Goal: Task Accomplishment & Management: Manage account settings

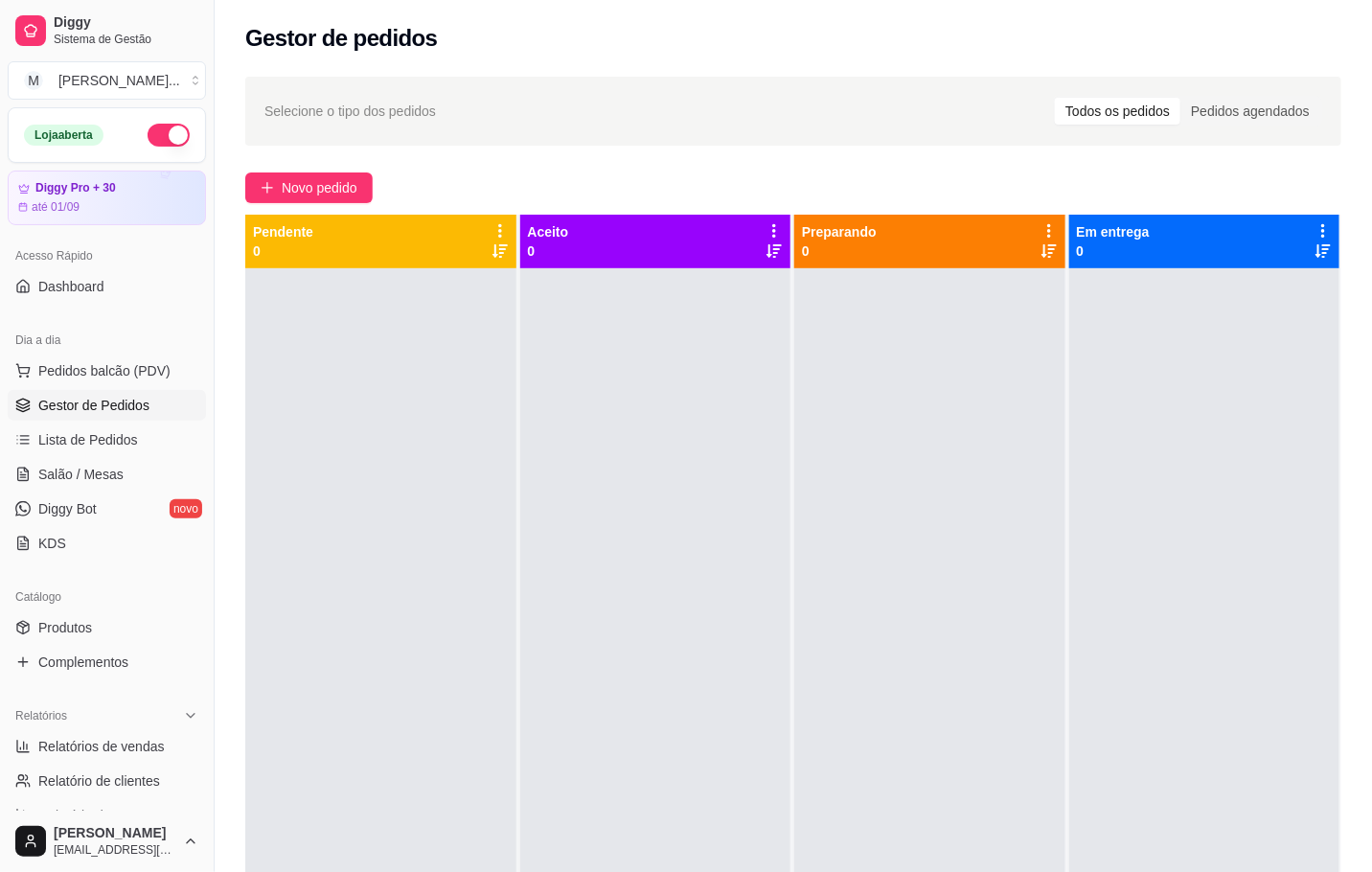
click at [152, 133] on button "button" at bounding box center [168, 135] width 43 height 23
click at [179, 86] on button "M [PERSON_NAME] ..." at bounding box center [107, 80] width 198 height 39
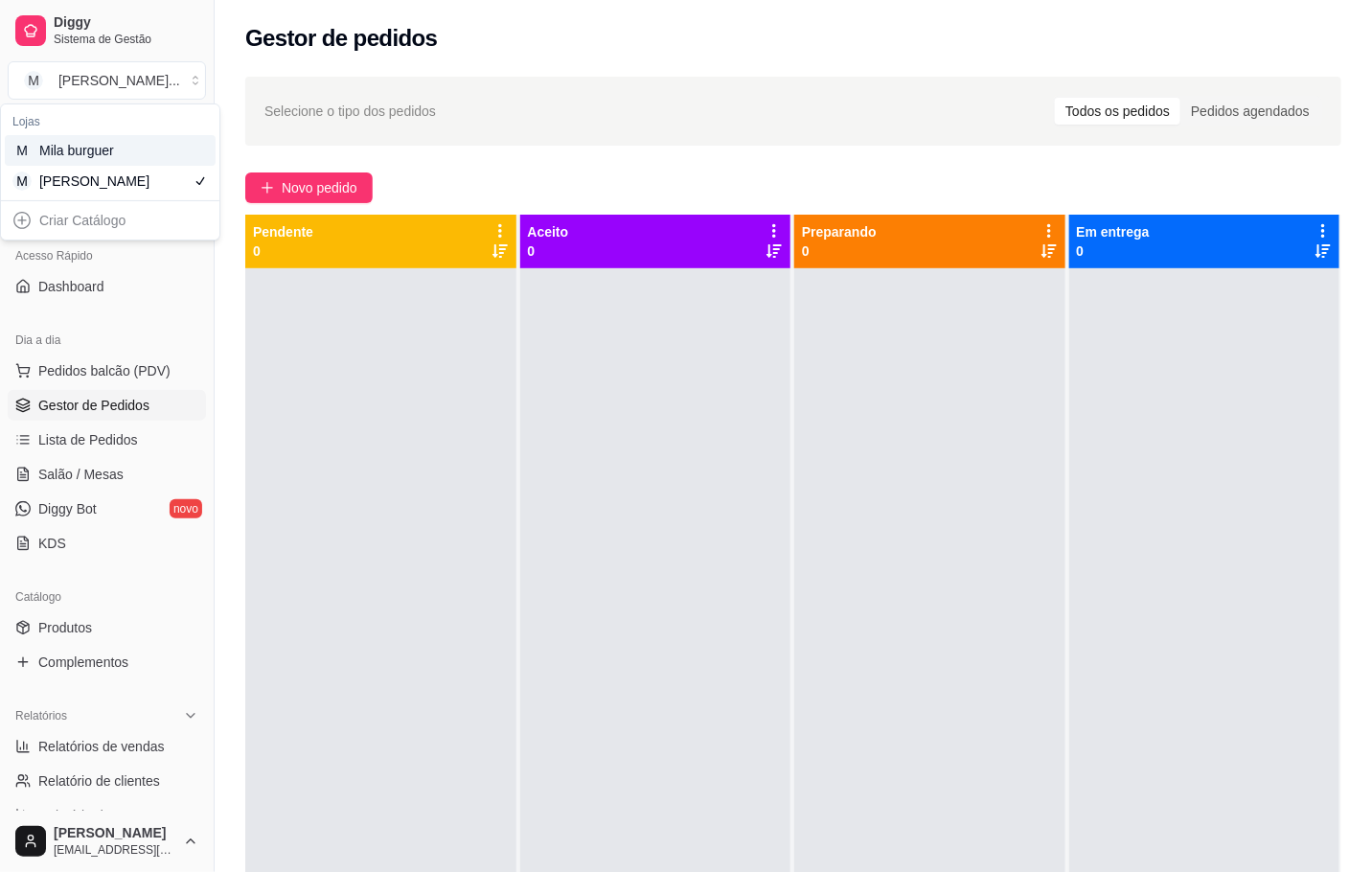
click at [172, 150] on div "M Mila burguer" at bounding box center [110, 149] width 211 height 31
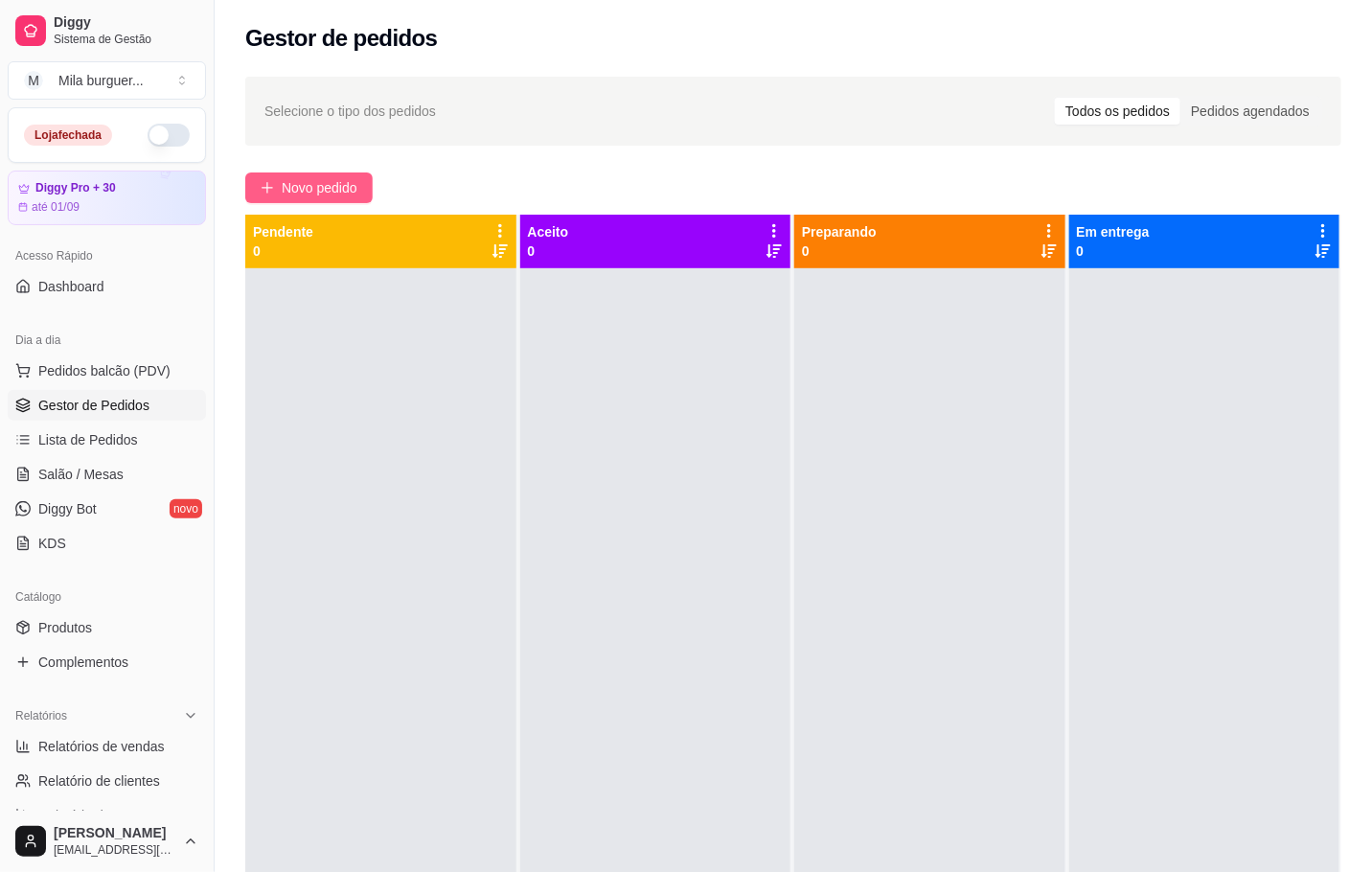
click at [325, 181] on span "Novo pedido" at bounding box center [320, 187] width 75 height 21
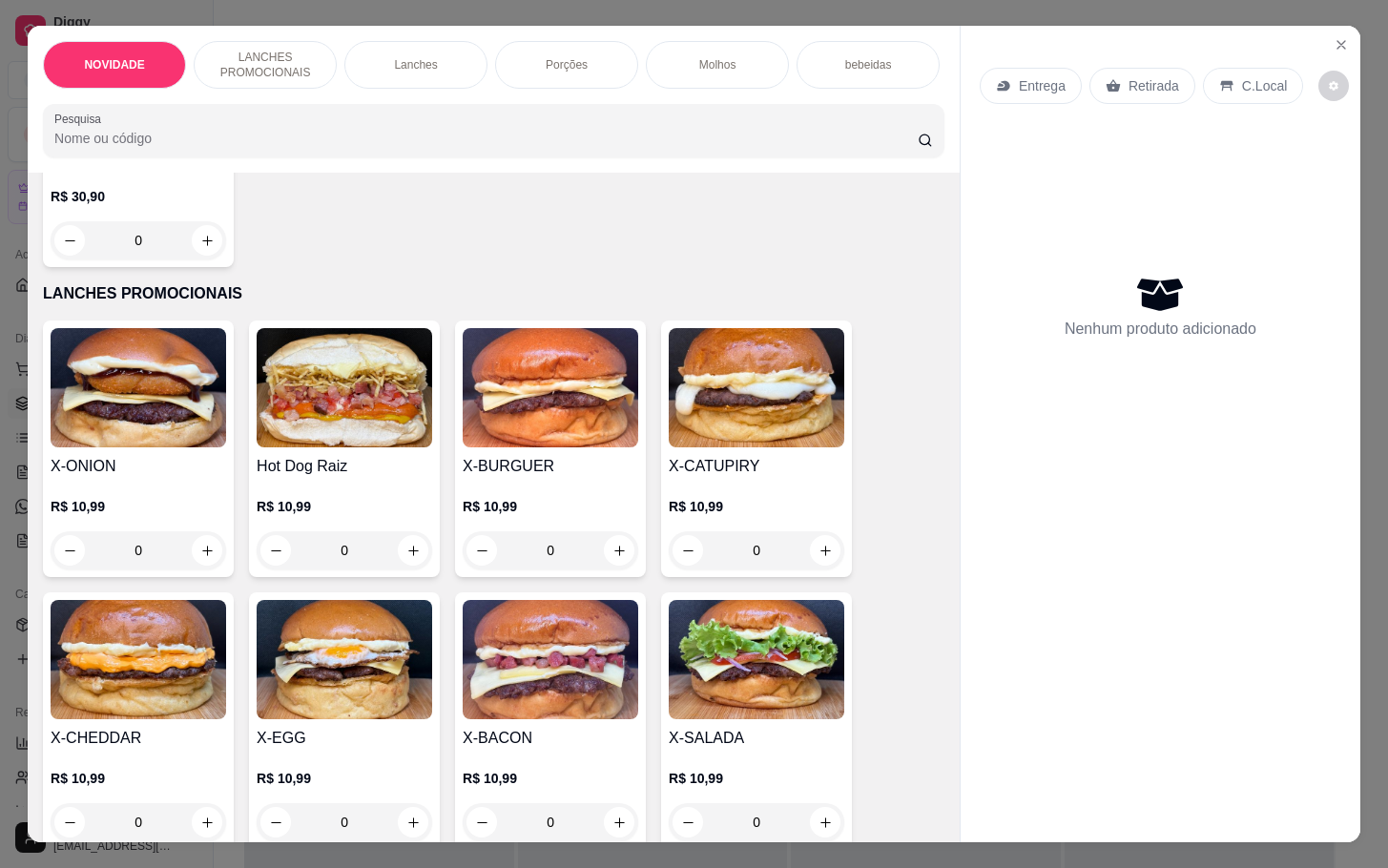
scroll to position [430, 0]
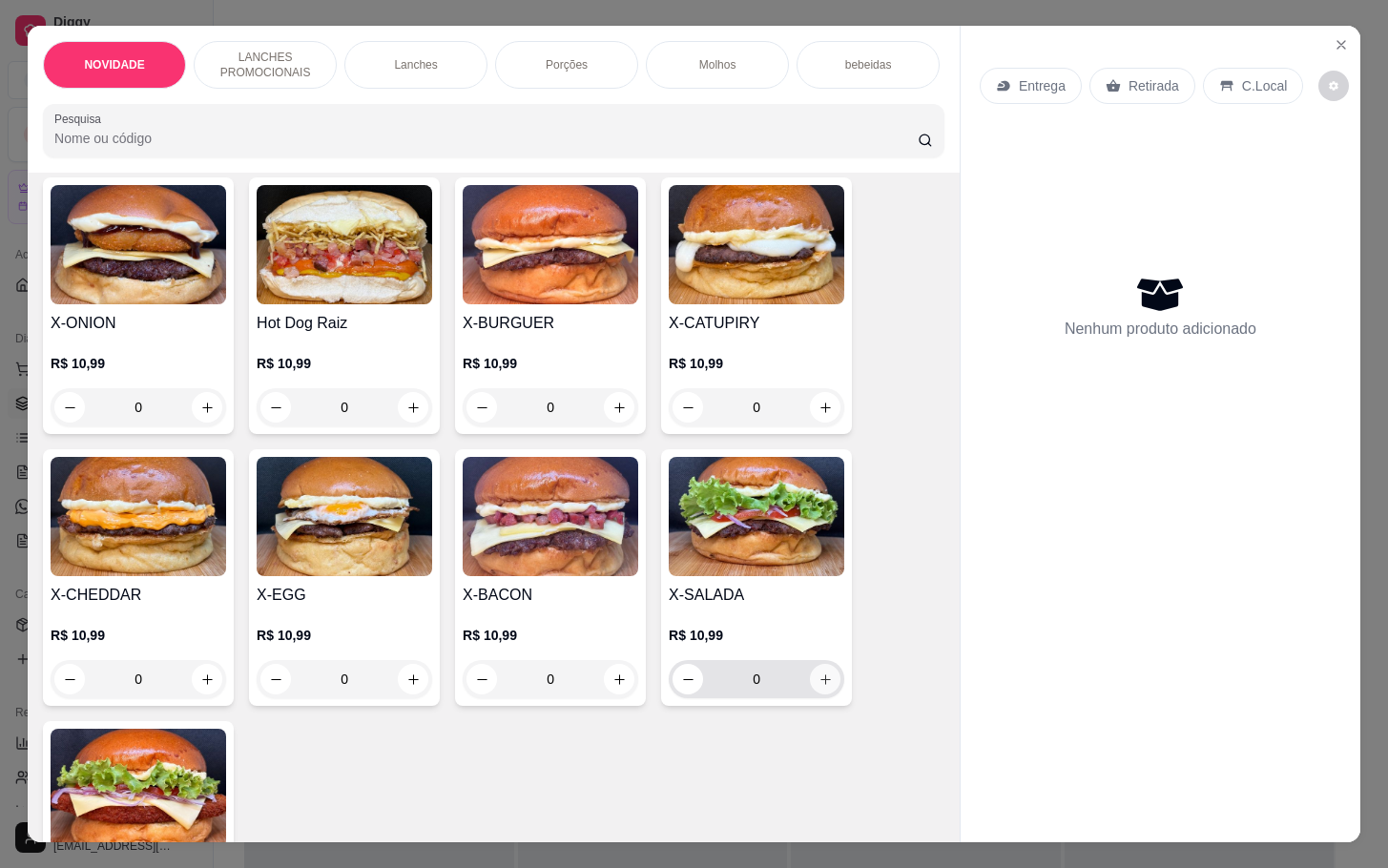
click at [813, 695] on button "increase-product-quantity" at bounding box center [825, 679] width 31 height 31
type input "1"
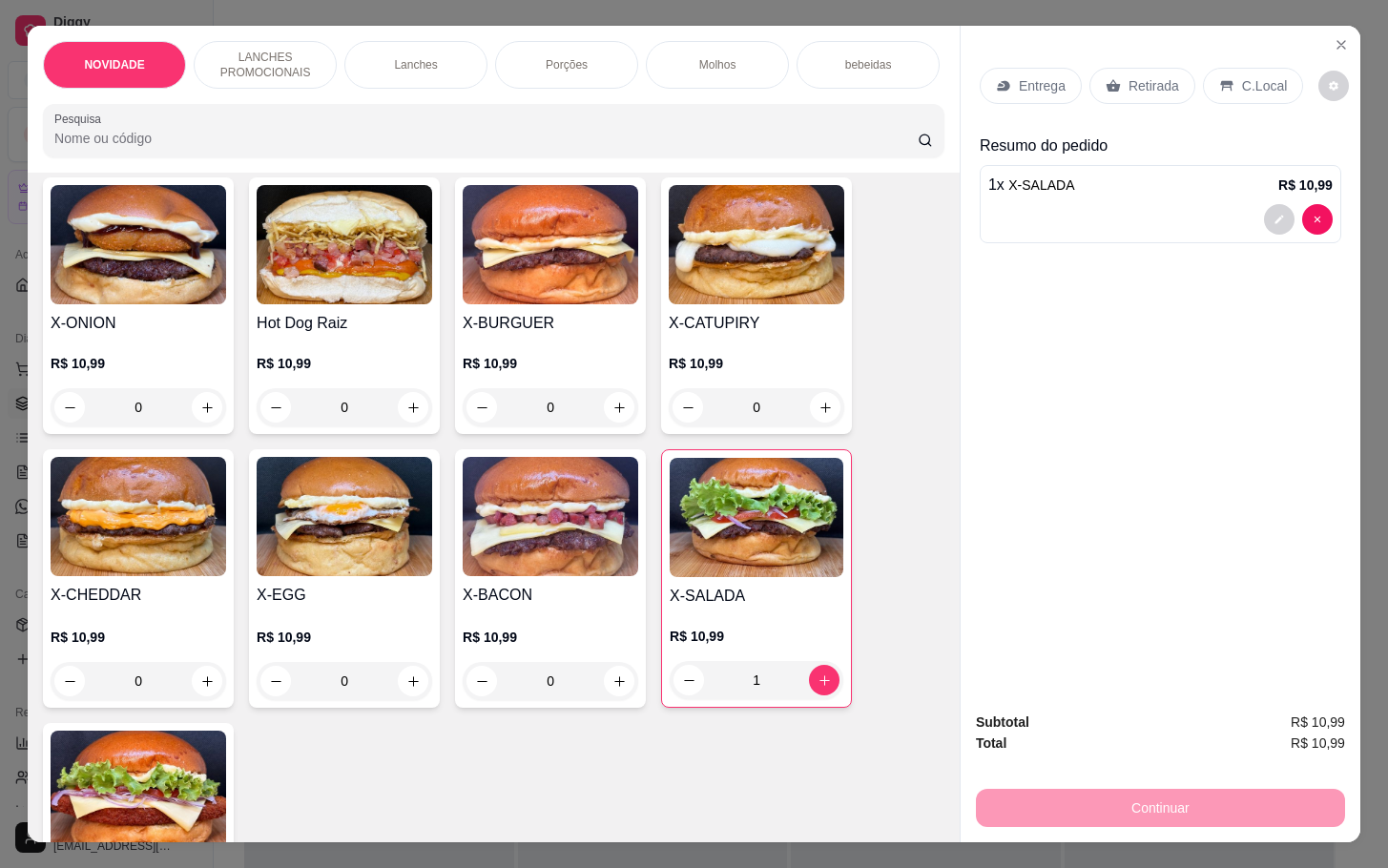
scroll to position [0, 0]
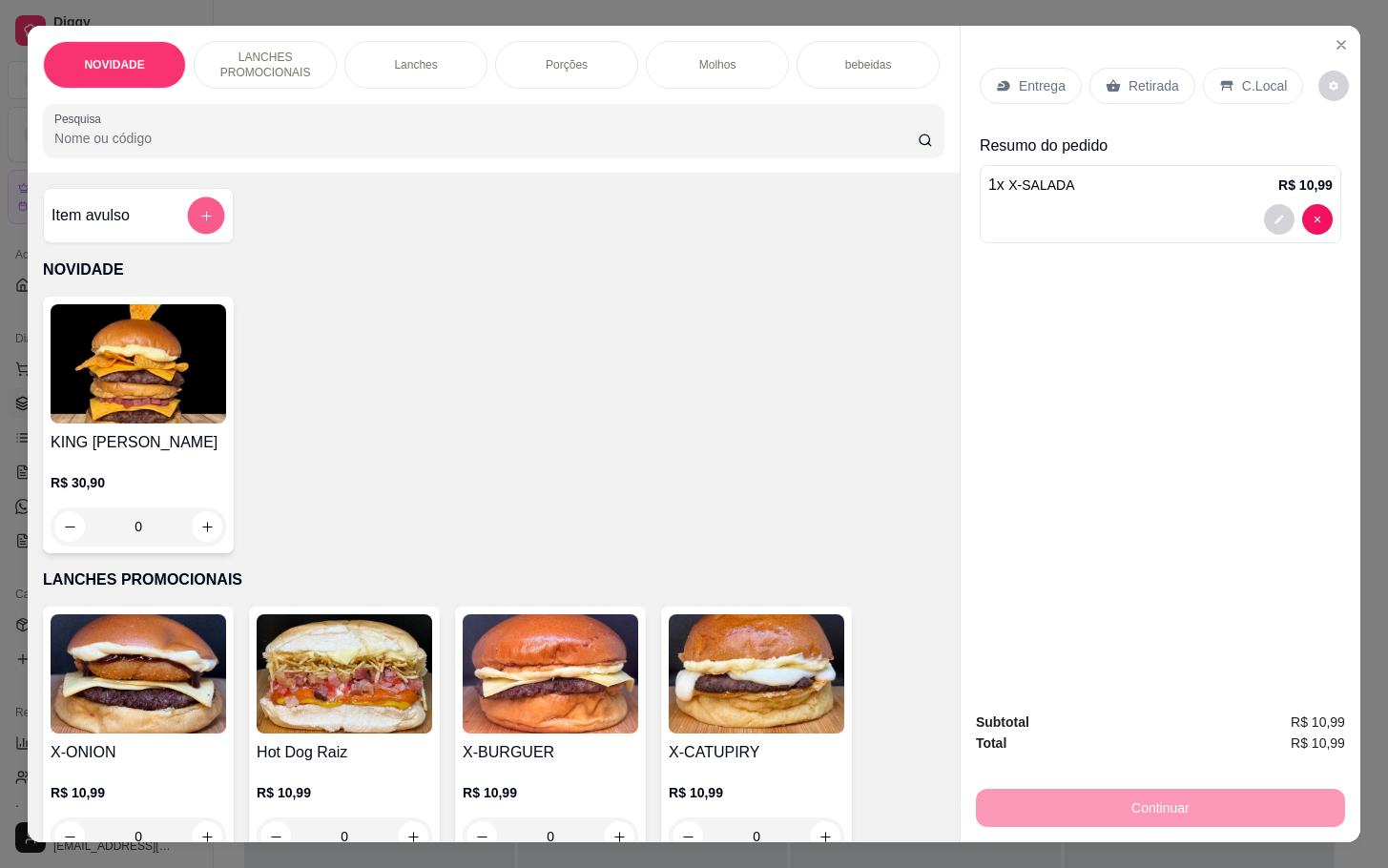
click at [194, 213] on button "add-separate-item" at bounding box center [207, 216] width 37 height 37
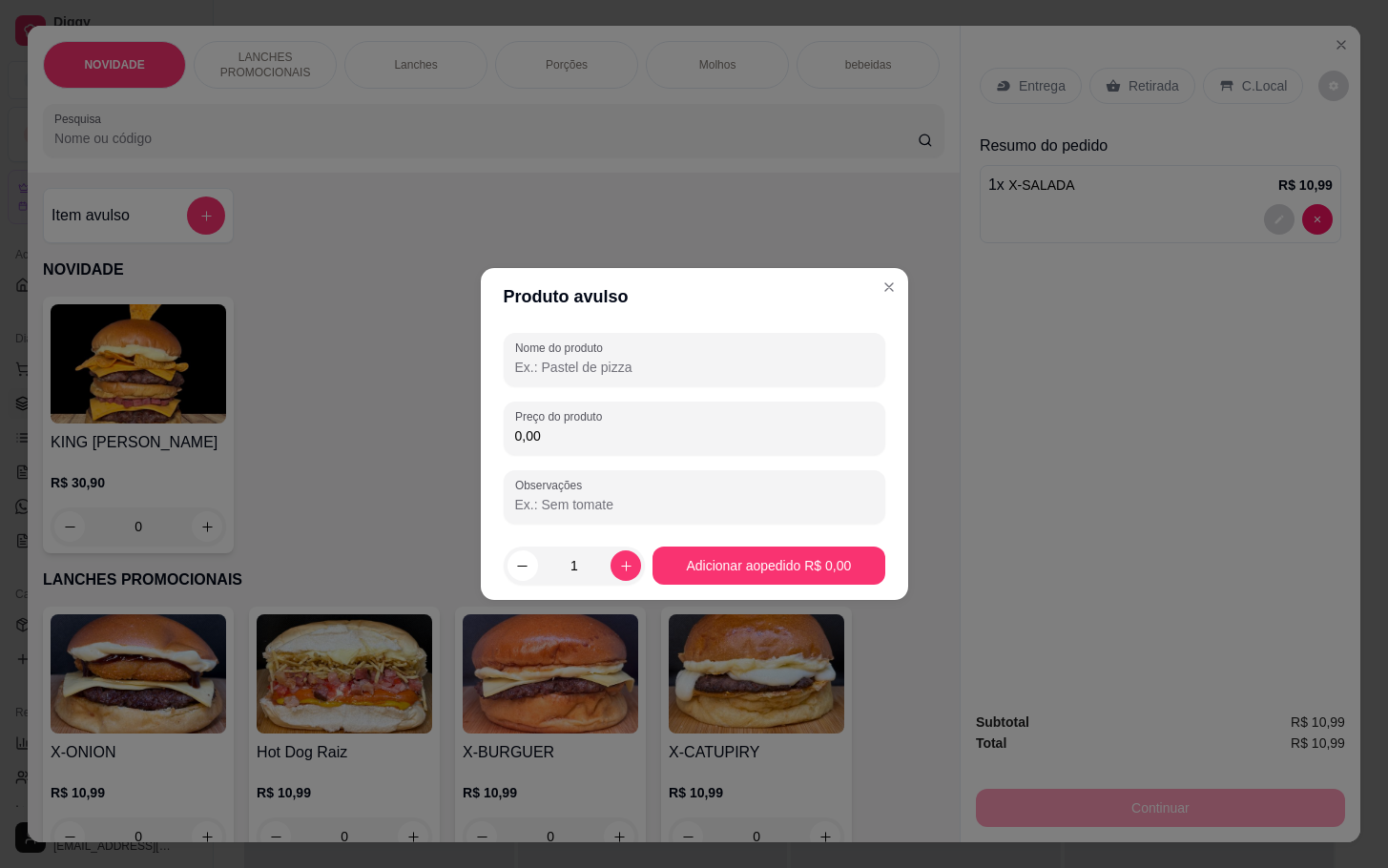
click at [561, 375] on input "Nome do produto" at bounding box center [695, 367] width 359 height 19
click at [669, 372] on input "Nome do produto" at bounding box center [695, 367] width 359 height 19
drag, startPoint x: 590, startPoint y: 369, endPoint x: 579, endPoint y: 369, distance: 11.0
click at [590, 369] on input "Nome do produto" at bounding box center [695, 367] width 359 height 19
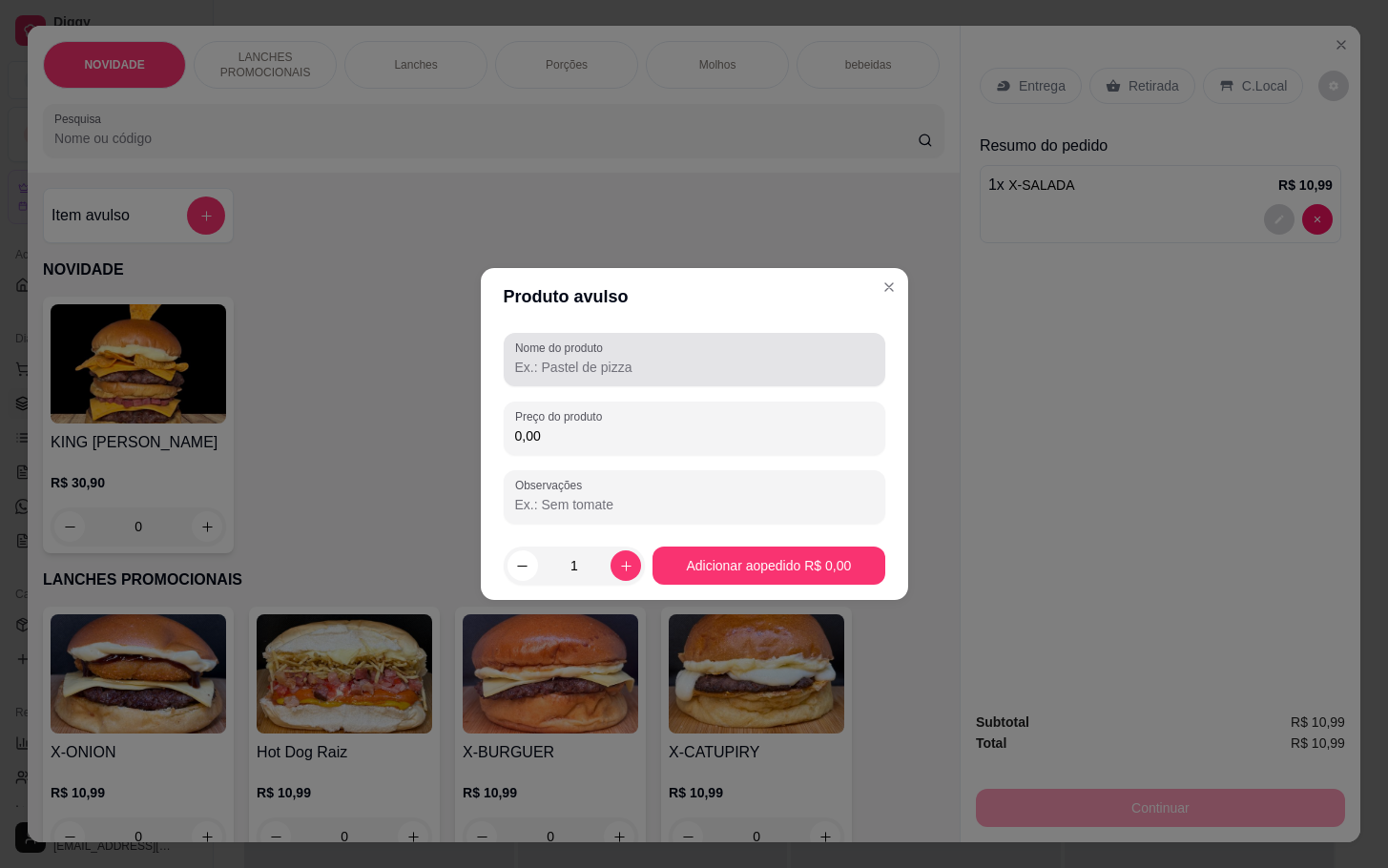
click at [590, 377] on div at bounding box center [695, 360] width 359 height 38
click at [733, 346] on div at bounding box center [695, 360] width 359 height 38
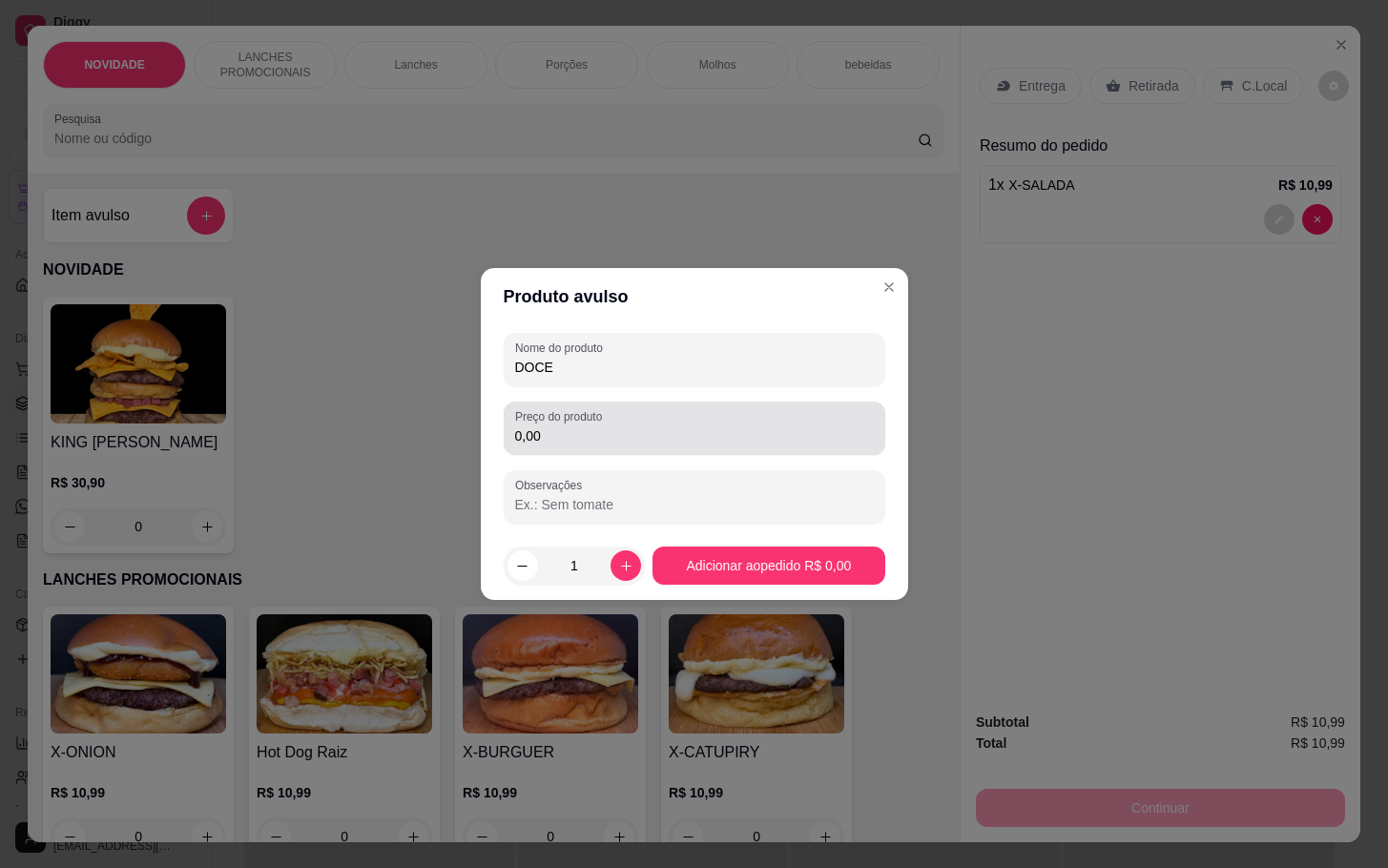
type input "DOCE"
click at [798, 427] on input "0,00" at bounding box center [695, 435] width 359 height 19
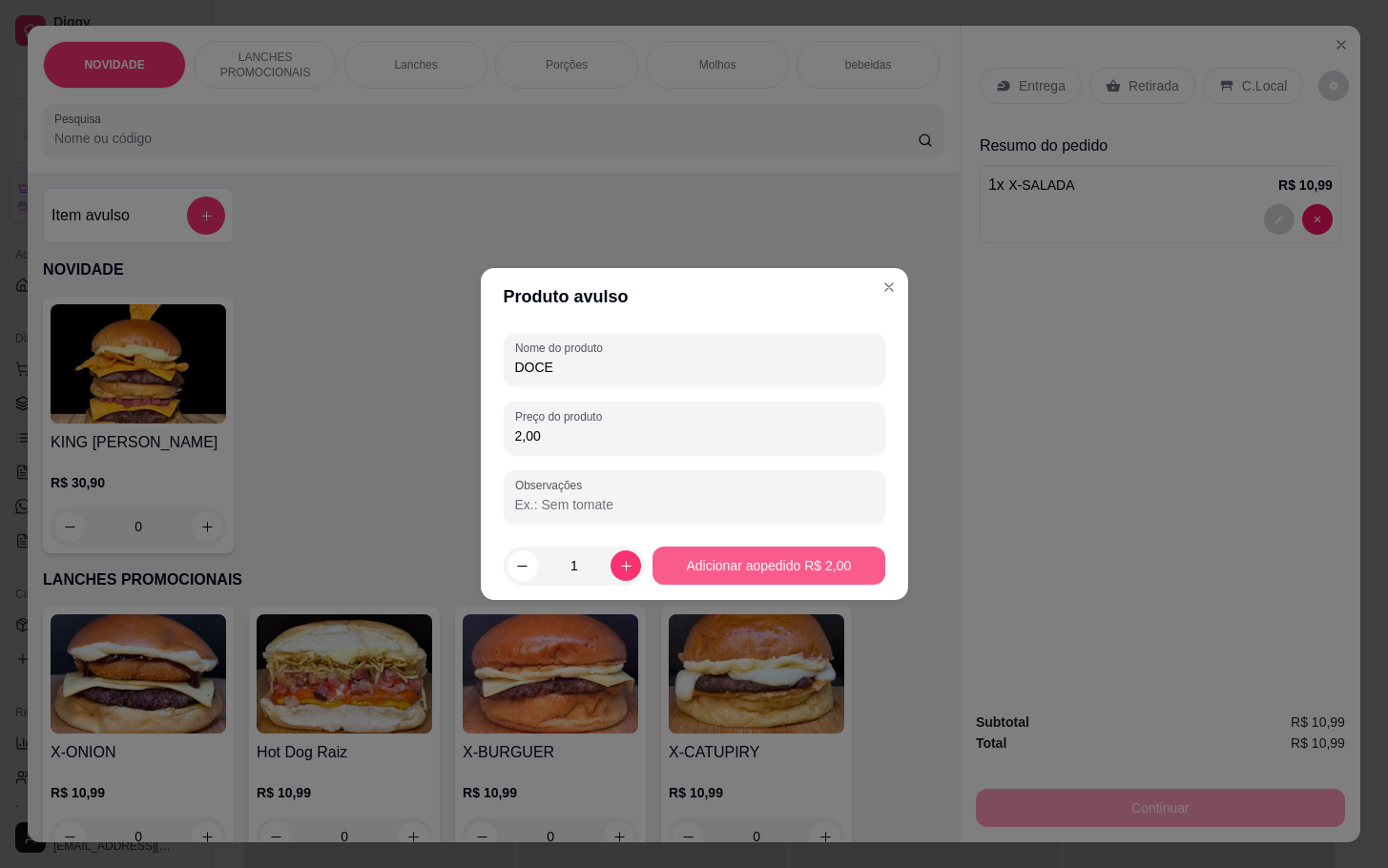
type input "2,00"
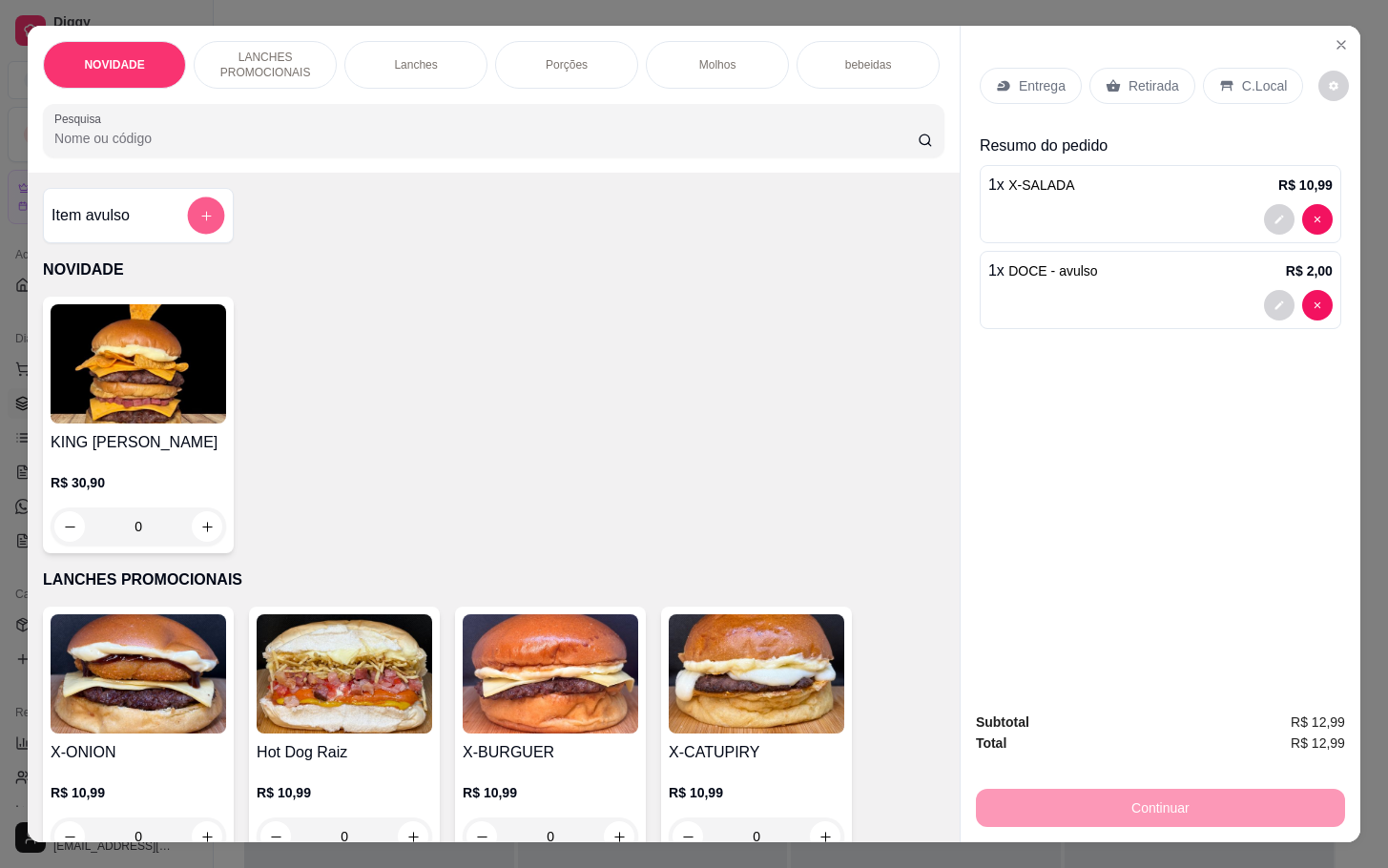
click at [199, 223] on icon "add-separate-item" at bounding box center [206, 216] width 15 height 15
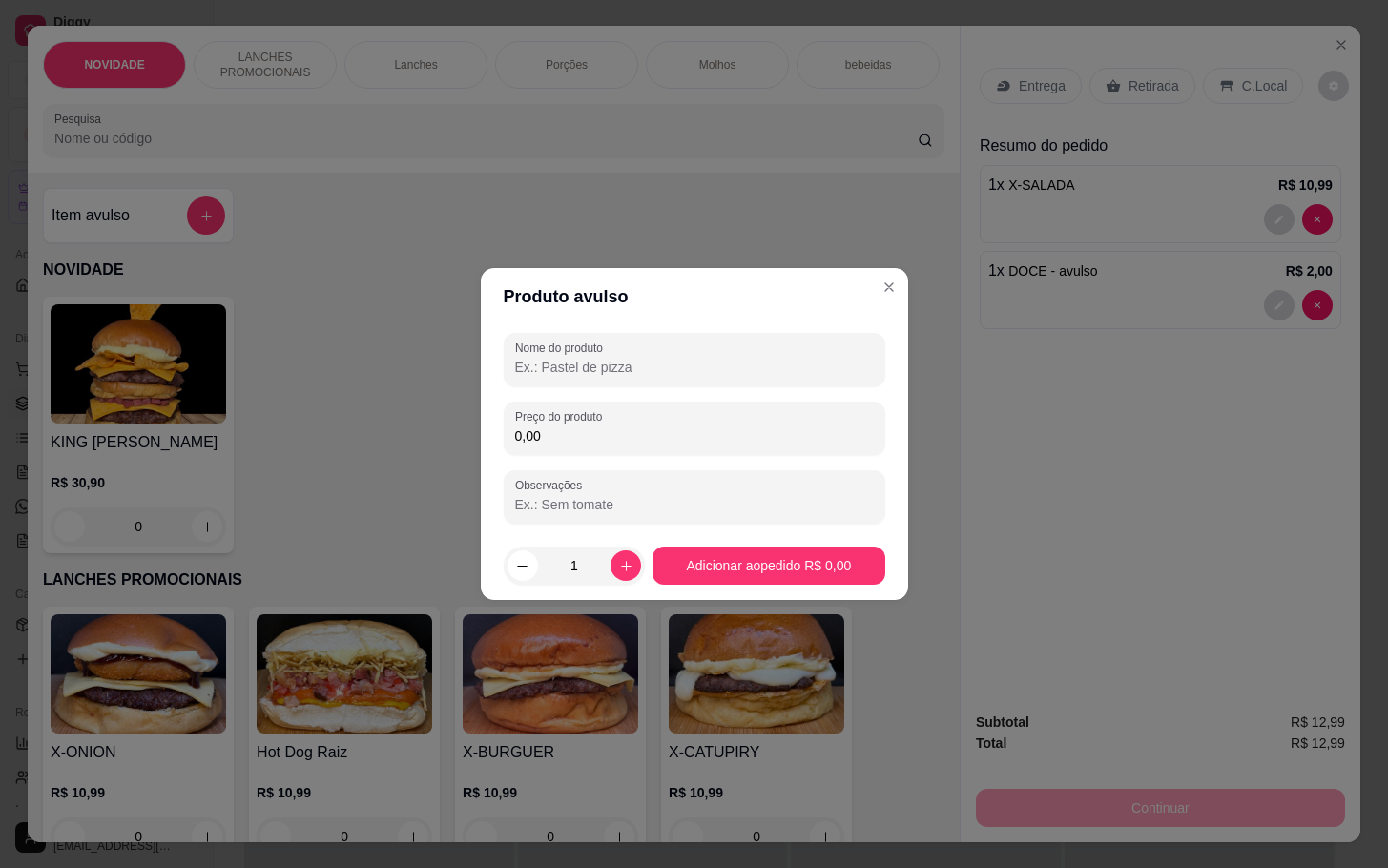
click at [768, 361] on input "Nome do produto" at bounding box center [695, 367] width 359 height 19
type input "ASSADINHO"
click at [797, 434] on input "0,00" at bounding box center [695, 435] width 359 height 19
type input "4,00"
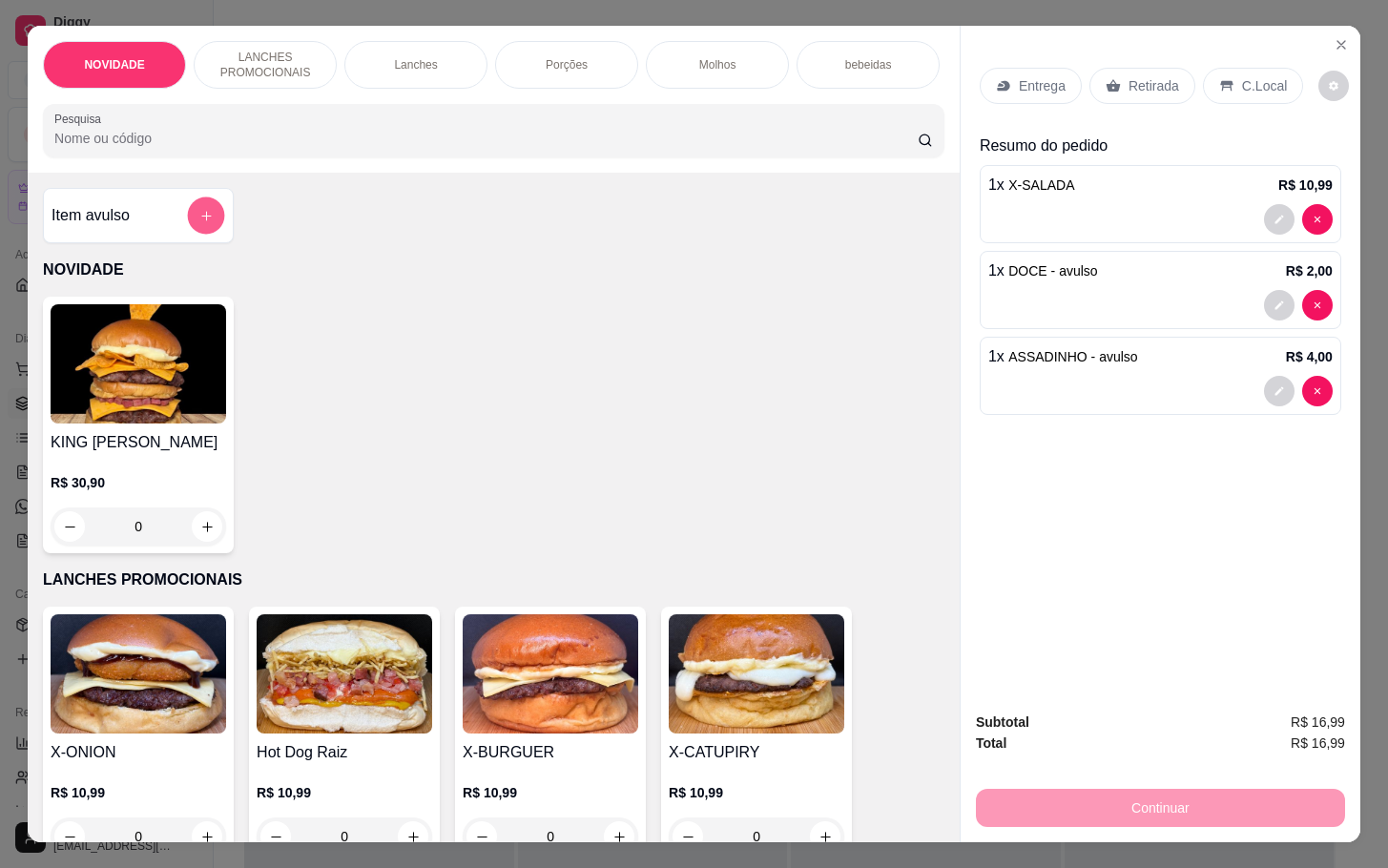
click at [192, 213] on button "add-separate-item" at bounding box center [207, 216] width 37 height 37
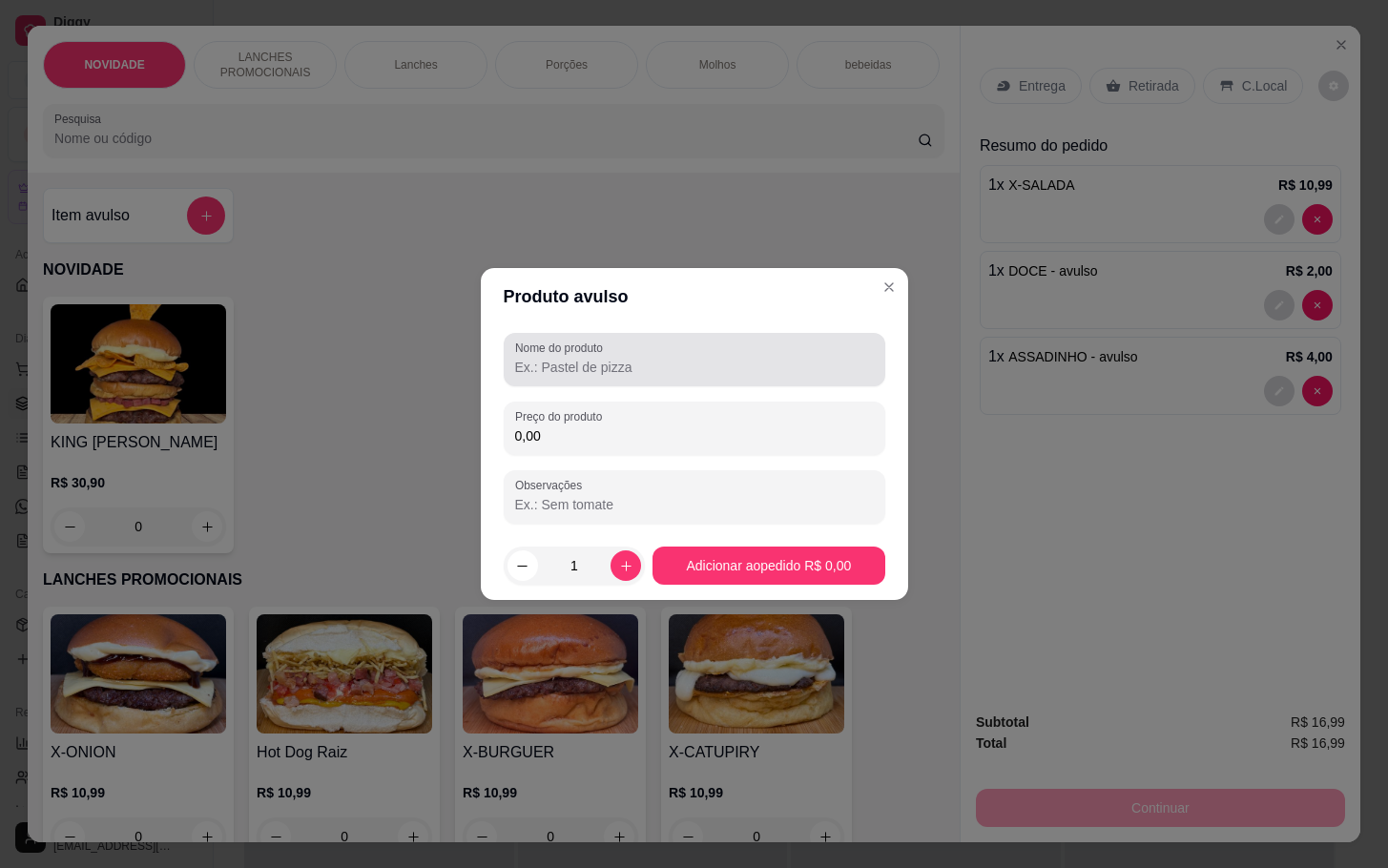
click at [673, 346] on div at bounding box center [695, 360] width 359 height 38
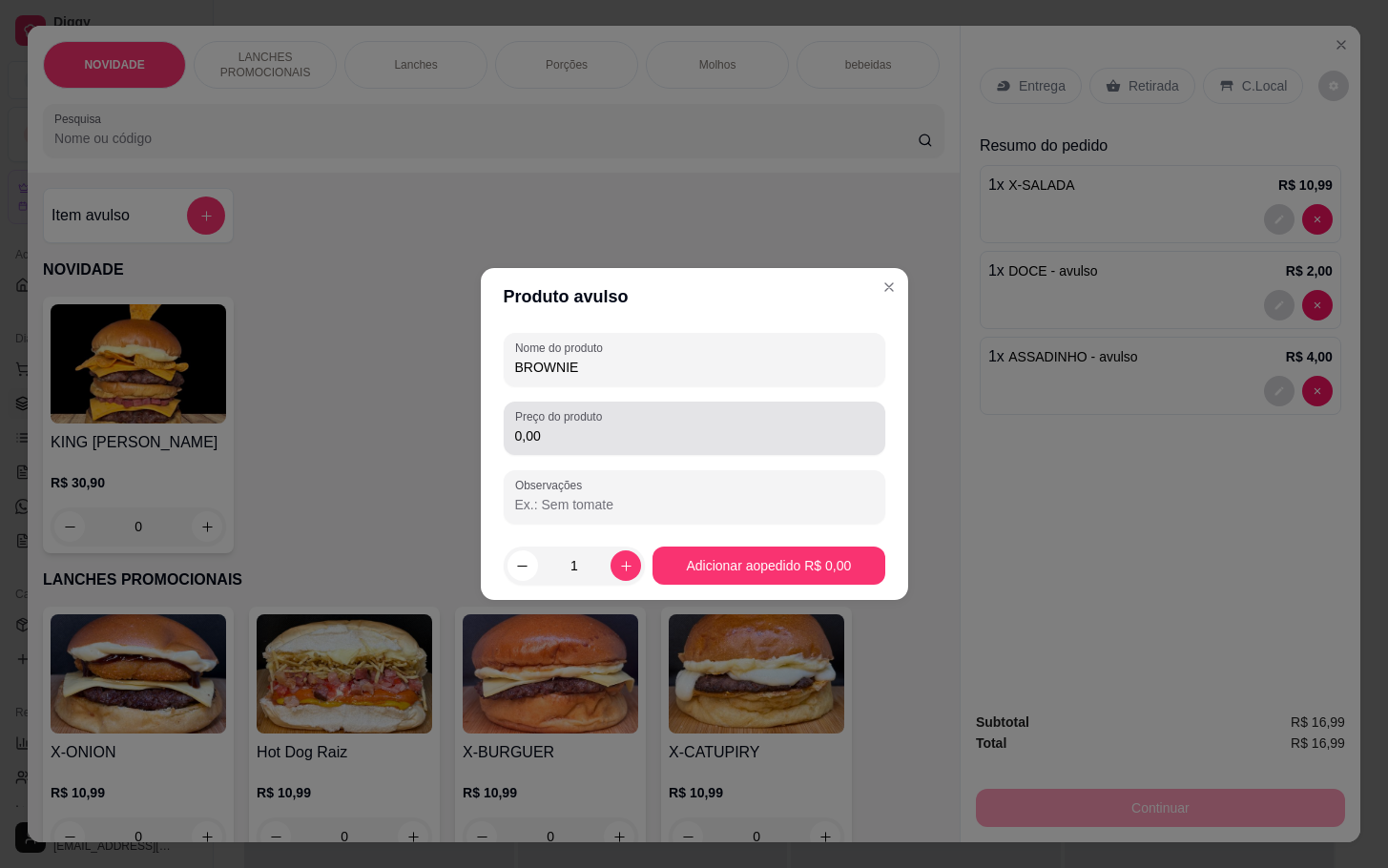
type input "BROWNIE"
click at [659, 428] on input "0,00" at bounding box center [695, 435] width 359 height 19
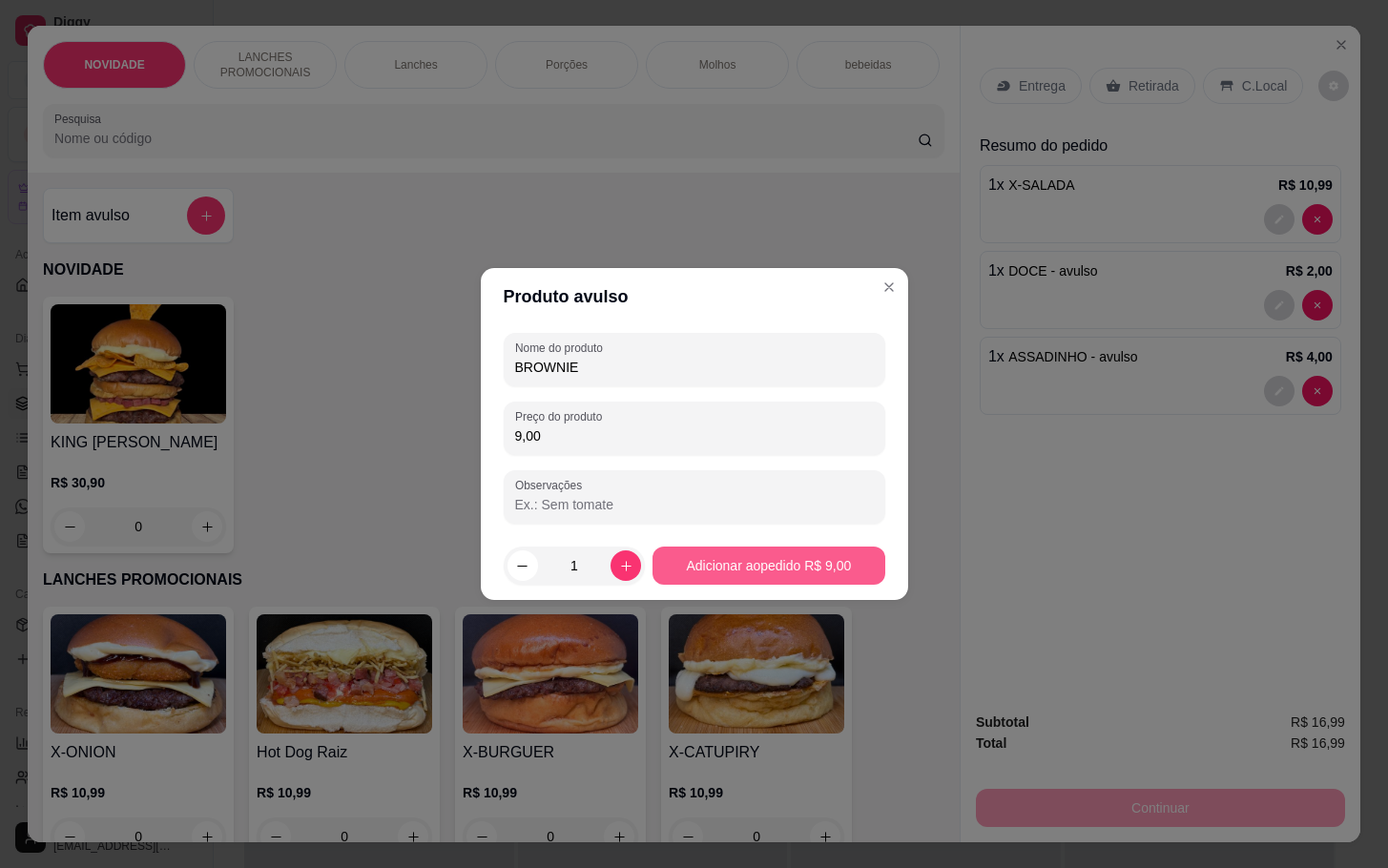
type input "9,00"
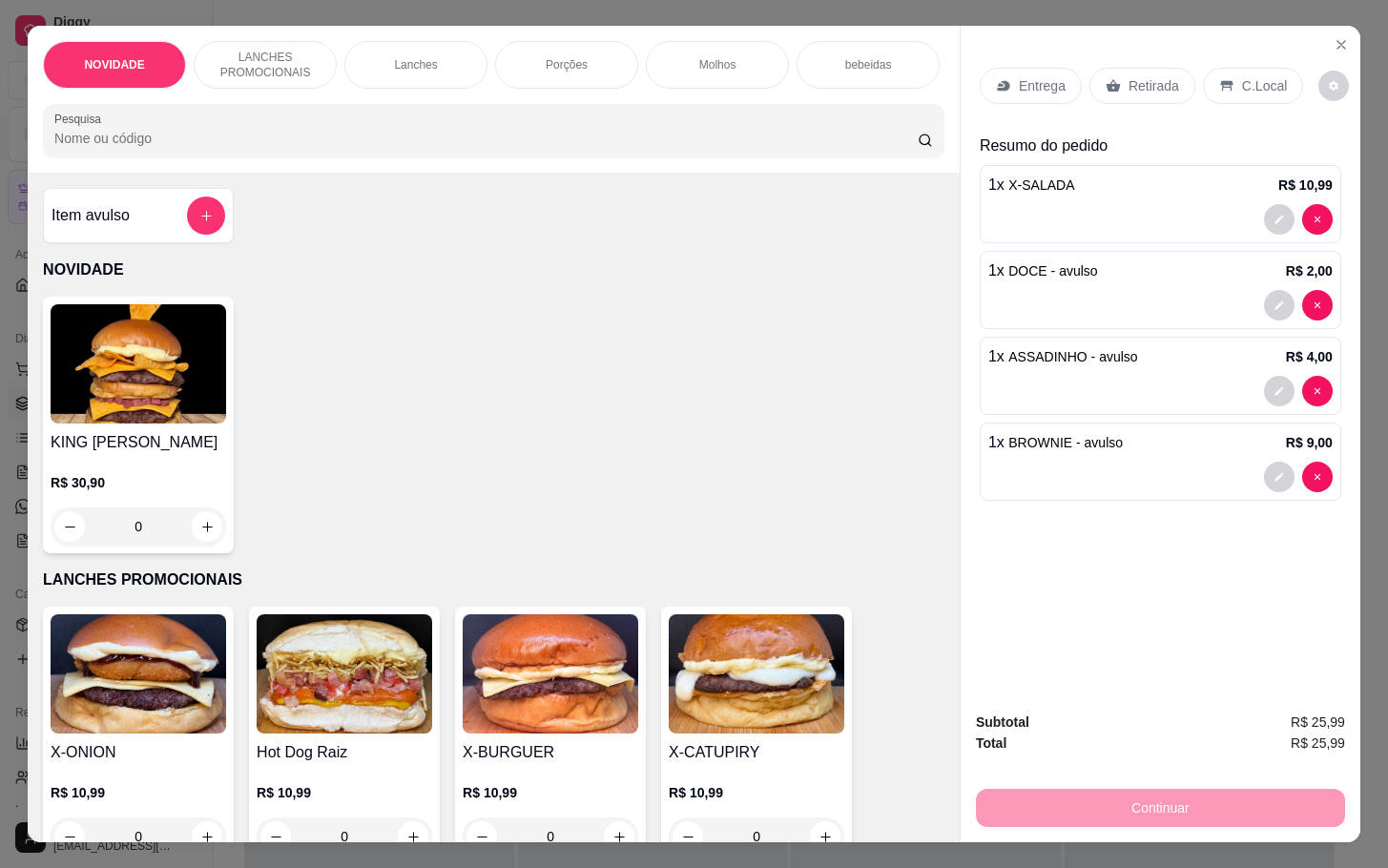
click at [1154, 76] on p "Retirada" at bounding box center [1153, 85] width 50 height 19
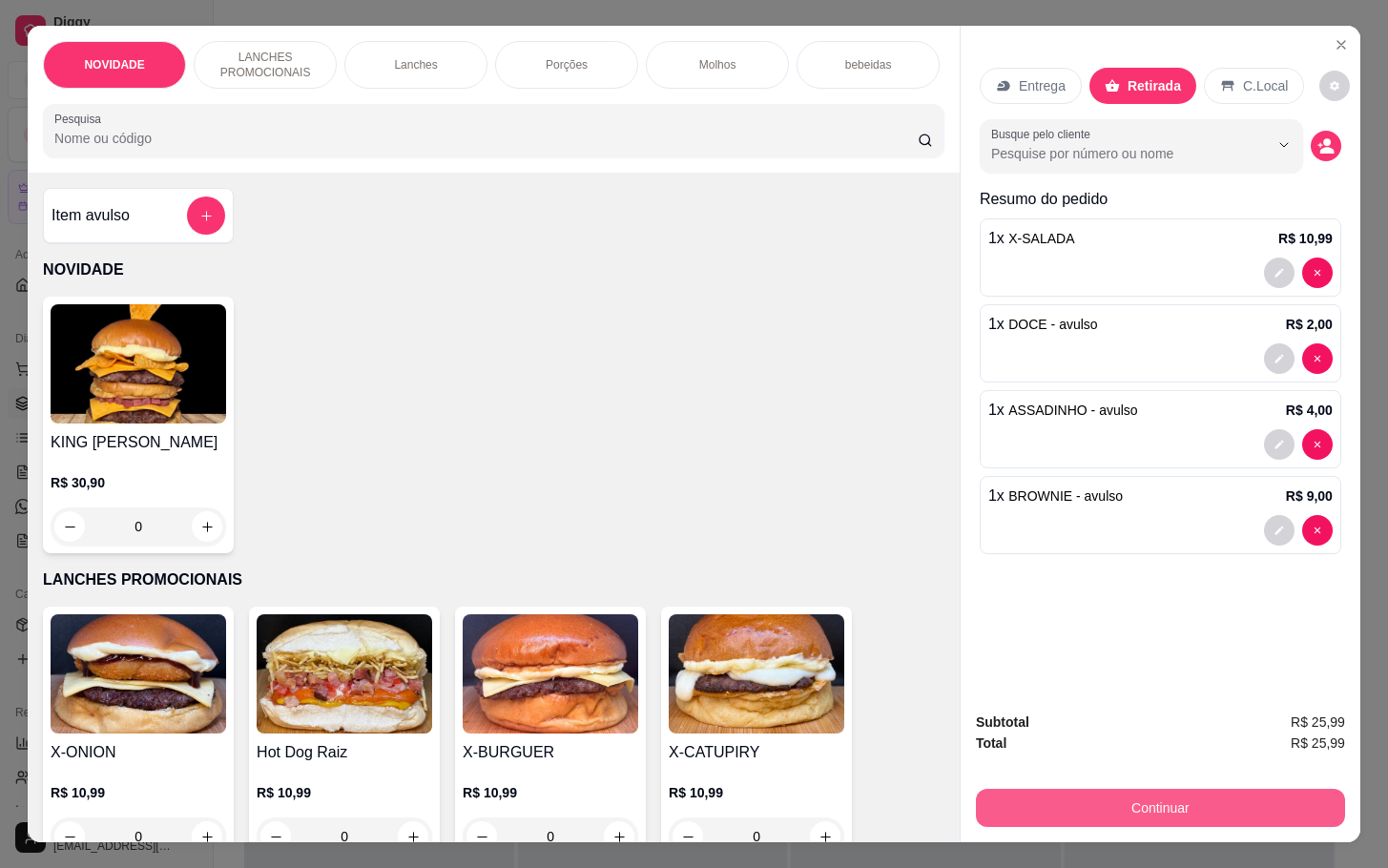
click at [1113, 790] on button "Continuar" at bounding box center [1160, 807] width 370 height 38
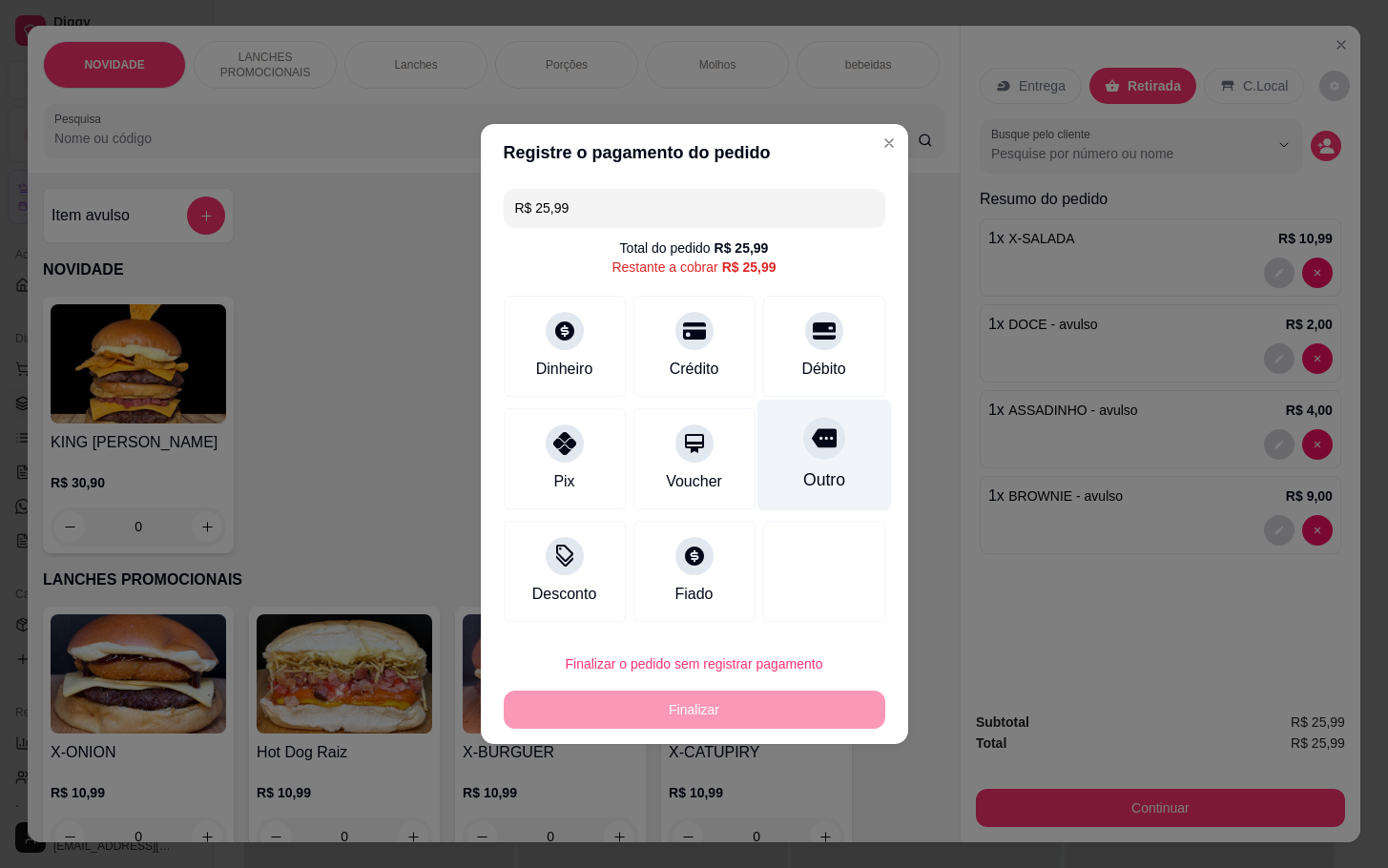
click at [811, 435] on icon at bounding box center [823, 438] width 25 height 19
type input "R$ 0,00"
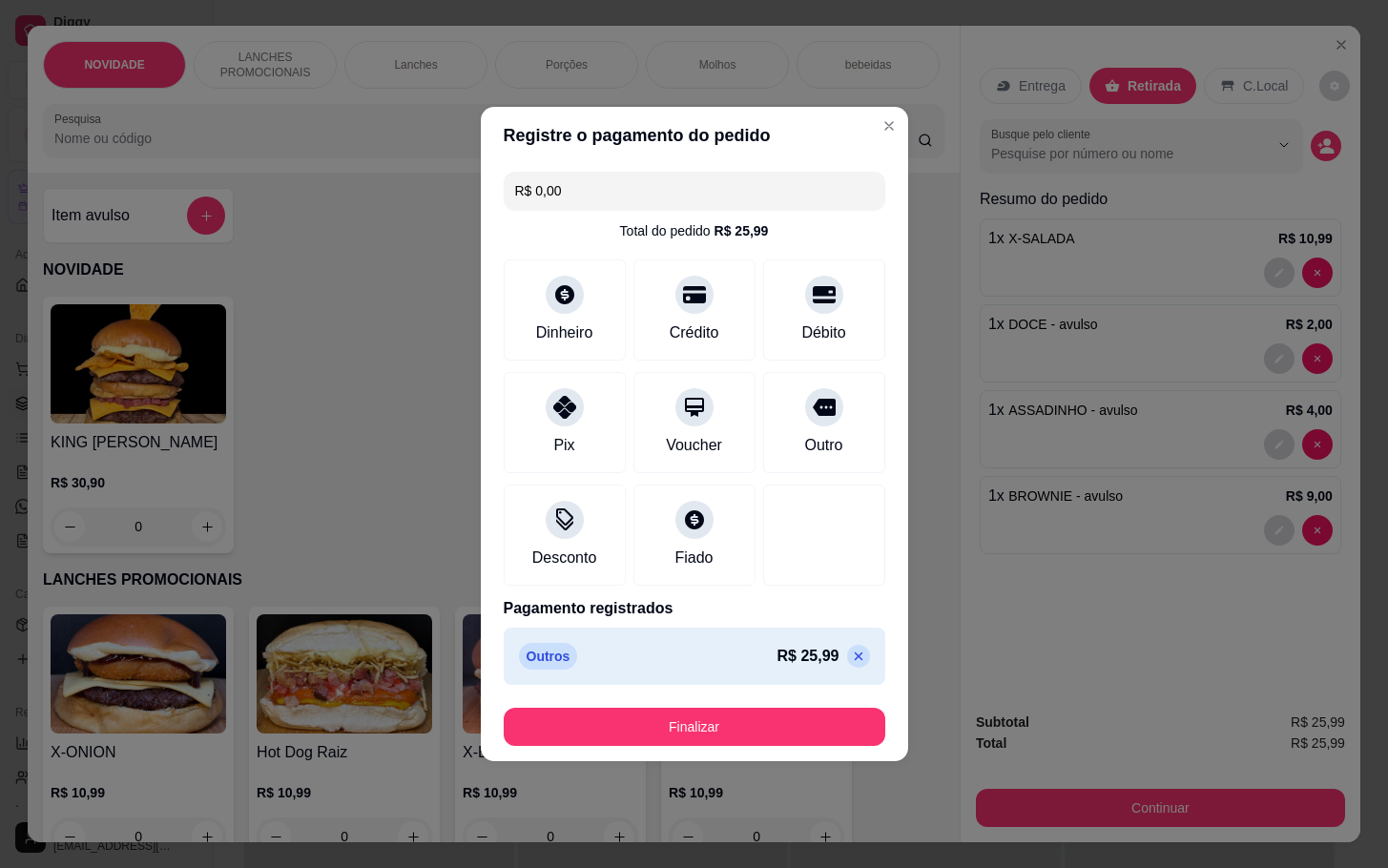
click at [813, 698] on footer "Finalizar" at bounding box center [695, 727] width 428 height 69
click at [815, 722] on button "Finalizar" at bounding box center [694, 726] width 382 height 38
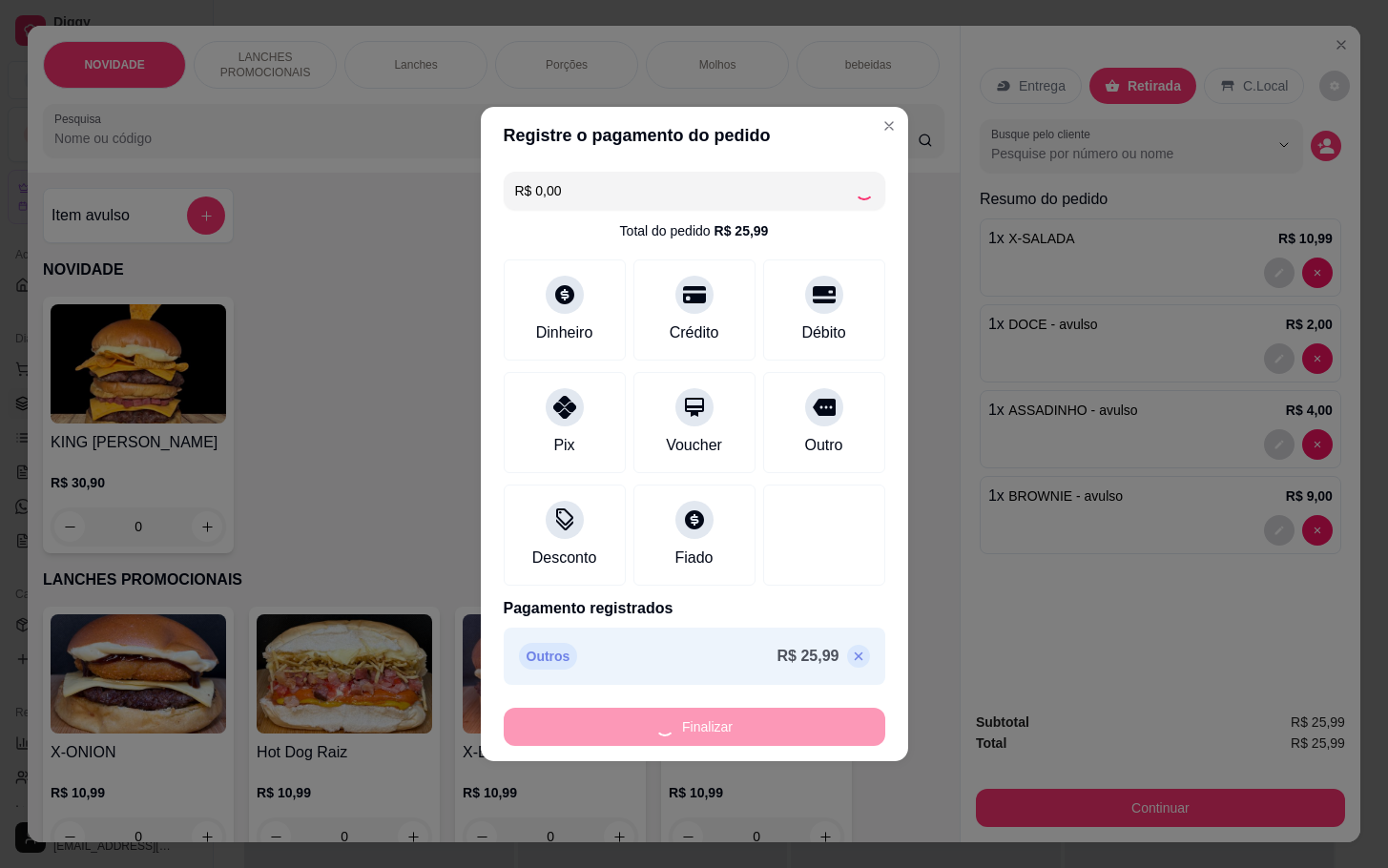
type input "0"
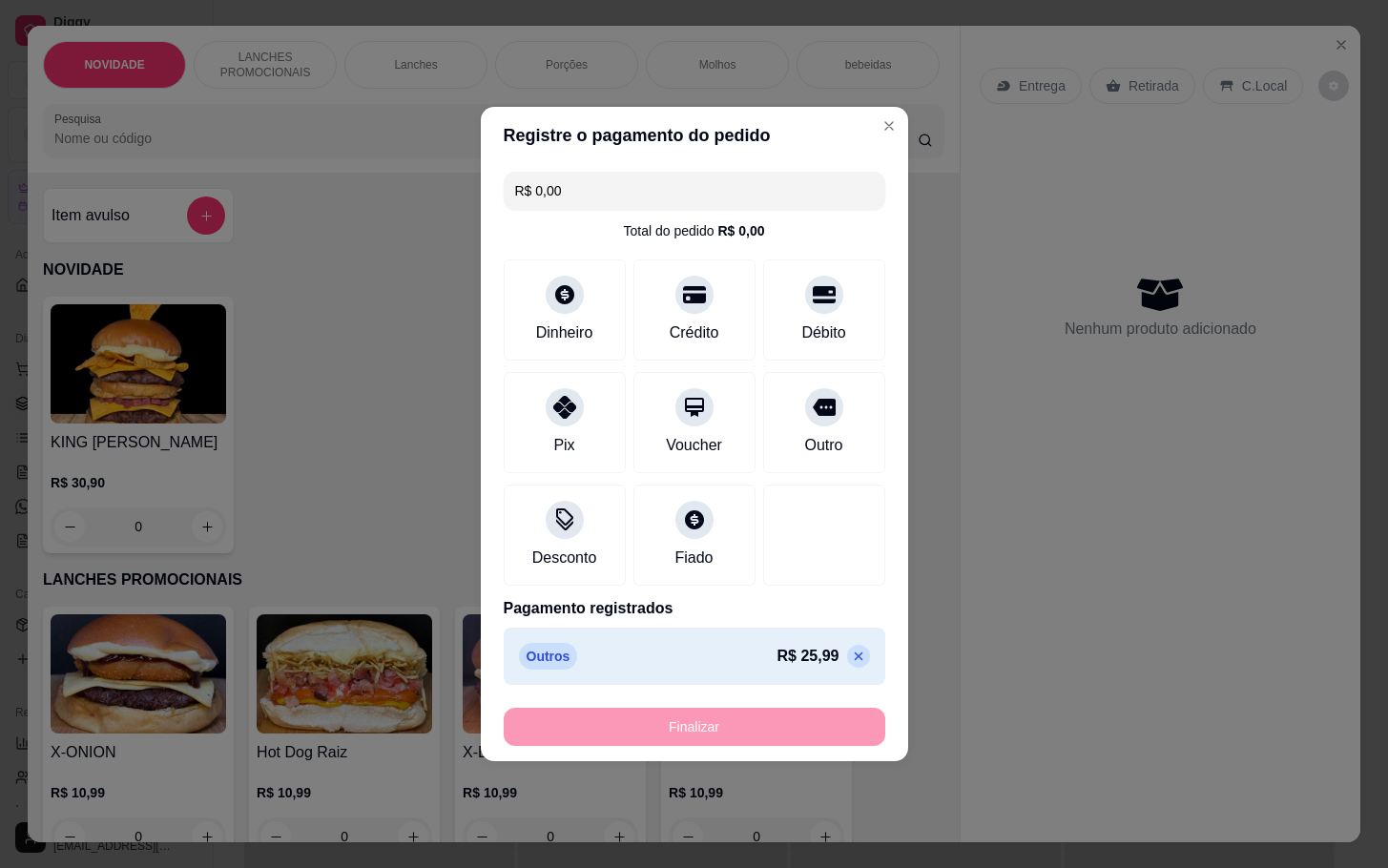
type input "-R$ 25,99"
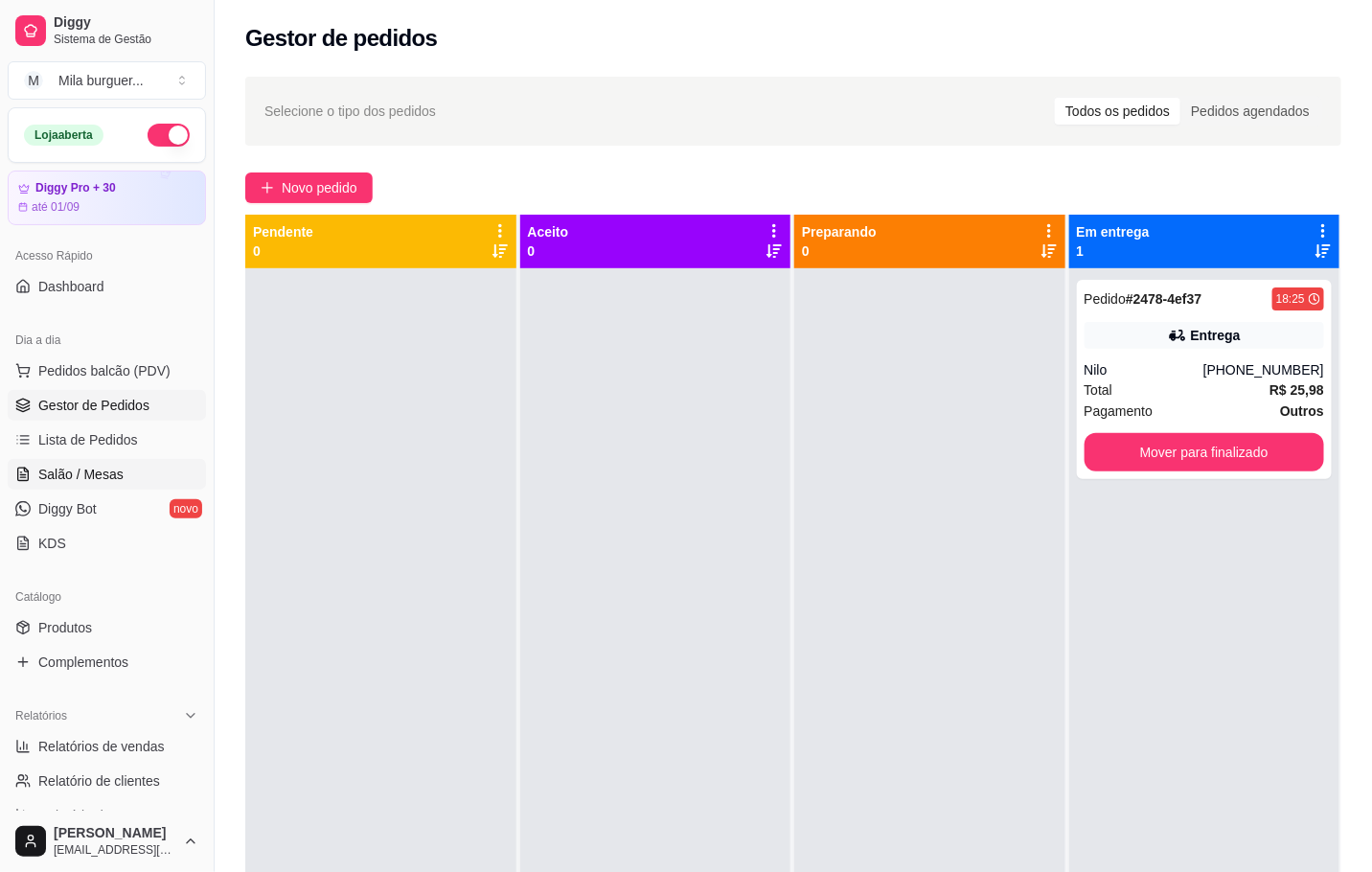
click at [124, 472] on link "Salão / Mesas" at bounding box center [107, 474] width 198 height 31
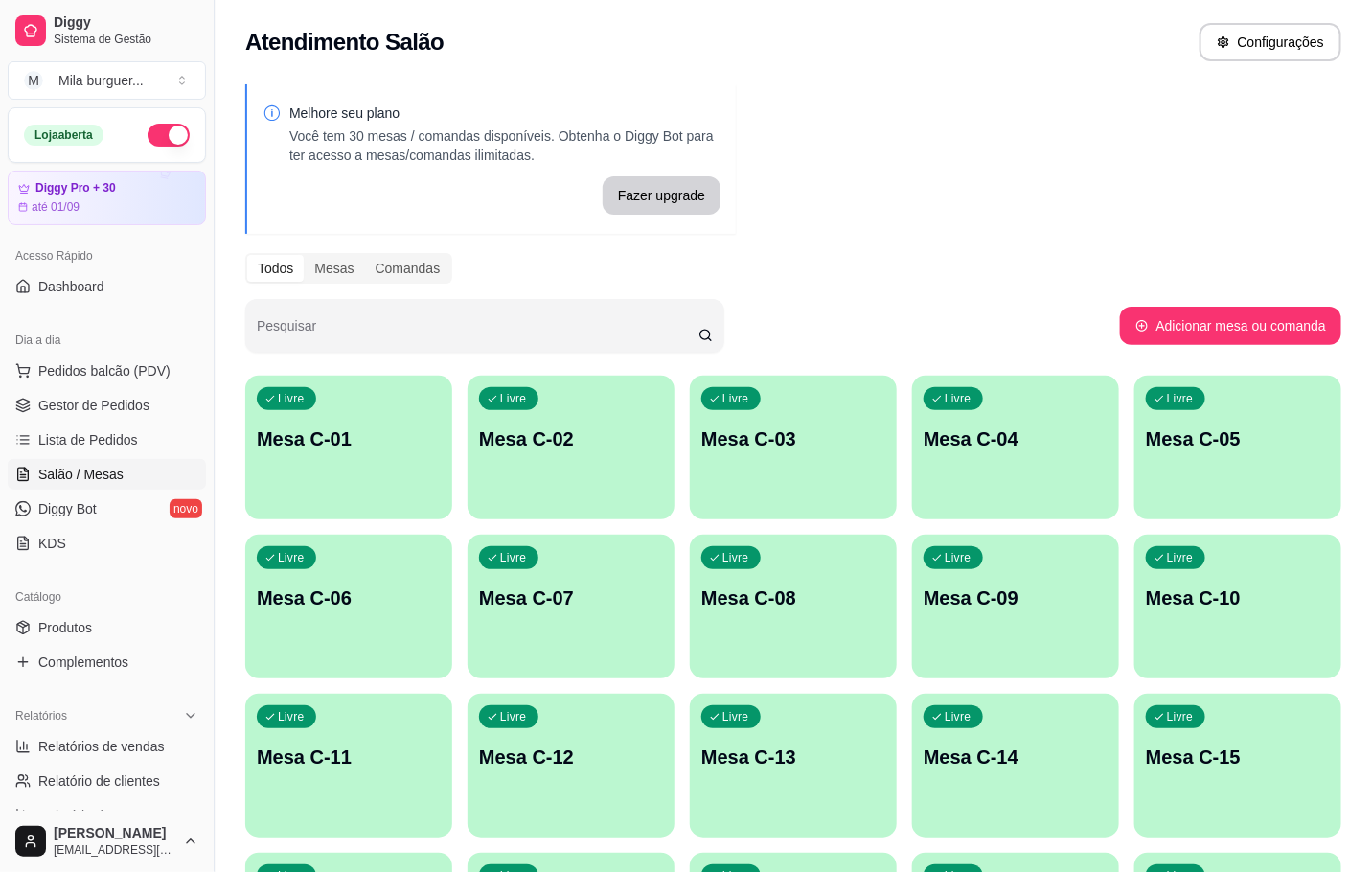
click at [325, 446] on p "Mesa C-01" at bounding box center [348, 438] width 184 height 27
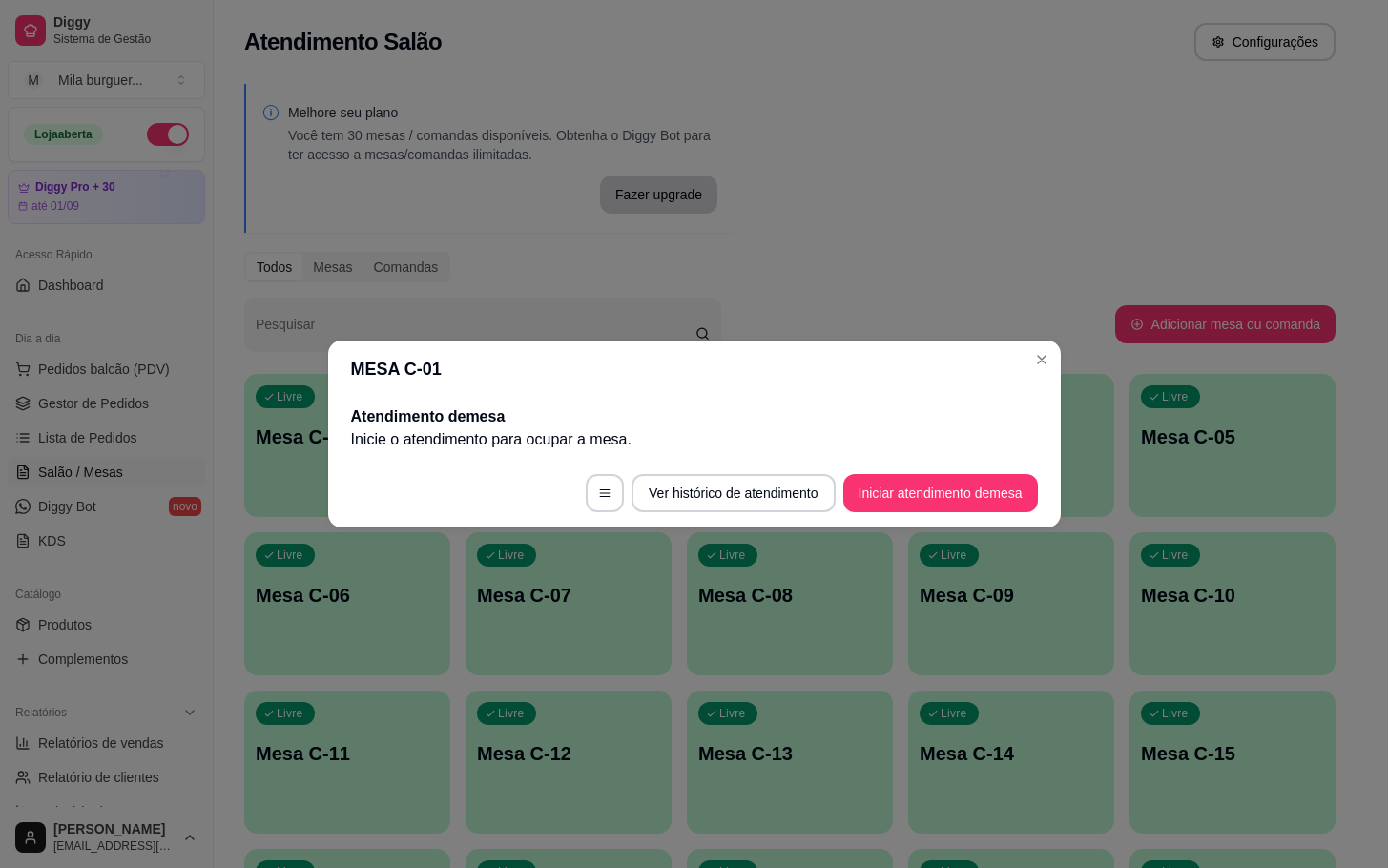
click at [997, 472] on footer "Ver histórico de atendimento Iniciar atendimento de mesa" at bounding box center [694, 494] width 732 height 69
click at [992, 501] on button "Iniciar atendimento de mesa" at bounding box center [940, 494] width 189 height 37
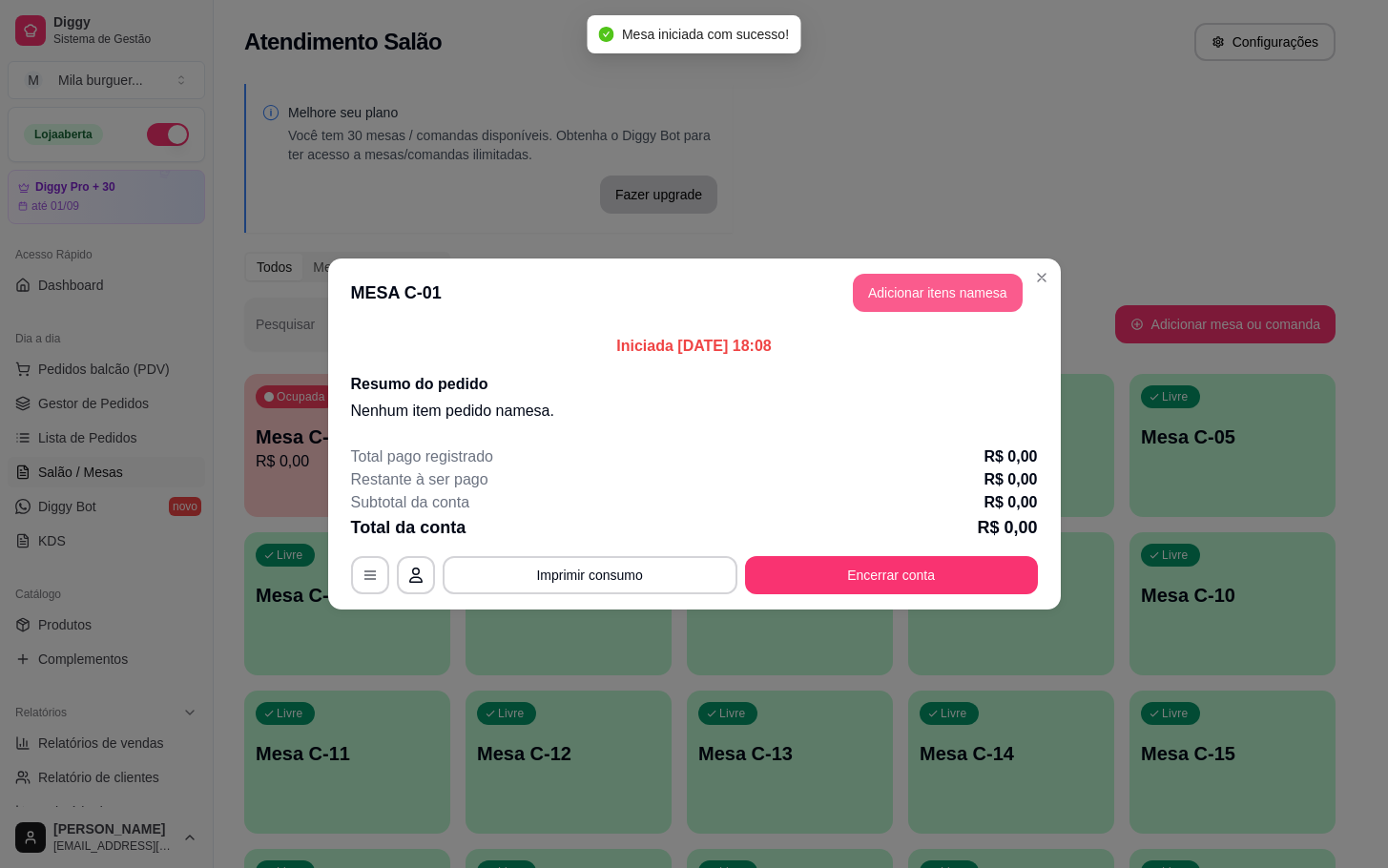
click at [954, 270] on header "MESA C-01 Adicionar itens na mesa" at bounding box center [694, 293] width 732 height 69
click at [850, 298] on header "MESA C-01 Adicionar itens na mesa" at bounding box center [694, 293] width 732 height 69
click at [876, 289] on button "Adicionar itens na mesa" at bounding box center [937, 293] width 170 height 38
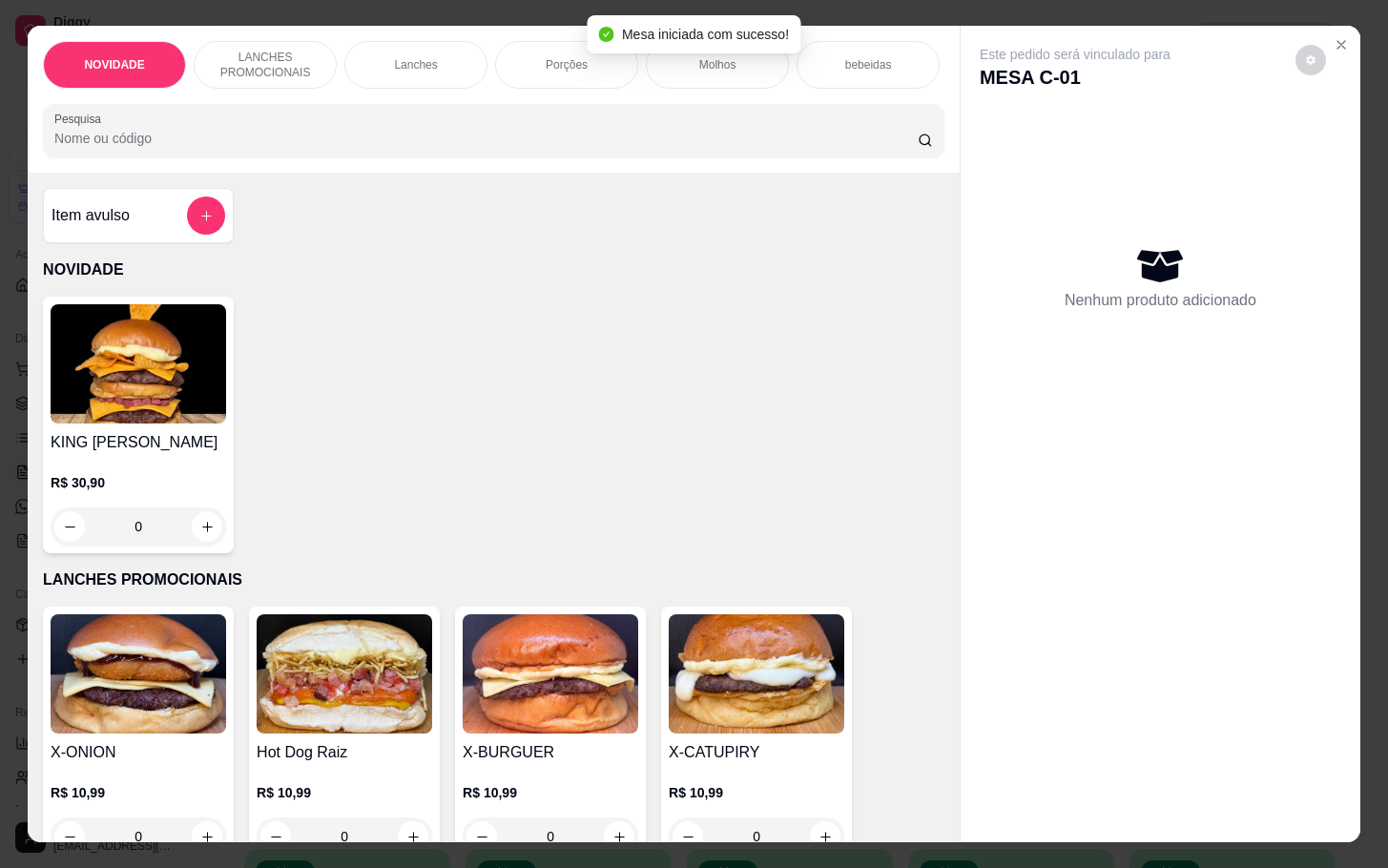
scroll to position [286, 0]
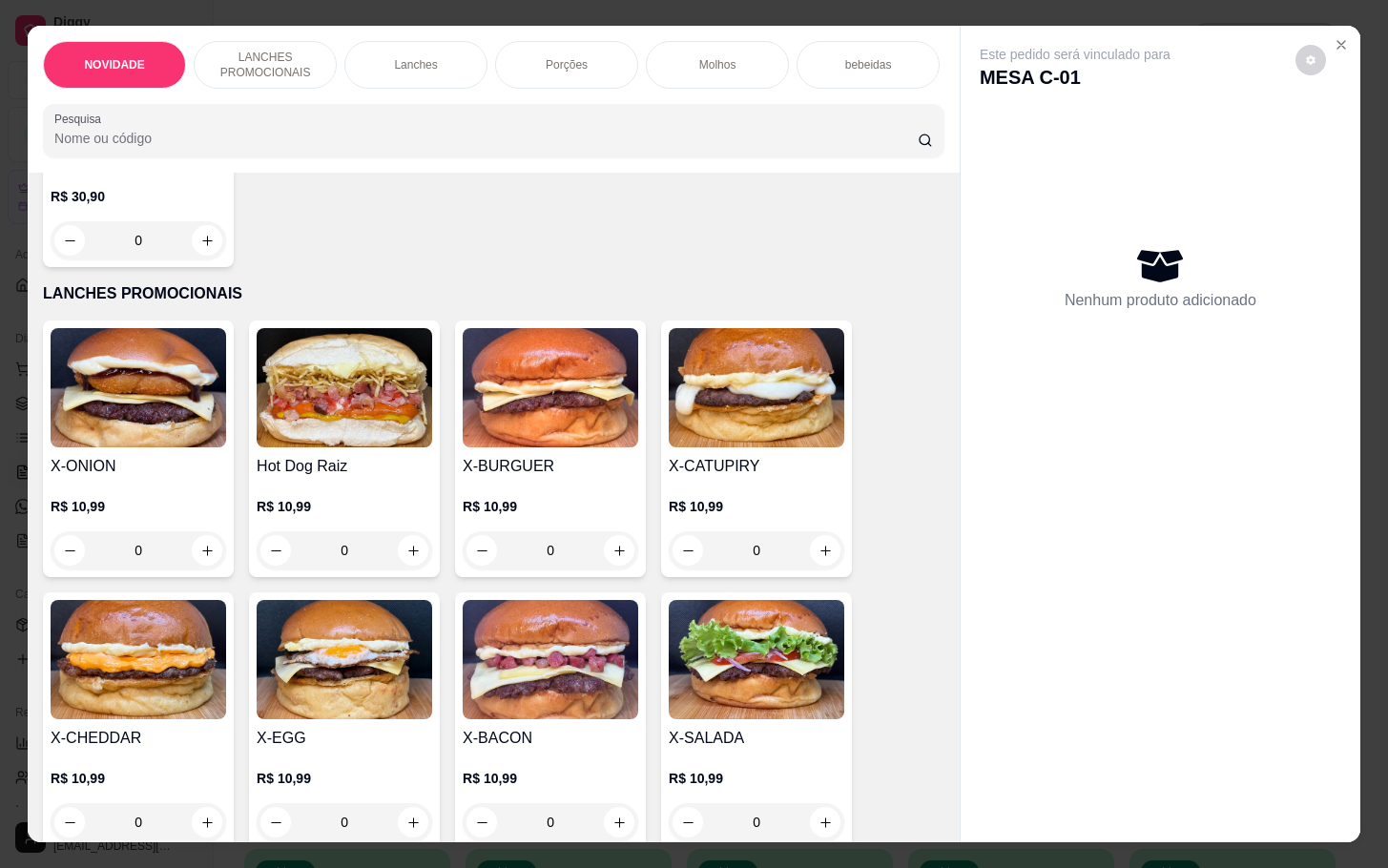
click at [484, 676] on img at bounding box center [550, 659] width 175 height 119
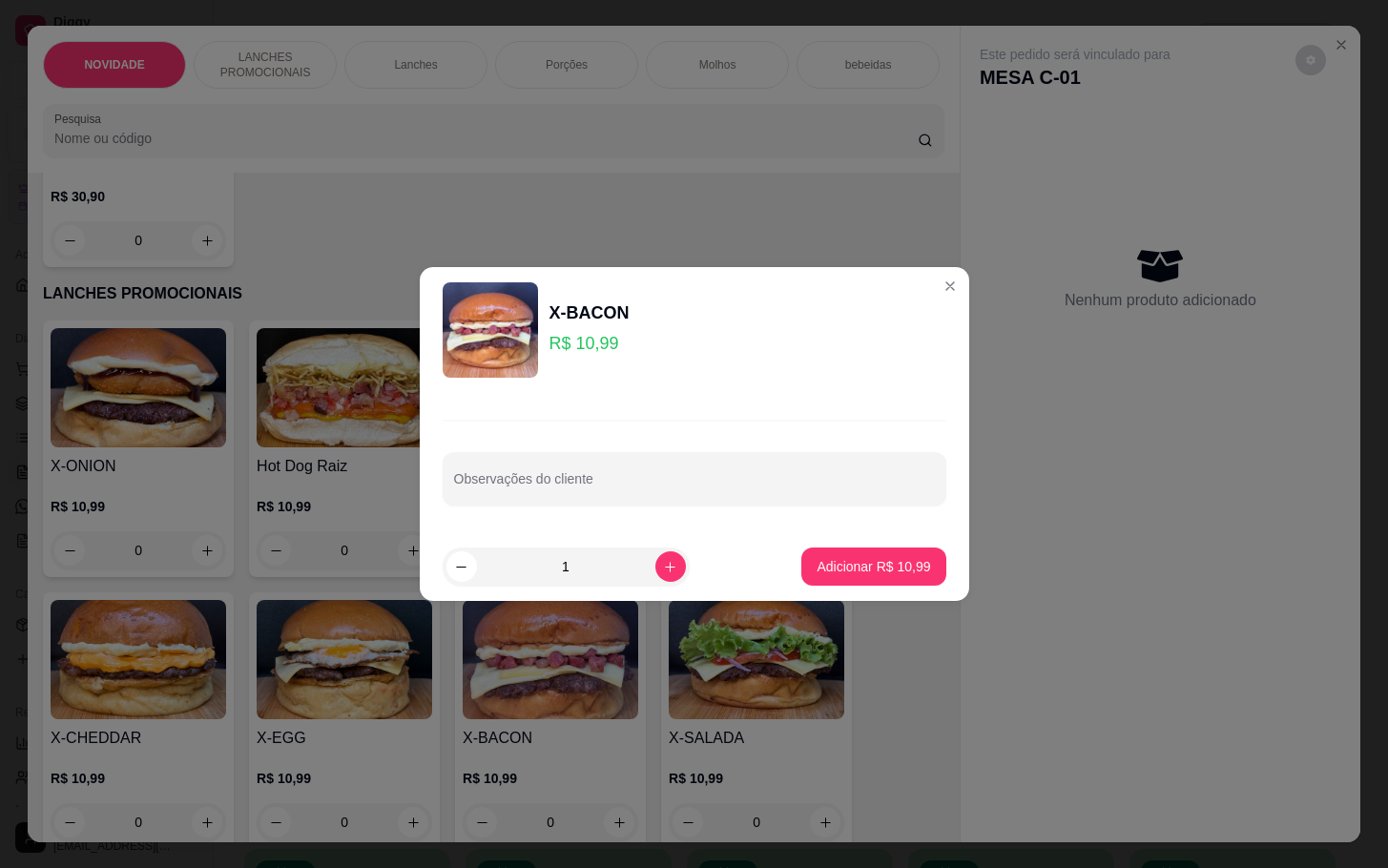
click at [814, 576] on button "Adicionar R$ 10,99" at bounding box center [873, 567] width 144 height 38
type input "1"
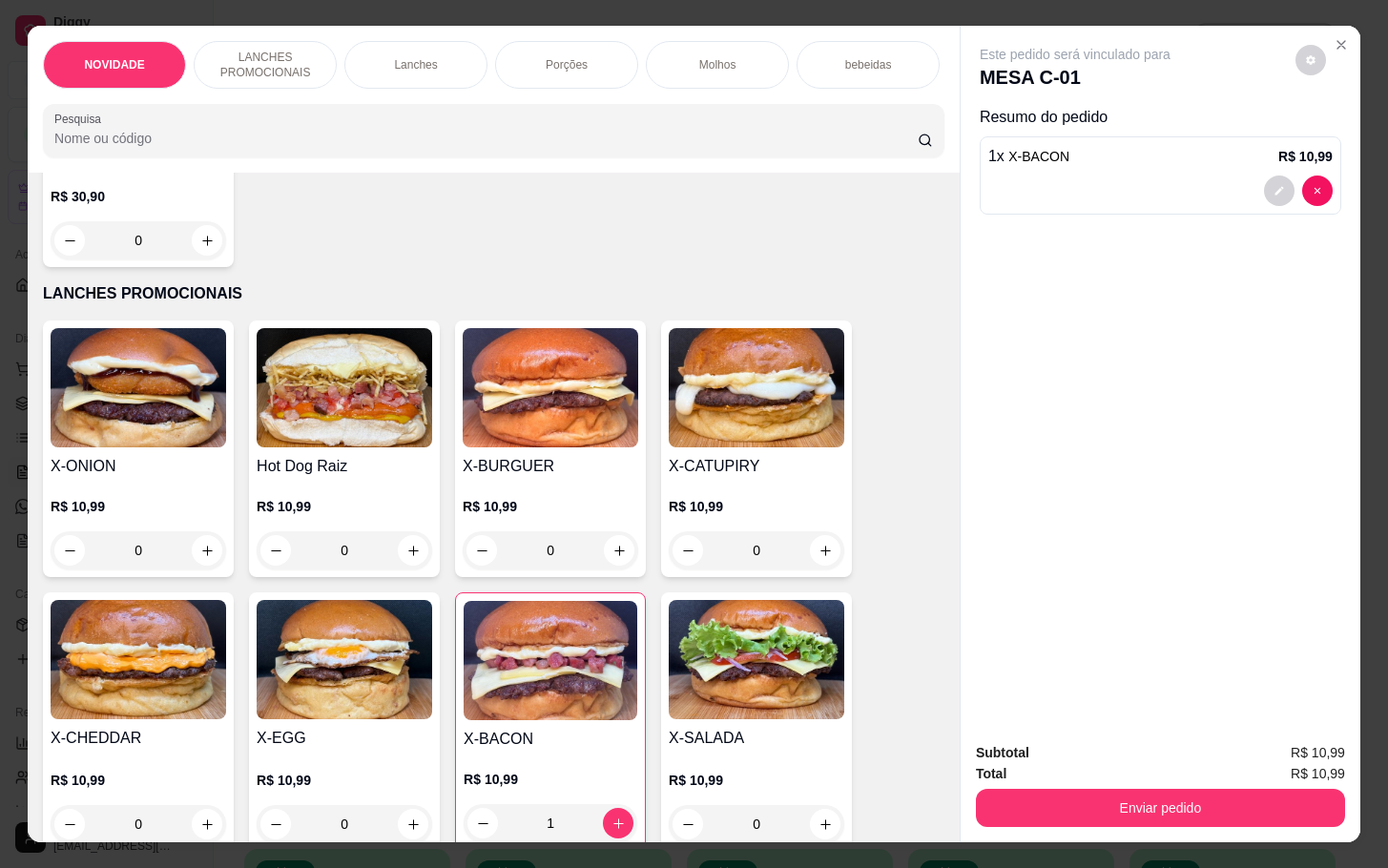
click at [793, 649] on img at bounding box center [756, 659] width 175 height 119
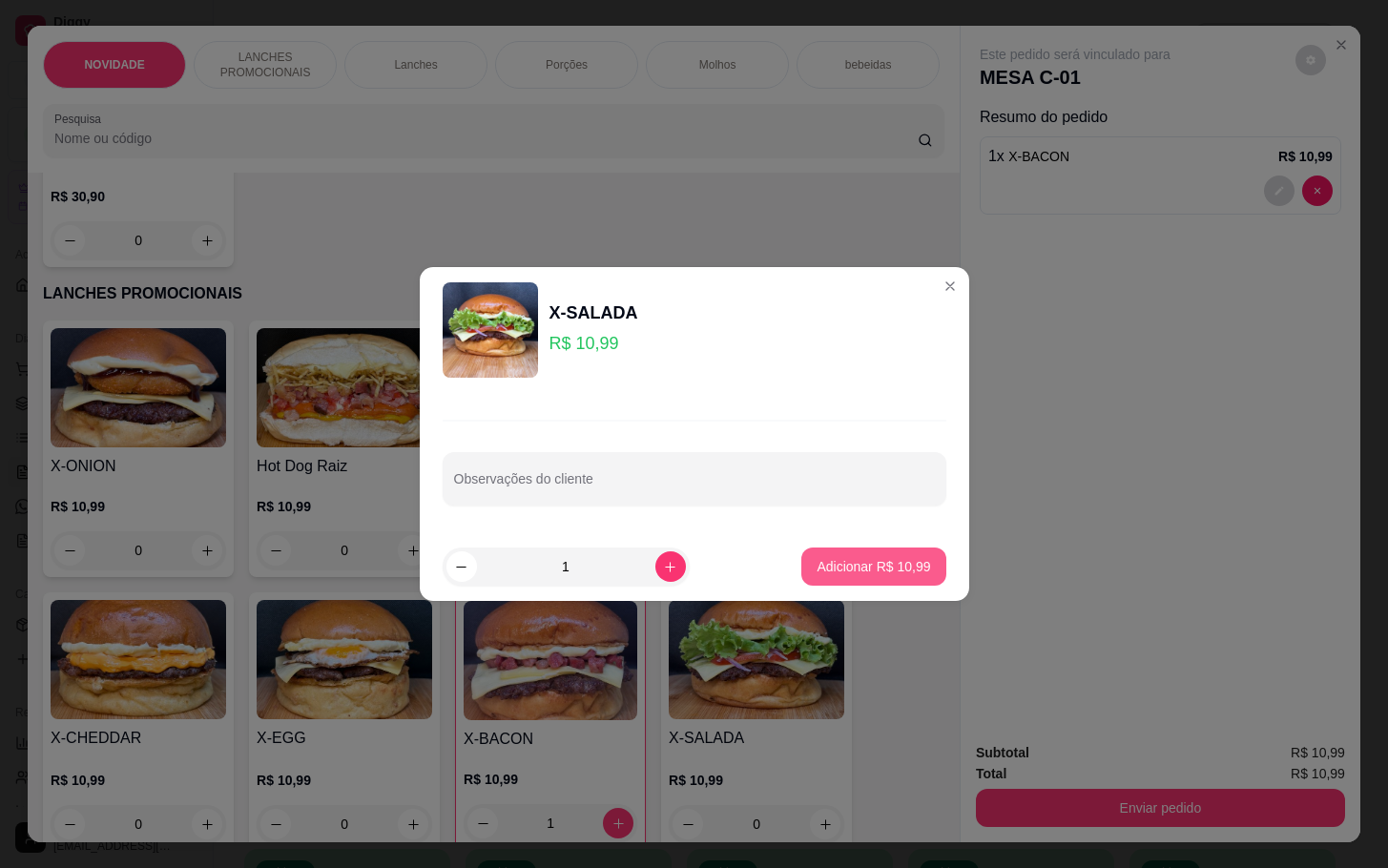
click at [884, 561] on p "Adicionar R$ 10,99" at bounding box center [872, 566] width 113 height 19
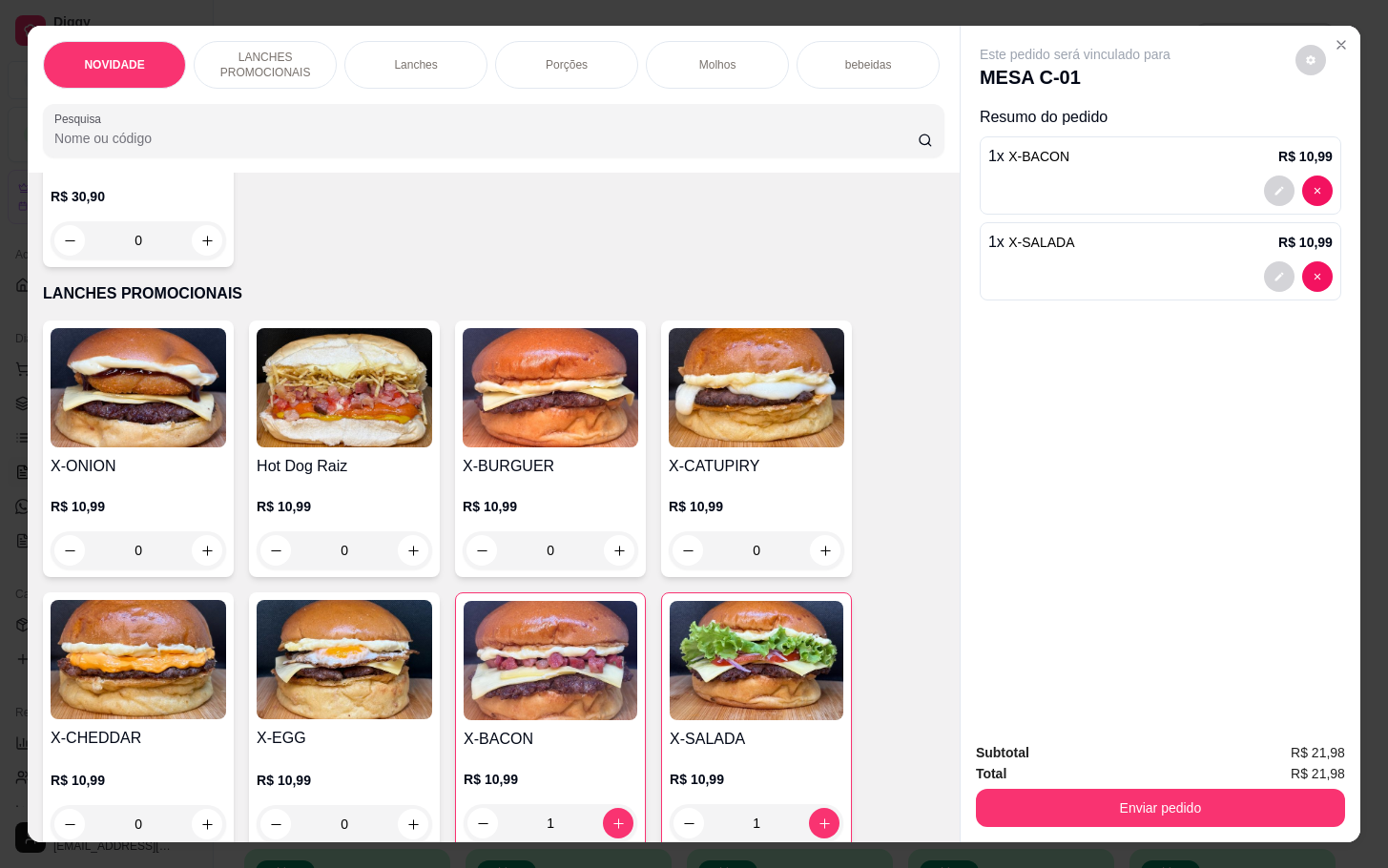
click at [776, 751] on h4 "X-SALADA" at bounding box center [756, 738] width 174 height 23
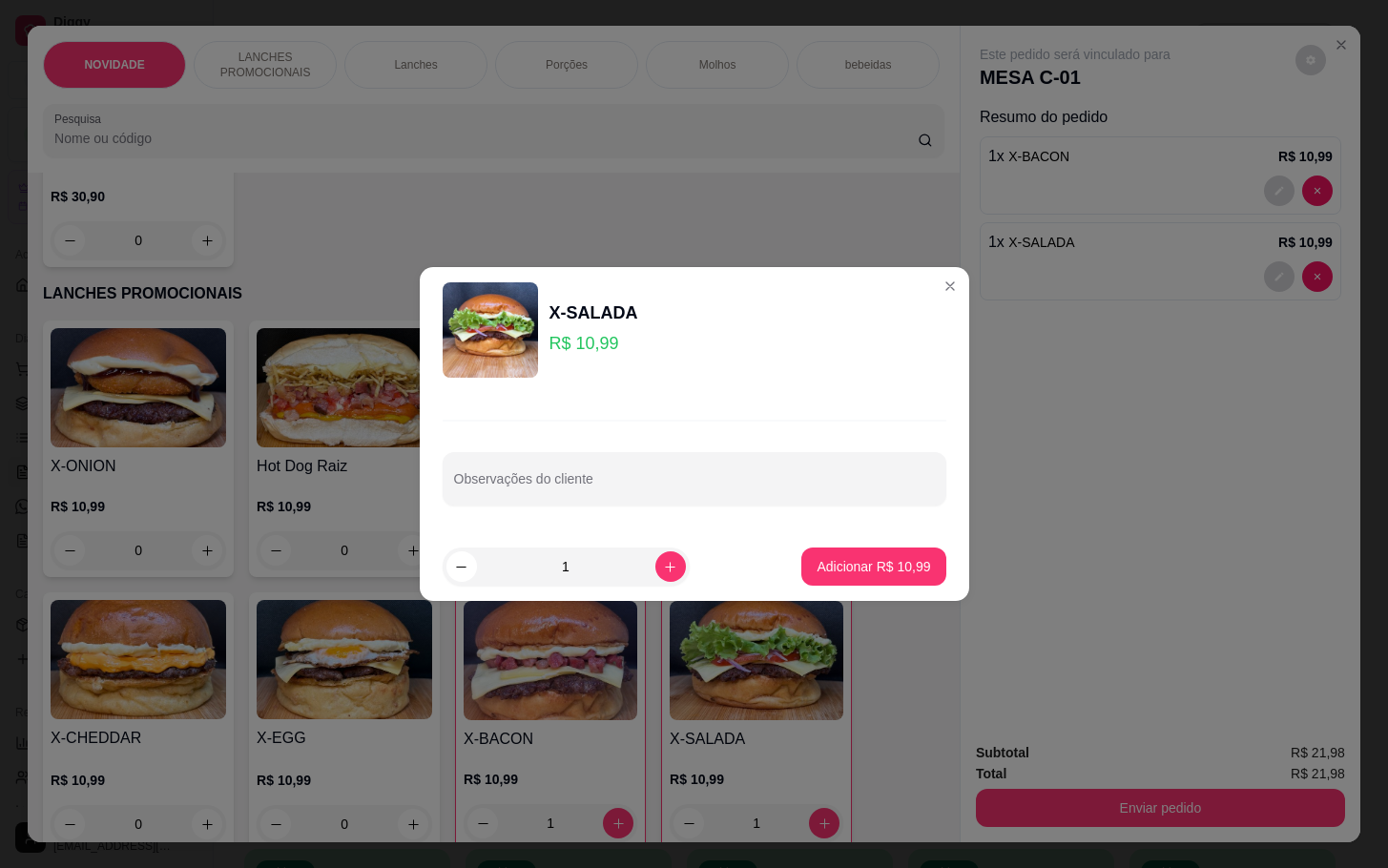
click at [873, 552] on button "Adicionar R$ 10,99" at bounding box center [873, 567] width 144 height 38
type input "2"
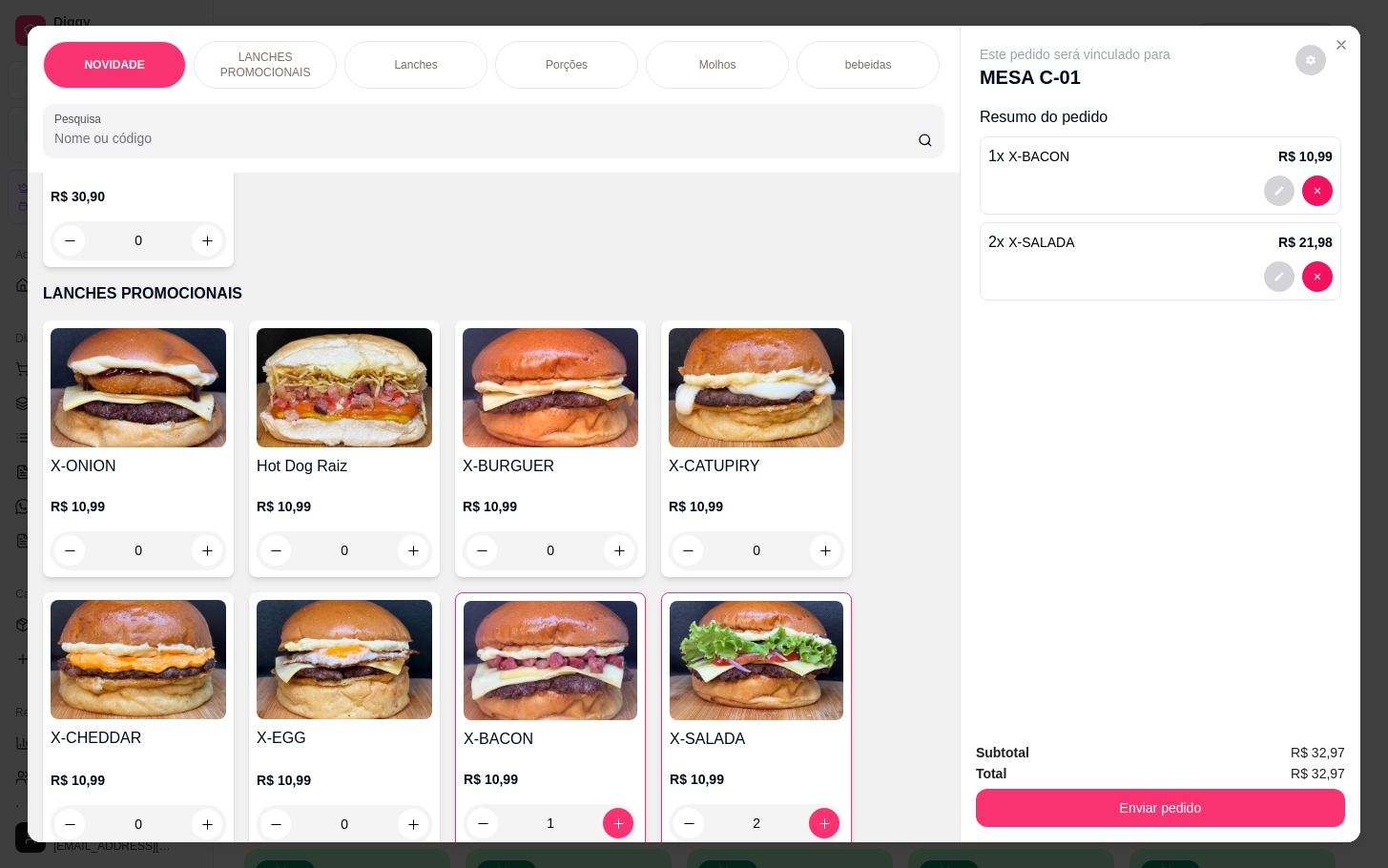
click at [430, 630] on div "X-ONION R$ 10,99 0 Hot Dog Raiz R$ 10,99 0 X-BURGUER R$ 10,99 0 X-CATUPIRY R$ 1…" at bounding box center [494, 721] width 902 height 802
click at [418, 634] on img at bounding box center [344, 659] width 175 height 119
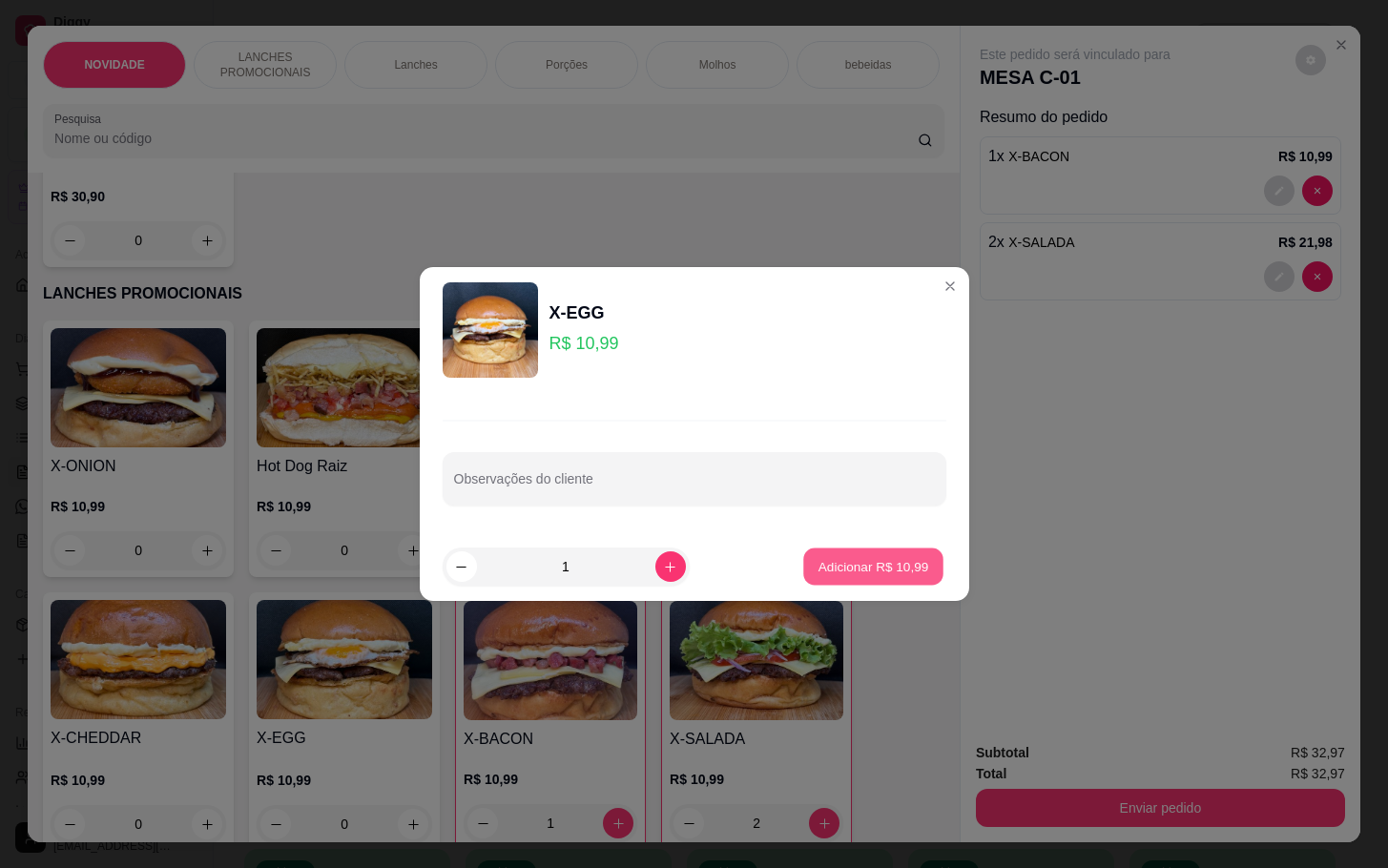
click at [804, 552] on button "Adicionar R$ 10,99" at bounding box center [874, 567] width 140 height 37
type input "1"
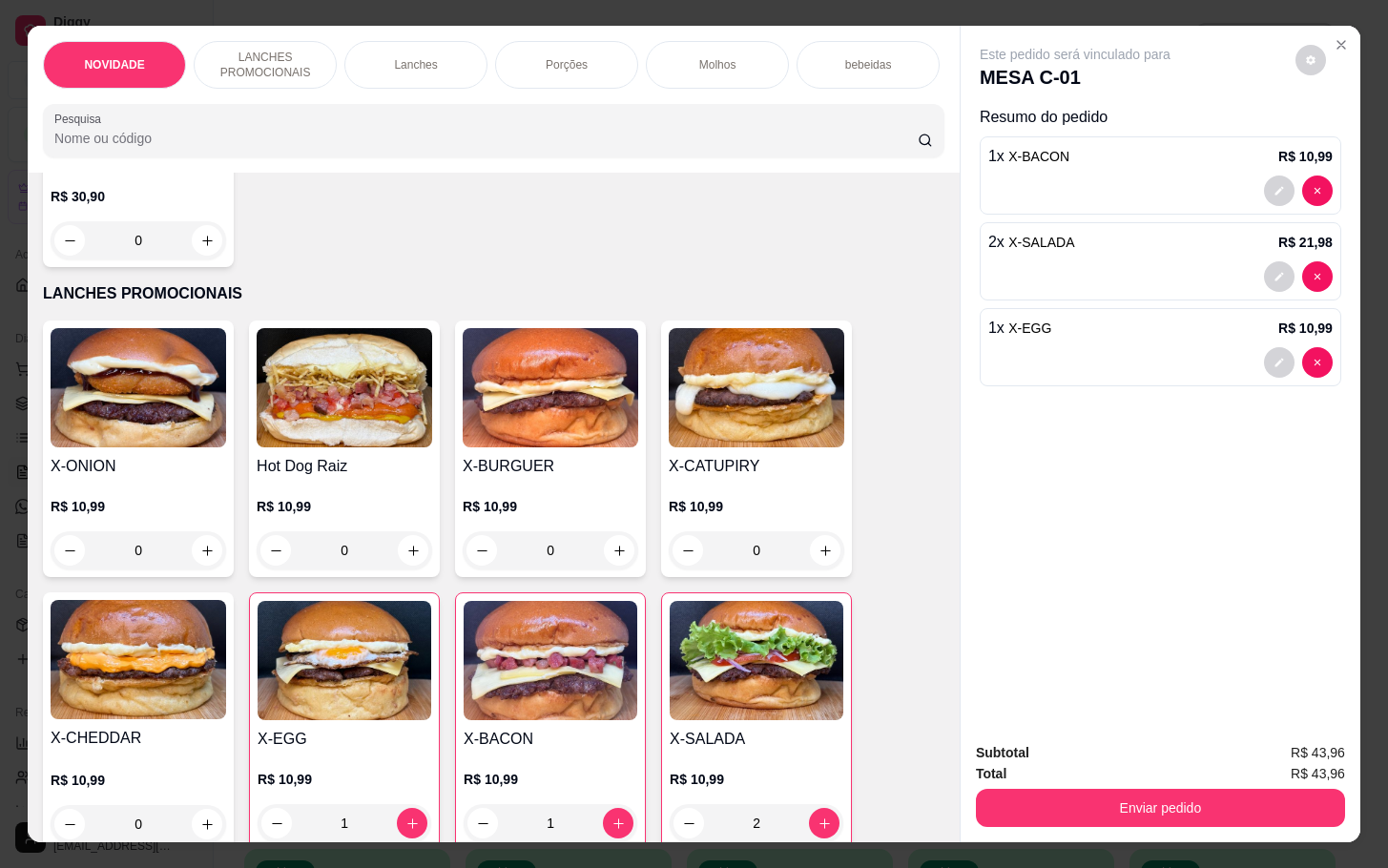
click at [539, 682] on img at bounding box center [550, 660] width 174 height 119
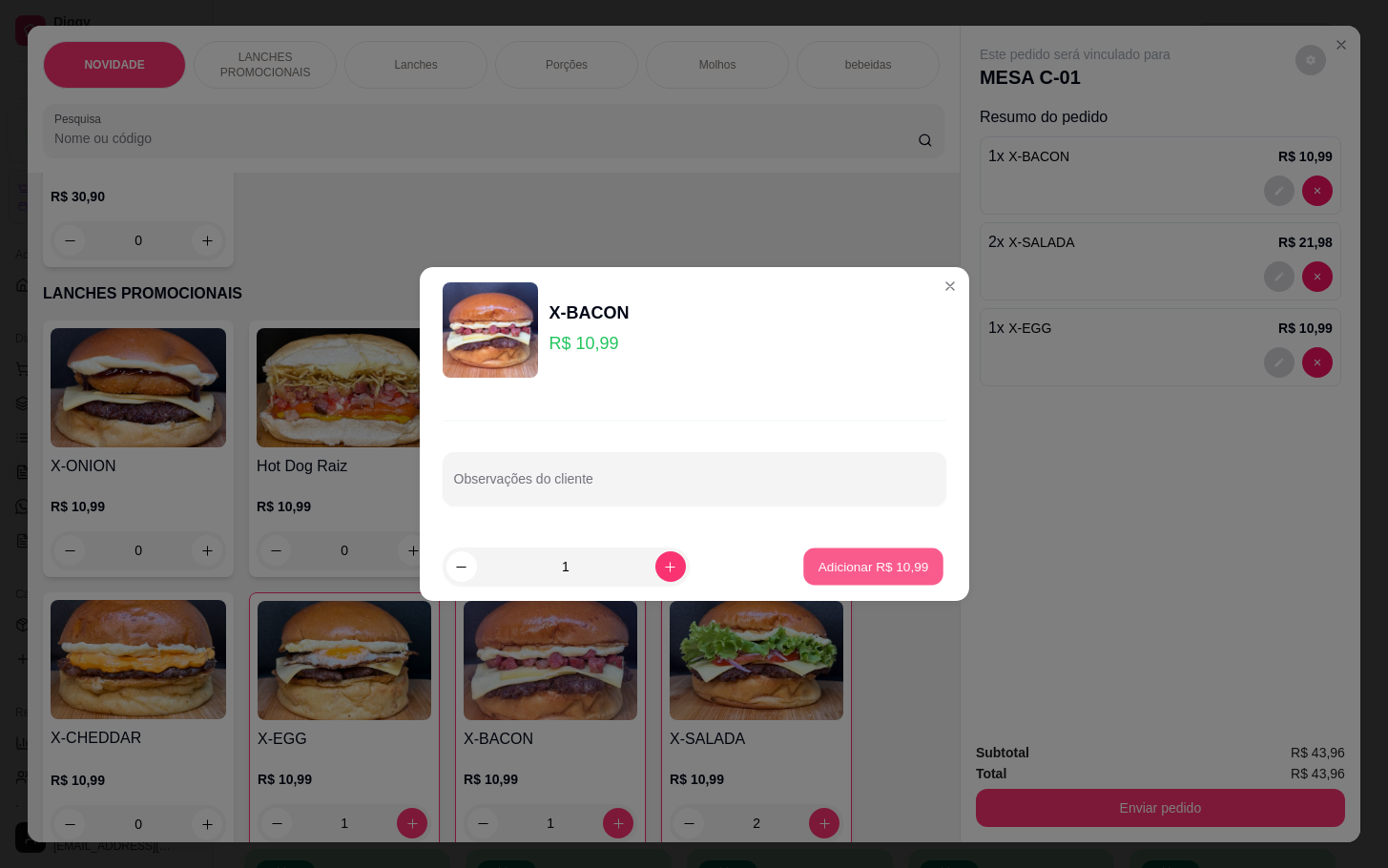
click at [819, 583] on button "Adicionar R$ 10,99" at bounding box center [874, 567] width 140 height 37
type input "2"
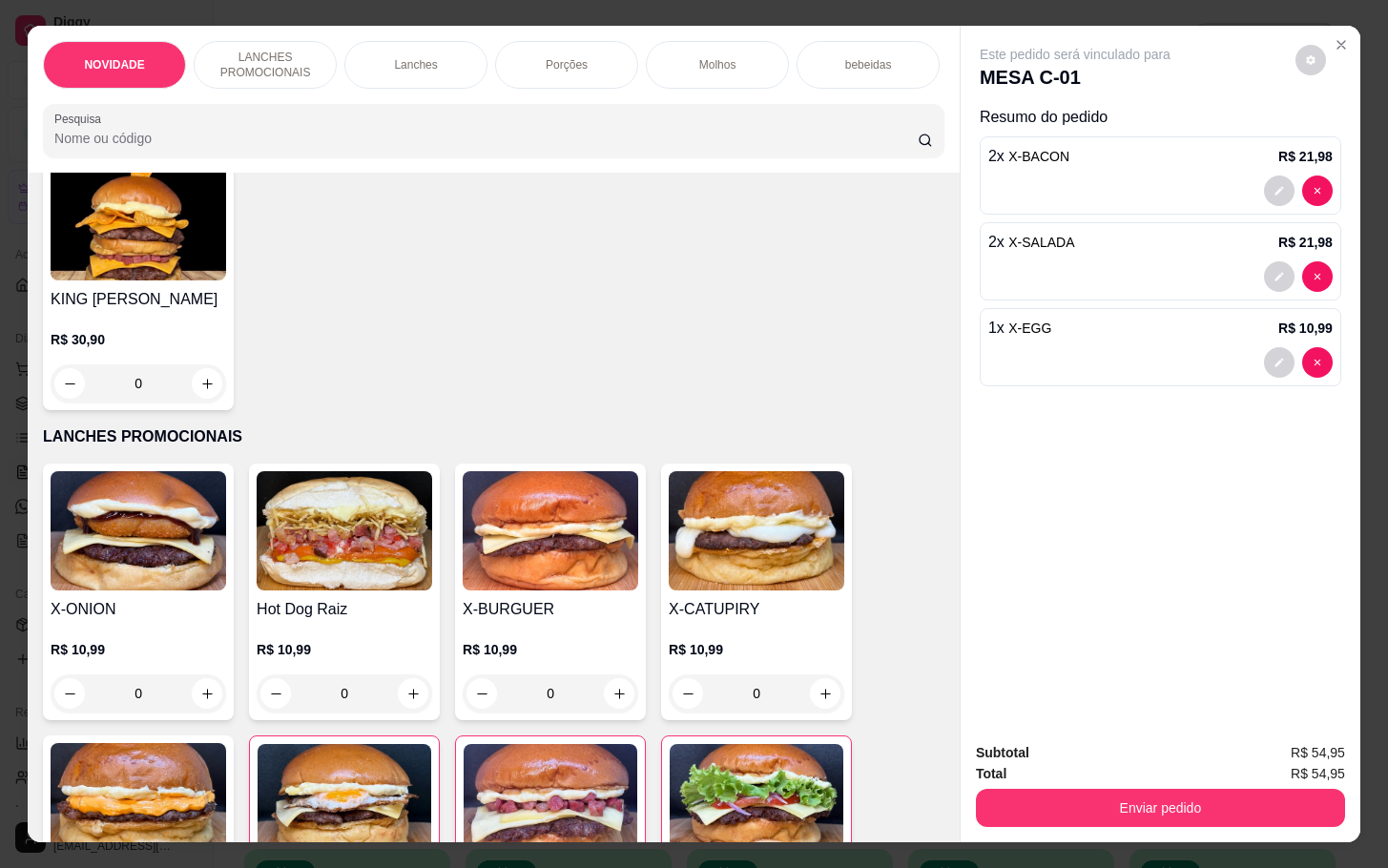
scroll to position [0, 0]
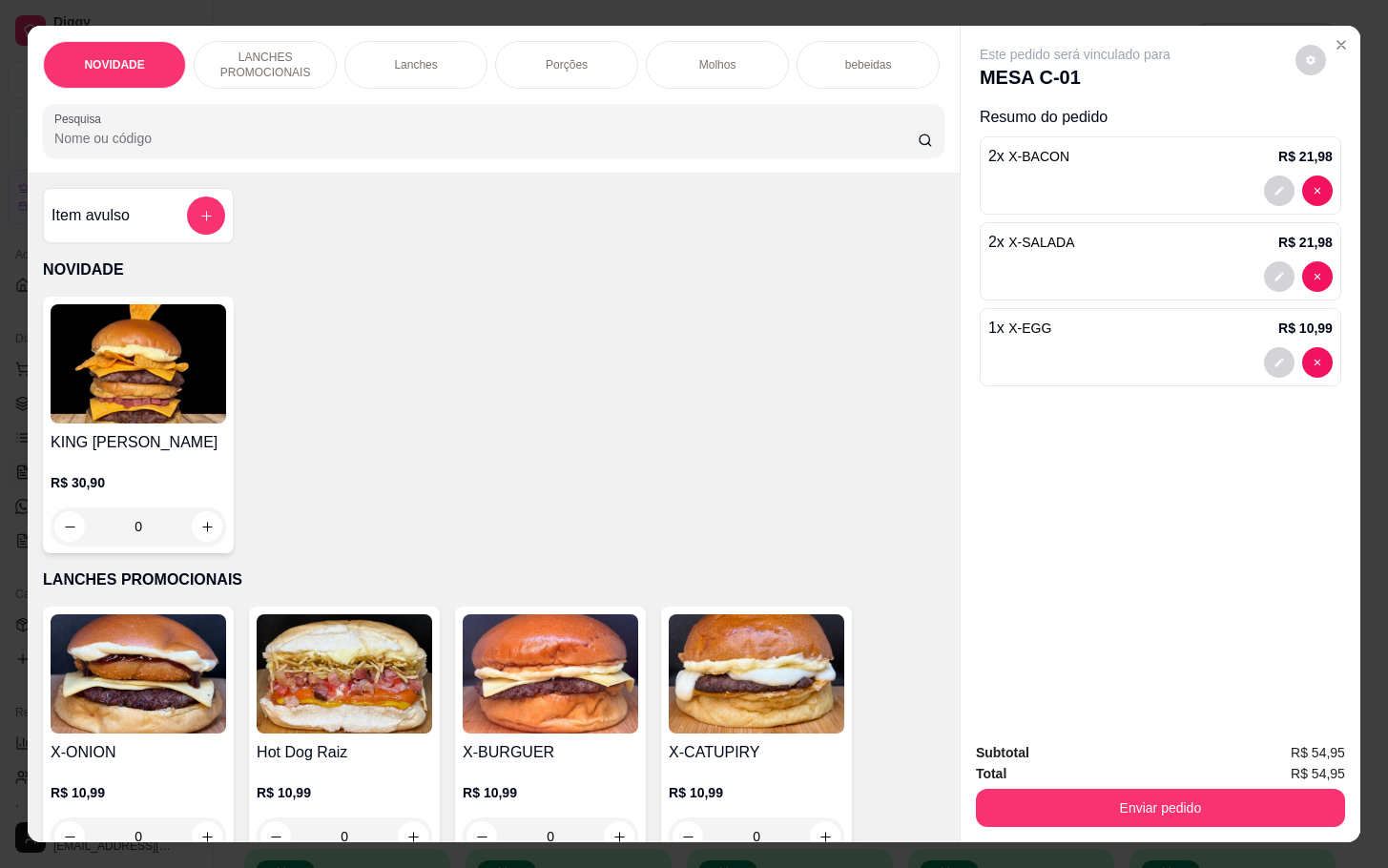
click at [163, 260] on div "Item avulso NOVIDADE KING MILA R$ 30,90 0 LANCHES PROMOCIONAIS X-ONION R$ 10,99…" at bounding box center [494, 506] width 933 height 668
click at [187, 229] on button "add-separate-item" at bounding box center [206, 215] width 38 height 38
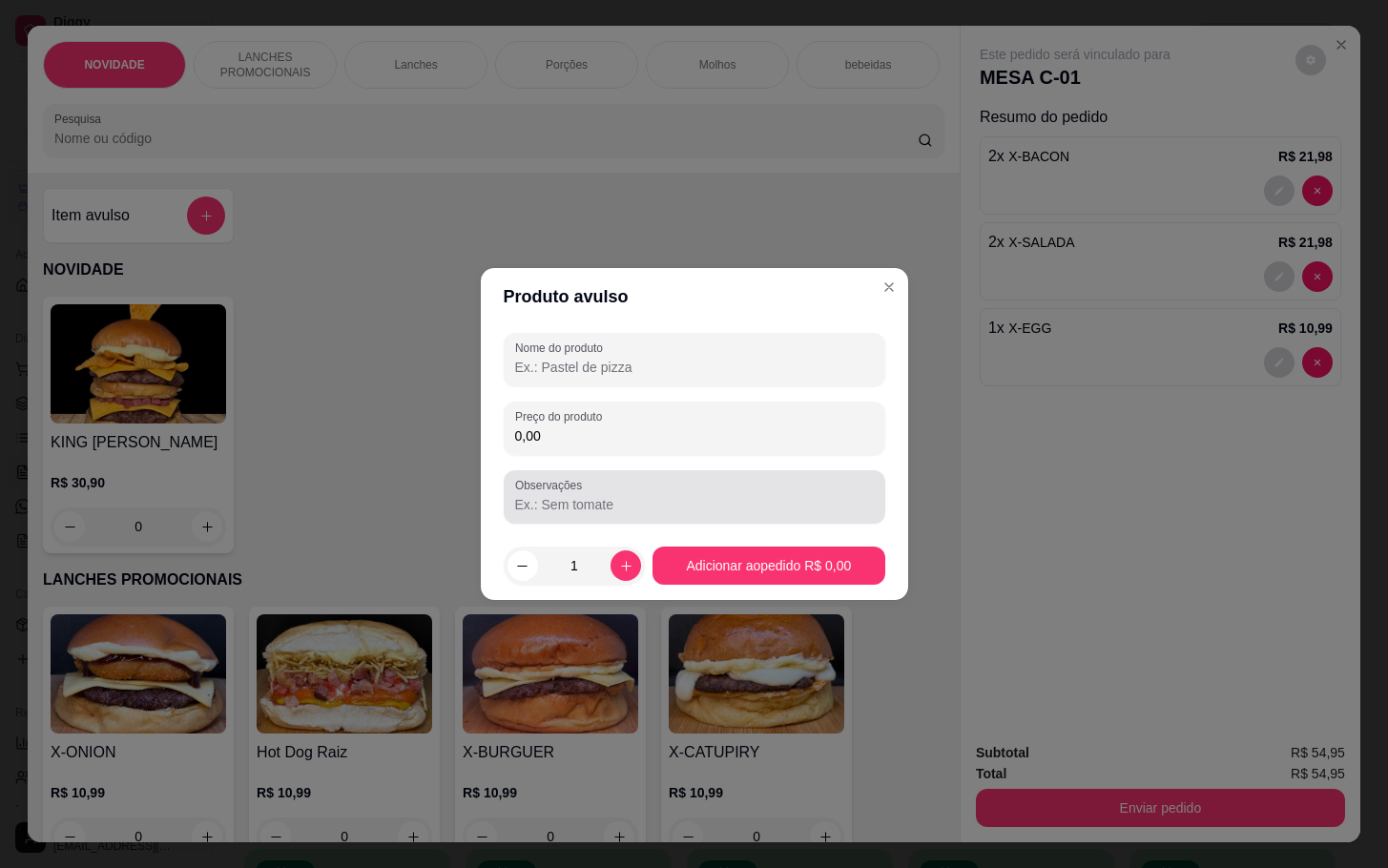
click at [579, 443] on input "0,00" at bounding box center [695, 435] width 359 height 19
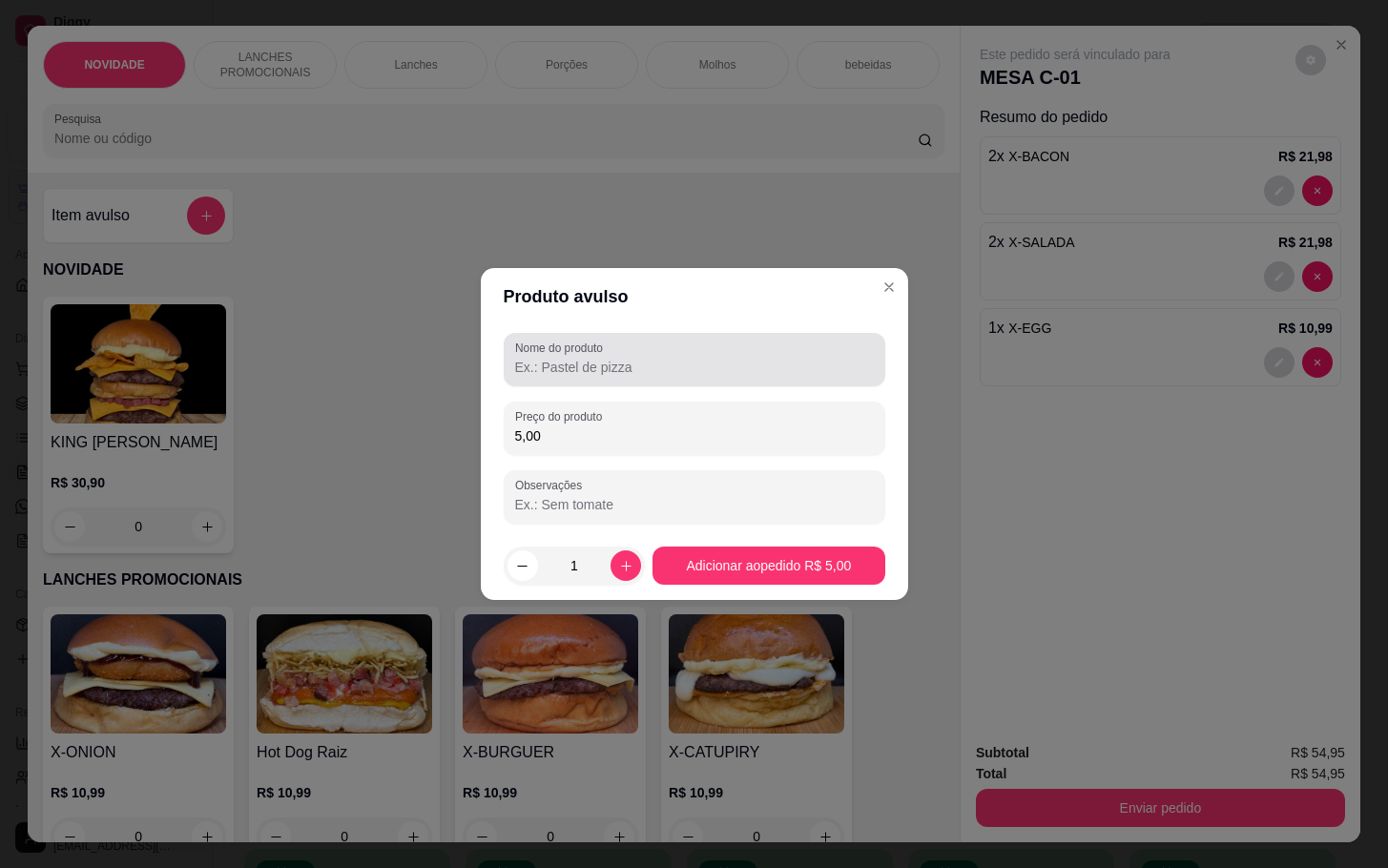
type input "5,00"
click at [637, 349] on div at bounding box center [695, 360] width 359 height 38
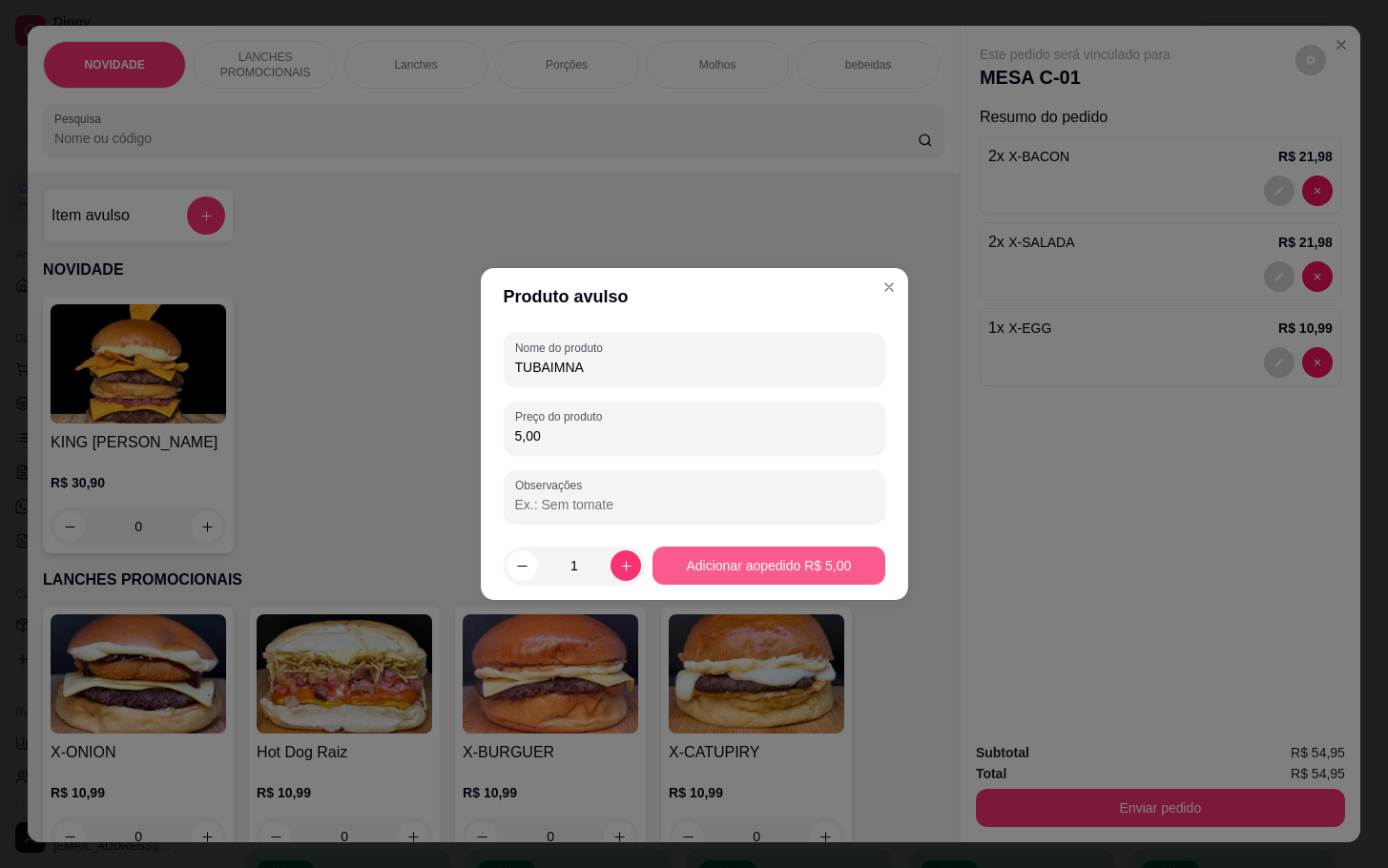
type input "TUBAIMNA"
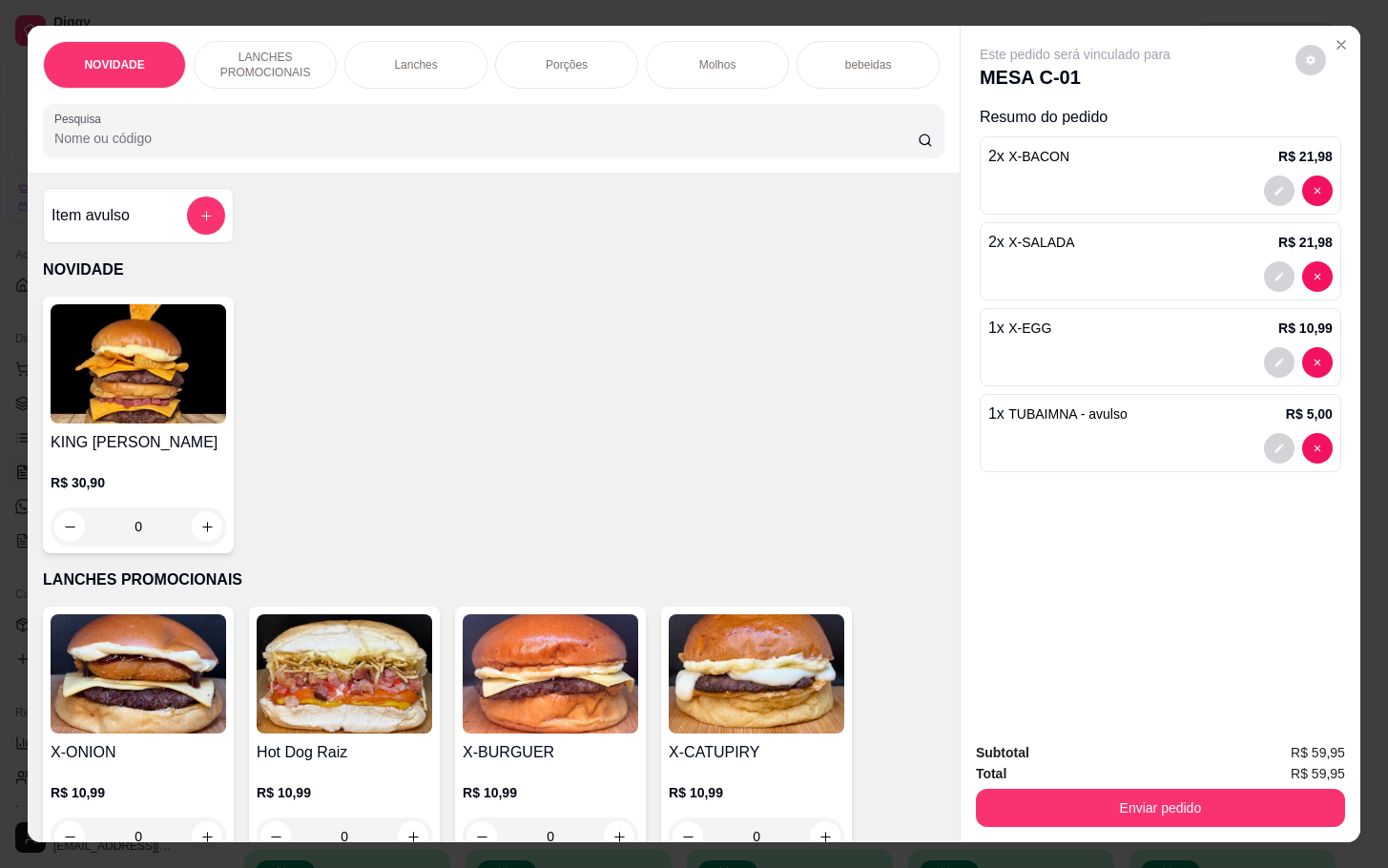
click at [166, 198] on div "Item avulso" at bounding box center [139, 216] width 191 height 55
click at [530, 66] on div "Porções" at bounding box center [566, 65] width 143 height 47
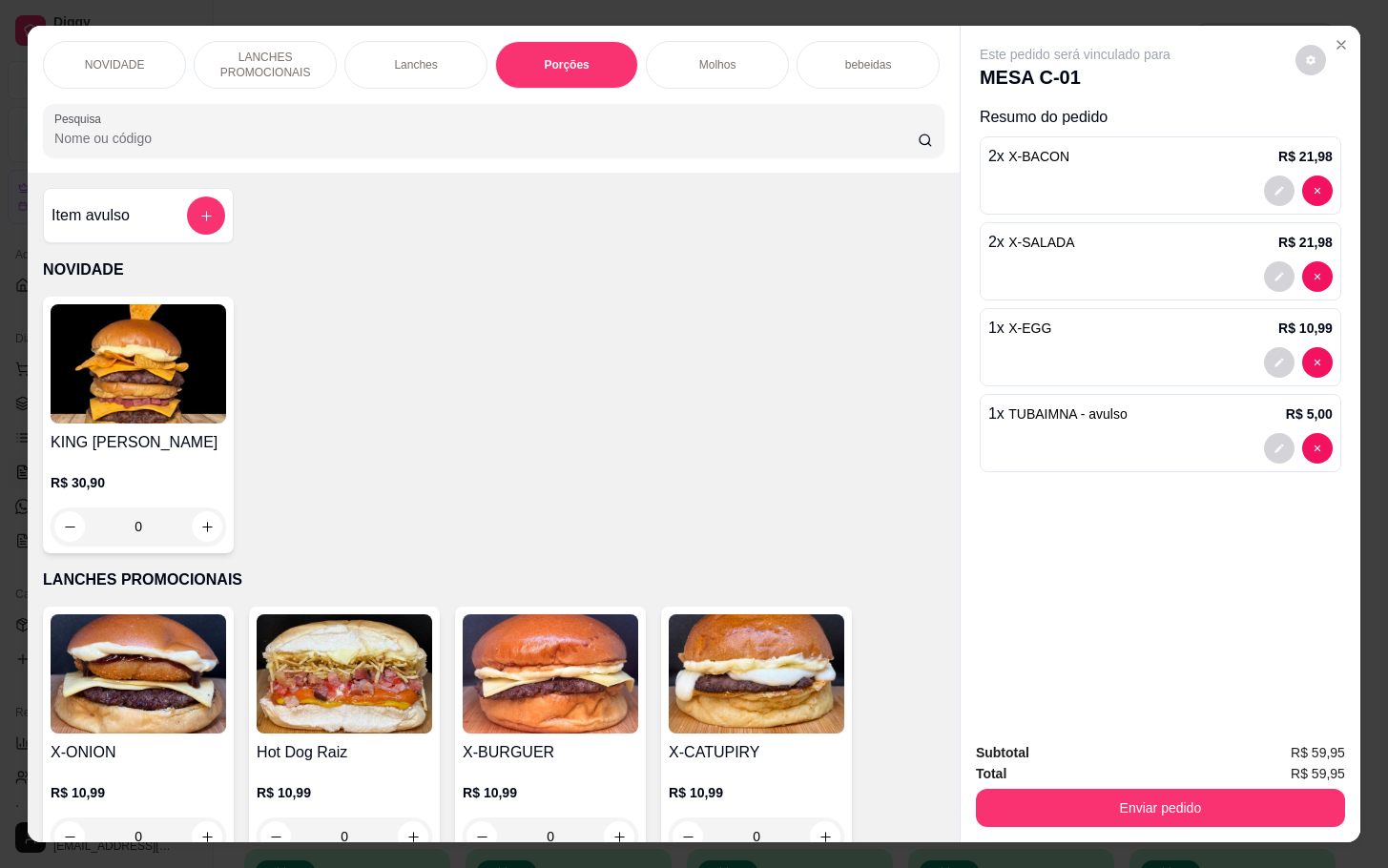
scroll to position [45, 0]
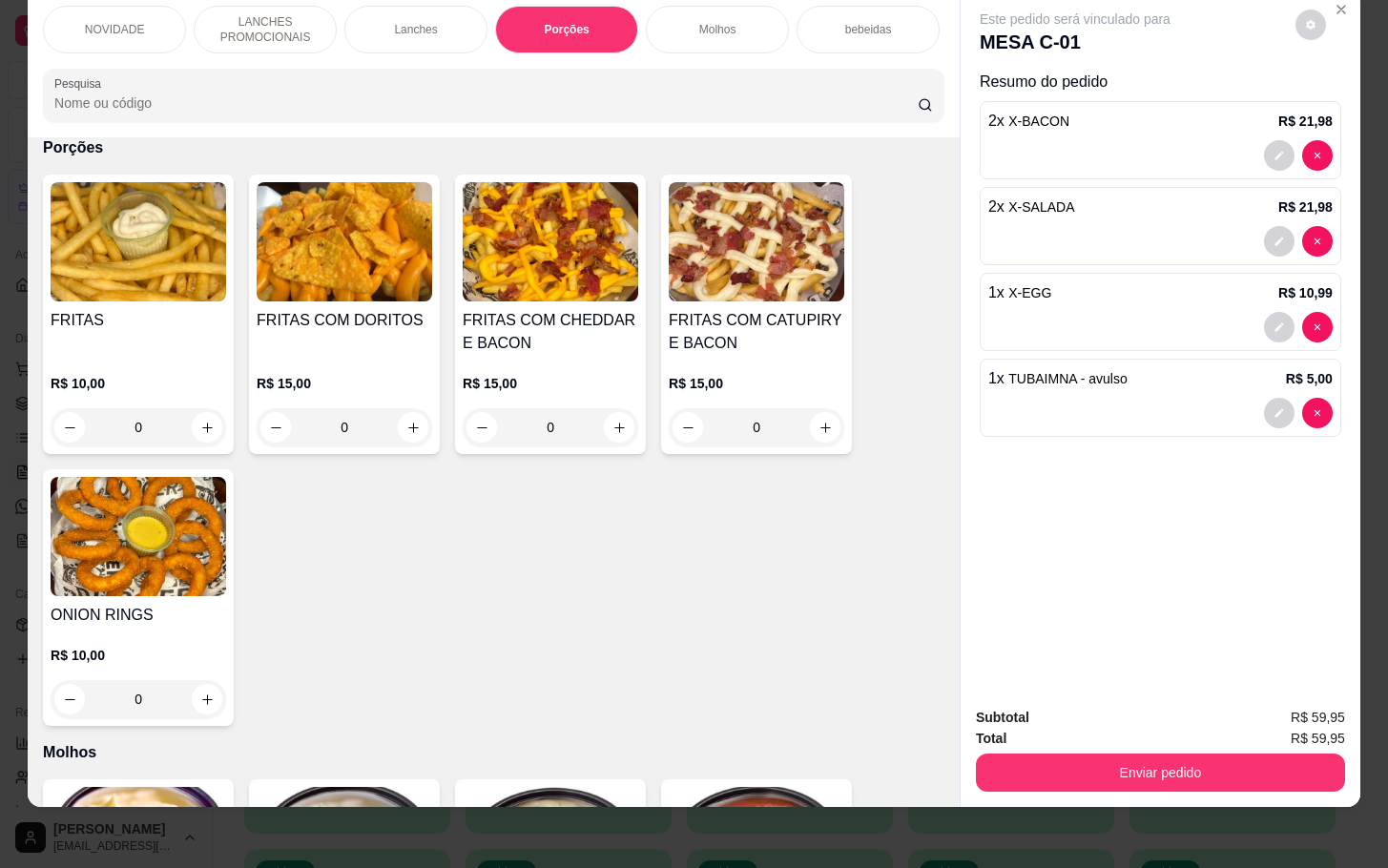
click at [556, 304] on div "FRITAS COM CHEDDAR E BACON R$ 15,00 0" at bounding box center [551, 314] width 191 height 280
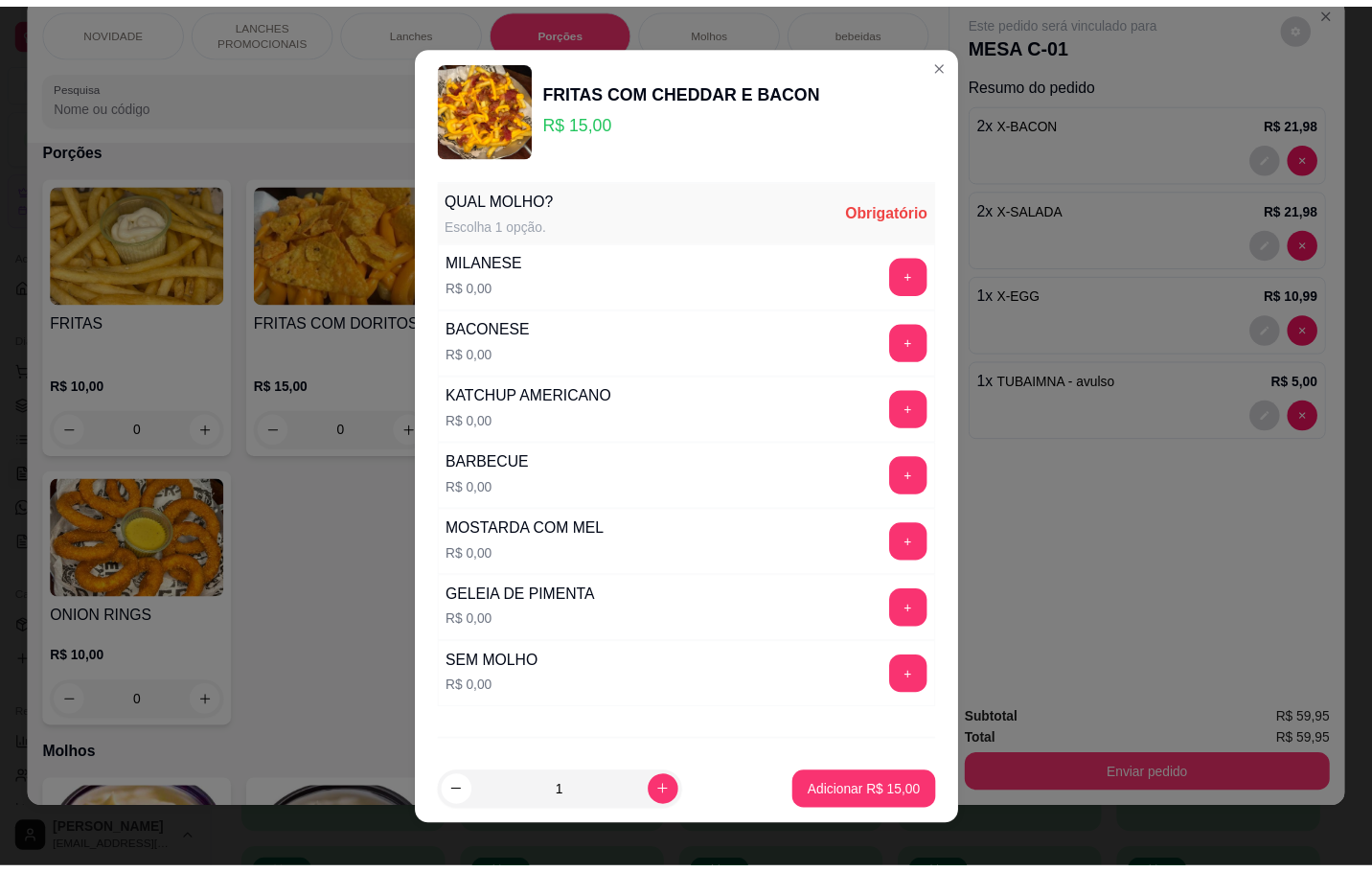
scroll to position [102, 0]
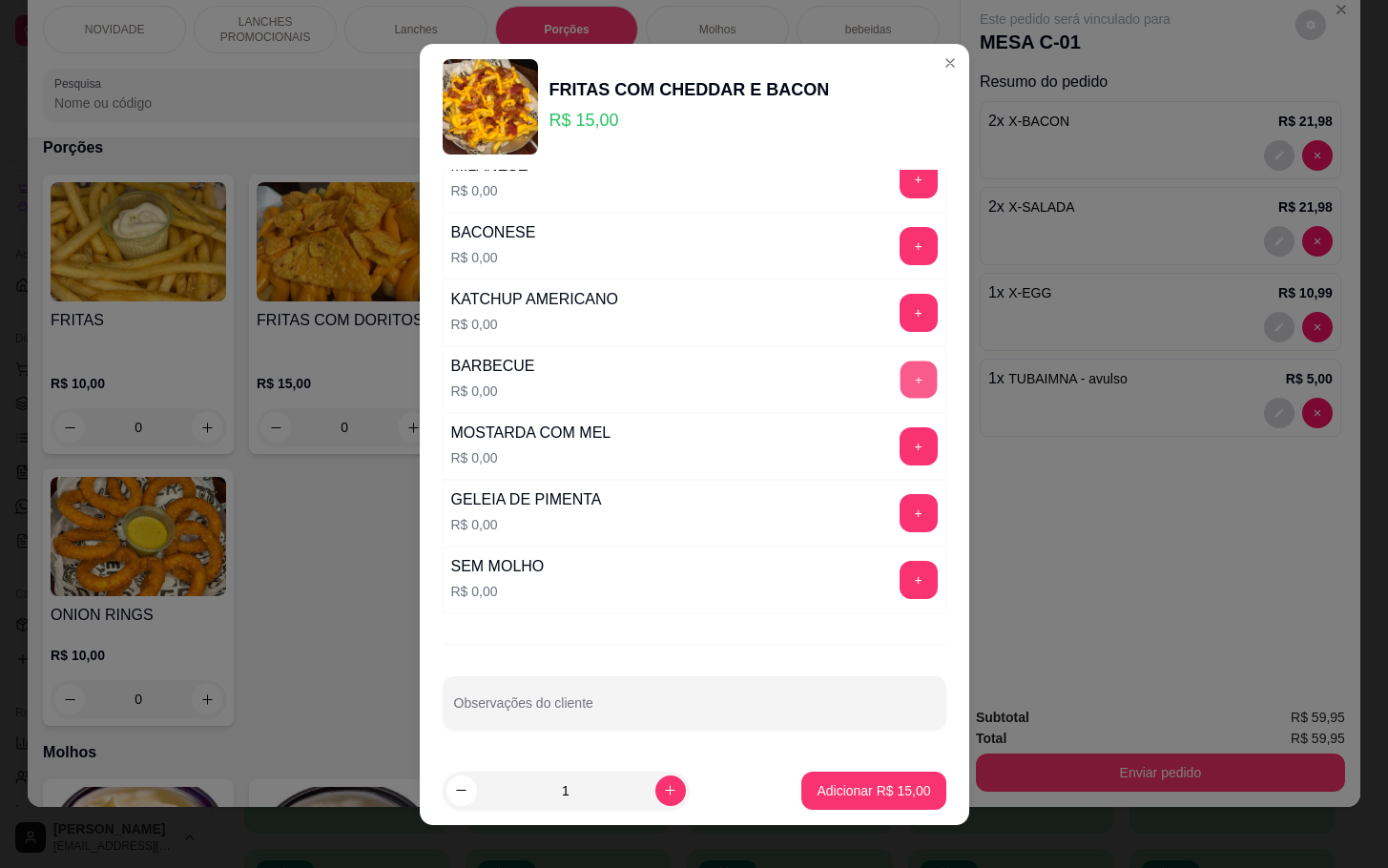
click at [900, 378] on button "+" at bounding box center [919, 379] width 37 height 37
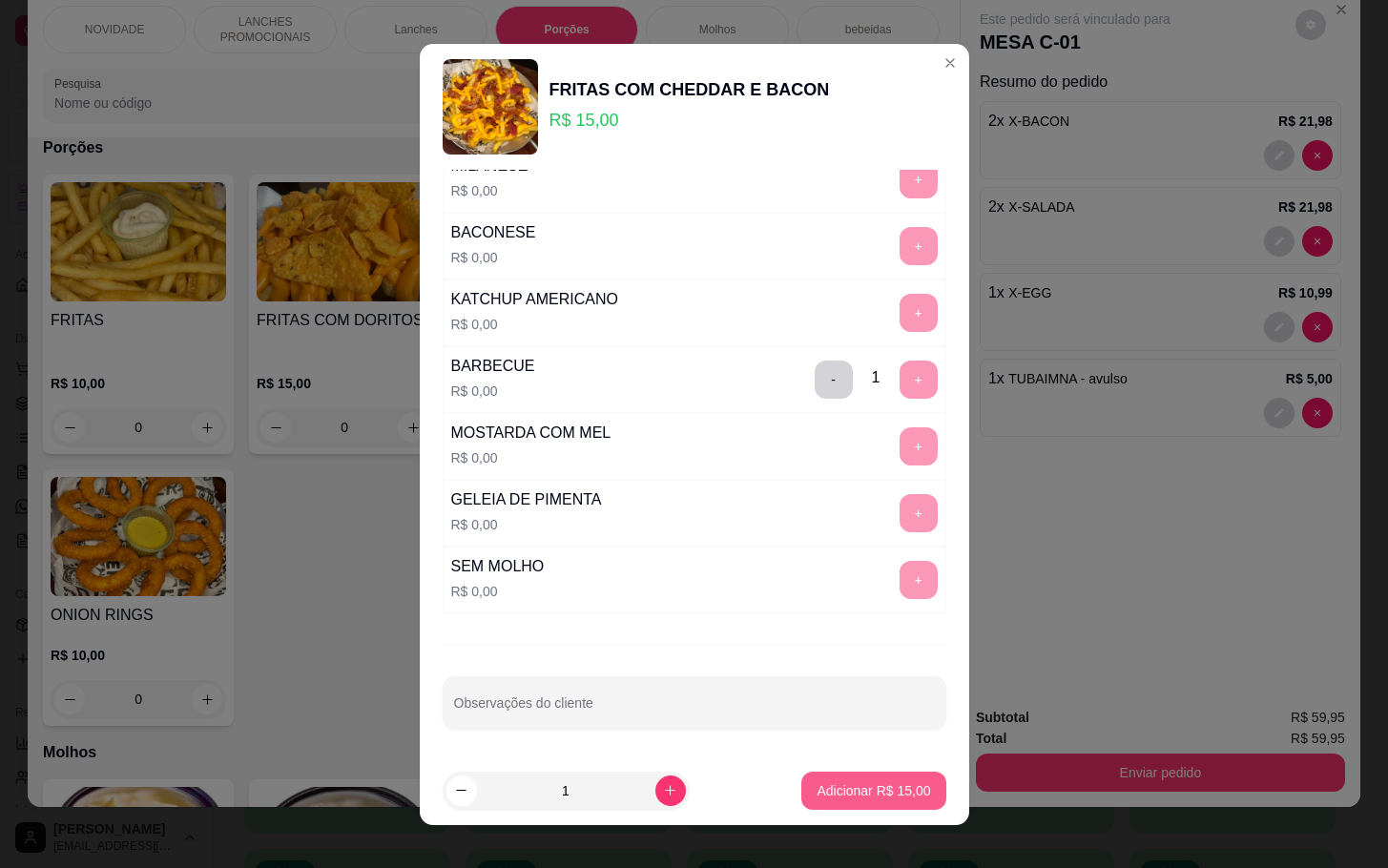
click at [816, 795] on p "Adicionar R$ 15,00" at bounding box center [872, 790] width 113 height 19
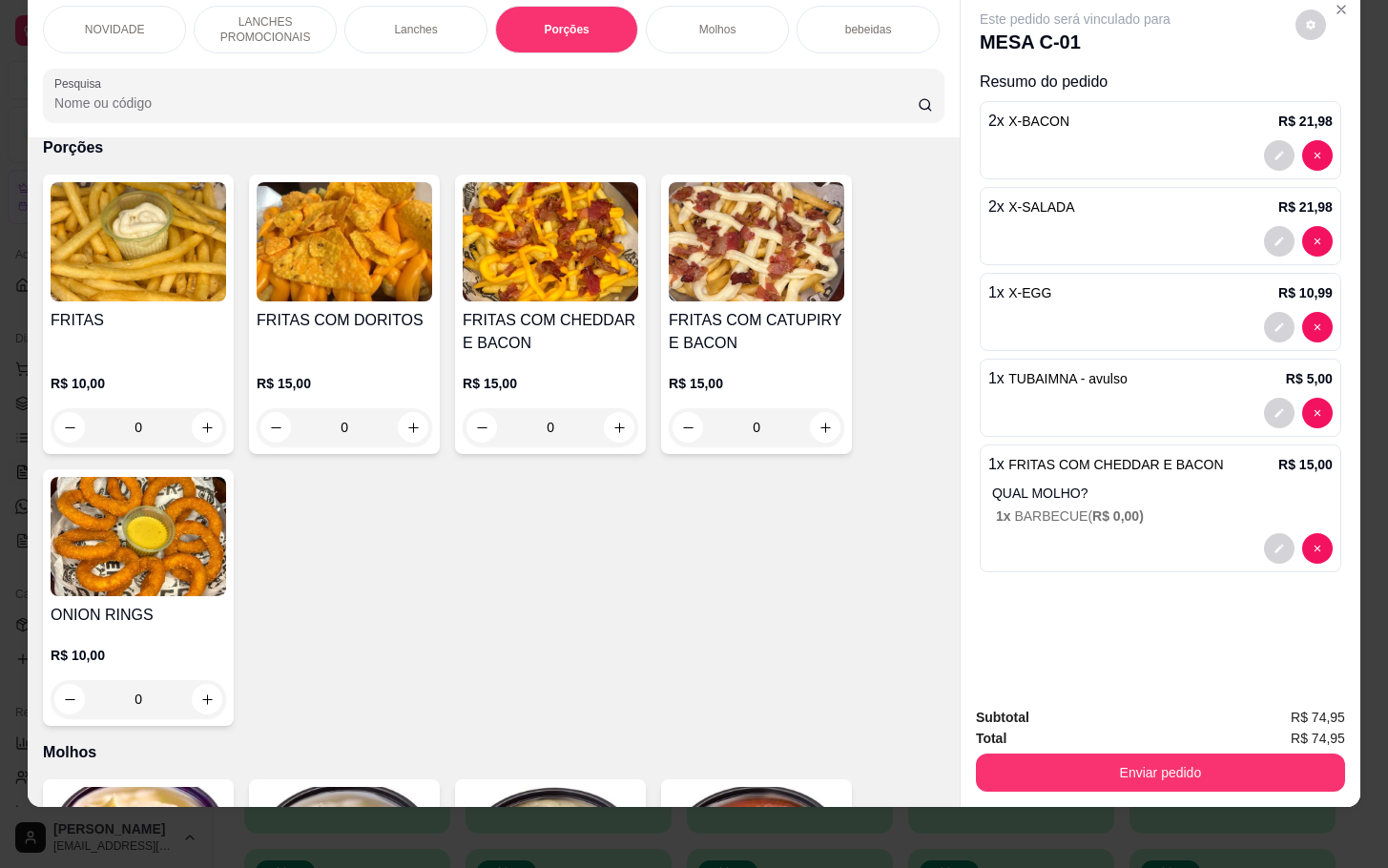
click at [1112, 778] on div "Subtotal R$ 74,95 Total R$ 74,95 Enviar pedido" at bounding box center [1161, 749] width 400 height 115
click at [1106, 770] on div "Subtotal R$ 74,95 Total R$ 74,95 Enviar pedido" at bounding box center [1161, 749] width 400 height 115
click at [1099, 754] on button "Enviar pedido" at bounding box center [1160, 772] width 370 height 38
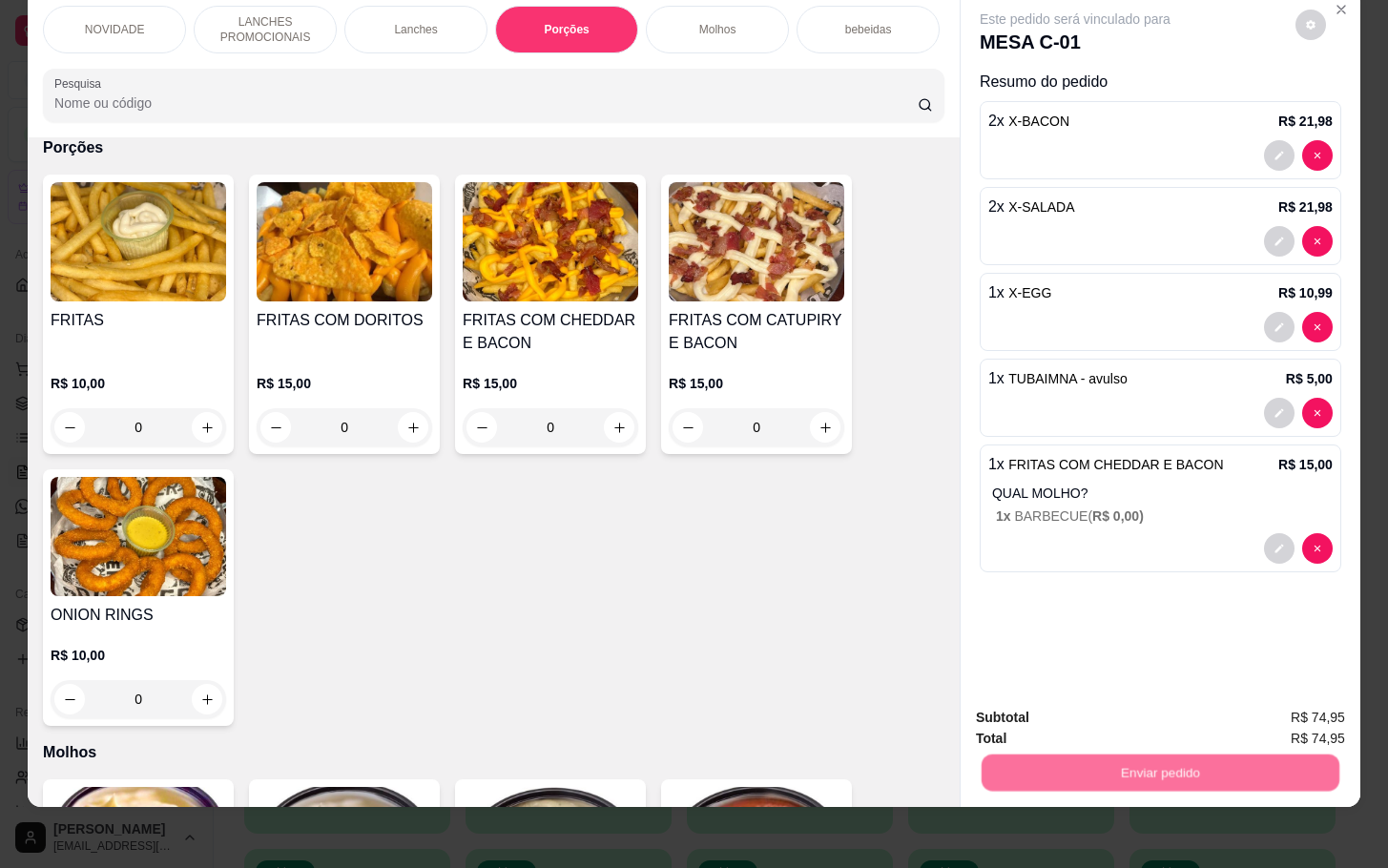
click at [1088, 703] on button "Não registrar e enviar pedido" at bounding box center [1093, 704] width 198 height 36
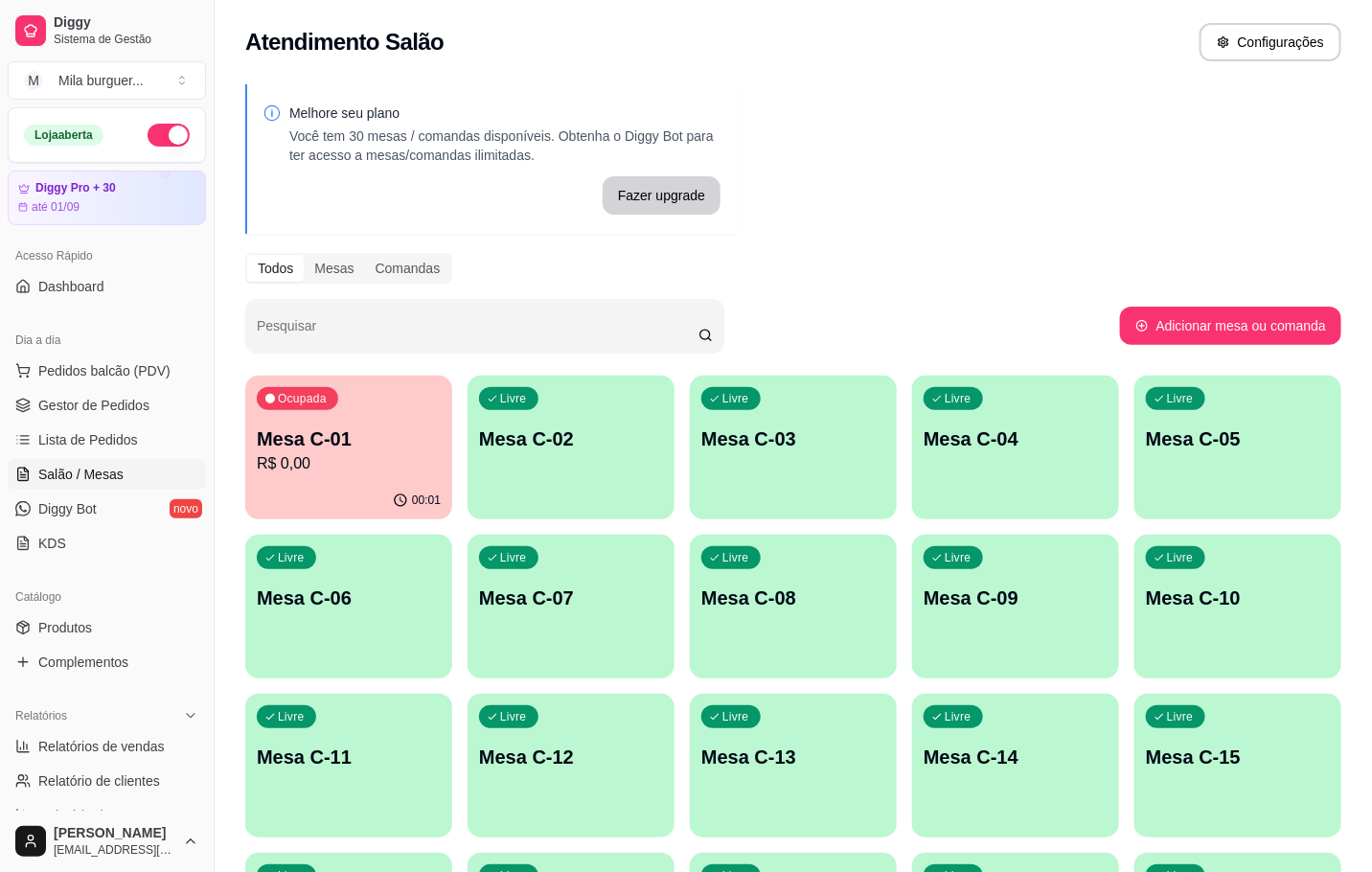
click at [403, 400] on div "Ocupada Mesa C-01 R$ 0,00" at bounding box center [348, 428] width 207 height 106
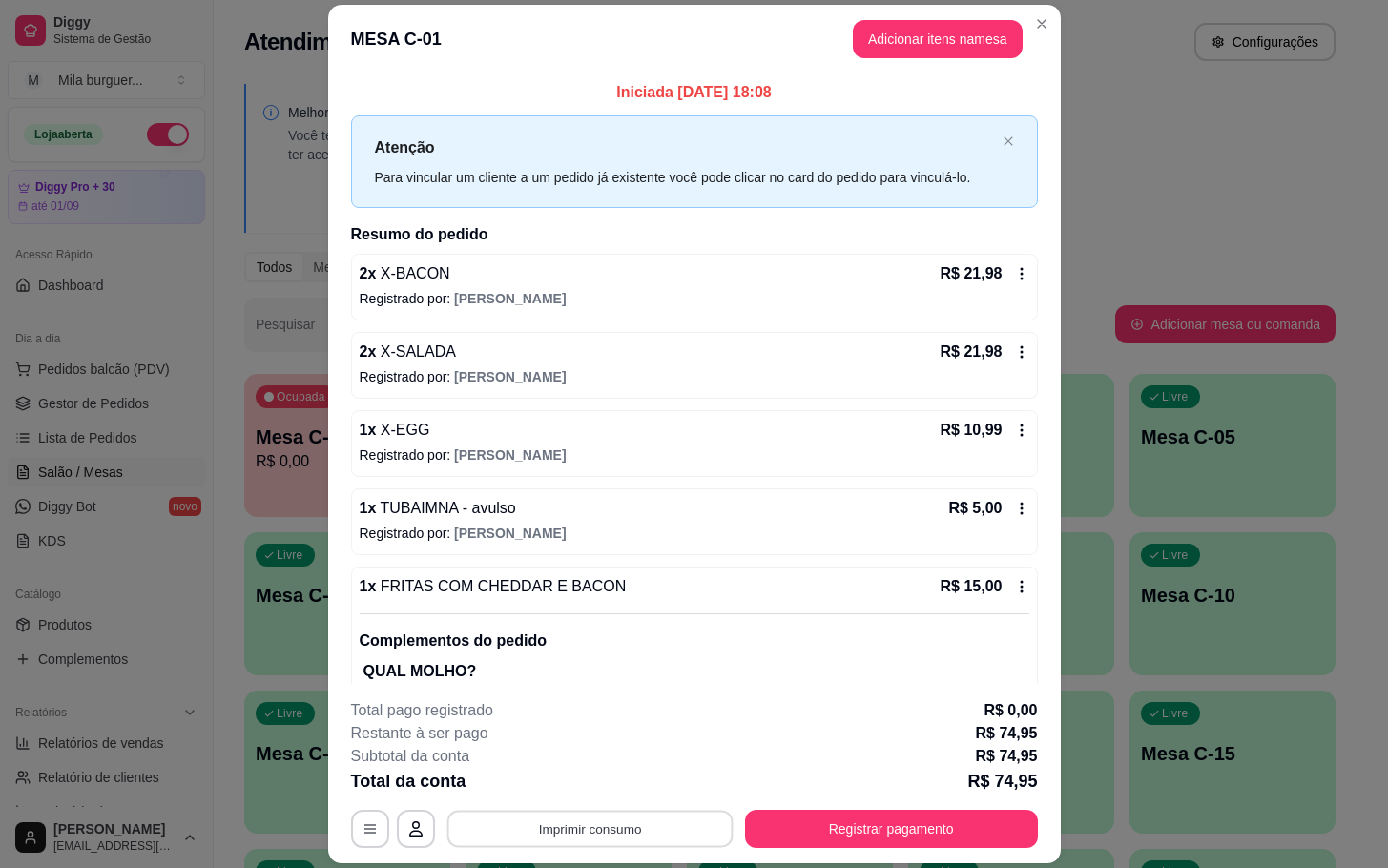
click at [659, 844] on button "Imprimir consumo" at bounding box center [590, 830] width 286 height 37
click at [624, 795] on button "IMPRESSORA" at bounding box center [586, 785] width 138 height 31
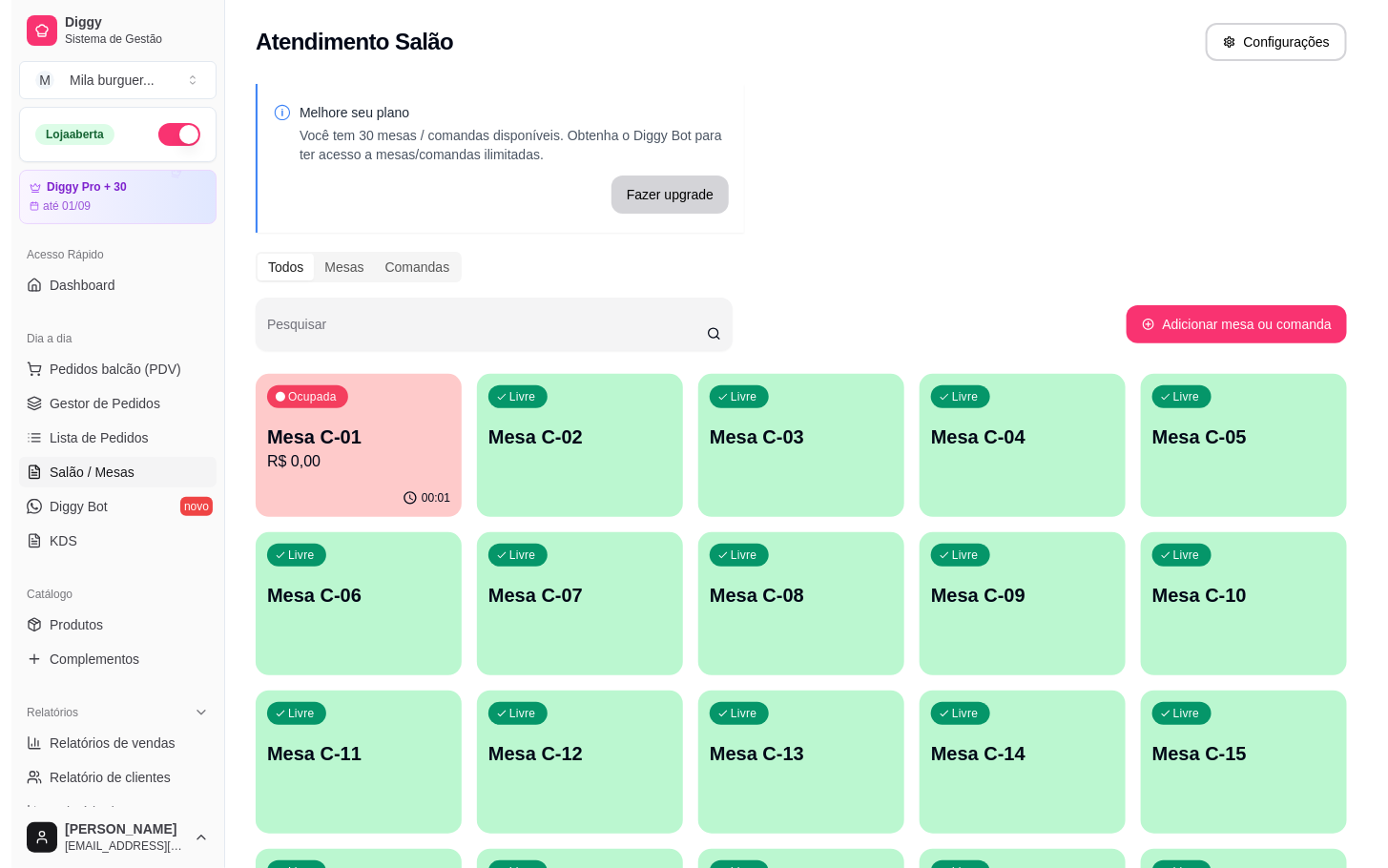
scroll to position [286, 0]
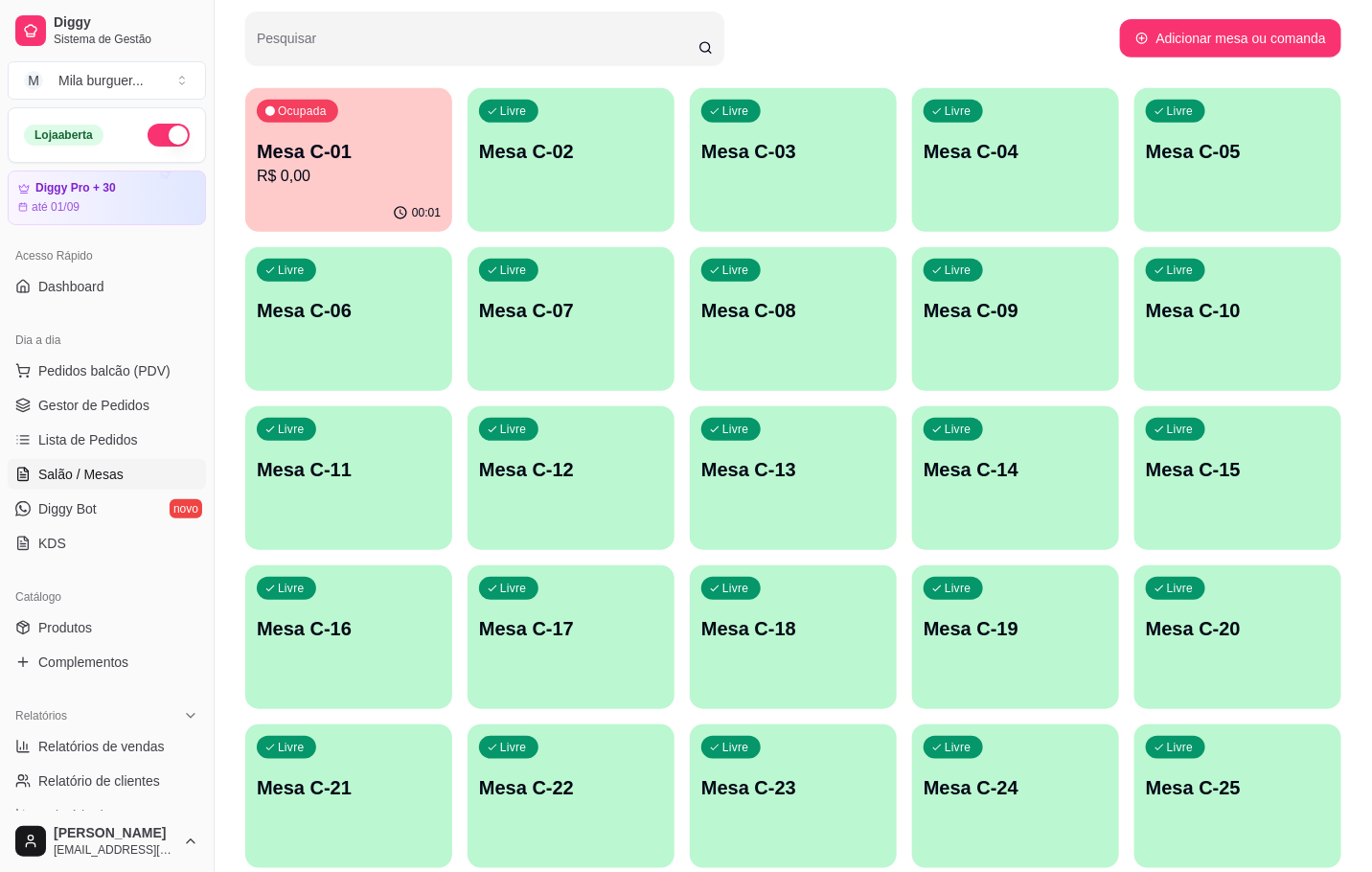
click at [853, 665] on div "Livre Mesa C-18" at bounding box center [793, 626] width 207 height 121
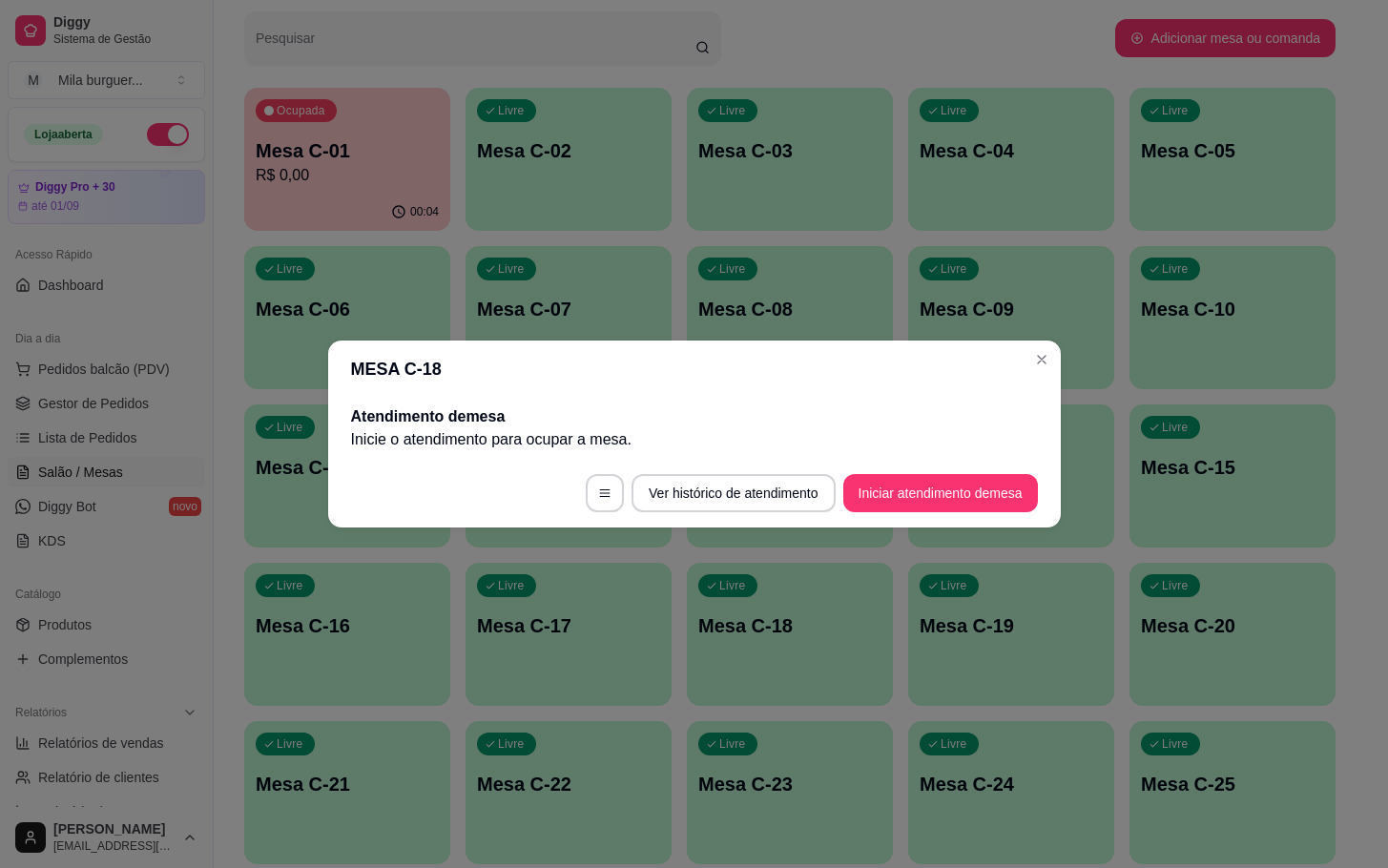
click at [967, 479] on button "Iniciar atendimento de mesa" at bounding box center [940, 493] width 194 height 38
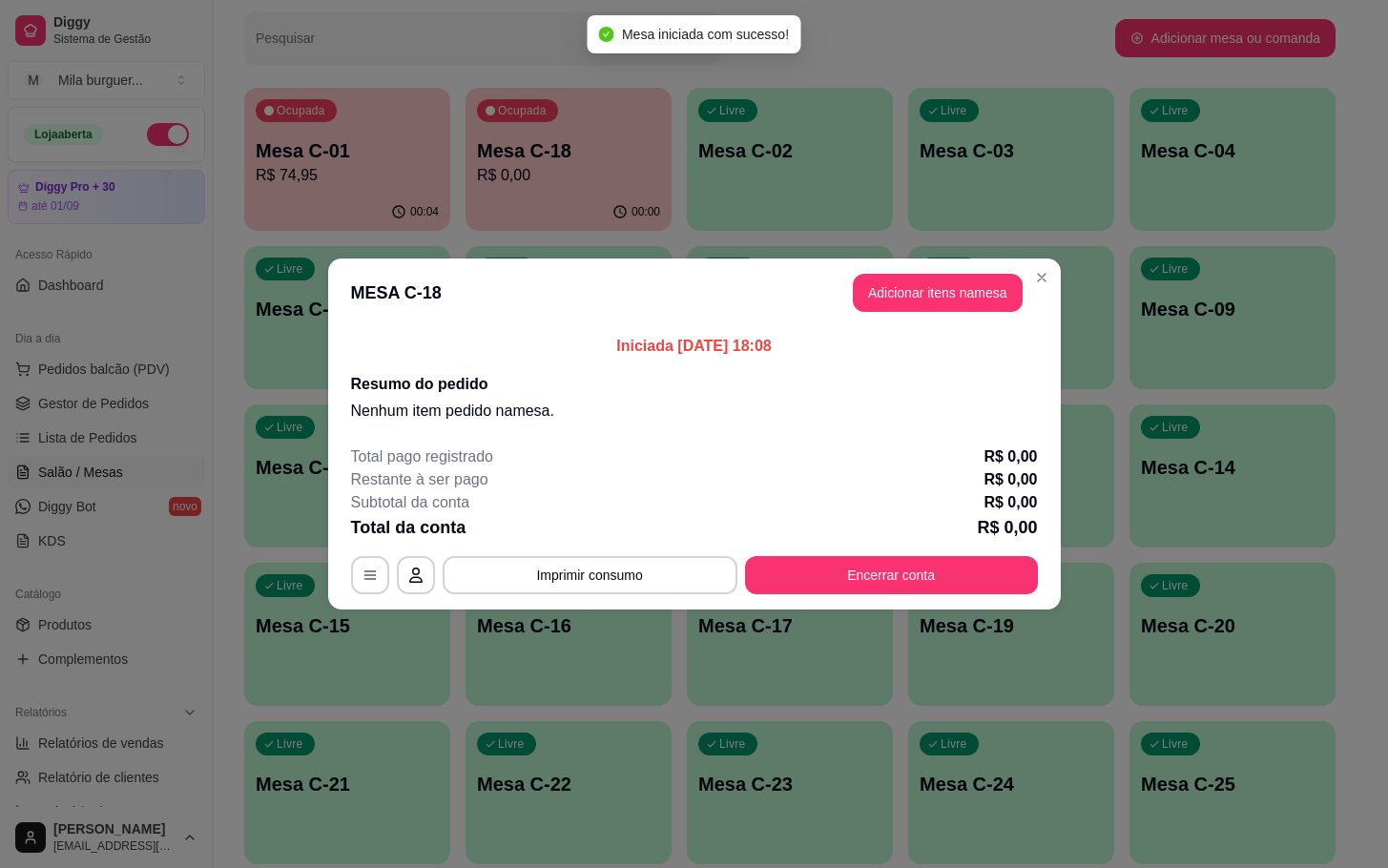
click at [957, 315] on header "MESA C-18 Adicionar itens na mesa" at bounding box center [694, 293] width 732 height 69
click at [962, 300] on button "Adicionar itens na mesa" at bounding box center [937, 293] width 170 height 38
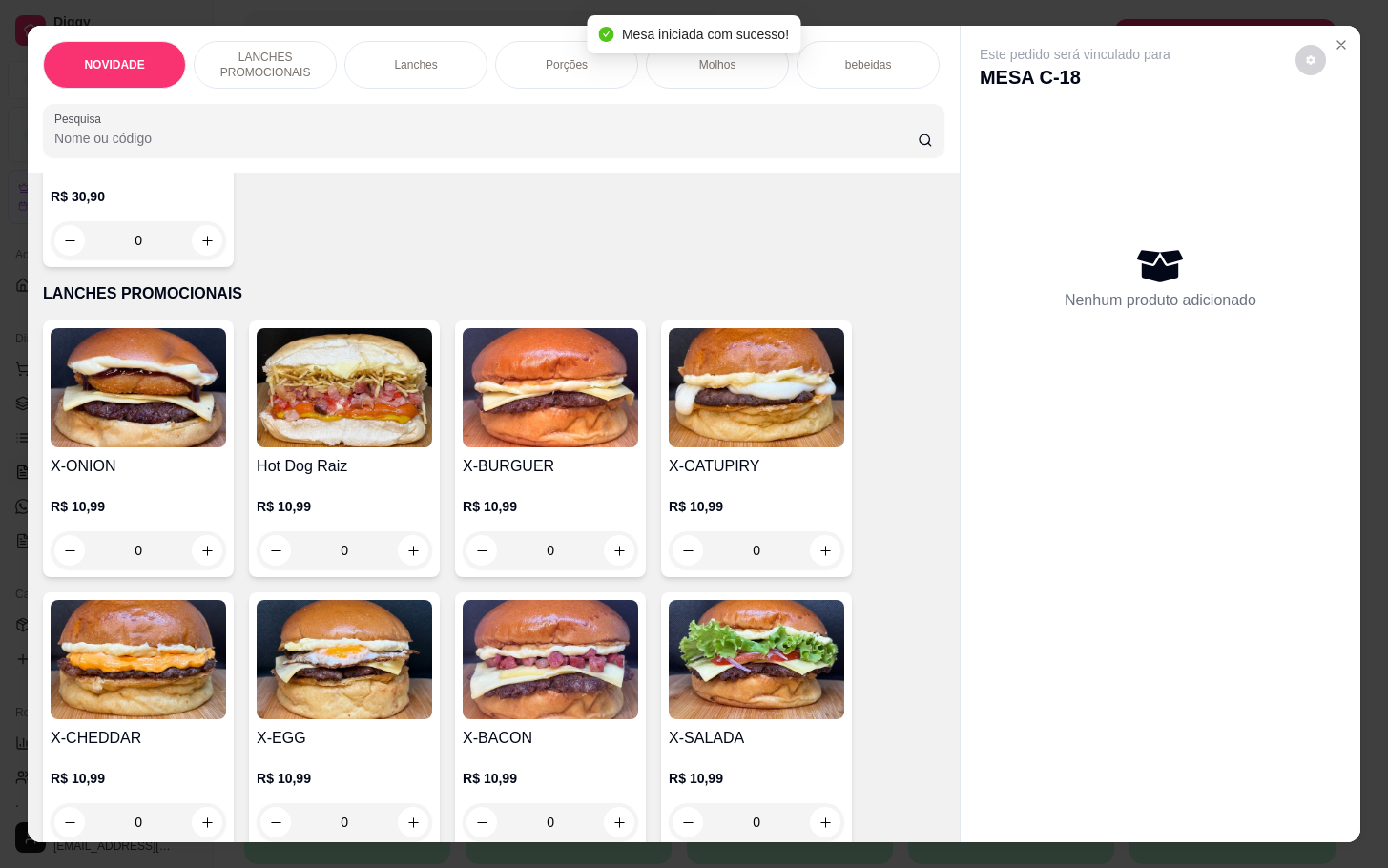
click at [647, 646] on div "X-ONION R$ 10,99 0 Hot Dog Raiz R$ 10,99 0 X-BURGUER R$ 10,99 0 X-CATUPIRY R$ 1…" at bounding box center [494, 720] width 902 height 800
click at [668, 652] on img at bounding box center [756, 659] width 175 height 119
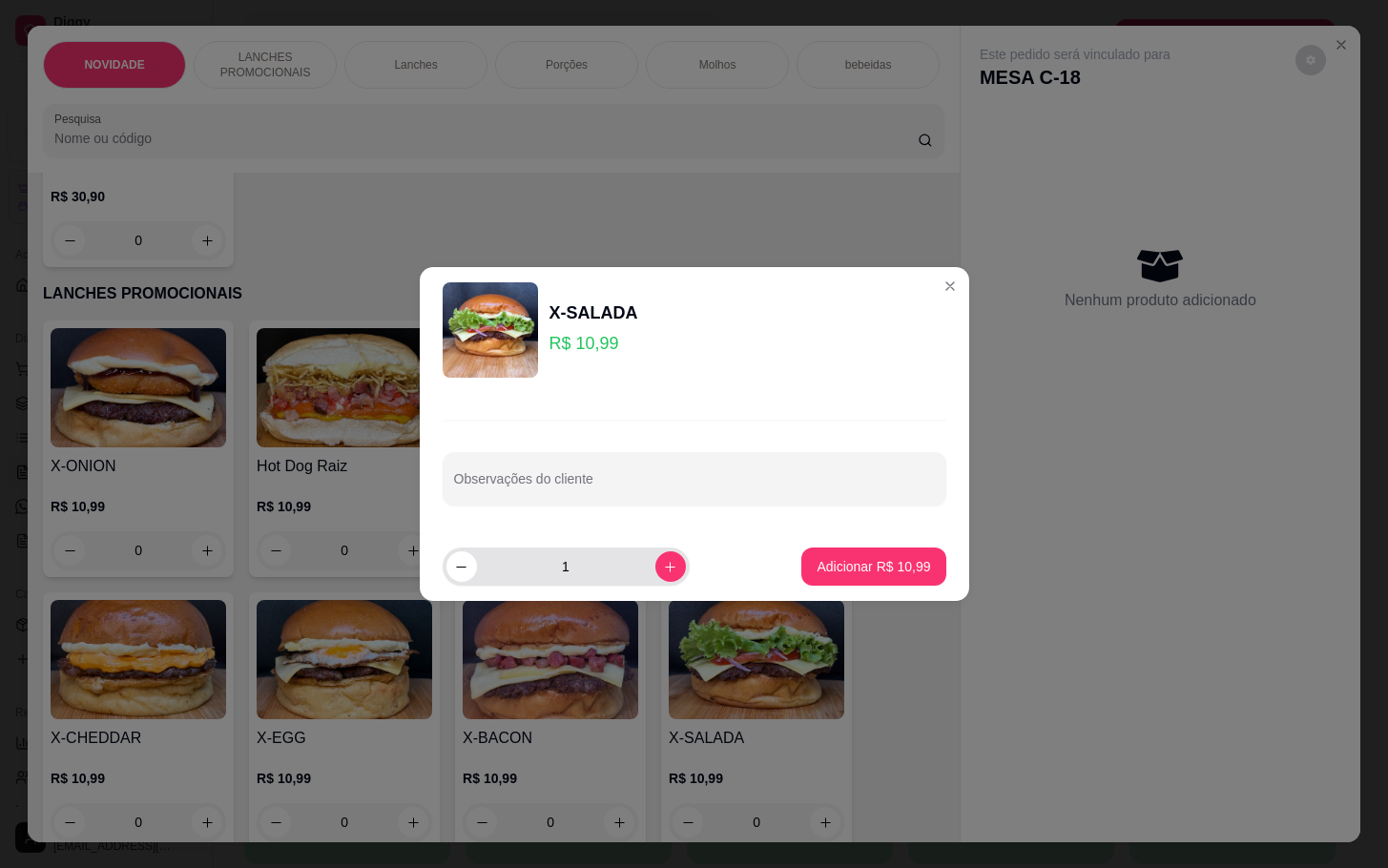
click at [638, 568] on input "1" at bounding box center [566, 567] width 178 height 38
click at [663, 572] on icon "increase-product-quantity" at bounding box center [670, 567] width 15 height 15
type input "2"
click at [801, 568] on button "Adicionar R$ 21,98" at bounding box center [873, 567] width 144 height 38
type input "2"
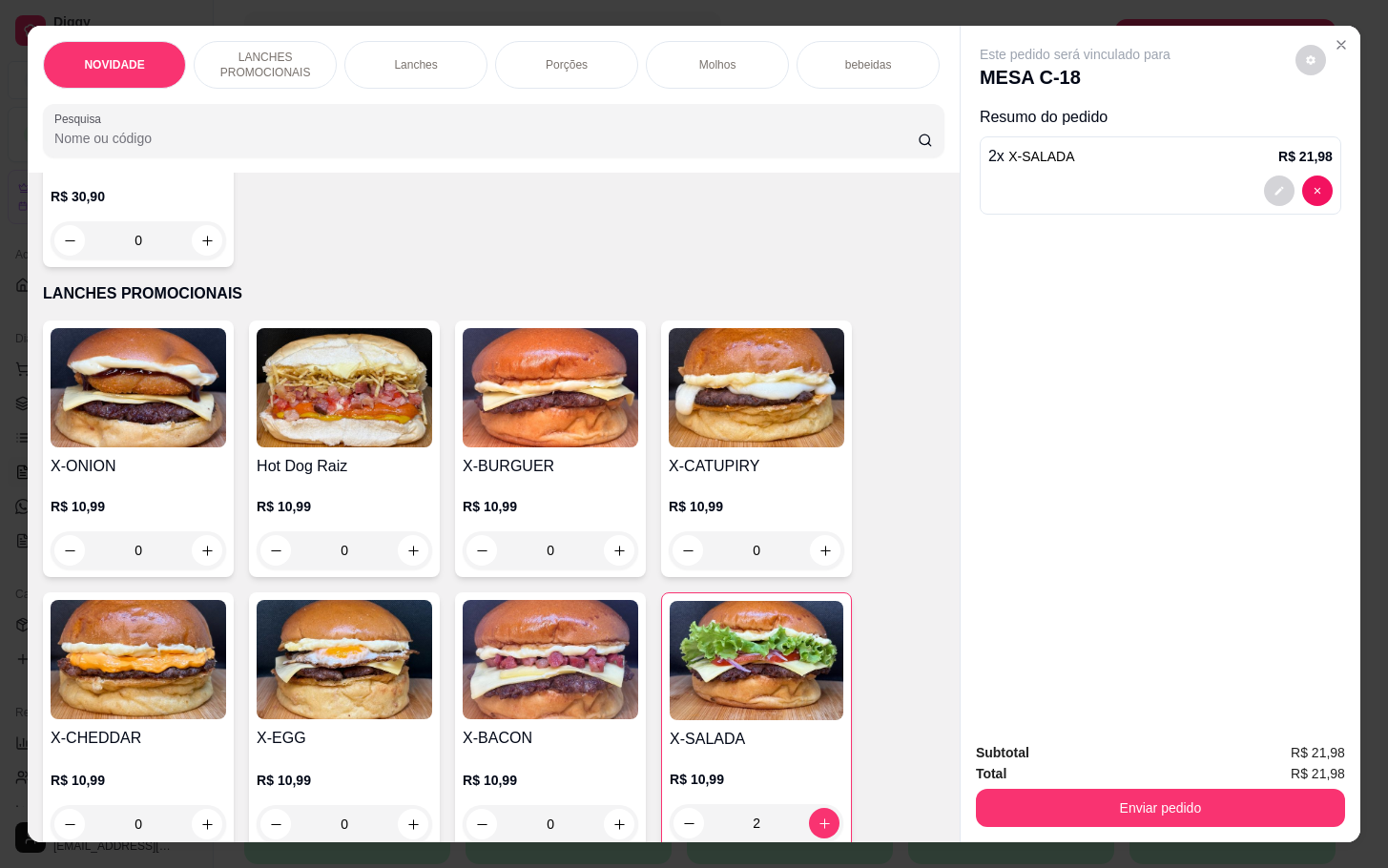
click at [610, 672] on img at bounding box center [550, 659] width 175 height 119
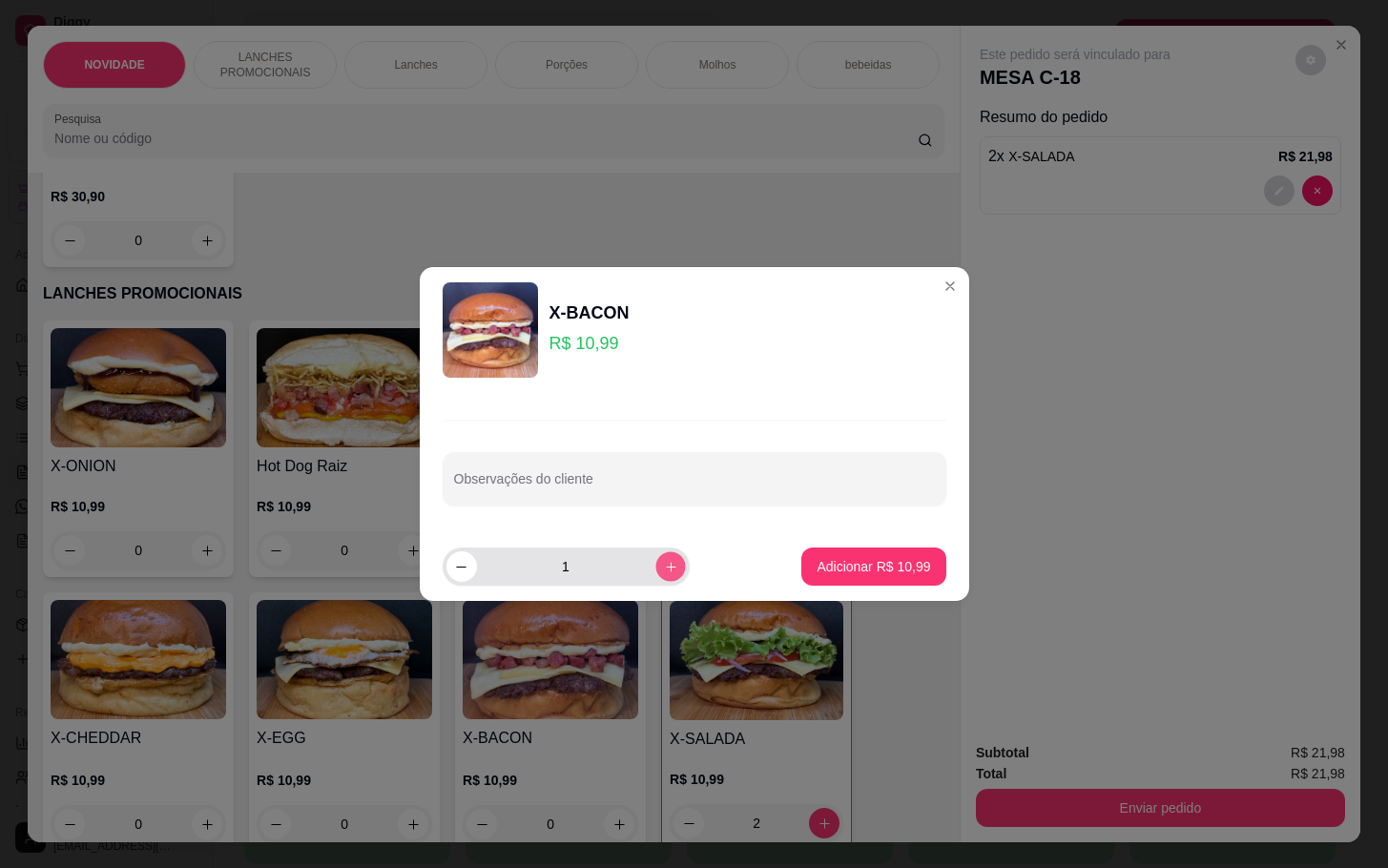
click at [662, 576] on button "increase-product-quantity" at bounding box center [670, 566] width 30 height 30
type input "2"
click at [818, 561] on p "Adicionar R$ 21,98" at bounding box center [873, 566] width 110 height 18
type input "2"
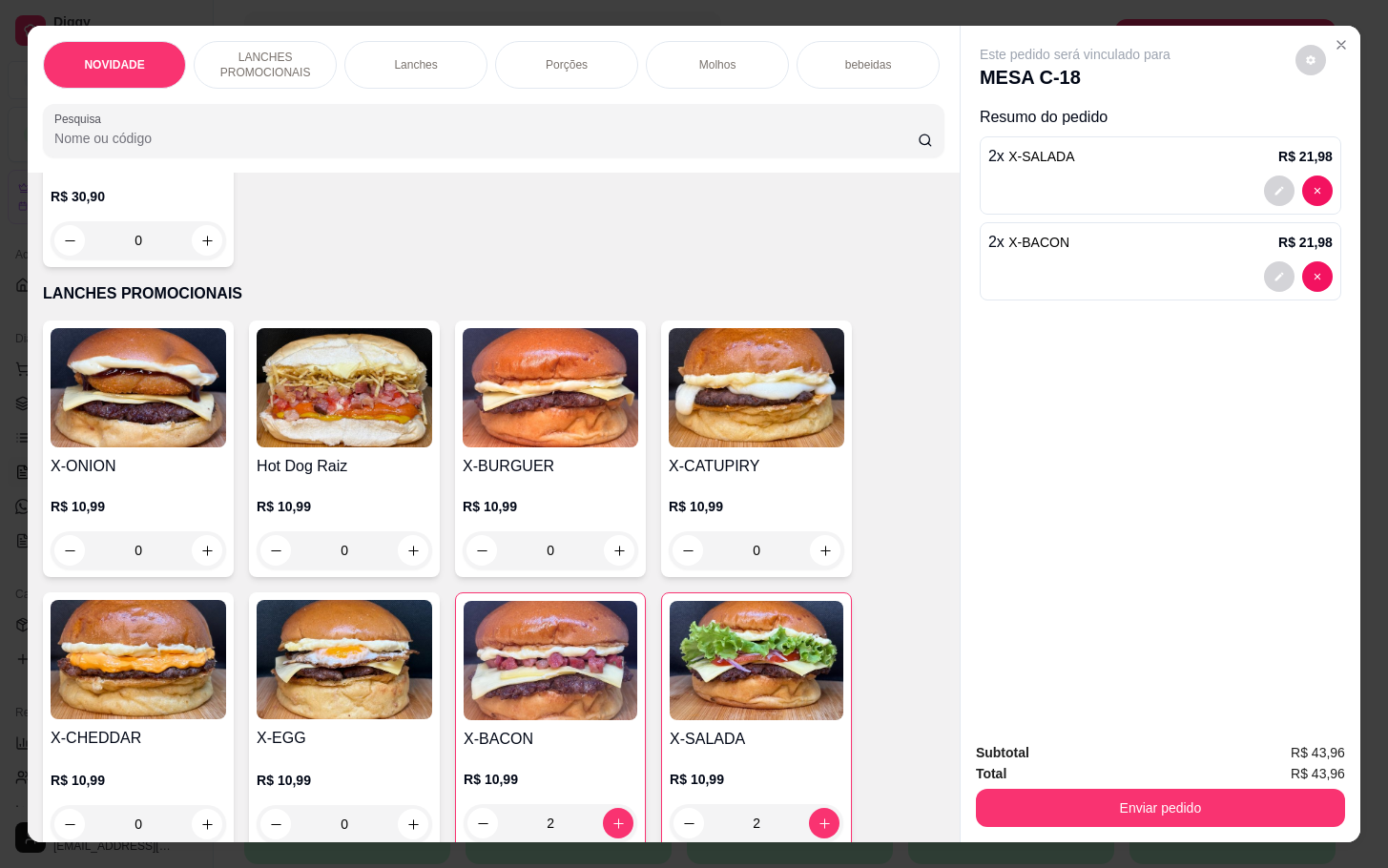
click at [550, 57] on p "Porções" at bounding box center [567, 64] width 42 height 15
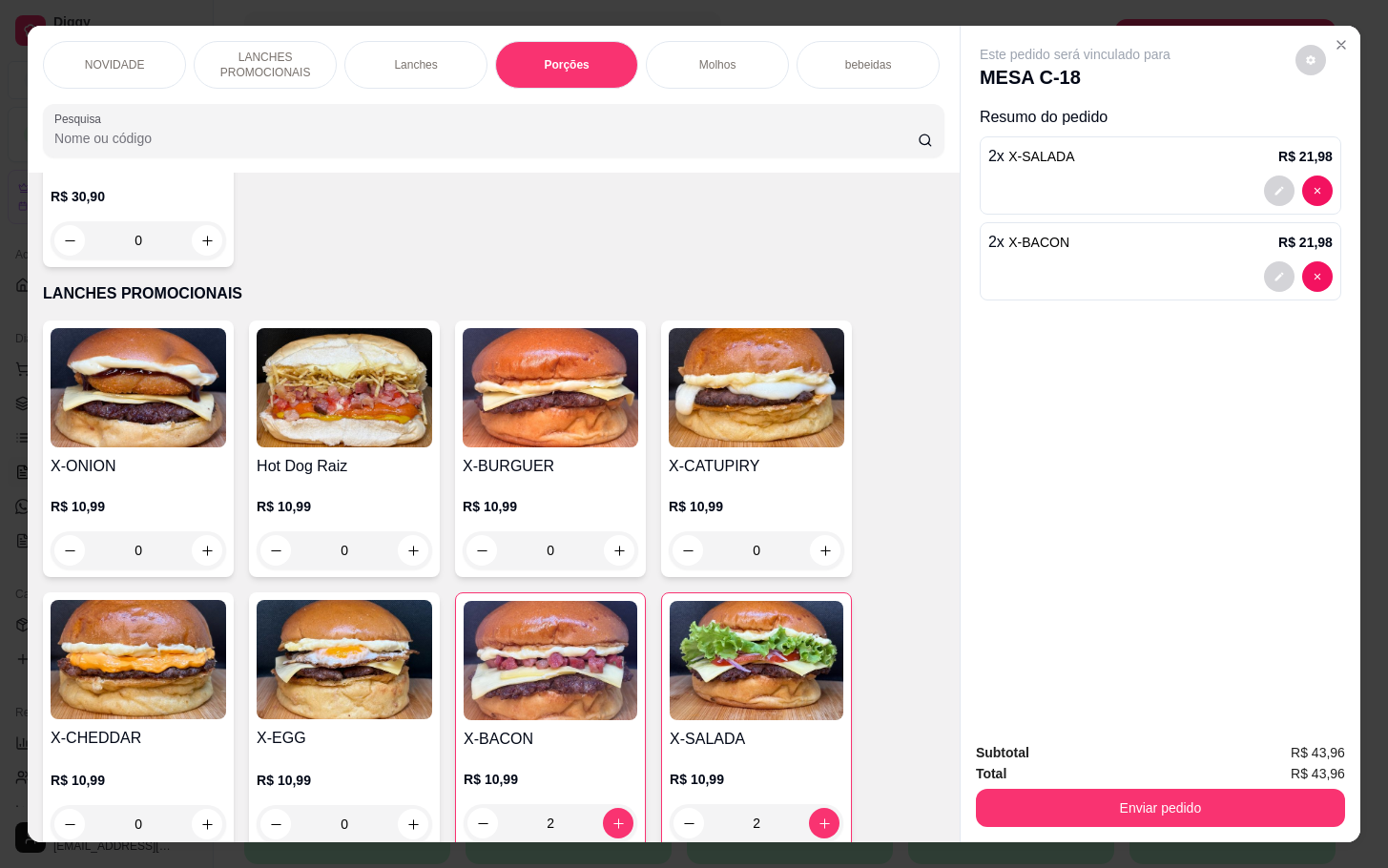
scroll to position [45, 0]
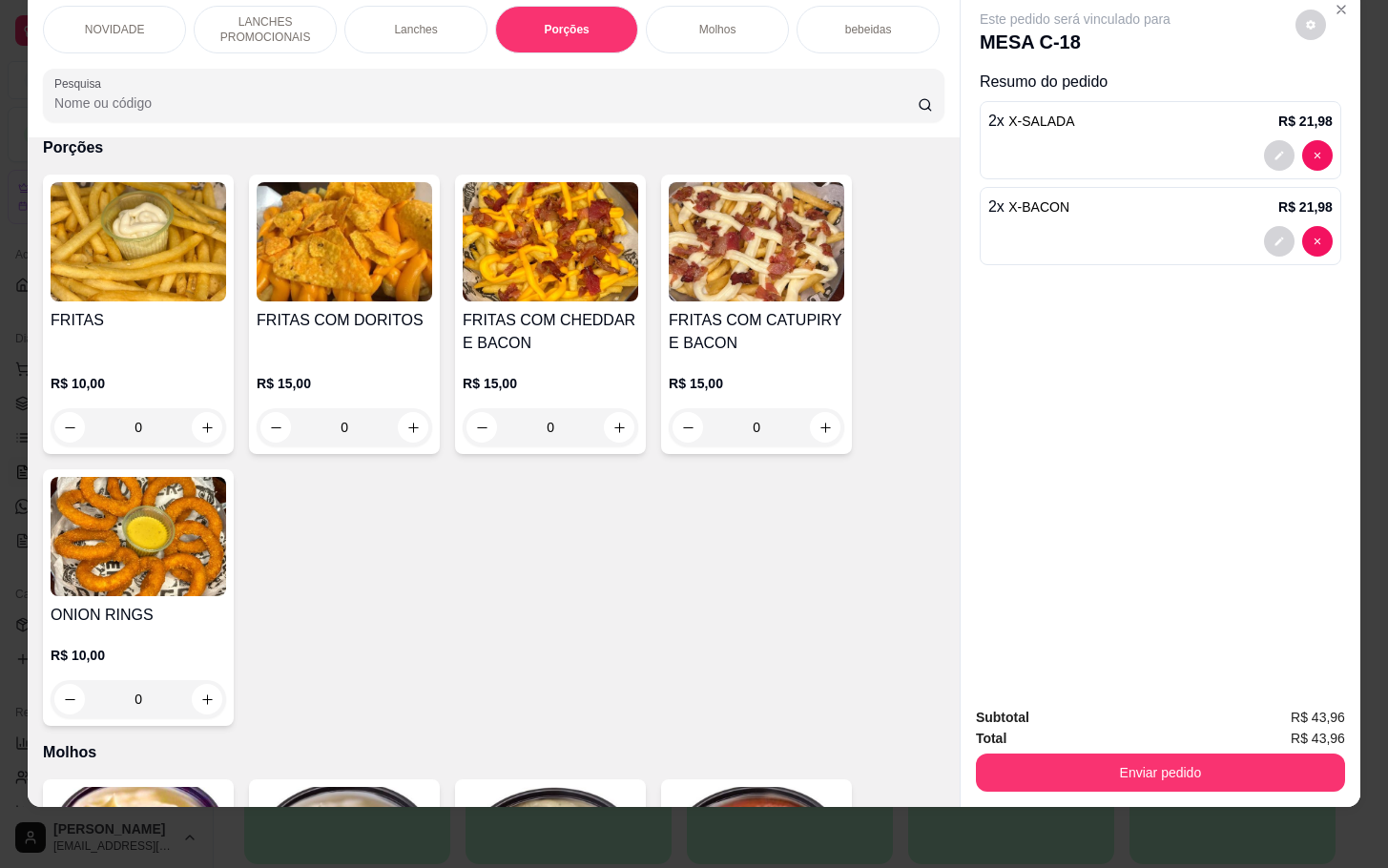
click at [1249, 226] on div at bounding box center [1160, 240] width 344 height 31
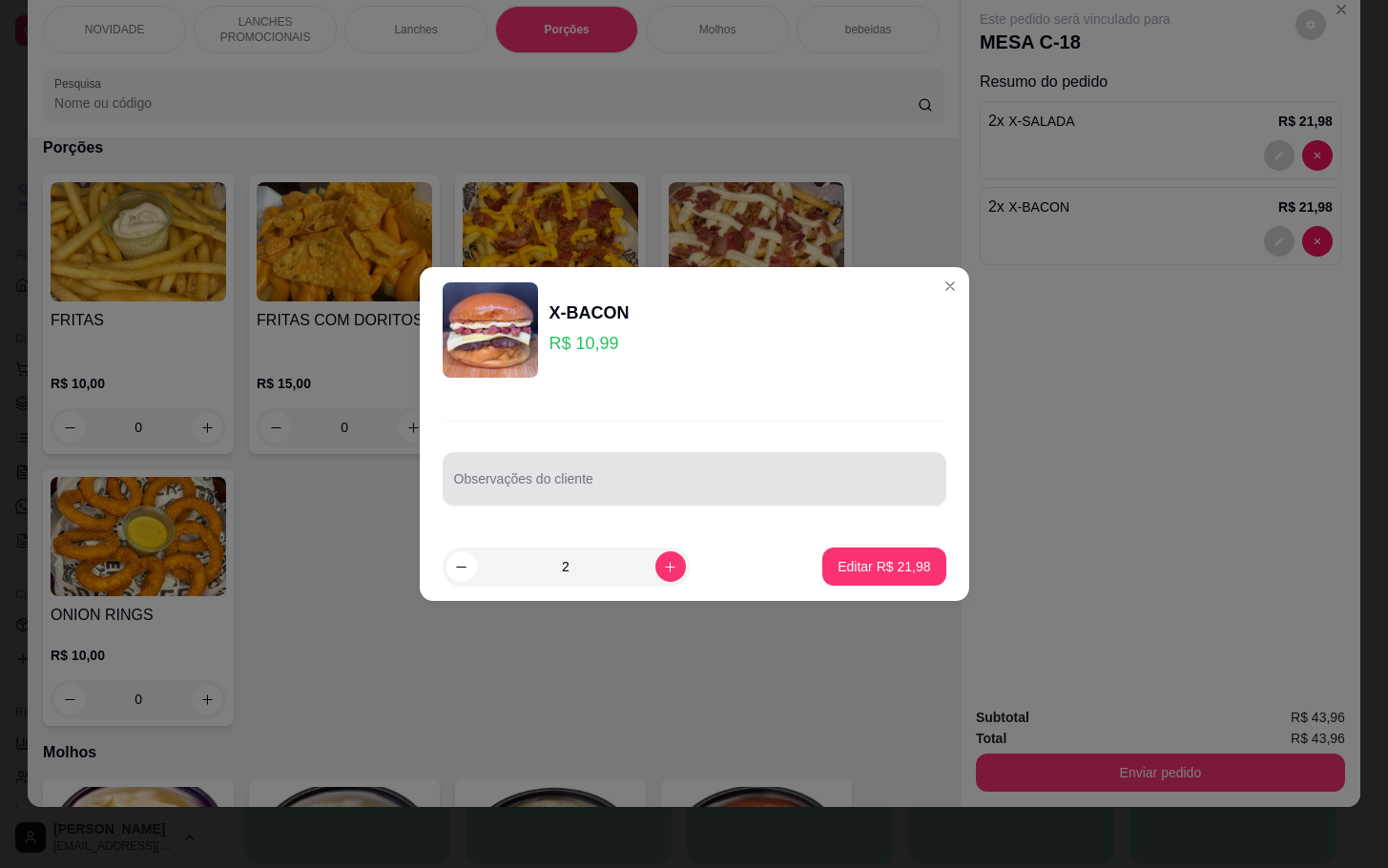
click at [764, 459] on div at bounding box center [695, 478] width 481 height 38
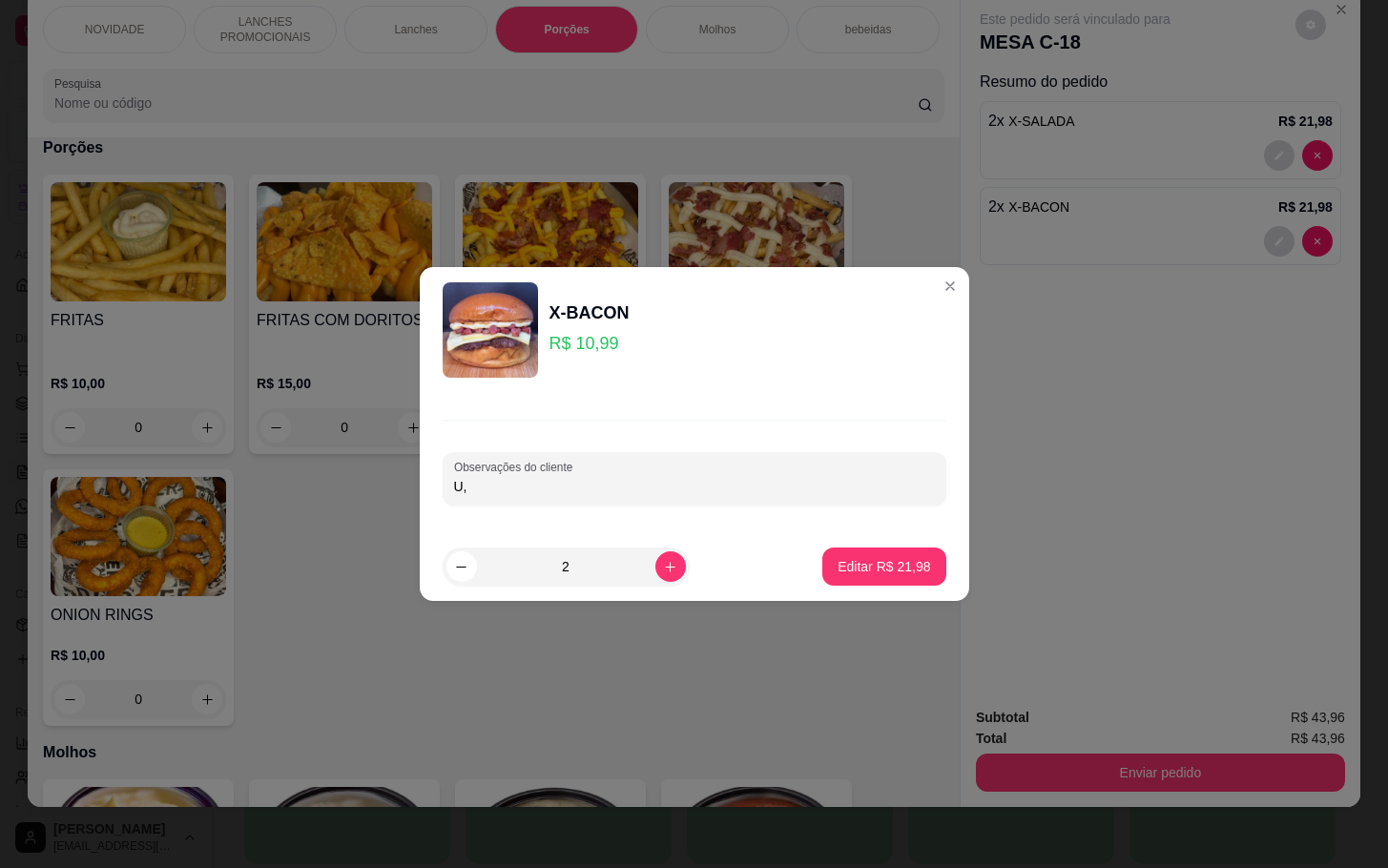
type input "U"
type input "UM PRA VIAGEM"
click at [862, 572] on p "Editar R$ 21,98" at bounding box center [884, 566] width 93 height 19
type input "0"
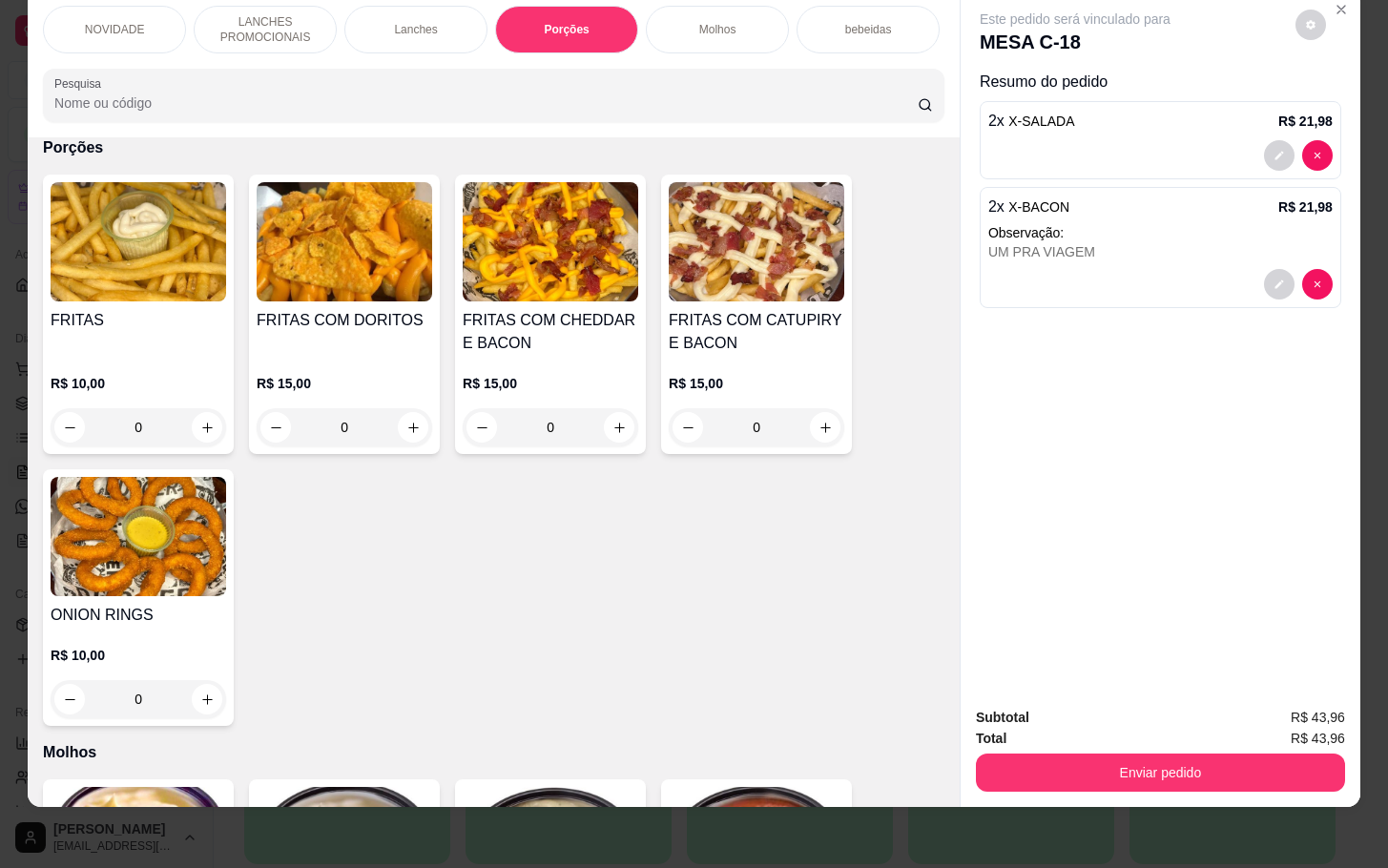
click at [169, 596] on img at bounding box center [138, 536] width 175 height 119
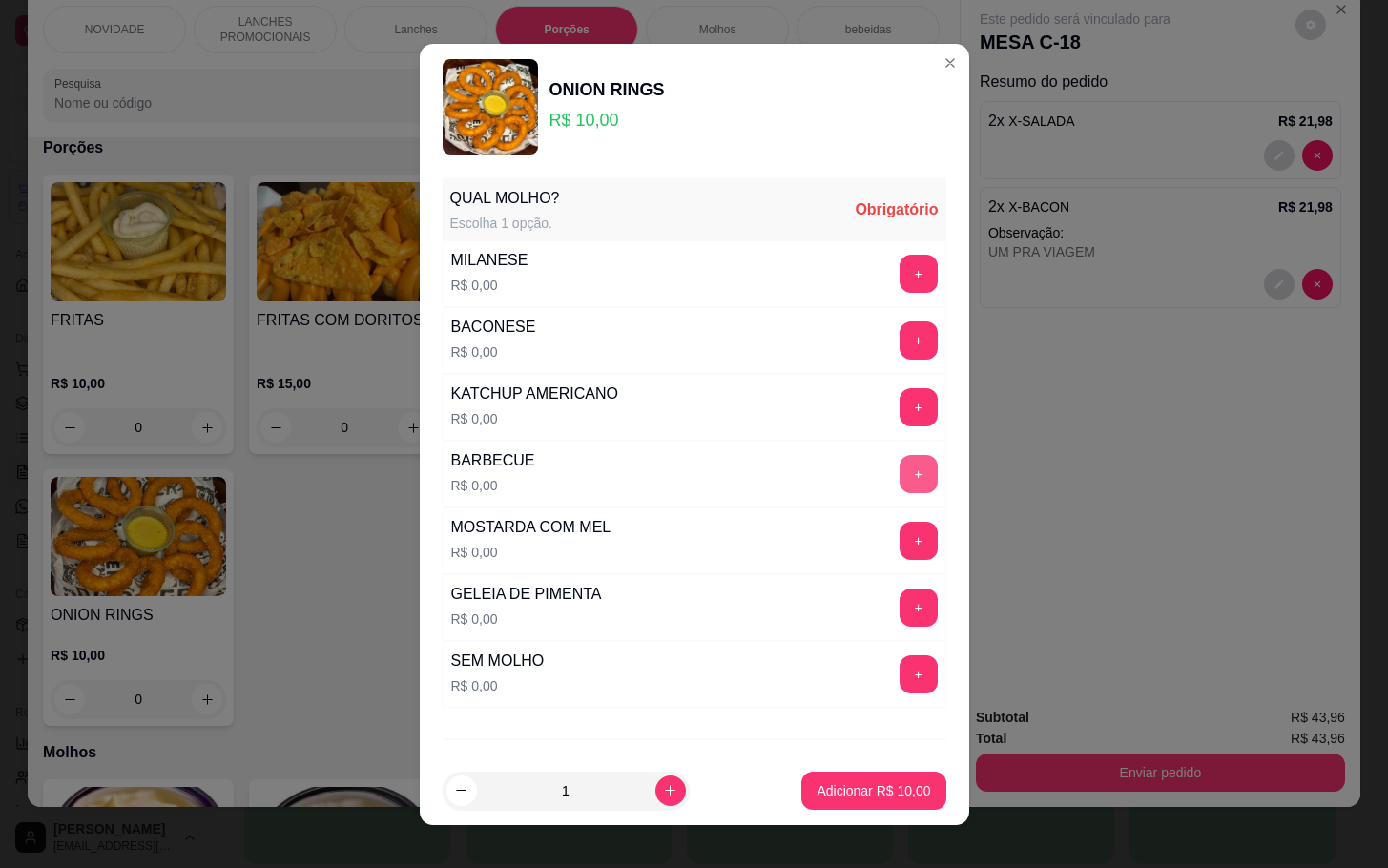
click at [900, 479] on button "+" at bounding box center [919, 474] width 38 height 38
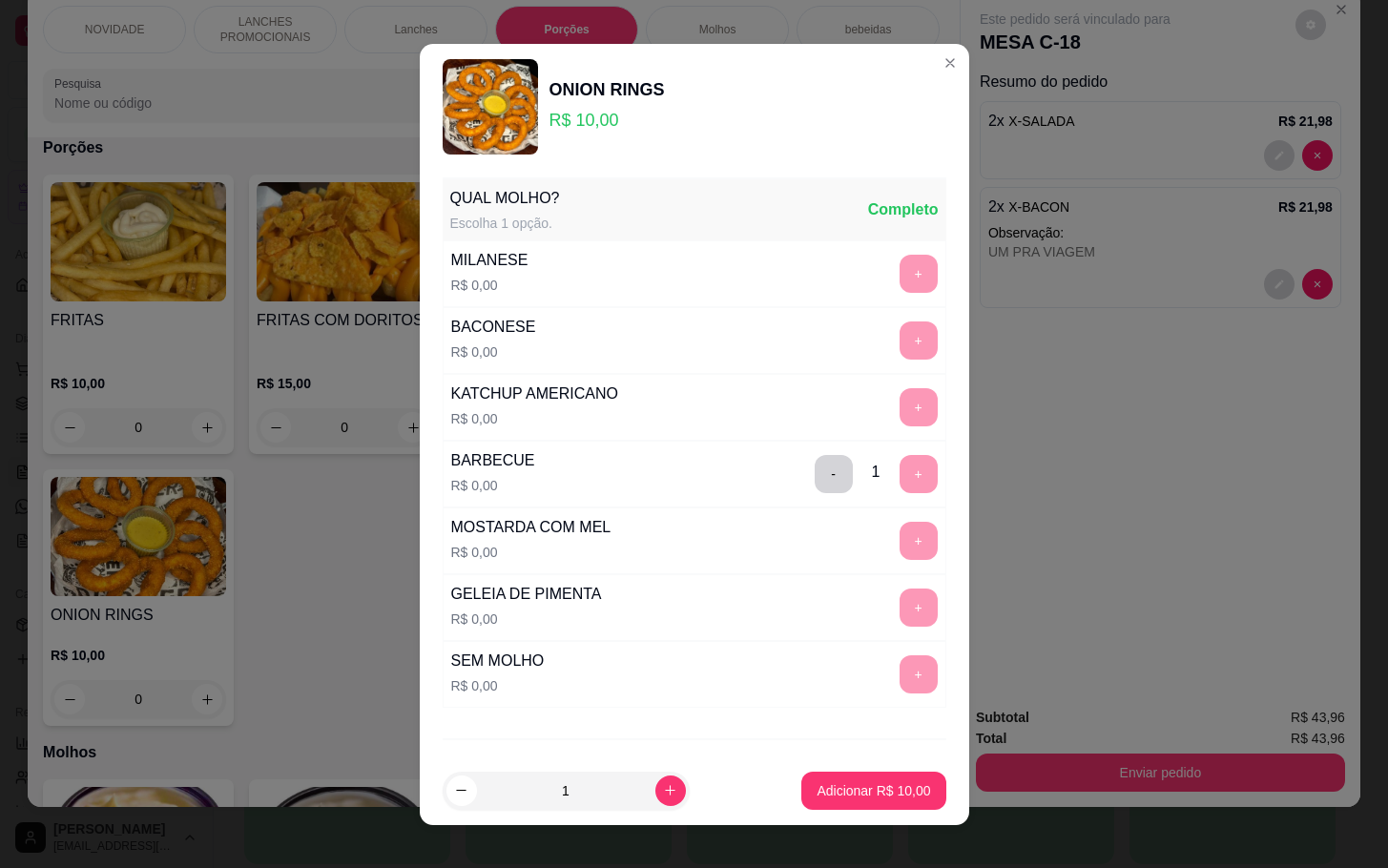
click at [822, 790] on p "Adicionar R$ 10,00" at bounding box center [872, 790] width 113 height 19
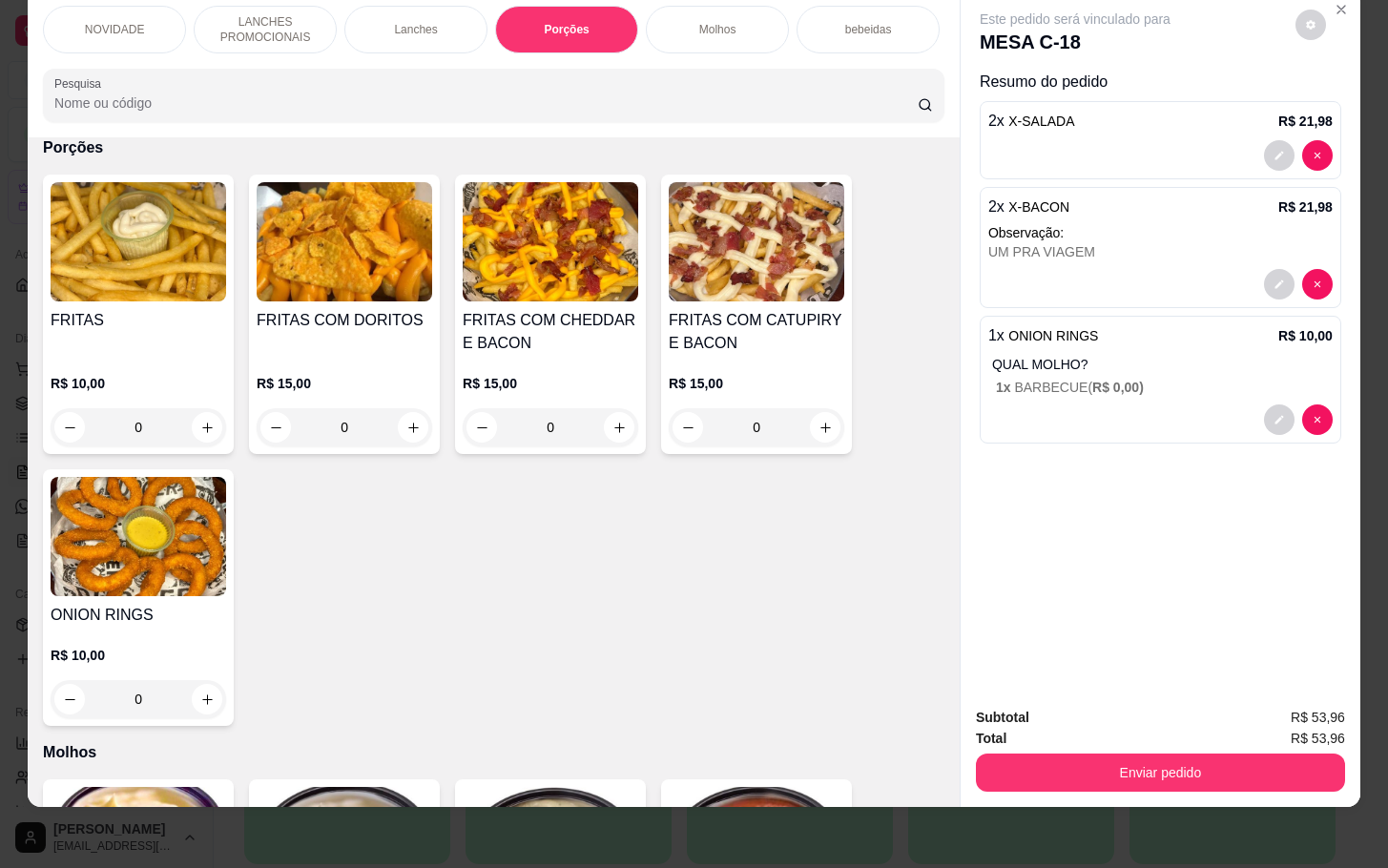
scroll to position [0, 0]
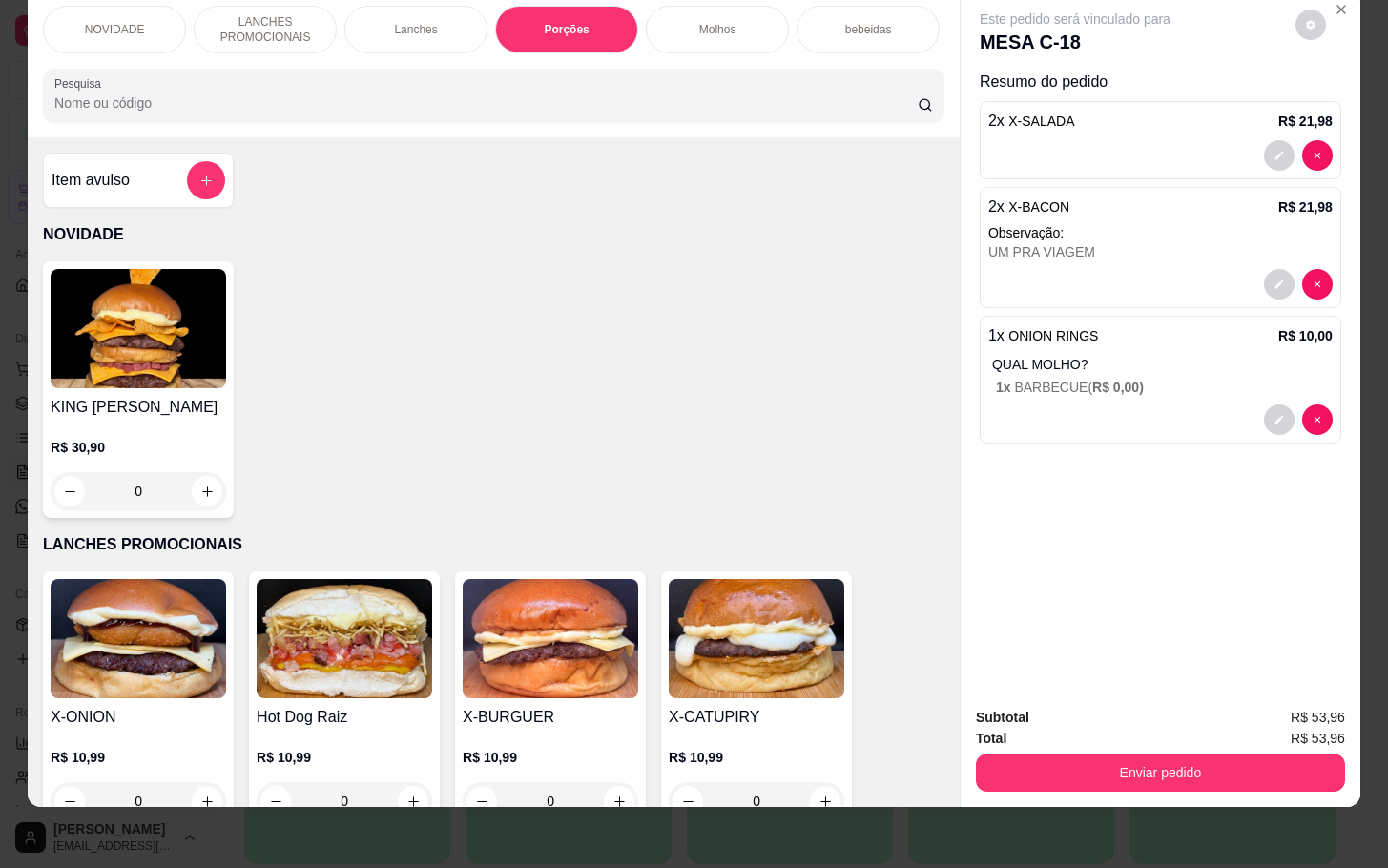
click at [162, 168] on div "Item avulso" at bounding box center [138, 180] width 174 height 38
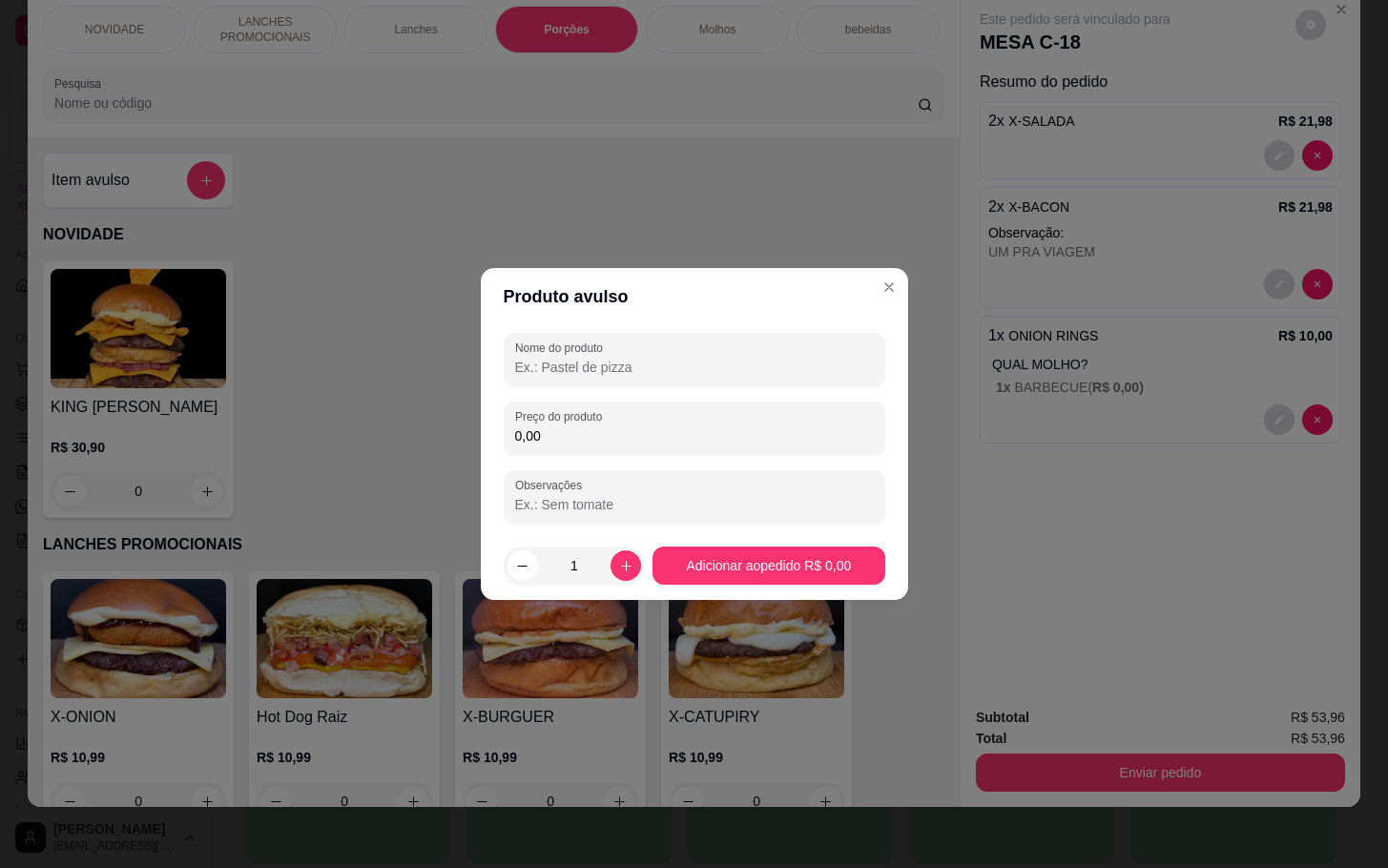
click at [573, 456] on div "Nome do produto Preço do produto 0,00 Observações" at bounding box center [694, 429] width 382 height 191
click at [584, 441] on input "0,00" at bounding box center [695, 435] width 359 height 19
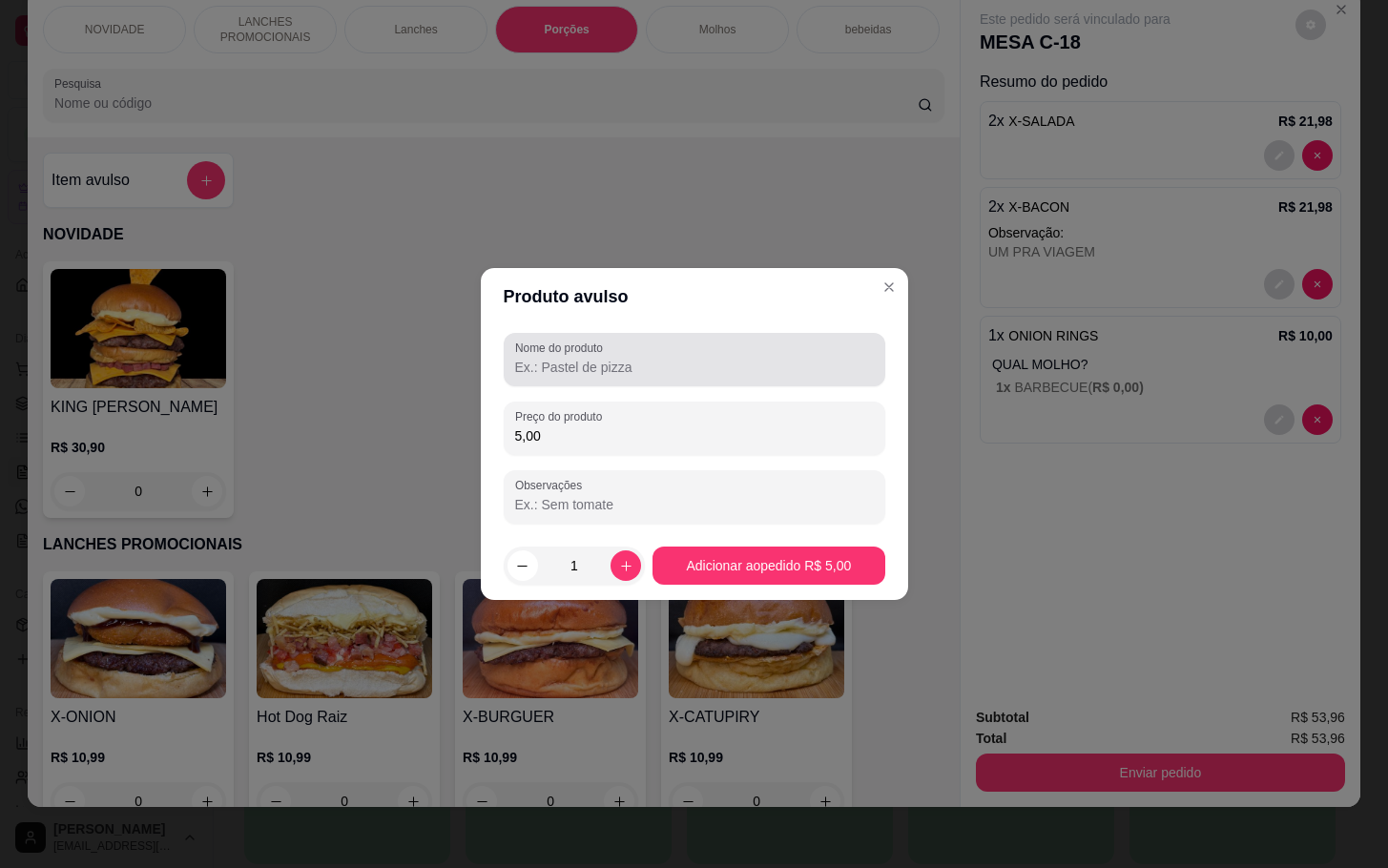
type input "5,00"
click at [702, 377] on div at bounding box center [695, 360] width 359 height 38
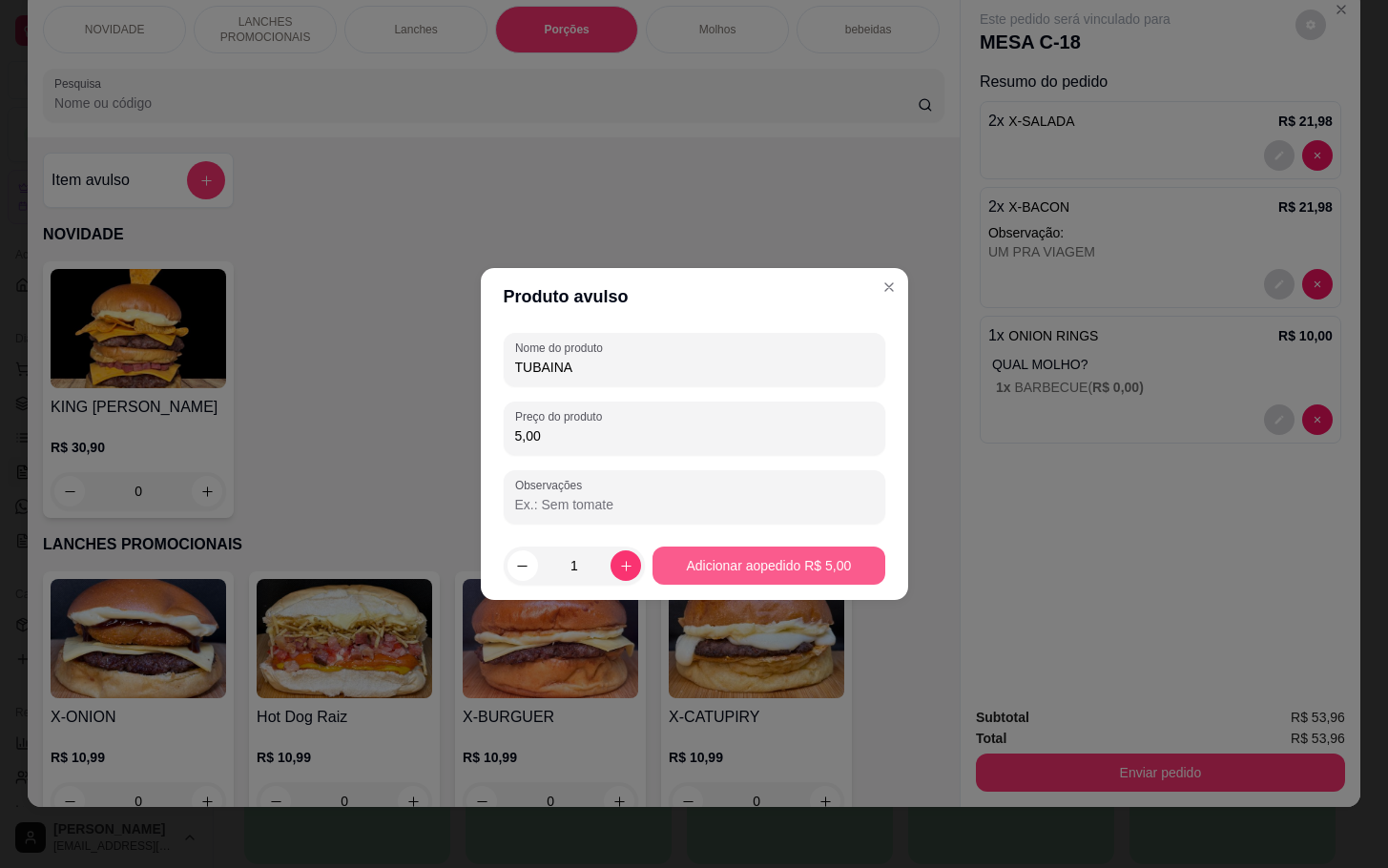
type input "TUBAINA"
click at [796, 544] on footer "1 Adicionar ao pedido R$ 5,00" at bounding box center [695, 566] width 428 height 69
click at [796, 538] on footer "1 Adicionar ao pedido R$ 5,00" at bounding box center [695, 566] width 428 height 69
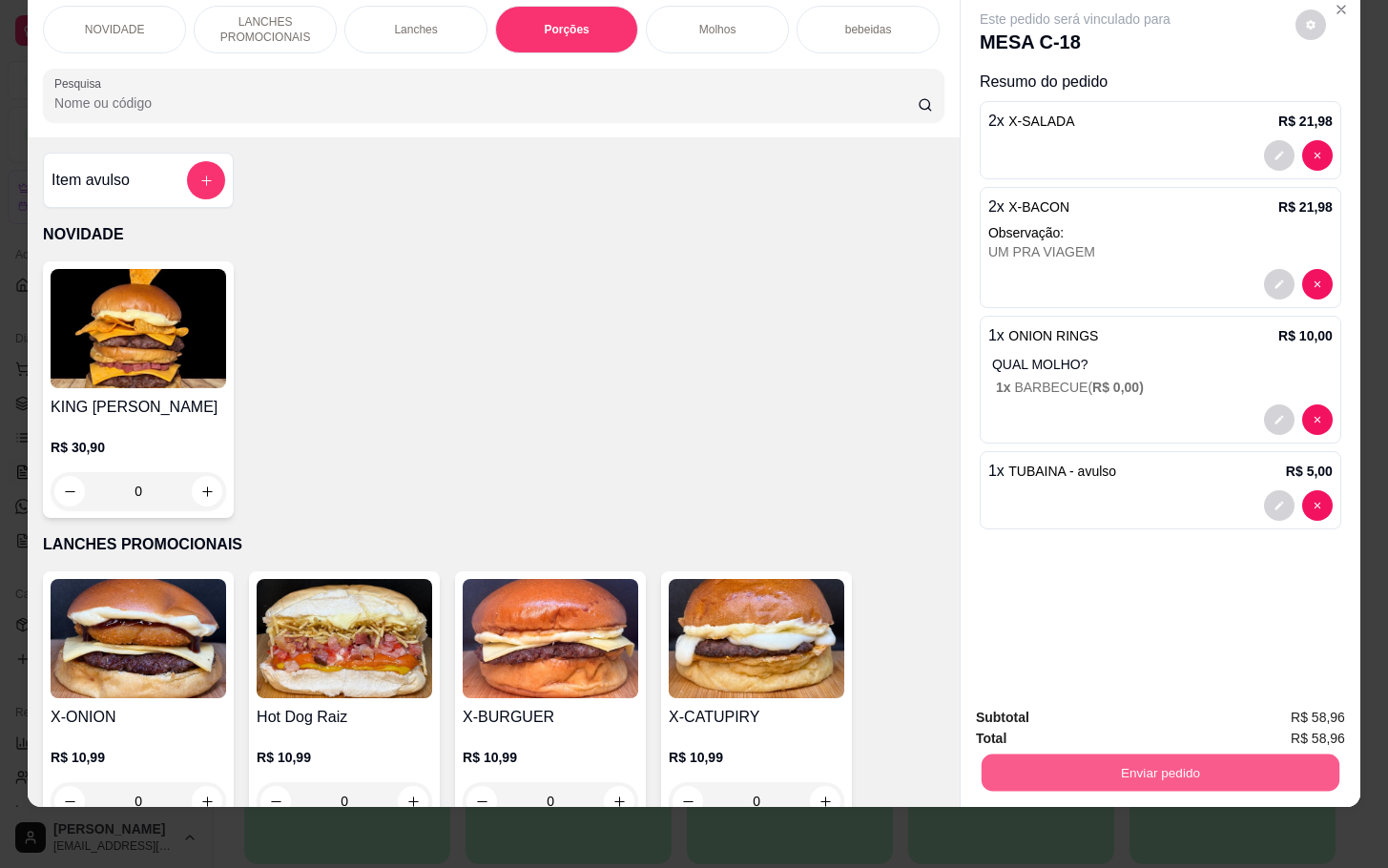
click at [1011, 754] on button "Enviar pedido" at bounding box center [1160, 772] width 358 height 37
click at [1027, 721] on button "Não registrar e enviar pedido" at bounding box center [1094, 704] width 193 height 35
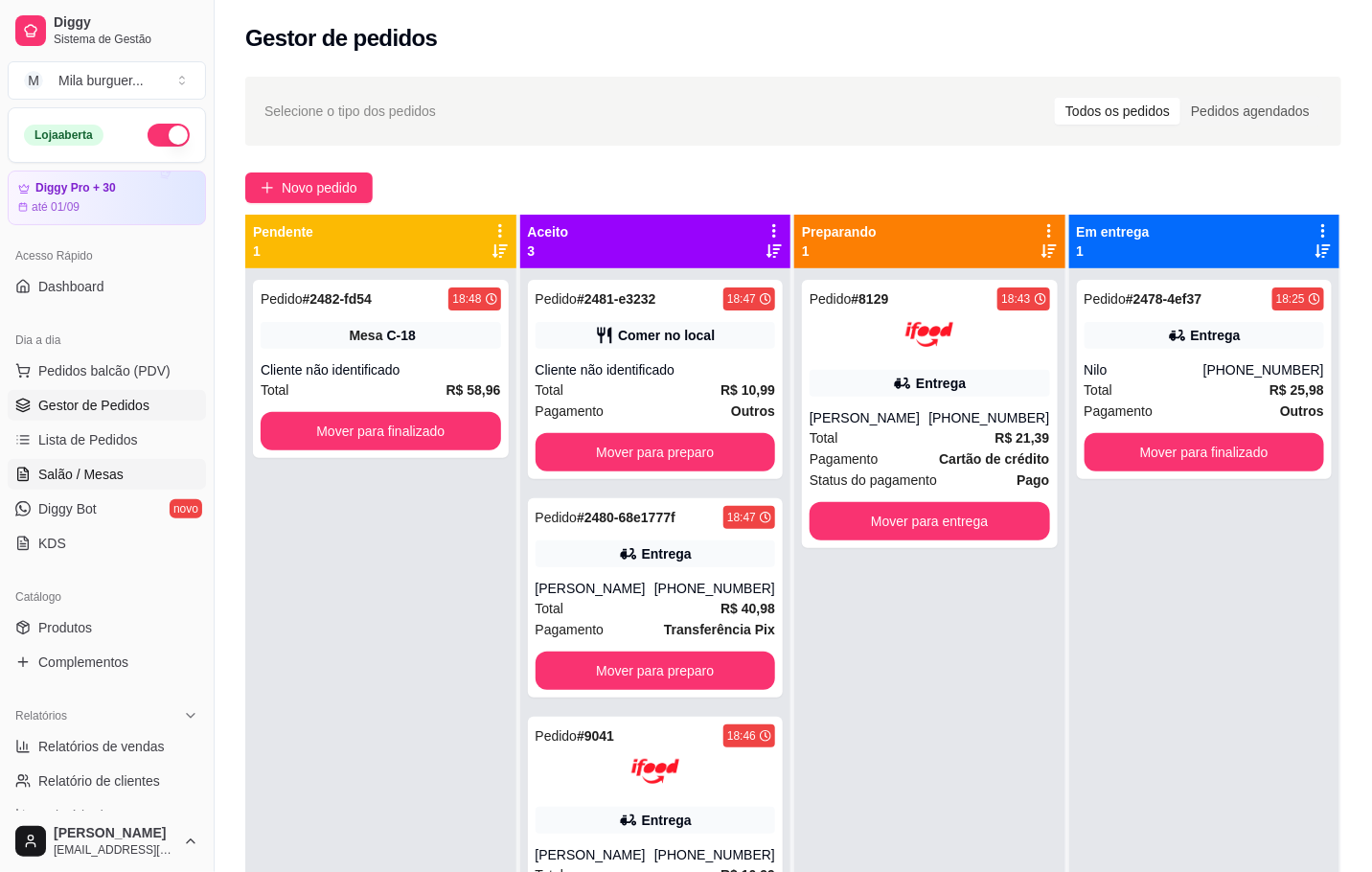
click at [127, 460] on link "Salão / Mesas" at bounding box center [107, 474] width 198 height 31
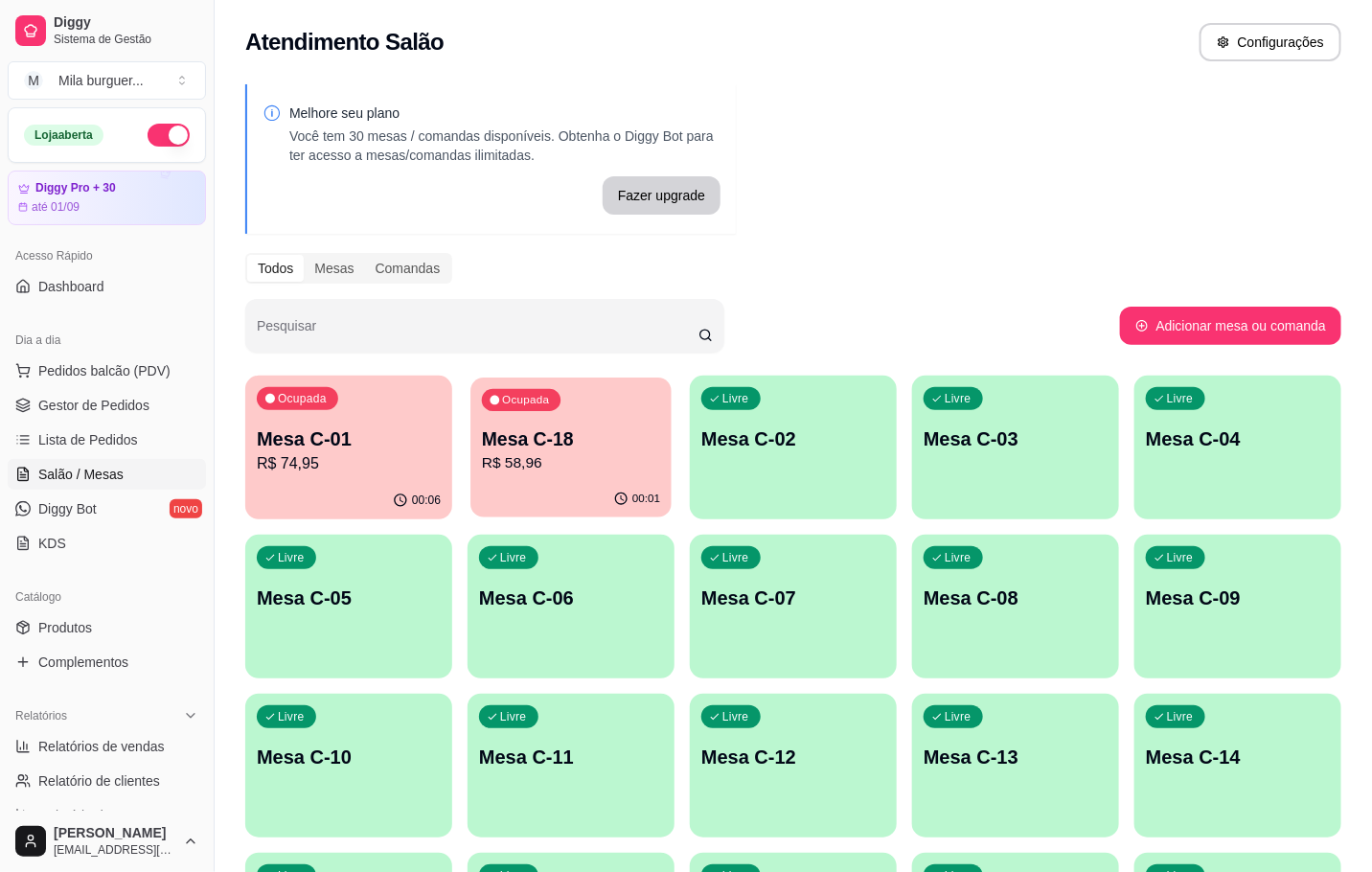
click at [587, 466] on p "R$ 58,96" at bounding box center [571, 463] width 178 height 22
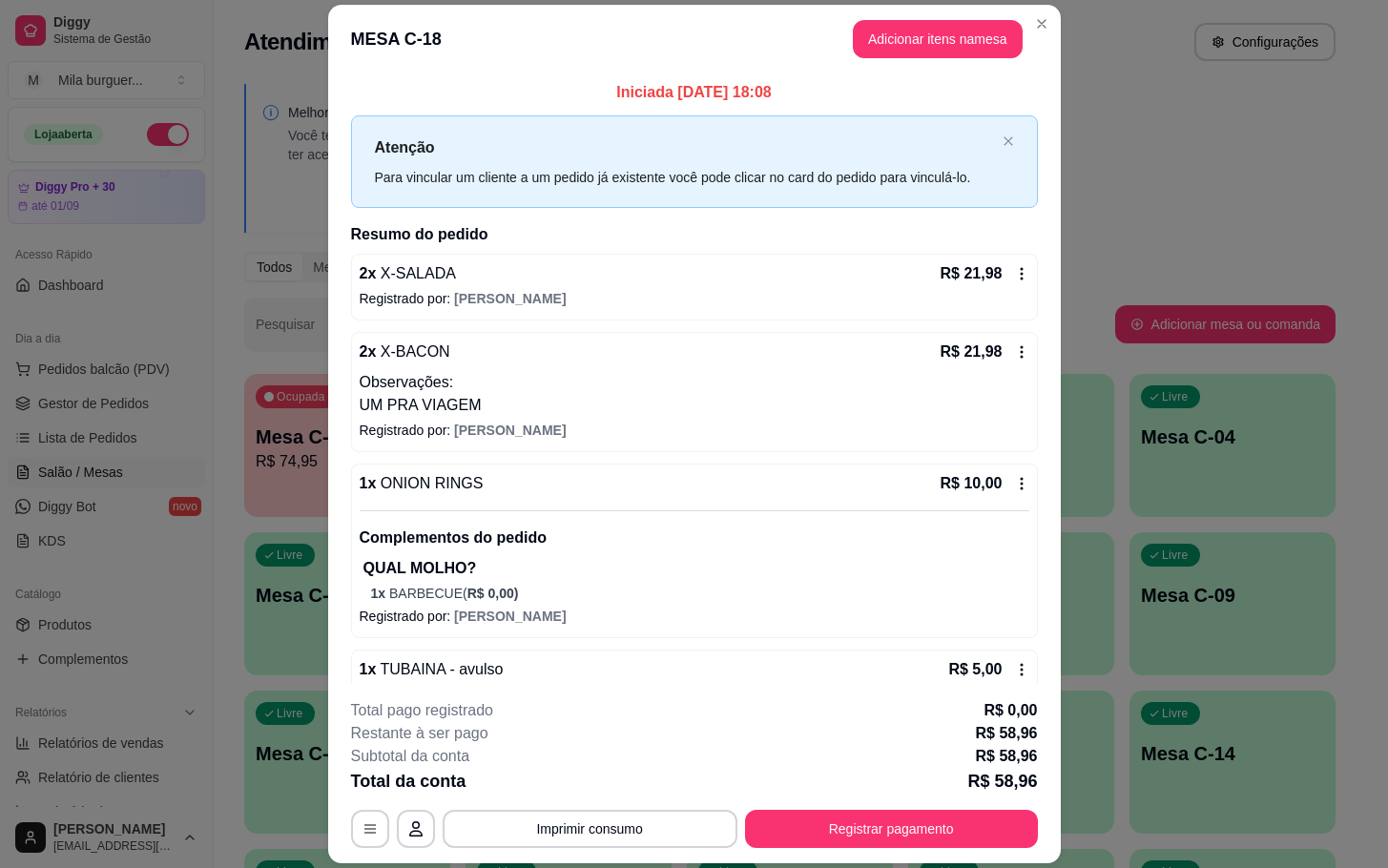
click at [351, 249] on div "Iniciada 16/08/2025 às 18:08 Atenção Para vincular um cliente a um pedido já ex…" at bounding box center [694, 398] width 687 height 635
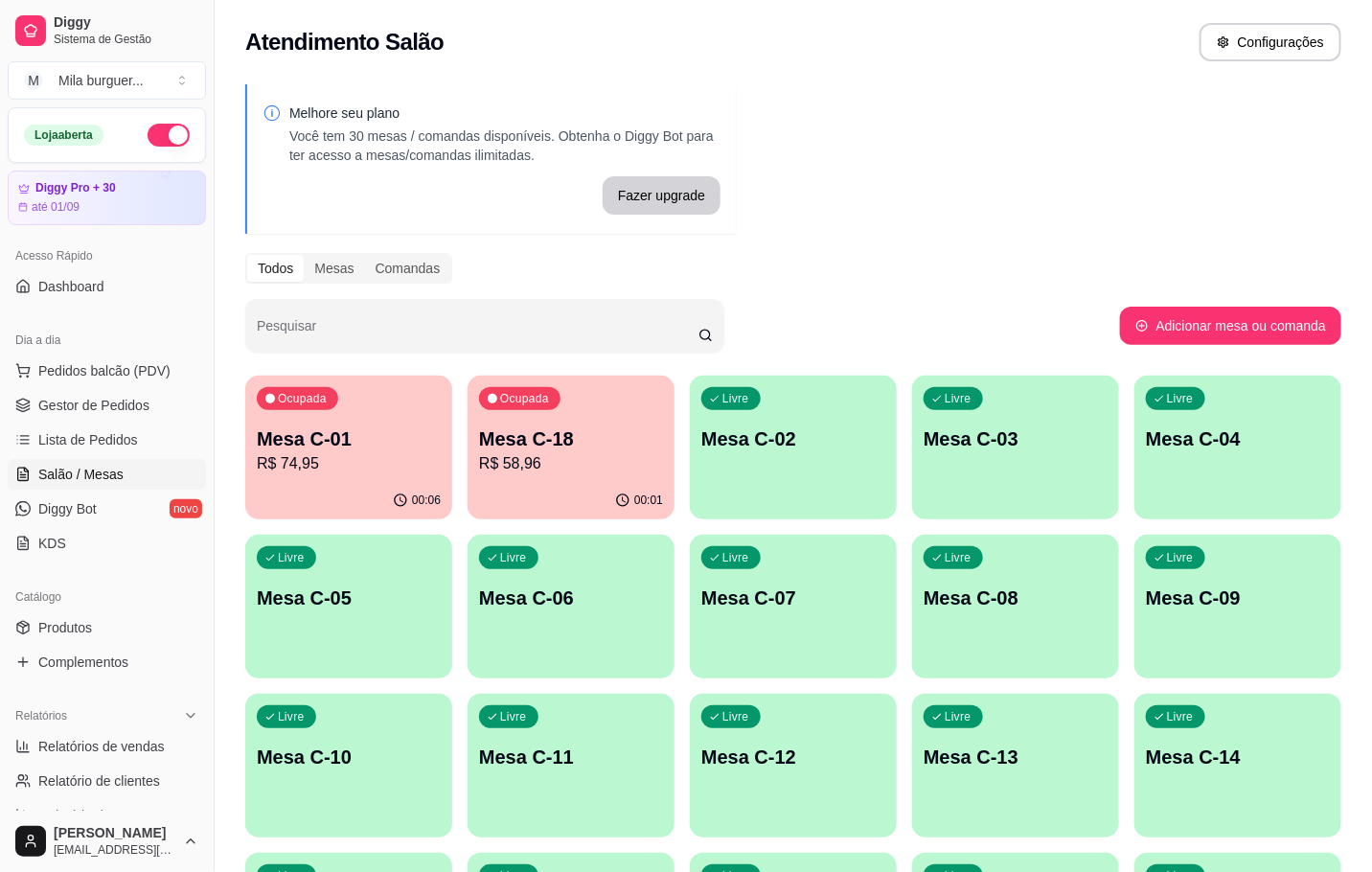
click at [533, 486] on div "00:01" at bounding box center [570, 501] width 207 height 38
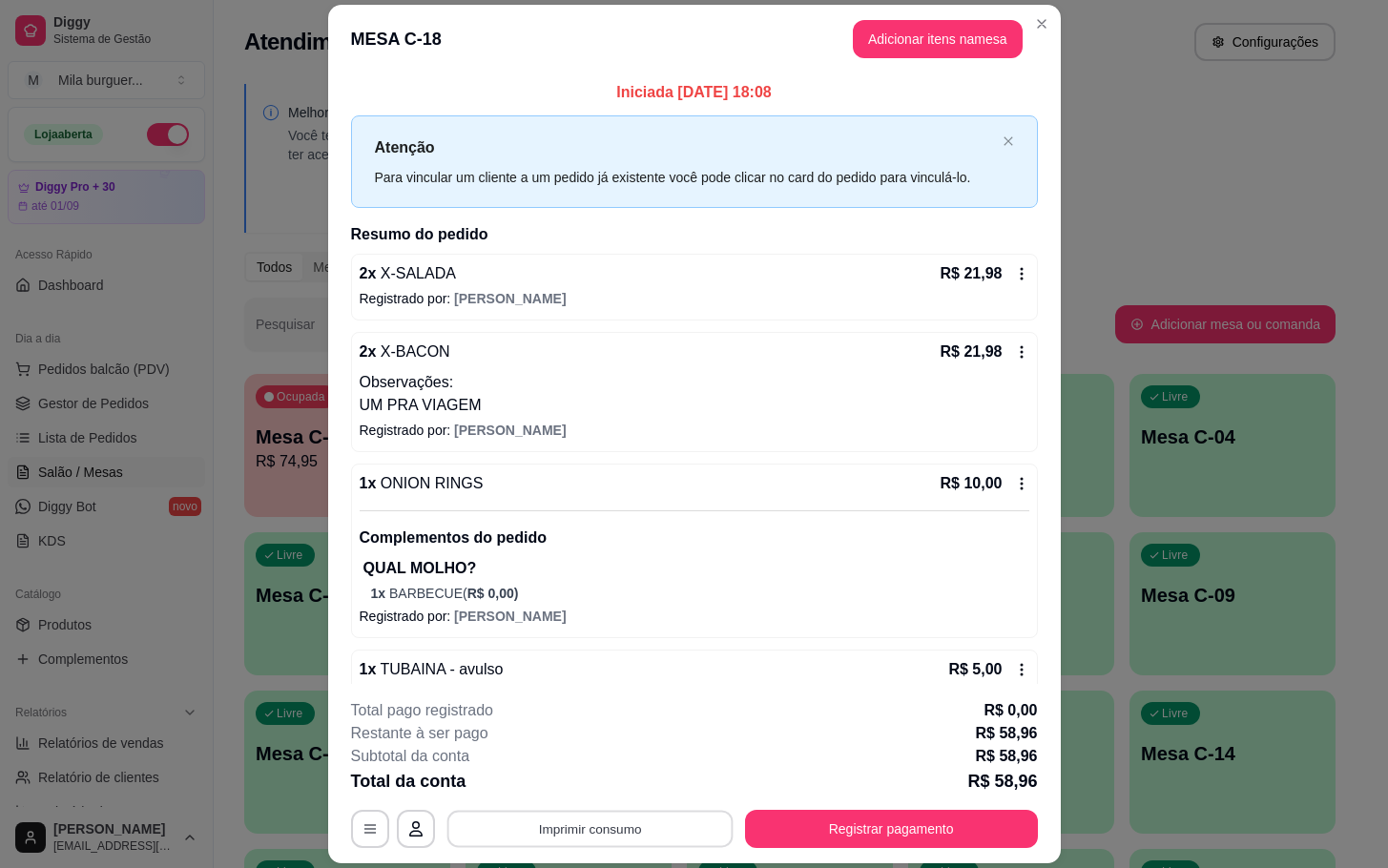
click at [547, 830] on button "Imprimir consumo" at bounding box center [590, 830] width 286 height 37
click at [579, 781] on button "IMPRESSORA" at bounding box center [585, 785] width 133 height 30
click at [634, 841] on button "Imprimir consumo" at bounding box center [590, 830] width 286 height 37
click at [593, 770] on button "IMPRESSORA" at bounding box center [586, 785] width 138 height 31
click at [598, 770] on button "IMPRESSORA" at bounding box center [586, 785] width 138 height 31
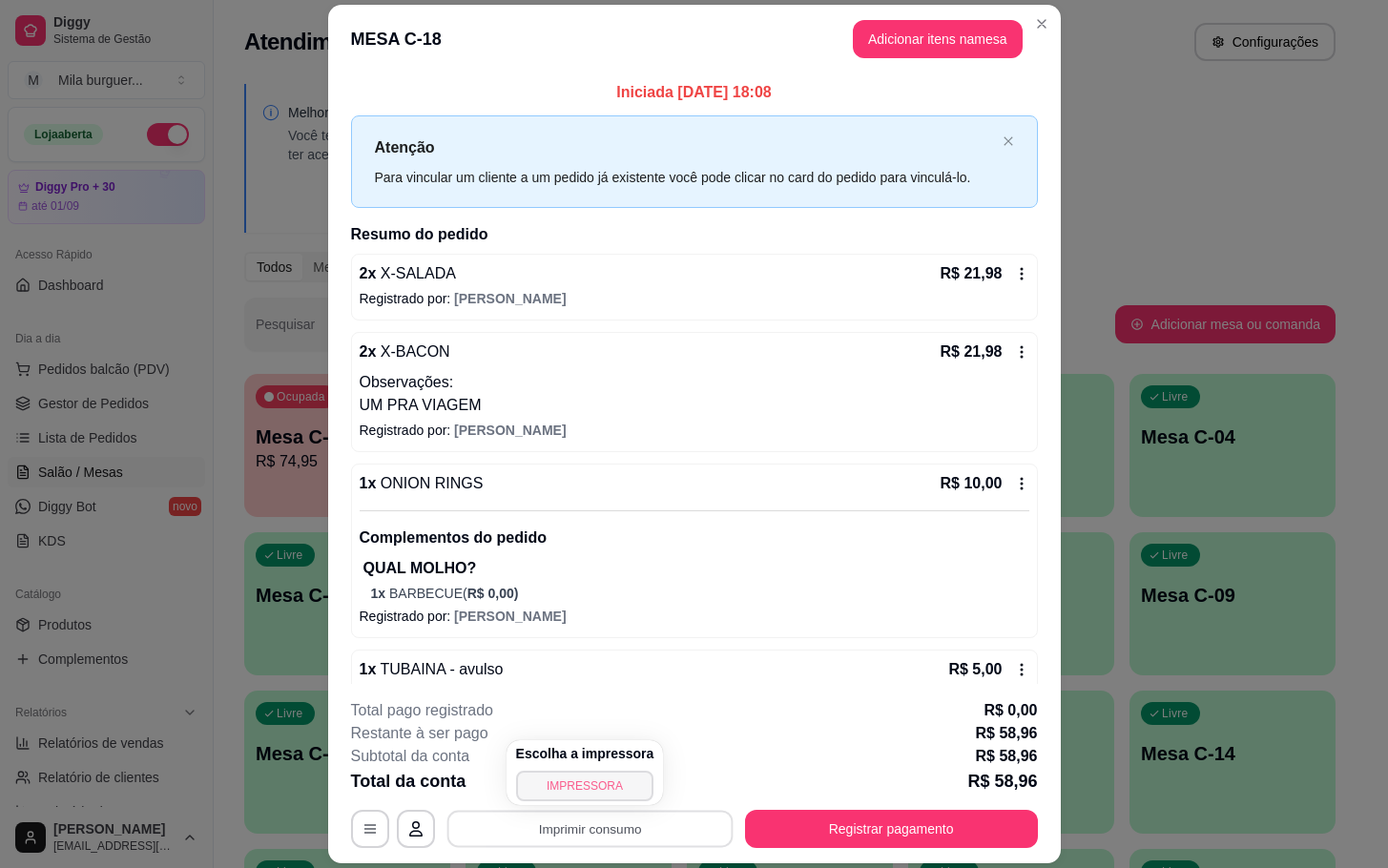
click at [547, 789] on button "IMPRESSORA" at bounding box center [586, 785] width 138 height 31
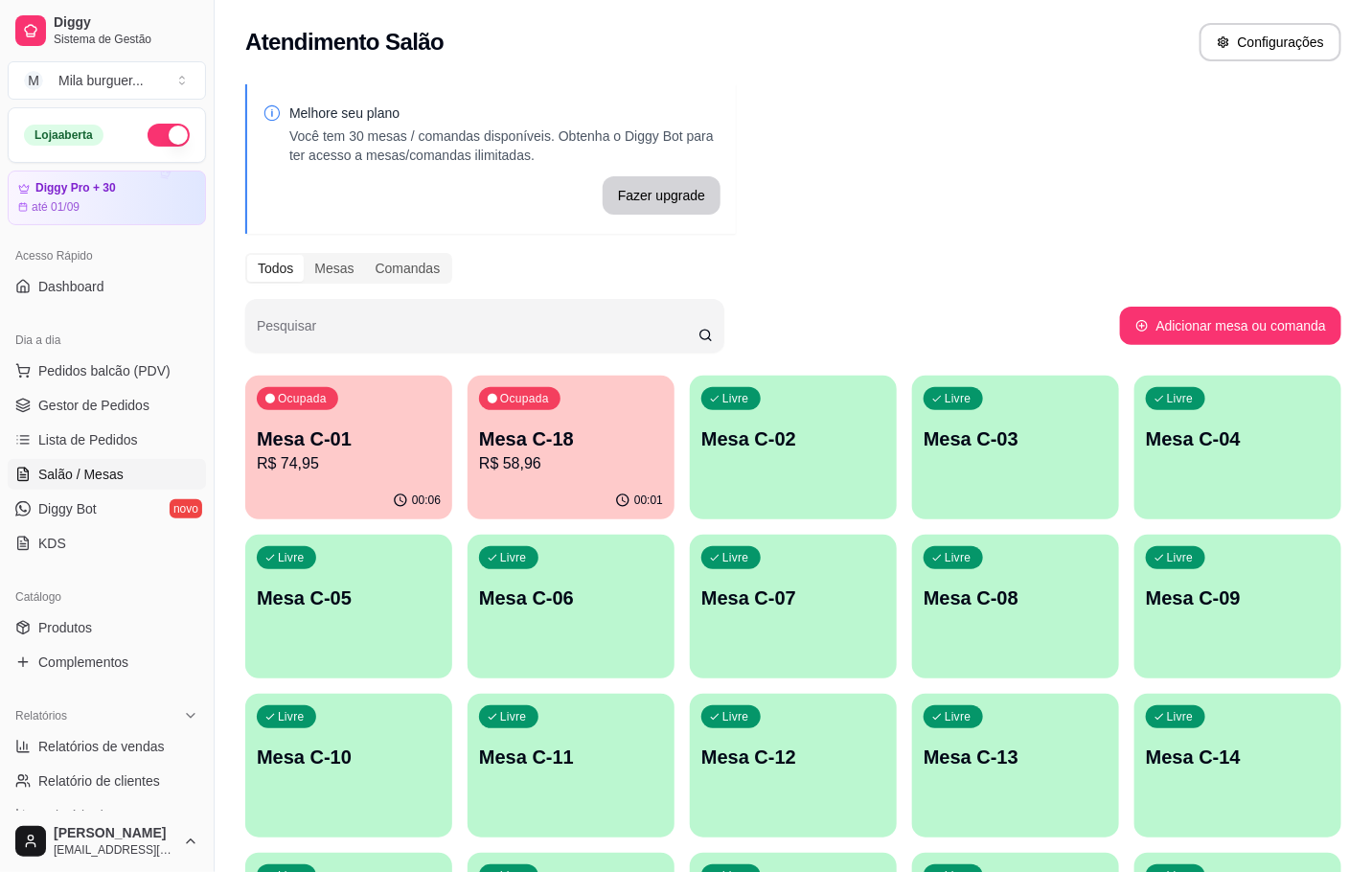
click at [335, 424] on div "Ocupada Mesa C-01 R$ 74,95" at bounding box center [348, 428] width 207 height 106
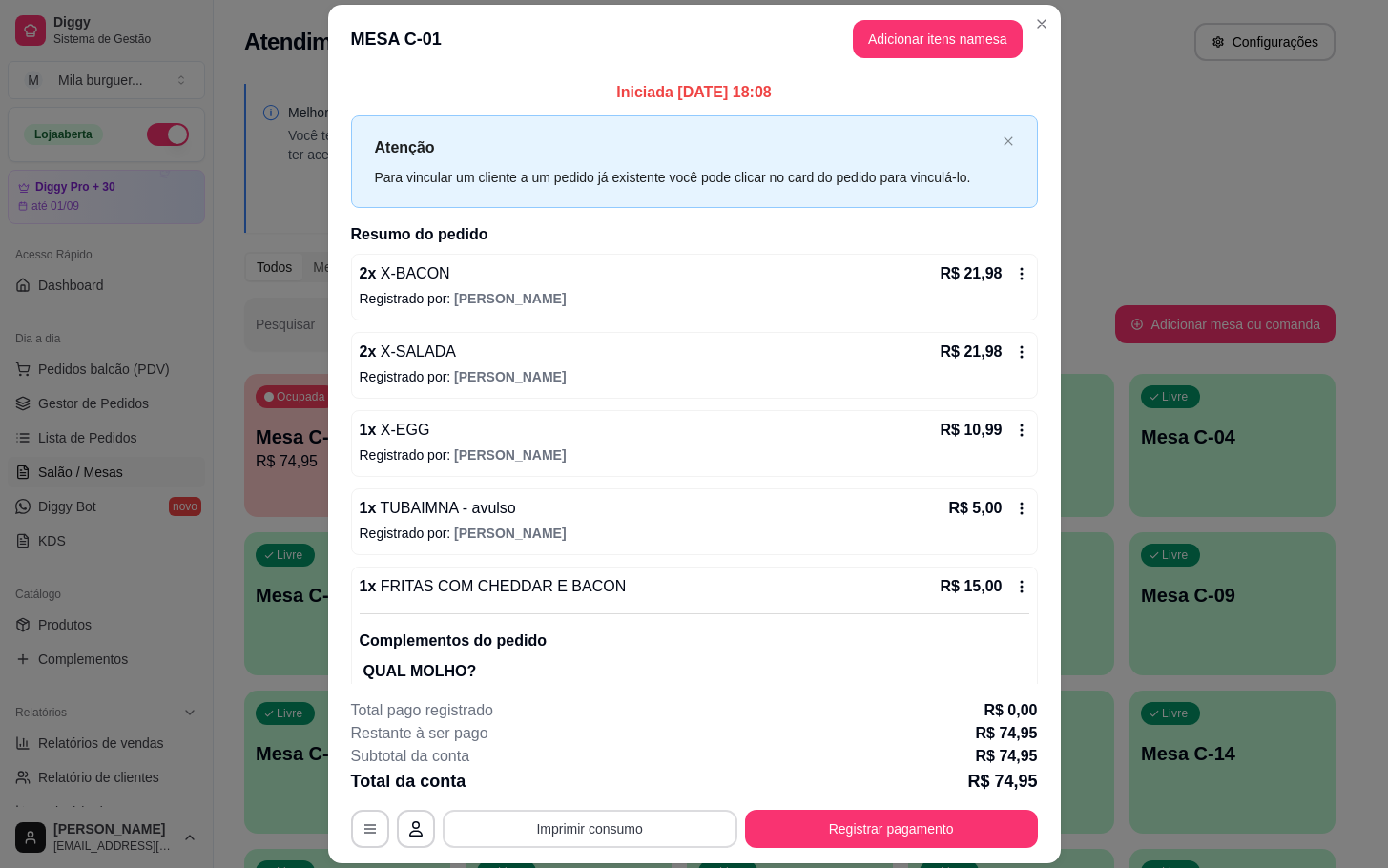
click at [613, 815] on button "Imprimir consumo" at bounding box center [590, 829] width 295 height 38
click at [590, 786] on button "IMPRESSORA" at bounding box center [585, 789] width 110 height 25
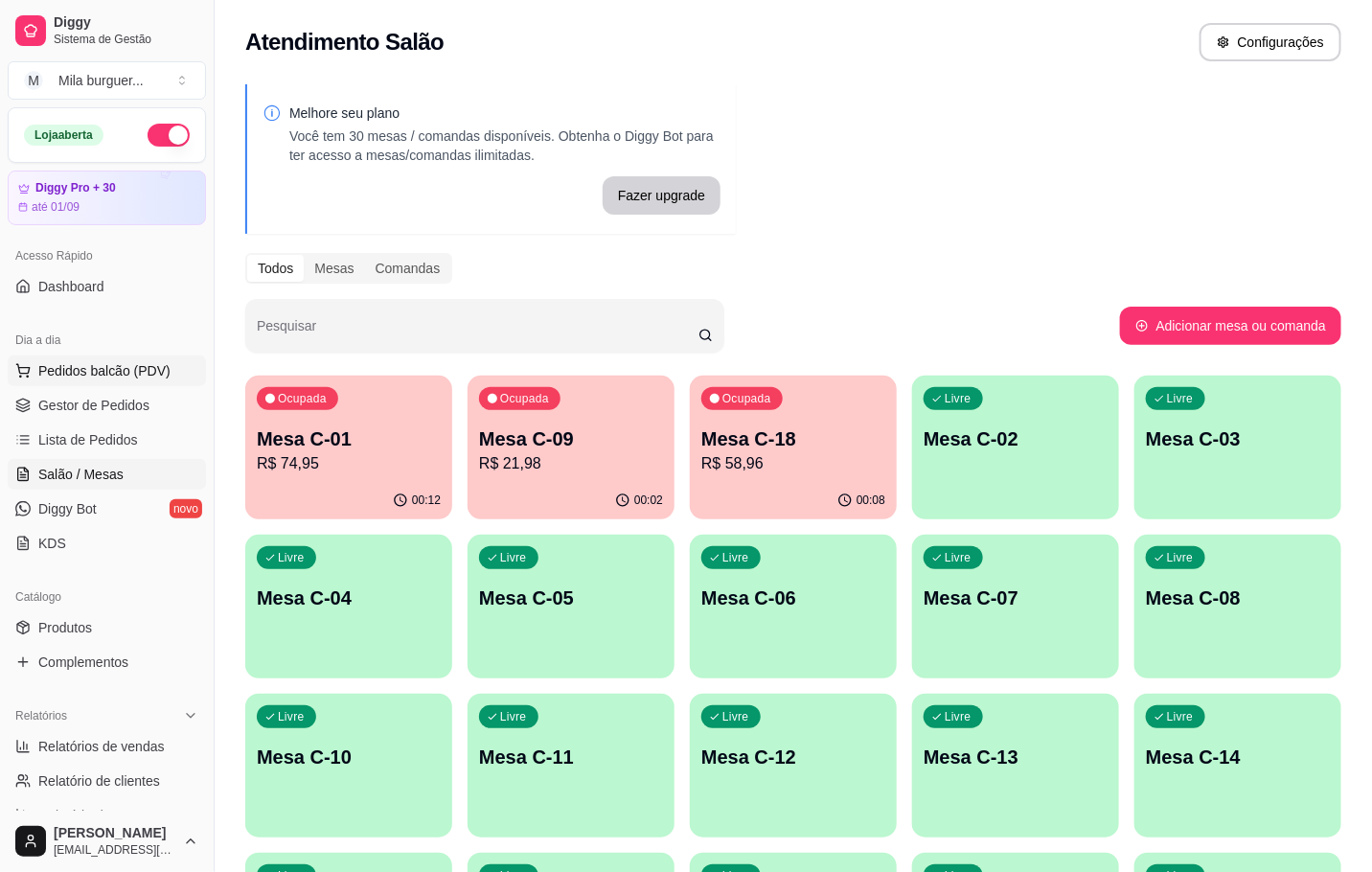
click at [145, 380] on span "Pedidos balcão (PDV)" at bounding box center [105, 370] width 133 height 19
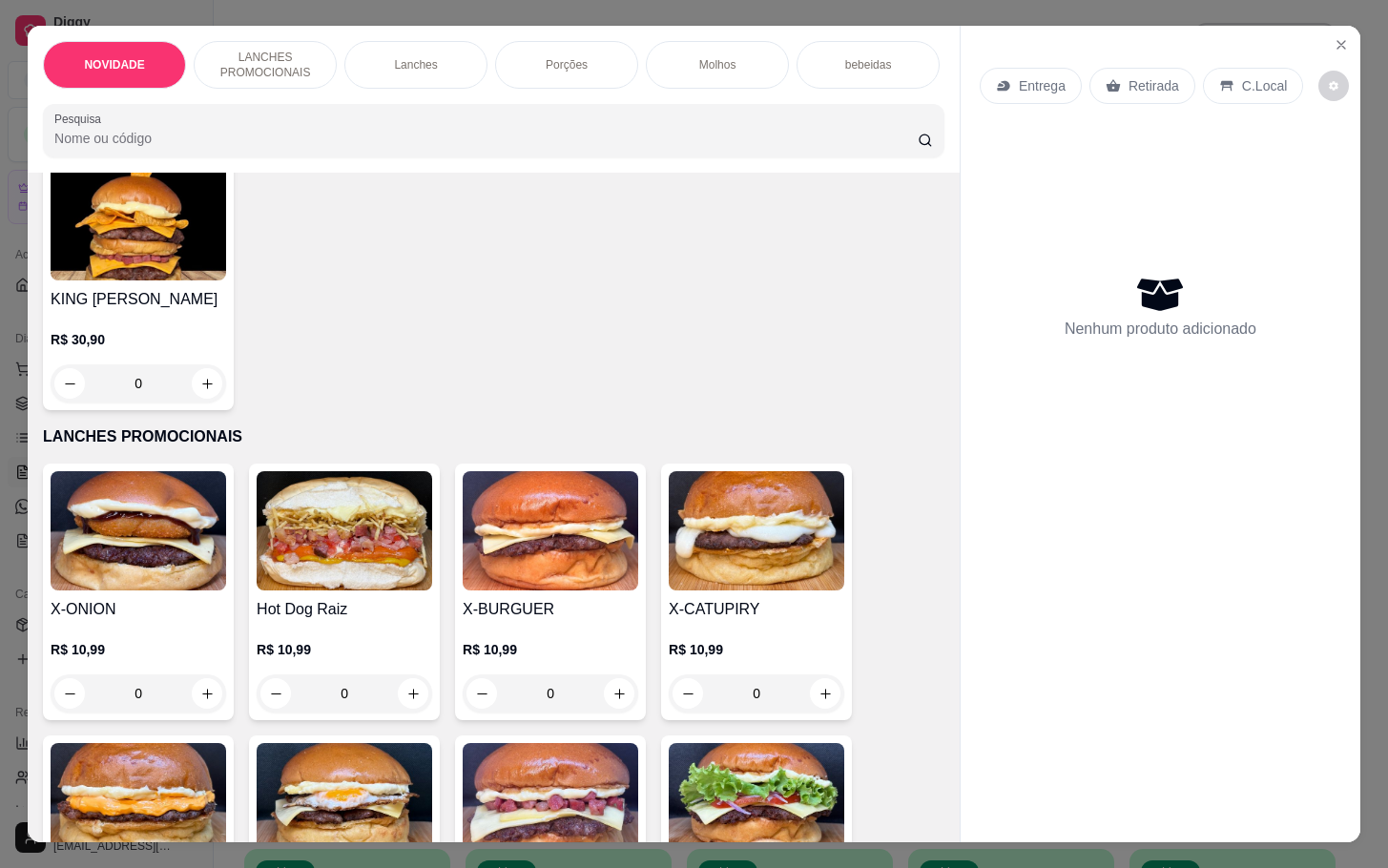
scroll to position [430, 0]
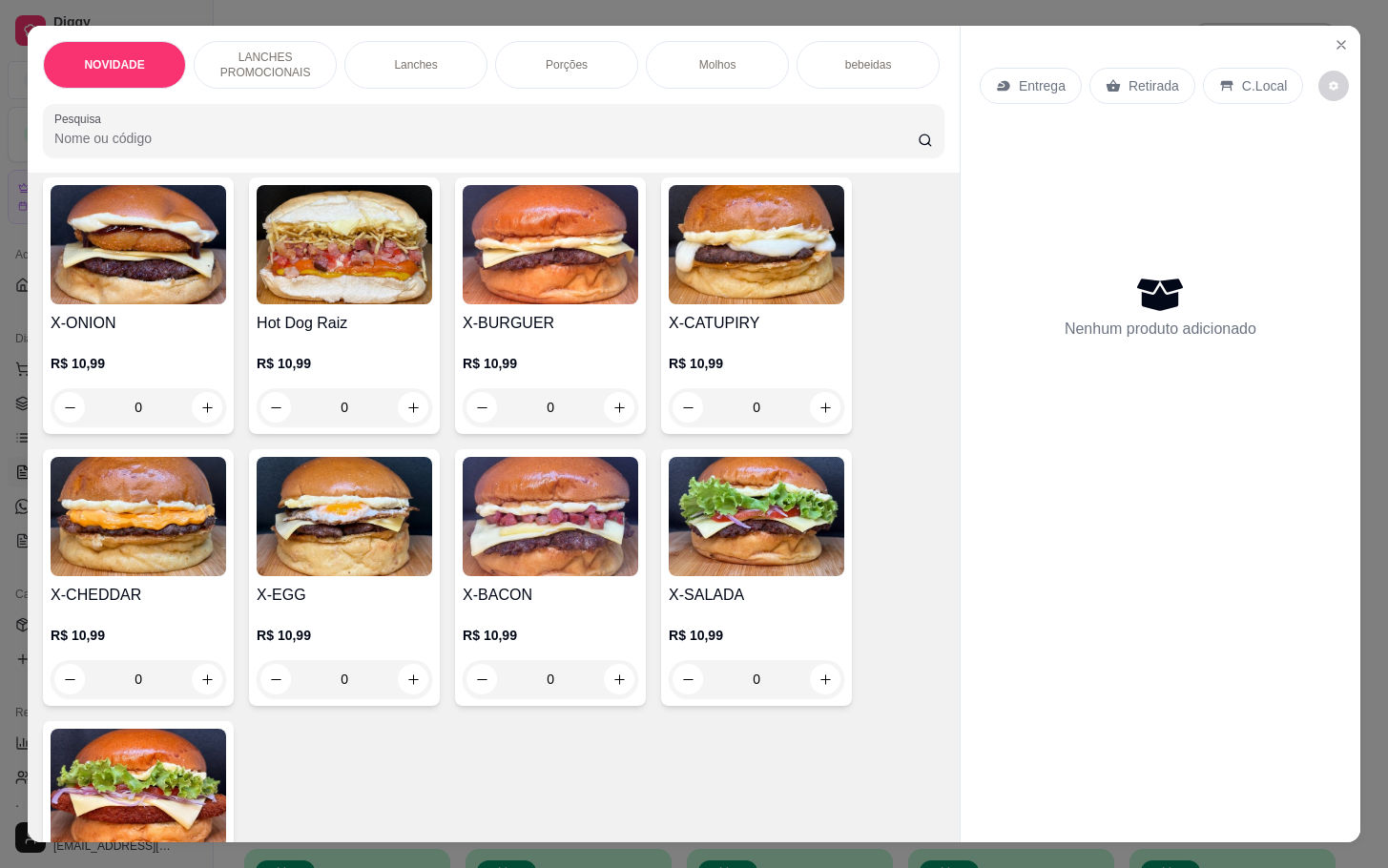
click at [577, 598] on h4 "X-BACON" at bounding box center [550, 594] width 175 height 23
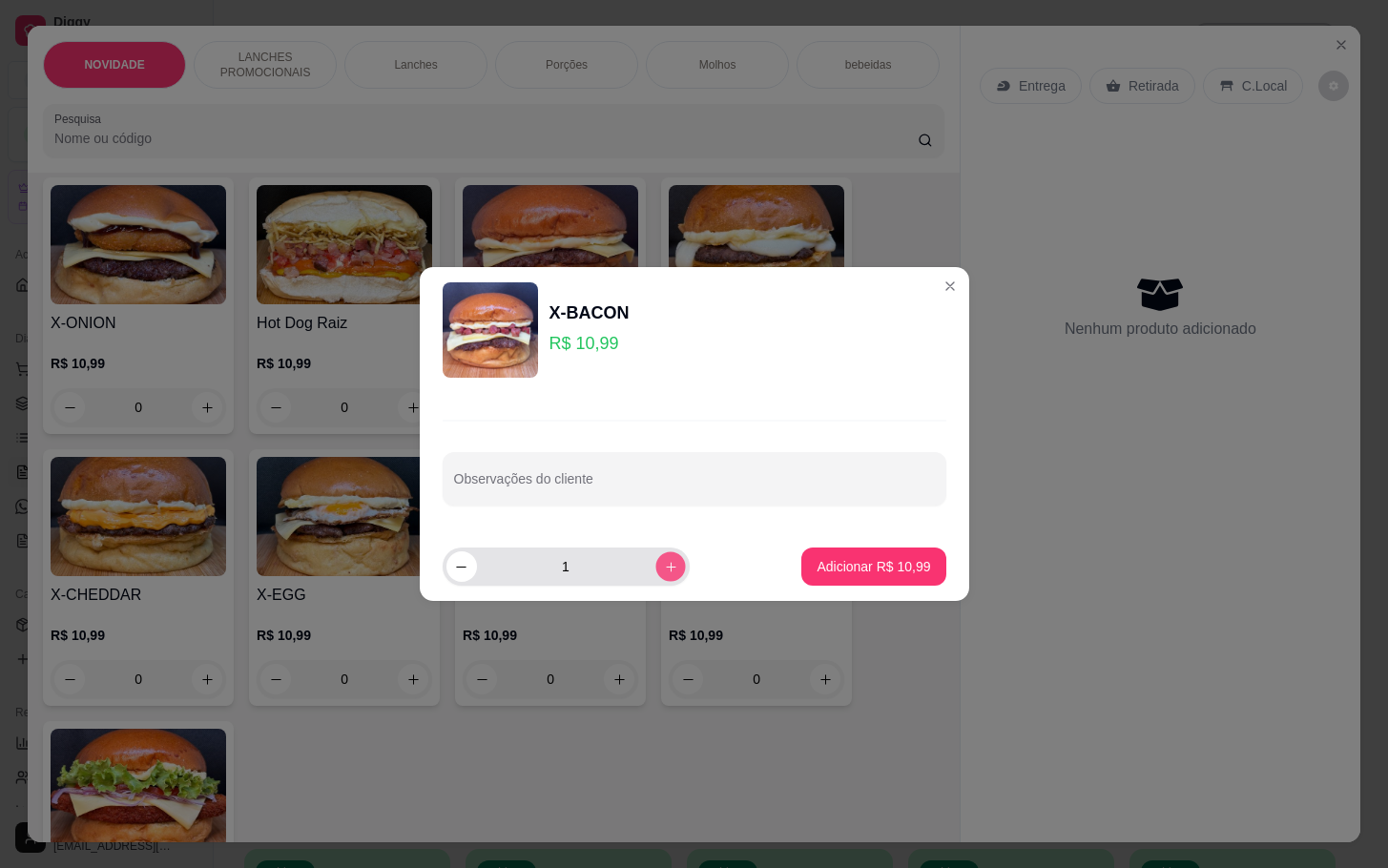
click at [656, 570] on button "increase-product-quantity" at bounding box center [670, 566] width 30 height 30
type input "2"
click at [777, 578] on footer "2 Adicionar R$ 21,98" at bounding box center [694, 567] width 549 height 69
click at [831, 583] on button "Adicionar R$ 21,98" at bounding box center [873, 567] width 144 height 38
type input "2"
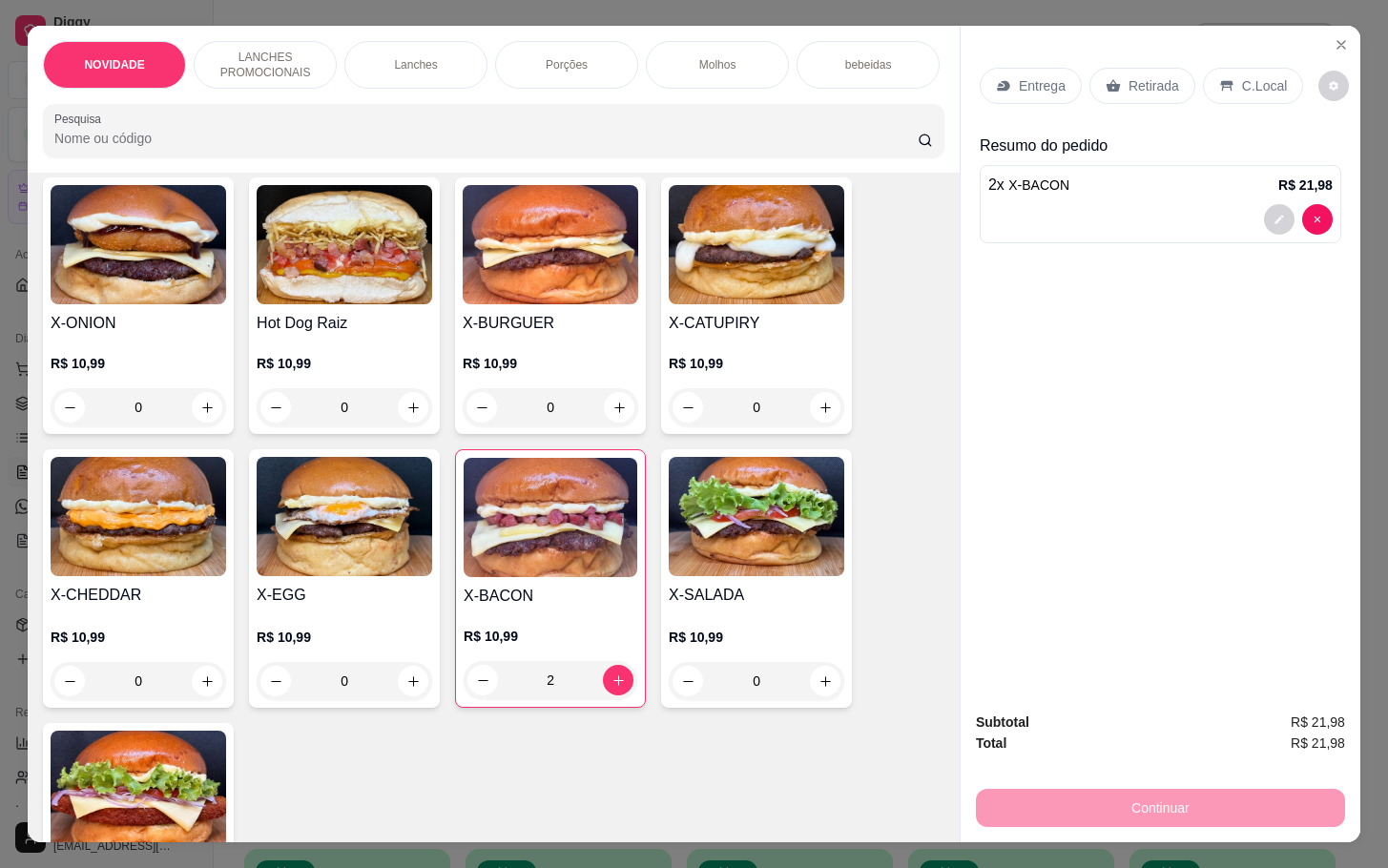
scroll to position [0, 0]
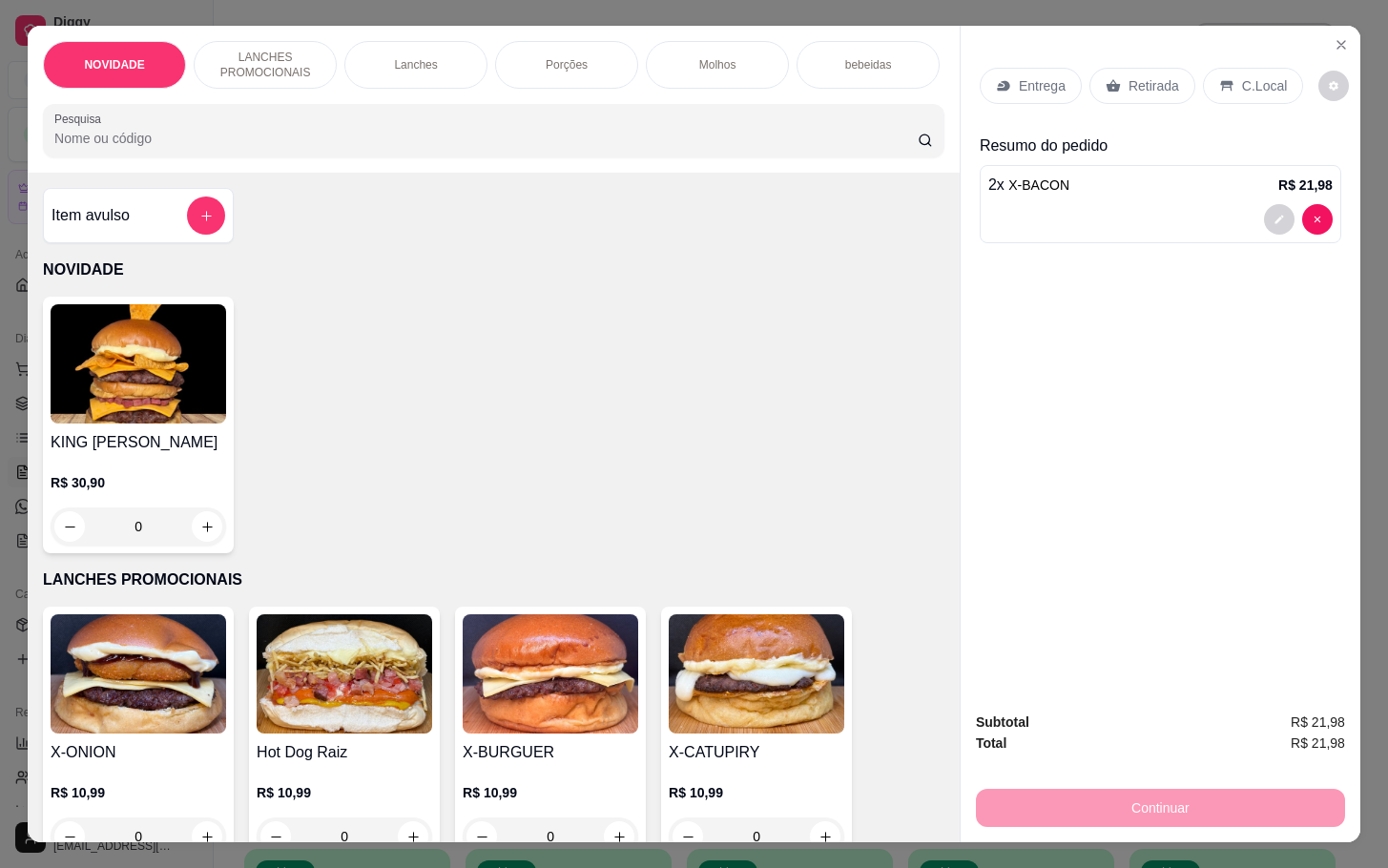
click at [224, 226] on div "Item avulso NOVIDADE KING MILA R$ 30,90 0 LANCHES PROMOCIONAIS X-ONION R$ 10,99…" at bounding box center [494, 506] width 933 height 668
click at [216, 224] on div "Item avulso" at bounding box center [139, 216] width 191 height 55
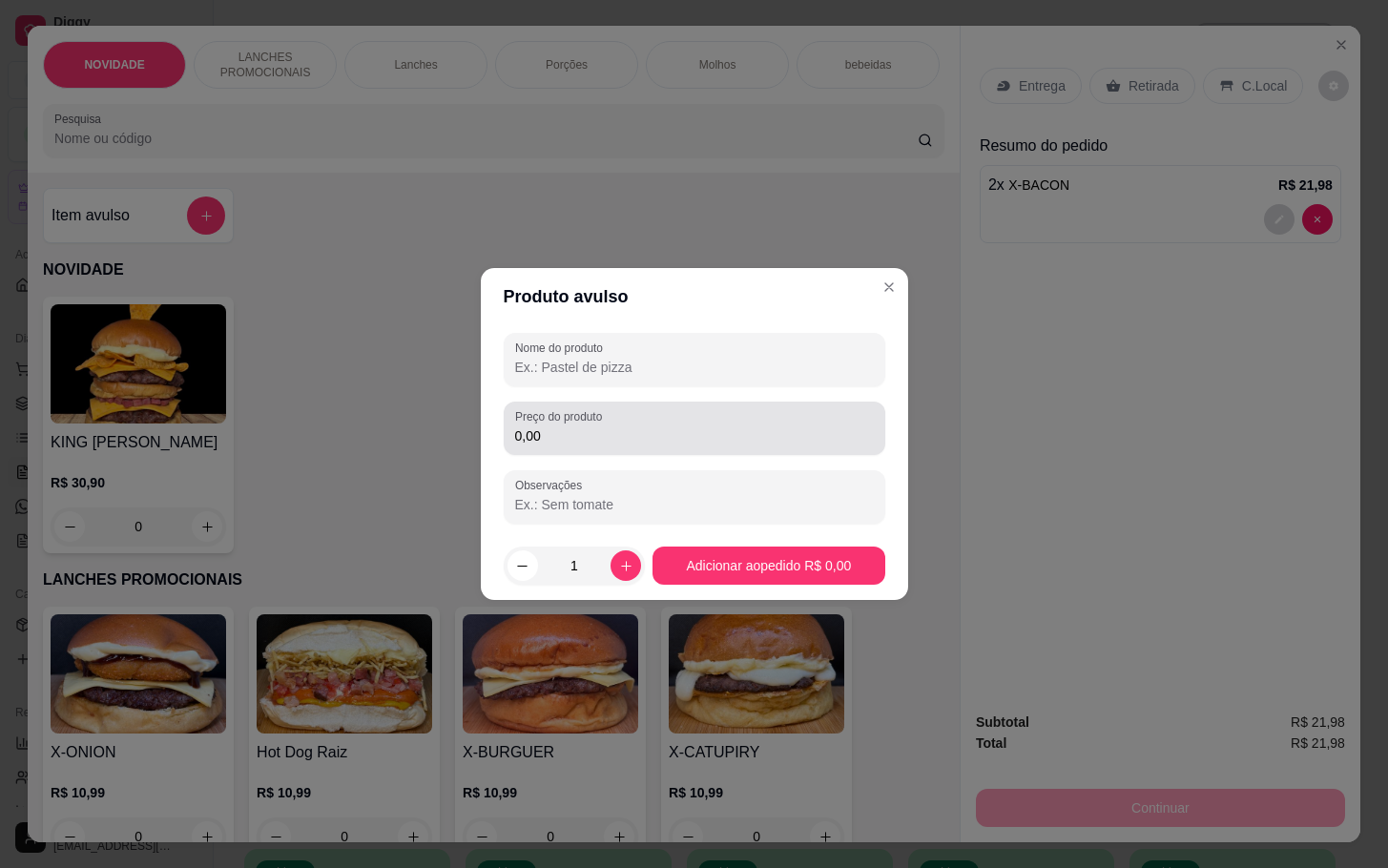
click at [828, 449] on div "Preço do produto 0,00" at bounding box center [694, 428] width 382 height 53
type input "40,00"
click at [484, 367] on div "Nome do produto Preço do produto 40,00 Observações" at bounding box center [695, 428] width 428 height 206
click at [495, 364] on div "Nome do produto Preço do produto 40,00 Observações" at bounding box center [695, 428] width 428 height 206
click at [529, 364] on input "Nome do produto" at bounding box center [695, 367] width 359 height 19
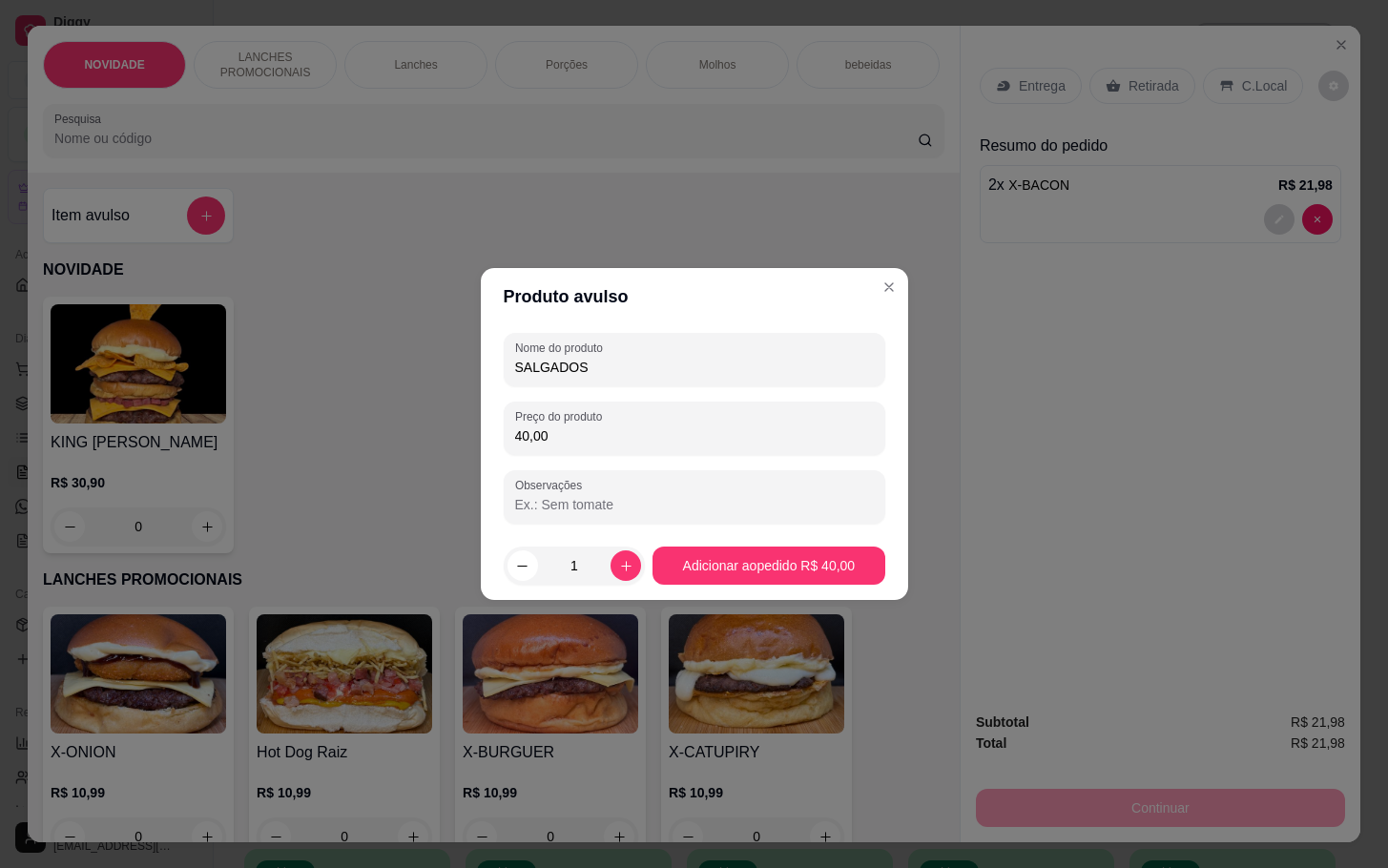
type input "SALGADOS"
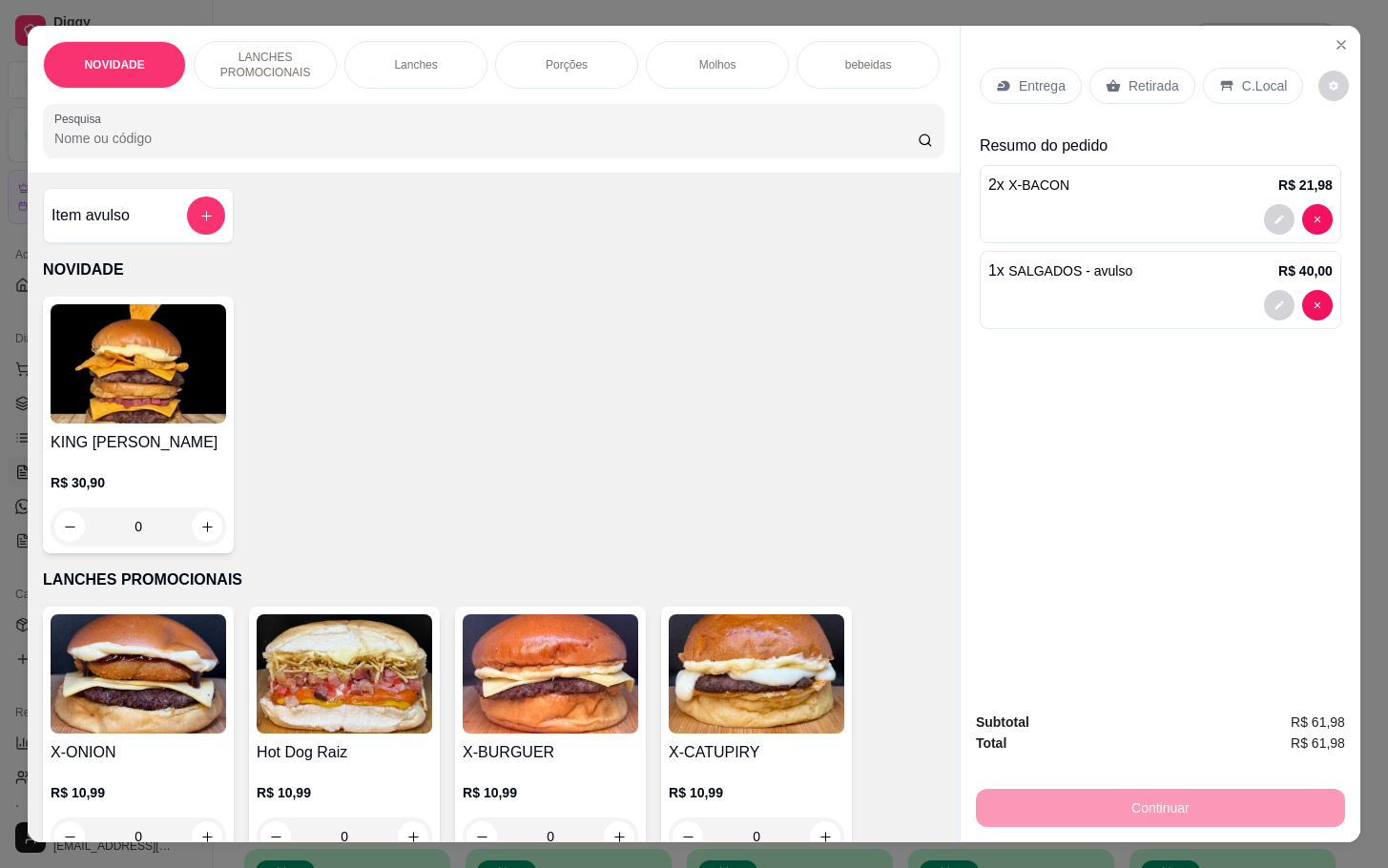
click at [548, 57] on p "Porções" at bounding box center [567, 64] width 42 height 15
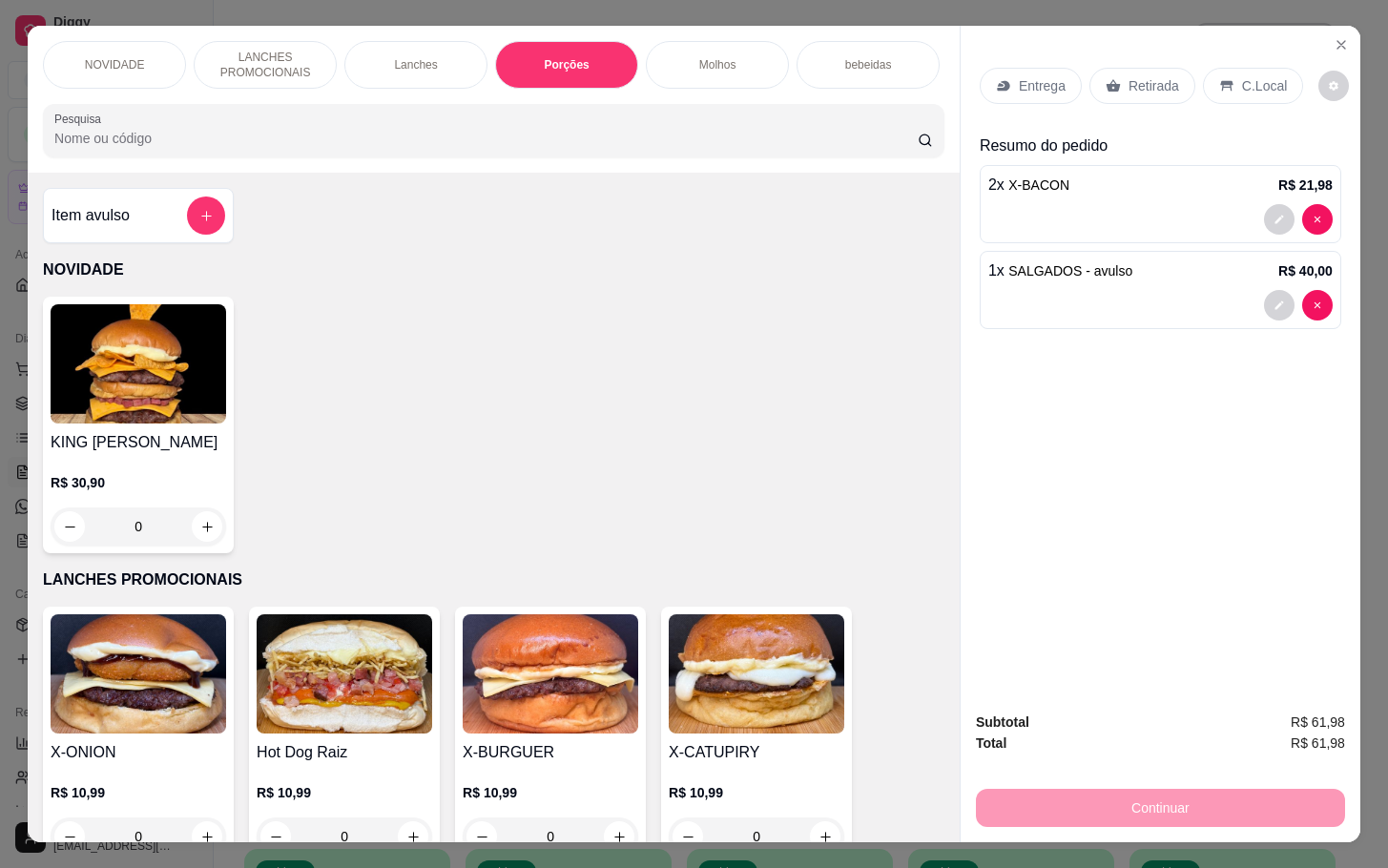
scroll to position [45, 0]
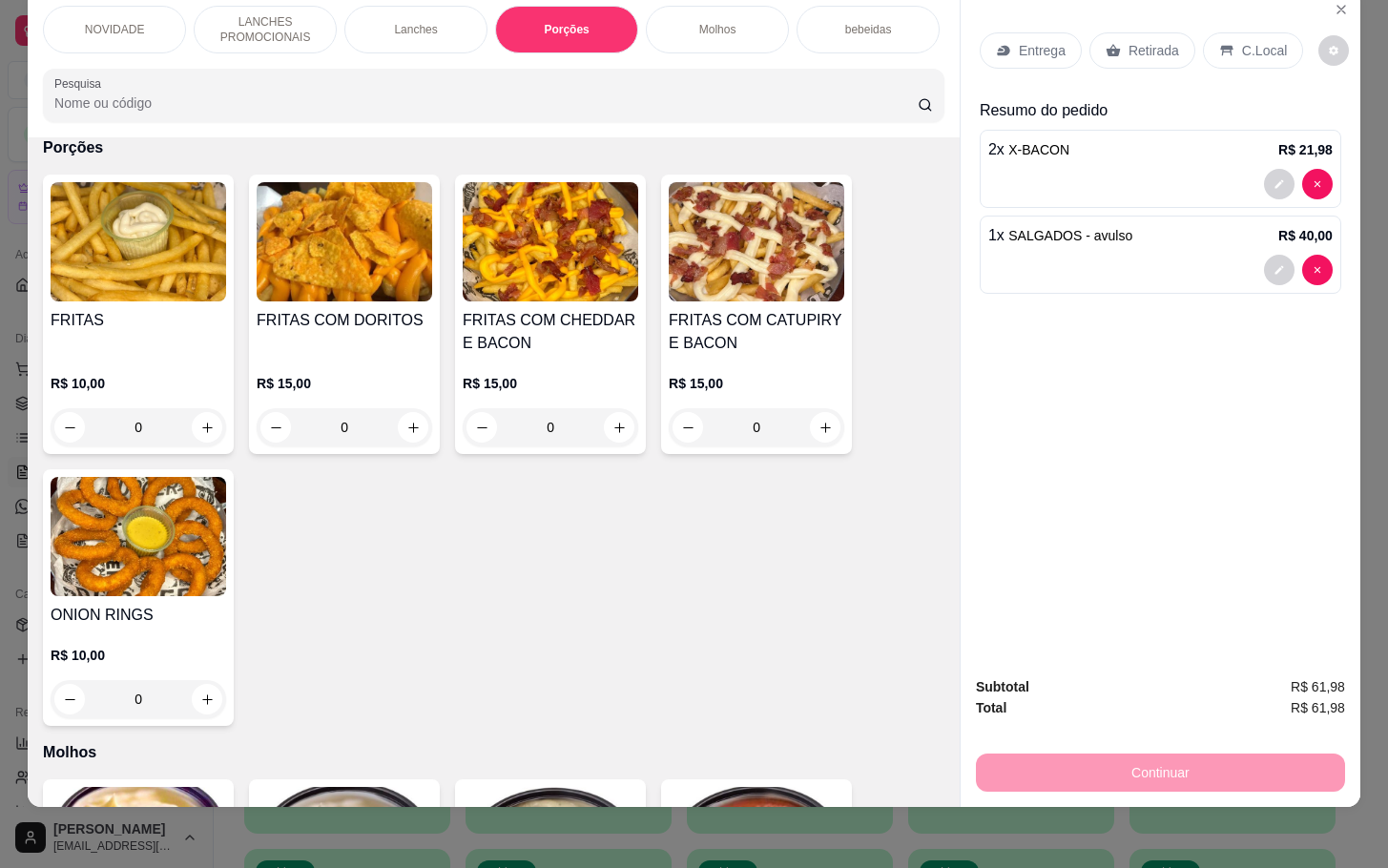
click at [723, 238] on img at bounding box center [756, 241] width 175 height 119
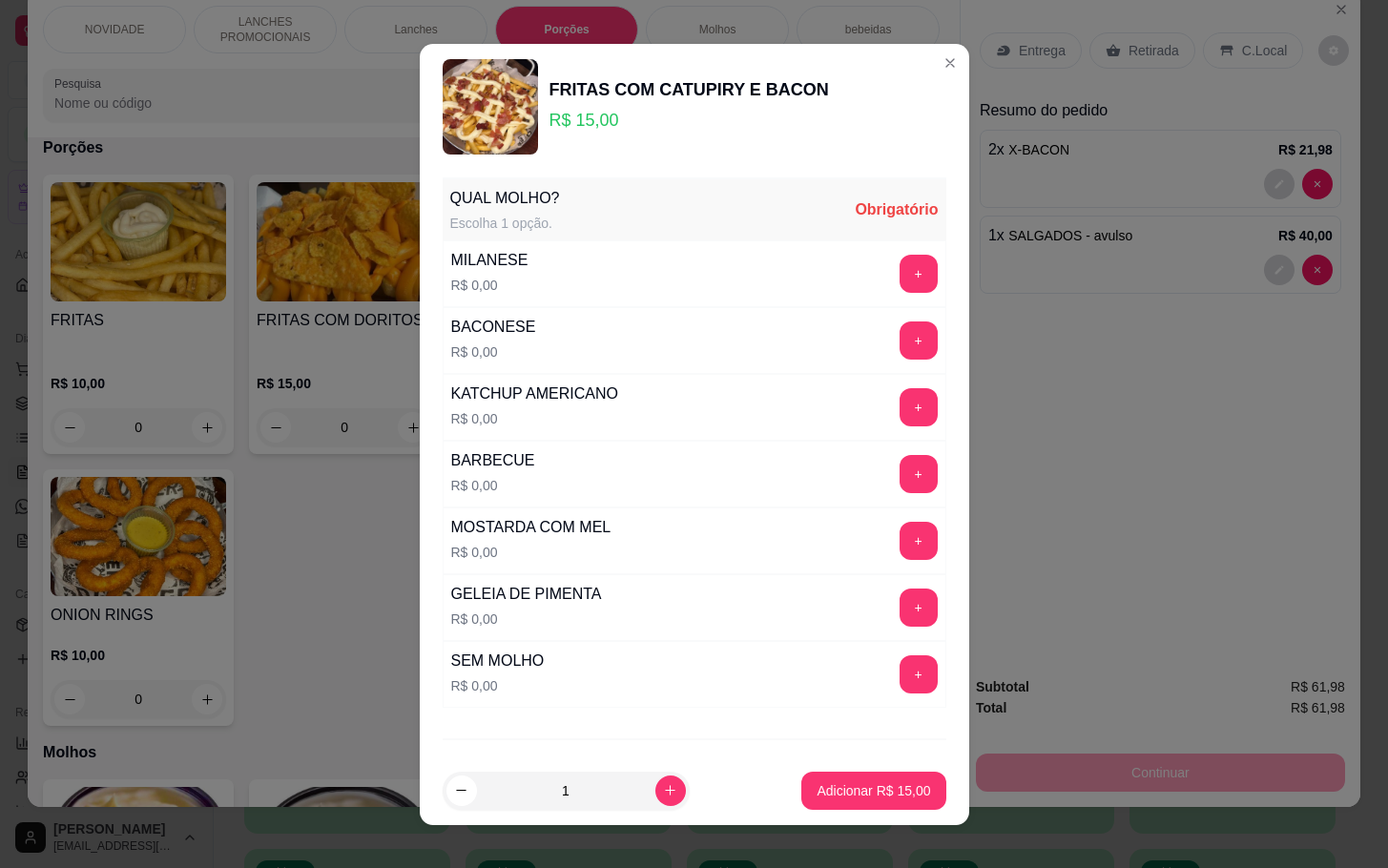
scroll to position [101, 0]
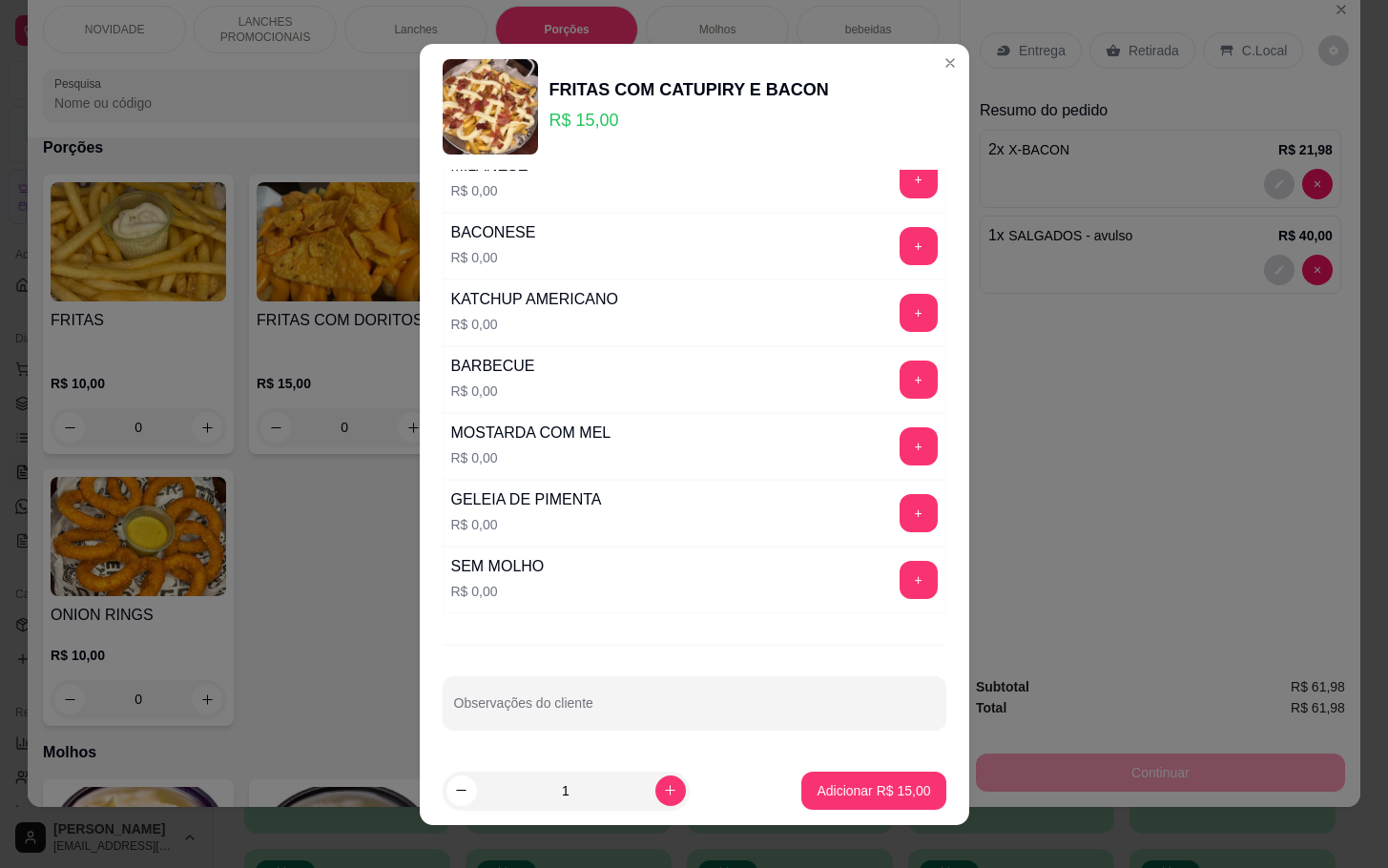
click at [843, 659] on div "QUAL MOLHO? Escolha 1 opção. Obrigatório MILANESE R$ 0,00 + BACONESE R$ 0,00 + …" at bounding box center [694, 462] width 549 height 586
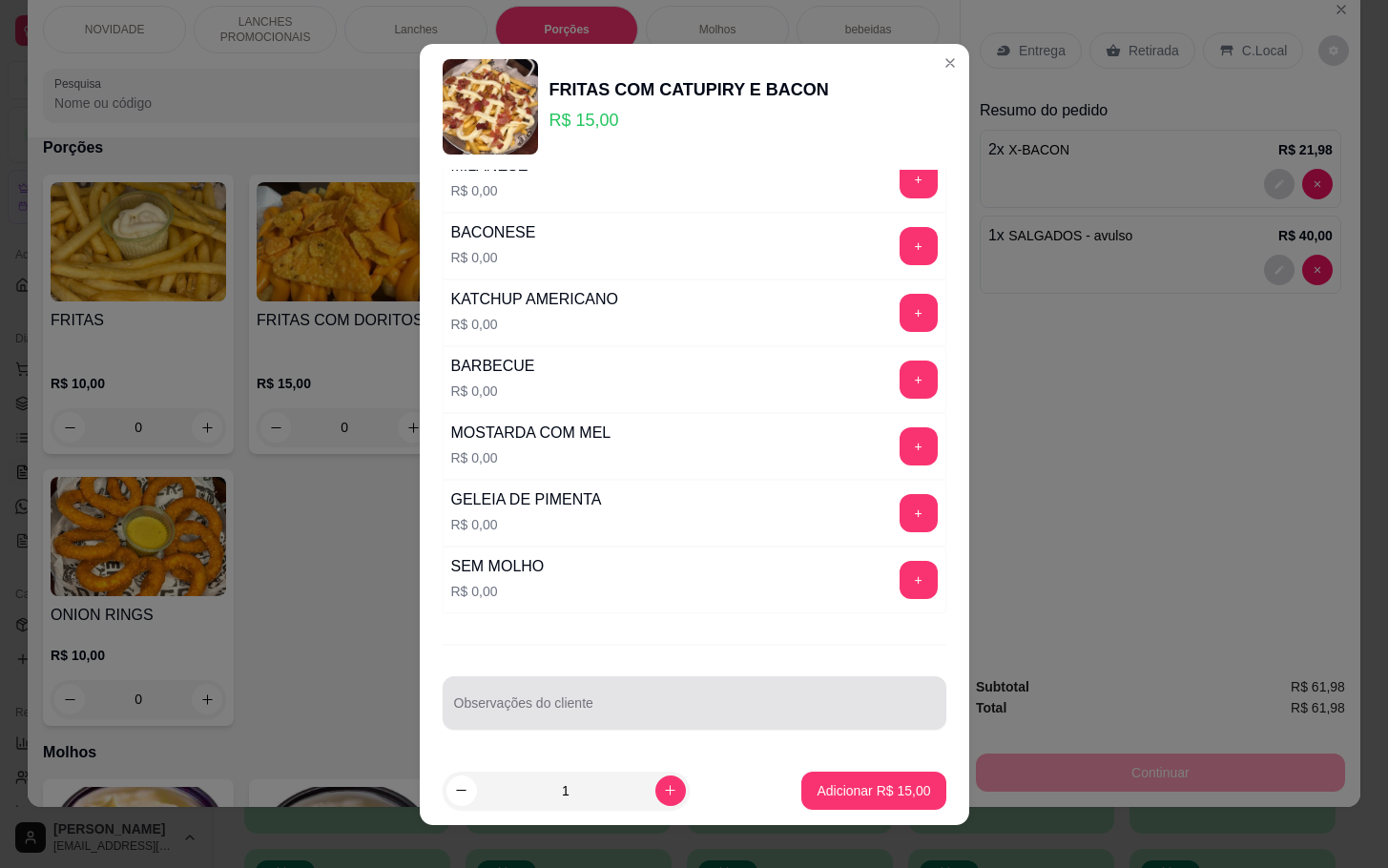
click at [839, 696] on div at bounding box center [695, 702] width 481 height 38
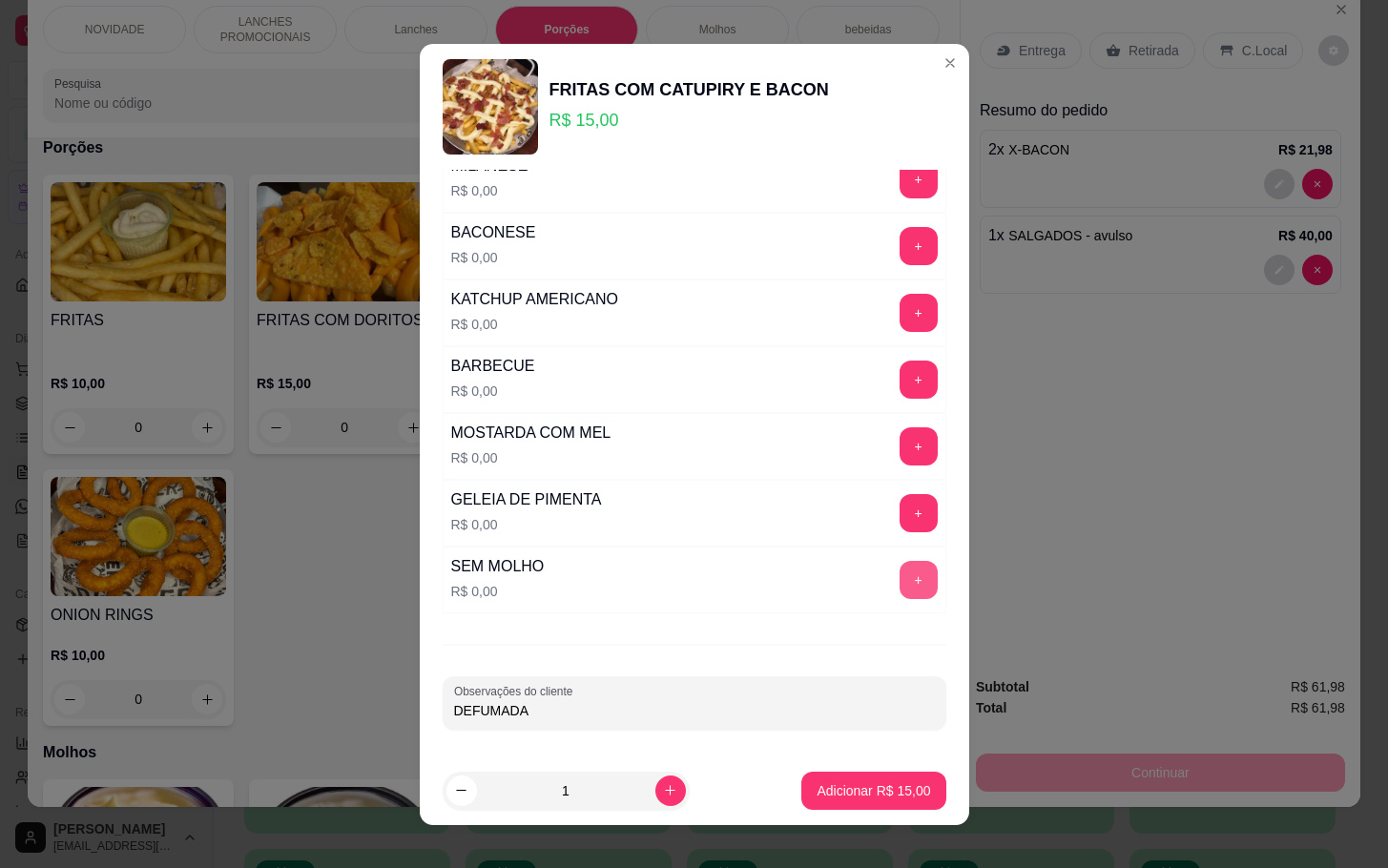
type input "DEFUMADA"
click at [900, 564] on button "+" at bounding box center [919, 579] width 37 height 37
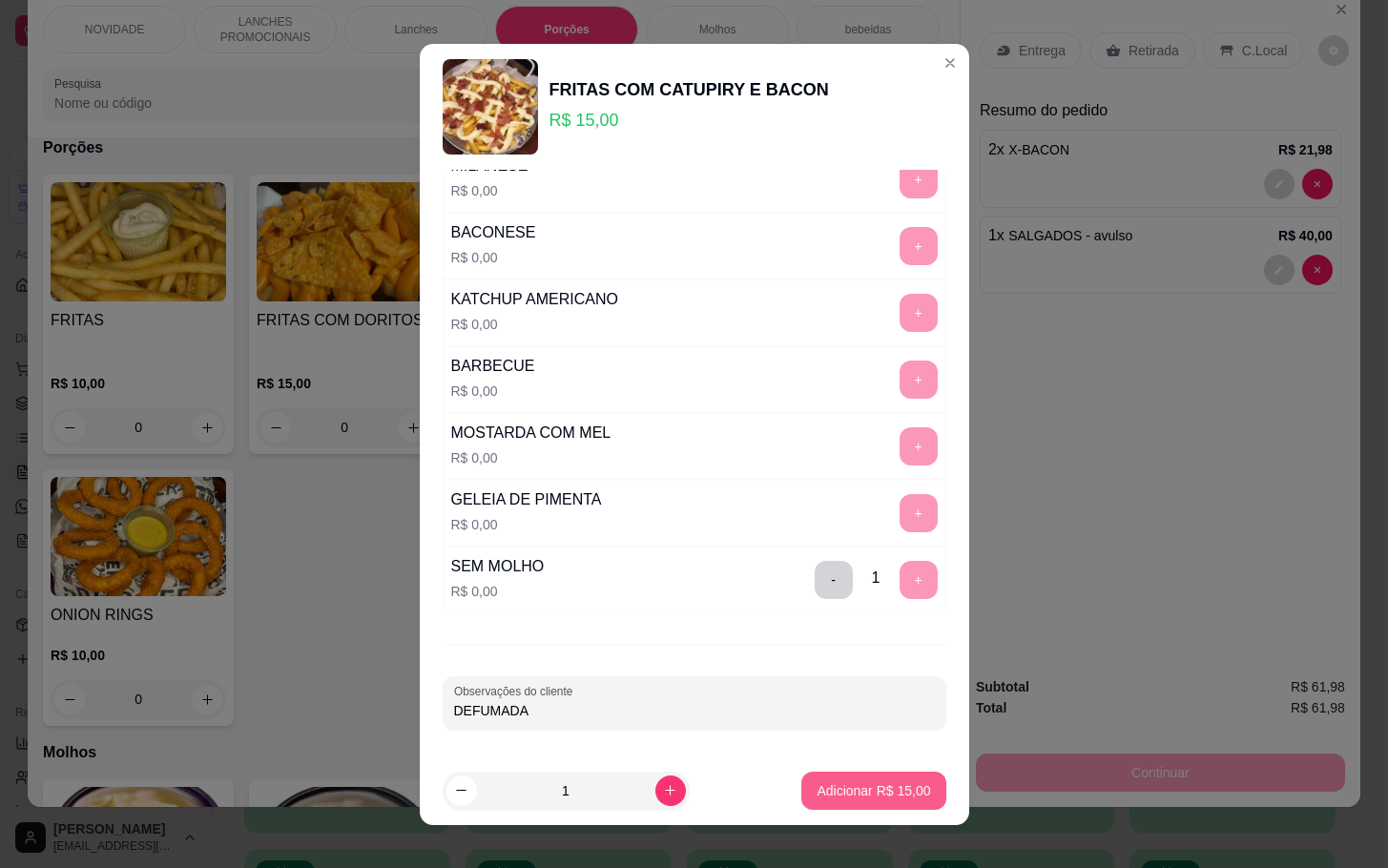
click at [845, 782] on p "Adicionar R$ 15,00" at bounding box center [872, 790] width 113 height 19
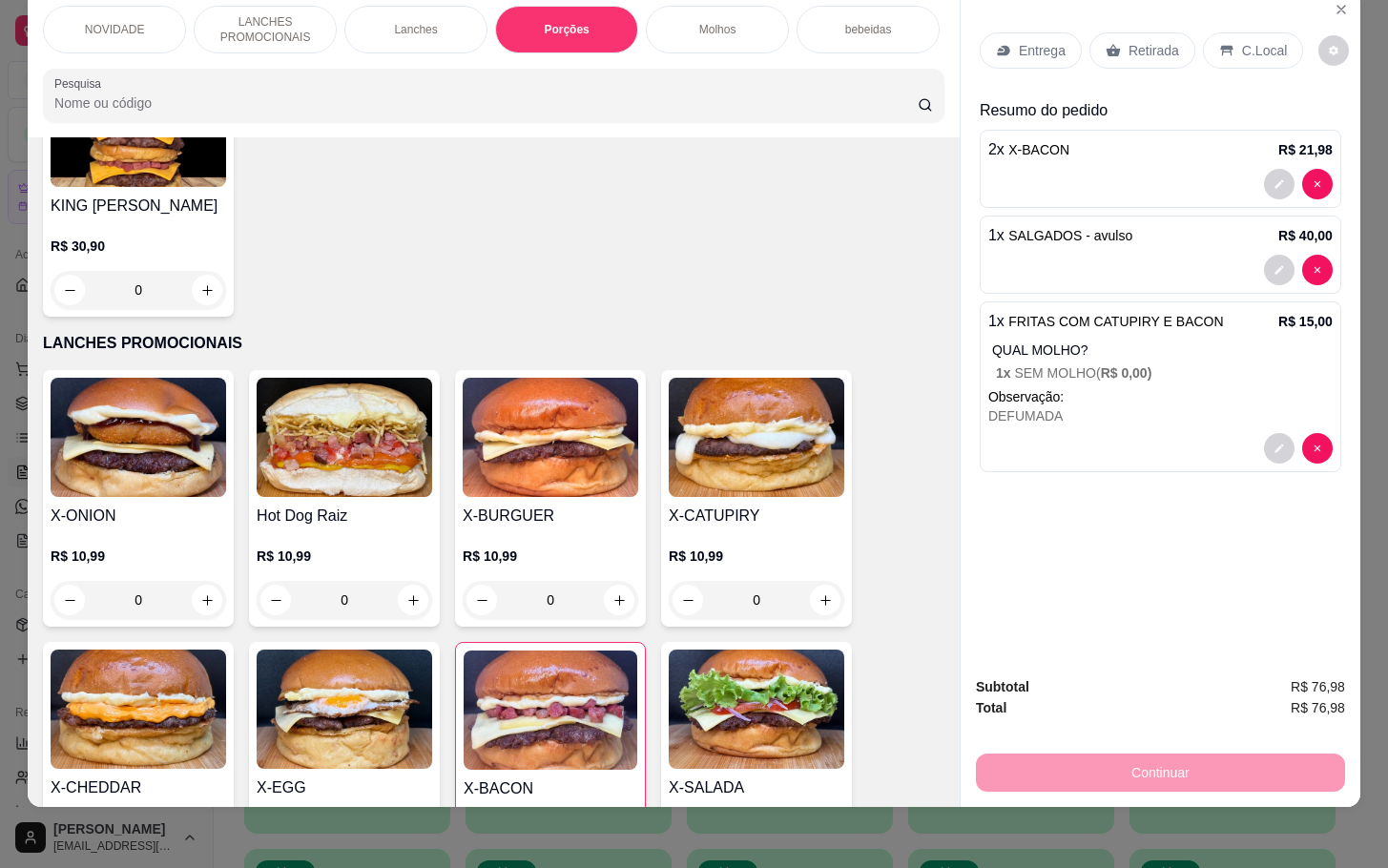
scroll to position [0, 0]
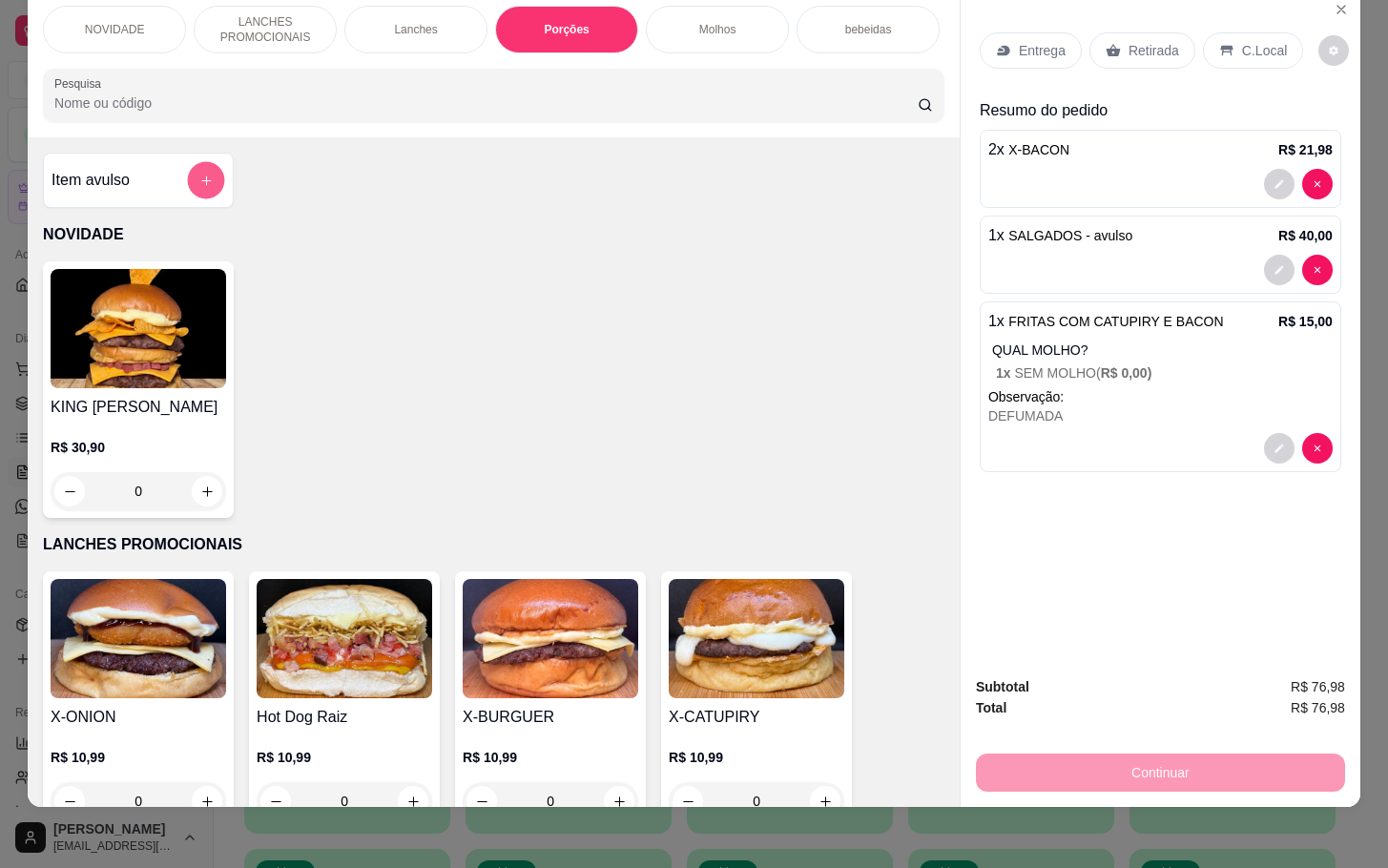
click at [188, 169] on button "add-separate-item" at bounding box center [207, 181] width 37 height 37
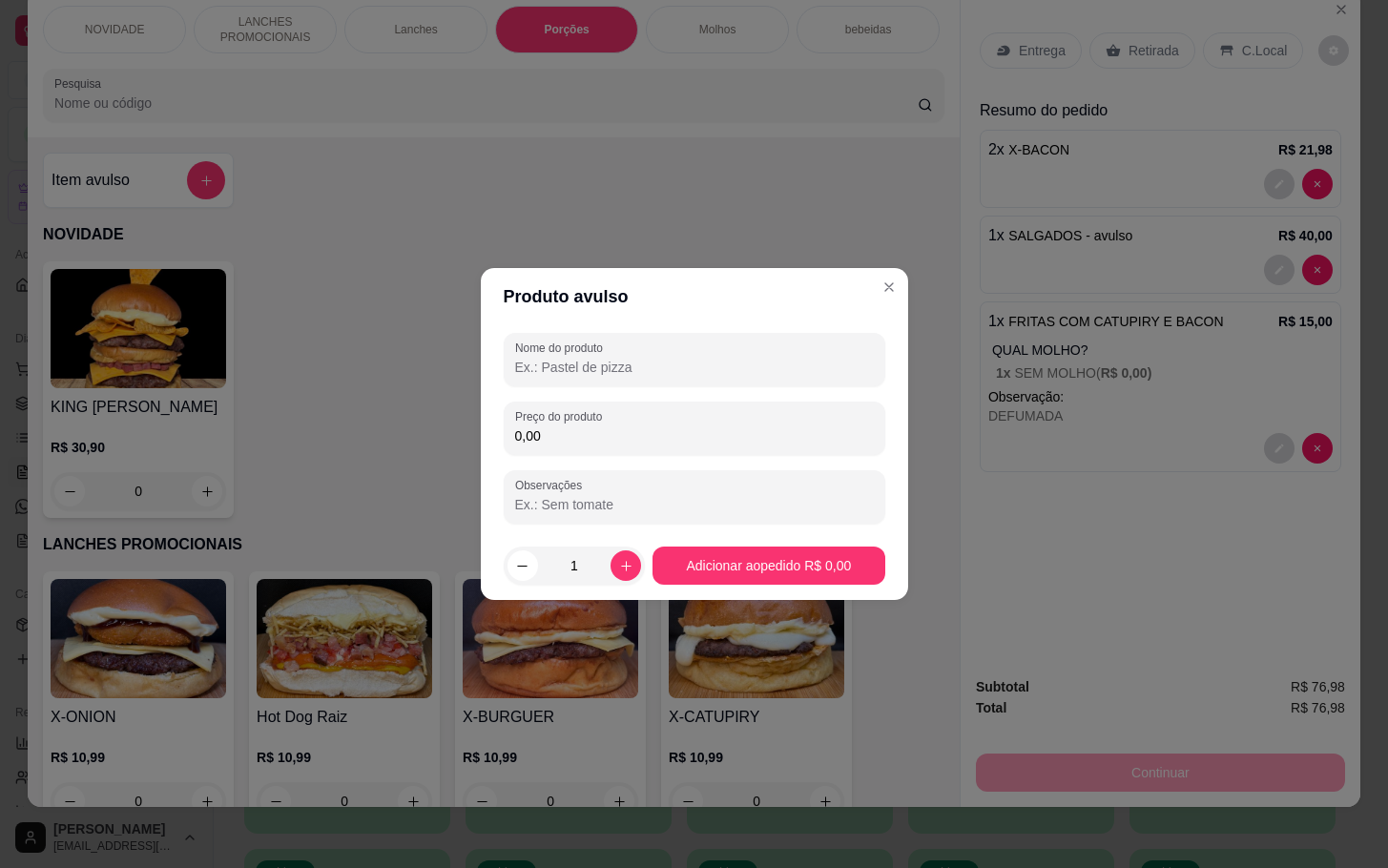
click at [634, 428] on input "0,00" at bounding box center [695, 435] width 359 height 19
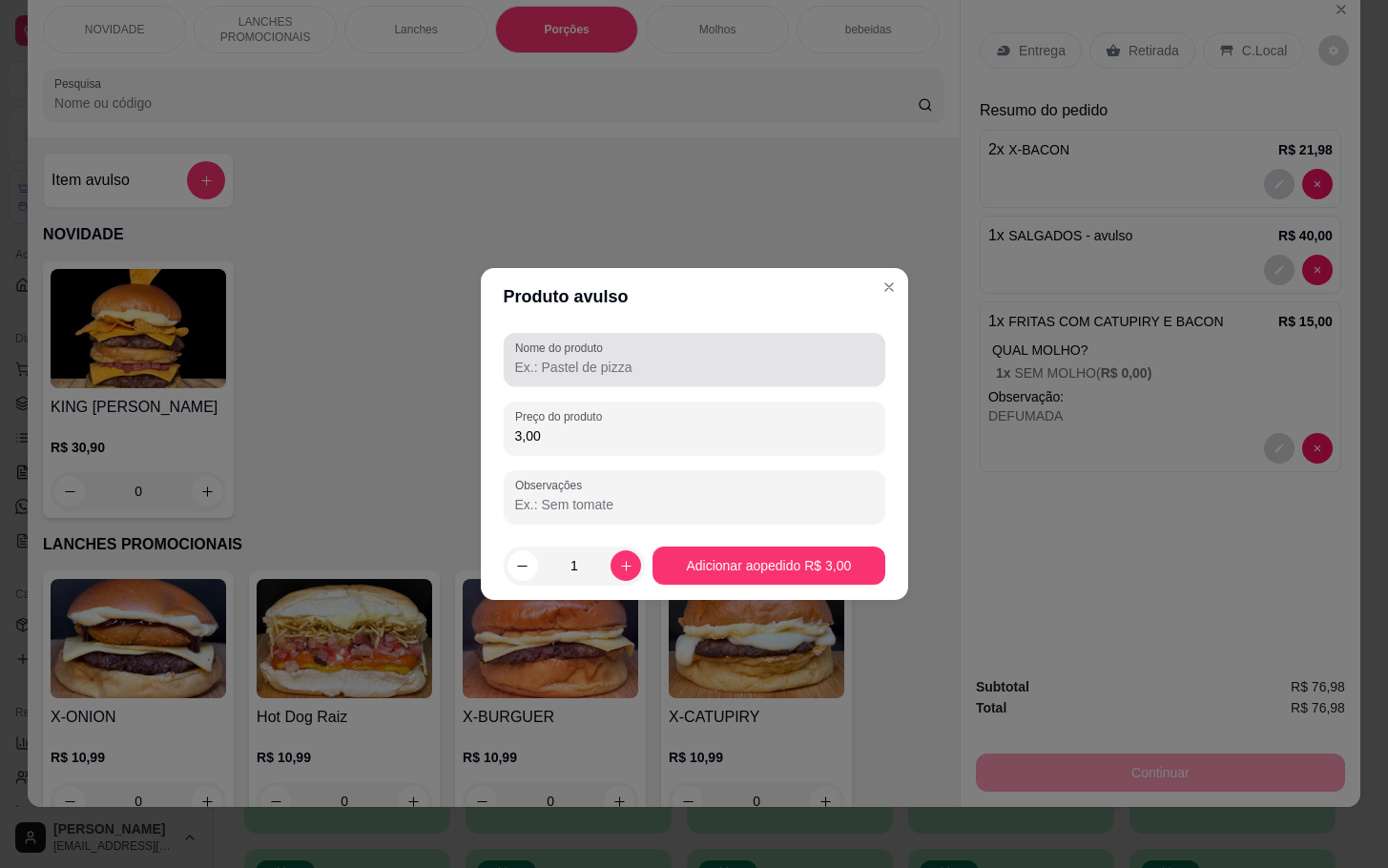
type input "3,00"
click at [584, 358] on input "Nome do produto" at bounding box center [695, 367] width 359 height 19
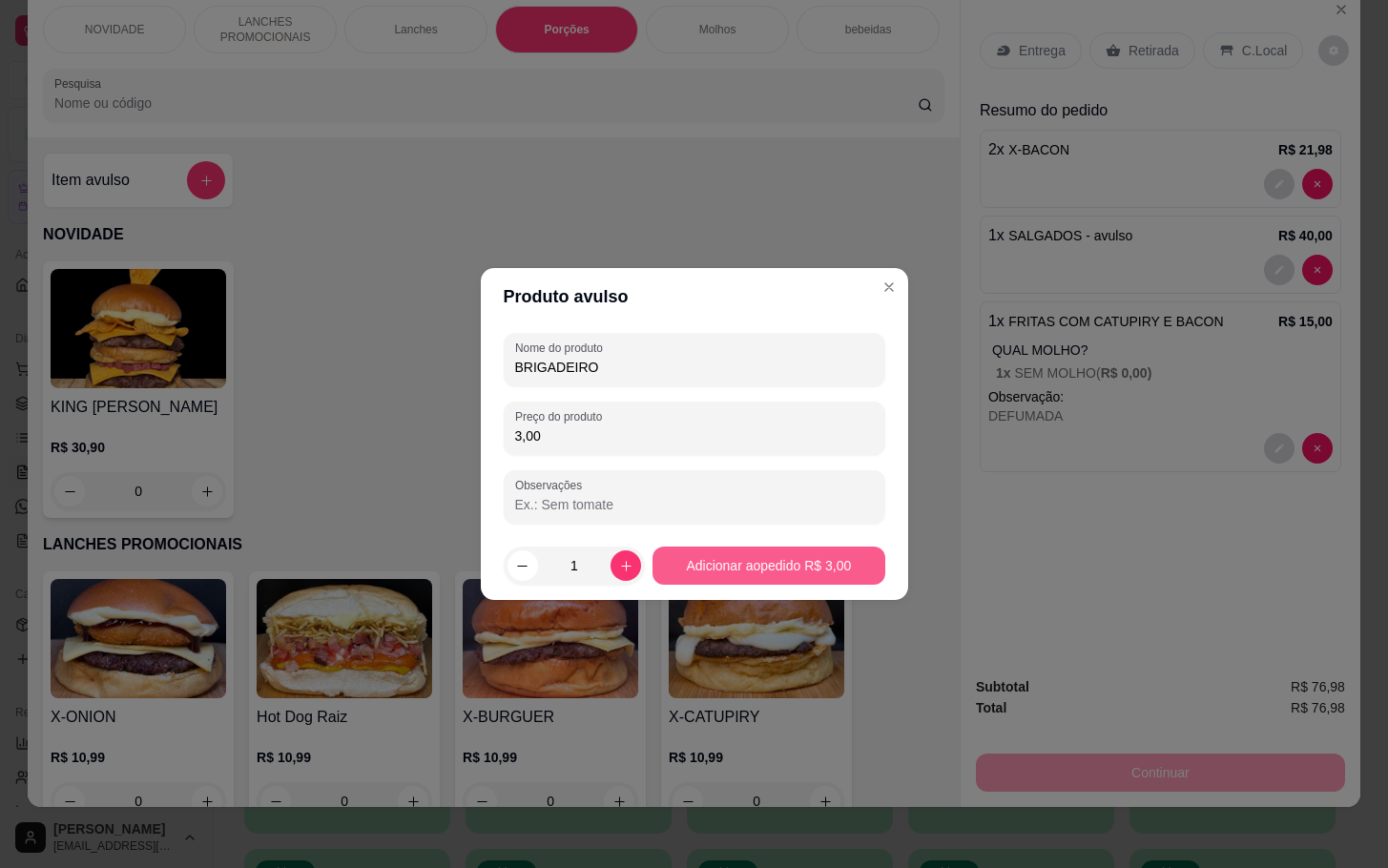
type input "BRIGADEIRO"
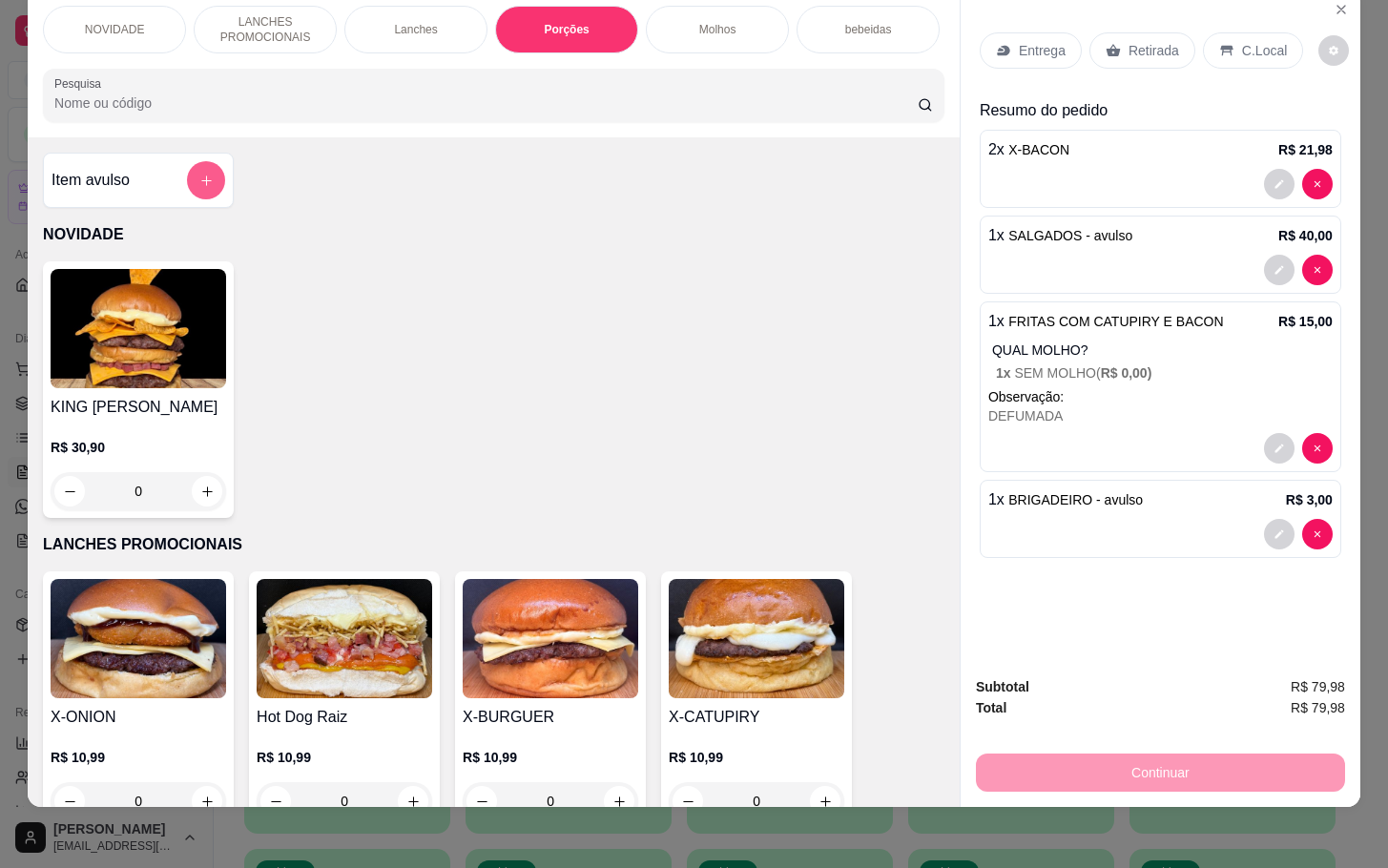
click at [212, 178] on button "add-separate-item" at bounding box center [206, 180] width 38 height 38
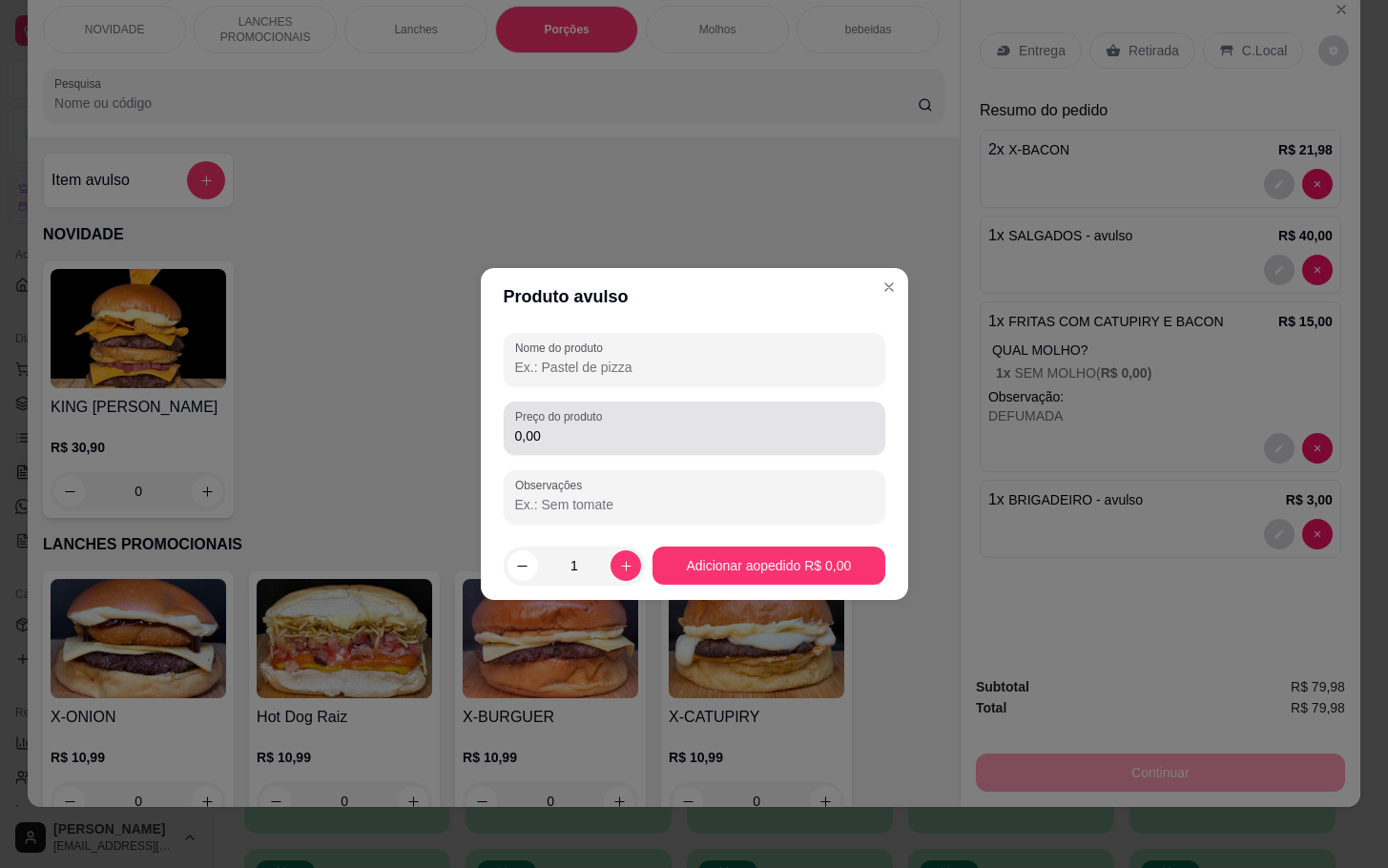
click at [650, 407] on div "Preço do produto 0,00" at bounding box center [694, 428] width 382 height 53
type input "1,00"
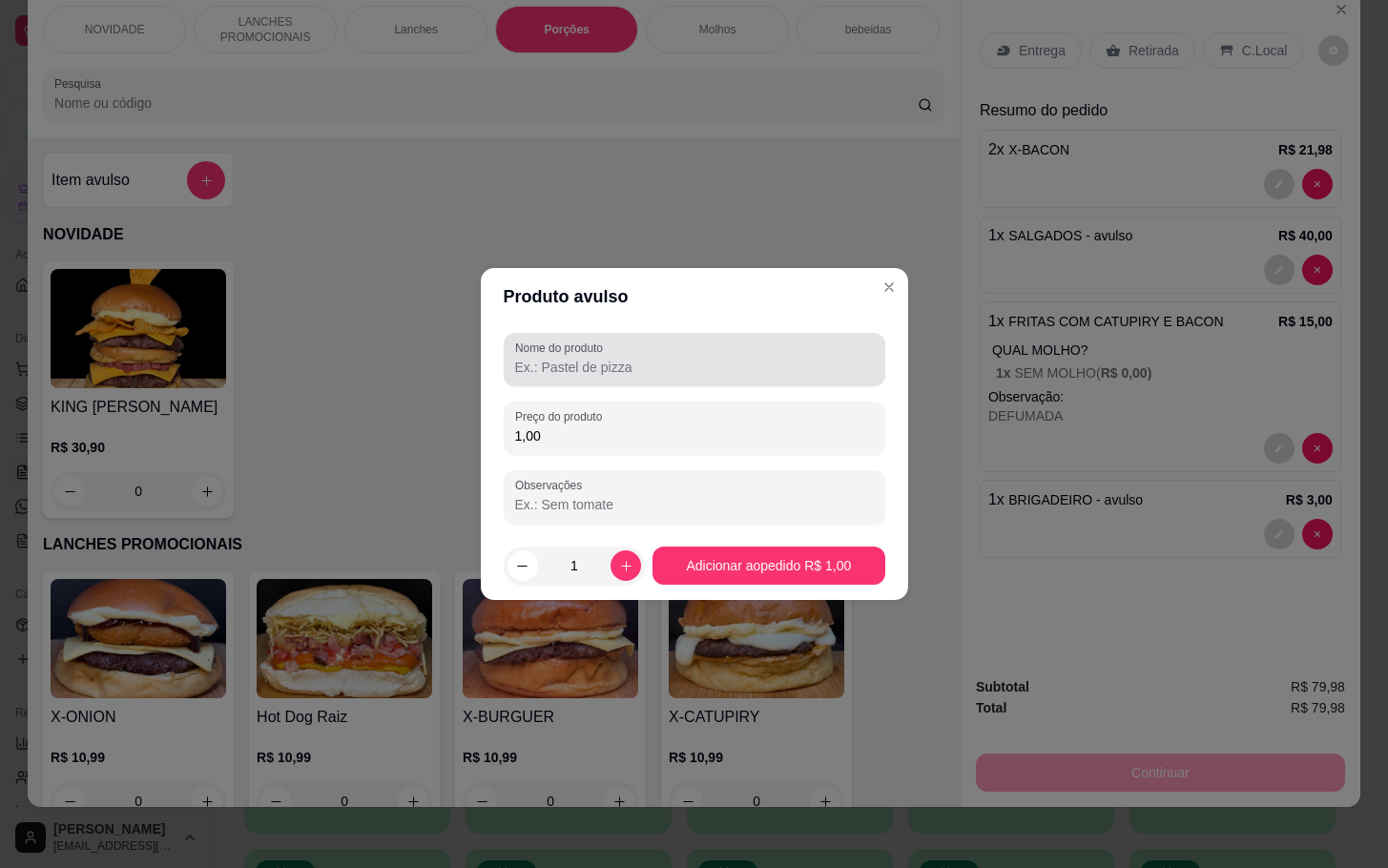
click at [684, 380] on div "Nome do produto" at bounding box center [694, 360] width 382 height 53
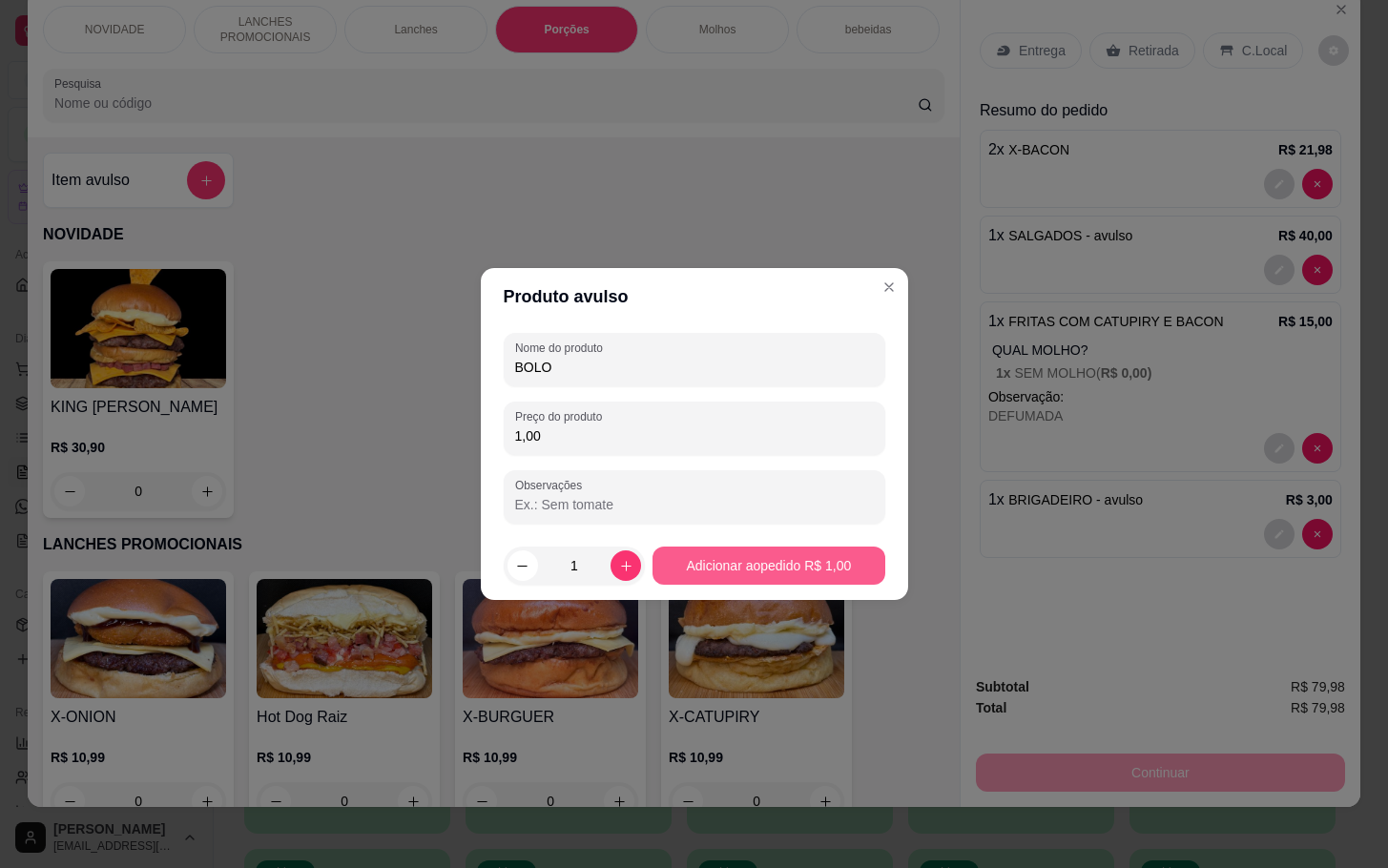
type input "BOLO"
click at [834, 539] on footer "1 Adicionar ao pedido R$ 1,00" at bounding box center [695, 566] width 428 height 69
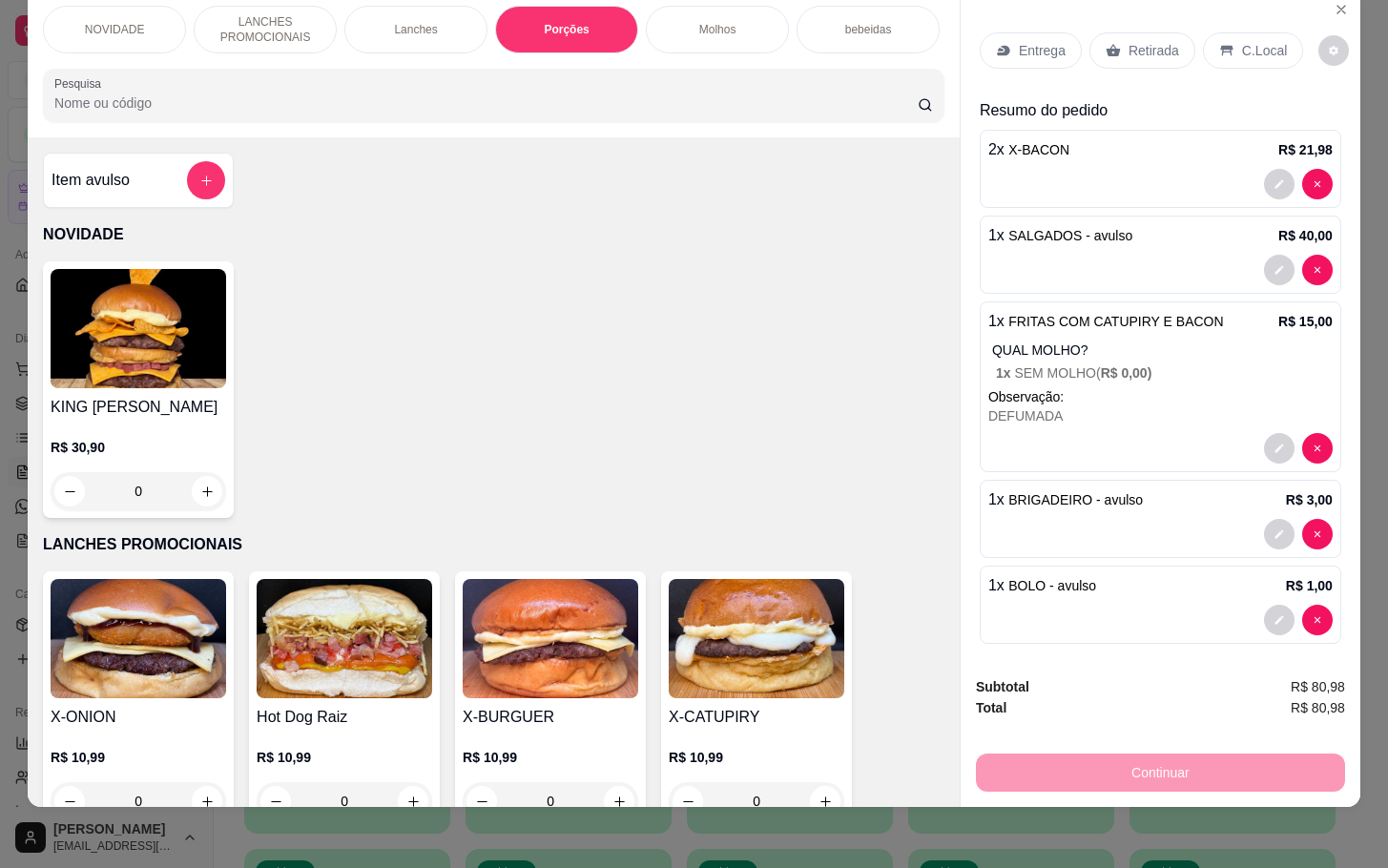
click at [1145, 41] on p "Retirada" at bounding box center [1153, 50] width 50 height 19
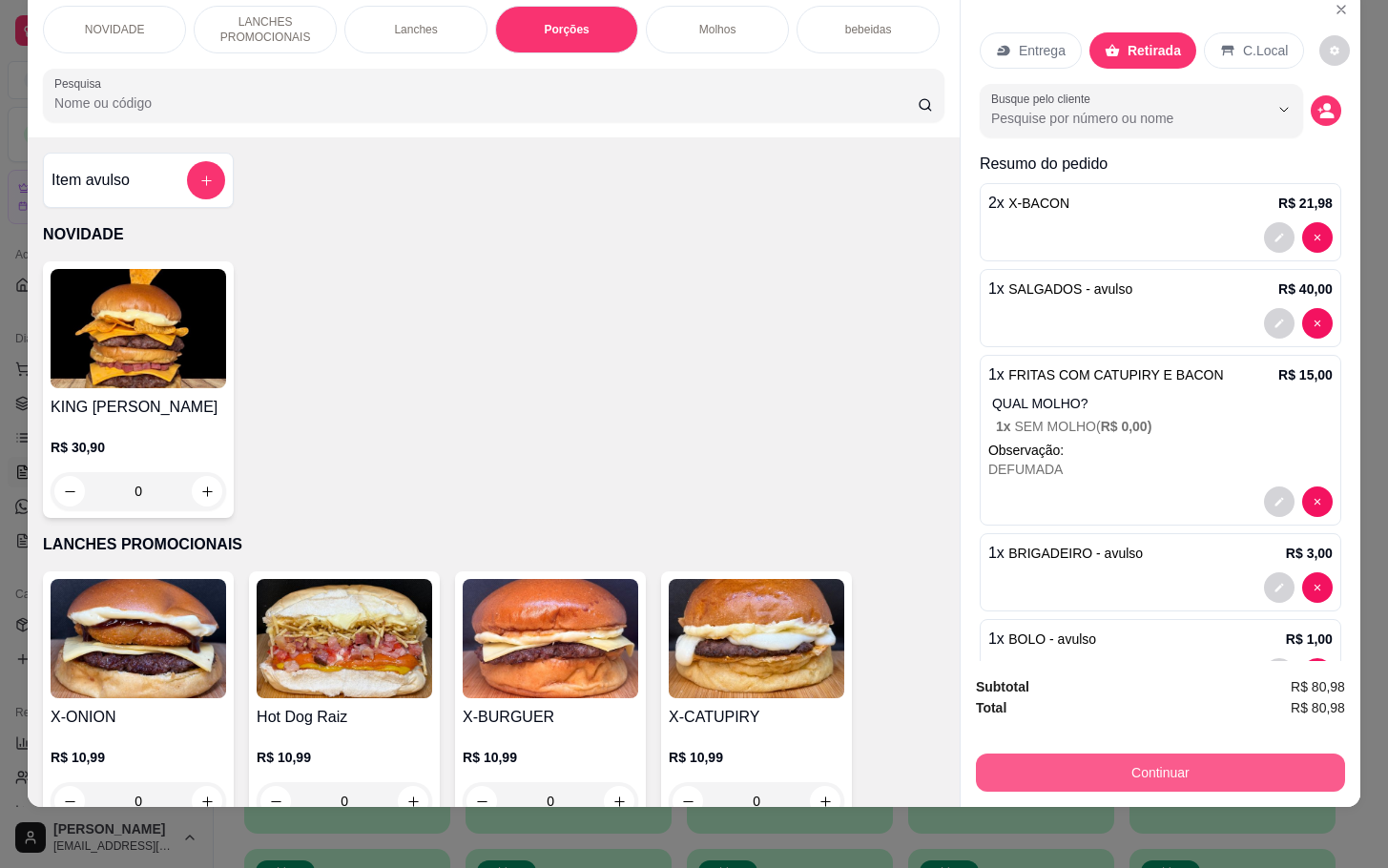
click at [1186, 759] on button "Continuar" at bounding box center [1160, 772] width 370 height 38
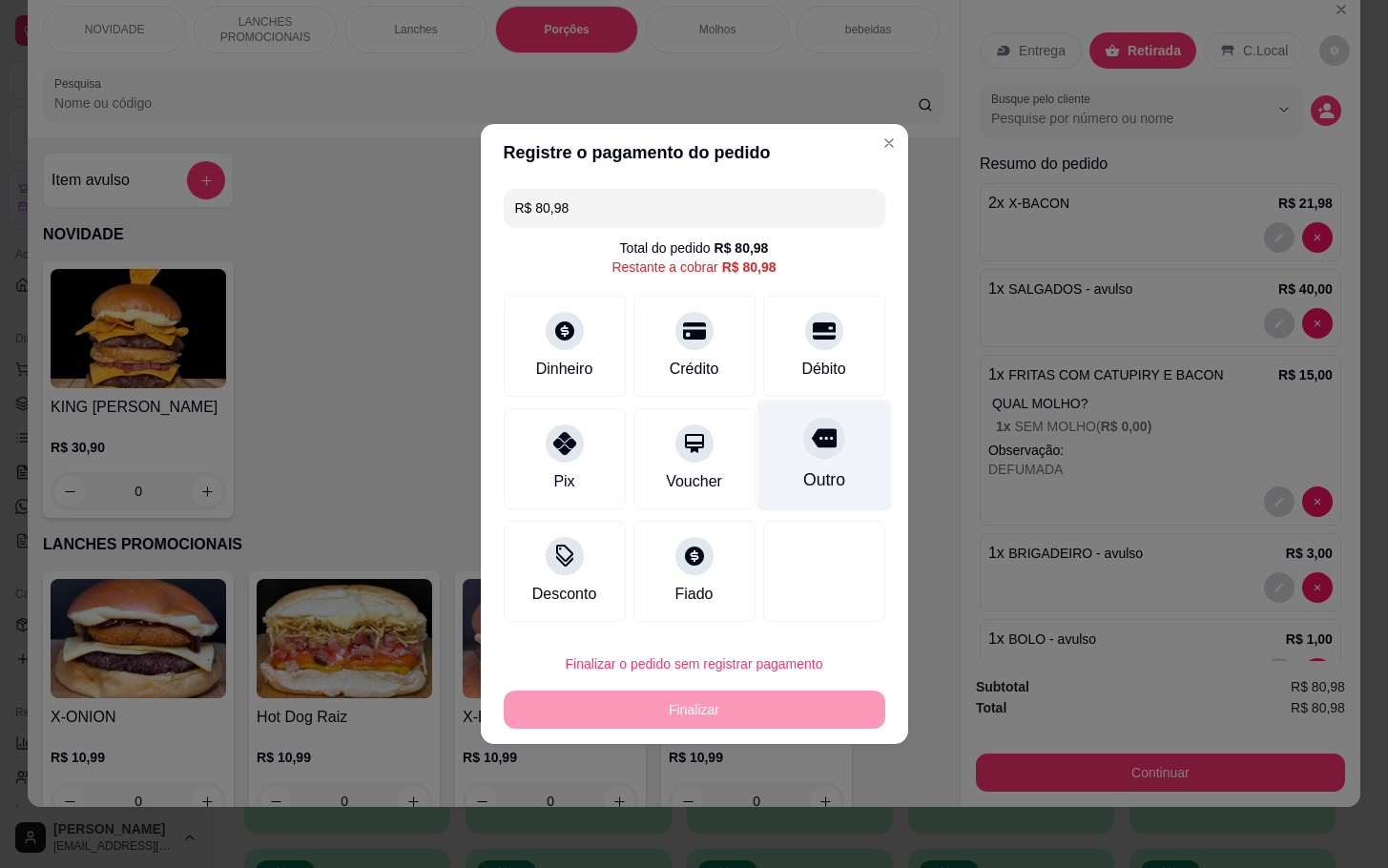
click at [847, 464] on div "Outro" at bounding box center [823, 455] width 134 height 111
type input "R$ 0,00"
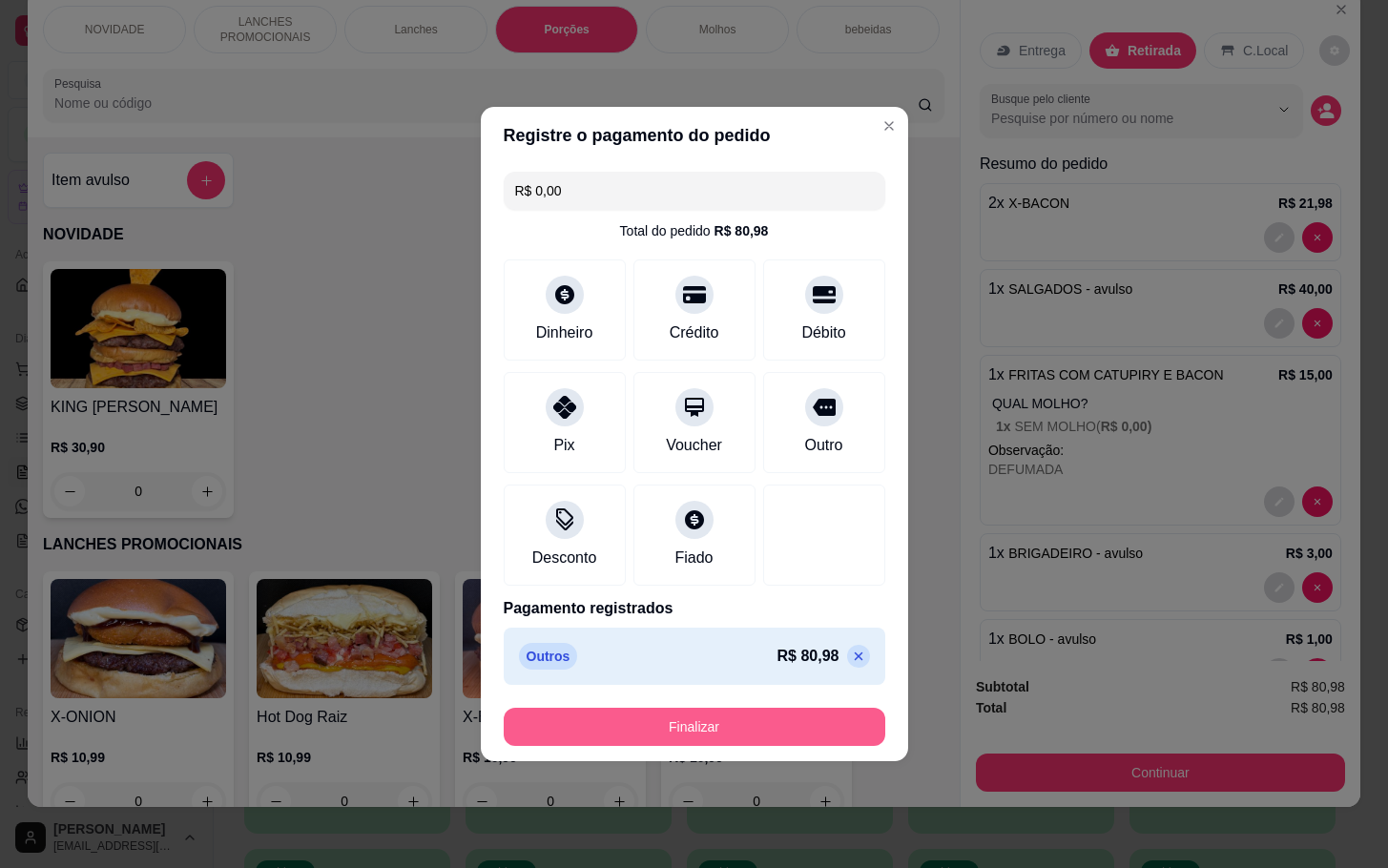
click at [656, 721] on button "Finalizar" at bounding box center [694, 726] width 382 height 38
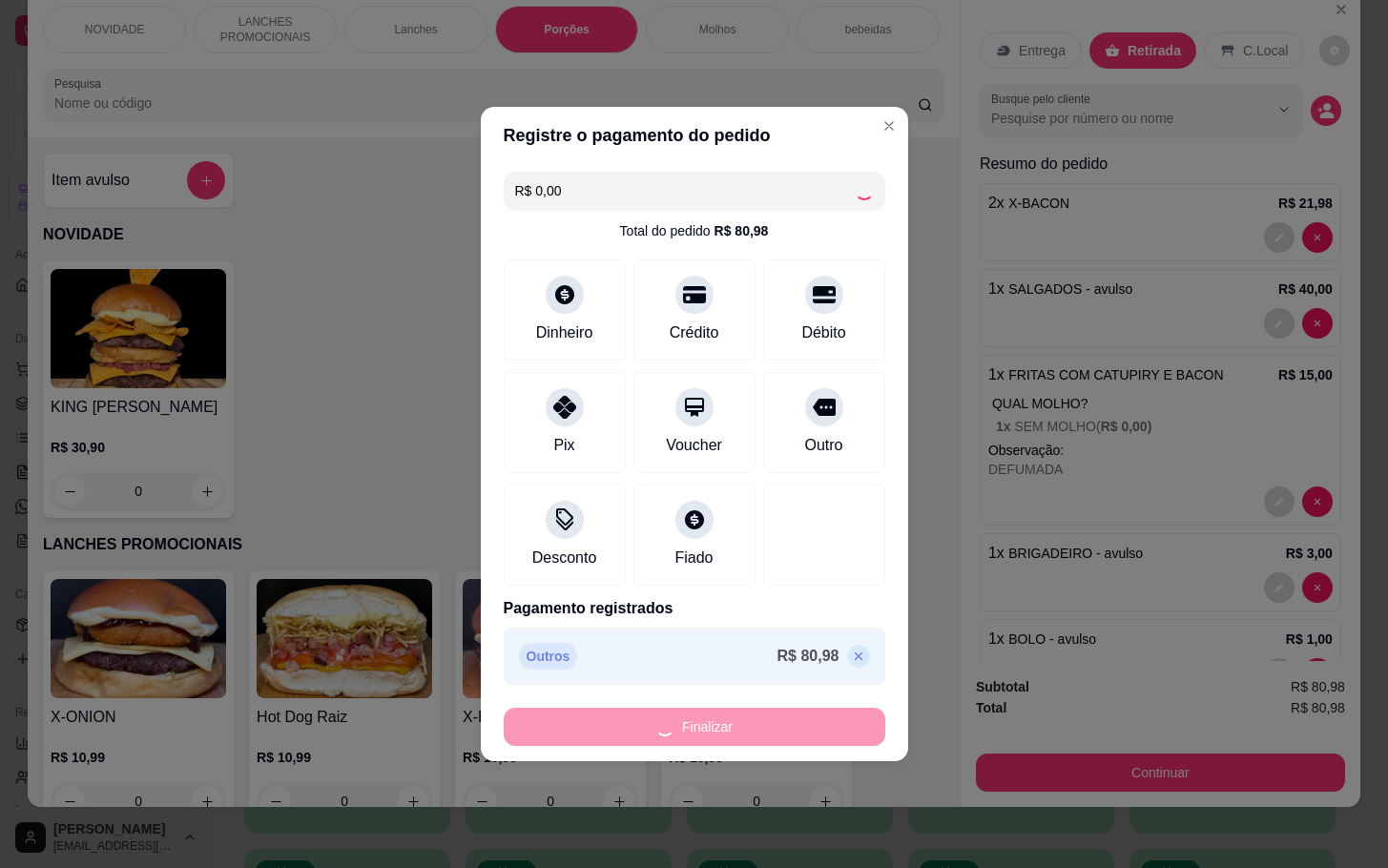
type input "0"
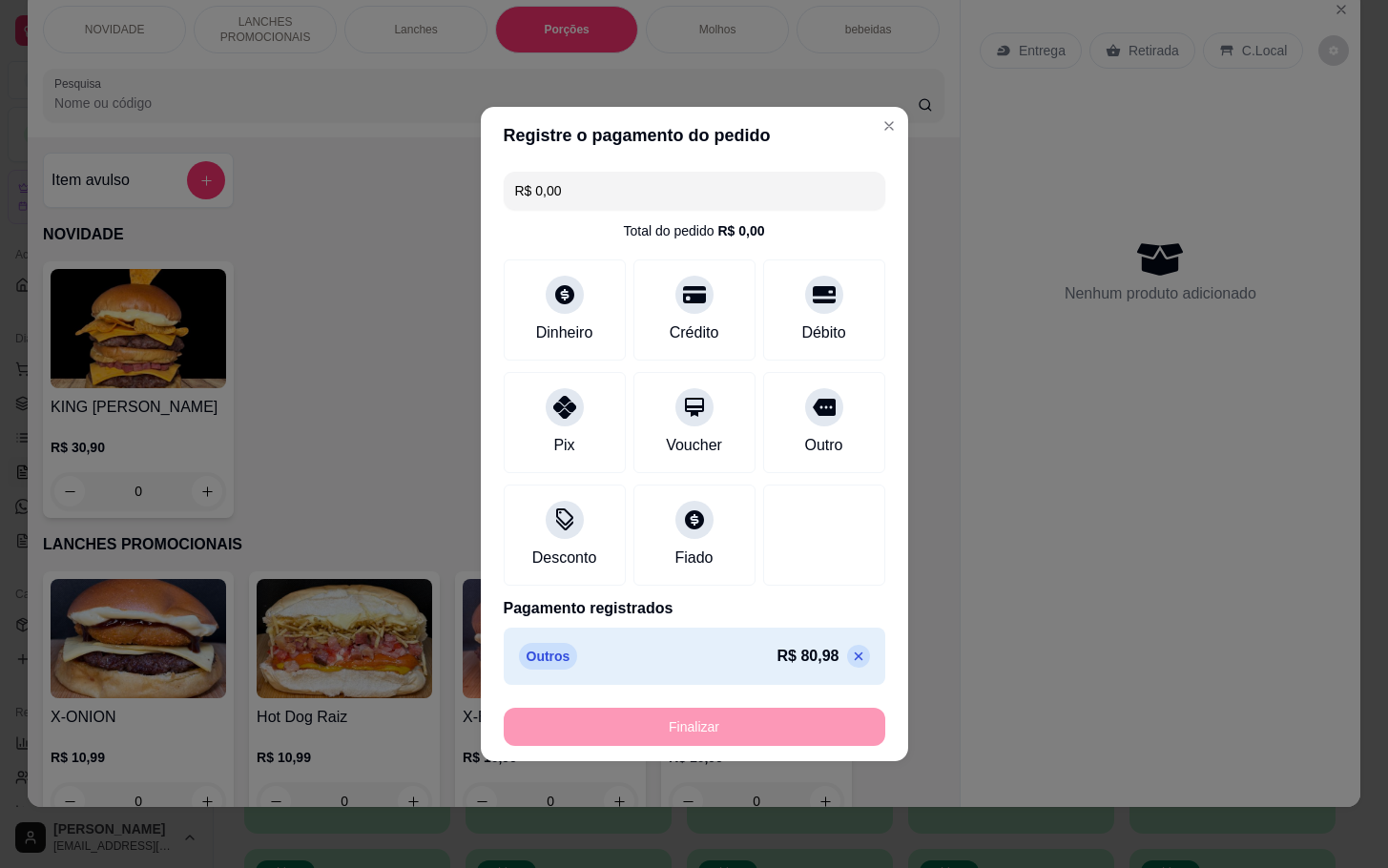
type input "-R$ 80,98"
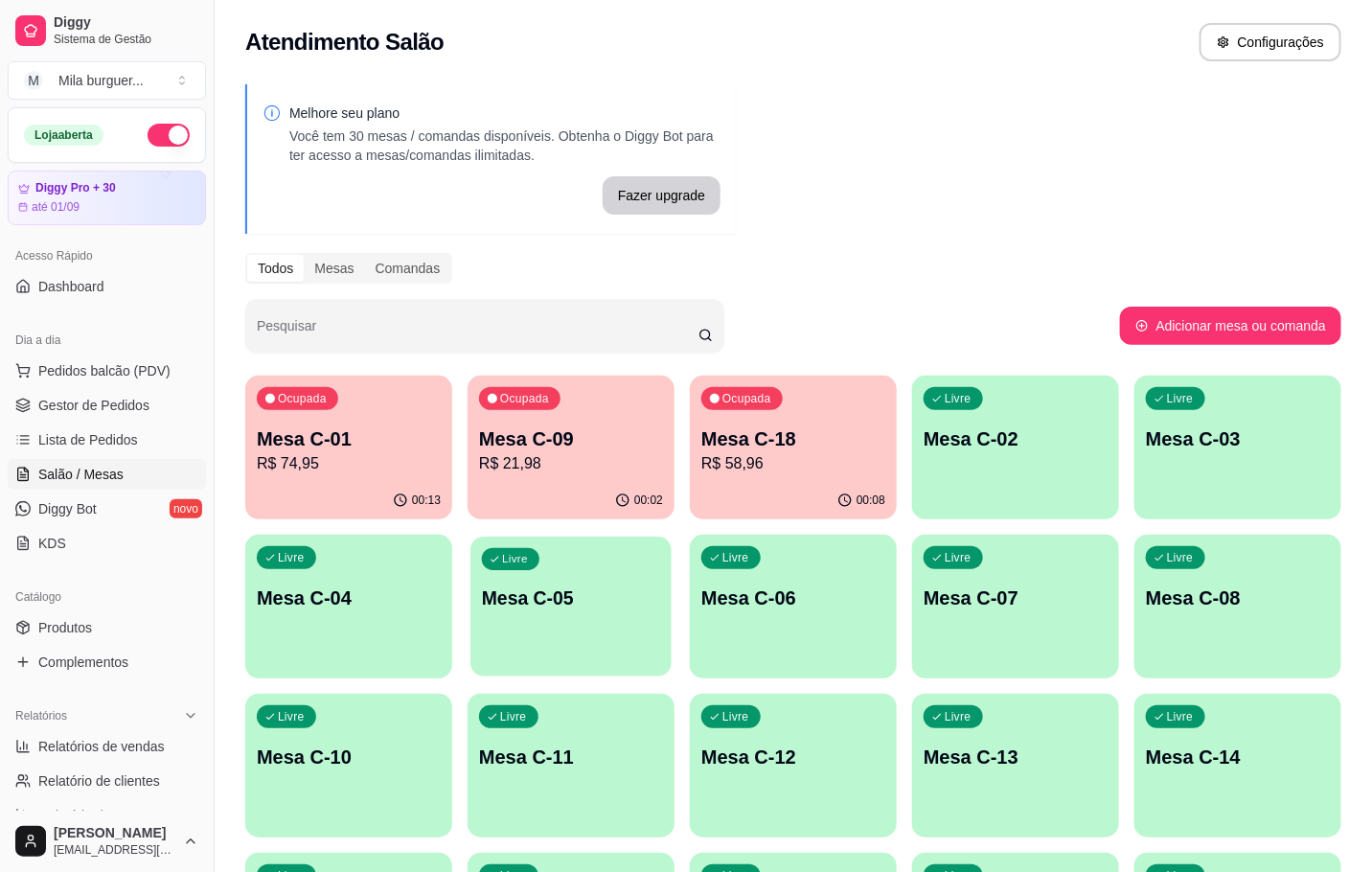
click at [533, 537] on div "Livre Mesa C-05" at bounding box center [570, 595] width 201 height 117
click at [530, 491] on div "00:11" at bounding box center [570, 501] width 207 height 38
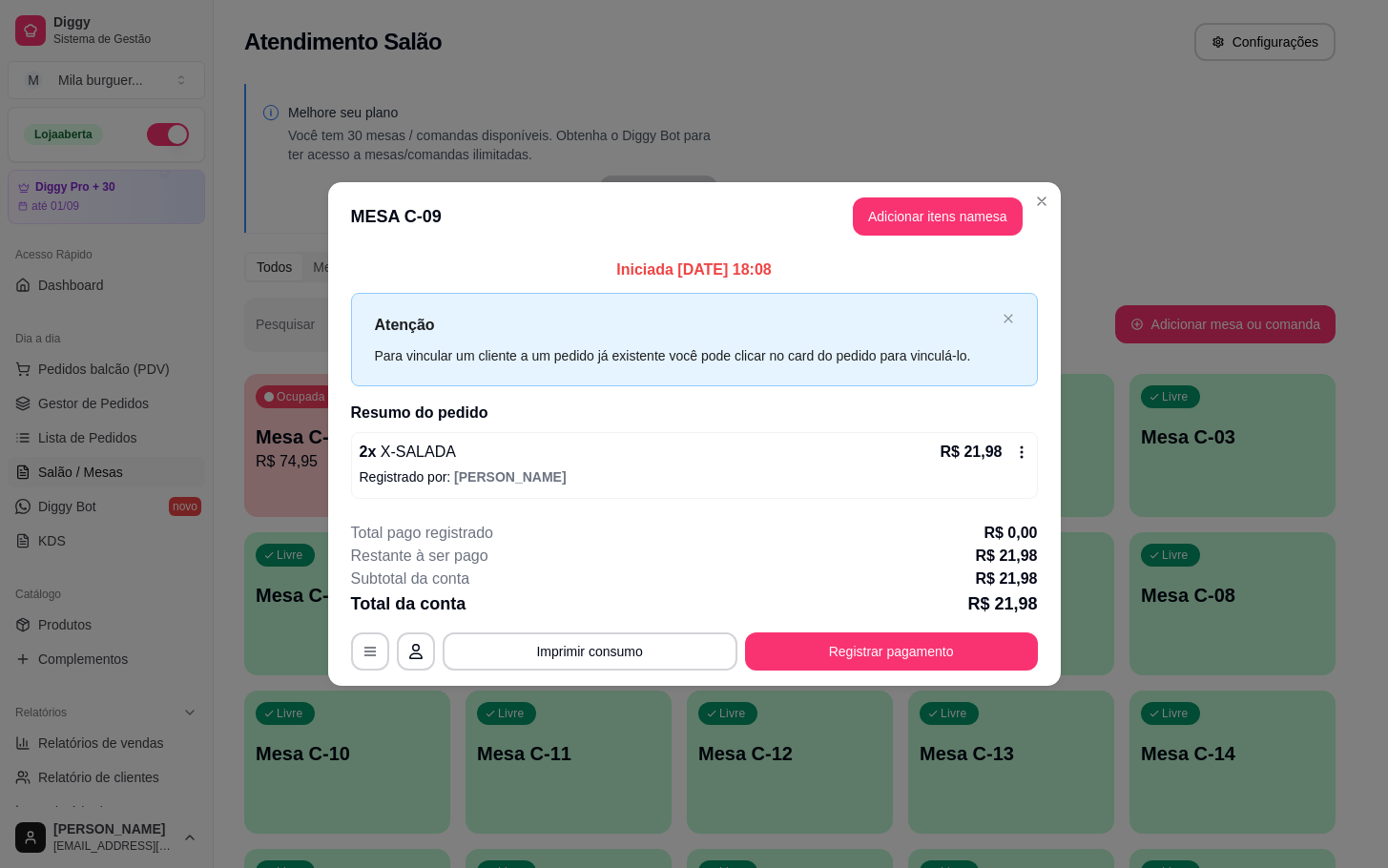
click at [900, 234] on button "Adicionar itens na mesa" at bounding box center [937, 216] width 170 height 38
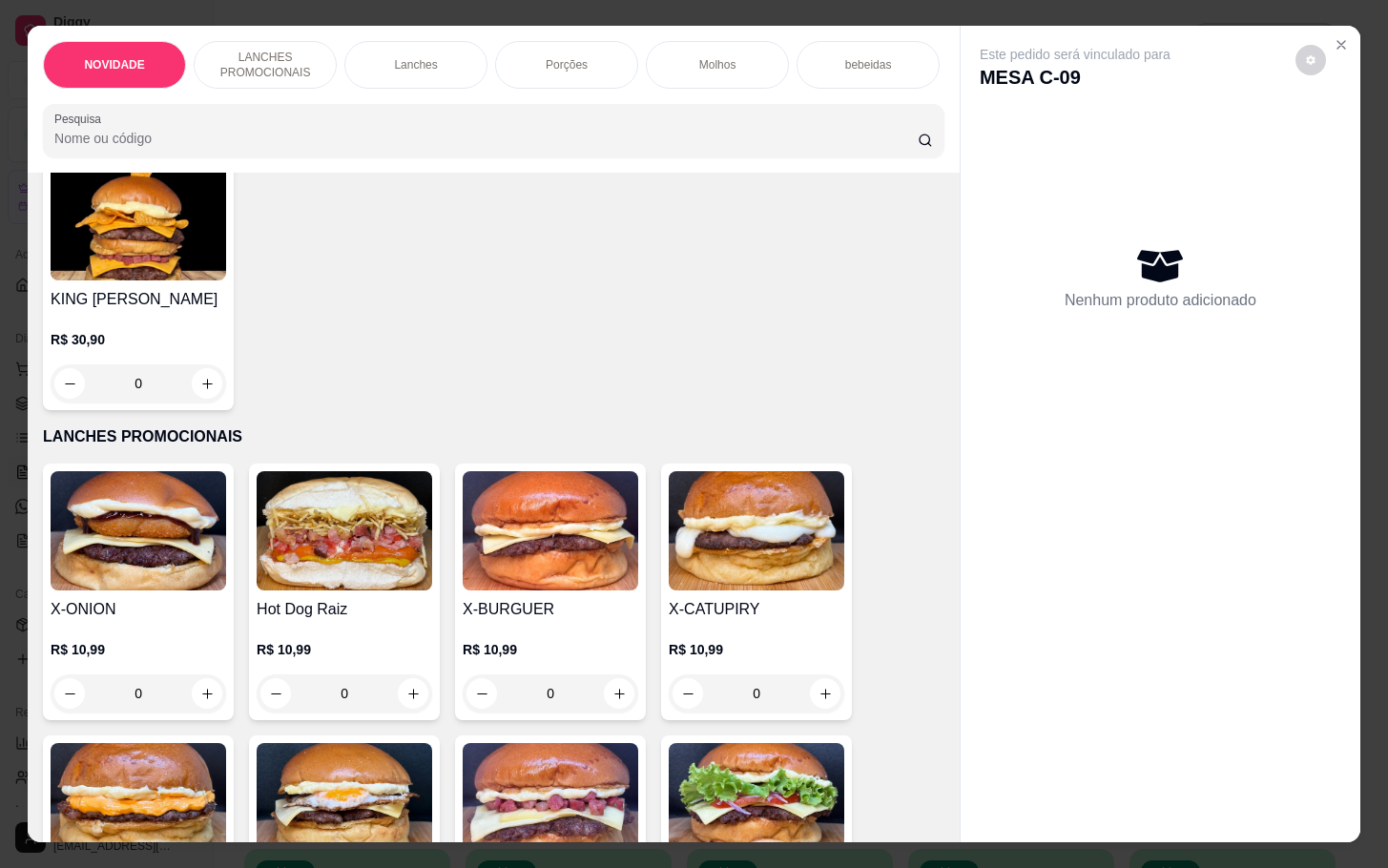
scroll to position [430, 0]
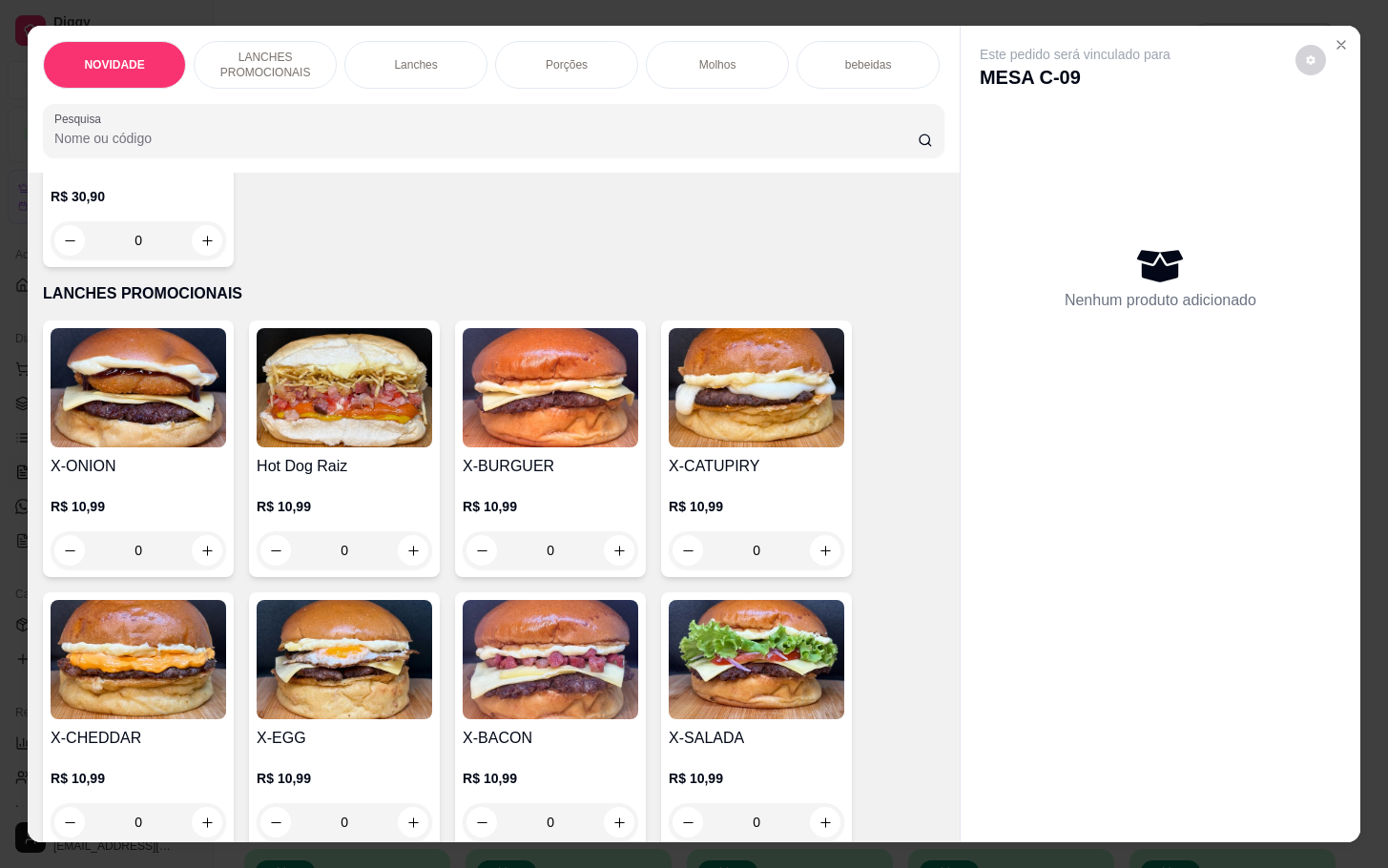
click at [216, 61] on p "LANCHES PROMOCIONAIS" at bounding box center [265, 64] width 110 height 31
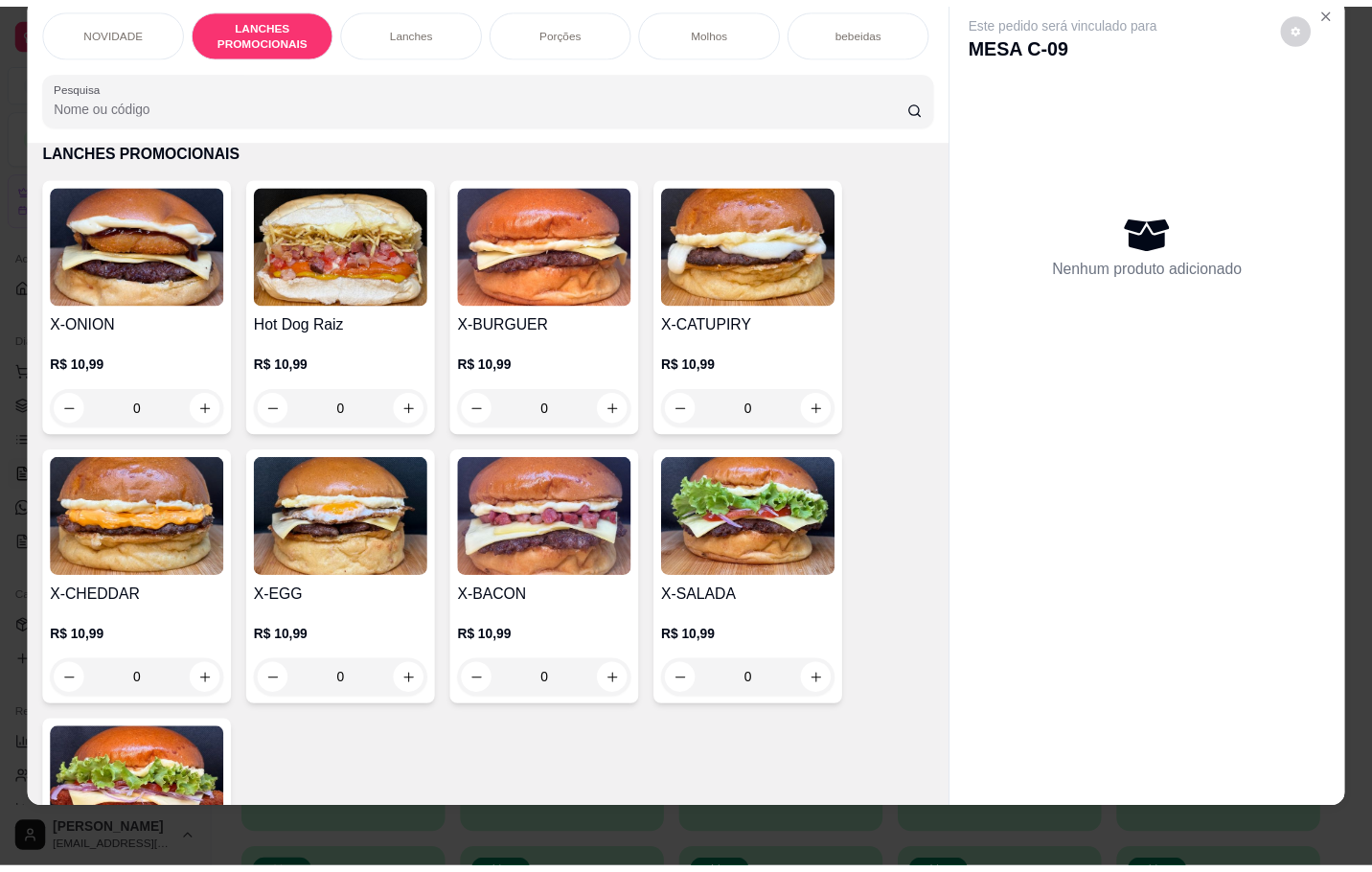
scroll to position [0, 0]
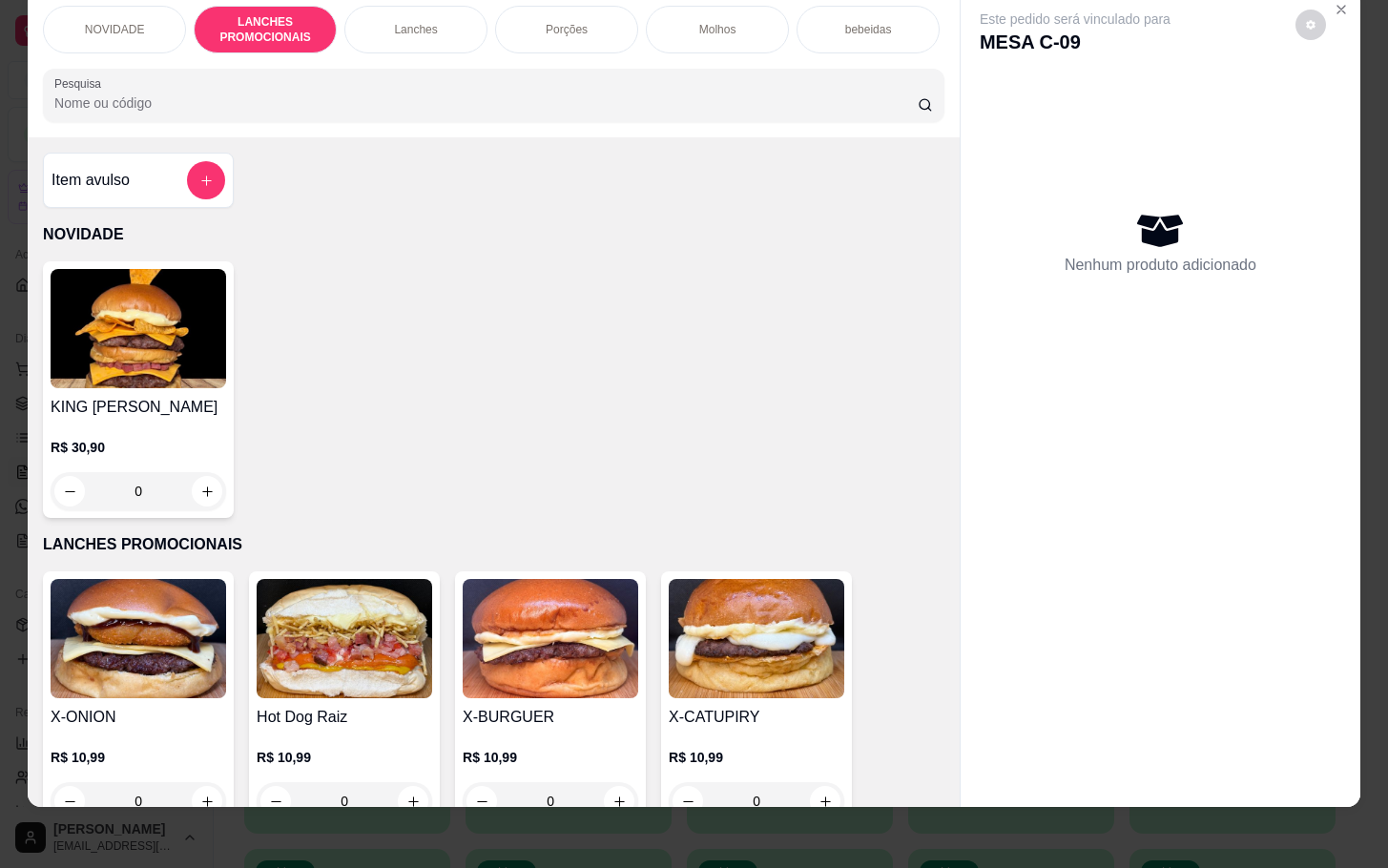
click at [134, 150] on div "Item avulso NOVIDADE KING MILA R$ 30,90 0 LANCHES PROMOCIONAIS X-ONION R$ 10,99…" at bounding box center [494, 471] width 933 height 668
click at [178, 213] on div "Item avulso NOVIDADE KING MILA R$ 30,90 0 LANCHES PROMOCIONAIS X-ONION R$ 10,99…" at bounding box center [494, 471] width 933 height 668
click at [290, 289] on div "KING [PERSON_NAME]$ 30,90 0" at bounding box center [494, 389] width 902 height 256
click at [150, 152] on div "Item avulso NOVIDADE KING MILA R$ 30,90 0 LANCHES PROMOCIONAIS X-ONION R$ 10,99…" at bounding box center [494, 471] width 933 height 668
click at [203, 207] on div "Item avulso" at bounding box center [139, 180] width 191 height 55
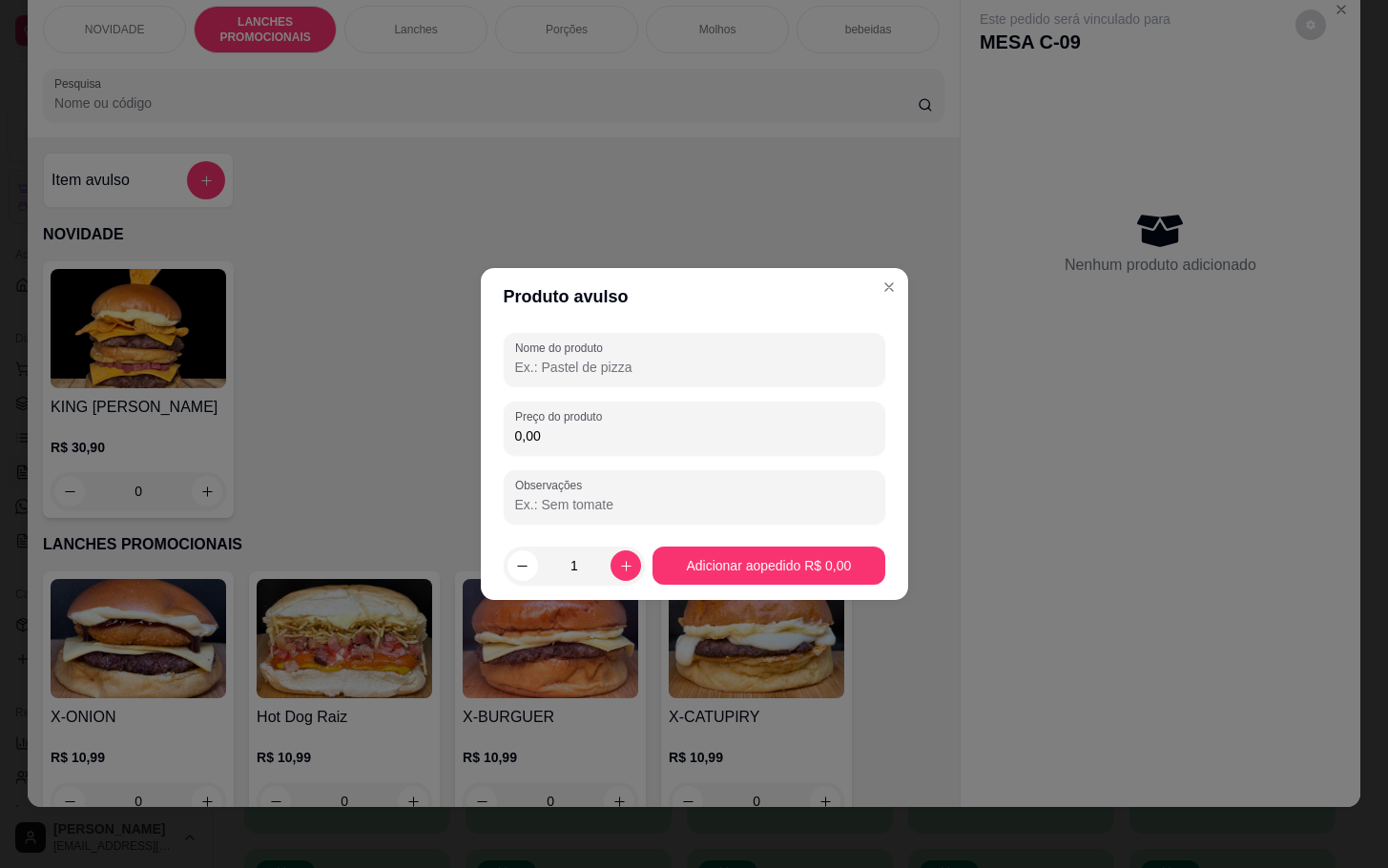
drag, startPoint x: 541, startPoint y: 430, endPoint x: 539, endPoint y: 441, distance: 11.2
click at [539, 430] on input "0,00" at bounding box center [695, 435] width 359 height 19
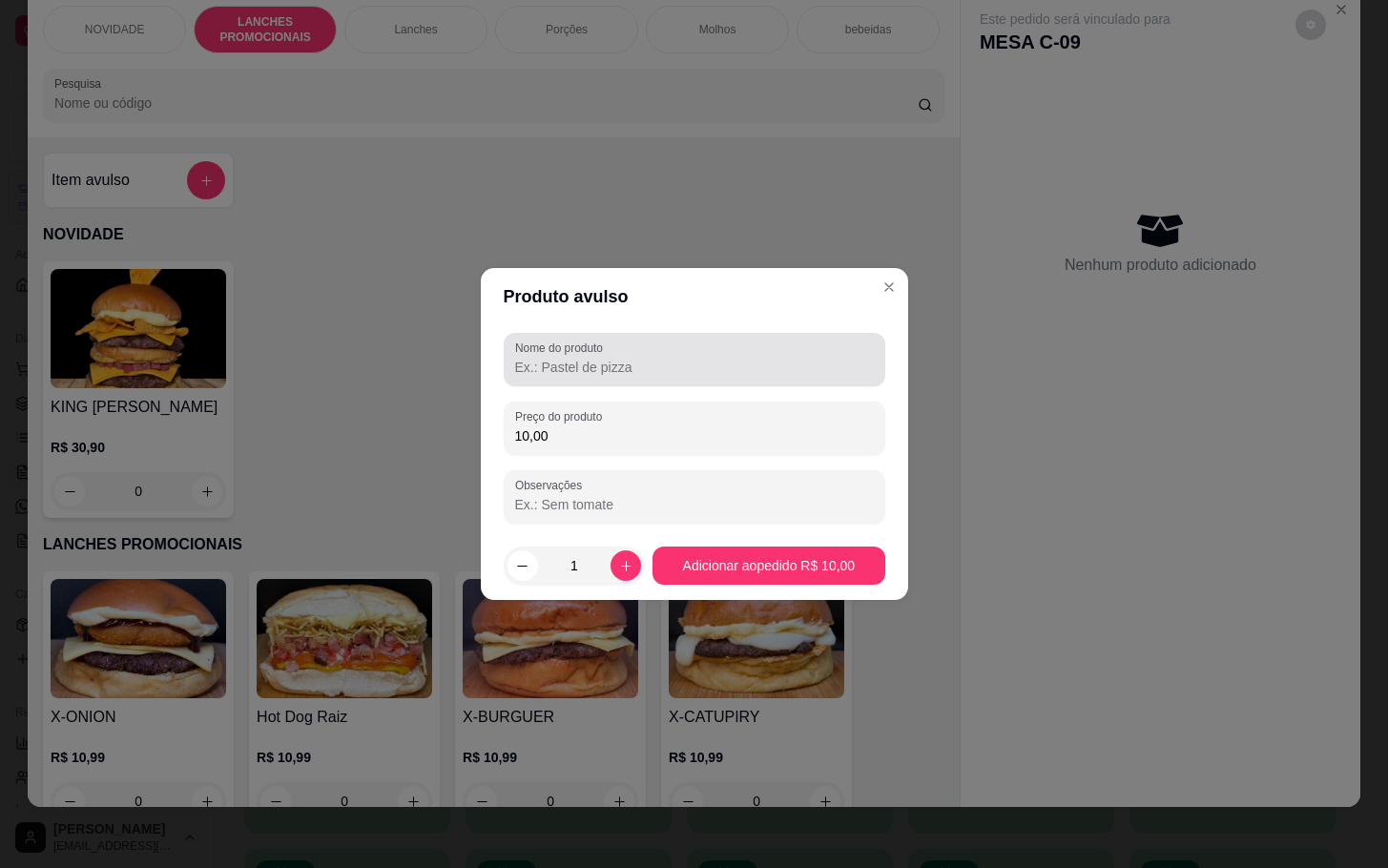
type input "10,00"
click at [708, 347] on div at bounding box center [695, 360] width 359 height 38
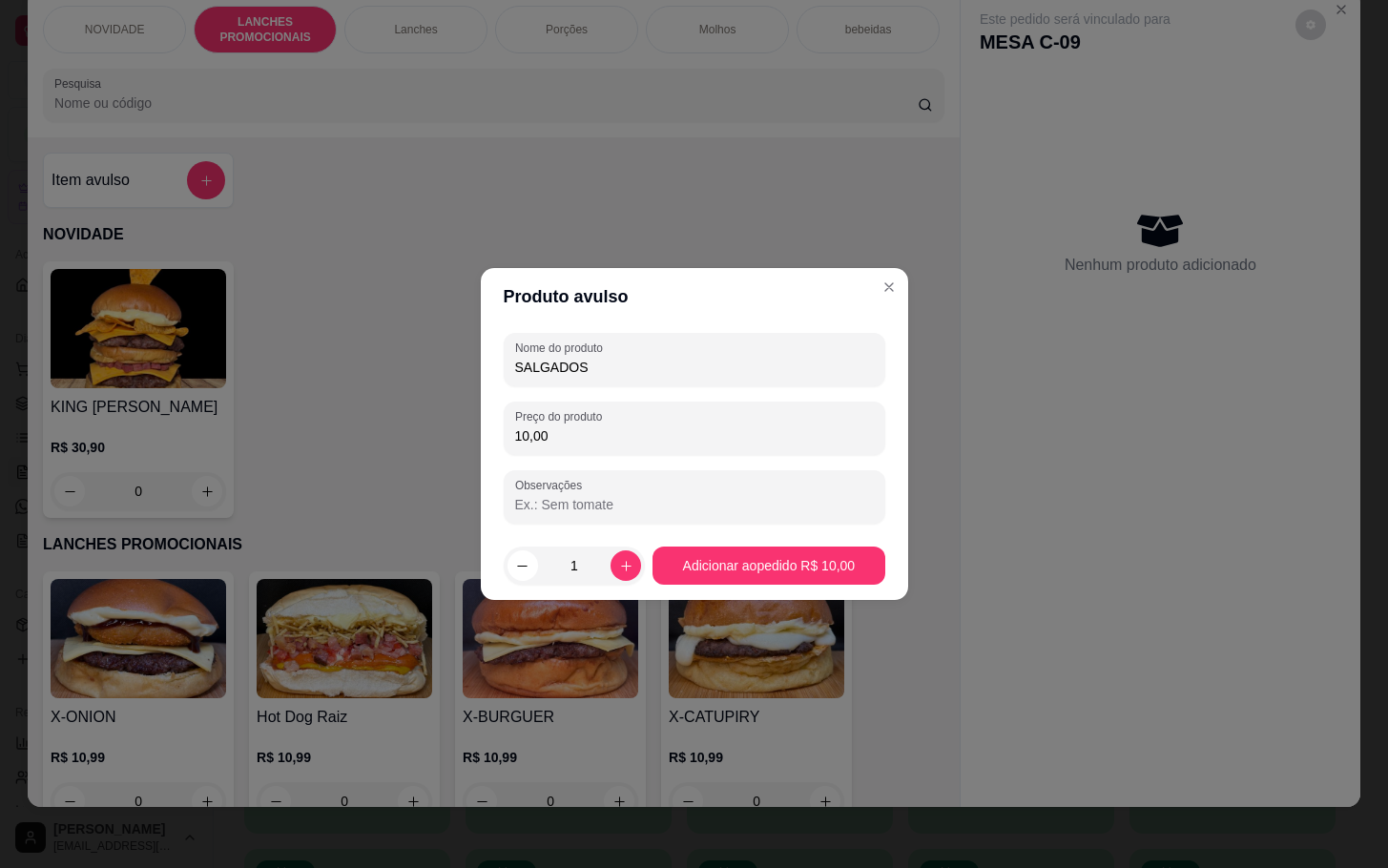
type input "SALGADOS"
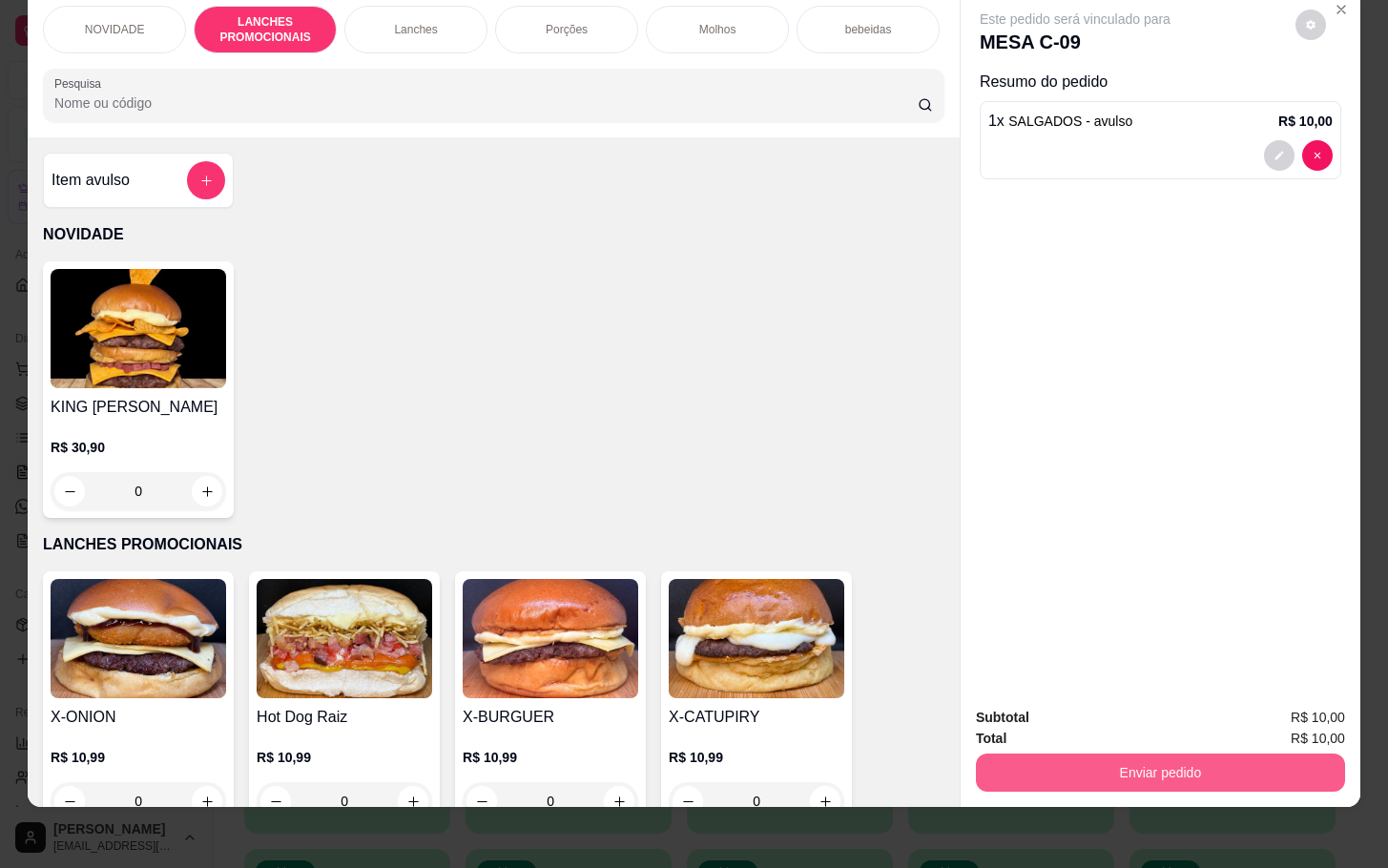
click at [1059, 754] on button "Enviar pedido" at bounding box center [1160, 772] width 370 height 38
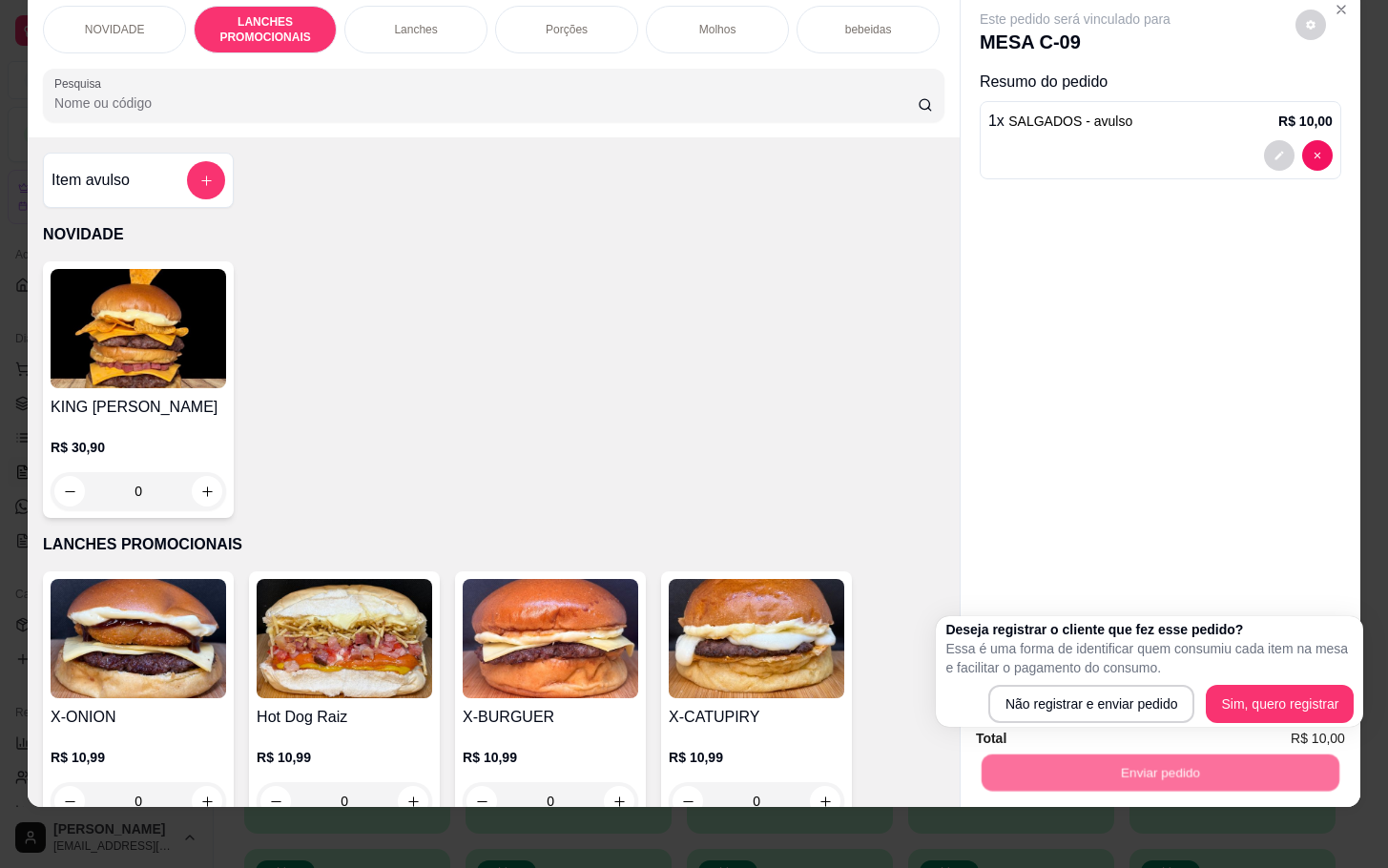
click at [1059, 724] on div "Deseja registrar o cliente que fez esse pedido? Essa é uma forma de identificar…" at bounding box center [1149, 671] width 428 height 110
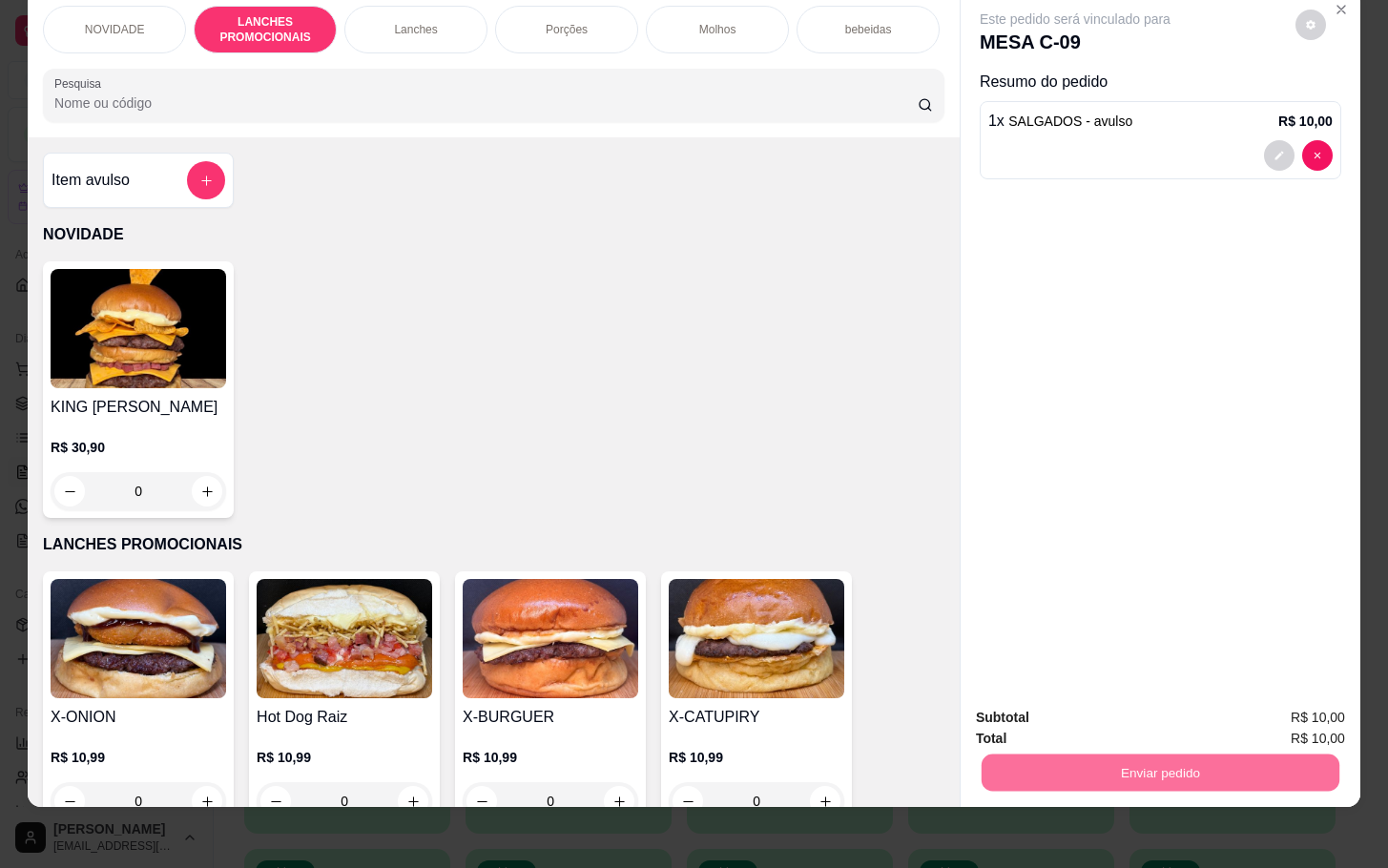
click at [1063, 718] on button "Não registrar e enviar pedido" at bounding box center [1093, 704] width 198 height 36
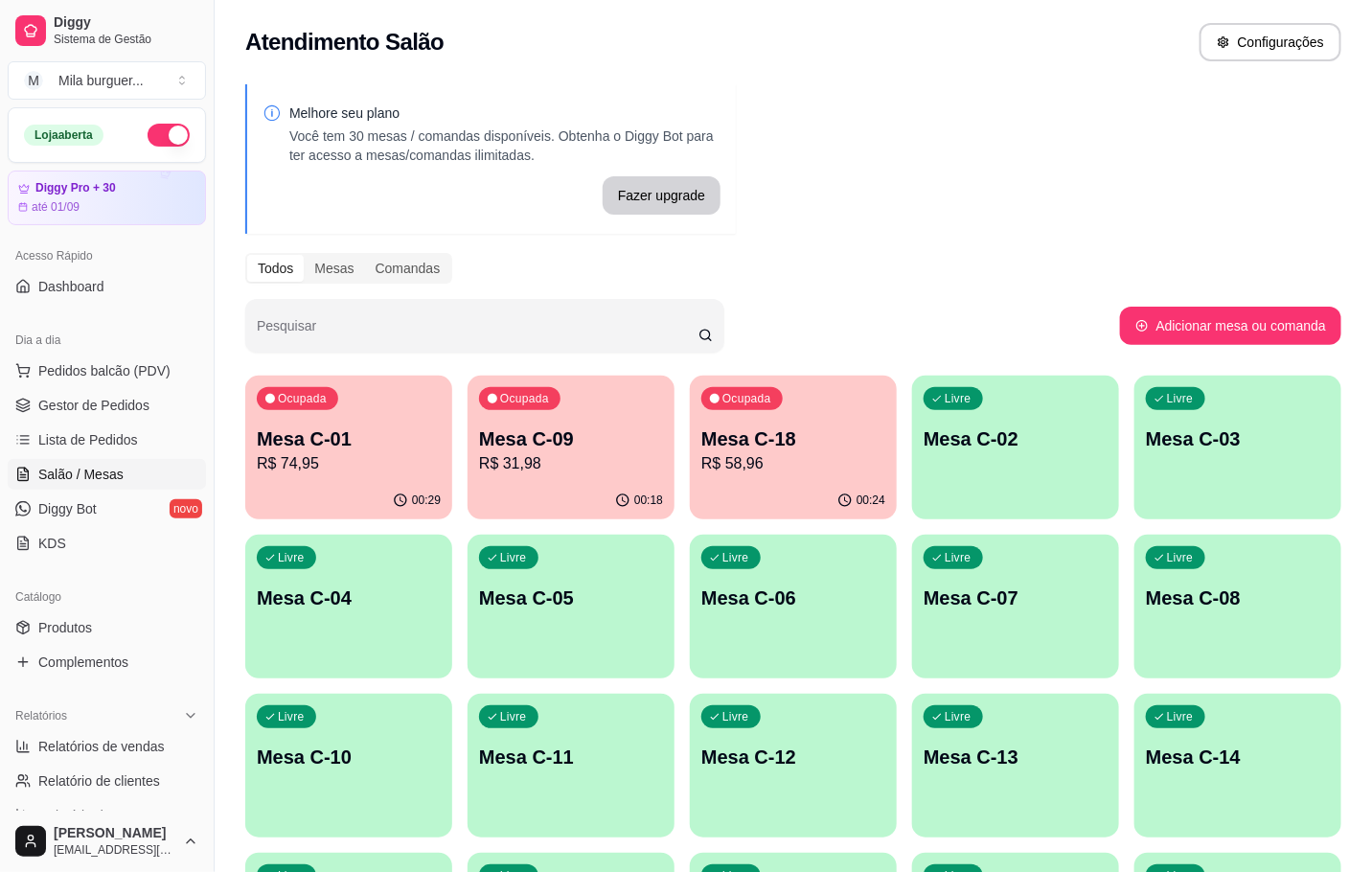
click at [382, 469] on p "R$ 74,95" at bounding box center [348, 463] width 184 height 23
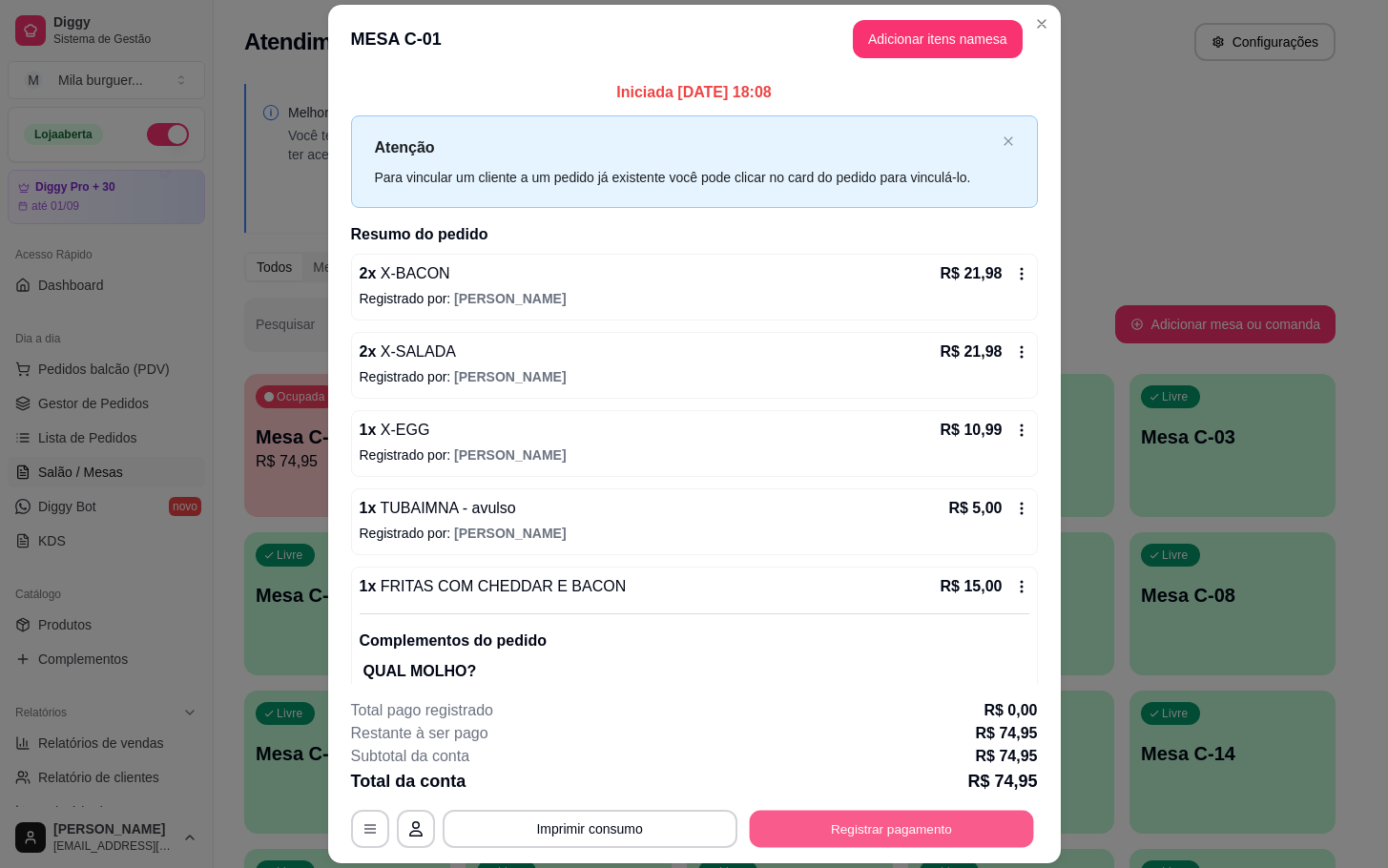
click at [922, 815] on button "Registrar pagamento" at bounding box center [891, 830] width 284 height 37
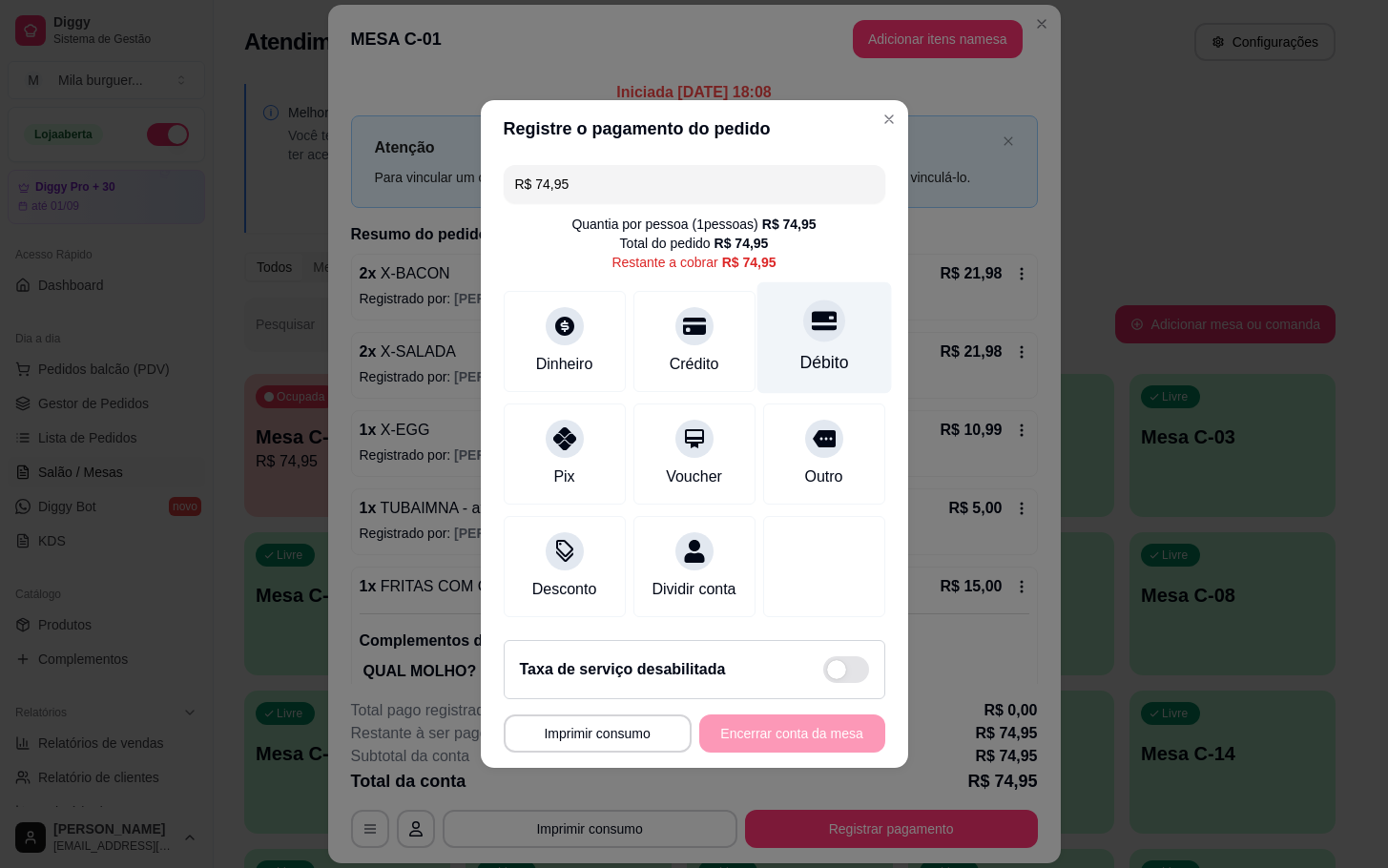
click at [830, 353] on div "Débito" at bounding box center [823, 362] width 48 height 25
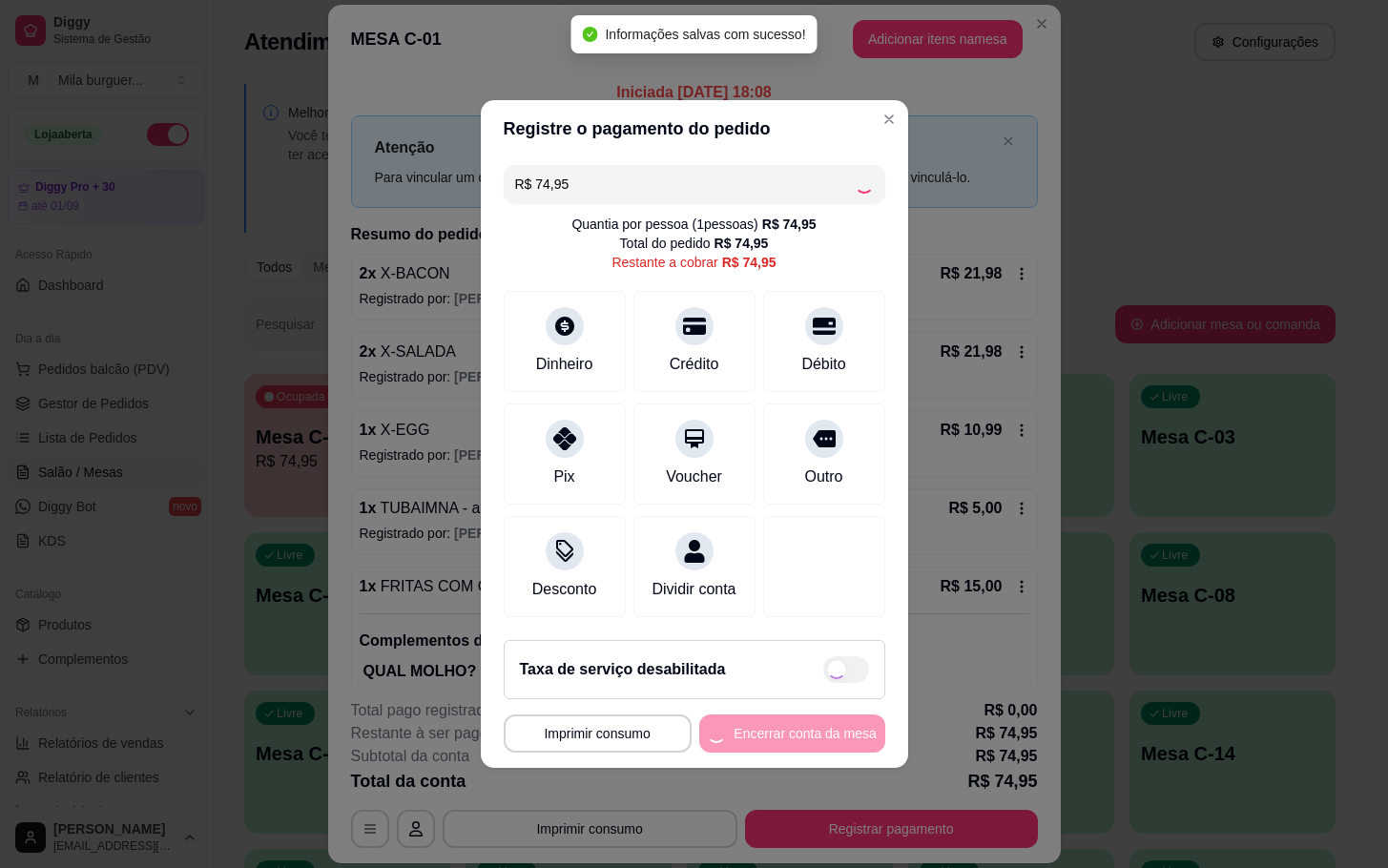
type input "R$ 0,00"
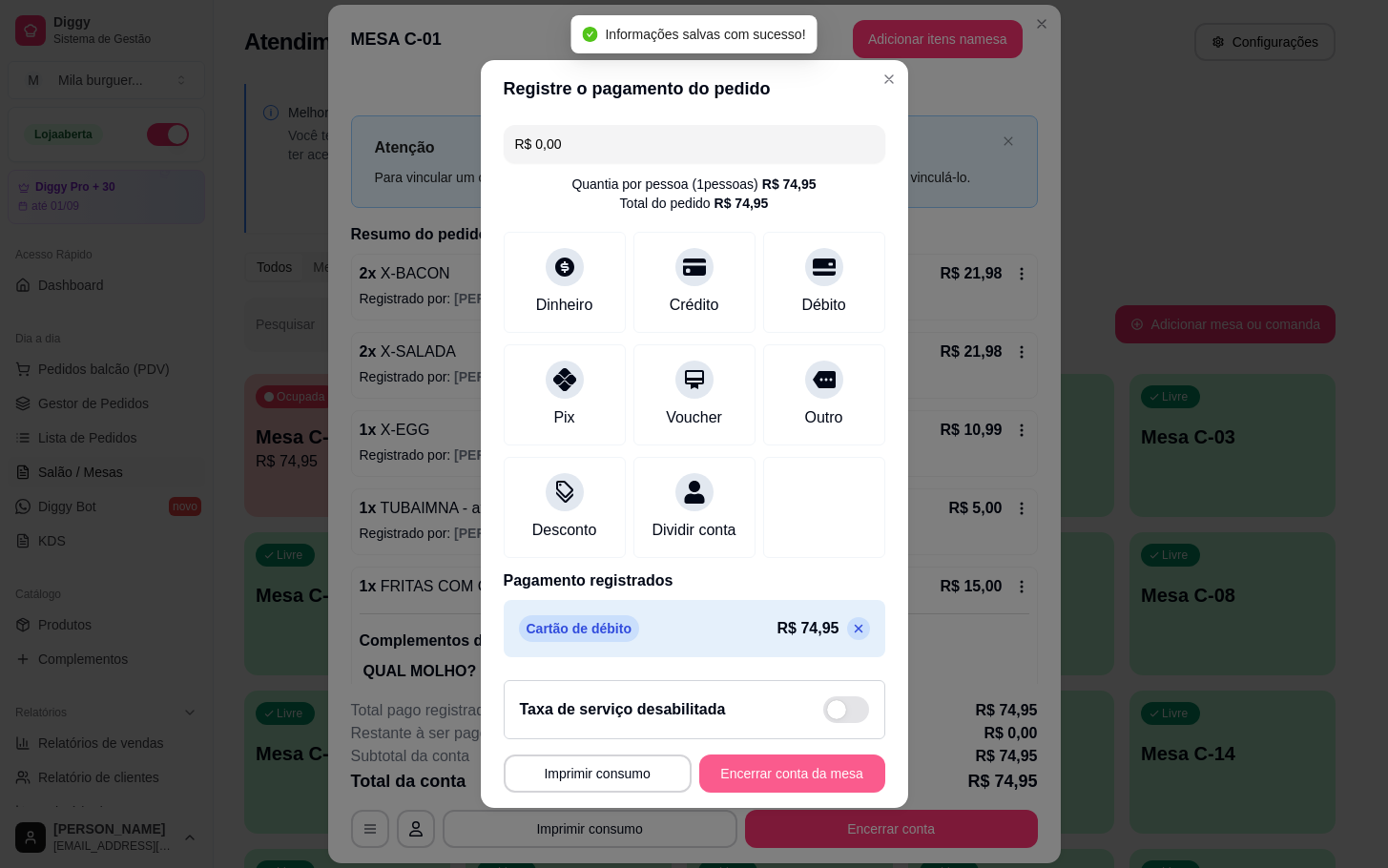
click at [771, 779] on button "Encerrar conta da mesa" at bounding box center [792, 773] width 186 height 38
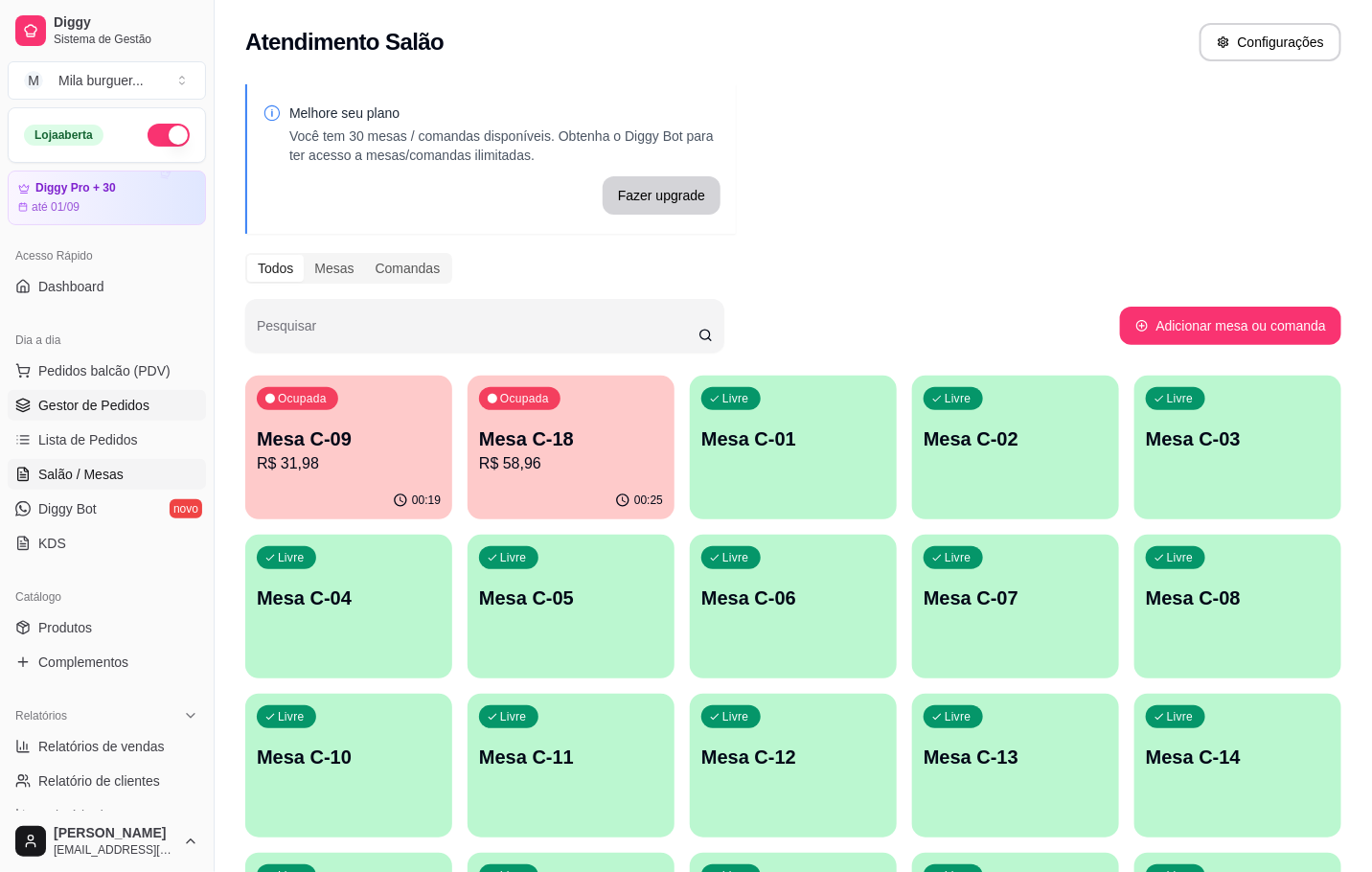
click at [175, 418] on link "Gestor de Pedidos" at bounding box center [107, 405] width 198 height 31
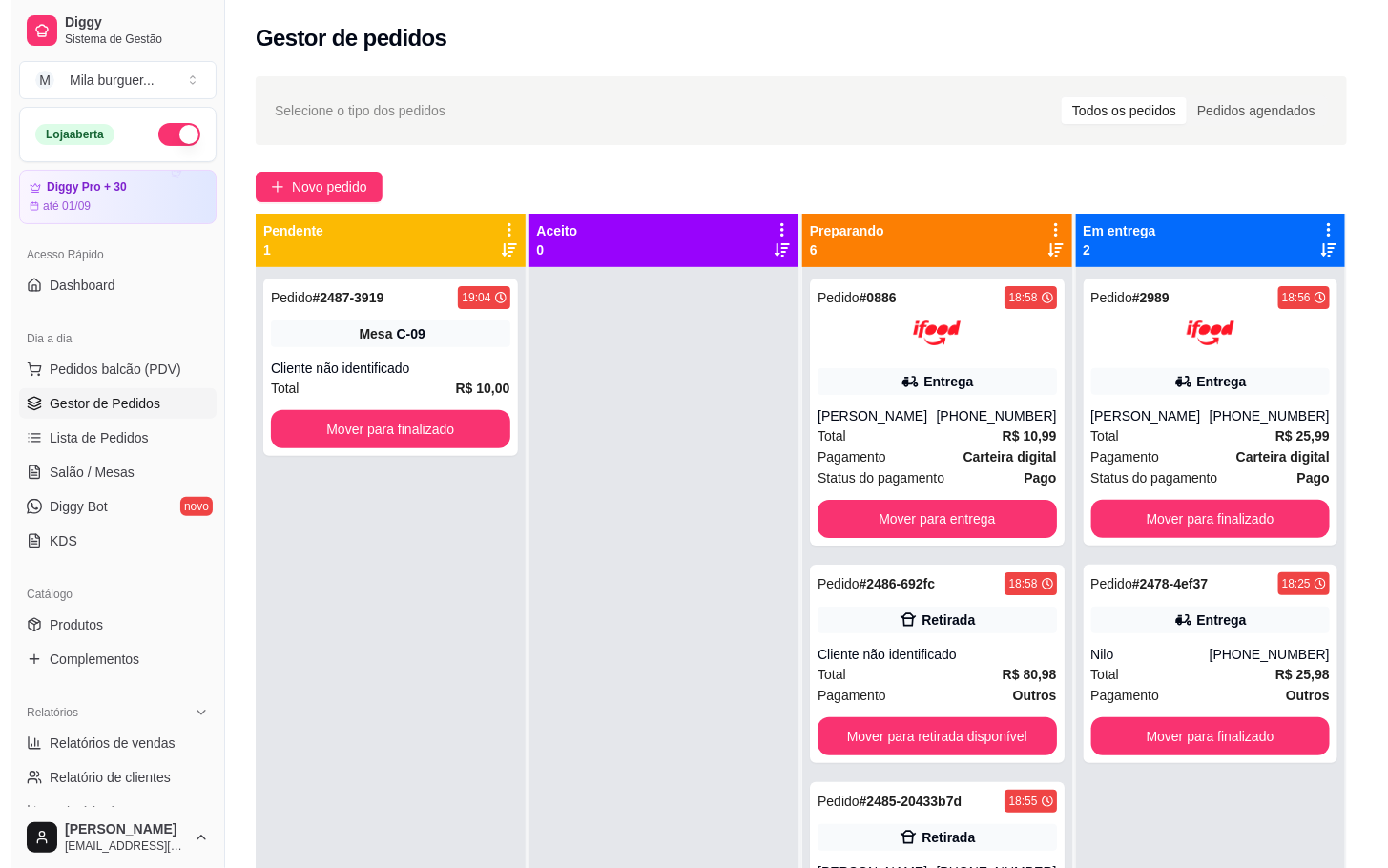
scroll to position [143, 0]
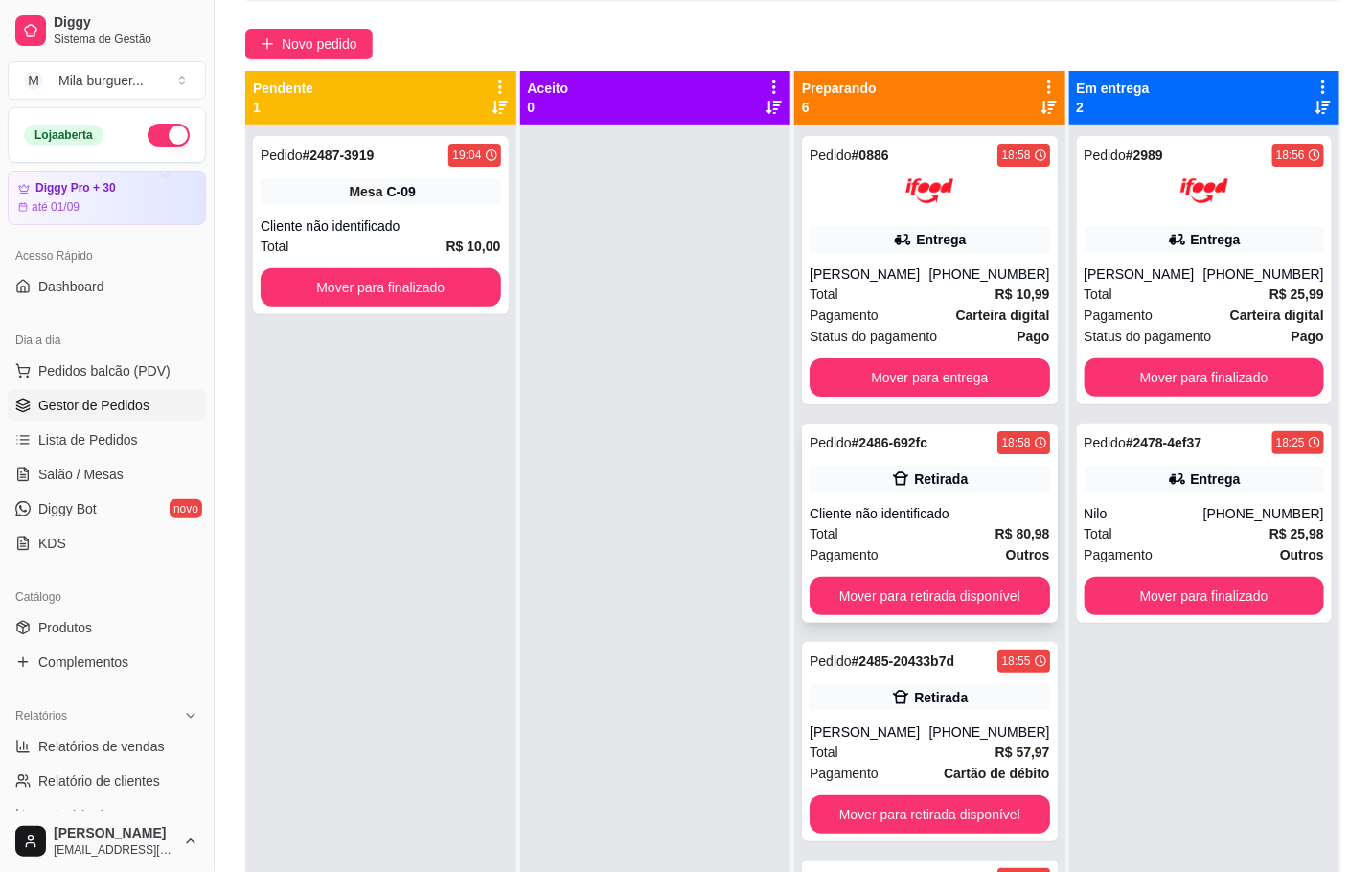
click at [939, 519] on div "Cliente não identificado" at bounding box center [930, 513] width 241 height 19
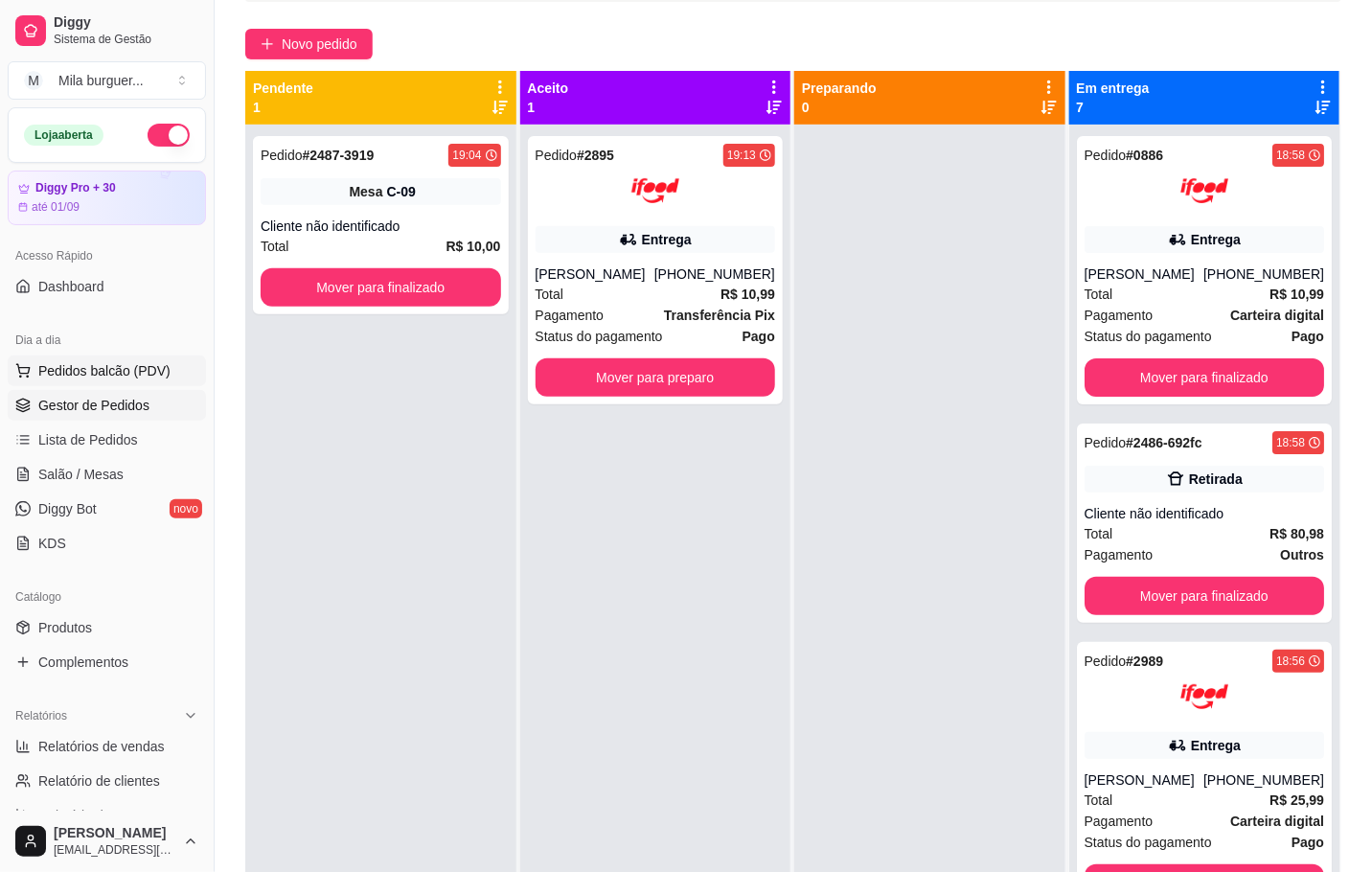
click at [96, 379] on span "Pedidos balcão (PDV)" at bounding box center [105, 370] width 133 height 19
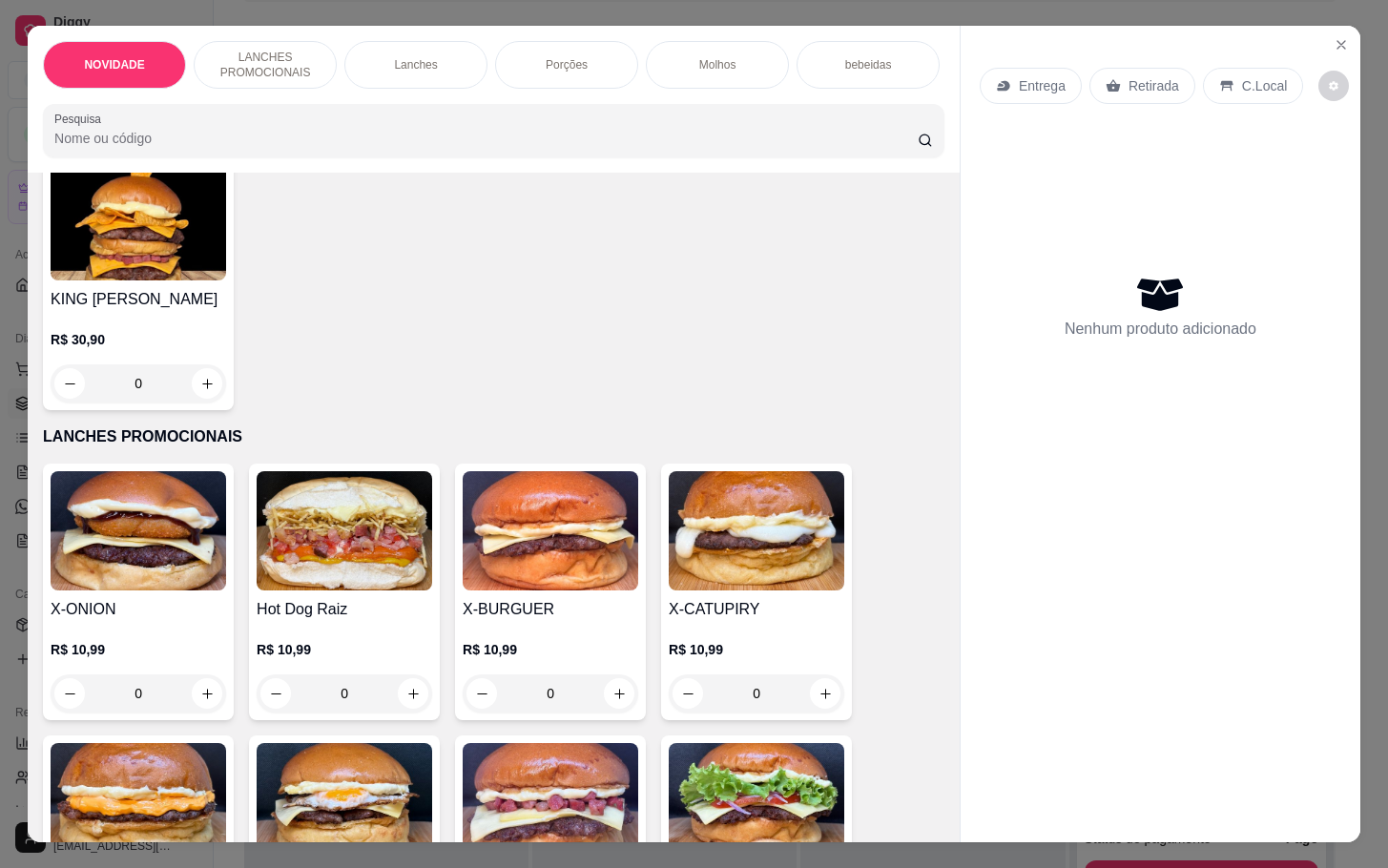
scroll to position [286, 0]
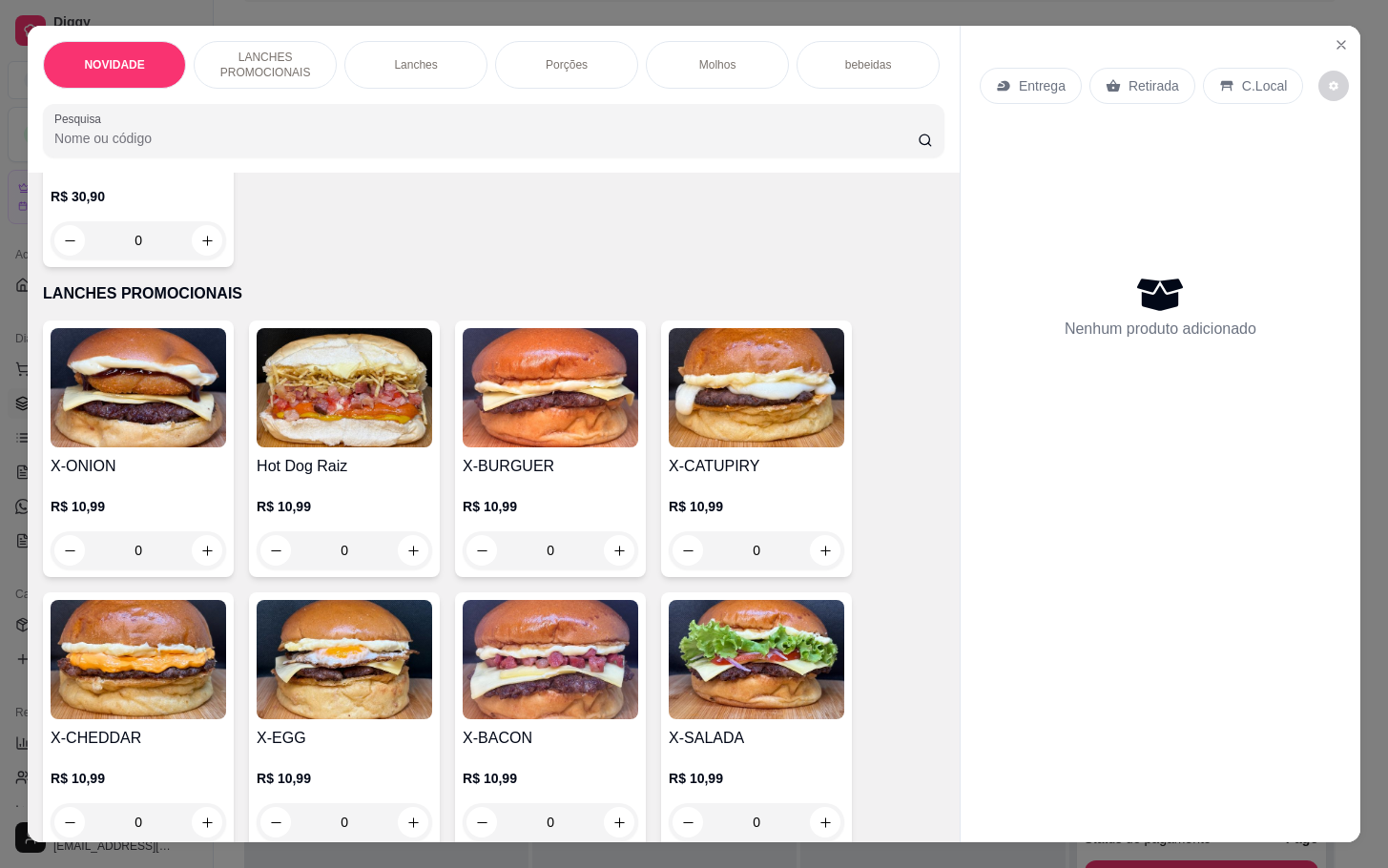
click at [124, 640] on img at bounding box center [138, 659] width 175 height 119
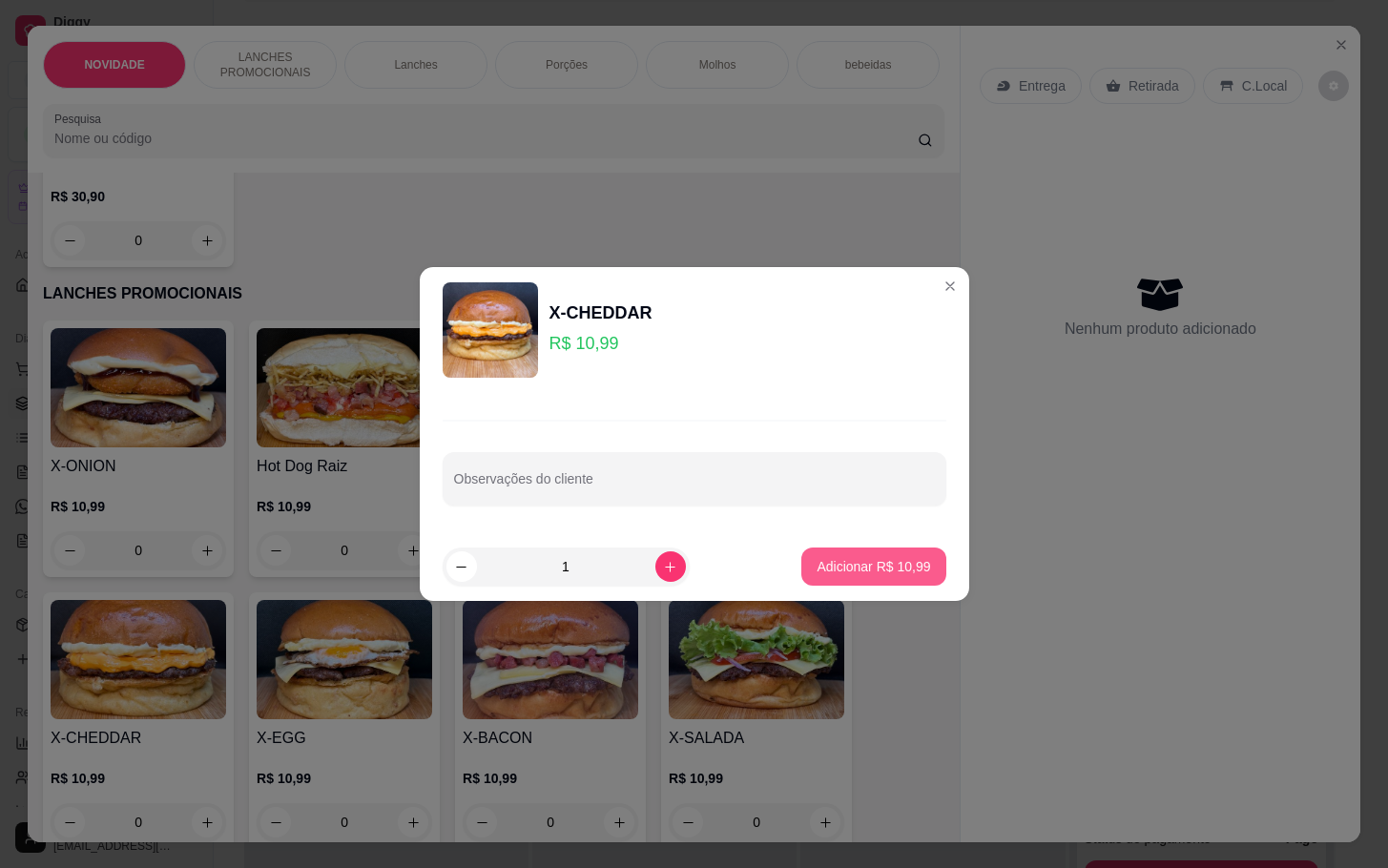
click at [868, 555] on button "Adicionar R$ 10,99" at bounding box center [873, 567] width 144 height 38
type input "1"
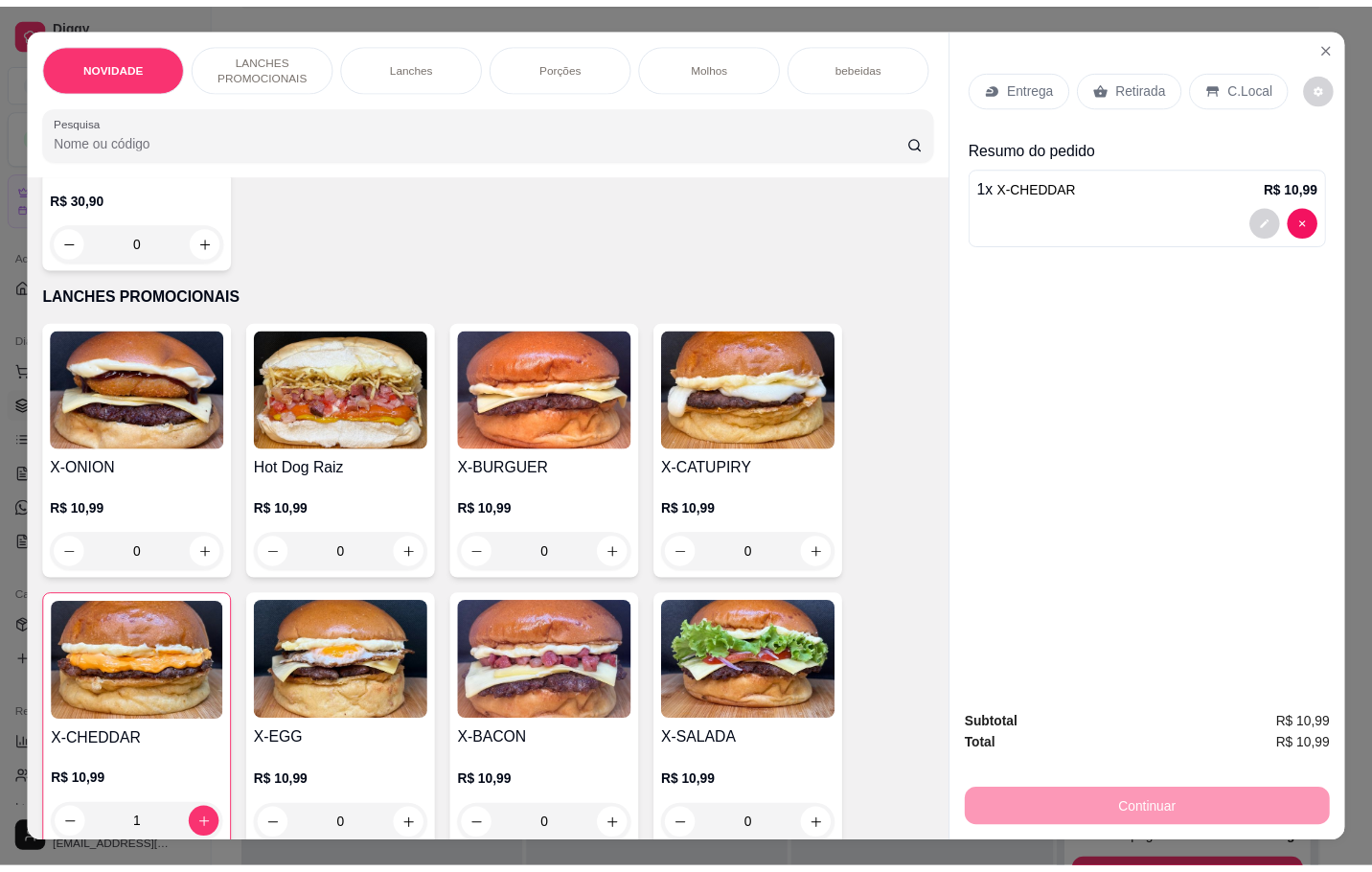
scroll to position [0, 0]
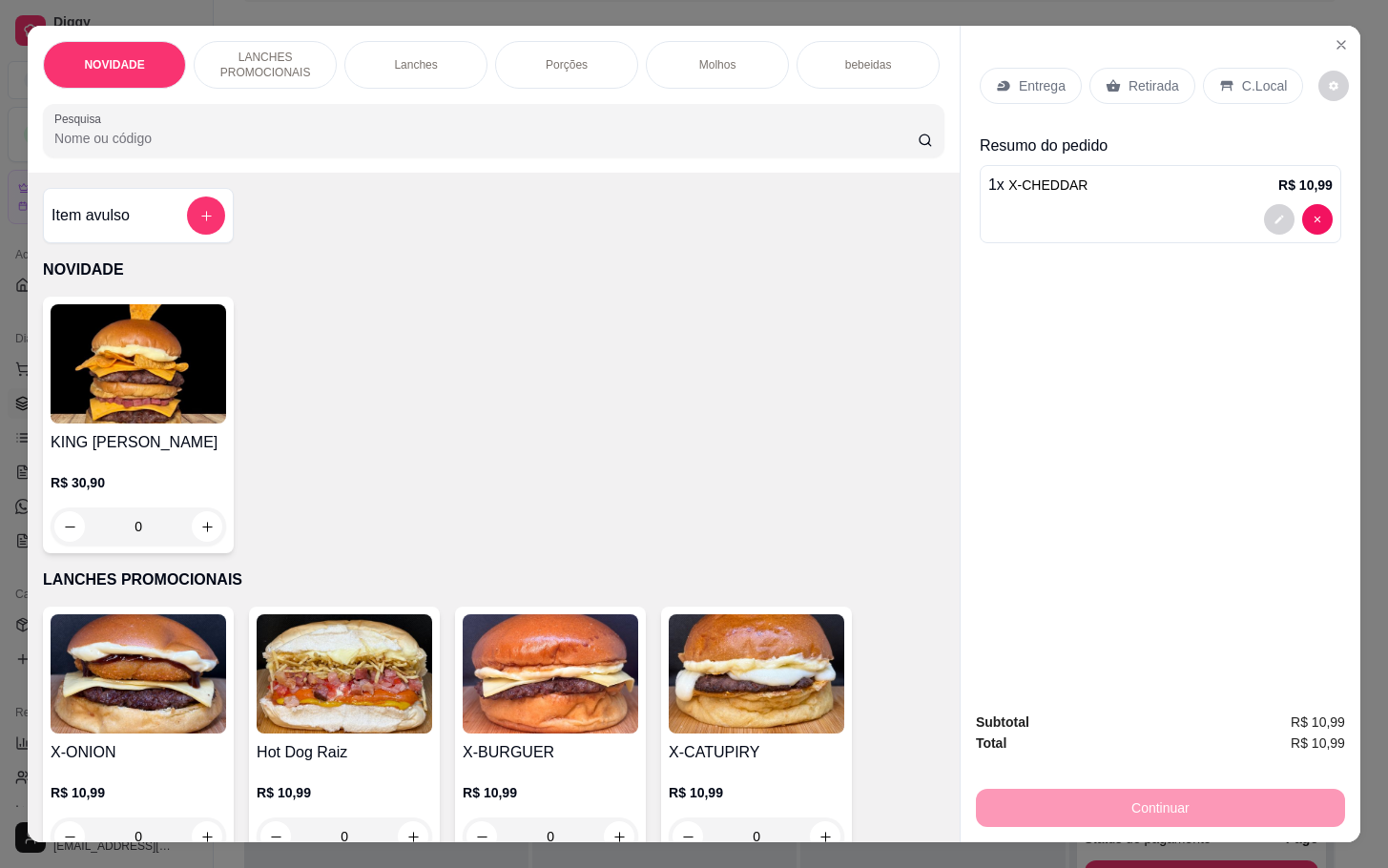
click at [192, 226] on button "add-separate-item" at bounding box center [206, 215] width 38 height 38
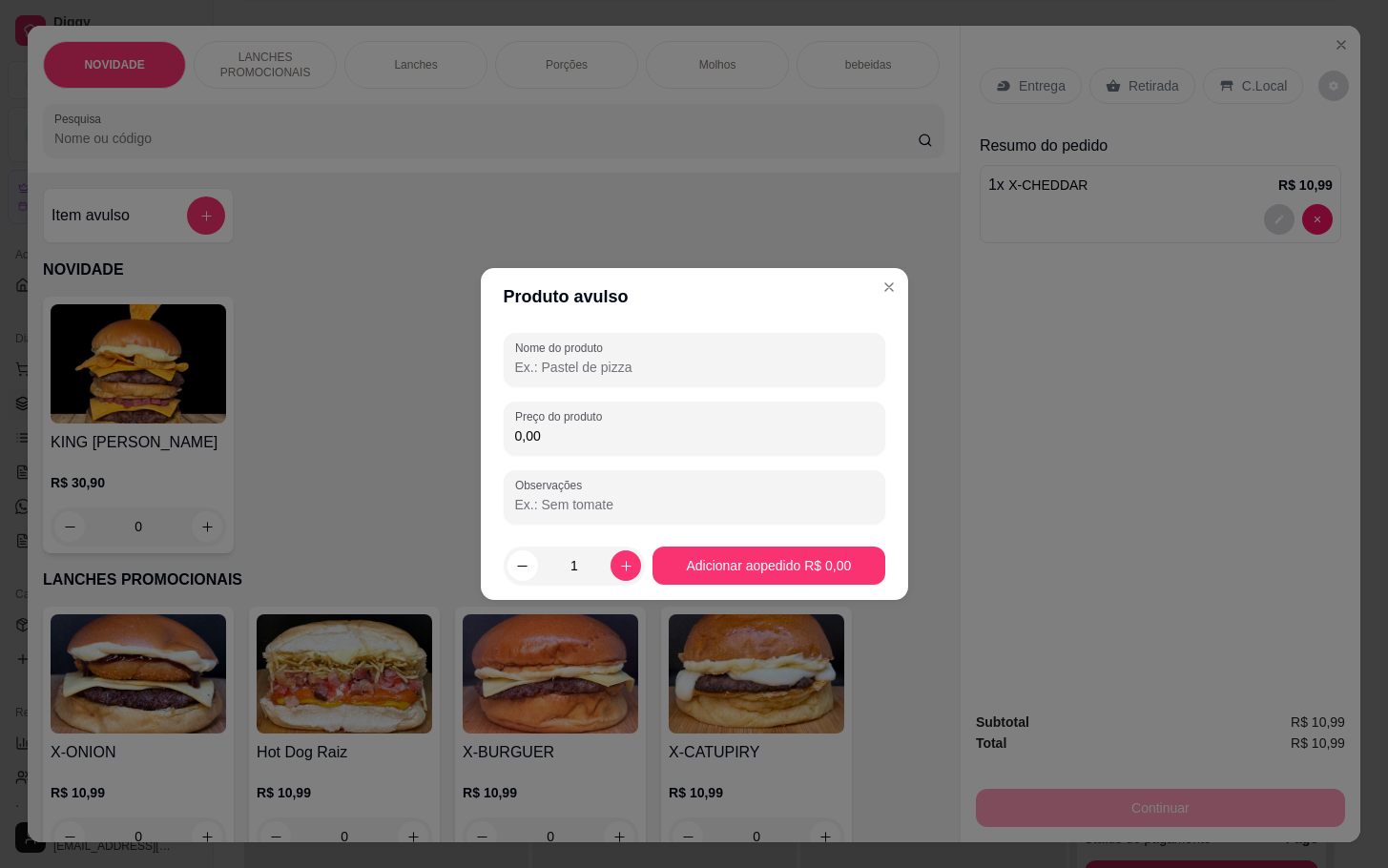
click at [714, 428] on input "0,00" at bounding box center [695, 435] width 359 height 19
click at [650, 422] on div "0,00" at bounding box center [695, 428] width 359 height 38
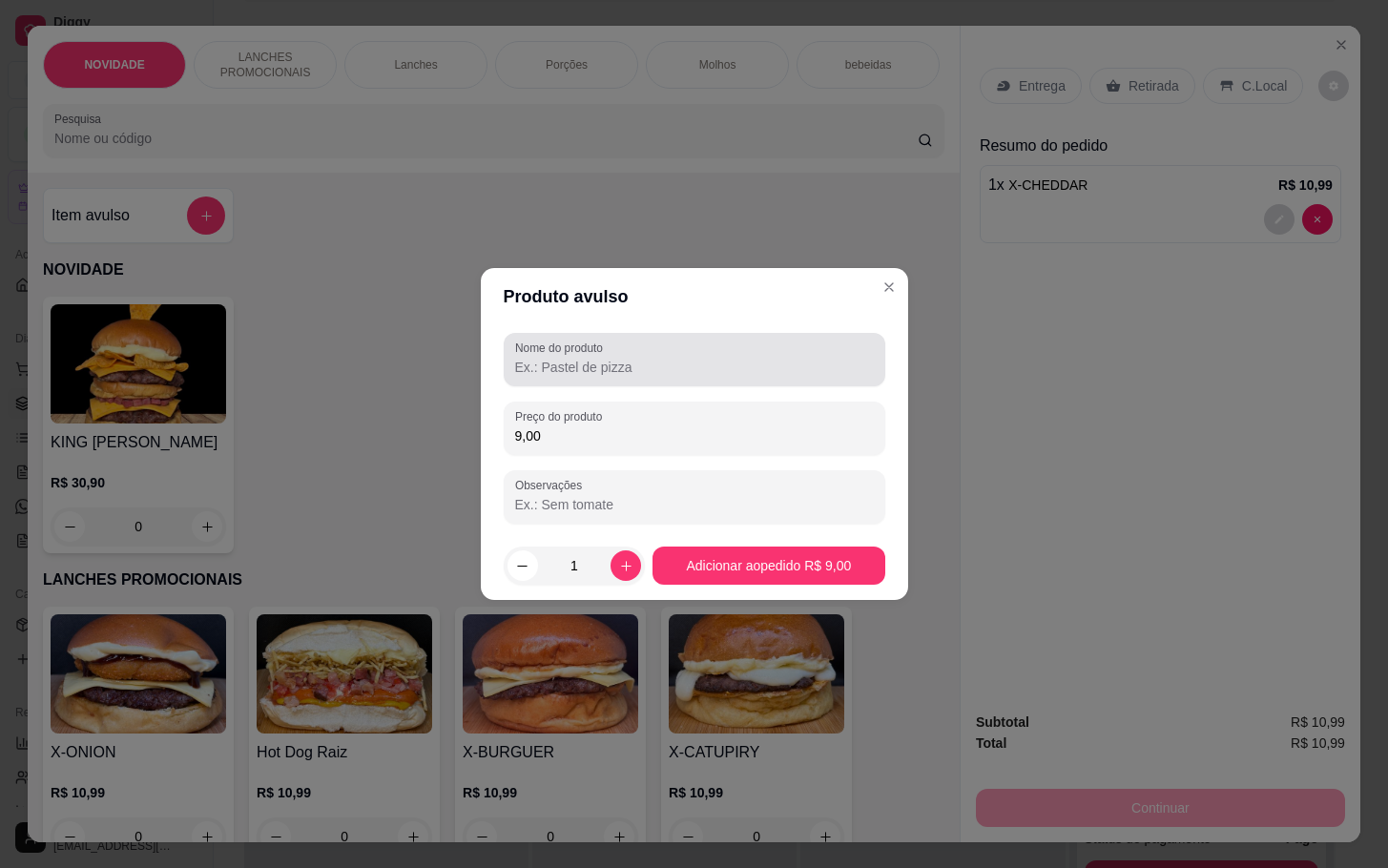
type input "9,00"
click at [719, 339] on div "Nome do produto" at bounding box center [694, 360] width 382 height 53
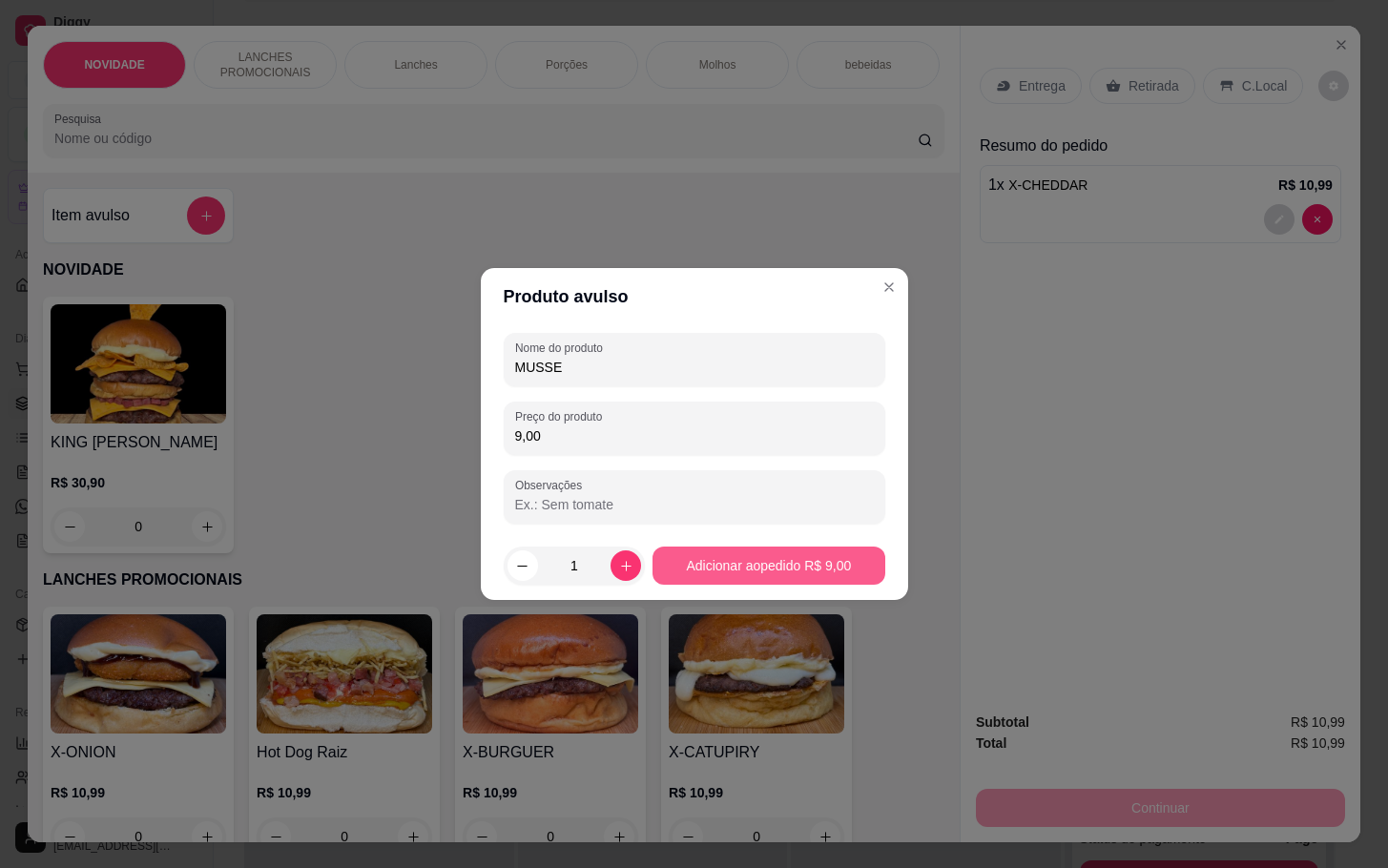
type input "MUSSE"
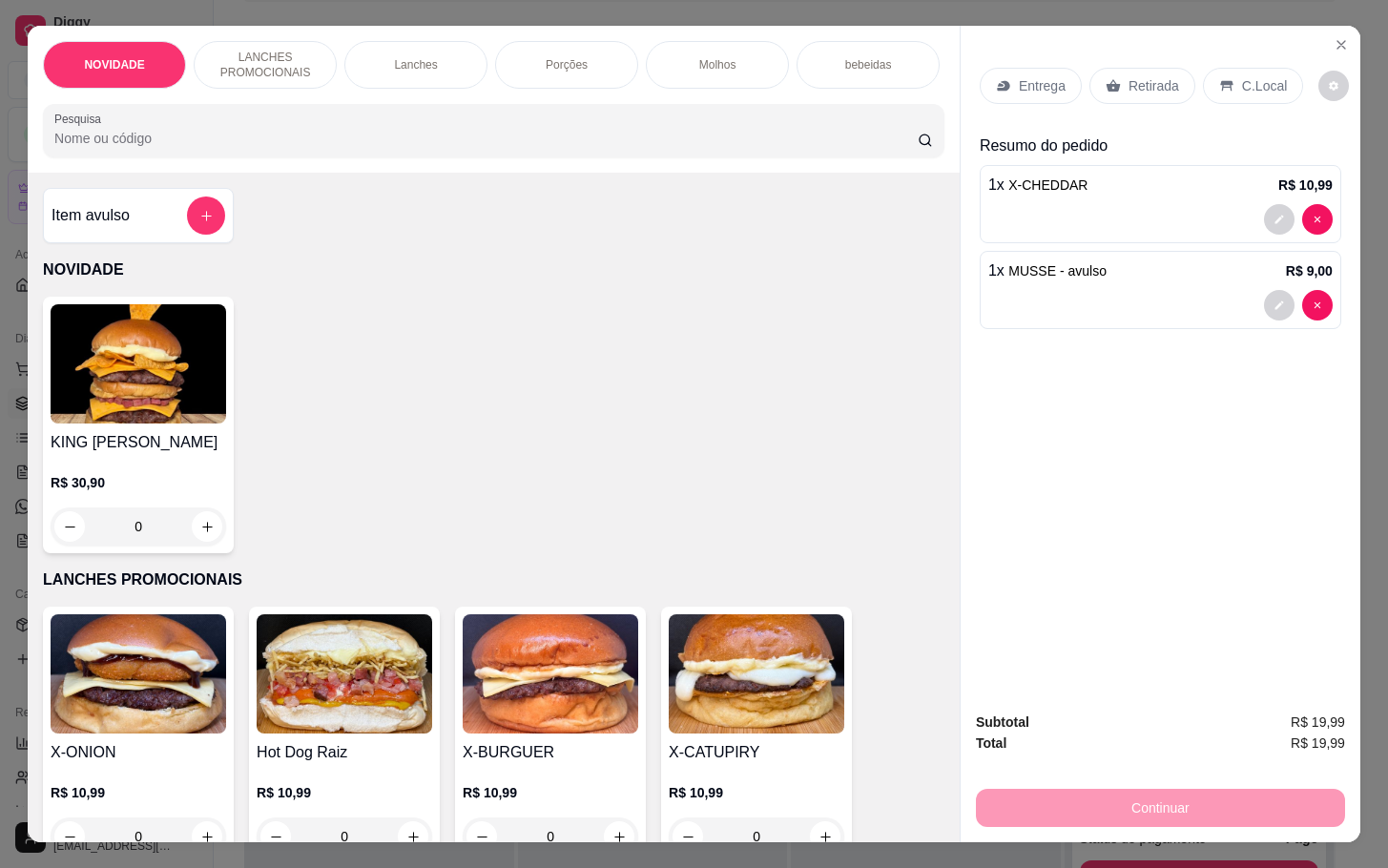
click at [1089, 75] on div "Retirada" at bounding box center [1142, 86] width 105 height 36
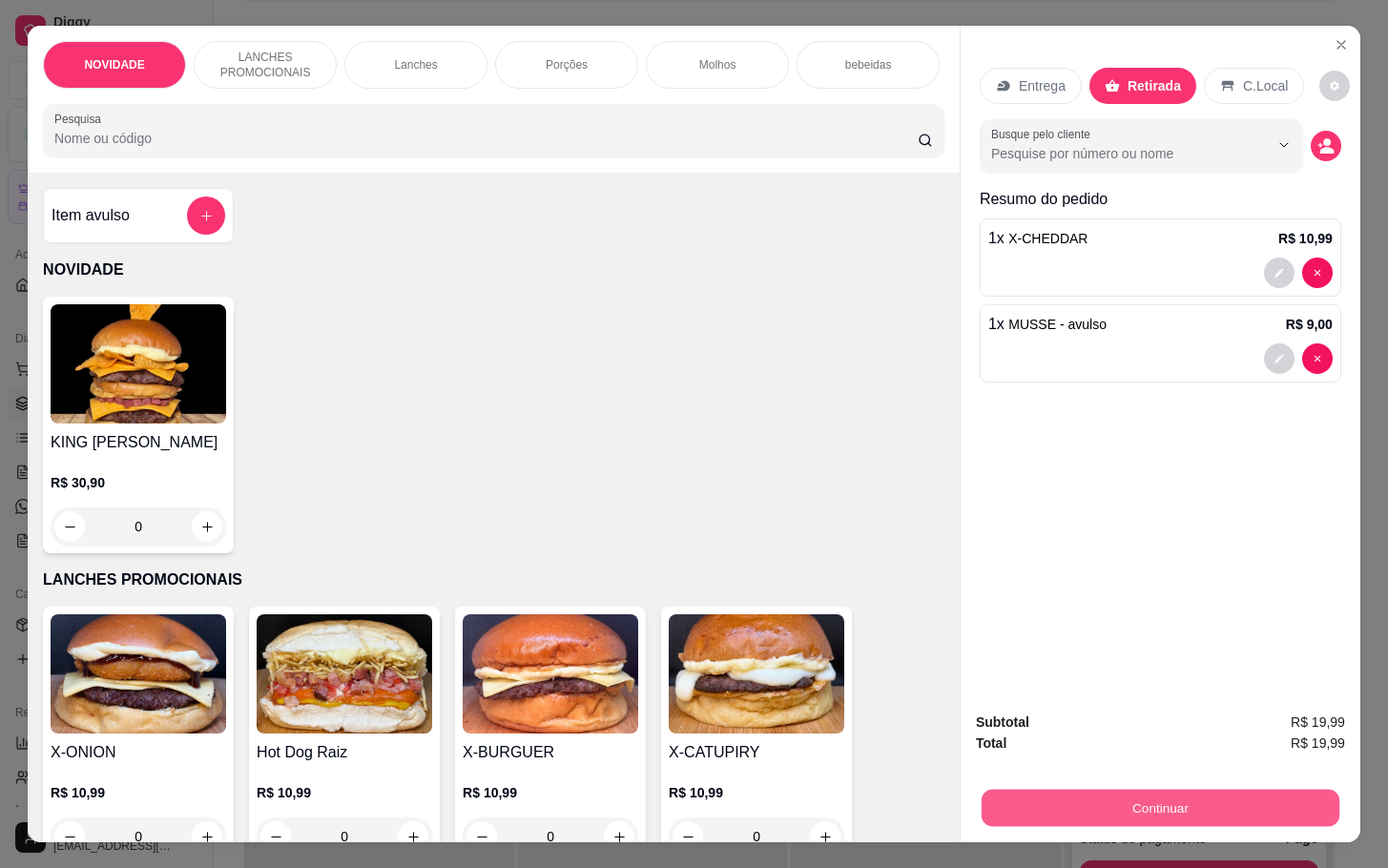
click at [1037, 805] on button "Continuar" at bounding box center [1160, 807] width 358 height 37
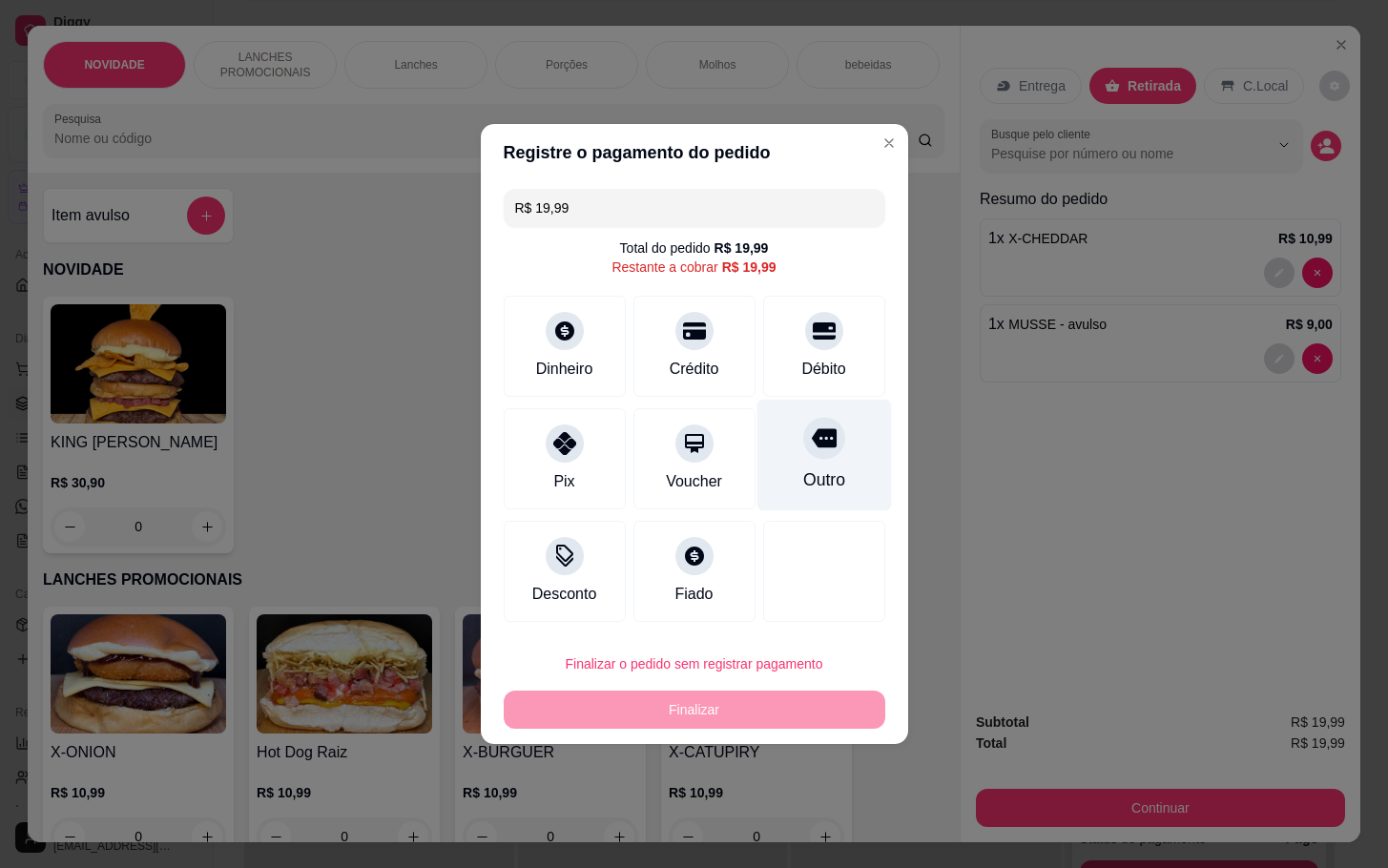
click at [851, 443] on div "Outro" at bounding box center [823, 455] width 134 height 111
type input "R$ 0,00"
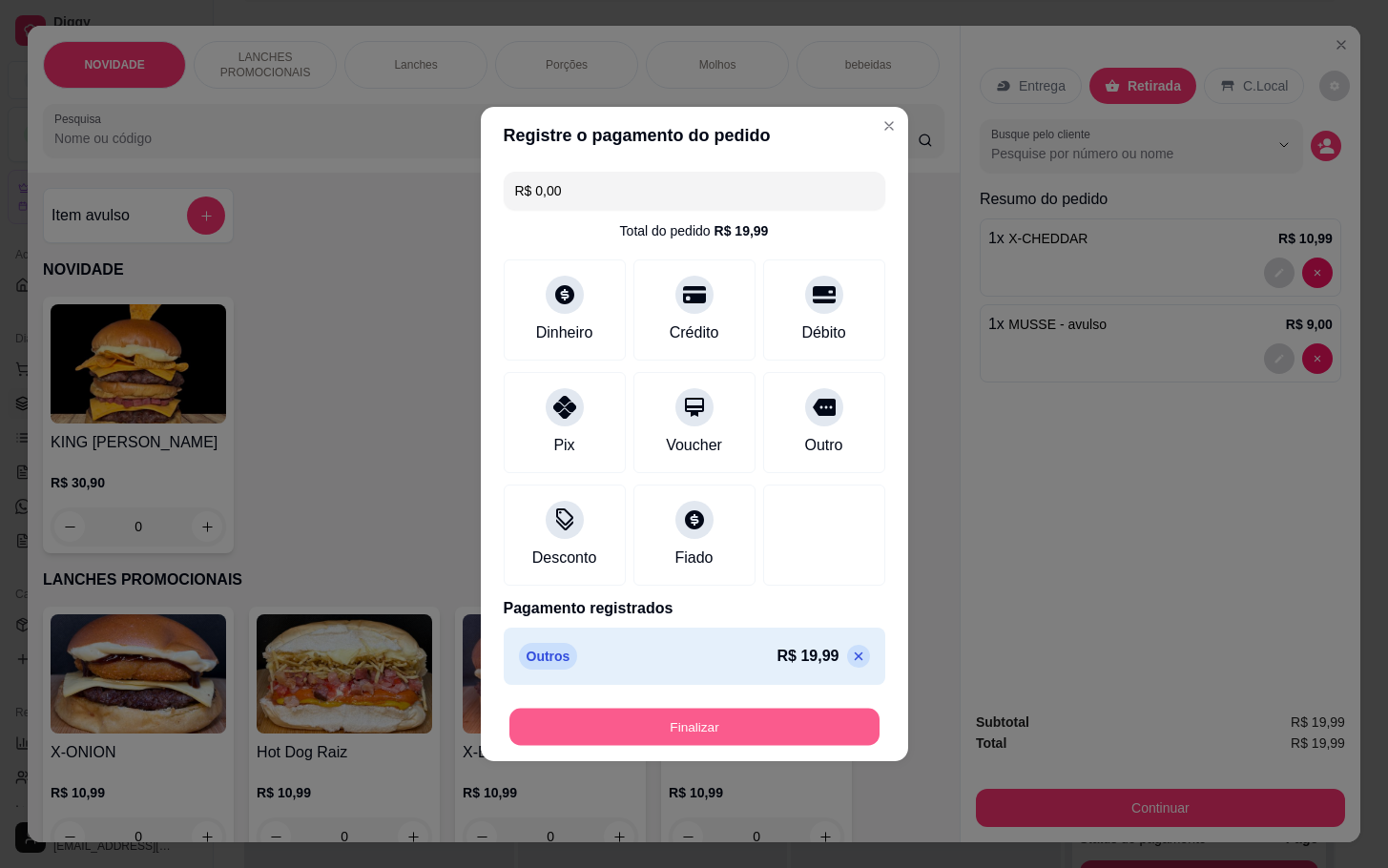
click at [836, 738] on button "Finalizar" at bounding box center [695, 727] width 371 height 37
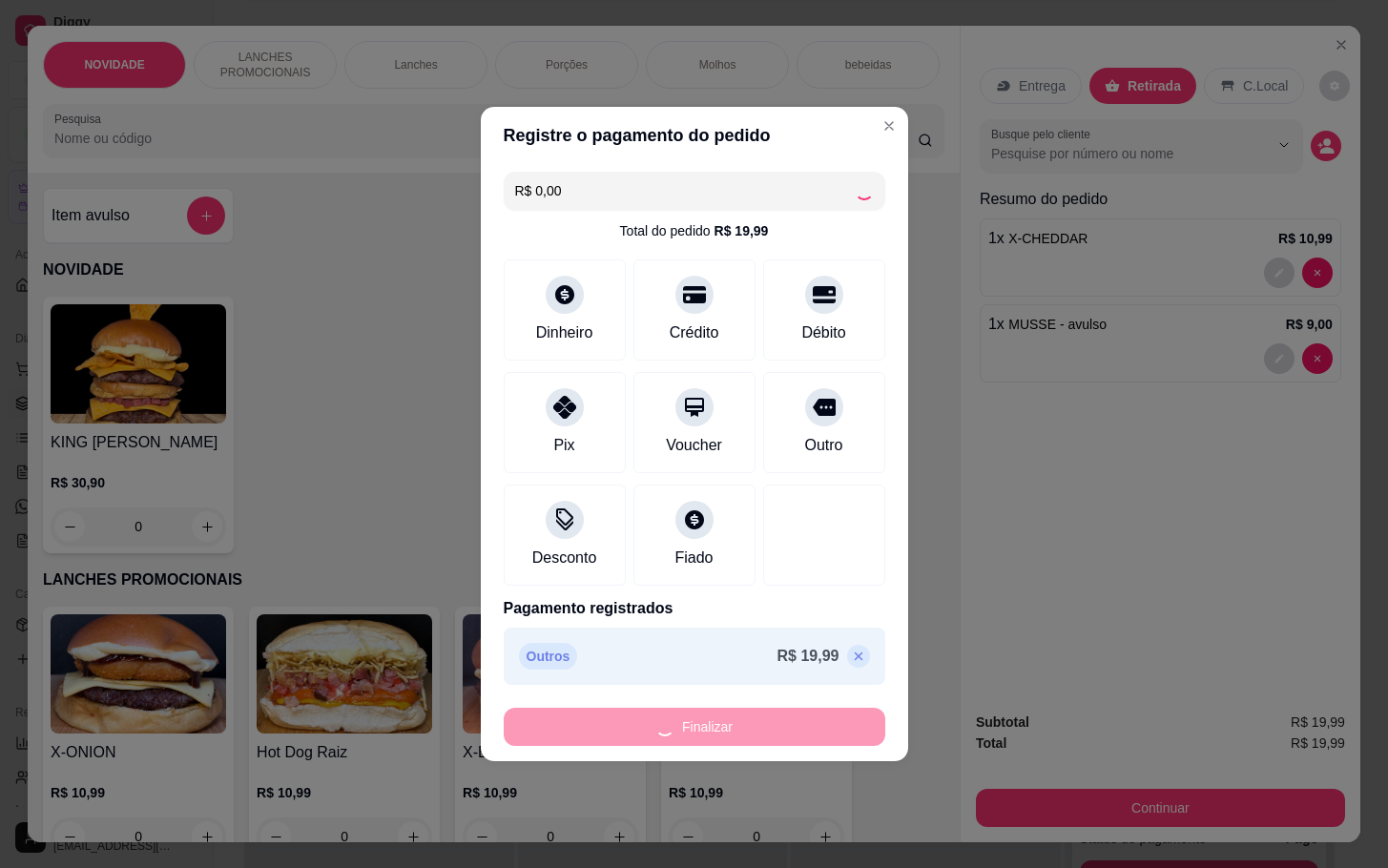
type input "0"
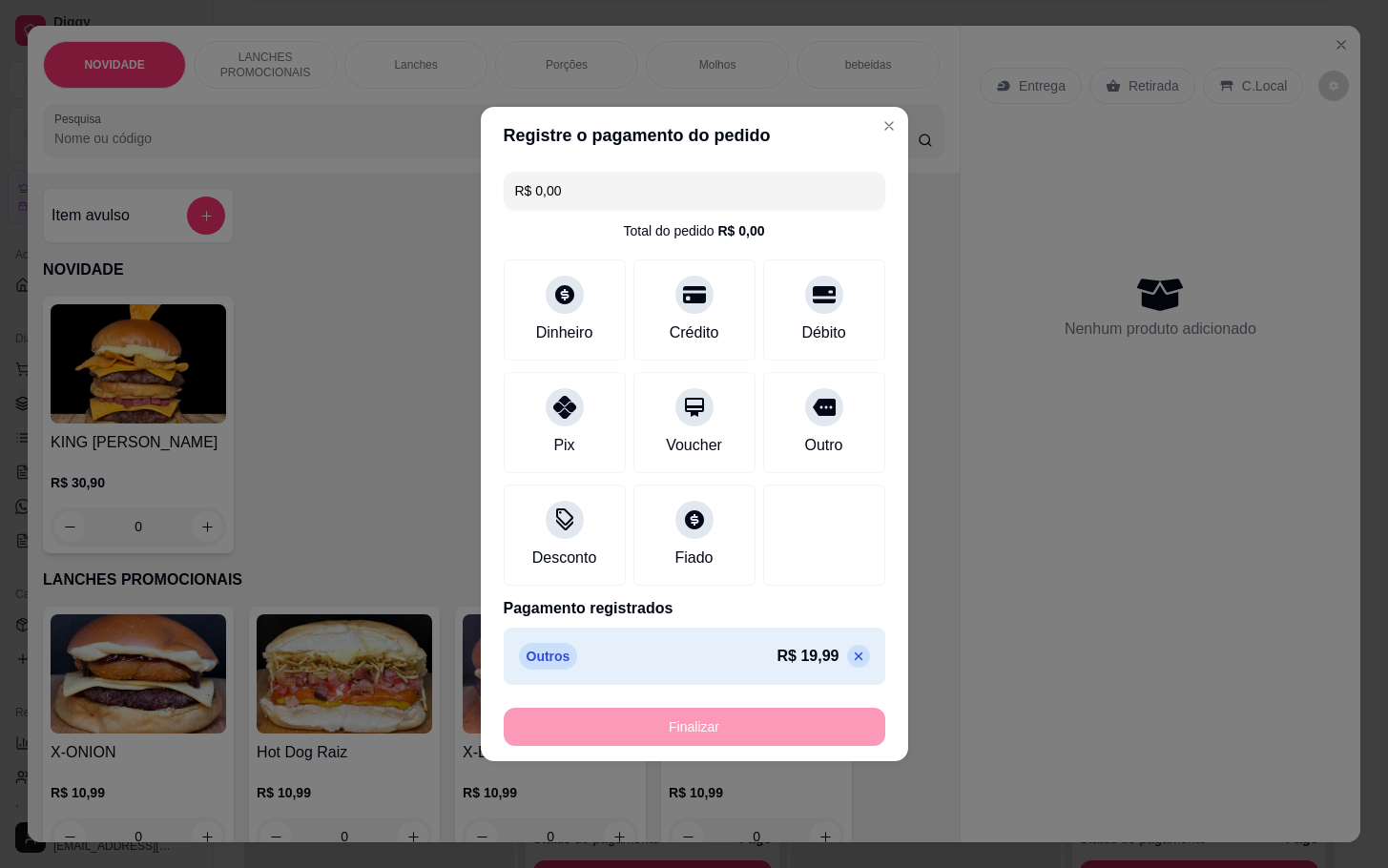
type input "-R$ 19,99"
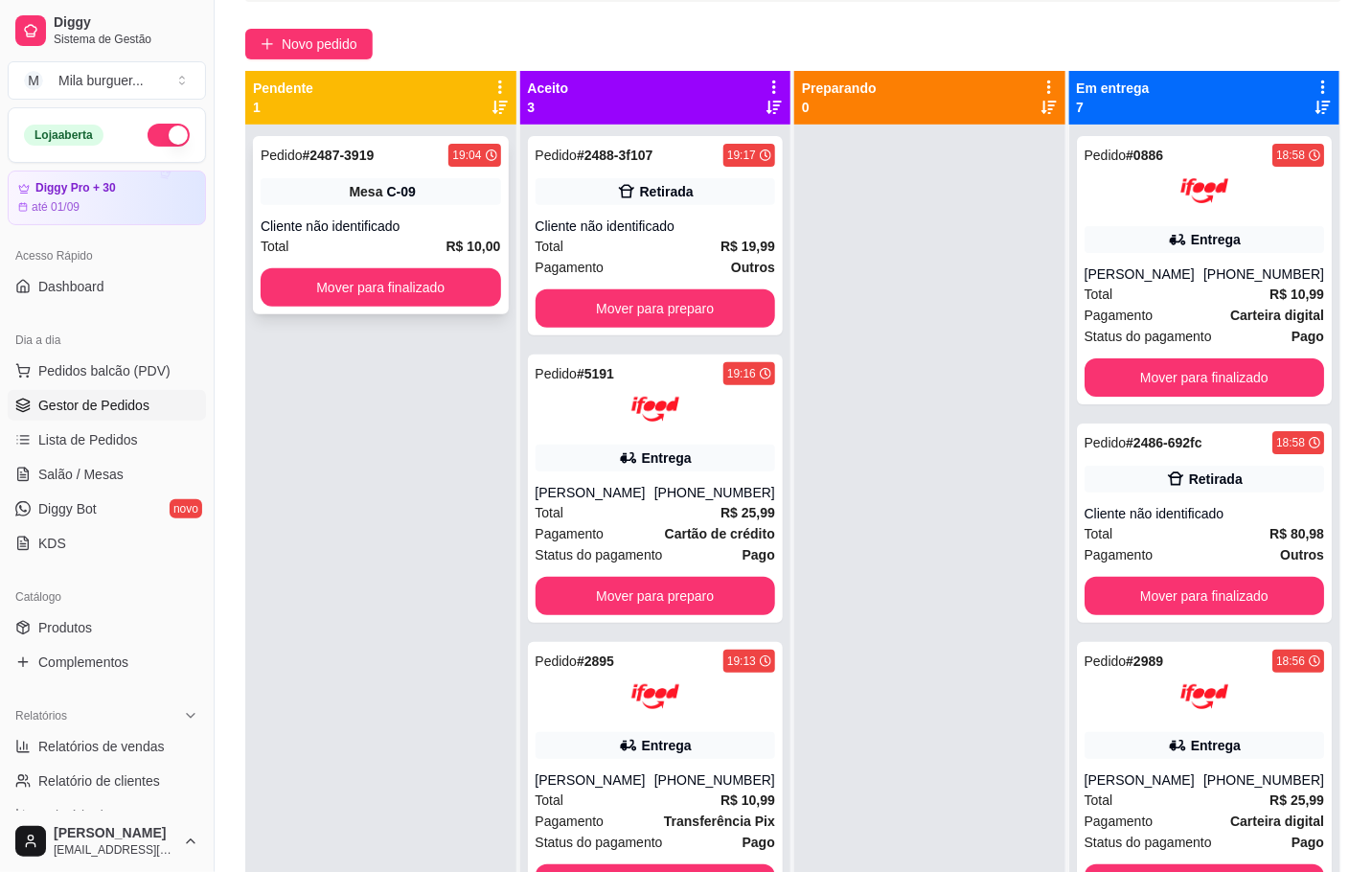
click at [401, 187] on div "C-09" at bounding box center [401, 191] width 29 height 19
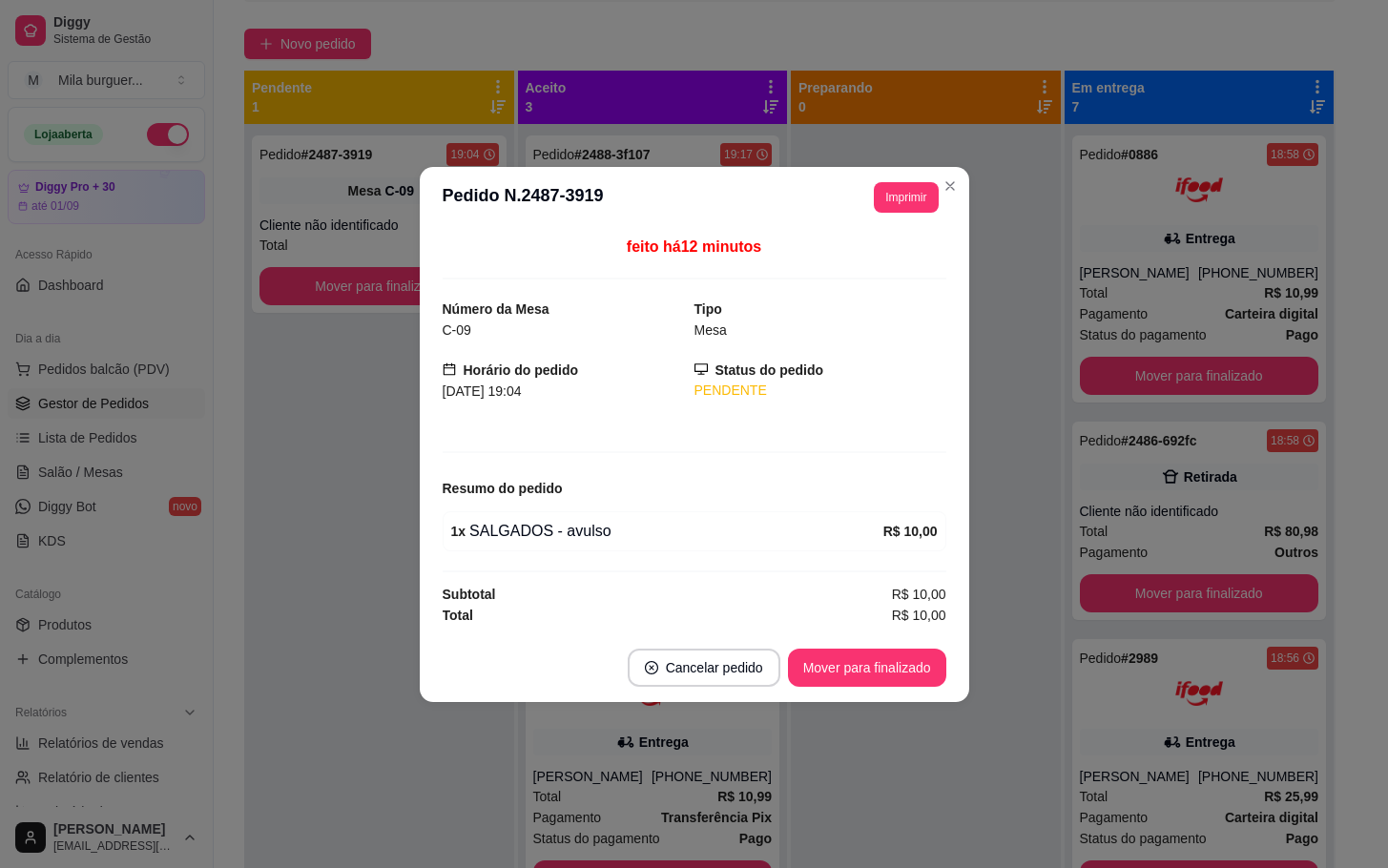
click at [941, 167] on header "**********" at bounding box center [694, 197] width 549 height 61
click at [934, 190] on button "Imprimir" at bounding box center [906, 197] width 64 height 31
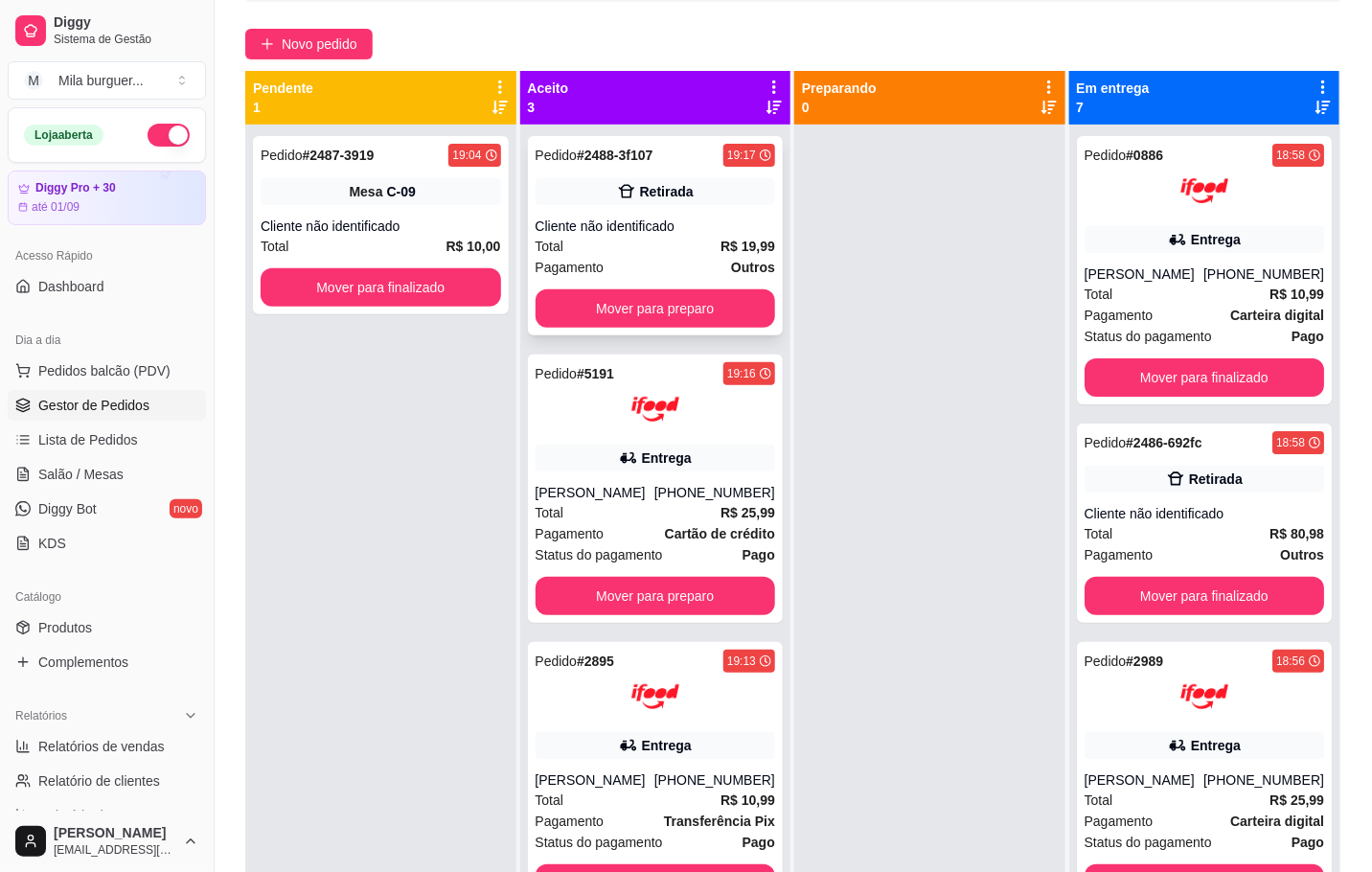
click at [572, 271] on span "Pagamento" at bounding box center [570, 266] width 69 height 21
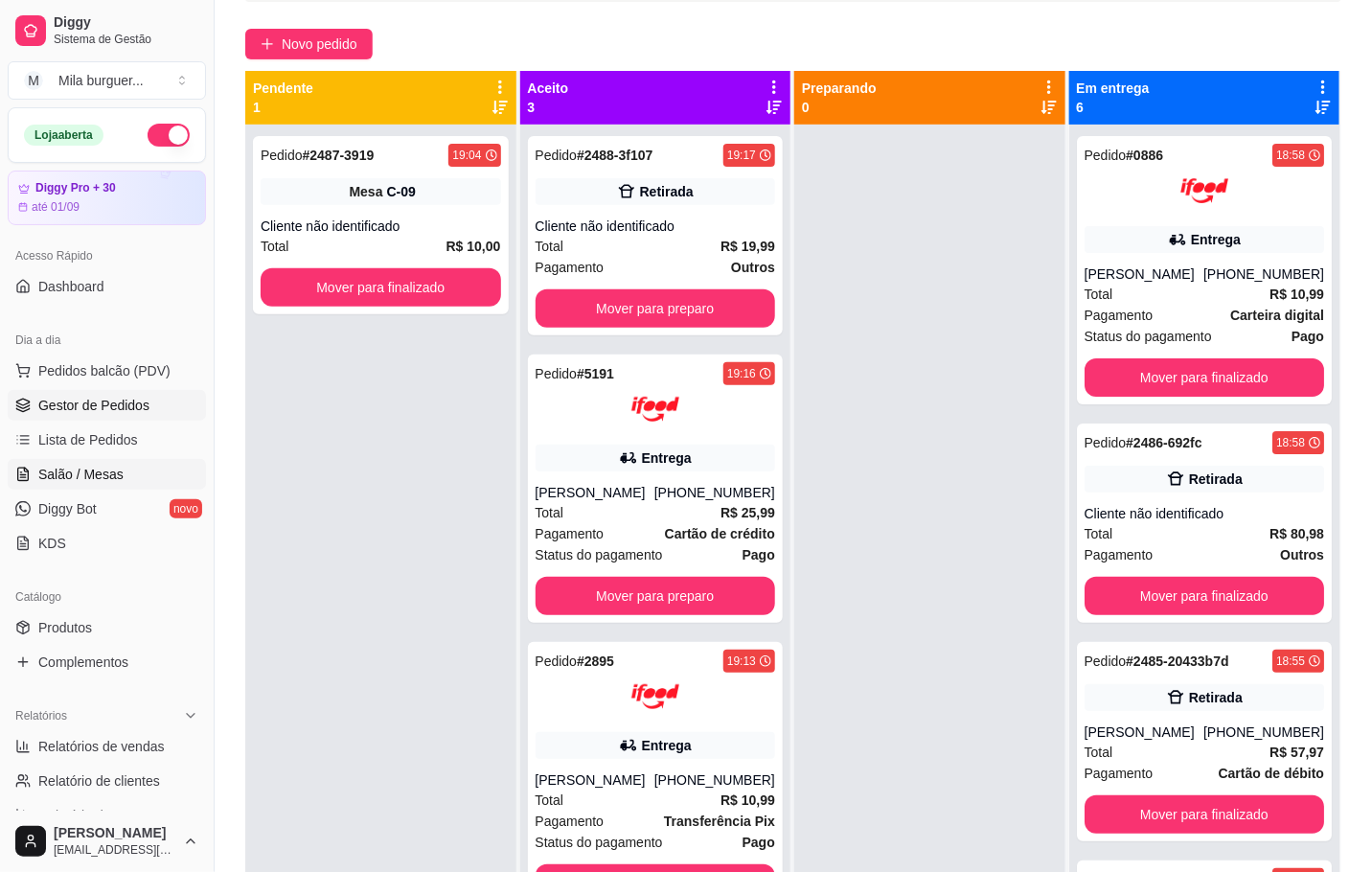
click at [89, 483] on span "Salão / Mesas" at bounding box center [81, 473] width 85 height 19
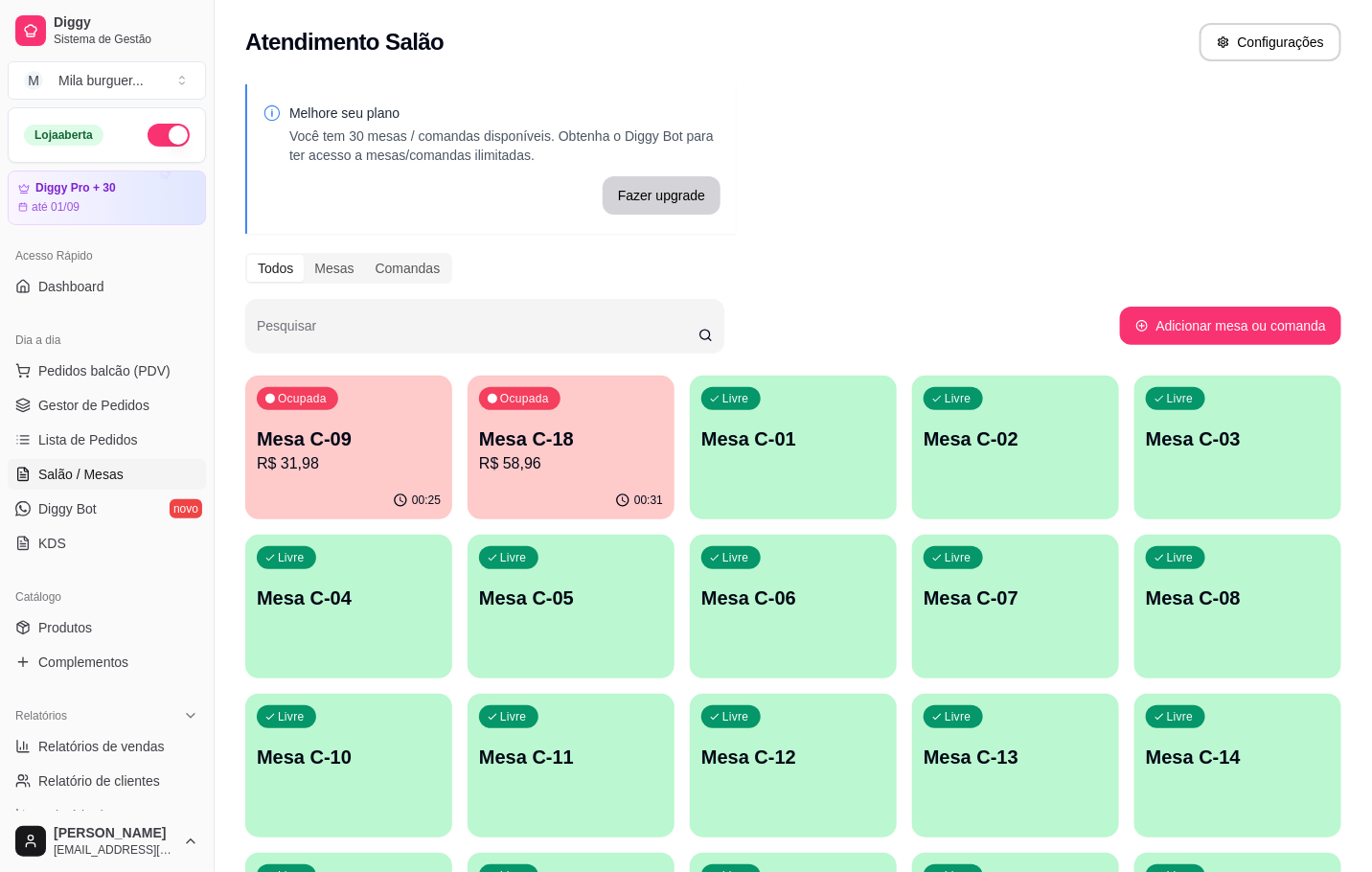
click at [328, 462] on p "R$ 31,98" at bounding box center [348, 463] width 184 height 23
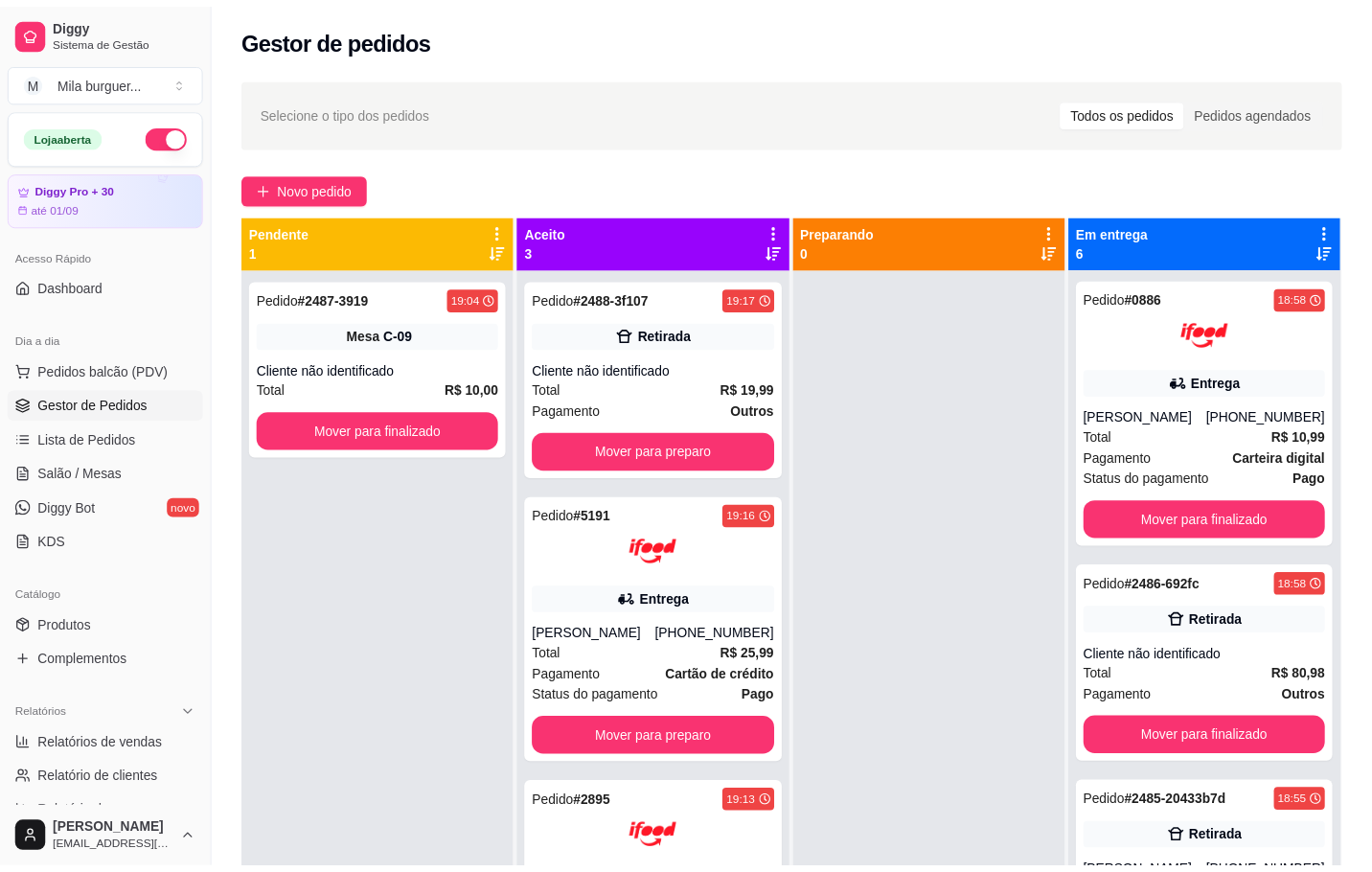
scroll to position [144, 0]
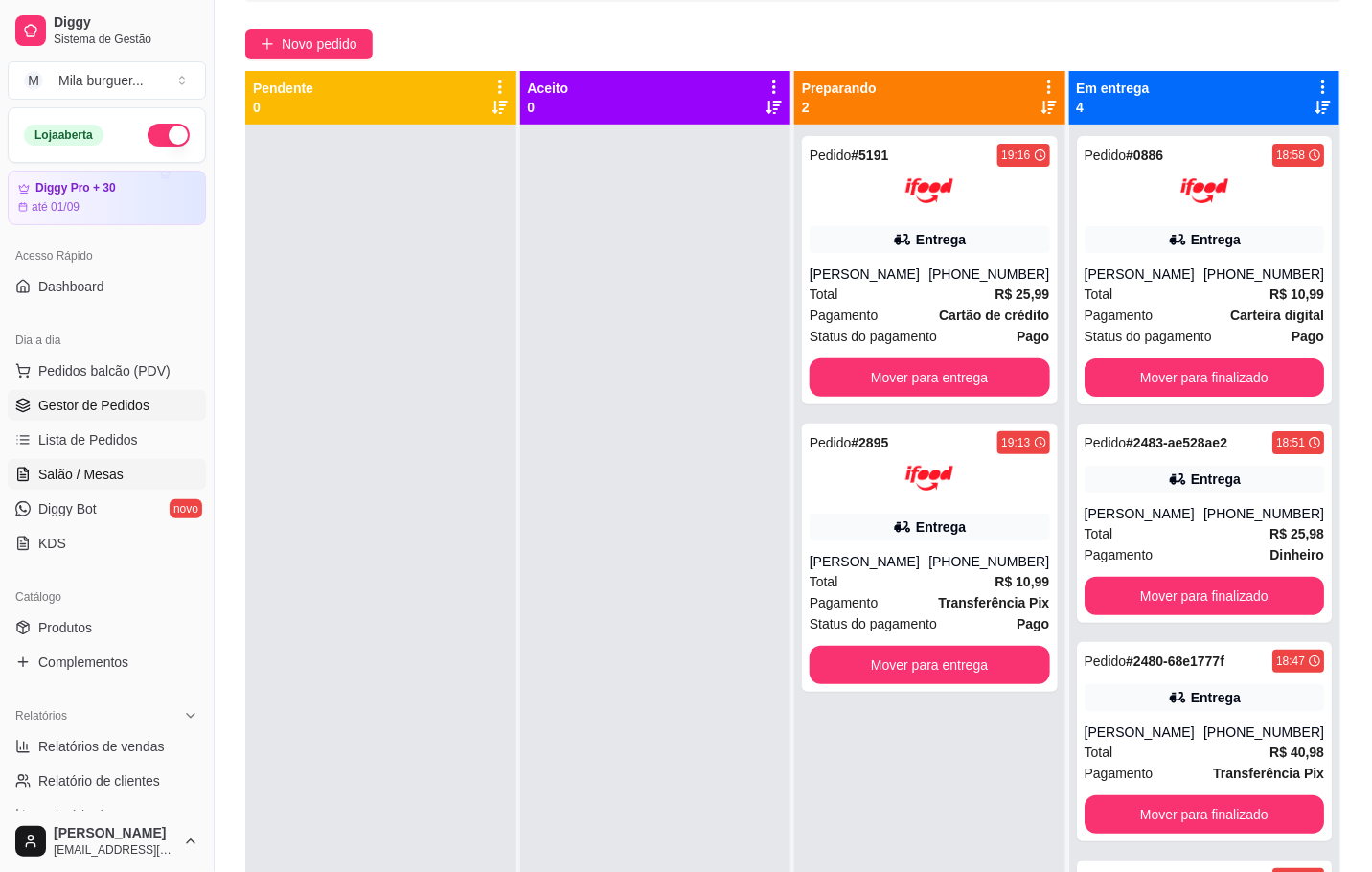
click at [119, 478] on span "Salão / Mesas" at bounding box center [81, 473] width 85 height 19
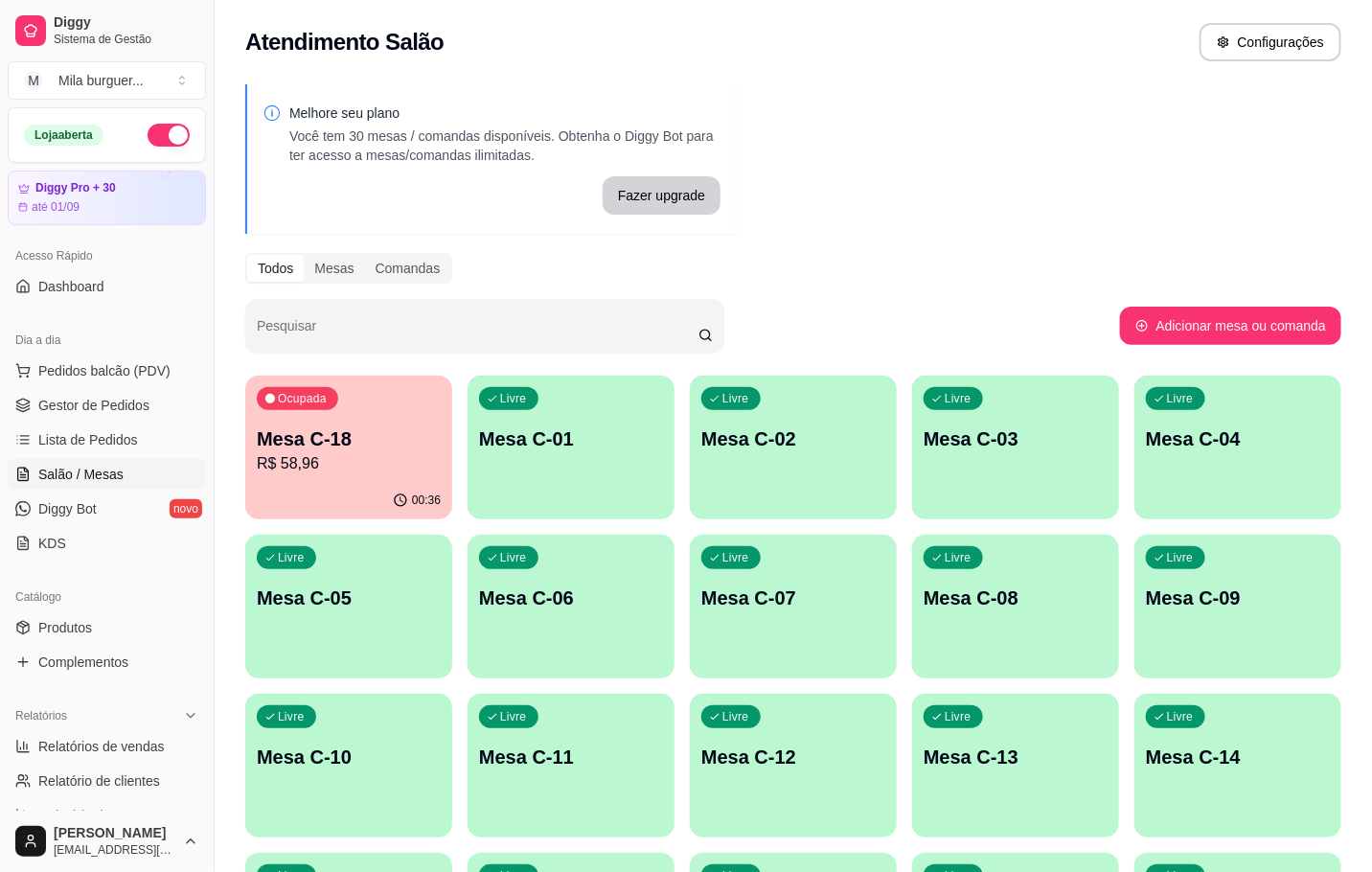
click at [338, 427] on p "Mesa C-18" at bounding box center [348, 438] width 184 height 27
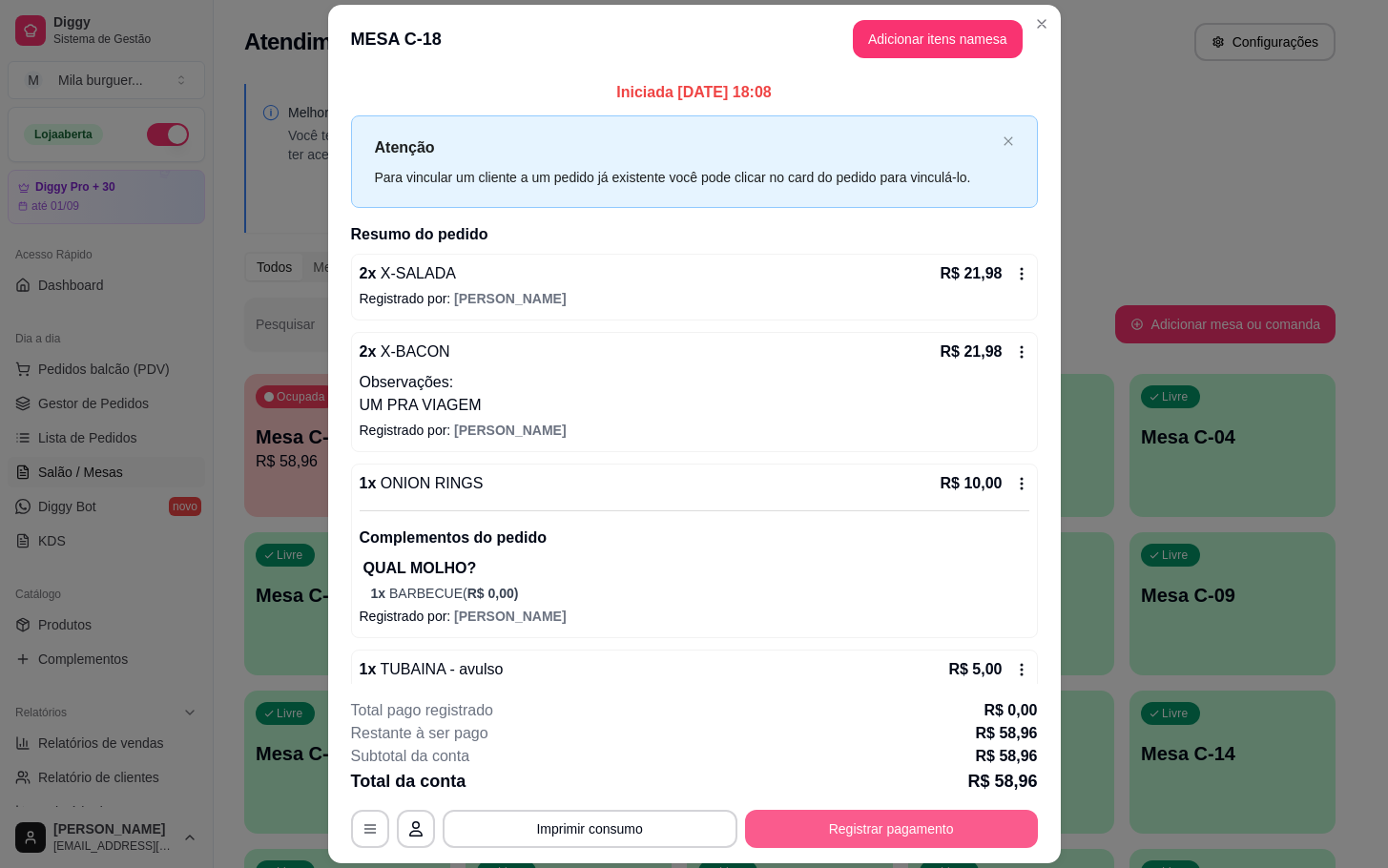
click at [815, 835] on button "Registrar pagamento" at bounding box center [891, 829] width 293 height 38
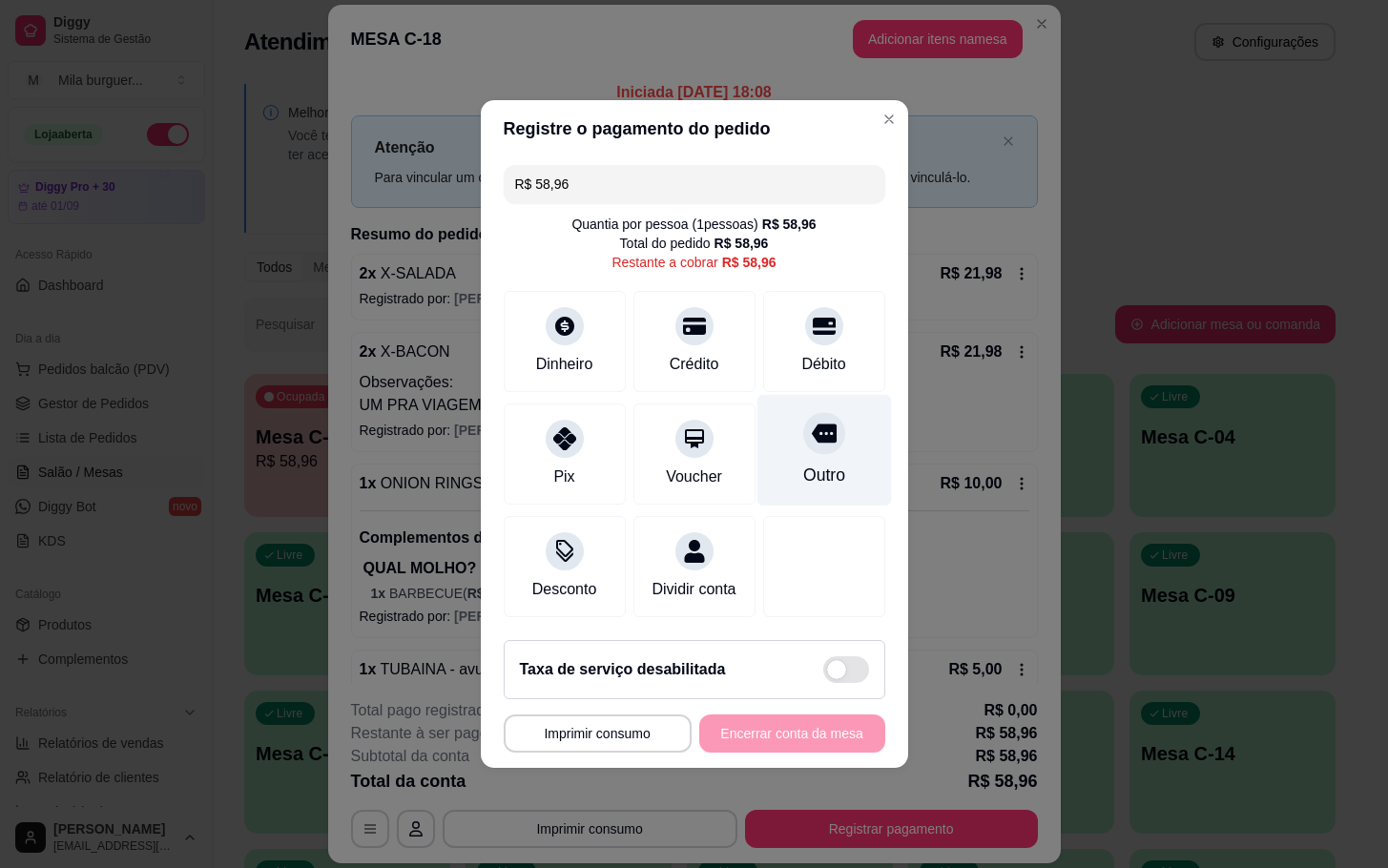
click at [802, 472] on div "Outro" at bounding box center [823, 474] width 42 height 25
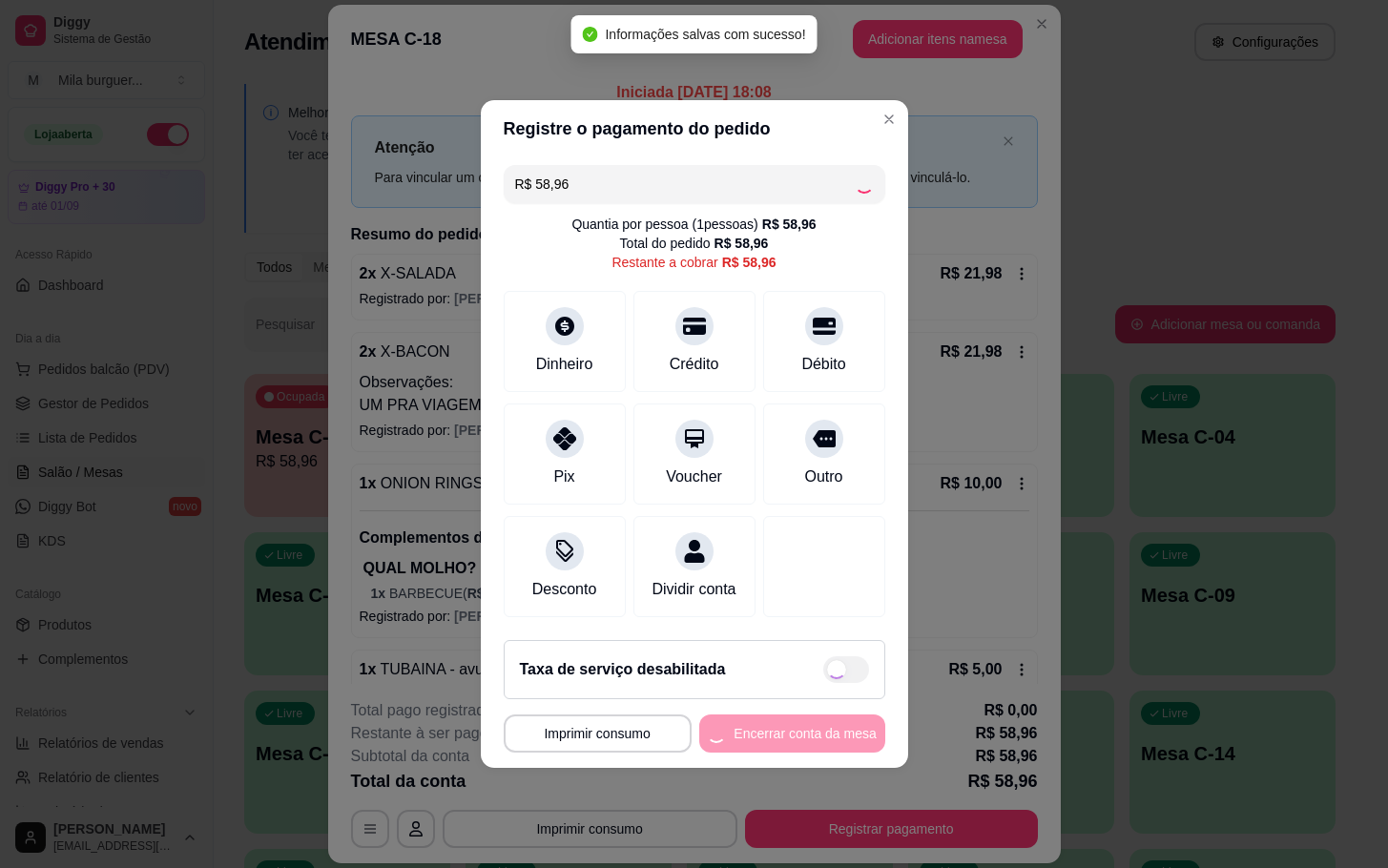
type input "R$ 0,00"
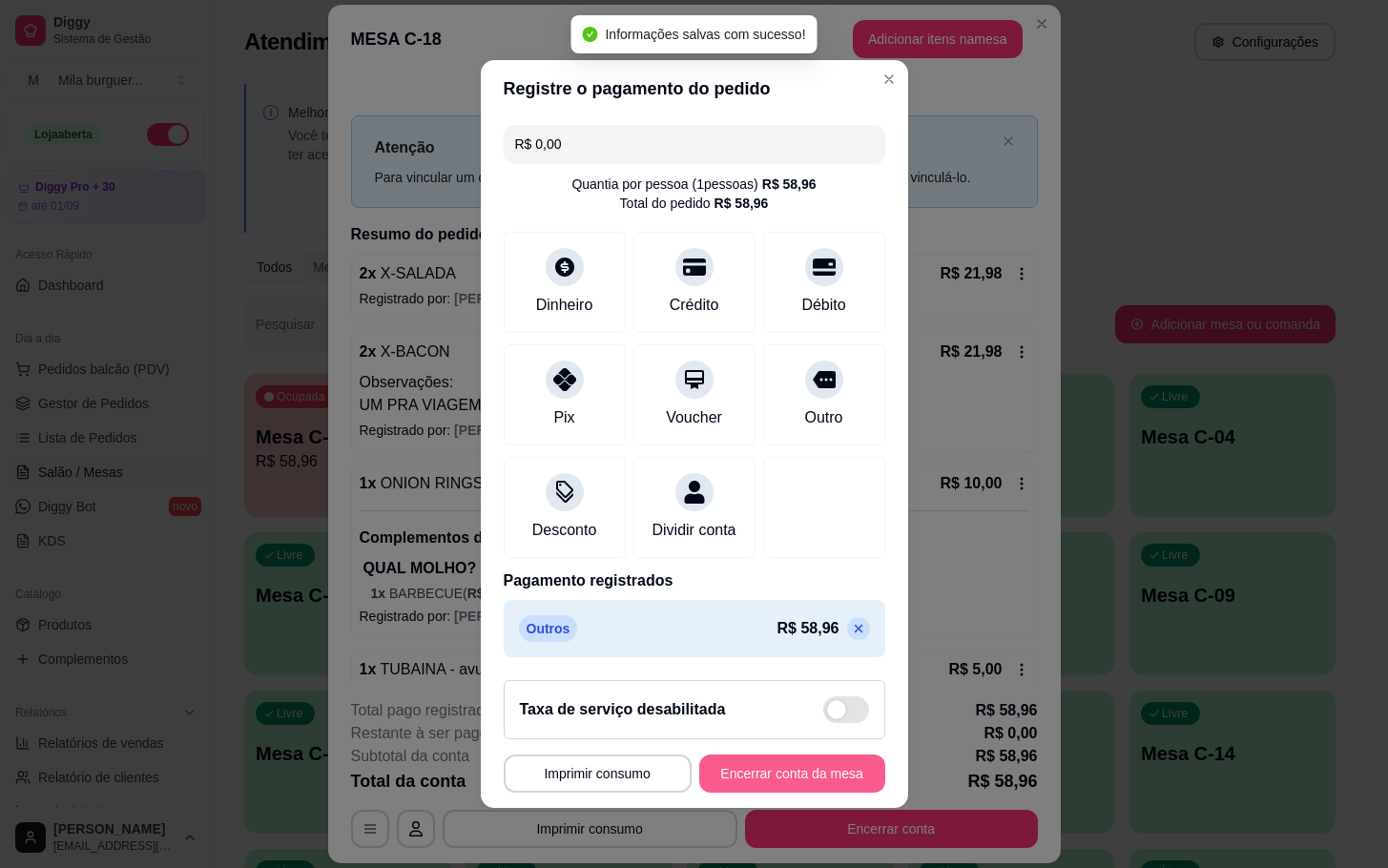
click at [831, 789] on button "Encerrar conta da mesa" at bounding box center [792, 773] width 186 height 38
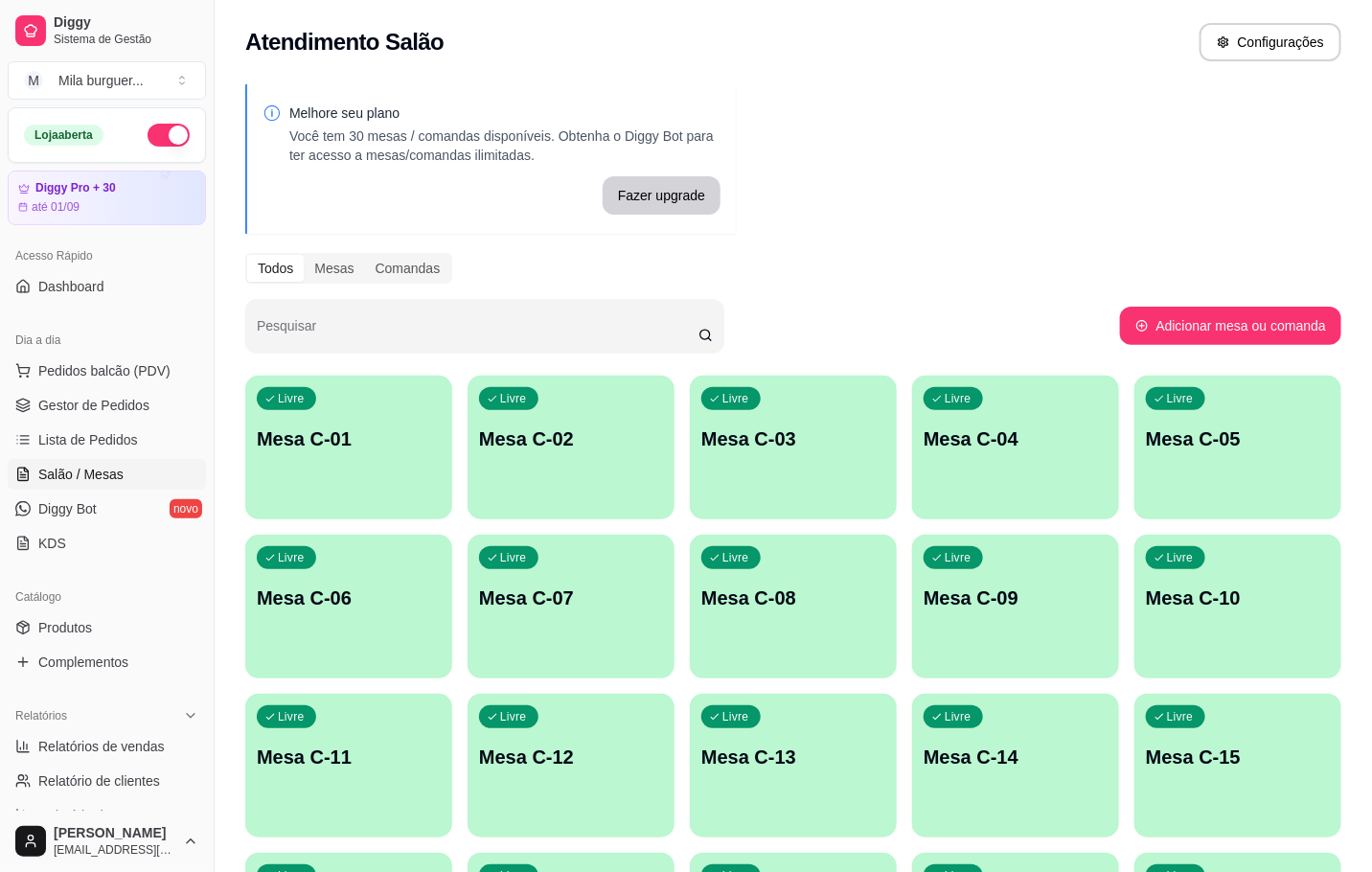
click at [820, 442] on p "Mesa C-03" at bounding box center [793, 438] width 184 height 27
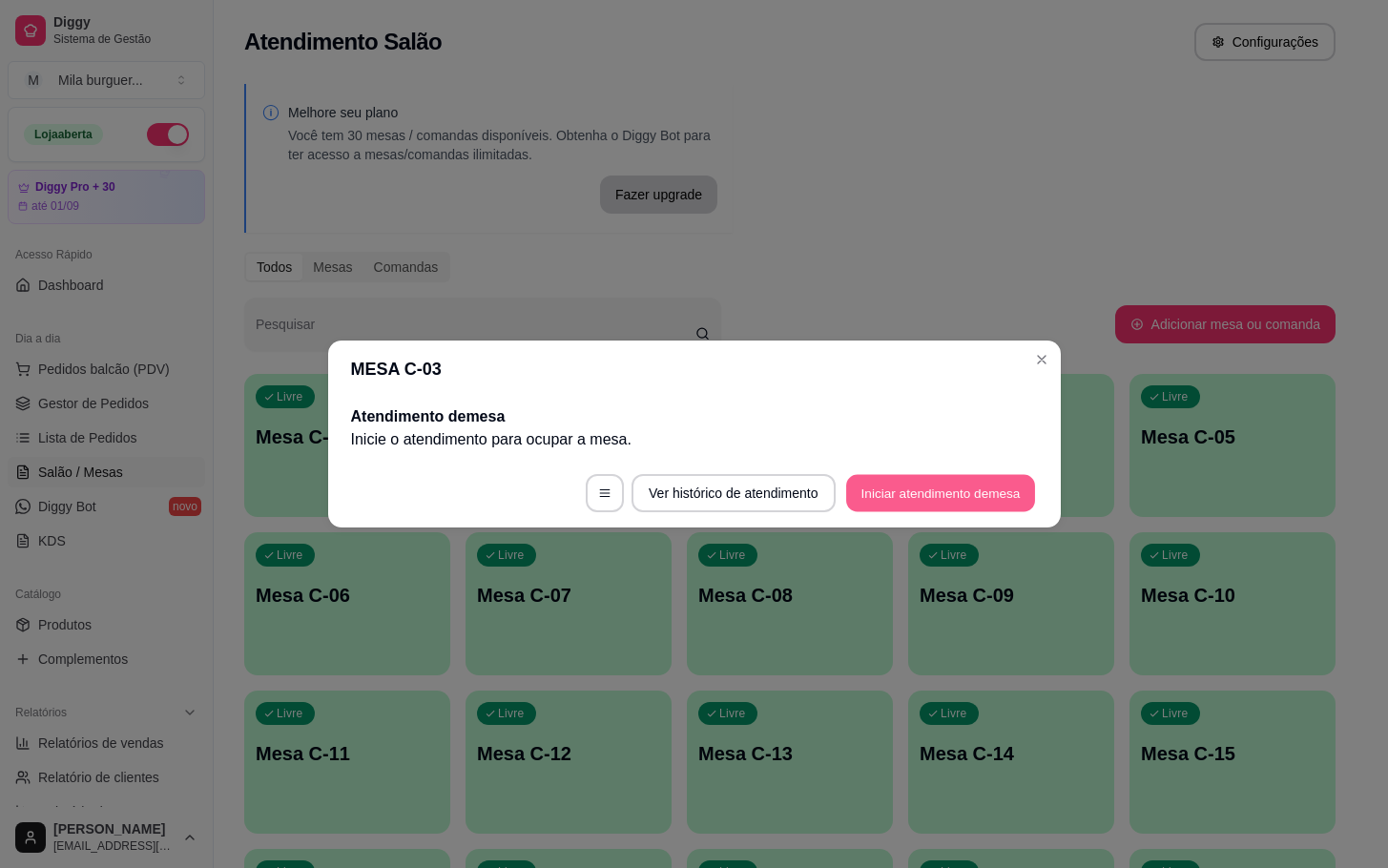
click at [860, 496] on button "Iniciar atendimento de mesa" at bounding box center [940, 494] width 189 height 37
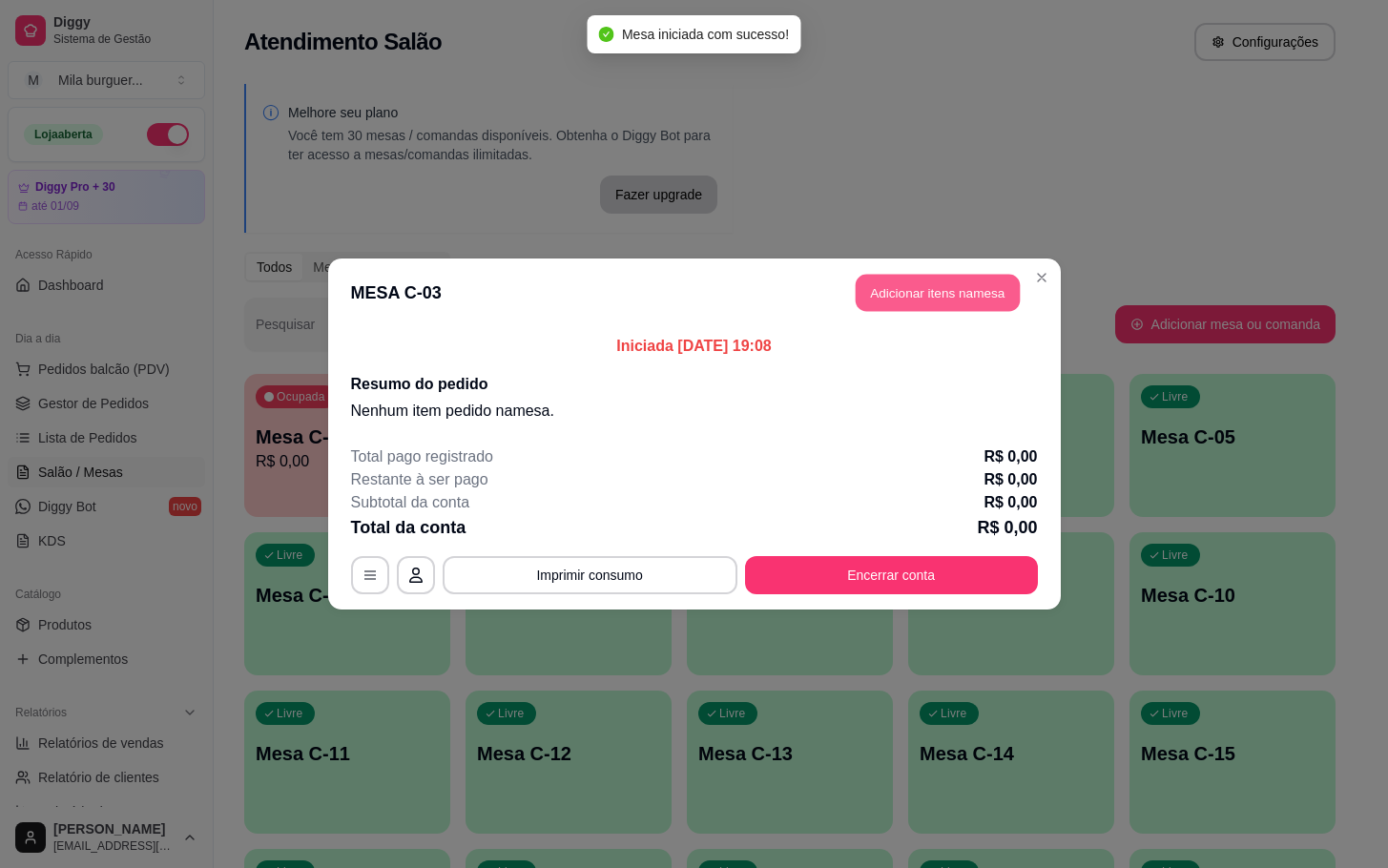
click at [891, 275] on button "Adicionar itens na mesa" at bounding box center [937, 294] width 164 height 37
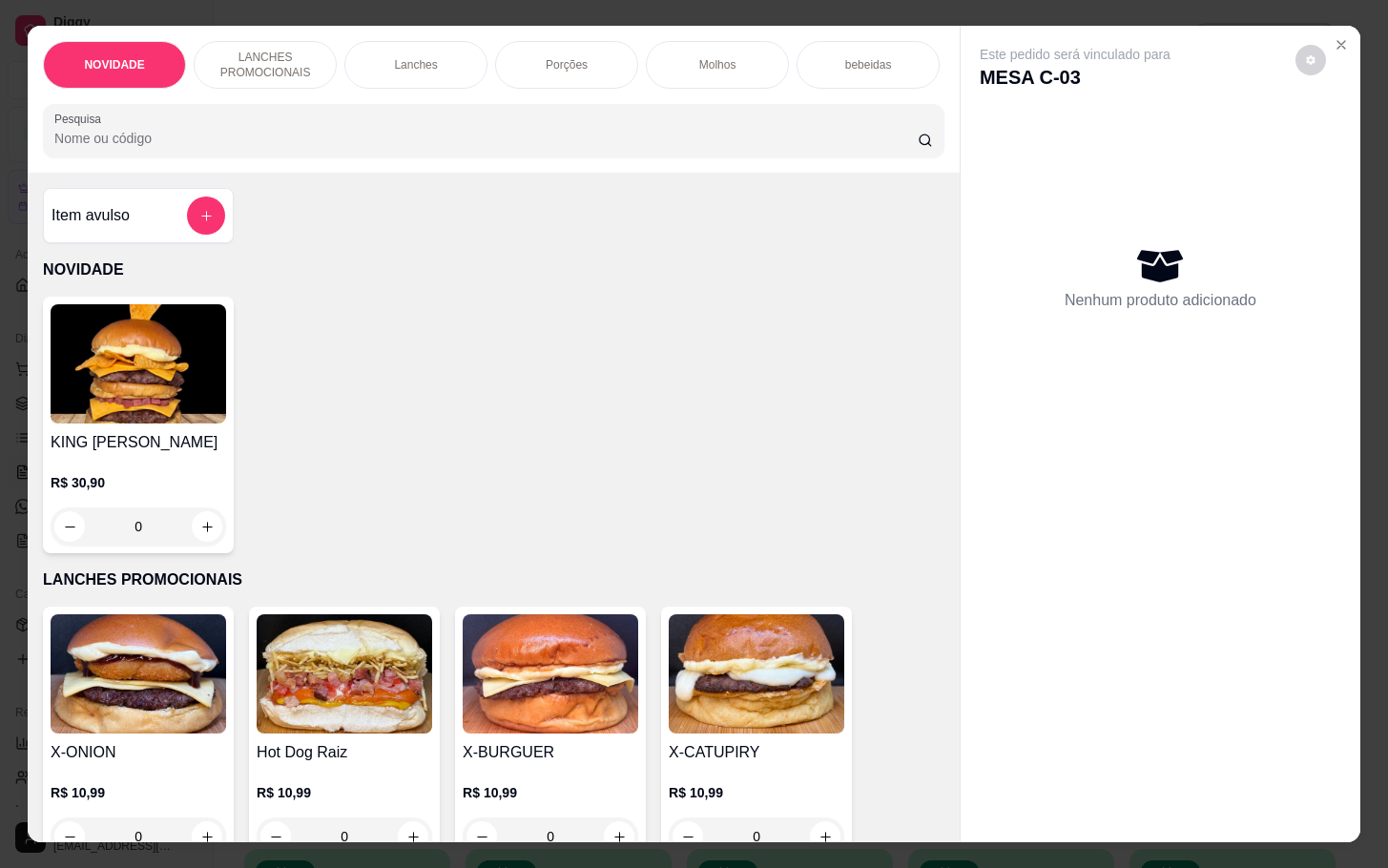
click at [573, 57] on p "Porções" at bounding box center [567, 64] width 42 height 15
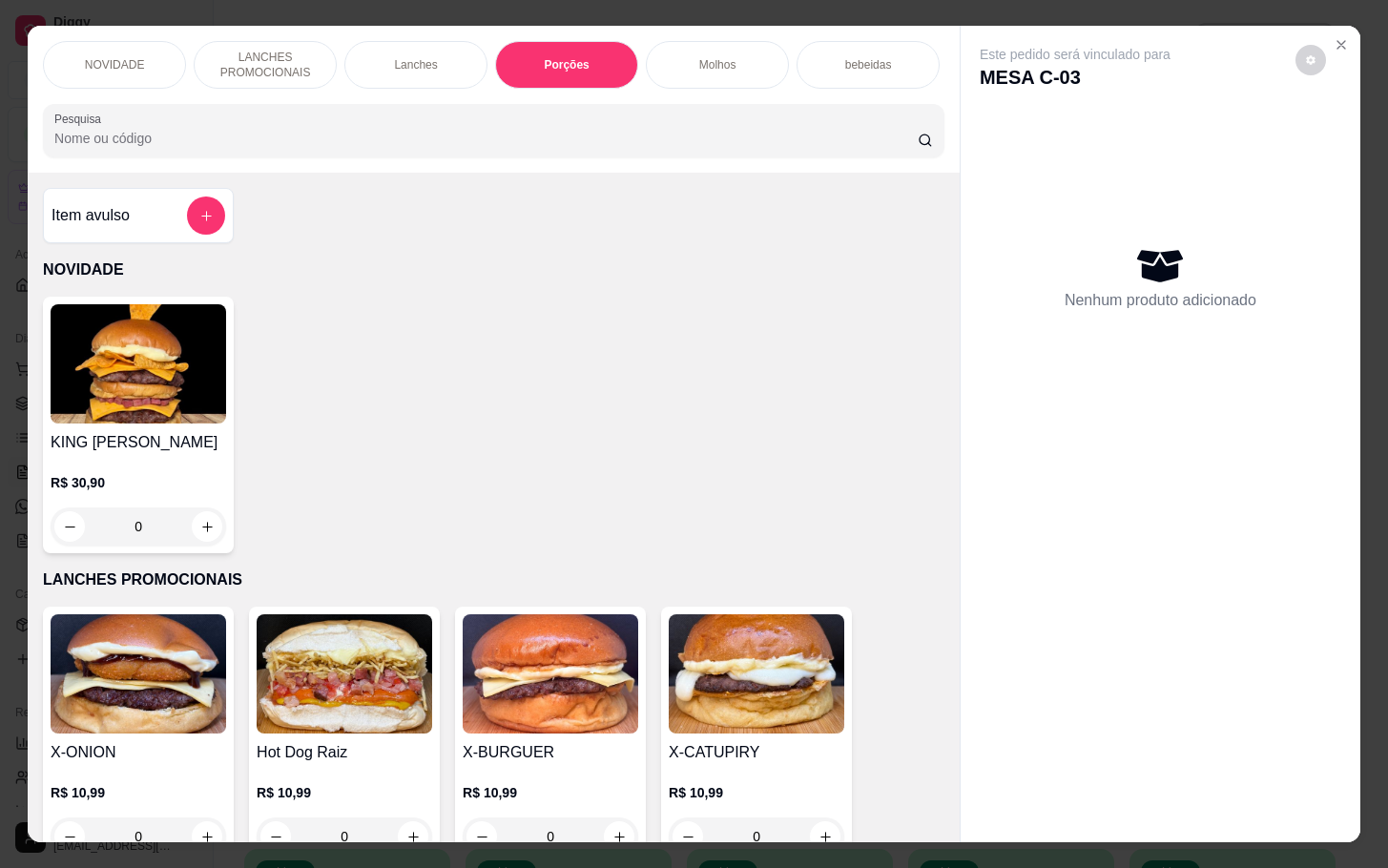
scroll to position [45, 0]
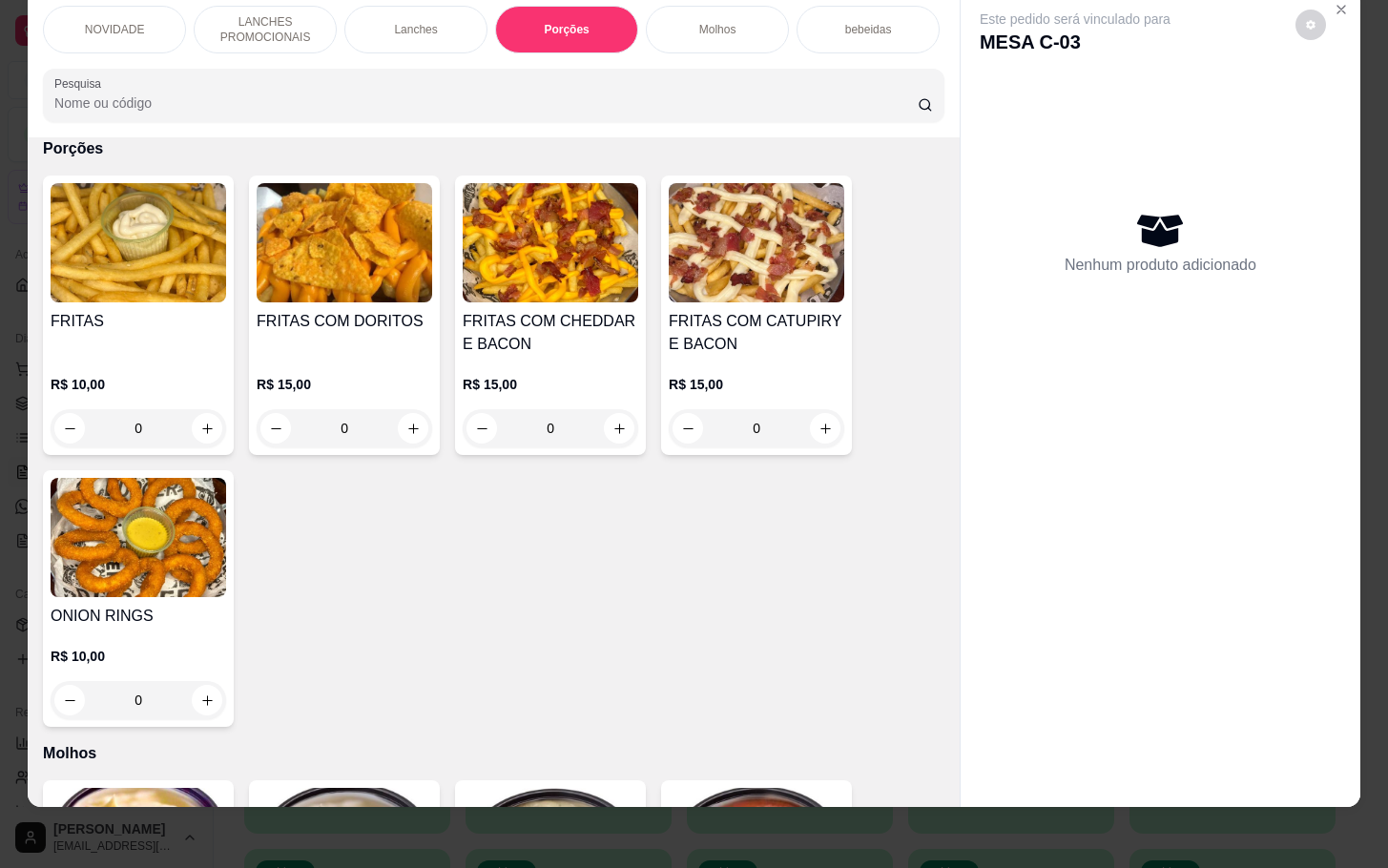
click at [814, 430] on div "0" at bounding box center [756, 428] width 175 height 38
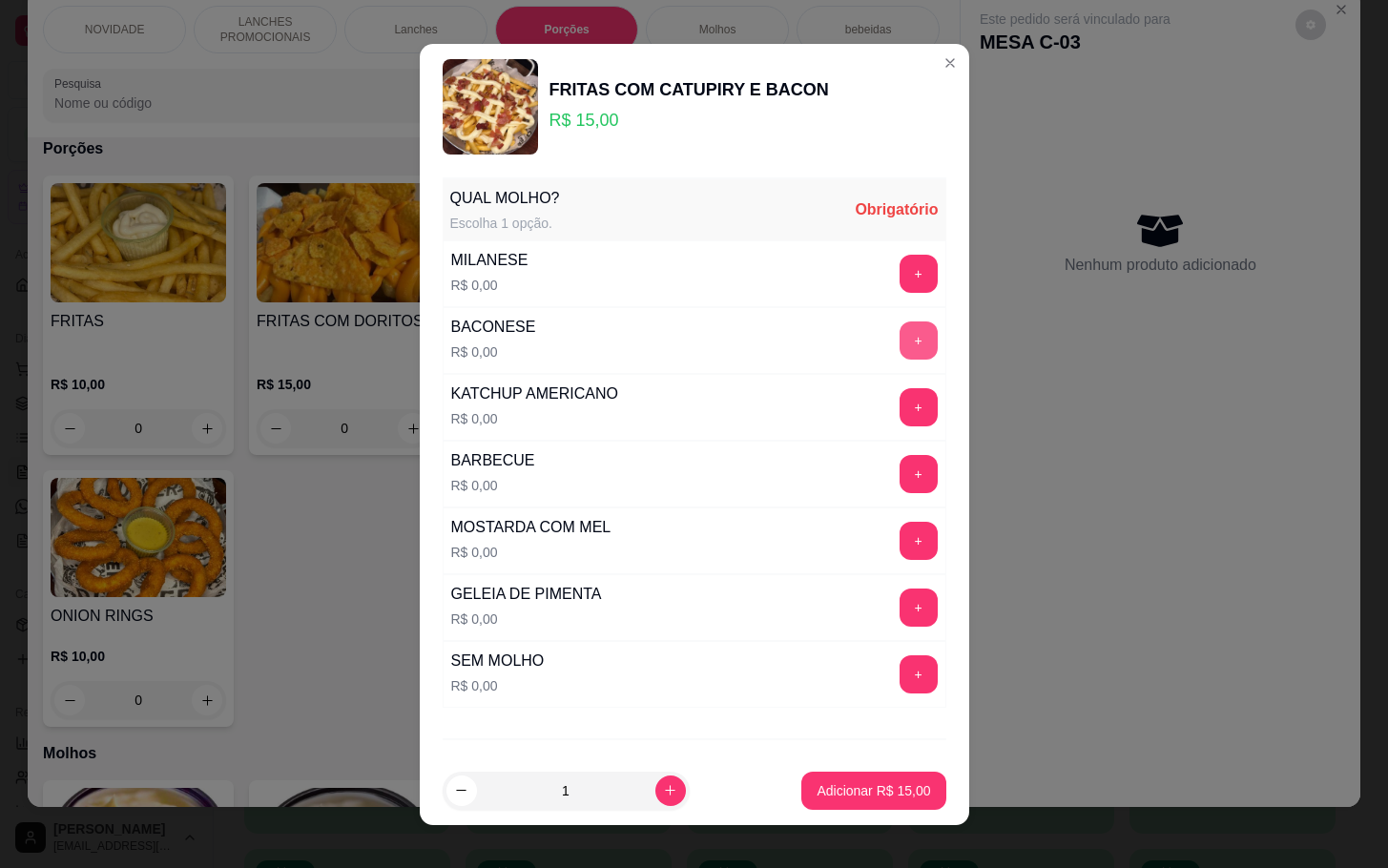
click at [900, 344] on button "+" at bounding box center [919, 340] width 38 height 38
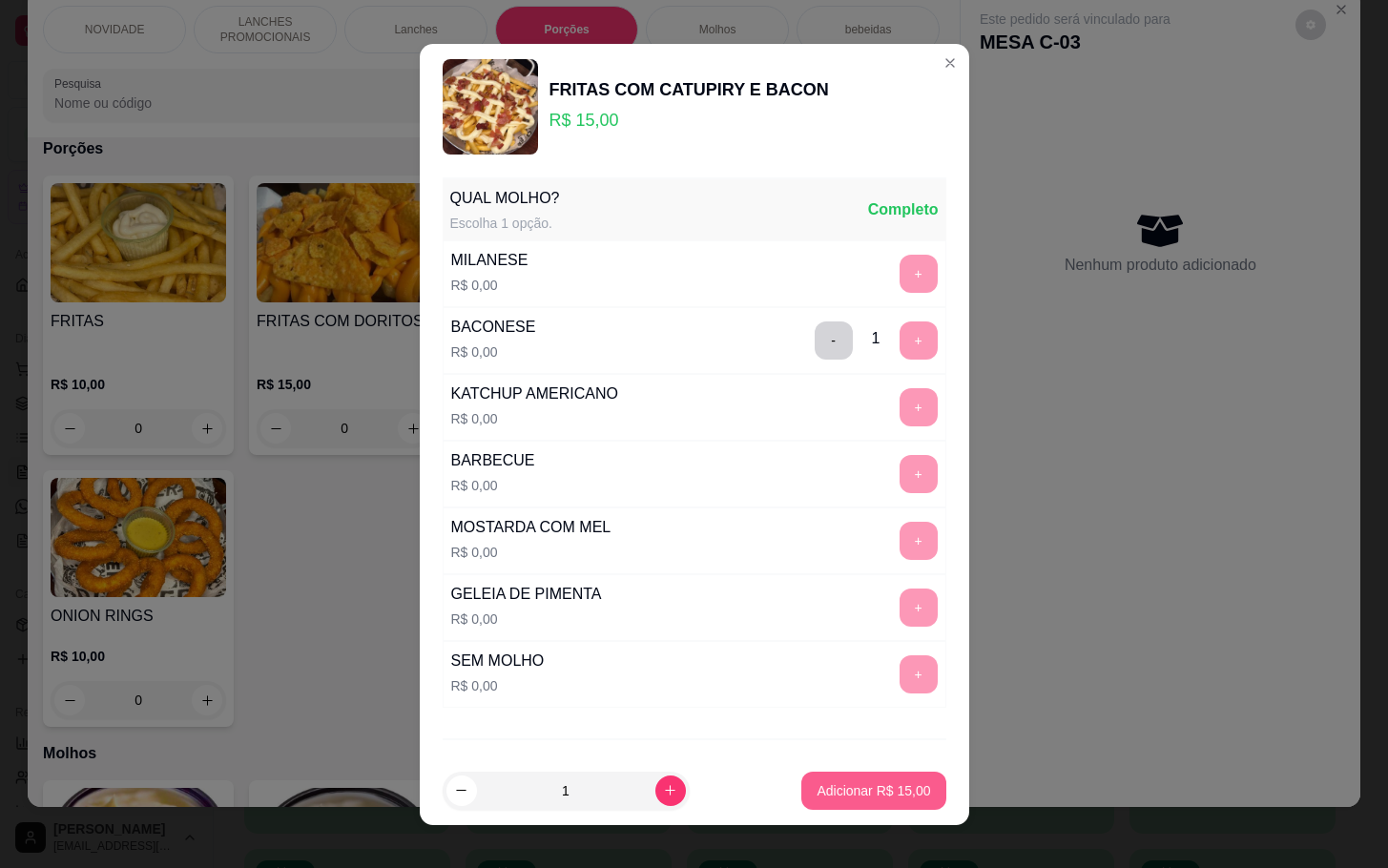
click at [816, 798] on p "Adicionar R$ 15,00" at bounding box center [872, 790] width 113 height 19
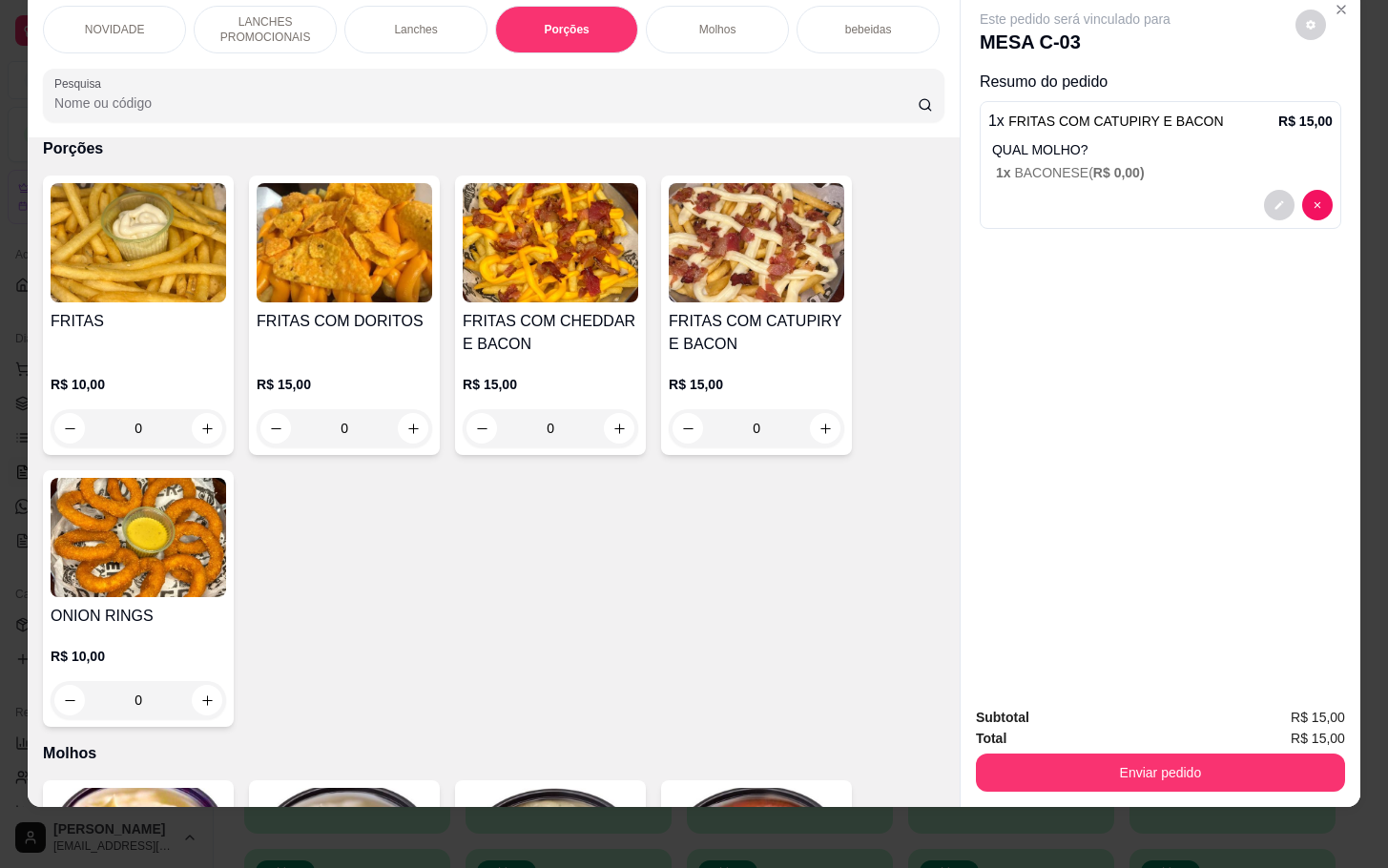
click at [825, 440] on div "0" at bounding box center [756, 428] width 175 height 38
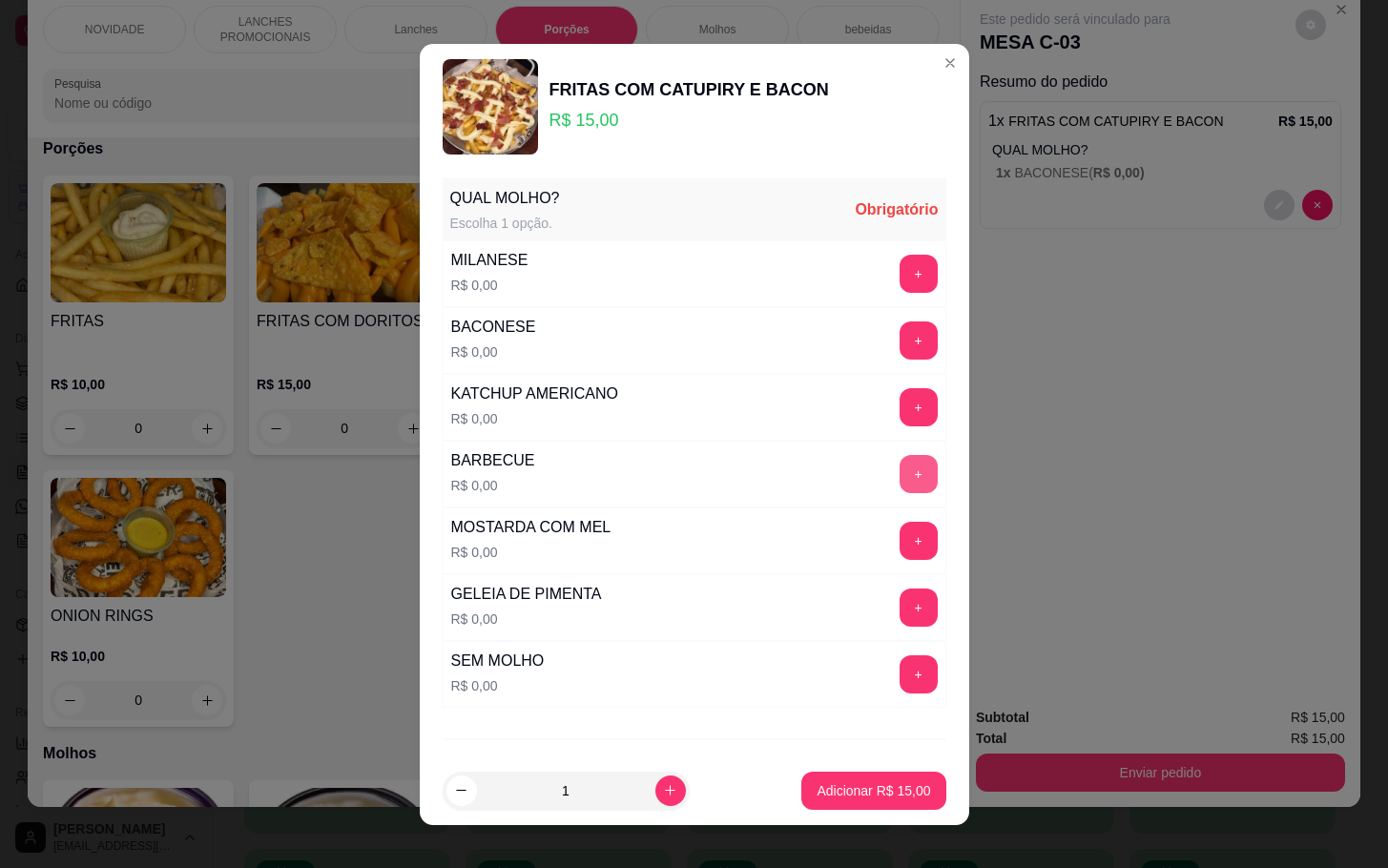
click at [900, 466] on button "+" at bounding box center [919, 474] width 38 height 38
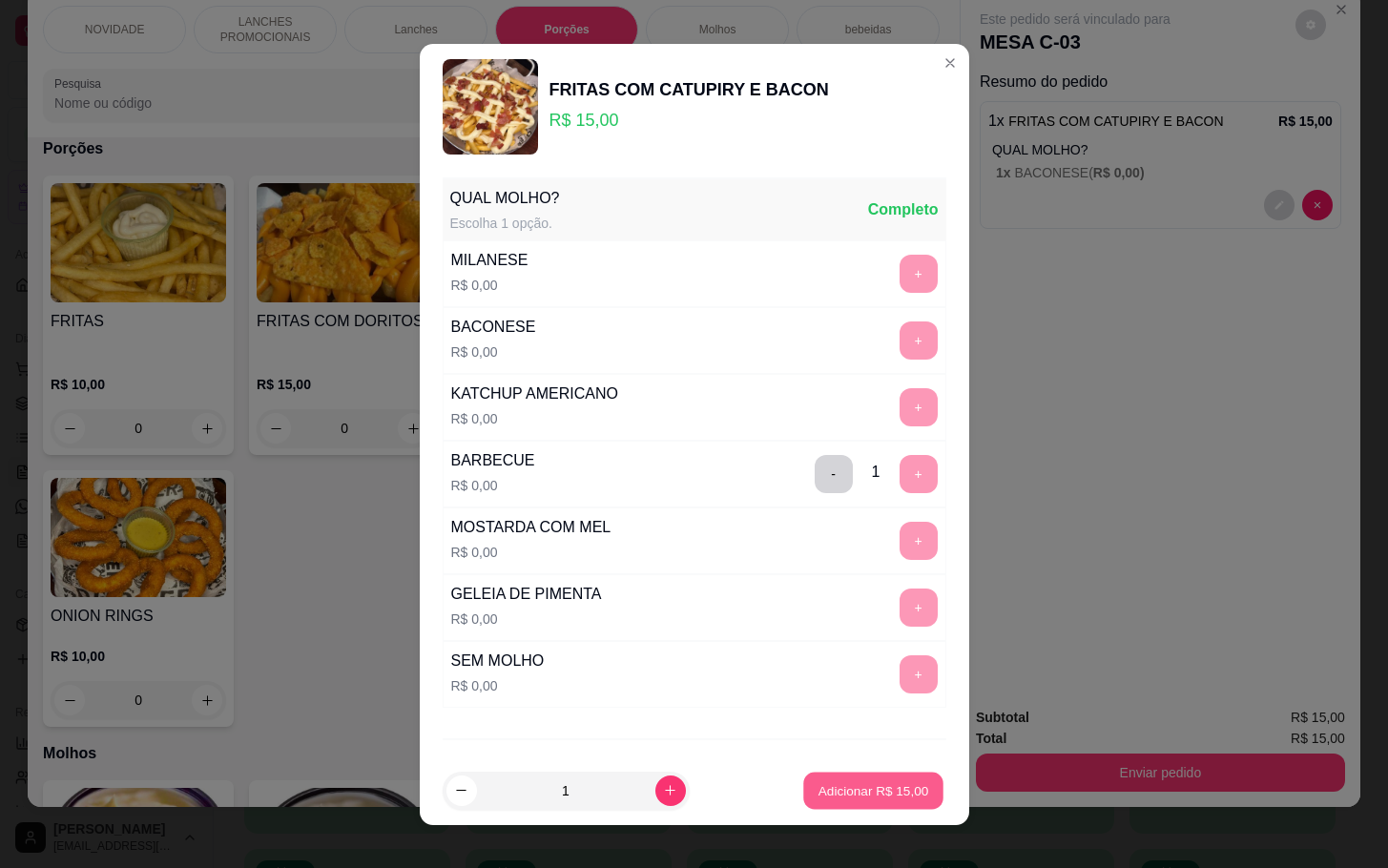
click at [827, 781] on p "Adicionar R$ 15,00" at bounding box center [873, 790] width 110 height 18
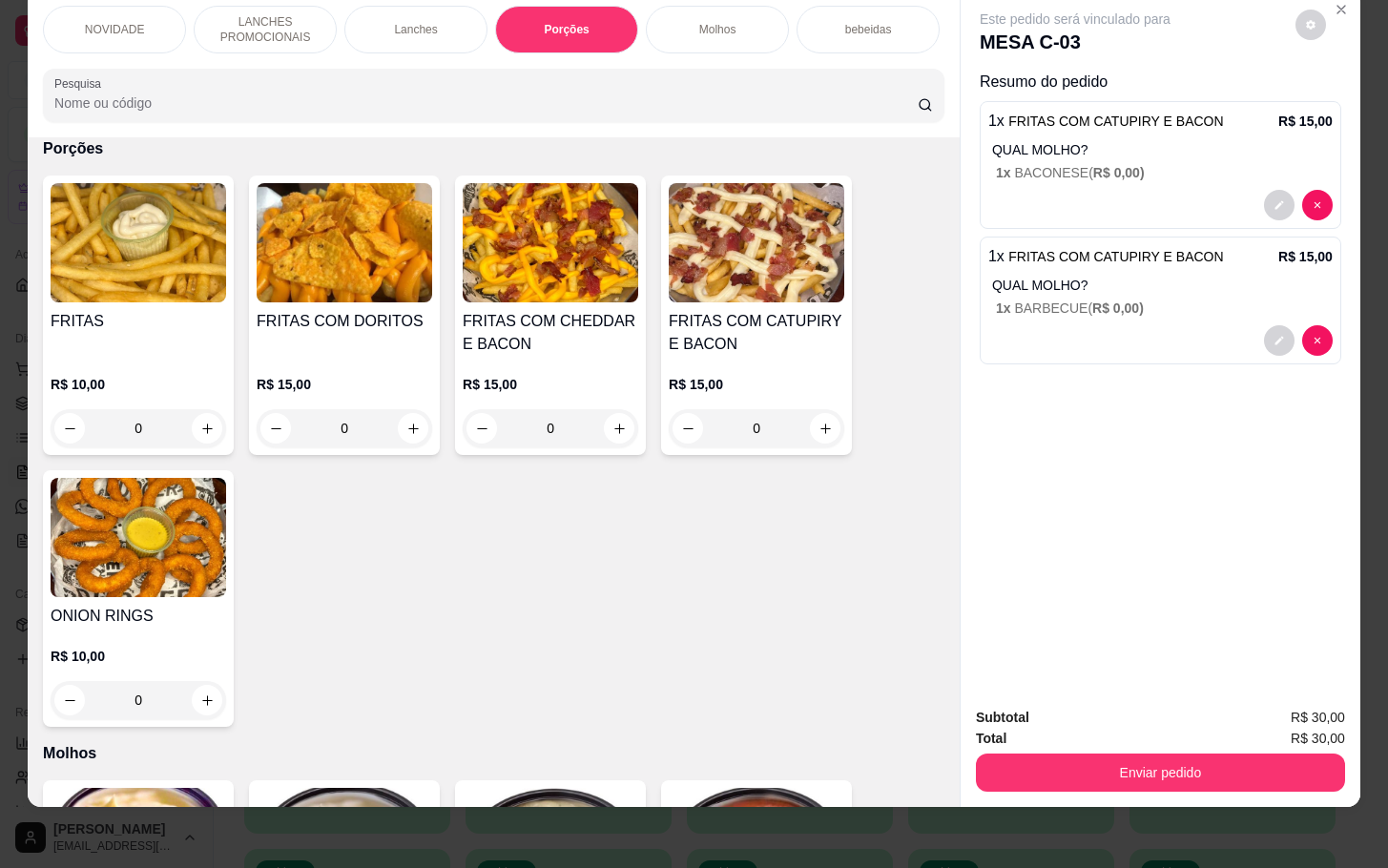
click at [89, 21] on div "NOVIDADE" at bounding box center [114, 30] width 143 height 47
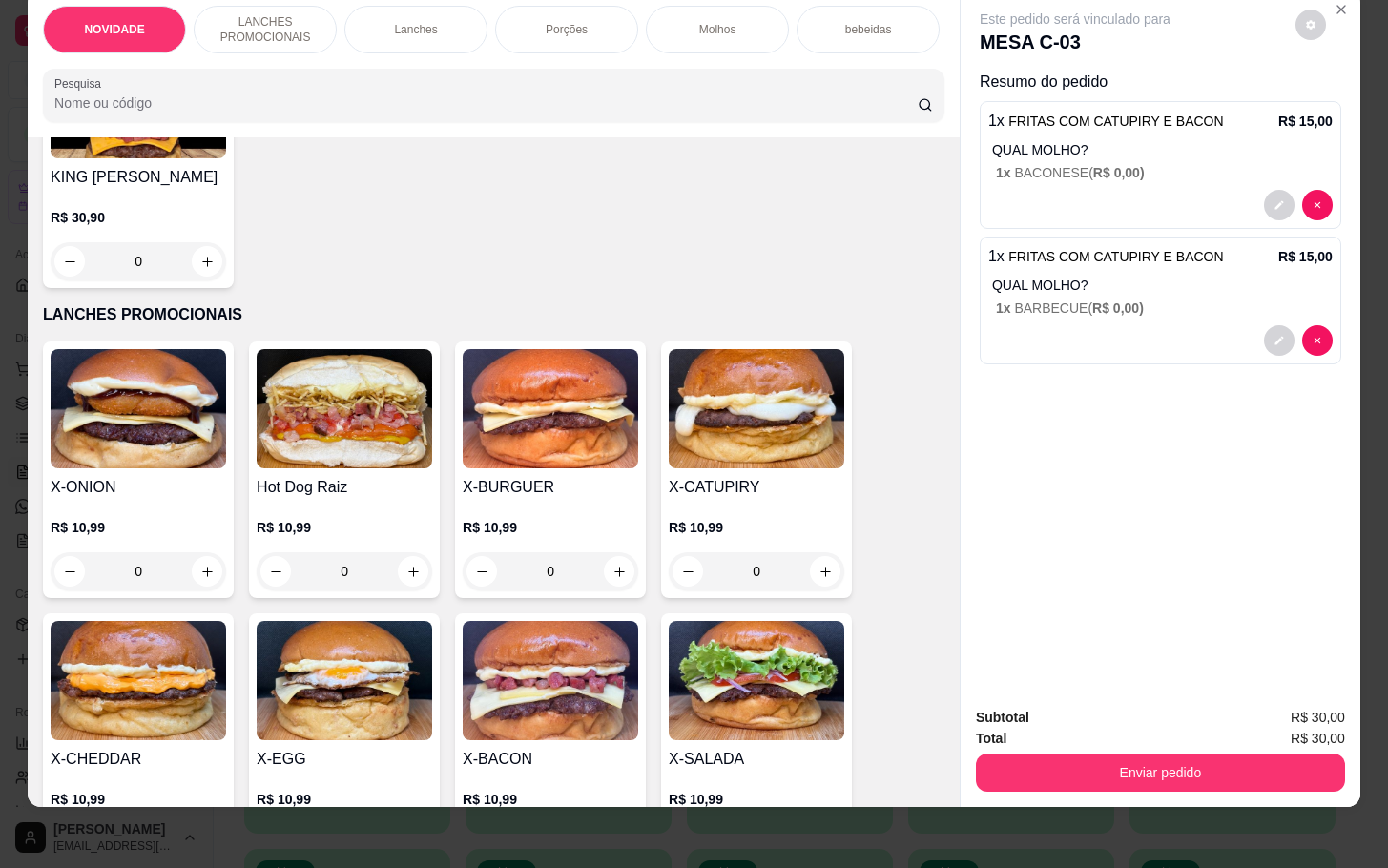
scroll to position [372, 0]
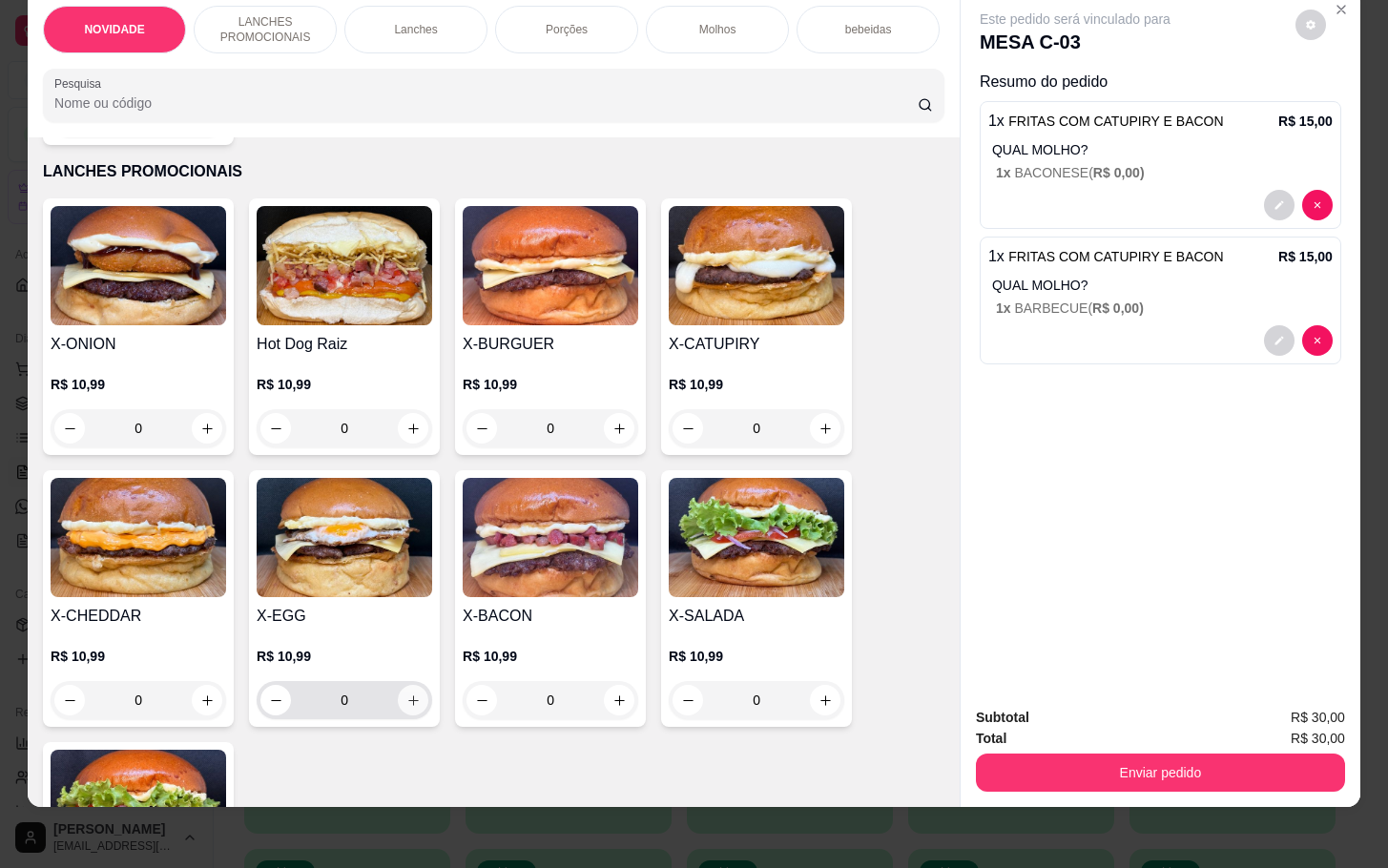
click at [406, 699] on icon "increase-product-quantity" at bounding box center [413, 701] width 15 height 15
type input "1"
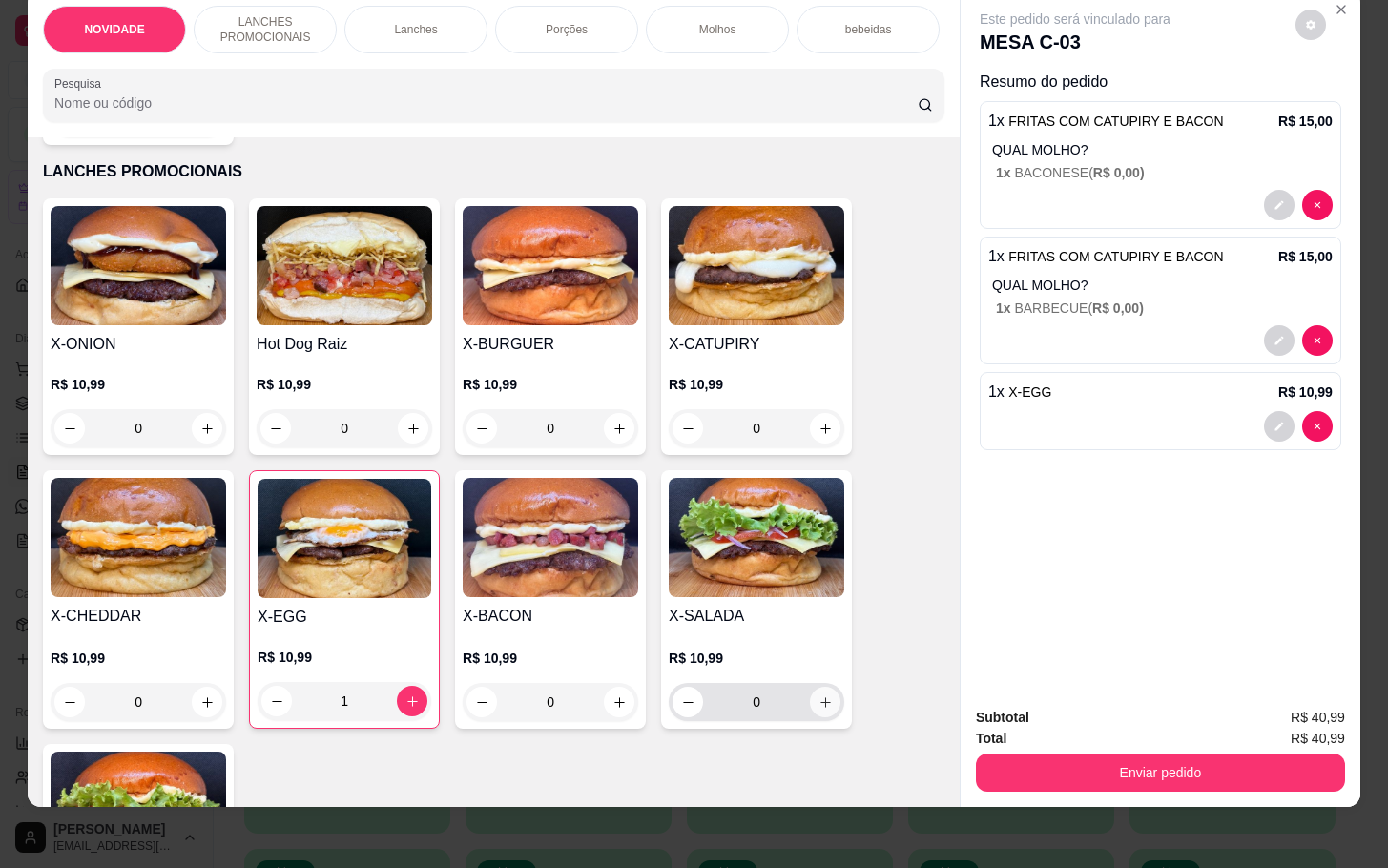
click at [810, 713] on button "increase-product-quantity" at bounding box center [825, 701] width 31 height 31
click at [810, 713] on button "increase-product-quantity" at bounding box center [825, 701] width 30 height 30
type input "2"
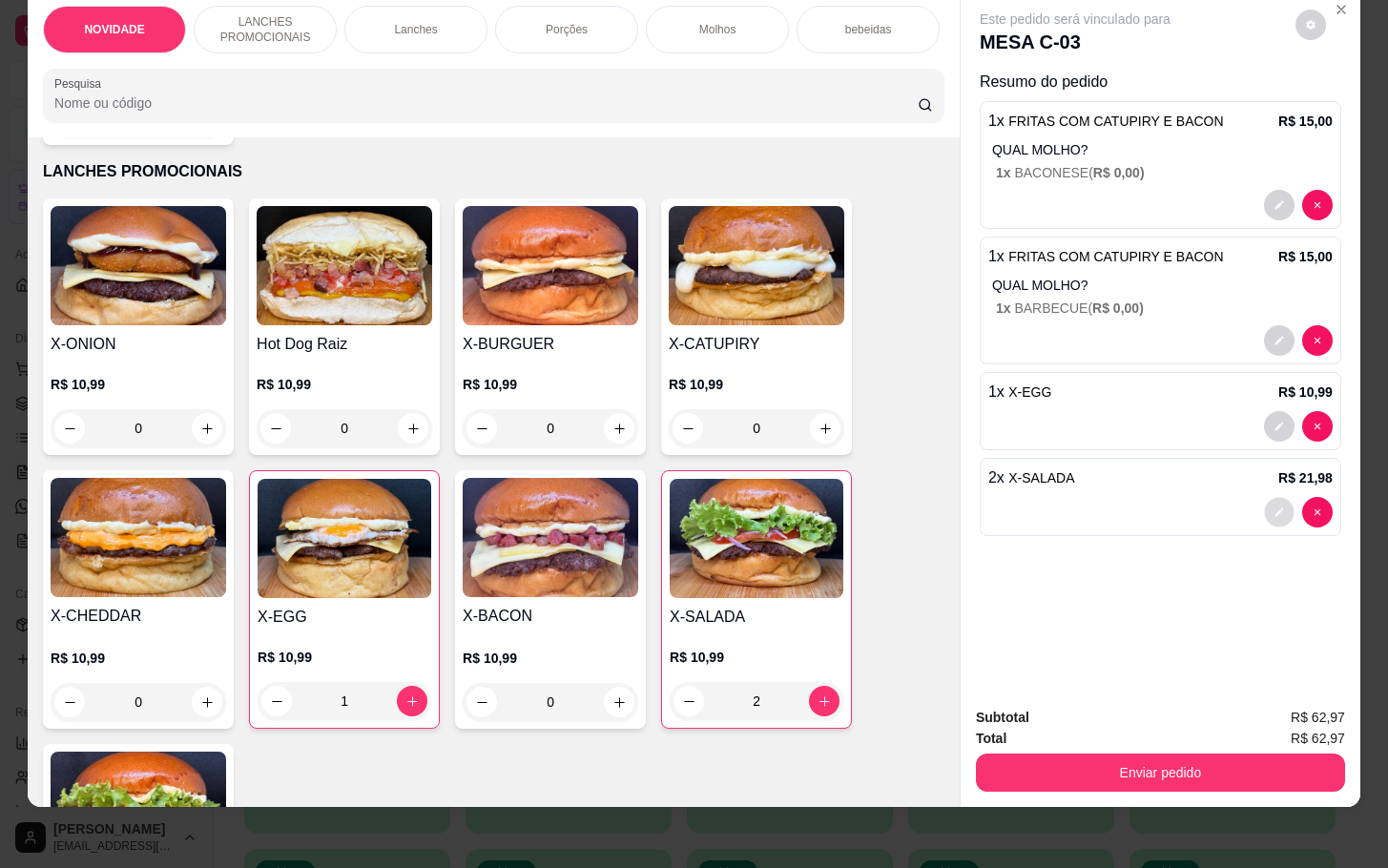
click at [1269, 498] on button "decrease-product-quantity" at bounding box center [1279, 512] width 30 height 30
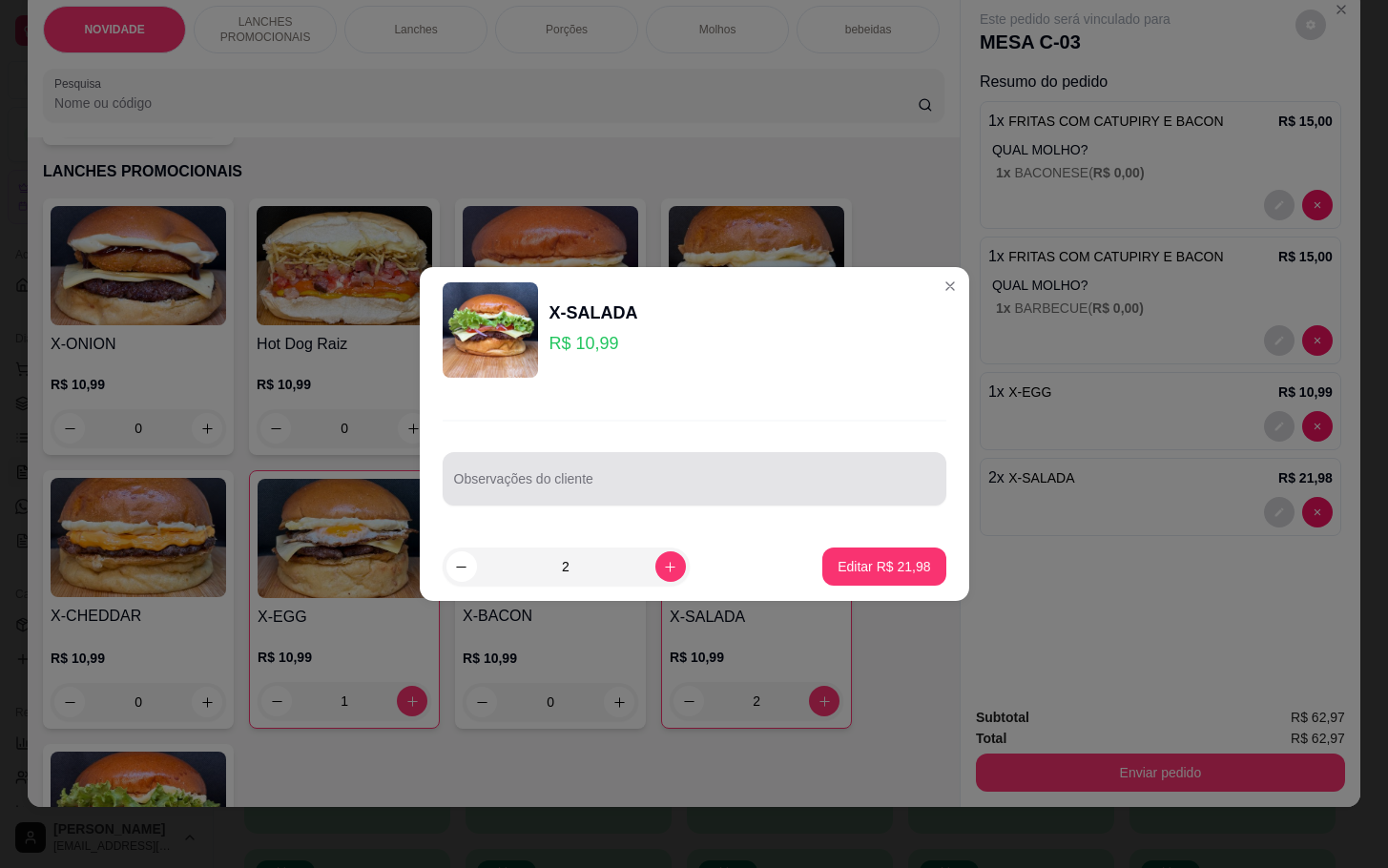
click at [818, 493] on input "Observações do cliente" at bounding box center [695, 486] width 481 height 19
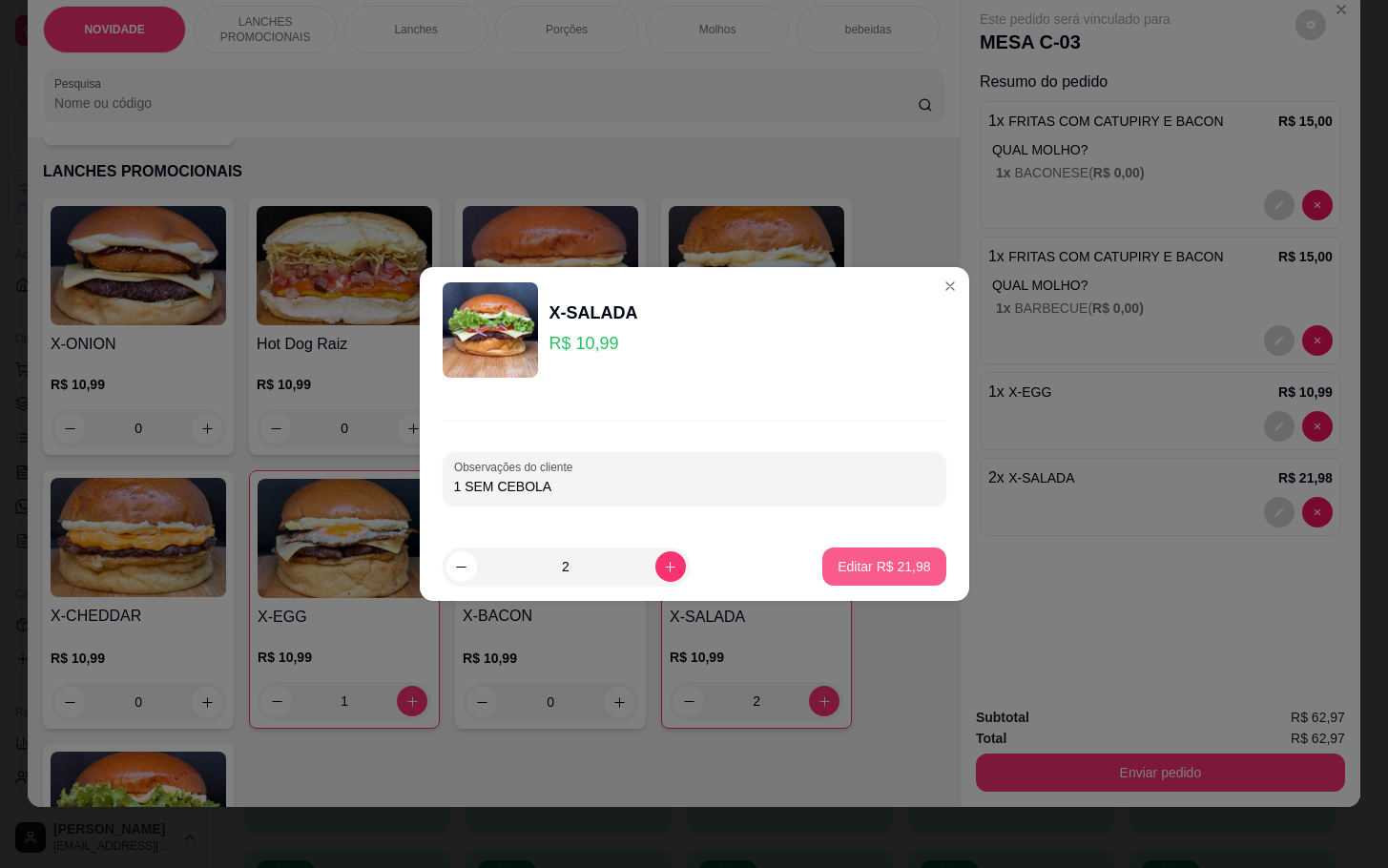
type input "1 SEM CEBOLA"
click at [870, 569] on p "Editar R$ 21,98" at bounding box center [884, 566] width 93 height 19
type input "0"
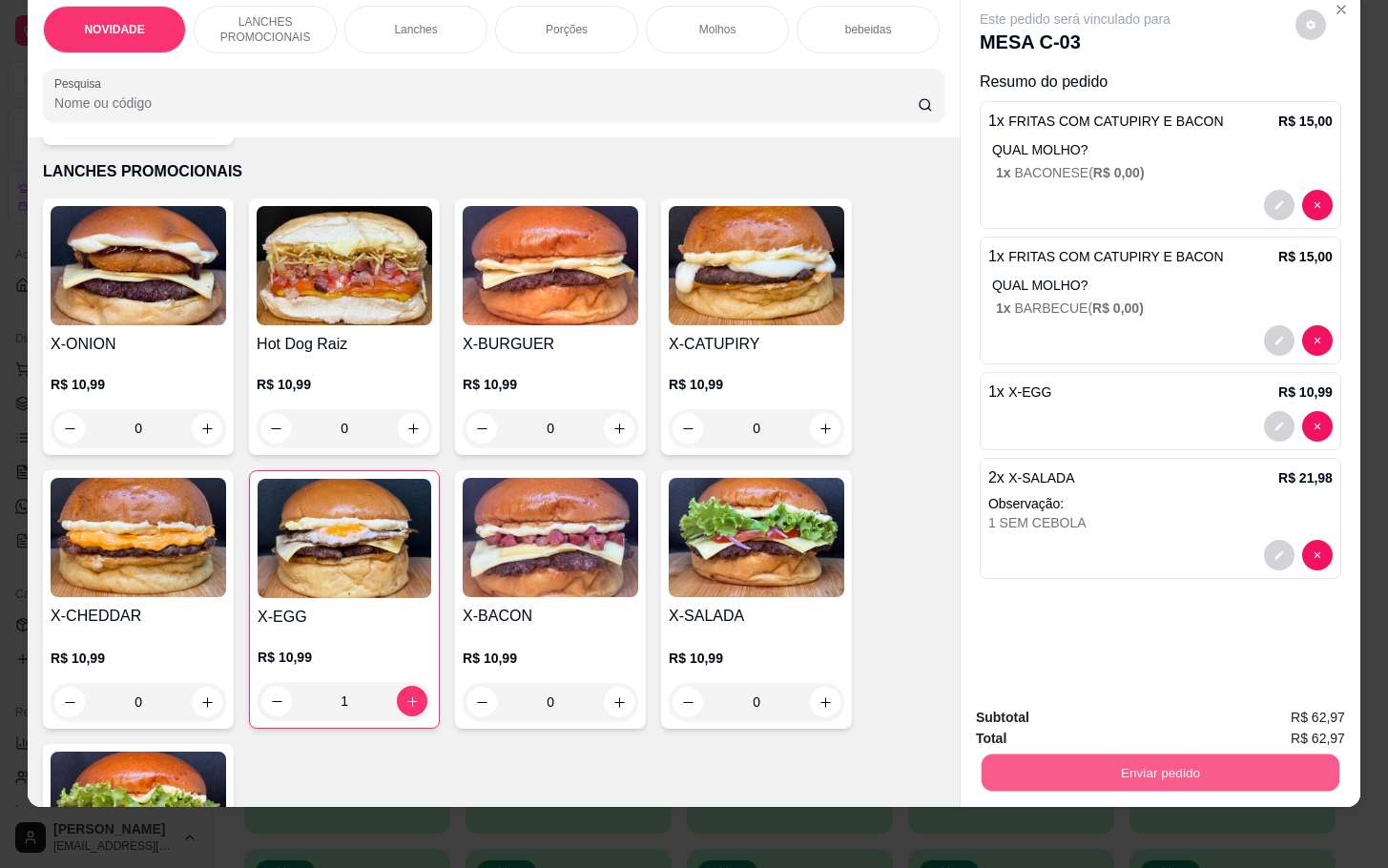
click at [1159, 759] on button "Enviar pedido" at bounding box center [1160, 772] width 358 height 37
click at [1111, 718] on button "Não registrar e enviar pedido" at bounding box center [1093, 704] width 198 height 36
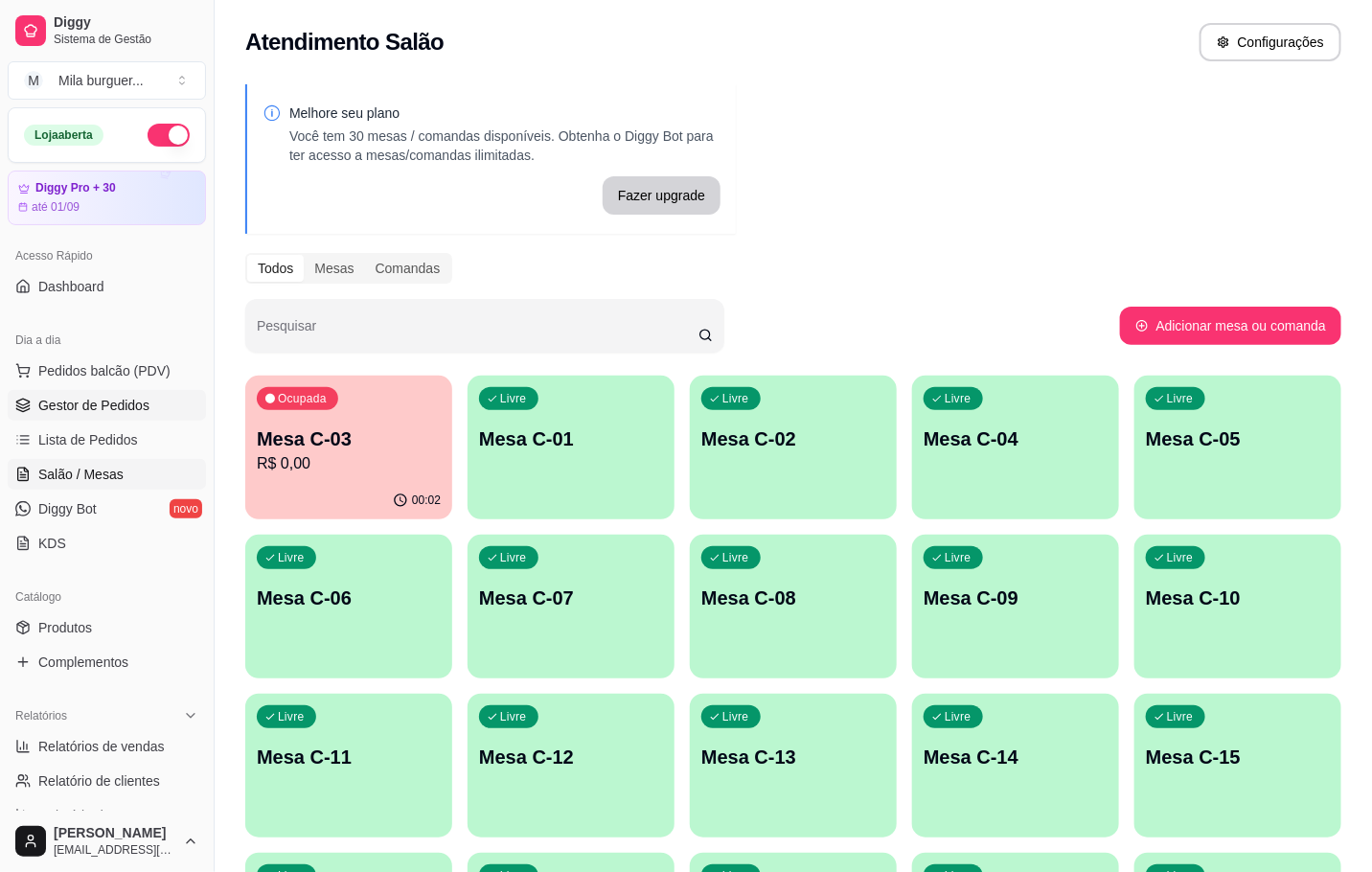
click at [128, 405] on span "Gestor de Pedidos" at bounding box center [94, 405] width 111 height 19
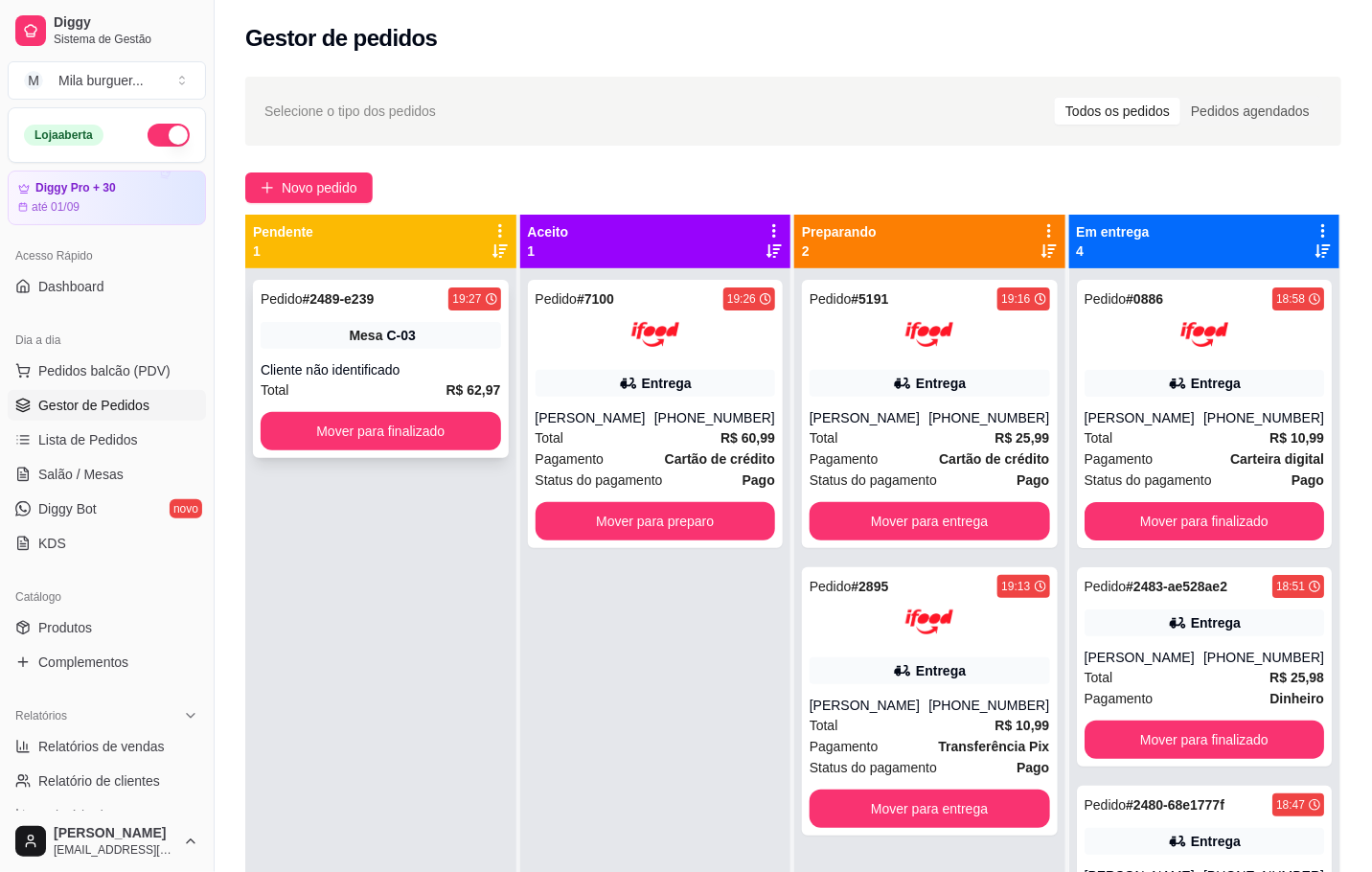
click at [374, 351] on div "Pedido # 2489-e239 19:27 Mesa C-03 Cliente não identificado Total R$ 62,97 Move…" at bounding box center [381, 369] width 255 height 178
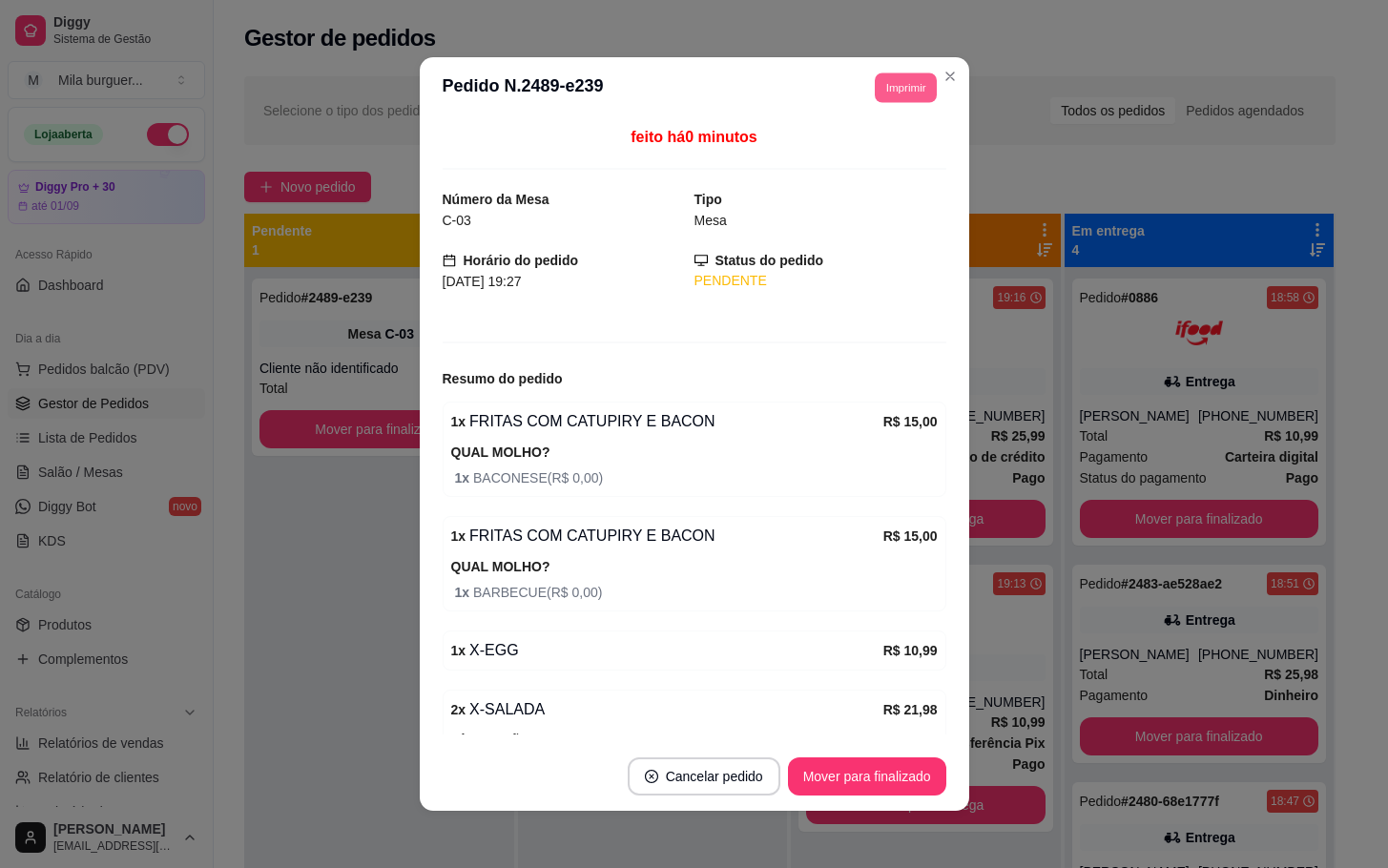
click at [904, 89] on button "Imprimir" at bounding box center [905, 88] width 62 height 30
click at [854, 155] on button "IMPRESSORA" at bounding box center [859, 155] width 133 height 30
click at [875, 98] on button "Imprimir" at bounding box center [906, 88] width 64 height 31
click at [828, 158] on button "IMPRESSORA" at bounding box center [859, 155] width 133 height 30
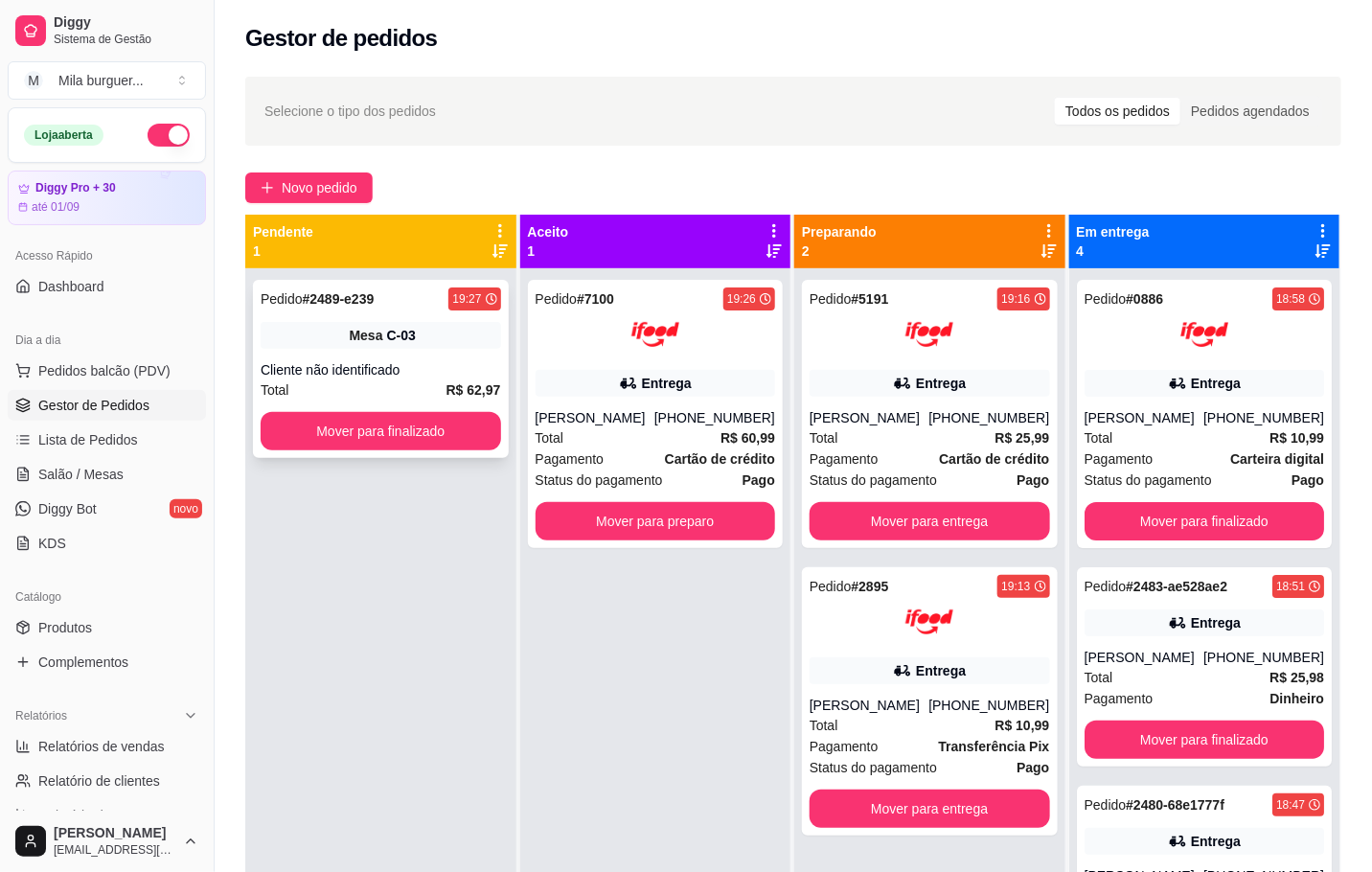
click at [421, 316] on div "Pedido # 2489-e239 19:27 Mesa C-03 Cliente não identificado Total R$ 62,97 Move…" at bounding box center [381, 369] width 255 height 178
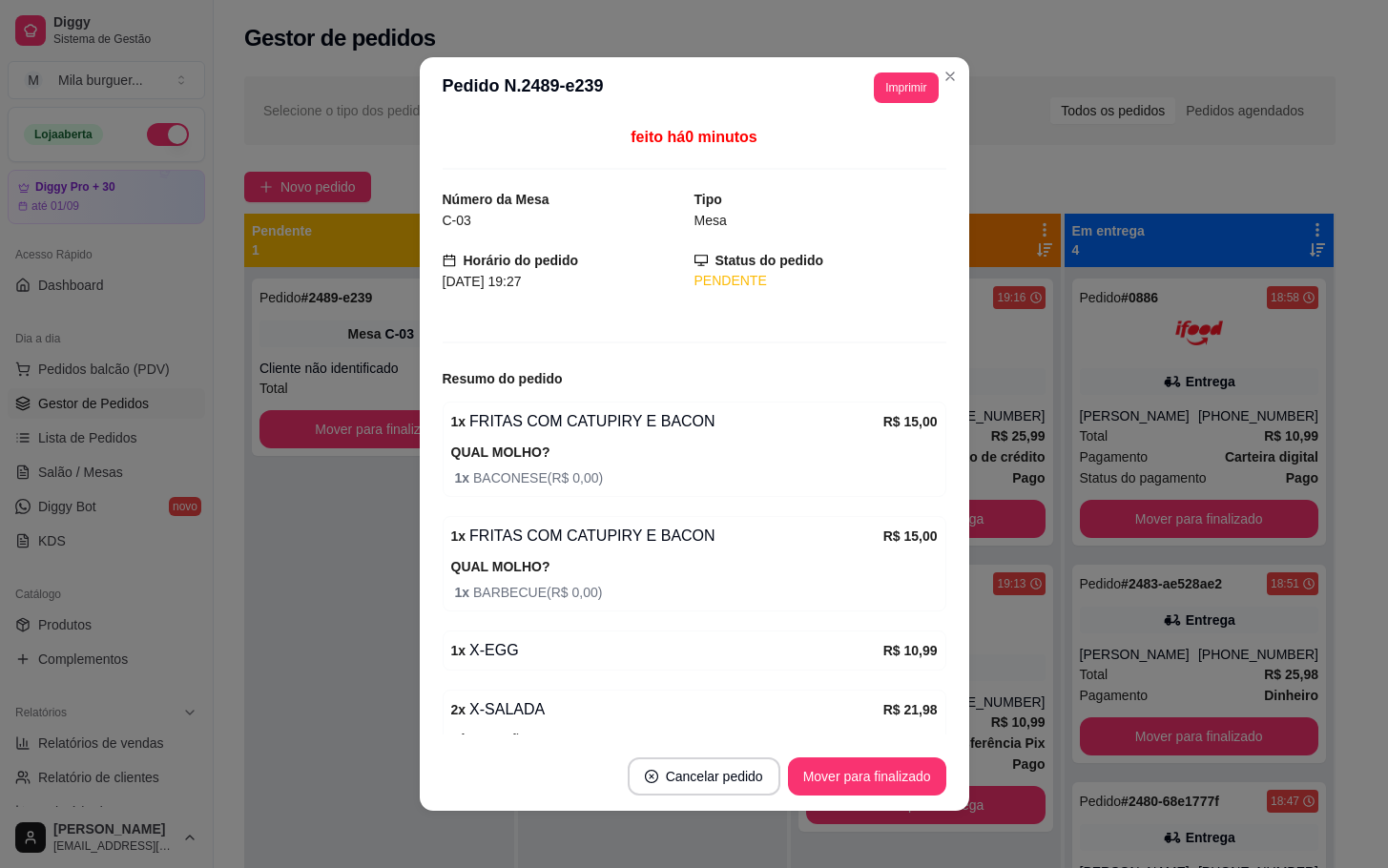
scroll to position [127, 0]
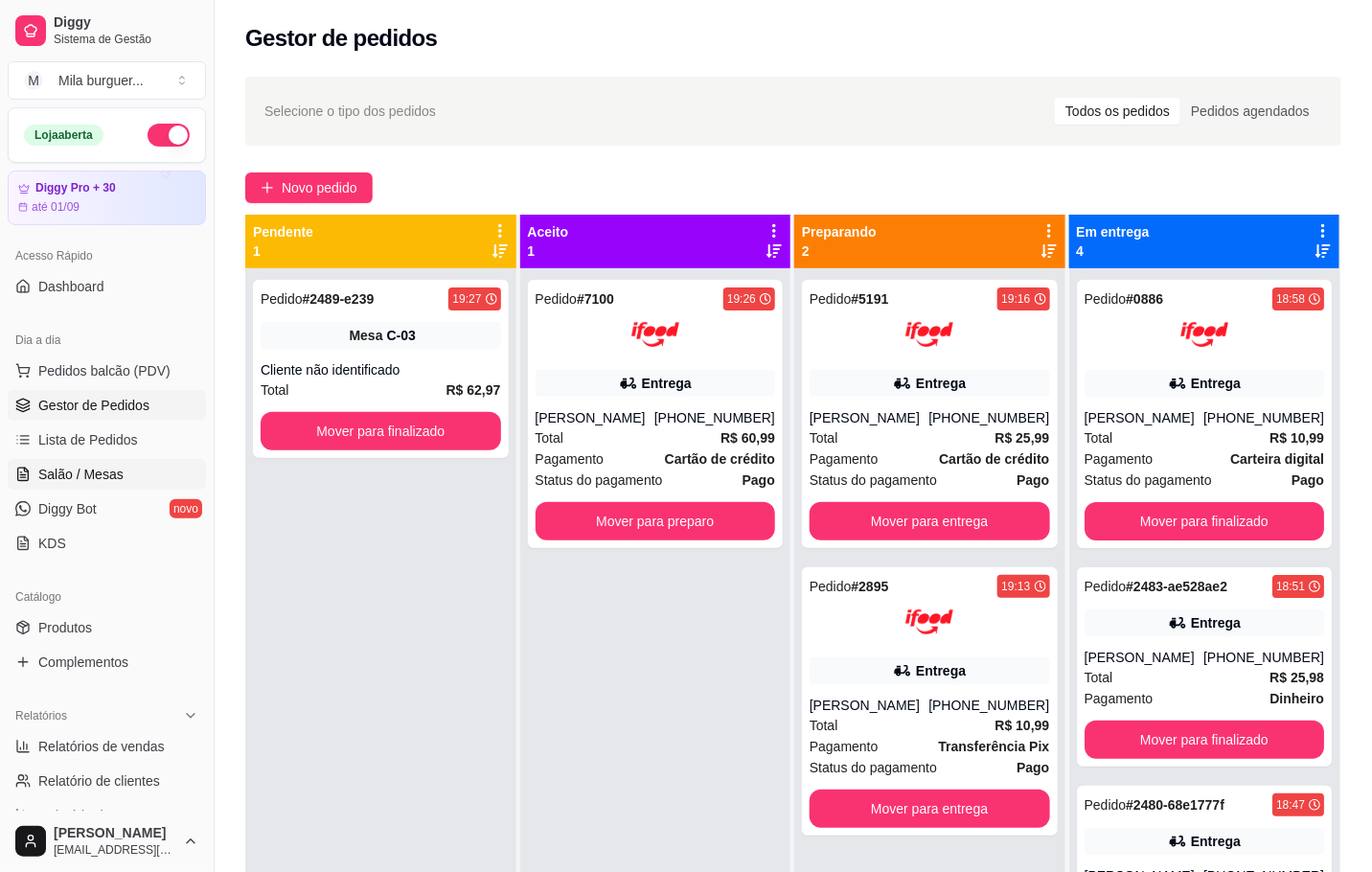
click at [92, 466] on span "Salão / Mesas" at bounding box center [81, 473] width 85 height 19
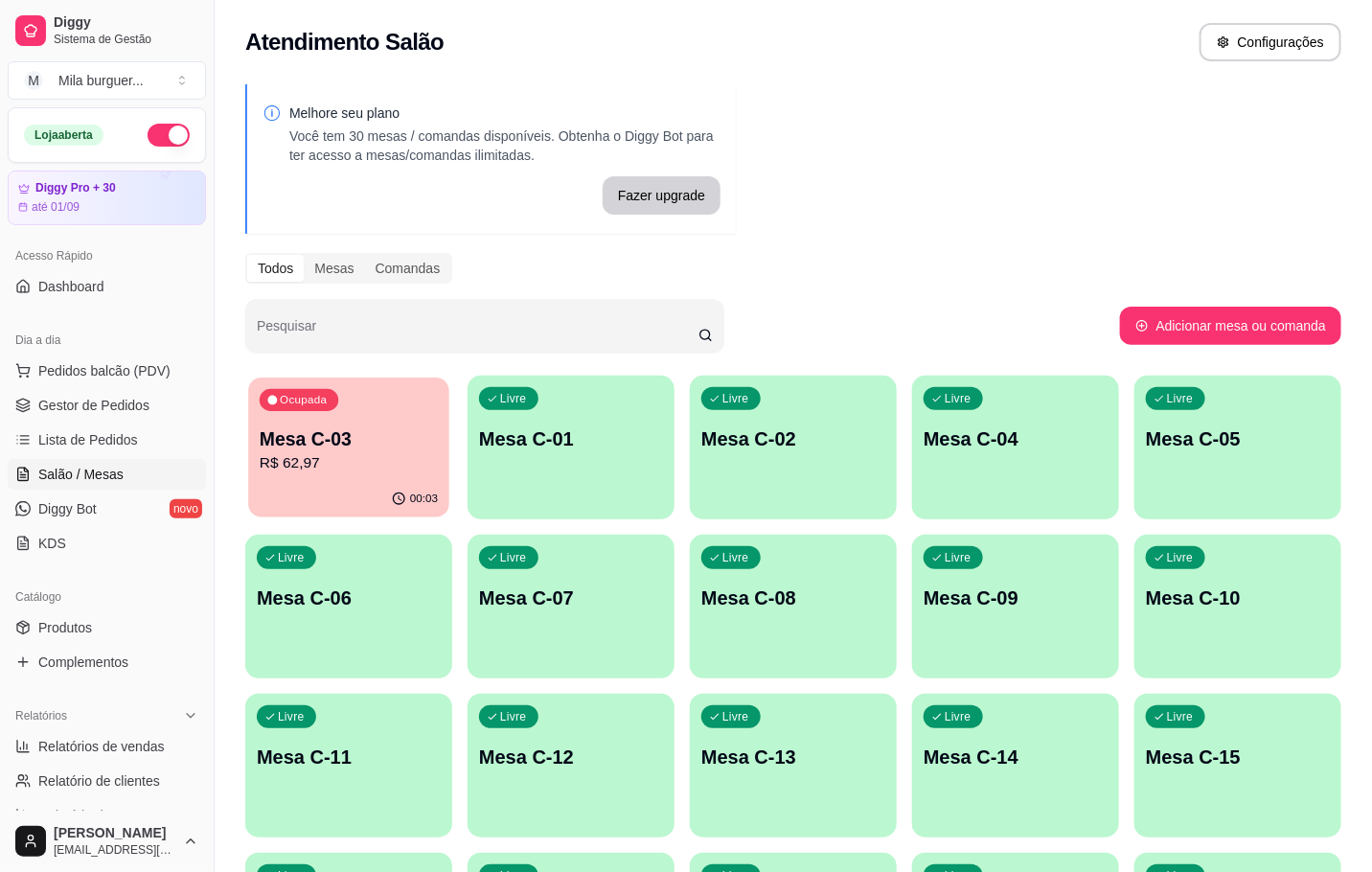
click at [282, 455] on p "R$ 62,97" at bounding box center [348, 463] width 178 height 22
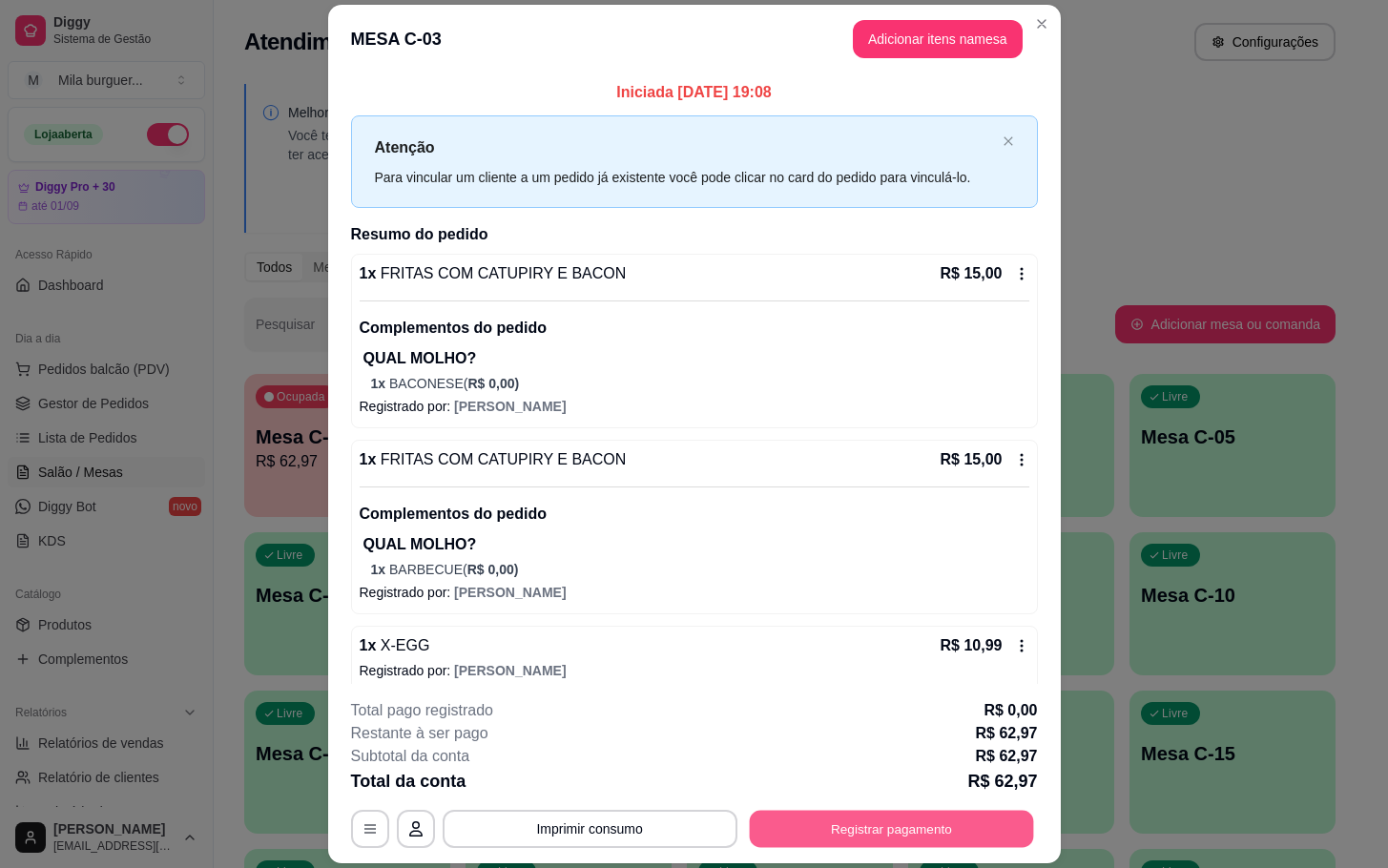
click at [871, 813] on button "Registrar pagamento" at bounding box center [891, 830] width 284 height 37
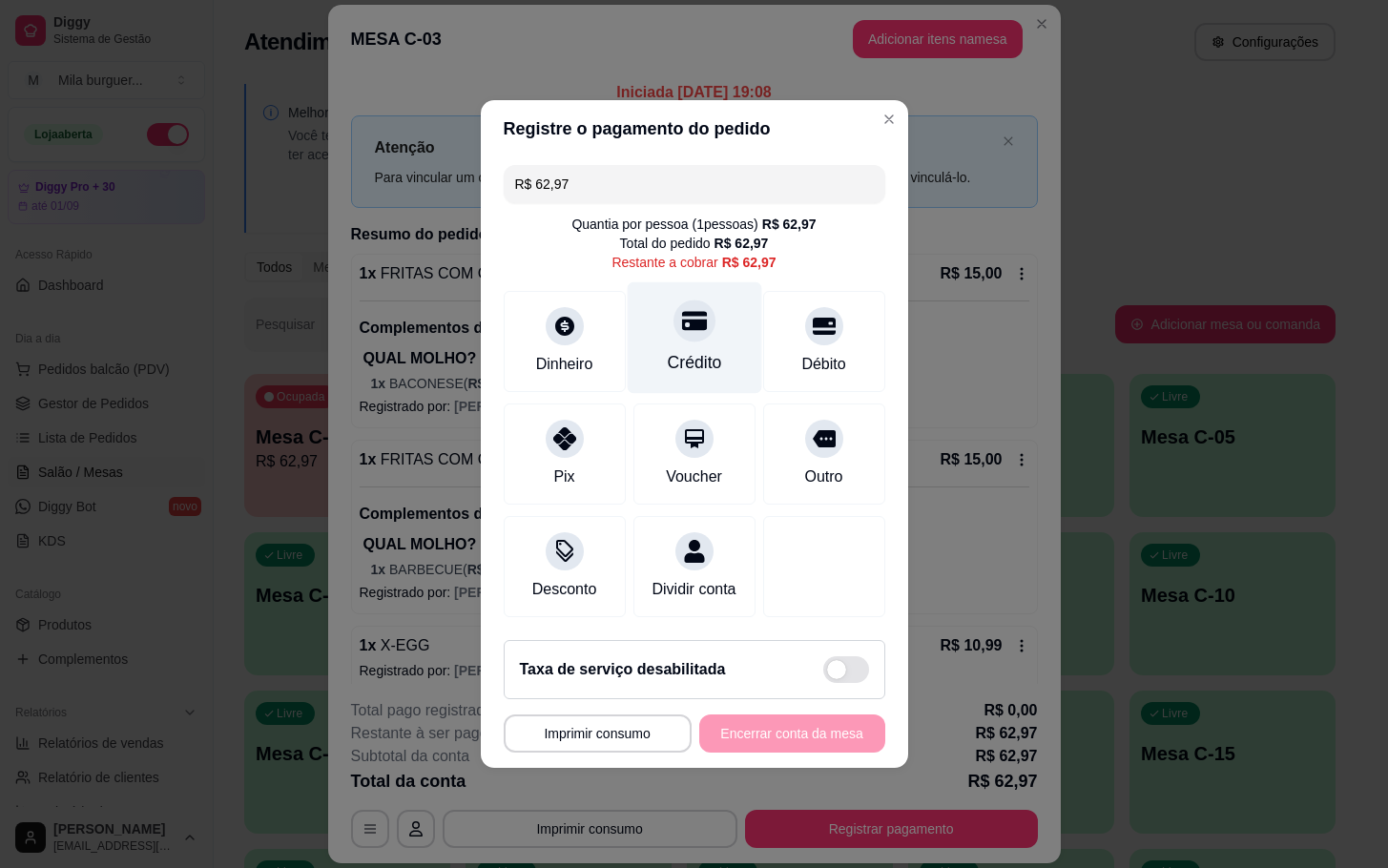
click at [681, 315] on icon at bounding box center [693, 320] width 25 height 19
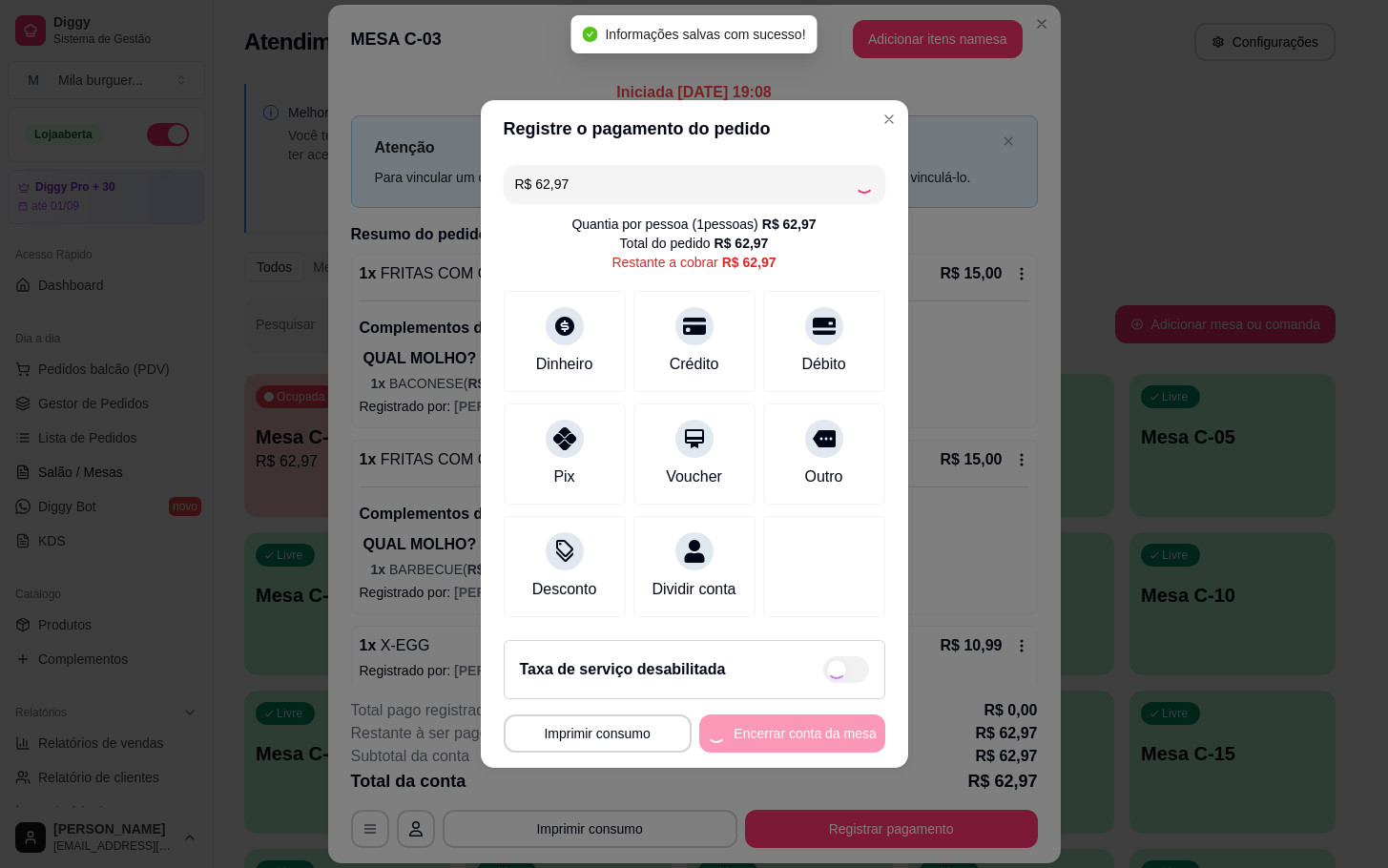
type input "R$ 0,00"
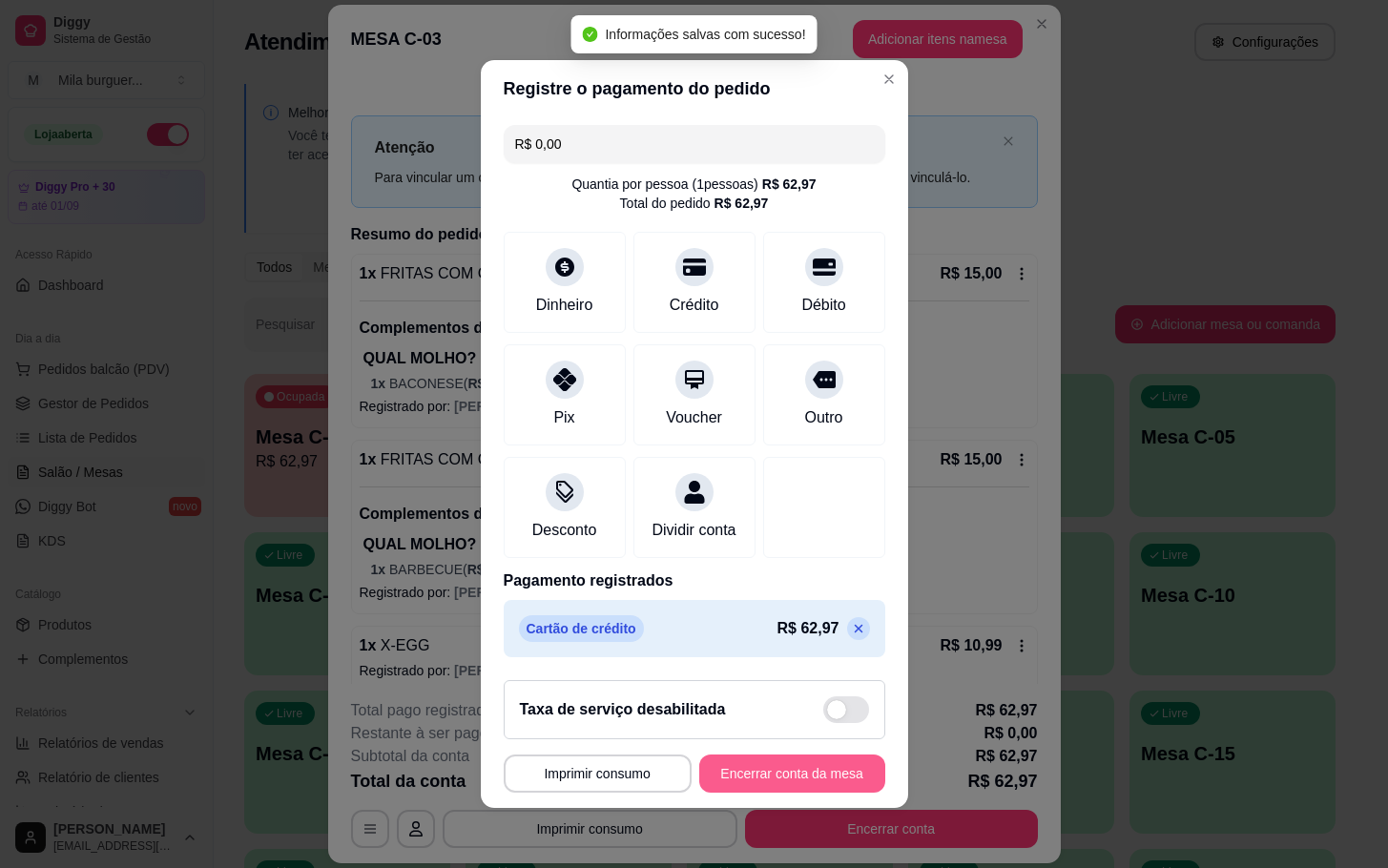
click at [764, 782] on button "Encerrar conta da mesa" at bounding box center [792, 773] width 186 height 38
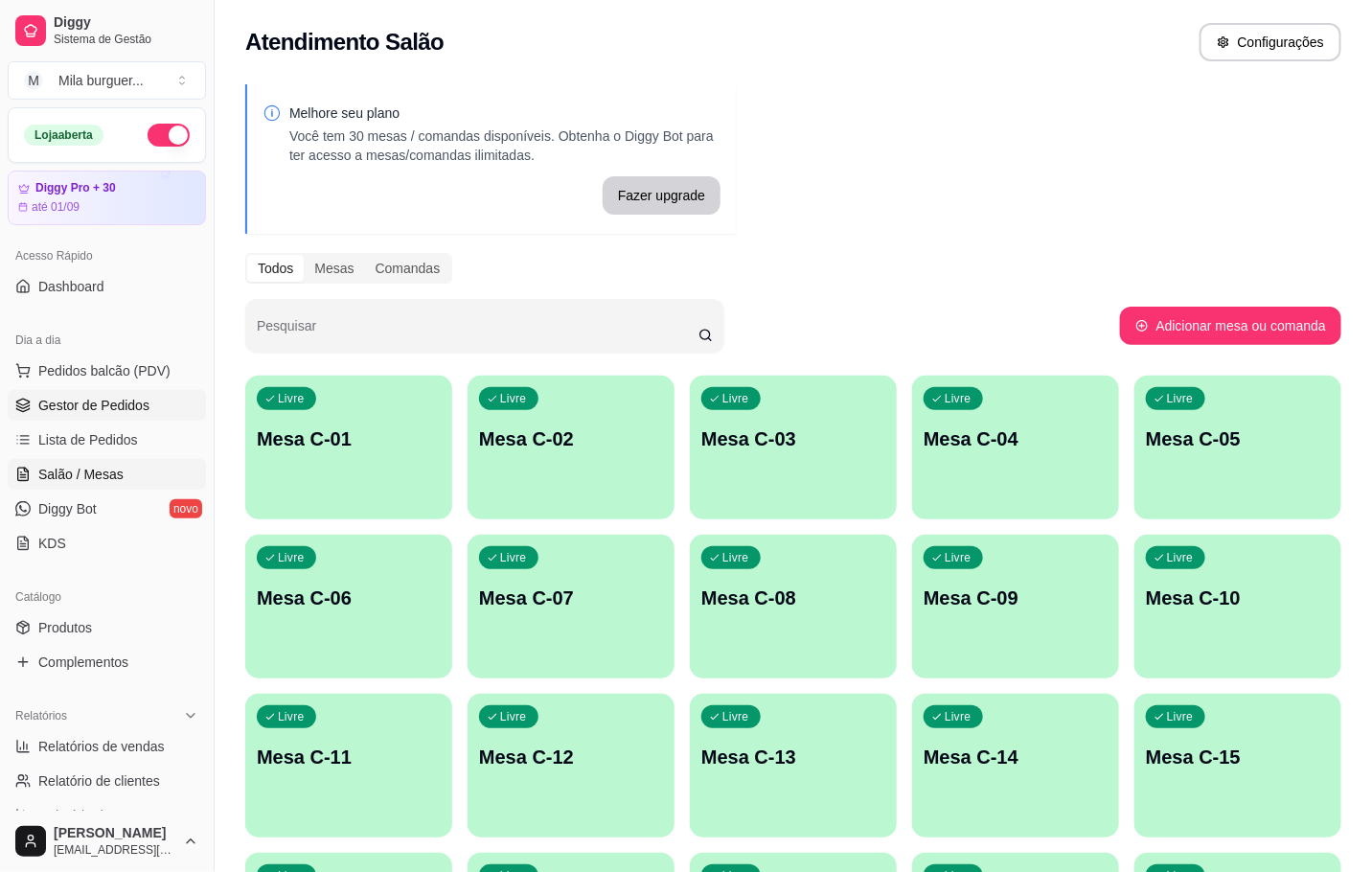
click at [98, 417] on link "Gestor de Pedidos" at bounding box center [107, 405] width 198 height 31
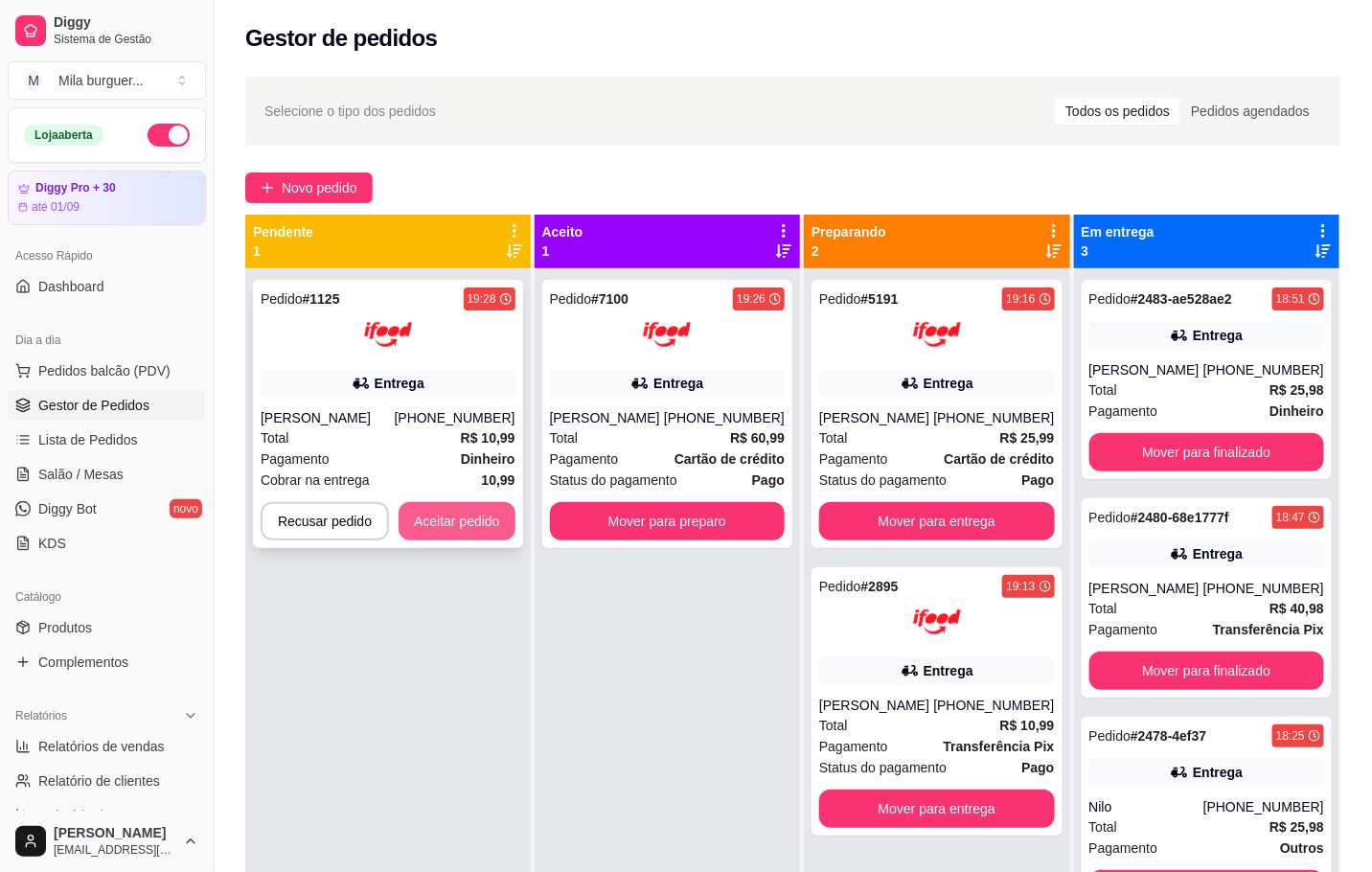
click at [462, 513] on button "Aceitar pedido" at bounding box center [457, 521] width 117 height 39
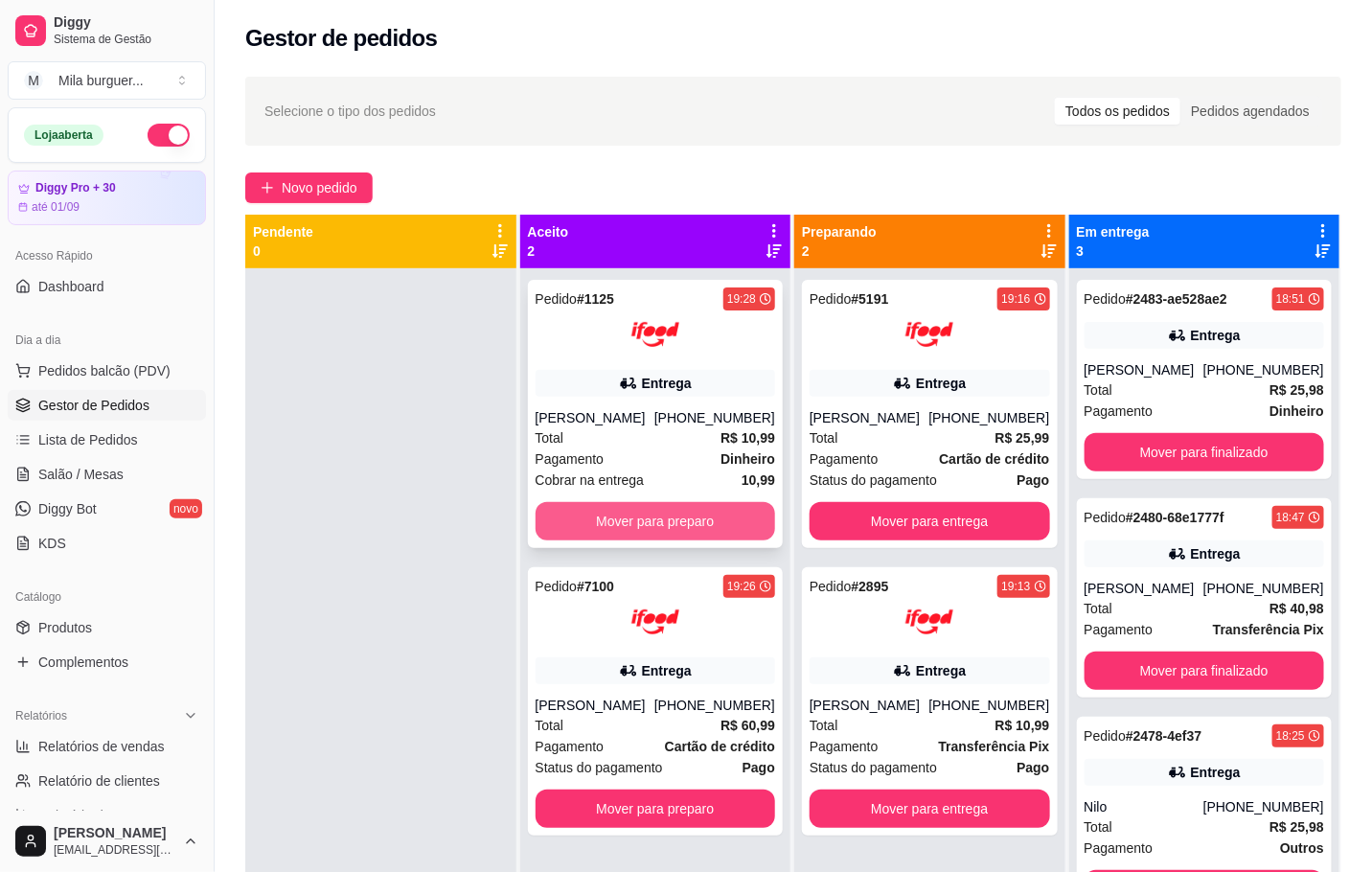
click at [702, 502] on button "Mover para preparo" at bounding box center [655, 521] width 241 height 39
click at [587, 515] on button "Mover para preparo" at bounding box center [654, 522] width 233 height 38
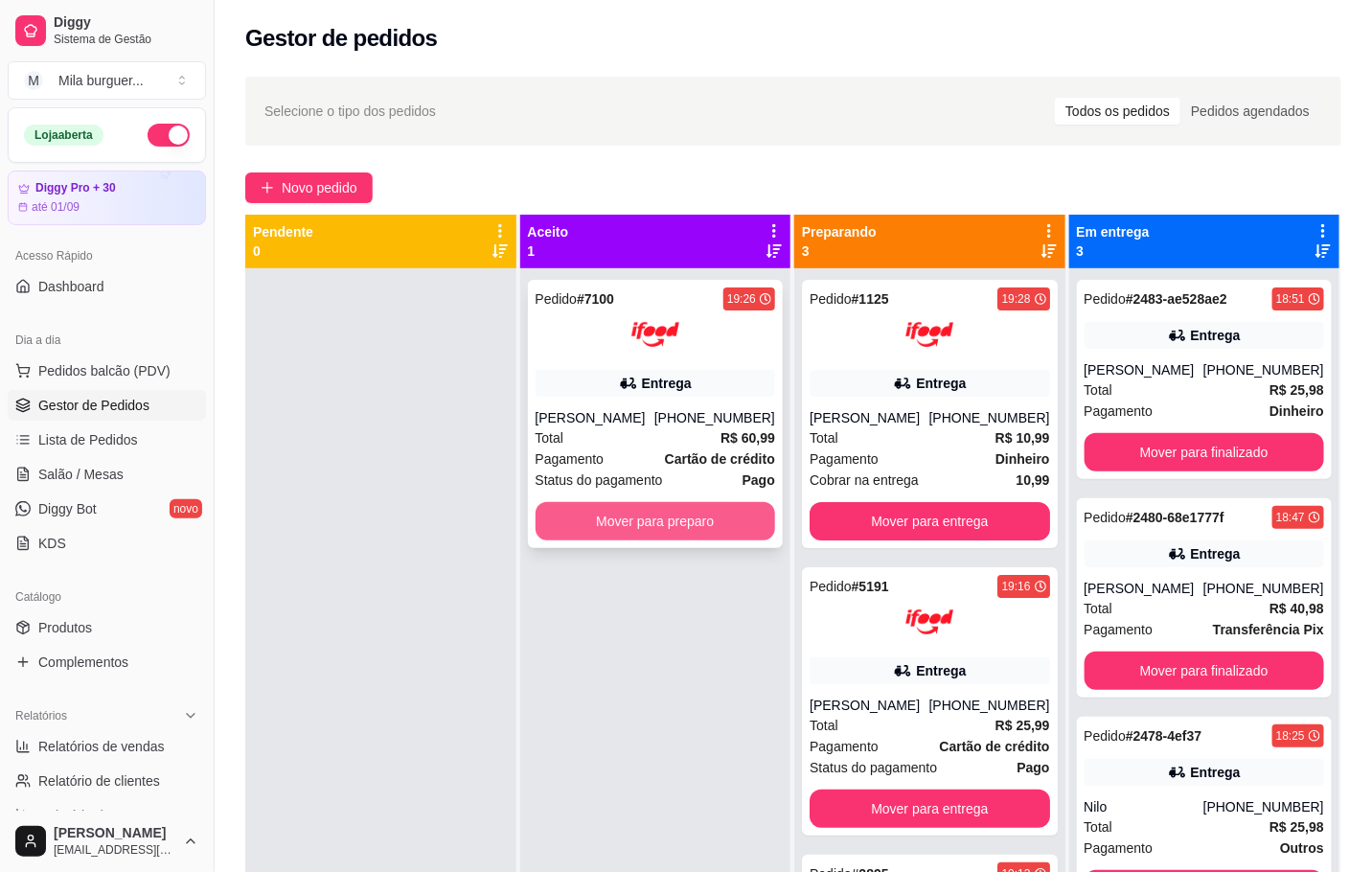
click at [586, 515] on button "Mover para preparo" at bounding box center [655, 521] width 241 height 39
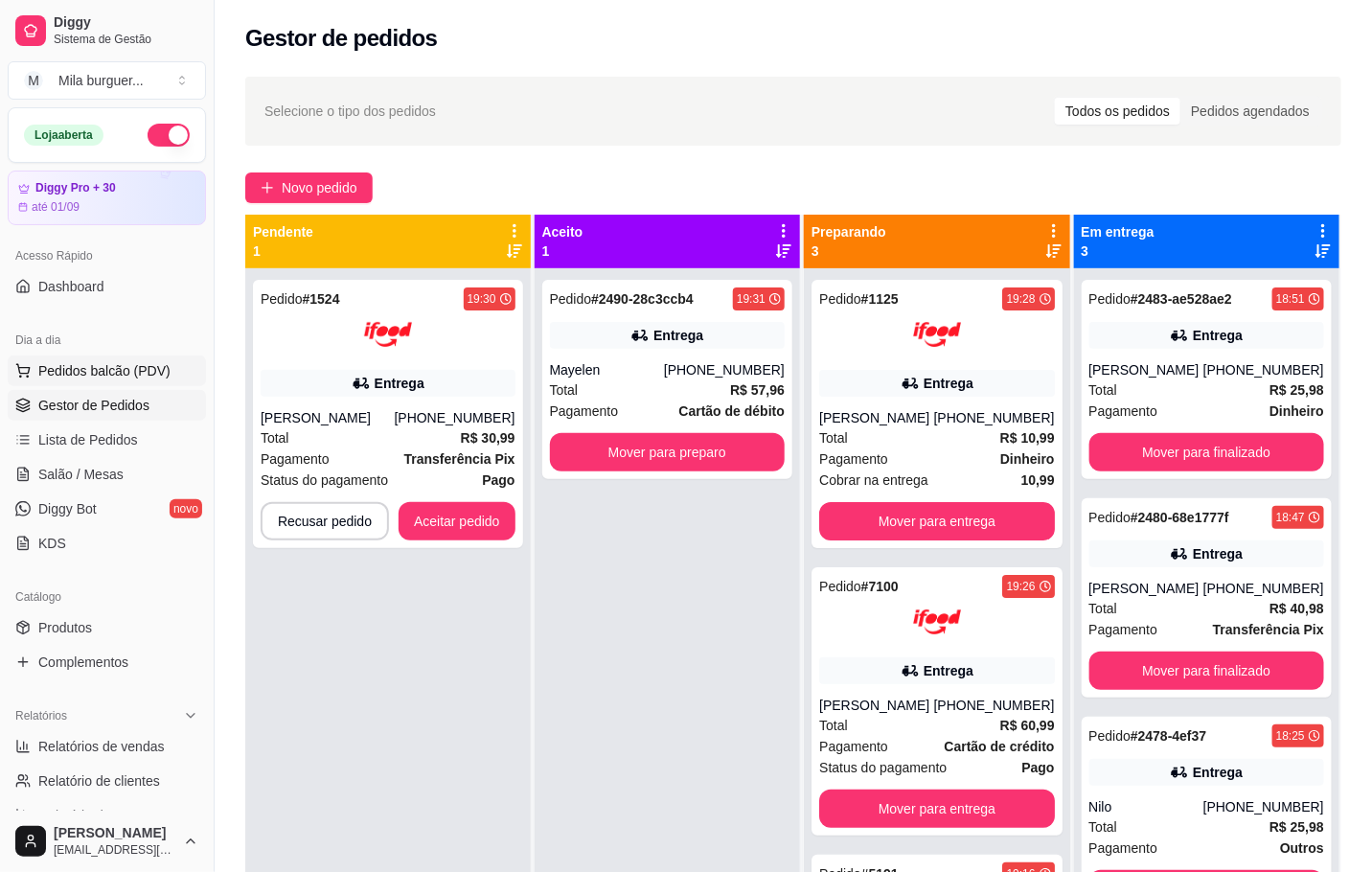
click at [38, 360] on button "Pedidos balcão (PDV)" at bounding box center [107, 370] width 198 height 31
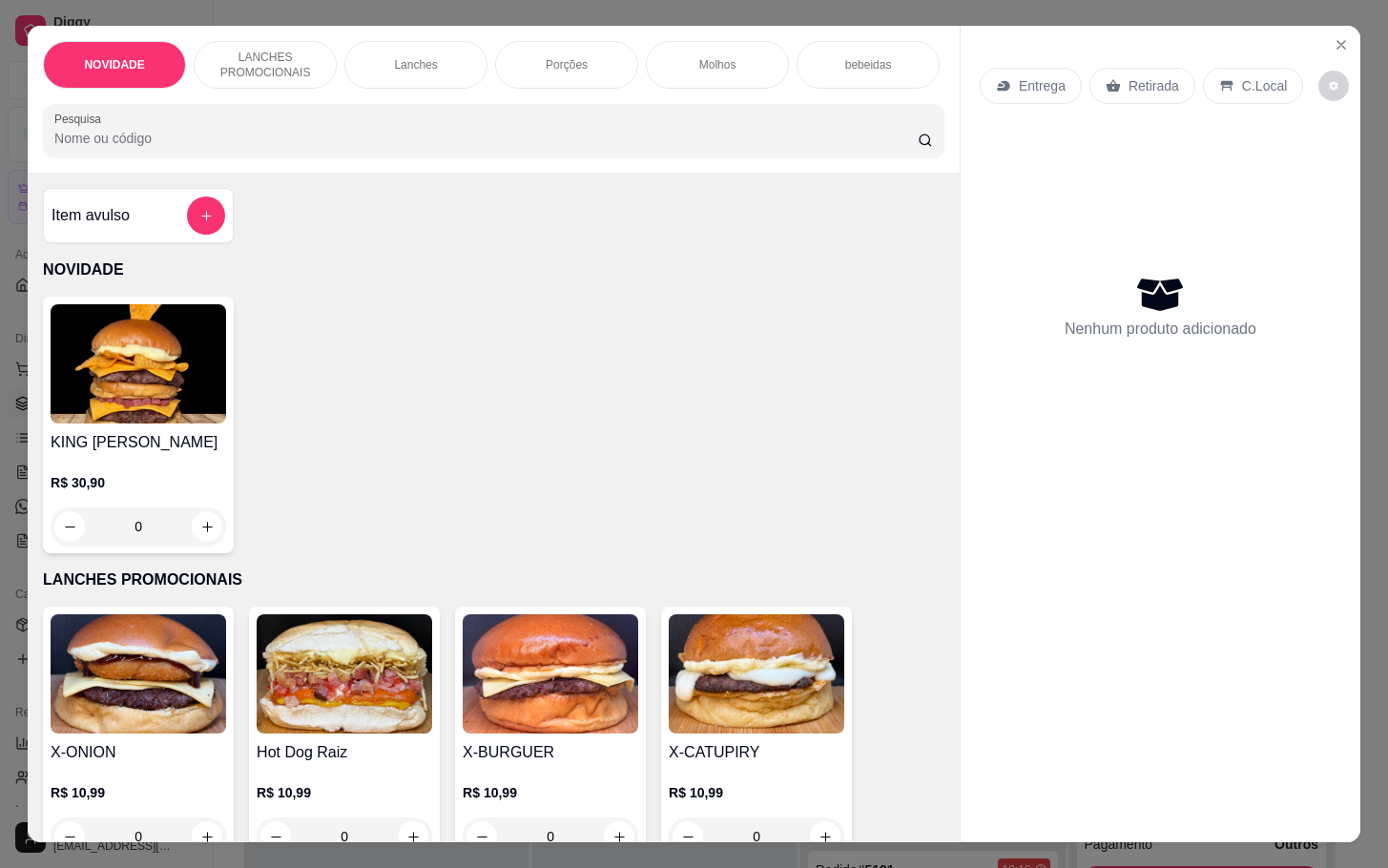
scroll to position [430, 0]
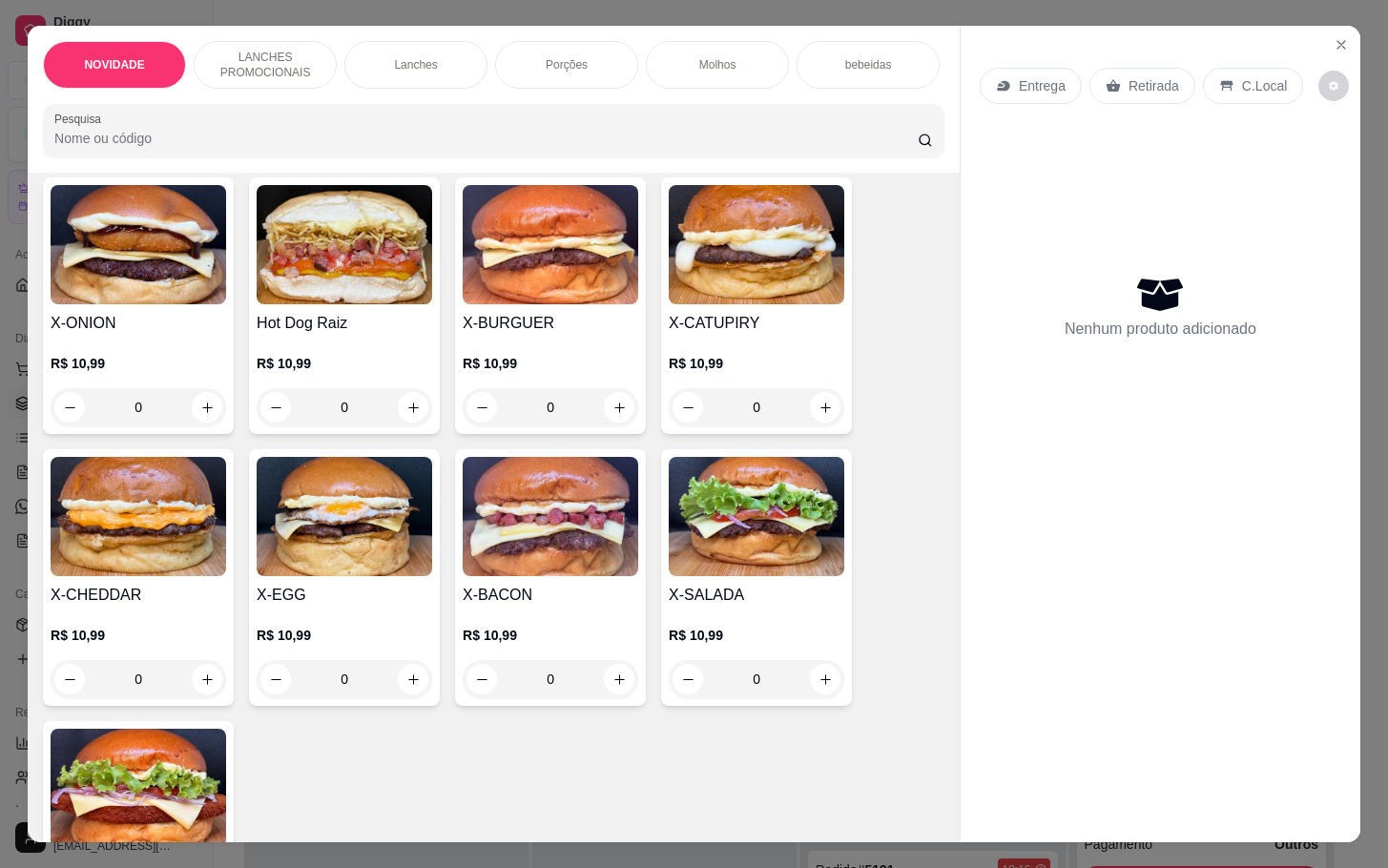
click at [98, 529] on img at bounding box center [138, 516] width 175 height 119
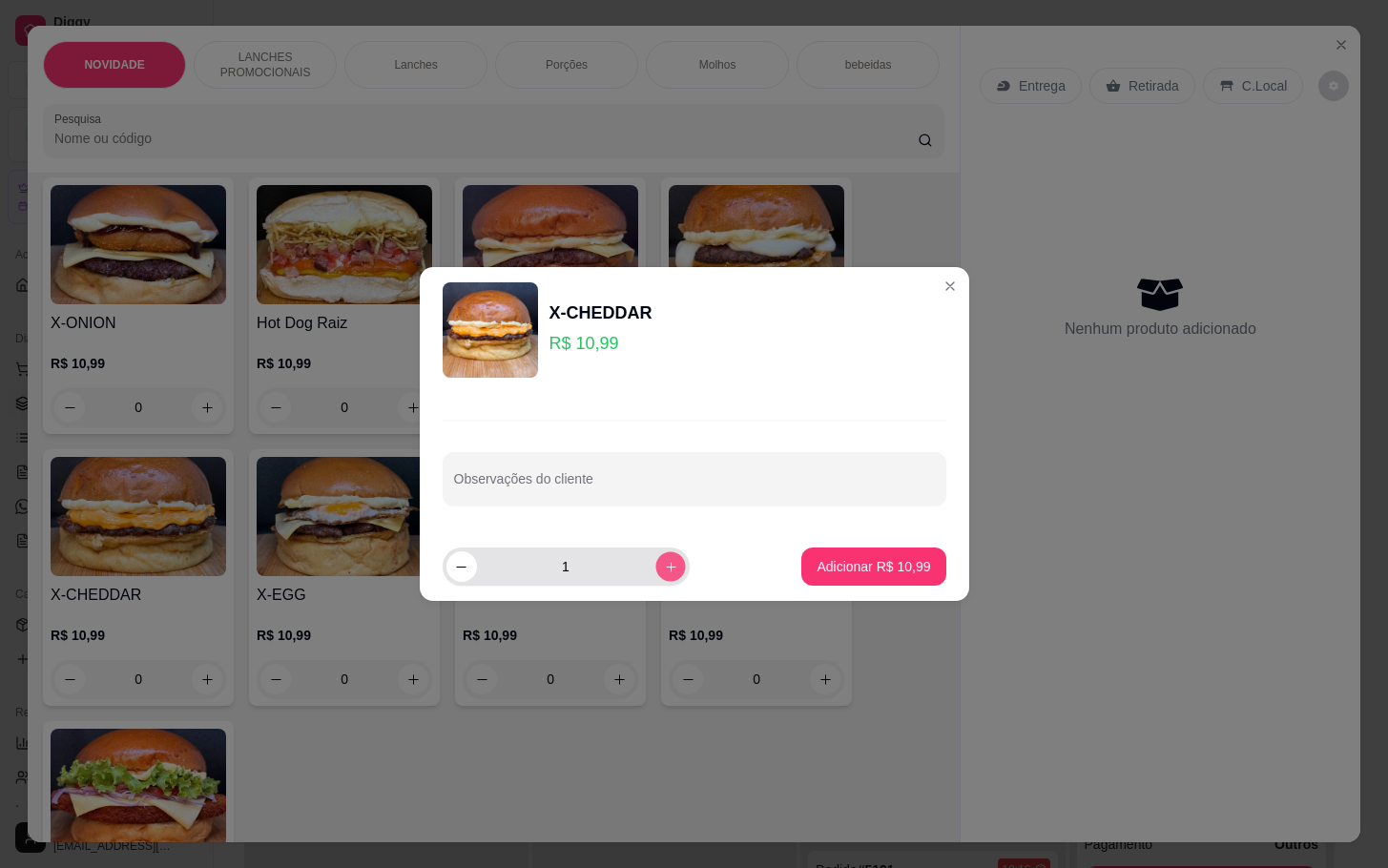
click at [667, 575] on button "increase-product-quantity" at bounding box center [670, 566] width 30 height 30
type input "2"
click at [837, 570] on p "Adicionar R$ 21,98" at bounding box center [873, 566] width 110 height 18
type input "2"
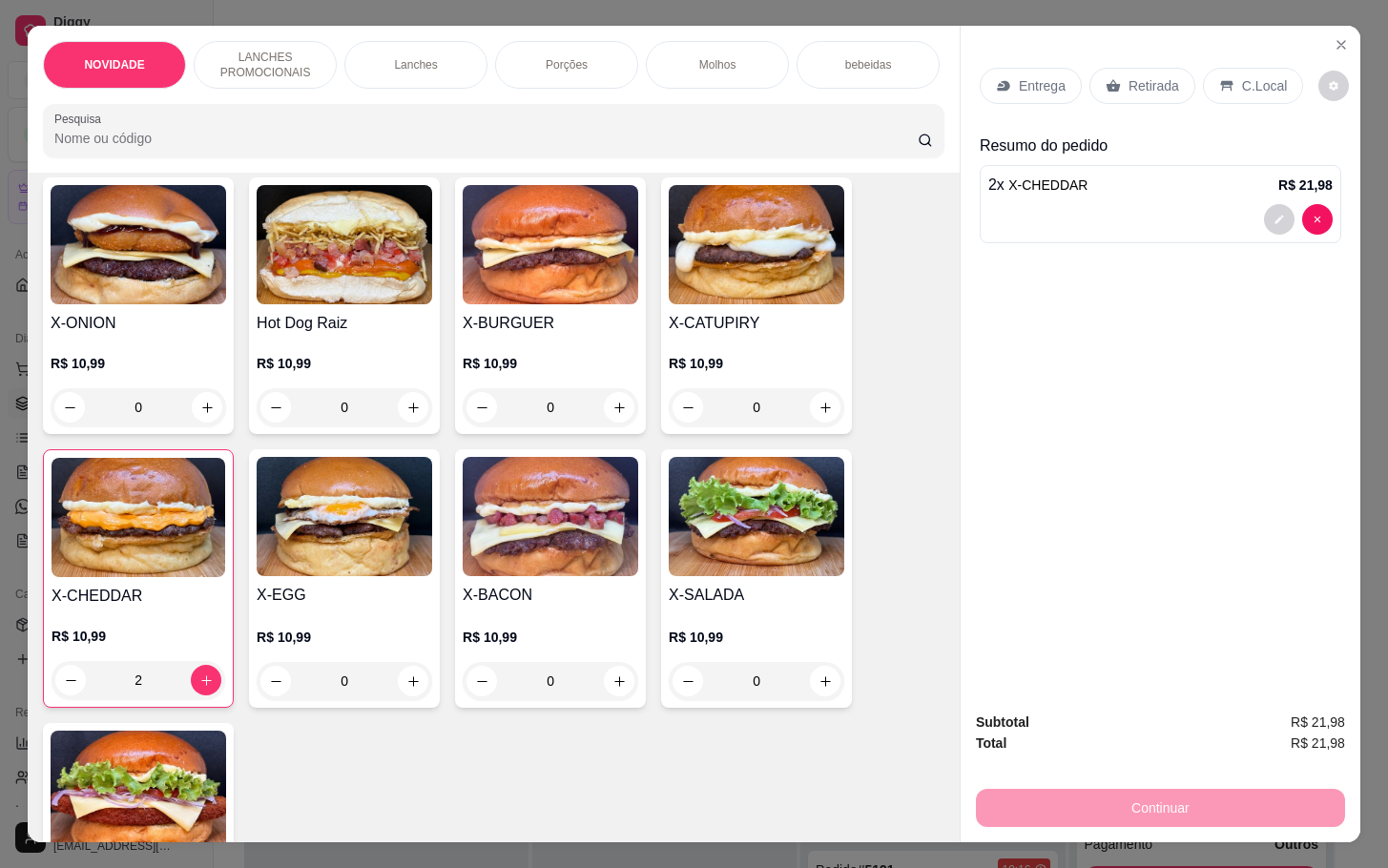
click at [1134, 68] on div "Retirada" at bounding box center [1142, 86] width 105 height 36
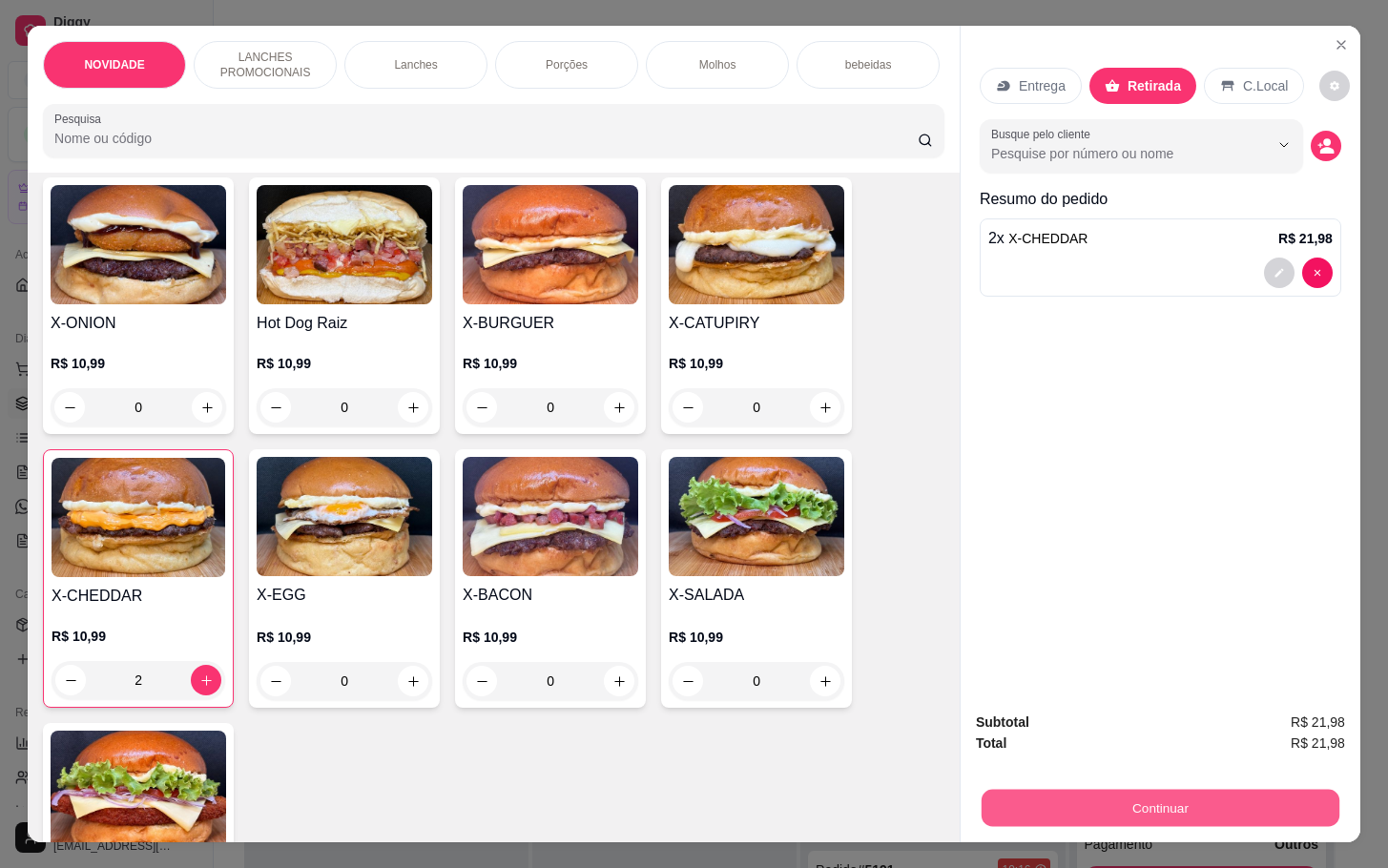
click at [1171, 788] on button "Continuar" at bounding box center [1160, 807] width 358 height 37
click at [1059, 822] on div "Subtotal R$ 21,98 Total R$ 21,98 Continuar" at bounding box center [1161, 769] width 400 height 146
click at [1113, 790] on button "Continuar" at bounding box center [1160, 807] width 370 height 38
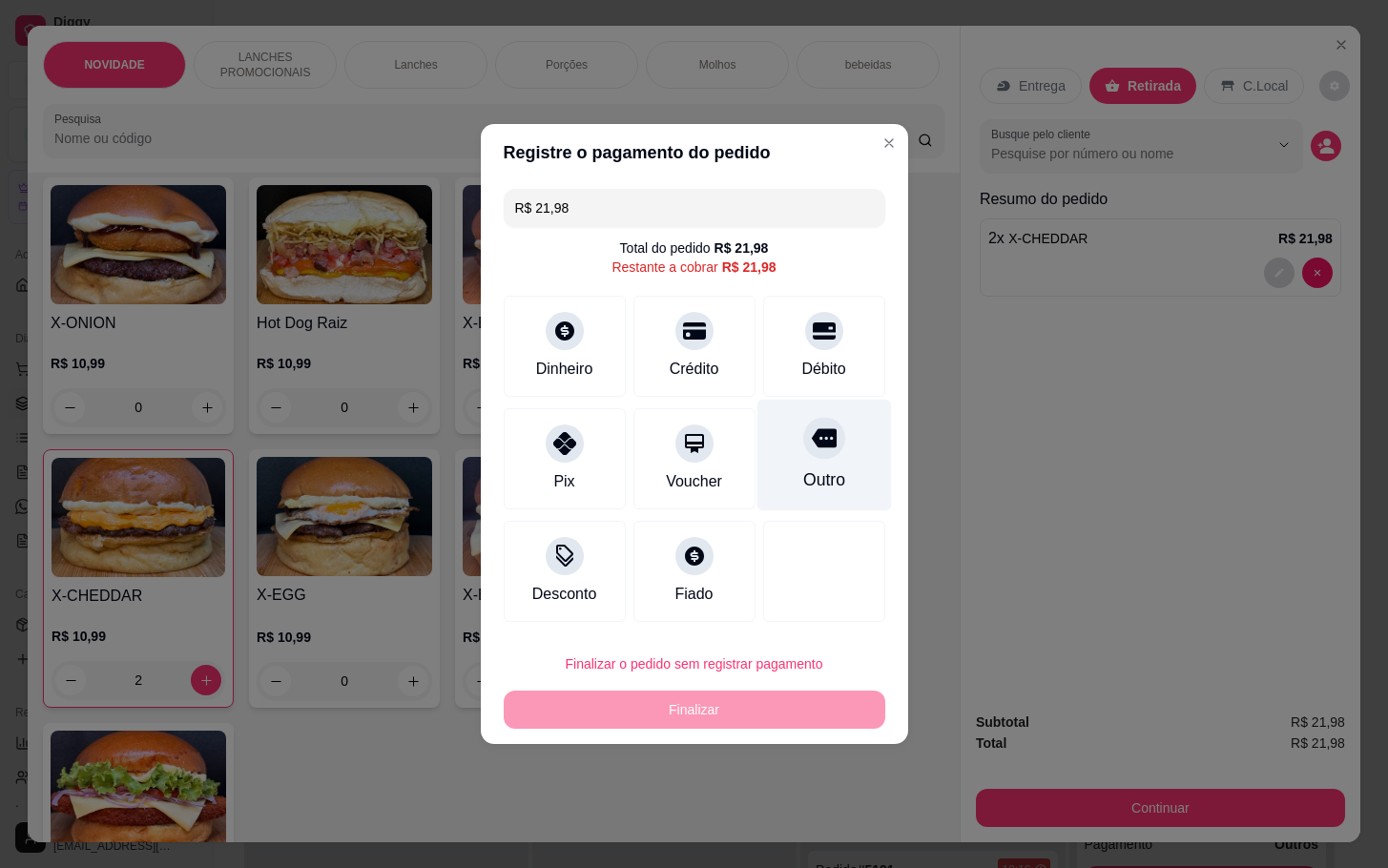
click at [862, 482] on div "Outro" at bounding box center [823, 455] width 134 height 111
type input "R$ 0,00"
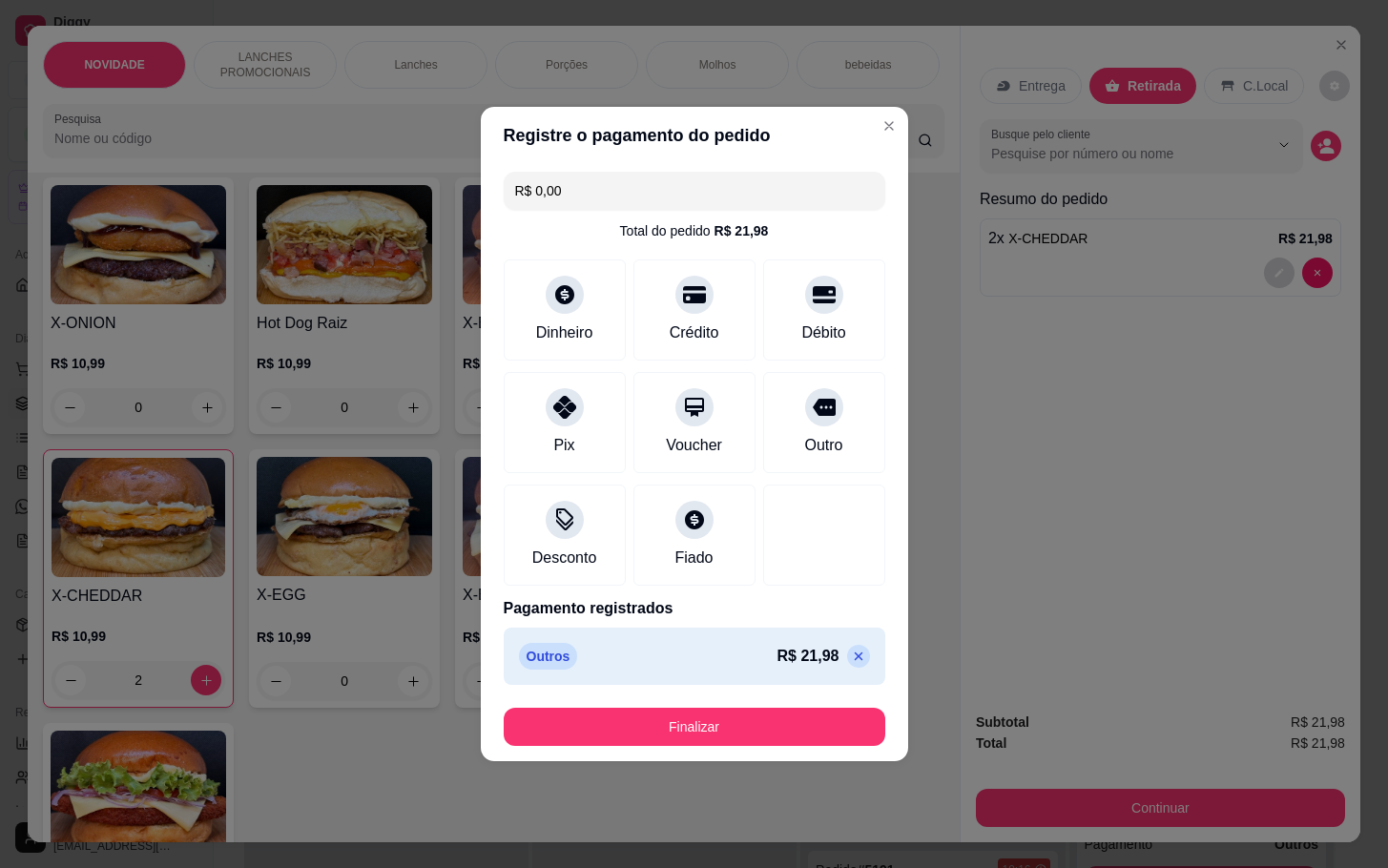
click at [748, 688] on div "R$ 0,00 Total do pedido R$ 21,98 Dinheiro Crédito Débito Pix Voucher Outro Desc…" at bounding box center [695, 428] width 428 height 528
click at [764, 709] on button "Finalizar" at bounding box center [694, 726] width 382 height 38
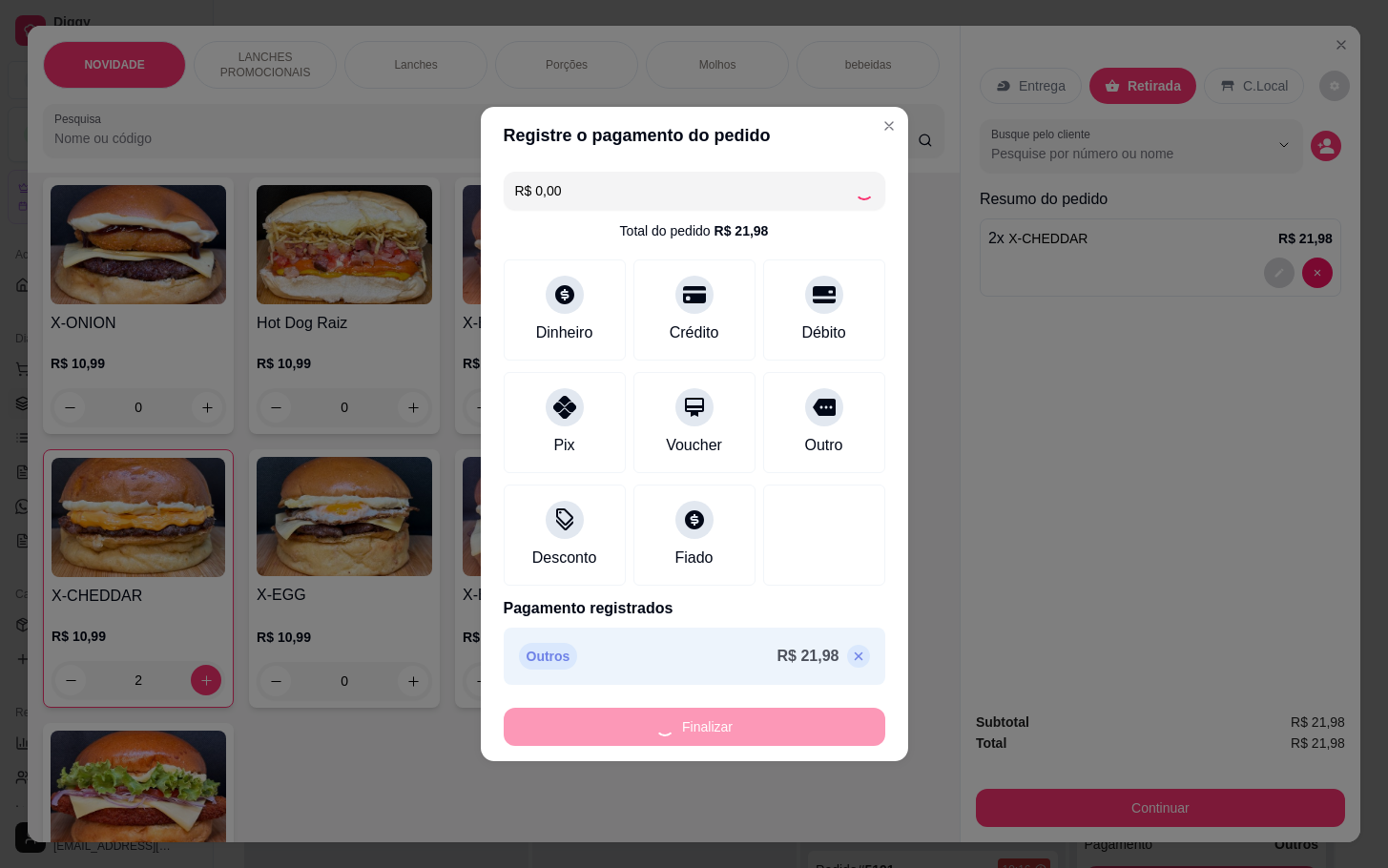
type input "0"
type input "-R$ 21,98"
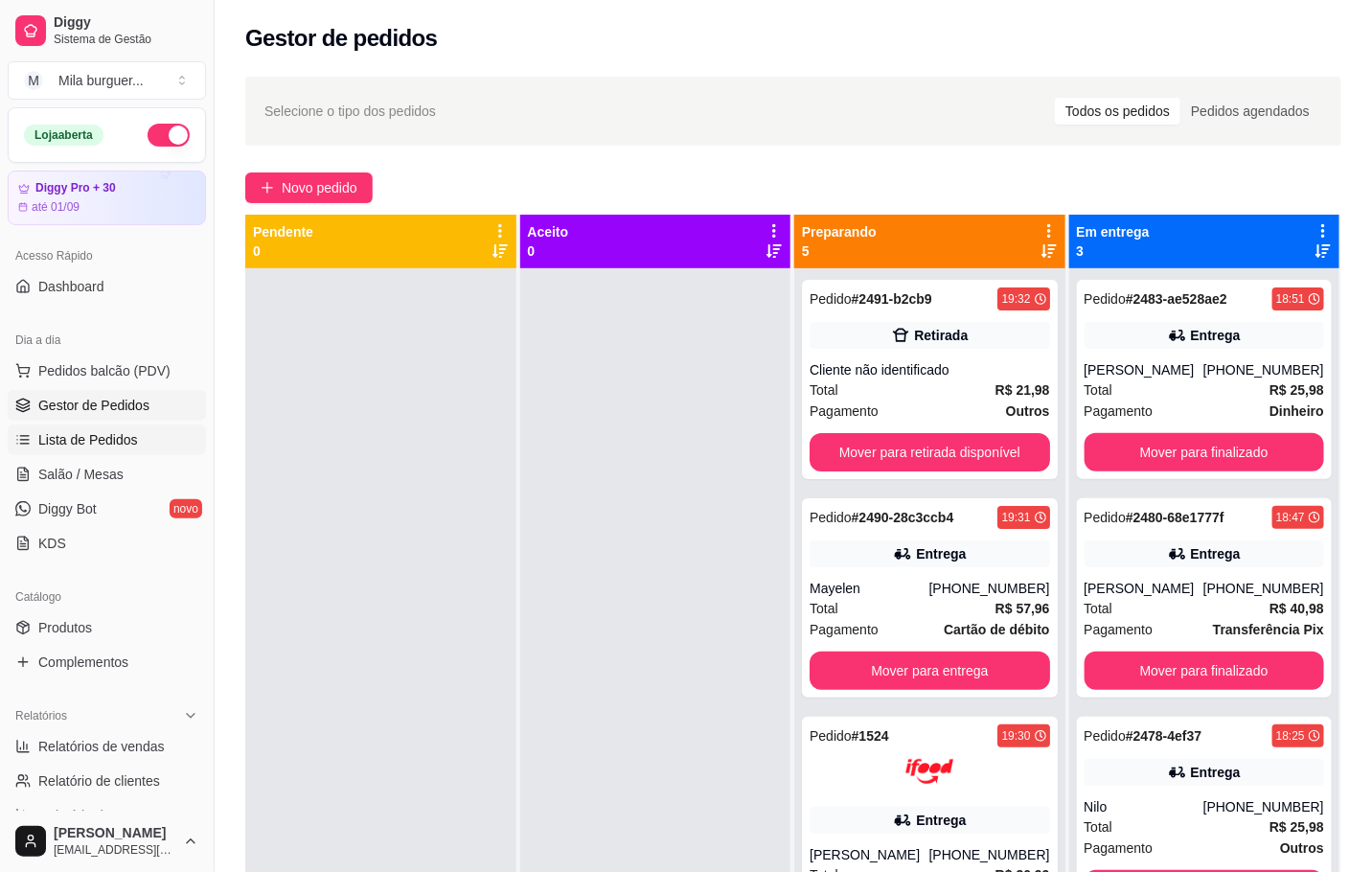
click at [147, 452] on link "Lista de Pedidos" at bounding box center [107, 439] width 198 height 31
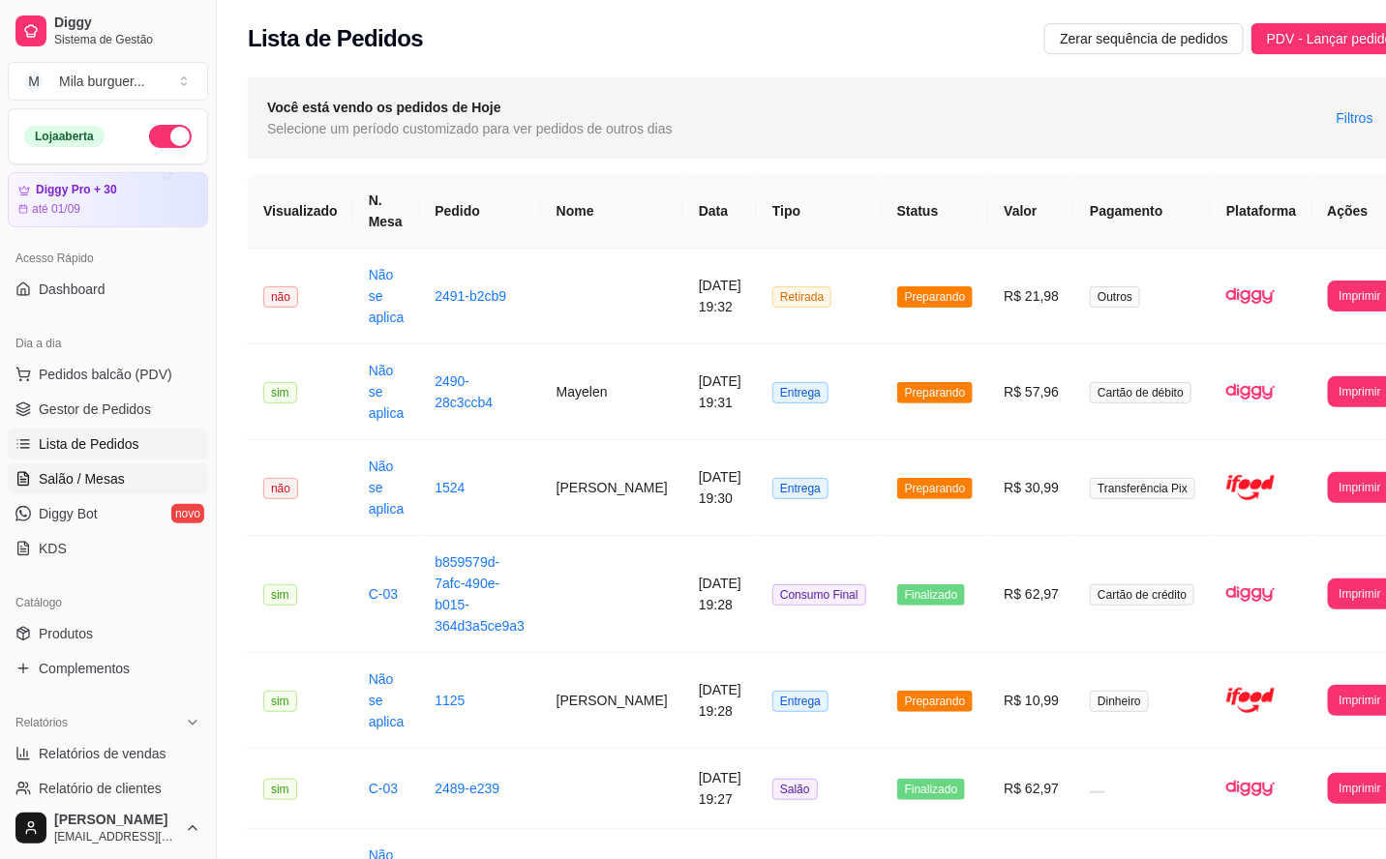
click at [128, 474] on link "Salão / Mesas" at bounding box center [108, 479] width 200 height 31
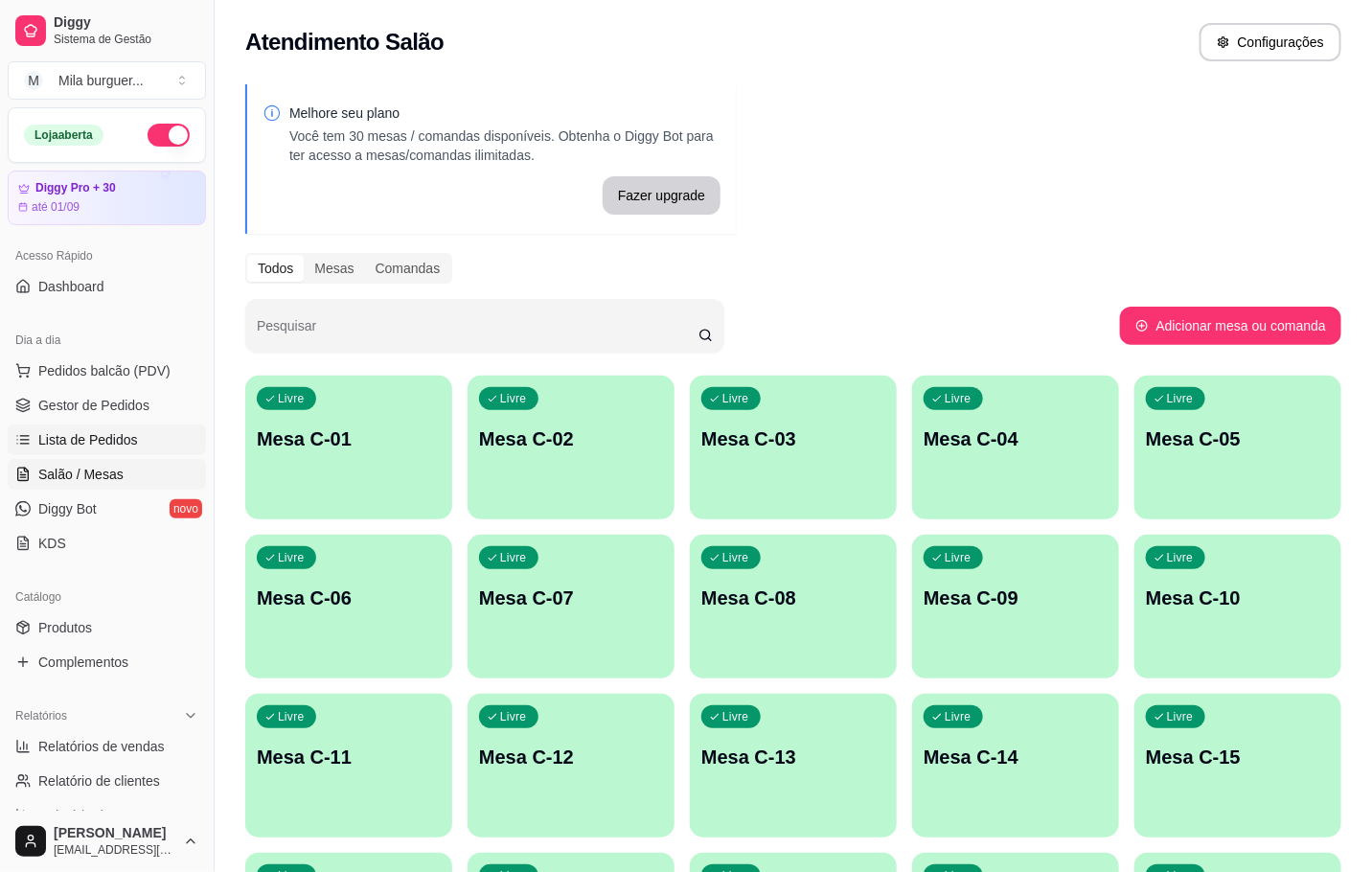
click at [145, 432] on link "Lista de Pedidos" at bounding box center [107, 439] width 198 height 31
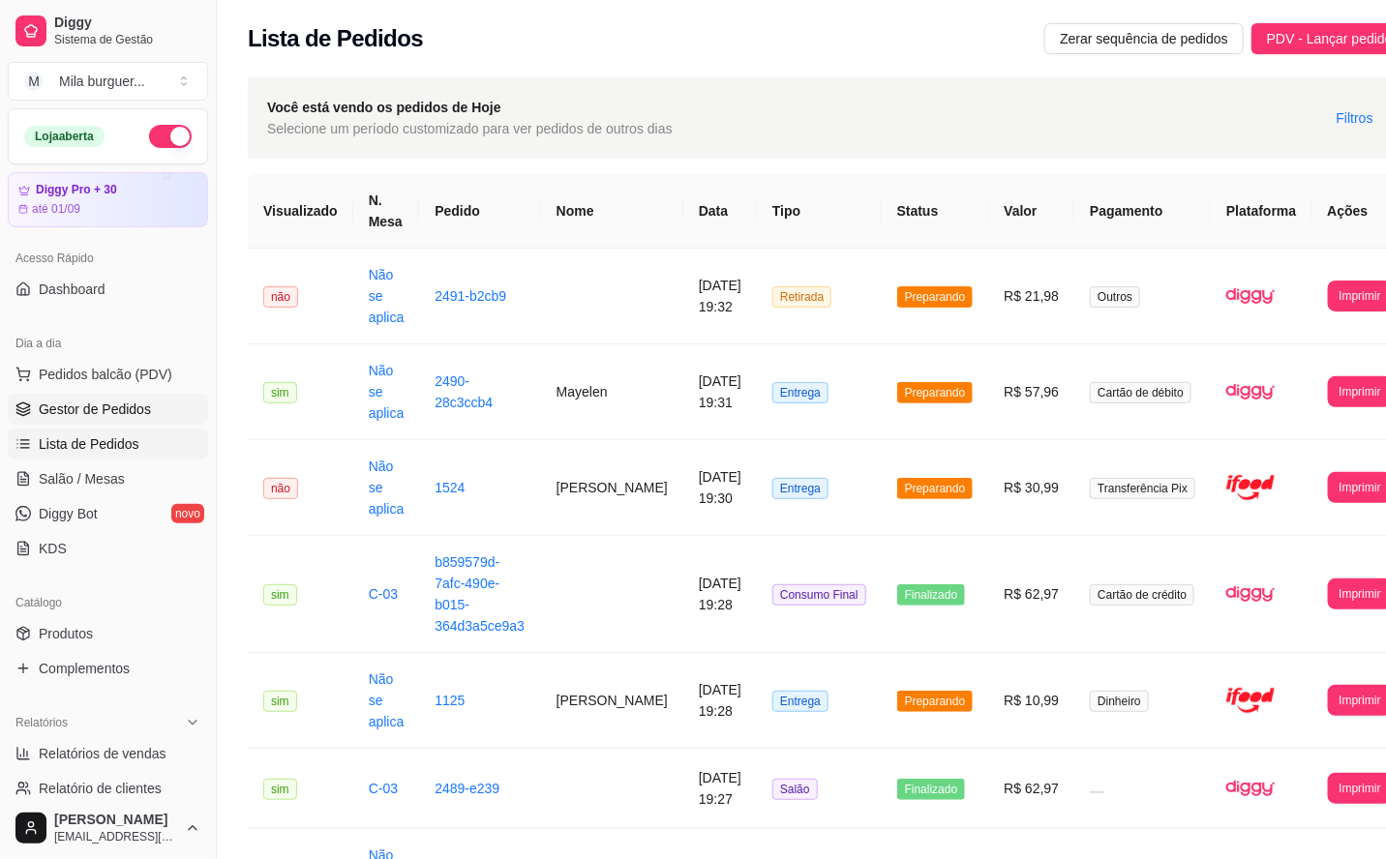
click at [148, 419] on link "Gestor de Pedidos" at bounding box center [108, 409] width 200 height 31
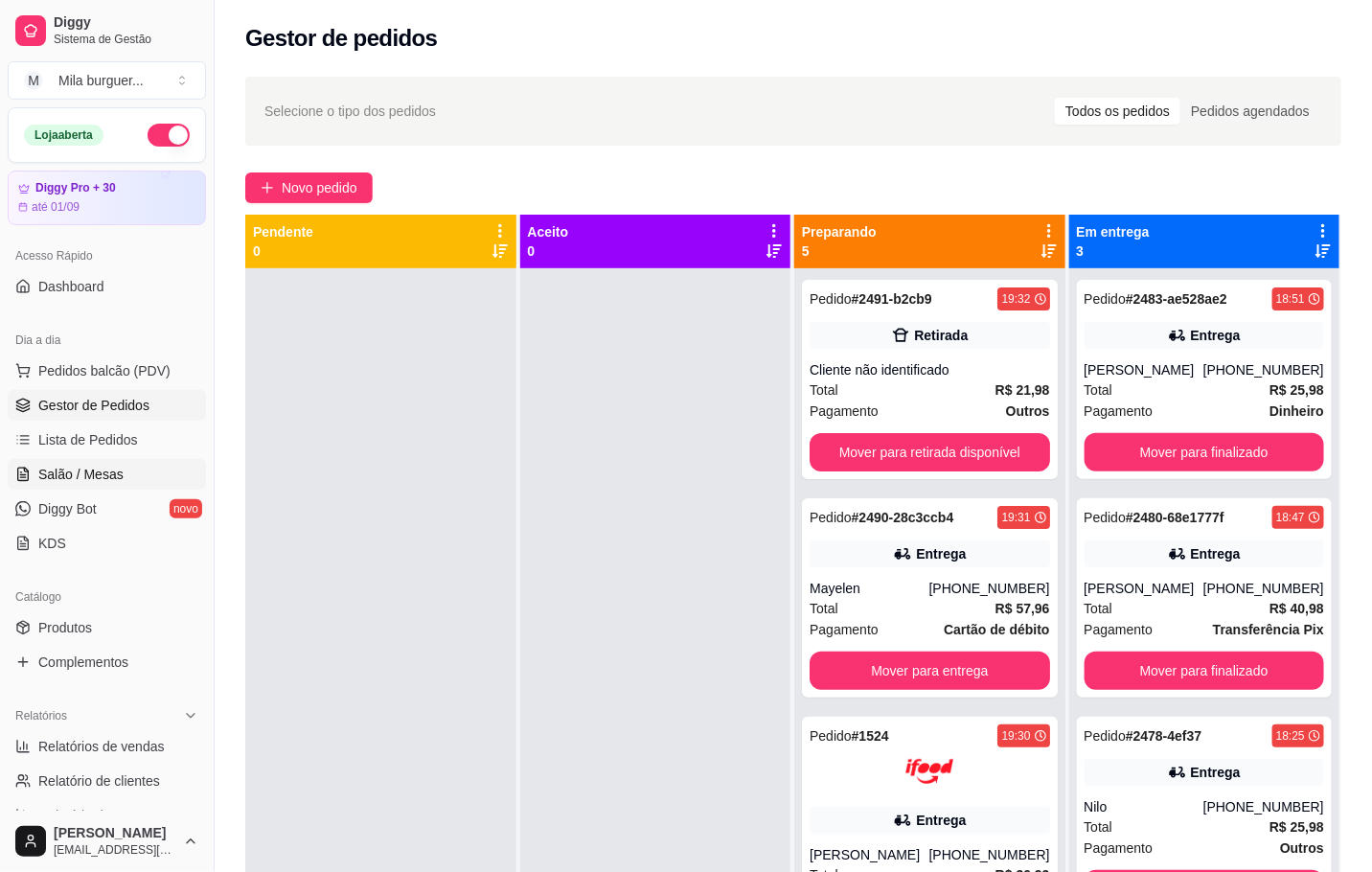
click at [131, 461] on link "Salão / Mesas" at bounding box center [107, 474] width 198 height 31
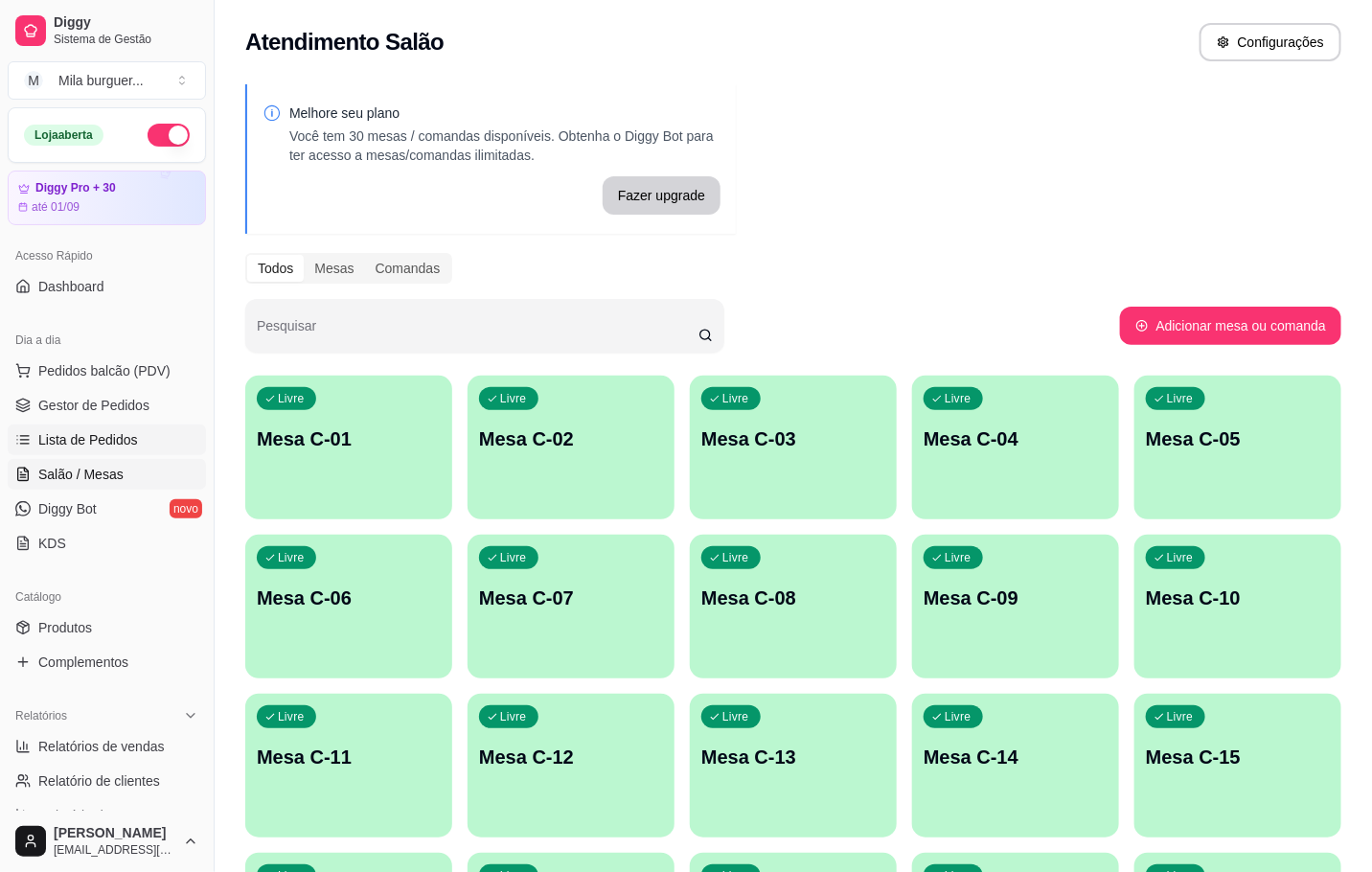
click at [147, 432] on link "Lista de Pedidos" at bounding box center [107, 439] width 198 height 31
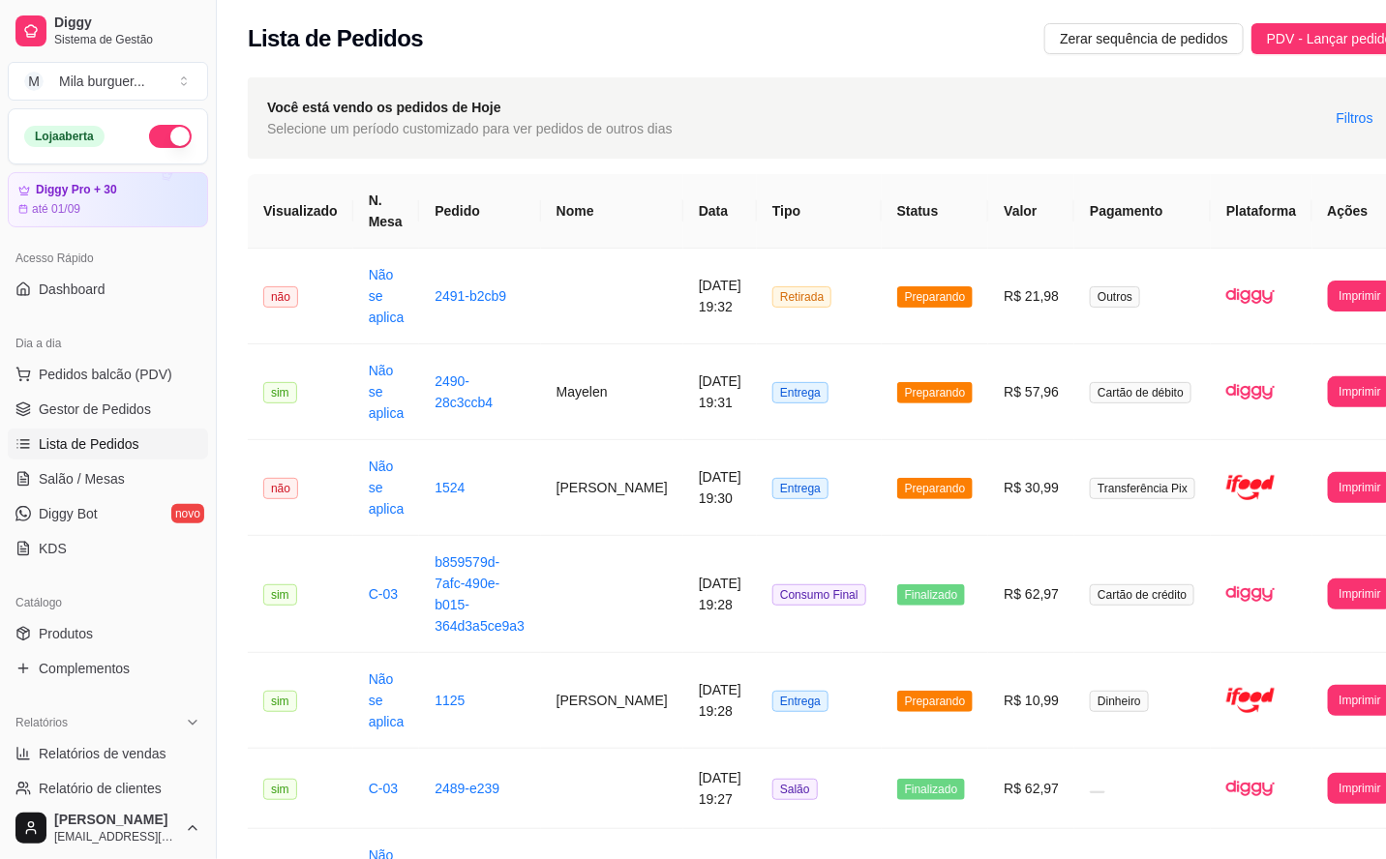
click at [149, 392] on ul "Pedidos balcão (PDV) Gestor de Pedidos Lista de Pedidos Salão / Mesas Diggy Bot…" at bounding box center [108, 461] width 200 height 205
click at [146, 462] on ul "Pedidos balcão (PDV) Gestor de Pedidos Lista de Pedidos Salão / Mesas Diggy Bot…" at bounding box center [108, 461] width 200 height 205
click at [683, 316] on td "16/08/2025 às 19:32" at bounding box center [720, 297] width 74 height 96
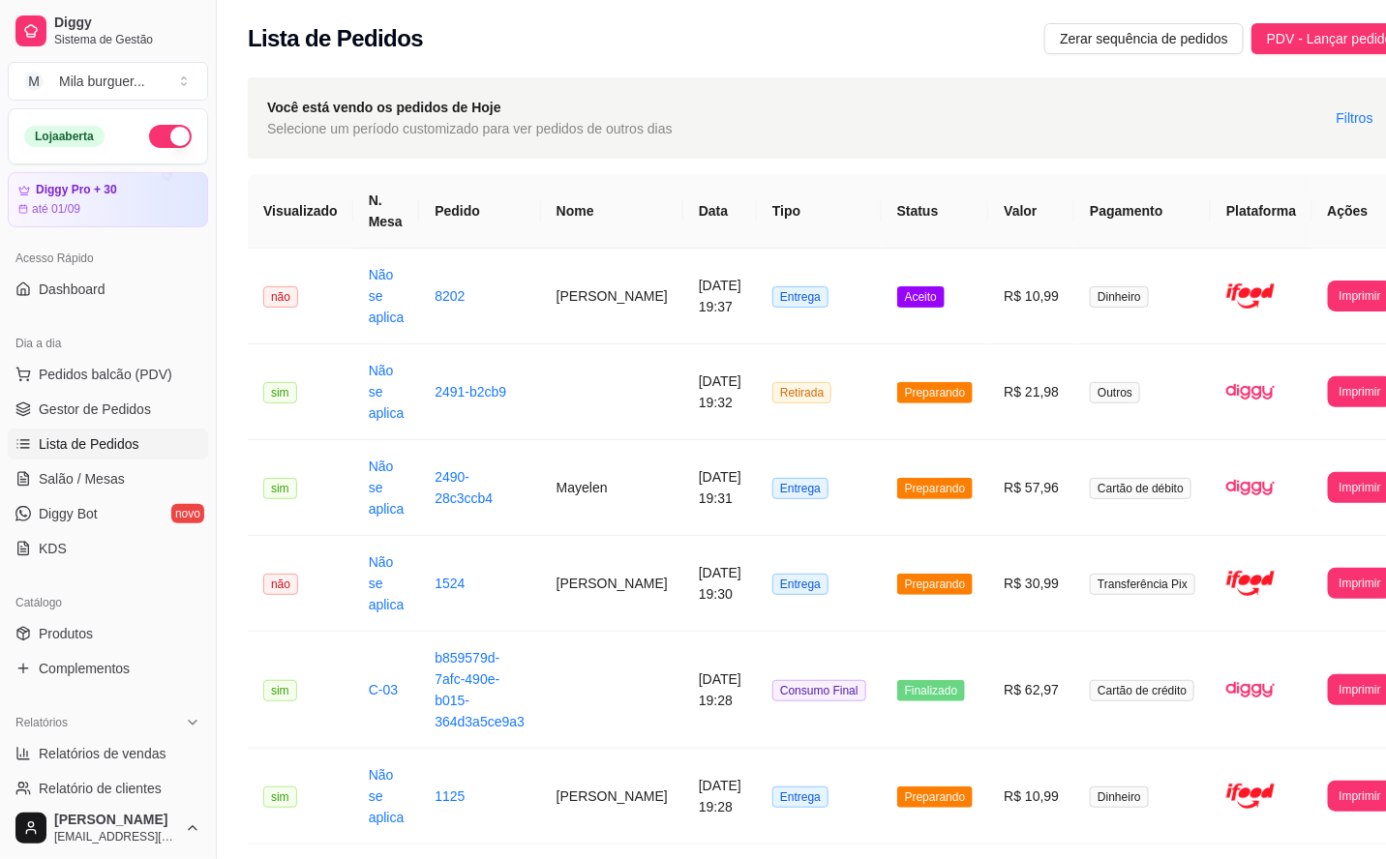
click at [131, 332] on div "Dia a dia" at bounding box center [108, 343] width 200 height 31
click at [132, 366] on span "Pedidos balcão (PDV)" at bounding box center [106, 374] width 134 height 19
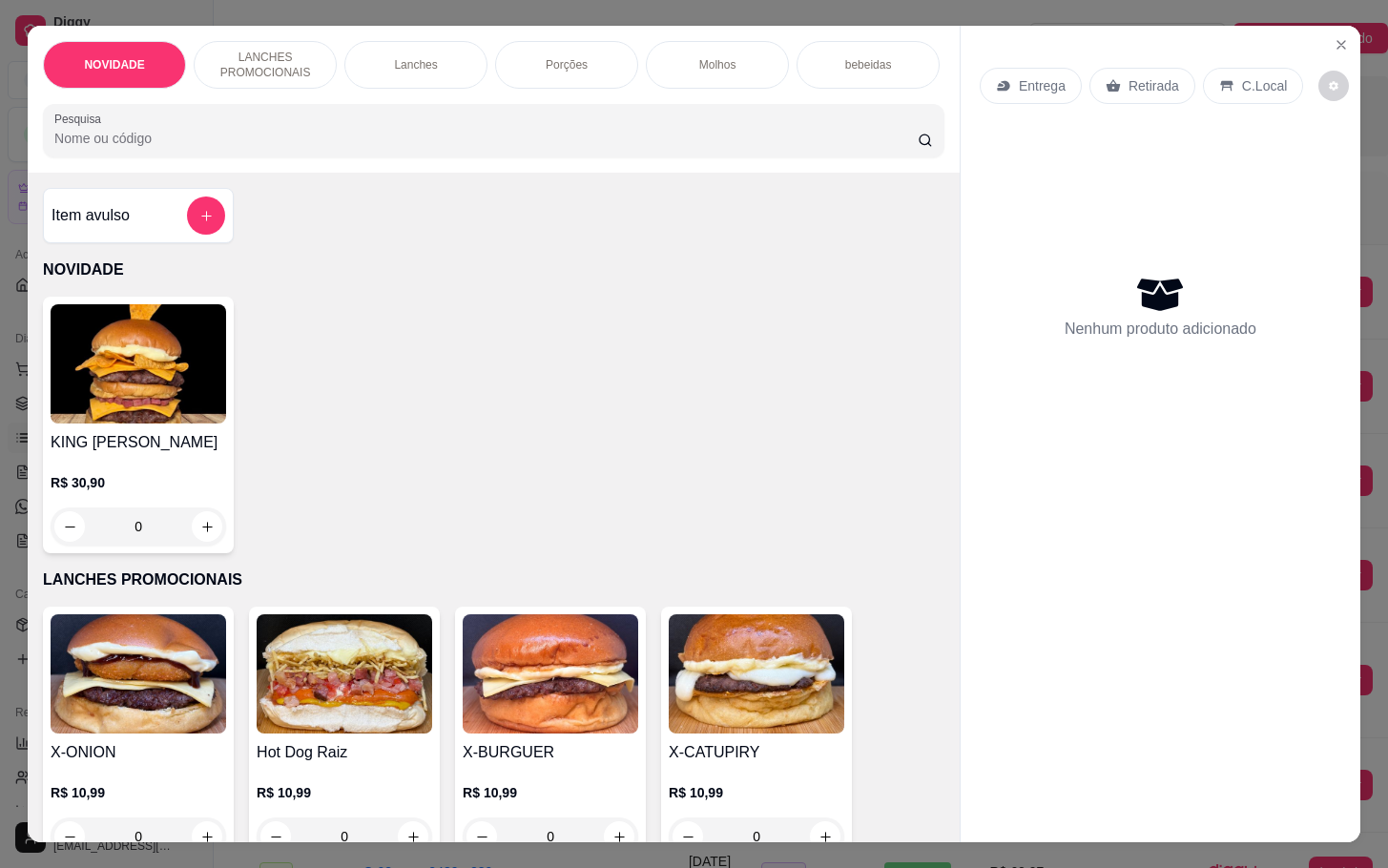
click at [302, 627] on img at bounding box center [344, 673] width 175 height 119
drag, startPoint x: 847, startPoint y: 599, endPoint x: 839, endPoint y: 592, distance: 10.6
click at [848, 591] on p "LANCHES PROMOCIONAIS" at bounding box center [494, 579] width 902 height 23
click at [315, 726] on img at bounding box center [344, 673] width 175 height 119
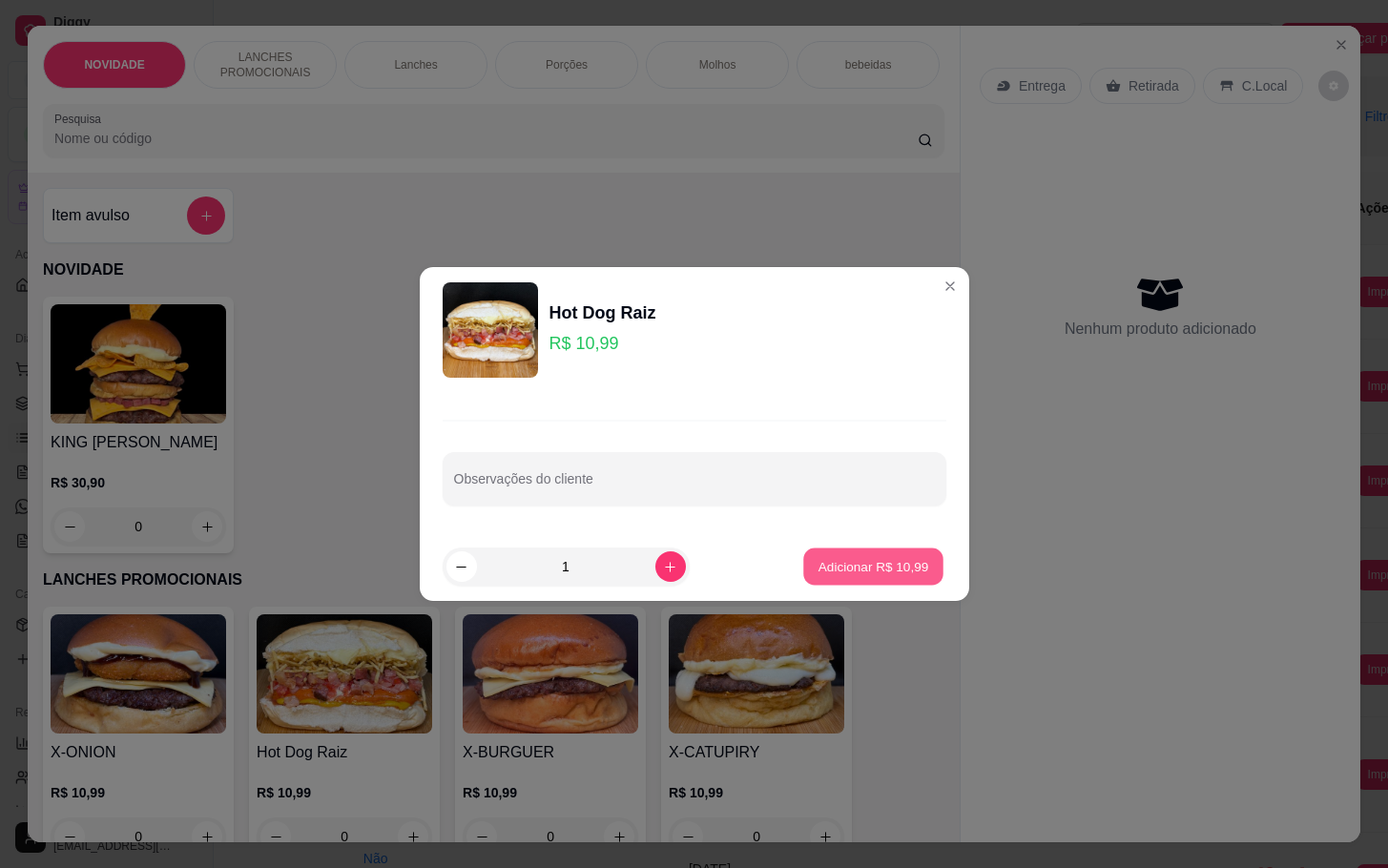
click at [905, 583] on button "Adicionar R$ 10,99" at bounding box center [874, 567] width 140 height 37
type input "1"
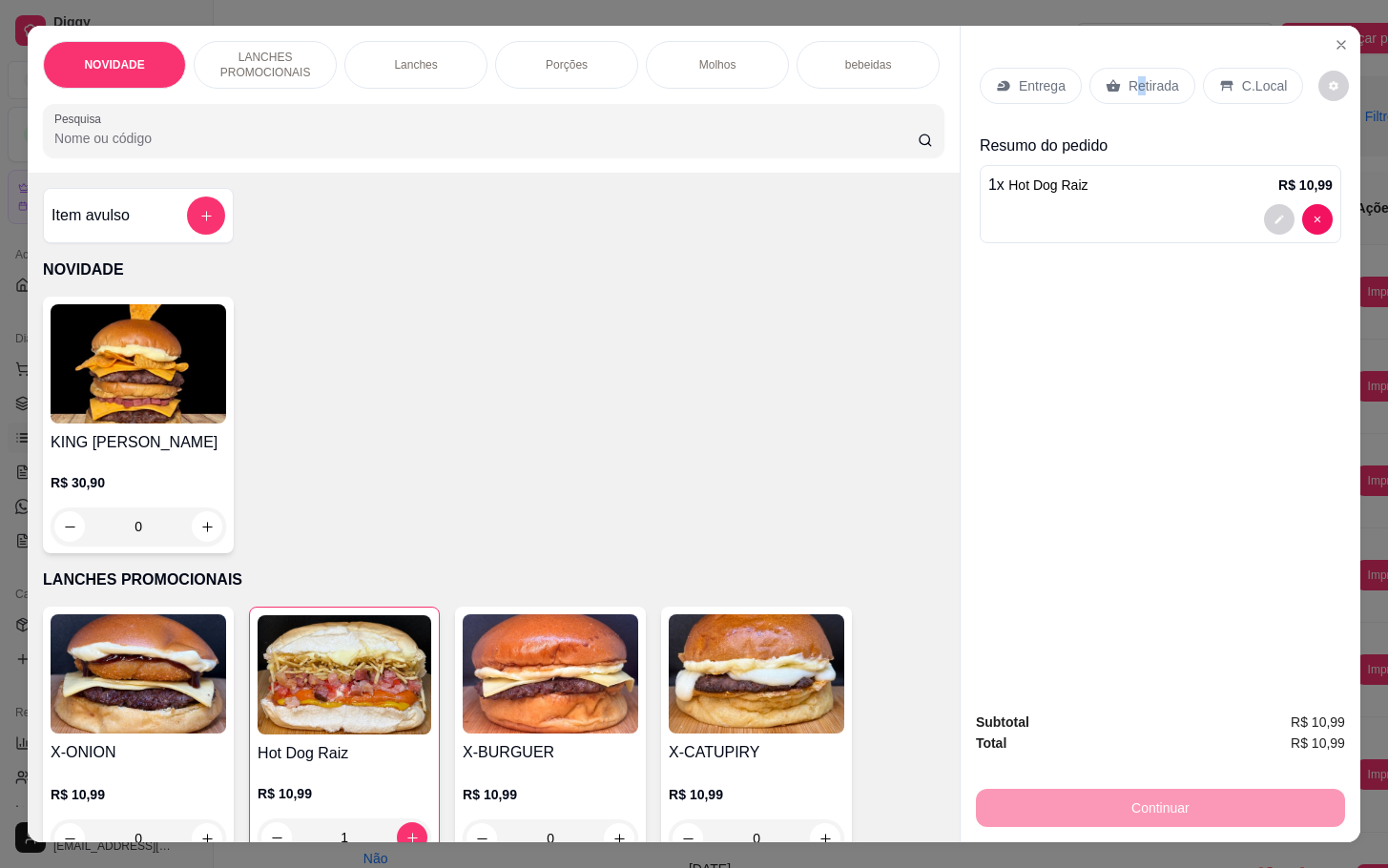
click at [1129, 83] on p "Retirada" at bounding box center [1153, 85] width 50 height 19
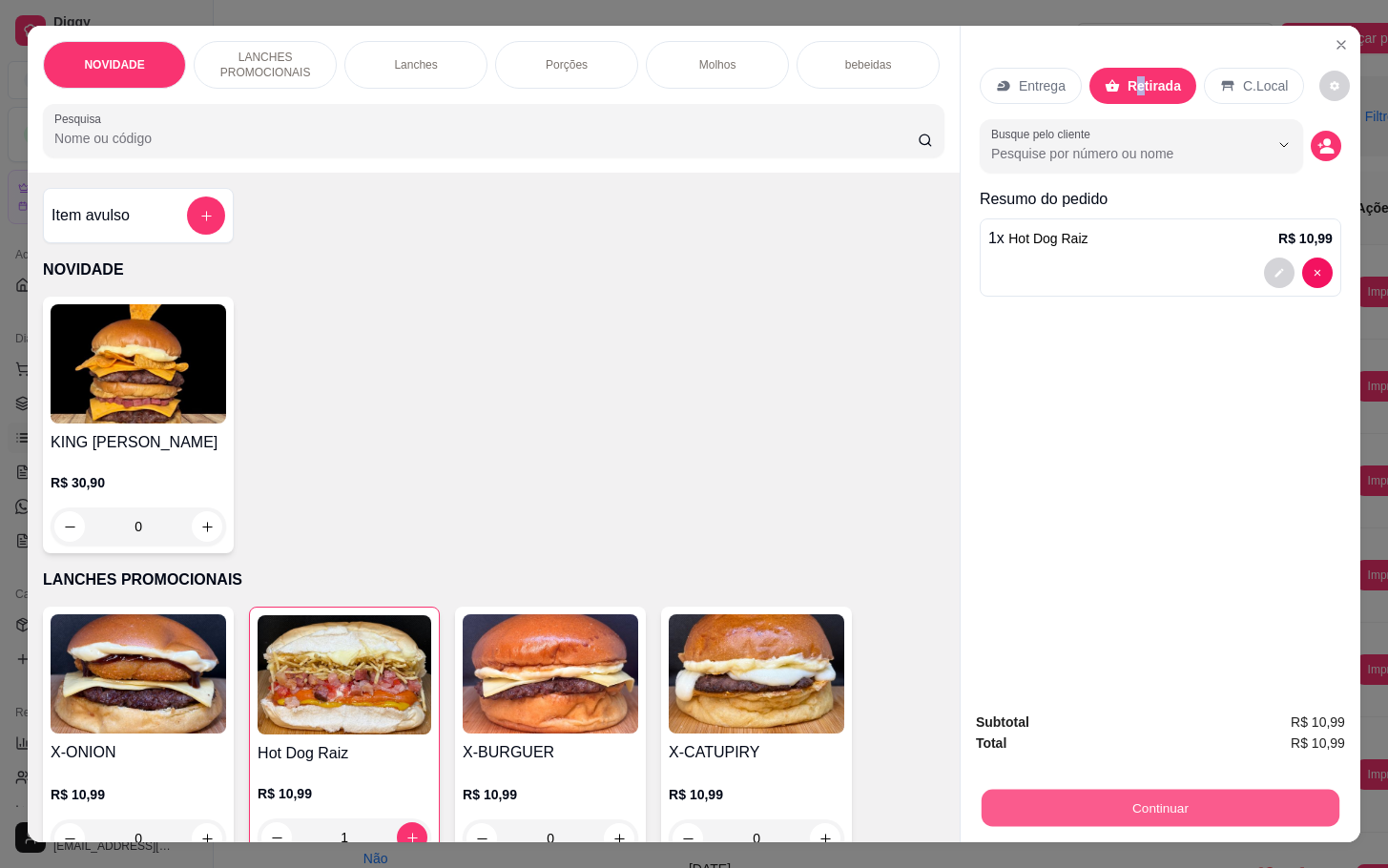
click at [1125, 808] on button "Continuar" at bounding box center [1160, 807] width 358 height 37
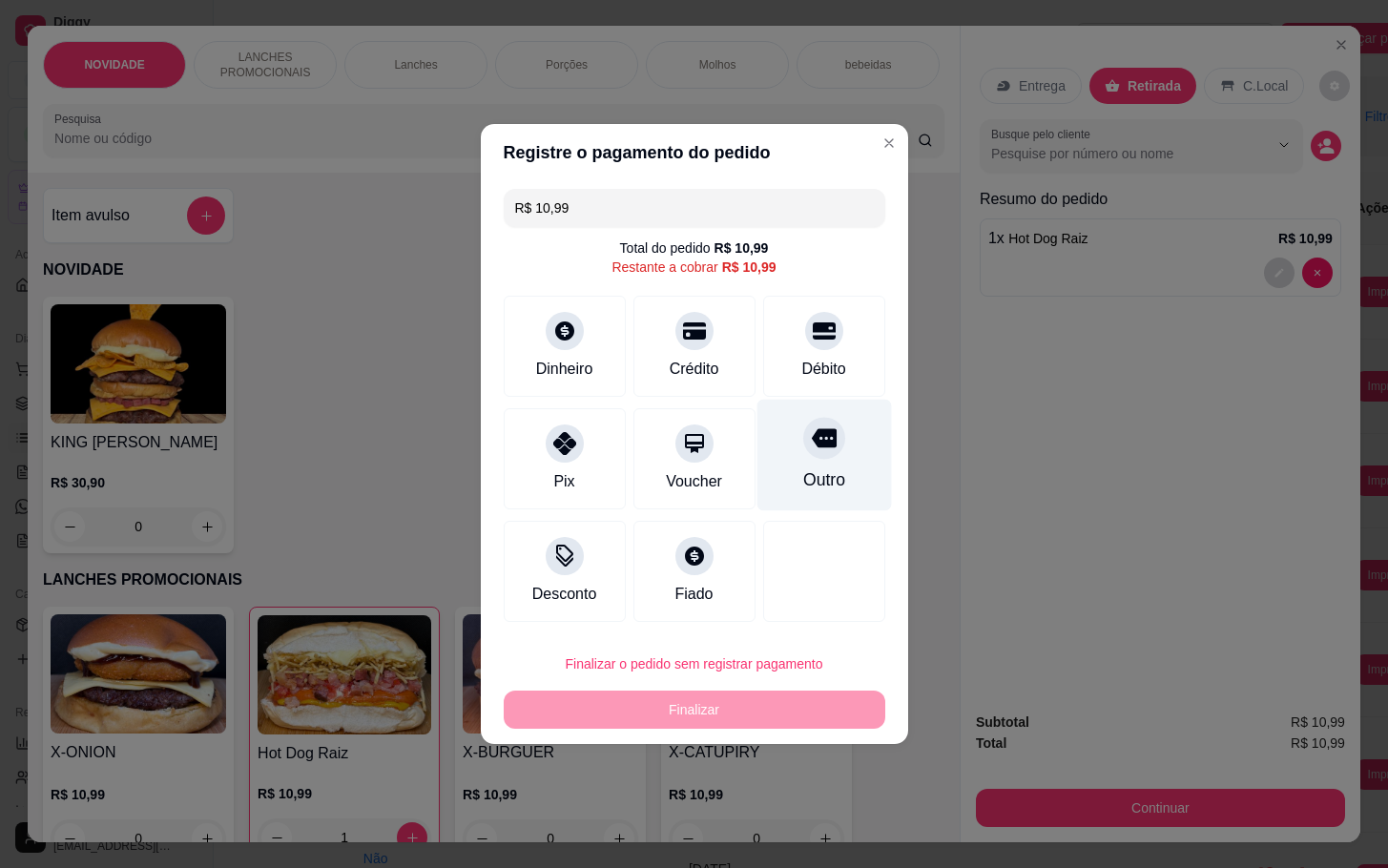
click at [813, 448] on icon at bounding box center [823, 438] width 25 height 19
type input "R$ 0,00"
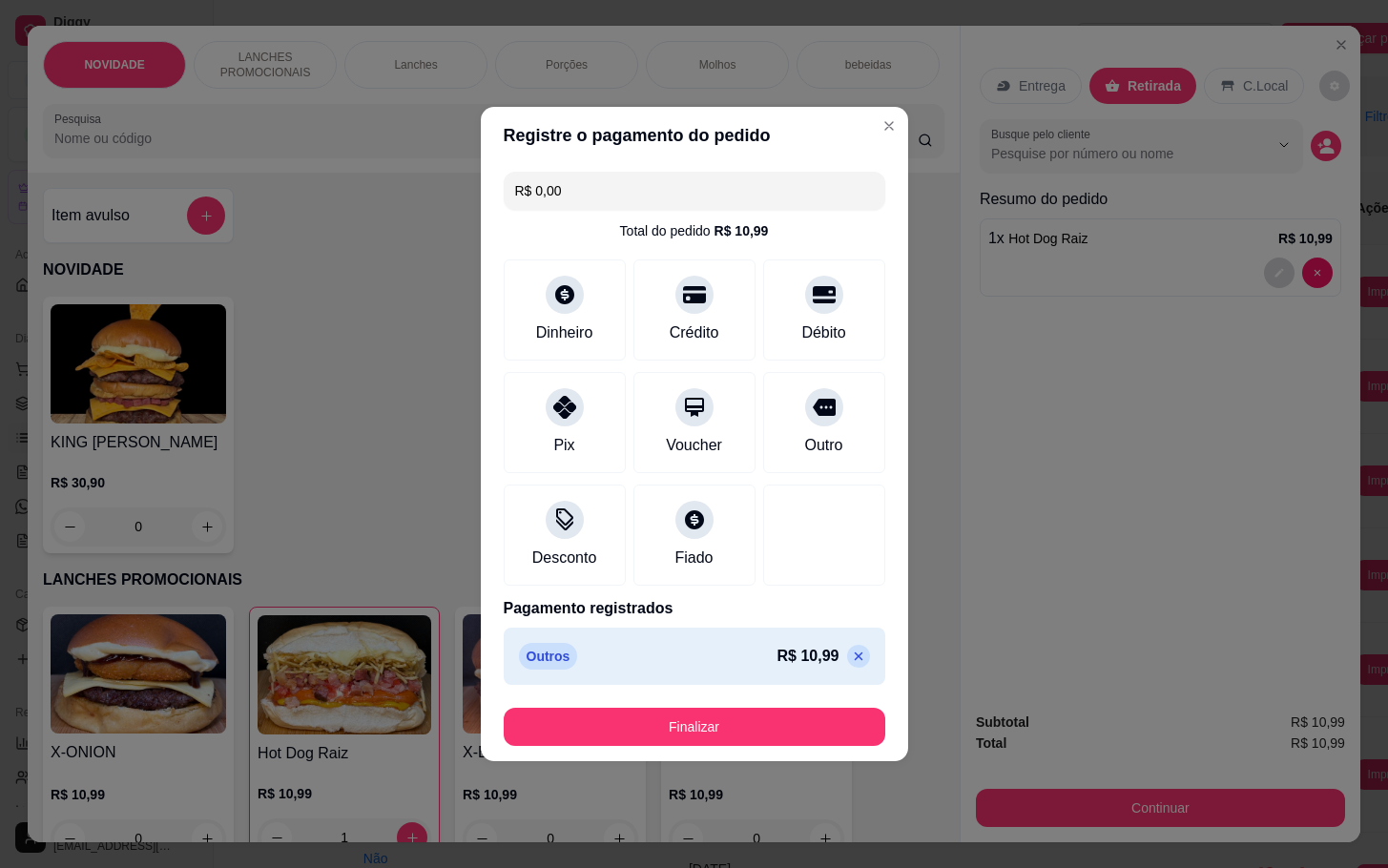
click at [831, 730] on button "Finalizar" at bounding box center [694, 726] width 382 height 38
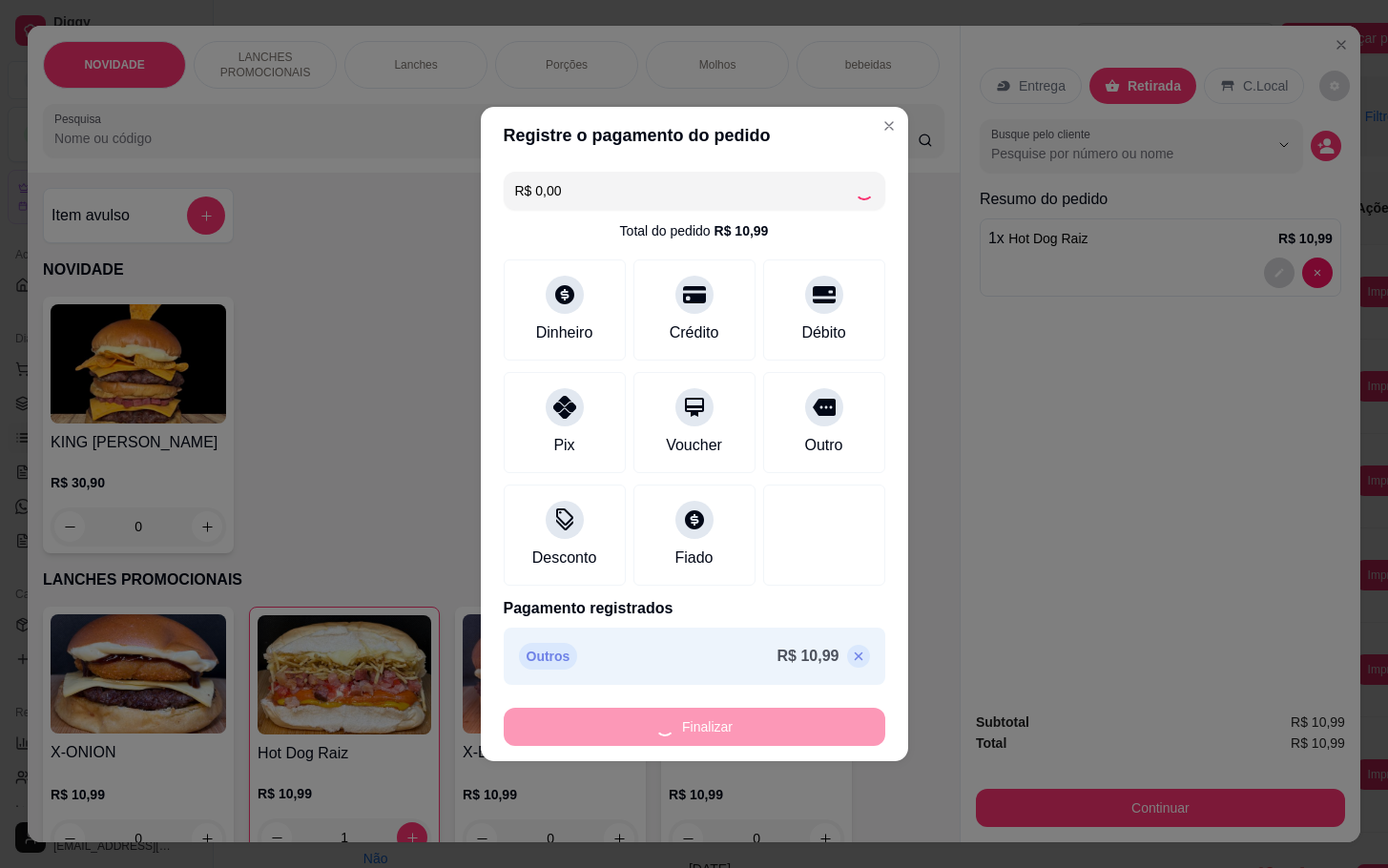
type input "0"
type input "-R$ 10,99"
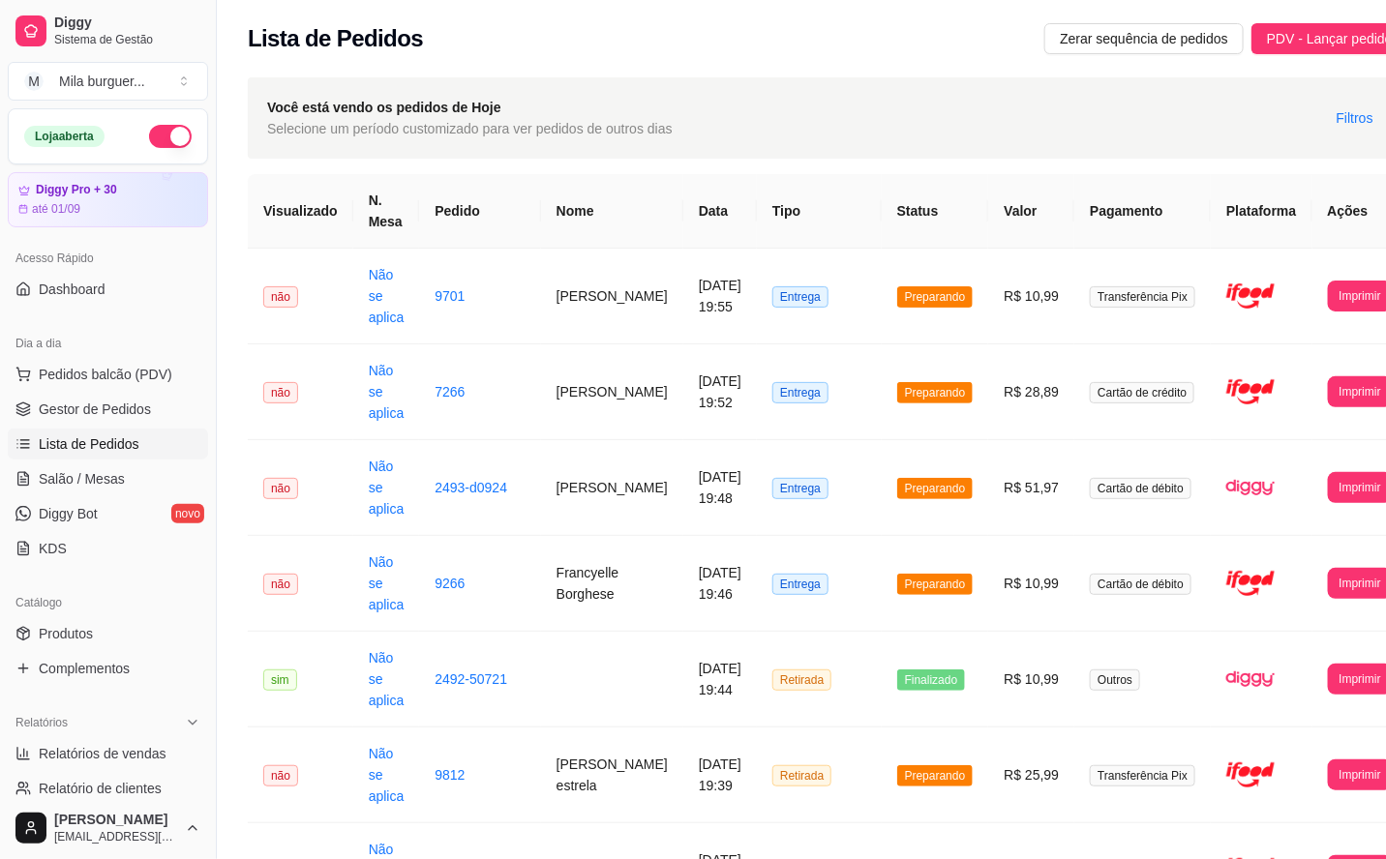
click at [62, 343] on div "Dia a dia" at bounding box center [108, 343] width 200 height 31
click at [67, 370] on span "Pedidos balcão (PDV)" at bounding box center [106, 374] width 134 height 19
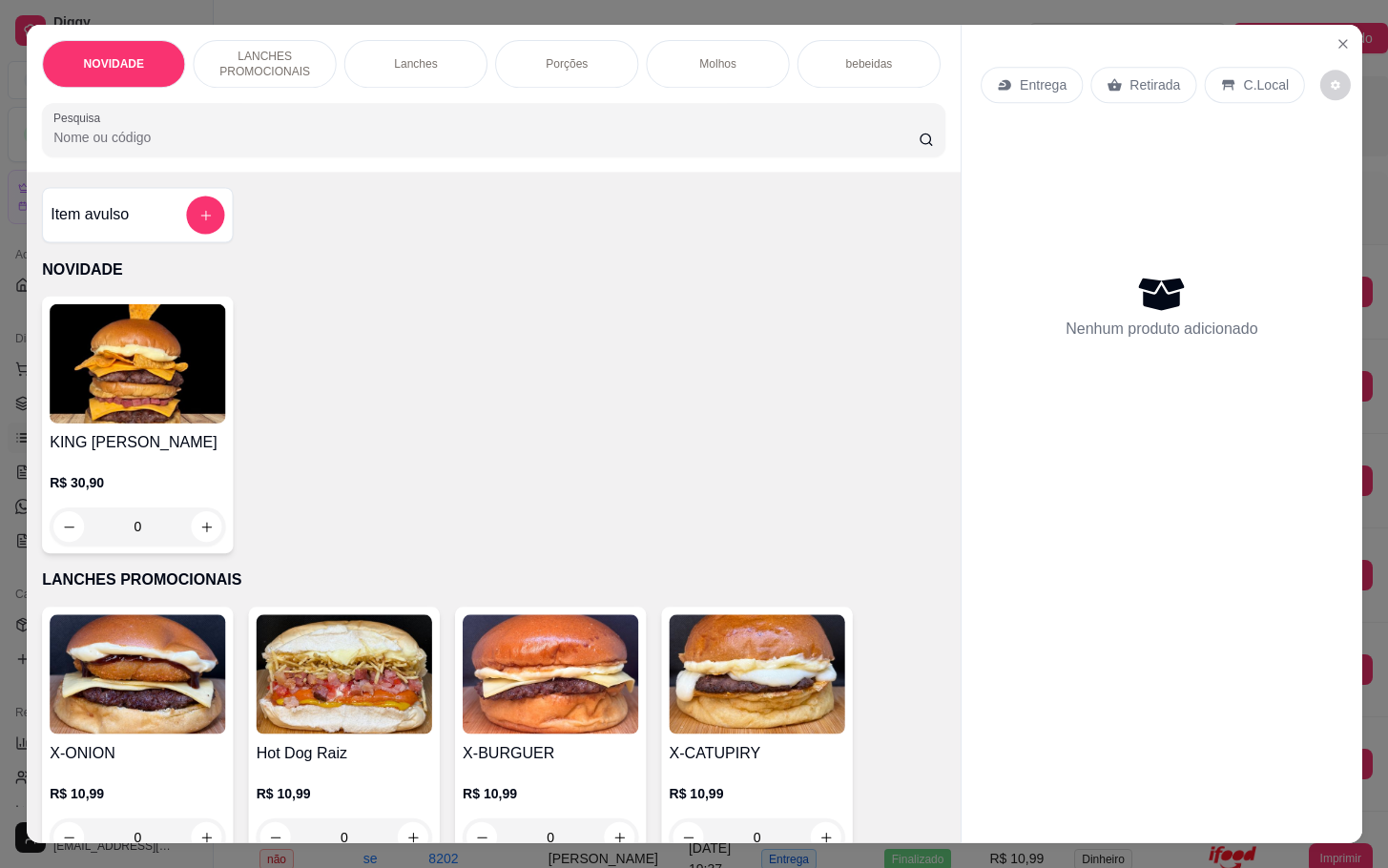
click at [80, 359] on img at bounding box center [137, 364] width 175 height 119
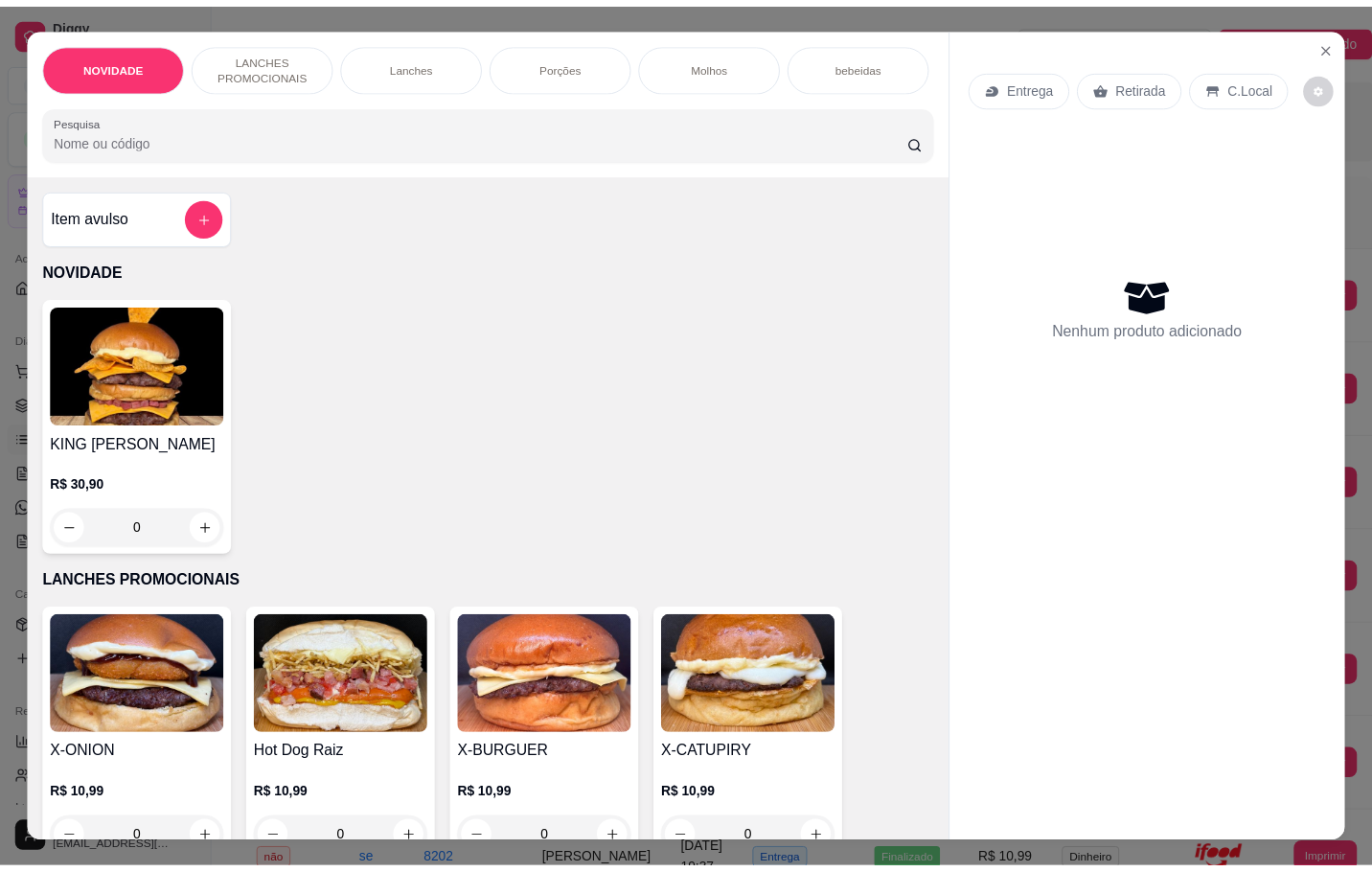
scroll to position [144, 0]
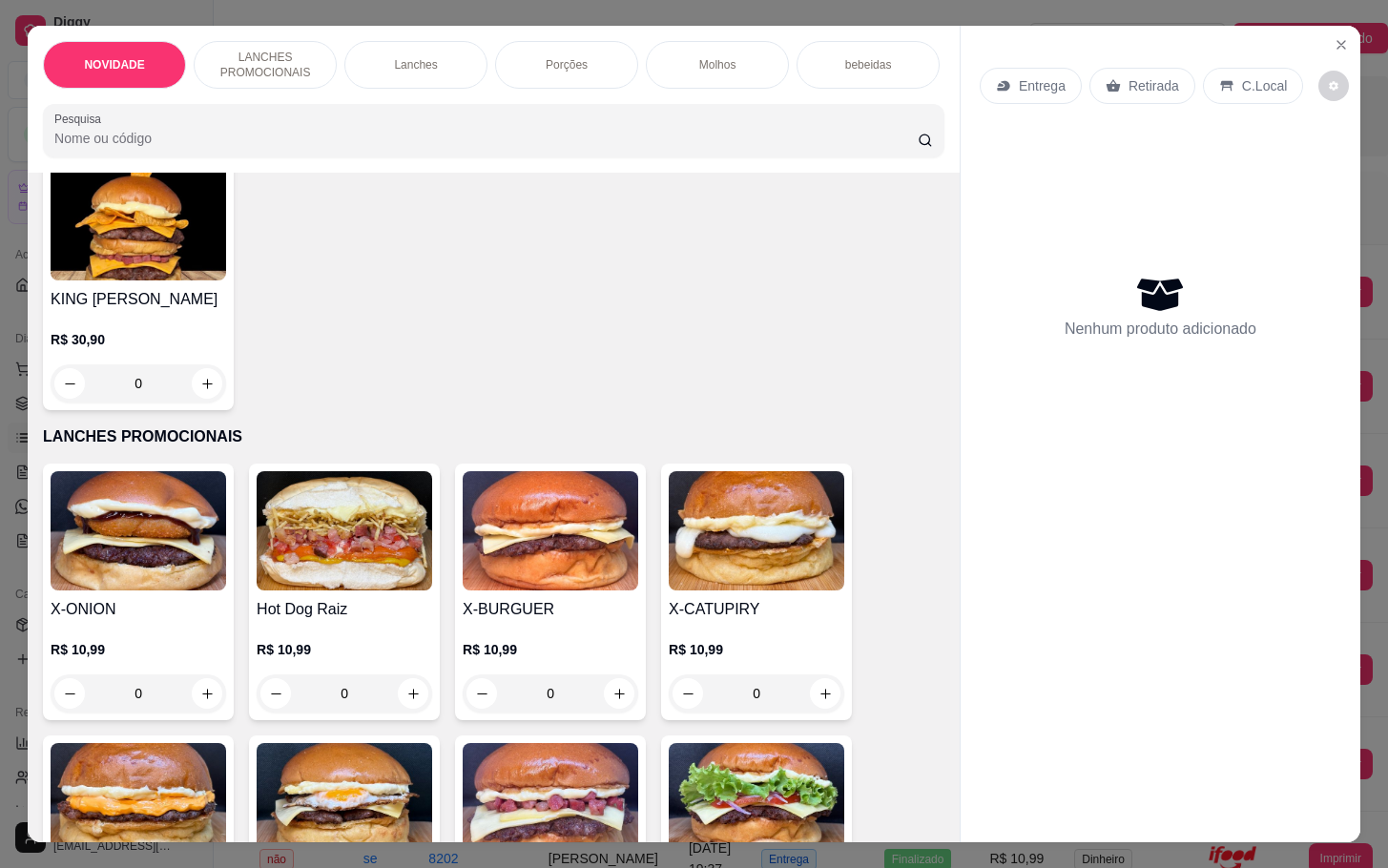
click at [533, 810] on img at bounding box center [550, 802] width 175 height 119
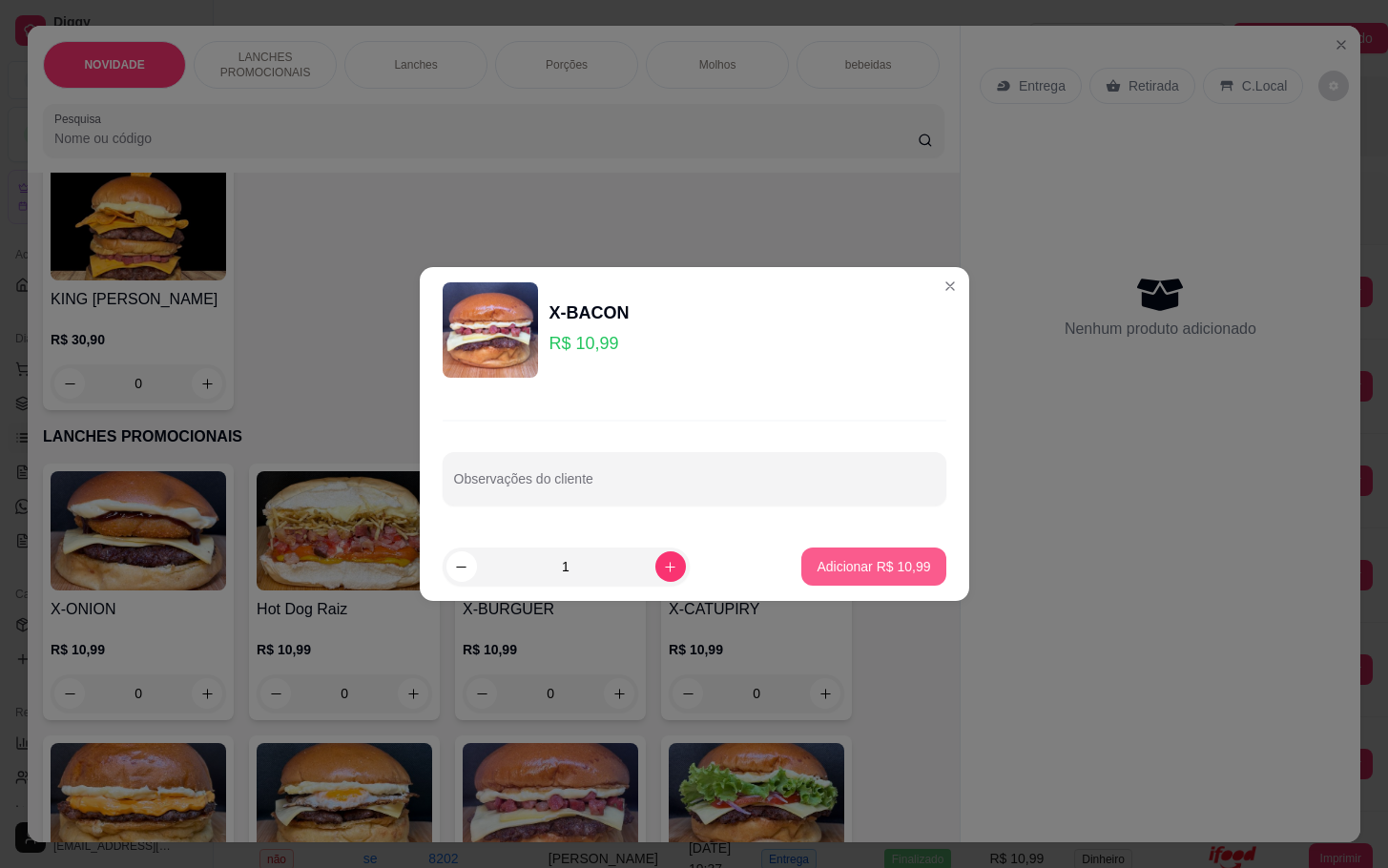
click at [922, 569] on button "Adicionar R$ 10,99" at bounding box center [873, 567] width 144 height 38
type input "1"
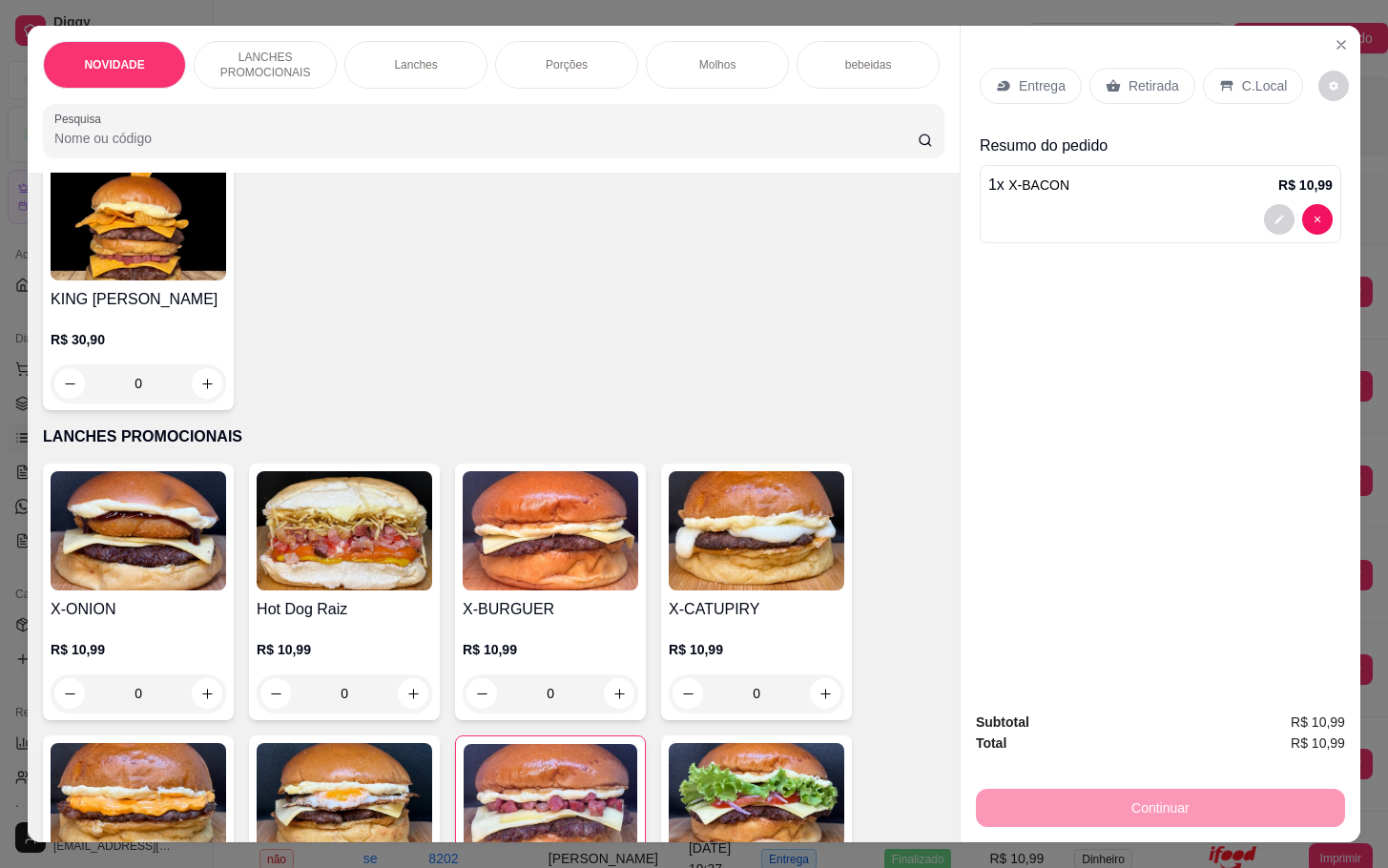
click at [1162, 98] on div "Entrega Retirada C.Local" at bounding box center [1160, 86] width 362 height 67
click at [1162, 84] on p "Retirada" at bounding box center [1153, 85] width 50 height 19
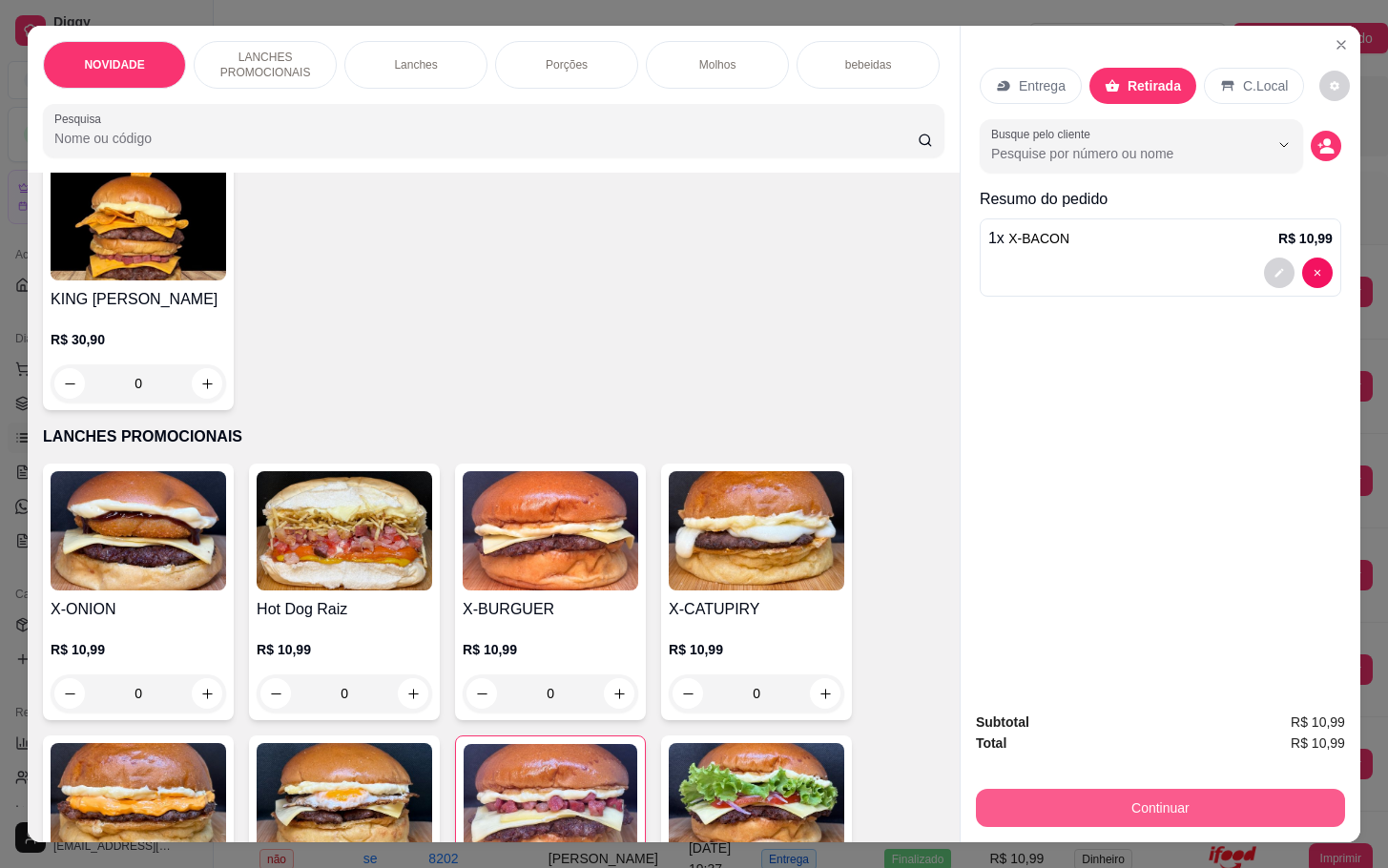
click at [1102, 798] on button "Continuar" at bounding box center [1160, 807] width 370 height 38
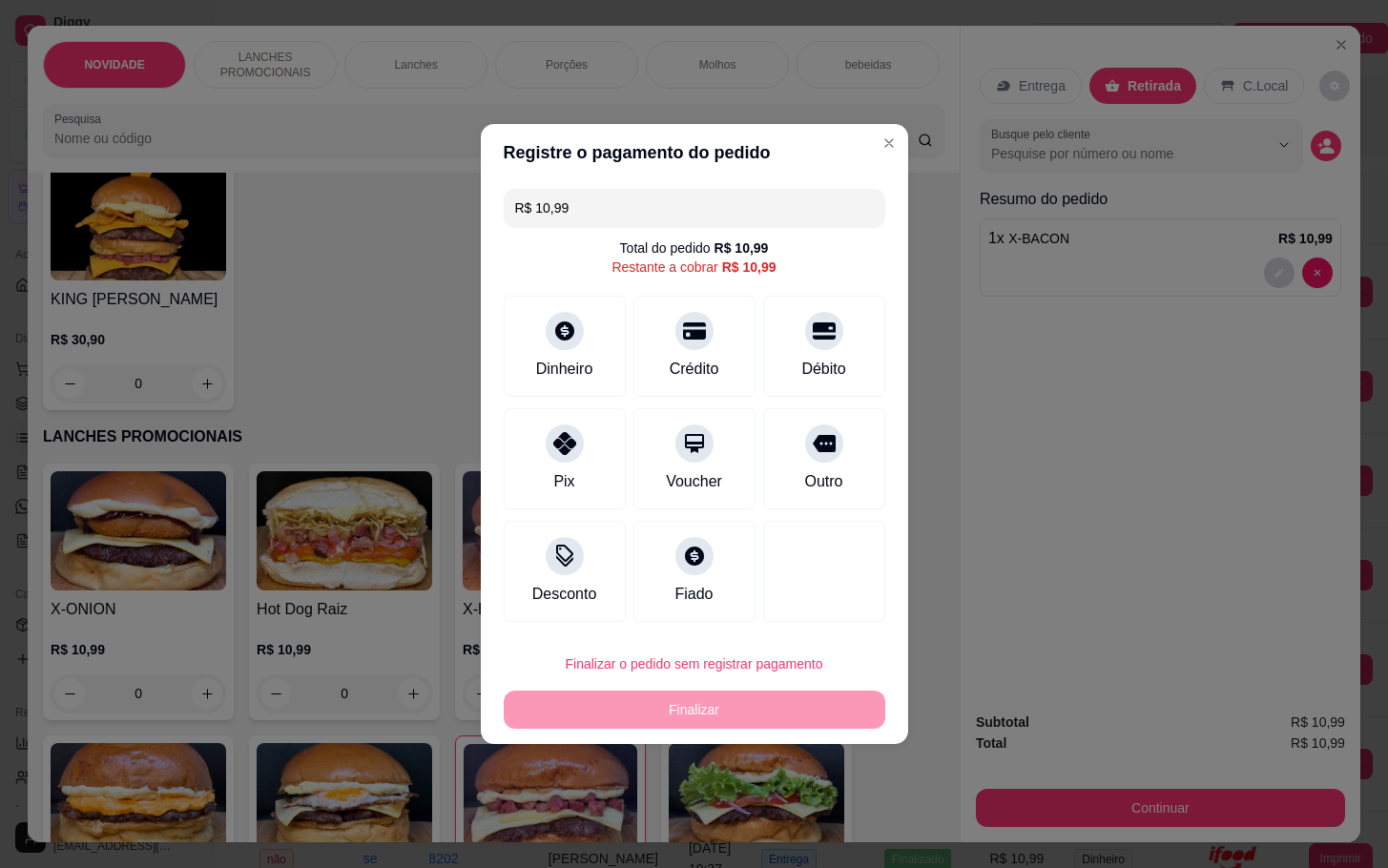
click at [865, 478] on div "R$ 10,99 Total do pedido R$ 10,99 Restante a cobrar R$ 10,99 Dinheiro Crédito D…" at bounding box center [695, 405] width 428 height 448
click at [767, 524] on div at bounding box center [823, 568] width 134 height 111
drag, startPoint x: 787, startPoint y: 498, endPoint x: 783, endPoint y: 545, distance: 47.2
click at [788, 496] on div "Outro" at bounding box center [824, 458] width 122 height 101
type input "R$ 0,00"
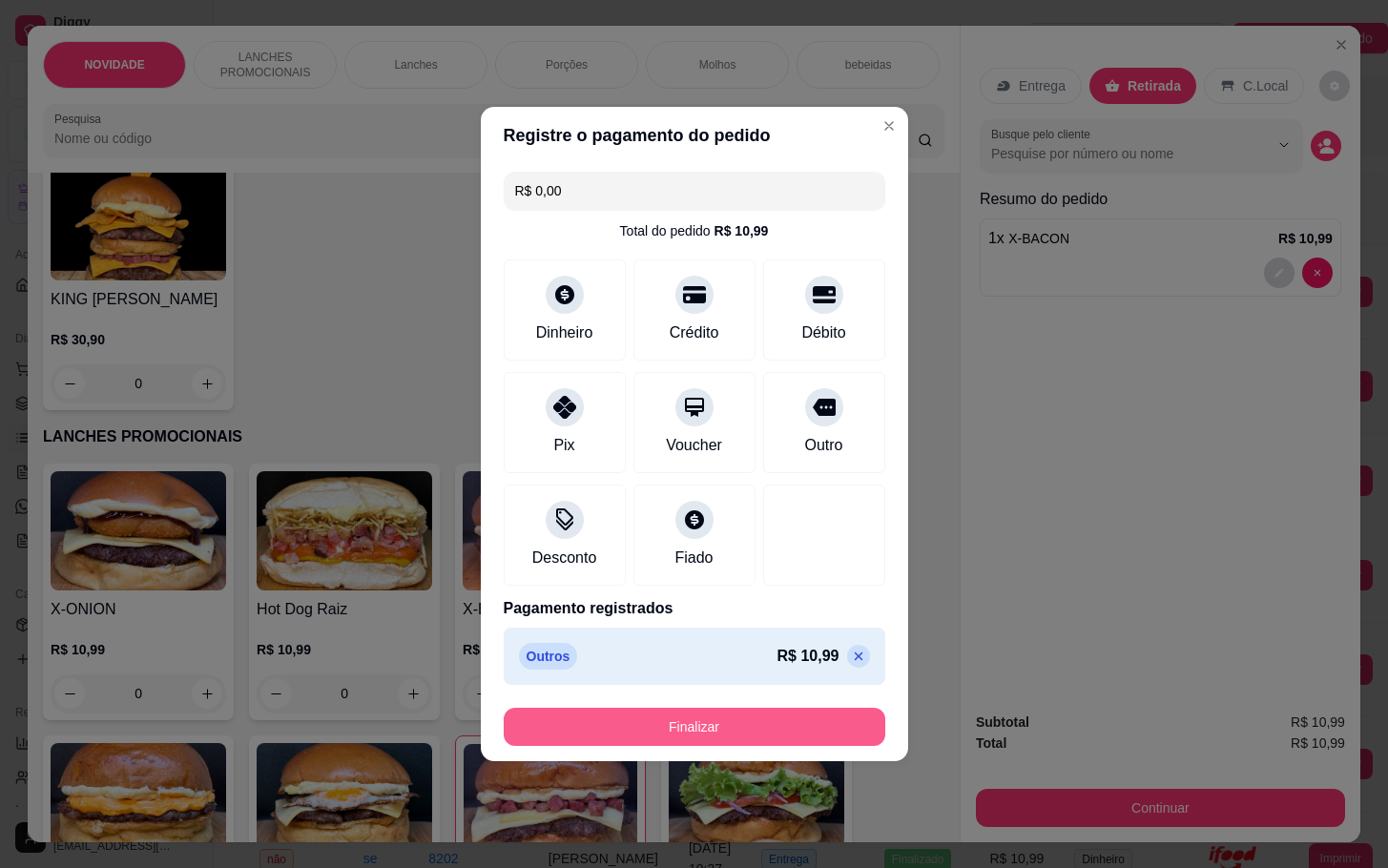
click at [767, 738] on button "Finalizar" at bounding box center [694, 726] width 382 height 38
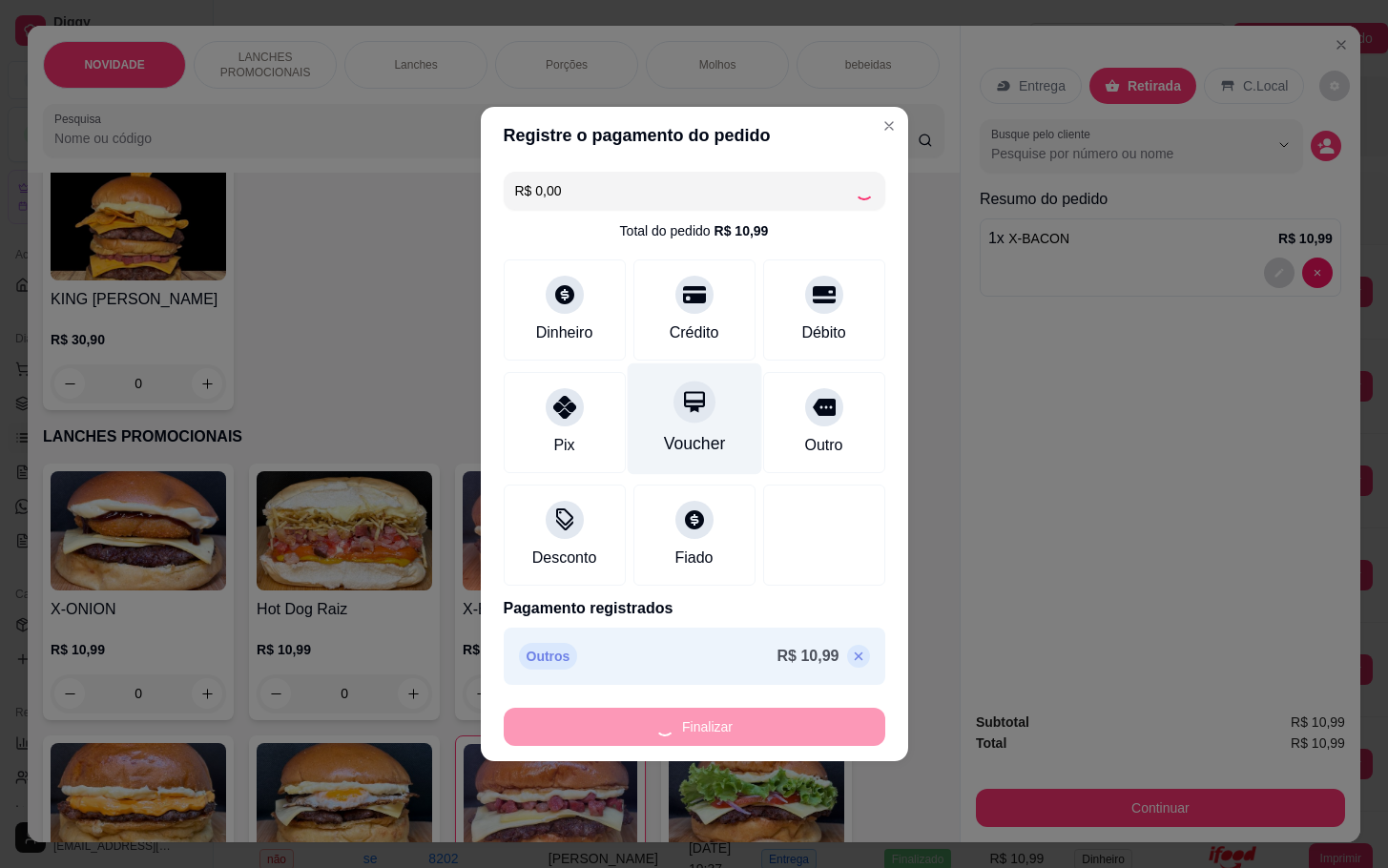
type input "0"
type input "-R$ 10,99"
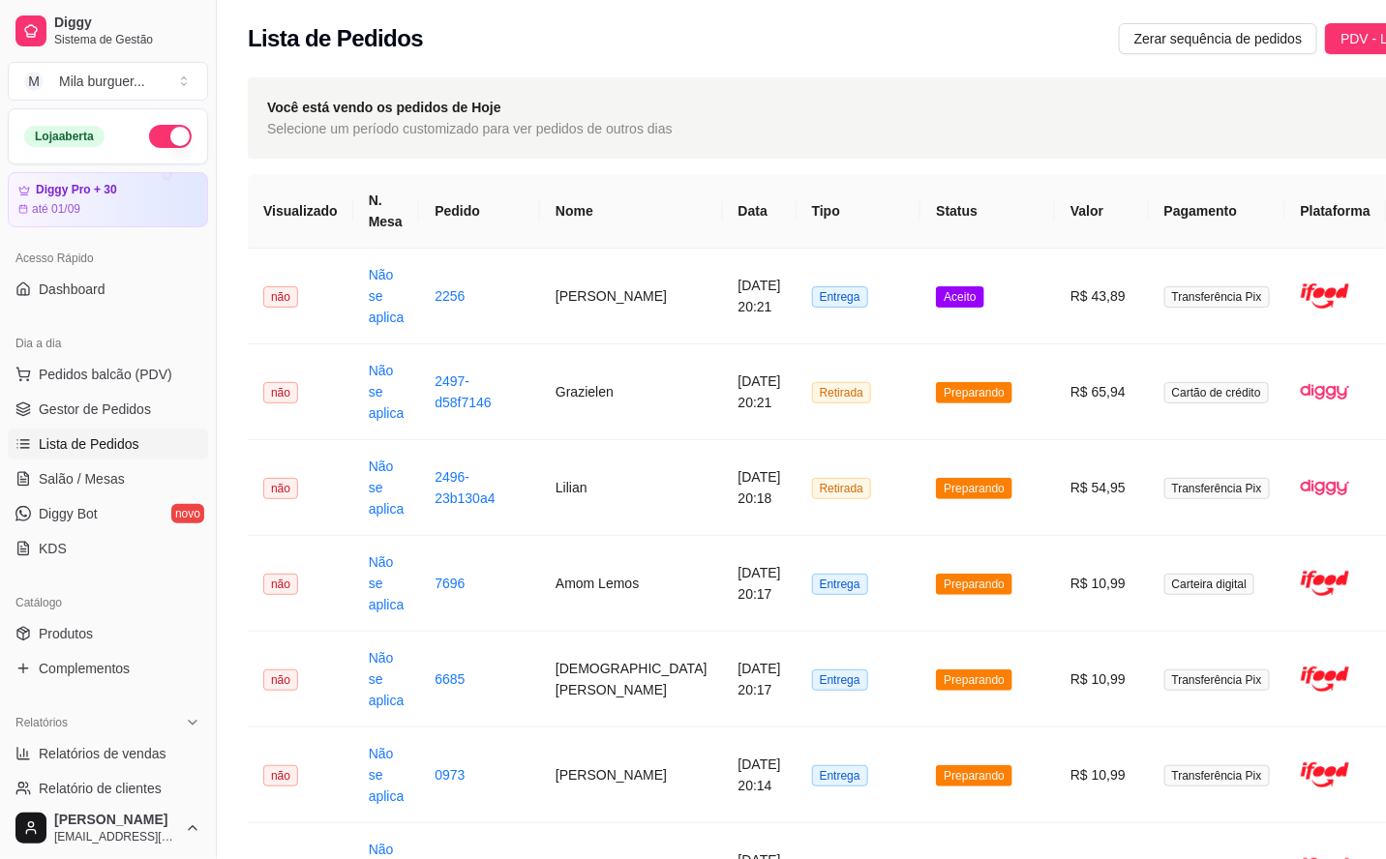
click at [139, 460] on link "Lista de Pedidos" at bounding box center [108, 444] width 200 height 31
click at [135, 460] on link "Lista de Pedidos" at bounding box center [108, 444] width 200 height 31
click at [166, 483] on link "Salão / Mesas" at bounding box center [108, 479] width 200 height 31
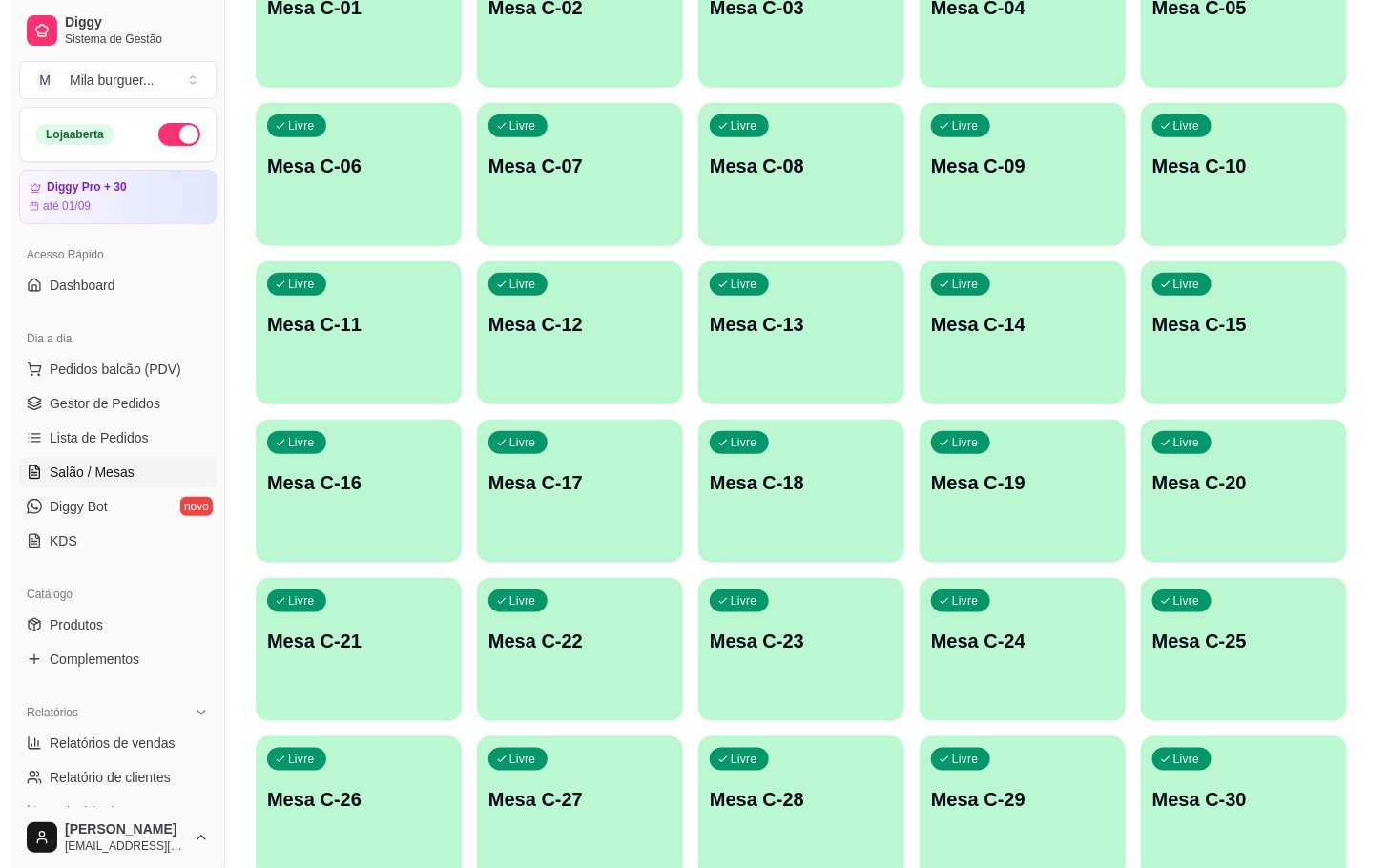
scroll to position [715, 0]
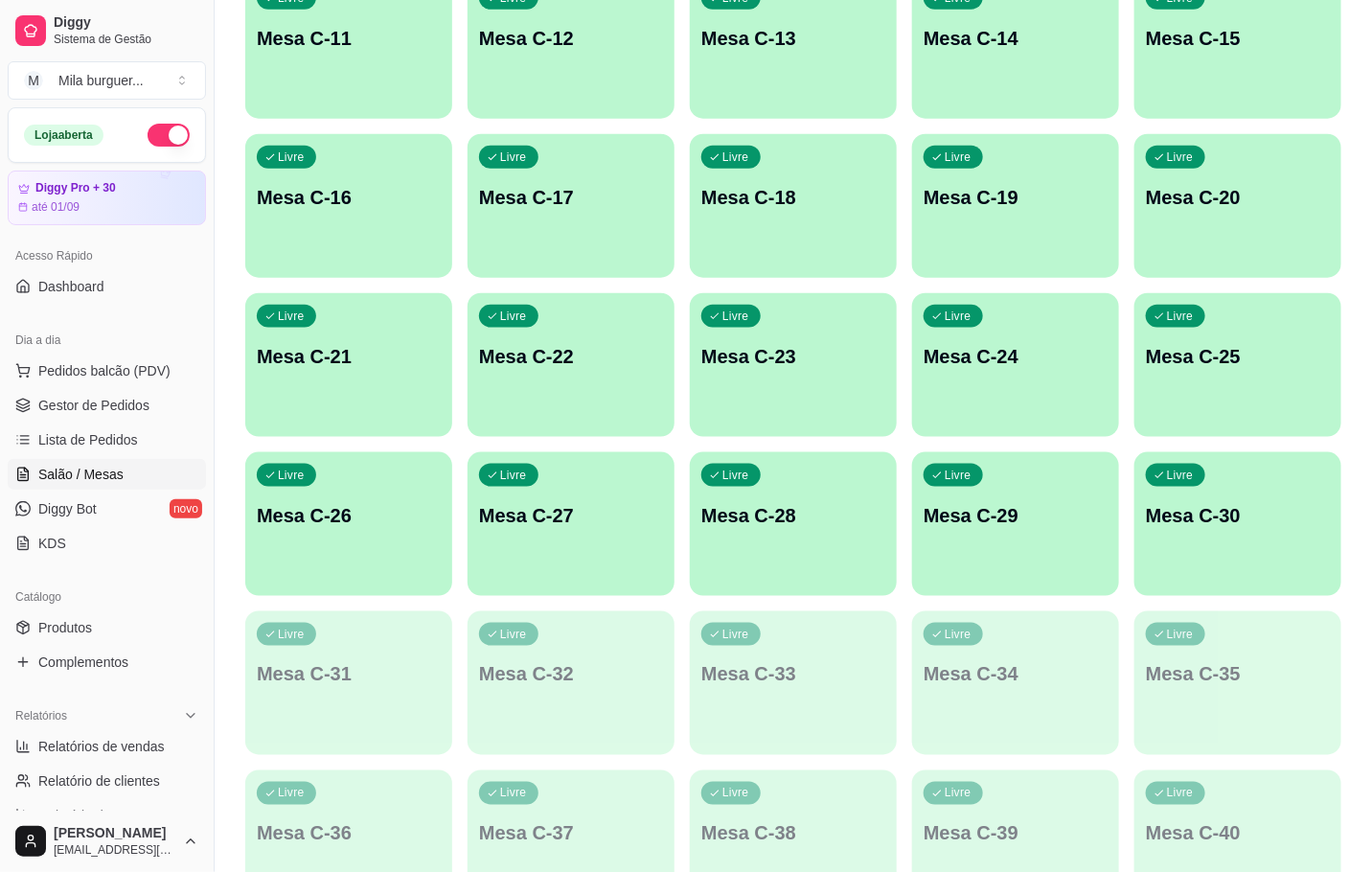
click at [604, 543] on div "Livre Mesa C-27" at bounding box center [570, 513] width 207 height 121
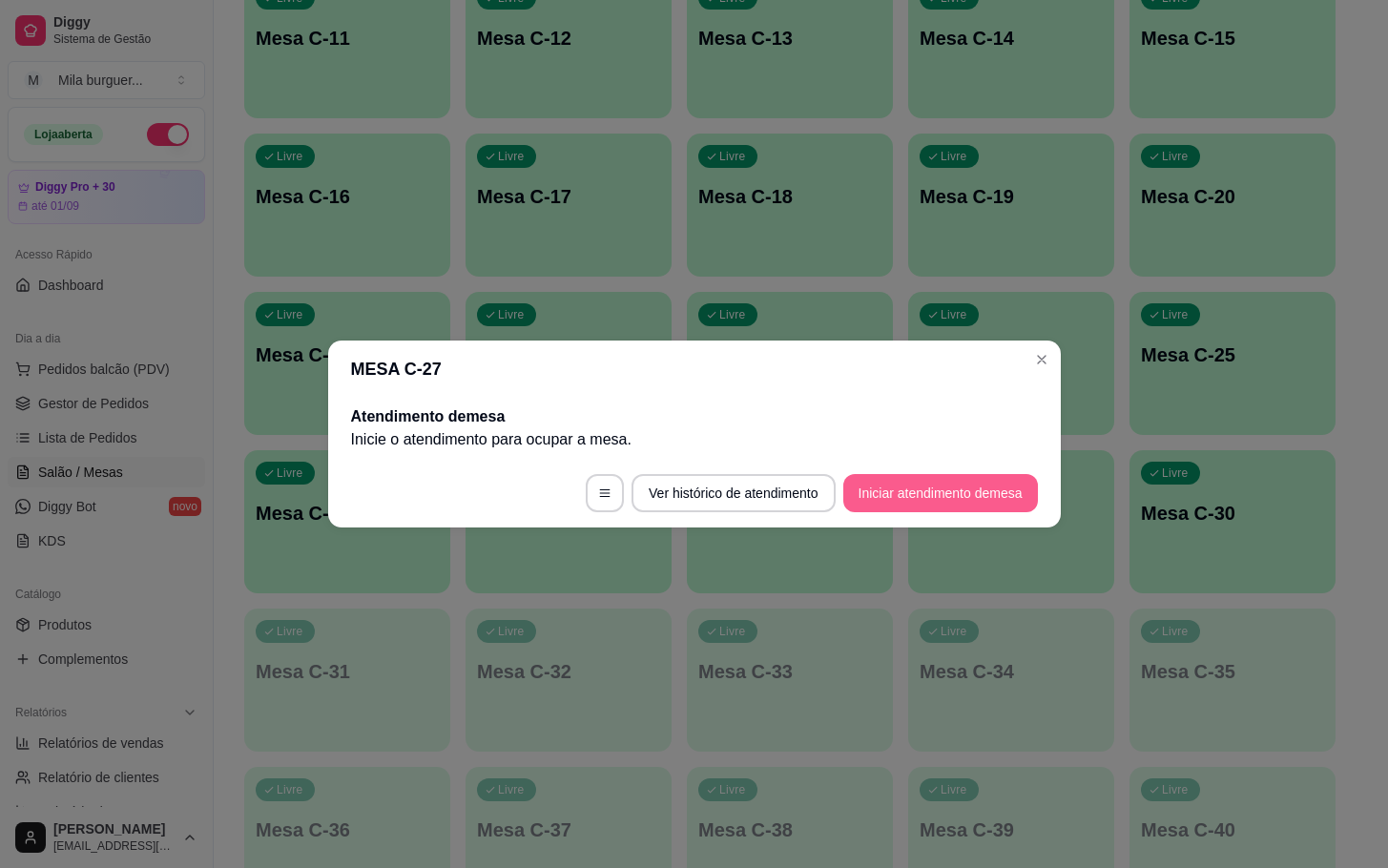
click at [931, 495] on button "Iniciar atendimento de mesa" at bounding box center [940, 493] width 194 height 38
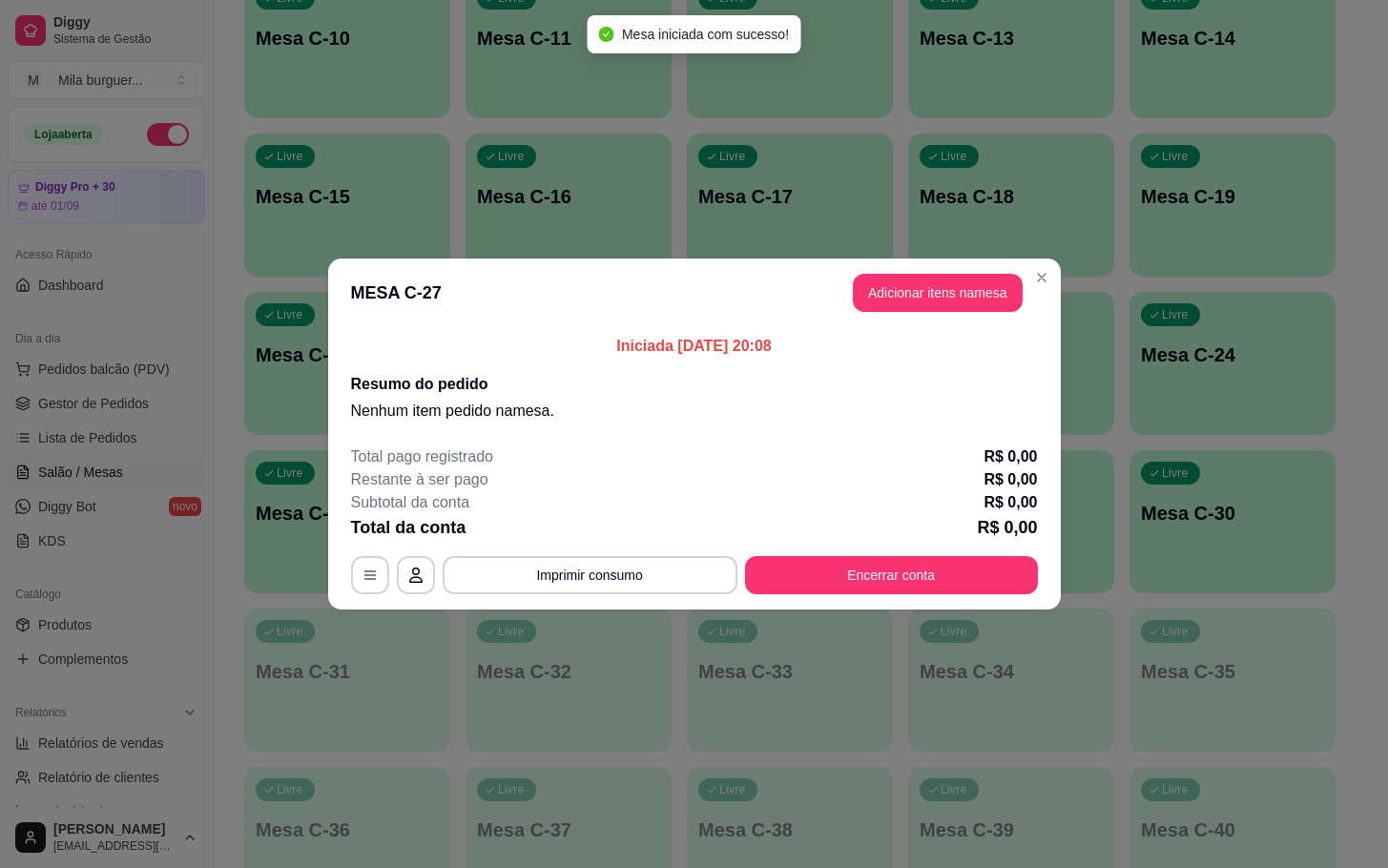
click at [913, 304] on button "Adicionar itens na mesa" at bounding box center [937, 293] width 170 height 38
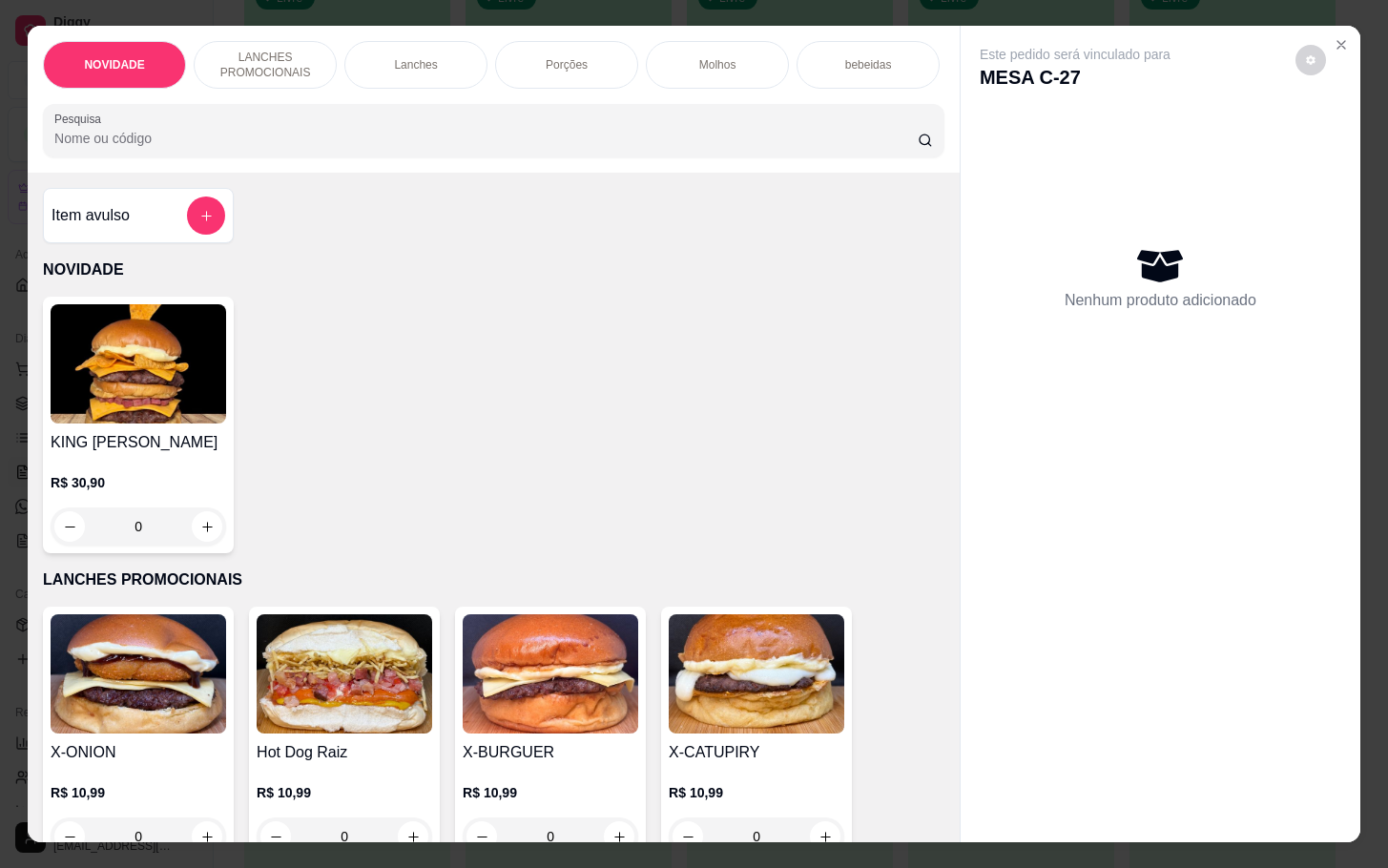
scroll to position [286, 0]
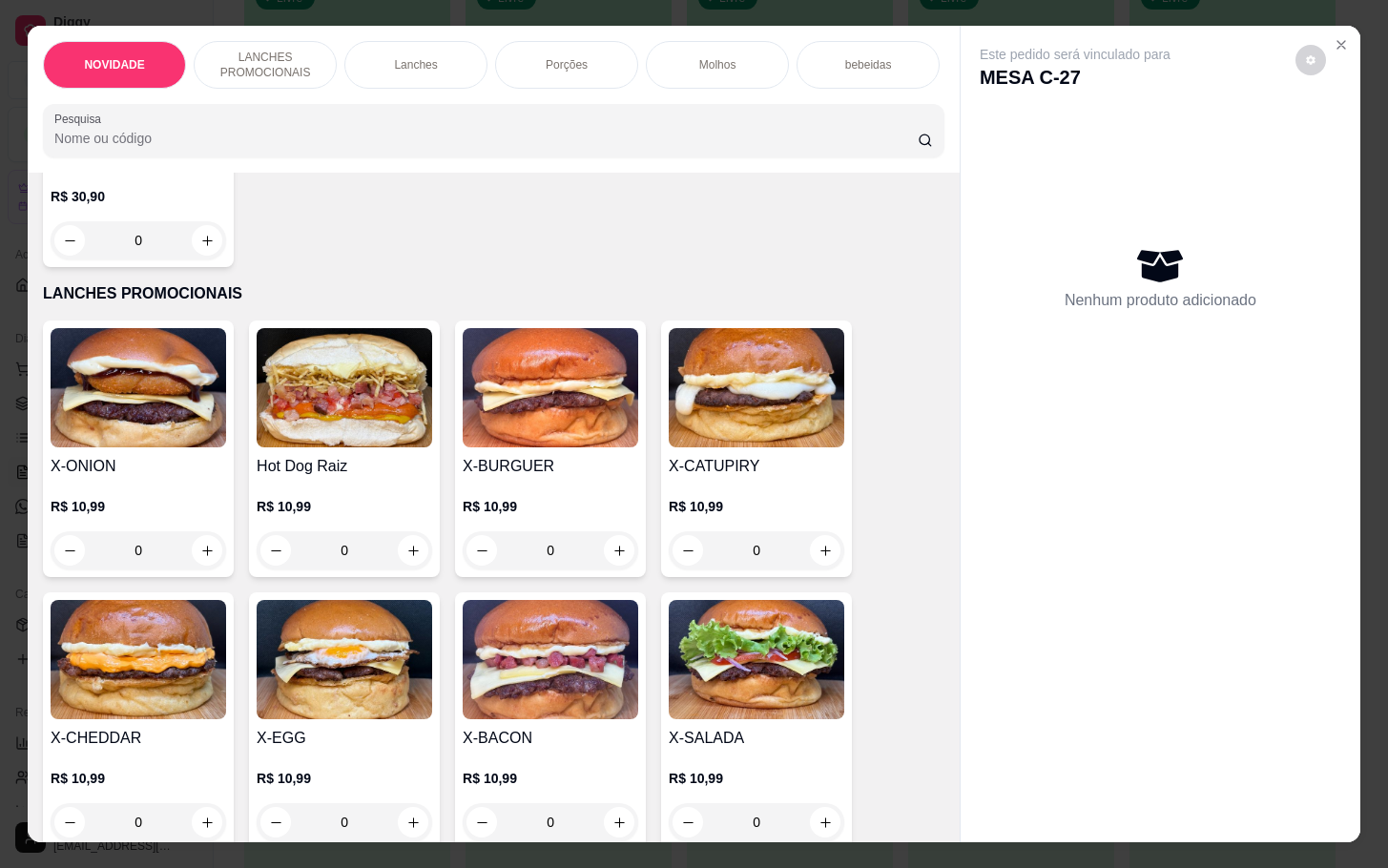
click at [783, 619] on img at bounding box center [756, 659] width 175 height 119
click at [840, 553] on button "Adicionar R$ 10,99" at bounding box center [873, 567] width 144 height 38
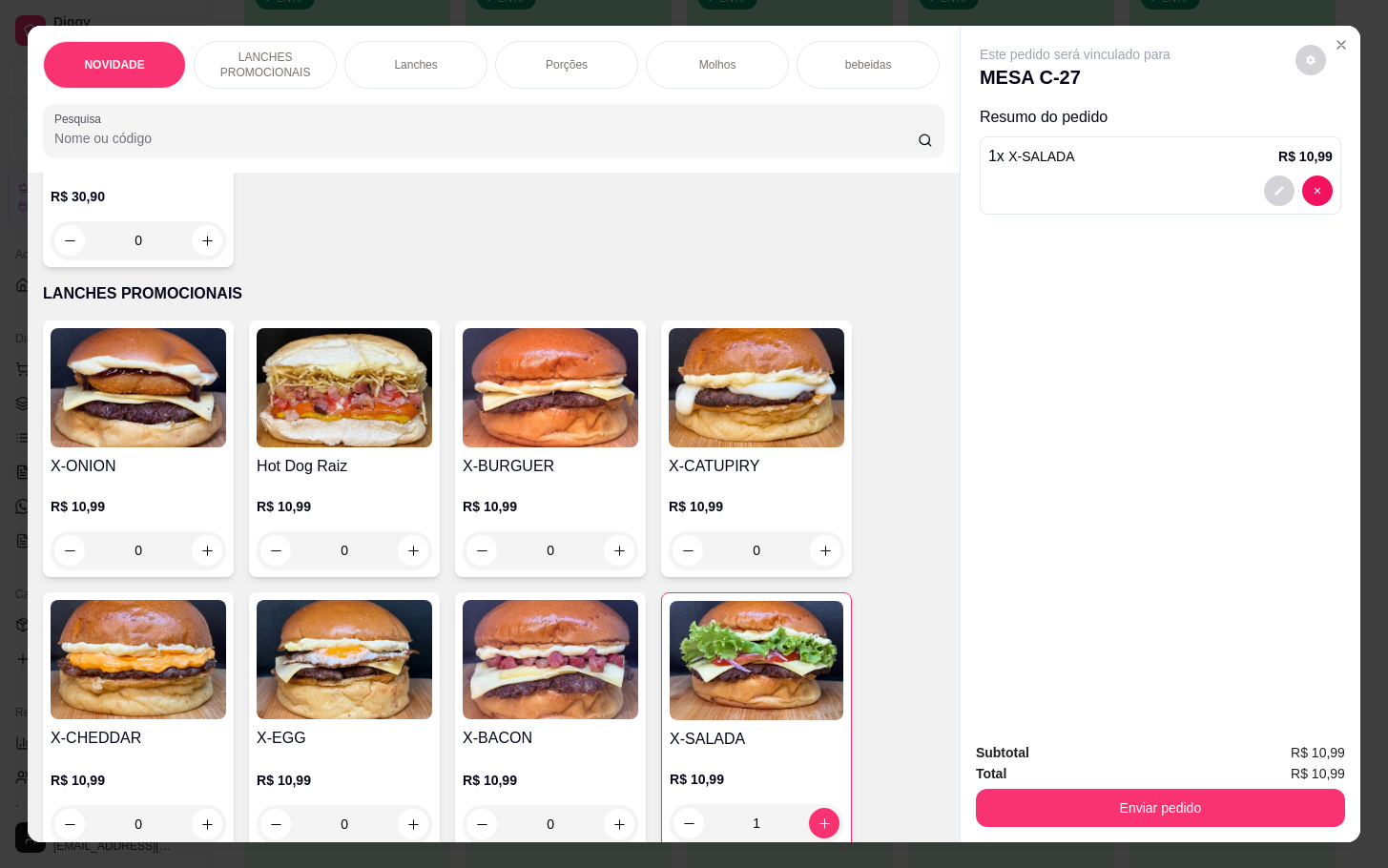
click at [782, 716] on img at bounding box center [756, 660] width 174 height 119
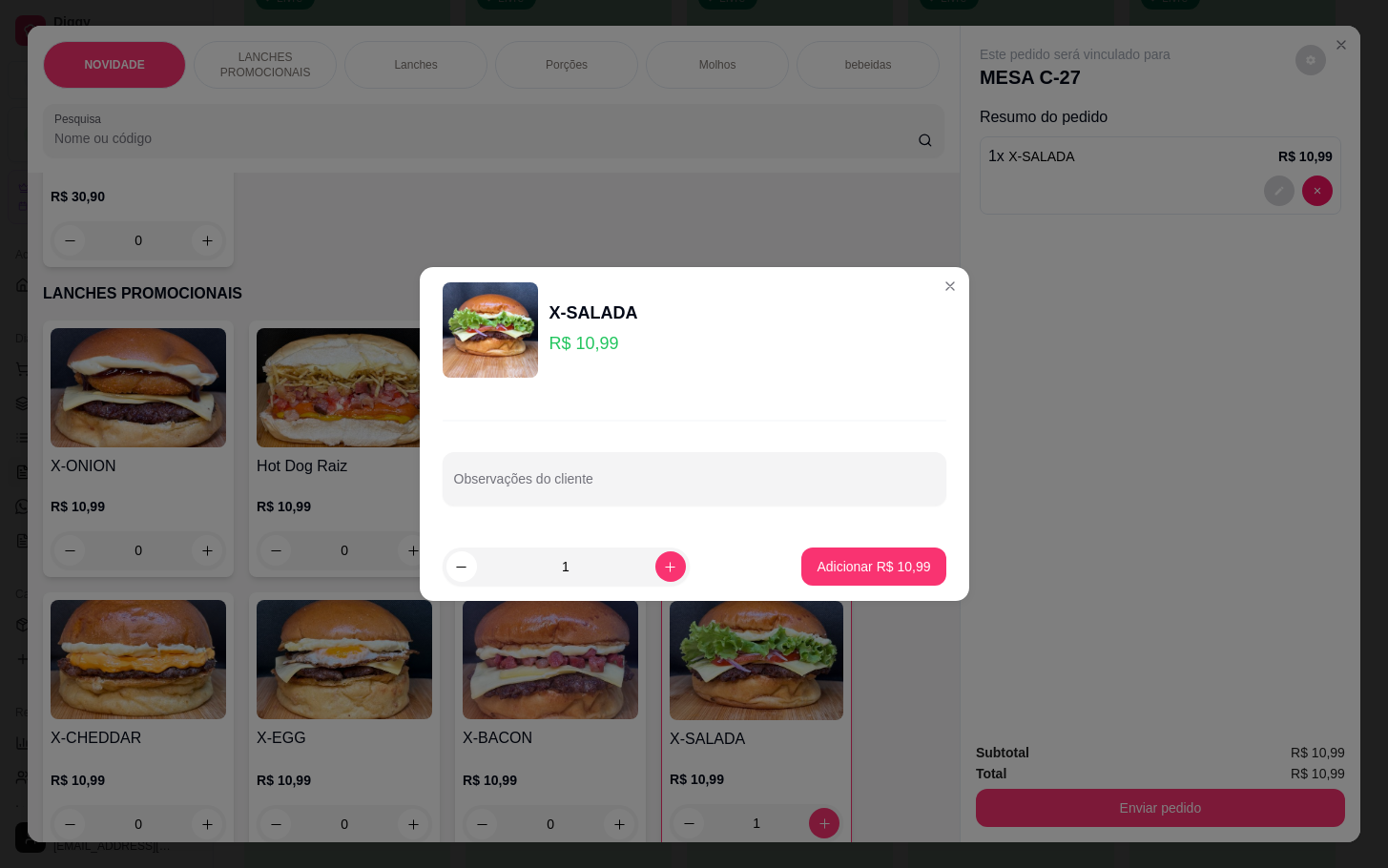
click at [813, 583] on footer "1 Adicionar R$ 10,99" at bounding box center [694, 567] width 549 height 69
click at [804, 587] on footer "1 Adicionar R$ 10,99" at bounding box center [694, 567] width 549 height 69
click at [830, 583] on button "Adicionar R$ 10,99" at bounding box center [874, 567] width 140 height 37
type input "2"
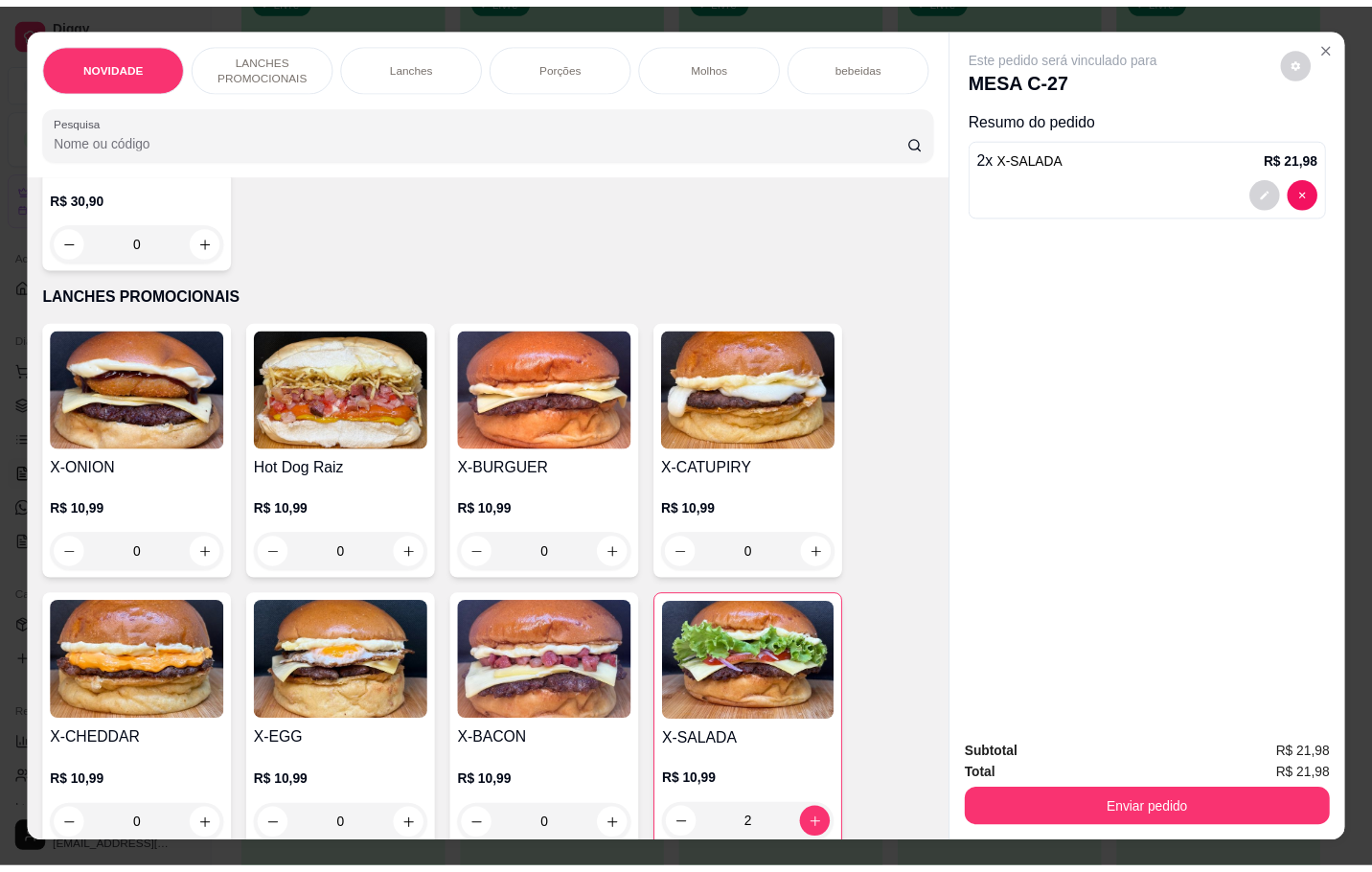
scroll to position [0, 0]
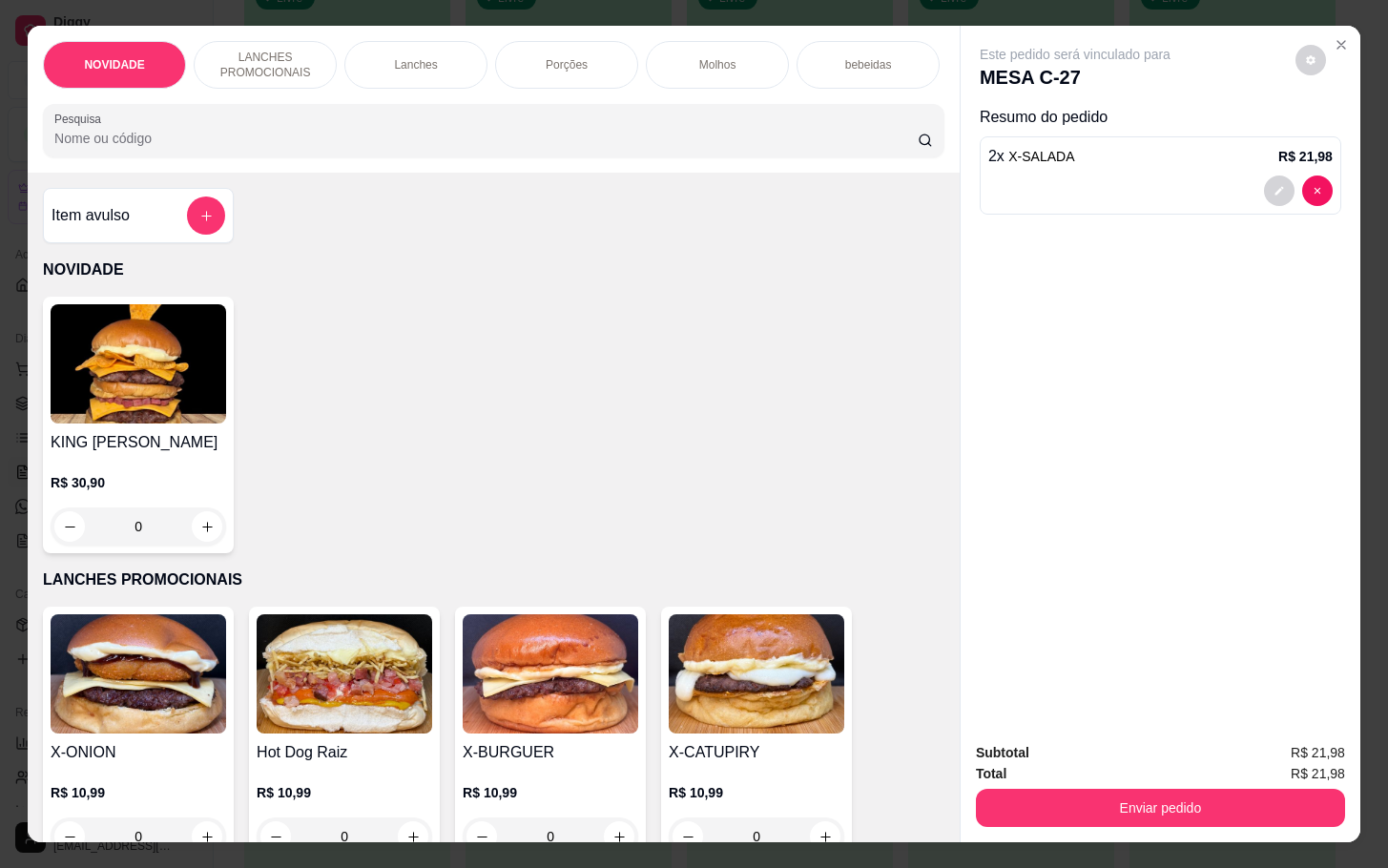
click at [111, 234] on div "Item avulso" at bounding box center [138, 215] width 174 height 38
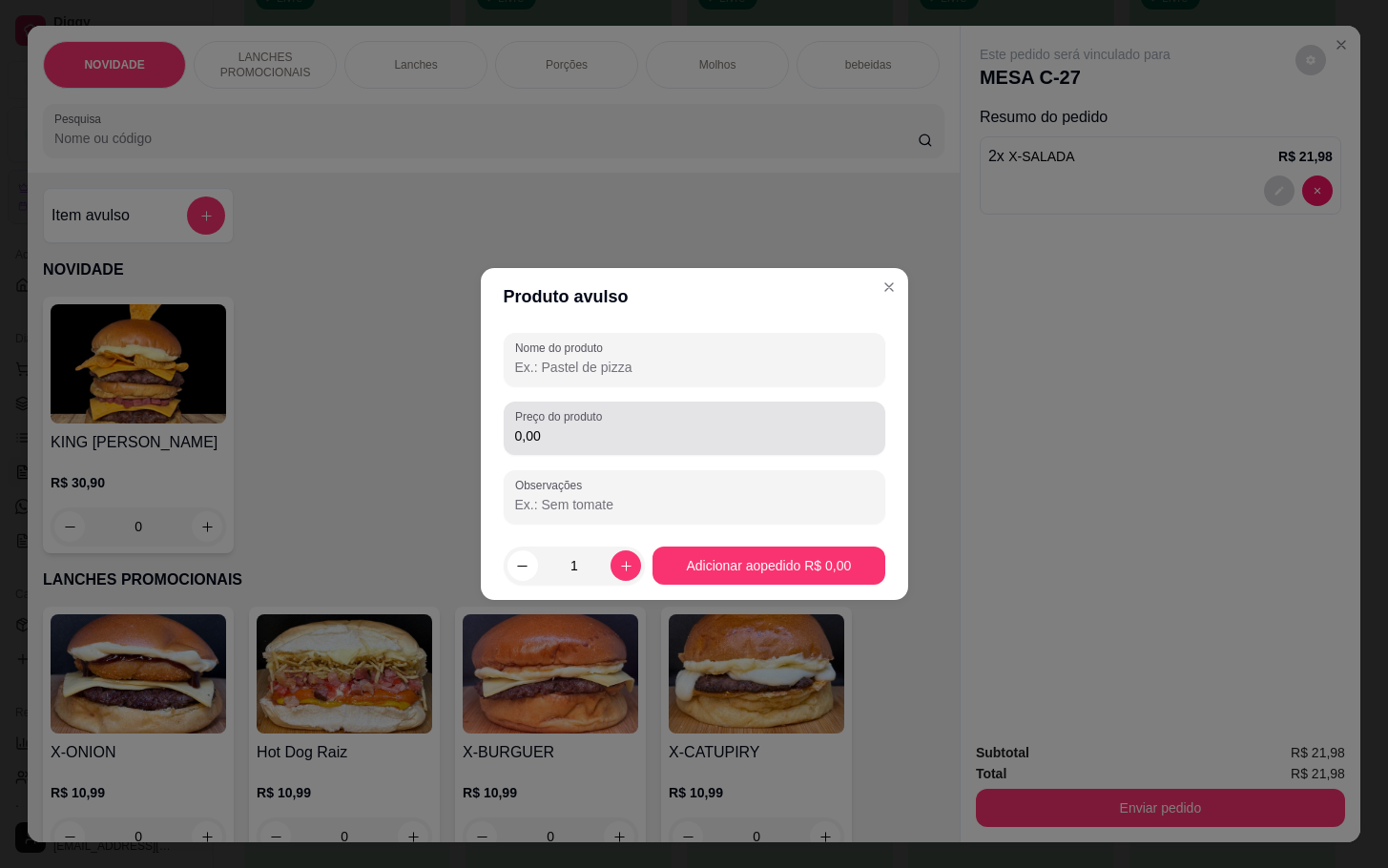
click at [618, 446] on div "0,00" at bounding box center [695, 428] width 359 height 38
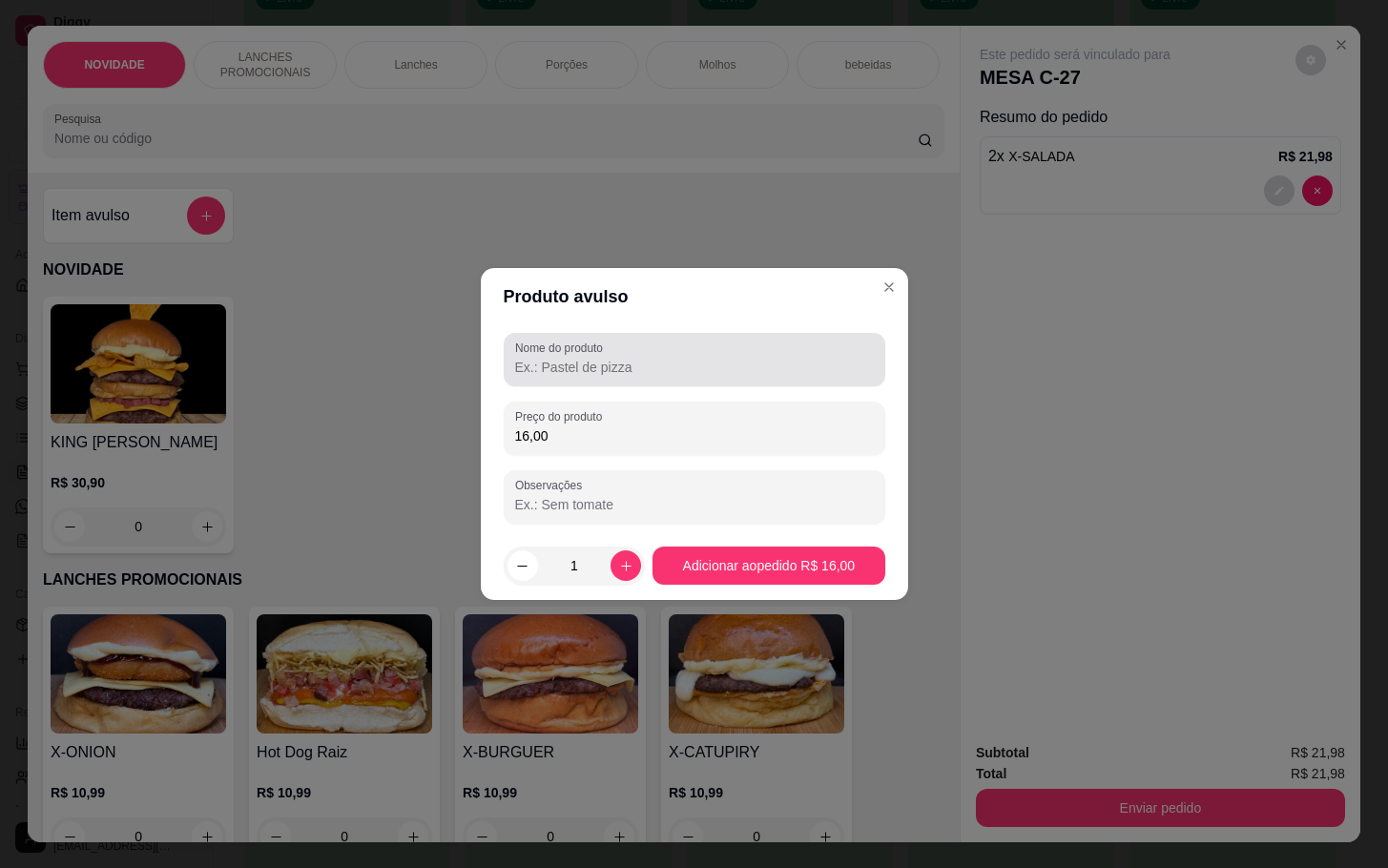
type input "16,00"
click at [723, 346] on div at bounding box center [695, 360] width 359 height 38
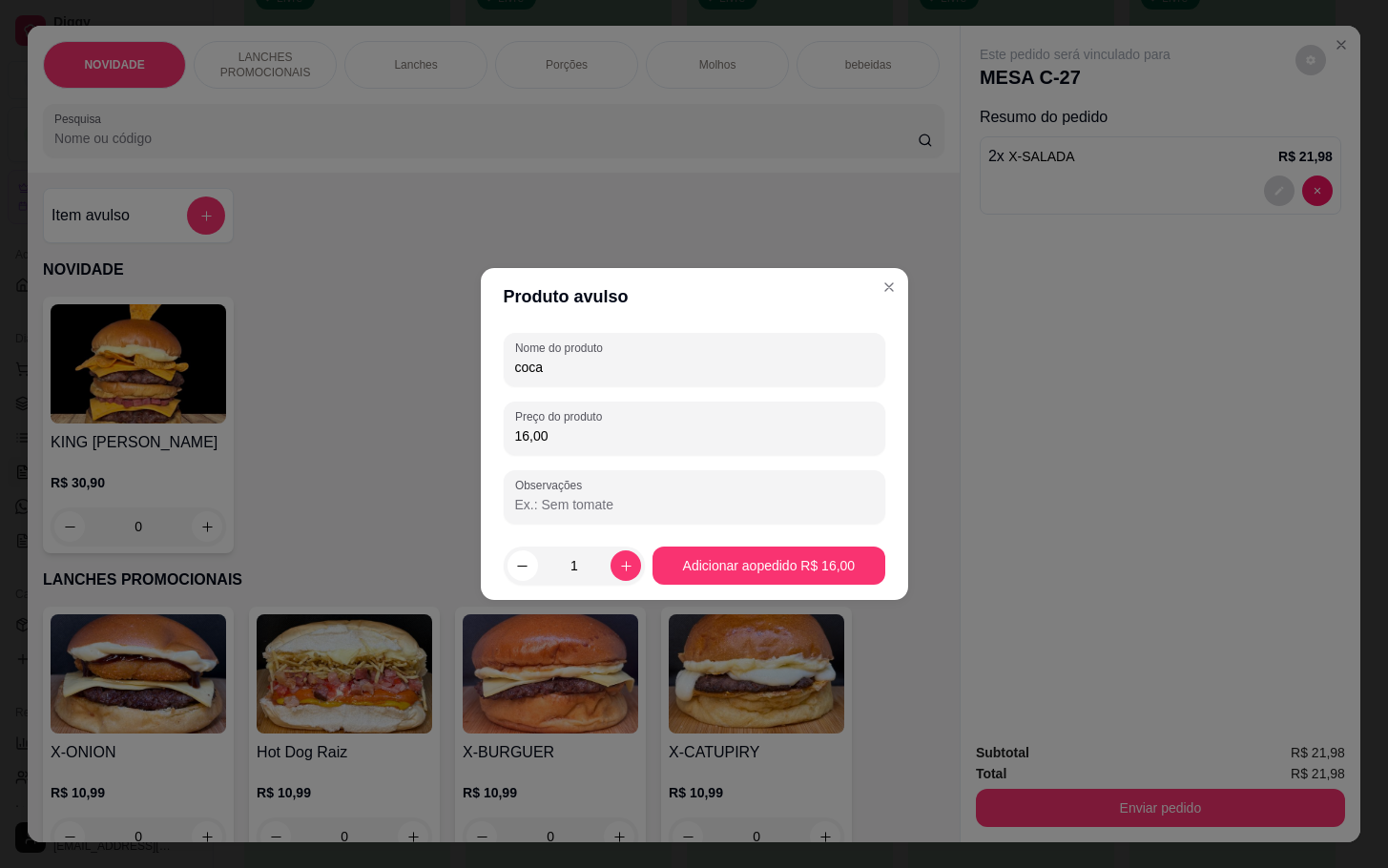
type input "coca"
click at [857, 595] on footer "1 Adicionar ao pedido R$ 16,00" at bounding box center [695, 566] width 428 height 69
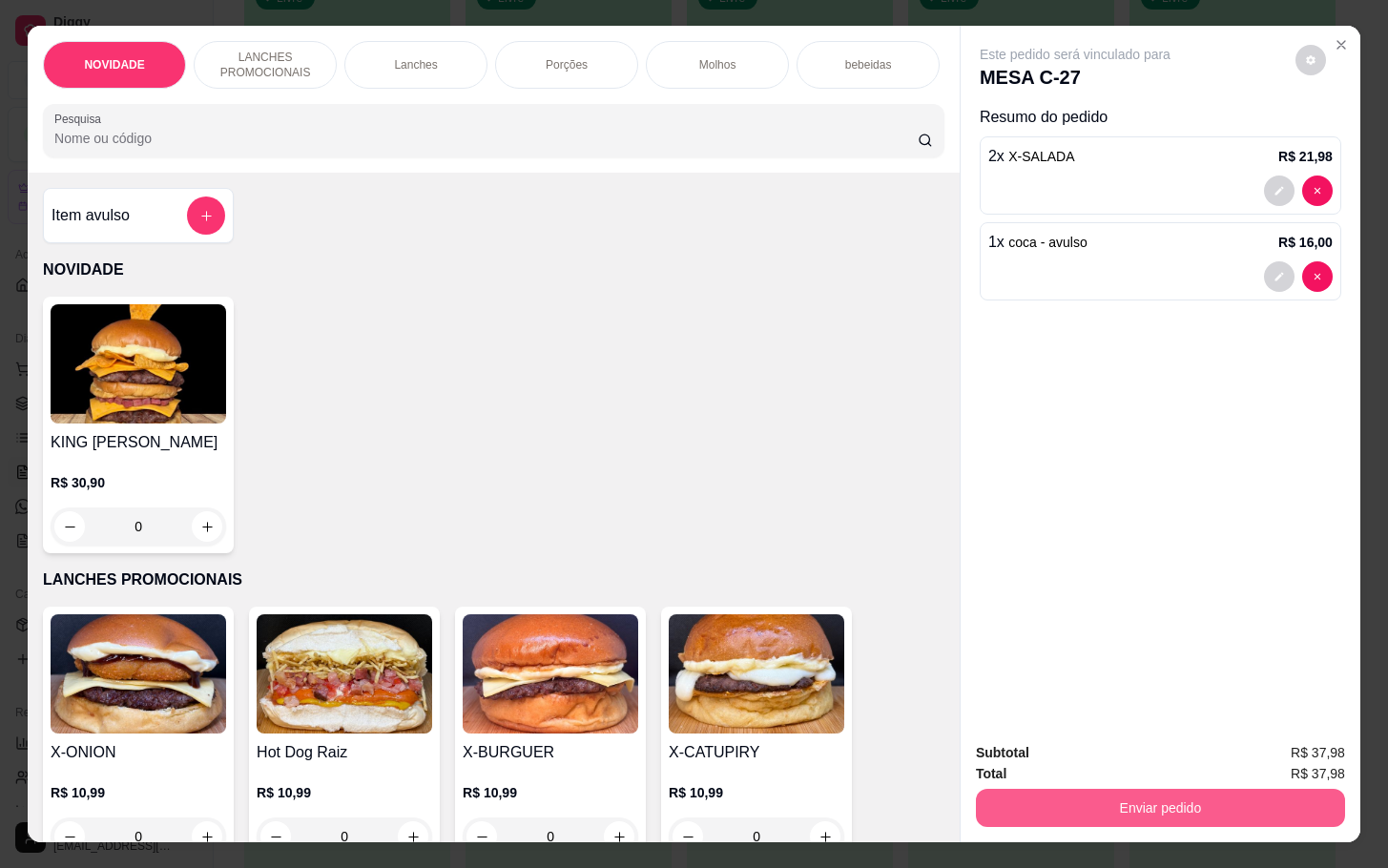
click at [1176, 788] on button "Enviar pedido" at bounding box center [1160, 807] width 370 height 38
click at [1112, 754] on button "Não registrar e enviar pedido" at bounding box center [1093, 750] width 198 height 36
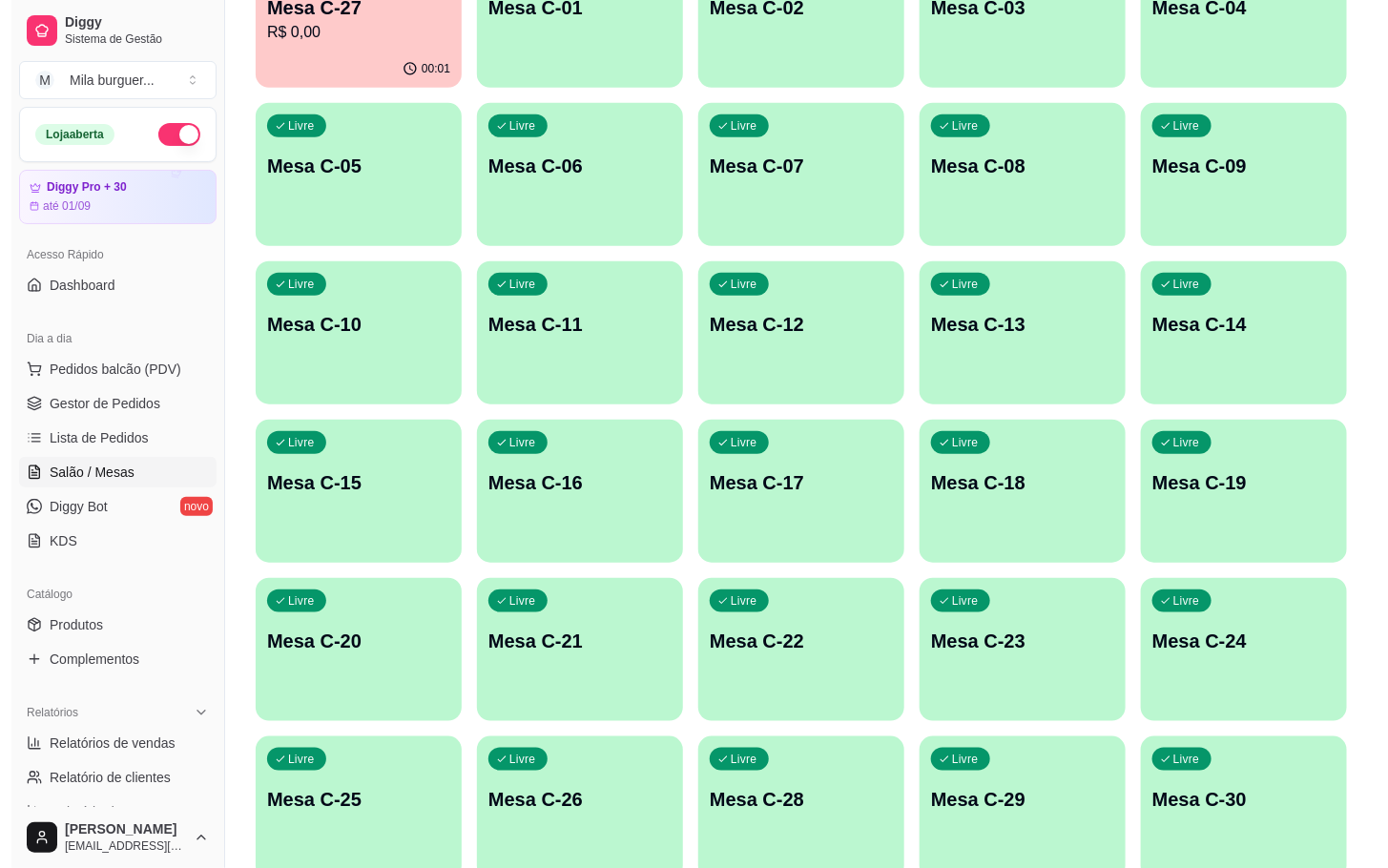
scroll to position [286, 0]
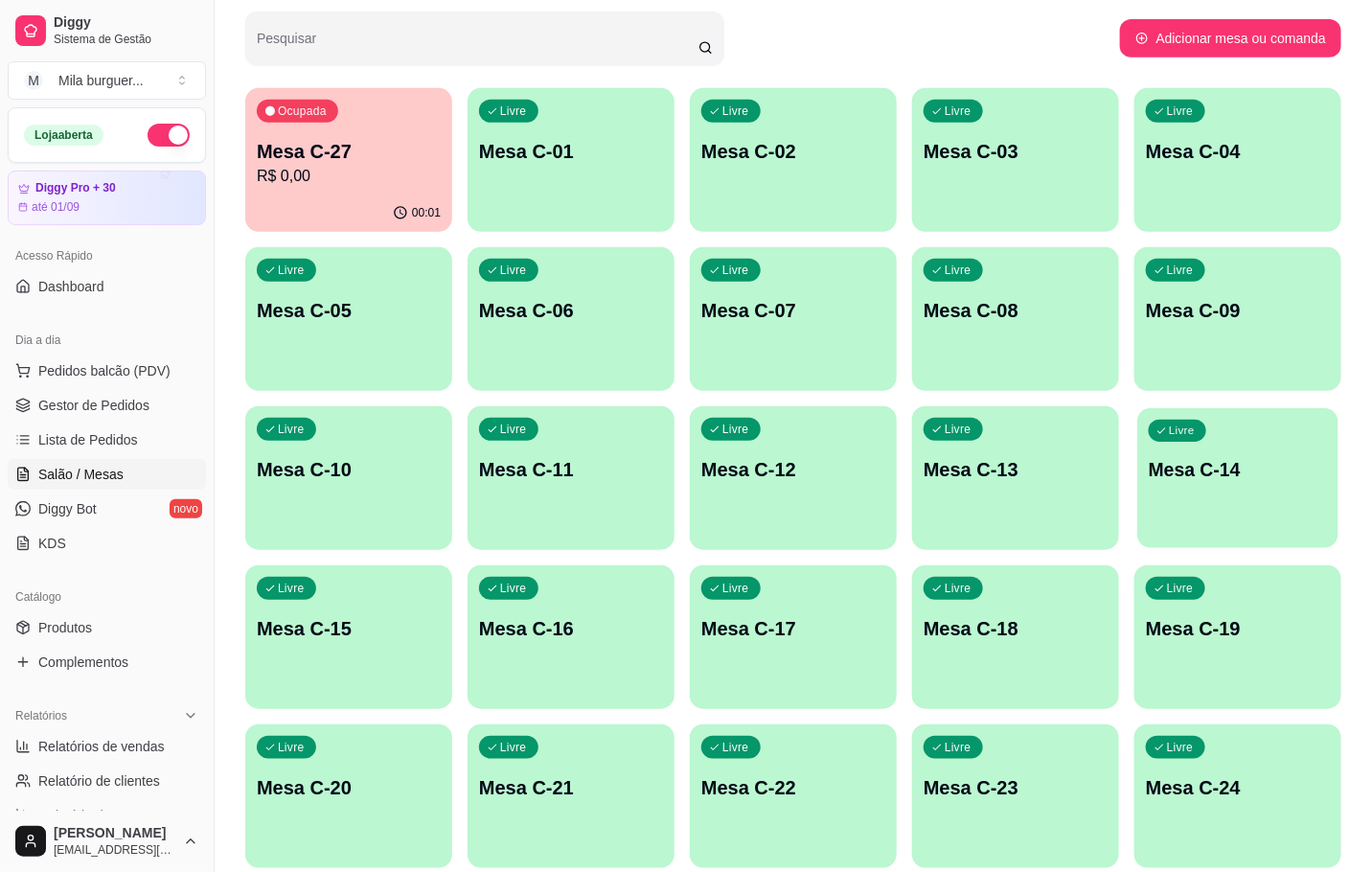
click at [1196, 469] on p "Mesa C-14" at bounding box center [1237, 470] width 178 height 26
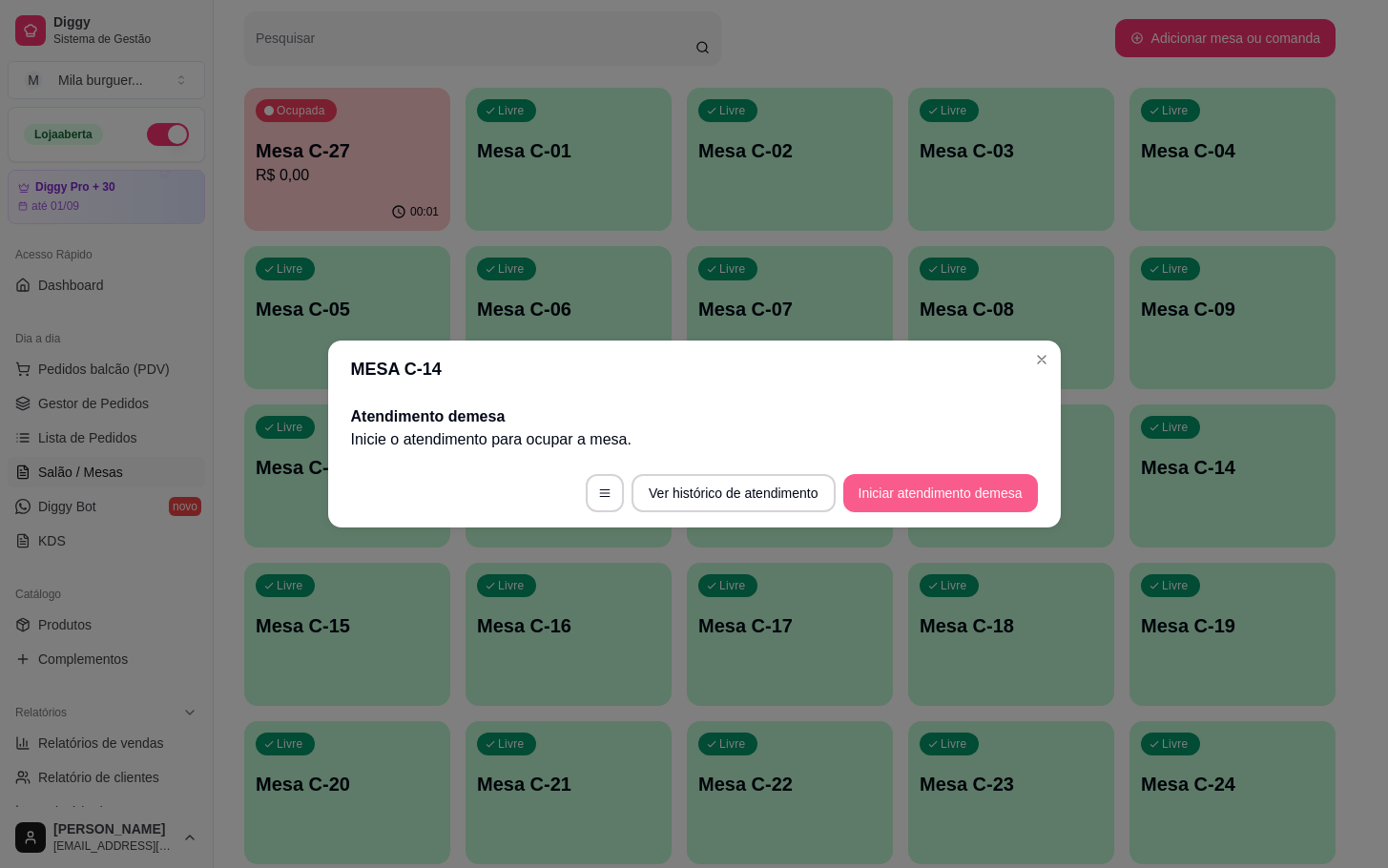
click at [985, 479] on button "Iniciar atendimento de mesa" at bounding box center [940, 493] width 194 height 38
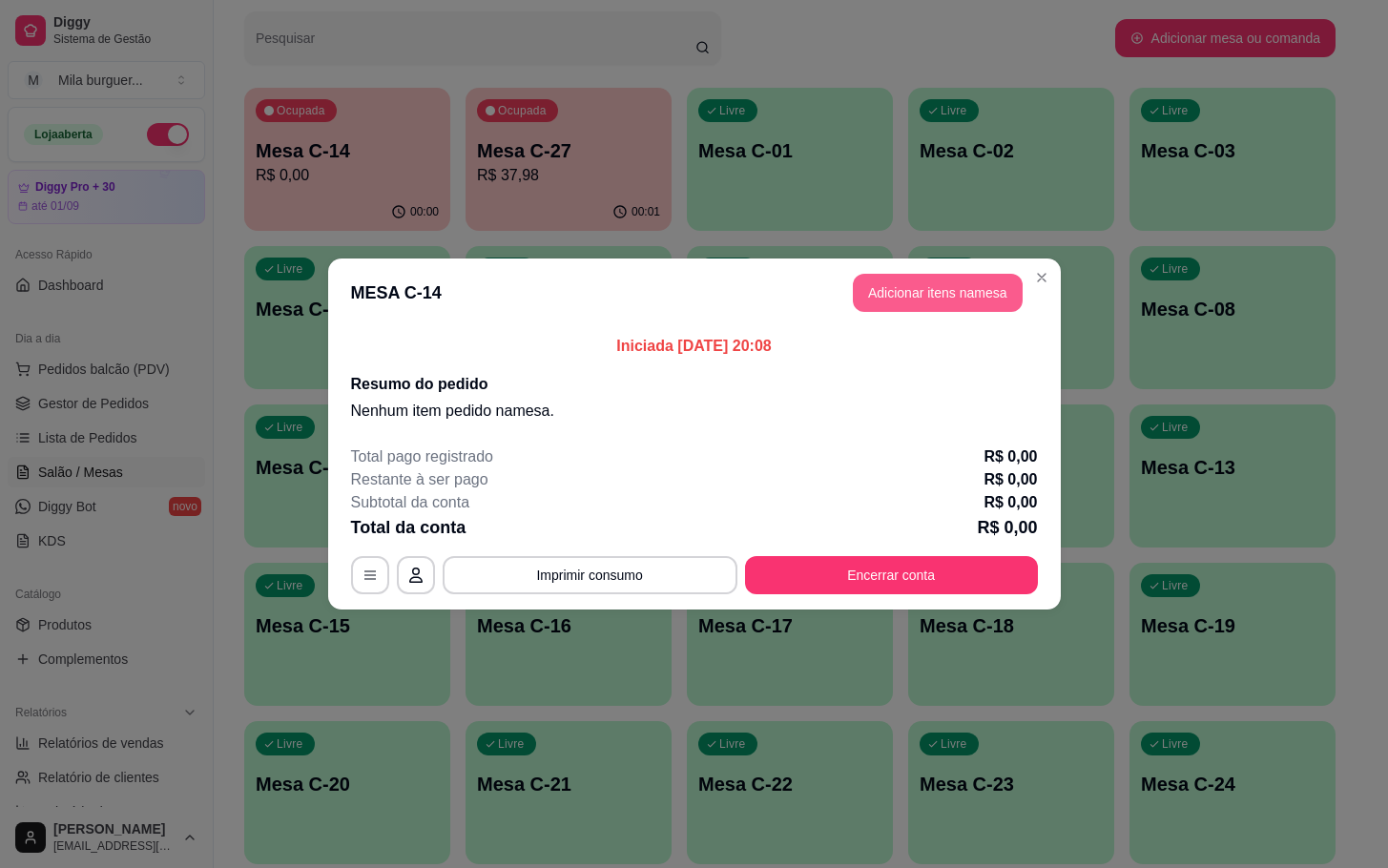
click at [982, 290] on button "Adicionar itens na mesa" at bounding box center [937, 293] width 170 height 38
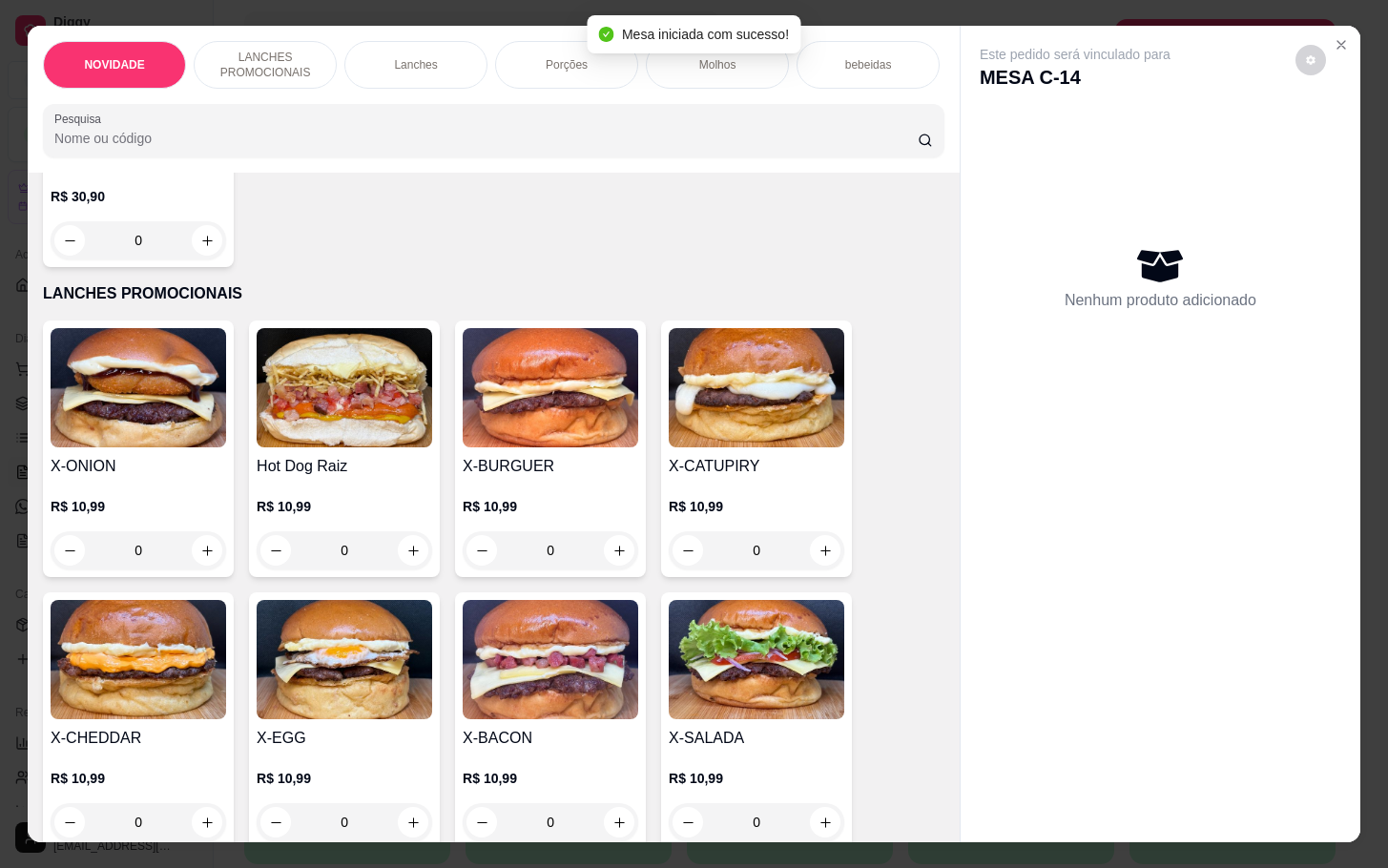
click at [544, 710] on img at bounding box center [550, 659] width 175 height 119
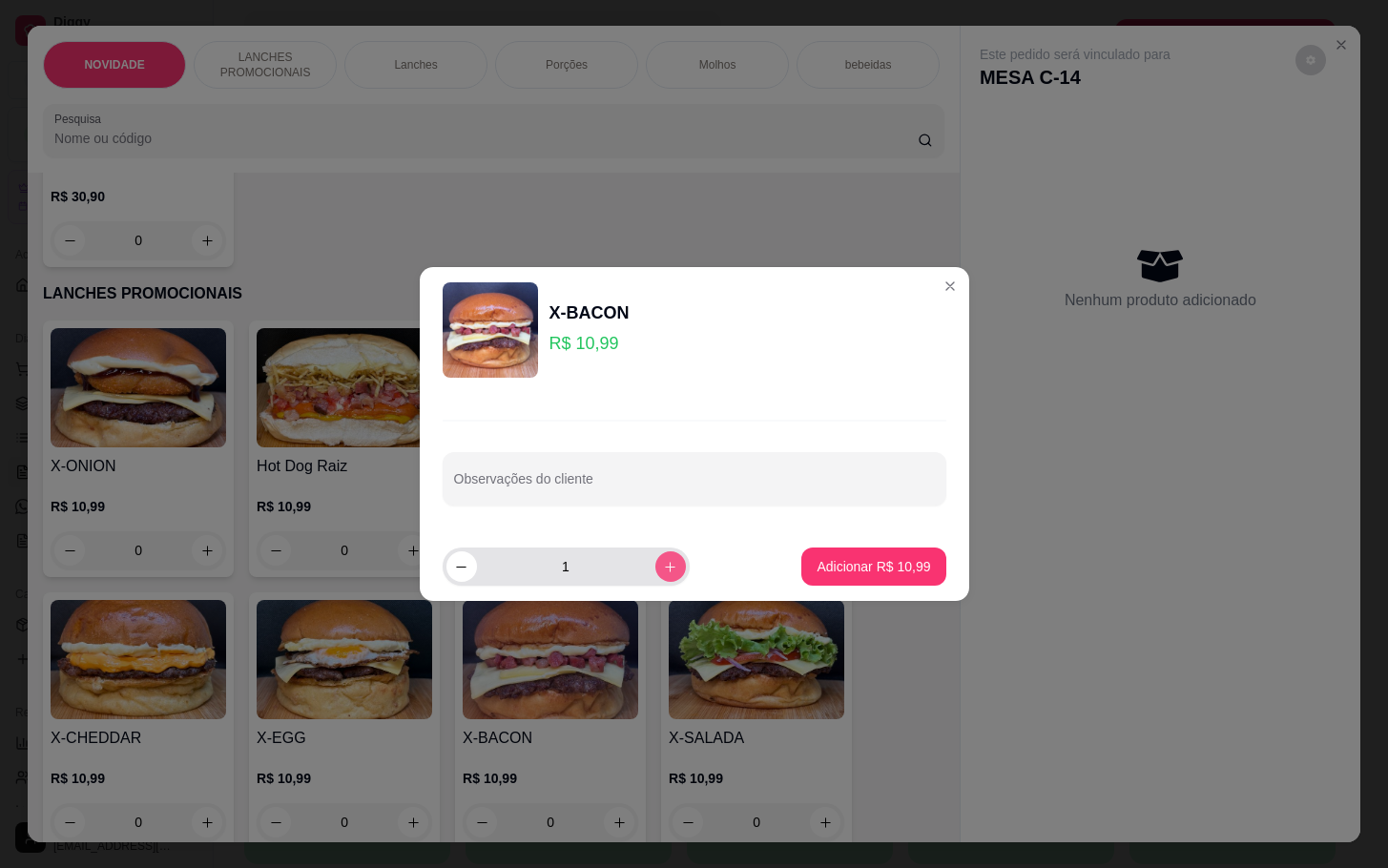
click at [663, 568] on icon "increase-product-quantity" at bounding box center [670, 567] width 15 height 15
type input "2"
click at [878, 572] on p "Adicionar R$ 21,98" at bounding box center [872, 566] width 113 height 19
type input "2"
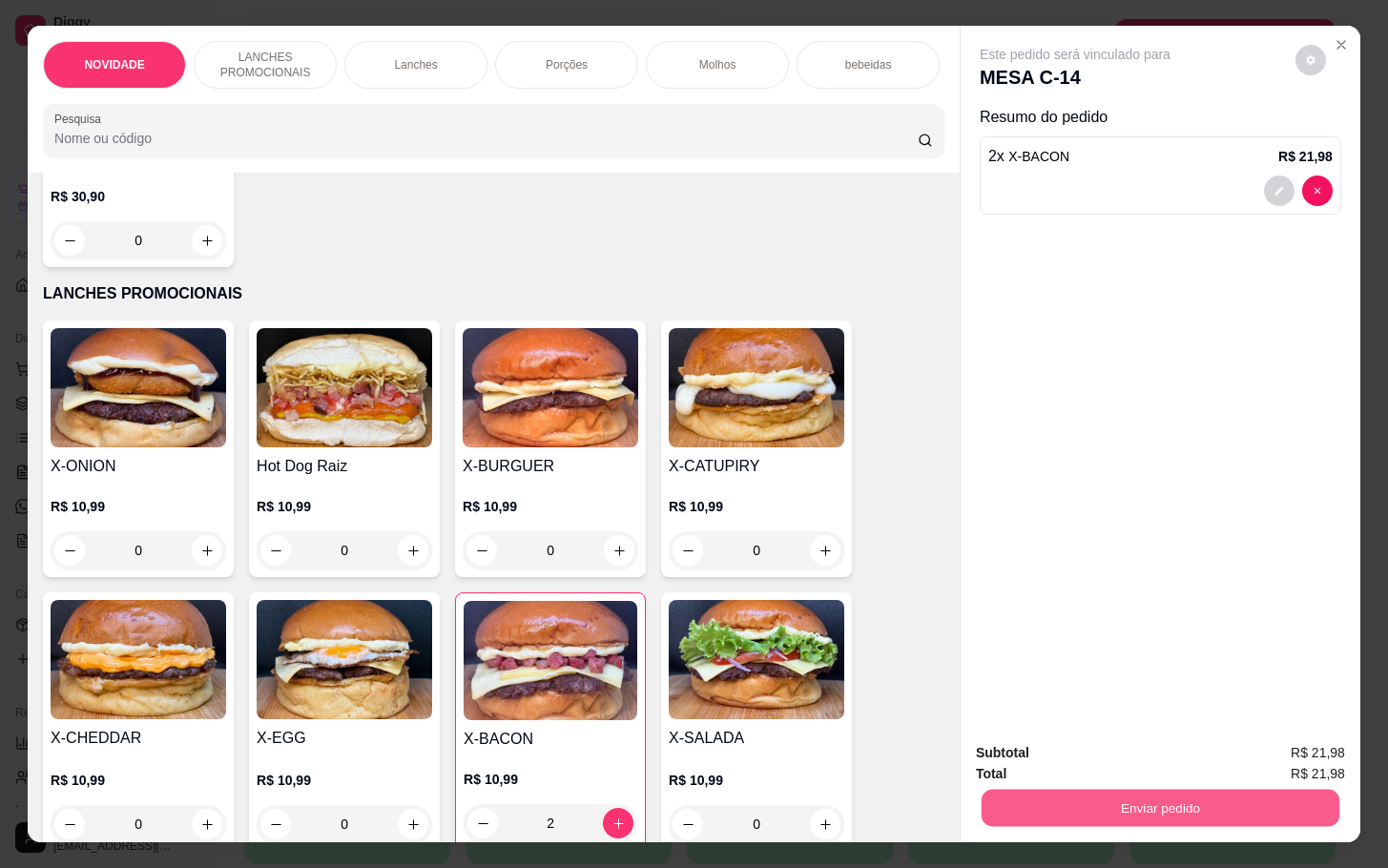
click at [1192, 788] on button "Enviar pedido" at bounding box center [1160, 807] width 358 height 37
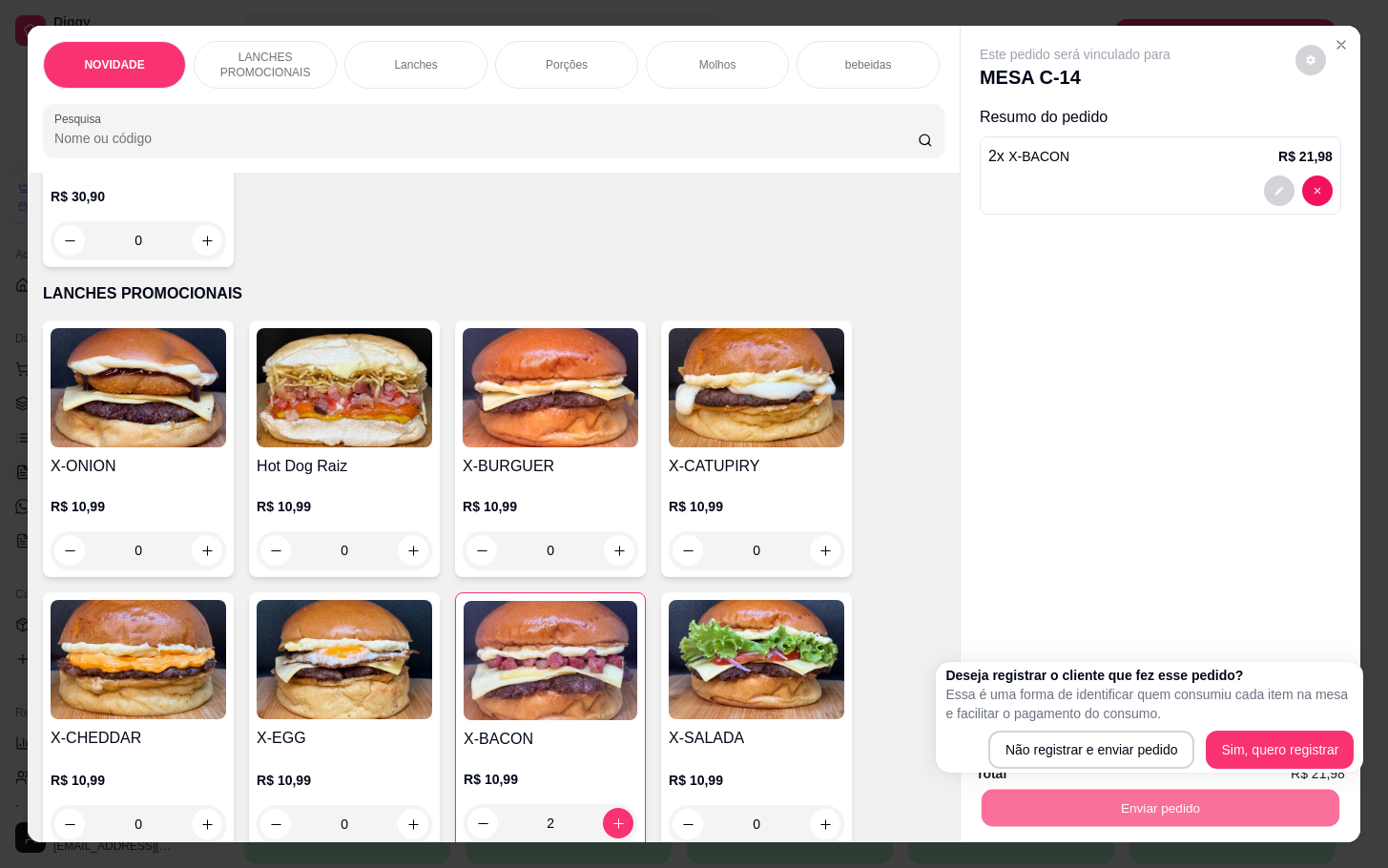
click at [1031, 729] on div "Deseja registrar o cliente que fez esse pedido? Essa é uma forma de identificar…" at bounding box center [1149, 717] width 408 height 103
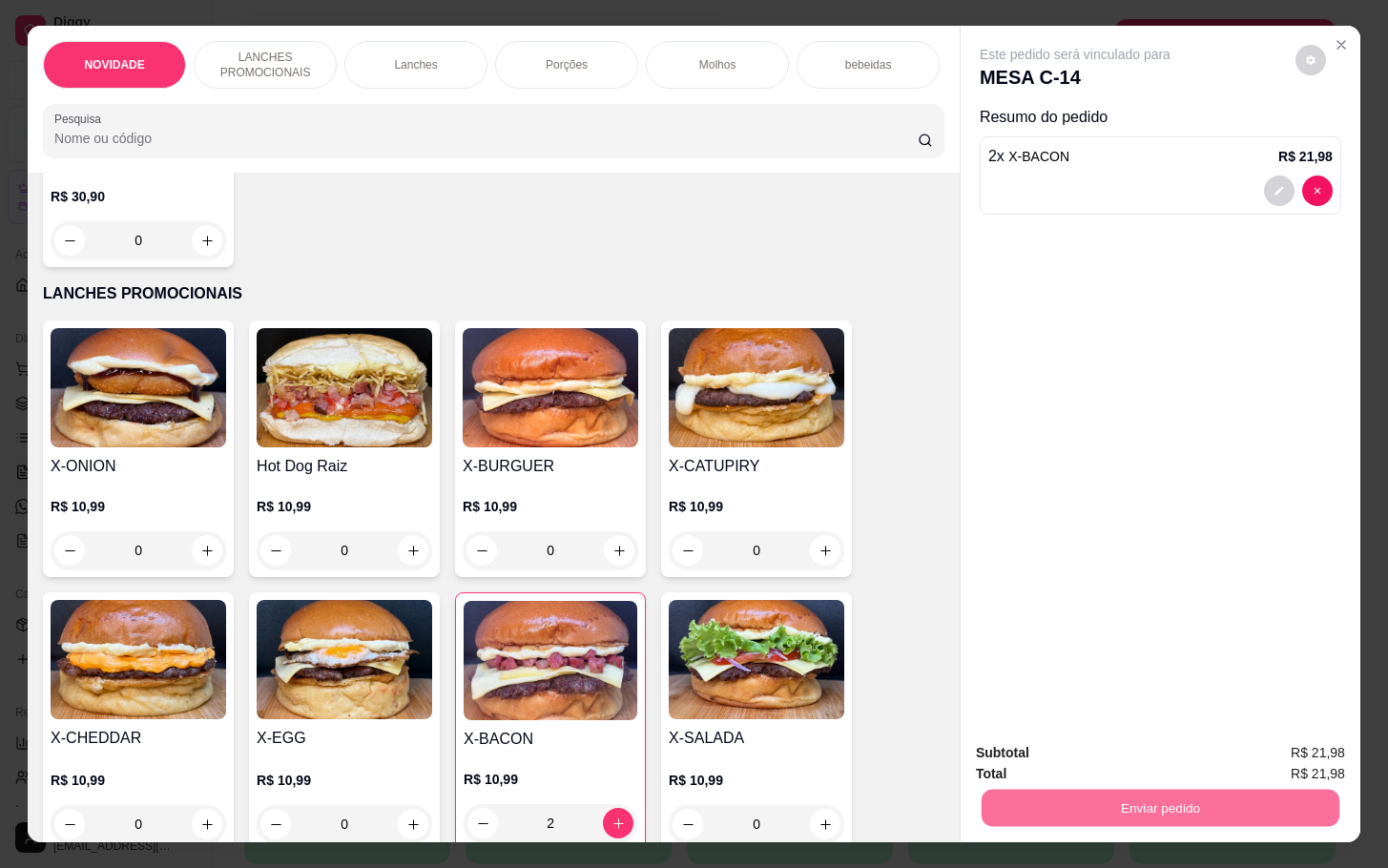
click at [1052, 751] on button "Não registrar e enviar pedido" at bounding box center [1093, 750] width 198 height 36
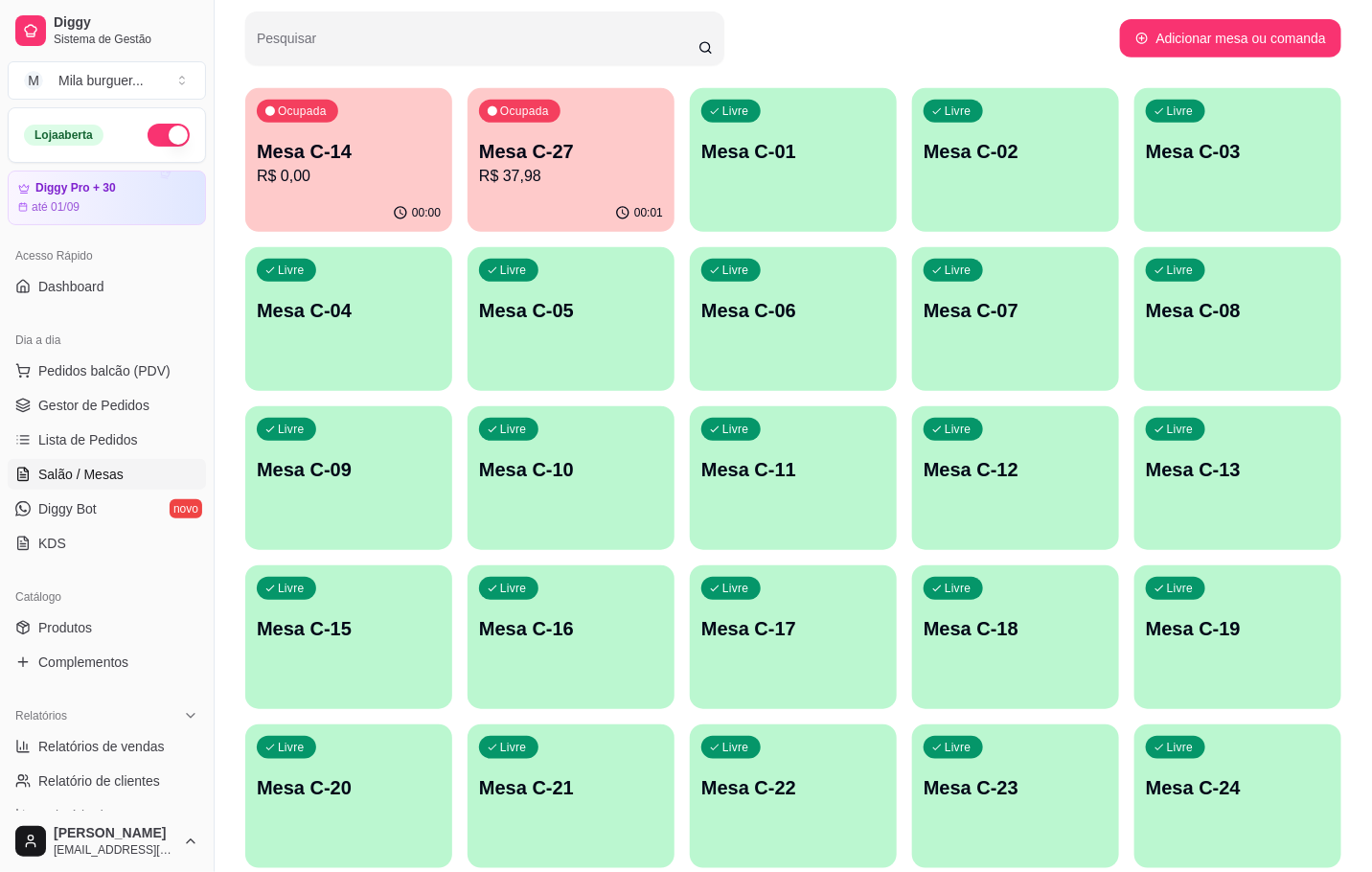
click at [539, 152] on p "Mesa C-27" at bounding box center [571, 150] width 184 height 27
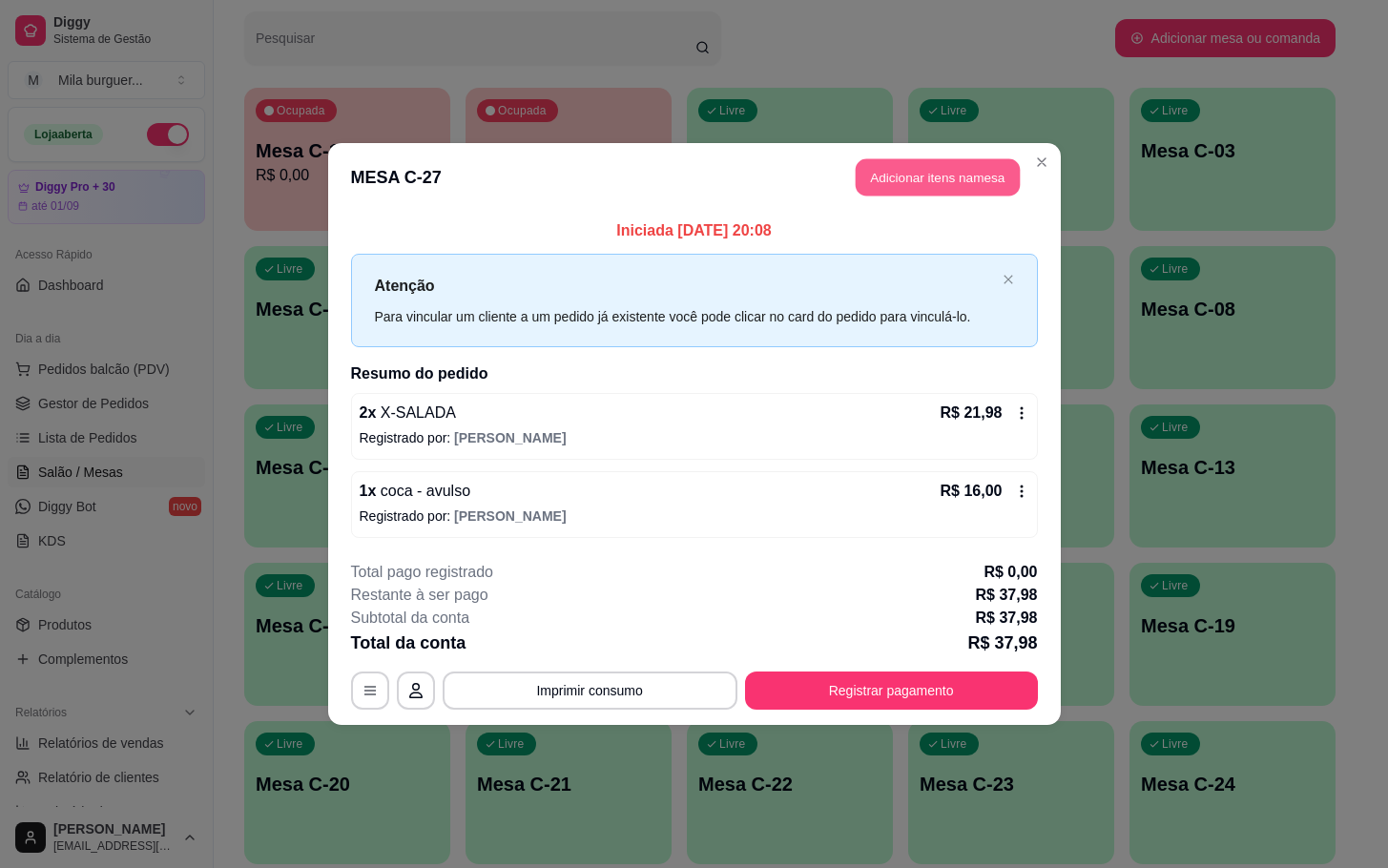
click at [873, 189] on button "Adicionar itens na mesa" at bounding box center [937, 178] width 164 height 37
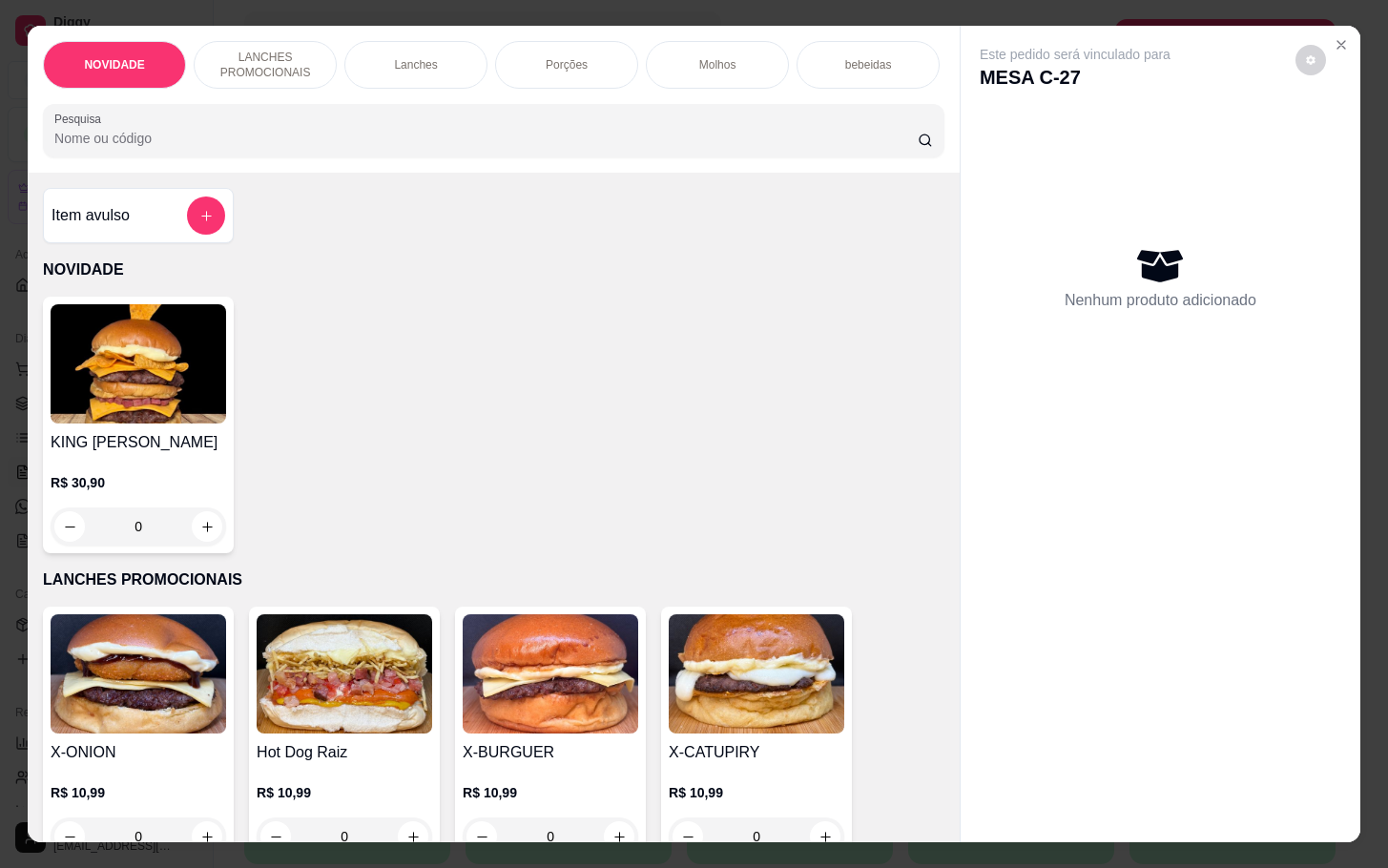
click at [516, 41] on div "Porções" at bounding box center [566, 65] width 143 height 47
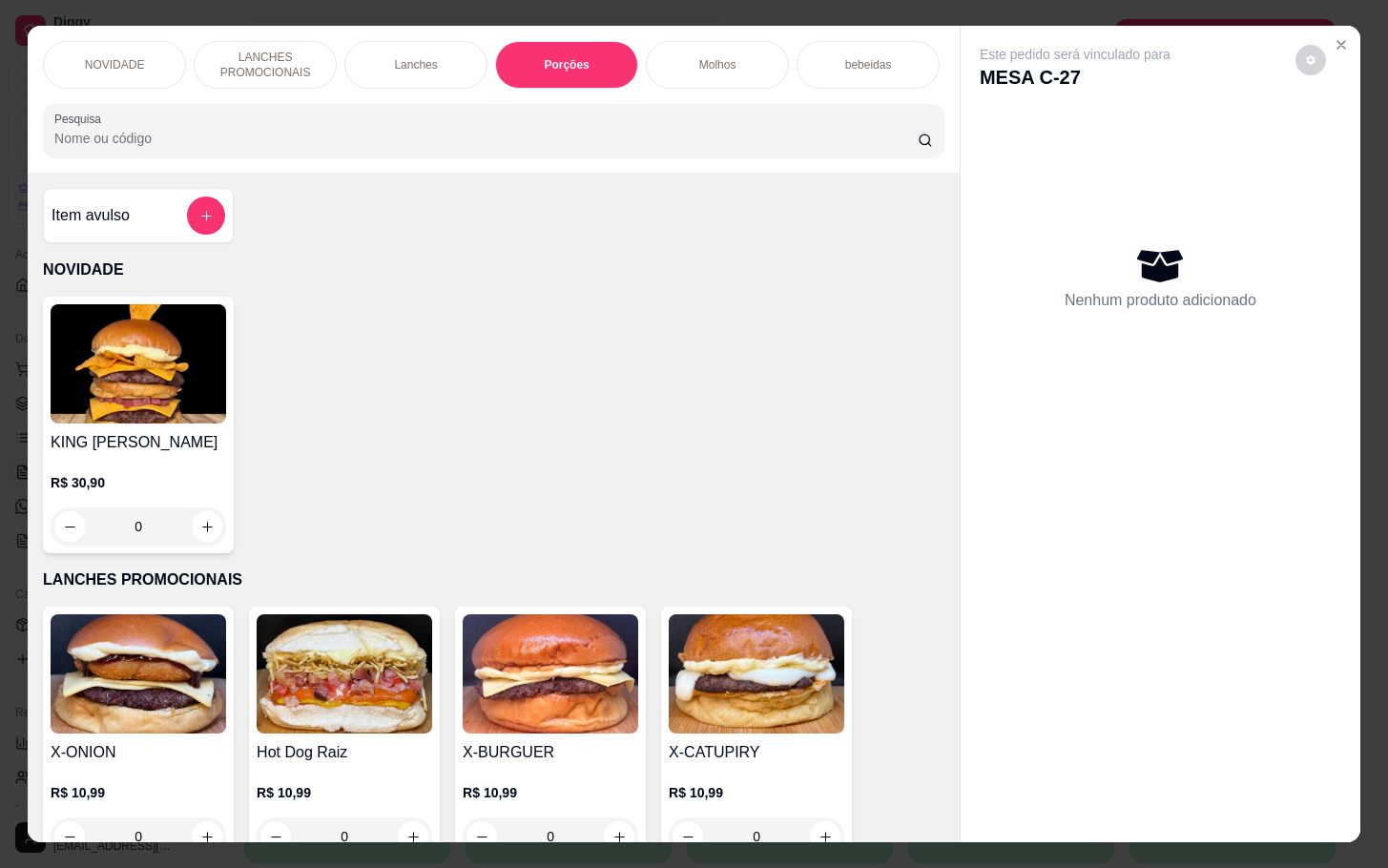
scroll to position [45, 0]
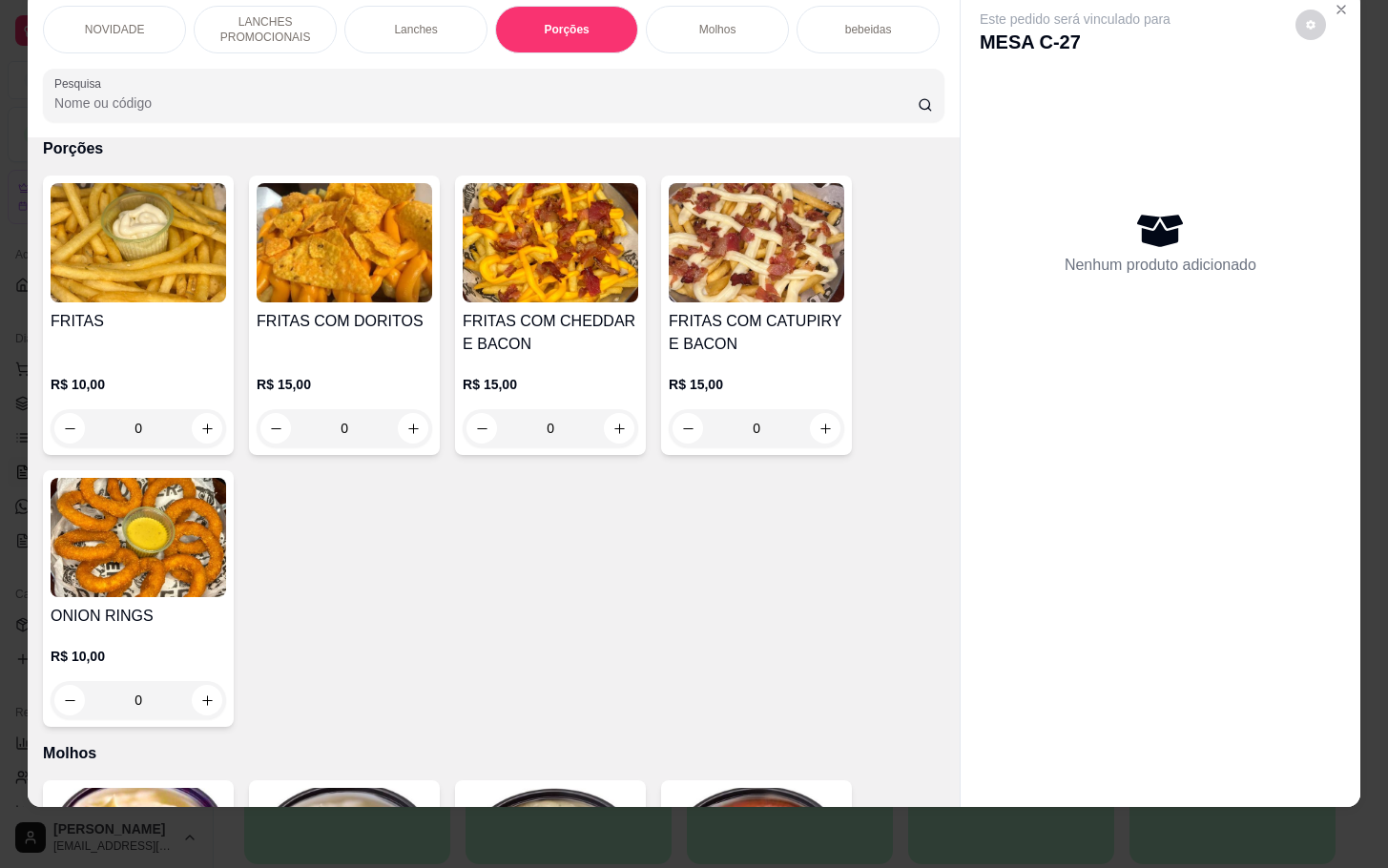
click at [174, 240] on img at bounding box center [138, 242] width 175 height 119
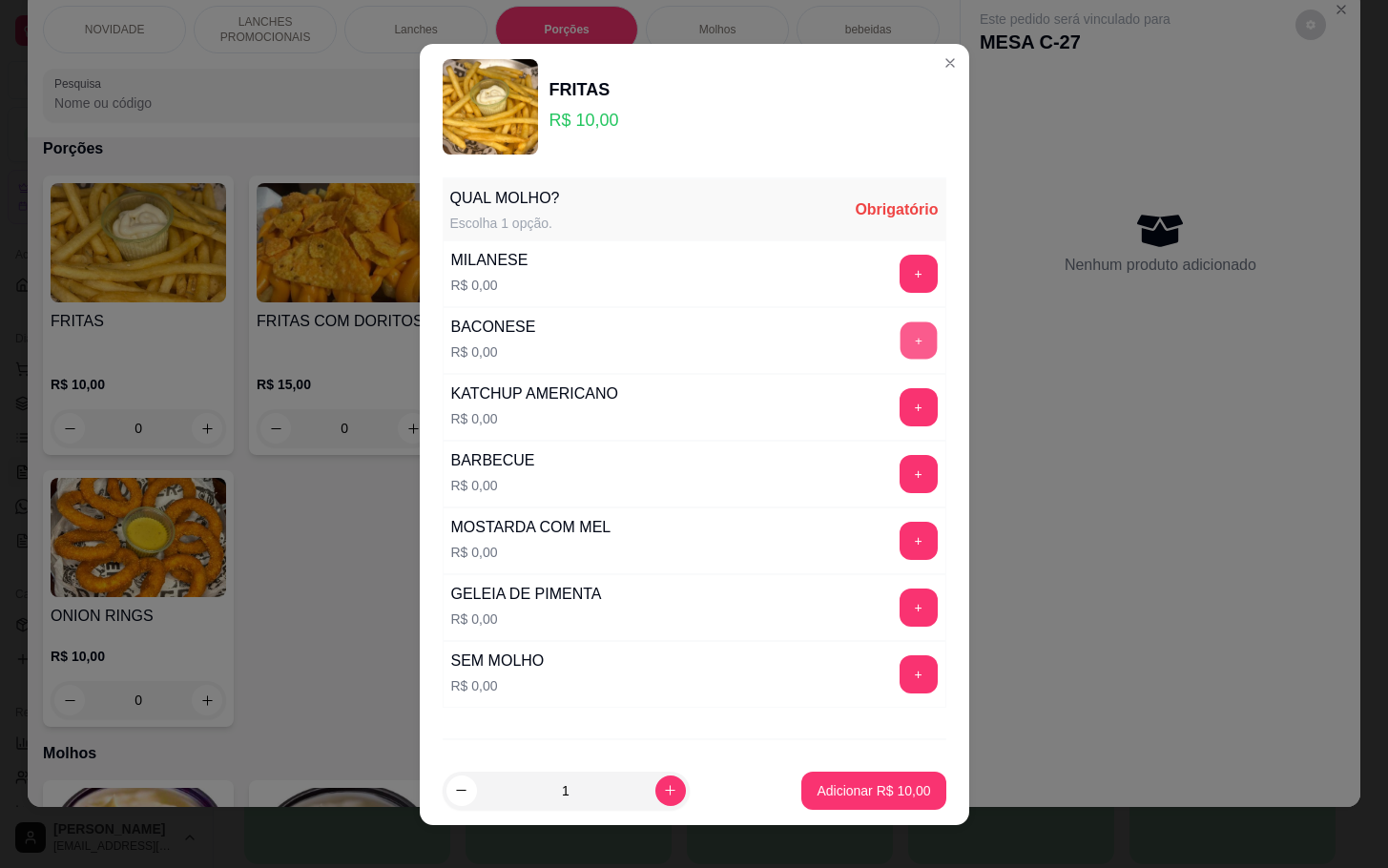
click at [900, 352] on button "+" at bounding box center [919, 340] width 37 height 37
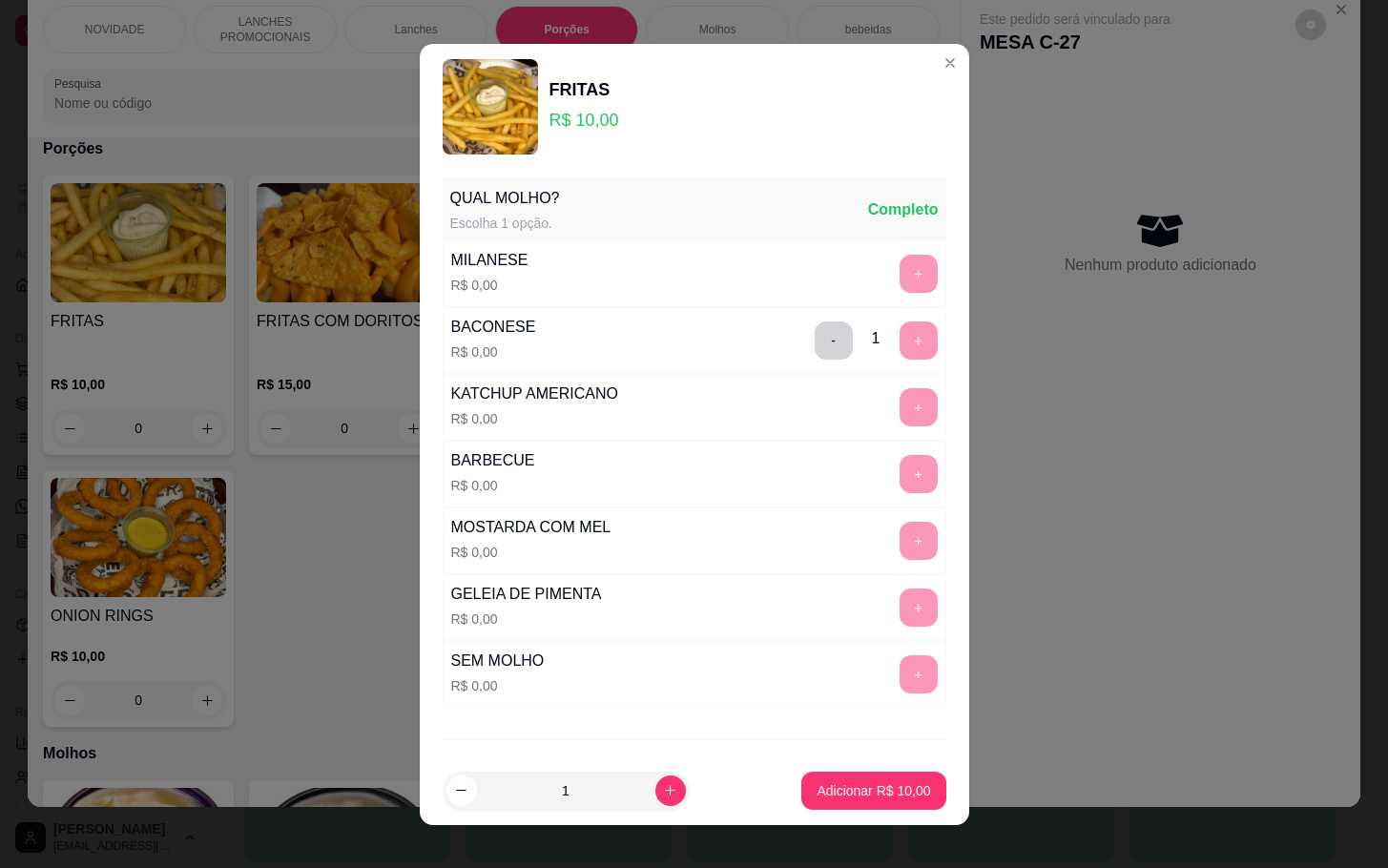
click at [837, 816] on footer "1 Adicionar R$ 10,00" at bounding box center [694, 790] width 549 height 69
click at [831, 808] on button "Adicionar R$ 10,00" at bounding box center [873, 790] width 144 height 38
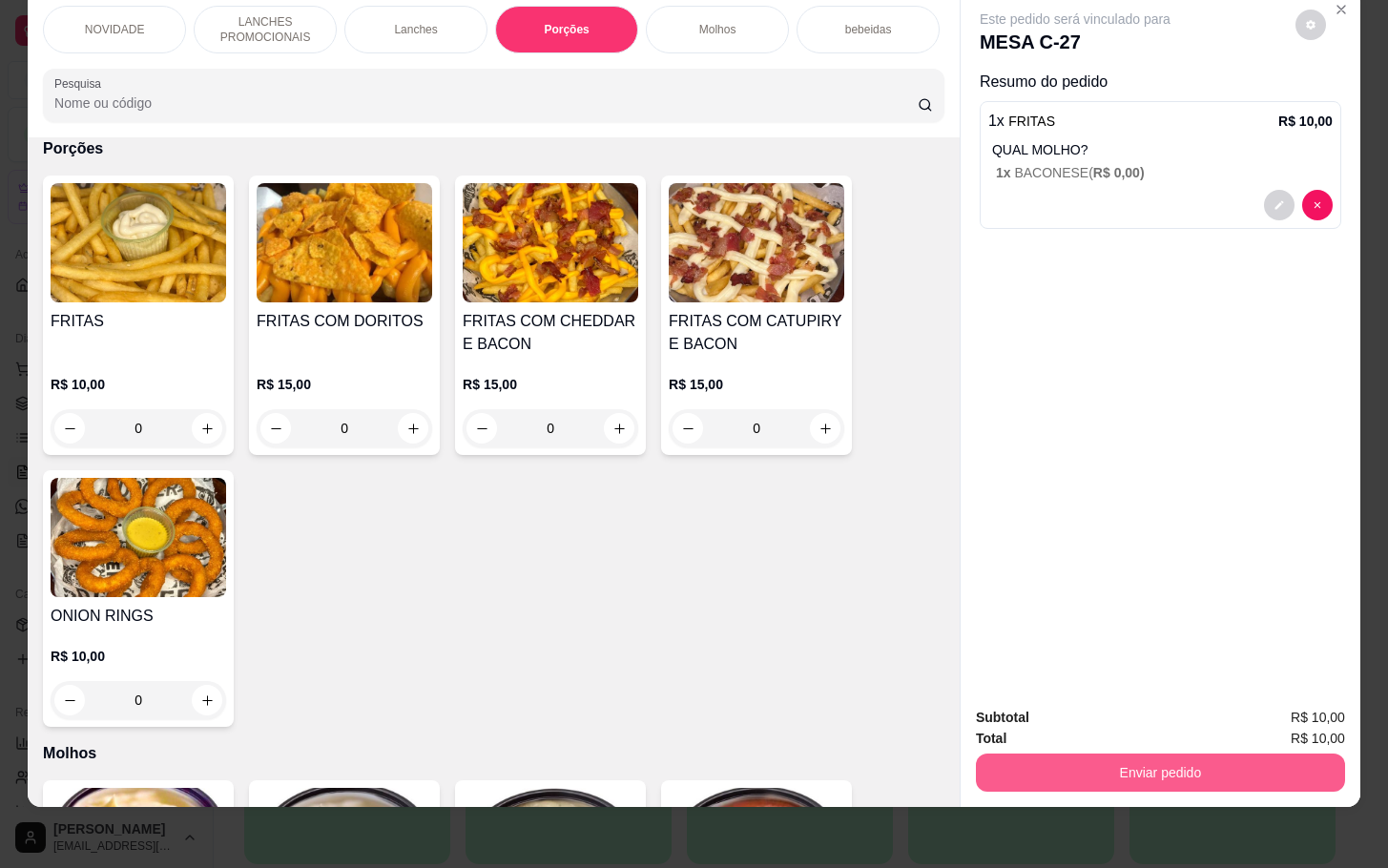
click at [1017, 754] on button "Enviar pedido" at bounding box center [1160, 772] width 370 height 38
click at [1048, 706] on button "Não registrar e enviar pedido" at bounding box center [1094, 704] width 193 height 35
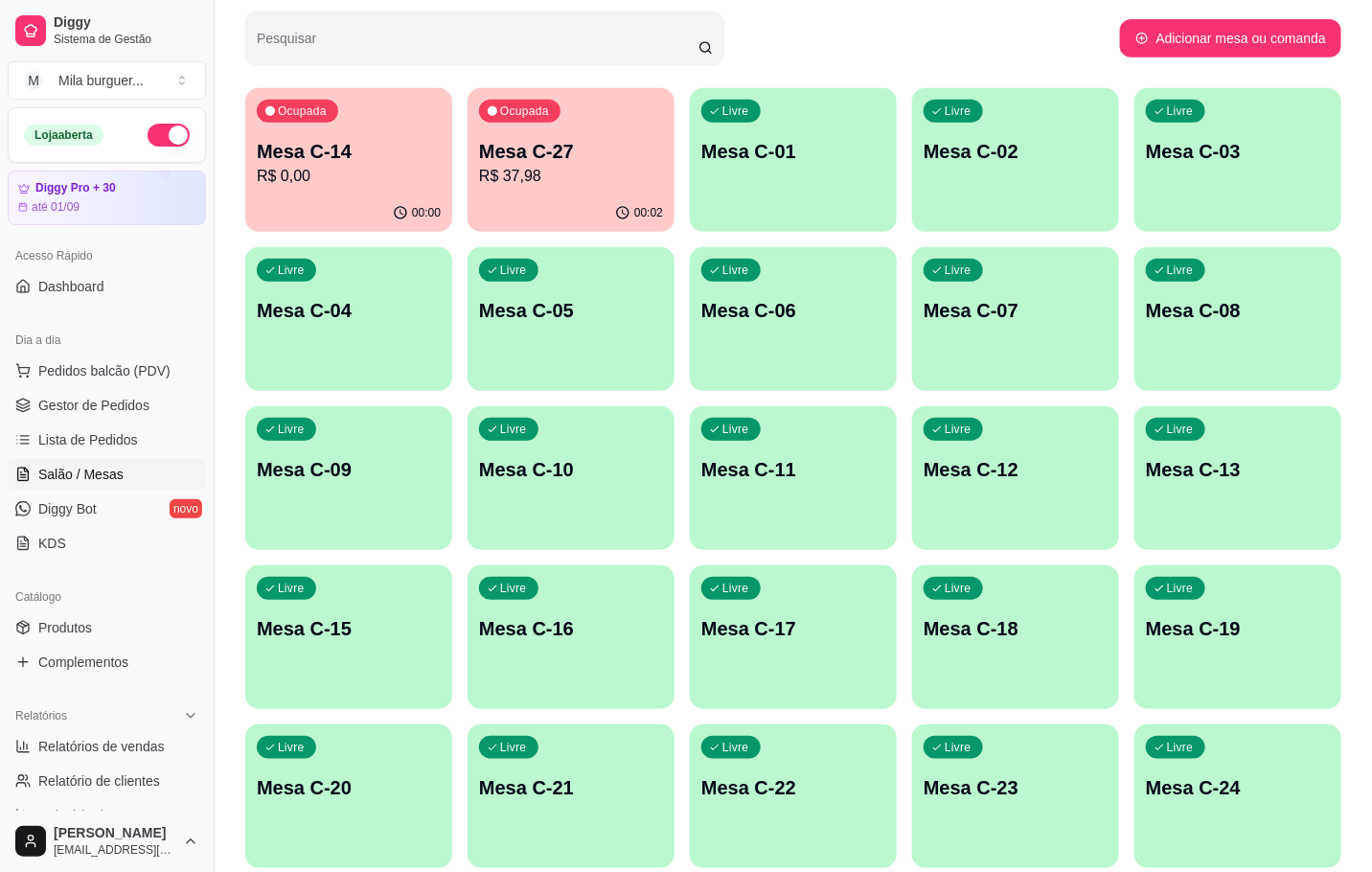
click at [768, 506] on div "Livre Mesa C-11" at bounding box center [793, 466] width 207 height 121
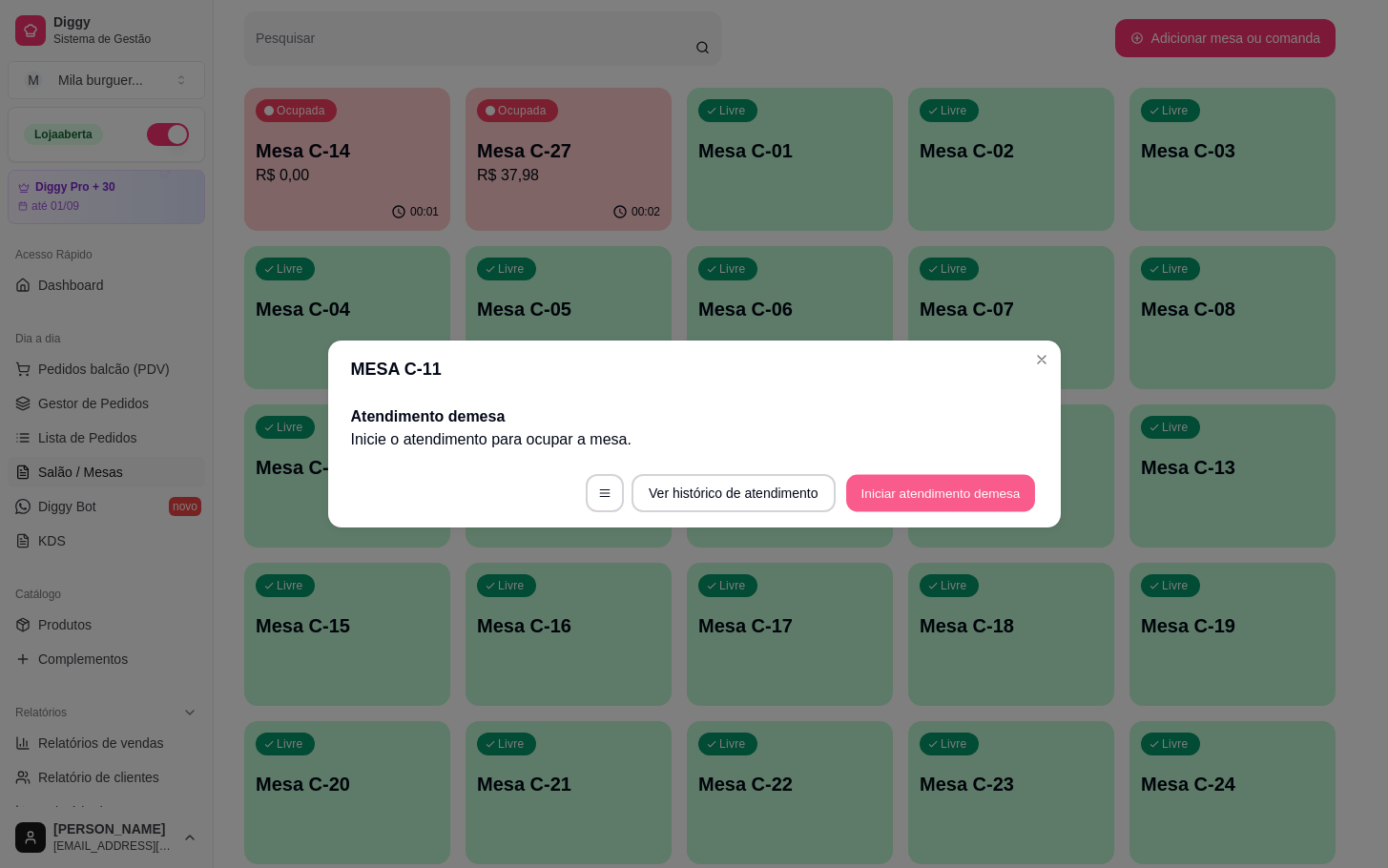
click at [862, 499] on button "Iniciar atendimento de mesa" at bounding box center [940, 494] width 189 height 37
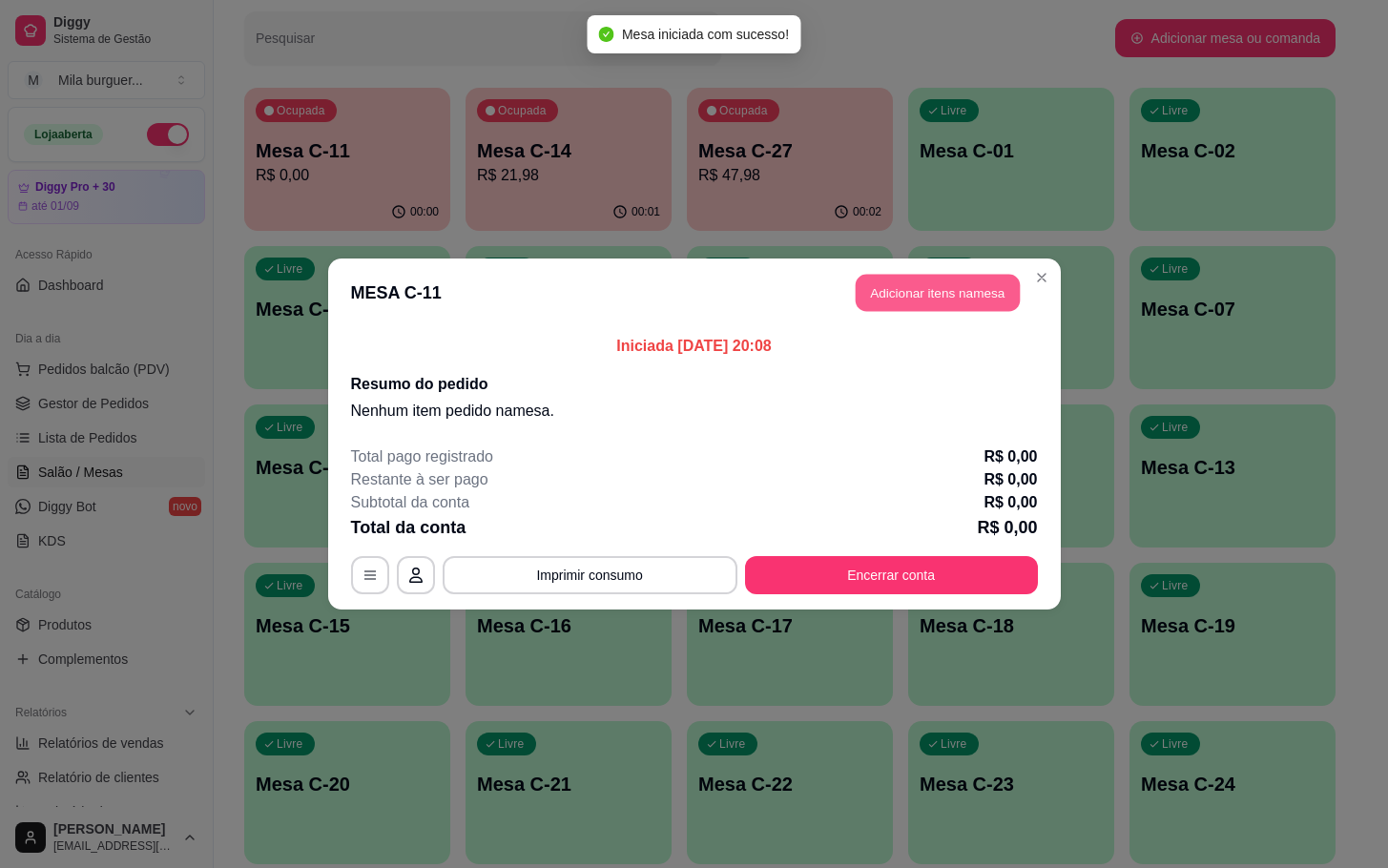
click at [902, 303] on button "Adicionar itens na mesa" at bounding box center [937, 294] width 164 height 37
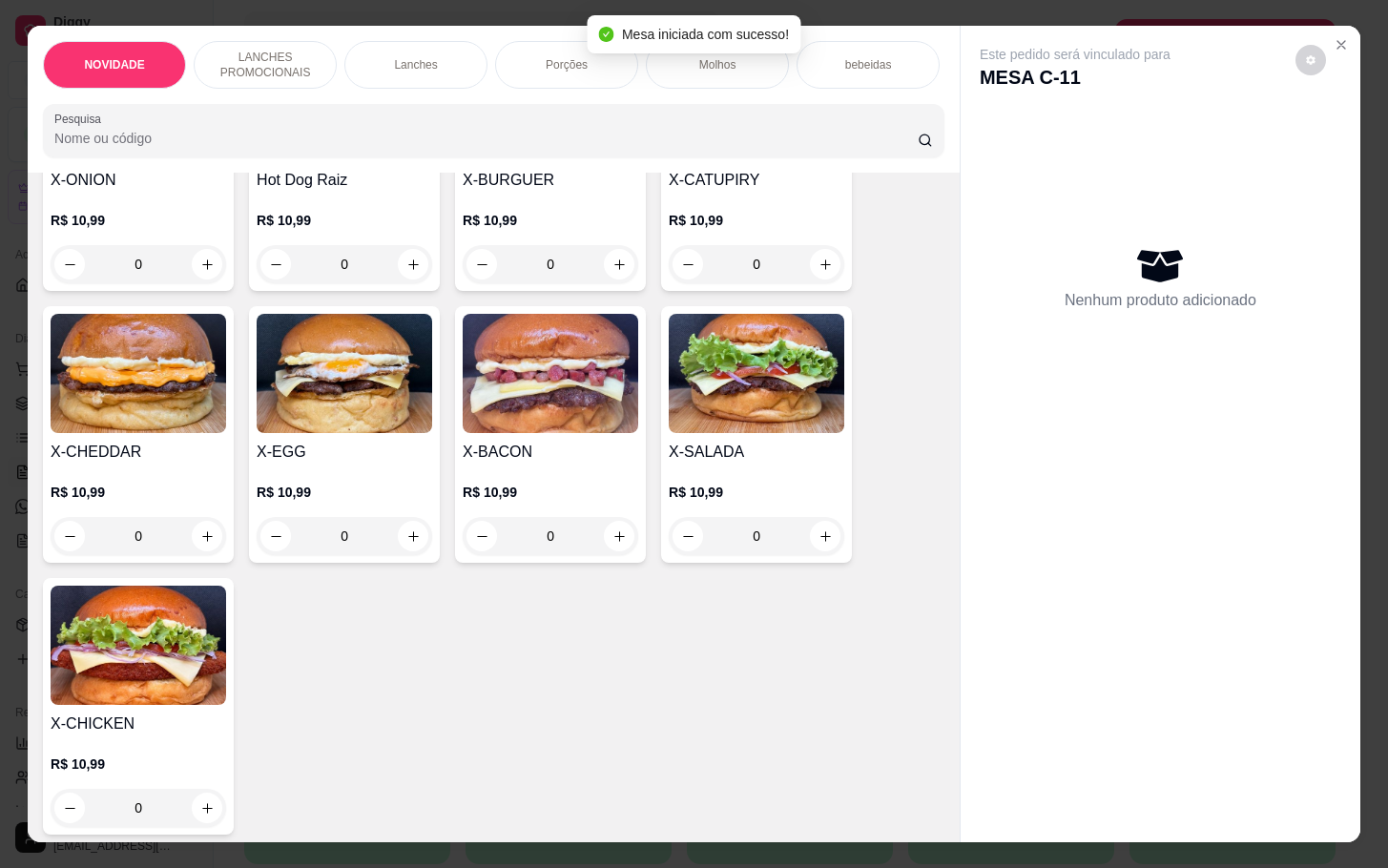
scroll to position [286, 0]
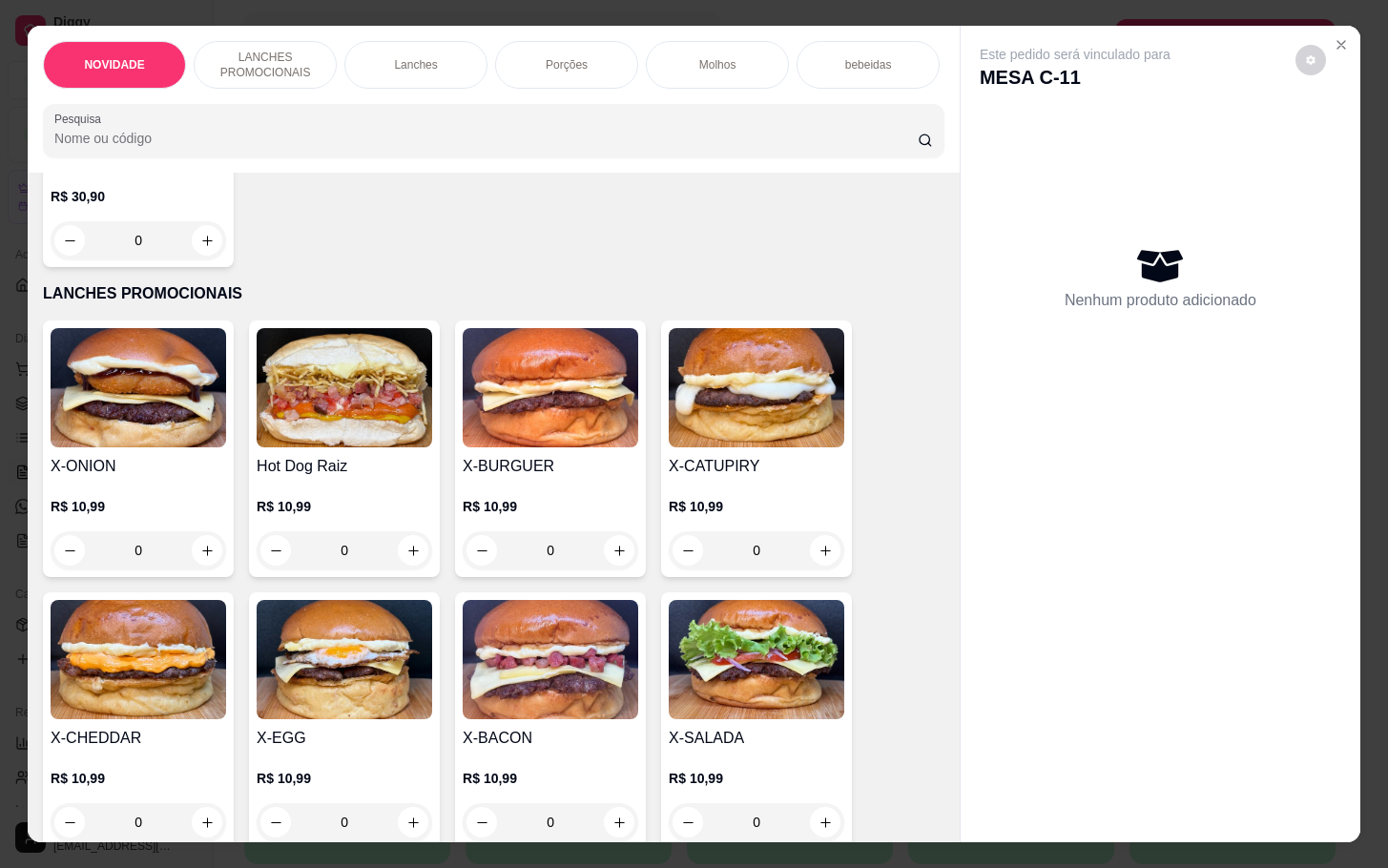
click at [750, 425] on img at bounding box center [756, 387] width 175 height 119
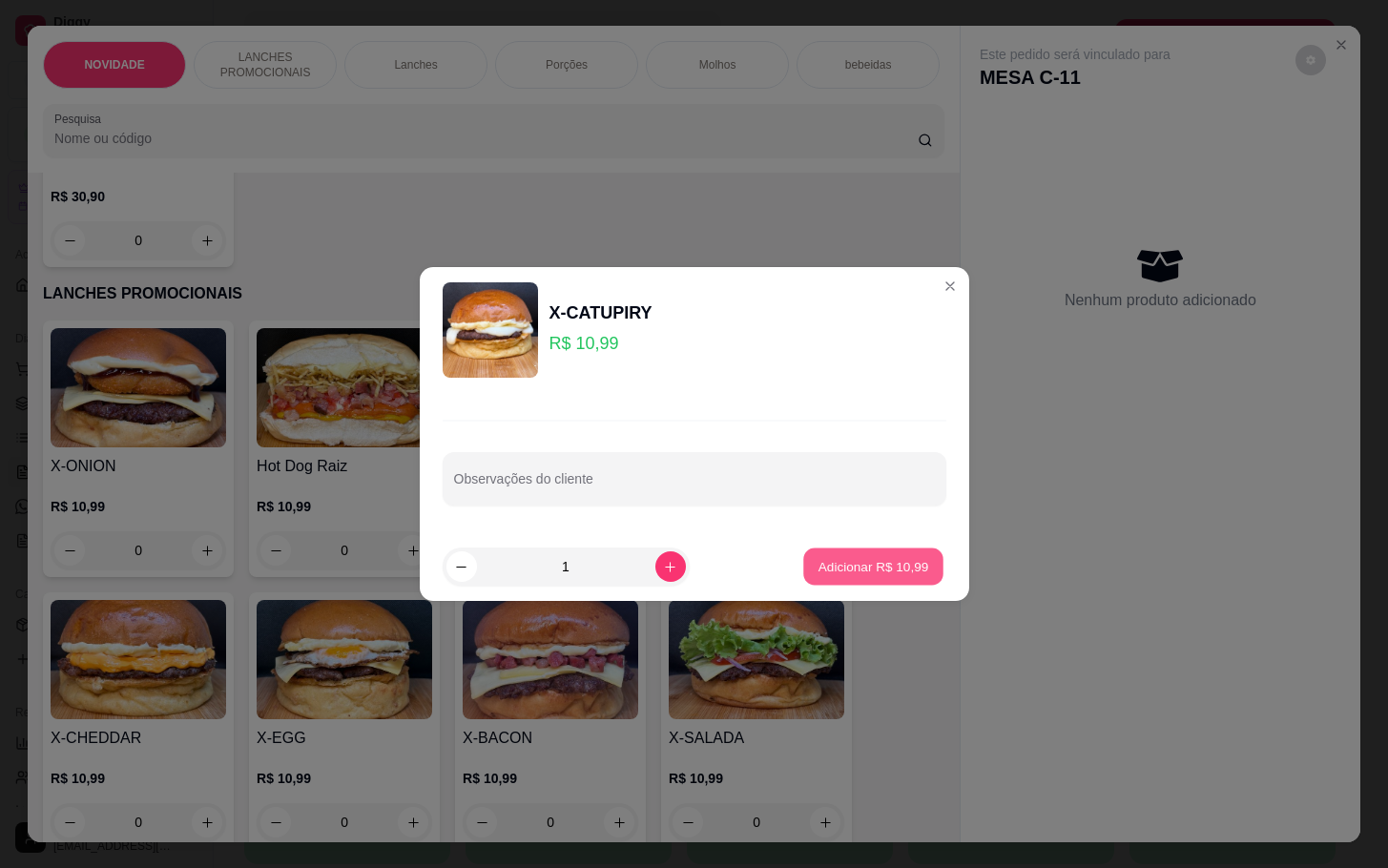
click at [825, 578] on button "Adicionar R$ 10,99" at bounding box center [874, 567] width 140 height 37
type input "1"
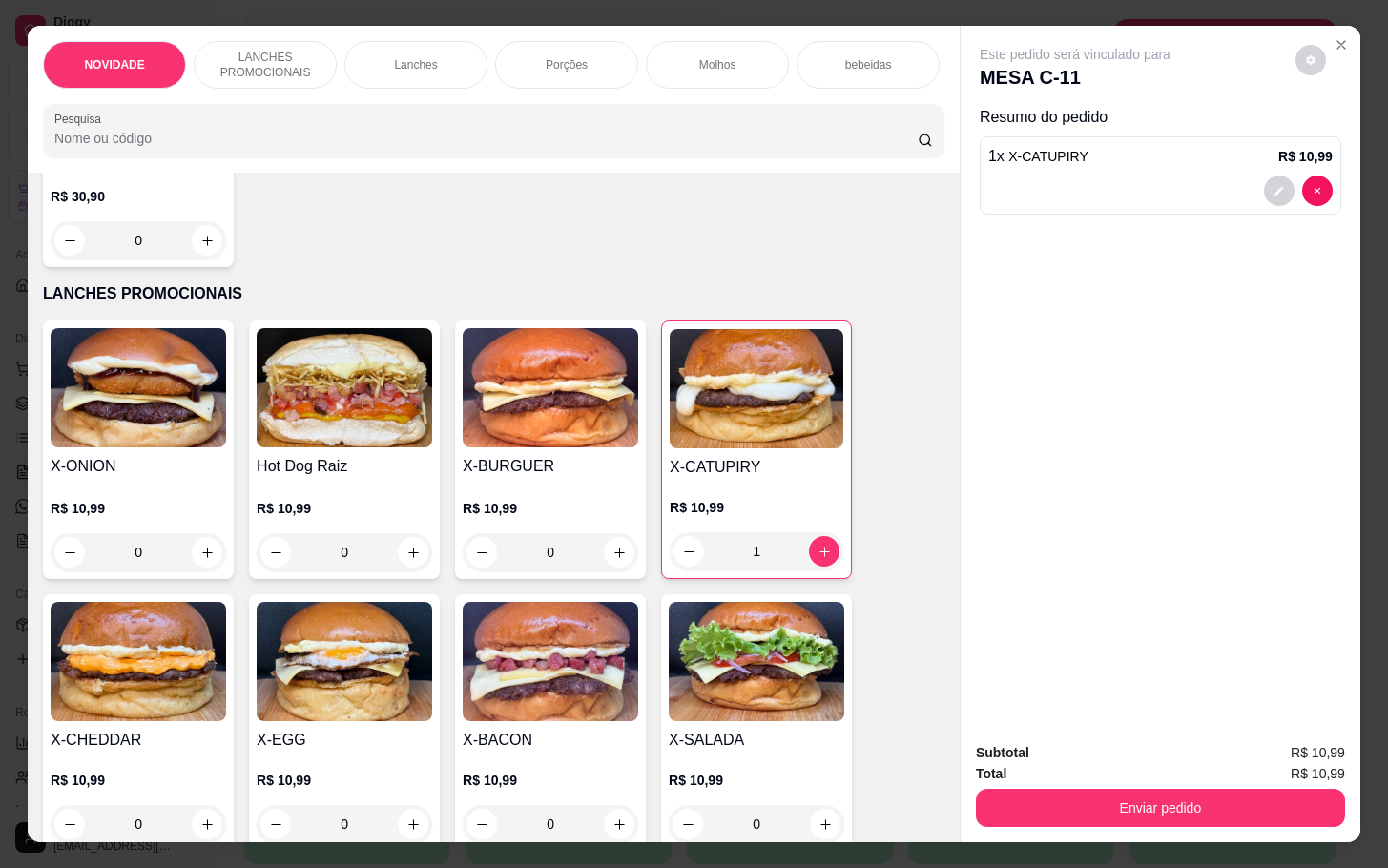
click at [713, 721] on img at bounding box center [756, 661] width 175 height 119
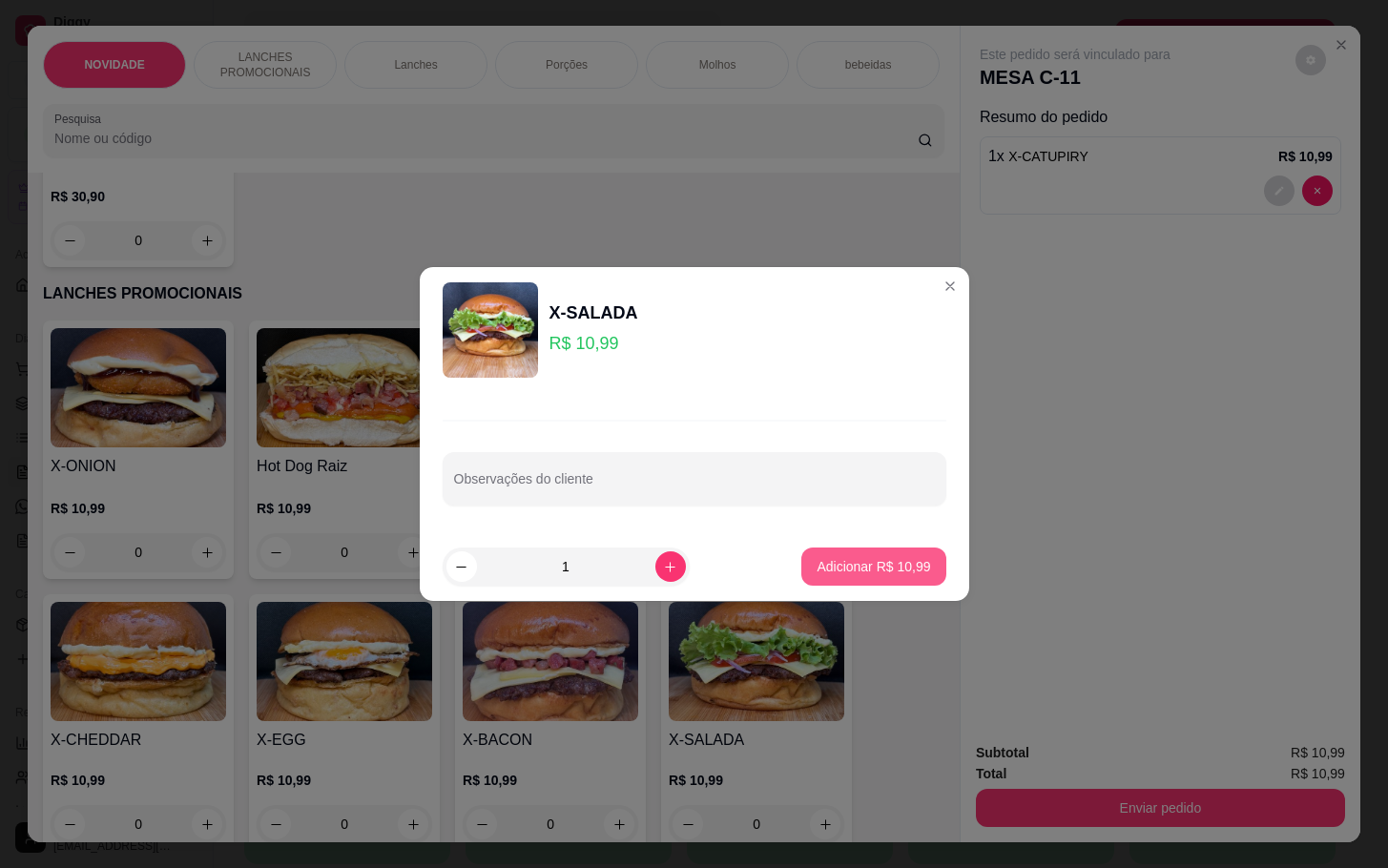
click at [825, 564] on p "Adicionar R$ 10,99" at bounding box center [872, 566] width 113 height 19
type input "1"
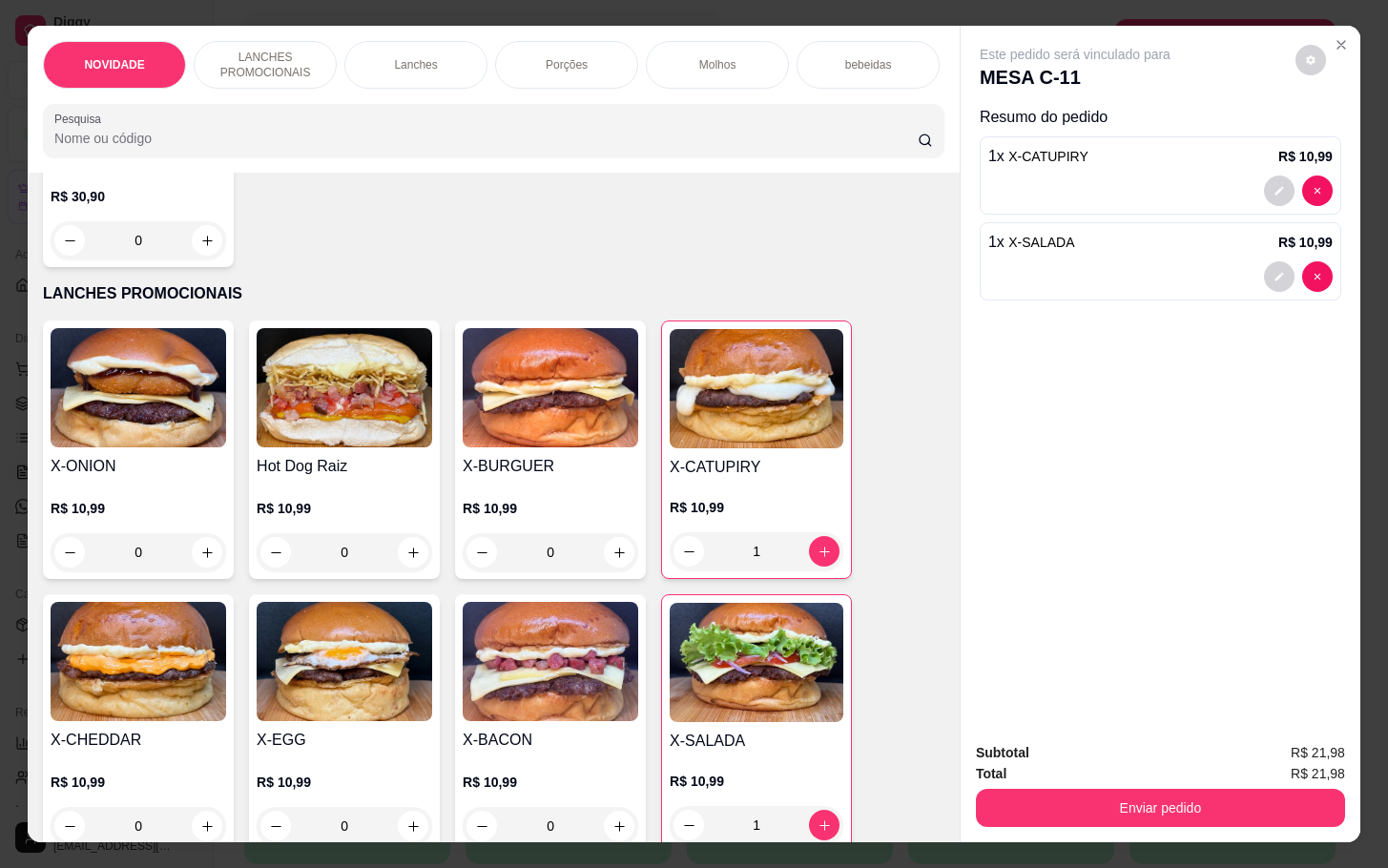
click at [241, 49] on p "LANCHES PROMOCIONAIS" at bounding box center [265, 64] width 110 height 31
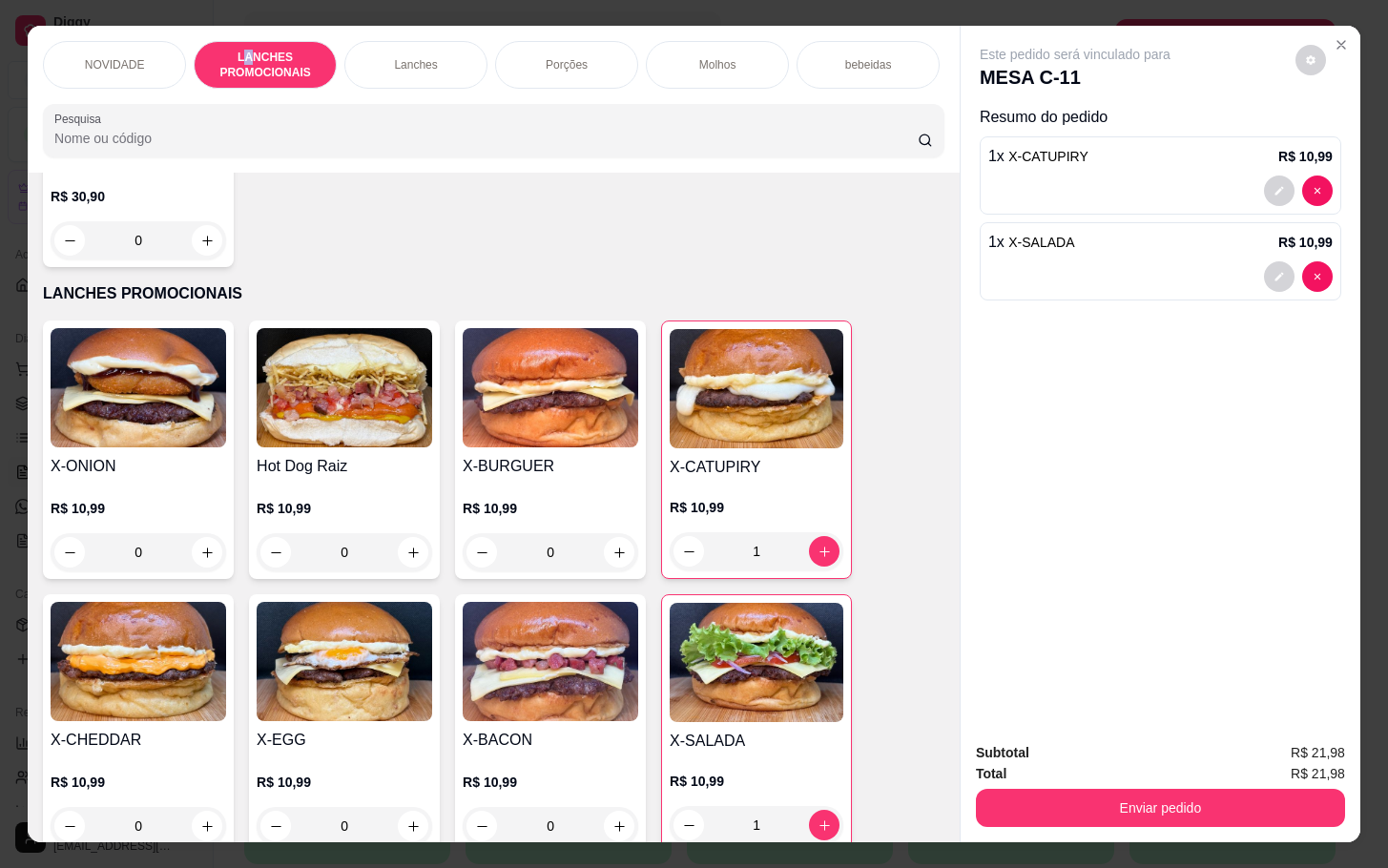
scroll to position [45, 0]
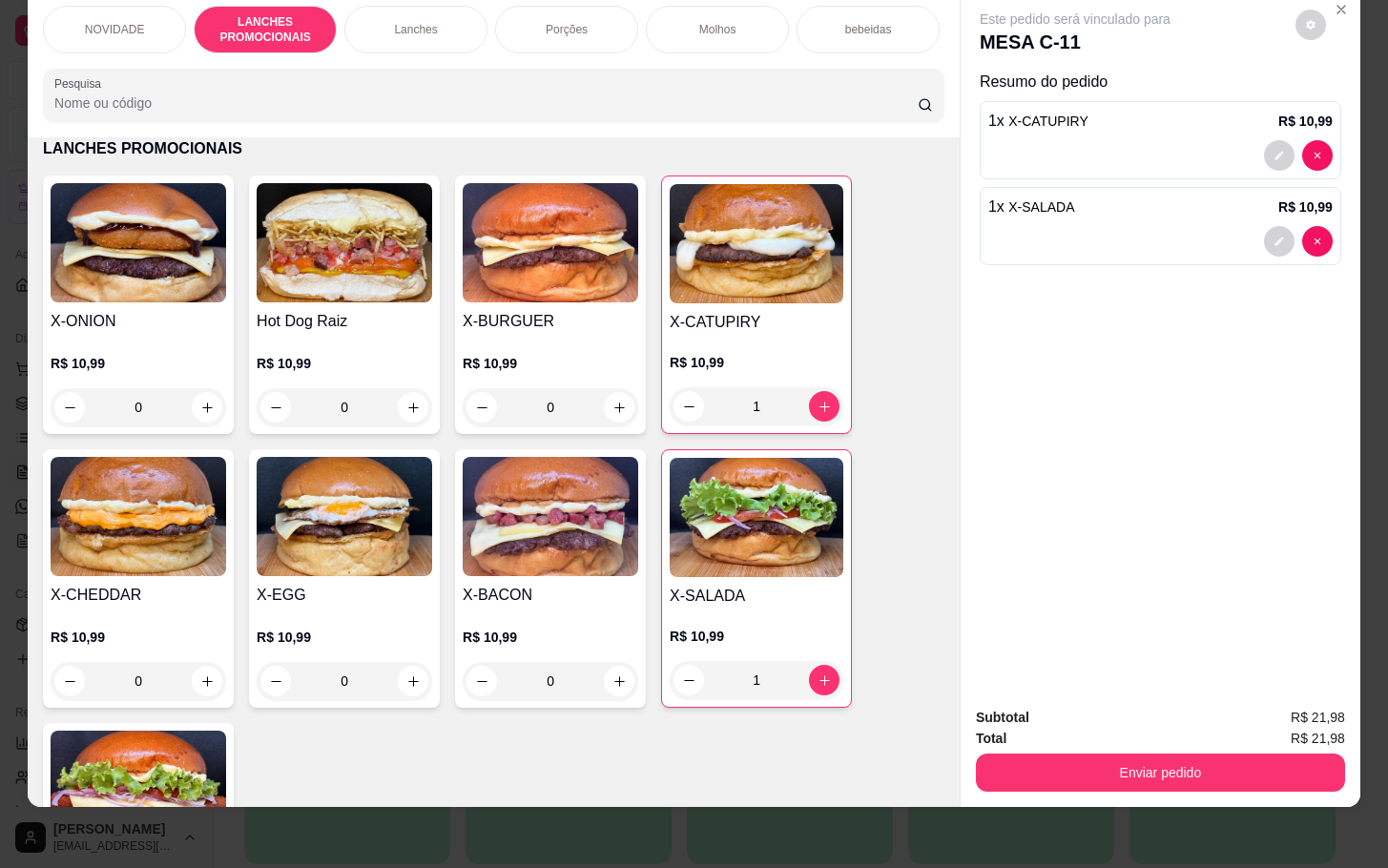
click at [822, 20] on div "bebeidas" at bounding box center [868, 30] width 143 height 47
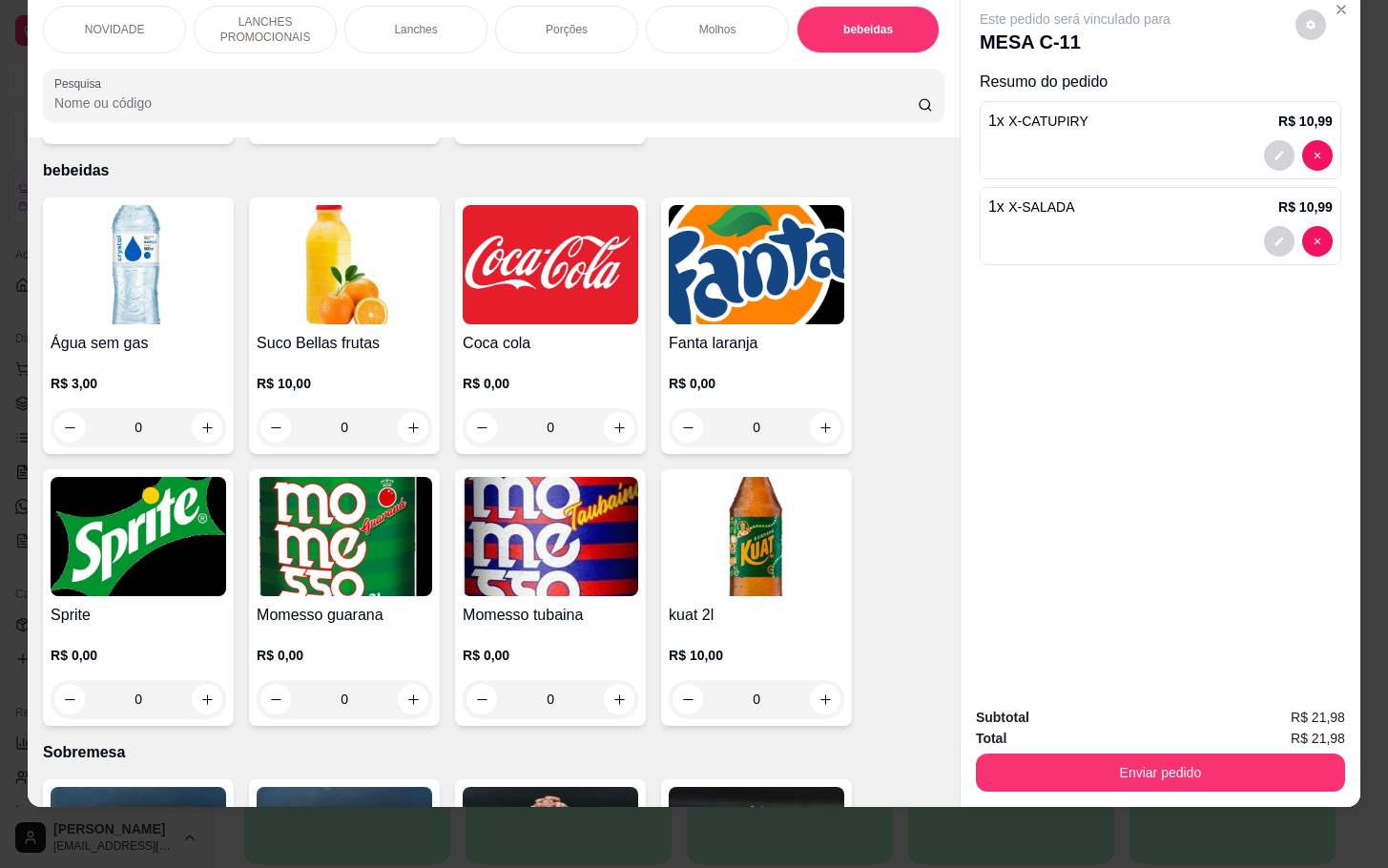
scroll to position [3008, 0]
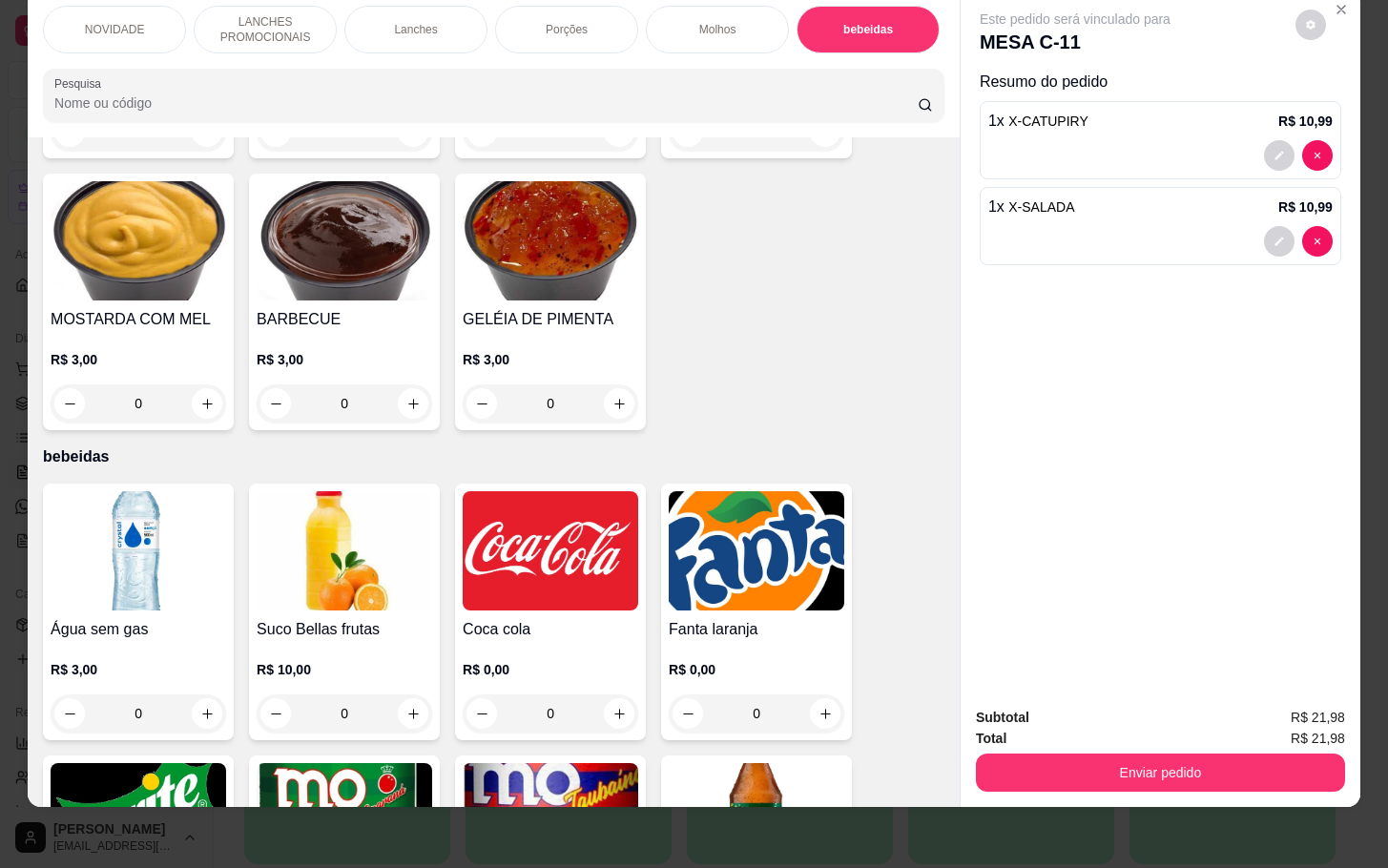
click at [140, 24] on div "NOVIDADE" at bounding box center [114, 30] width 143 height 47
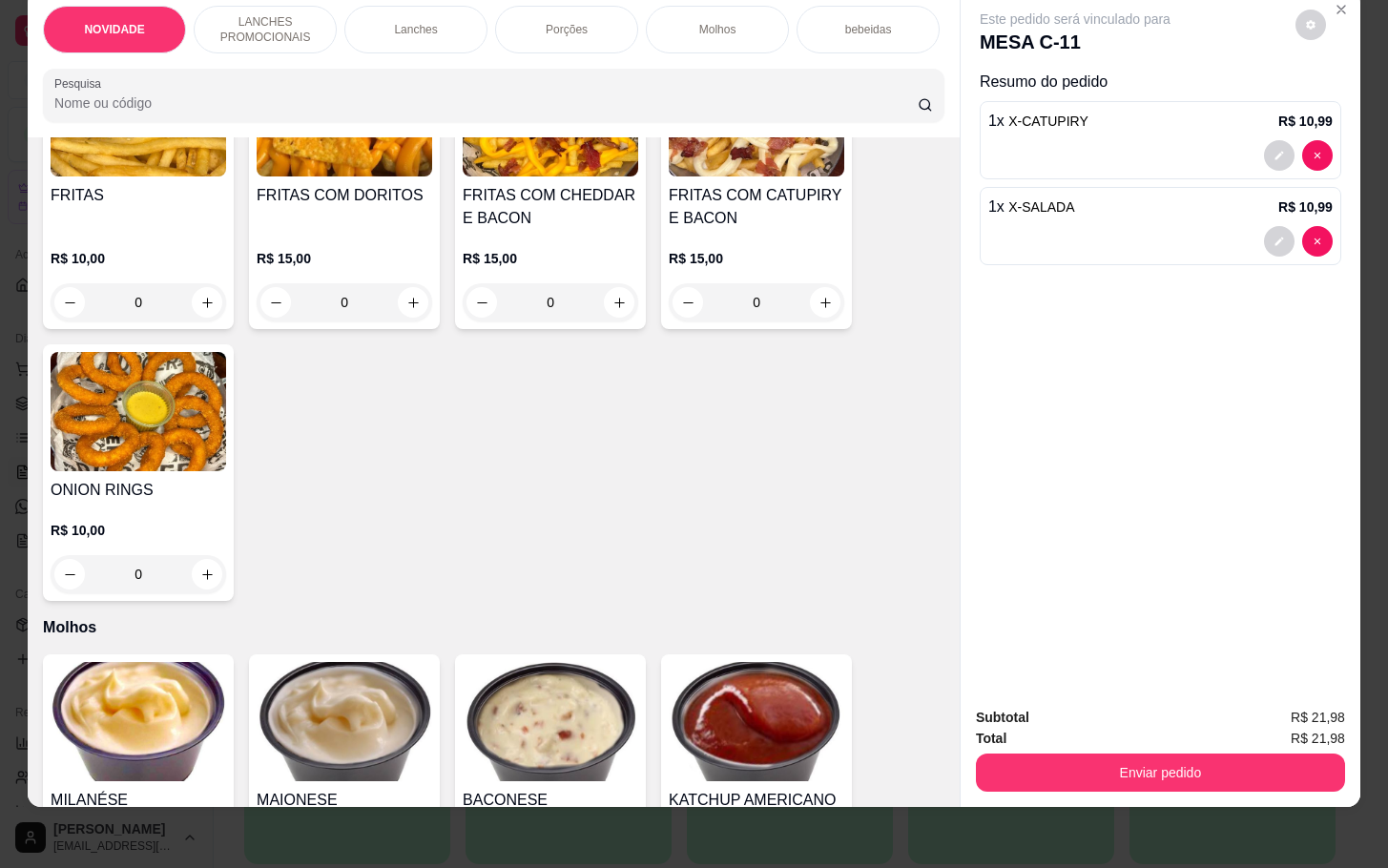
scroll to position [2089, 0]
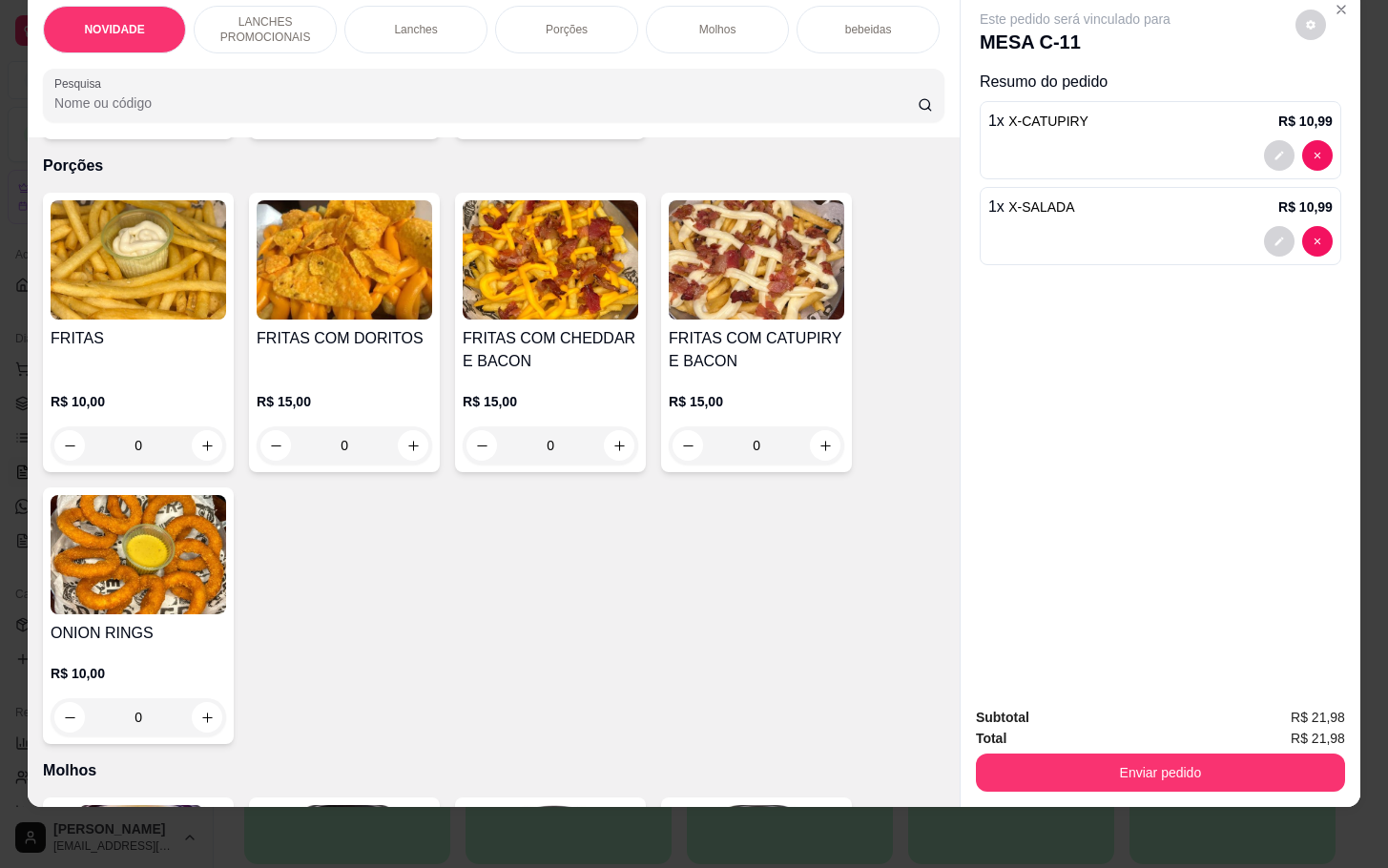
click at [759, 324] on div "FRITAS COM CATUPIRY E BACON R$ 15,00 0" at bounding box center [757, 333] width 191 height 280
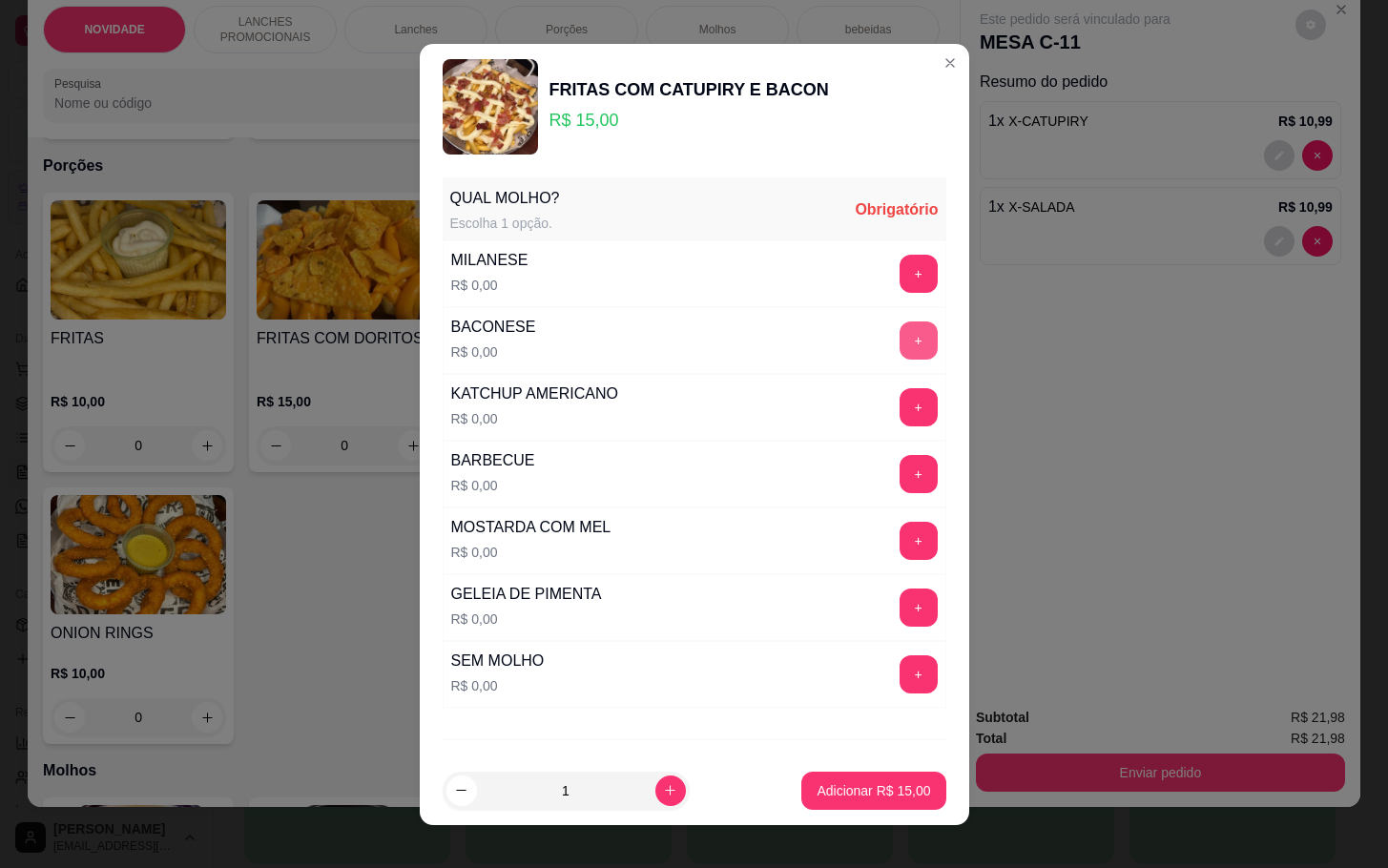
click at [900, 344] on button "+" at bounding box center [919, 340] width 38 height 38
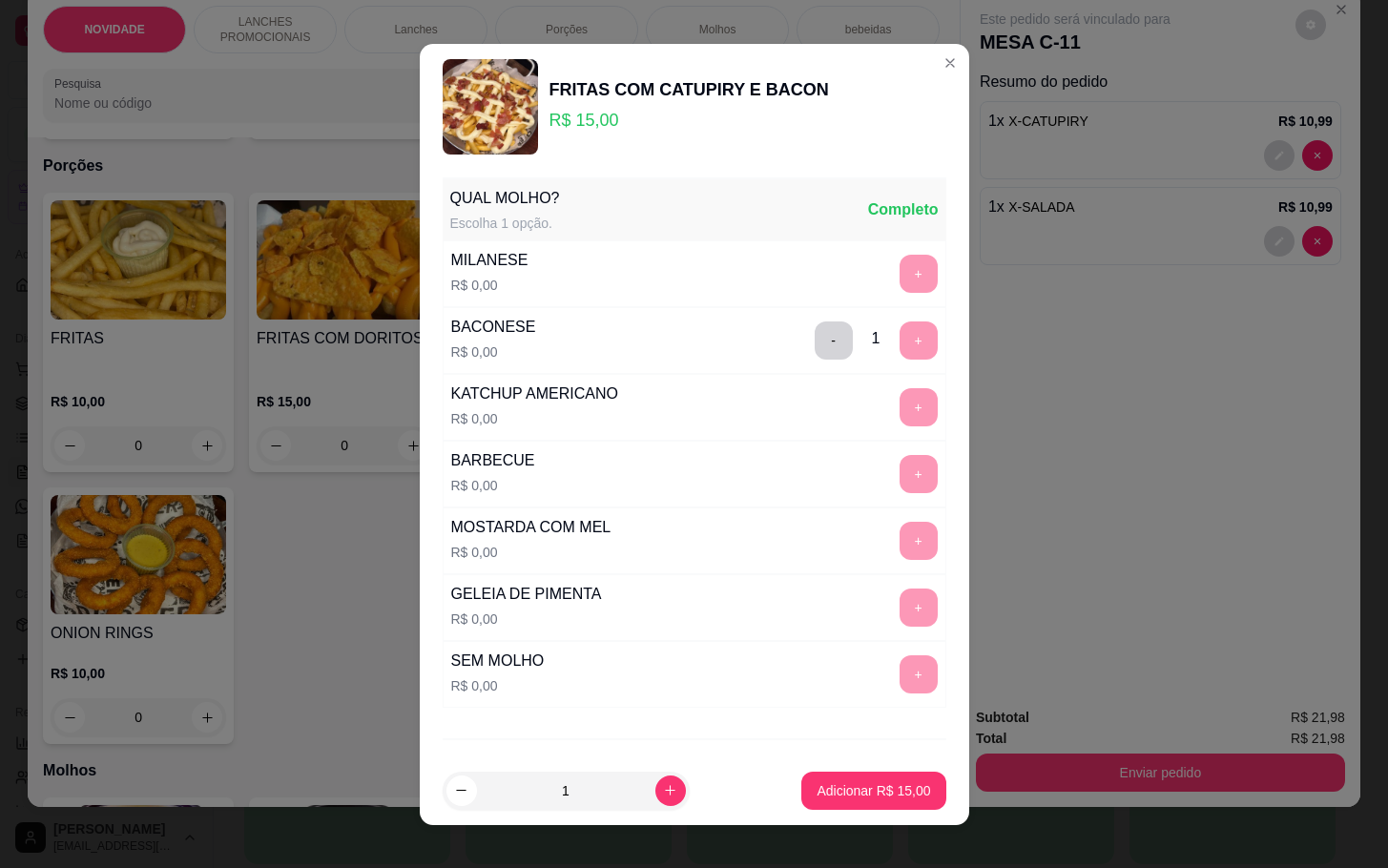
click at [862, 764] on footer "1 Adicionar R$ 15,00" at bounding box center [694, 790] width 549 height 69
click at [845, 772] on button "Adicionar R$ 15,00" at bounding box center [874, 790] width 140 height 37
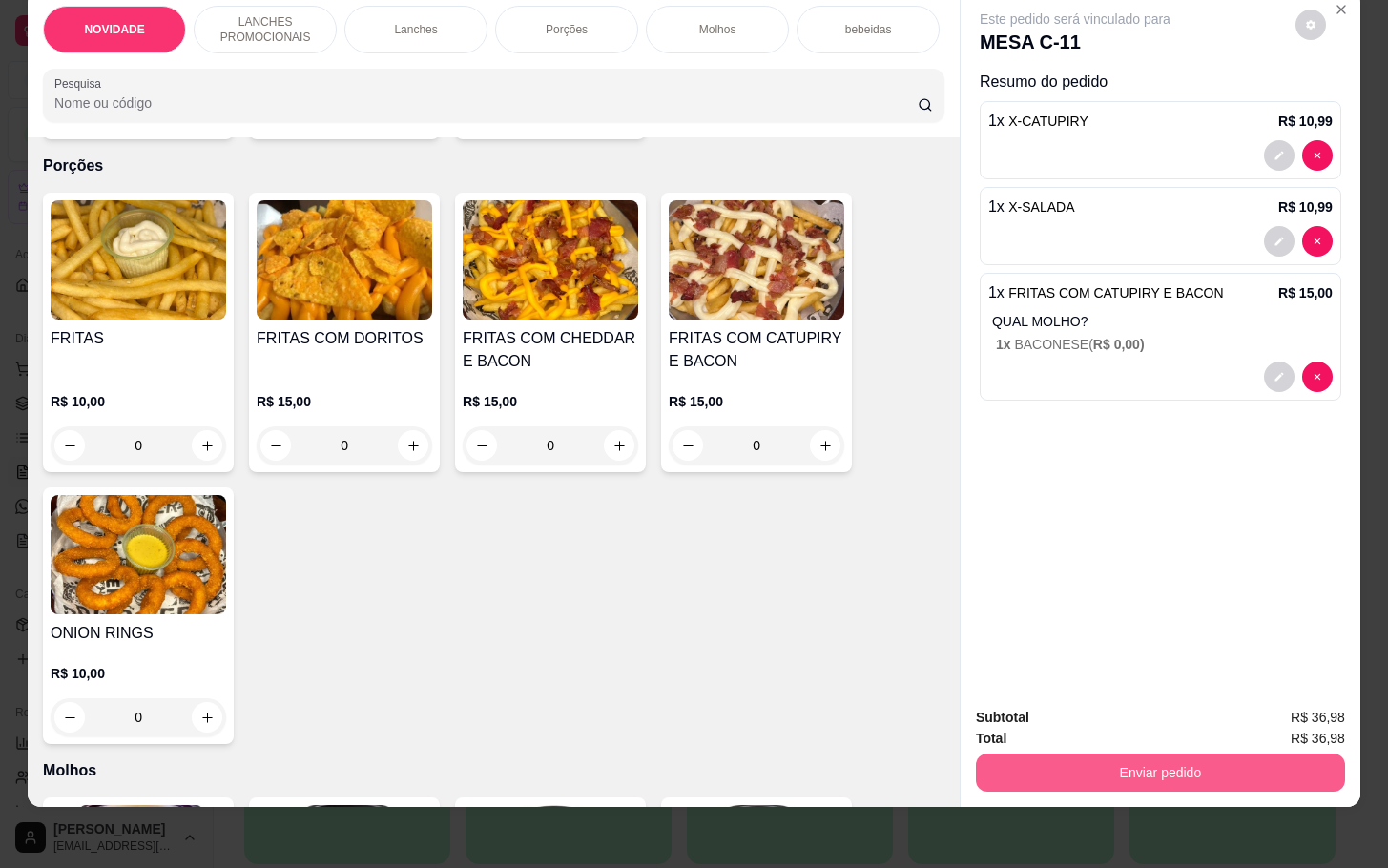
click at [1099, 754] on button "Enviar pedido" at bounding box center [1160, 772] width 370 height 38
click at [1079, 568] on div "Este pedido será vinculado para MESA C-11 Resumo do pedido 1 x X-CATUPIRY R$ 10…" at bounding box center [1161, 340] width 400 height 700
click at [1271, 754] on button "Enviar pedido" at bounding box center [1160, 772] width 370 height 38
click at [1079, 772] on div "Subtotal R$ 36,98 Total R$ 36,98 Enviar pedido" at bounding box center [1161, 749] width 400 height 115
click at [1080, 758] on button "Enviar pedido" at bounding box center [1160, 772] width 370 height 38
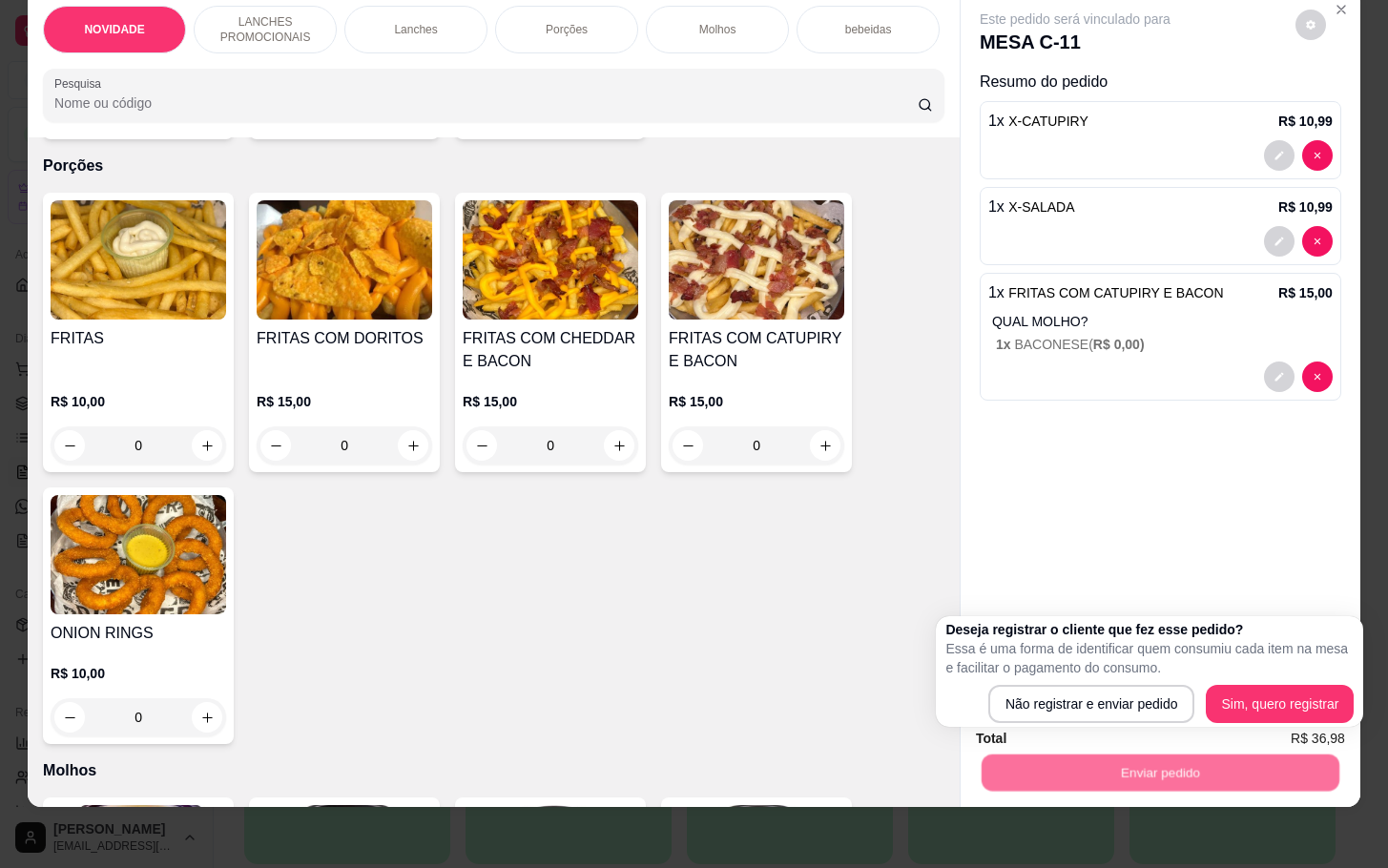
click at [1079, 673] on p "Essa é uma forma de identificar quem consumiu cada item na mesa e facilitar o p…" at bounding box center [1149, 657] width 408 height 38
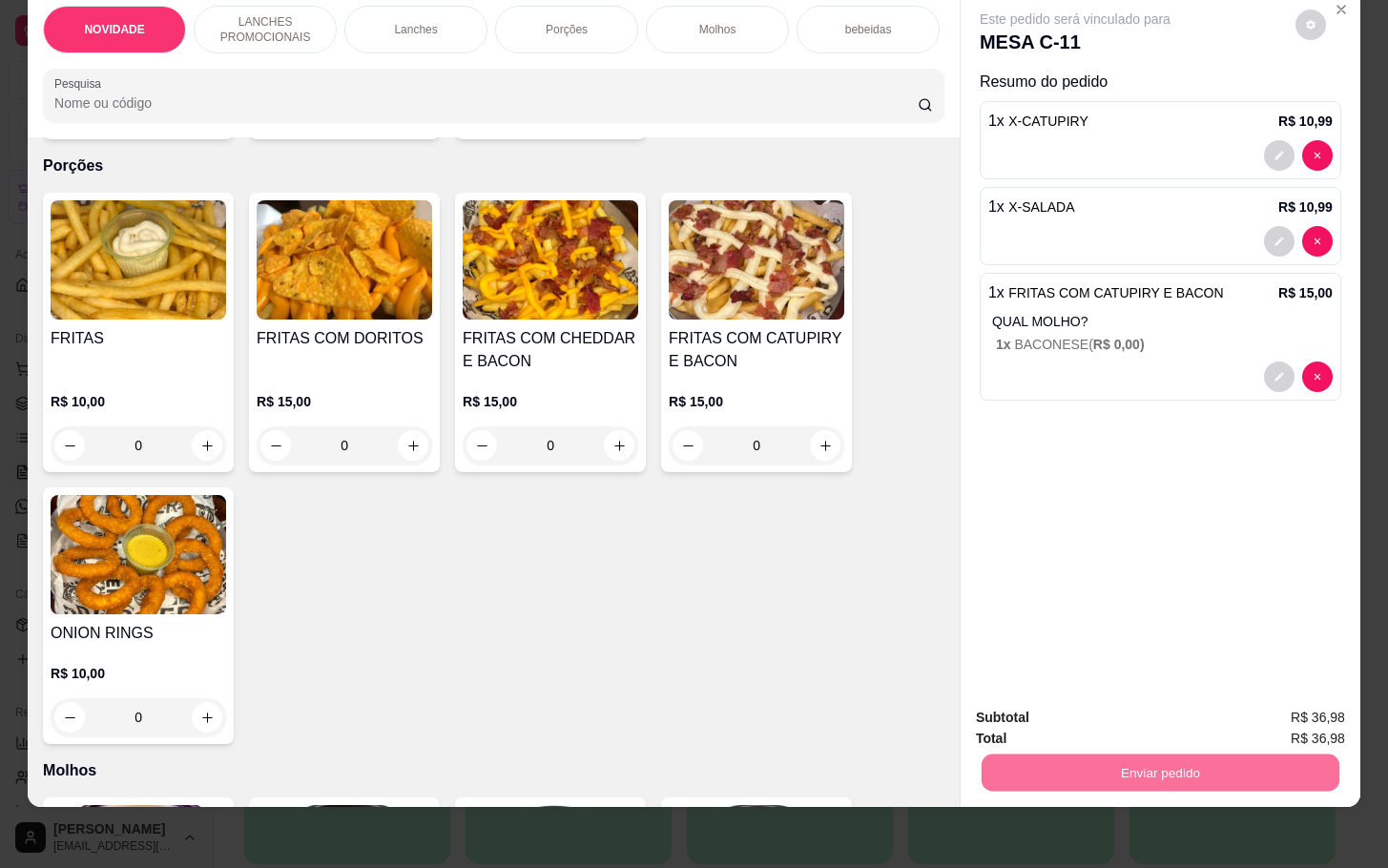
click at [1087, 701] on button "Não registrar e enviar pedido" at bounding box center [1094, 704] width 193 height 35
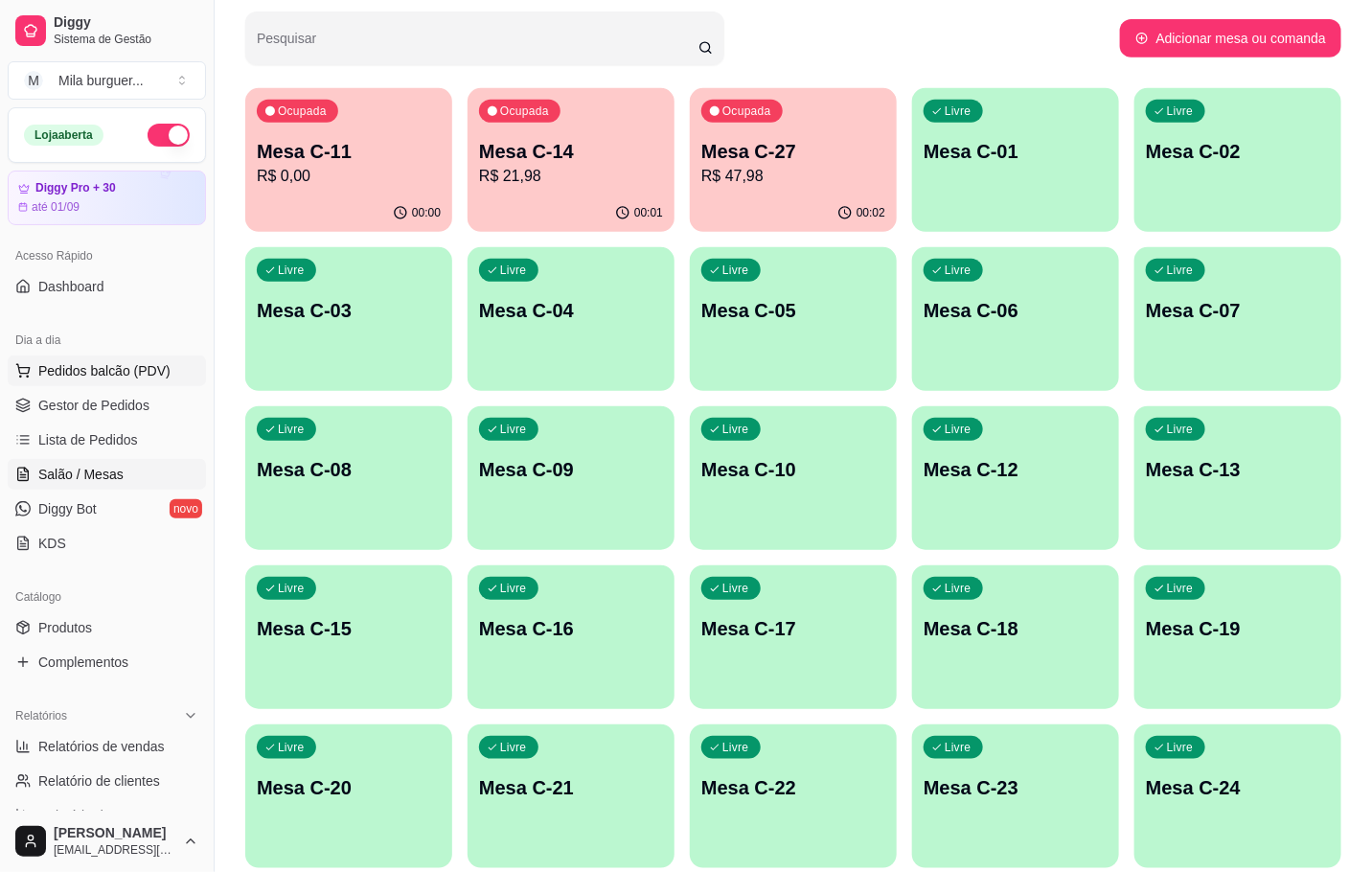
click at [104, 382] on button "Pedidos balcão (PDV)" at bounding box center [107, 370] width 198 height 31
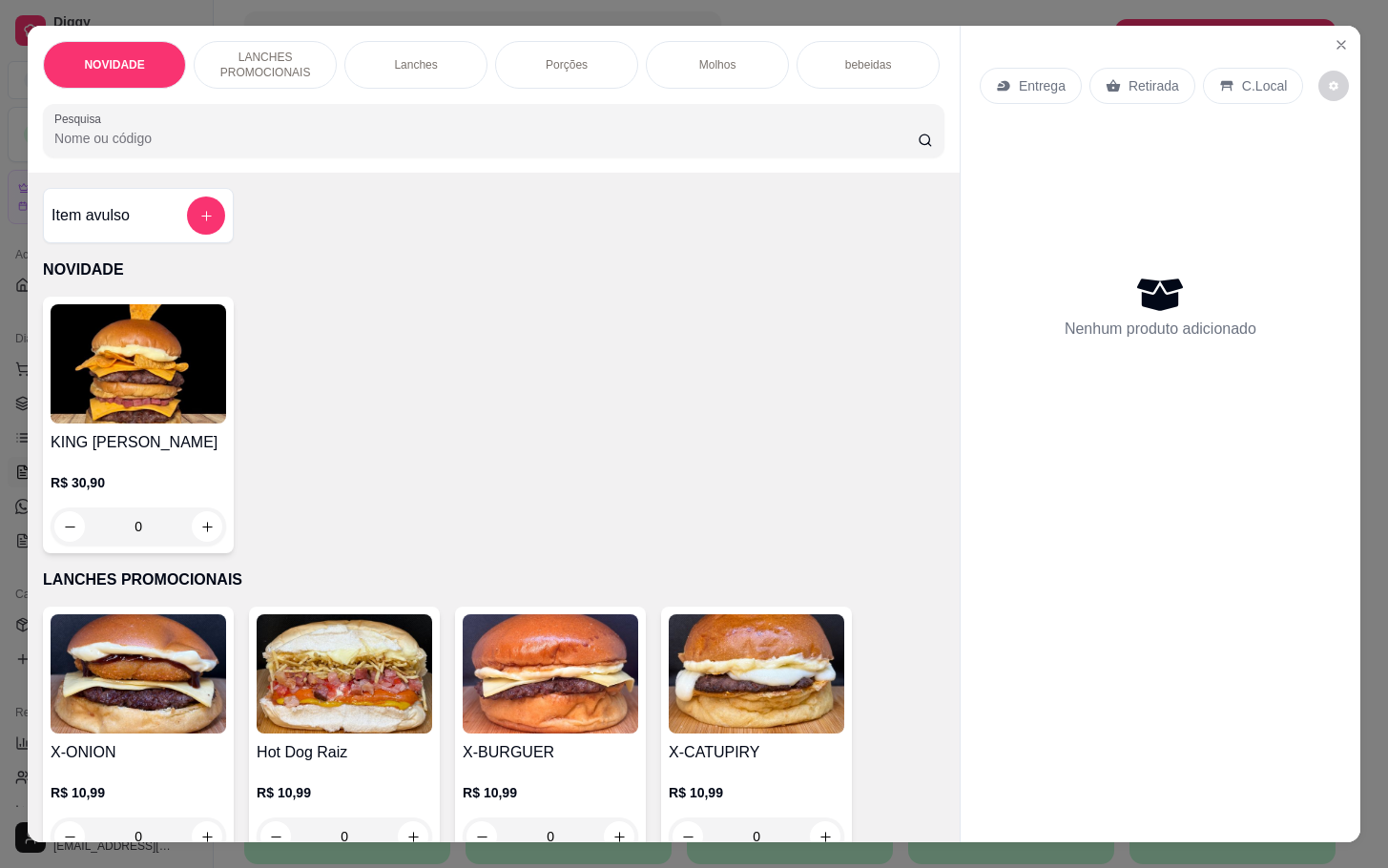
scroll to position [430, 0]
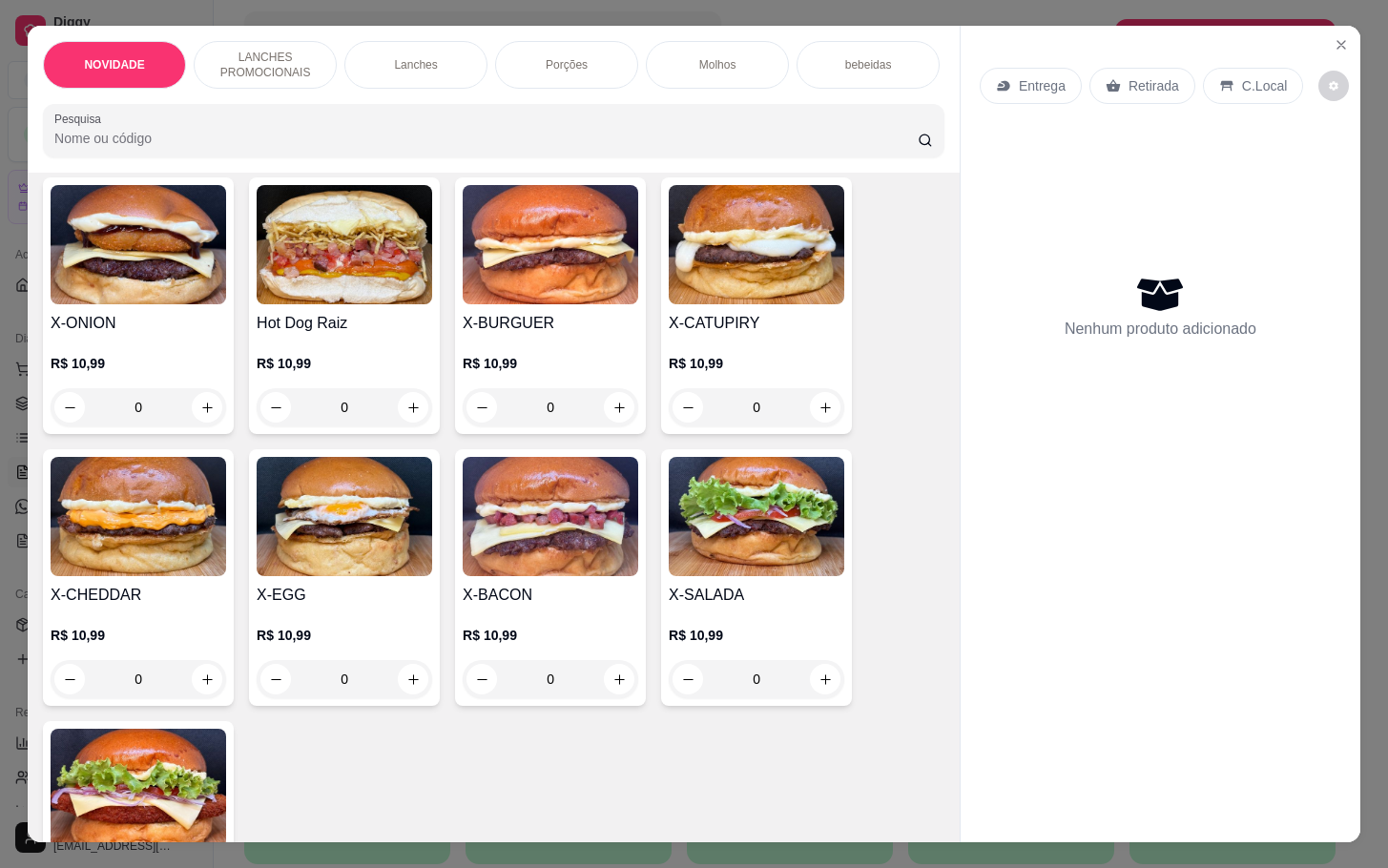
click at [538, 565] on img at bounding box center [550, 516] width 175 height 119
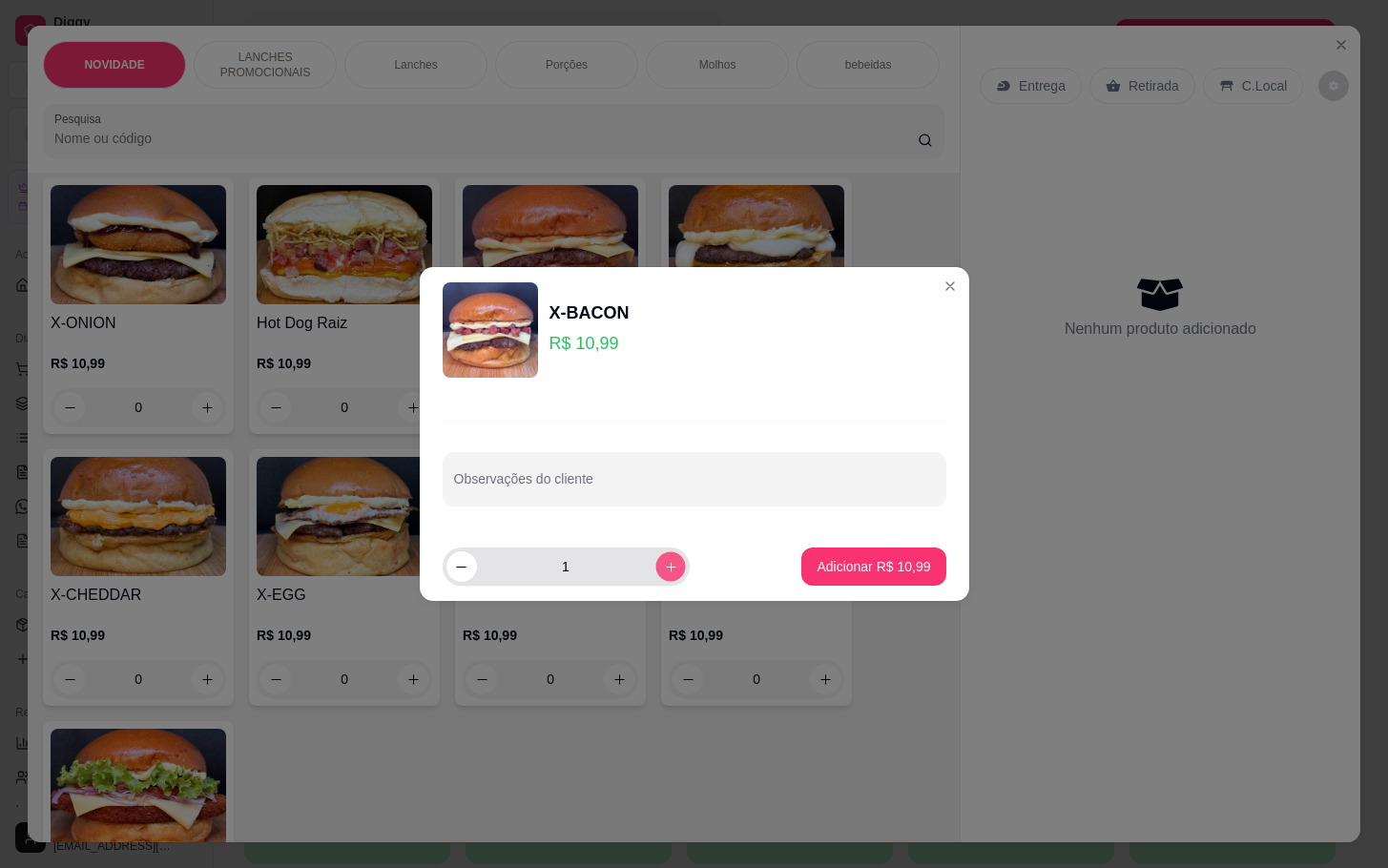
click at [663, 560] on icon "increase-product-quantity" at bounding box center [670, 567] width 15 height 15
type input "2"
click at [816, 557] on p "Adicionar R$ 21,98" at bounding box center [872, 566] width 113 height 19
type input "2"
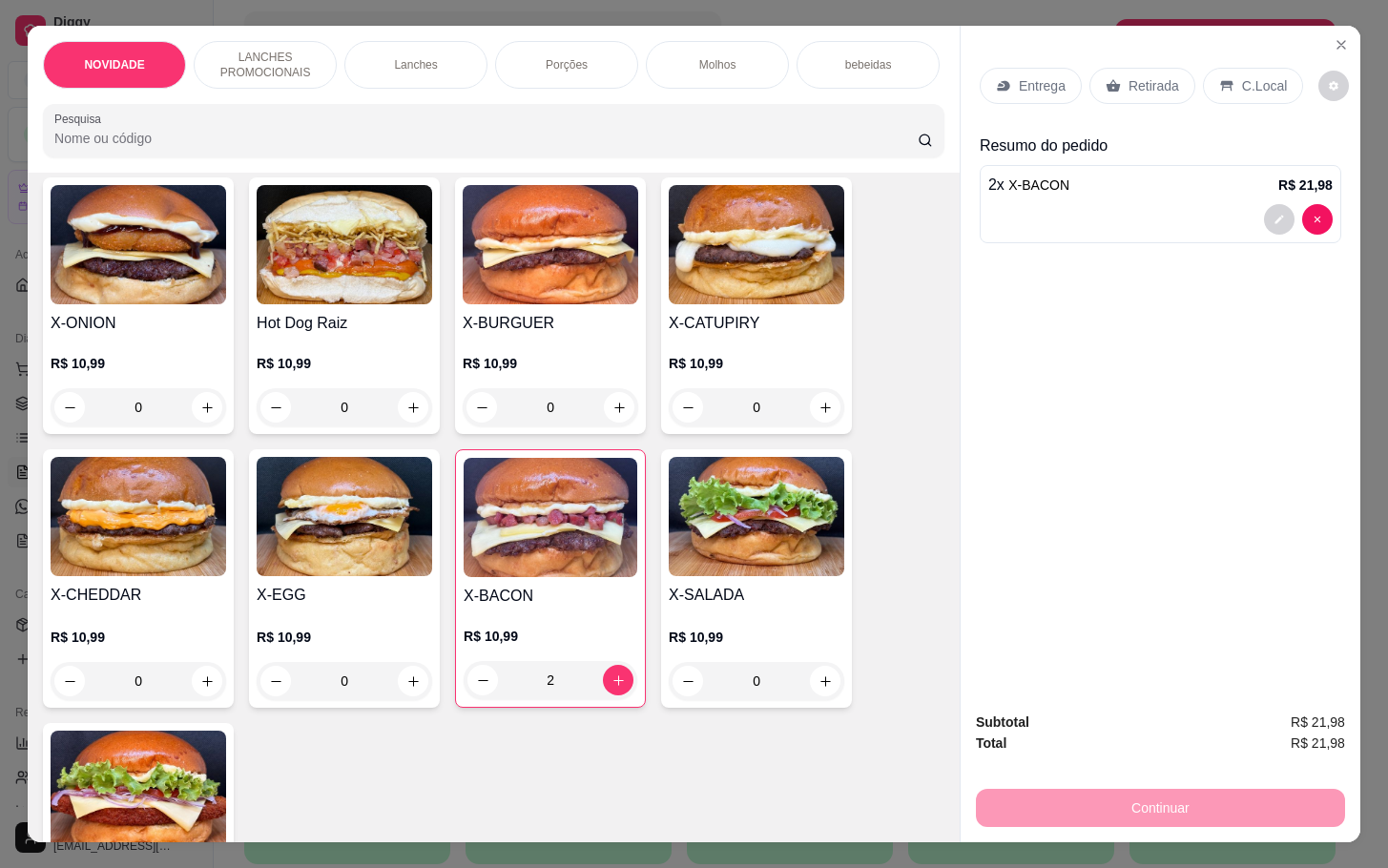
click at [698, 530] on img at bounding box center [756, 516] width 175 height 119
click at [856, 573] on p "Adicionar R$ 10,99" at bounding box center [872, 566] width 113 height 19
type input "1"
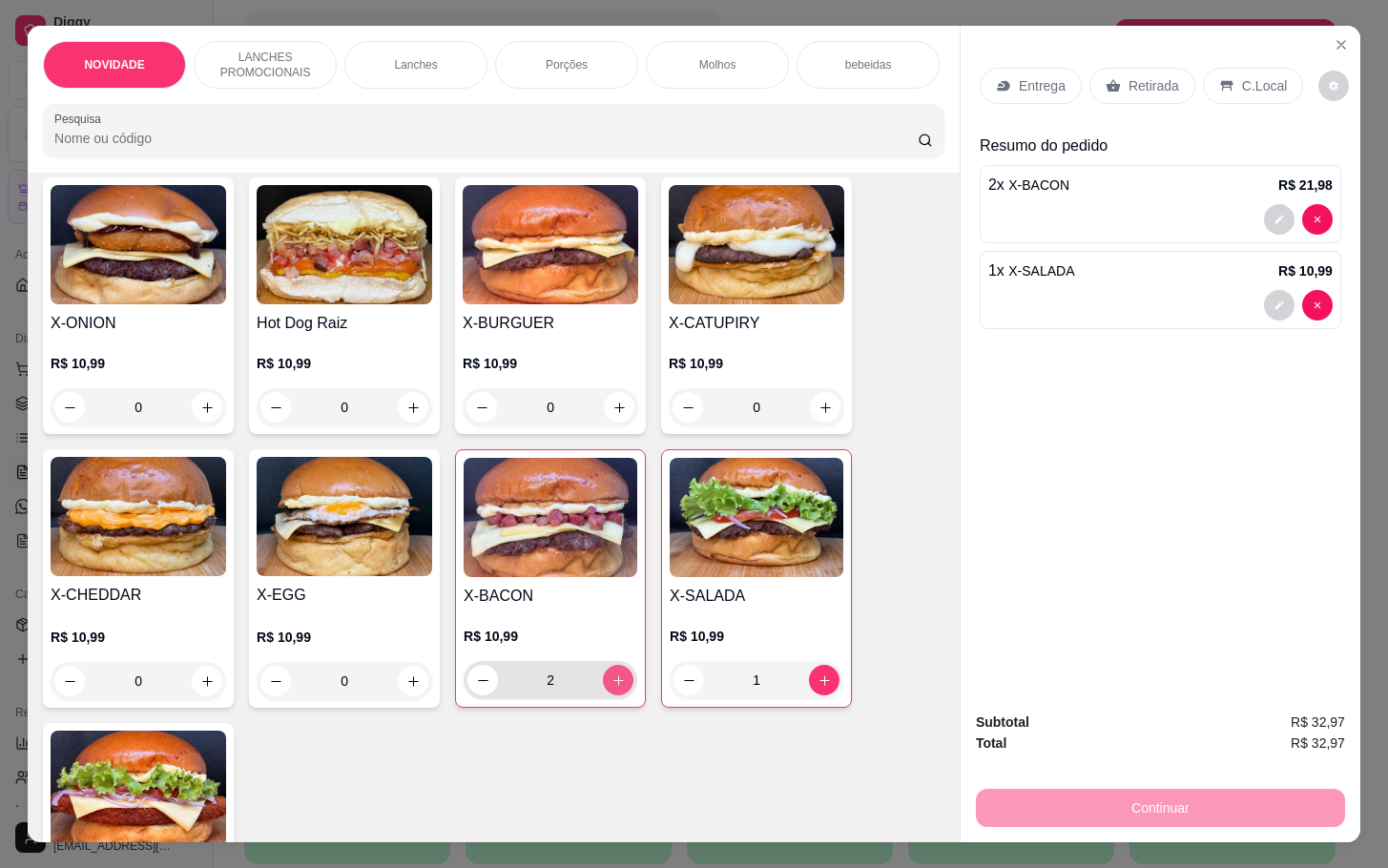
click at [611, 688] on icon "increase-product-quantity" at bounding box center [618, 680] width 15 height 15
type input "4"
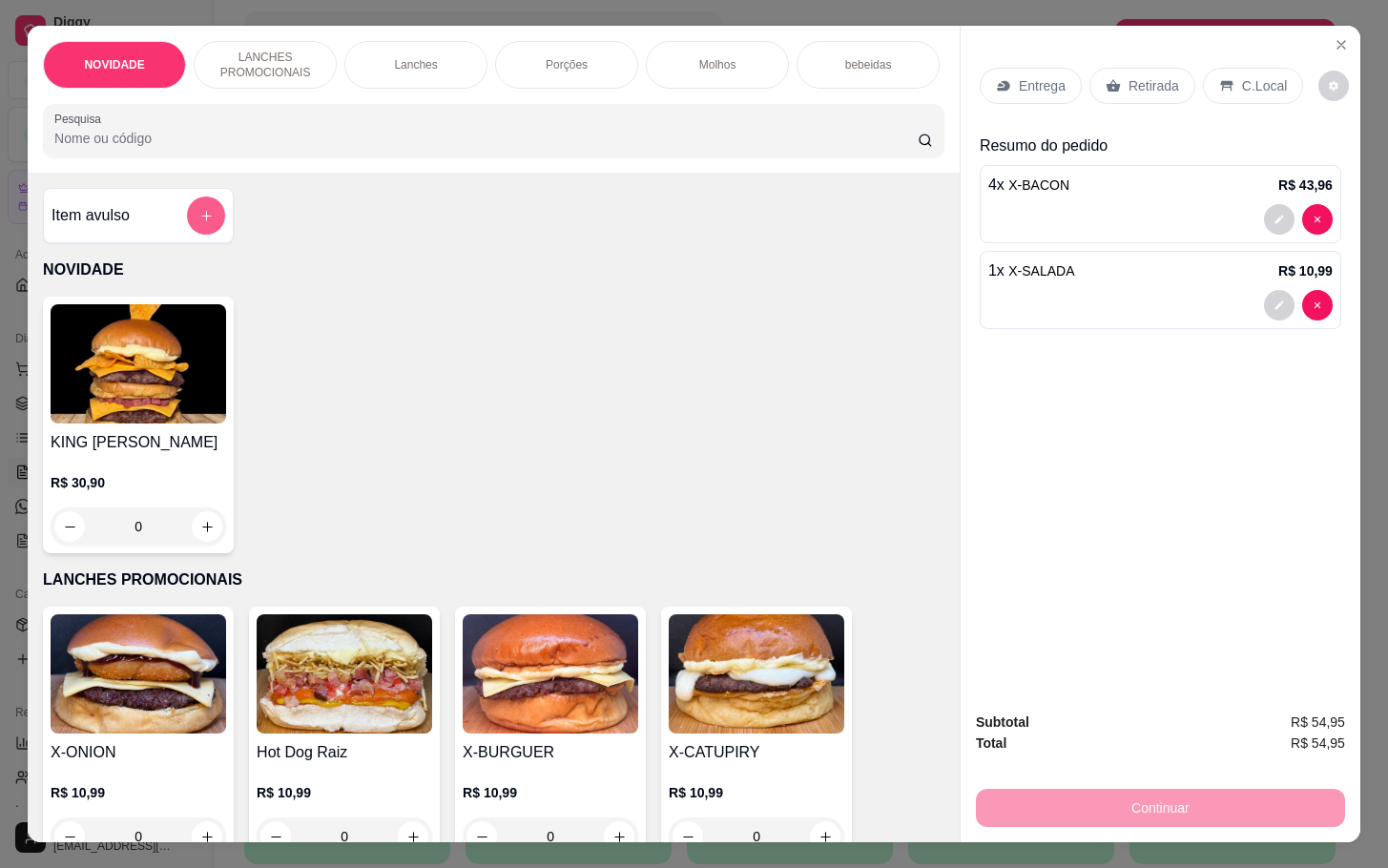
click at [198, 243] on div "Item avulso" at bounding box center [139, 216] width 191 height 55
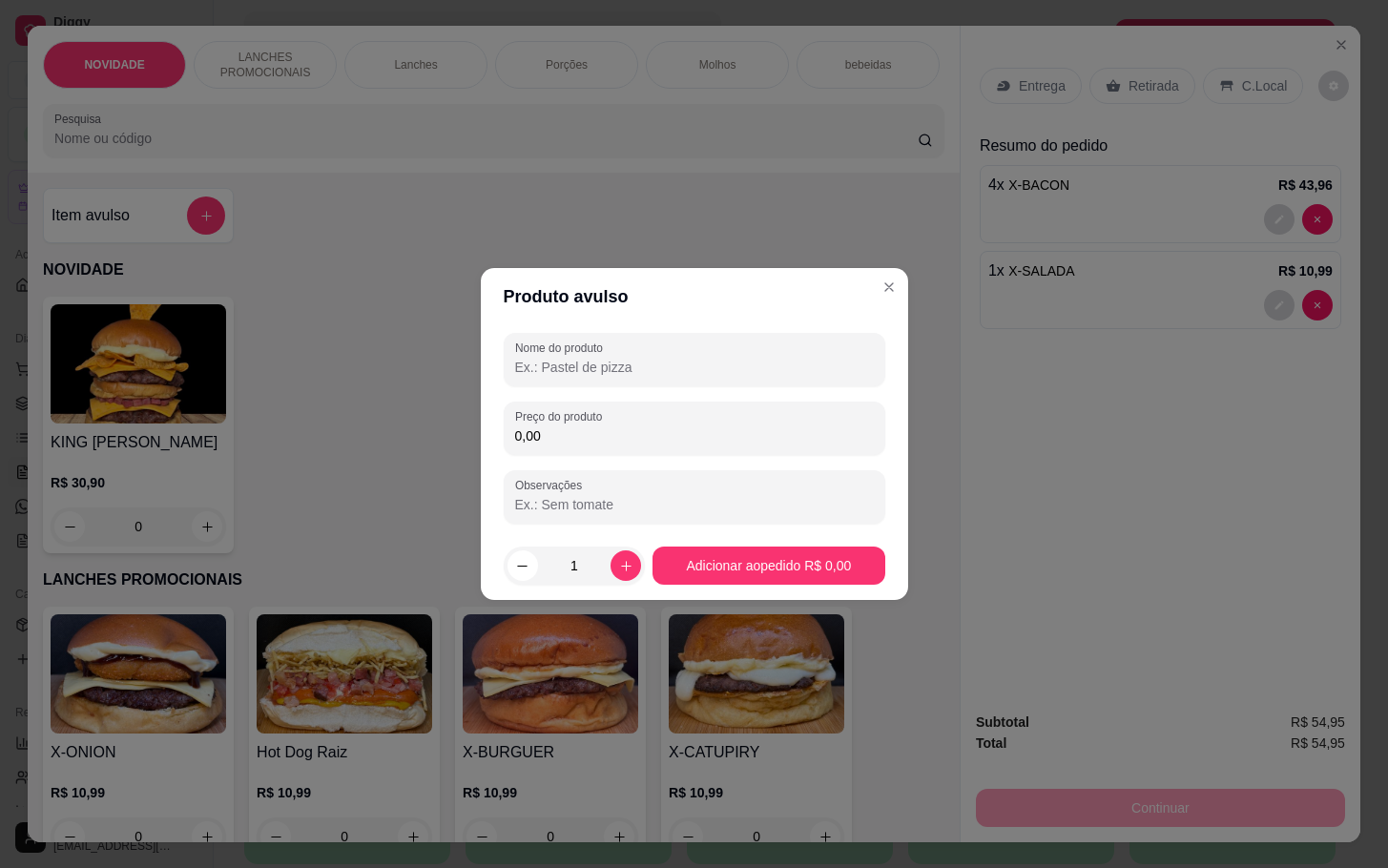
click at [653, 432] on input "0,00" at bounding box center [695, 435] width 359 height 19
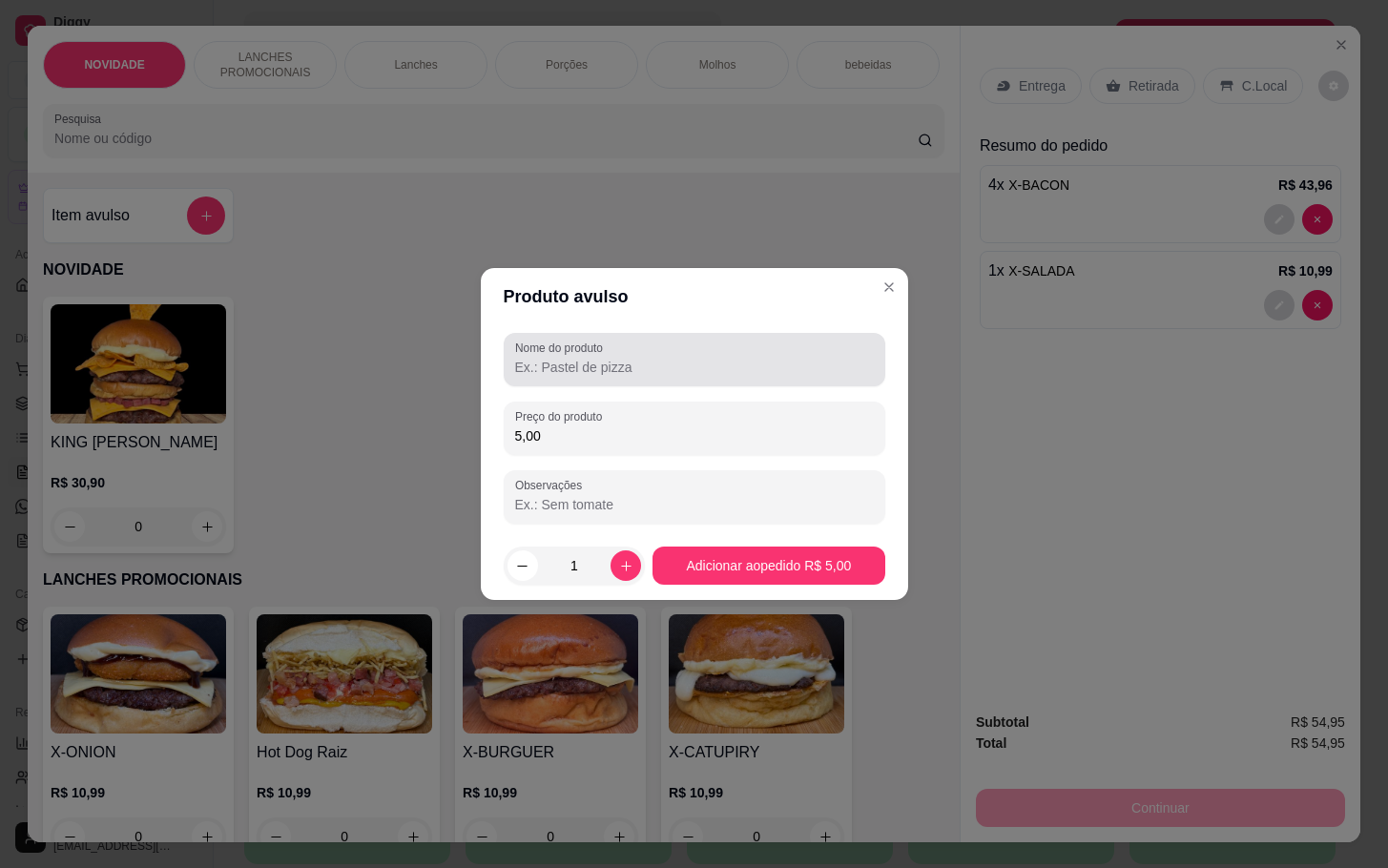
type input "5,00"
click at [756, 356] on div at bounding box center [695, 360] width 359 height 38
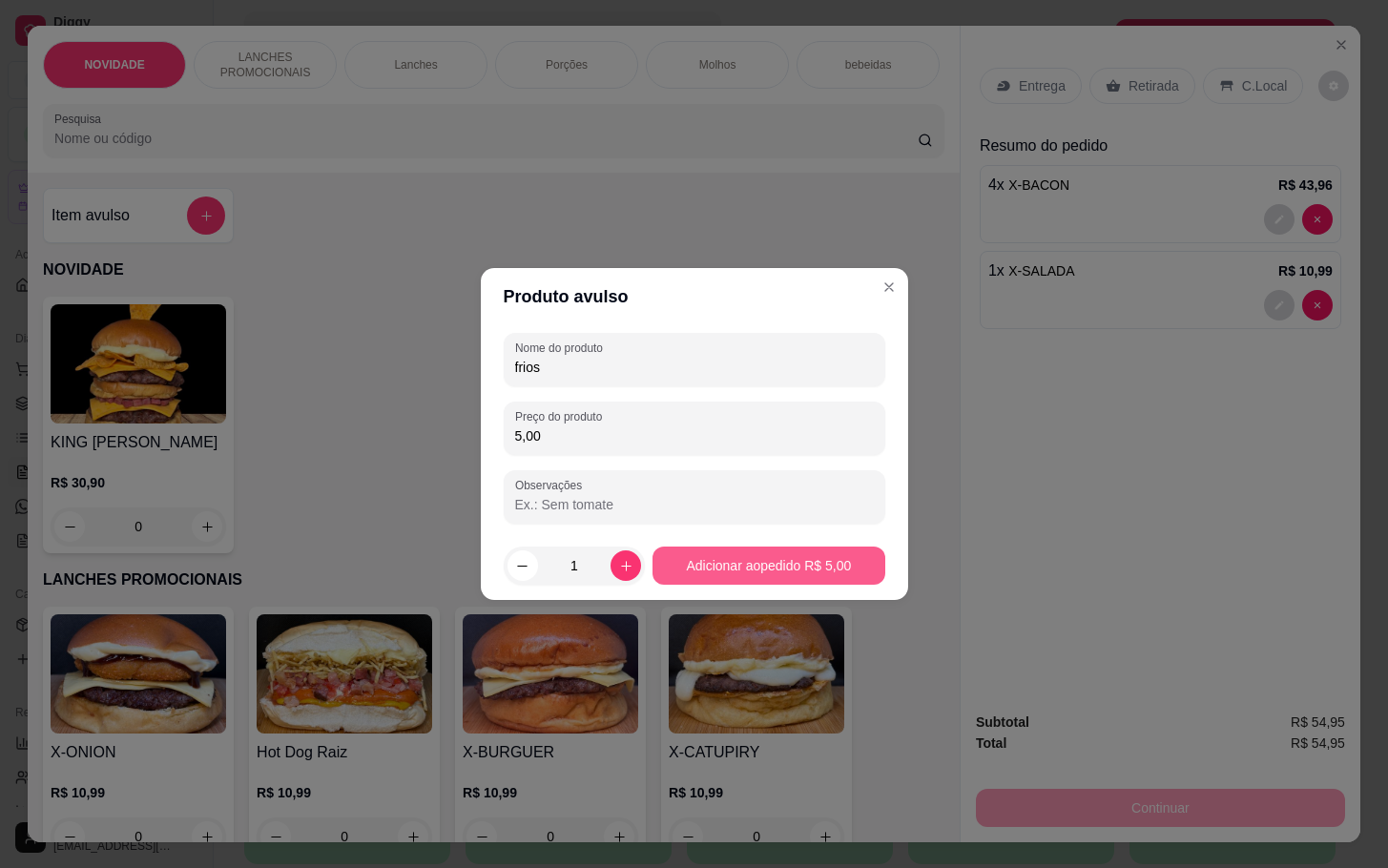
type input "frios"
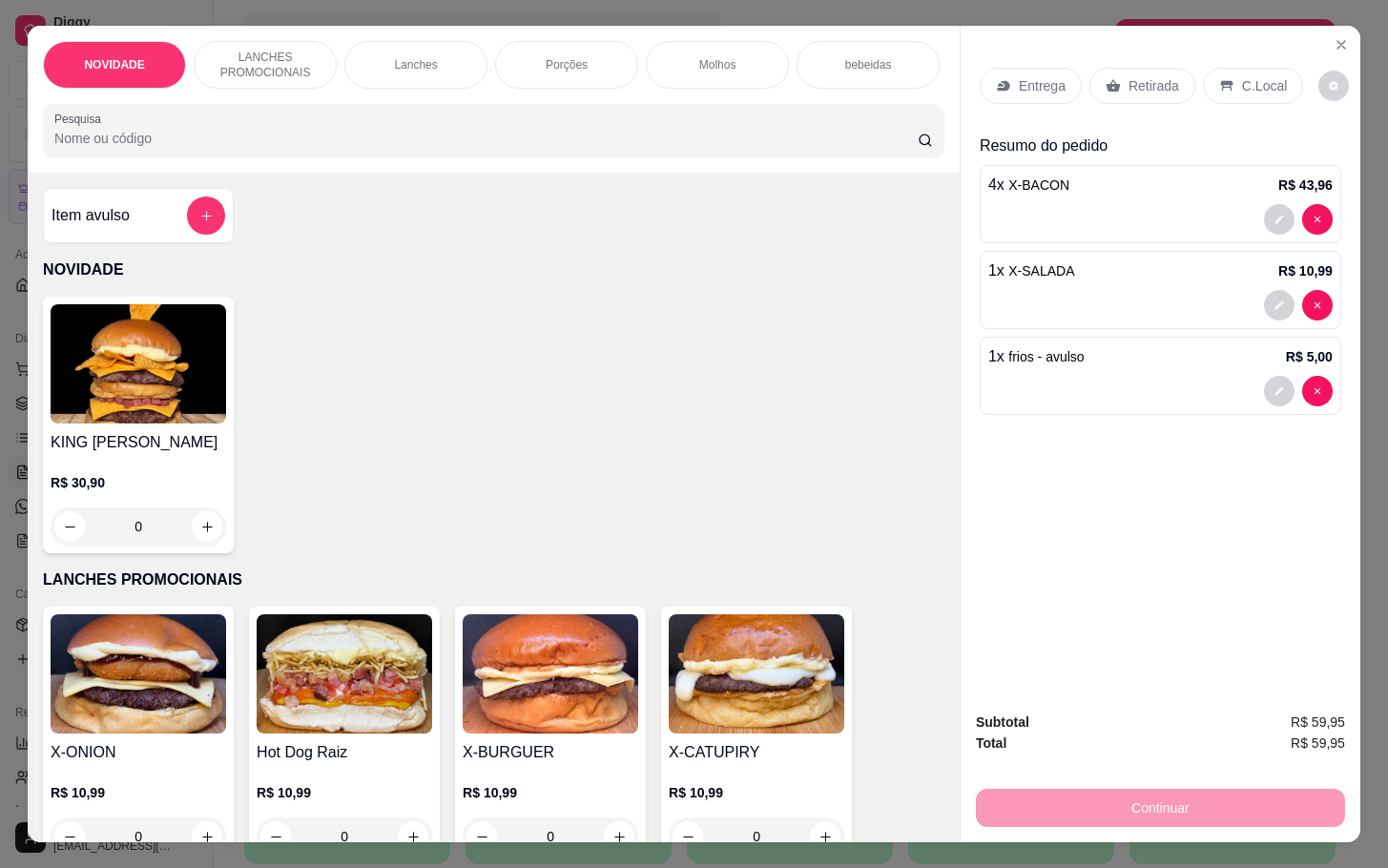
click at [1148, 68] on div "Retirada" at bounding box center [1142, 86] width 105 height 36
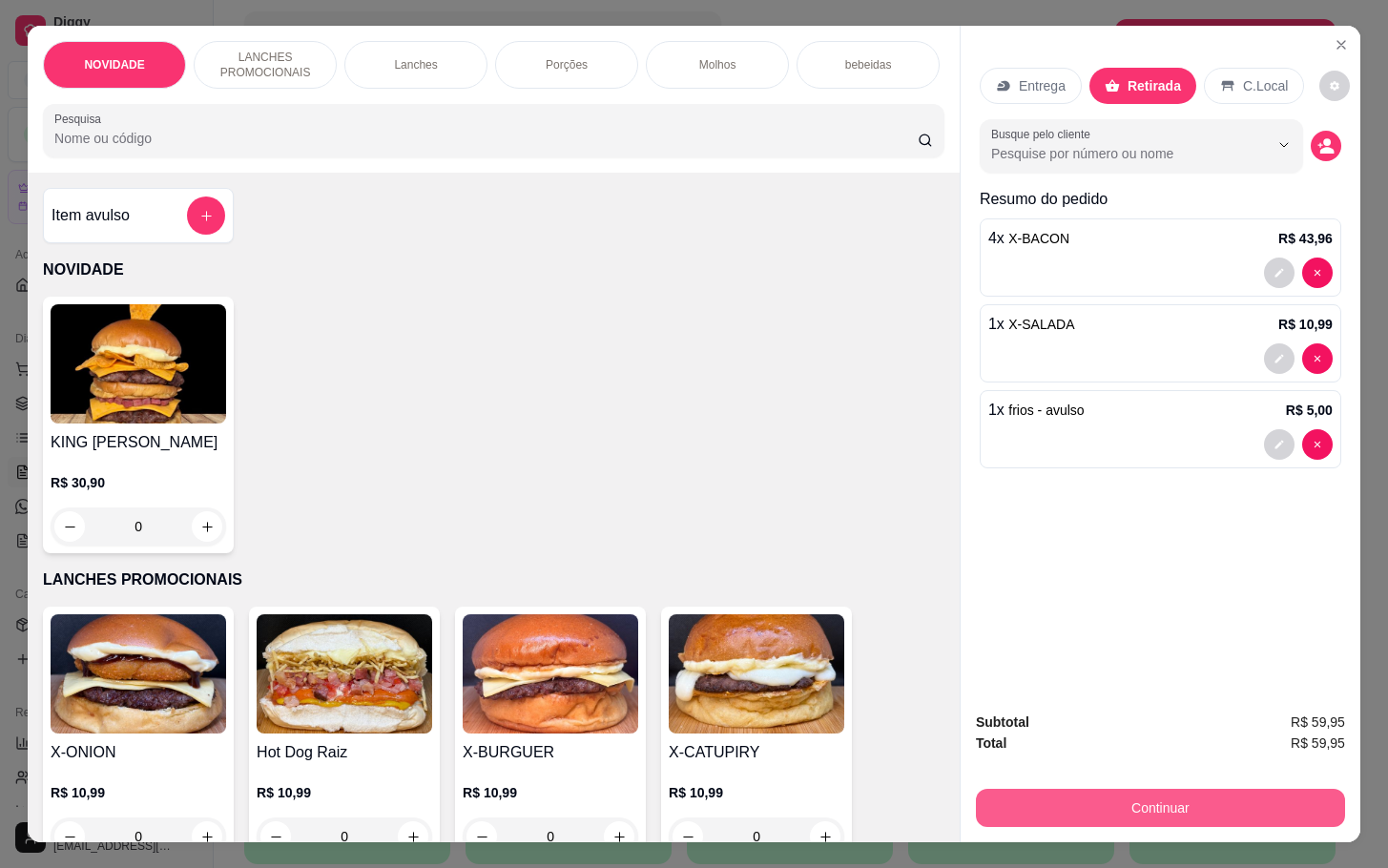
click at [1116, 805] on button "Continuar" at bounding box center [1160, 807] width 370 height 38
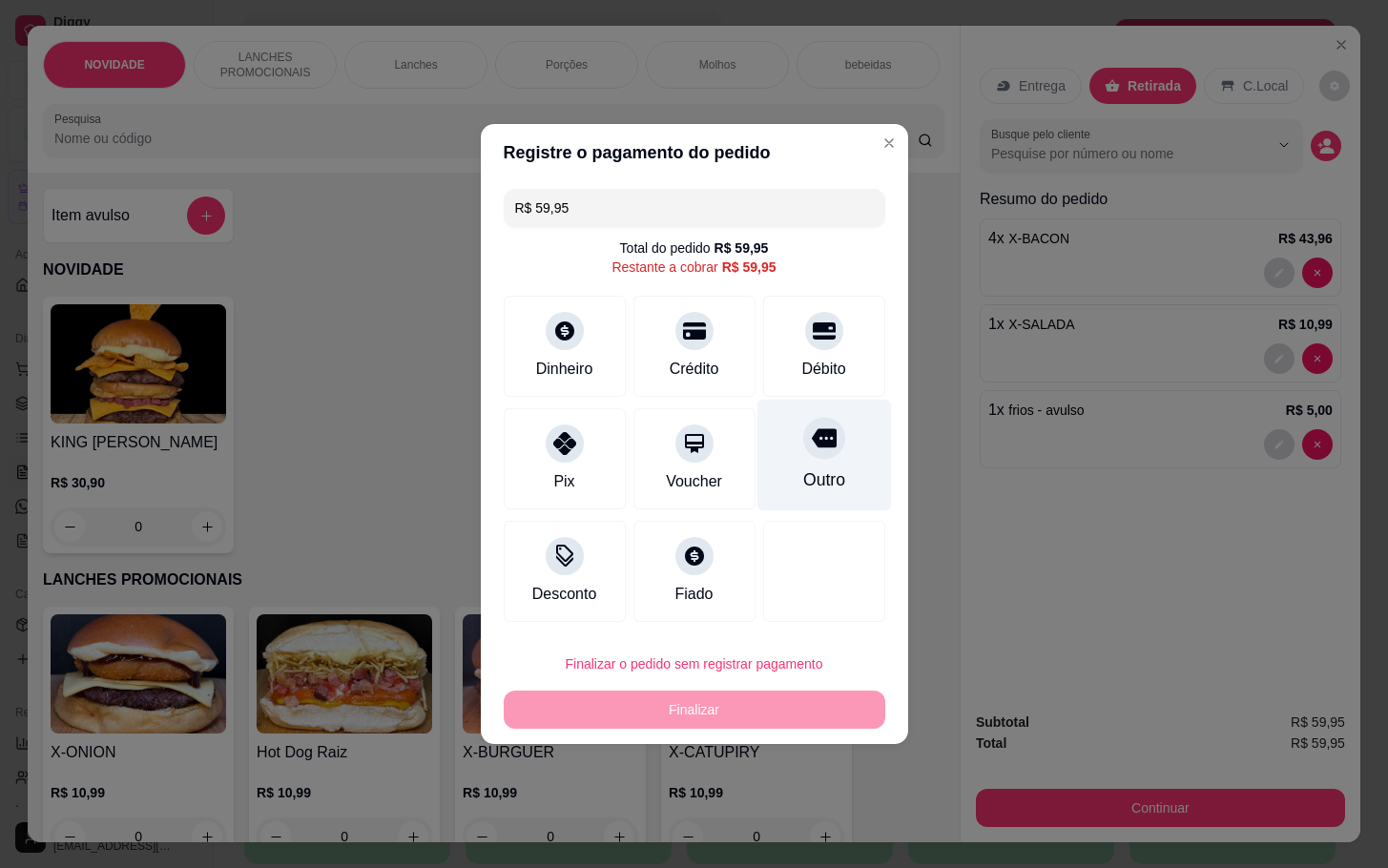
click at [860, 476] on div "Outro" at bounding box center [823, 455] width 134 height 111
type input "R$ 0,00"
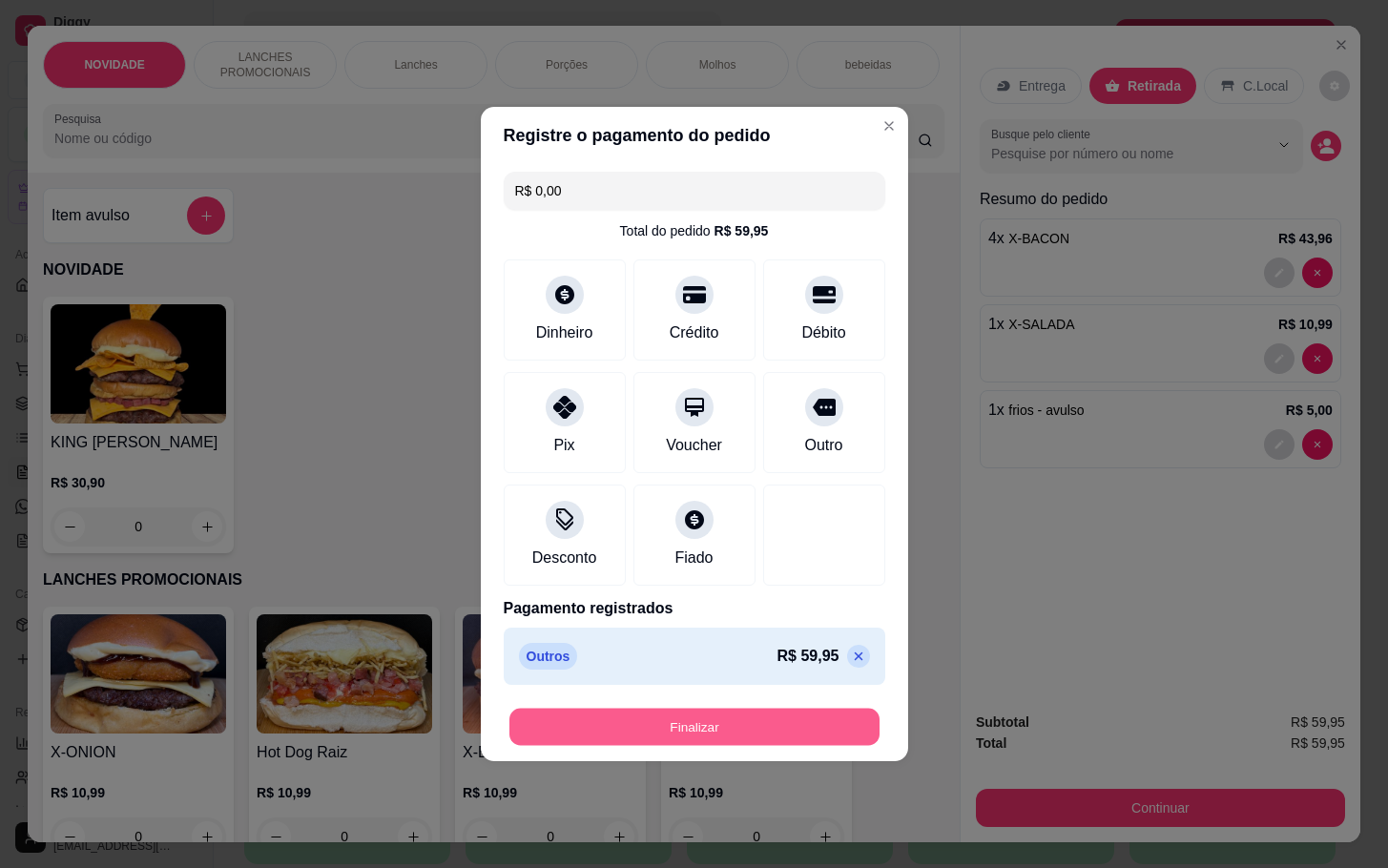
click at [786, 735] on button "Finalizar" at bounding box center [695, 727] width 371 height 37
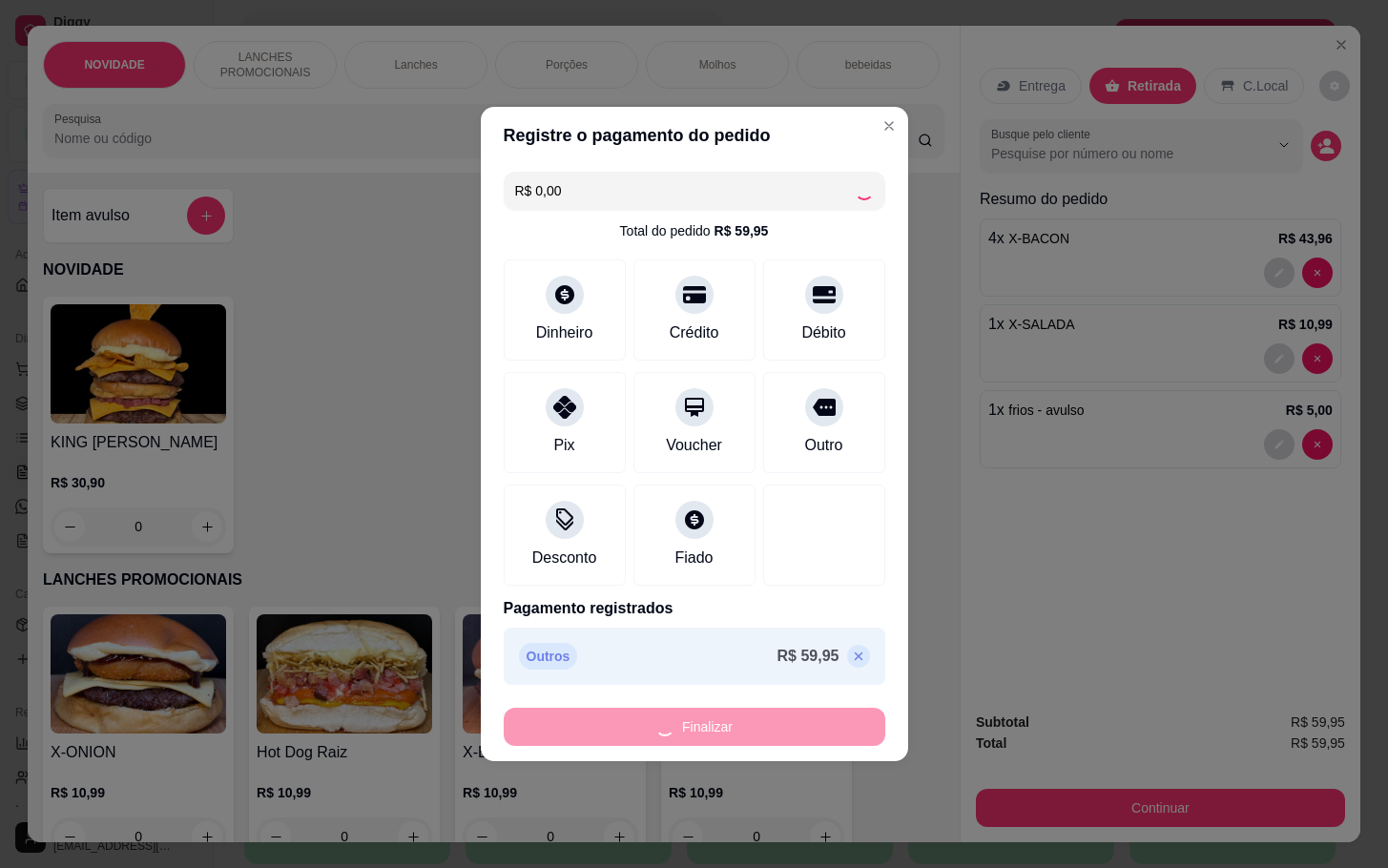
type input "0"
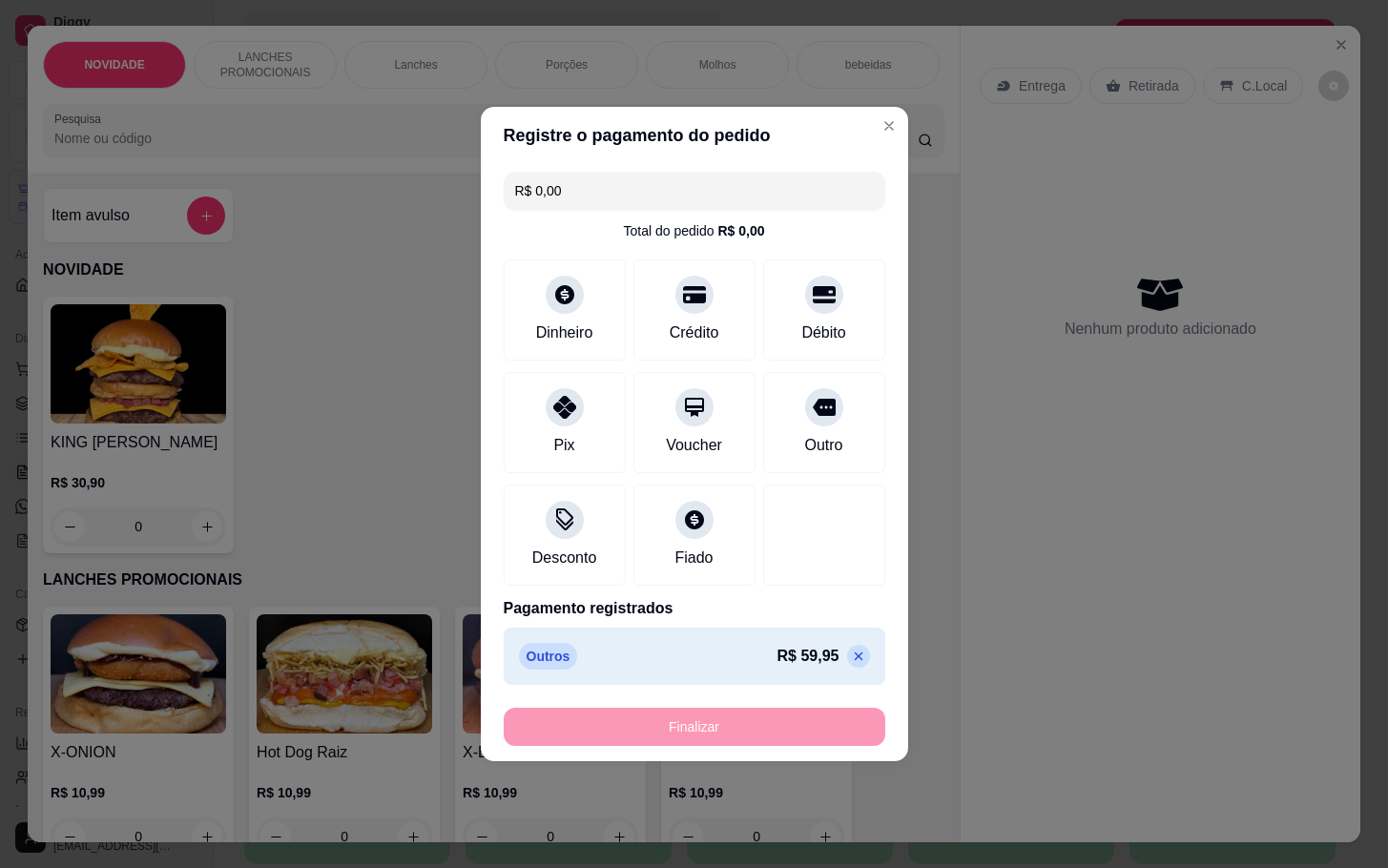
type input "-R$ 59,95"
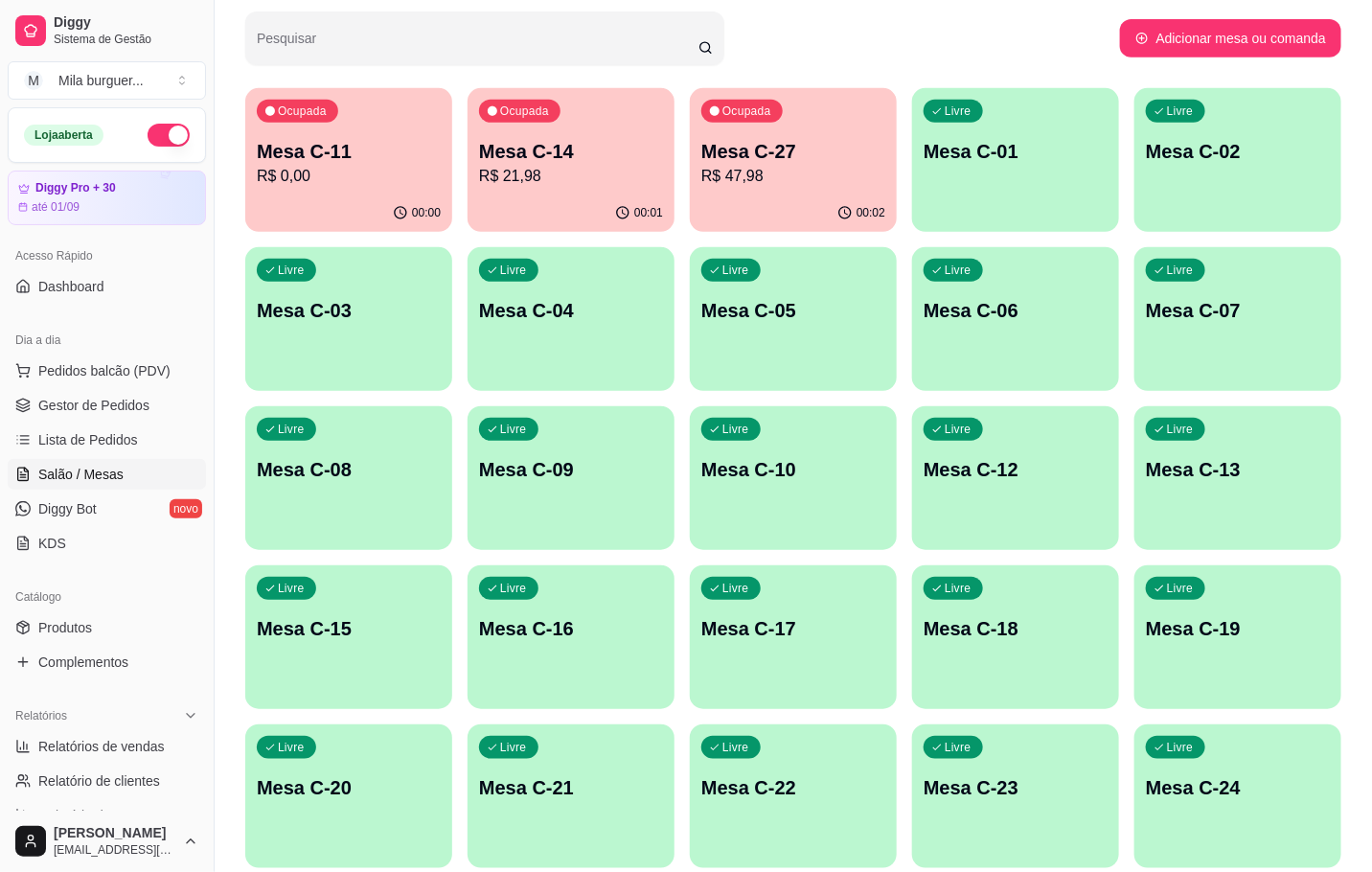
click at [394, 152] on p "Mesa C-11" at bounding box center [348, 150] width 184 height 27
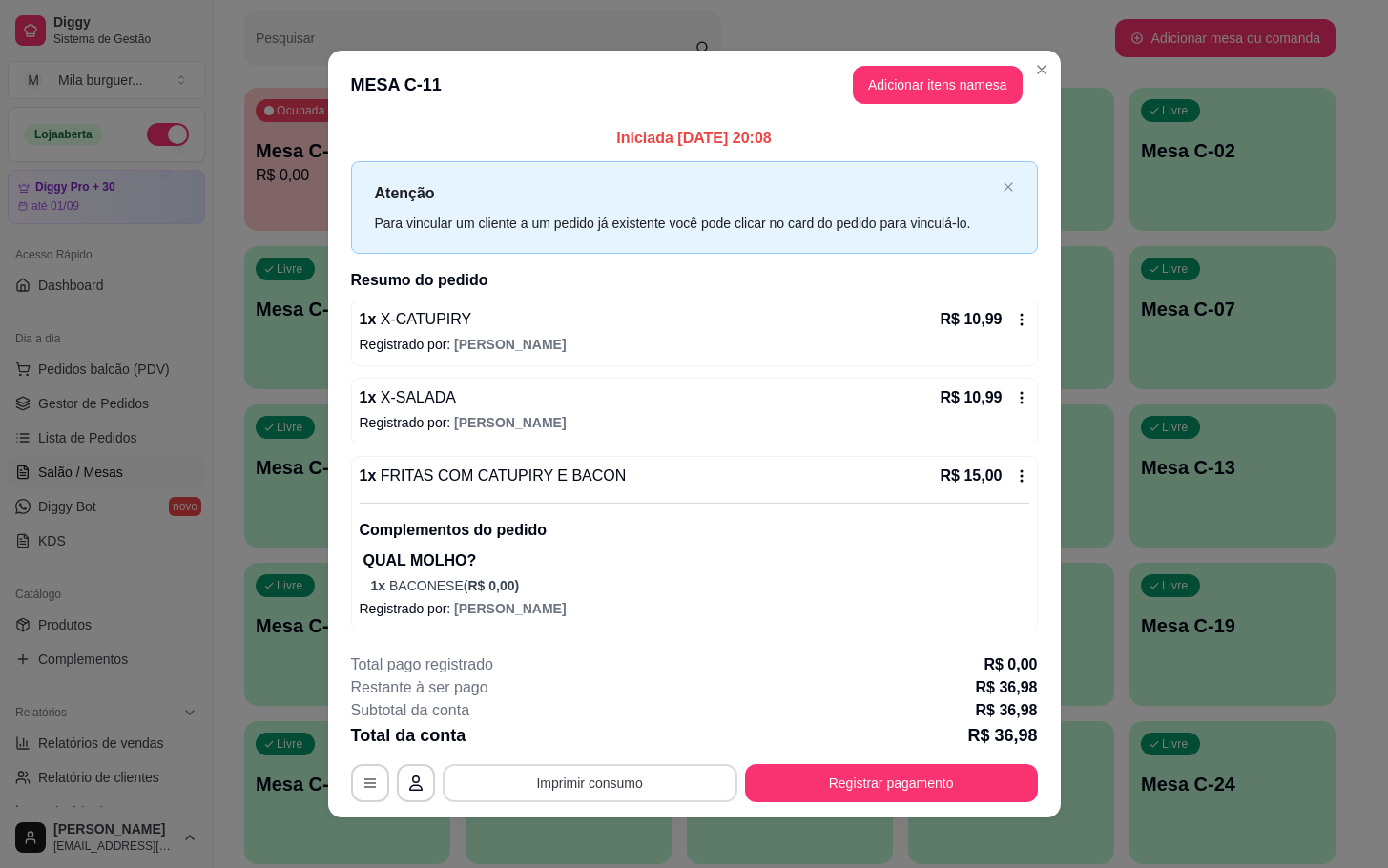
click at [662, 785] on button "Imprimir consumo" at bounding box center [590, 782] width 295 height 38
click at [619, 733] on button "IMPRESSORA" at bounding box center [585, 741] width 133 height 30
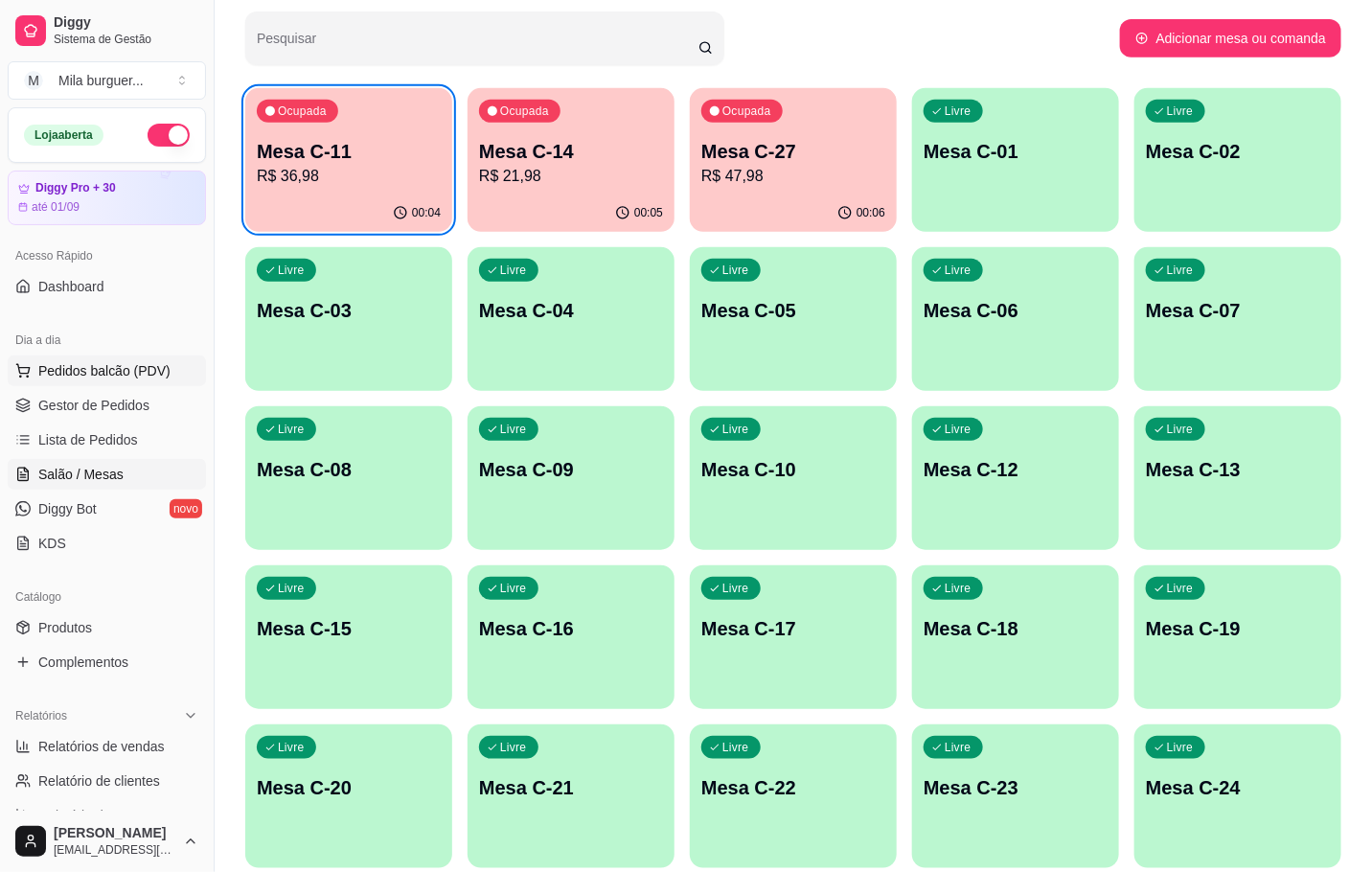
click at [147, 377] on span "Pedidos balcão (PDV)" at bounding box center [105, 370] width 133 height 19
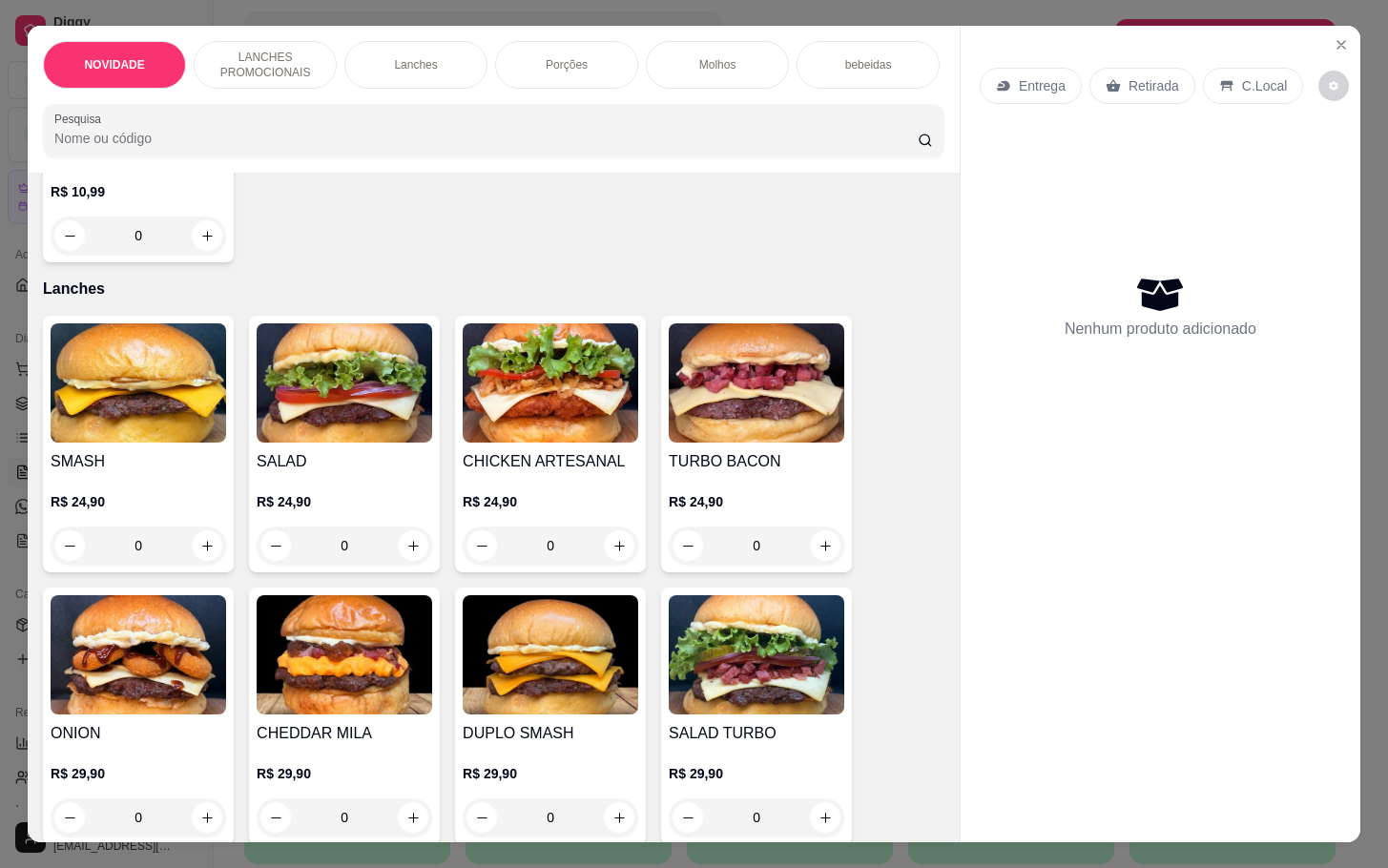
scroll to position [1288, 0]
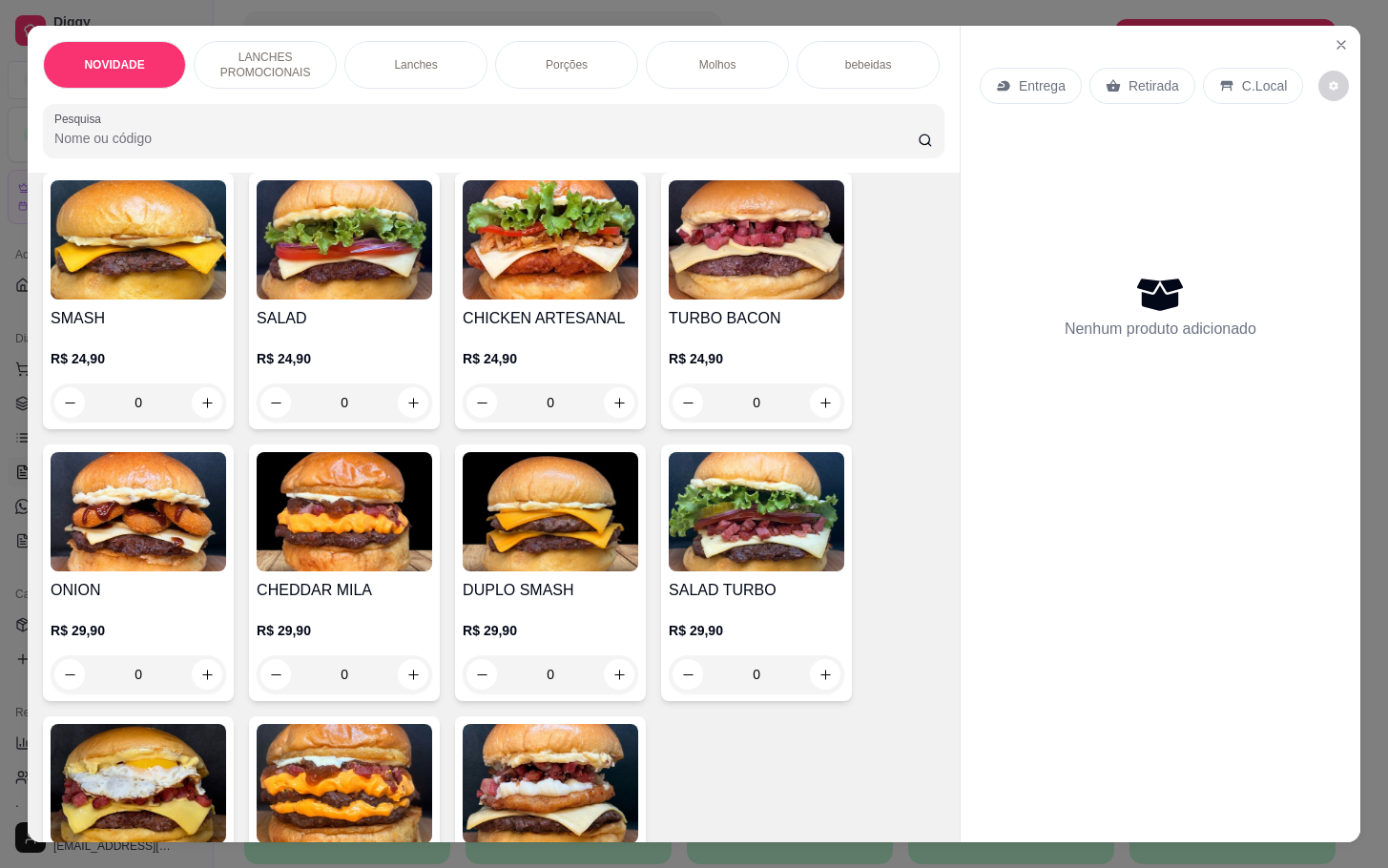
click at [590, 289] on img at bounding box center [550, 239] width 175 height 119
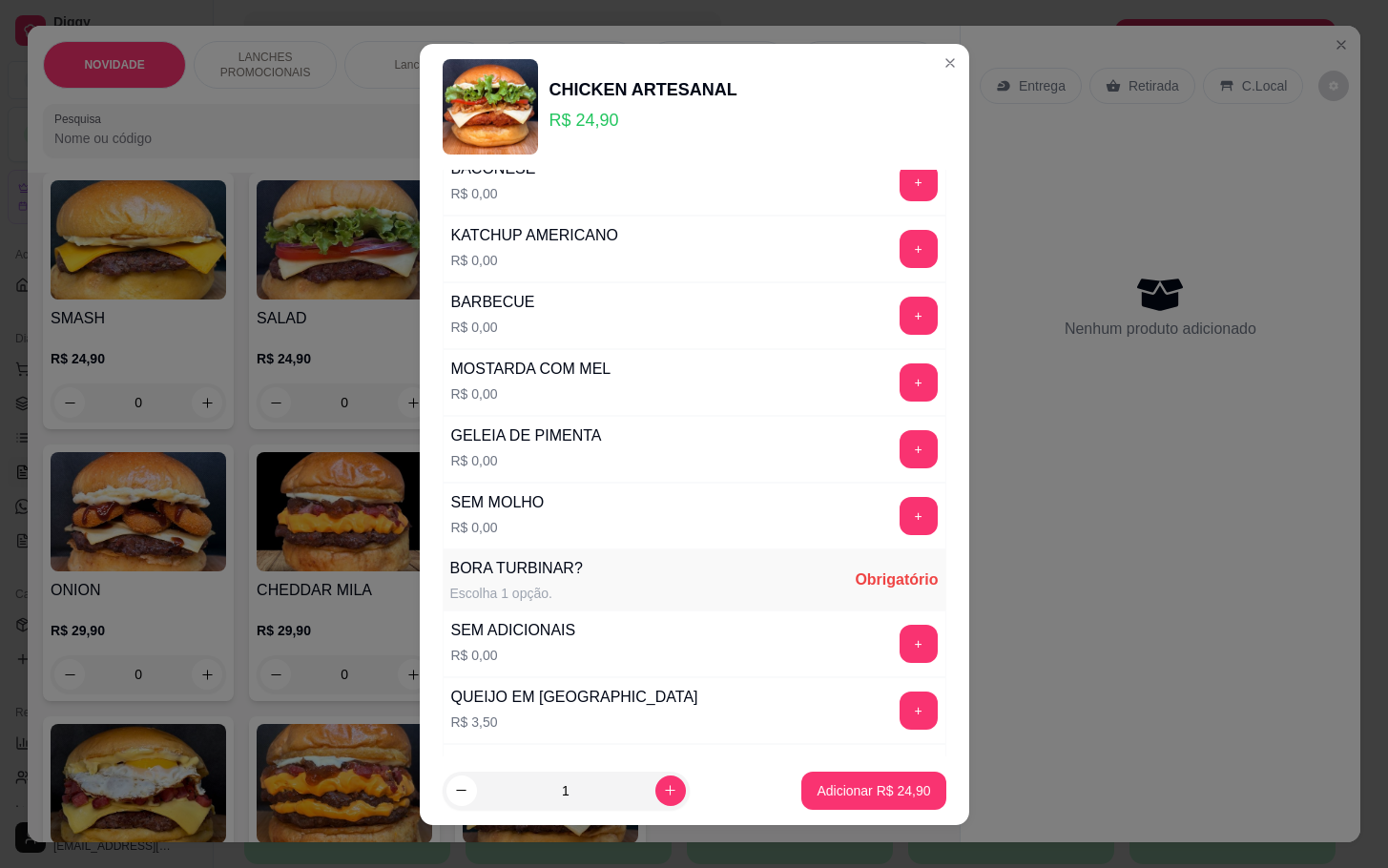
scroll to position [0, 0]
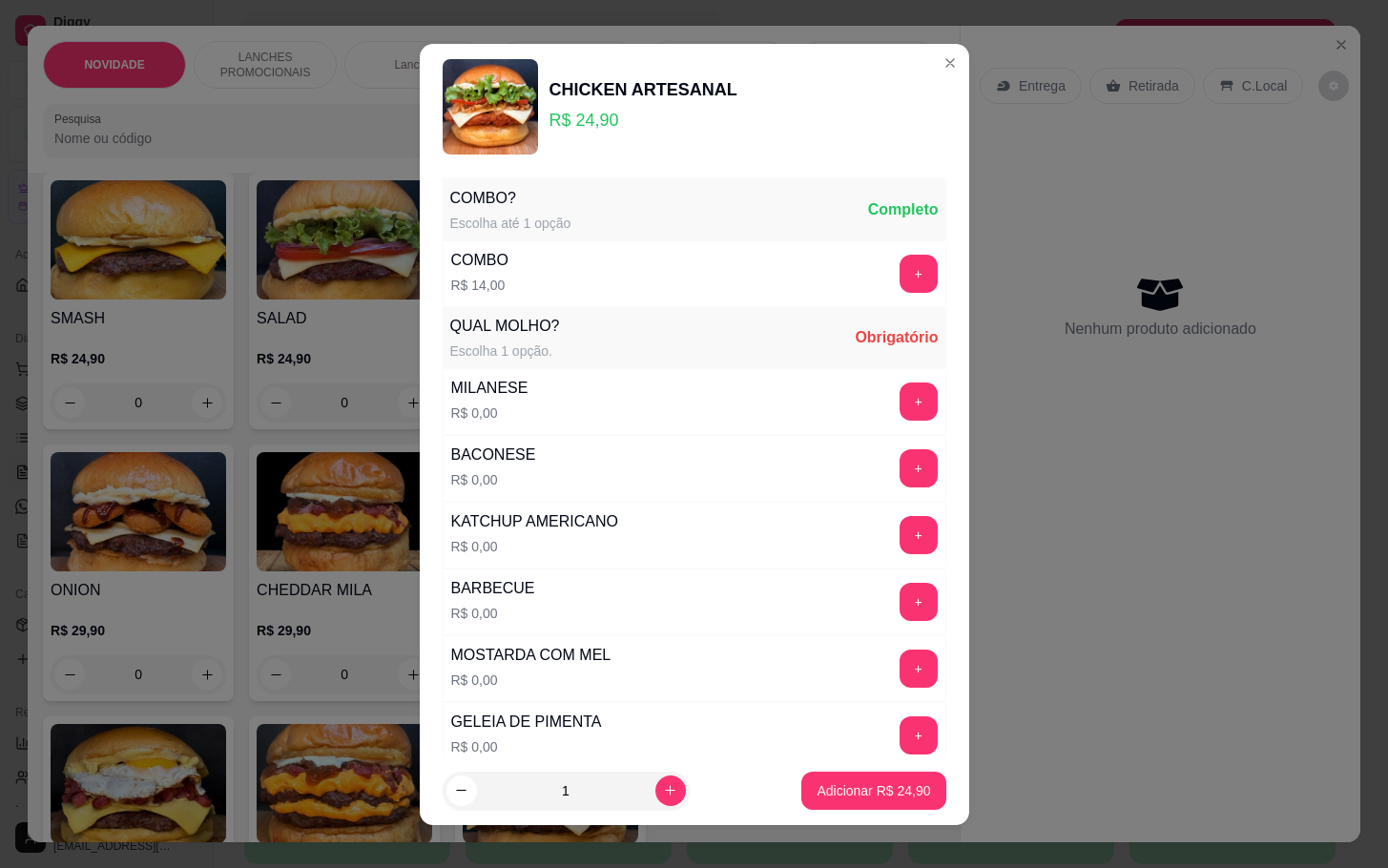
click at [848, 493] on div "BACONESE R$ 0,00 +" at bounding box center [694, 468] width 504 height 67
click at [900, 488] on button "+" at bounding box center [919, 468] width 38 height 38
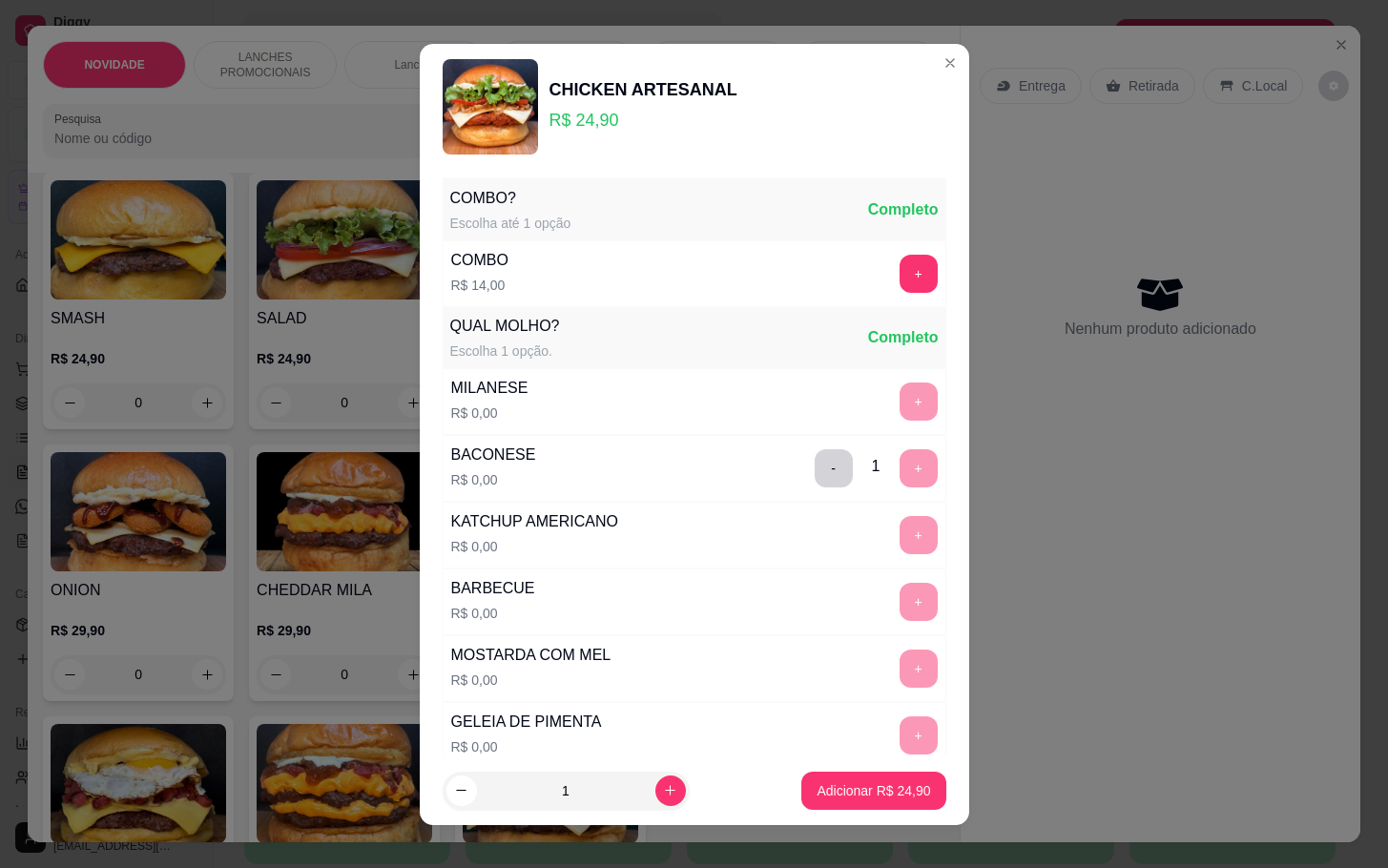
scroll to position [697, 0]
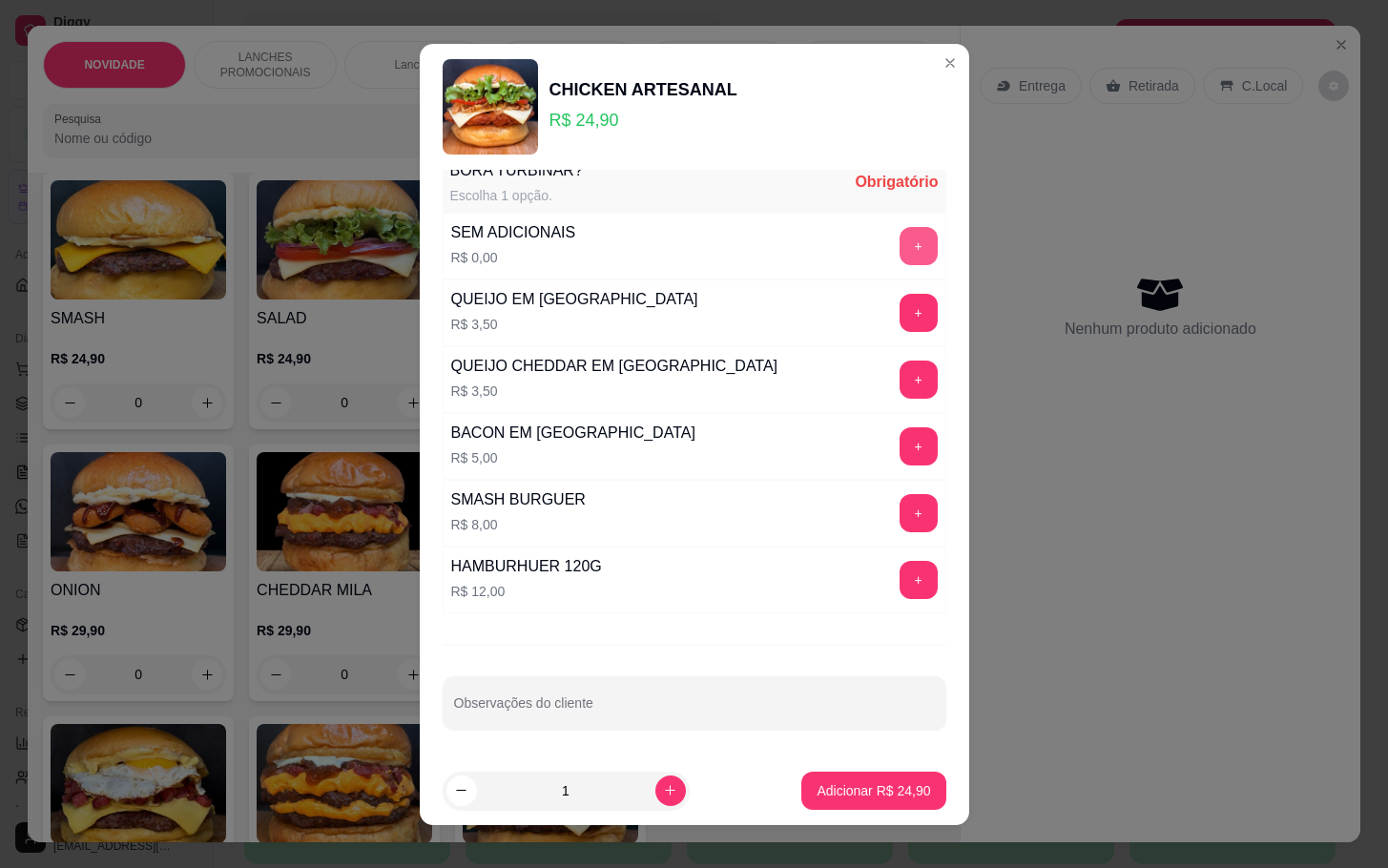
click at [900, 238] on button "+" at bounding box center [919, 245] width 38 height 38
click at [831, 776] on button "Adicionar R$ 24,90" at bounding box center [873, 790] width 144 height 38
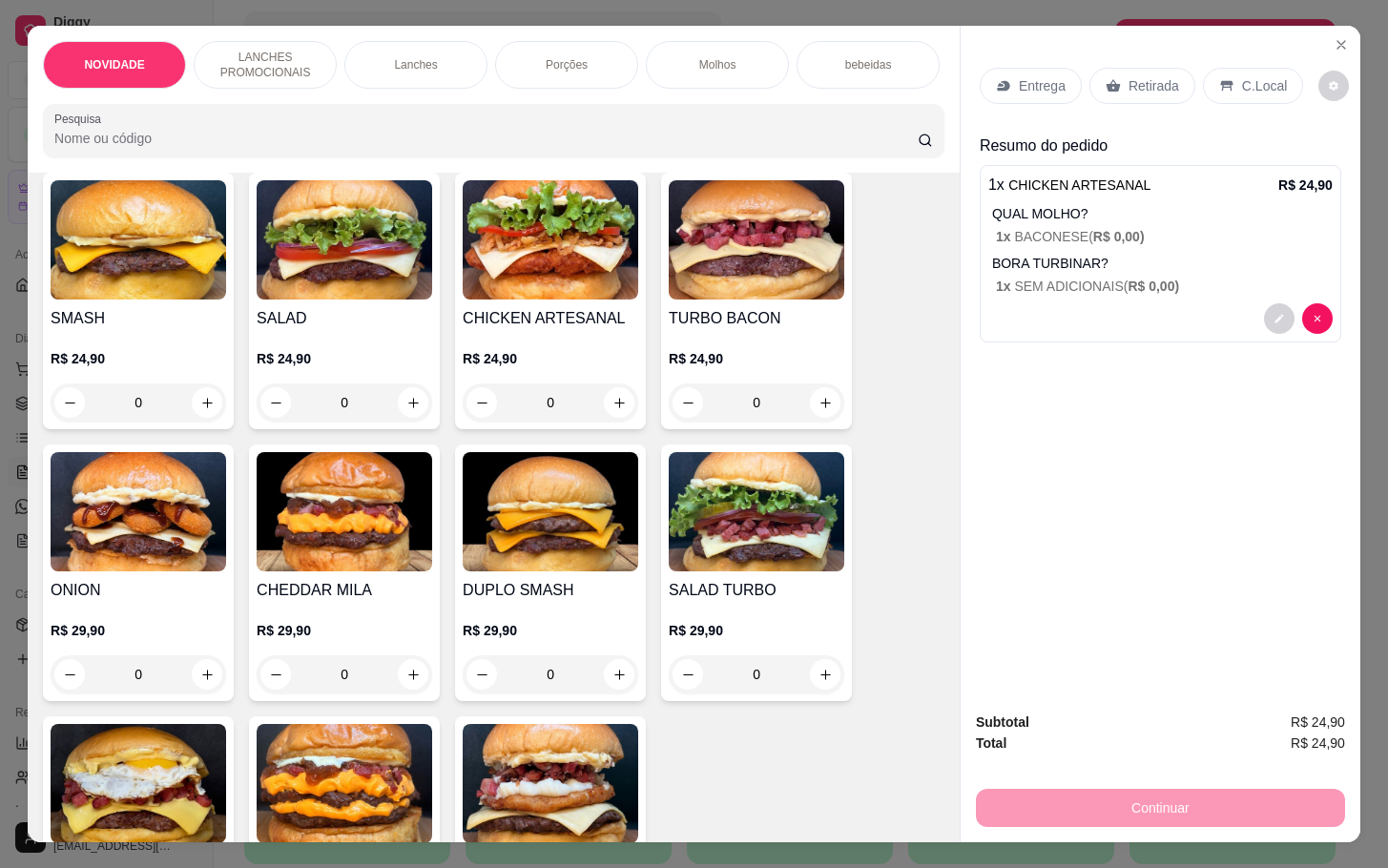
click at [605, 261] on img at bounding box center [550, 239] width 175 height 119
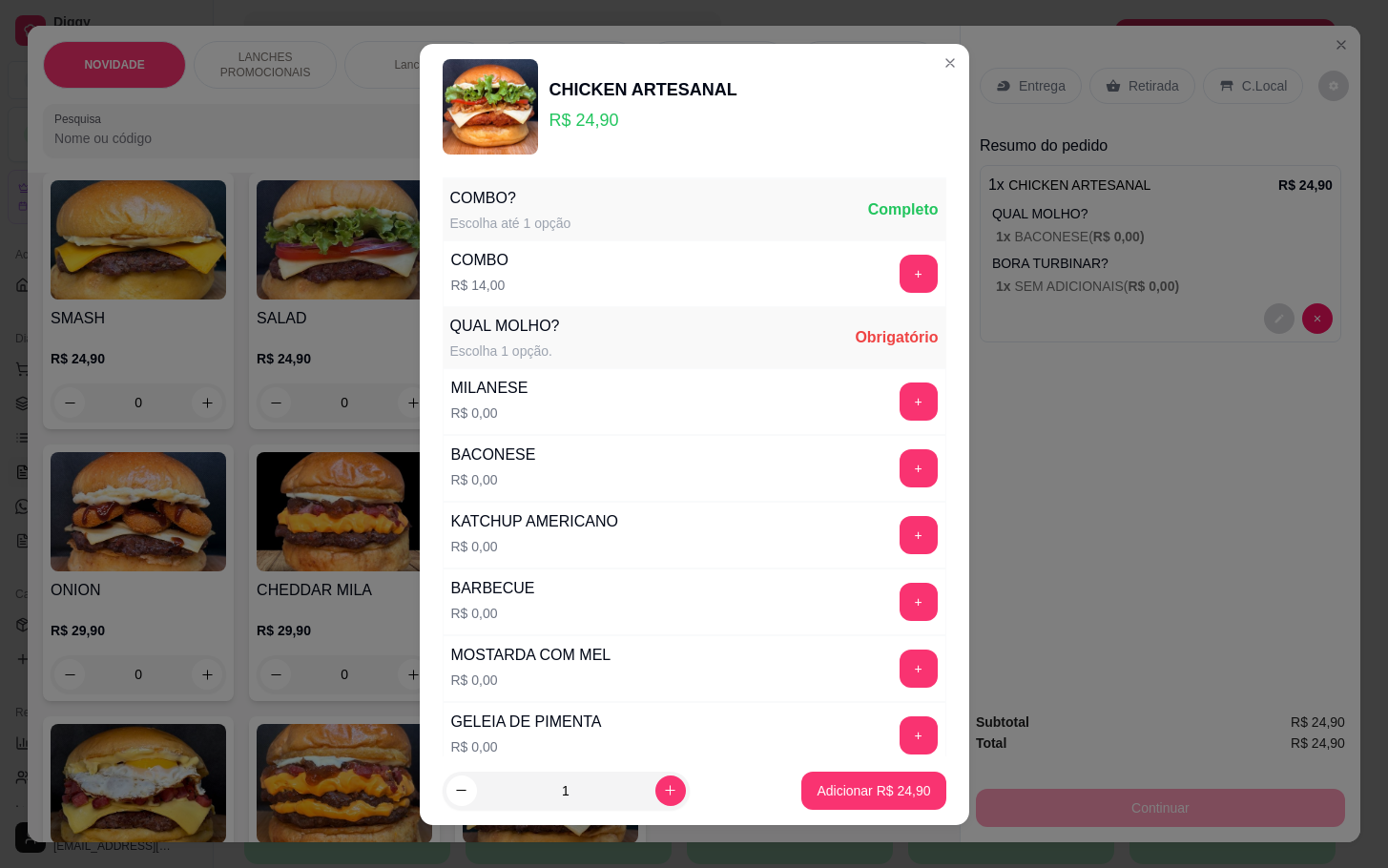
scroll to position [143, 0]
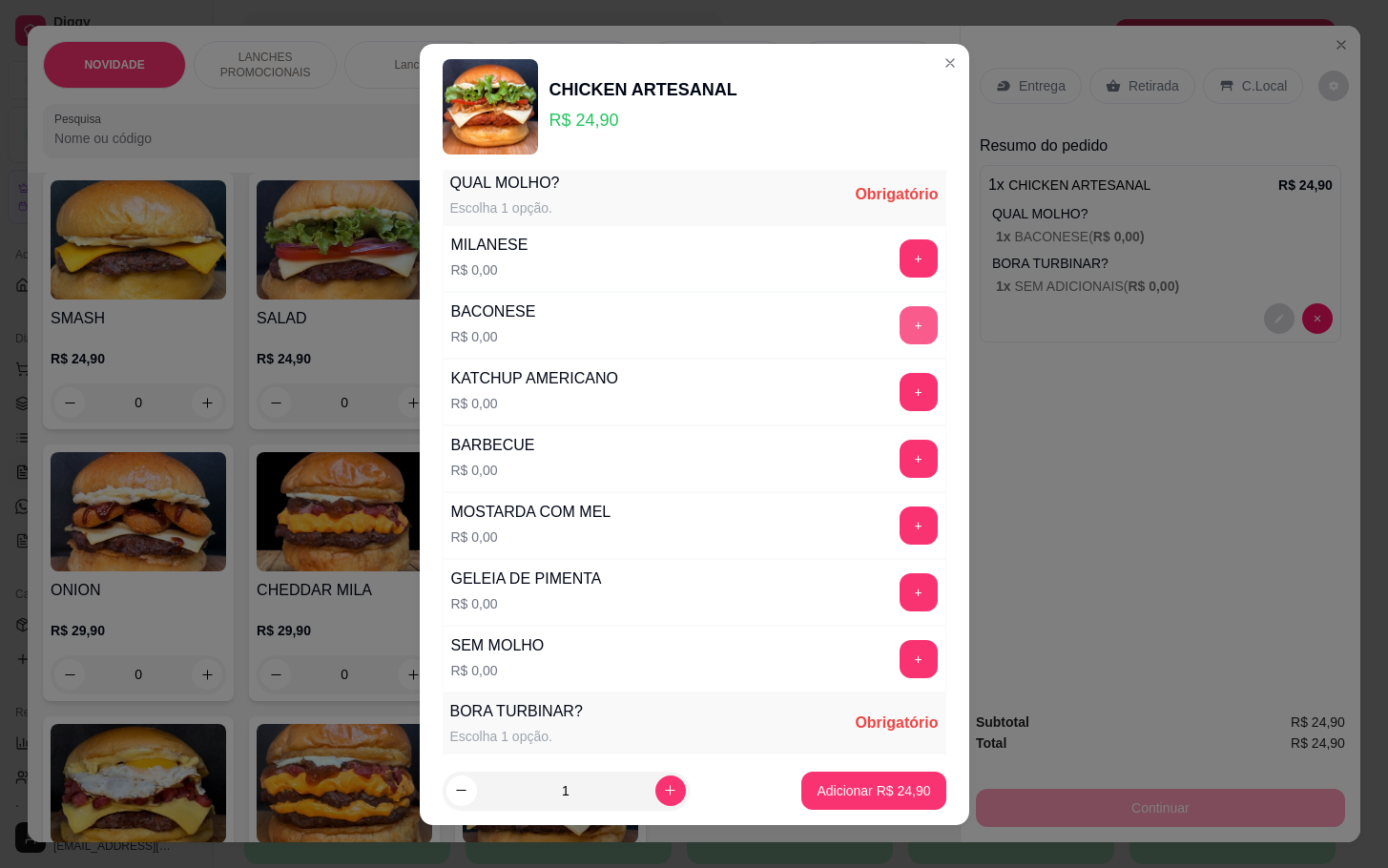
click at [900, 336] on button "+" at bounding box center [919, 325] width 38 height 38
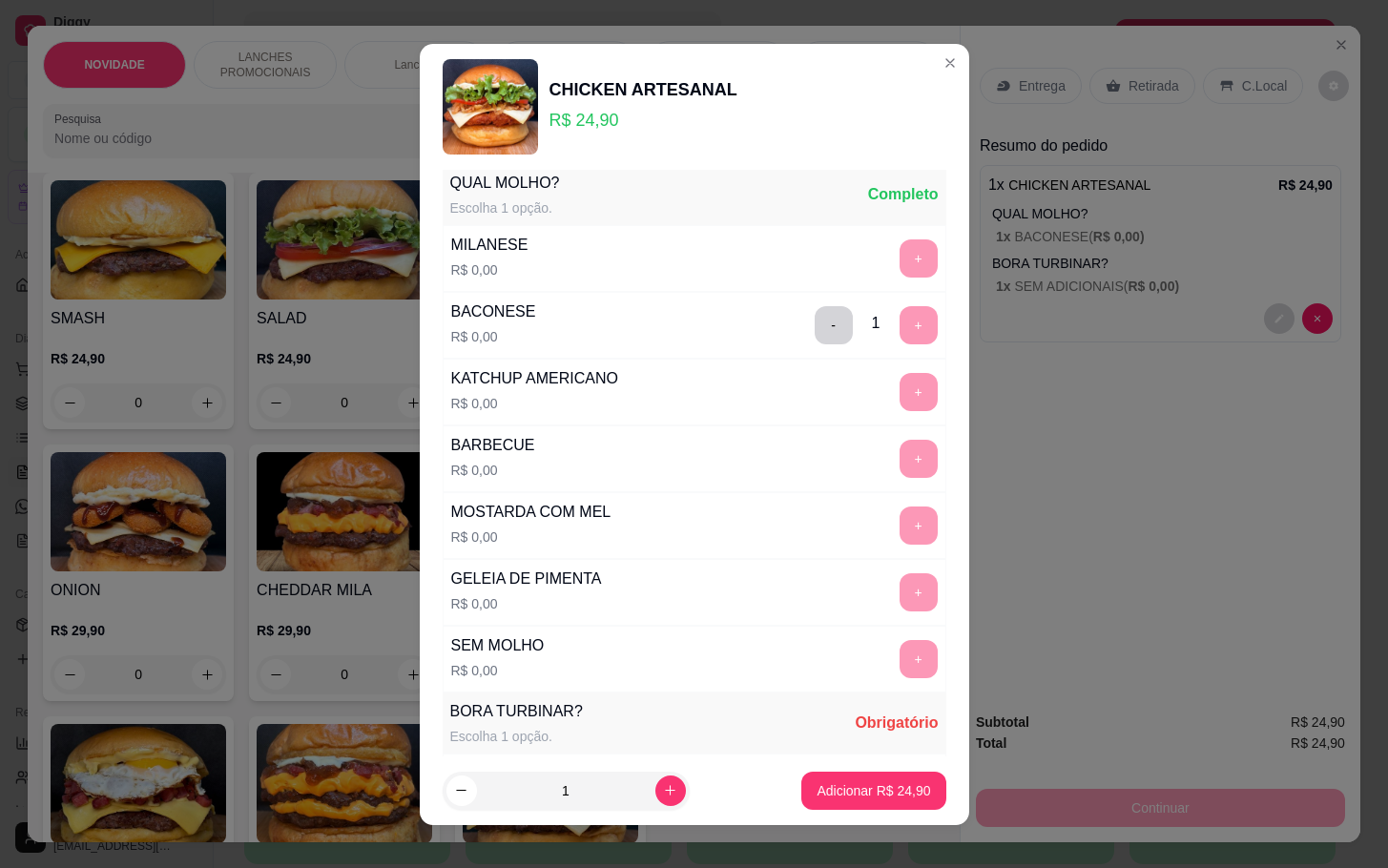
scroll to position [697, 0]
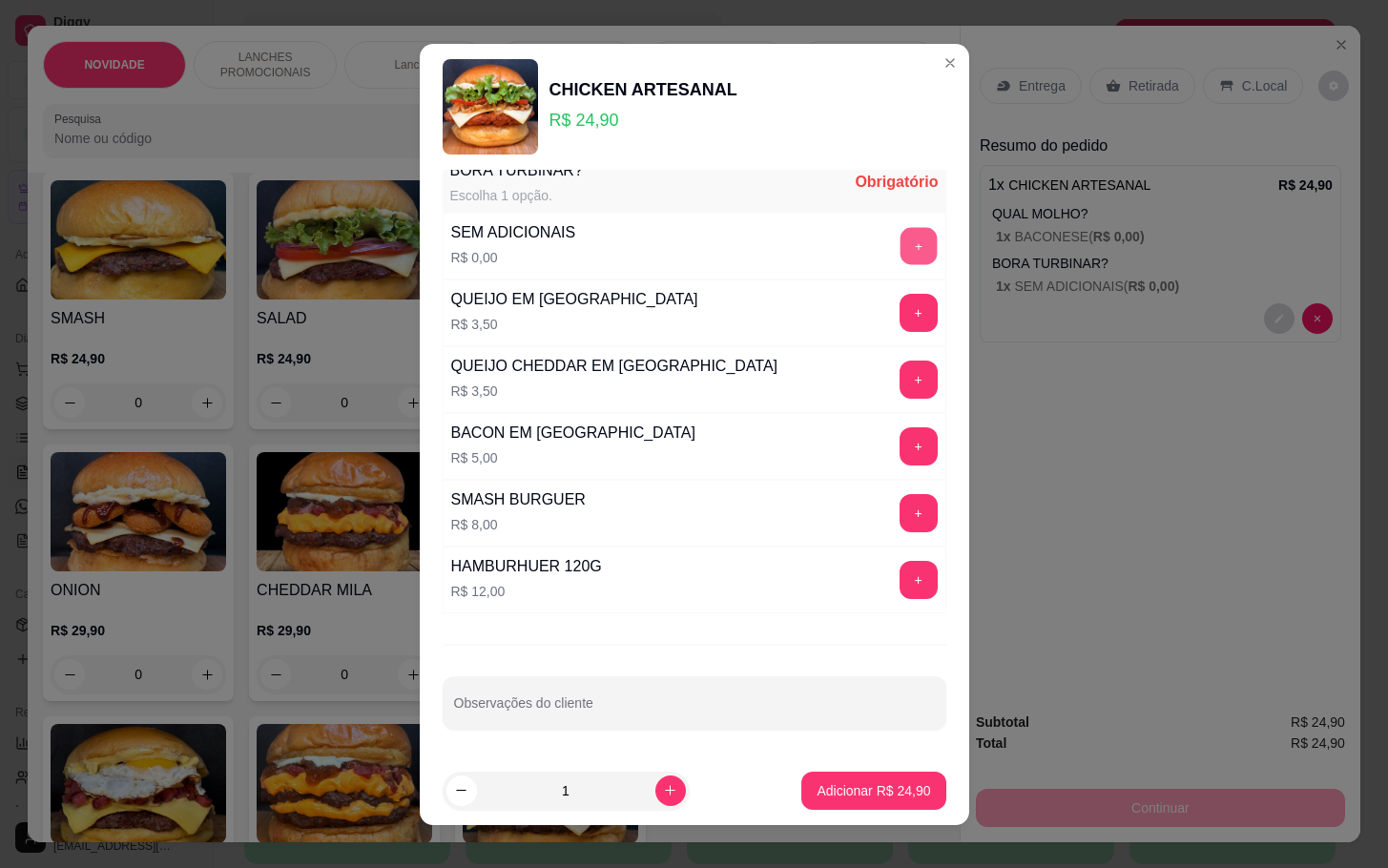
click at [900, 254] on button "+" at bounding box center [919, 245] width 37 height 37
click at [870, 773] on button "Adicionar R$ 24,90" at bounding box center [874, 790] width 140 height 37
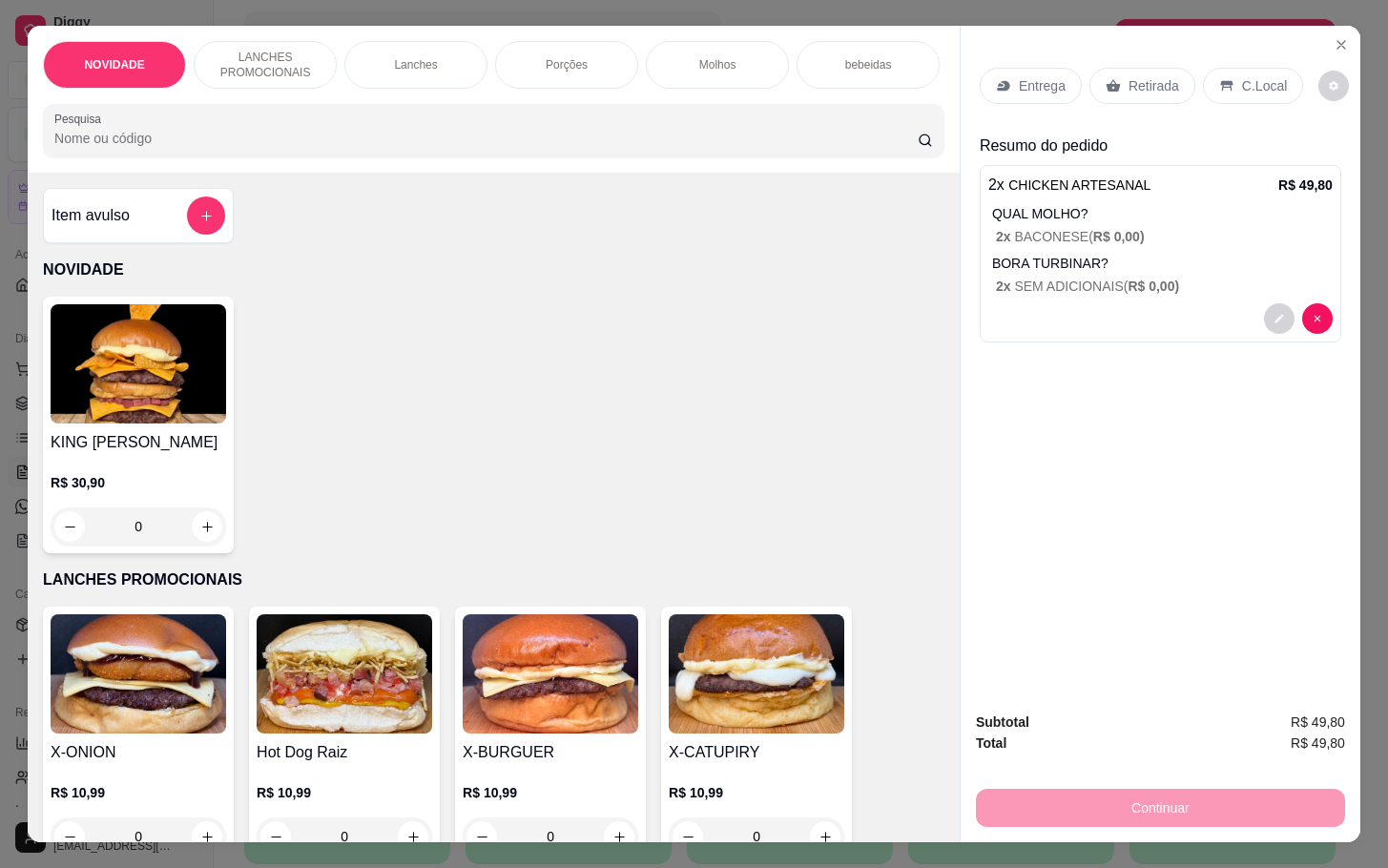
scroll to position [572, 0]
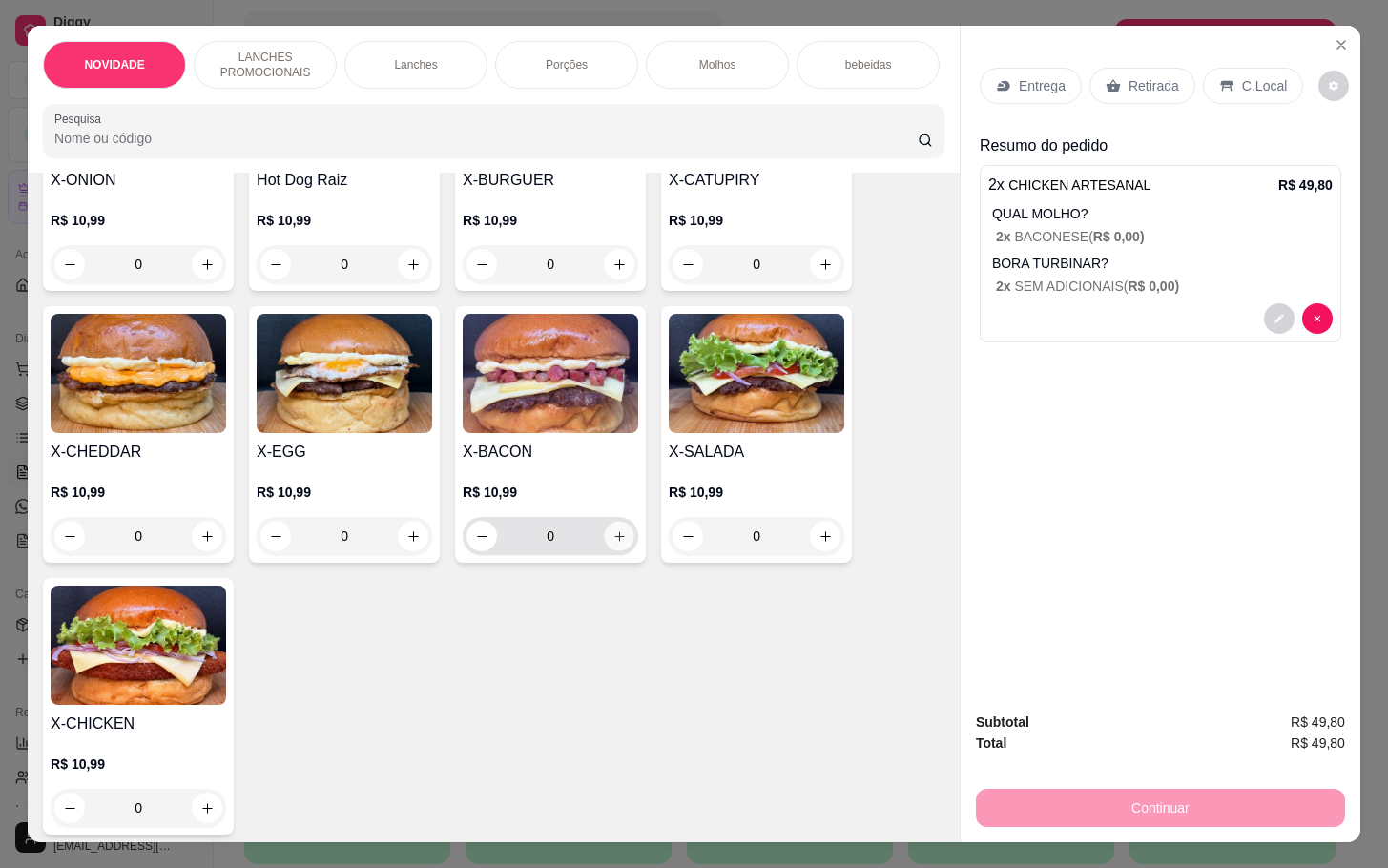
click at [612, 544] on icon "increase-product-quantity" at bounding box center [619, 536] width 15 height 15
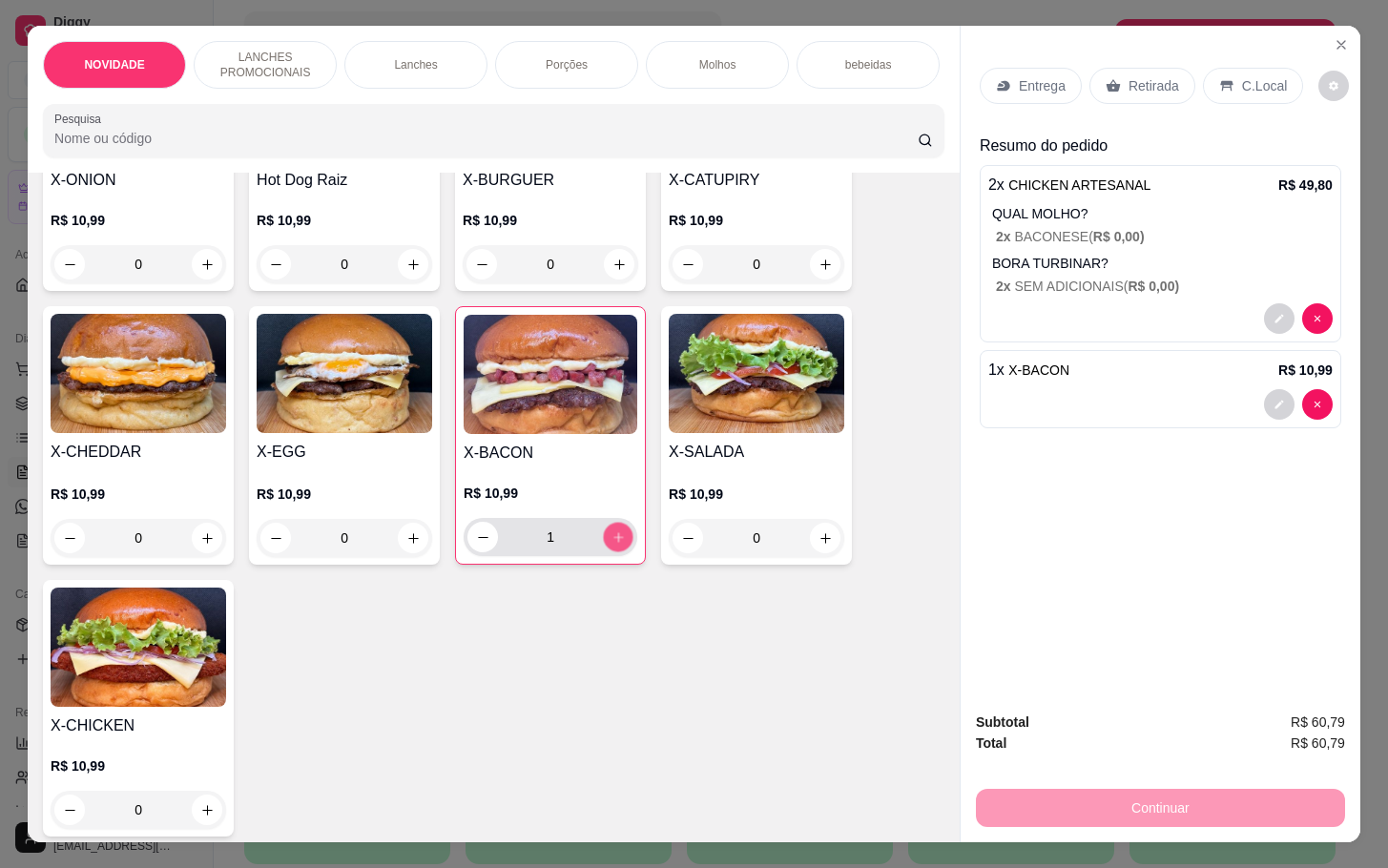
click at [611, 545] on icon "increase-product-quantity" at bounding box center [618, 537] width 15 height 15
click at [482, 548] on button "decrease-product-quantity" at bounding box center [482, 536] width 31 height 31
click at [482, 548] on button "decrease-product-quantity" at bounding box center [483, 537] width 30 height 30
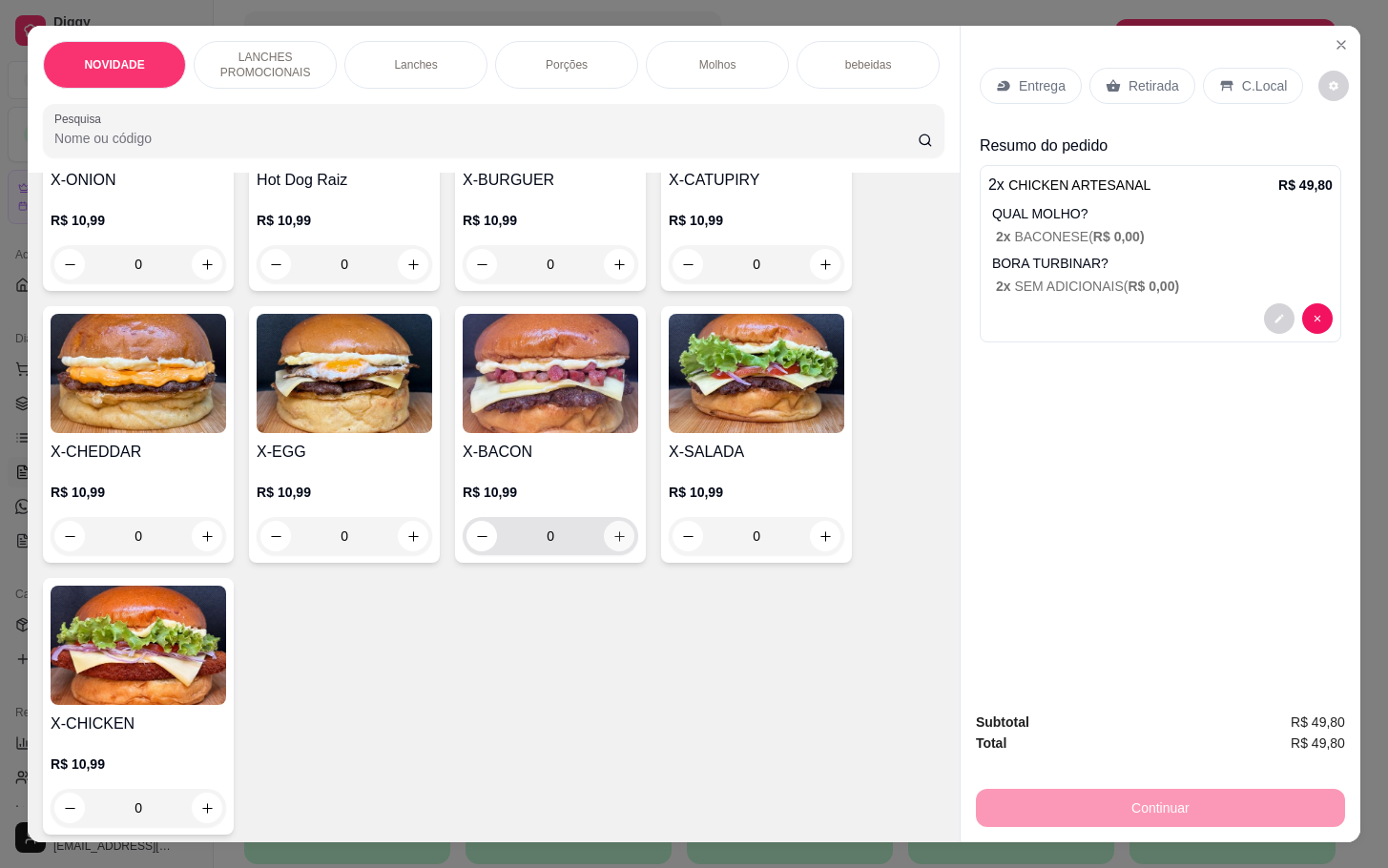
click at [612, 544] on icon "increase-product-quantity" at bounding box center [619, 536] width 15 height 15
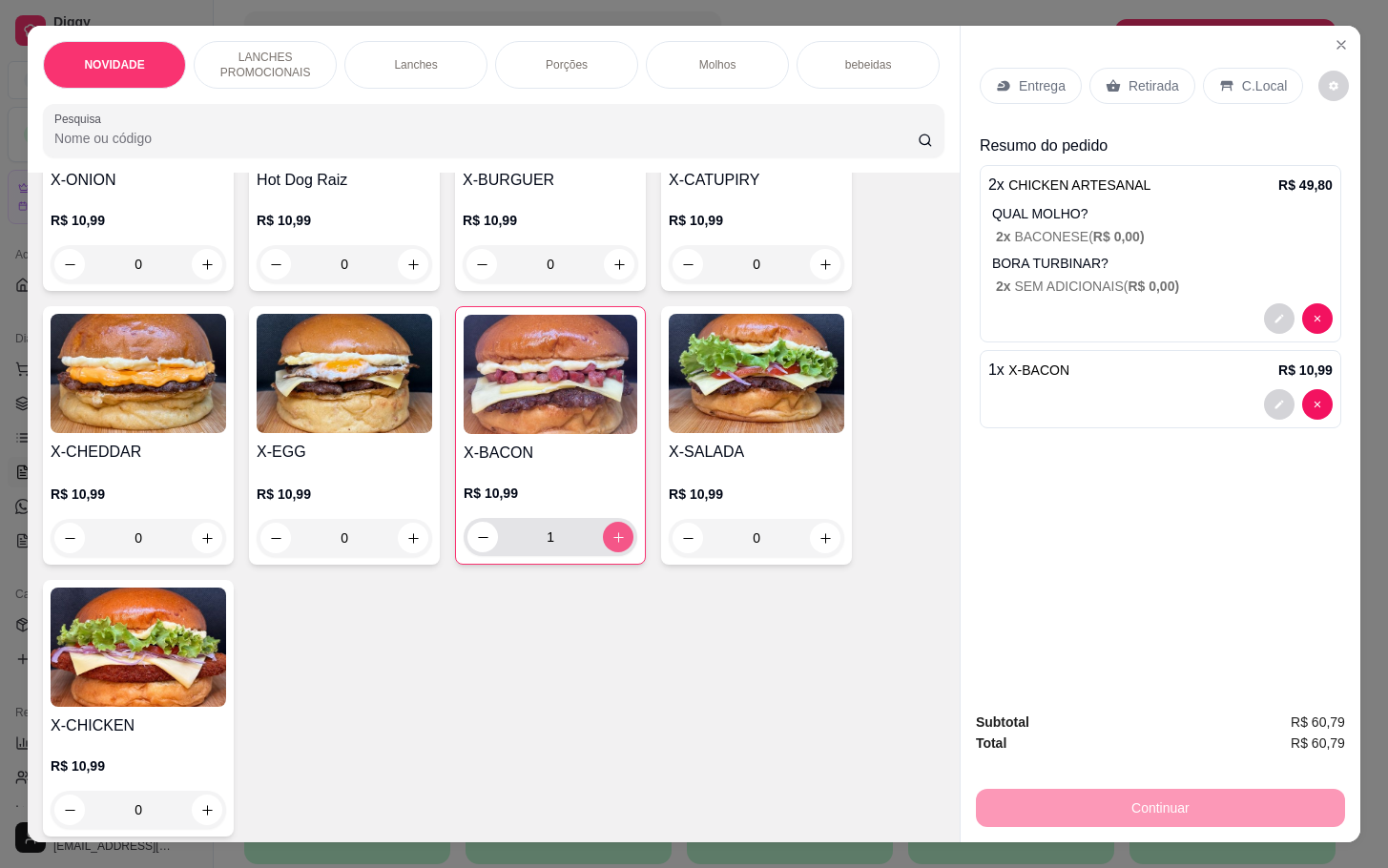
click at [611, 545] on icon "increase-product-quantity" at bounding box center [618, 537] width 15 height 15
type input "3"
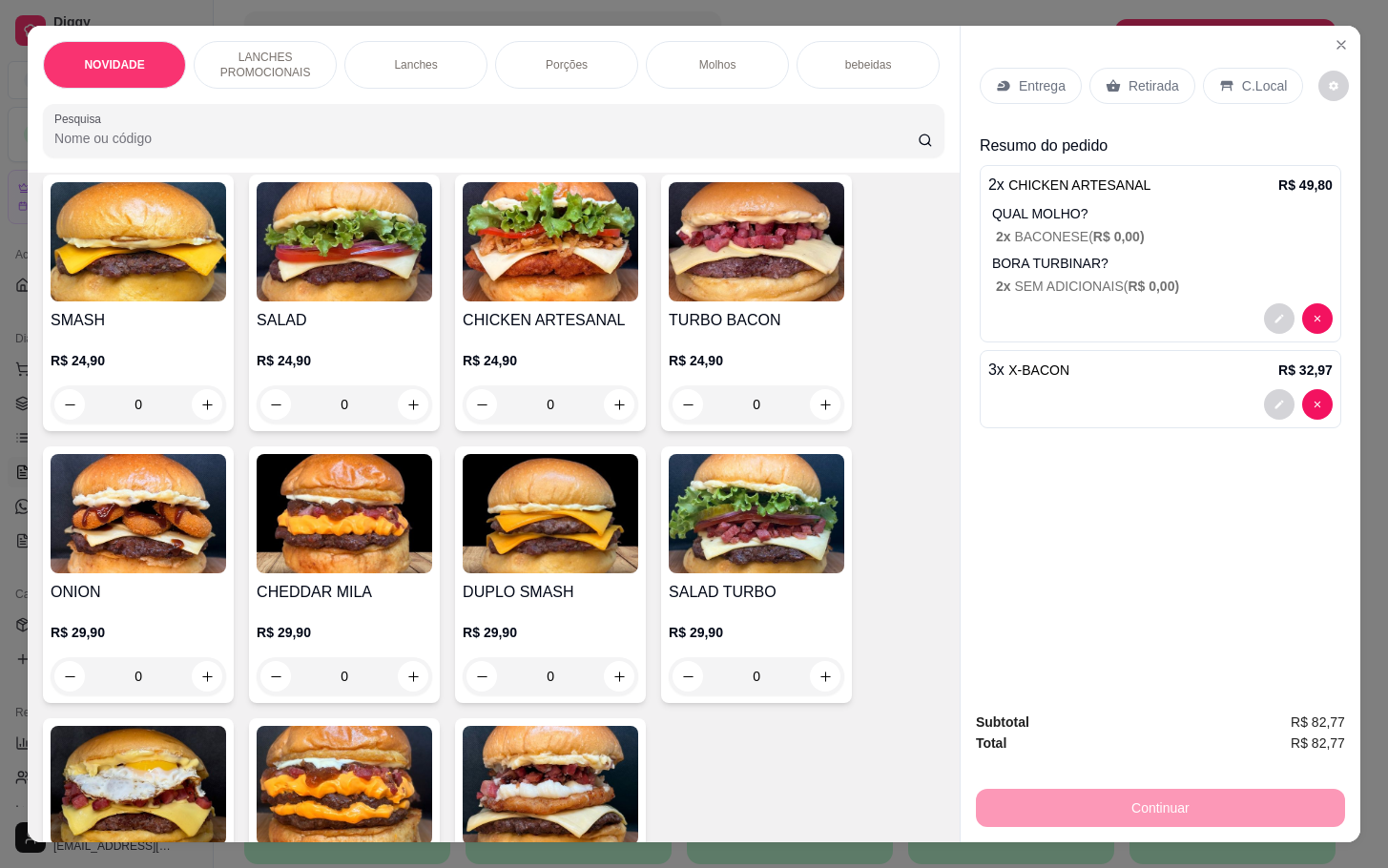
scroll to position [1144, 0]
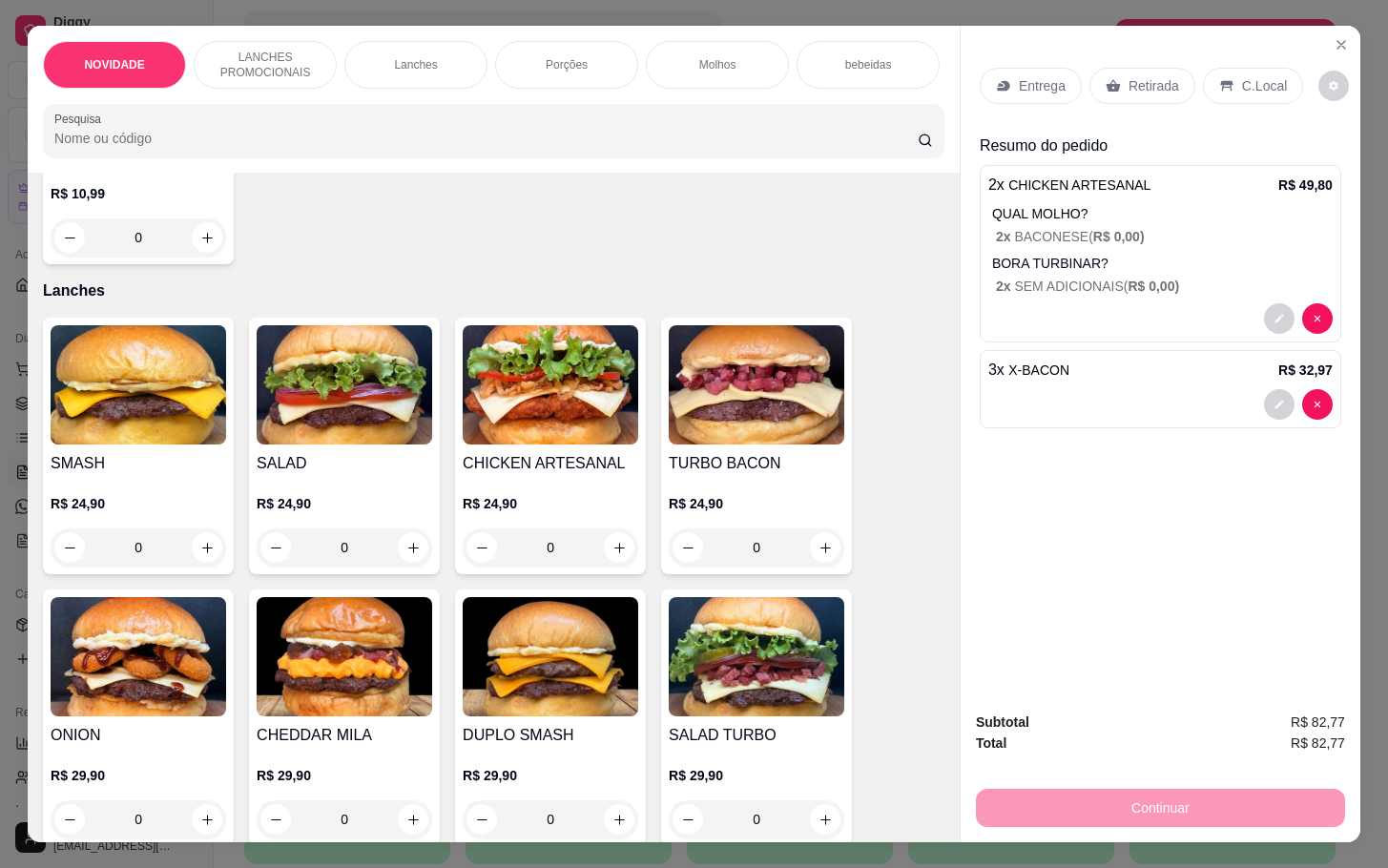
click at [604, 441] on img at bounding box center [550, 384] width 175 height 119
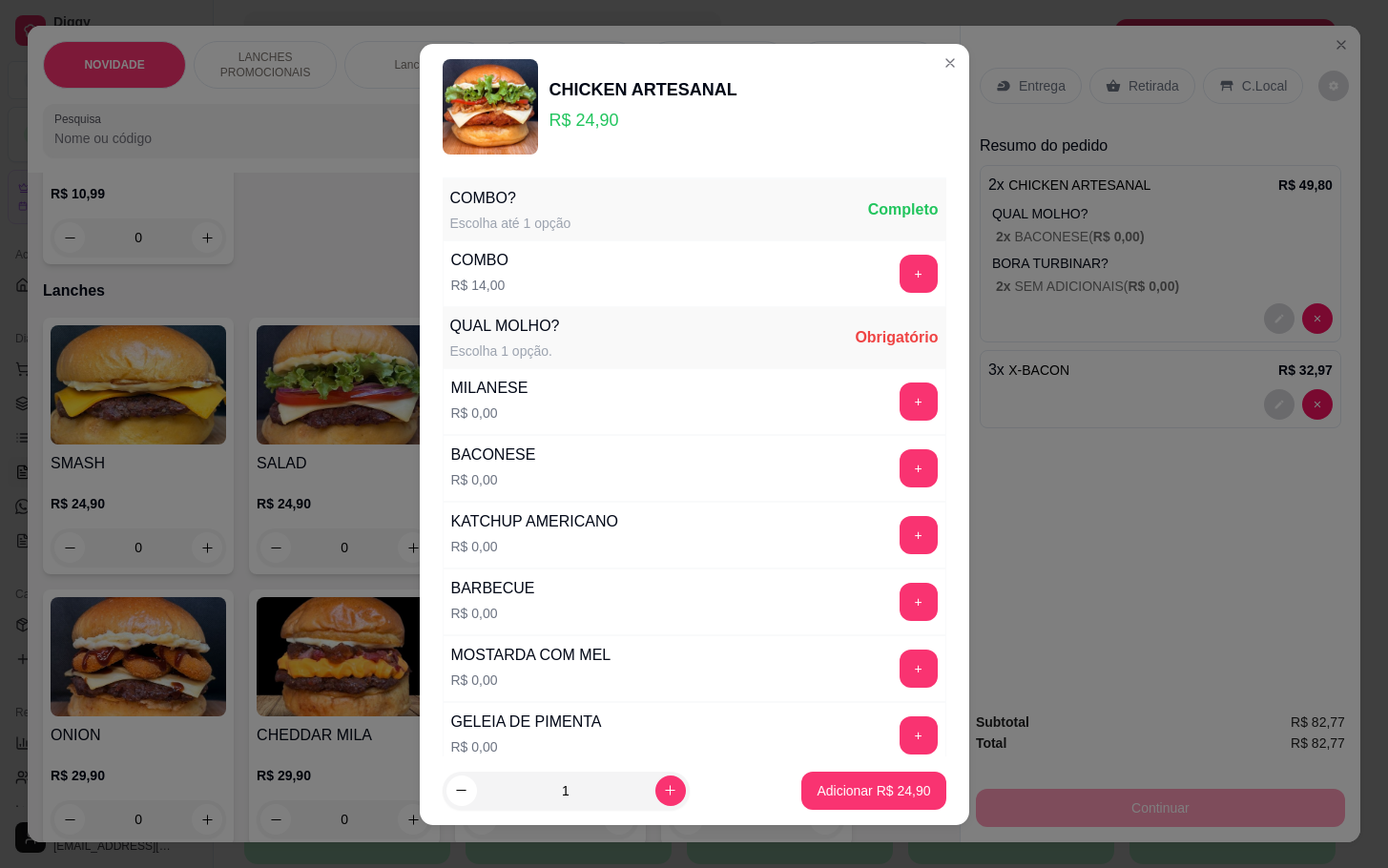
click at [934, 73] on header "CHICKEN ARTESANAL R$ 24,90" at bounding box center [694, 107] width 549 height 126
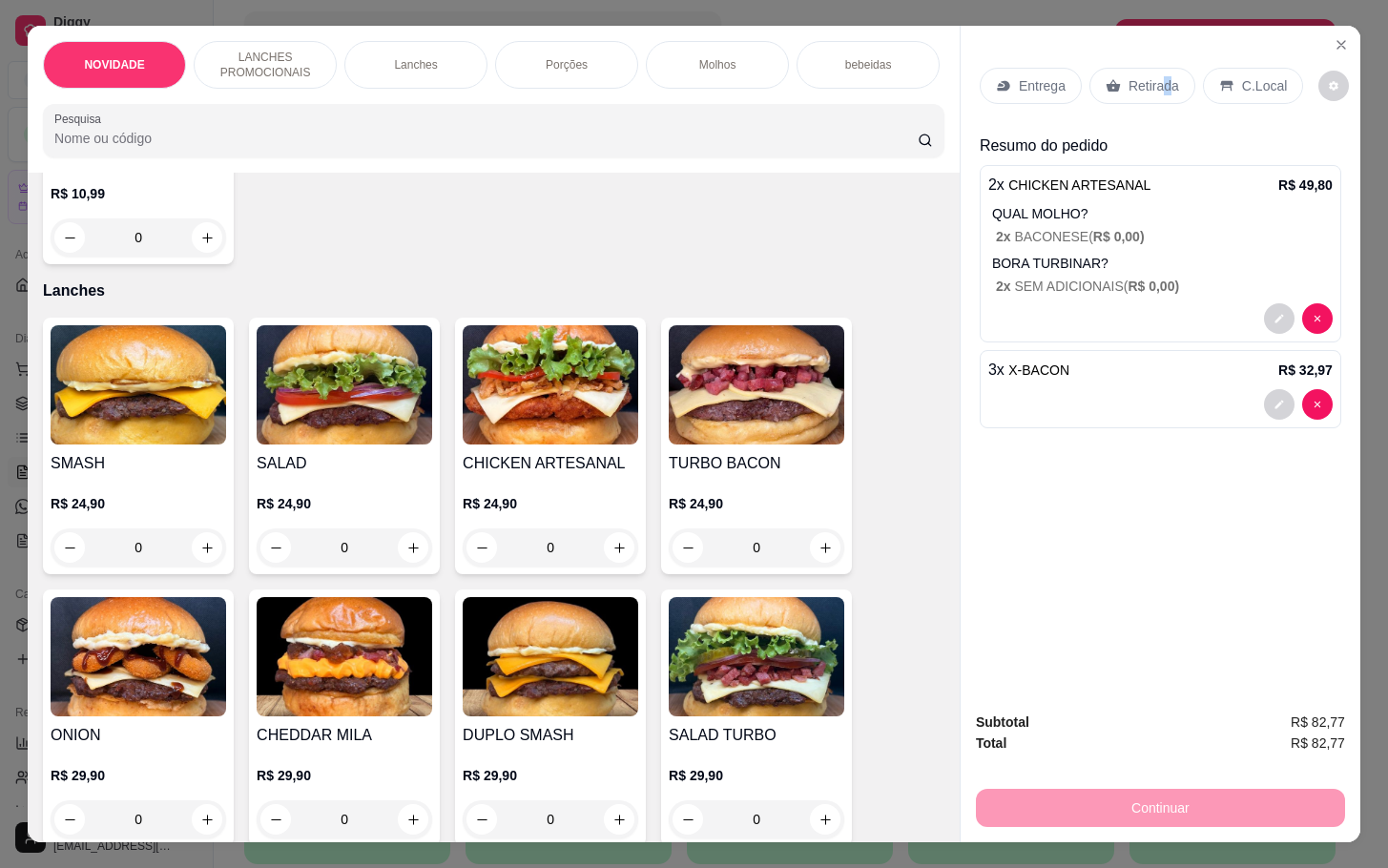
click at [1154, 68] on div "Retirada" at bounding box center [1142, 86] width 105 height 36
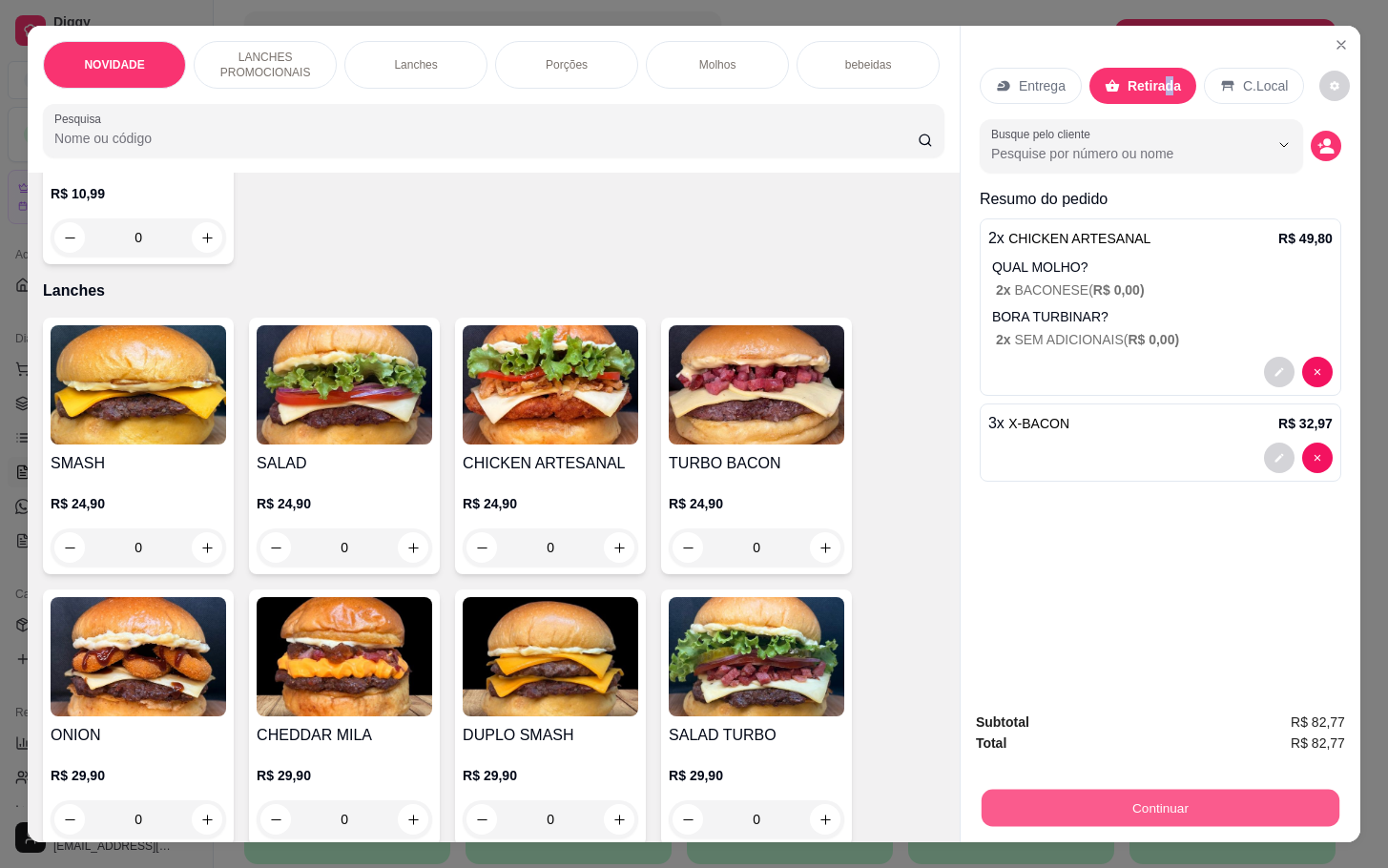
click at [1087, 788] on button "Continuar" at bounding box center [1160, 807] width 358 height 37
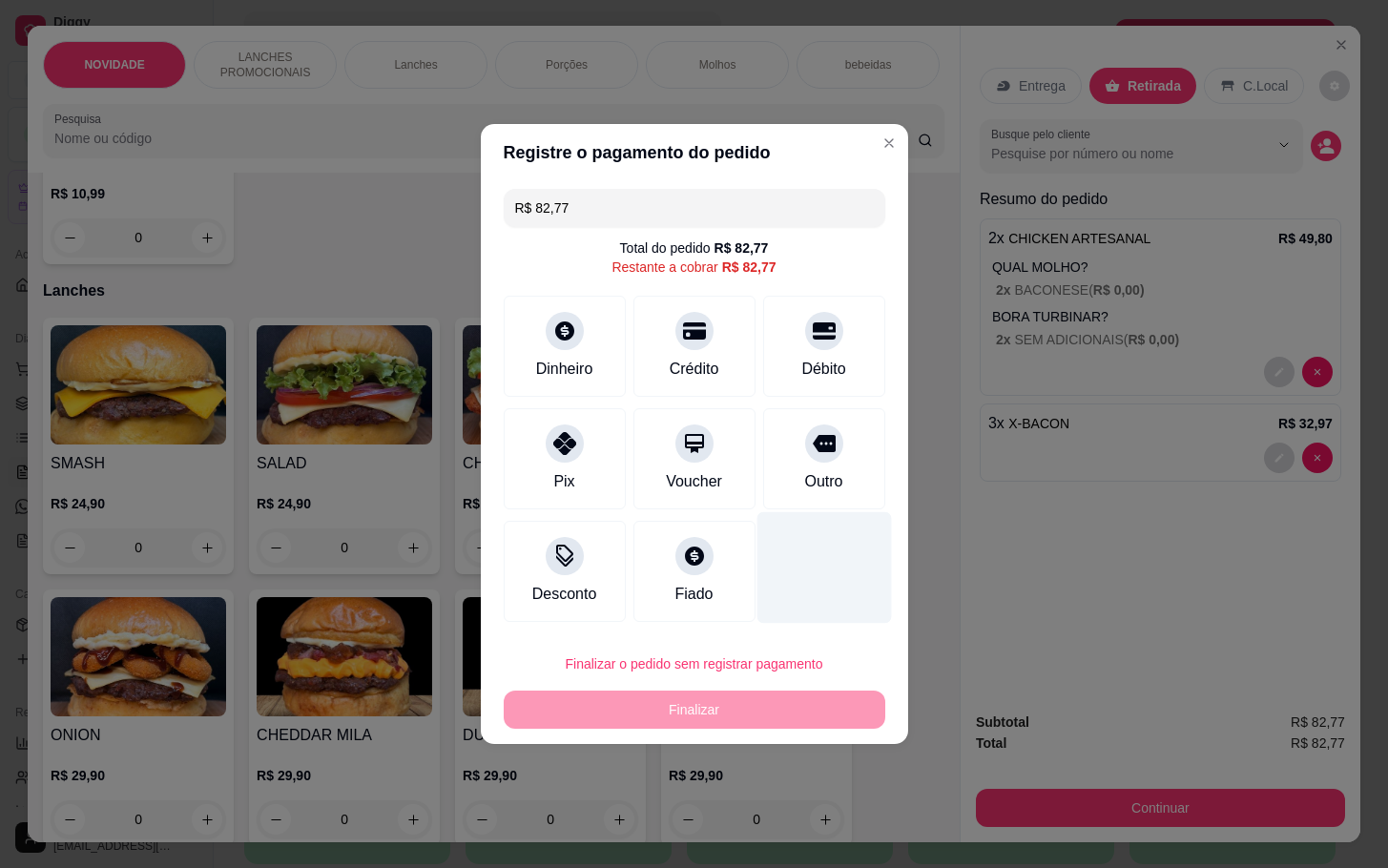
click at [771, 507] on div "Outro" at bounding box center [824, 458] width 122 height 101
type input "R$ 0,00"
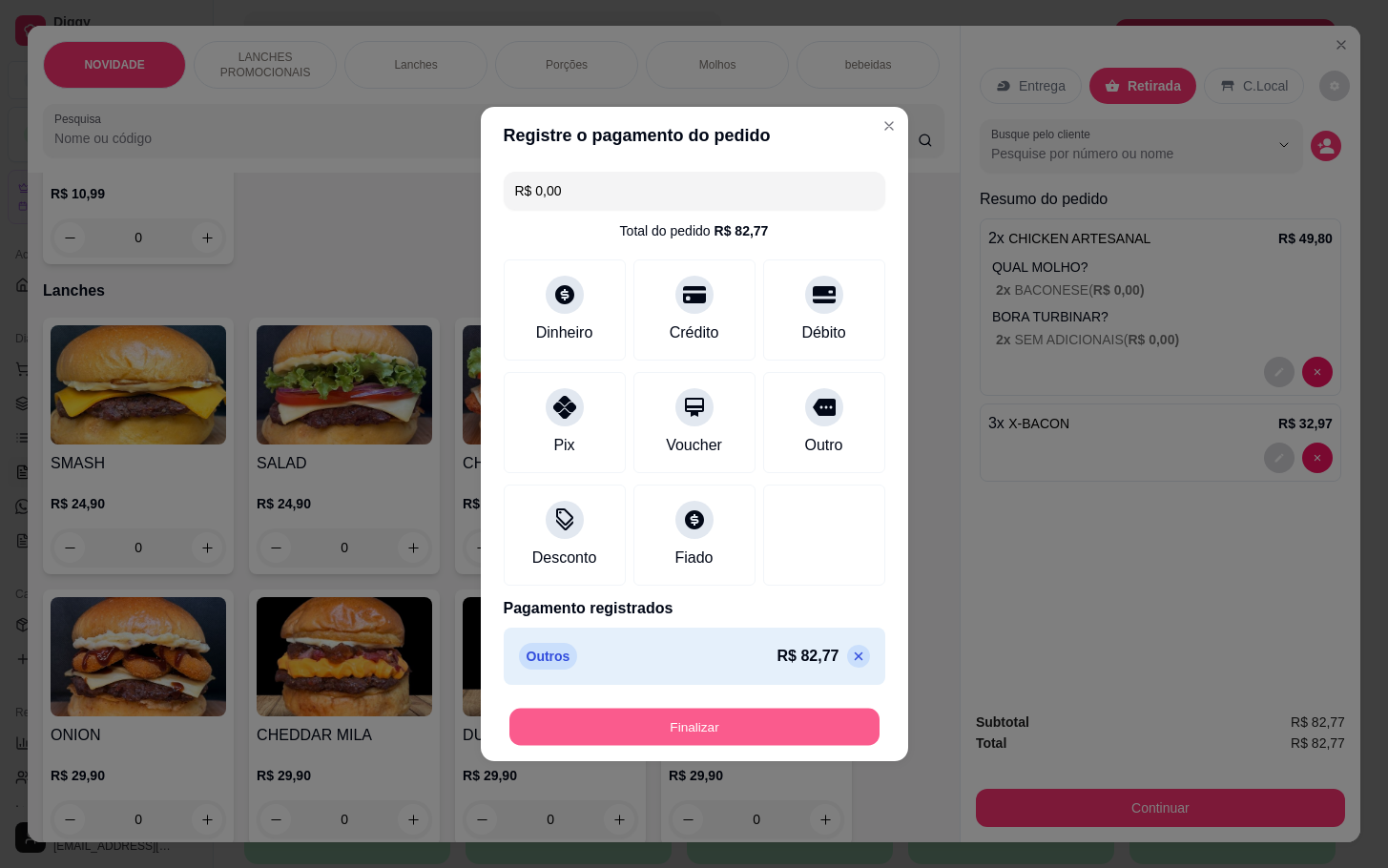
click at [764, 732] on button "Finalizar" at bounding box center [695, 727] width 371 height 37
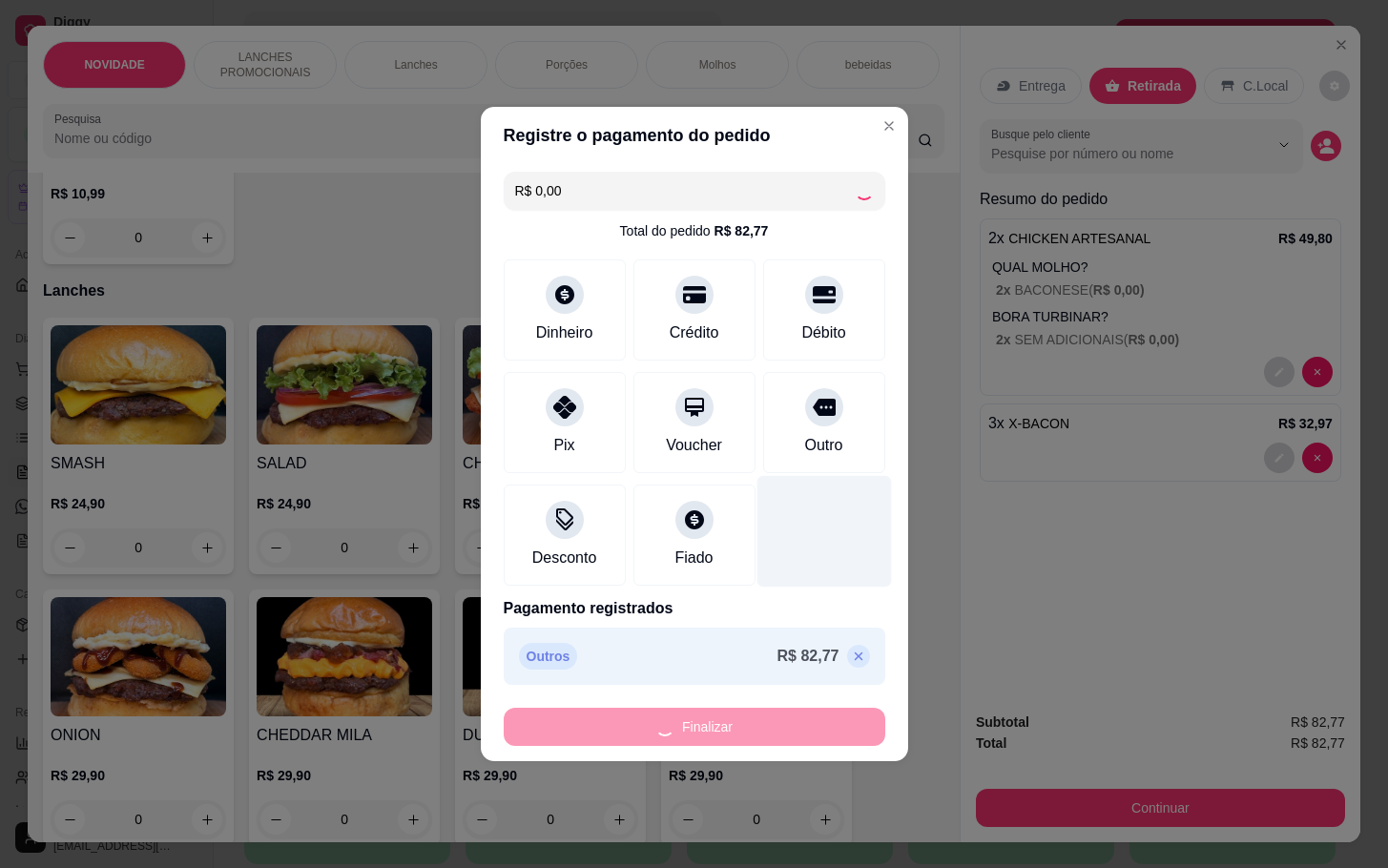
type input "0"
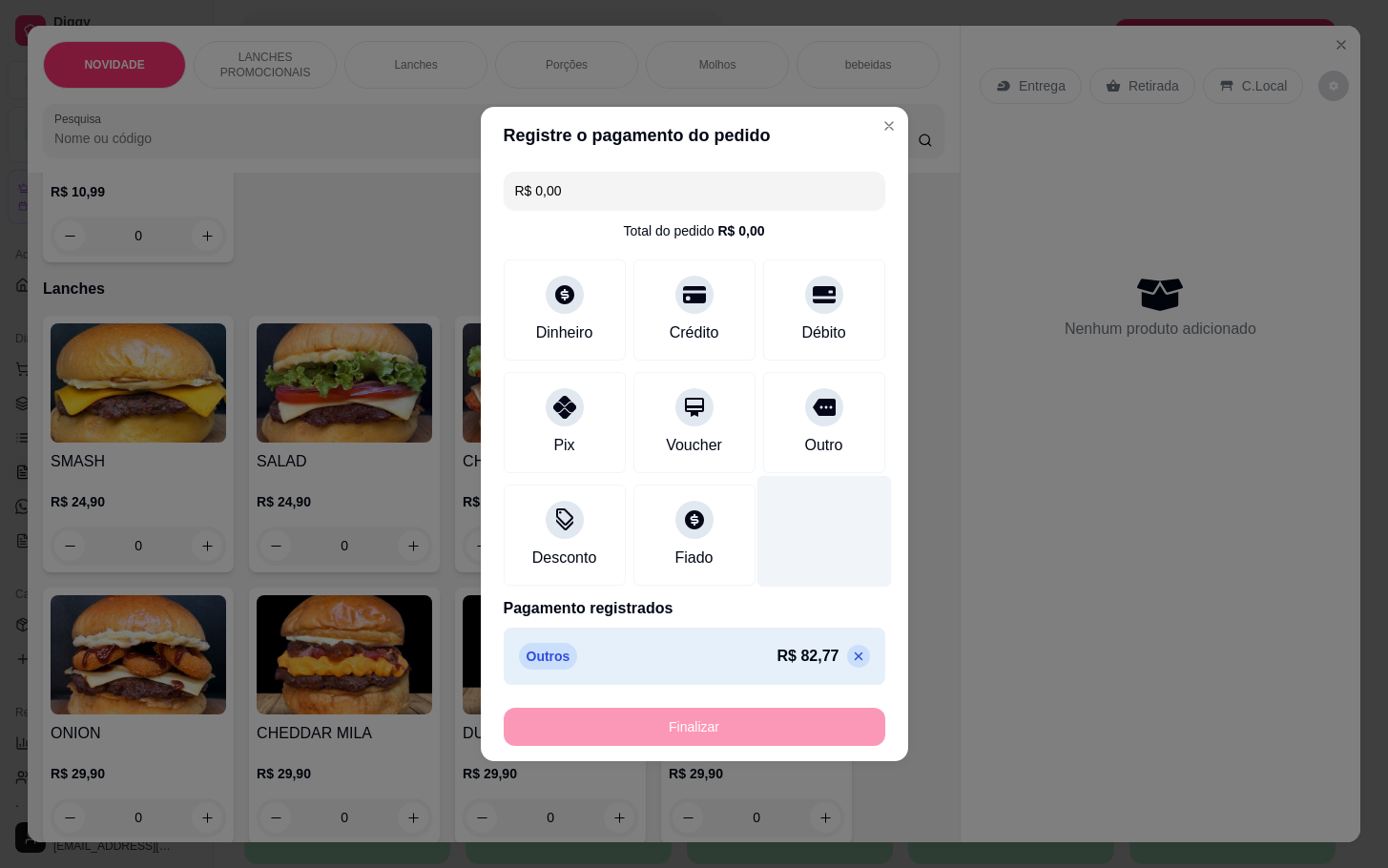
type input "-R$ 82,77"
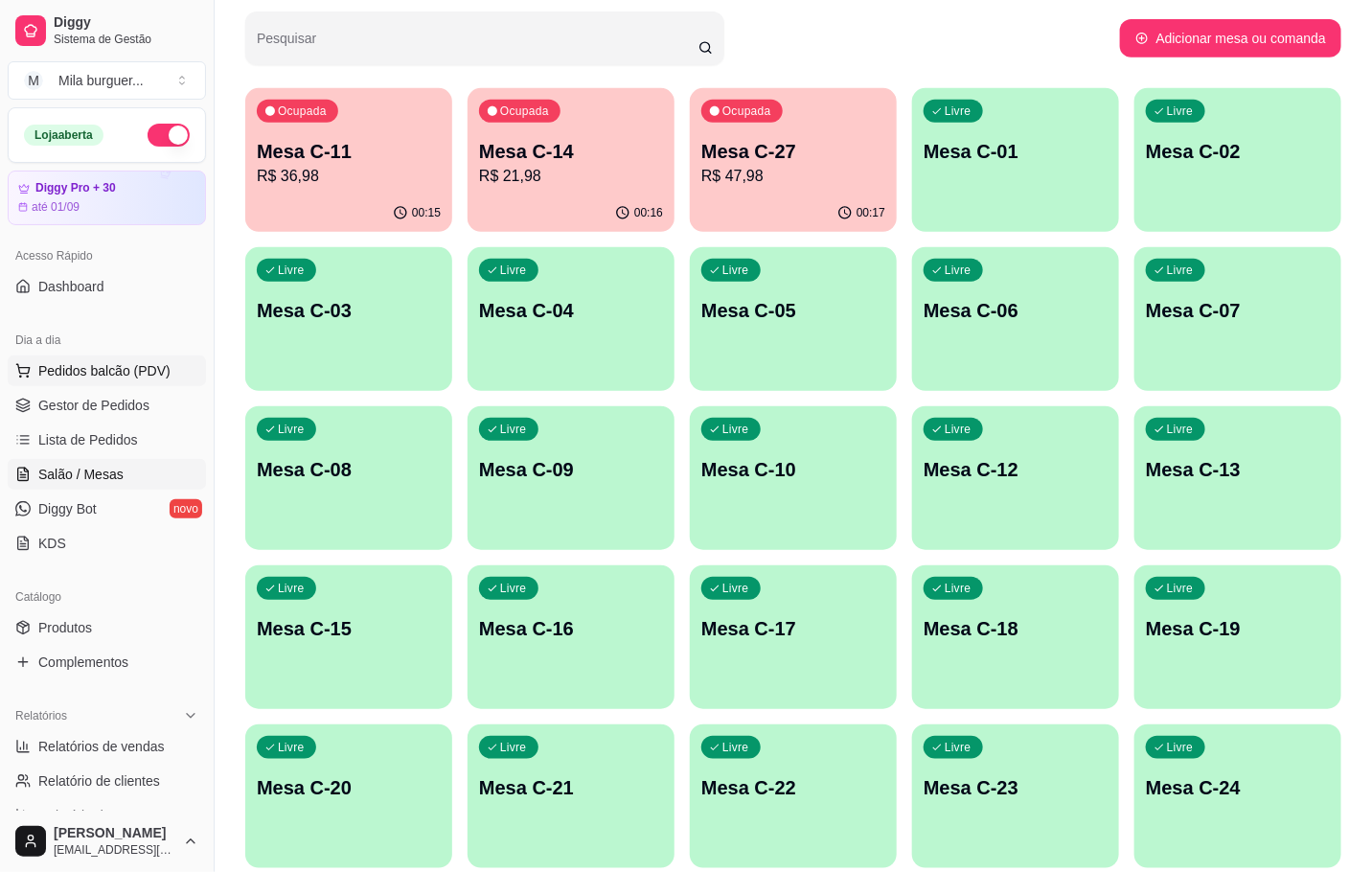
click at [134, 380] on span "Pedidos balcão (PDV)" at bounding box center [105, 370] width 133 height 19
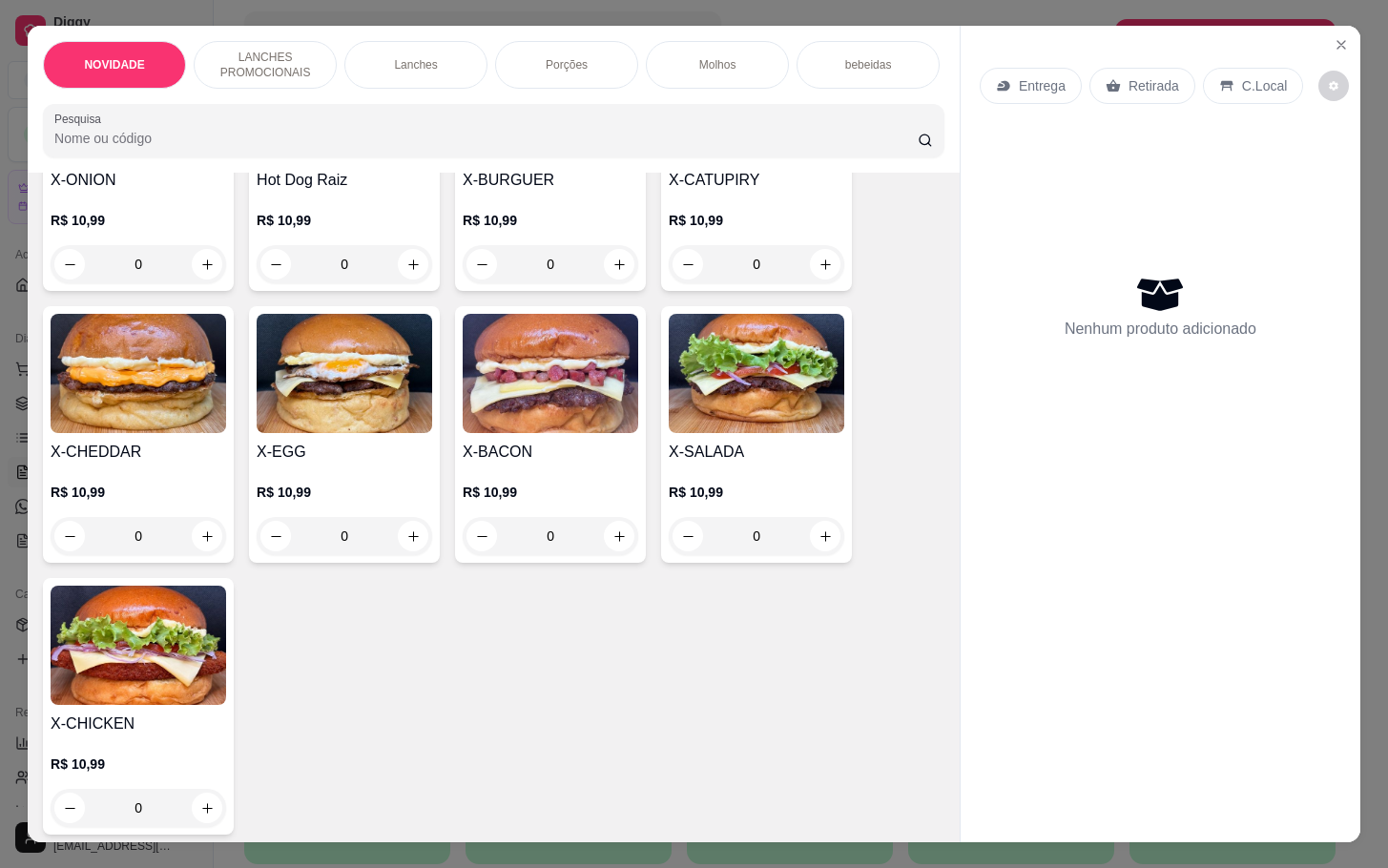
scroll to position [430, 0]
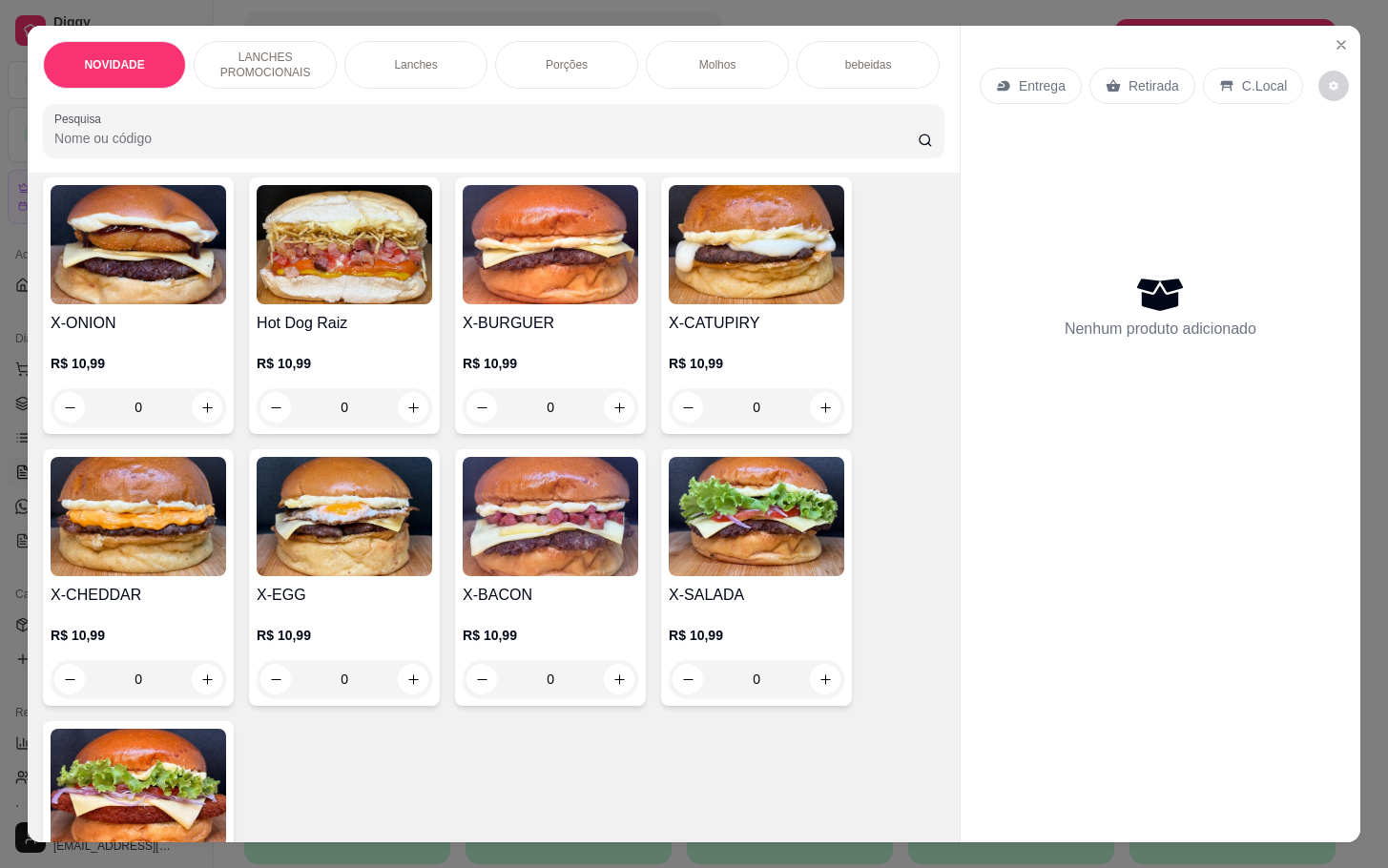
click at [108, 503] on img at bounding box center [138, 516] width 175 height 119
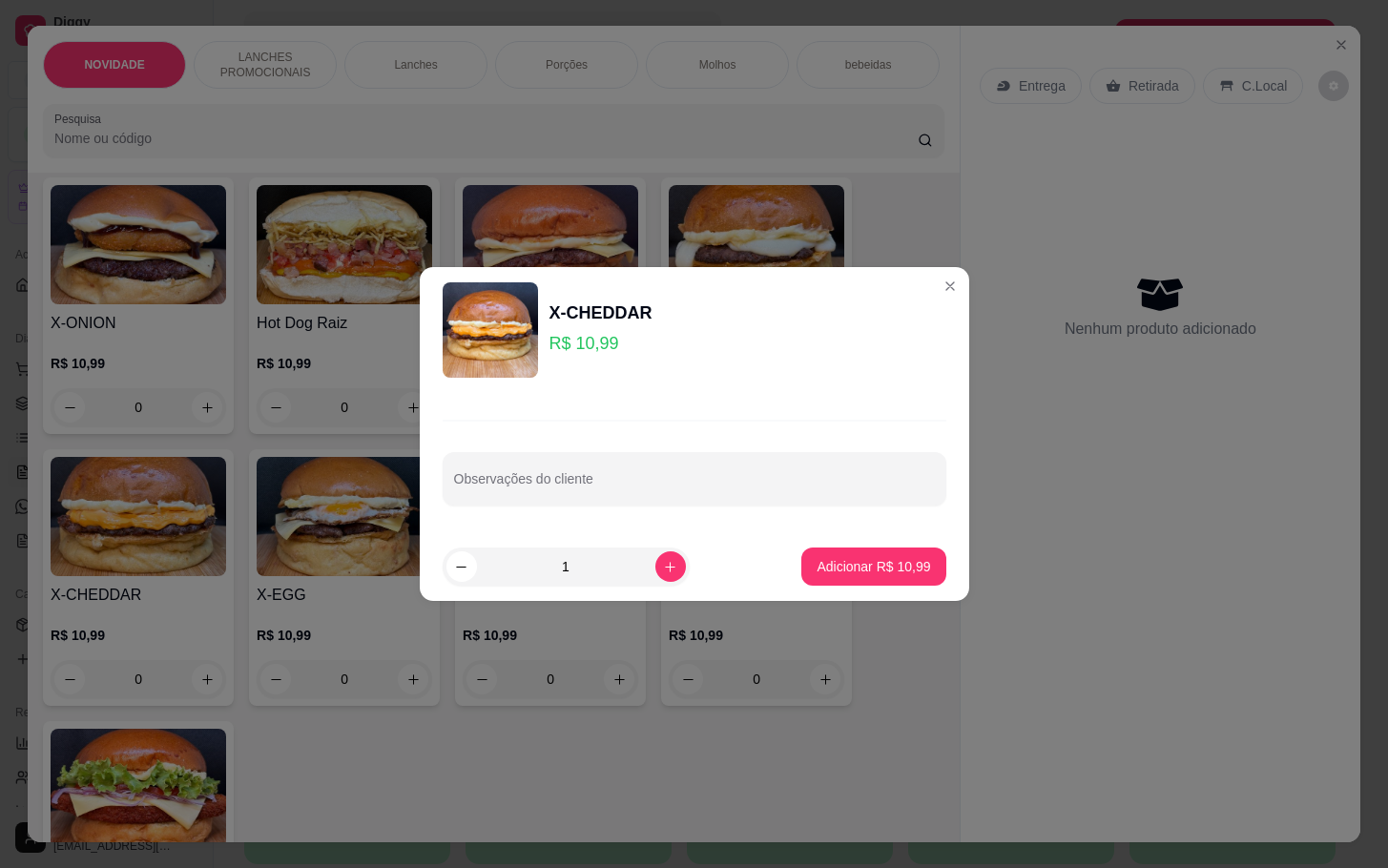
drag, startPoint x: 896, startPoint y: 595, endPoint x: 896, endPoint y: 556, distance: 39.0
click at [896, 586] on footer "1 Adicionar R$ 10,99" at bounding box center [694, 567] width 549 height 69
click at [662, 562] on button "increase-product-quantity" at bounding box center [670, 566] width 31 height 31
type input "2"
click at [804, 576] on button "Adicionar R$ 21,98" at bounding box center [874, 567] width 140 height 37
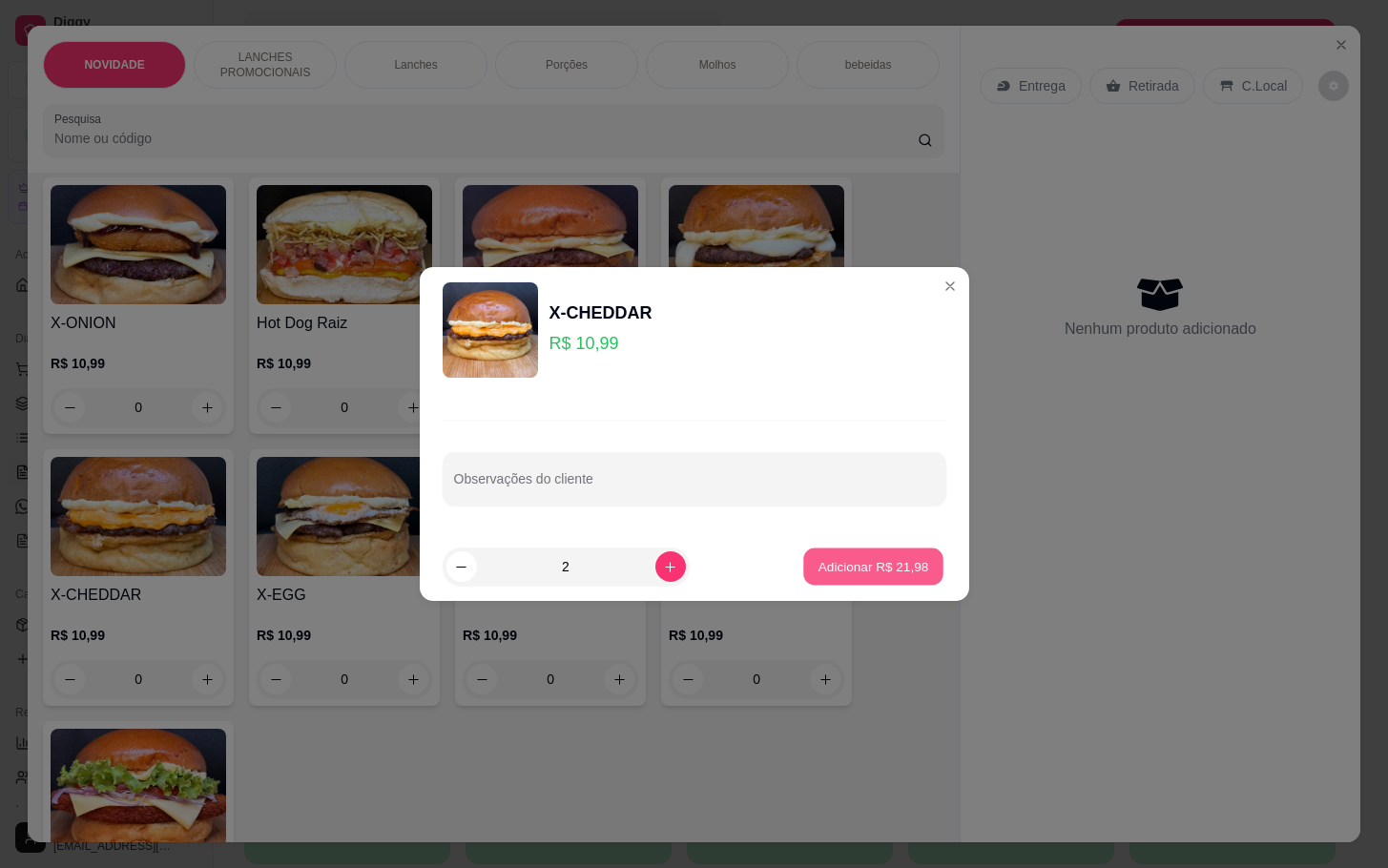
type input "2"
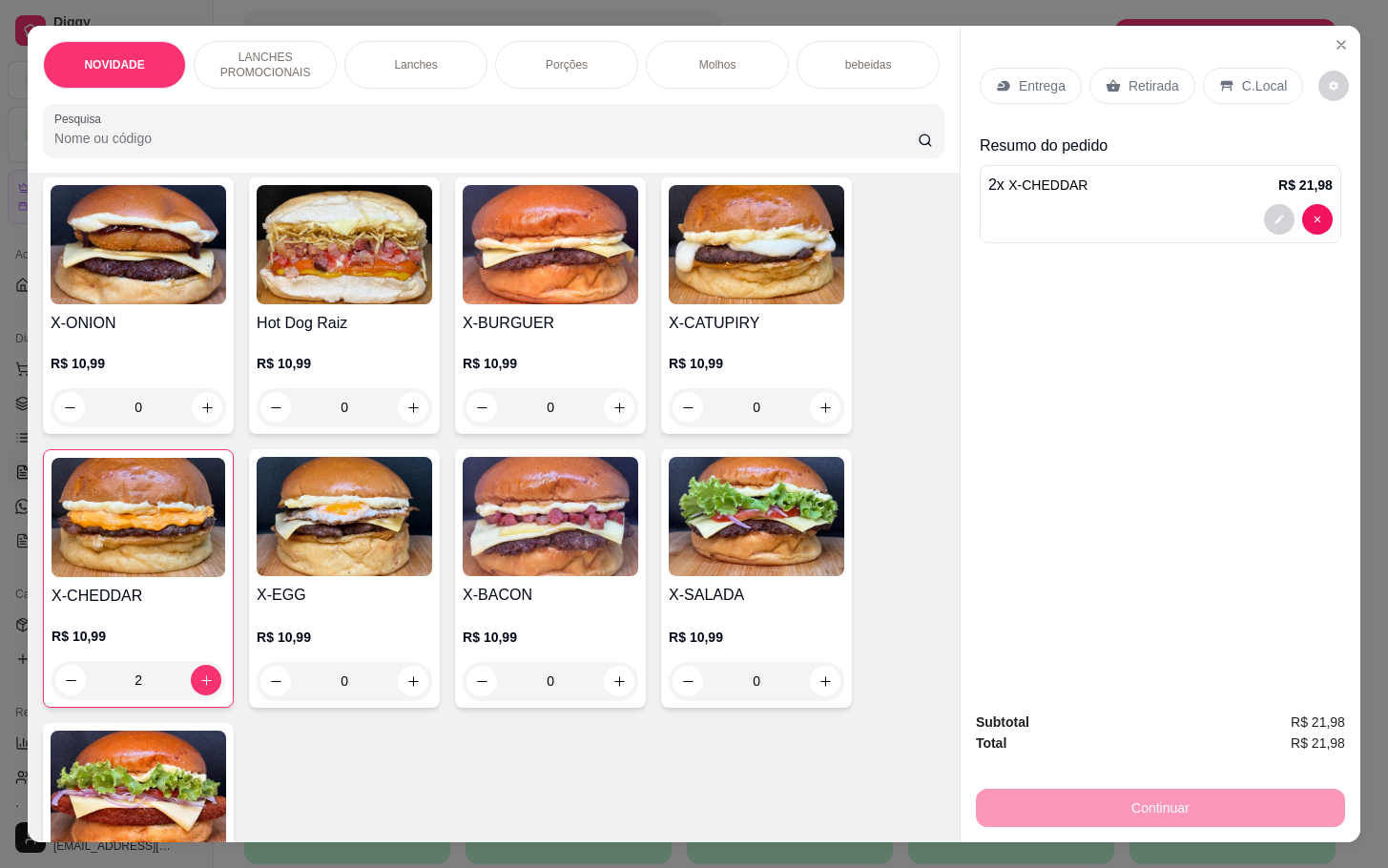
click at [1141, 90] on div "Retirada" at bounding box center [1142, 86] width 105 height 36
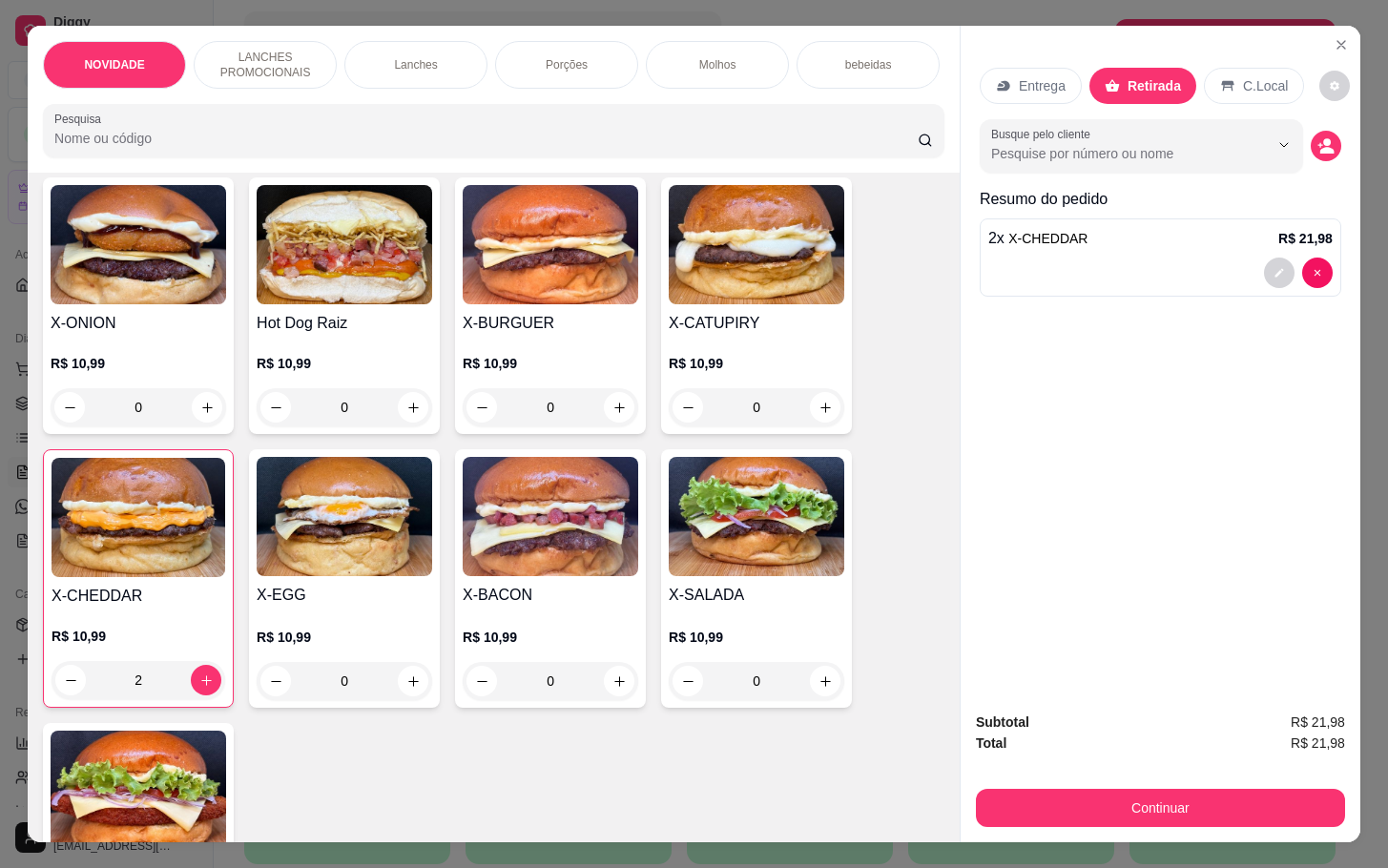
click at [1185, 152] on div at bounding box center [1142, 146] width 301 height 38
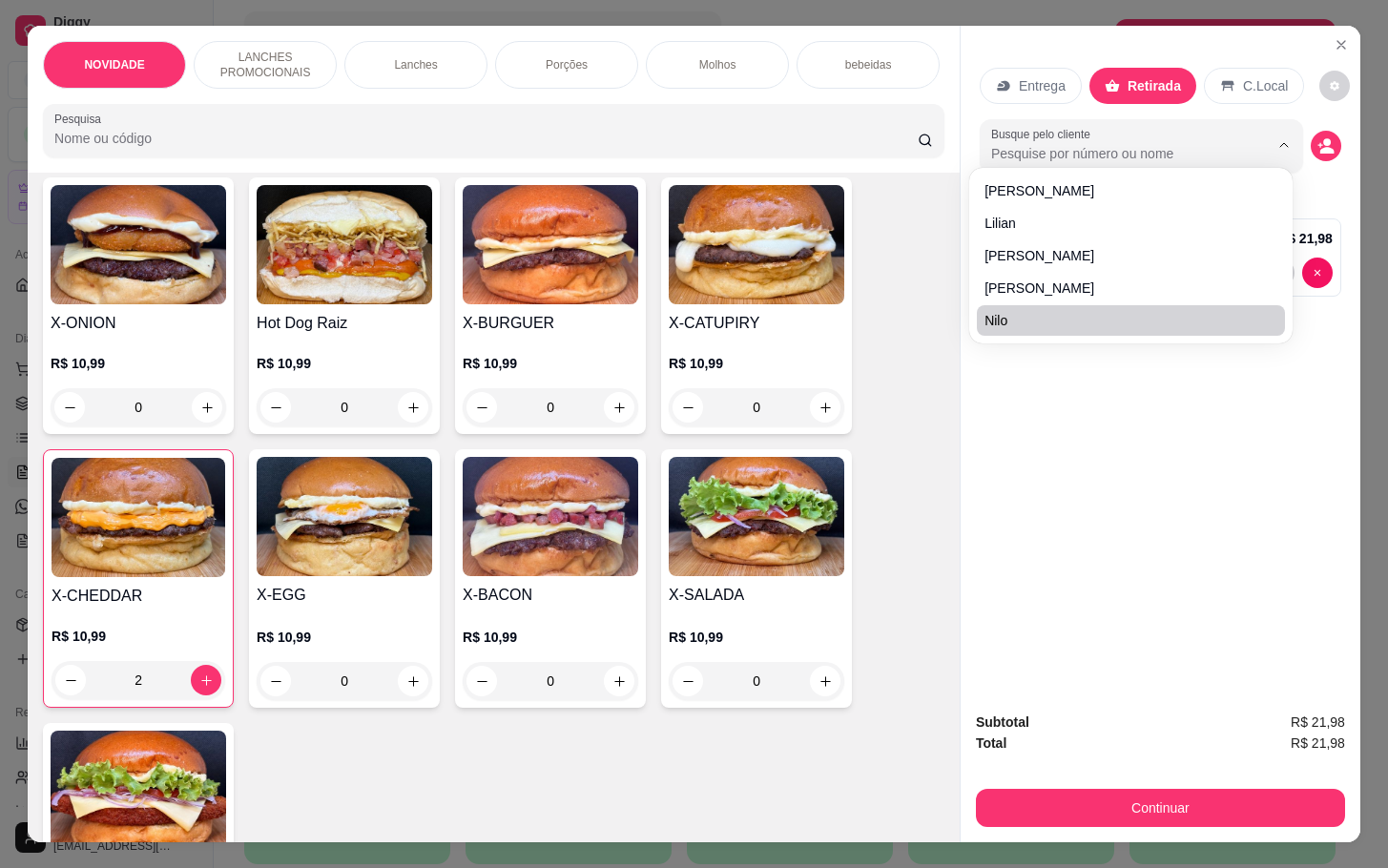
click at [1239, 467] on div "Entrega Retirada C.Local Busque pelo cliente Resumo do pedido 2 x X-CHEDDAR R$ …" at bounding box center [1161, 360] width 400 height 669
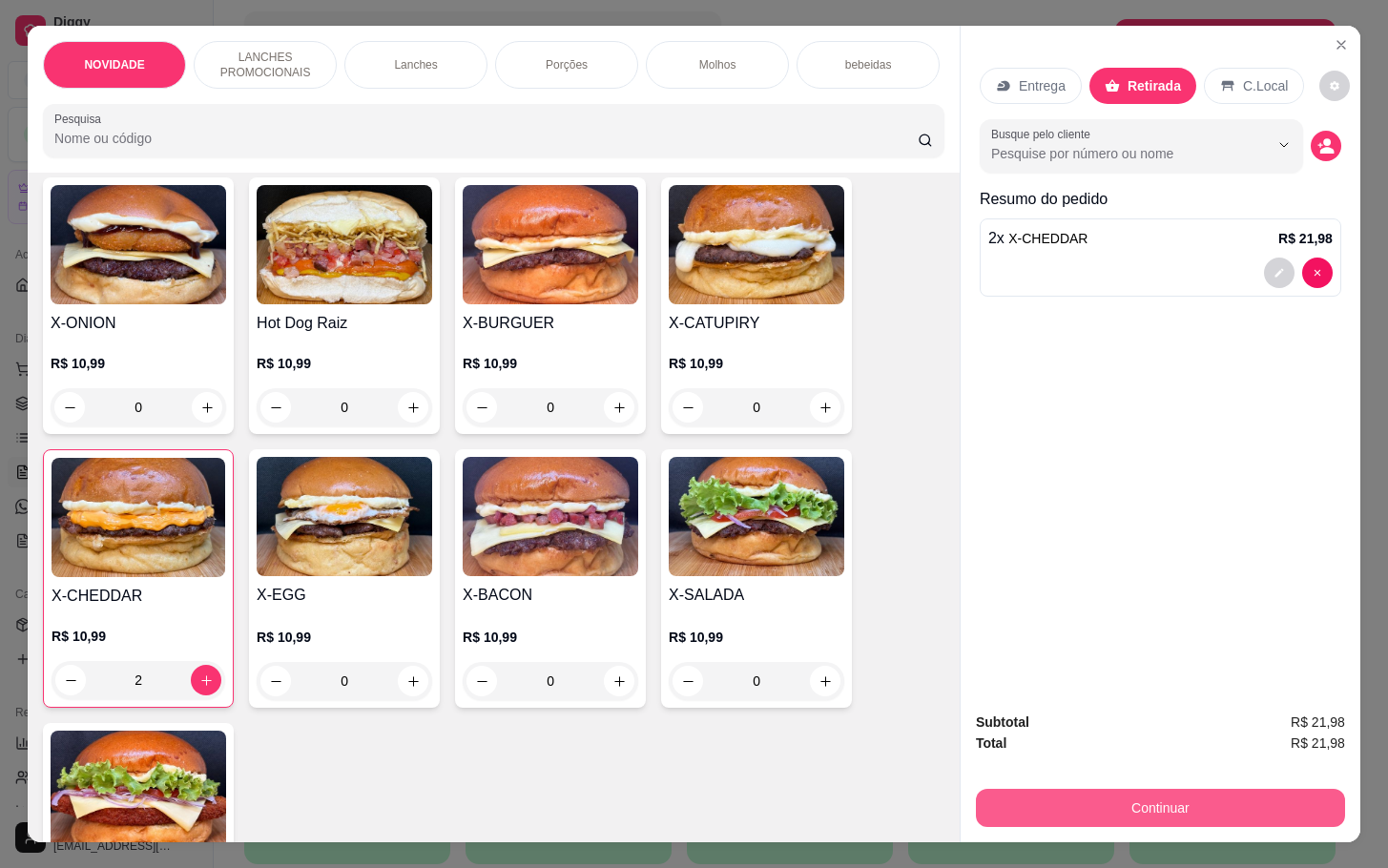
click at [1203, 789] on button "Continuar" at bounding box center [1160, 807] width 370 height 38
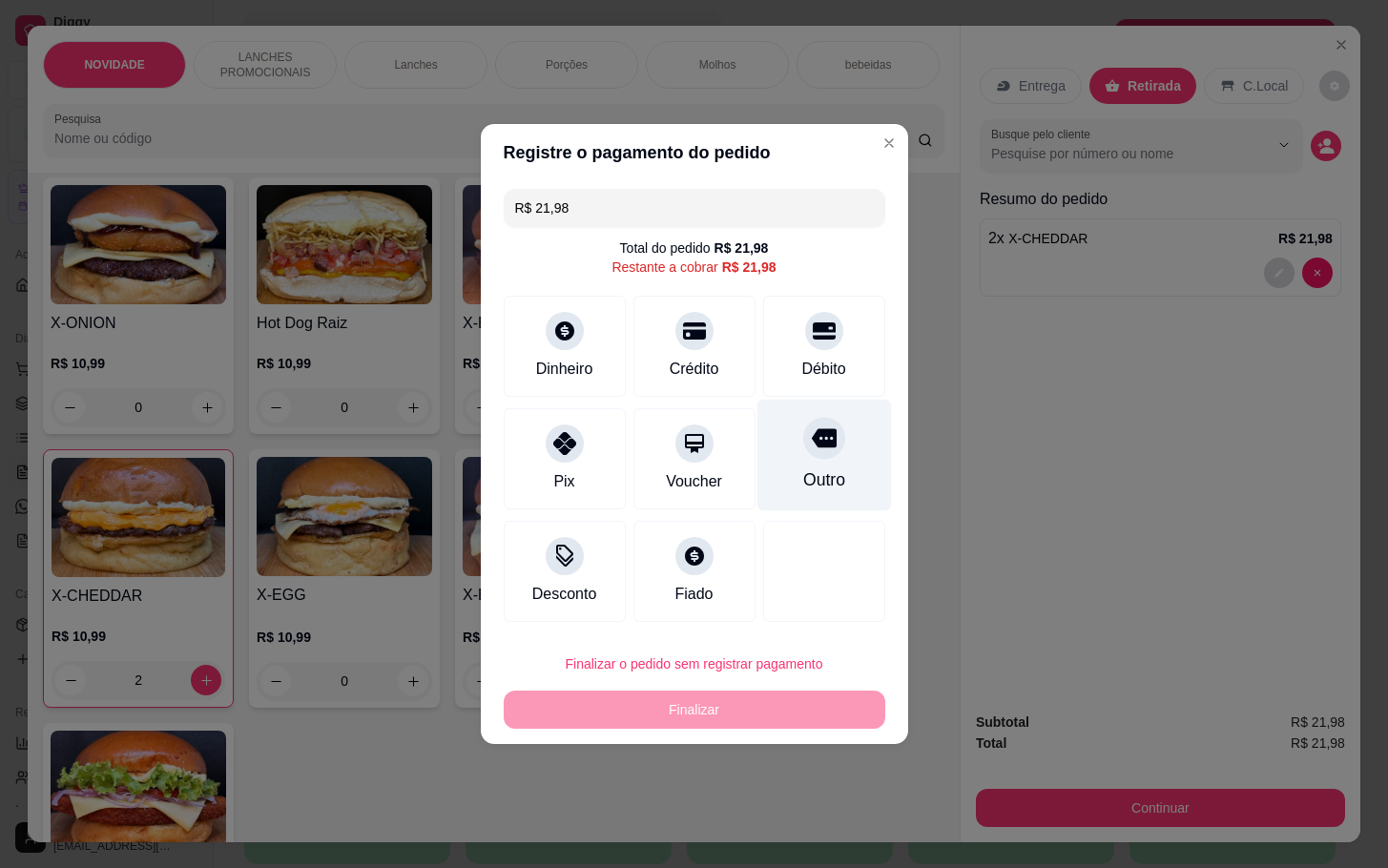
click at [822, 437] on div at bounding box center [824, 437] width 42 height 42
type input "R$ 0,00"
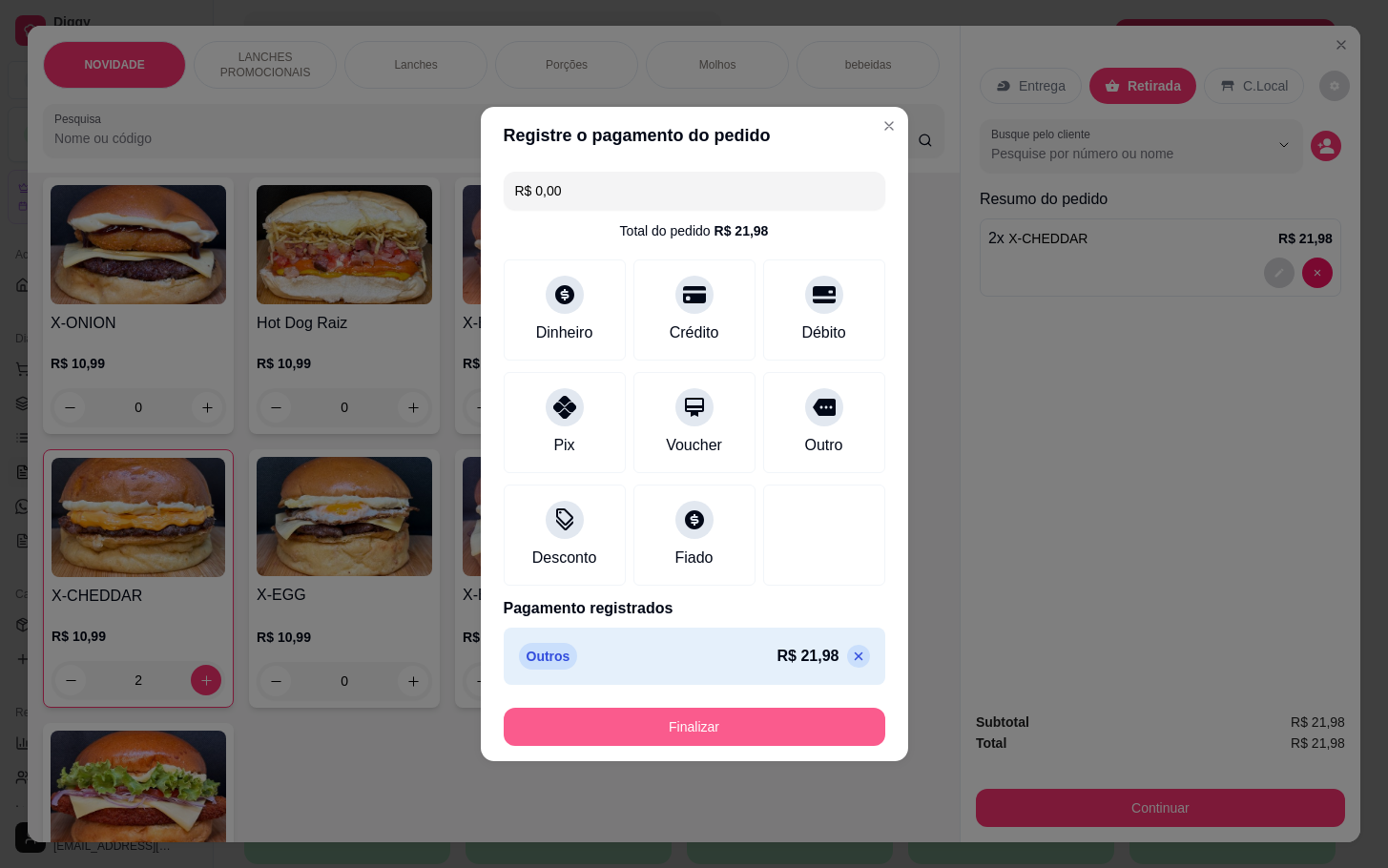
click at [824, 709] on button "Finalizar" at bounding box center [694, 726] width 382 height 38
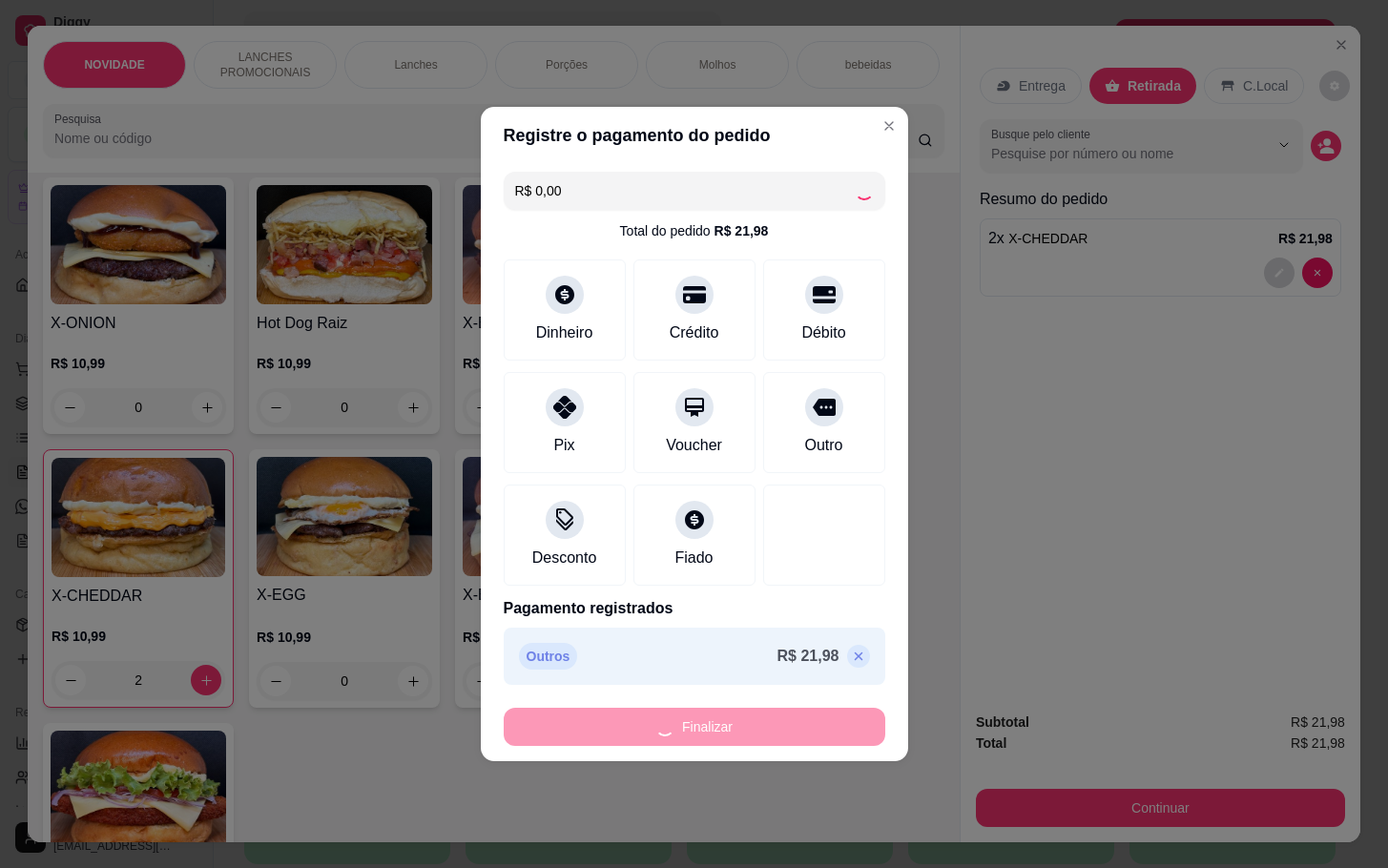
type input "0"
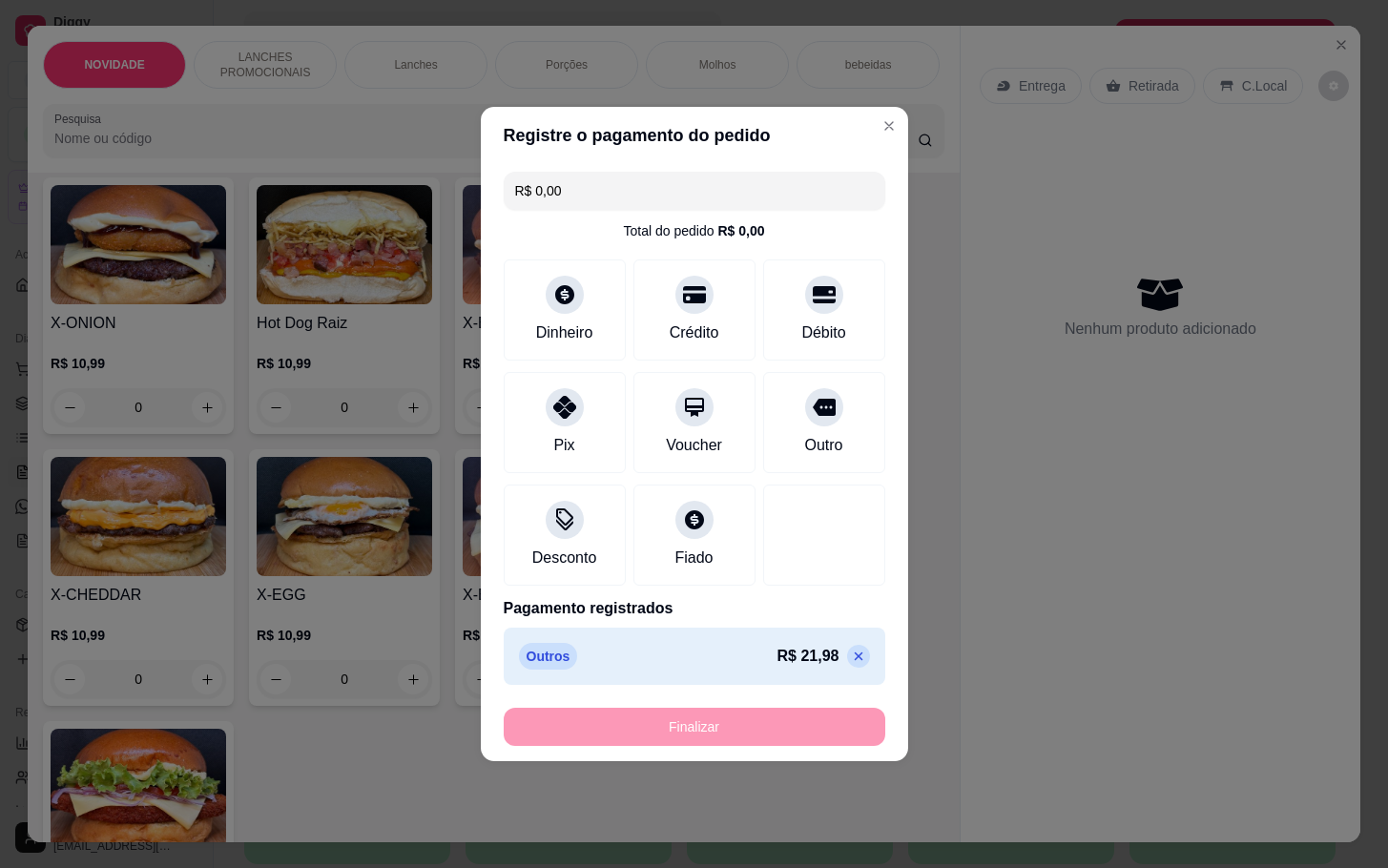
type input "-R$ 21,98"
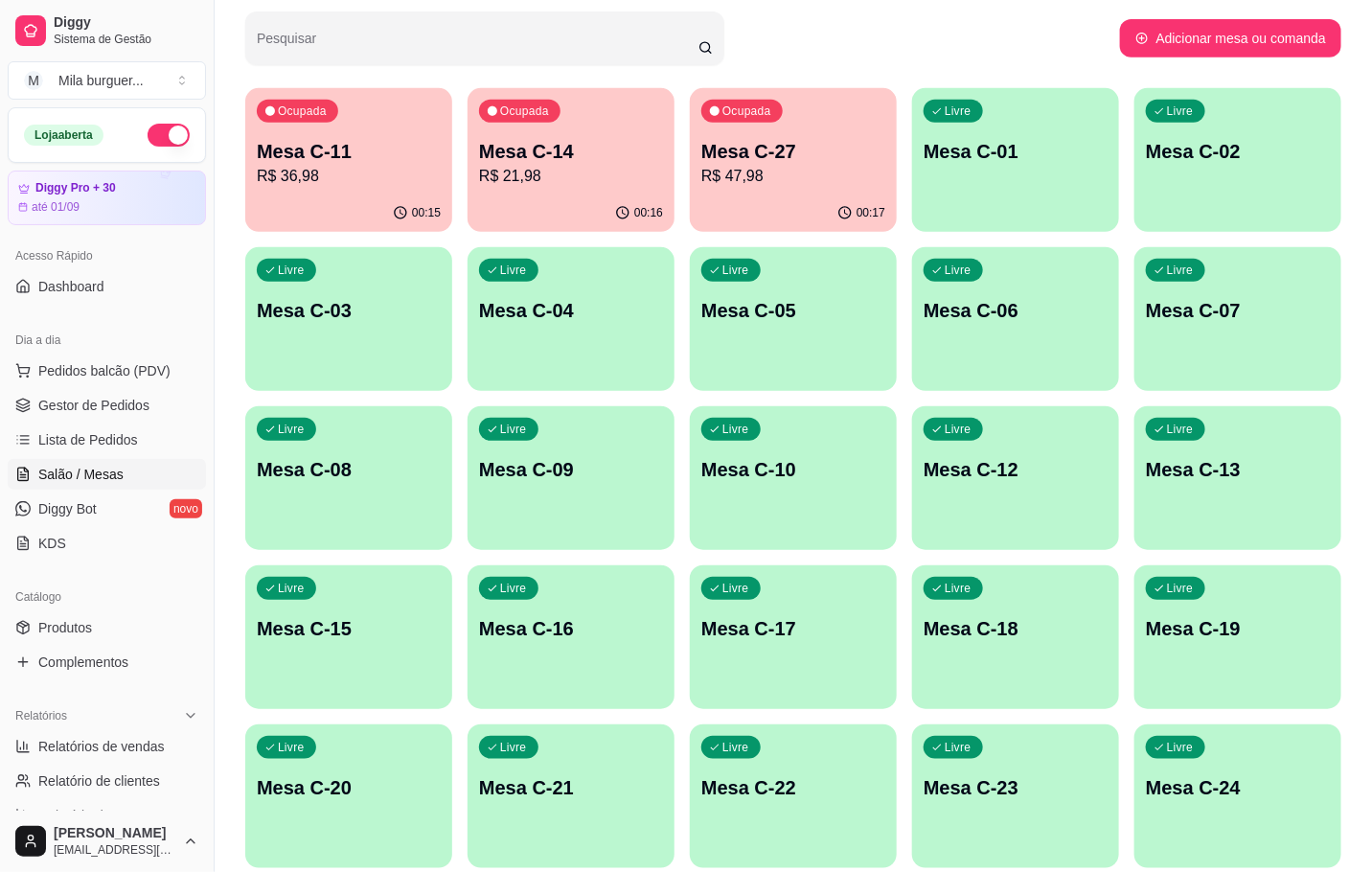
click at [662, 179] on div "Ocupada Mesa C-14 R$ 21,98" at bounding box center [570, 141] width 207 height 106
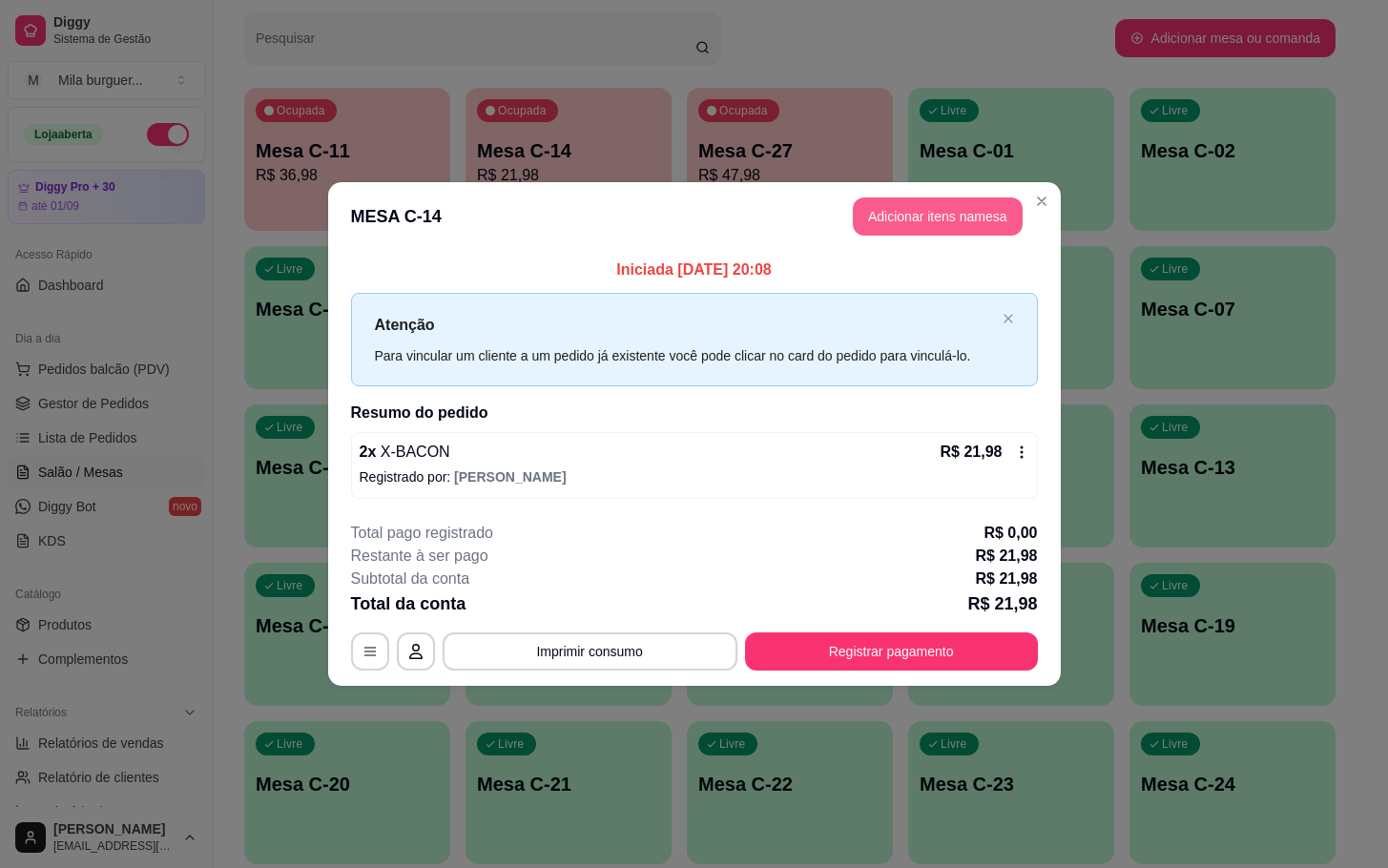
click at [945, 212] on button "Adicionar itens na mesa" at bounding box center [937, 216] width 170 height 38
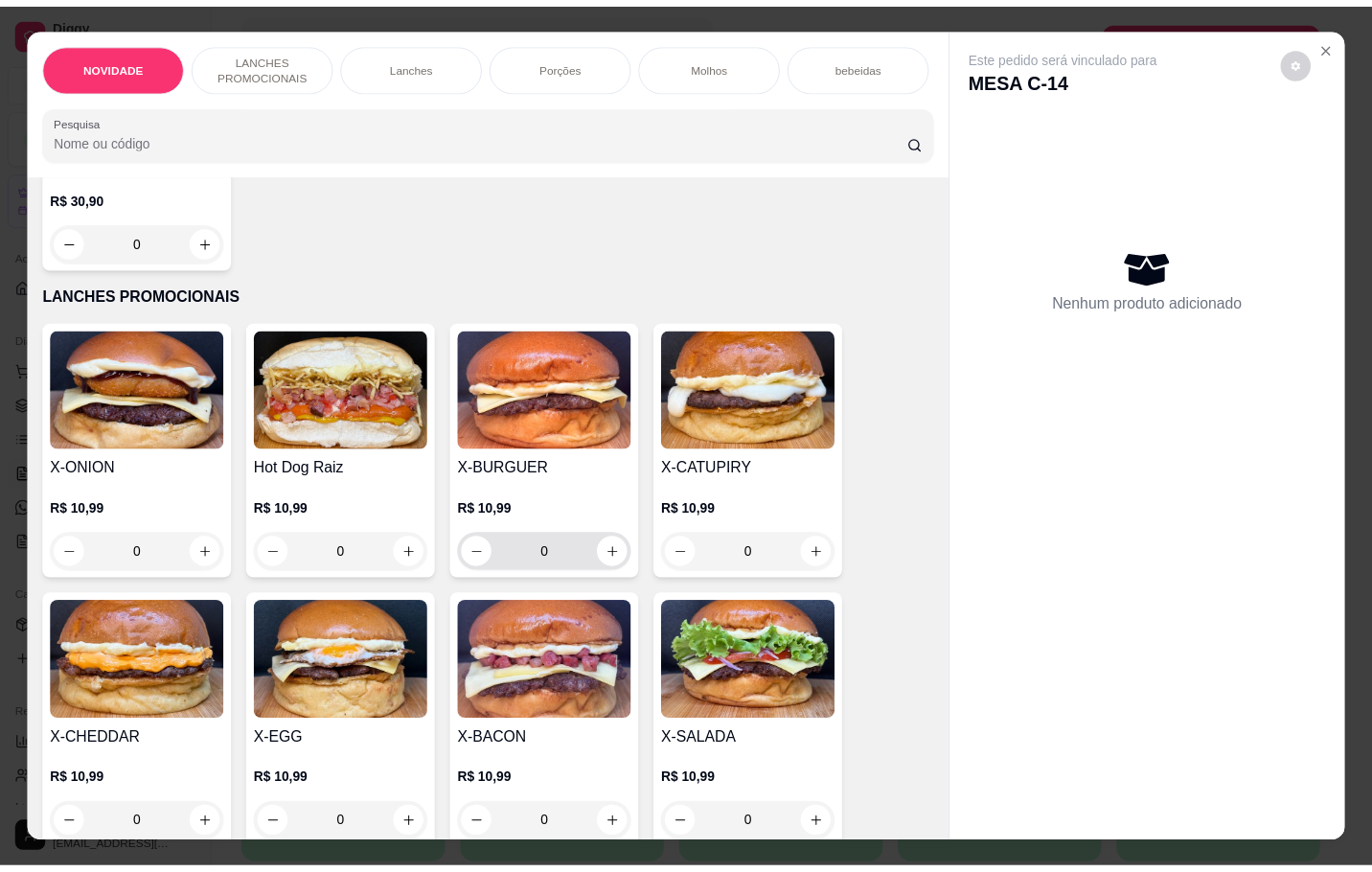
scroll to position [432, 0]
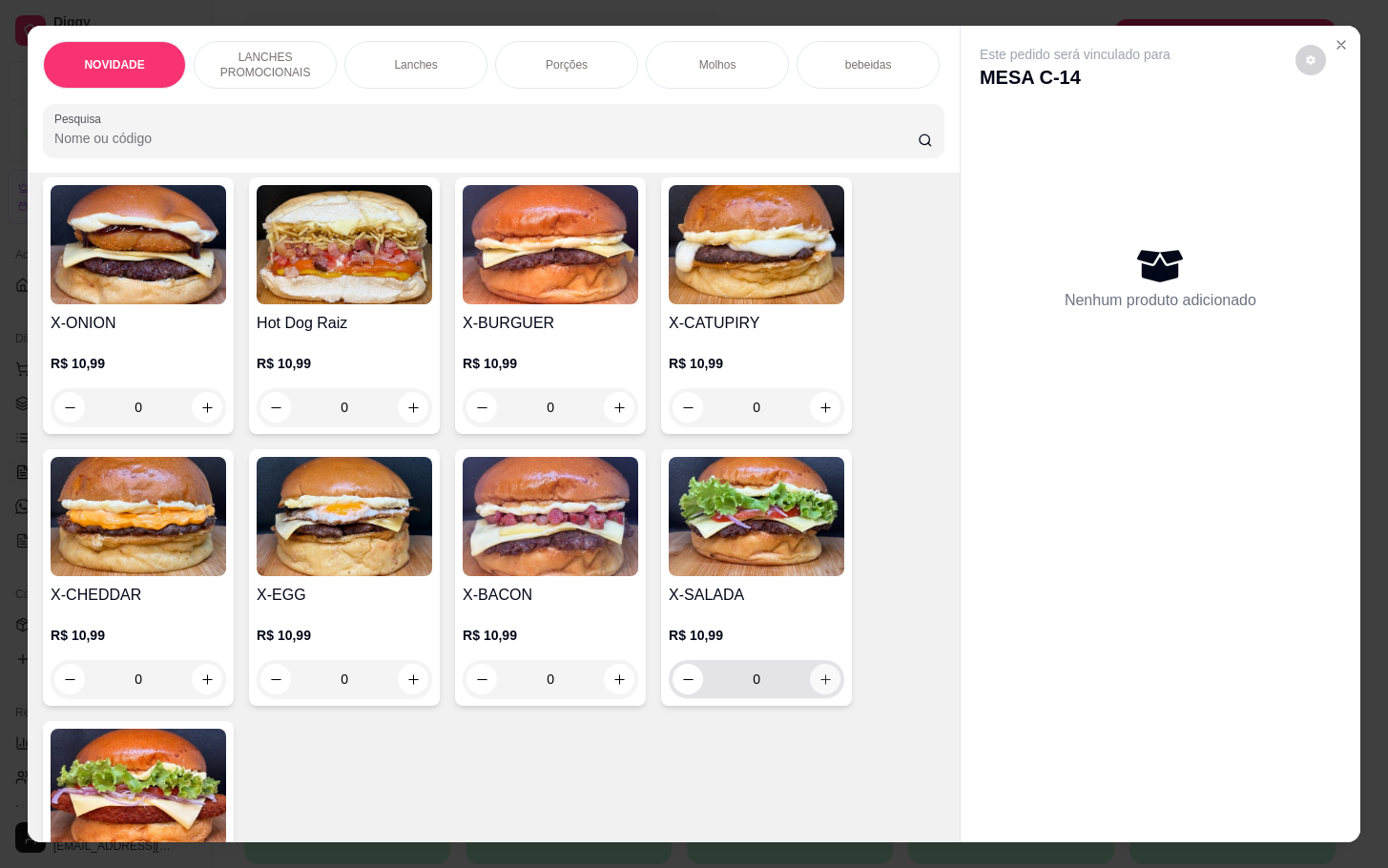
click at [818, 687] on icon "increase-product-quantity" at bounding box center [825, 679] width 15 height 15
type input "1"
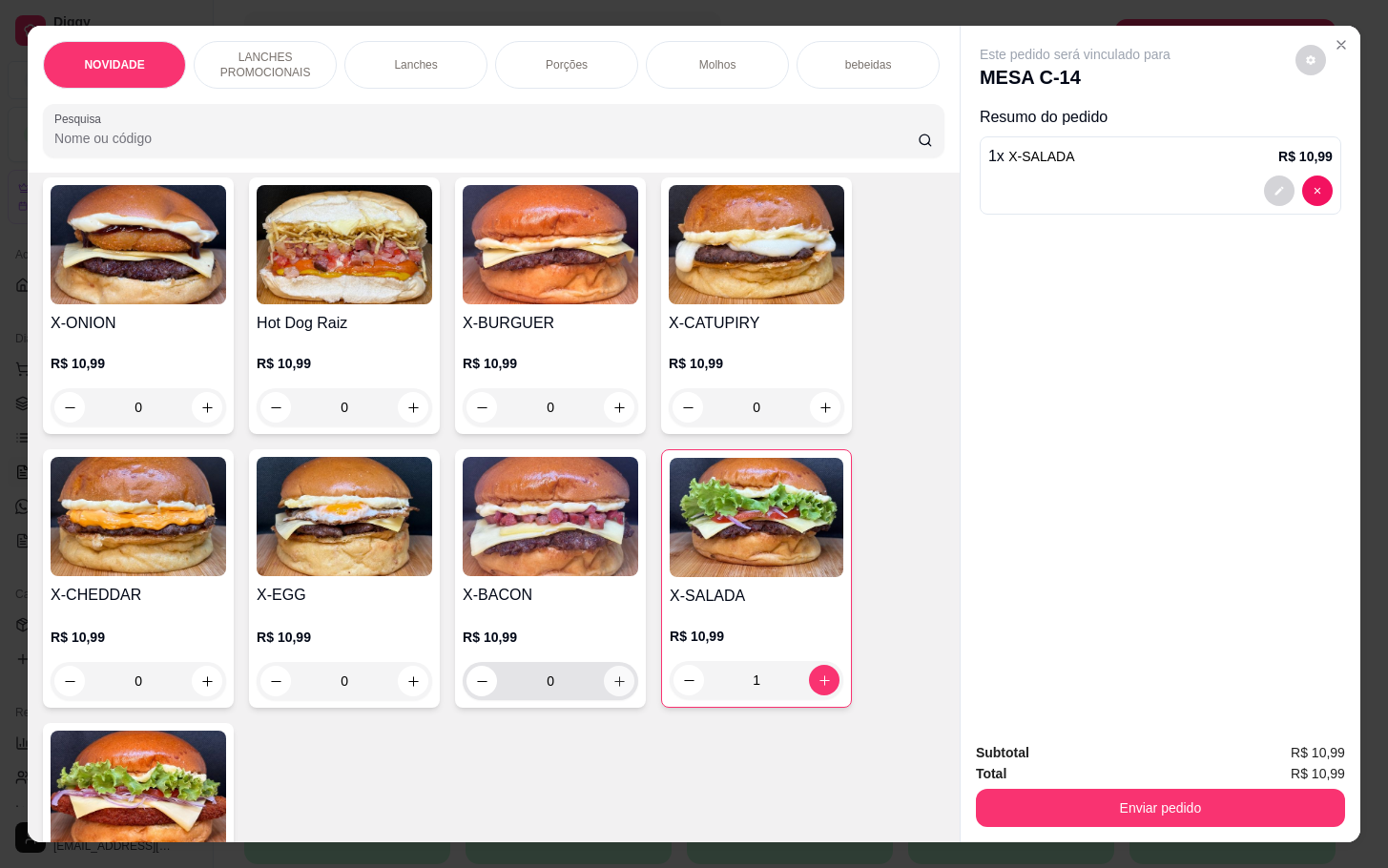
click at [615, 689] on icon "increase-product-quantity" at bounding box center [619, 681] width 15 height 15
type input "1"
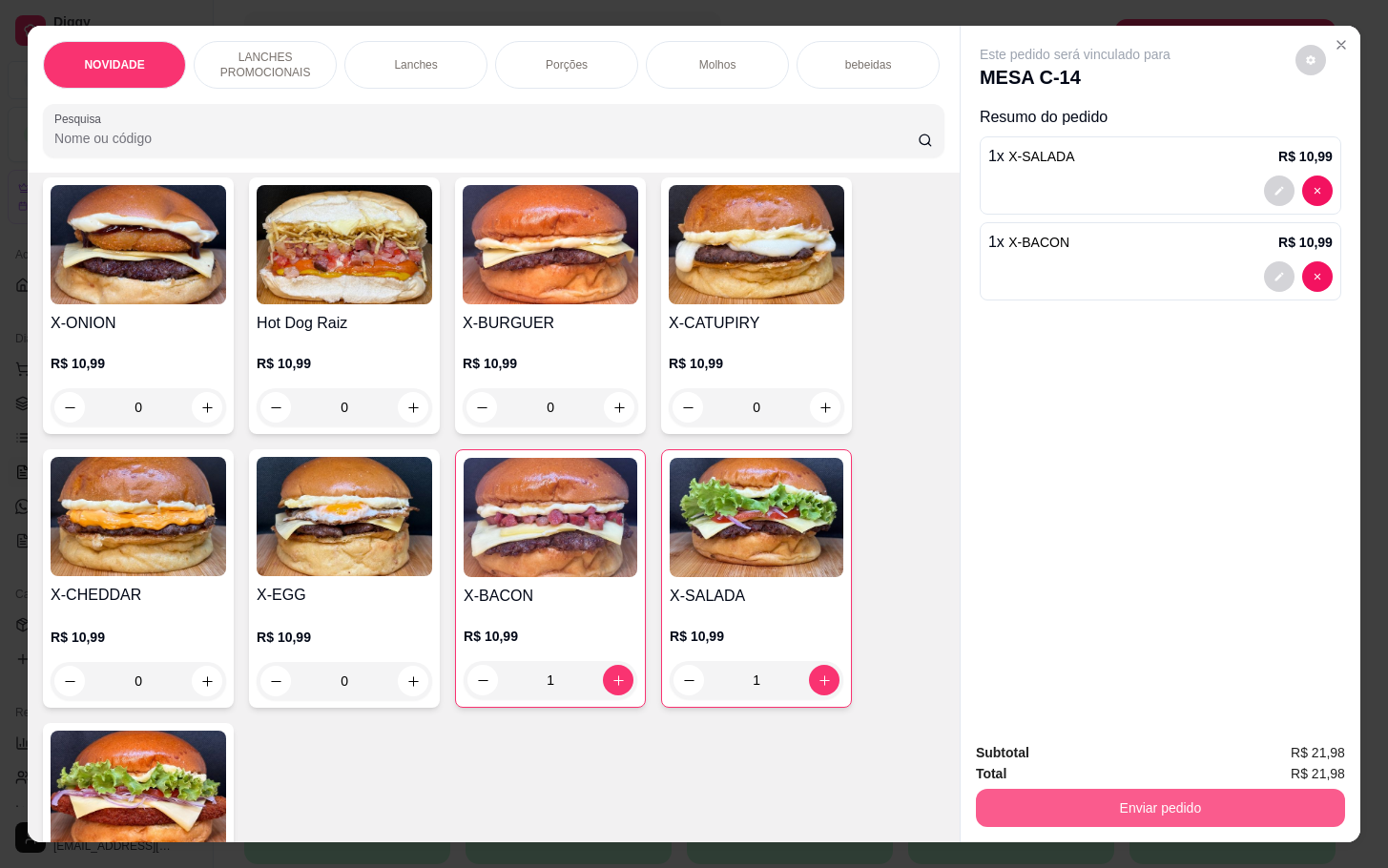
click at [1214, 805] on button "Enviar pedido" at bounding box center [1160, 807] width 370 height 38
click at [1145, 758] on button "Não registrar e enviar pedido" at bounding box center [1094, 750] width 193 height 35
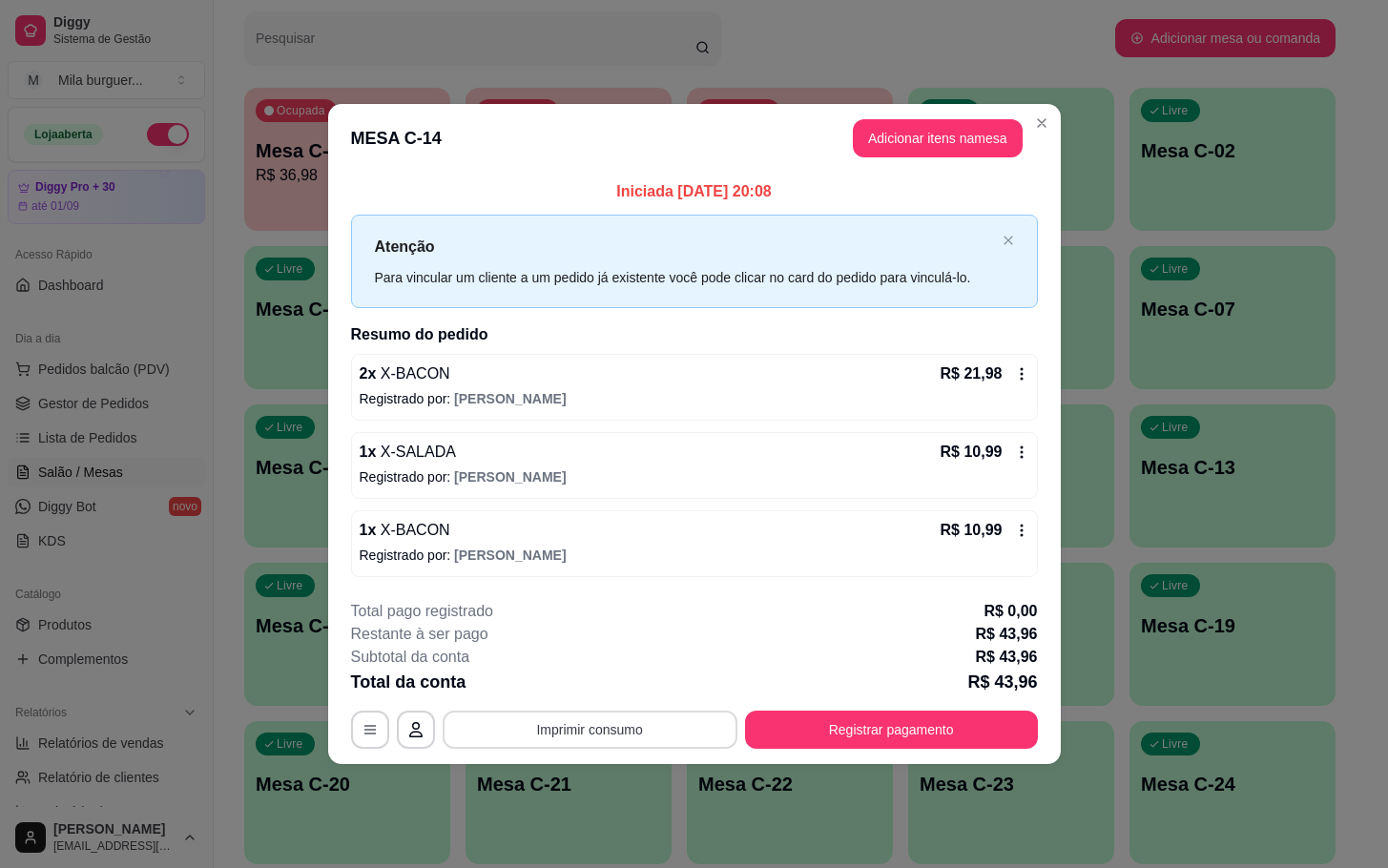
click at [579, 724] on button "Imprimir consumo" at bounding box center [590, 729] width 295 height 38
click at [577, 675] on button "IMPRESSORA" at bounding box center [594, 687] width 133 height 30
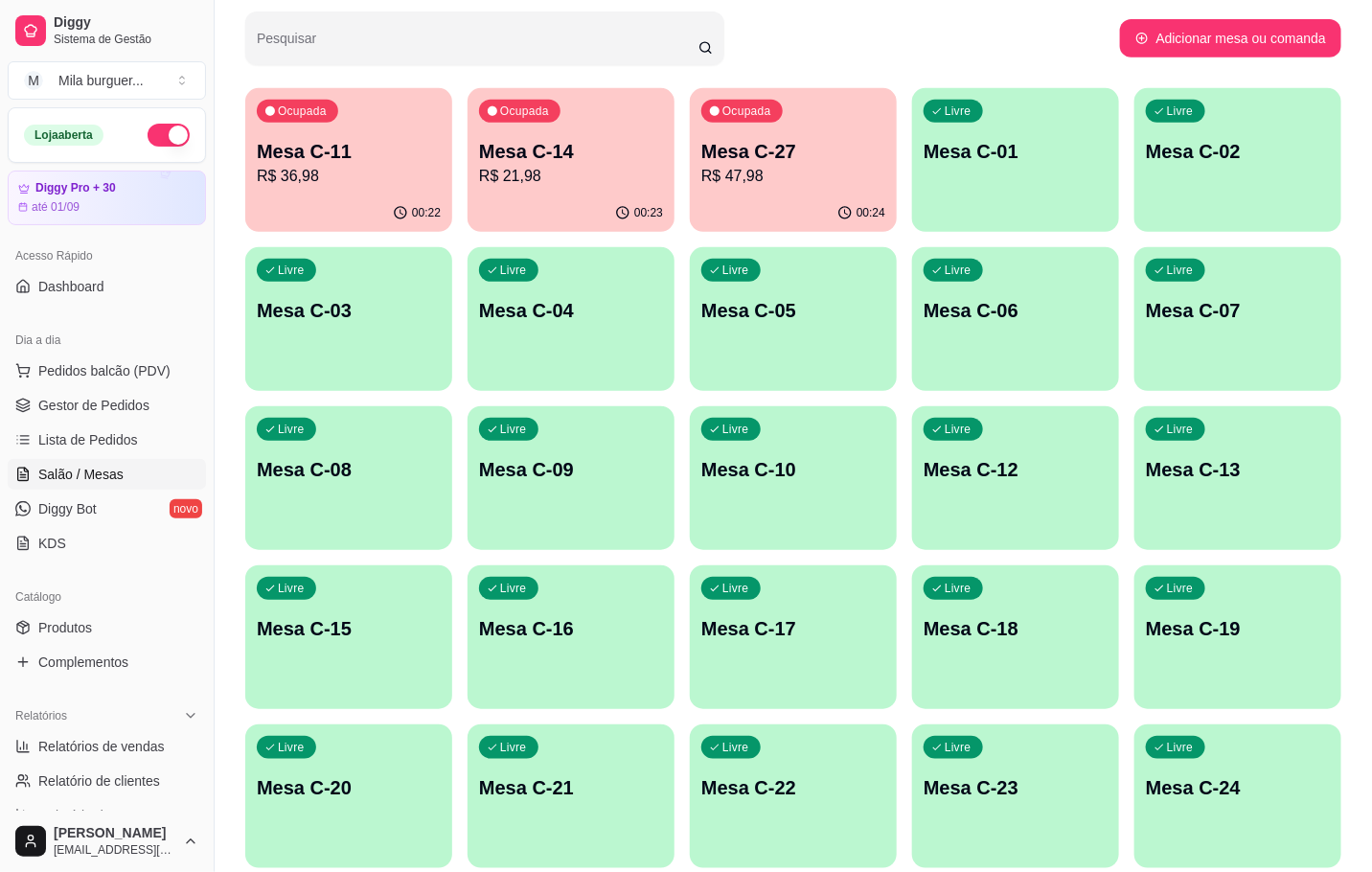
click at [601, 175] on p "R$ 21,98" at bounding box center [571, 175] width 184 height 23
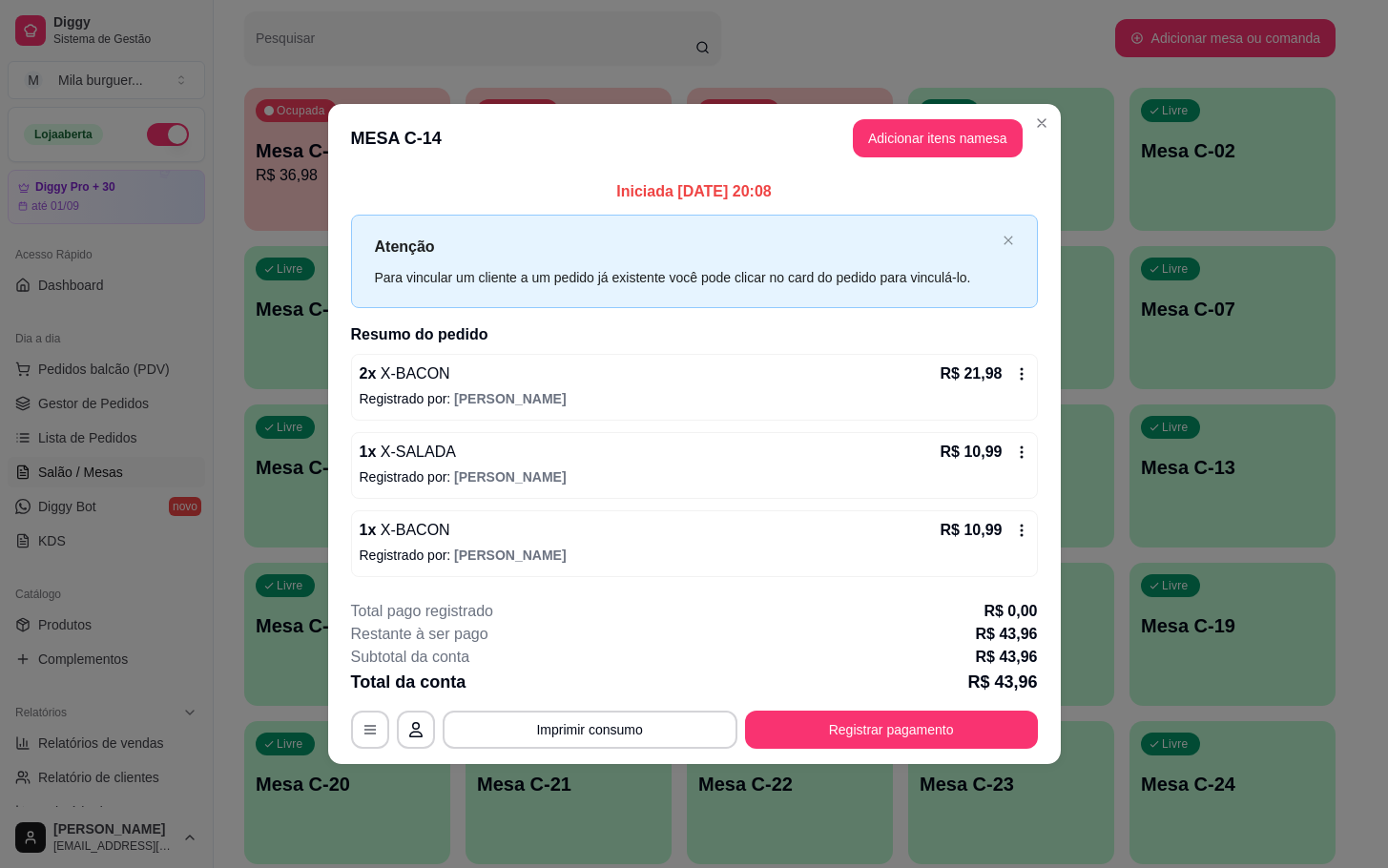
click at [335, 162] on header "MESA C-14 Adicionar itens na mesa" at bounding box center [694, 138] width 732 height 69
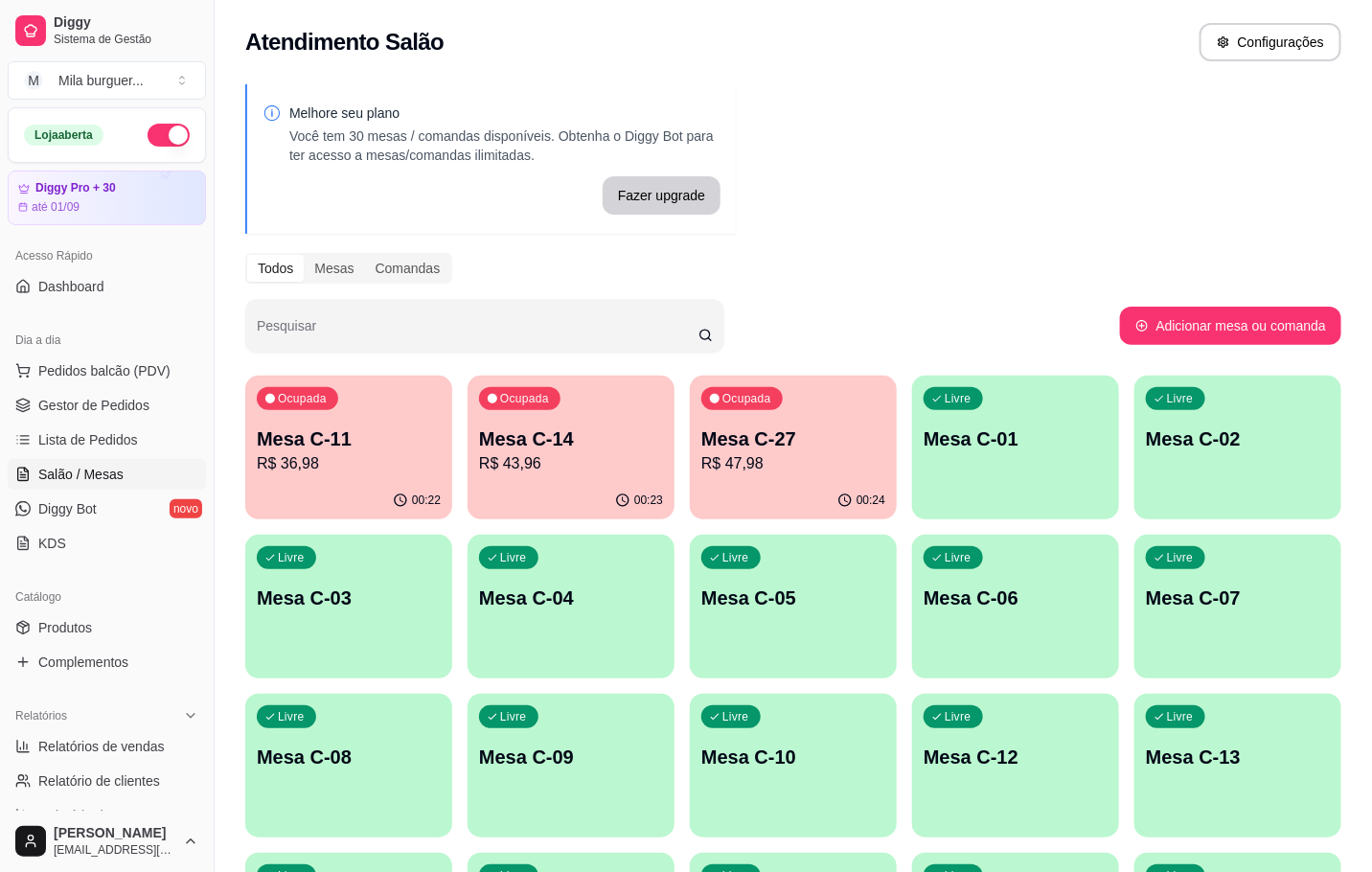
click at [543, 432] on p "Mesa C-14" at bounding box center [571, 438] width 184 height 27
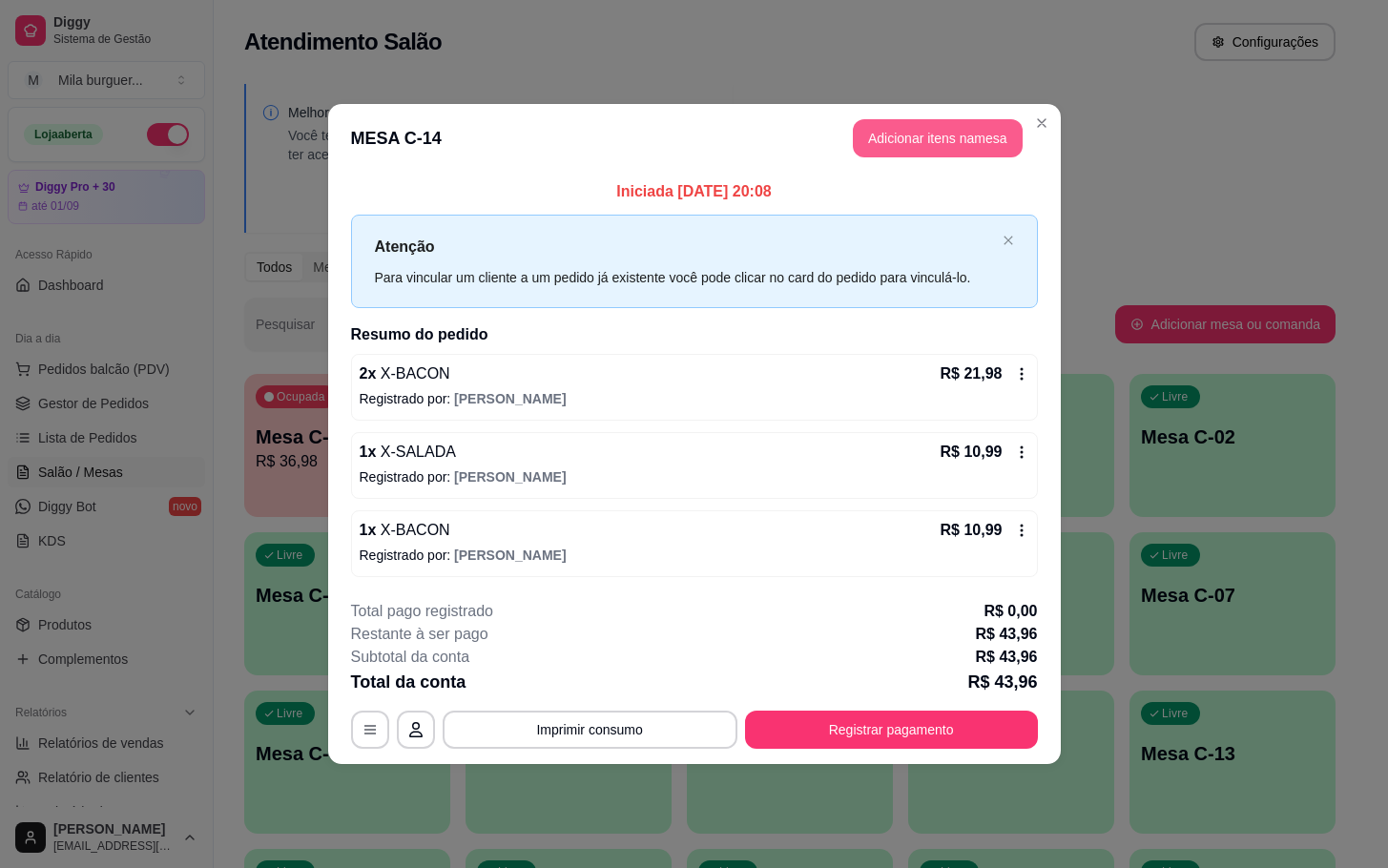
click at [962, 134] on button "Adicionar itens na mesa" at bounding box center [937, 138] width 170 height 38
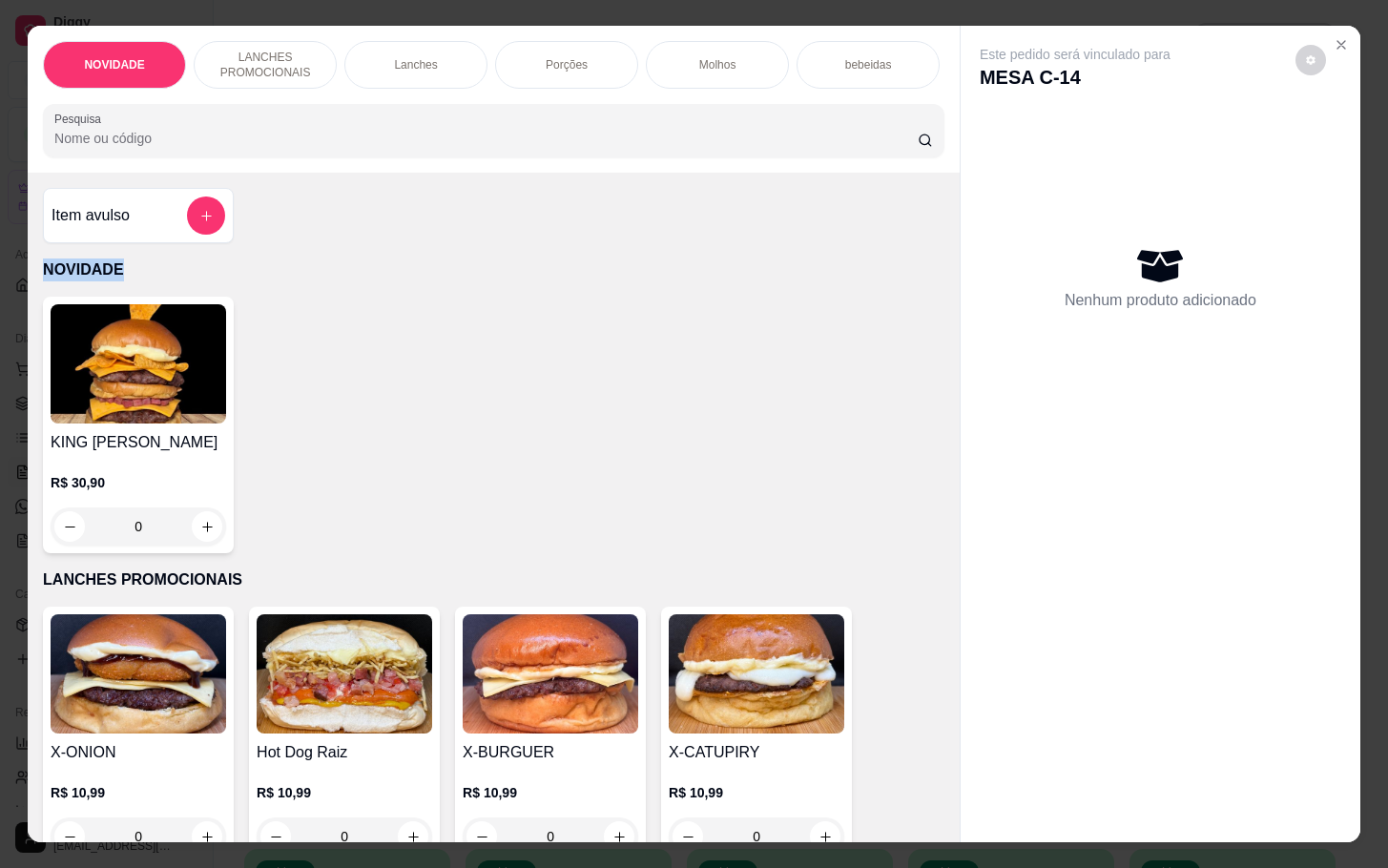
click at [670, 193] on div "Item avulso NOVIDADE KING MILA R$ 30,90 0 LANCHES PROMOCIONAIS X-ONION R$ 10,99…" at bounding box center [494, 506] width 933 height 668
click at [833, 418] on div "KING [PERSON_NAME]$ 30,90 0" at bounding box center [494, 425] width 902 height 256
click at [1340, 37] on div "Este pedido será vinculado para MESA C-14 Nenhum produto adicionado" at bounding box center [1161, 418] width 400 height 785
click at [1338, 41] on icon "Close" at bounding box center [1342, 45] width 8 height 8
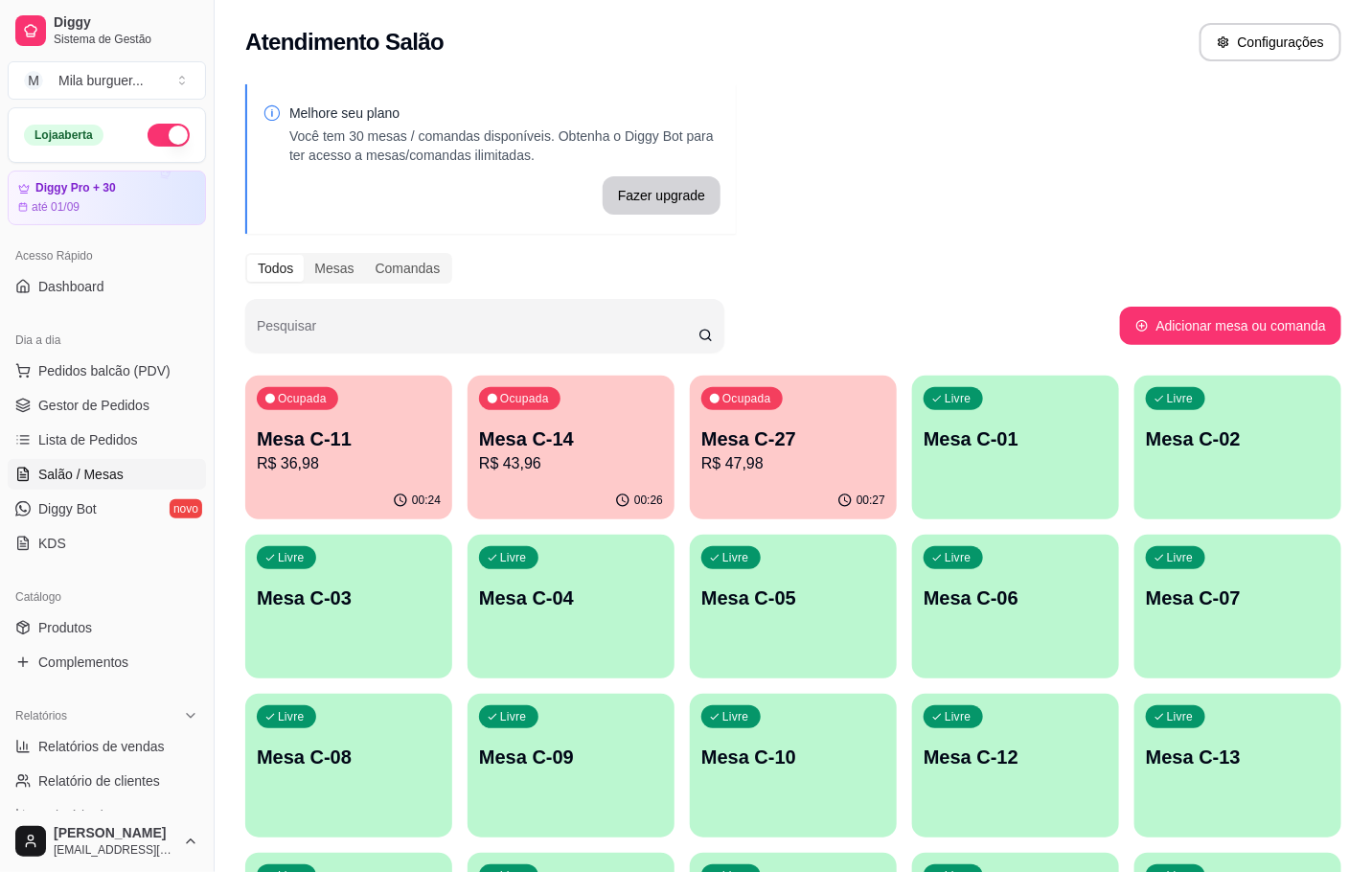
click at [127, 389] on ul "Pedidos balcão (PDV) Gestor de Pedidos Lista de Pedidos Salão / Mesas Diggy Bot…" at bounding box center [107, 456] width 198 height 203
click at [124, 408] on span "Gestor de Pedidos" at bounding box center [94, 405] width 111 height 19
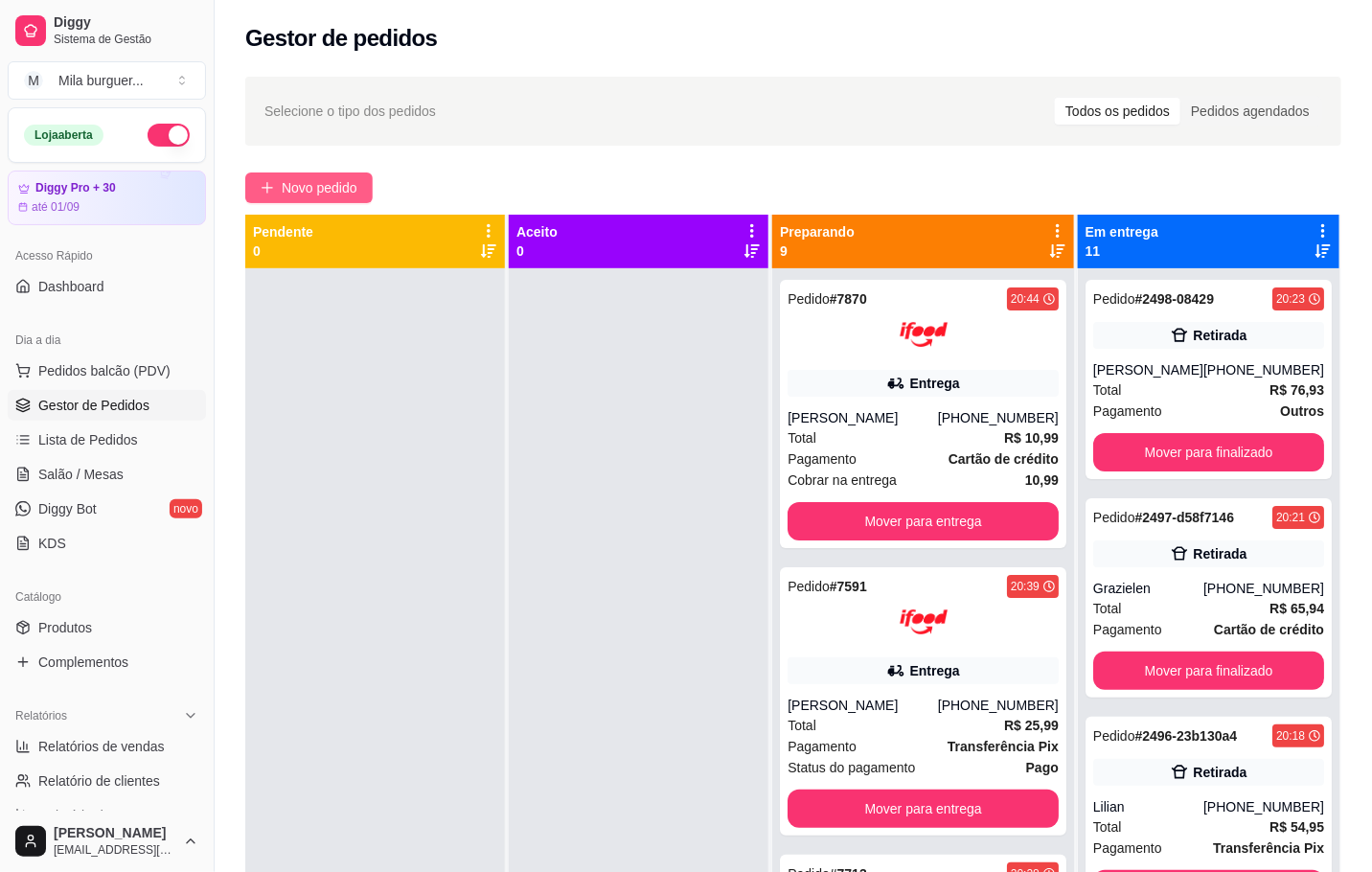
click at [344, 193] on span "Novo pedido" at bounding box center [320, 187] width 75 height 21
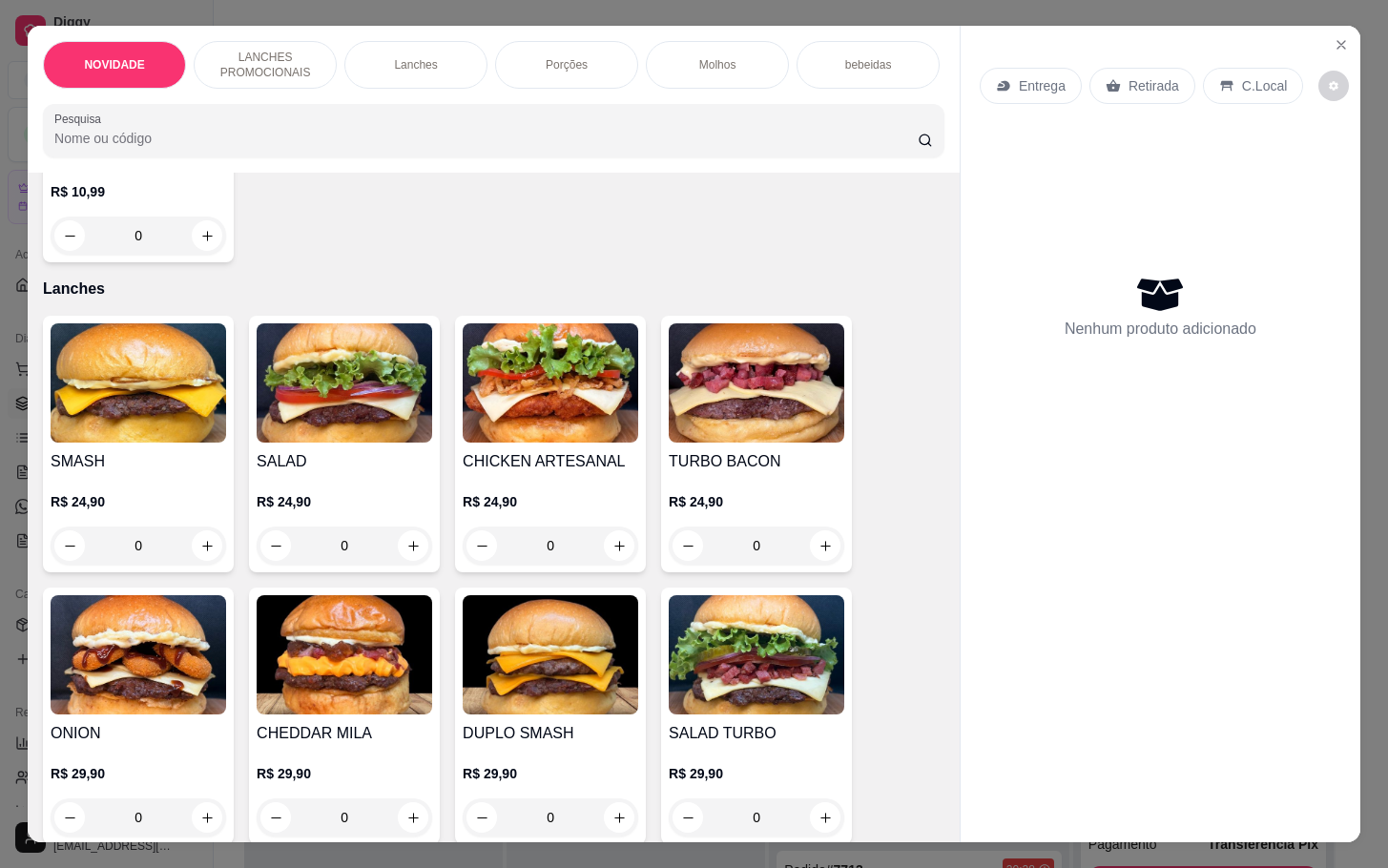
scroll to position [1431, 0]
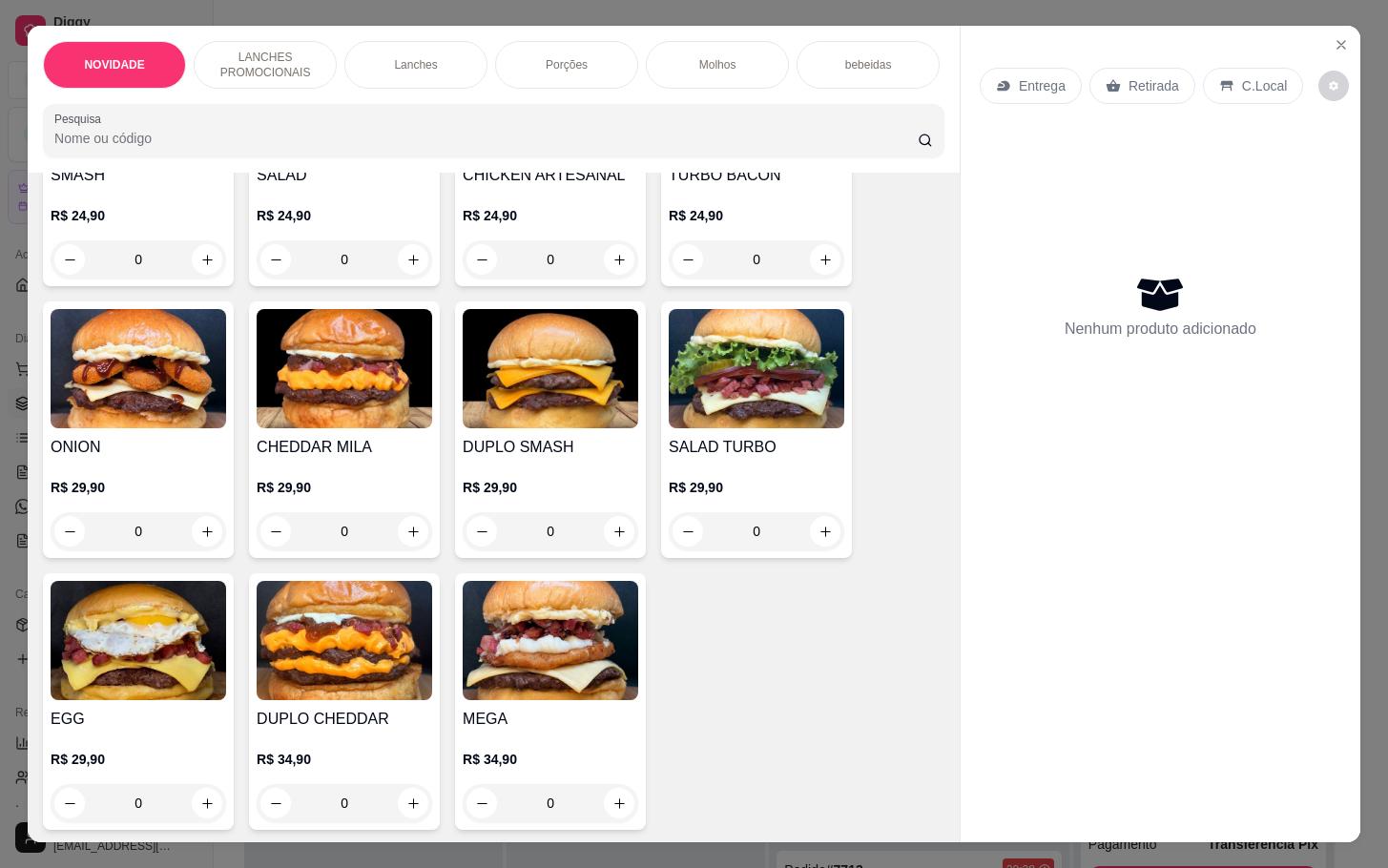
click at [197, 542] on div "0" at bounding box center [138, 531] width 175 height 38
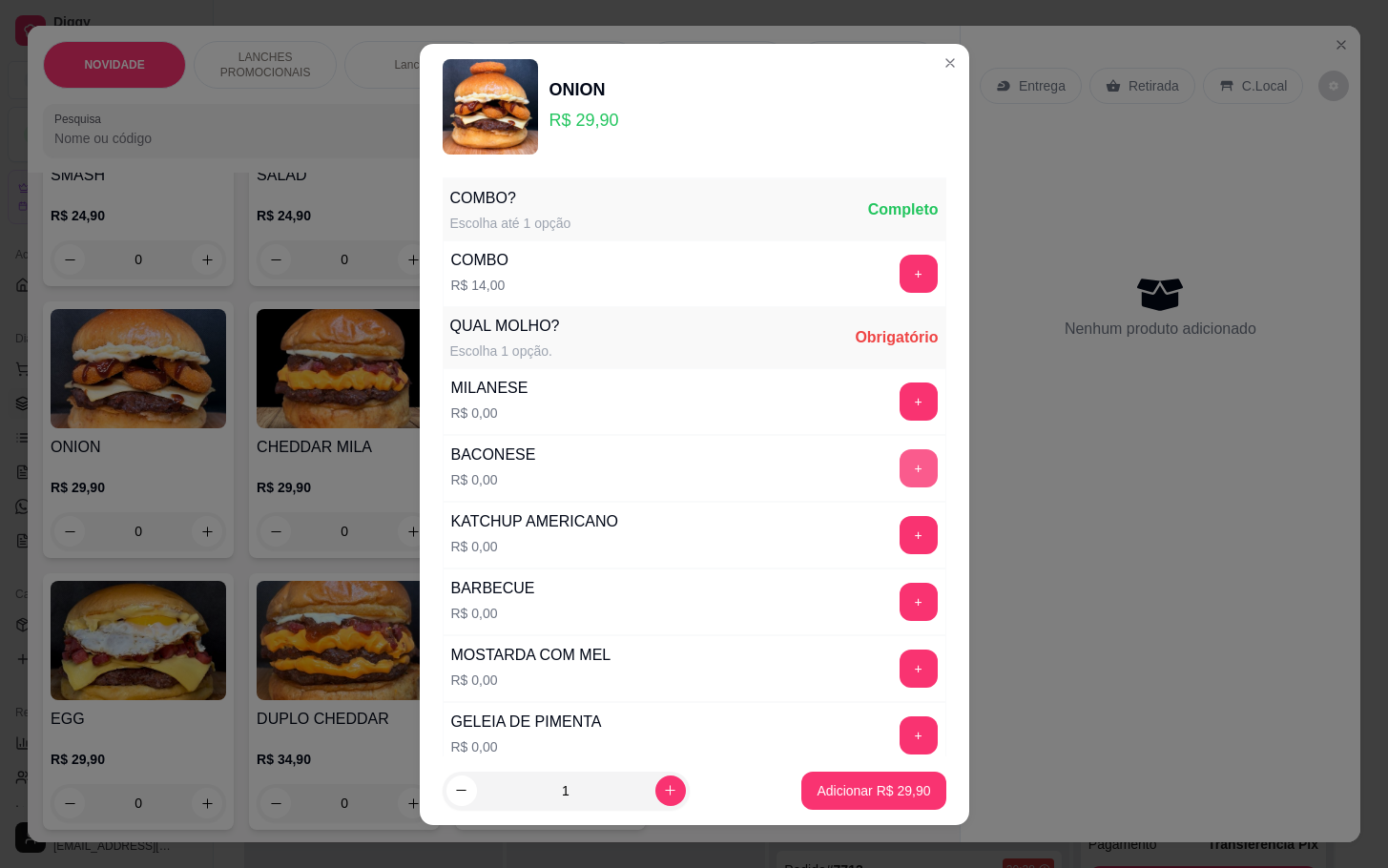
click at [900, 472] on button "+" at bounding box center [919, 468] width 38 height 38
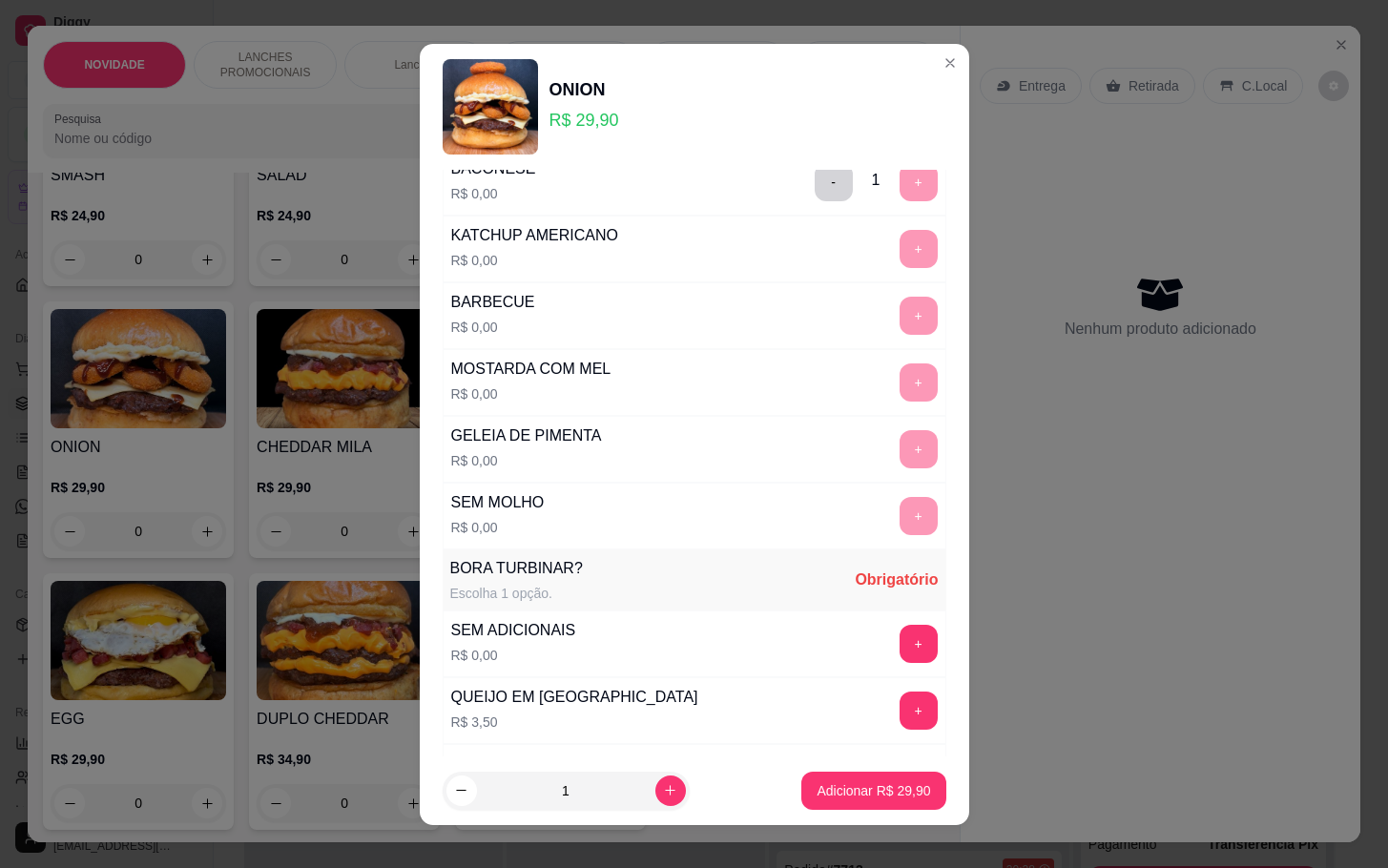
scroll to position [430, 0]
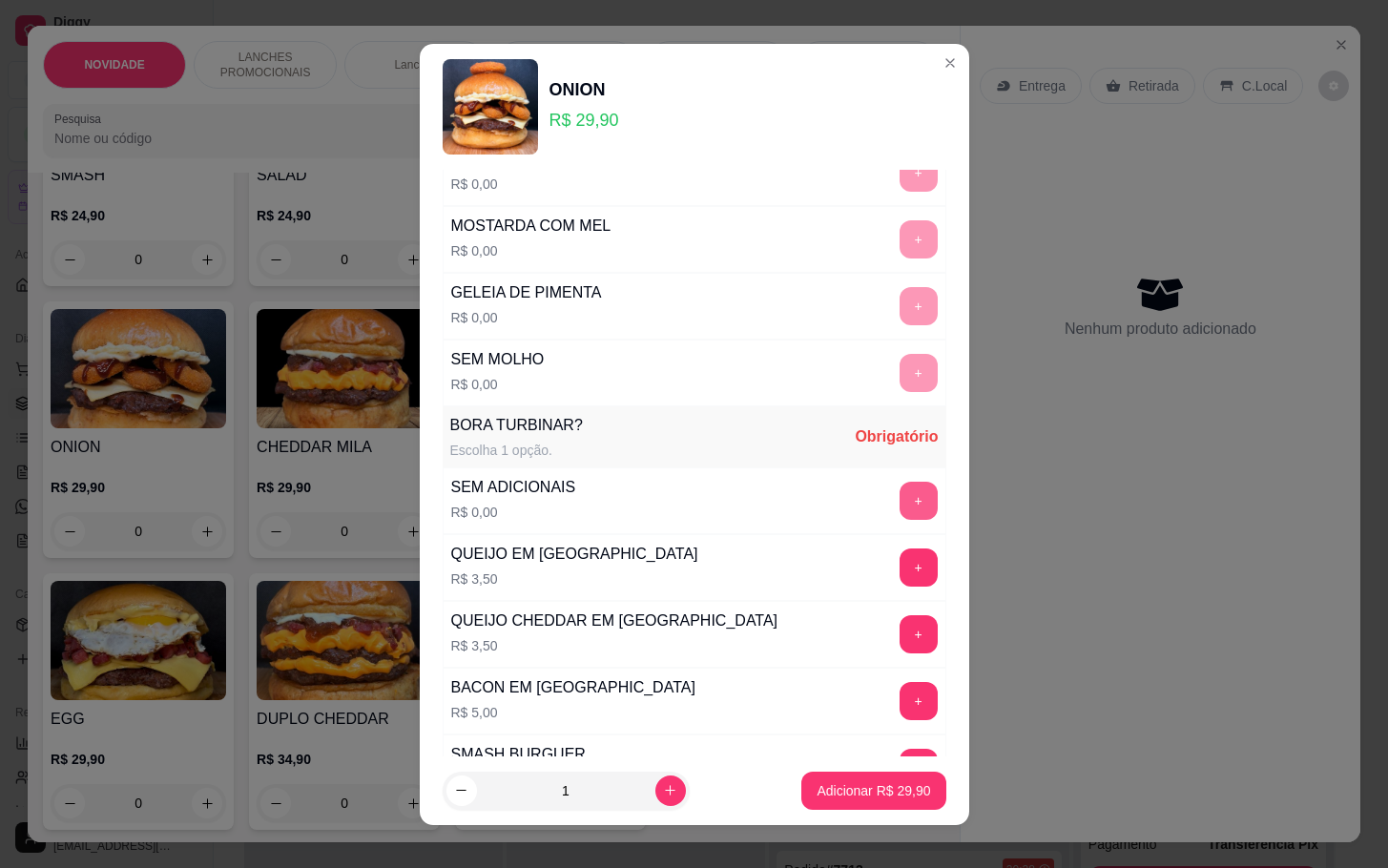
click at [900, 519] on button "+" at bounding box center [919, 501] width 38 height 38
click at [845, 798] on p "Adicionar R$ 29,90" at bounding box center [873, 790] width 110 height 18
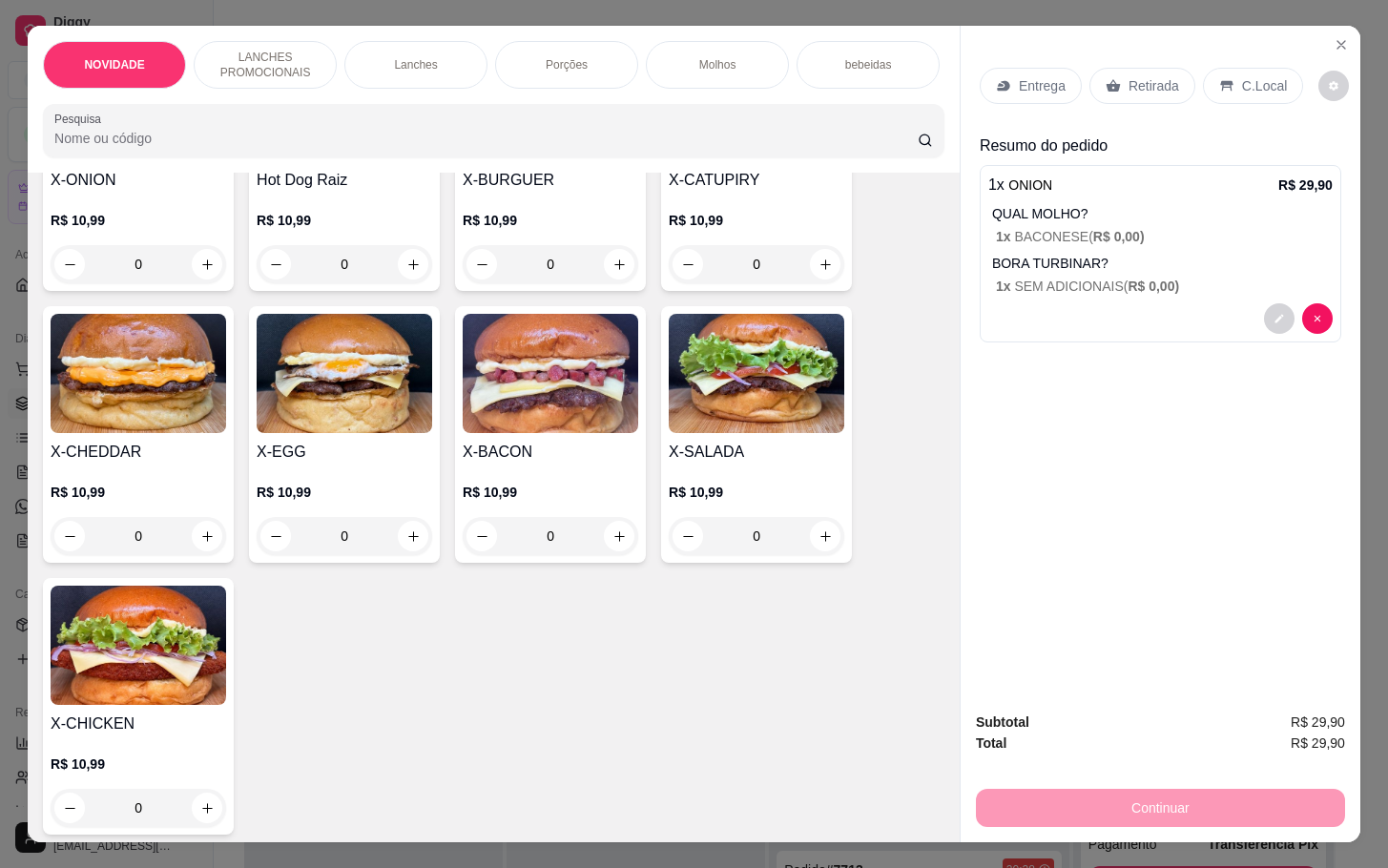
scroll to position [0, 0]
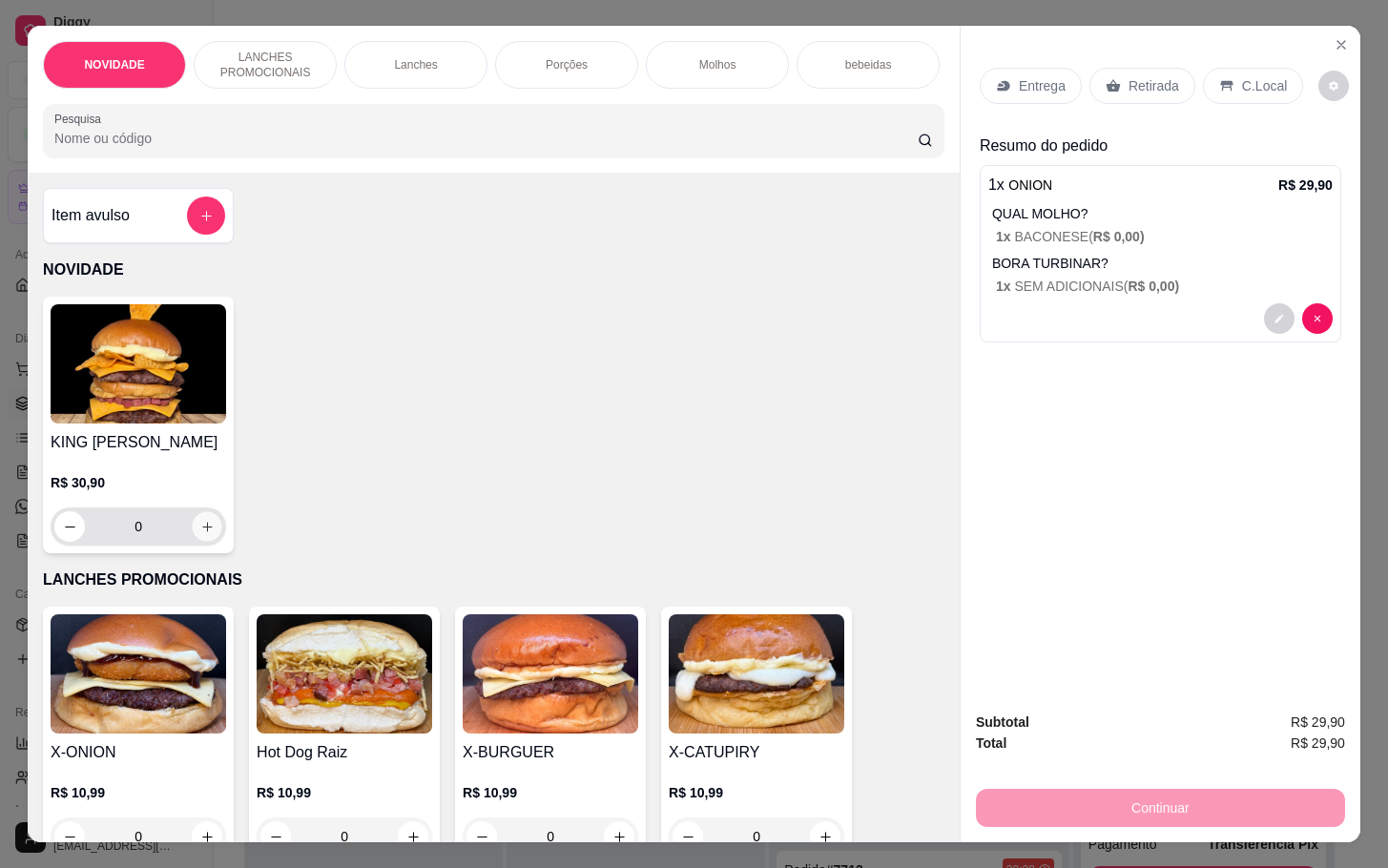
click at [201, 530] on icon "increase-product-quantity" at bounding box center [207, 526] width 15 height 15
type input "1"
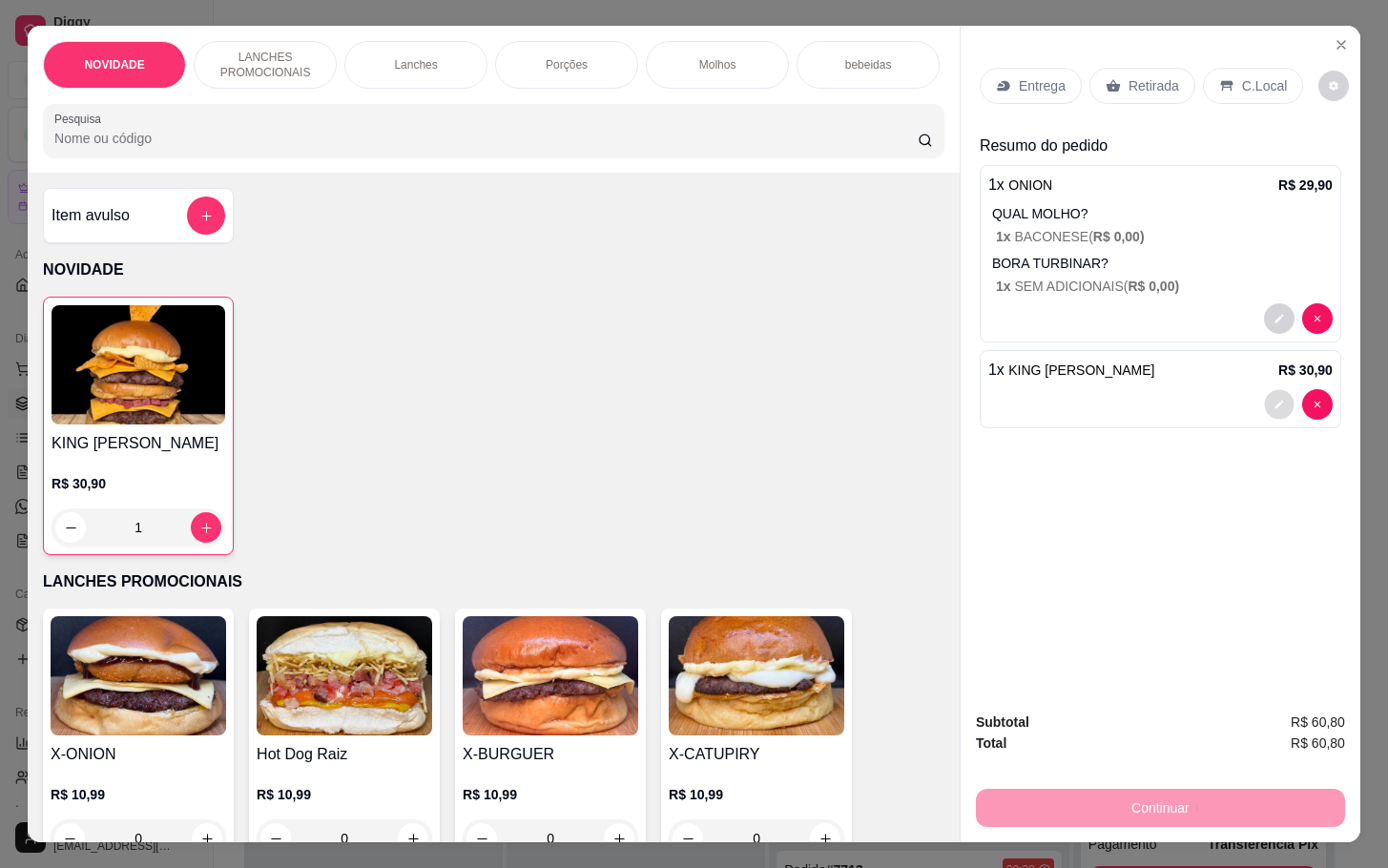
click at [1276, 400] on icon "decrease-product-quantity" at bounding box center [1280, 404] width 9 height 9
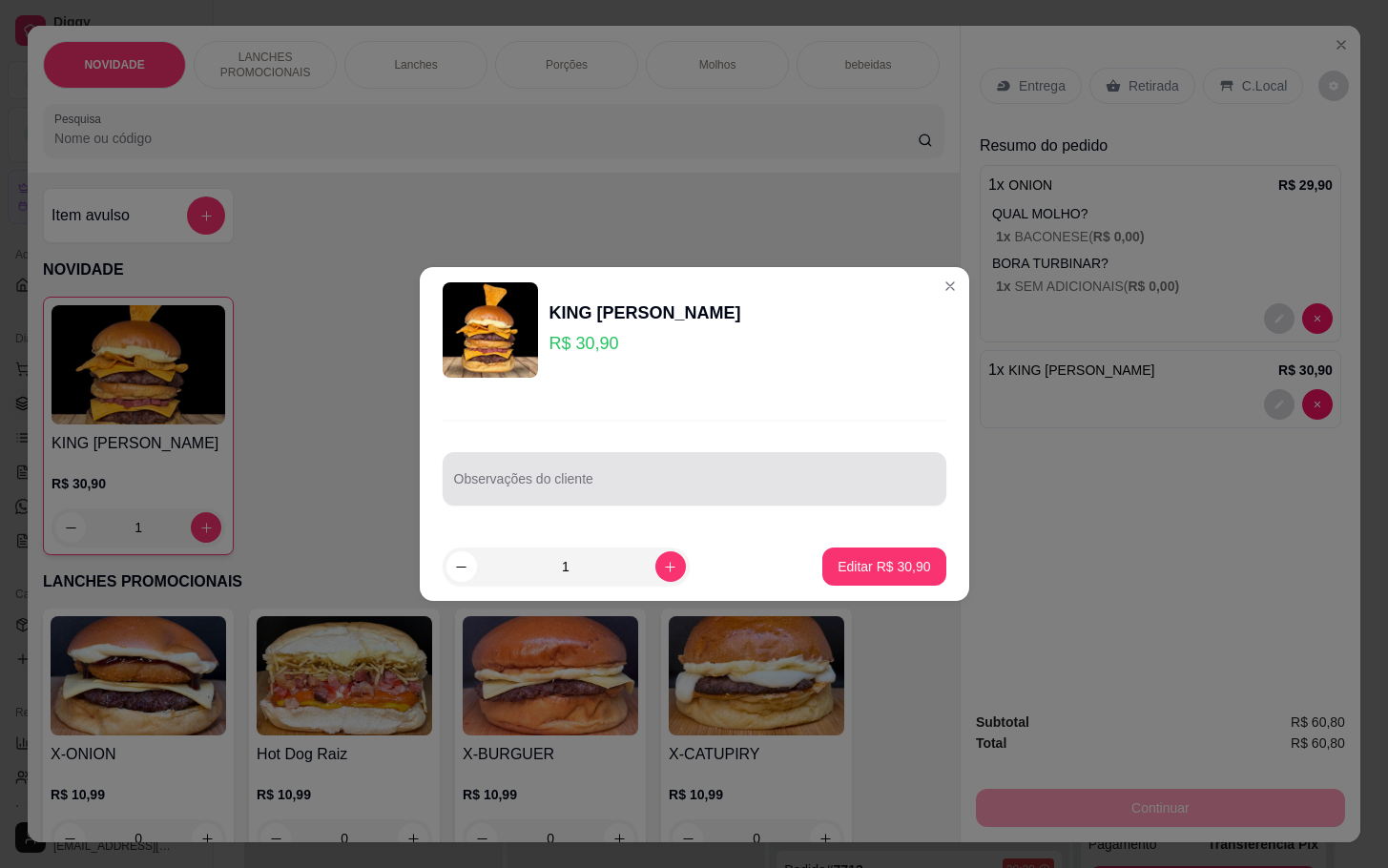
click at [694, 485] on input "Observações do cliente" at bounding box center [695, 486] width 481 height 19
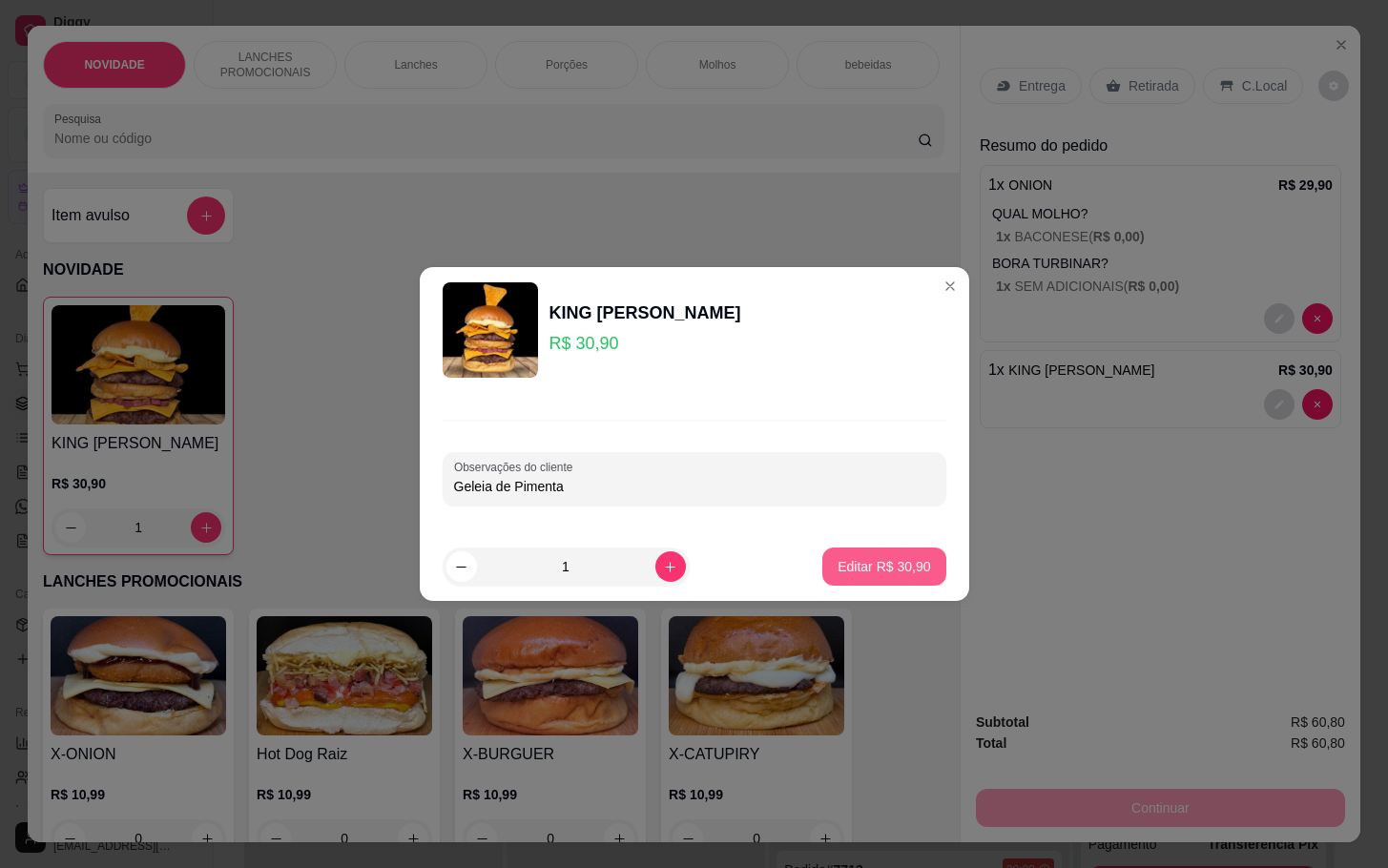
type input "Geleia de Pimenta"
click at [838, 565] on p "Editar R$ 30,90" at bounding box center [884, 566] width 93 height 19
type input "0"
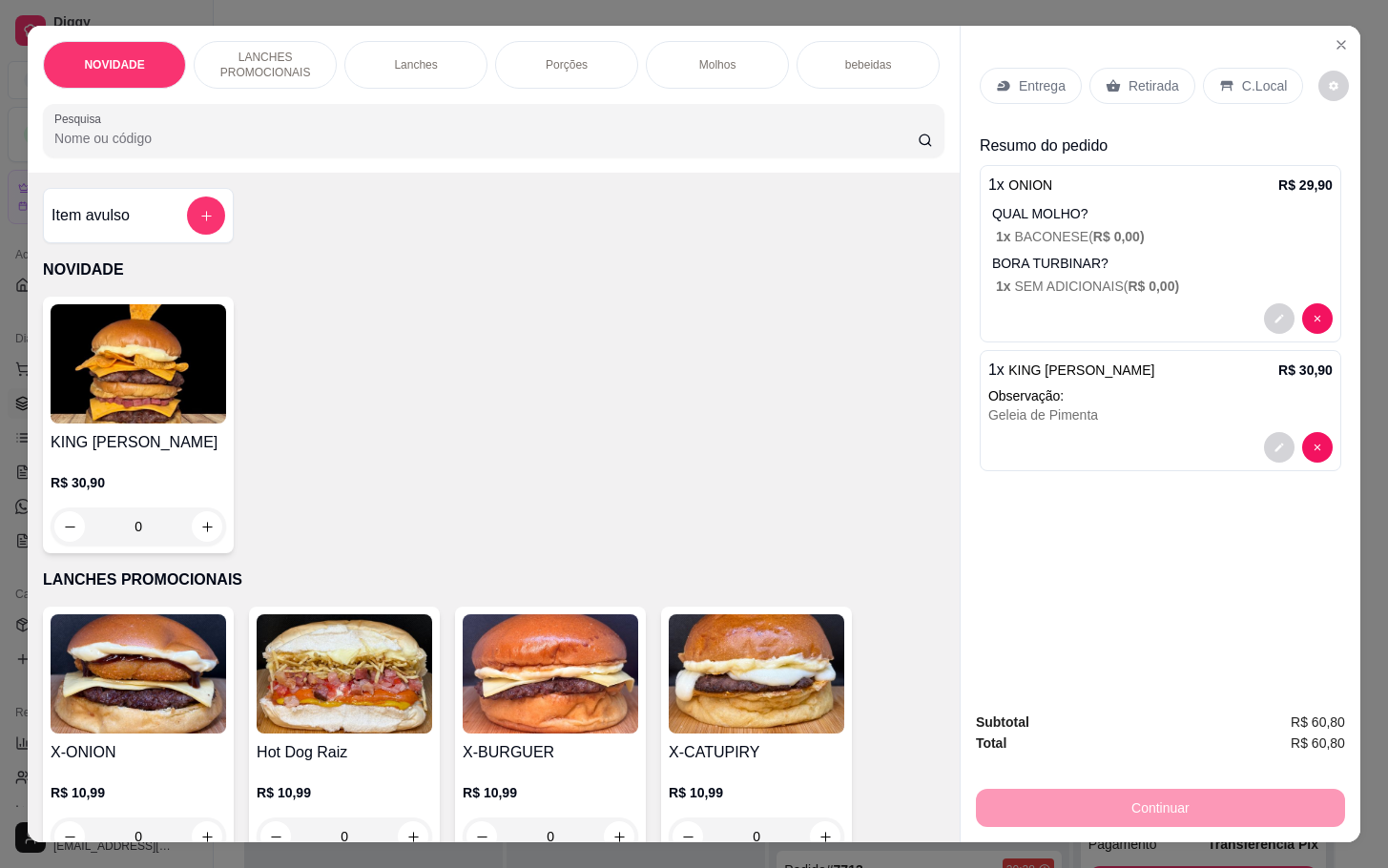
click at [521, 52] on div "Porções" at bounding box center [566, 65] width 143 height 47
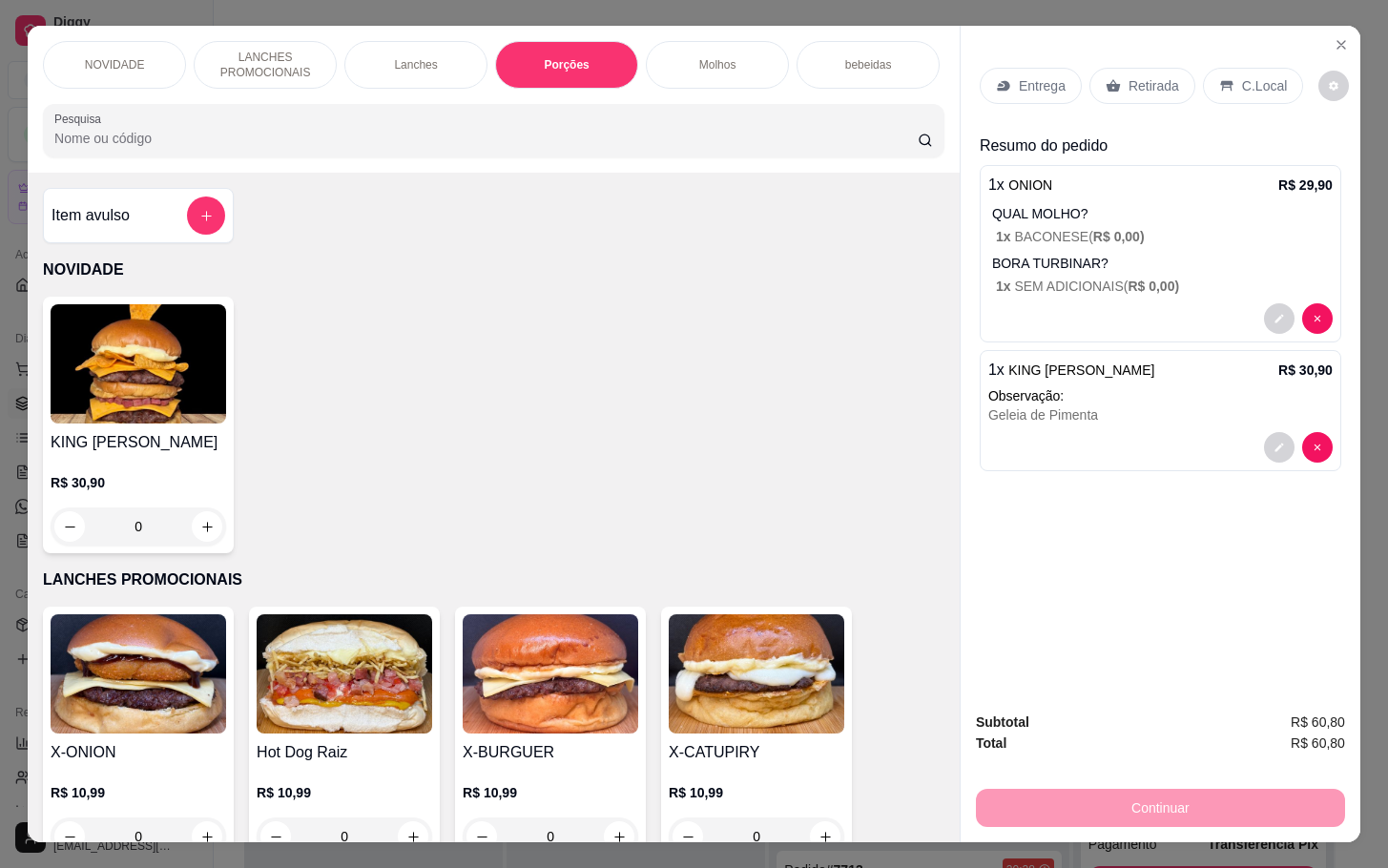
scroll to position [45, 0]
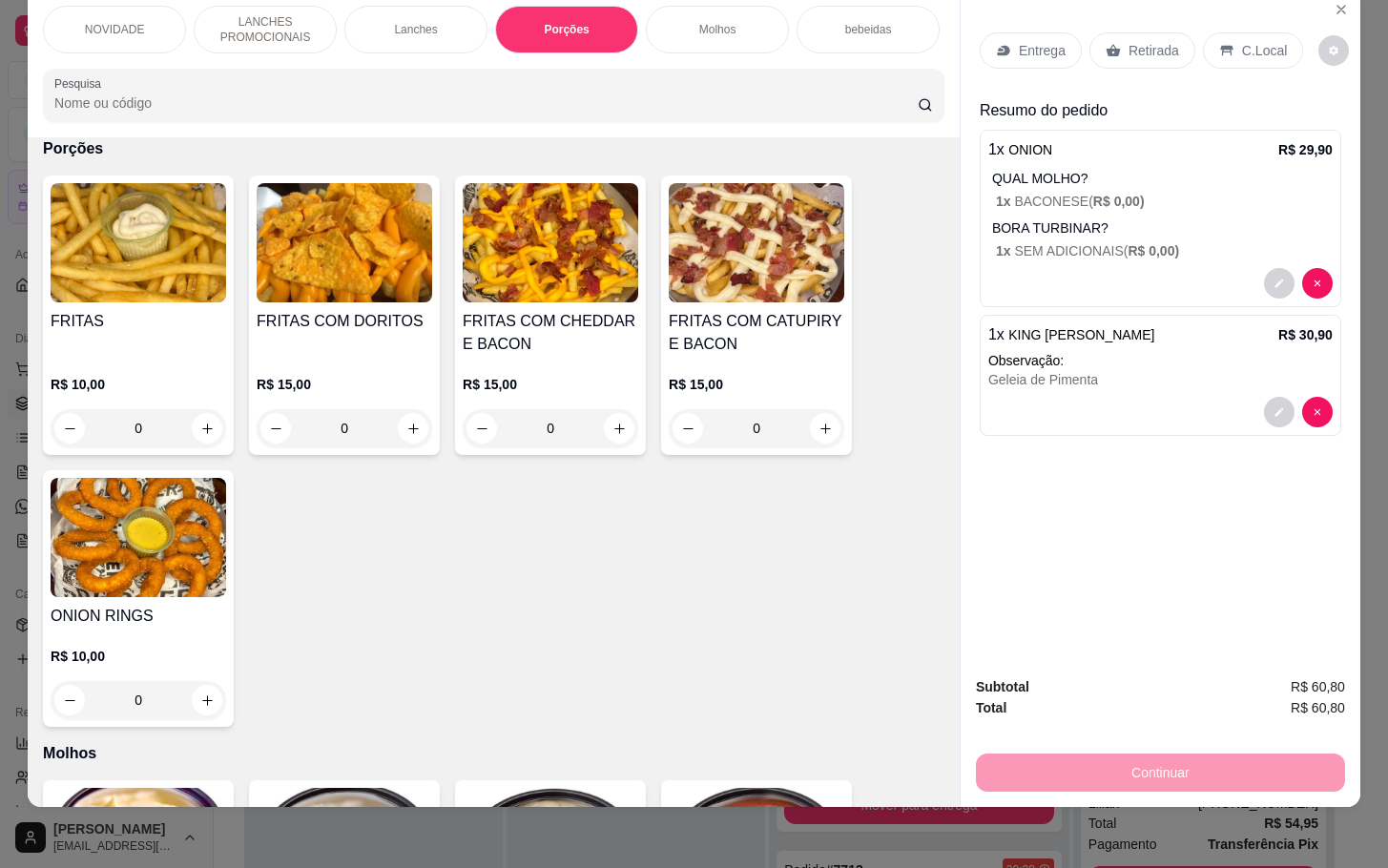
click at [197, 696] on div "0" at bounding box center [138, 700] width 175 height 38
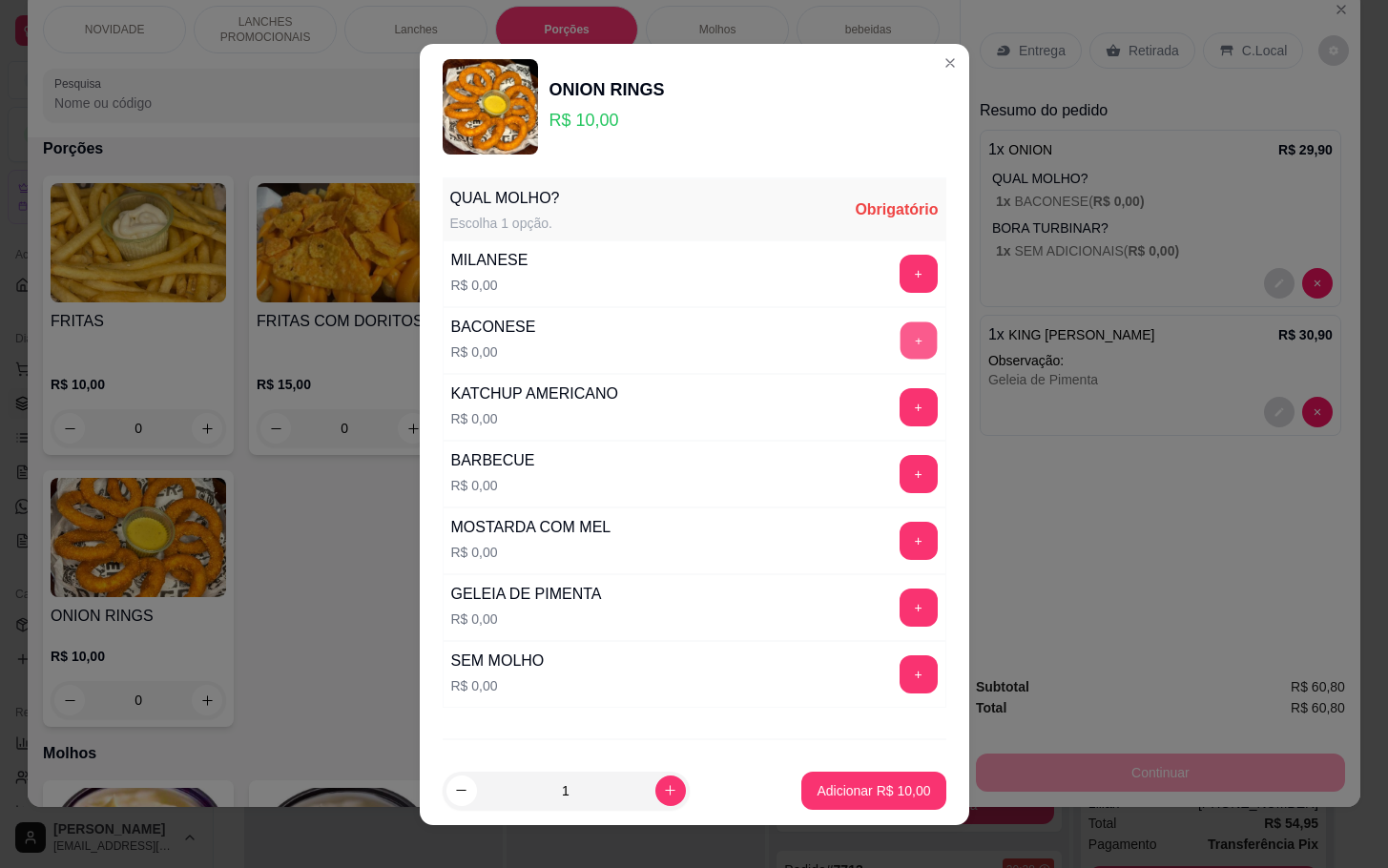
click at [900, 336] on button "+" at bounding box center [919, 340] width 37 height 37
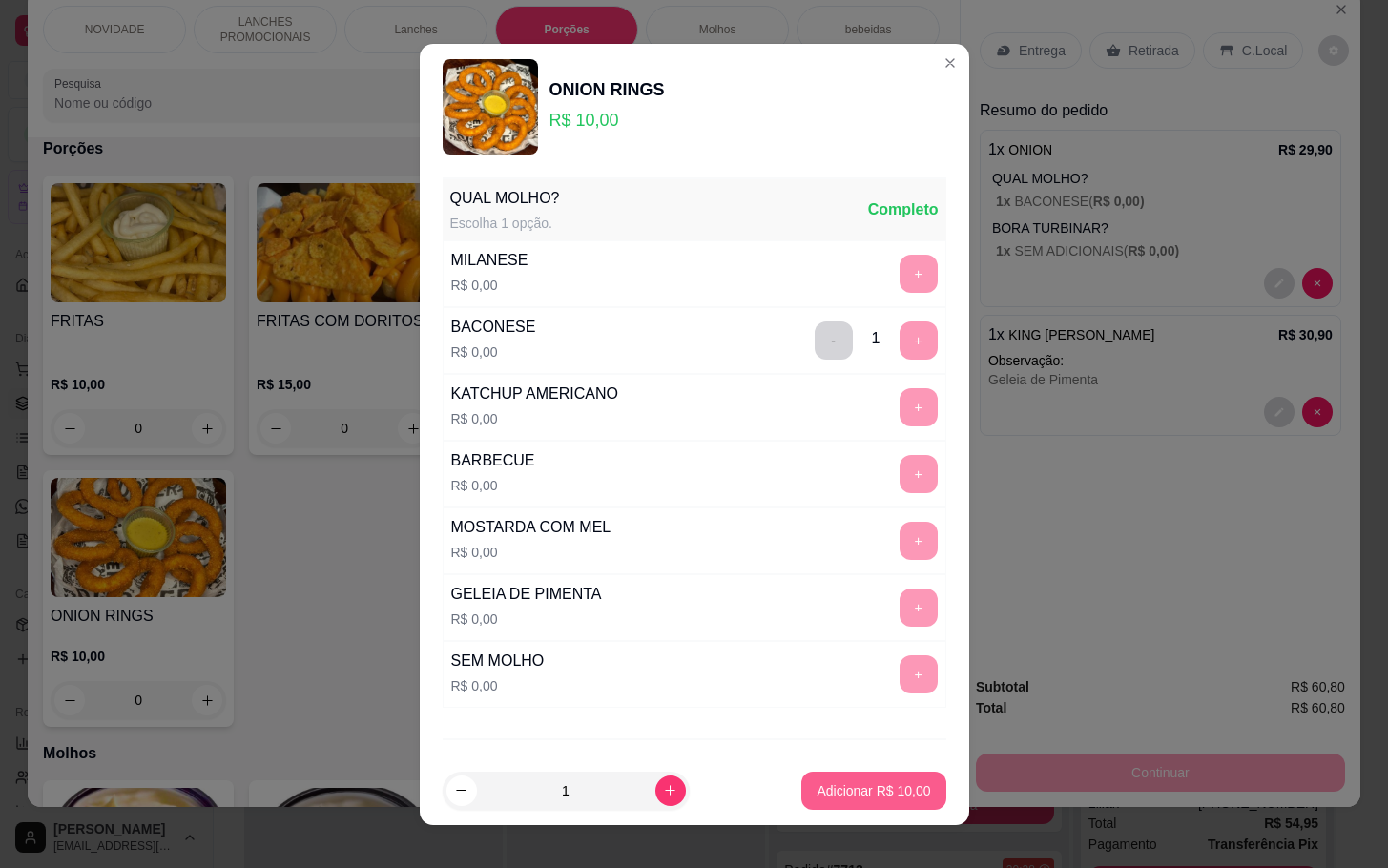
click at [831, 796] on p "Adicionar R$ 10,00" at bounding box center [872, 790] width 113 height 19
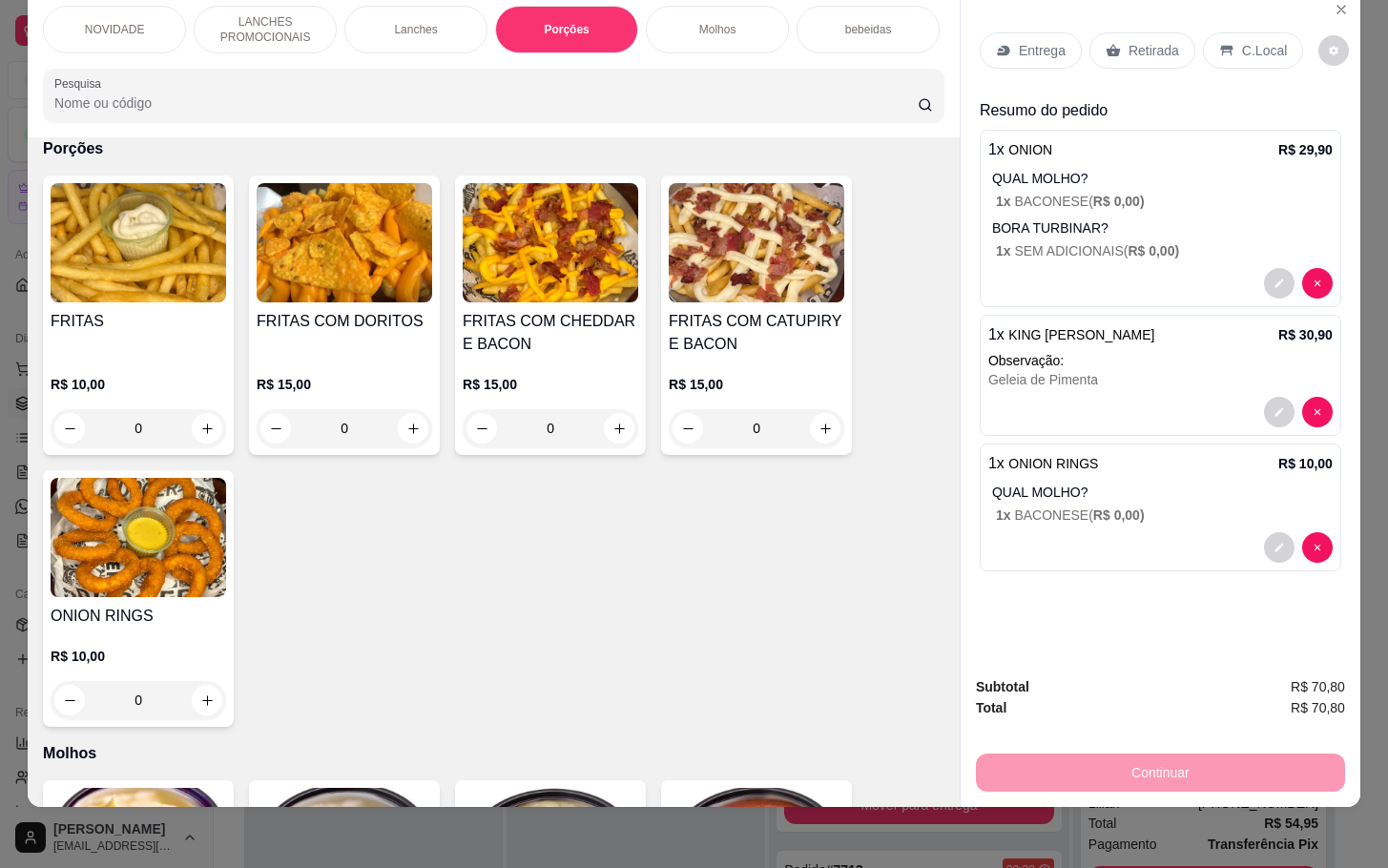
click at [1129, 41] on p "Retirada" at bounding box center [1153, 50] width 50 height 19
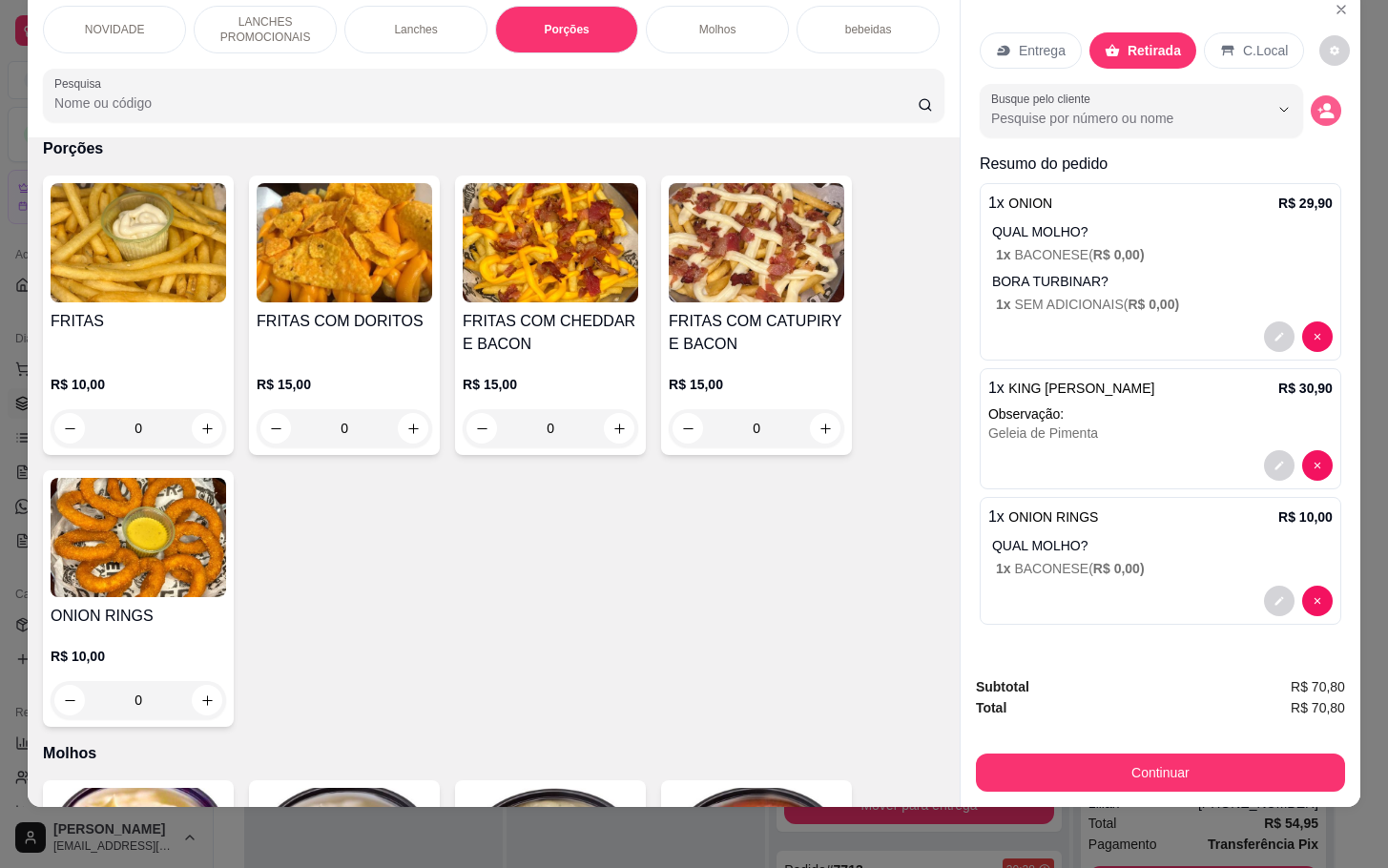
click at [1320, 111] on icon "decrease-product-quantity" at bounding box center [1327, 114] width 15 height 7
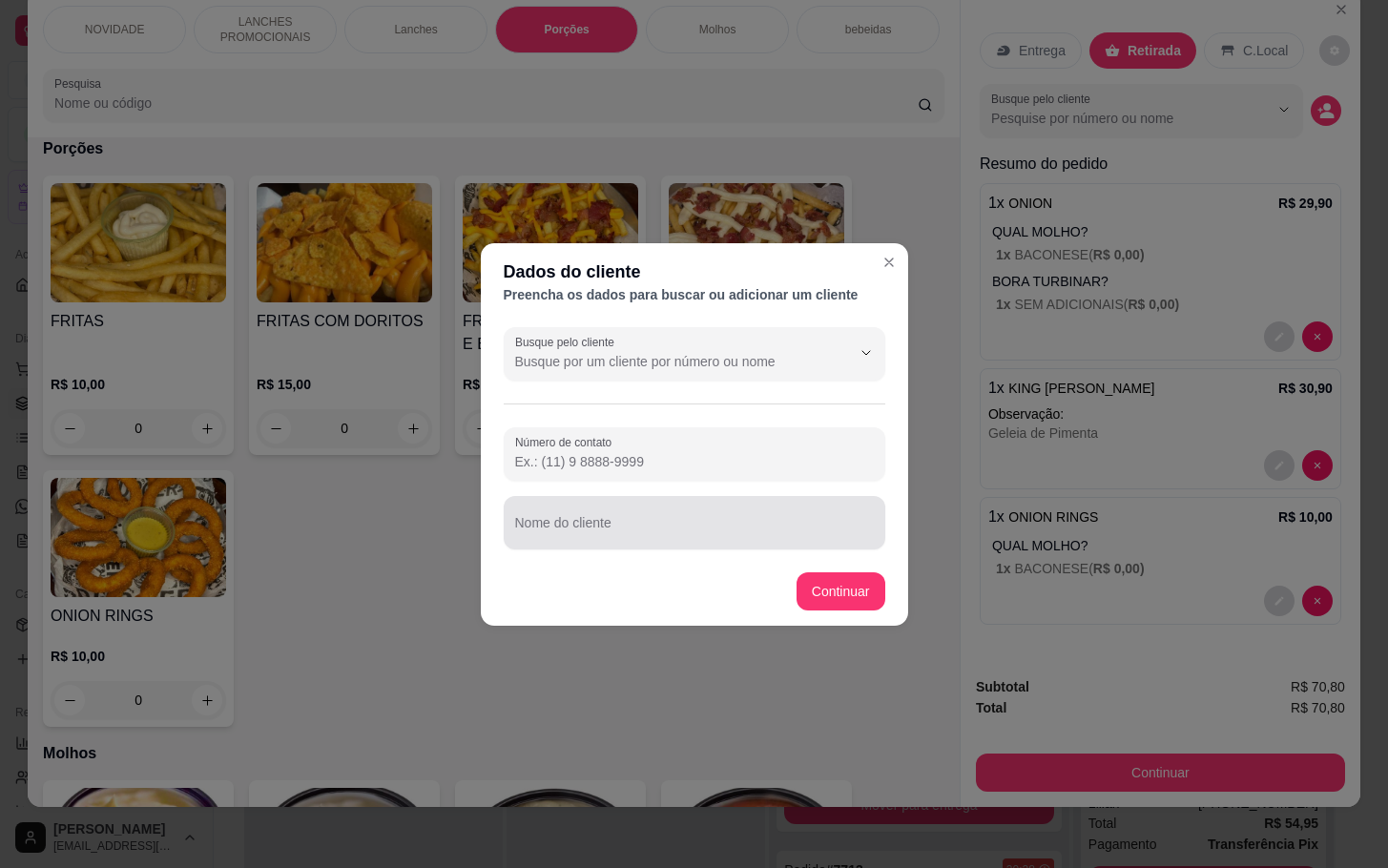
click at [698, 504] on div at bounding box center [695, 522] width 359 height 38
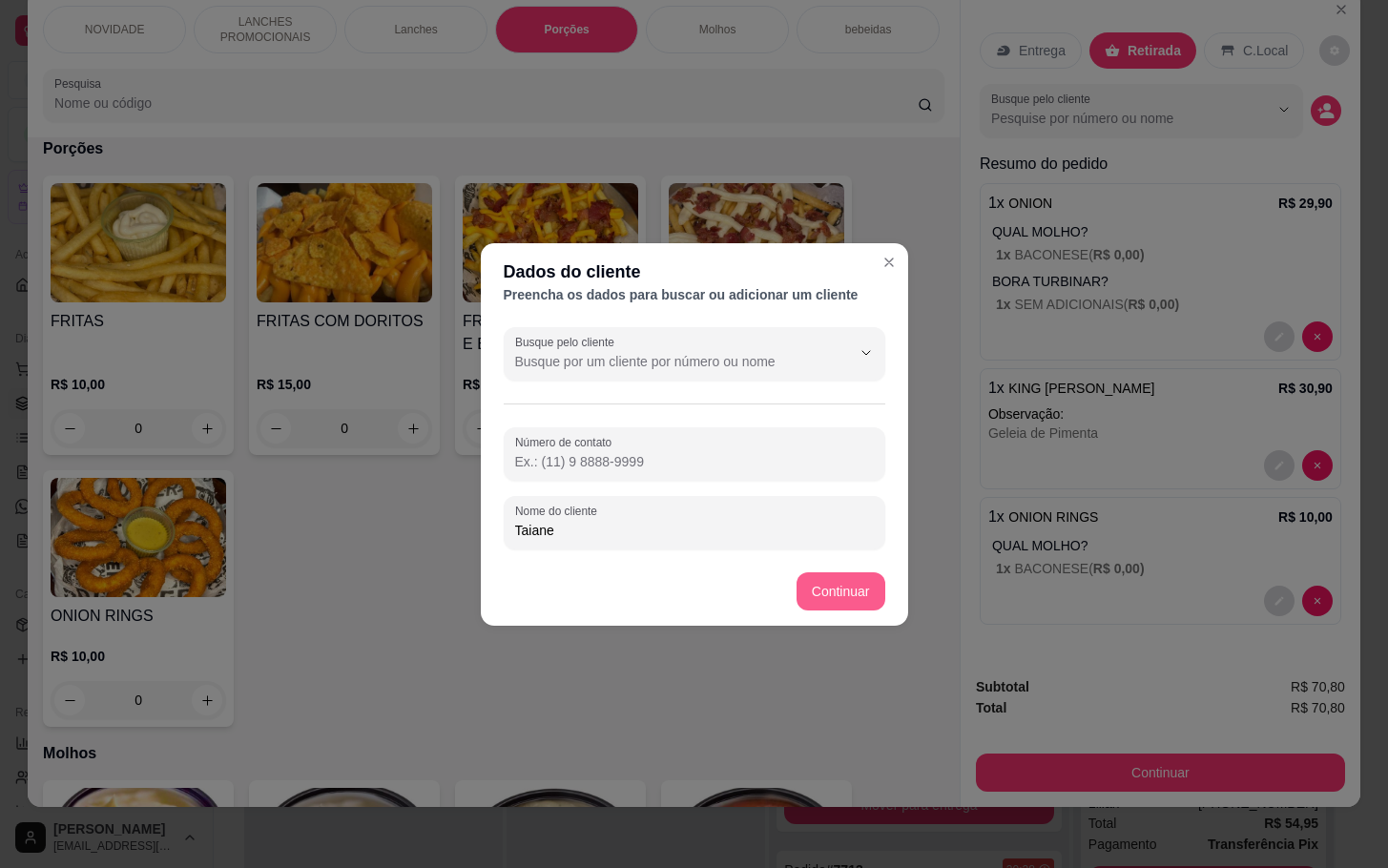
type input "Taiane"
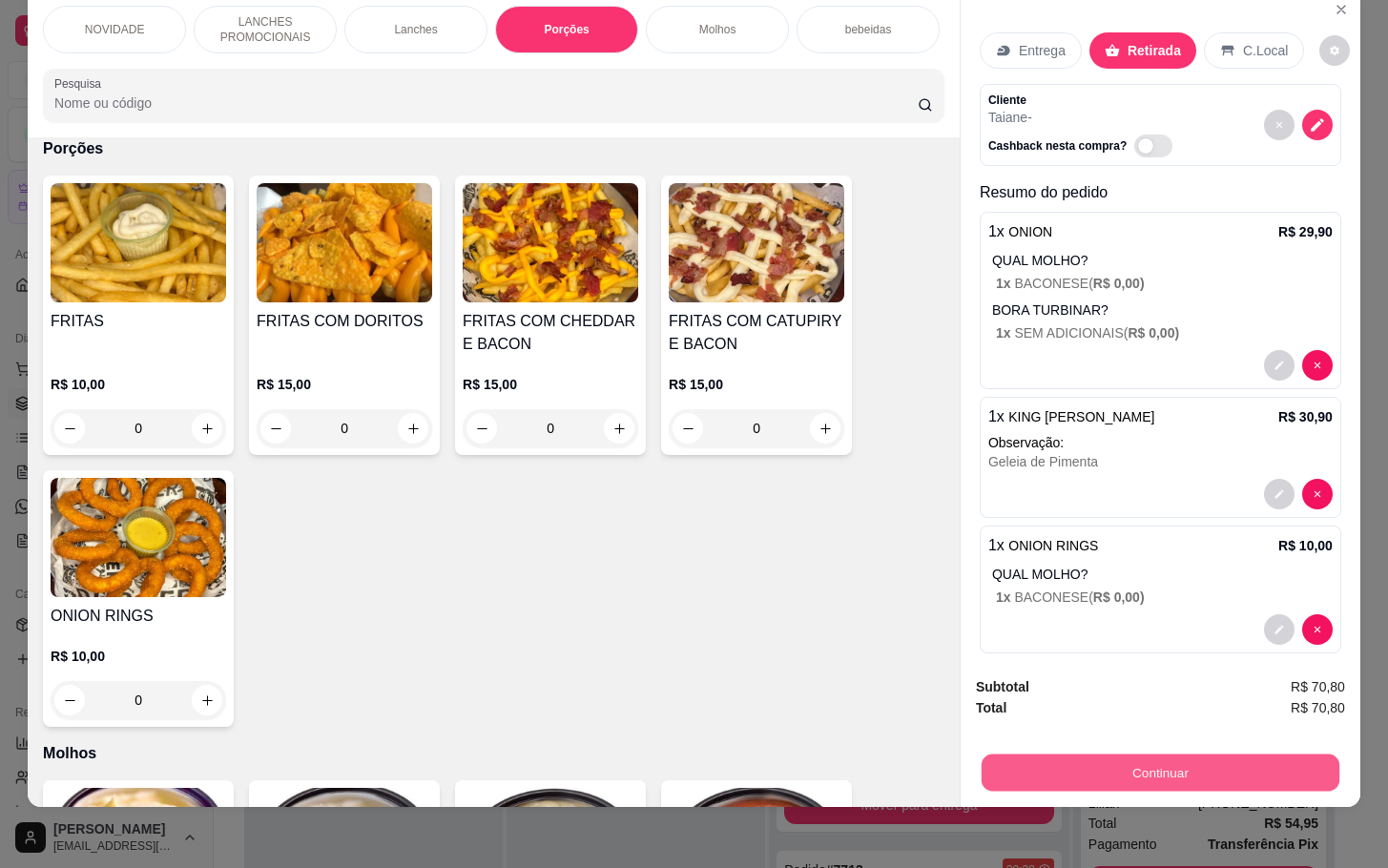
click at [1013, 759] on button "Continuar" at bounding box center [1160, 772] width 358 height 37
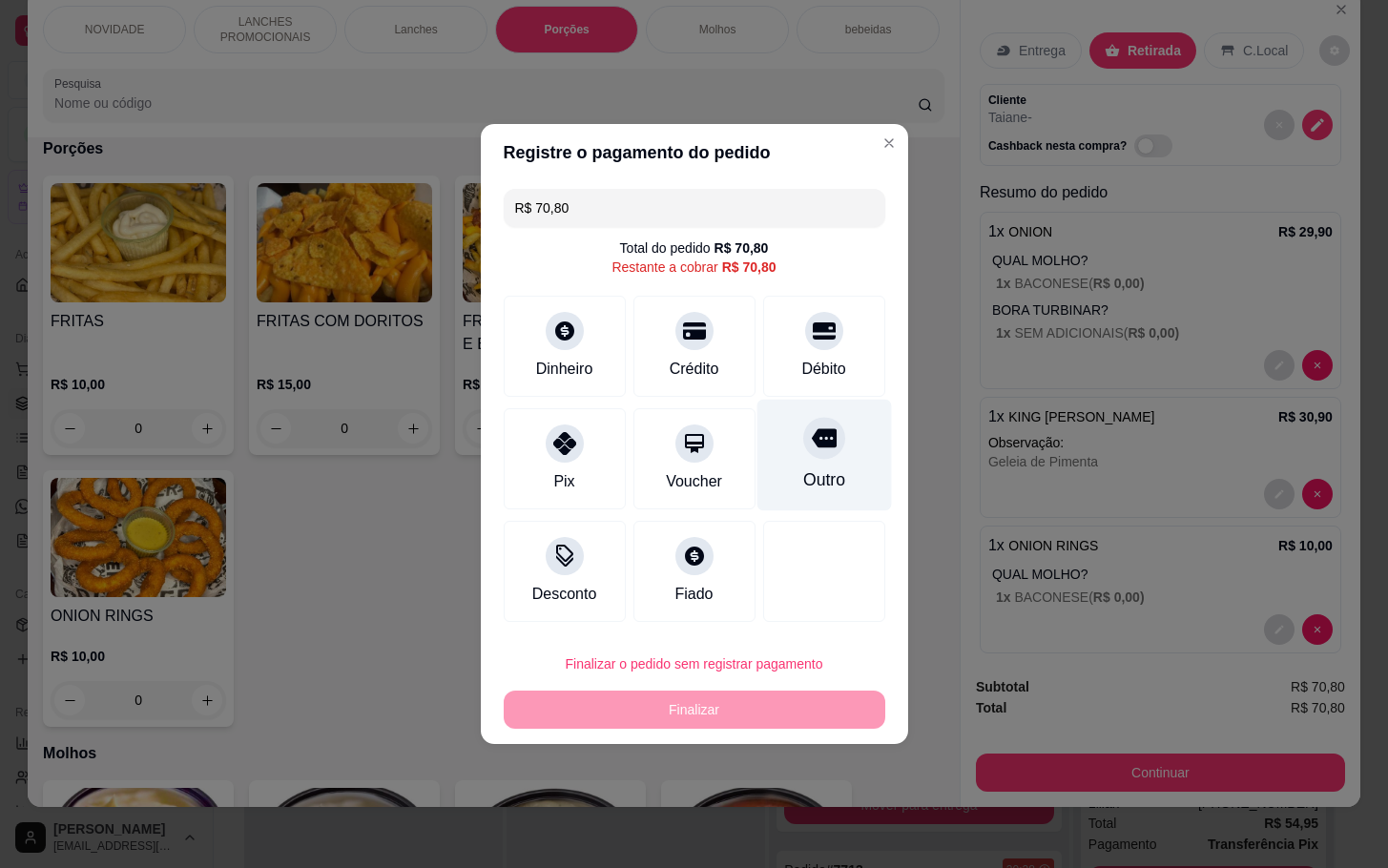
click at [802, 472] on div "Outro" at bounding box center [823, 479] width 42 height 25
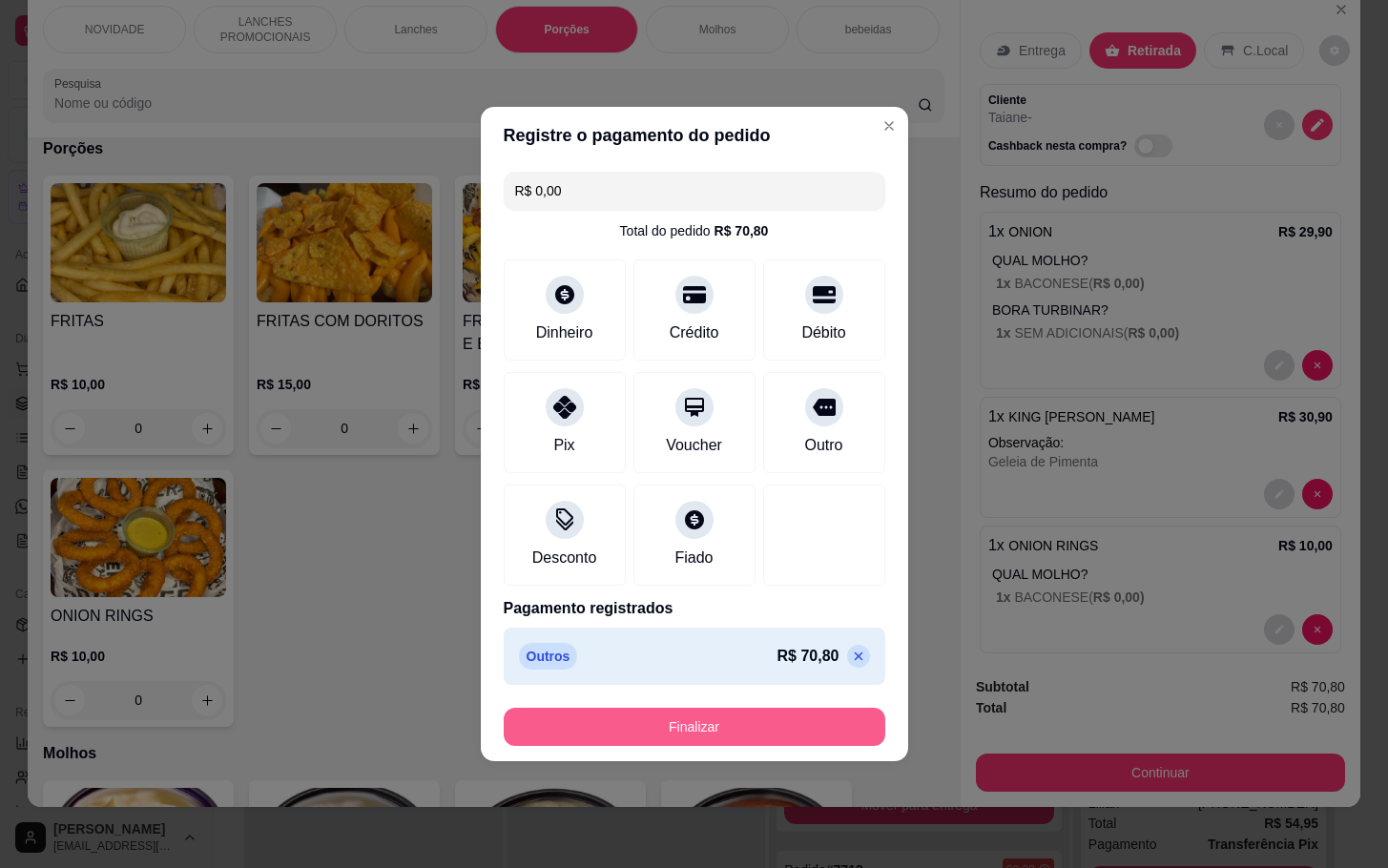
click at [779, 730] on button "Finalizar" at bounding box center [694, 726] width 382 height 38
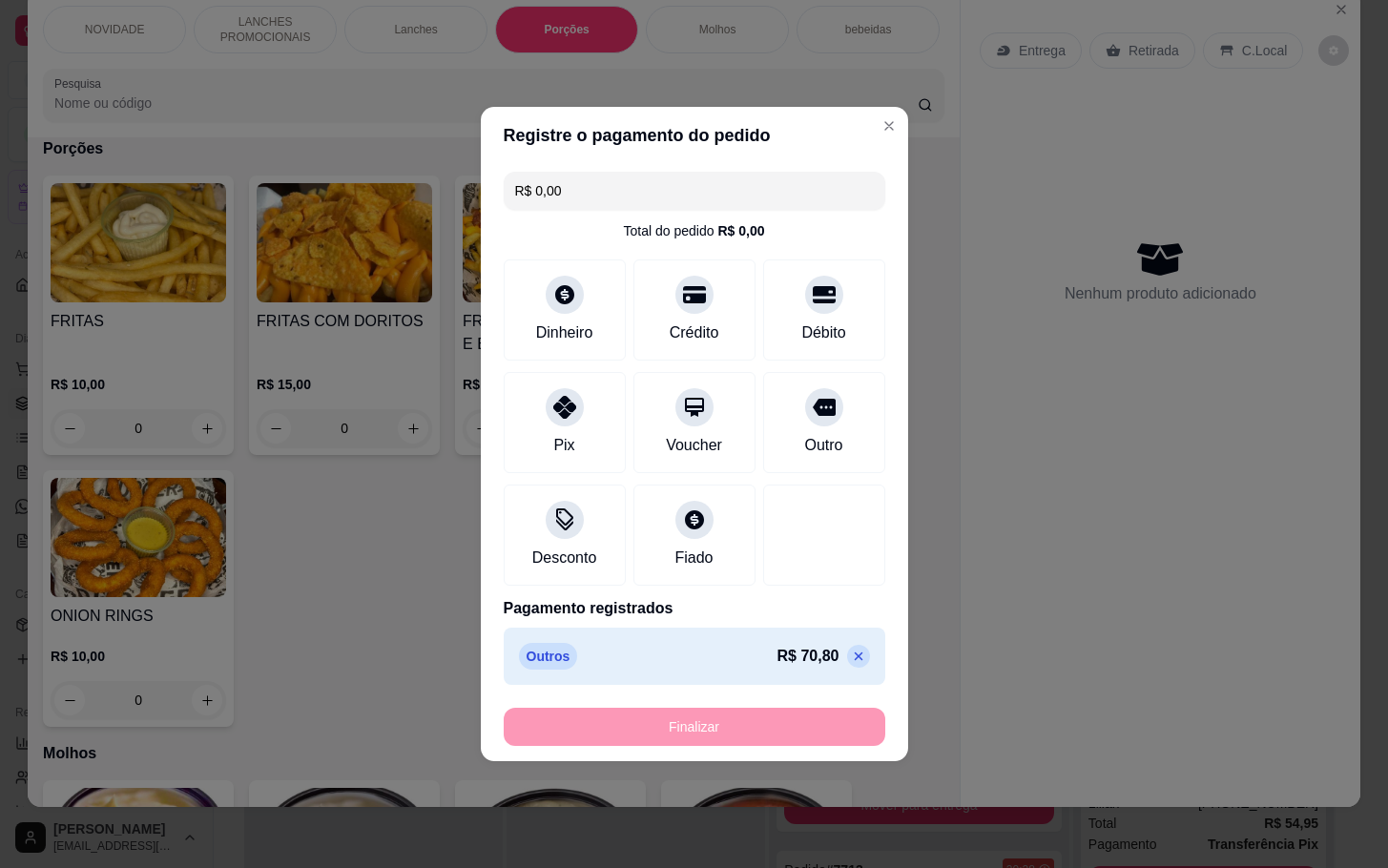
type input "-R$ 70,80"
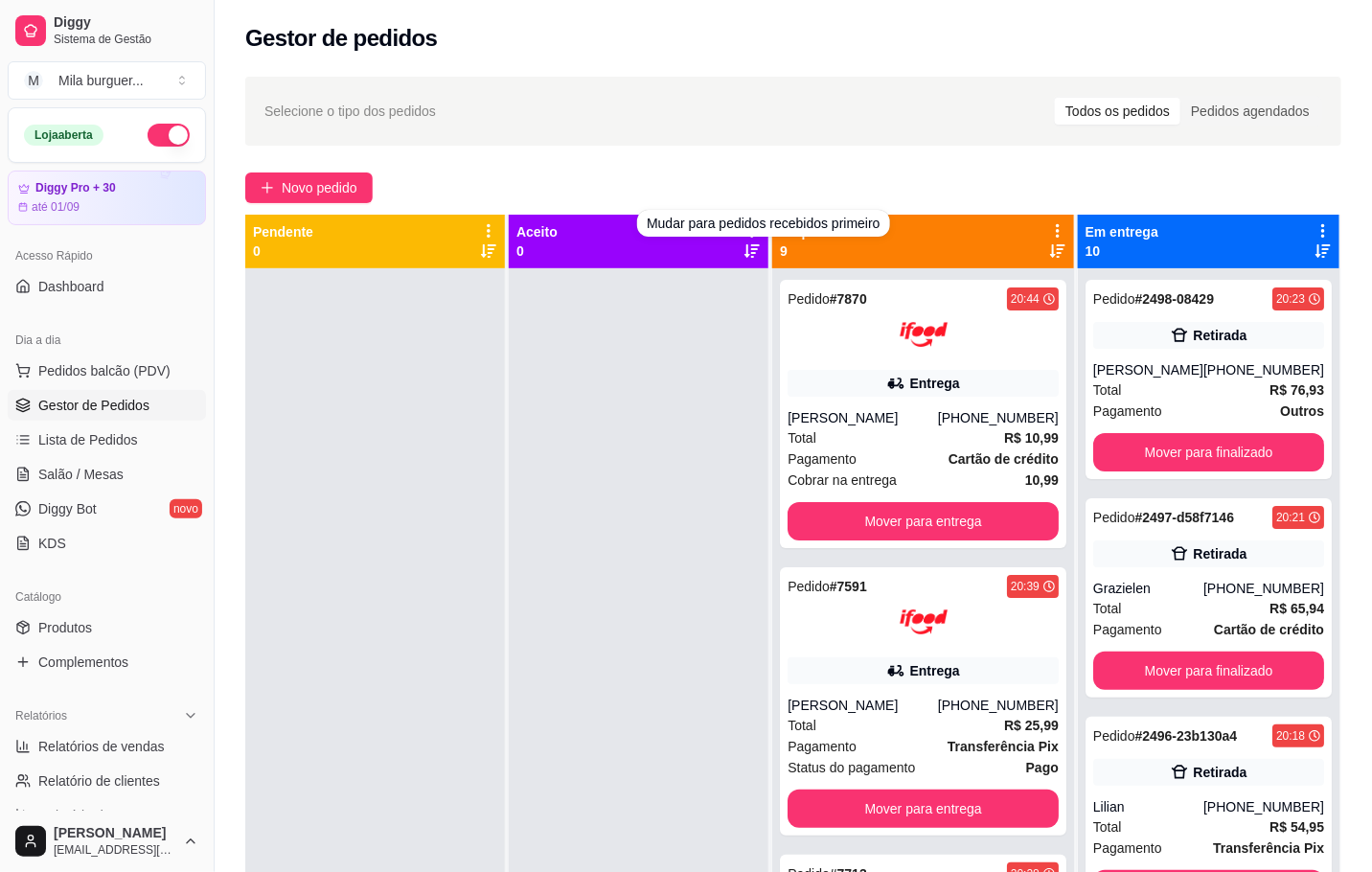
click at [596, 474] on div at bounding box center [638, 704] width 259 height 872
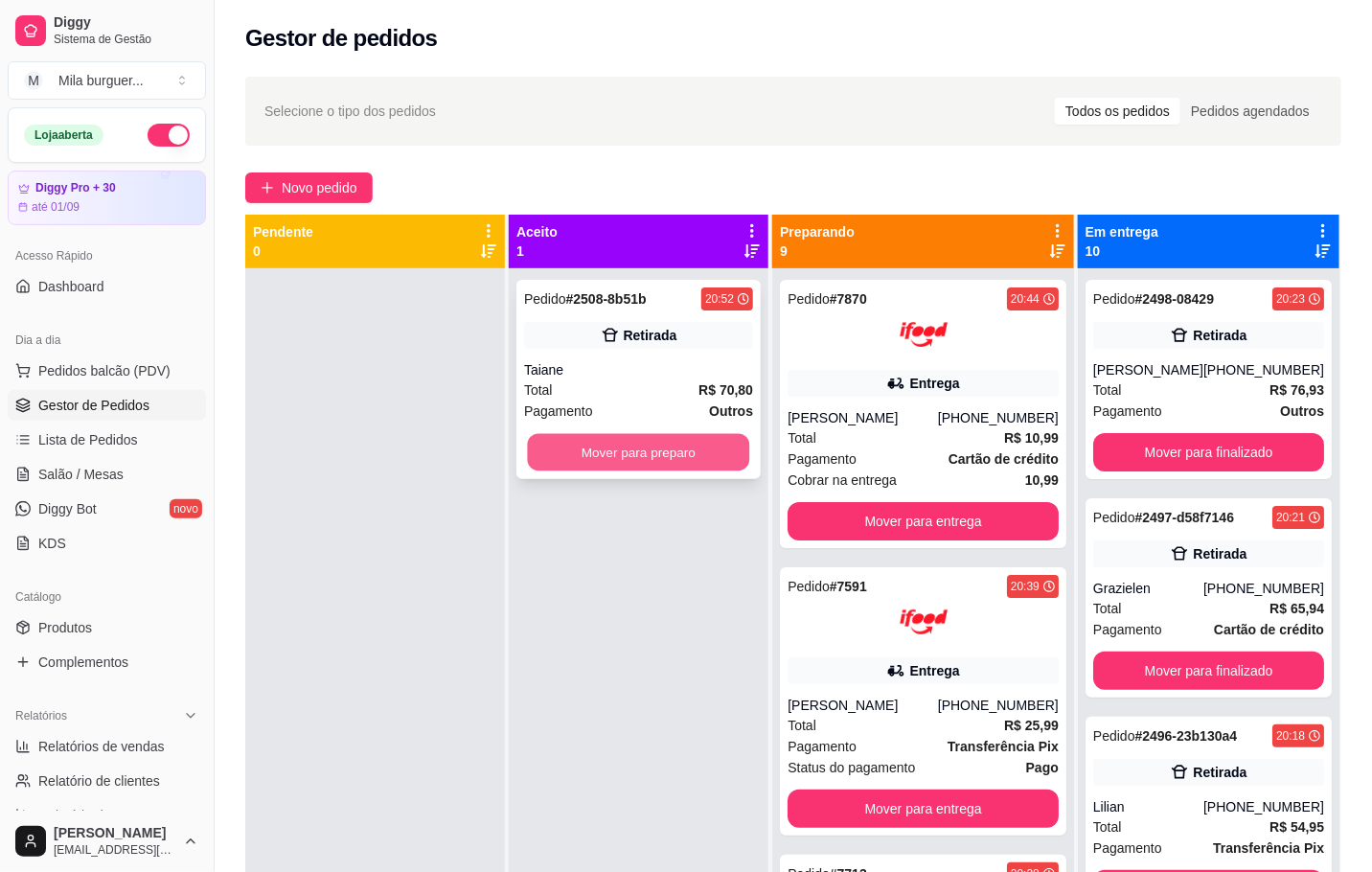
click at [681, 449] on button "Mover para preparo" at bounding box center [638, 452] width 223 height 38
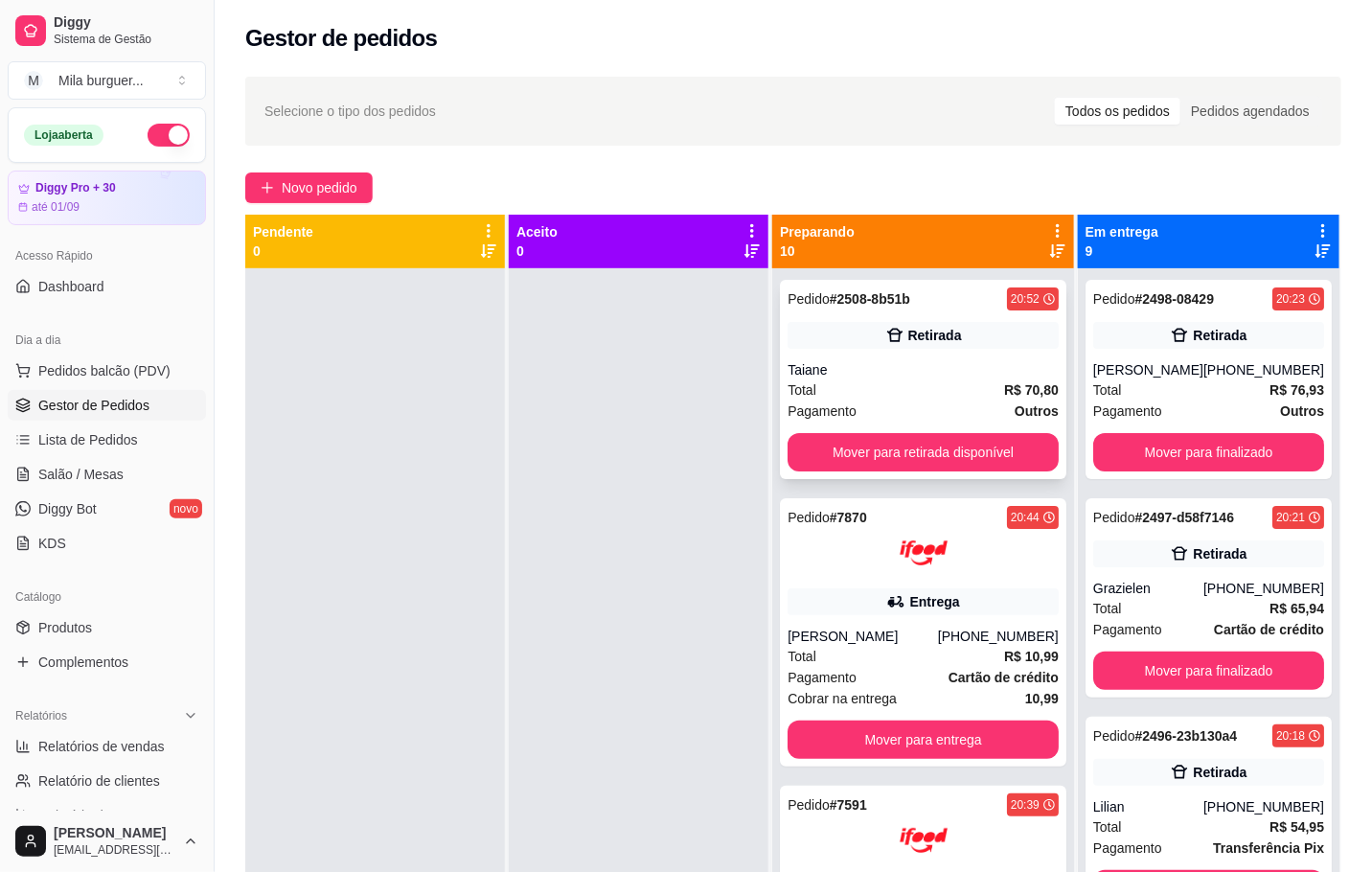
click at [914, 365] on div "Taiane" at bounding box center [924, 369] width 271 height 19
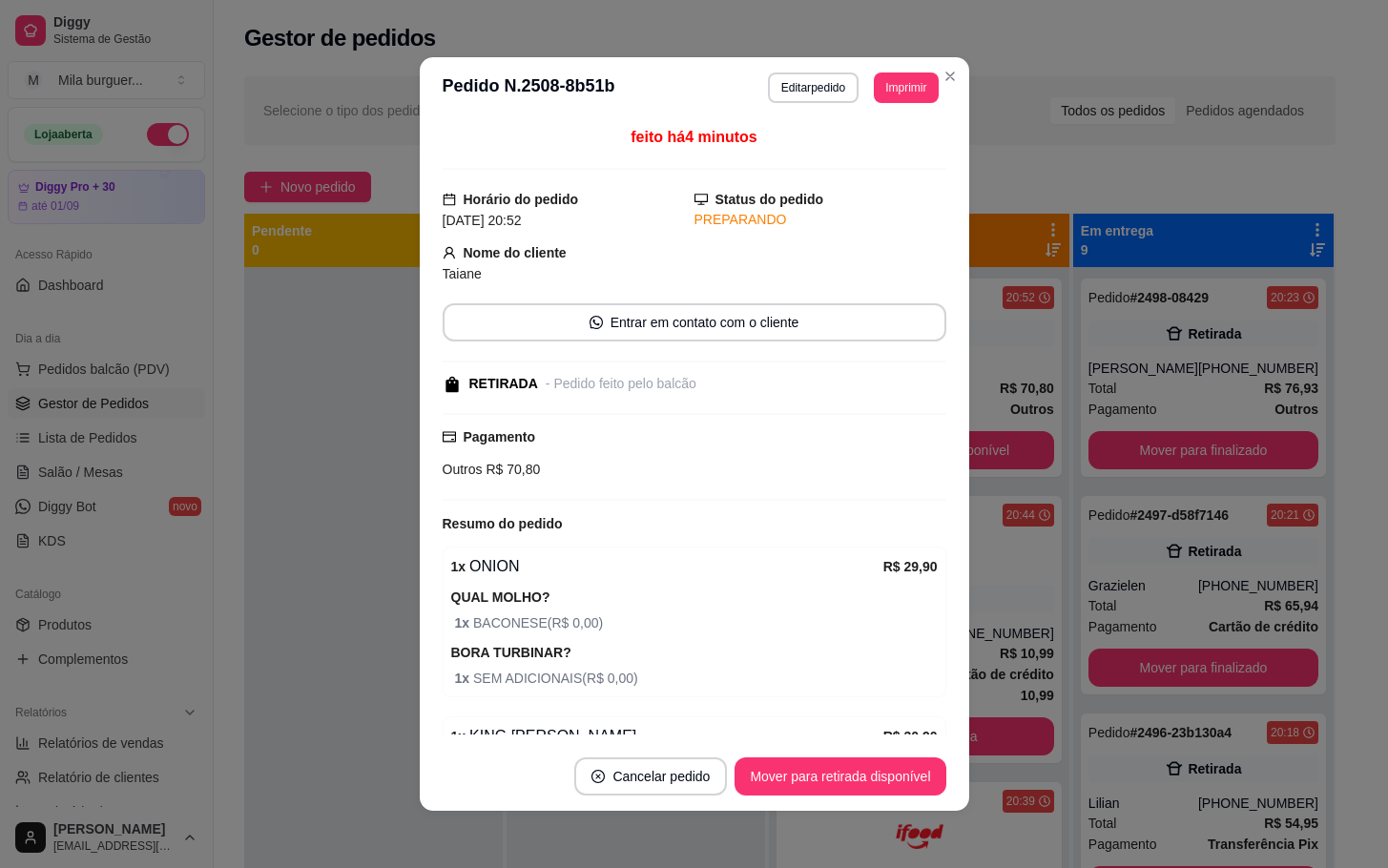
scroll to position [270, 0]
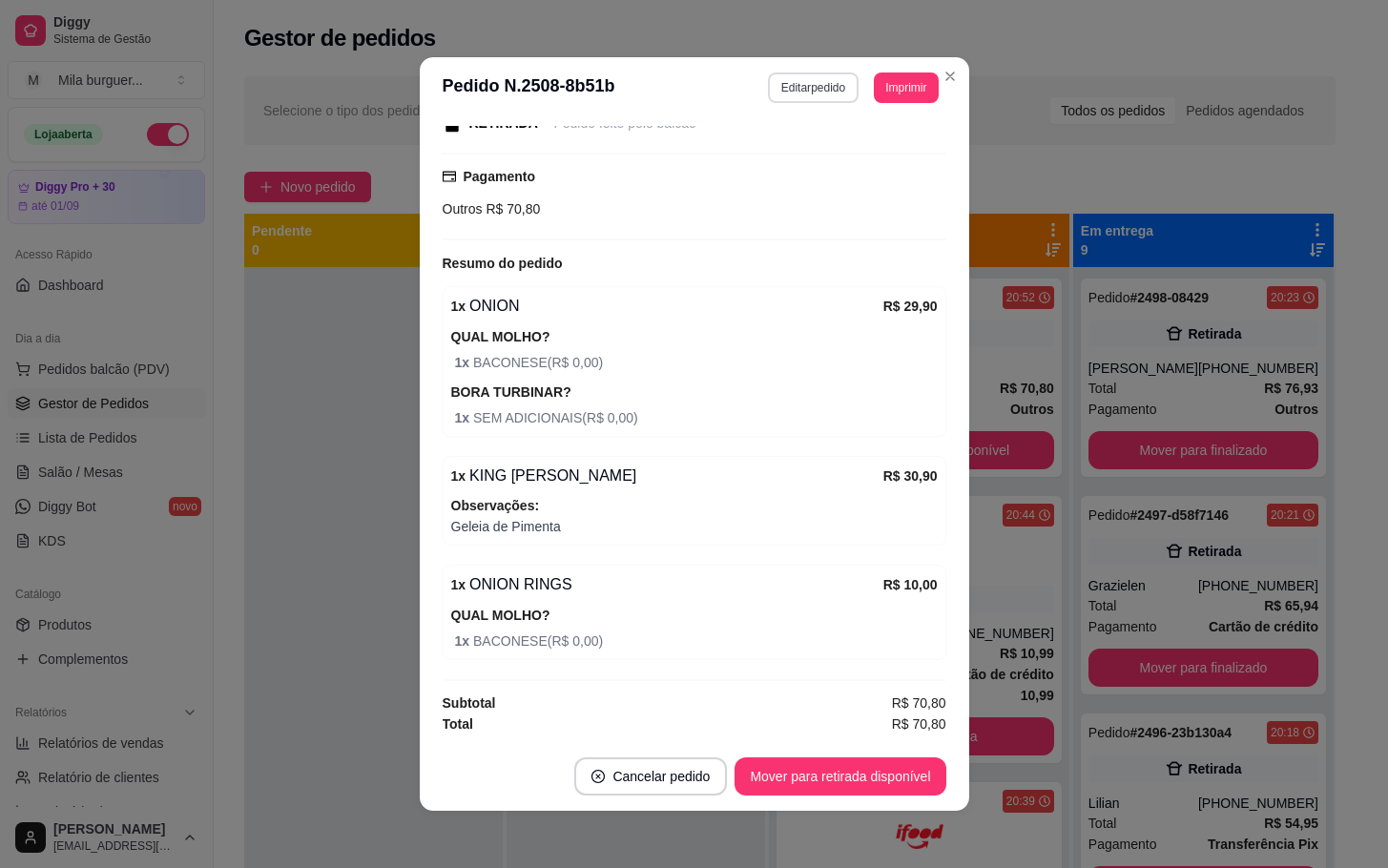
click at [813, 89] on button "Editar pedido" at bounding box center [813, 88] width 91 height 31
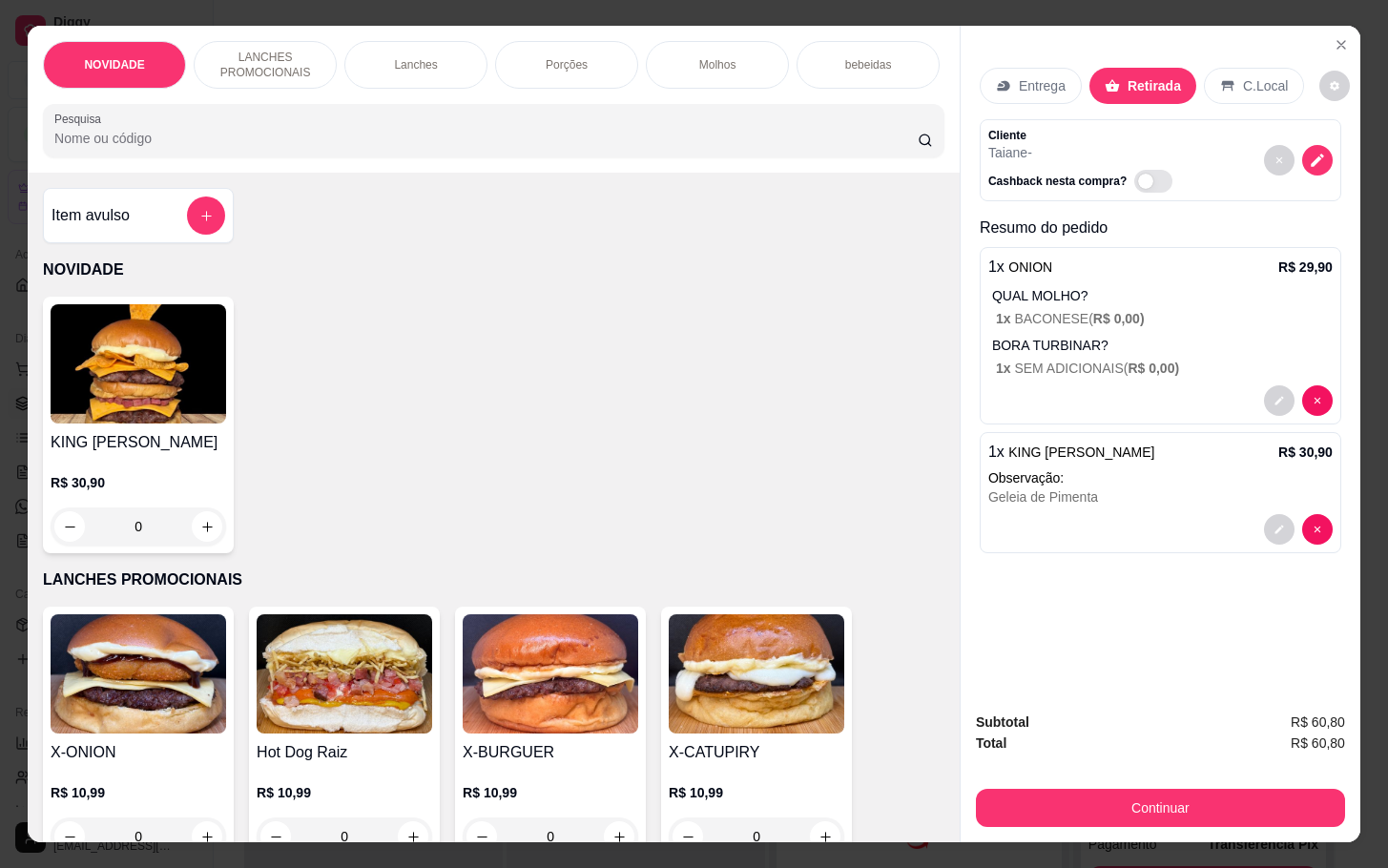
scroll to position [0, 0]
click at [577, 75] on div "Porções" at bounding box center [566, 65] width 143 height 47
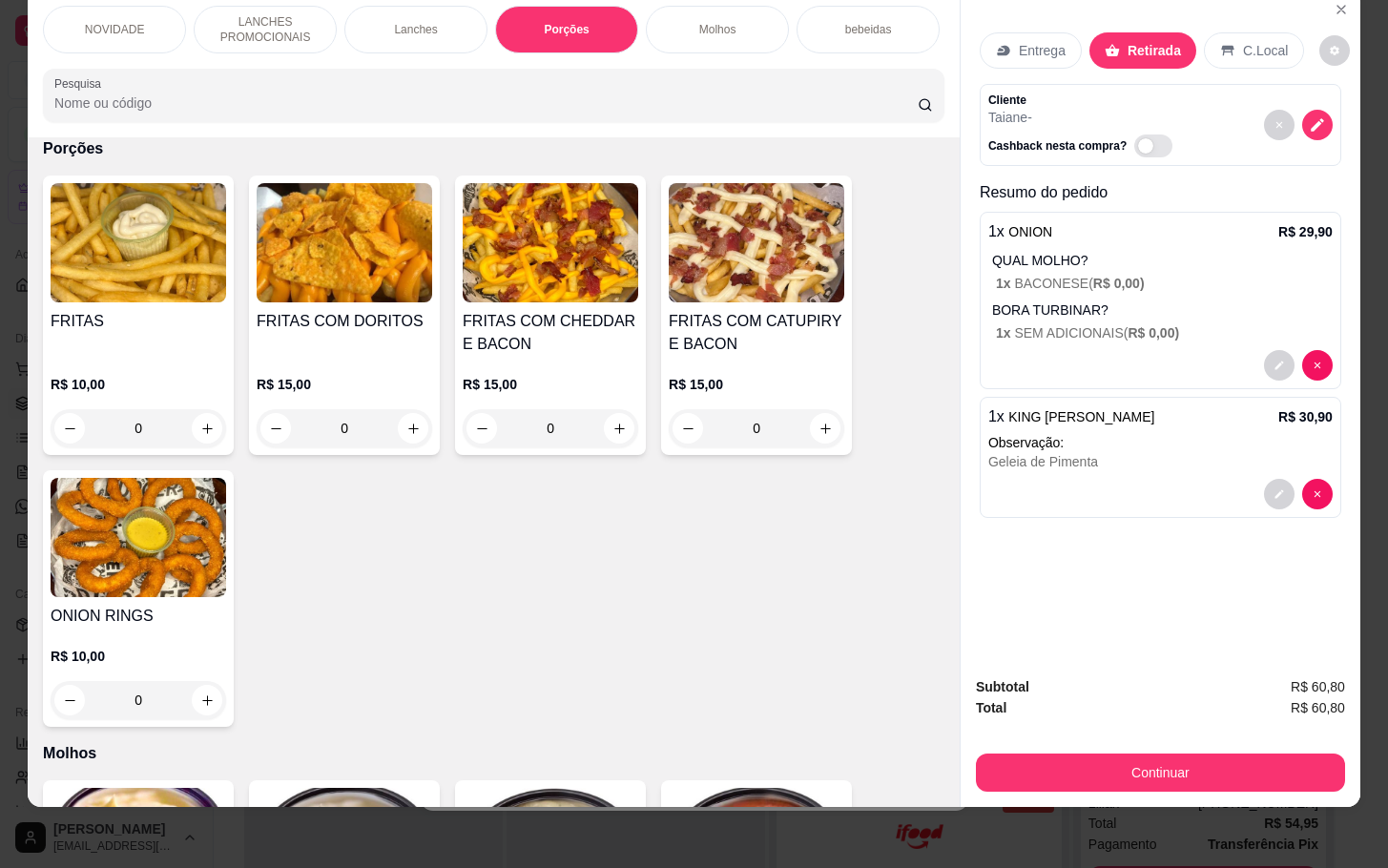
click at [613, 425] on div "0" at bounding box center [550, 428] width 175 height 38
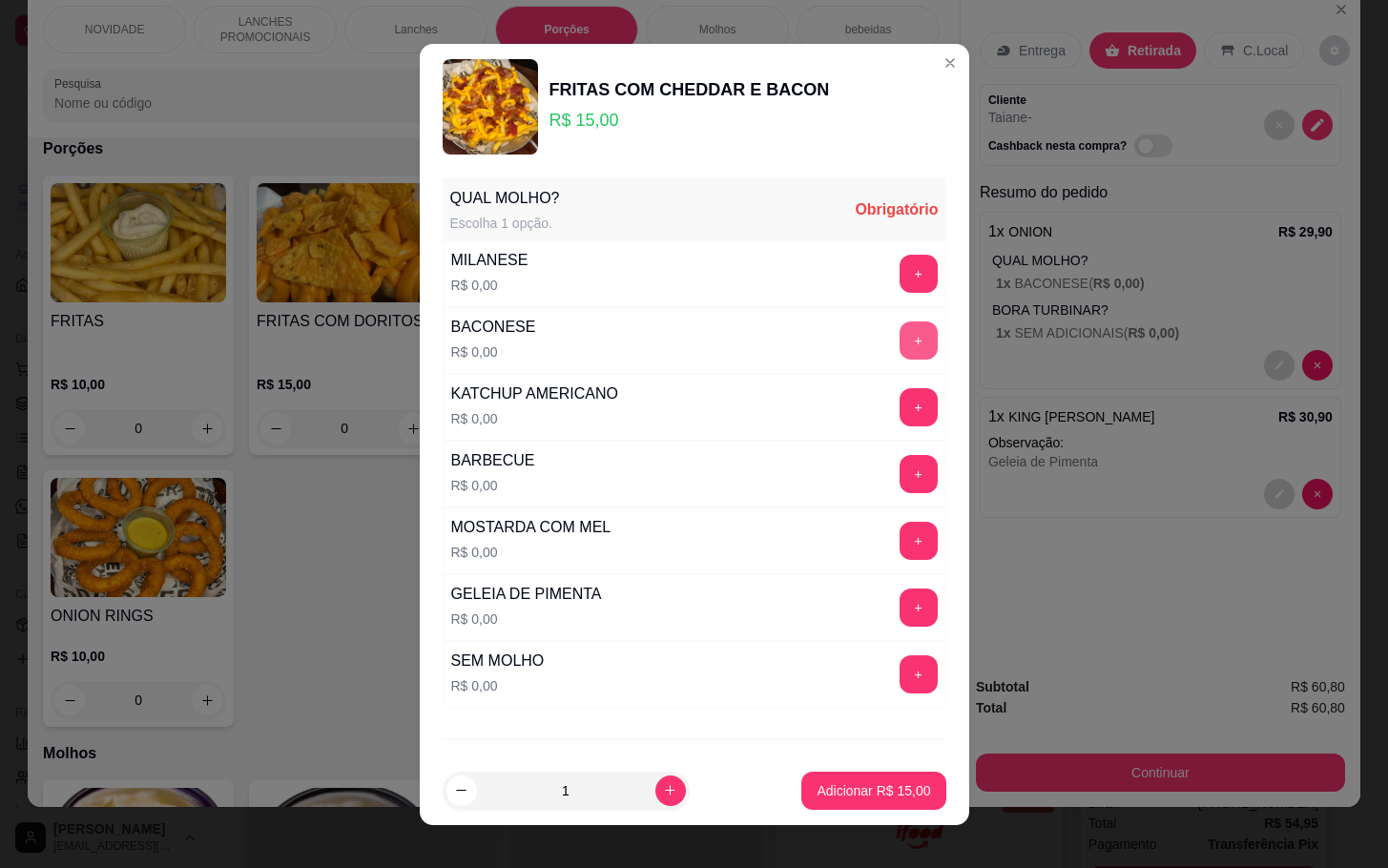
click at [900, 346] on button "+" at bounding box center [919, 340] width 38 height 38
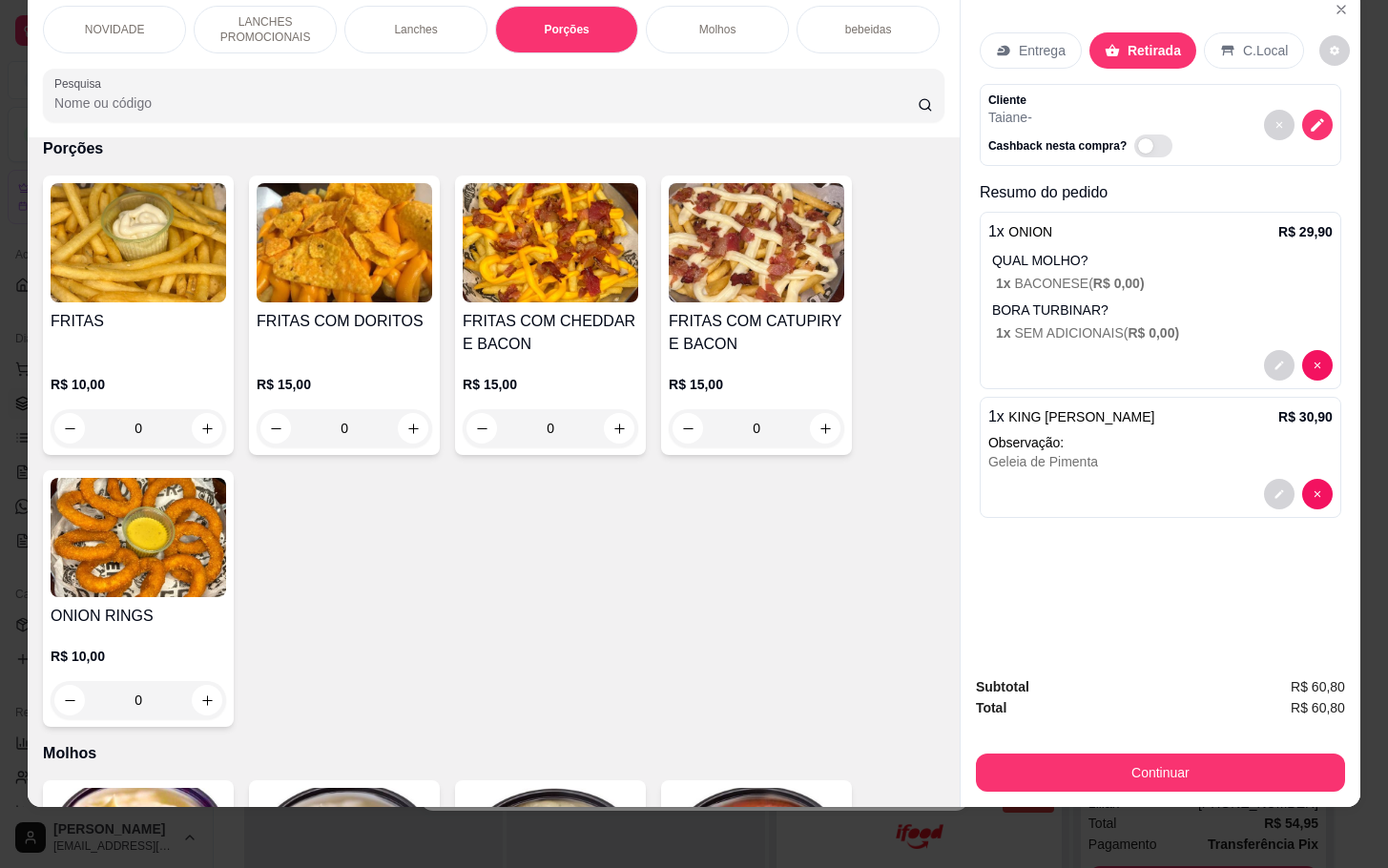
click at [406, 427] on div "0" at bounding box center [344, 428] width 175 height 38
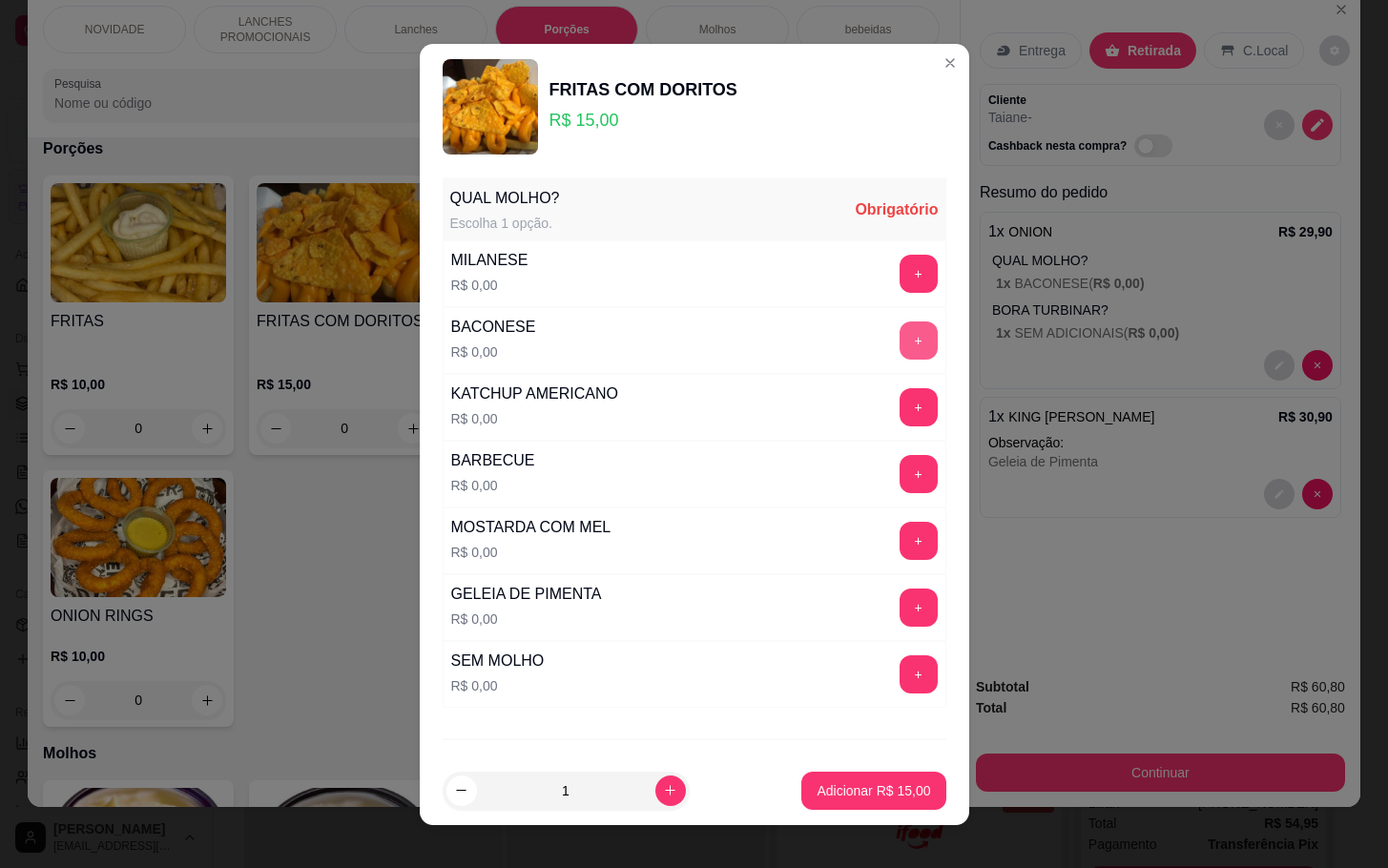
click at [900, 339] on button "+" at bounding box center [919, 340] width 38 height 38
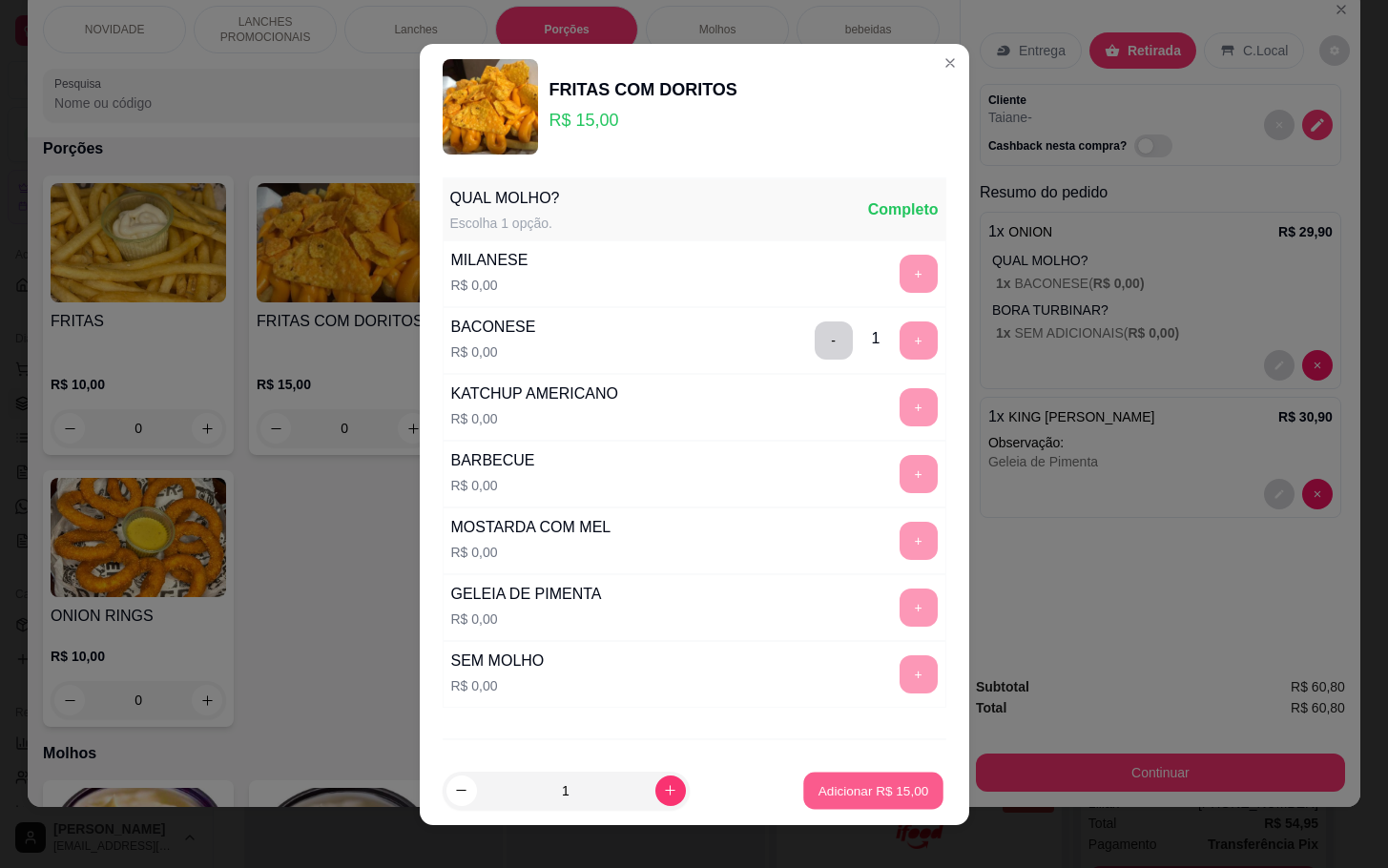
click at [836, 789] on p "Adicionar R$ 15,00" at bounding box center [873, 790] width 110 height 18
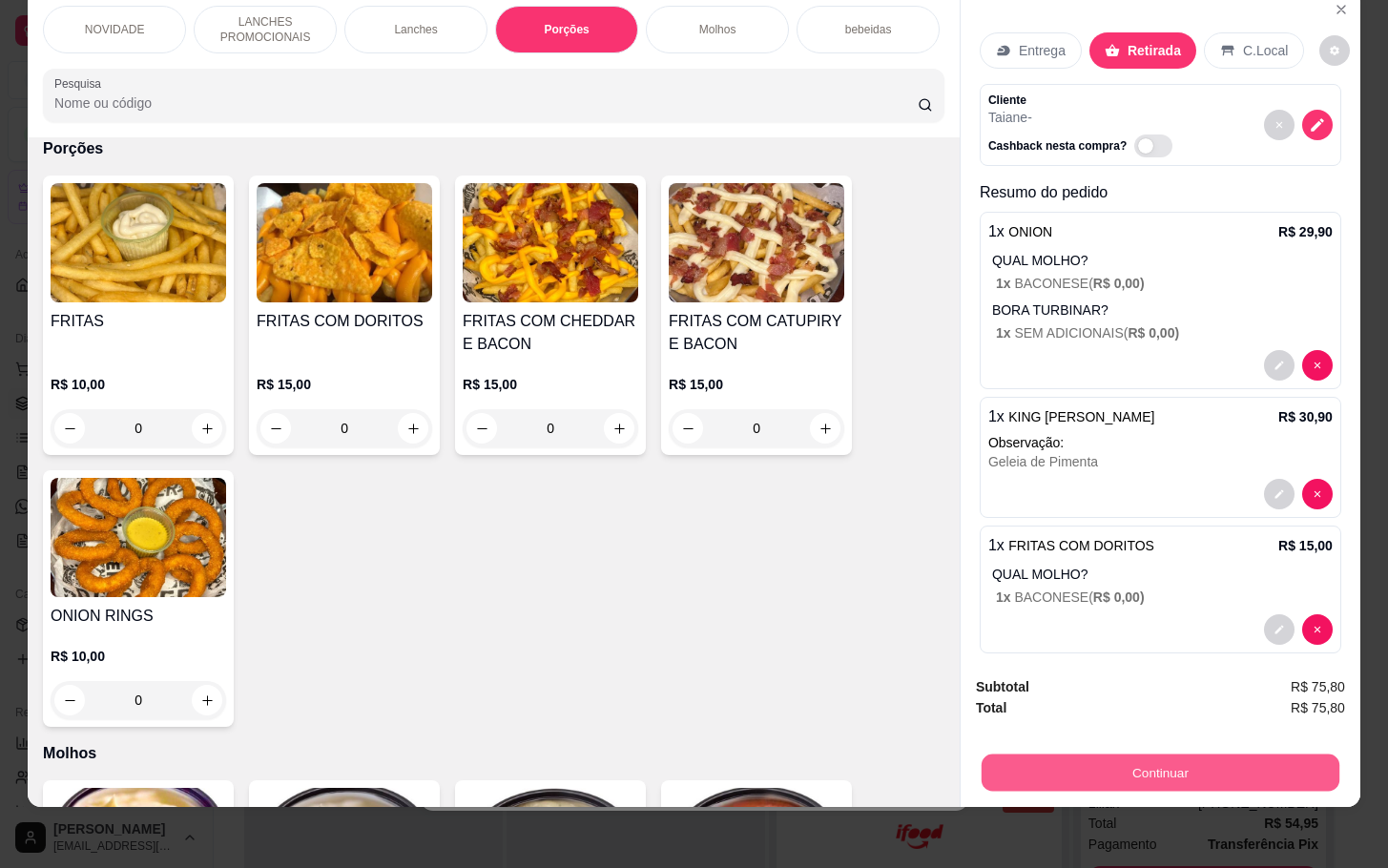
click at [1022, 758] on button "Continuar" at bounding box center [1160, 772] width 358 height 37
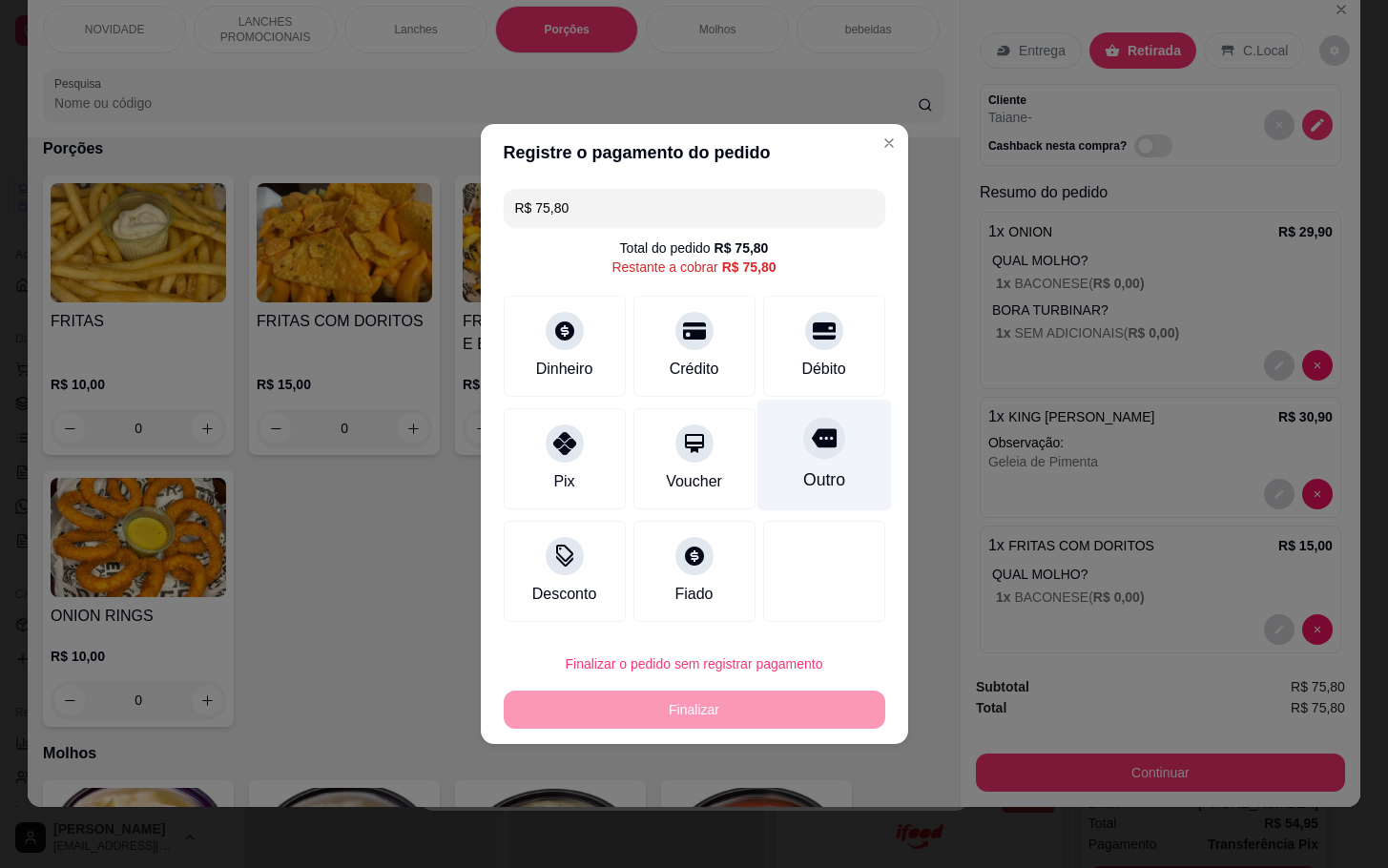
click at [847, 475] on div "Outro" at bounding box center [823, 455] width 134 height 111
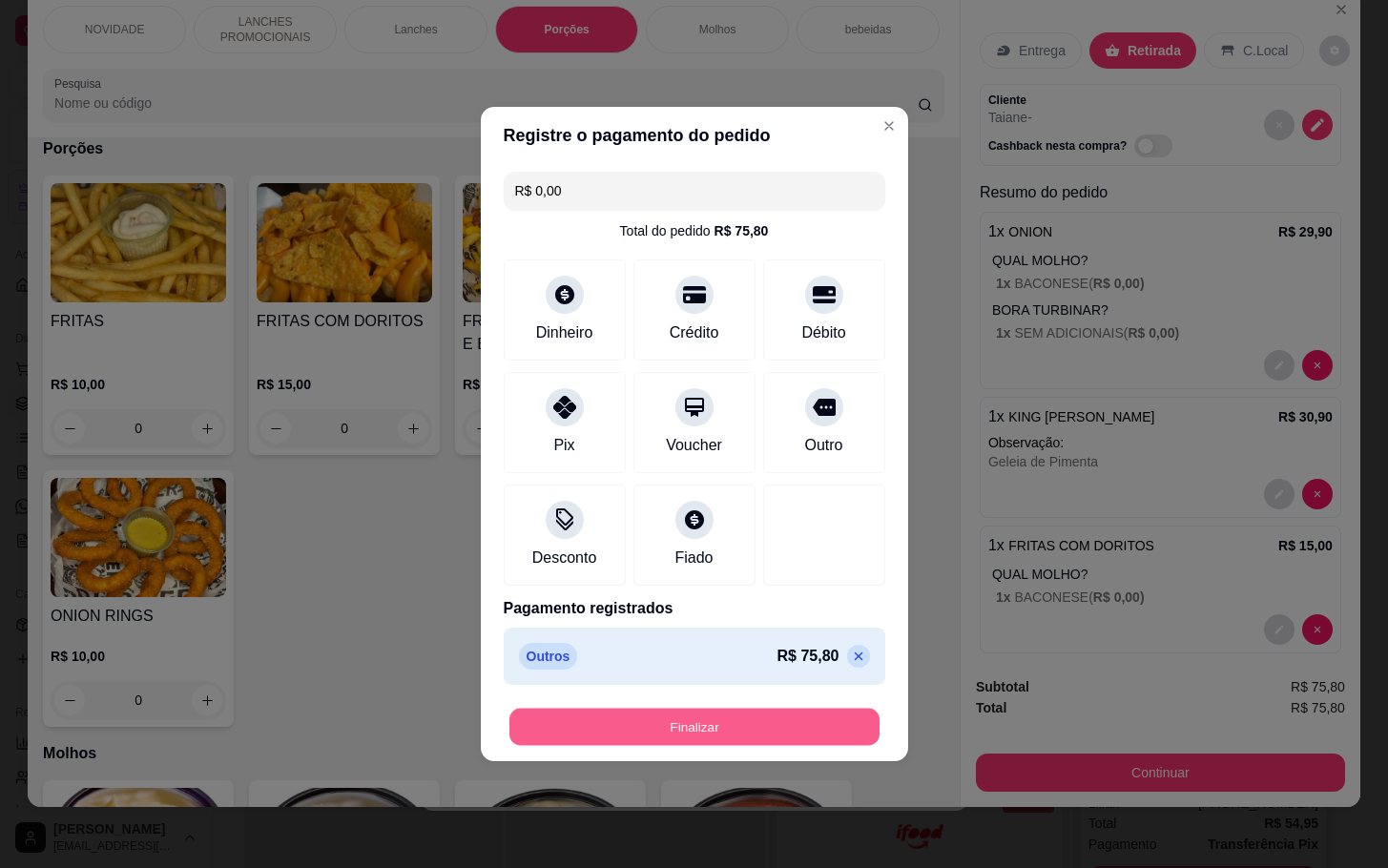
click at [744, 712] on button "Finalizar" at bounding box center [695, 727] width 371 height 37
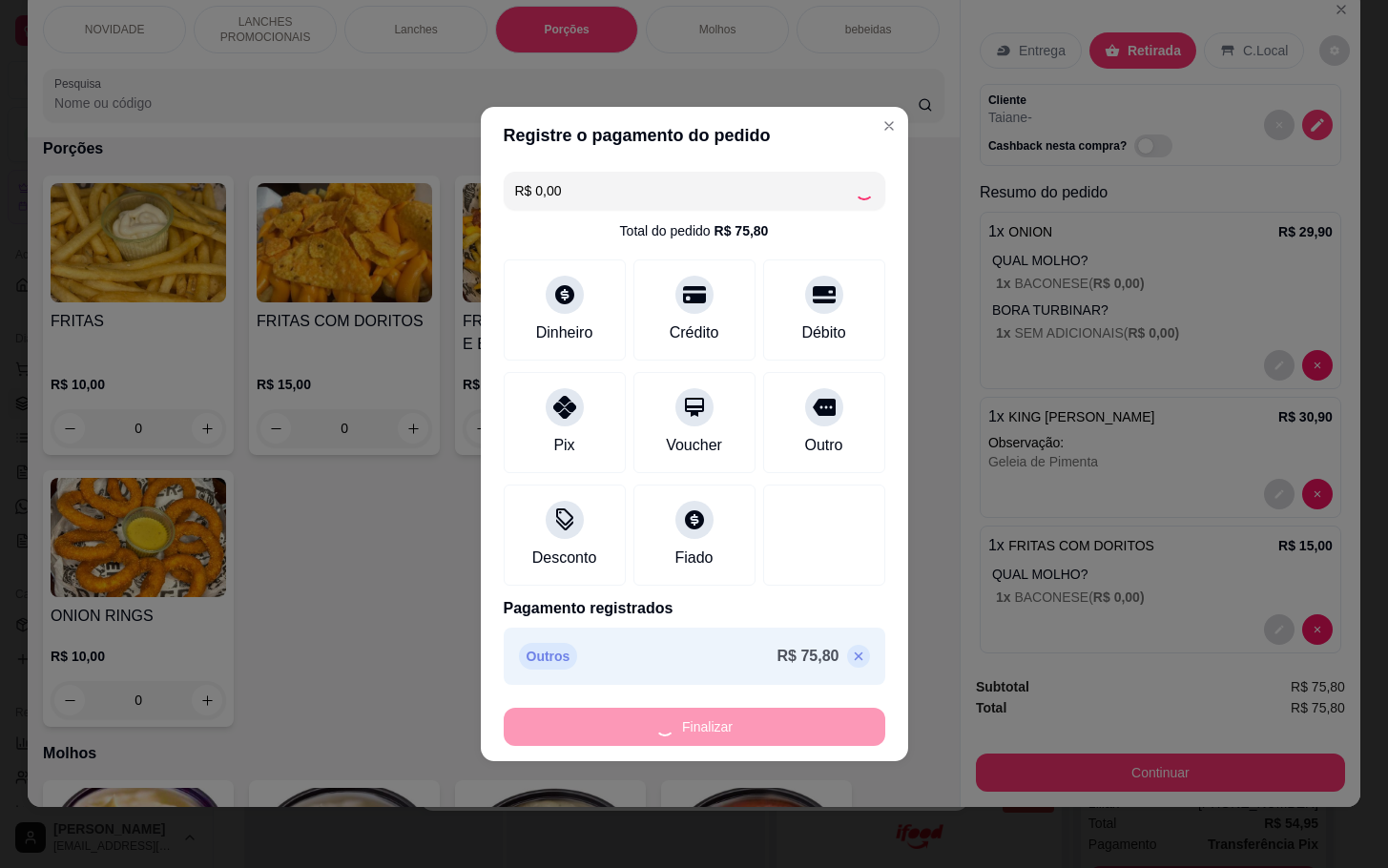
type input "-R$ 75,80"
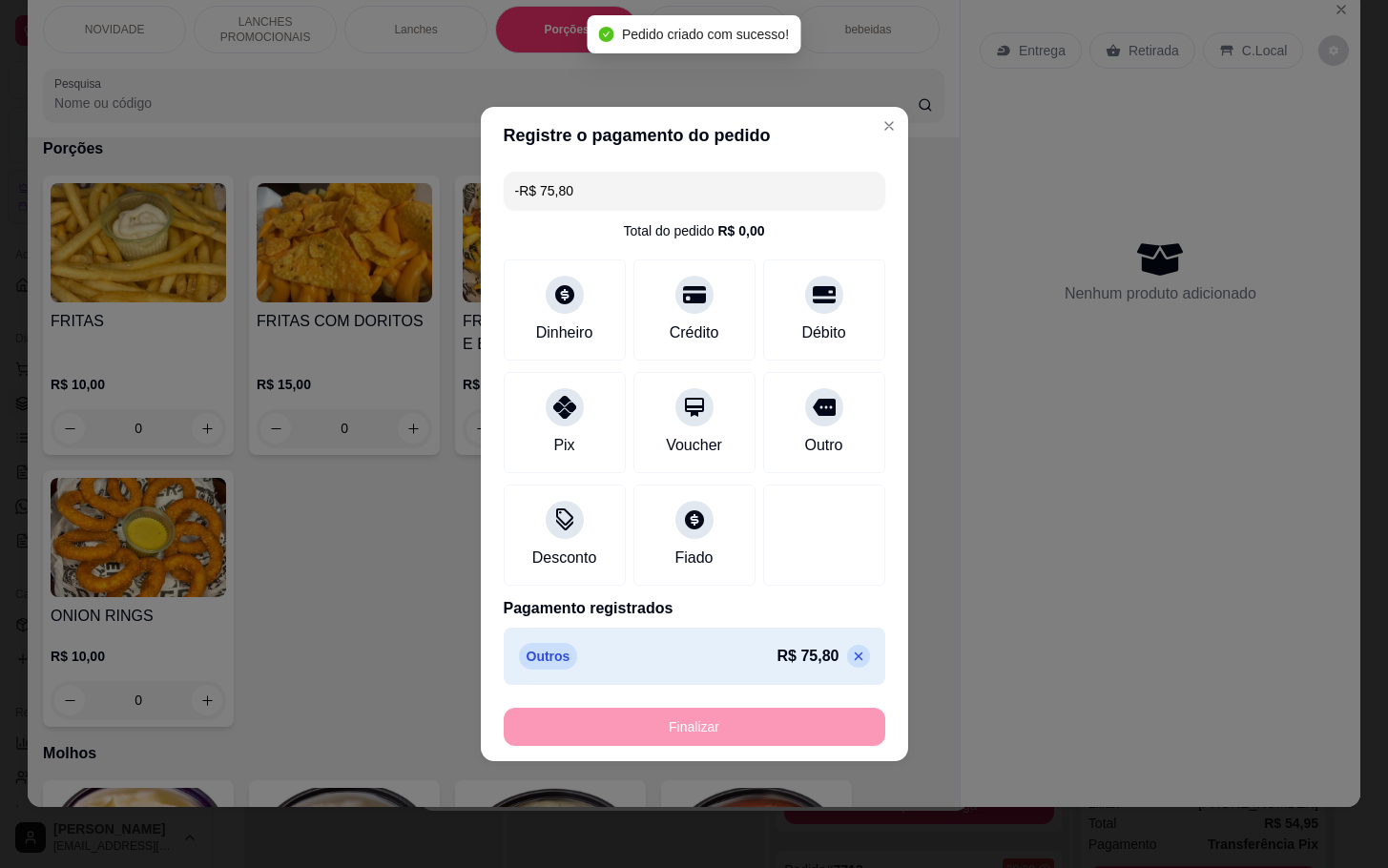
scroll to position [312, 0]
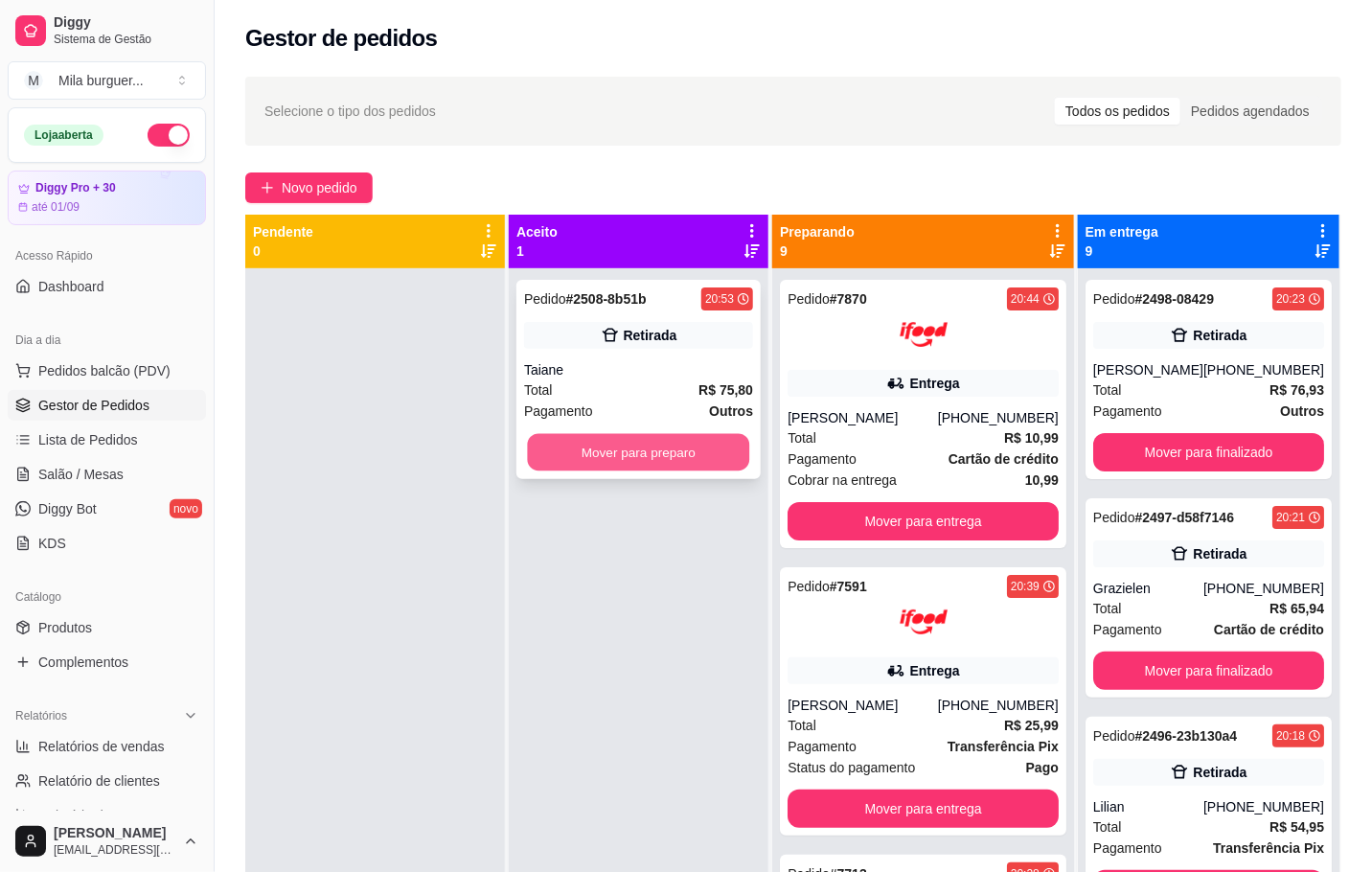
click at [592, 465] on button "Mover para preparo" at bounding box center [638, 452] width 223 height 38
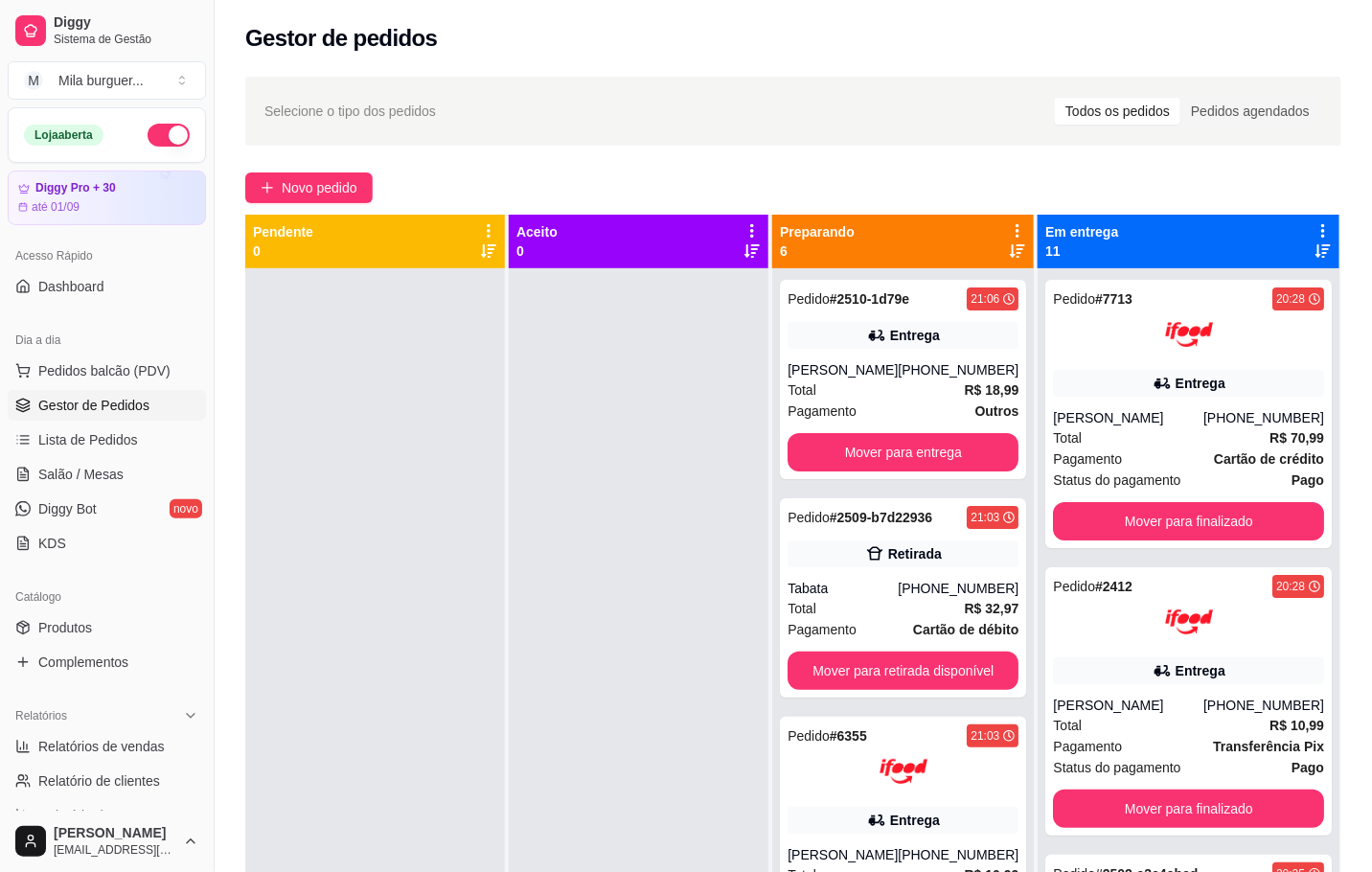
click at [312, 398] on div at bounding box center [375, 704] width 259 height 872
click at [287, 188] on button "Novo pedido" at bounding box center [309, 187] width 128 height 31
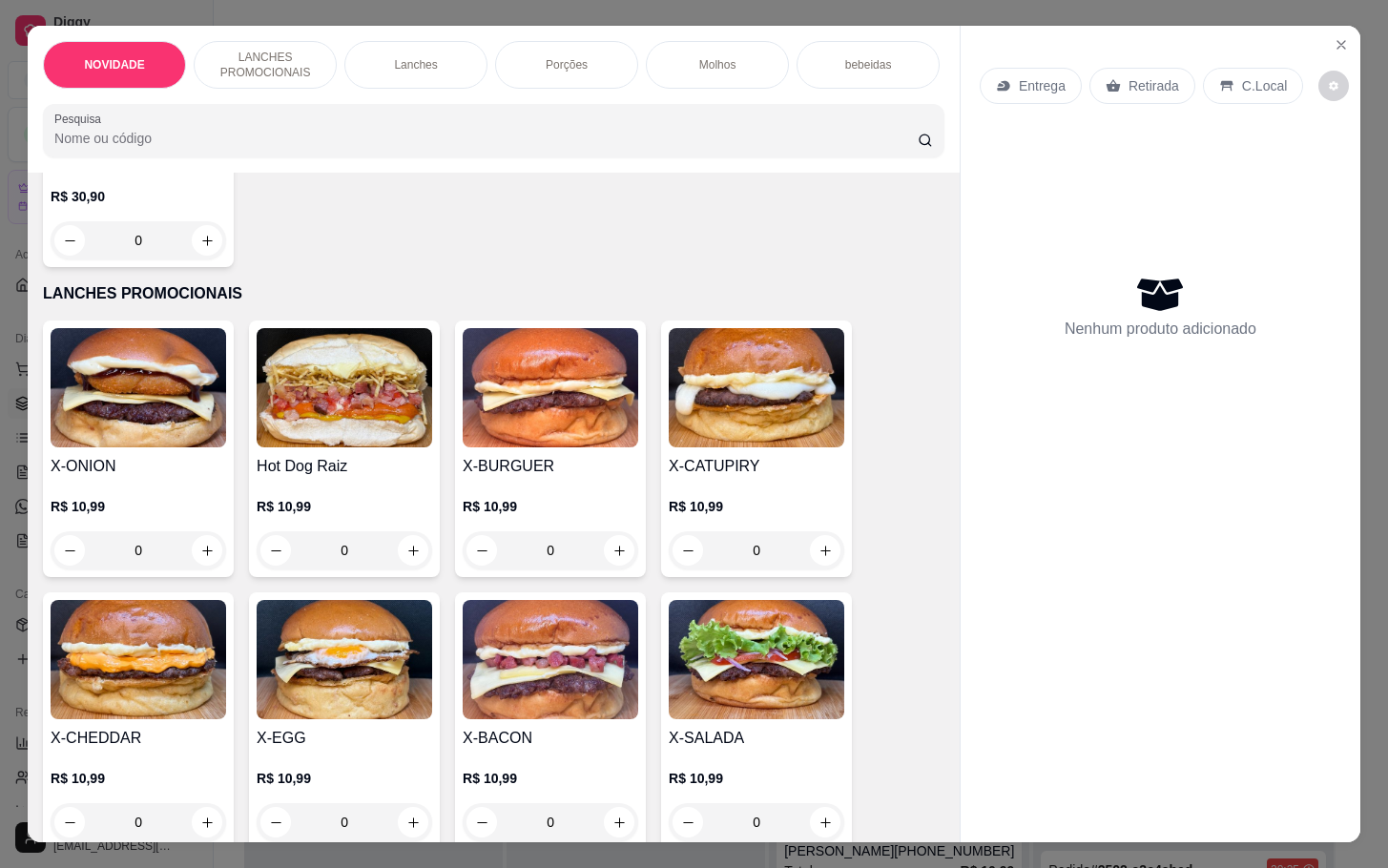
scroll to position [430, 0]
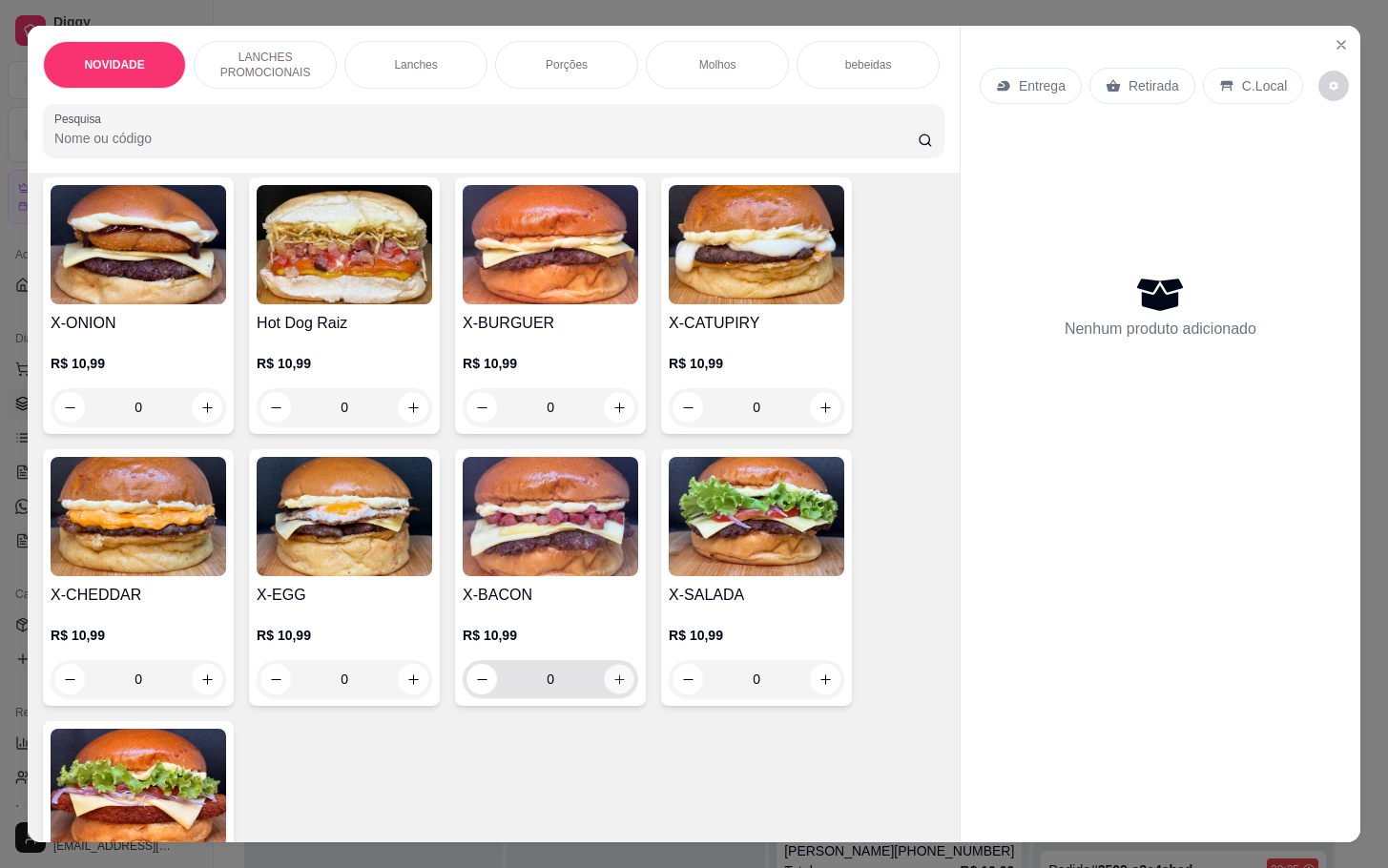
click at [612, 687] on icon "increase-product-quantity" at bounding box center [619, 679] width 15 height 15
type input "1"
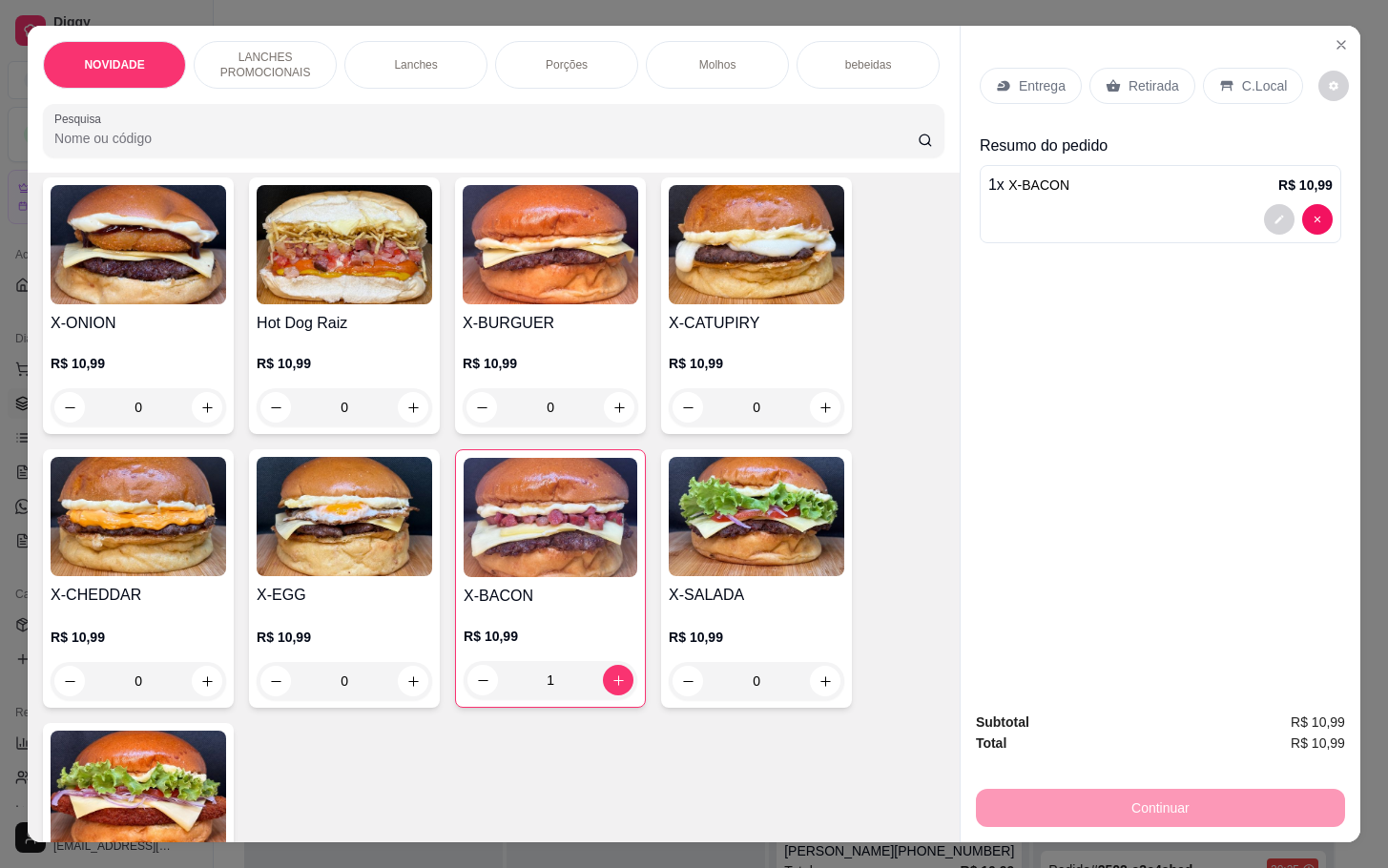
click at [1129, 76] on p "Retirada" at bounding box center [1153, 85] width 50 height 19
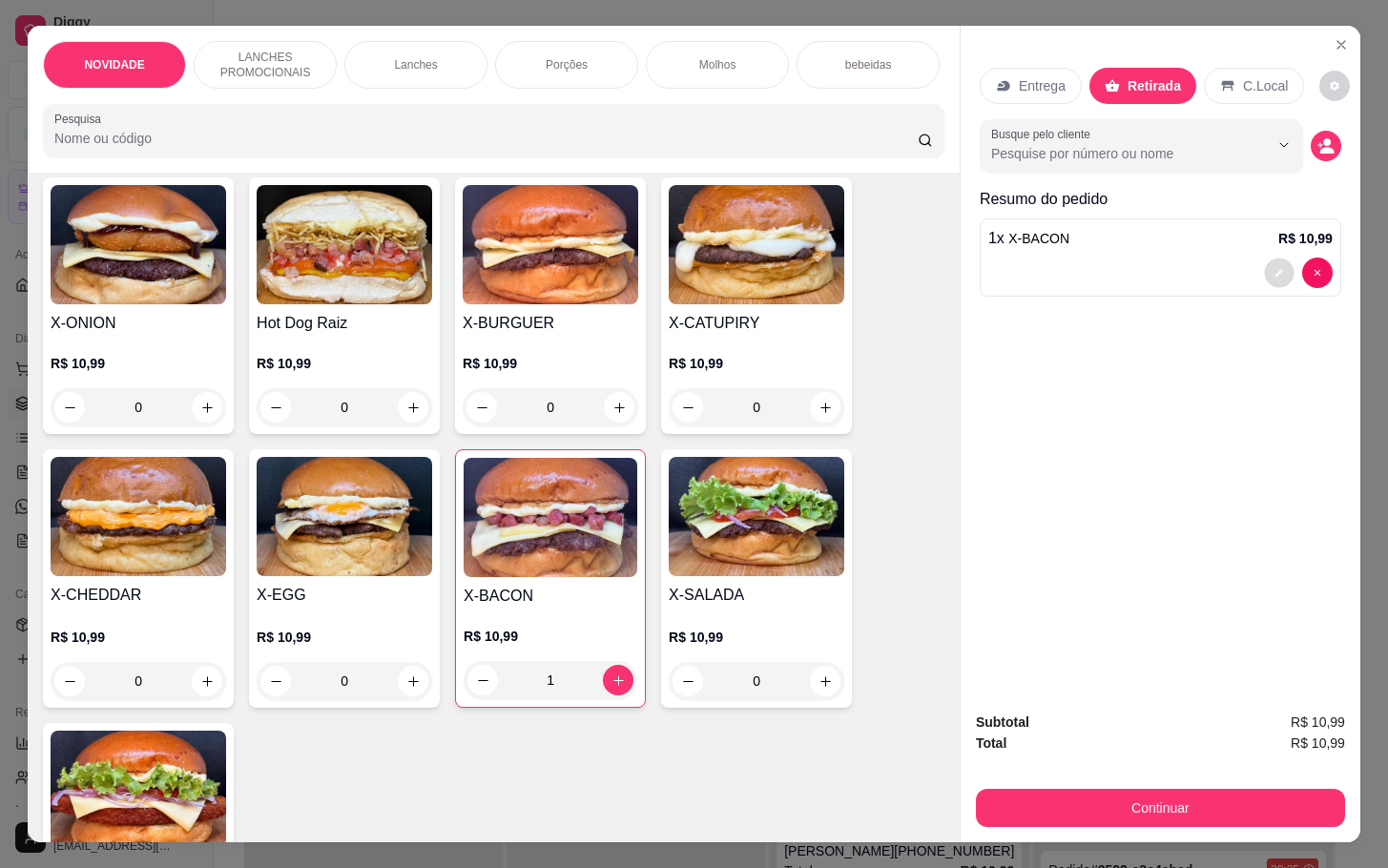
click at [1264, 260] on button "decrease-product-quantity" at bounding box center [1279, 273] width 30 height 30
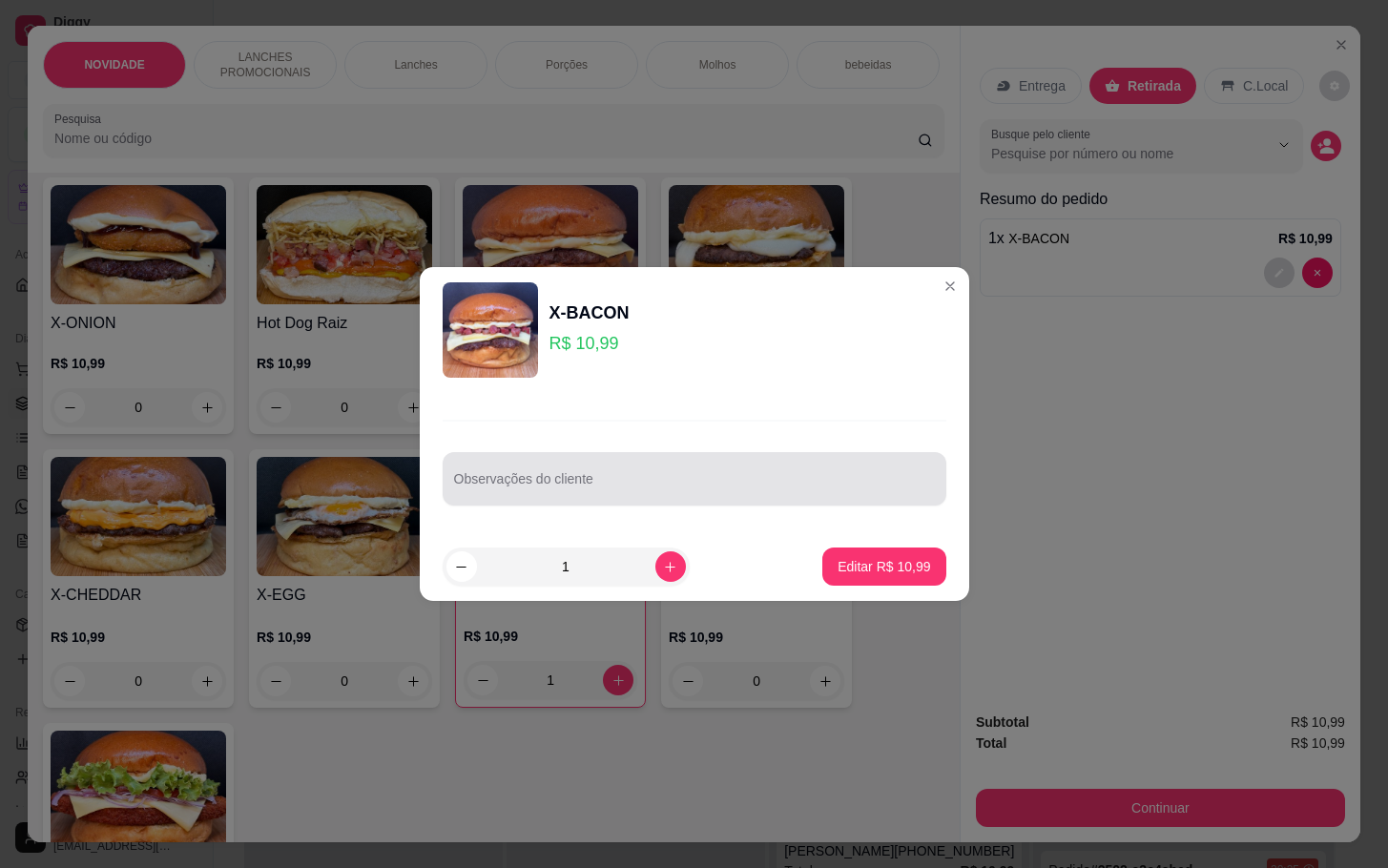
click at [810, 501] on div "Observações do cliente" at bounding box center [694, 479] width 504 height 53
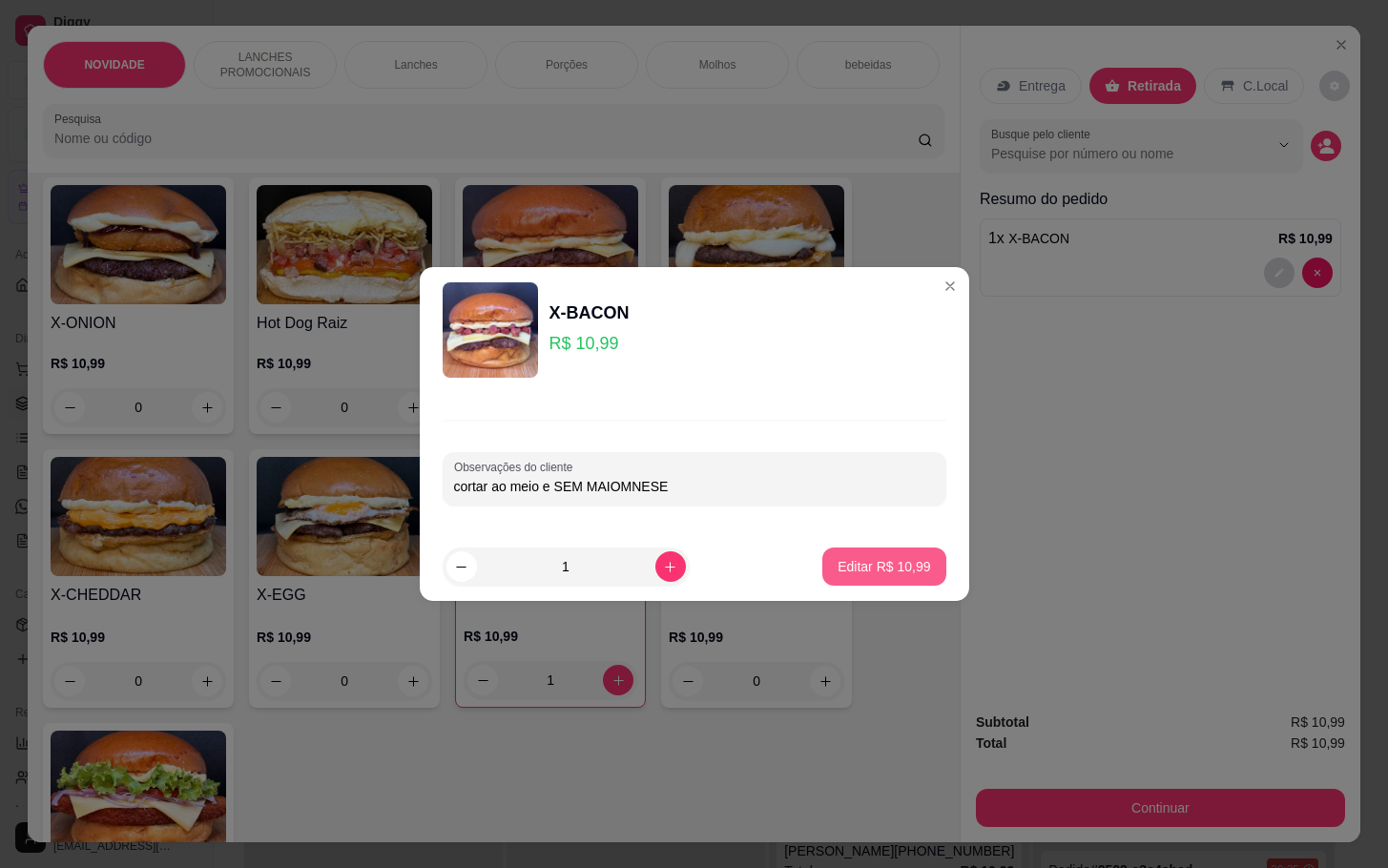
type input "cortar ao meio e SEM MAIOMNESE"
click at [878, 568] on p "Editar R$ 10,99" at bounding box center [884, 566] width 93 height 19
type input "0"
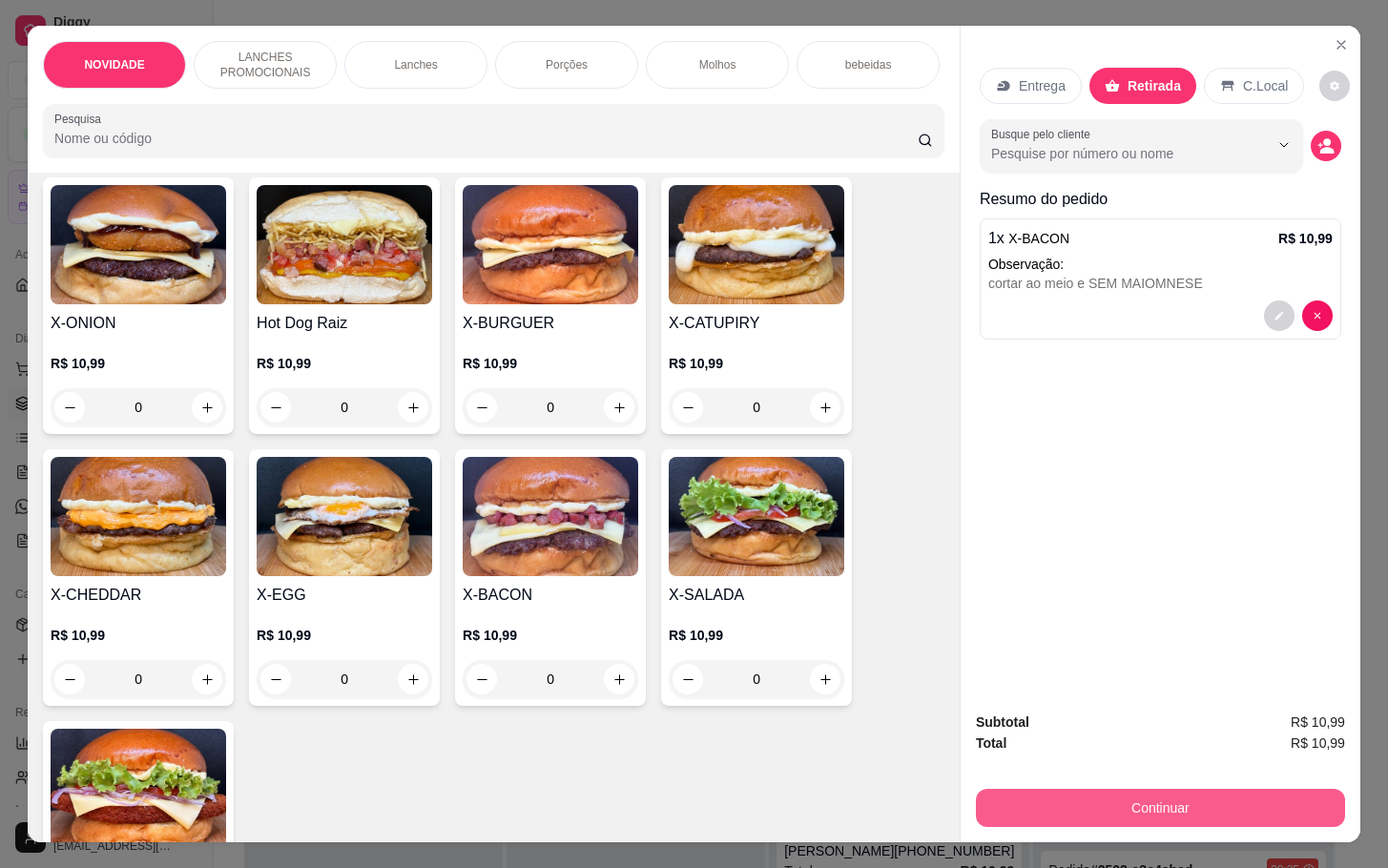
click at [1010, 788] on button "Continuar" at bounding box center [1160, 807] width 370 height 38
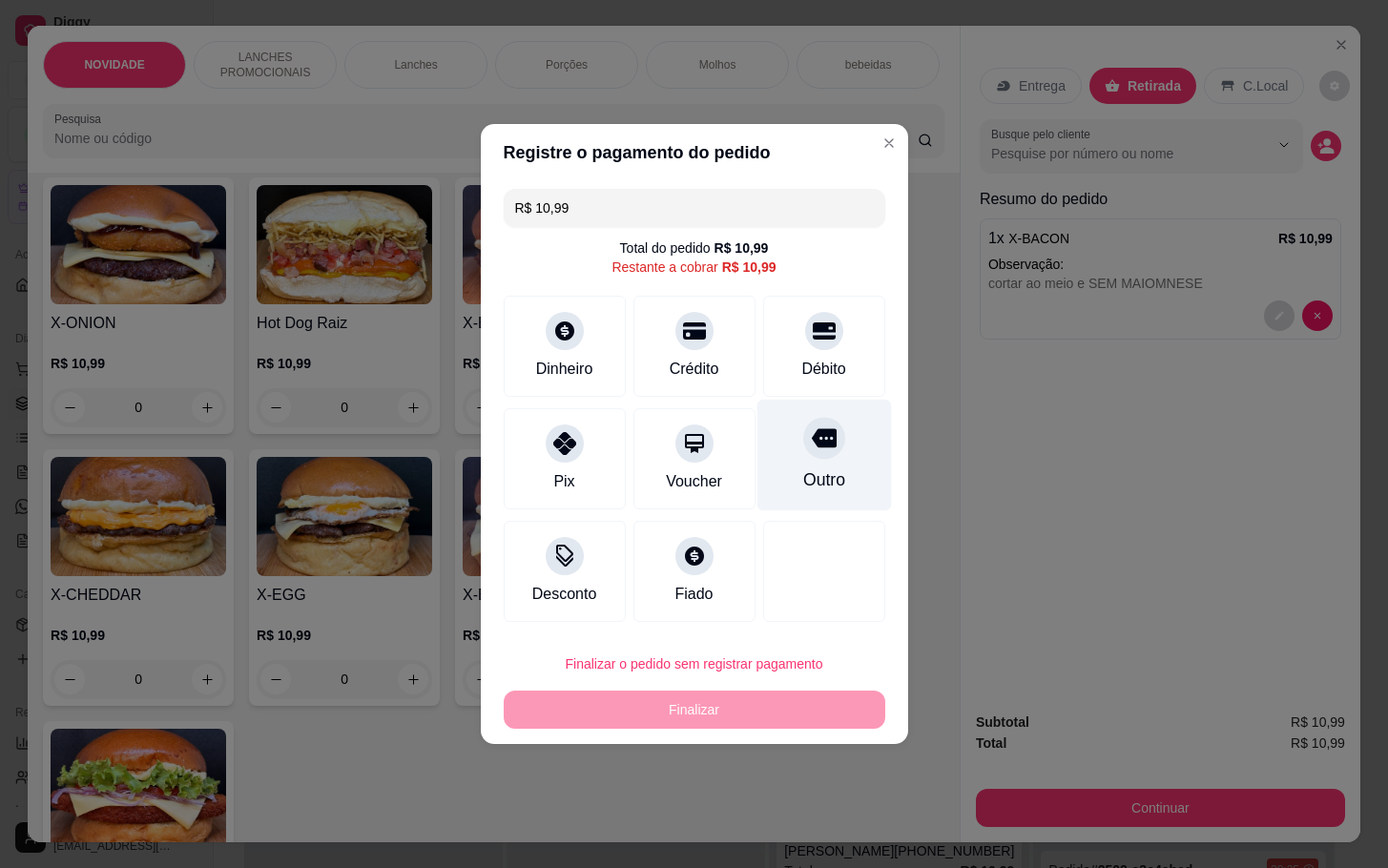
click at [822, 438] on div at bounding box center [824, 437] width 42 height 42
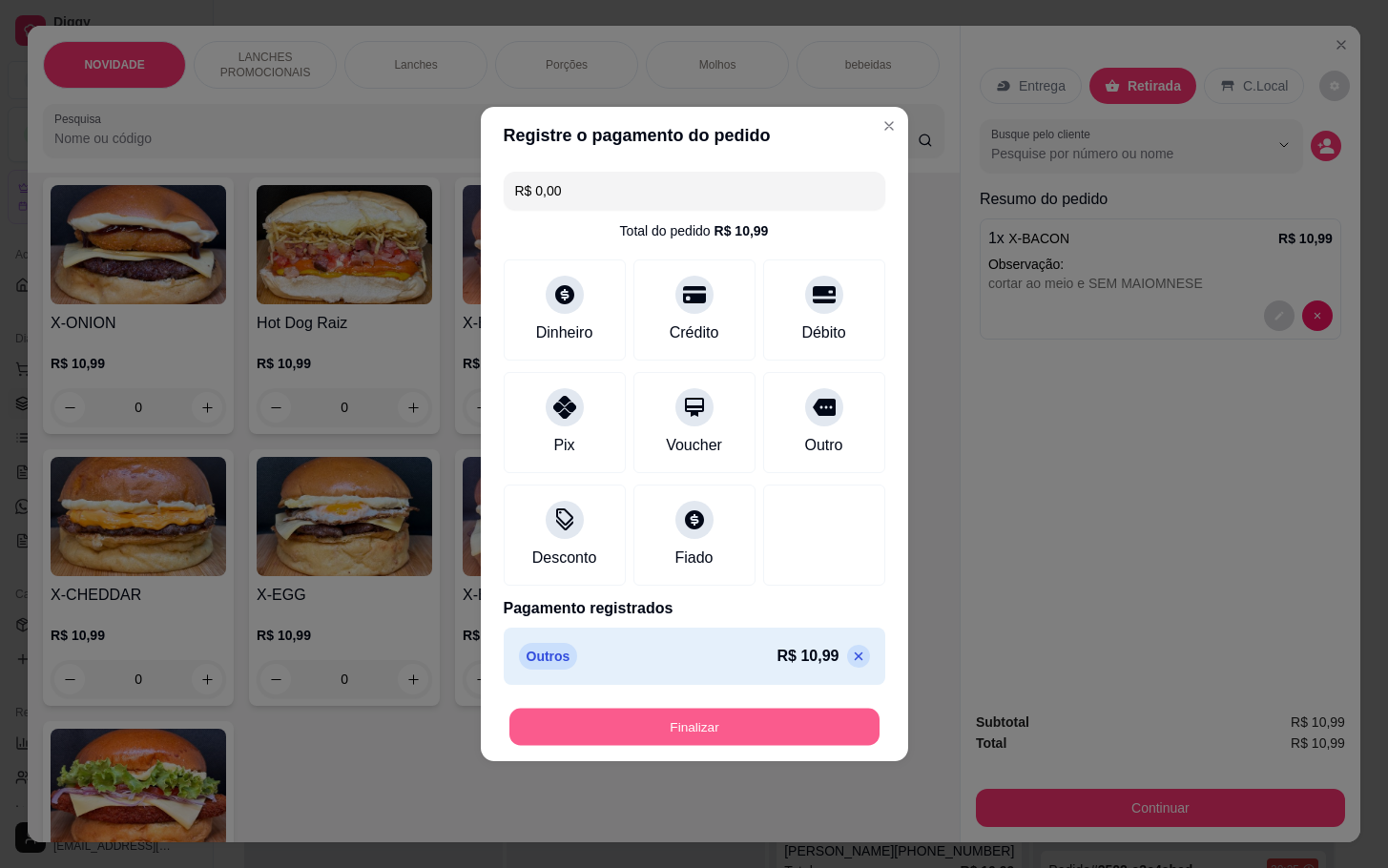
click at [723, 724] on button "Finalizar" at bounding box center [695, 727] width 371 height 37
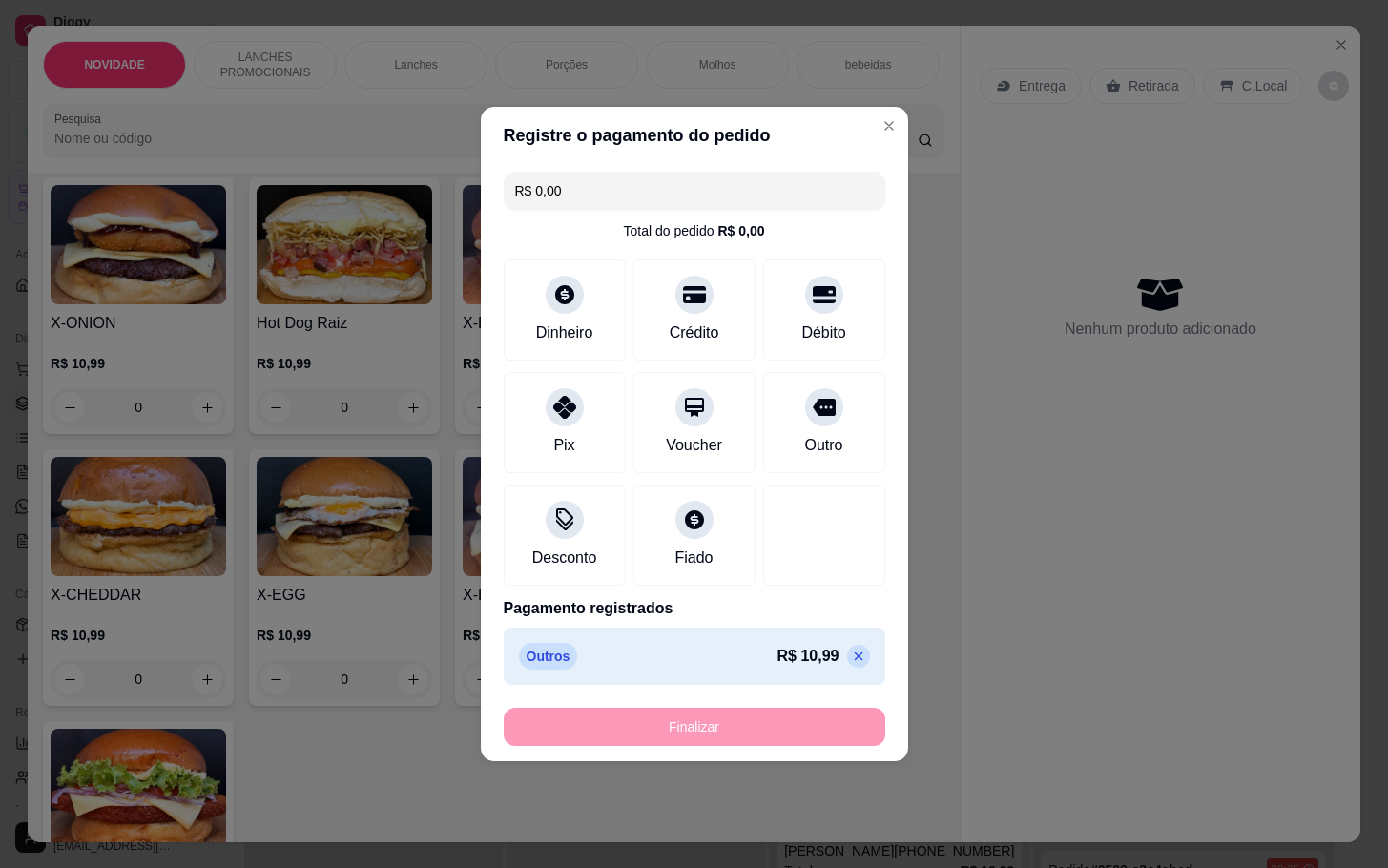
type input "-R$ 10,99"
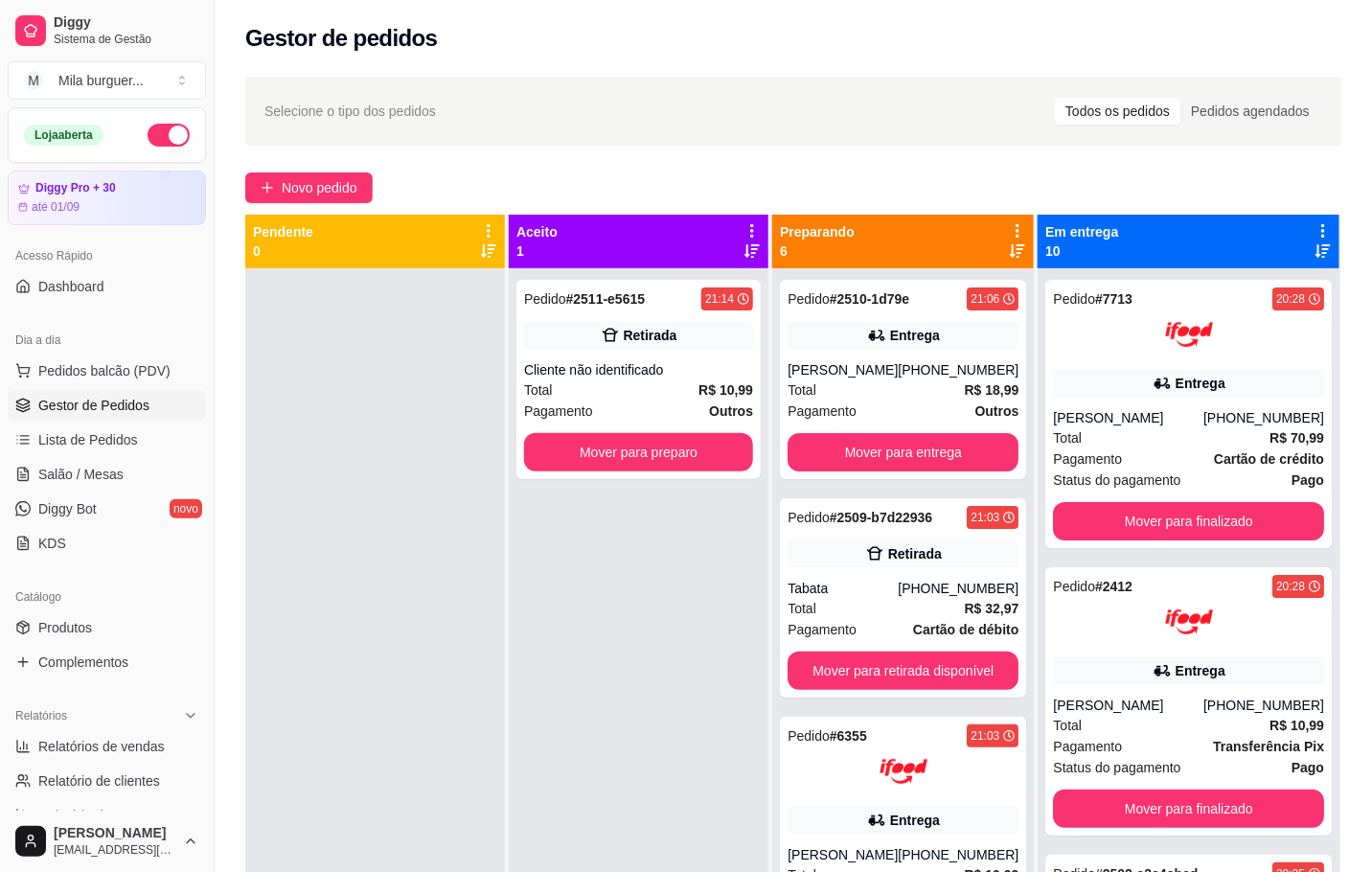
click at [557, 675] on div "Pedido # 2511-e5615 21:14 Retirada Cliente não identificado Total R$ 10,99 Paga…" at bounding box center [638, 704] width 259 height 872
click at [147, 478] on link "Salão / Mesas" at bounding box center [107, 474] width 198 height 31
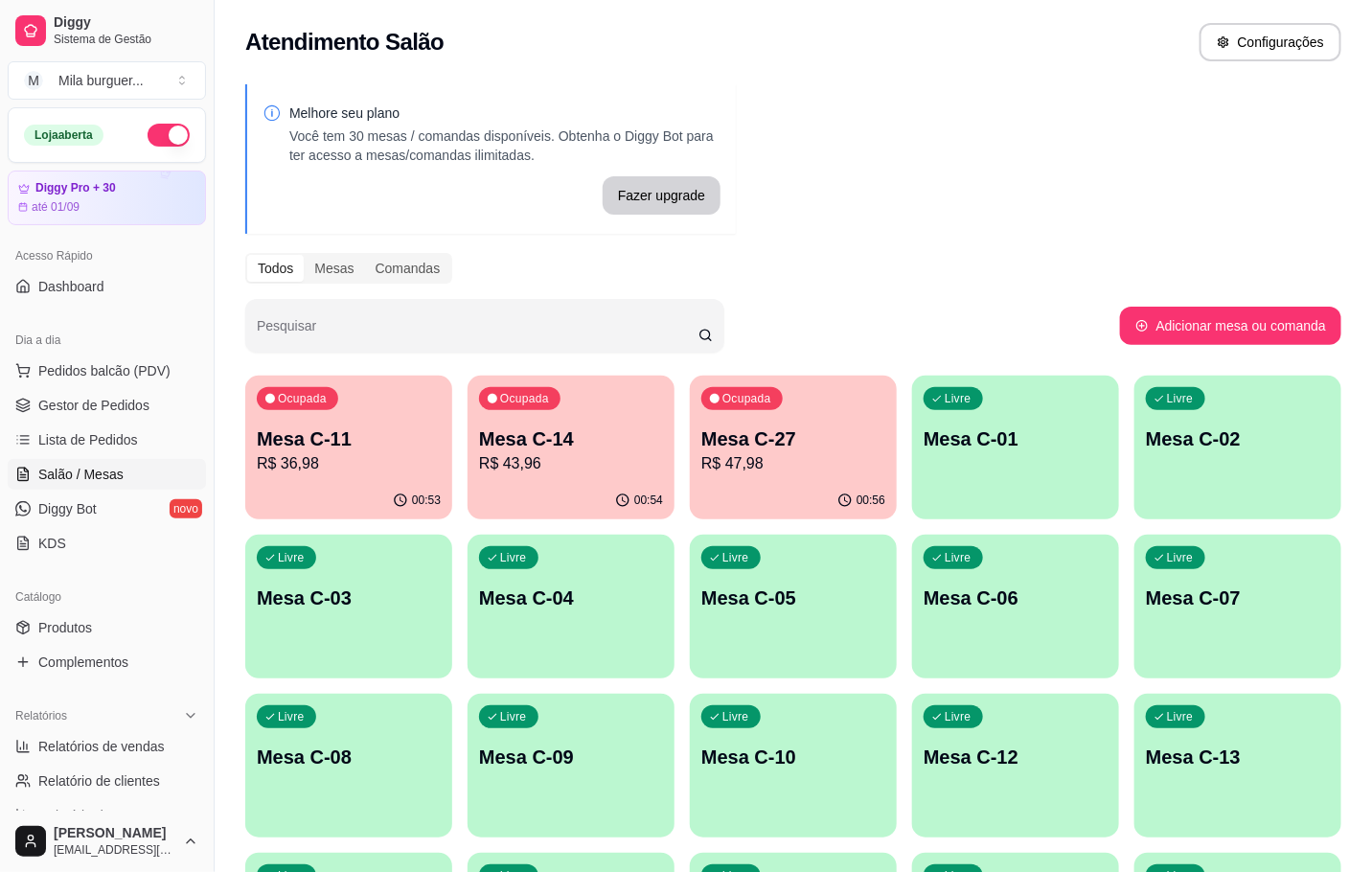
click at [714, 446] on p "Mesa C-27" at bounding box center [793, 438] width 184 height 27
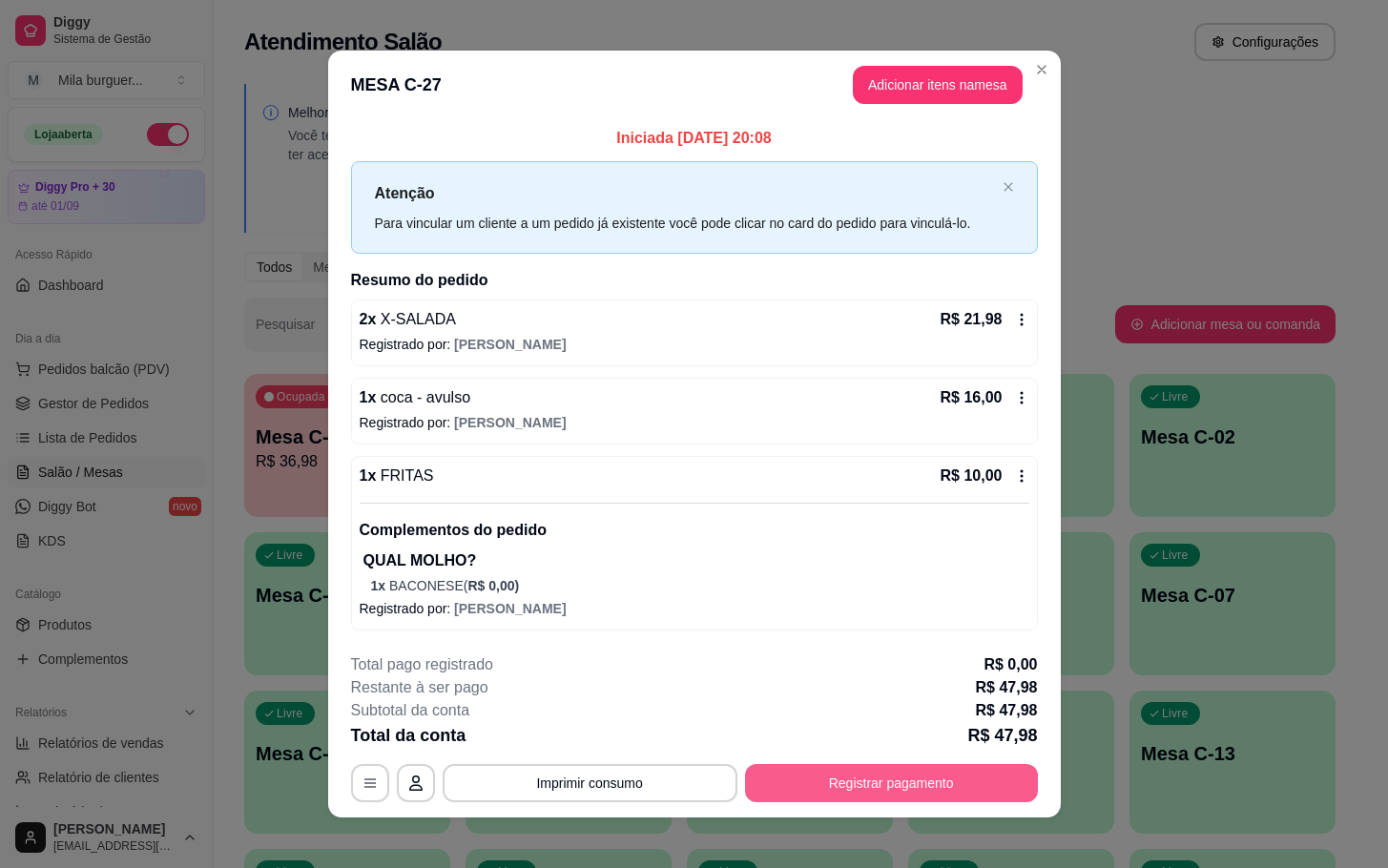
click at [815, 770] on button "Registrar pagamento" at bounding box center [891, 782] width 293 height 38
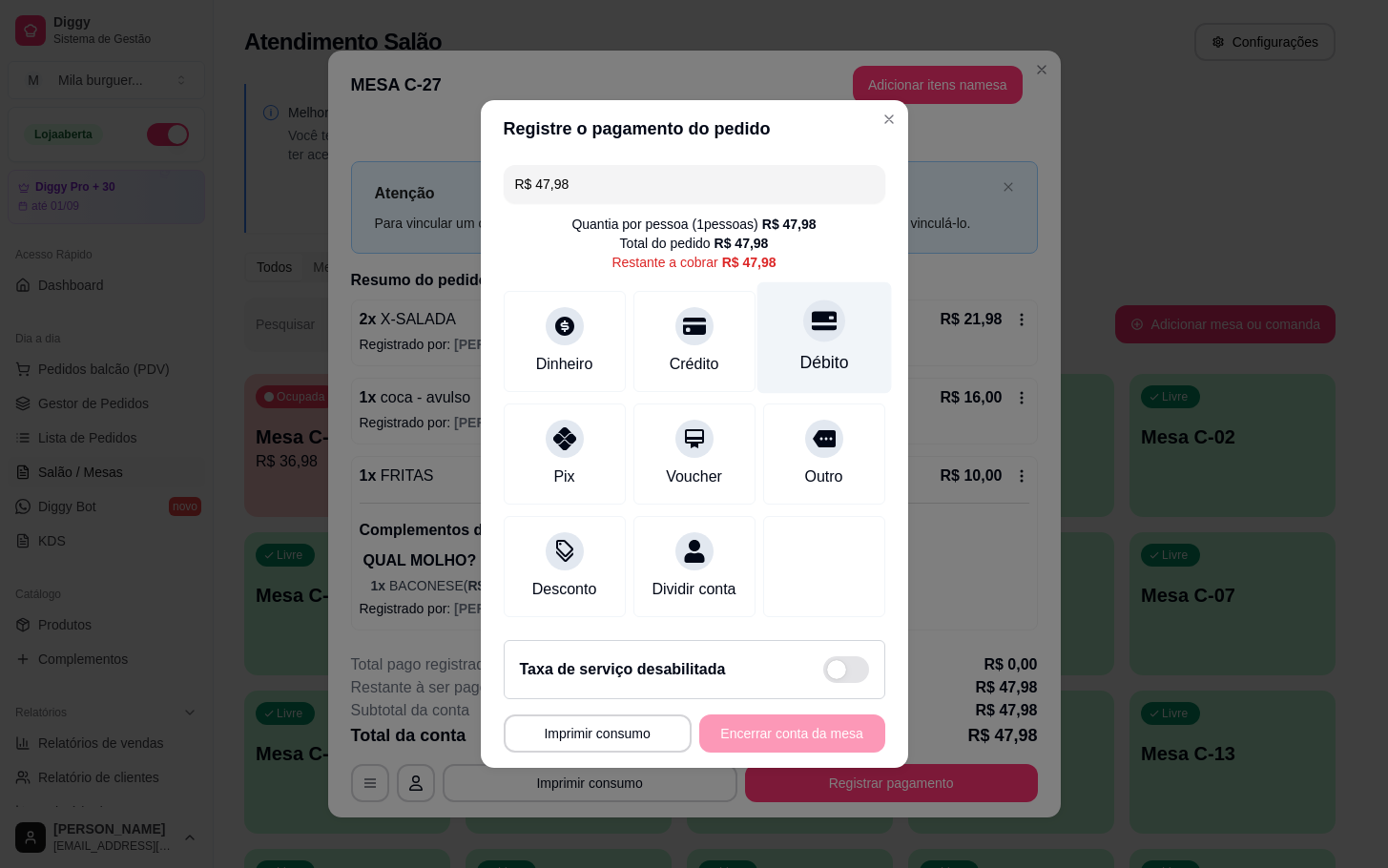
click at [845, 307] on div "Débito" at bounding box center [823, 337] width 134 height 111
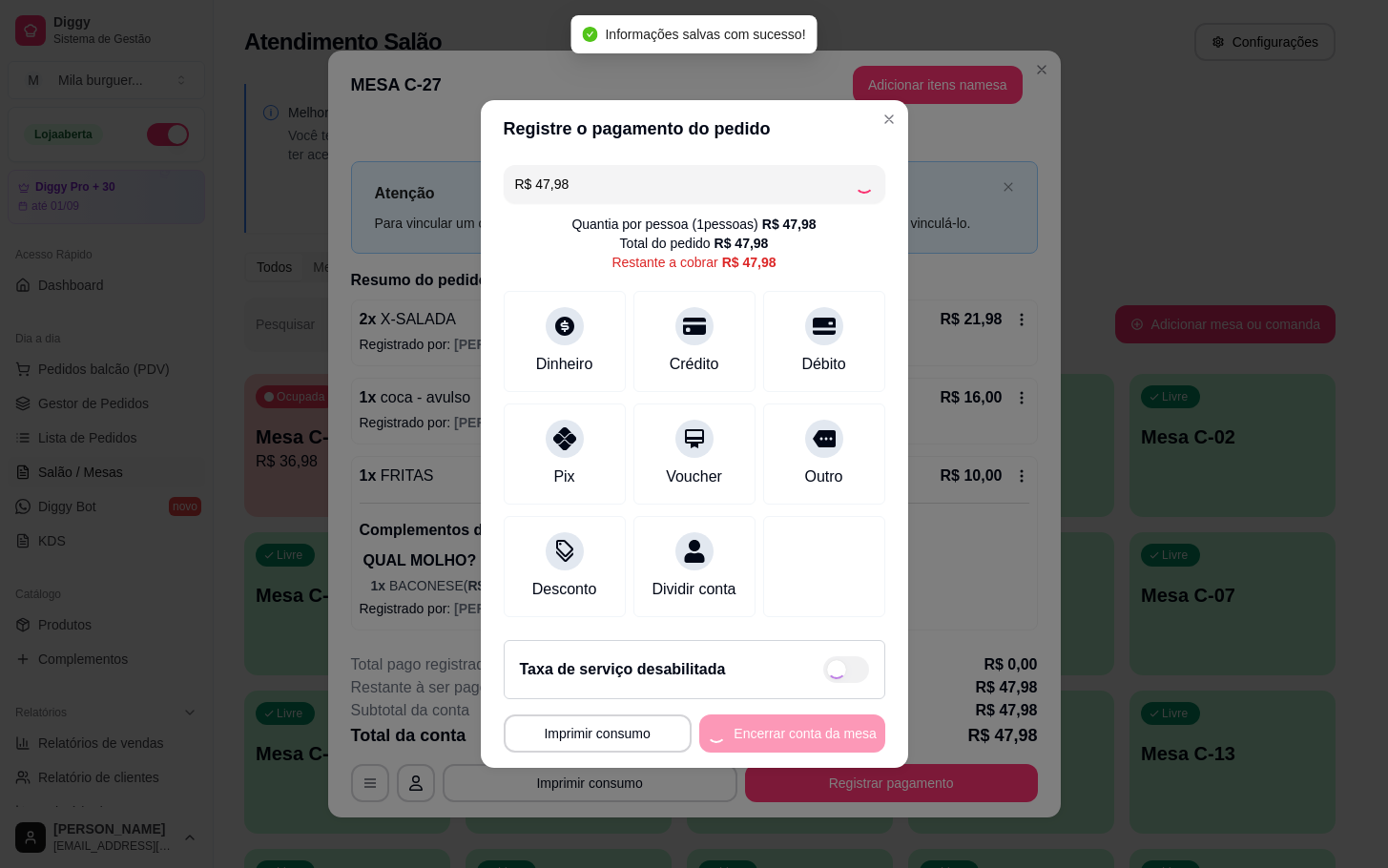
type input "R$ 0,00"
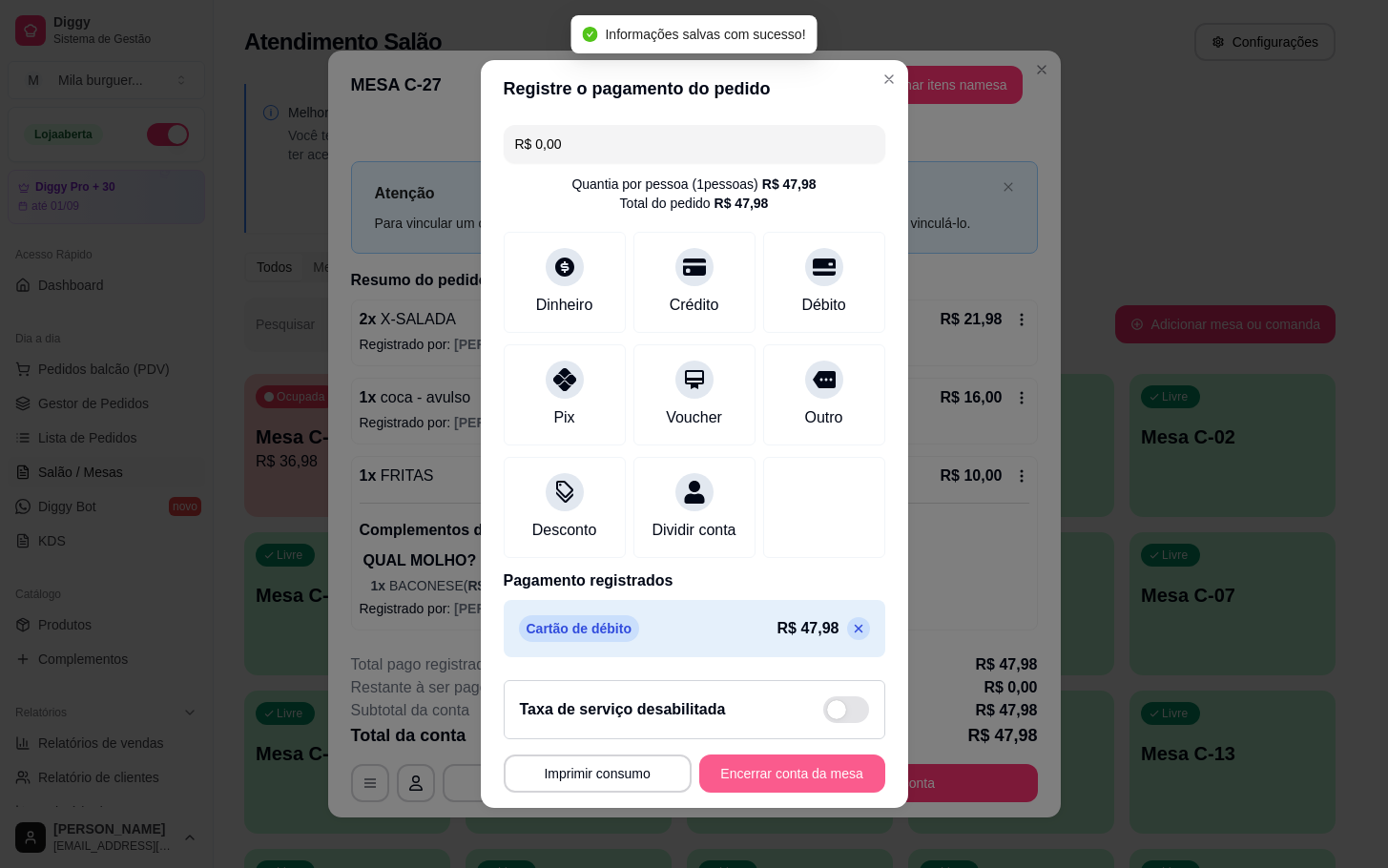
click at [744, 792] on button "Encerrar conta da mesa" at bounding box center [792, 773] width 186 height 38
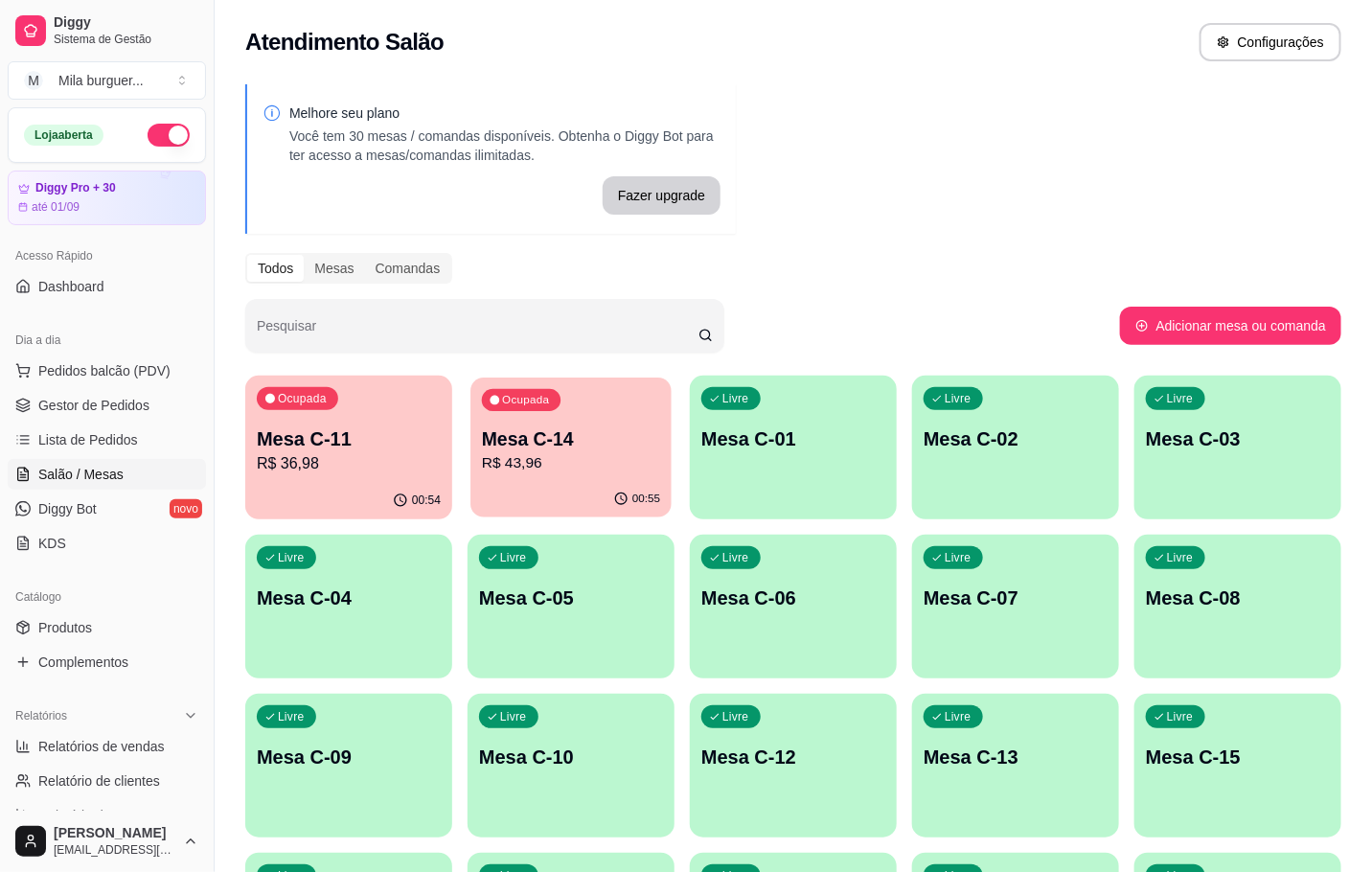
click at [576, 452] on p "R$ 43,96" at bounding box center [571, 463] width 178 height 22
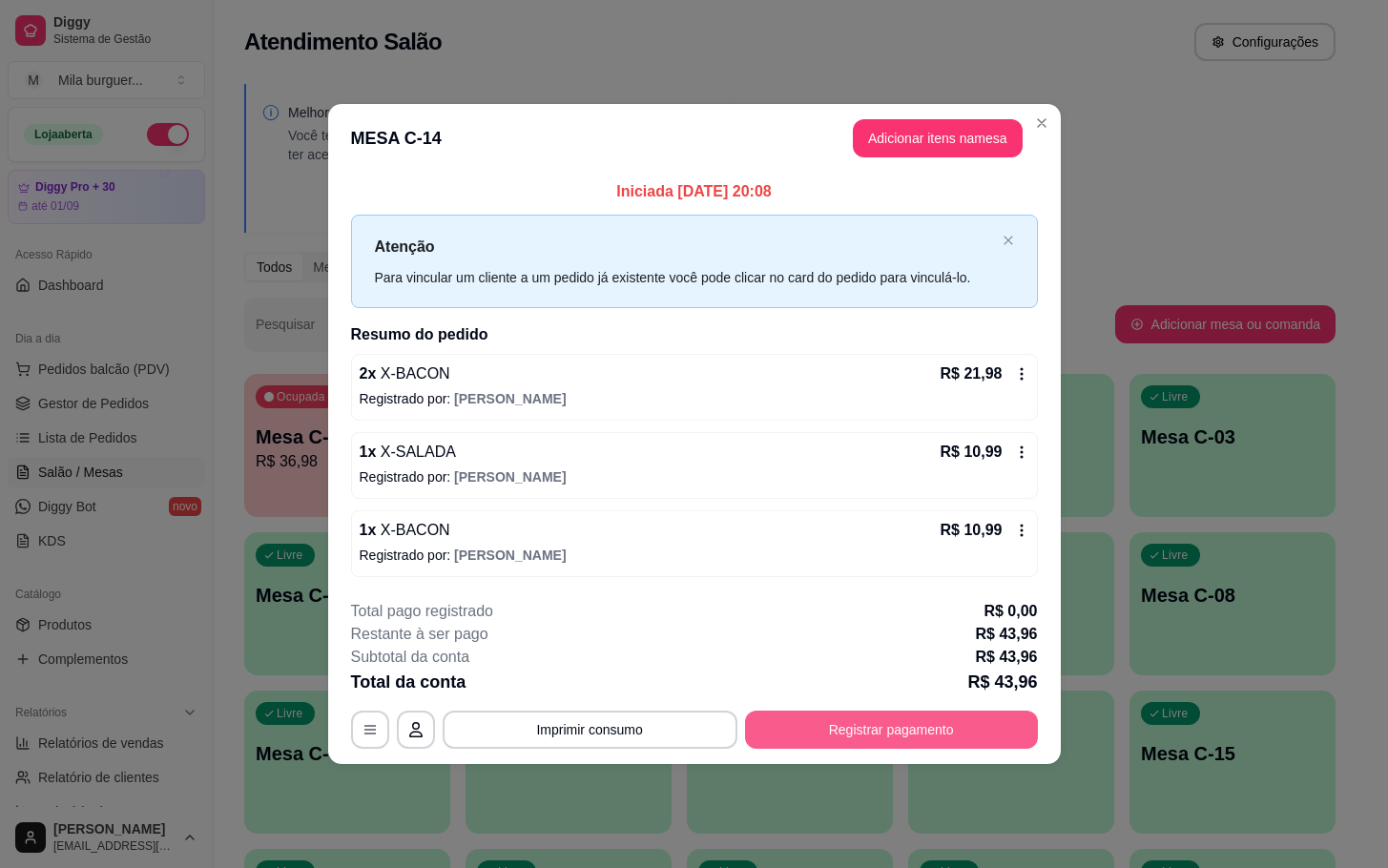
click at [884, 726] on button "Registrar pagamento" at bounding box center [891, 729] width 293 height 38
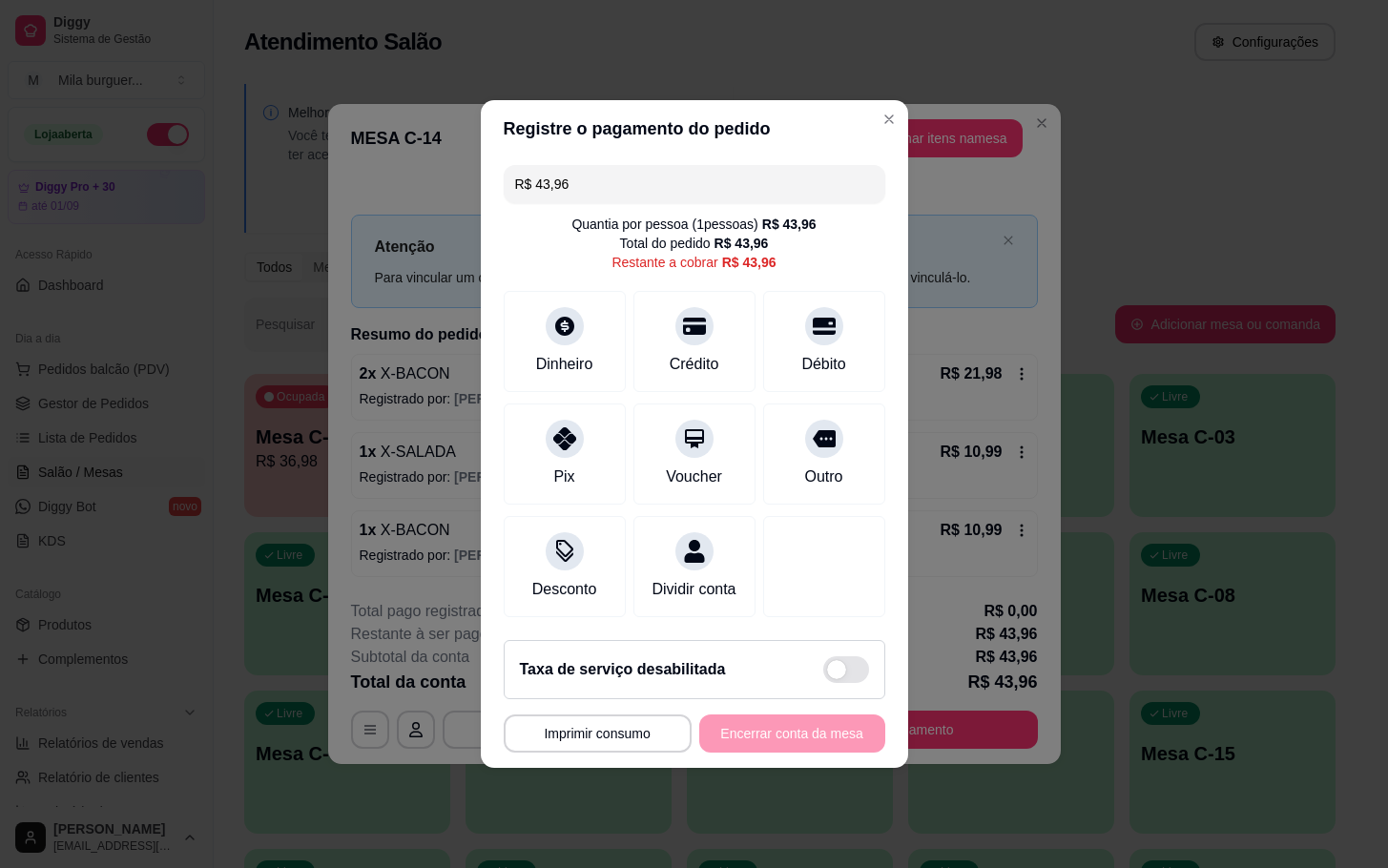
click at [822, 386] on div "R$ 43,96 Quantia por pessoa ( 1 pessoas) R$ 43,96 Total do pedido R$ 43,96 Rest…" at bounding box center [695, 391] width 428 height 467
click at [815, 336] on div "Débito" at bounding box center [823, 337] width 134 height 111
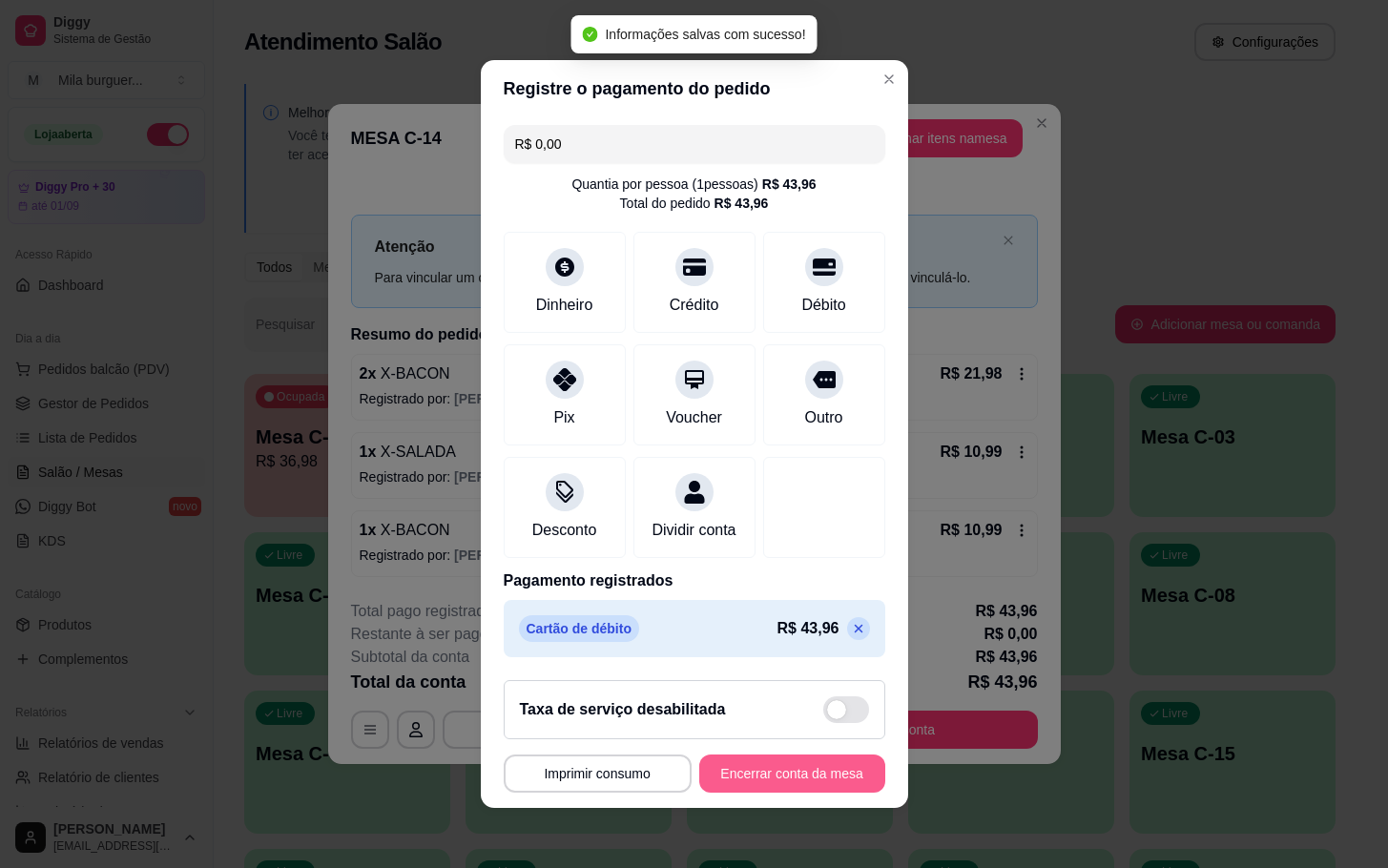
type input "R$ 0,00"
click at [735, 772] on button "Encerrar conta da mesa" at bounding box center [792, 774] width 180 height 37
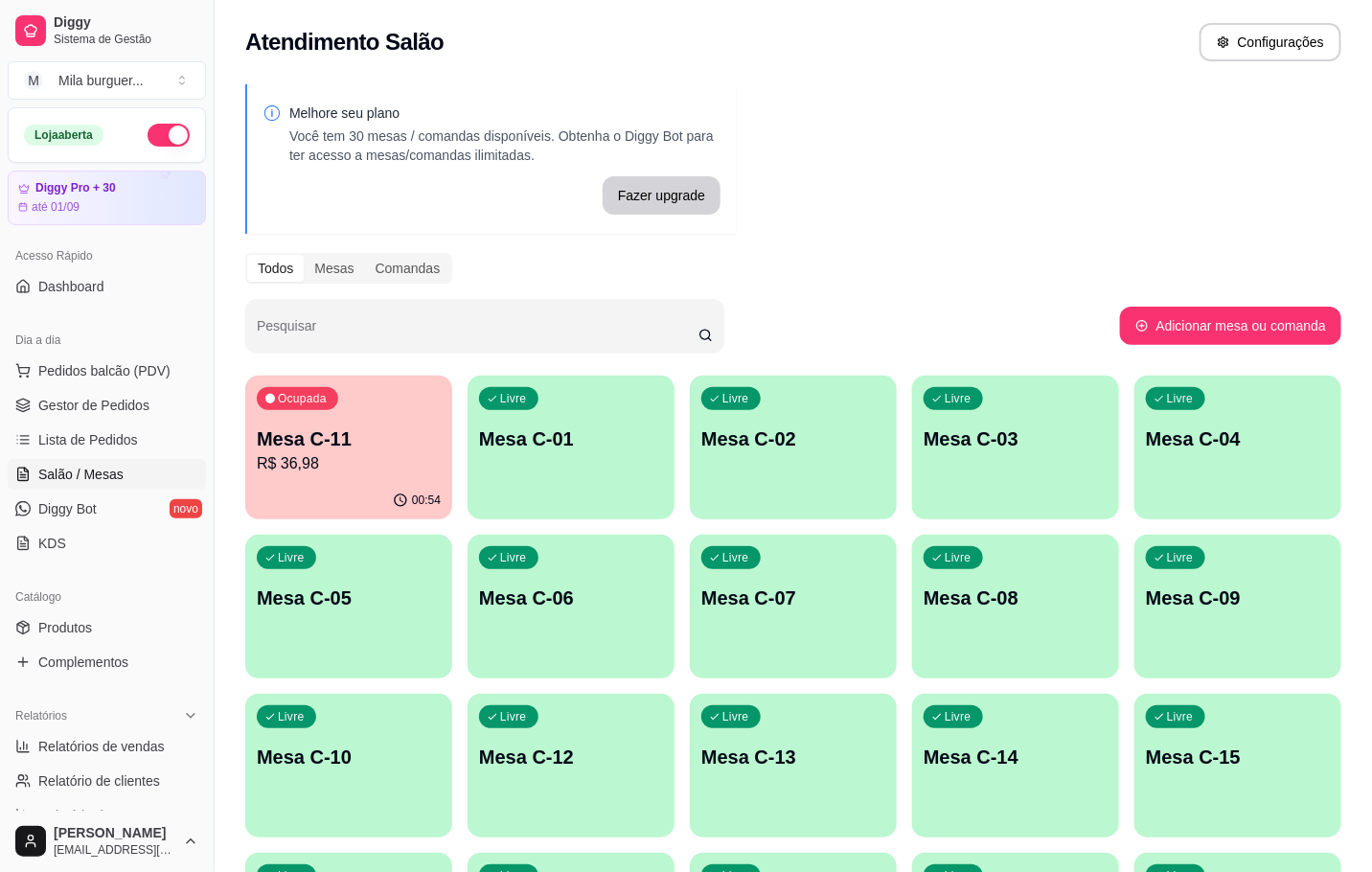
click at [360, 477] on div "Ocupada Mesa C-11 R$ 36,98" at bounding box center [348, 428] width 207 height 106
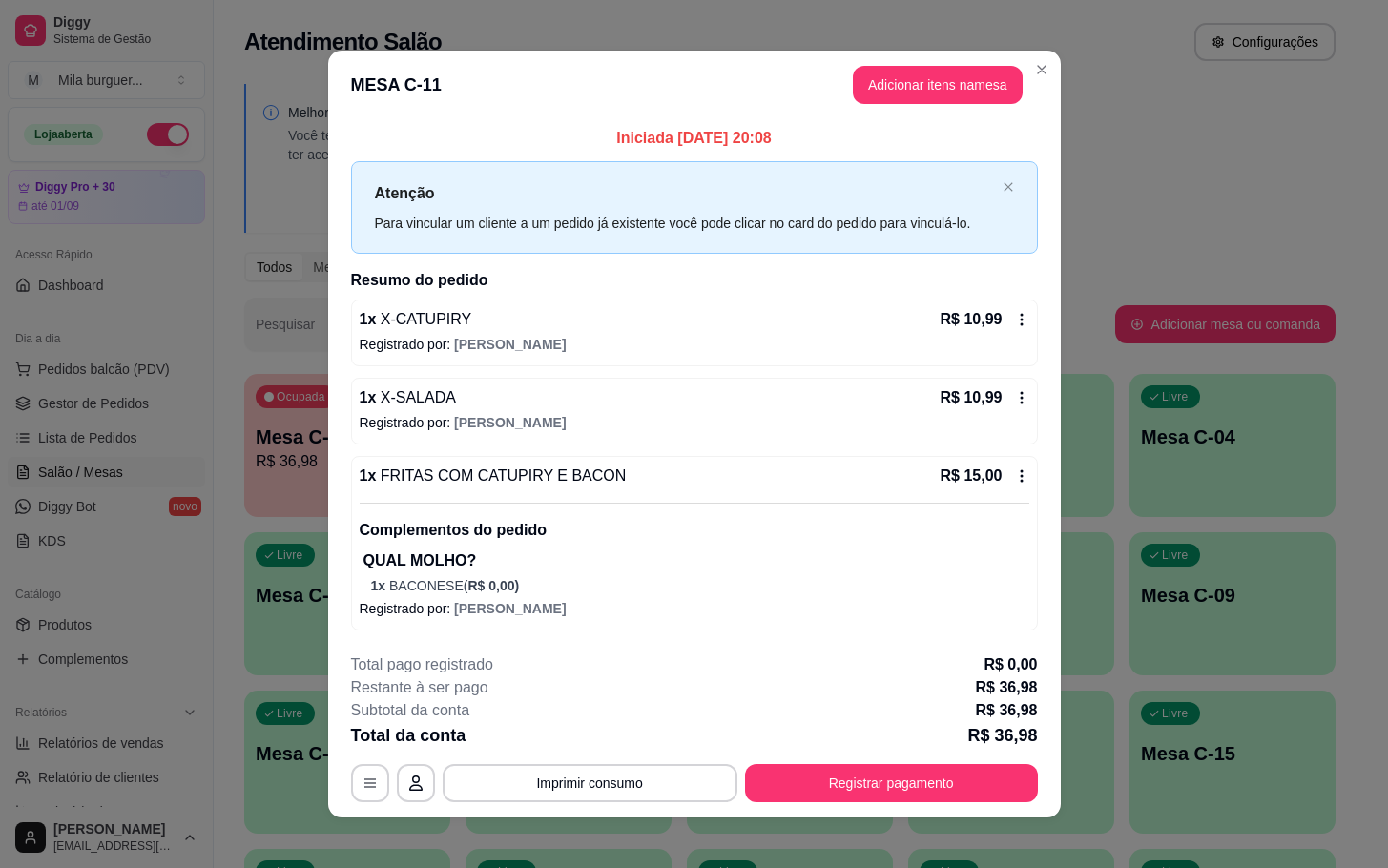
click at [884, 764] on div "**********" at bounding box center [694, 727] width 687 height 149
click at [881, 782] on button "Registrar pagamento" at bounding box center [891, 783] width 284 height 37
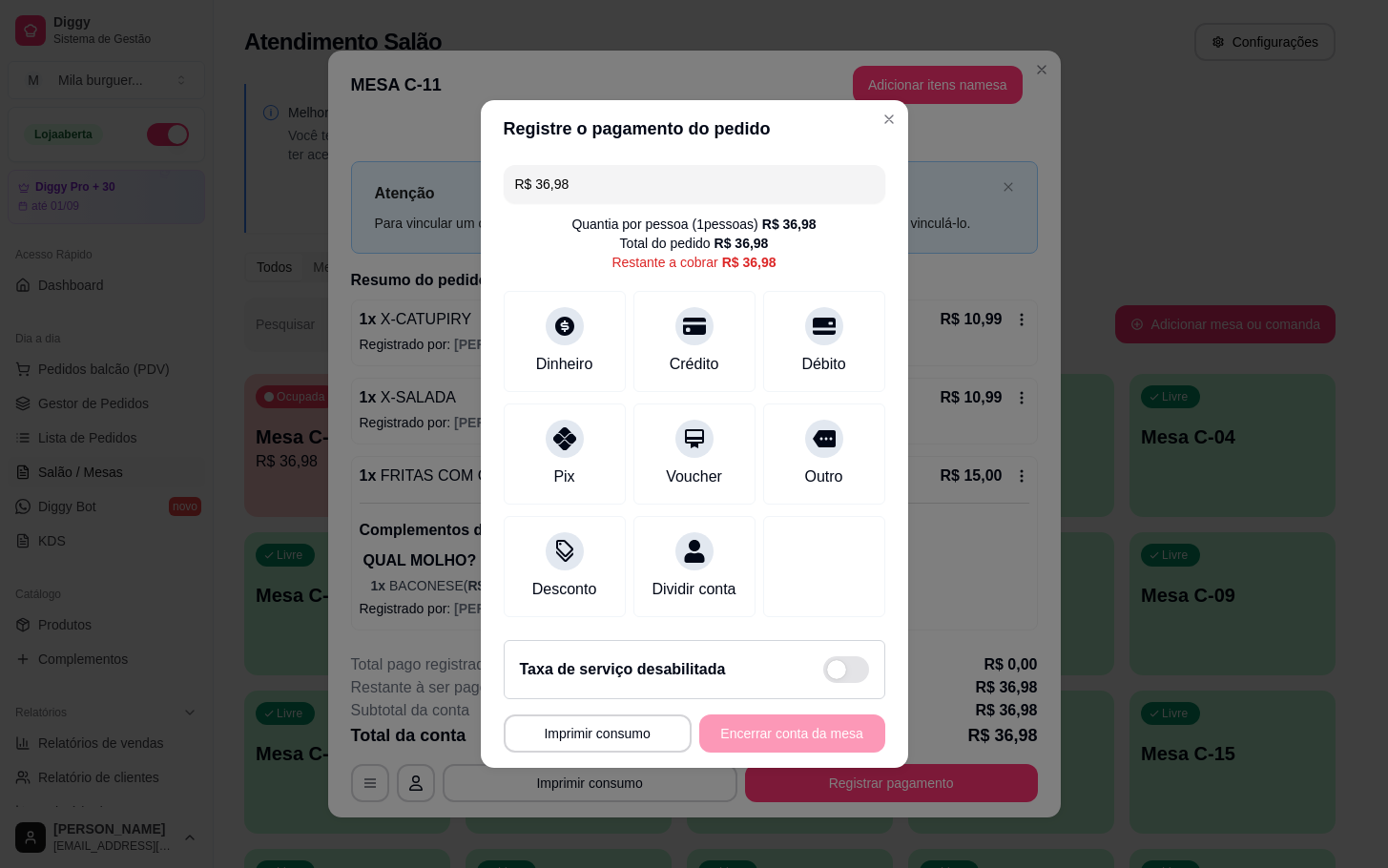
click at [723, 252] on div "R$ 36,98" at bounding box center [749, 261] width 54 height 19
drag, startPoint x: 836, startPoint y: 339, endPoint x: 805, endPoint y: 425, distance: 91.4
click at [837, 339] on div "Débito" at bounding box center [824, 341] width 122 height 101
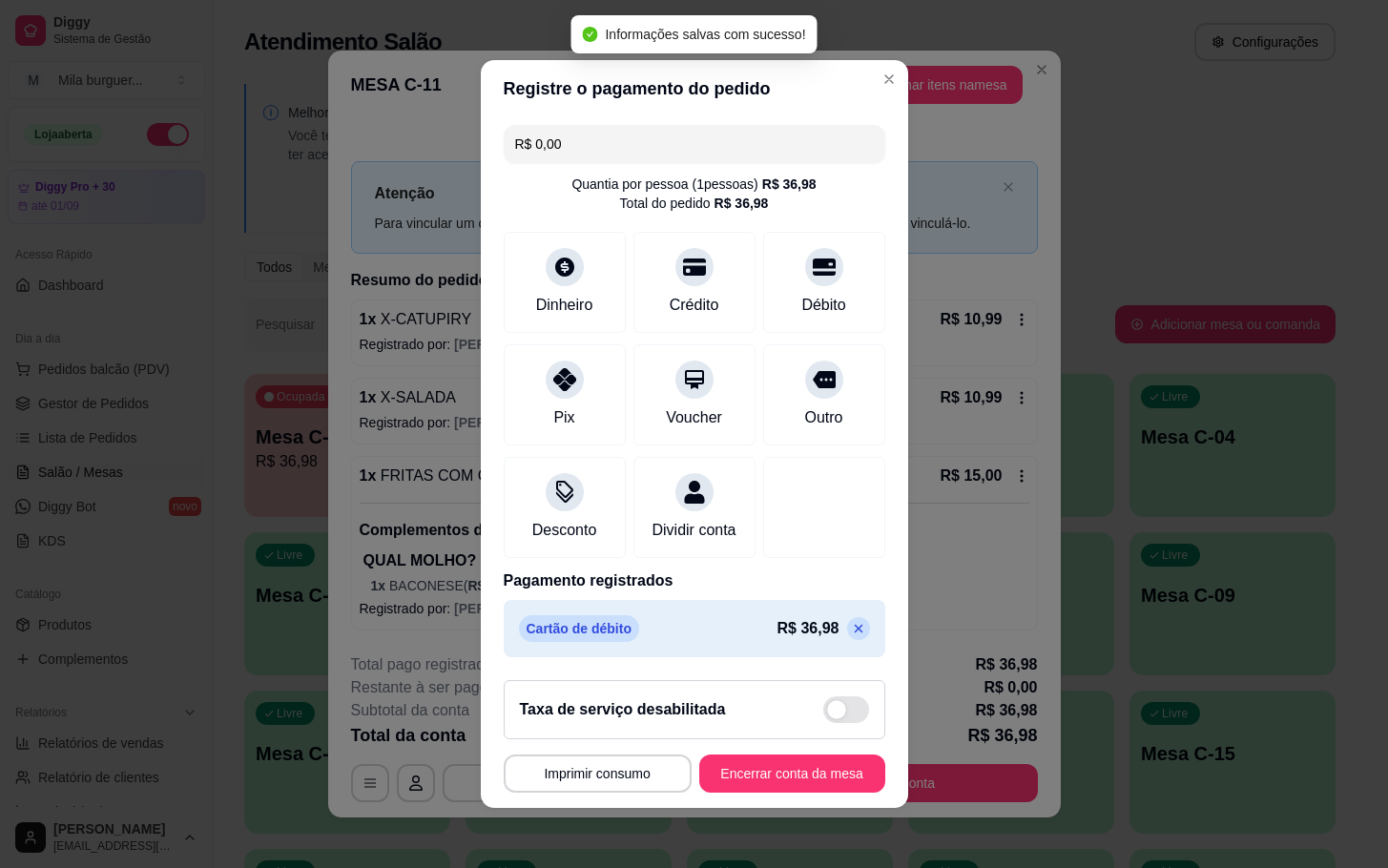
type input "R$ 0,00"
click at [813, 782] on button "Encerrar conta da mesa" at bounding box center [792, 773] width 186 height 38
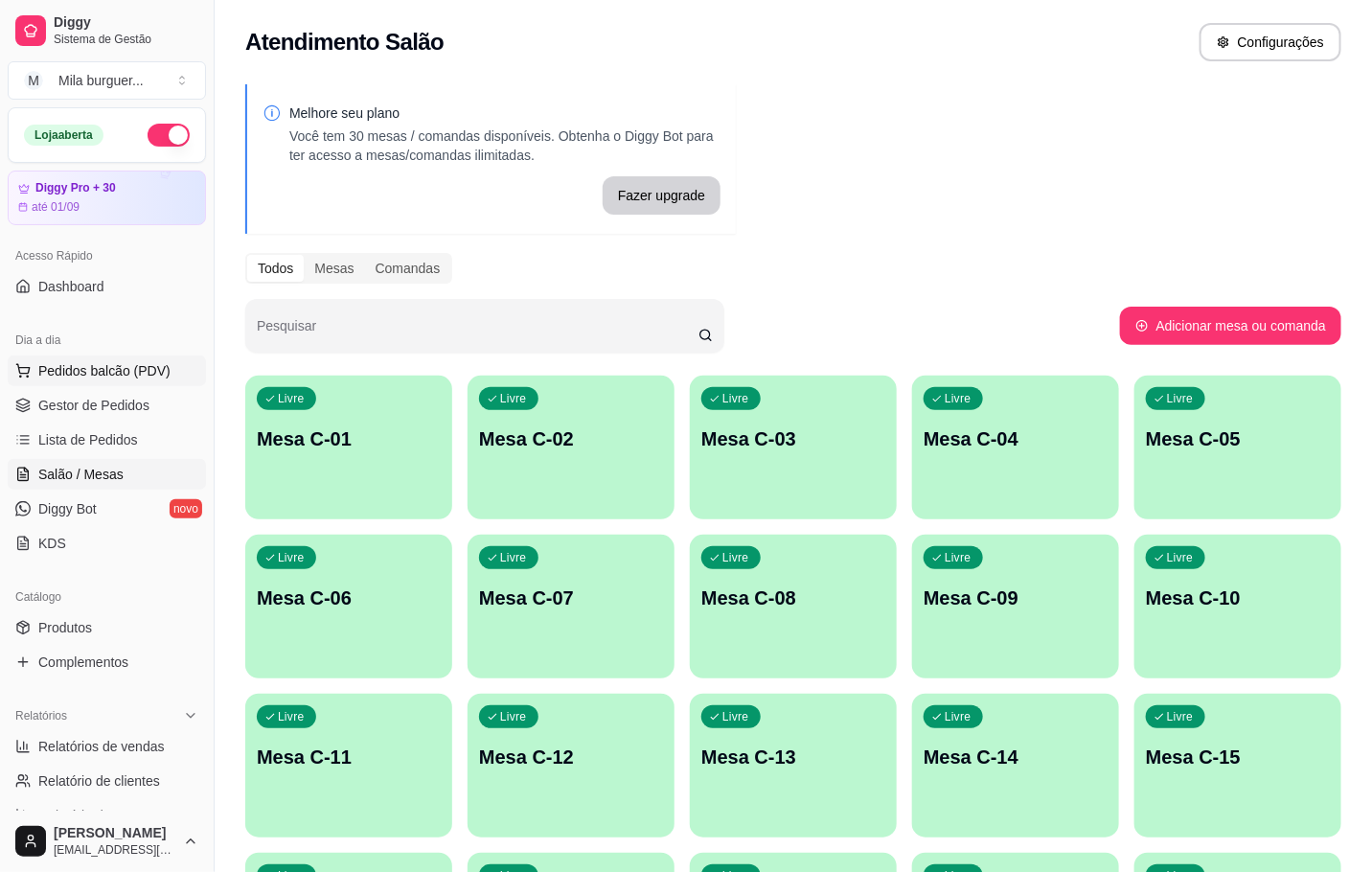
click at [142, 362] on span "Pedidos balcão (PDV)" at bounding box center [105, 370] width 133 height 19
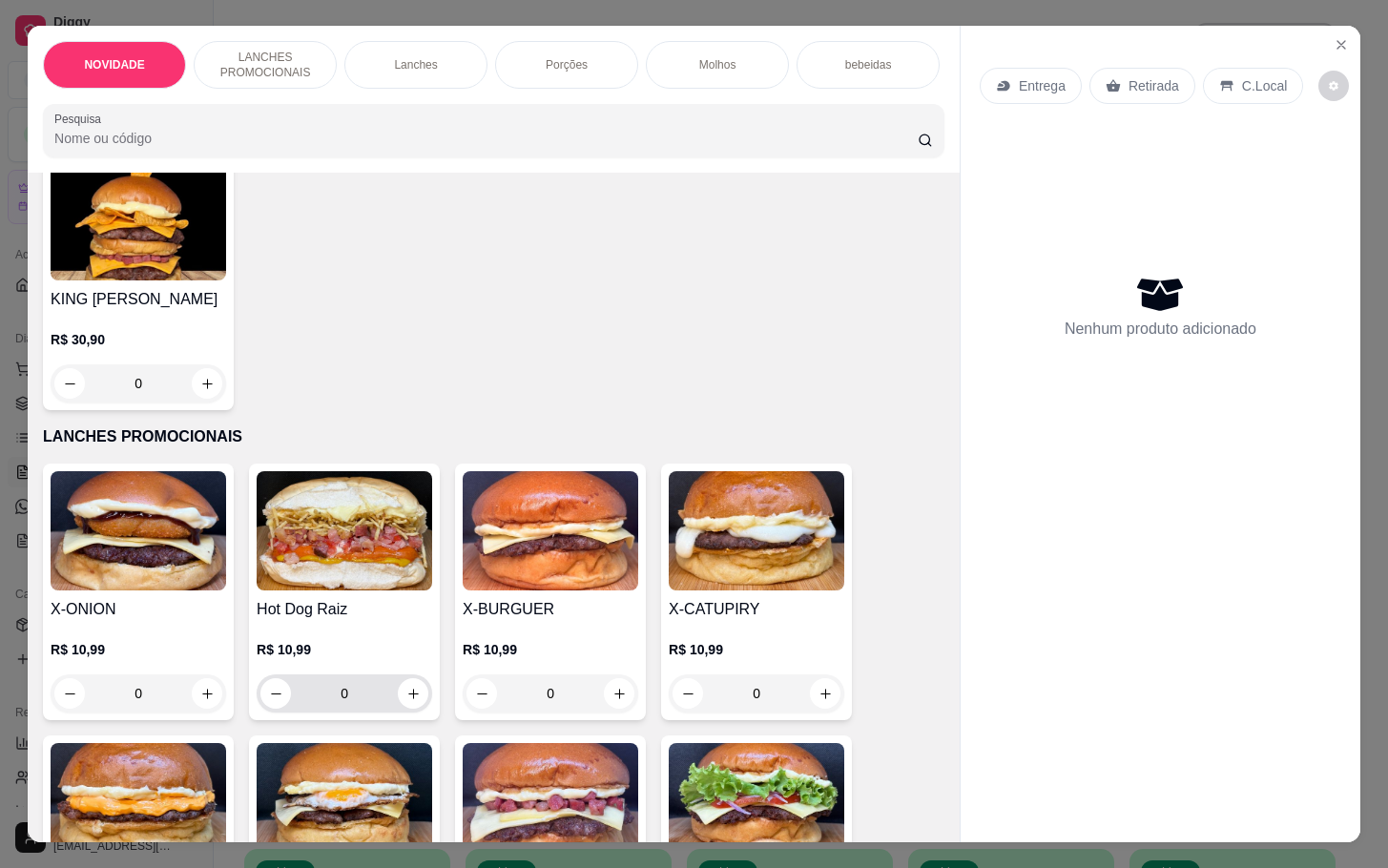
scroll to position [286, 0]
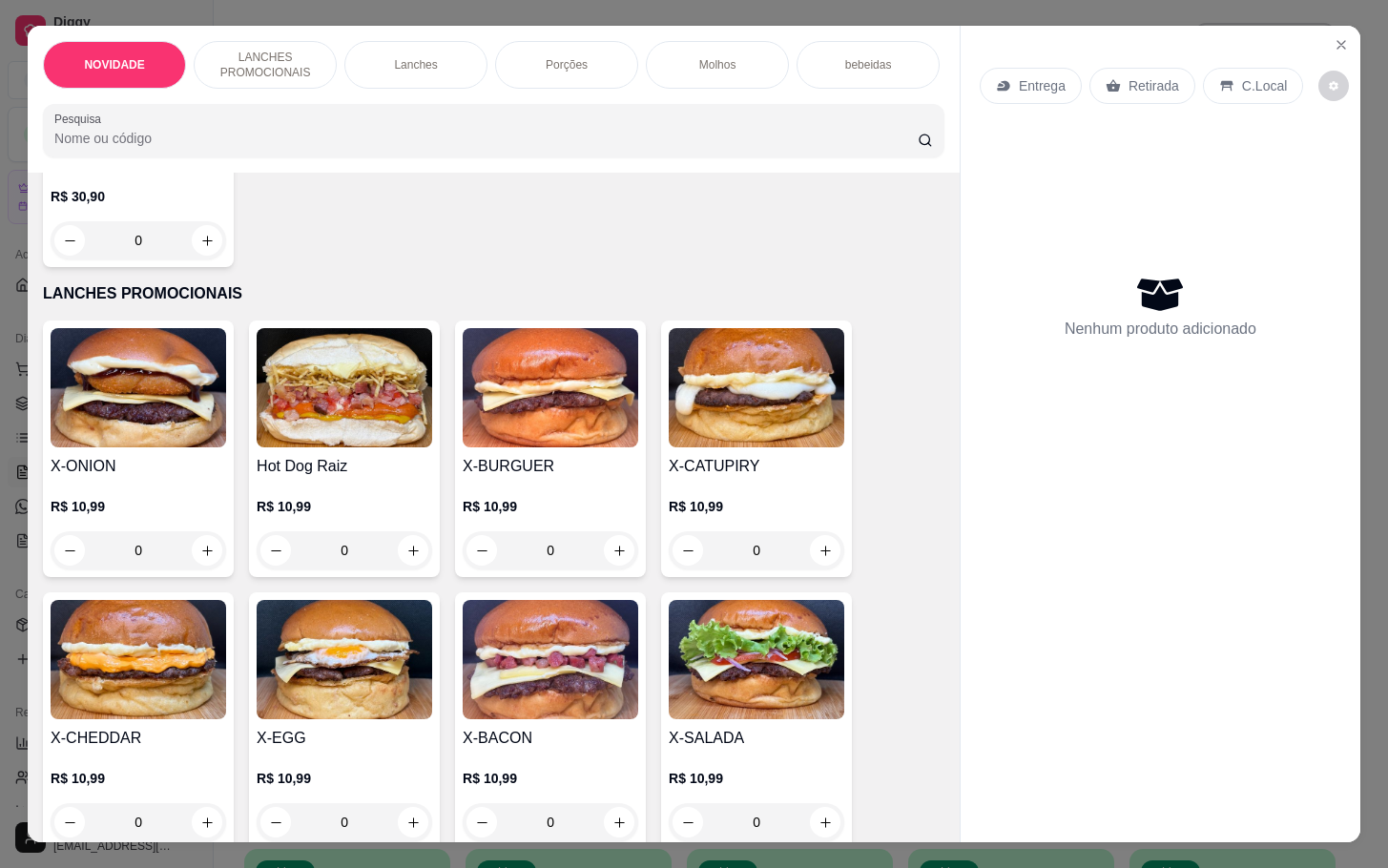
click at [499, 447] on img at bounding box center [550, 387] width 175 height 119
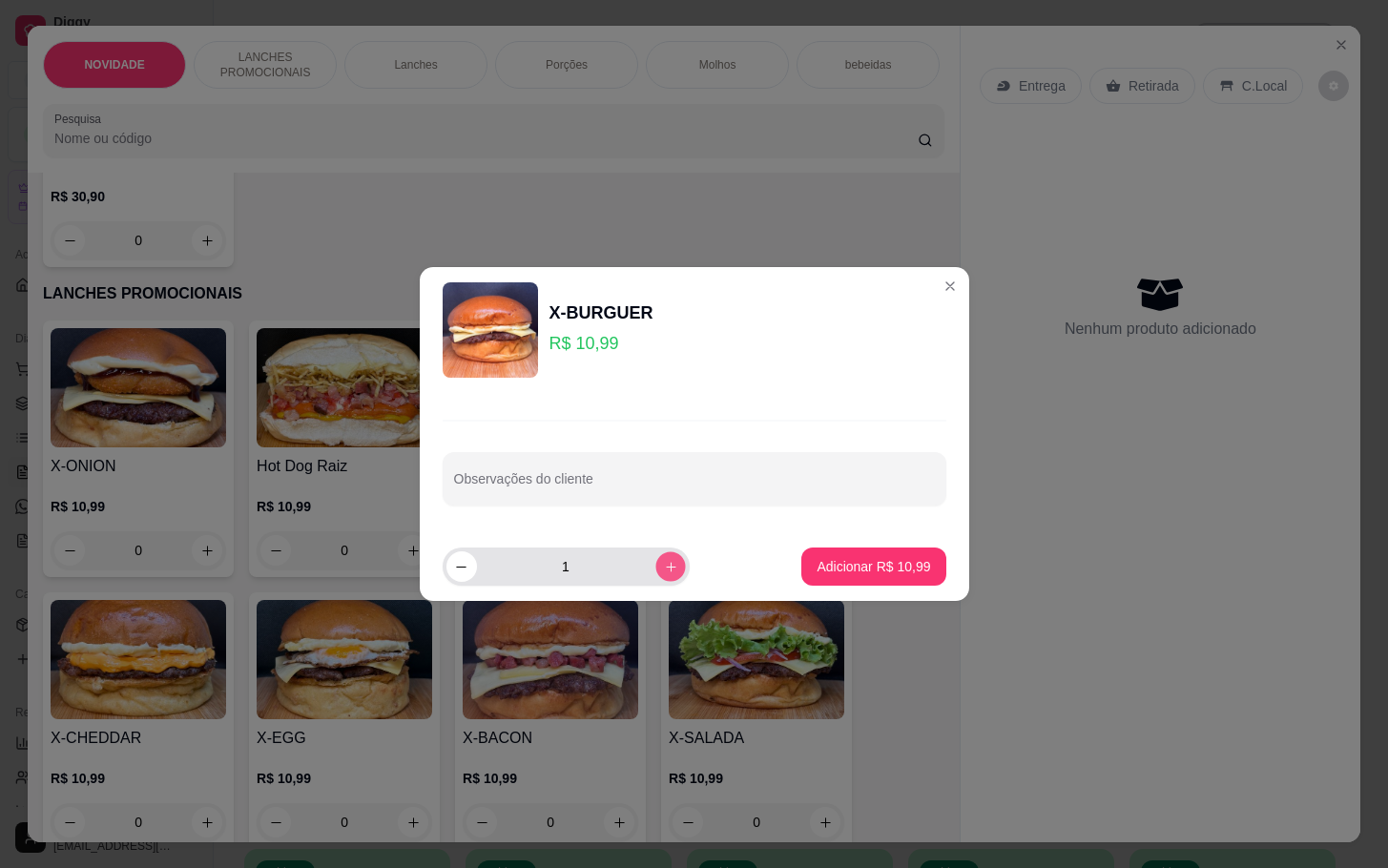
click at [656, 565] on button "increase-product-quantity" at bounding box center [670, 566] width 30 height 30
click at [656, 565] on button "increase-product-quantity" at bounding box center [670, 566] width 31 height 31
type input "5"
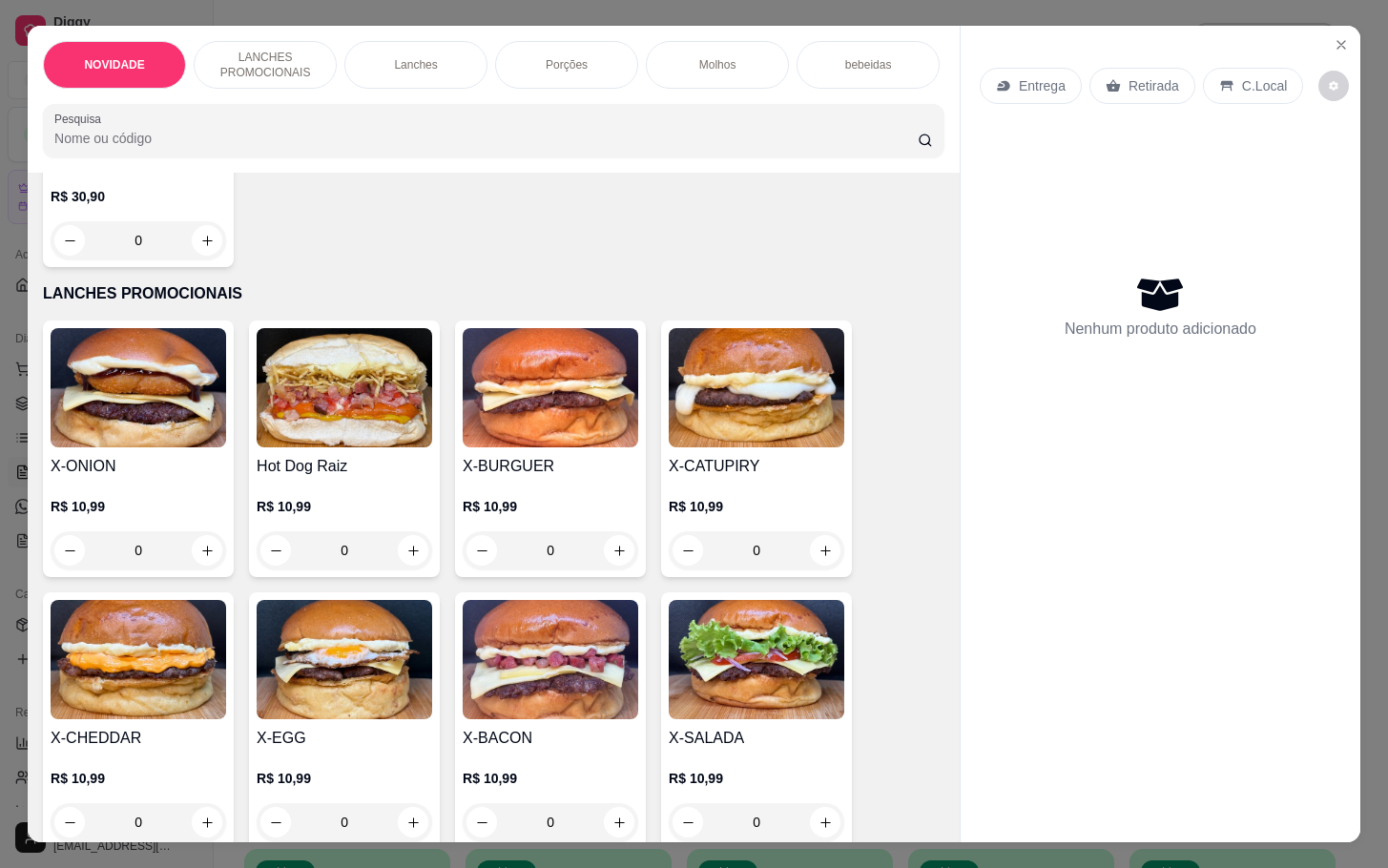
click at [138, 750] on h4 "X-CHEDDAR" at bounding box center [138, 737] width 175 height 23
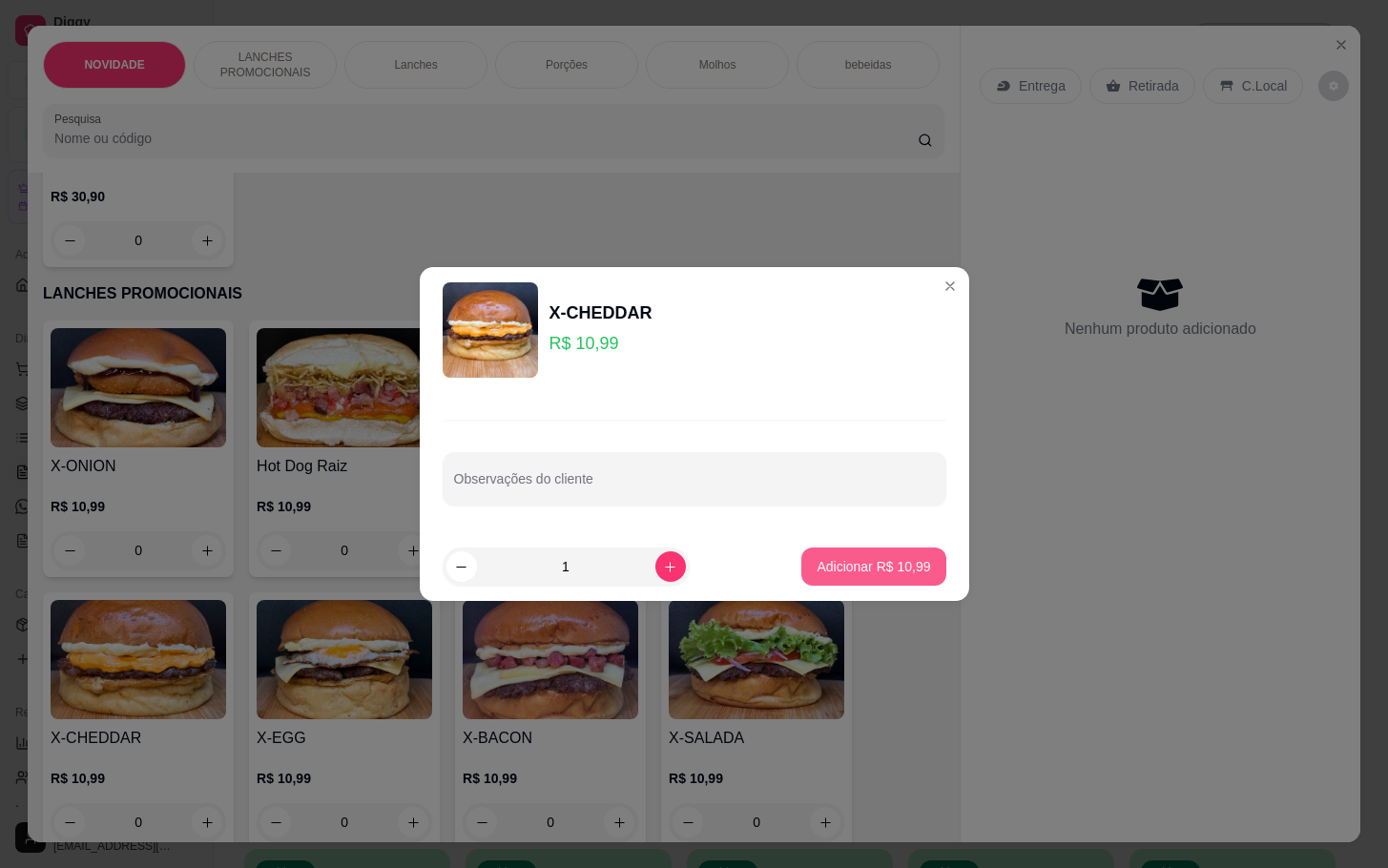
click at [836, 552] on button "Adicionar R$ 10,99" at bounding box center [873, 567] width 144 height 38
type input "1"
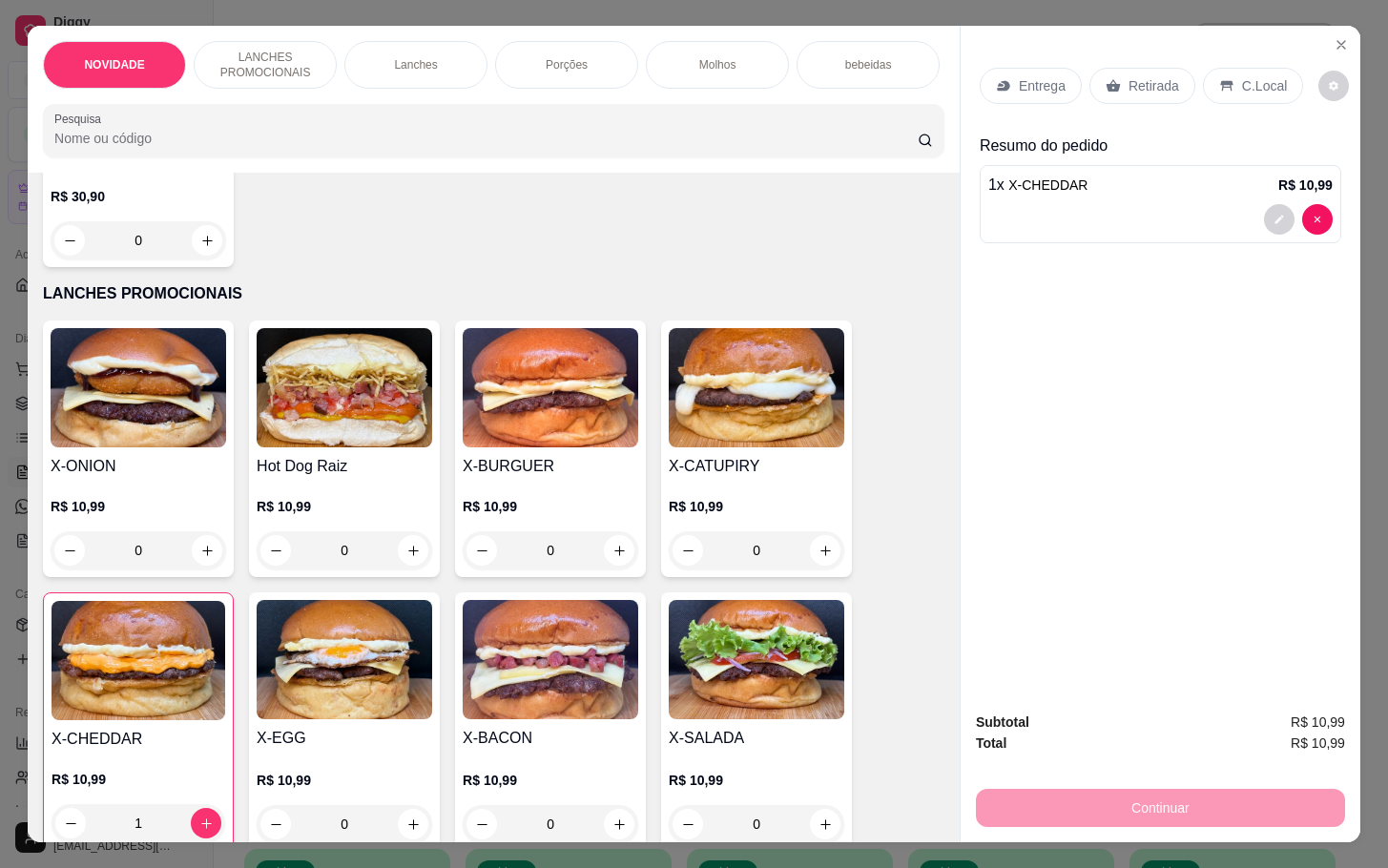
click at [201, 701] on img at bounding box center [138, 660] width 174 height 119
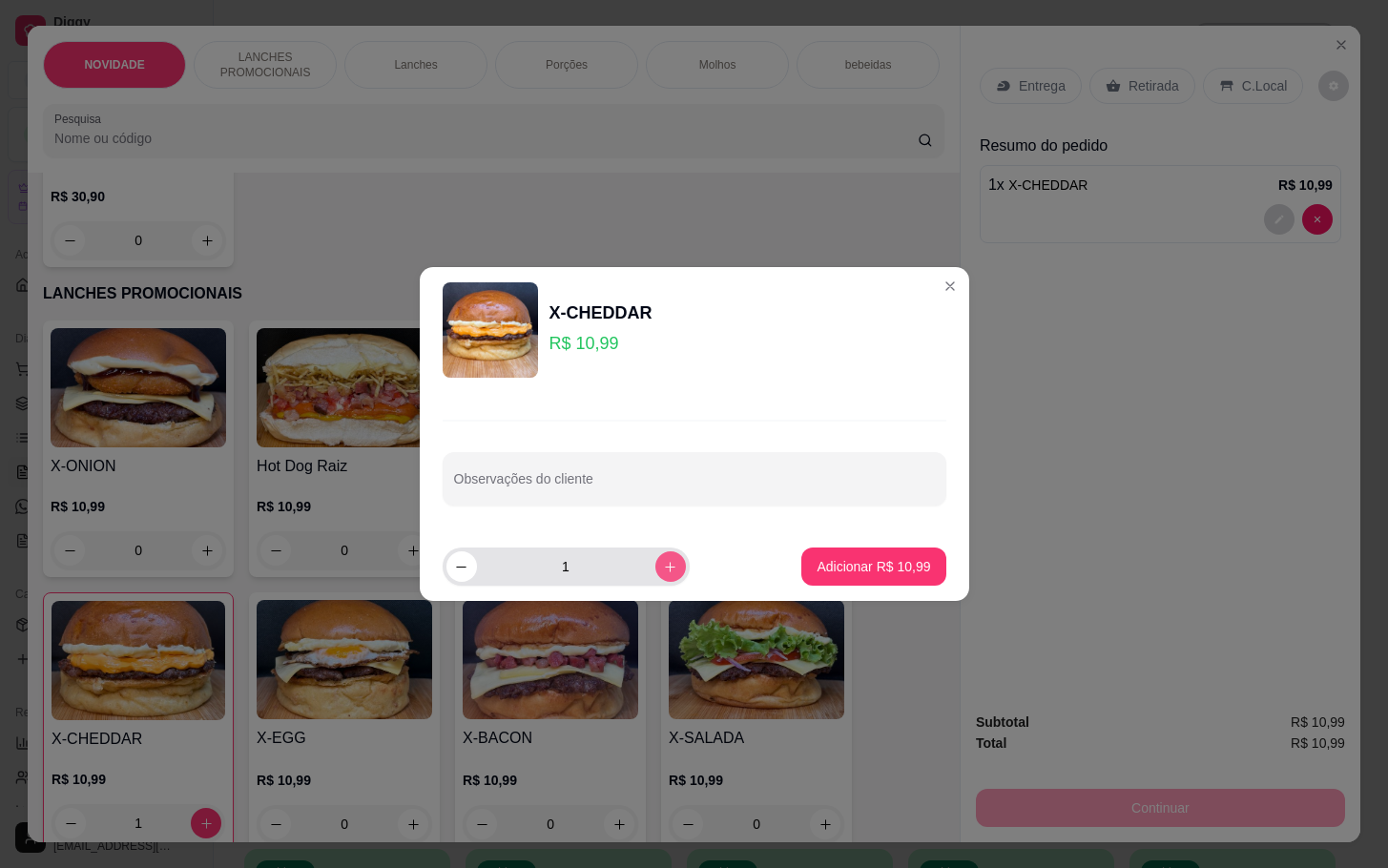
click at [663, 569] on icon "increase-product-quantity" at bounding box center [670, 567] width 15 height 15
type input "2"
click at [834, 567] on p "Adicionar R$ 21,98" at bounding box center [872, 566] width 113 height 19
type input "3"
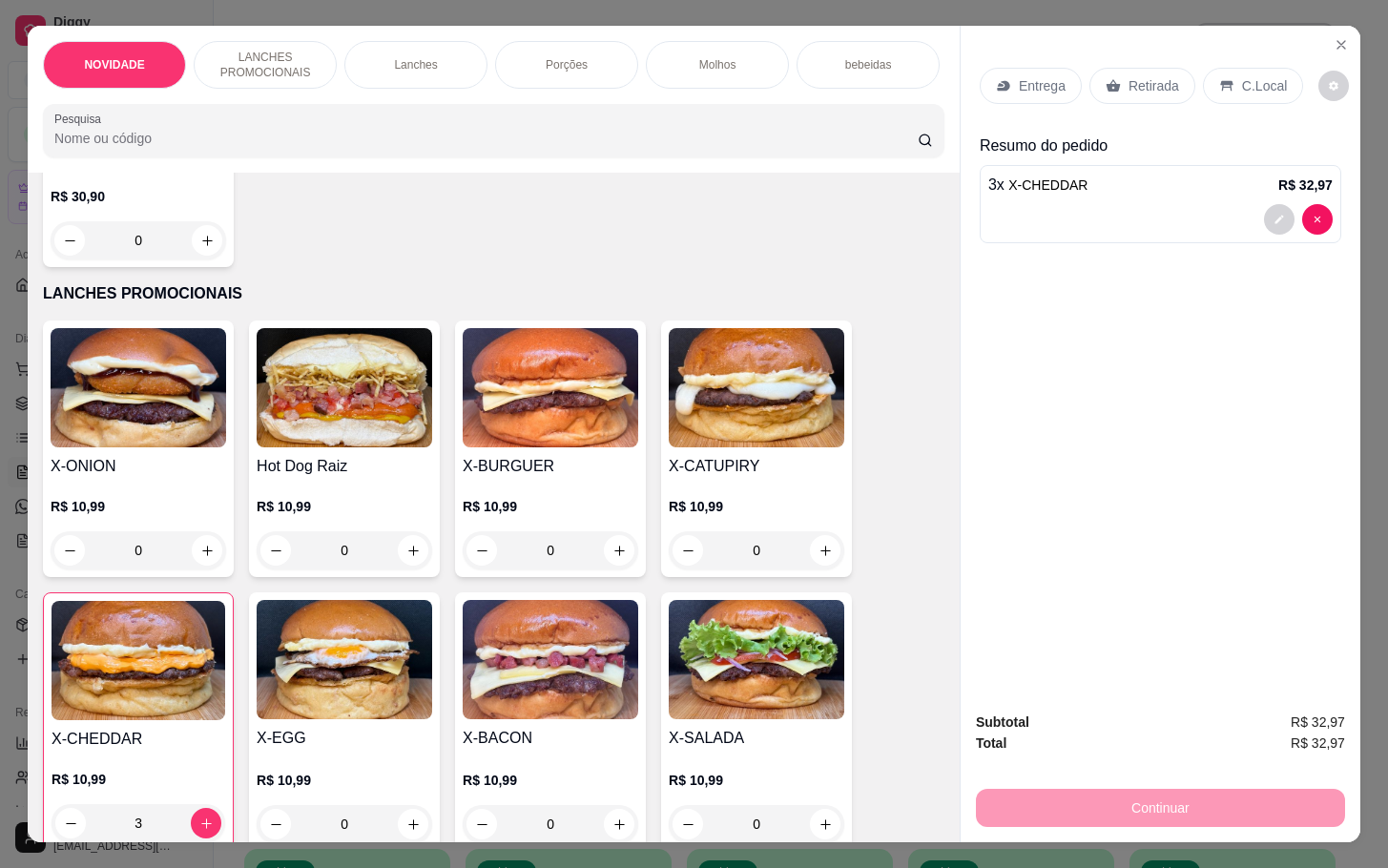
click at [679, 634] on img at bounding box center [756, 659] width 175 height 119
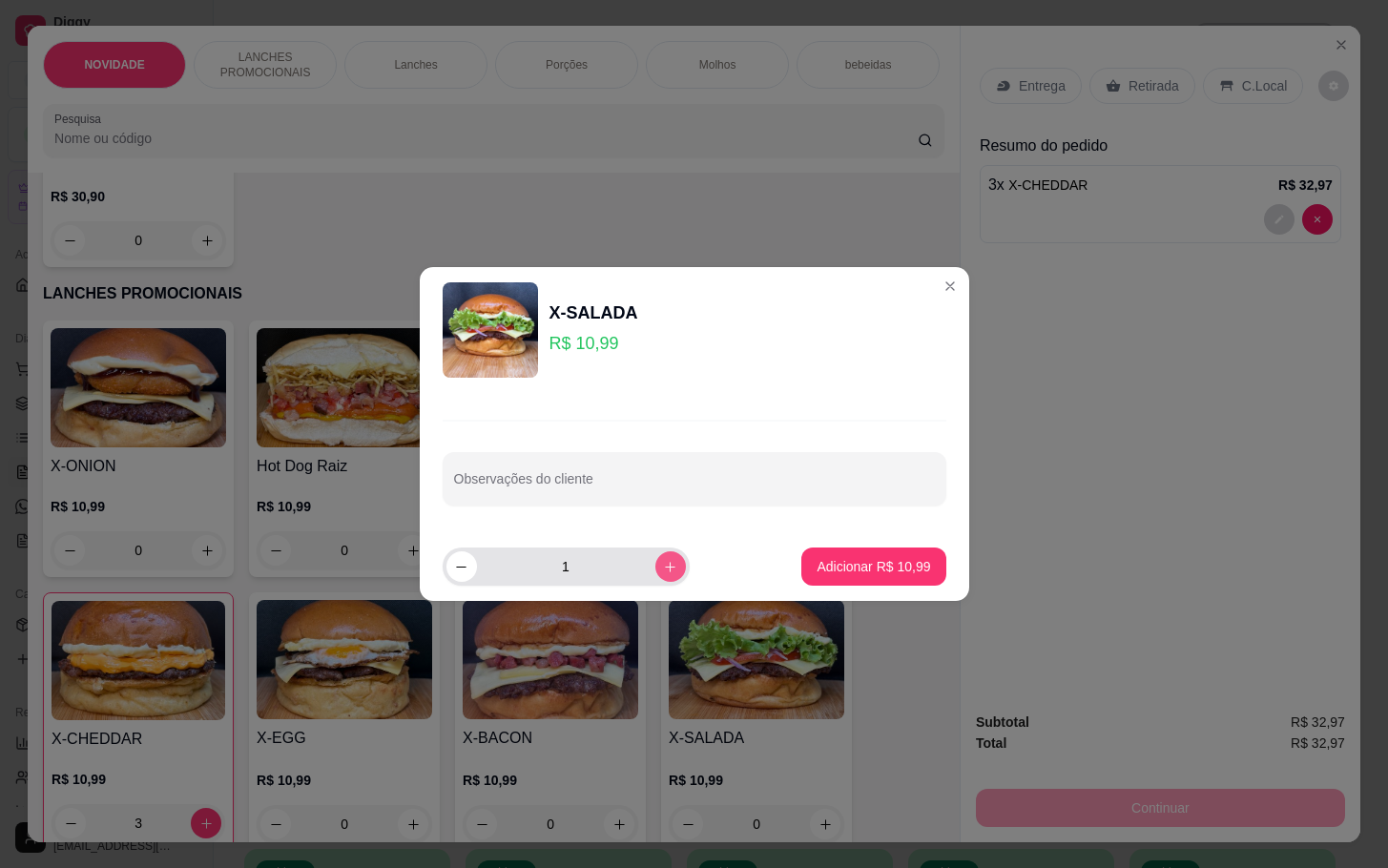
click at [663, 573] on icon "increase-product-quantity" at bounding box center [670, 567] width 15 height 15
type input "2"
click at [827, 572] on p "Adicionar R$ 21,98" at bounding box center [873, 566] width 110 height 18
type input "2"
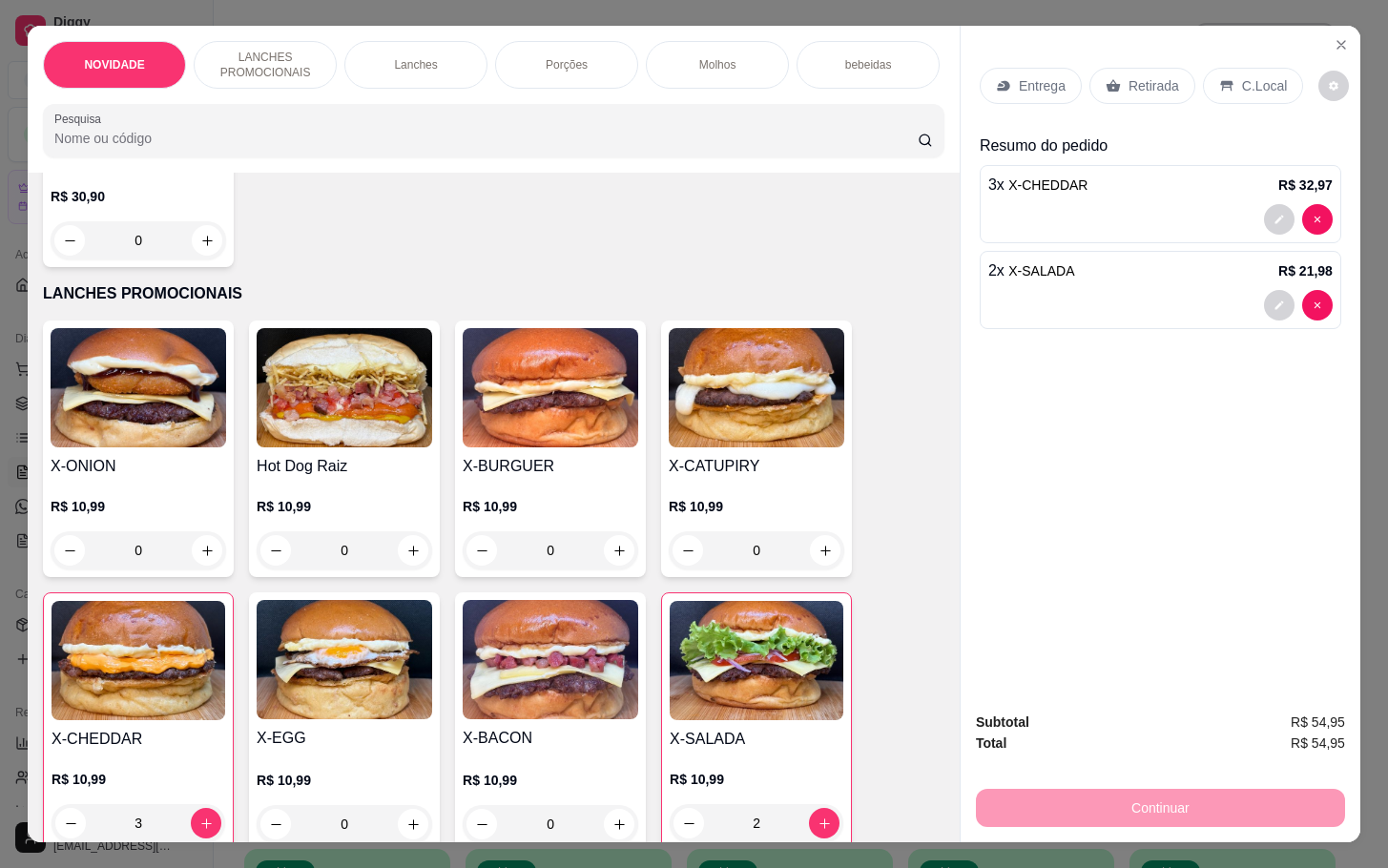
click at [1145, 90] on div "Retirada" at bounding box center [1142, 86] width 105 height 36
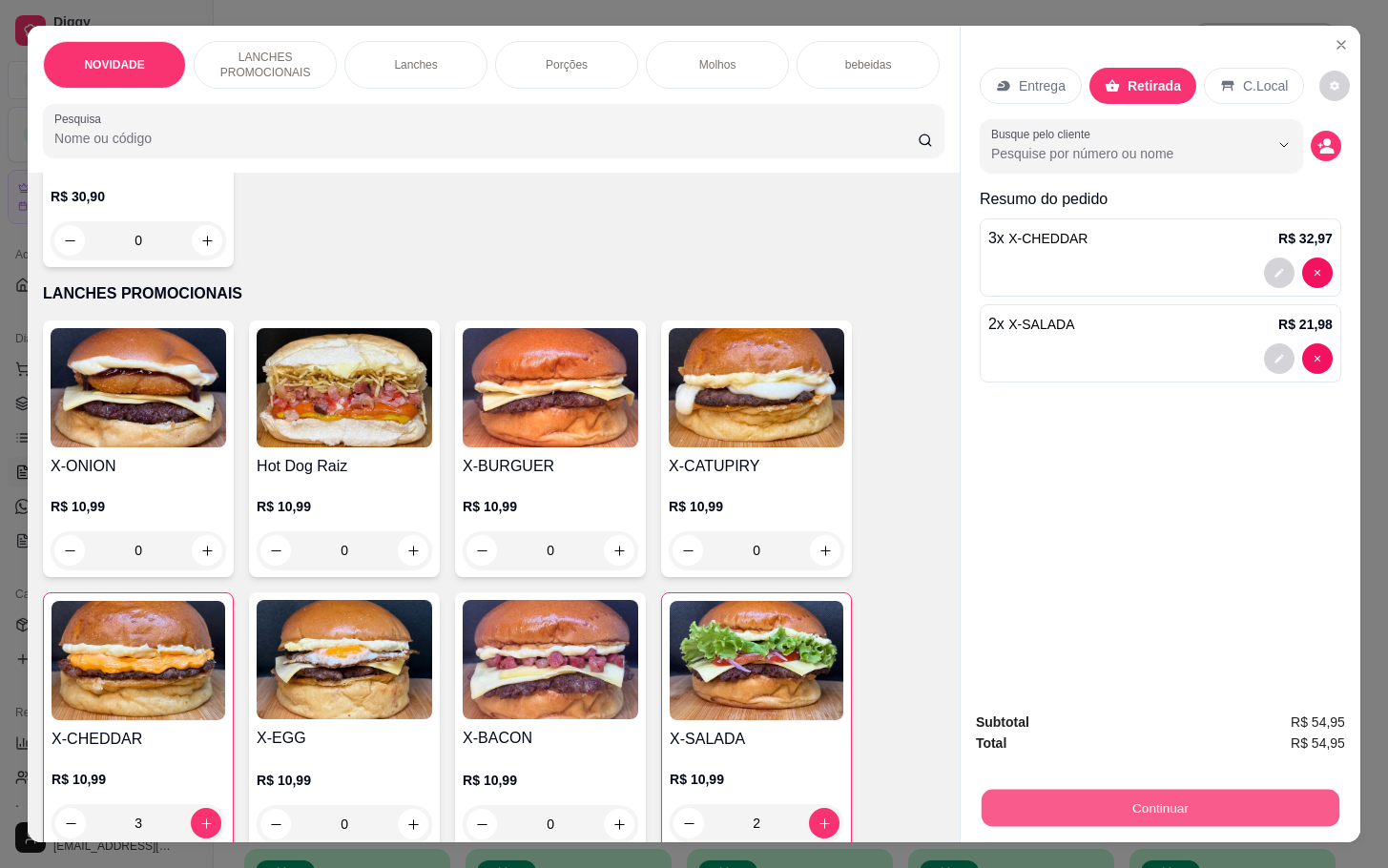
click at [1143, 807] on button "Continuar" at bounding box center [1160, 807] width 358 height 37
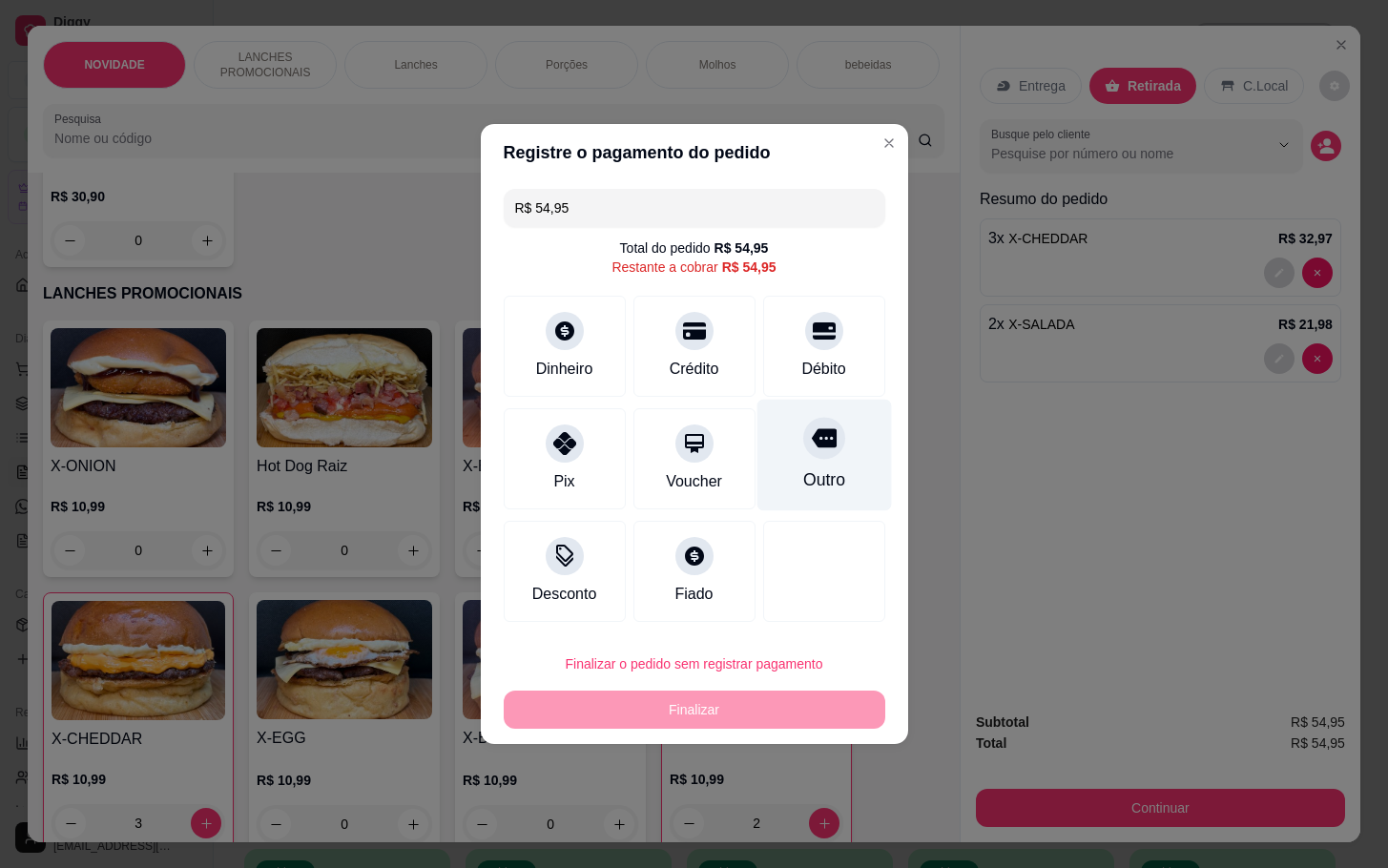
drag, startPoint x: 859, startPoint y: 469, endPoint x: 866, endPoint y: 452, distance: 18.4
click at [859, 467] on div "Outro" at bounding box center [823, 455] width 134 height 111
type input "R$ 0,00"
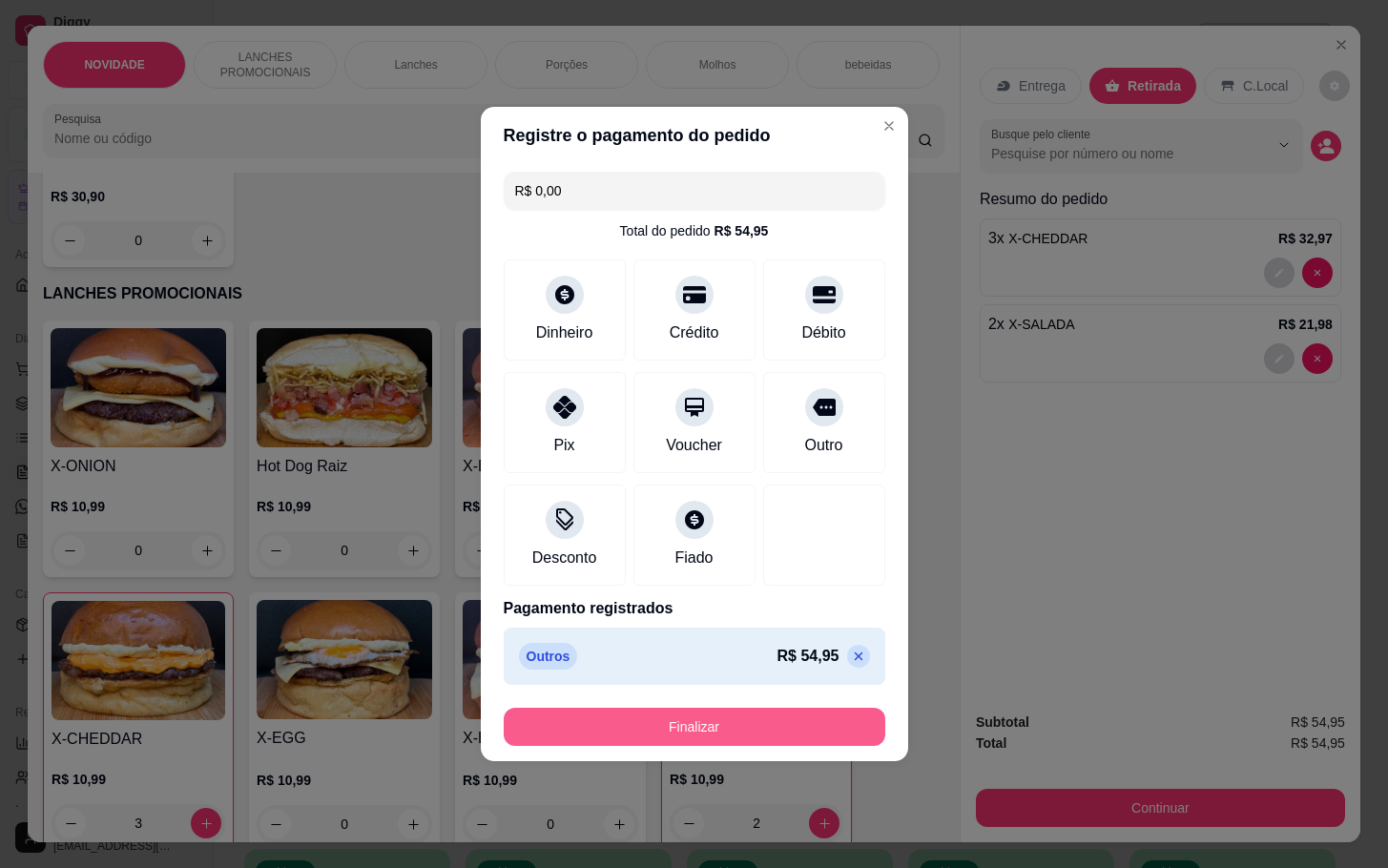
click at [782, 729] on button "Finalizar" at bounding box center [694, 726] width 382 height 38
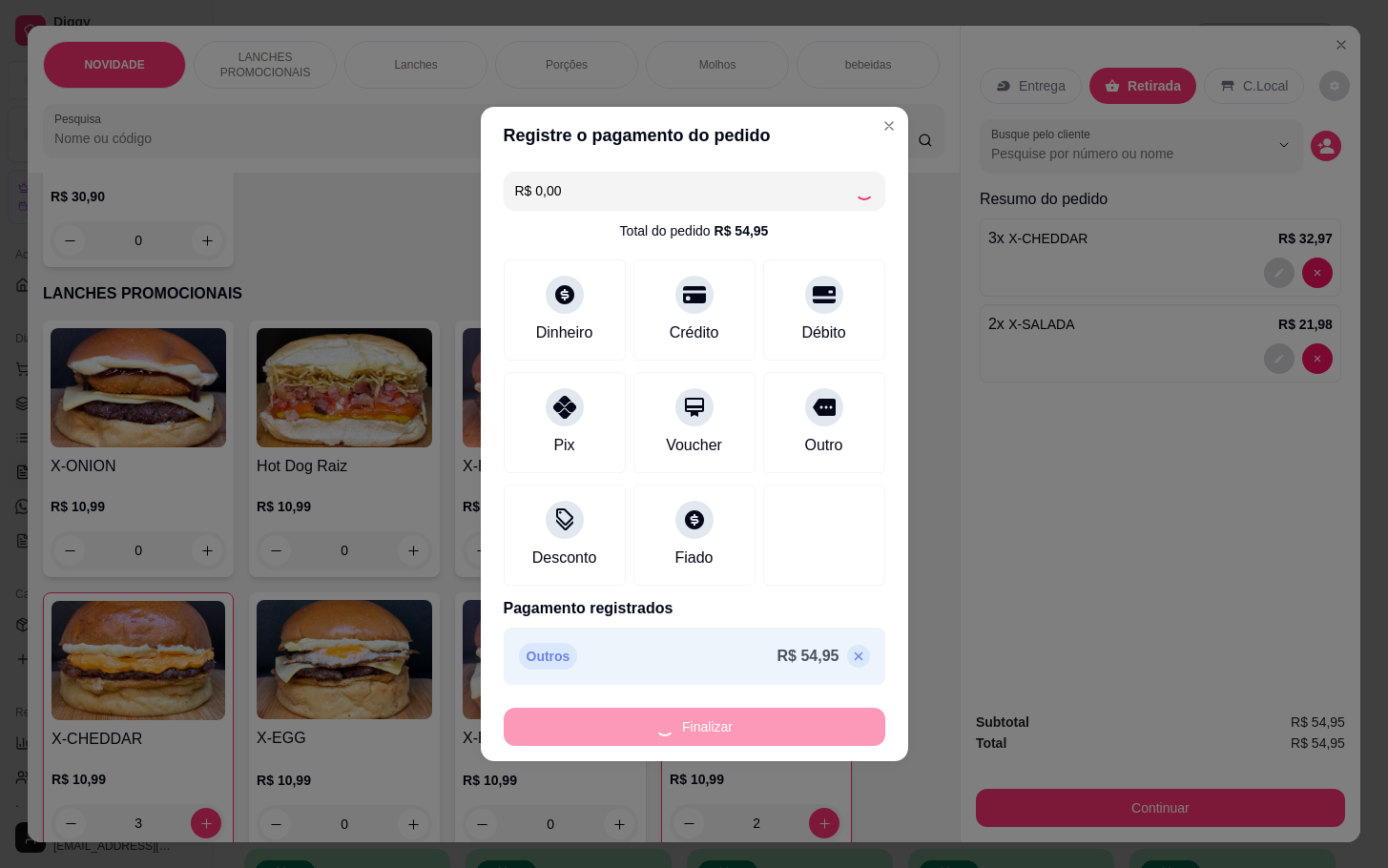
type input "0"
type input "-R$ 54,95"
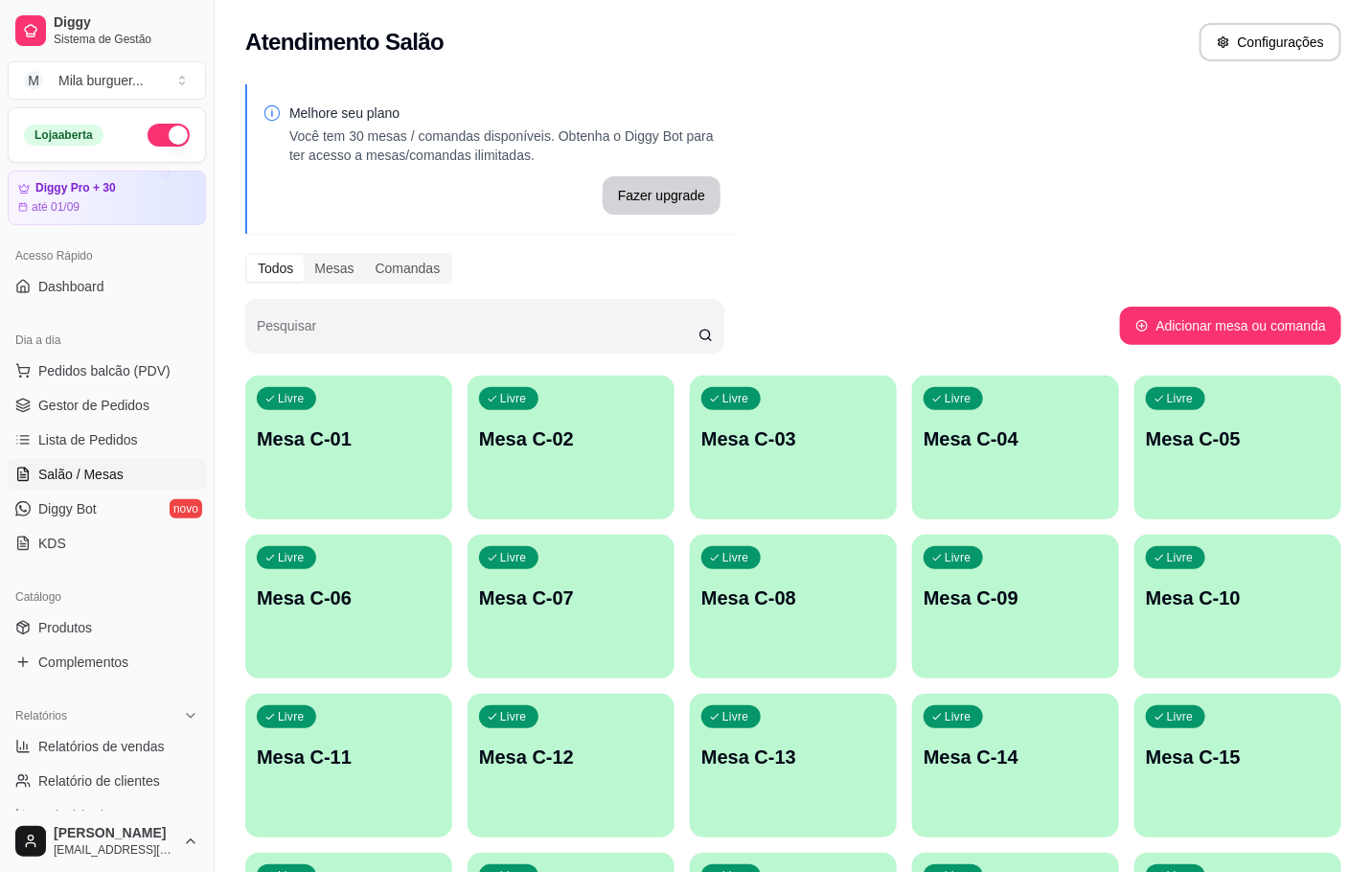
click at [1028, 115] on div "Melhore seu plano Você tem 30 mesas / comandas disponíveis. Obtenha o Diggy Bot…" at bounding box center [793, 864] width 1157 height 1583
click at [73, 417] on link "Gestor de Pedidos" at bounding box center [107, 405] width 198 height 31
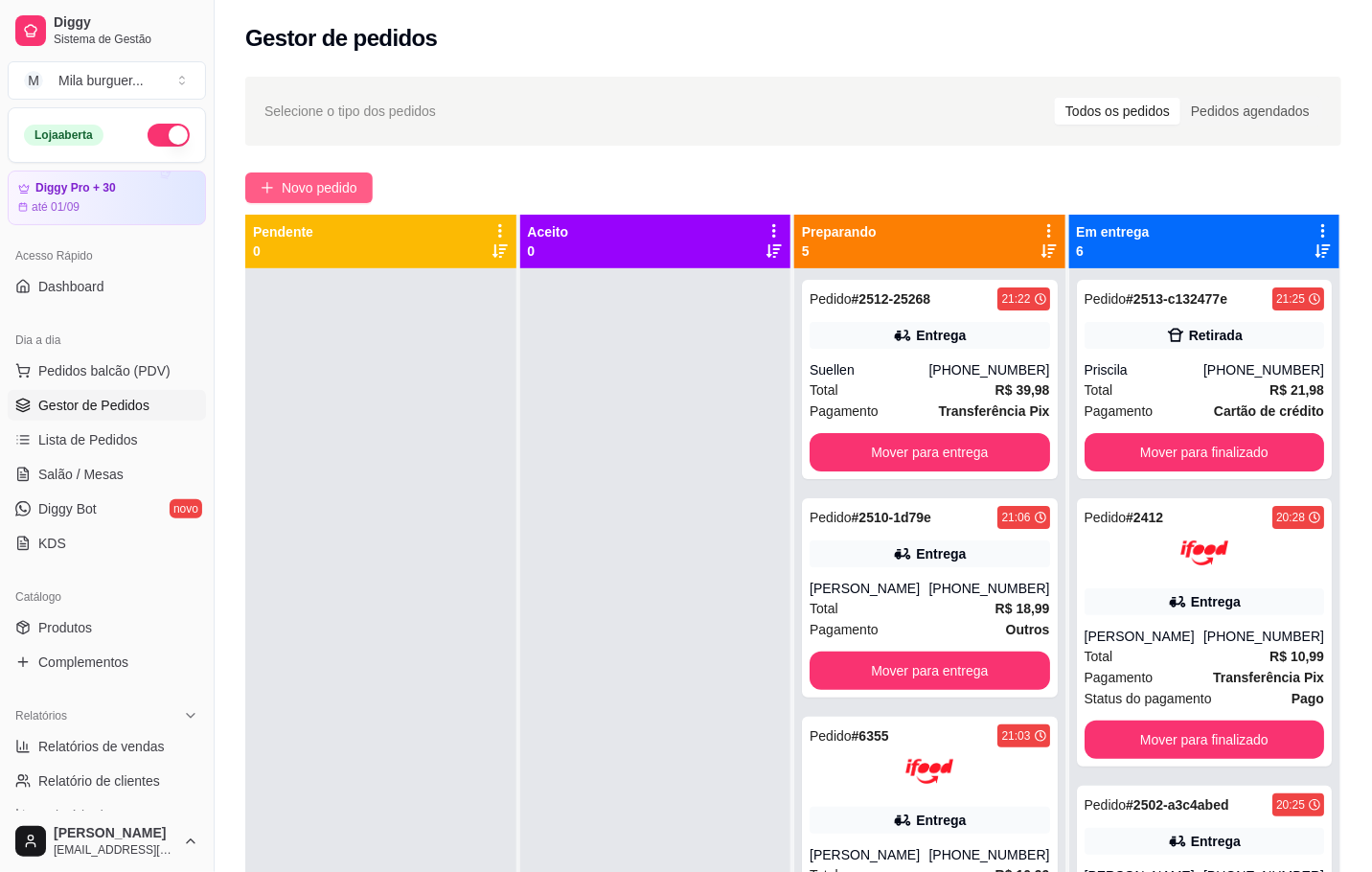
click at [297, 199] on button "Novo pedido" at bounding box center [309, 187] width 128 height 31
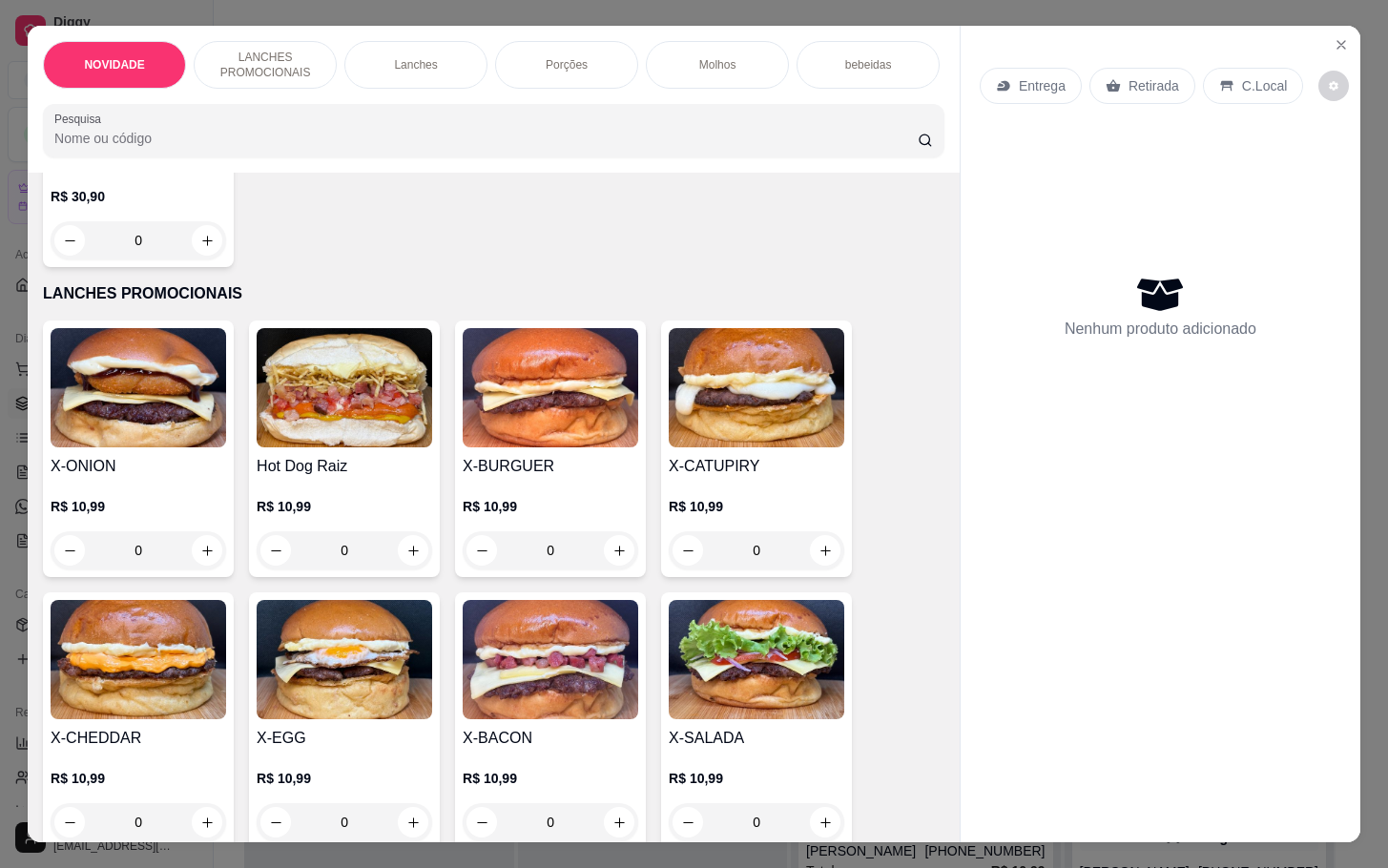
scroll to position [430, 0]
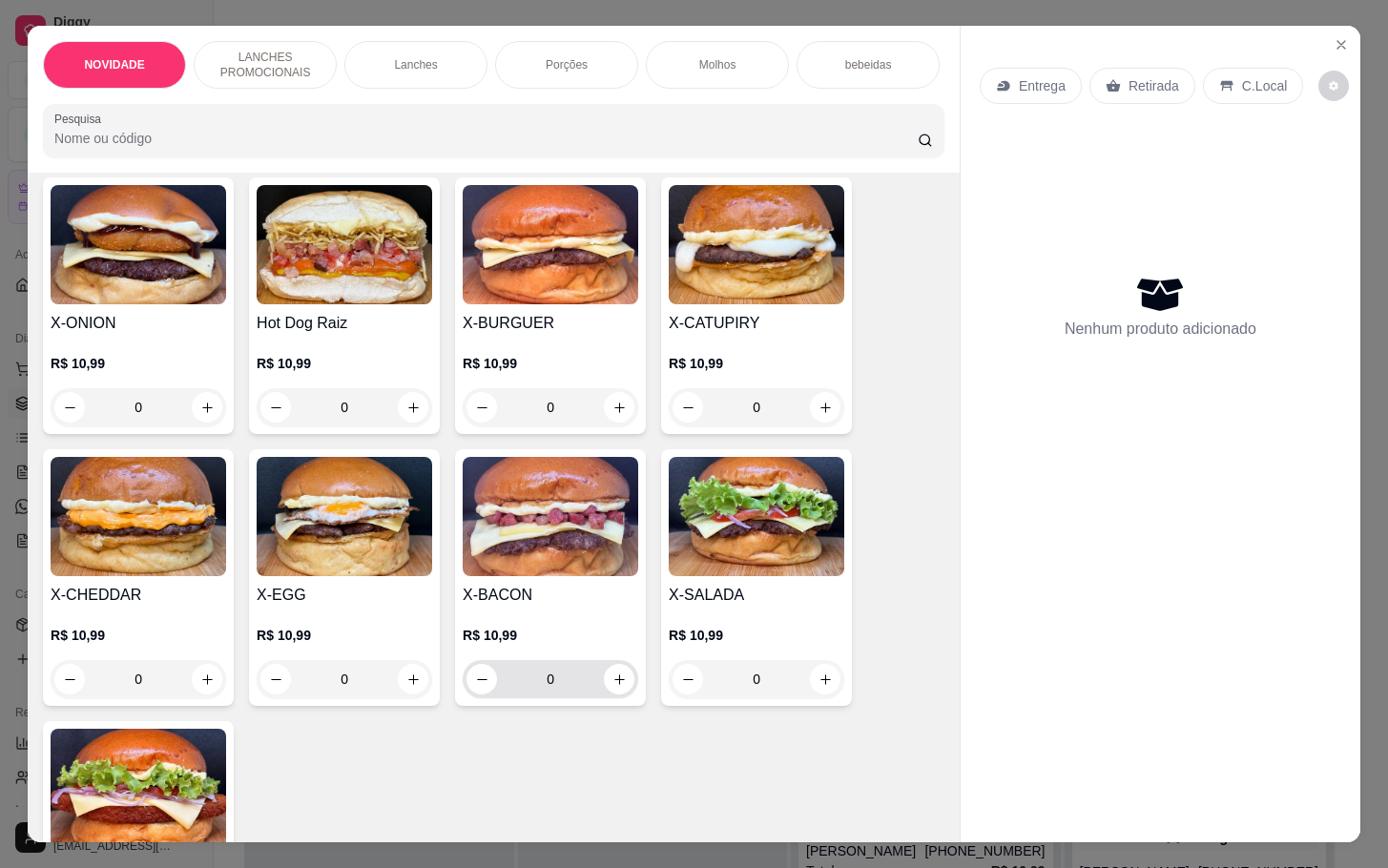
click at [599, 698] on div "0" at bounding box center [550, 679] width 168 height 38
click at [612, 687] on icon "increase-product-quantity" at bounding box center [619, 679] width 15 height 15
type input "1"
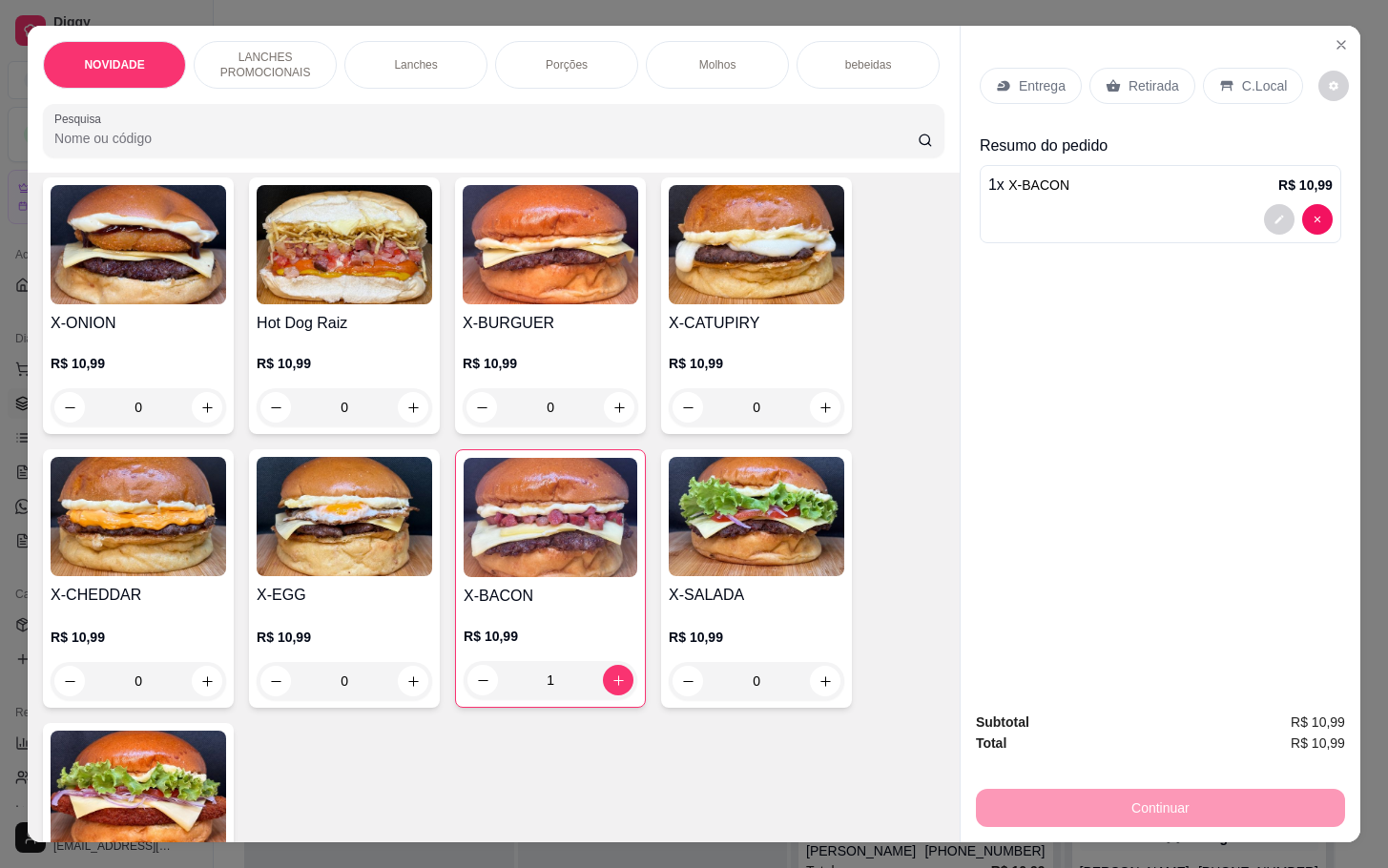
scroll to position [286, 0]
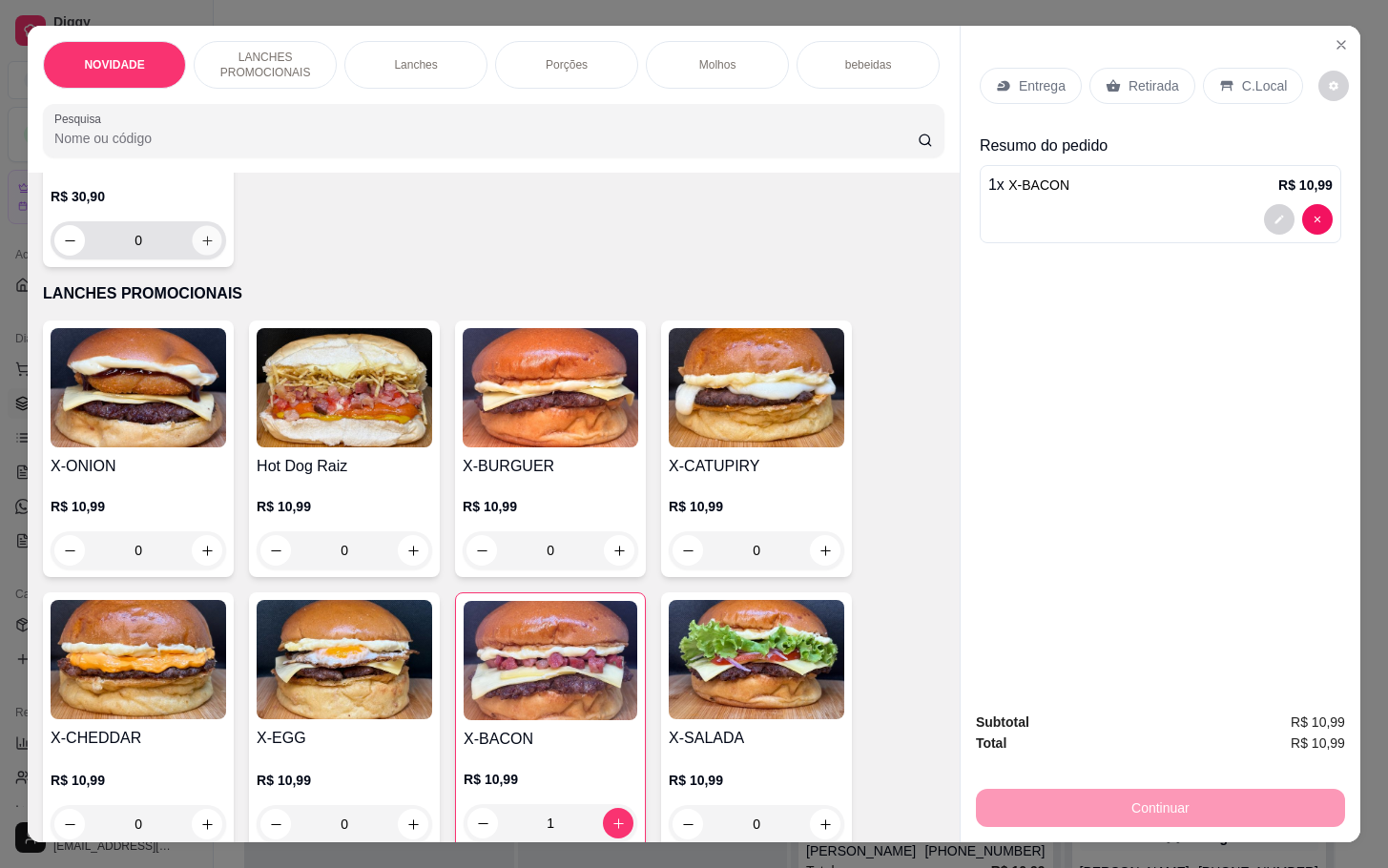
click at [200, 248] on icon "increase-product-quantity" at bounding box center [207, 240] width 15 height 15
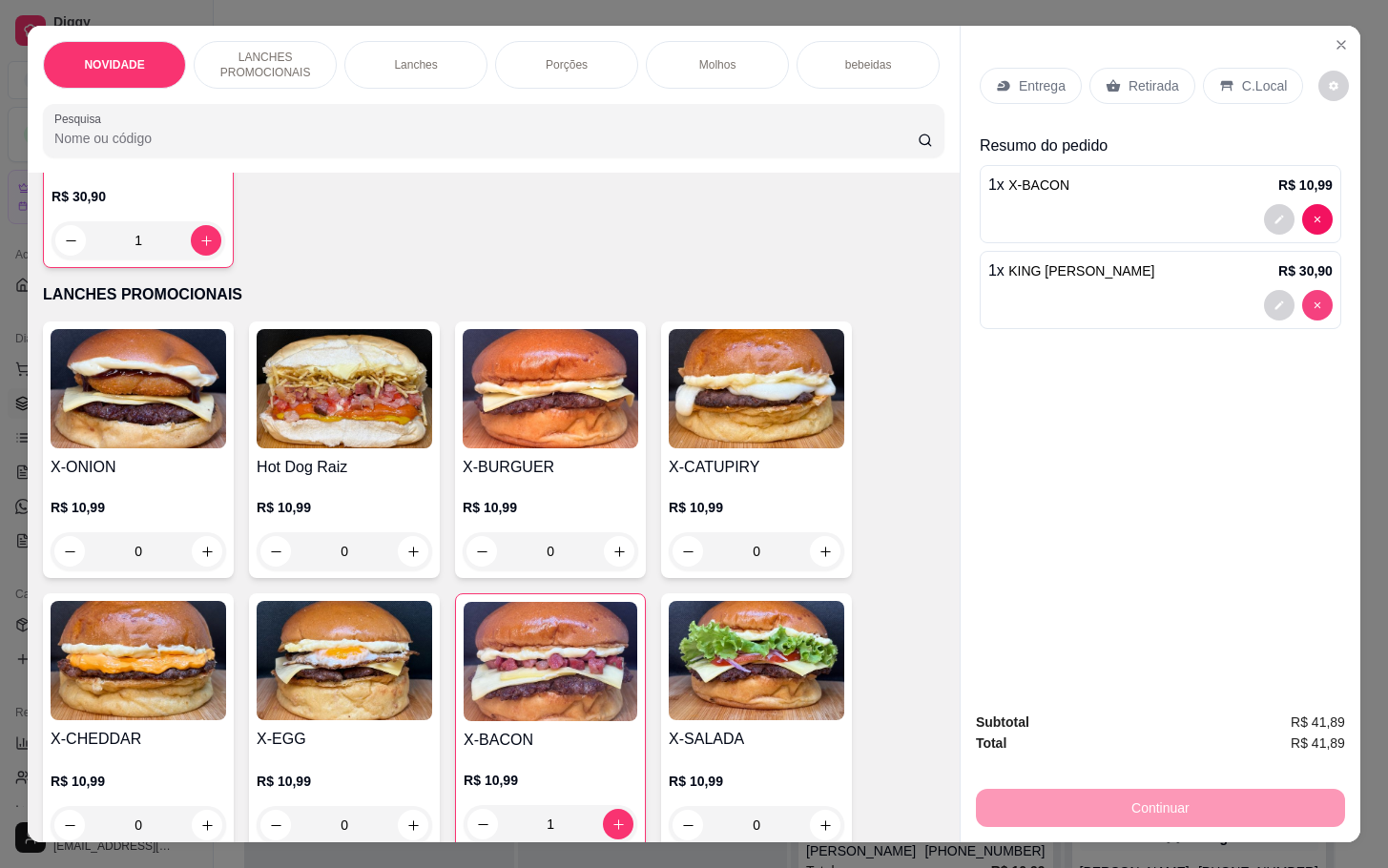
type input "0"
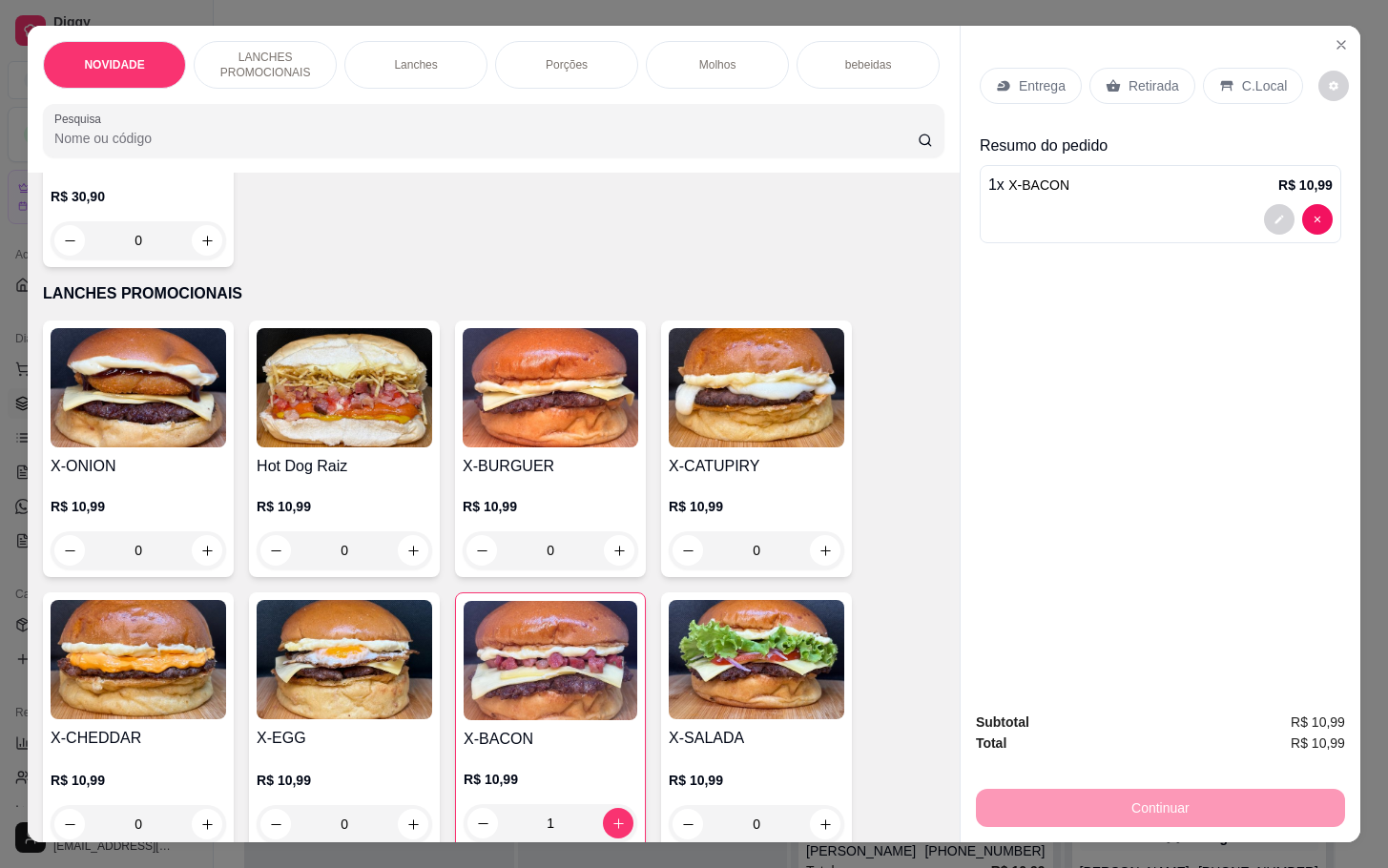
scroll to position [0, 0]
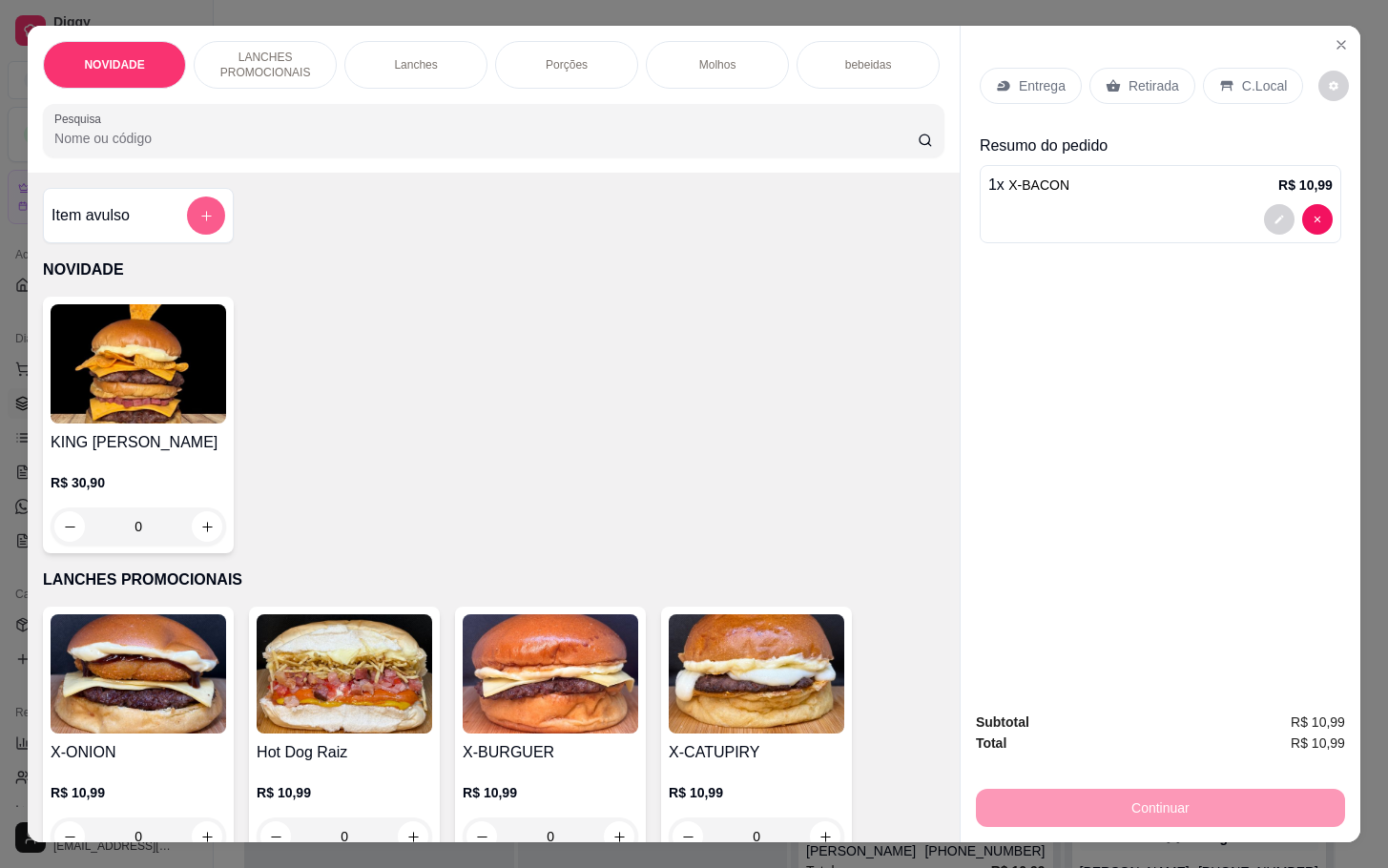
click at [187, 218] on button "add-separate-item" at bounding box center [206, 215] width 38 height 38
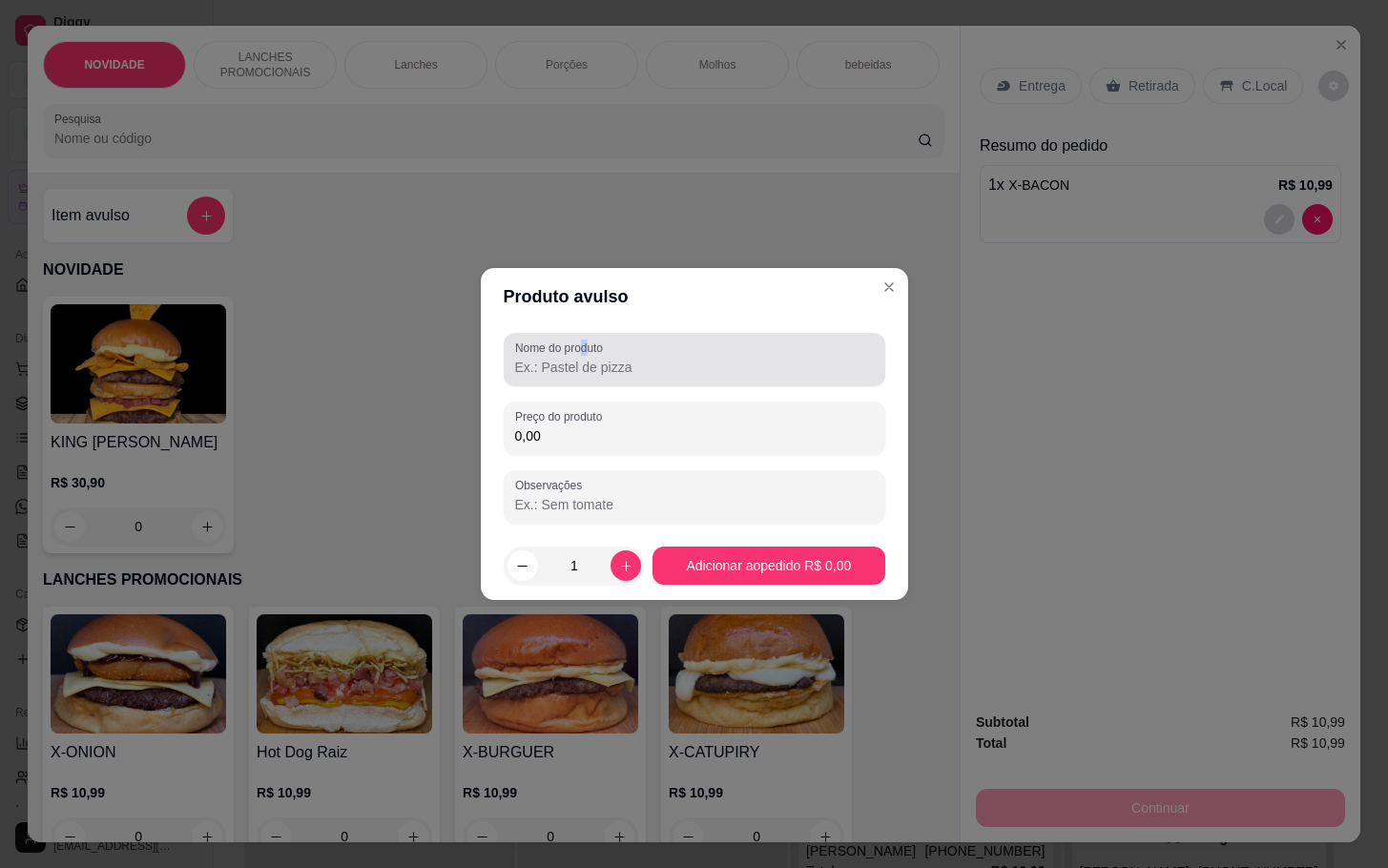
click at [587, 353] on label "Nome do produto" at bounding box center [563, 348] width 95 height 16
click at [627, 352] on div at bounding box center [695, 360] width 359 height 38
click at [636, 356] on div at bounding box center [695, 360] width 359 height 38
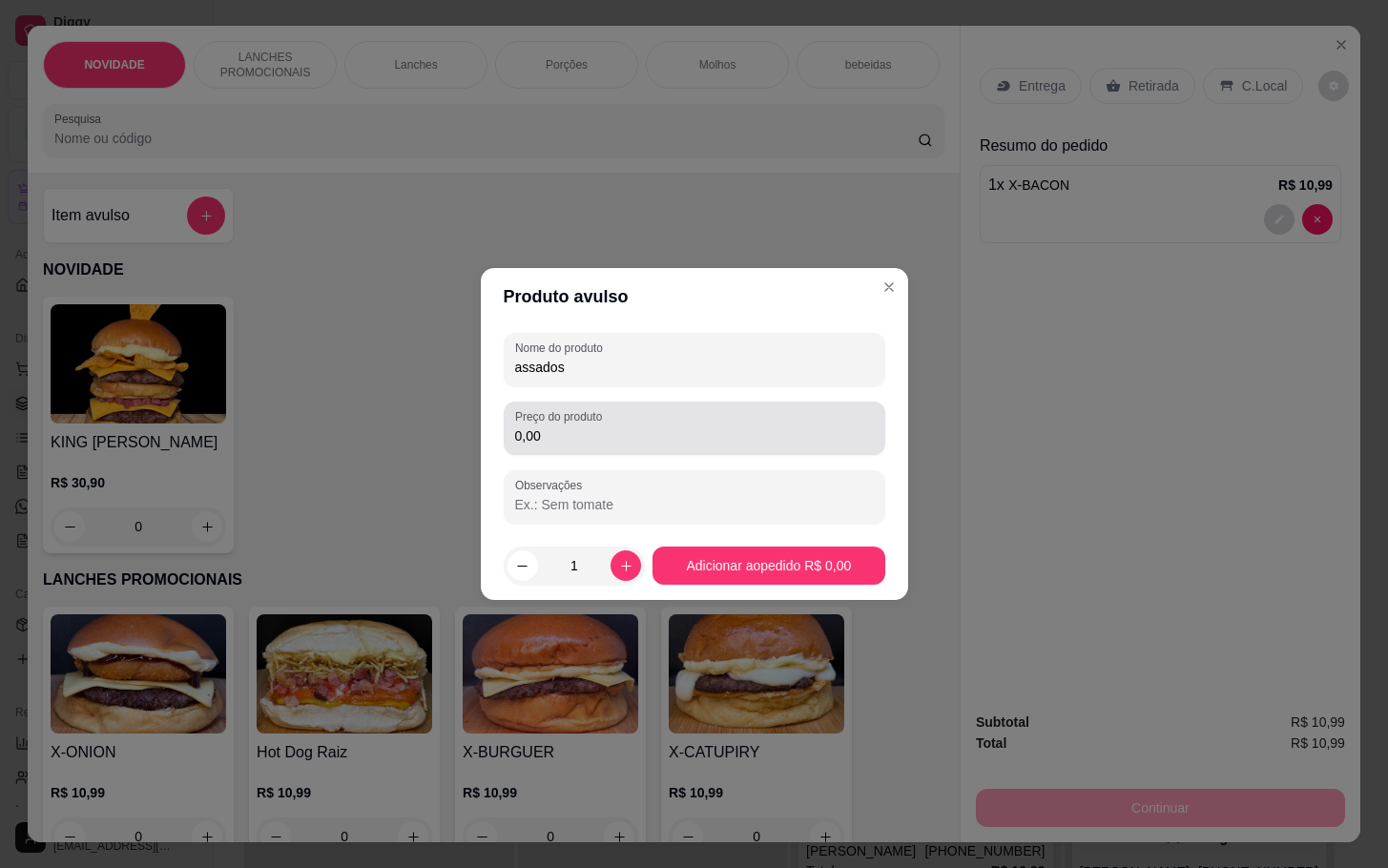
type input "assados"
click at [774, 401] on div "Preço do produto 0,00" at bounding box center [694, 428] width 382 height 53
click at [797, 441] on input "0,00" at bounding box center [695, 435] width 359 height 19
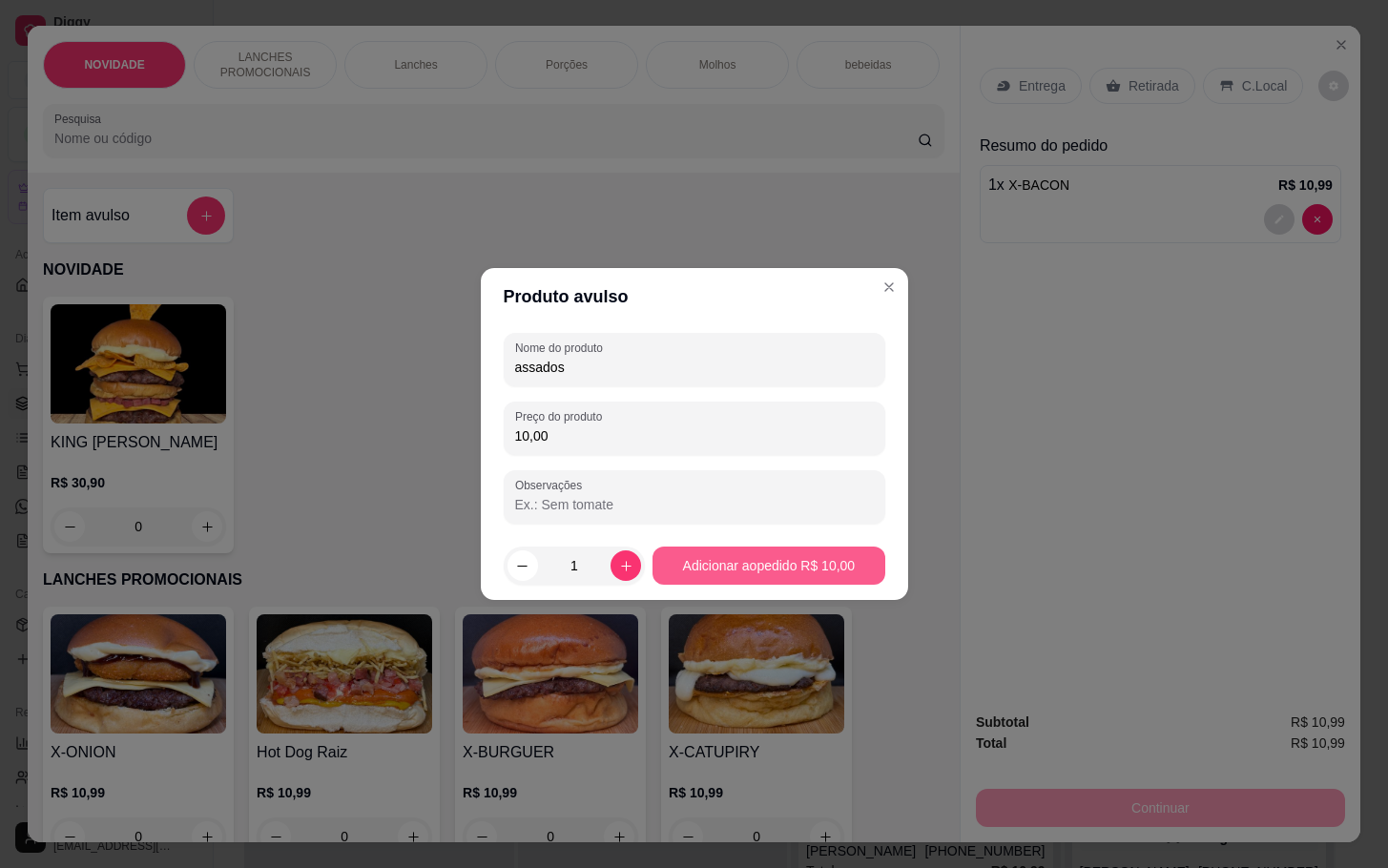
type input "10,00"
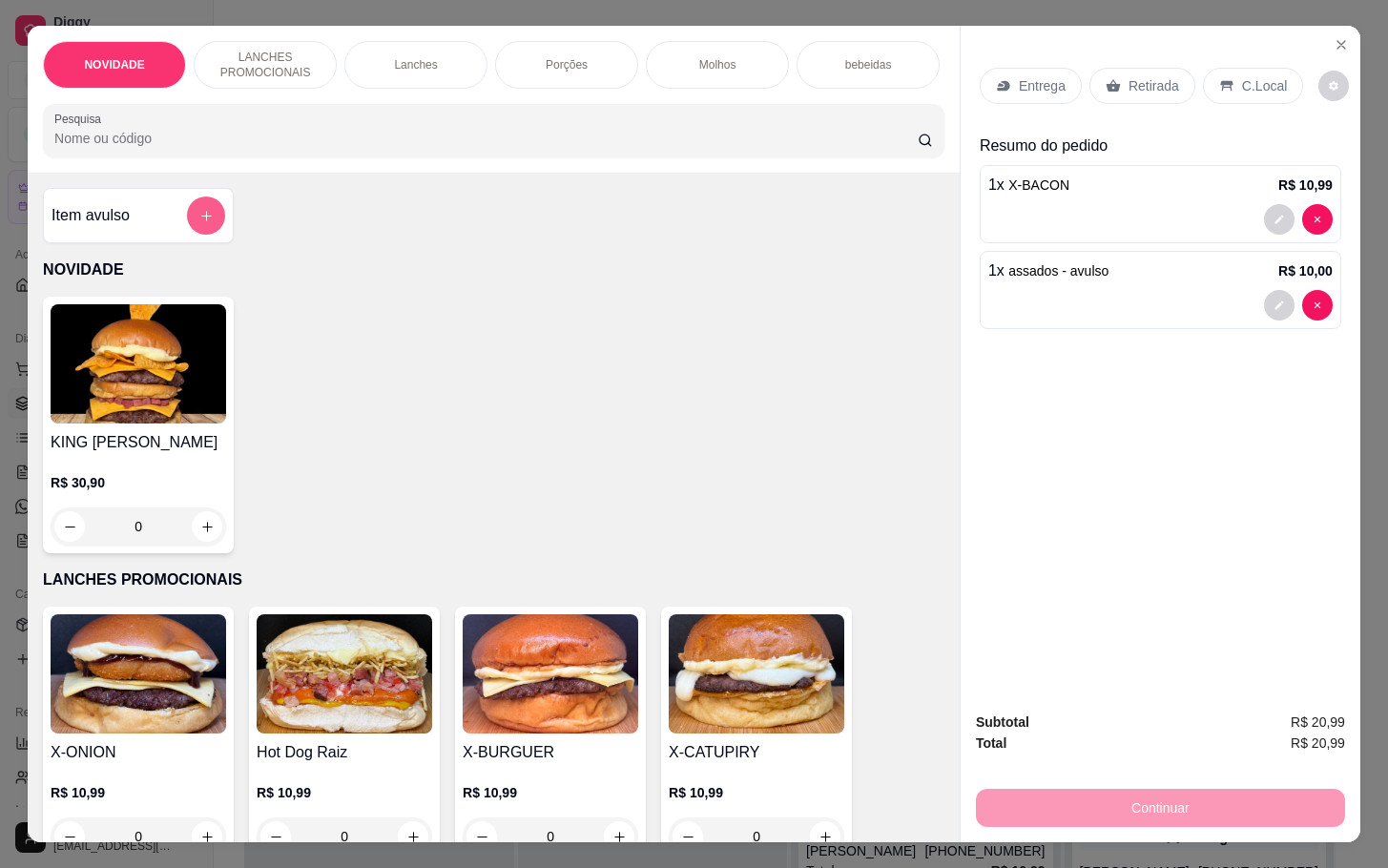
click at [187, 233] on button "add-separate-item" at bounding box center [206, 215] width 38 height 38
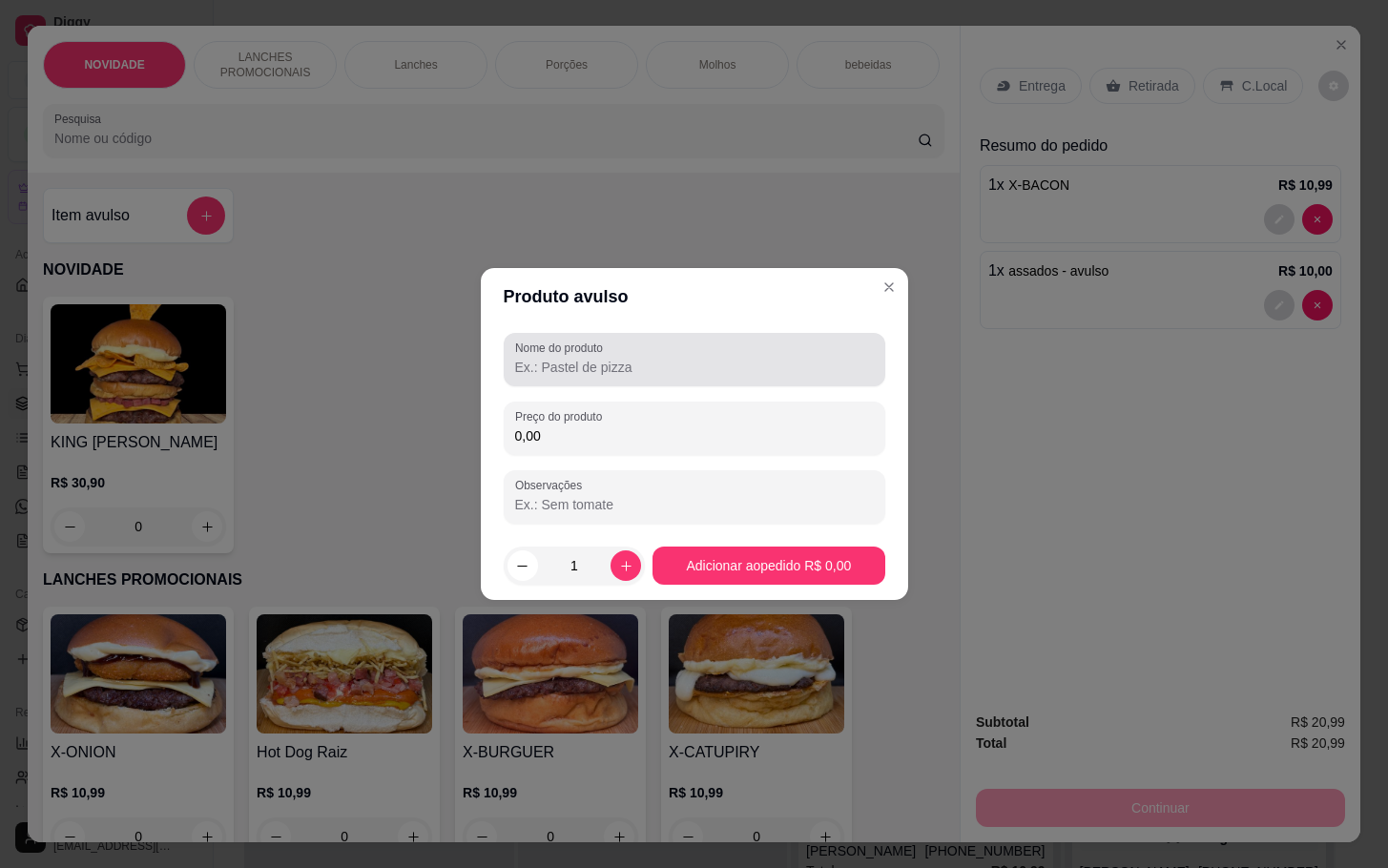
click at [631, 353] on div at bounding box center [695, 360] width 359 height 38
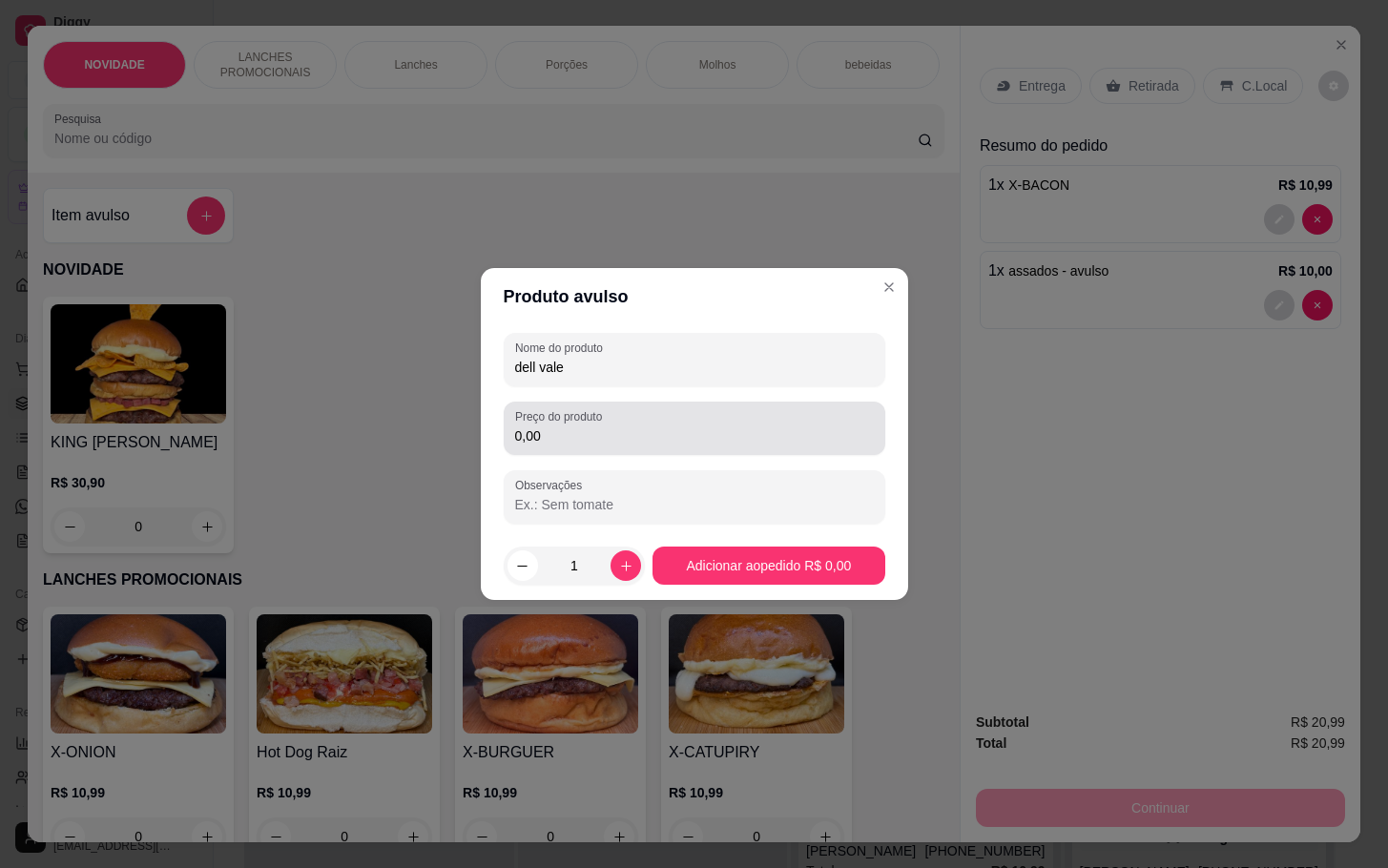
type input "dell vale"
click at [613, 424] on div "0,00" at bounding box center [695, 428] width 359 height 38
type input "10,00"
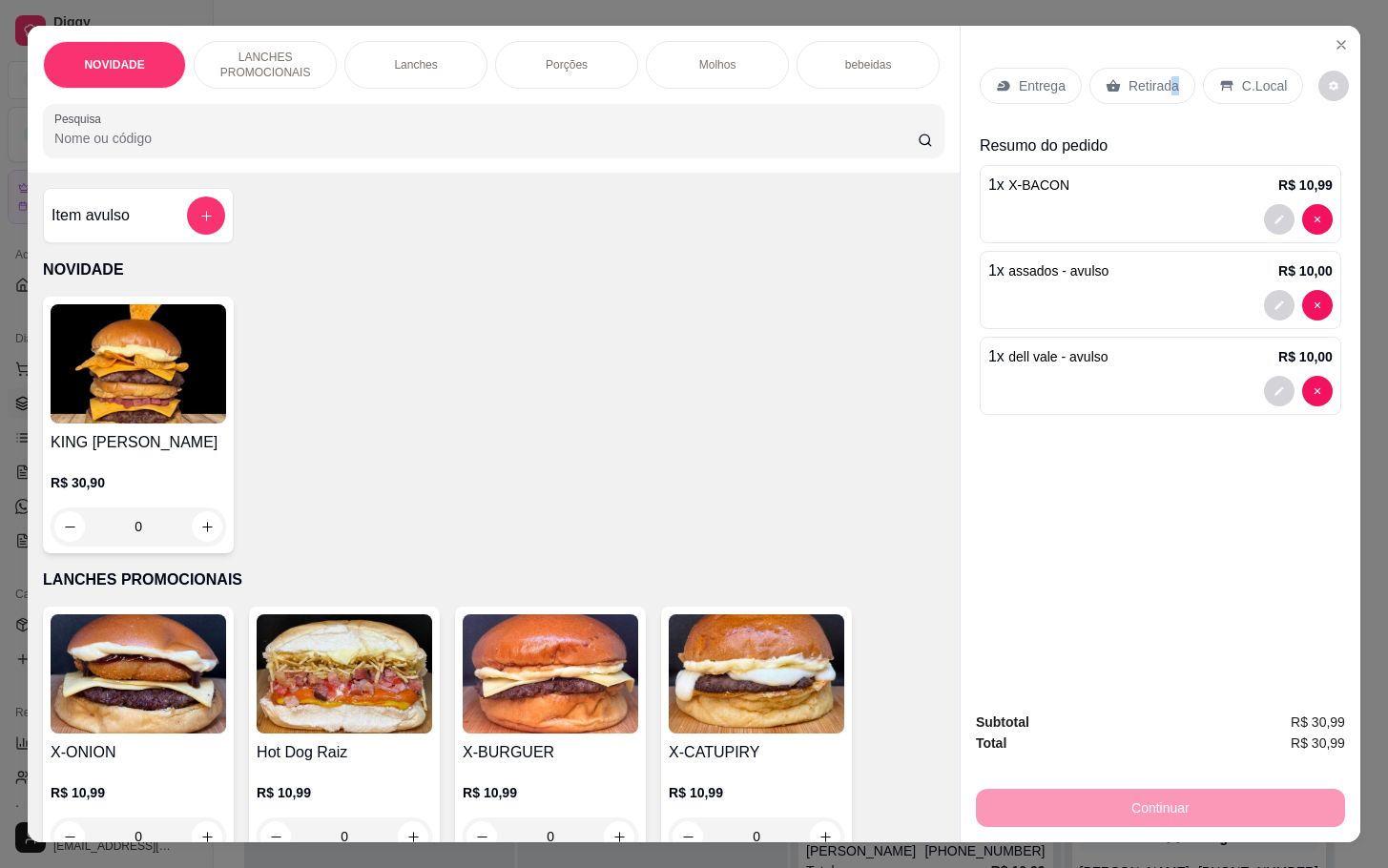
click at [1165, 76] on p "Retirada" at bounding box center [1153, 85] width 50 height 19
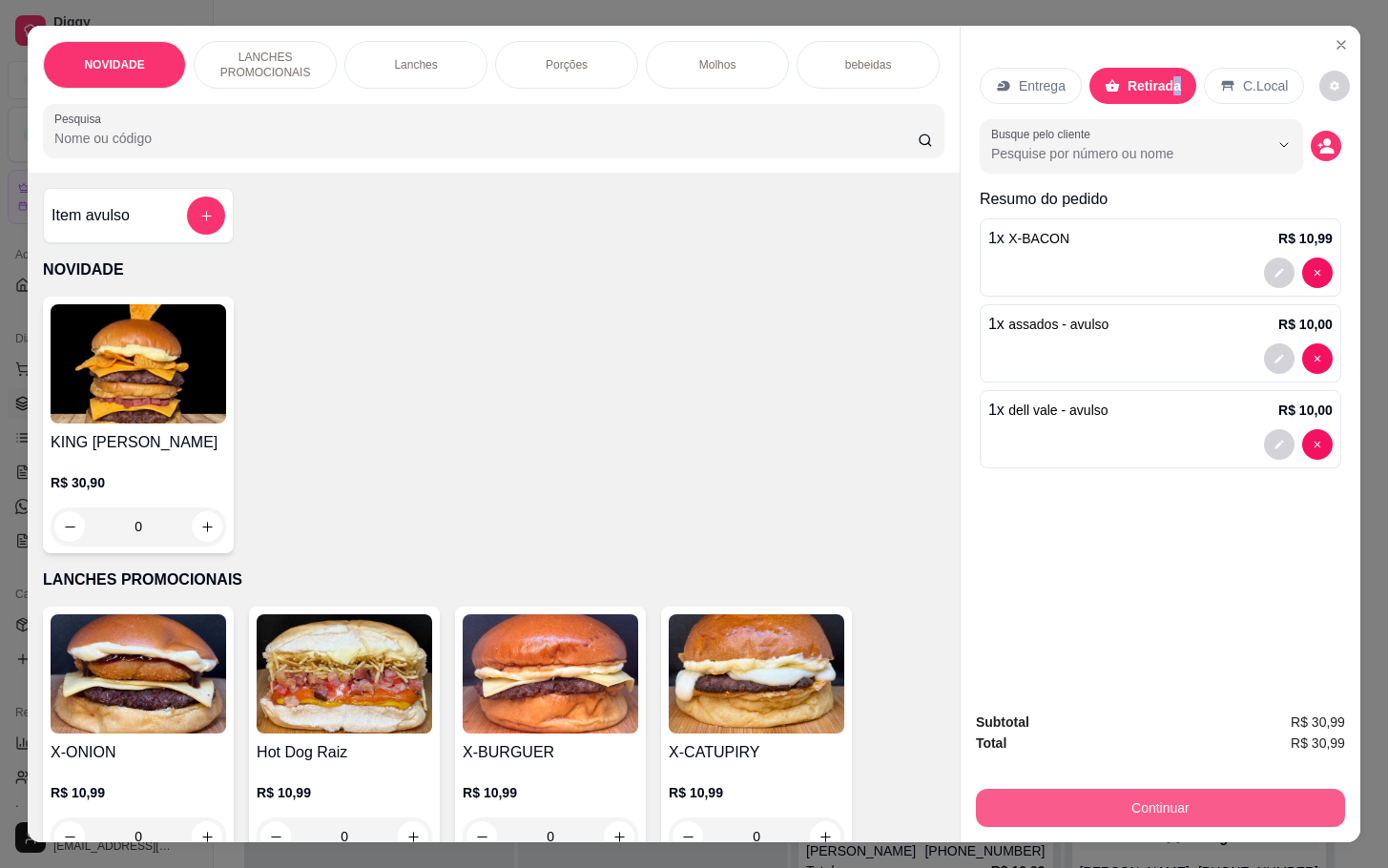
click at [1125, 788] on button "Continuar" at bounding box center [1160, 807] width 370 height 38
click at [1087, 808] on button "Continuar" at bounding box center [1160, 807] width 370 height 38
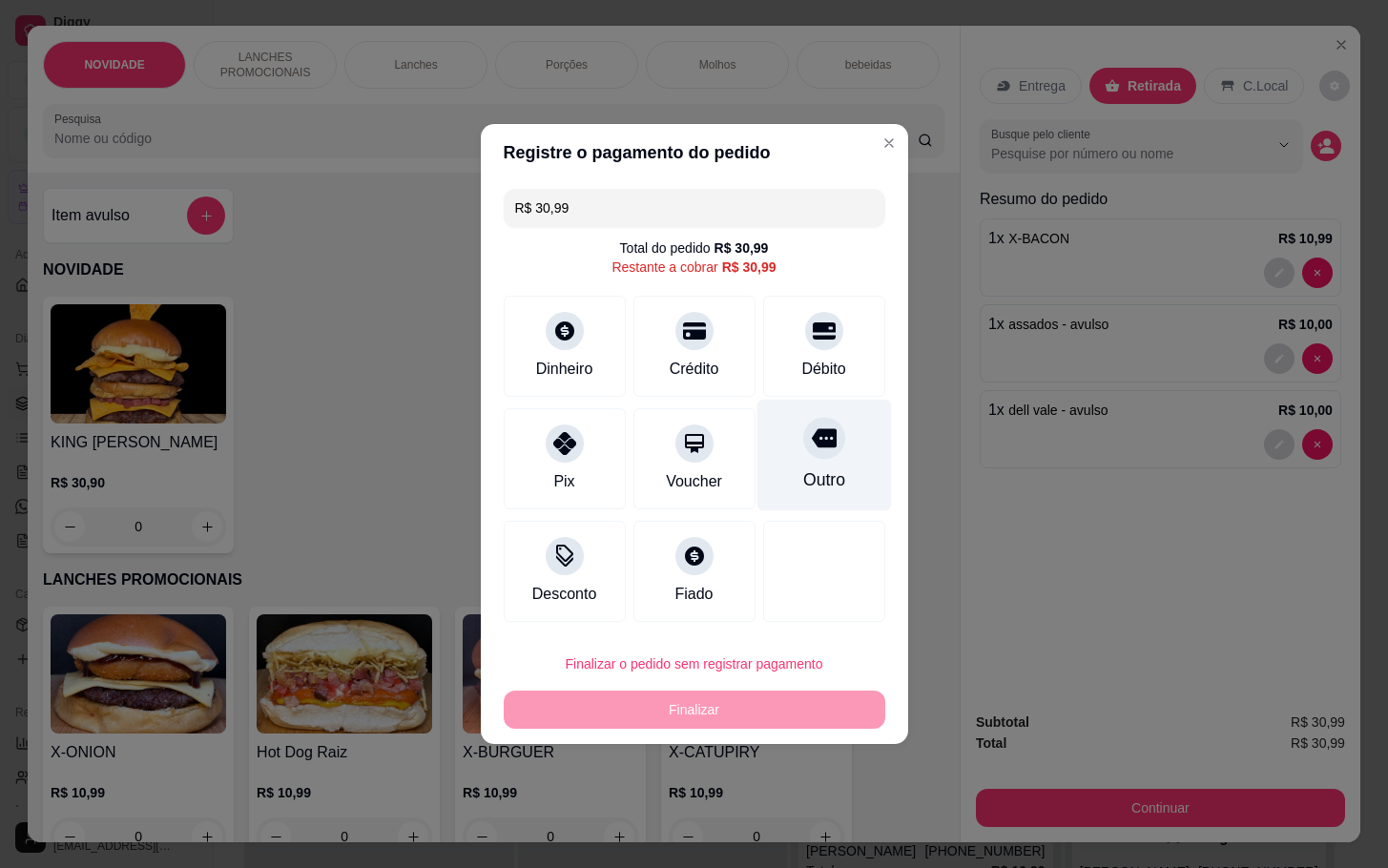
click at [793, 460] on div "Outro" at bounding box center [823, 455] width 134 height 111
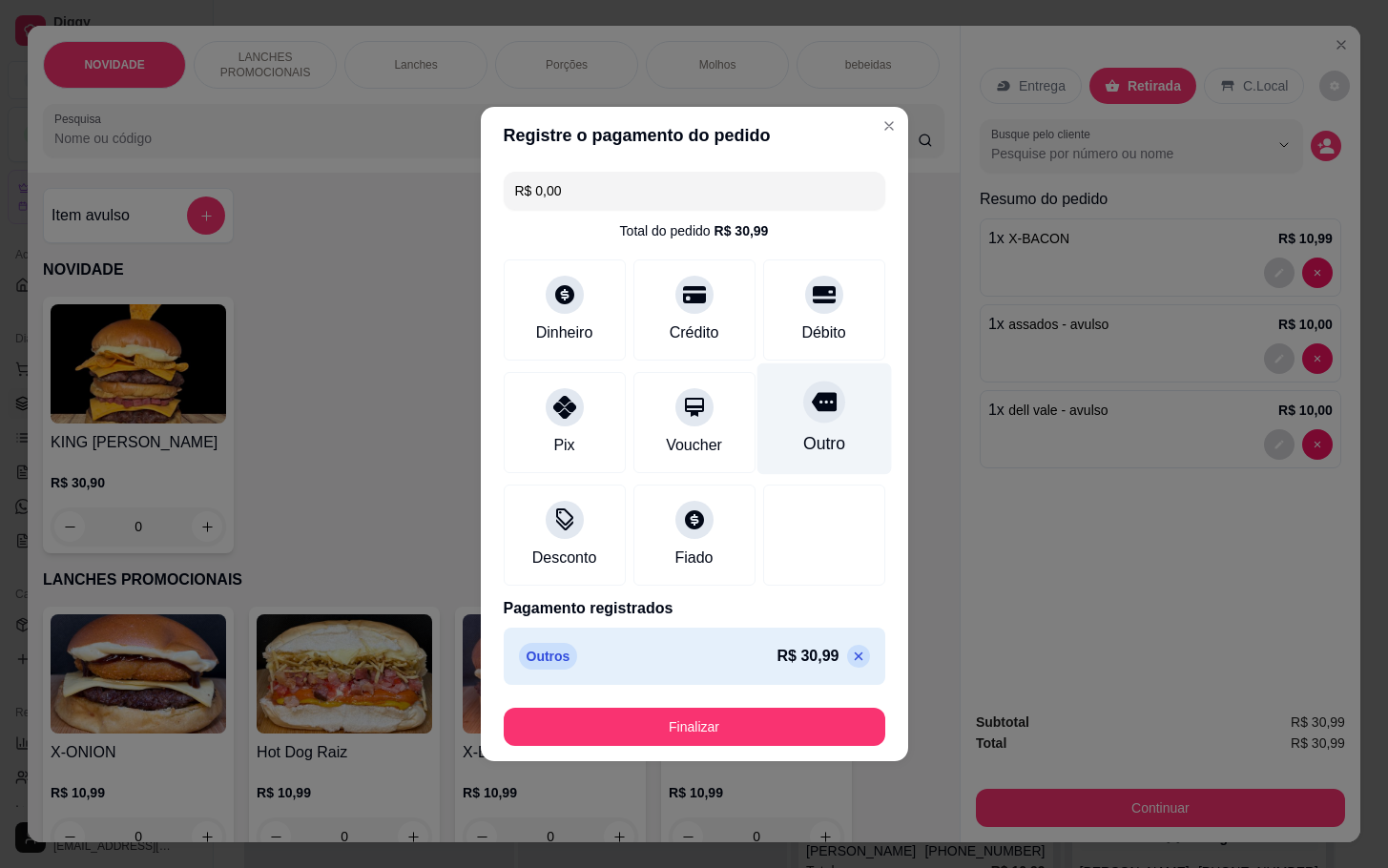
type input "R$ 0,00"
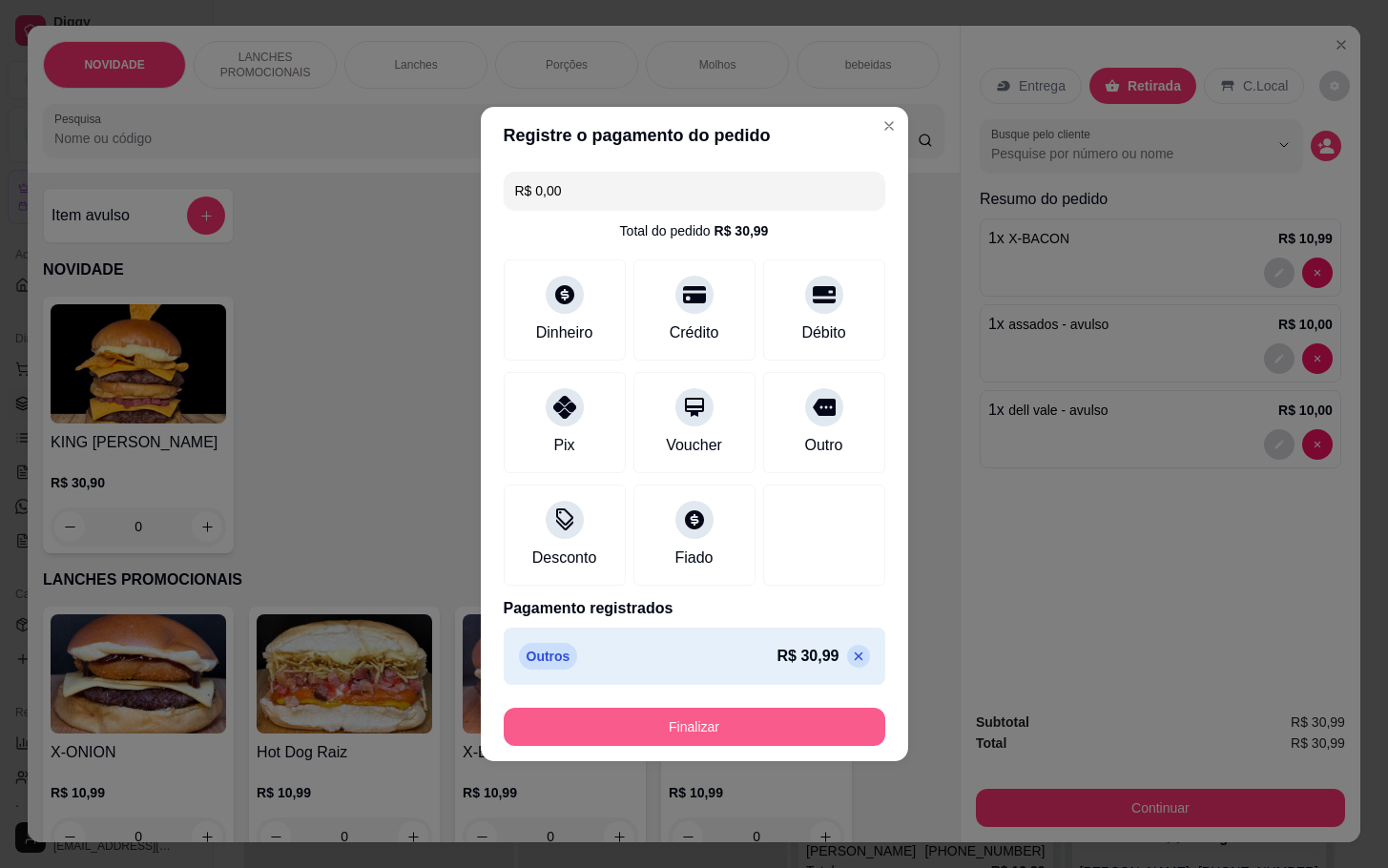
click at [780, 713] on button "Finalizar" at bounding box center [694, 726] width 382 height 38
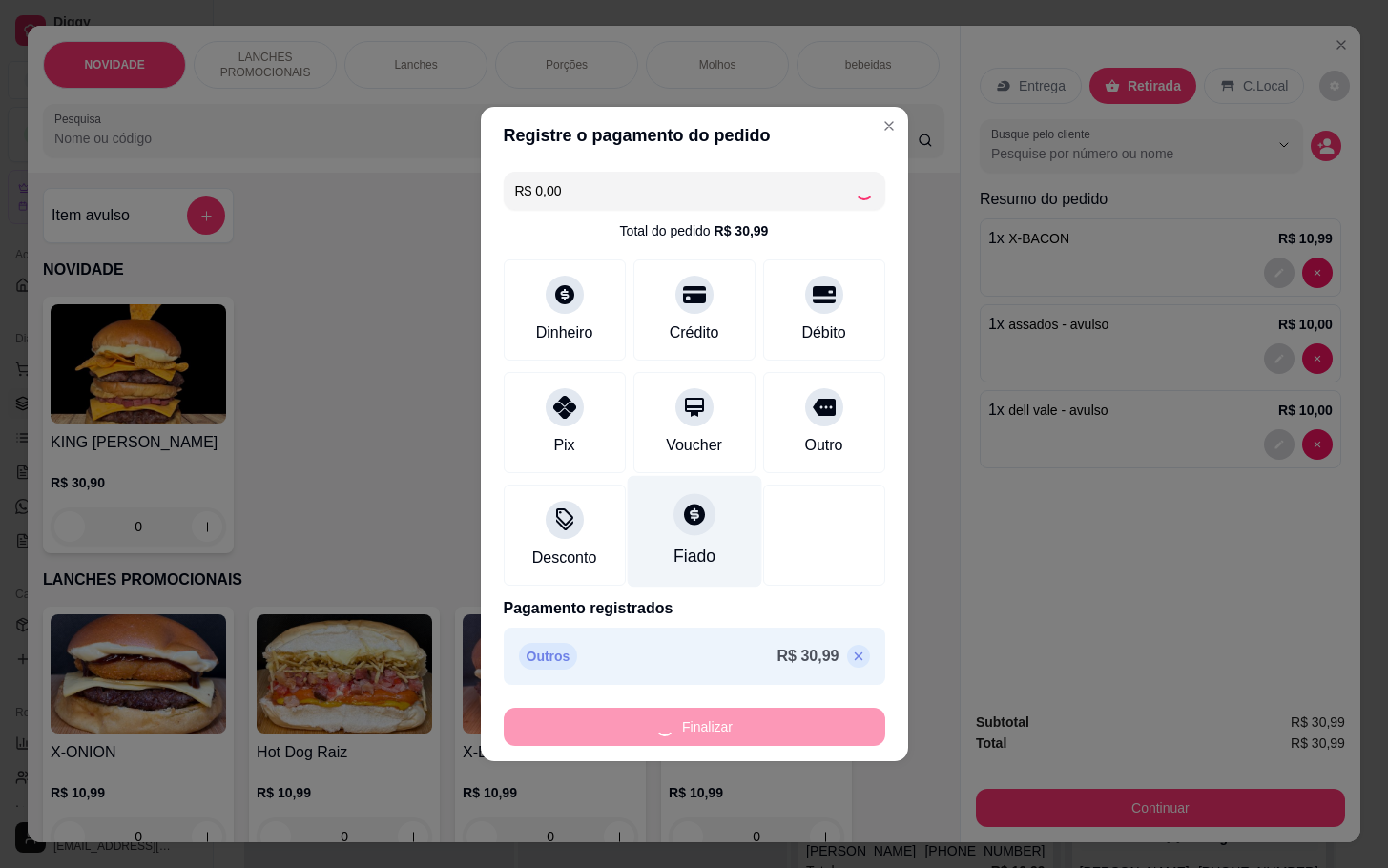
type input "0"
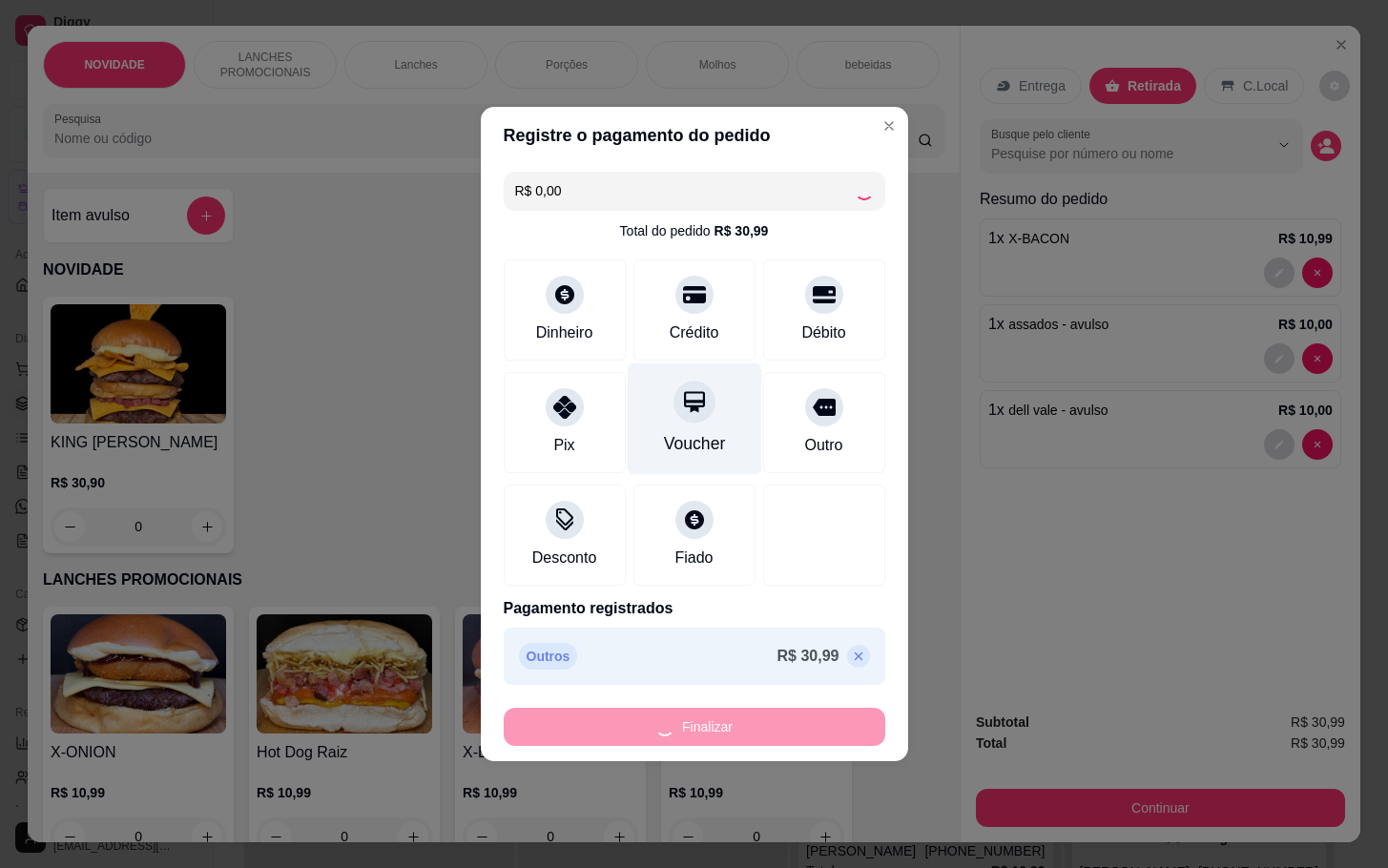
type input "-R$ 30,99"
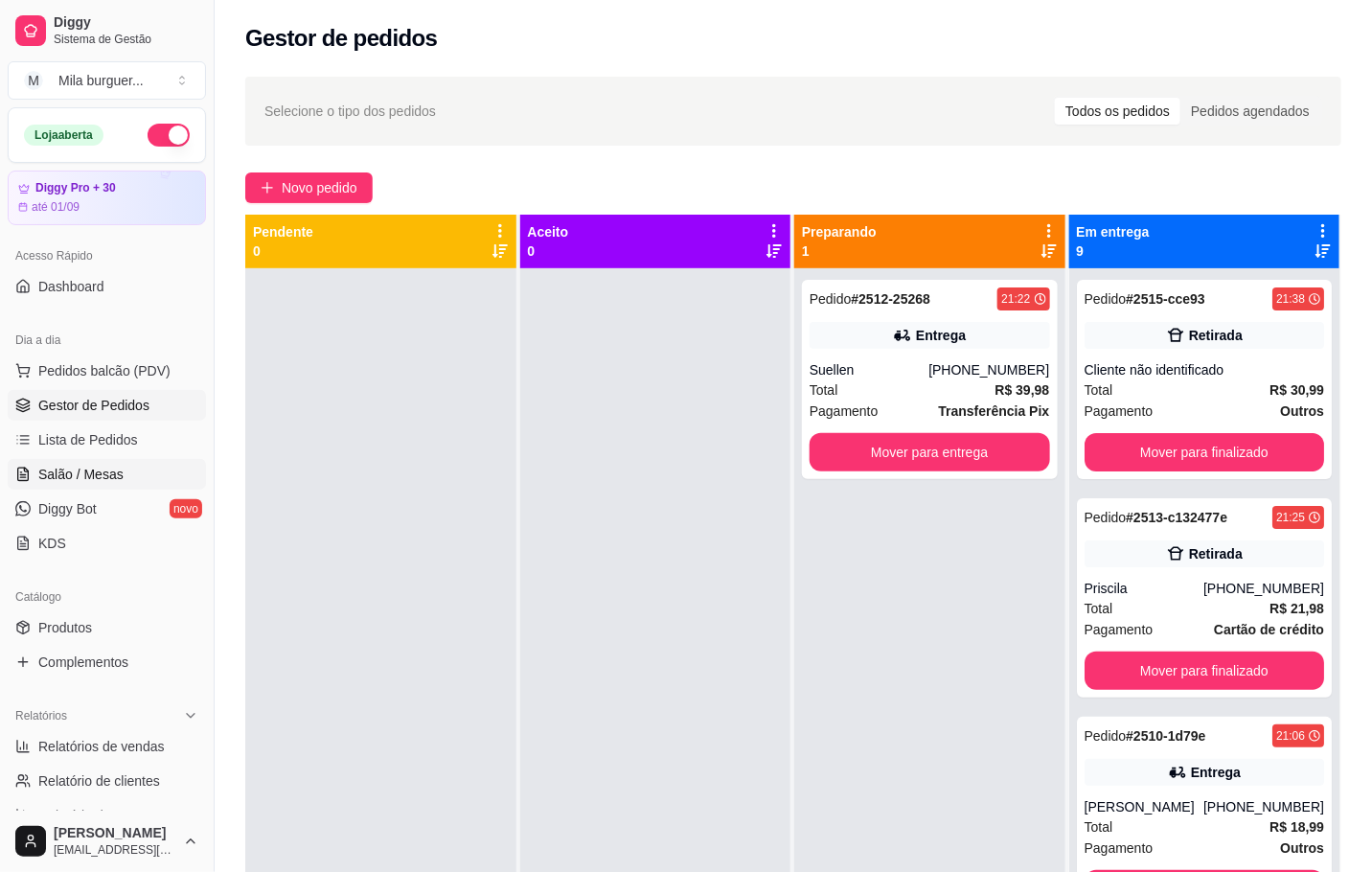
click at [96, 486] on link "Salão / Mesas" at bounding box center [107, 474] width 198 height 31
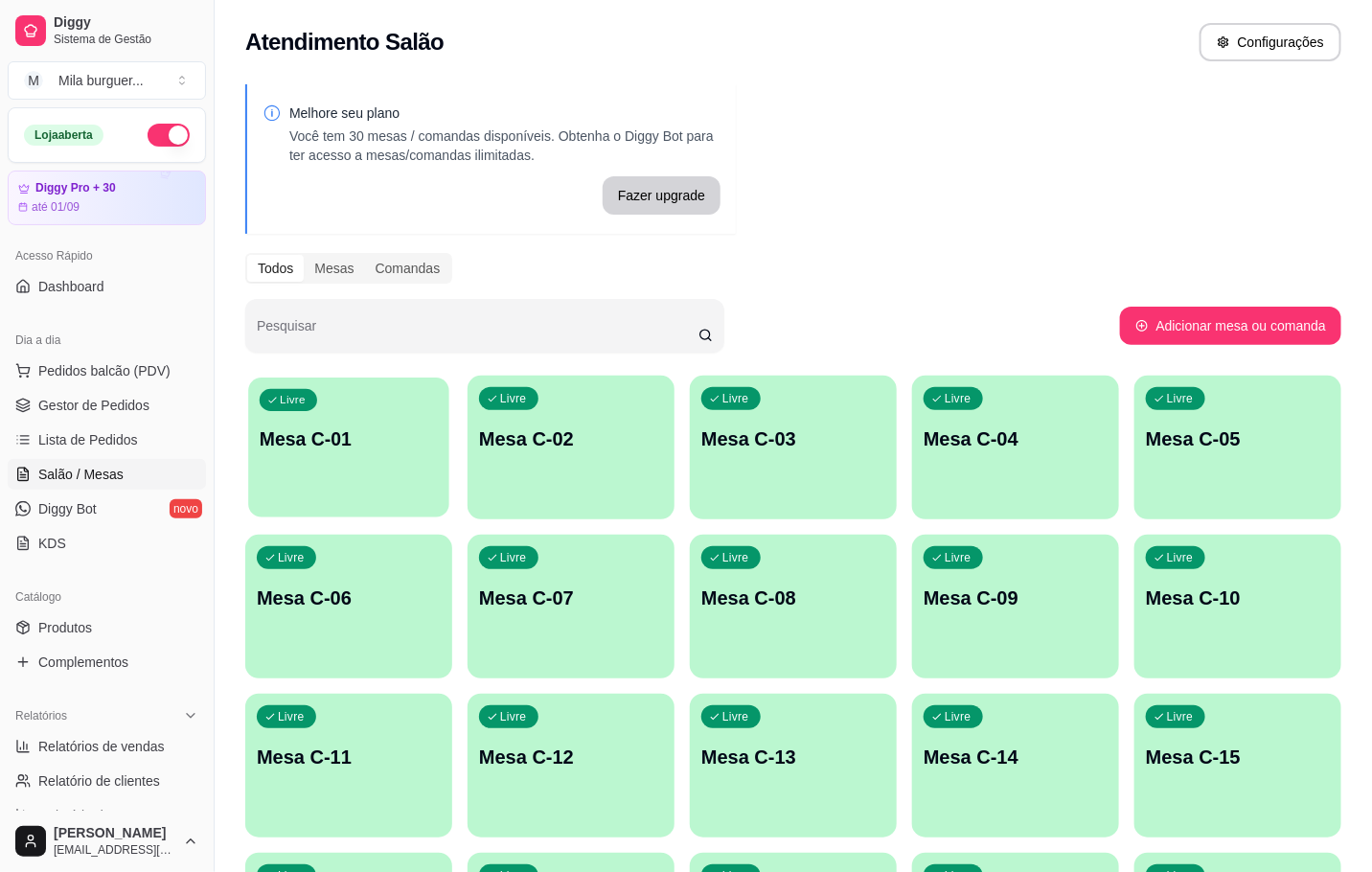
click at [279, 458] on div "Livre Mesa C-01" at bounding box center [348, 436] width 201 height 117
click at [392, 420] on div "Livre Mesa C-01" at bounding box center [348, 436] width 201 height 117
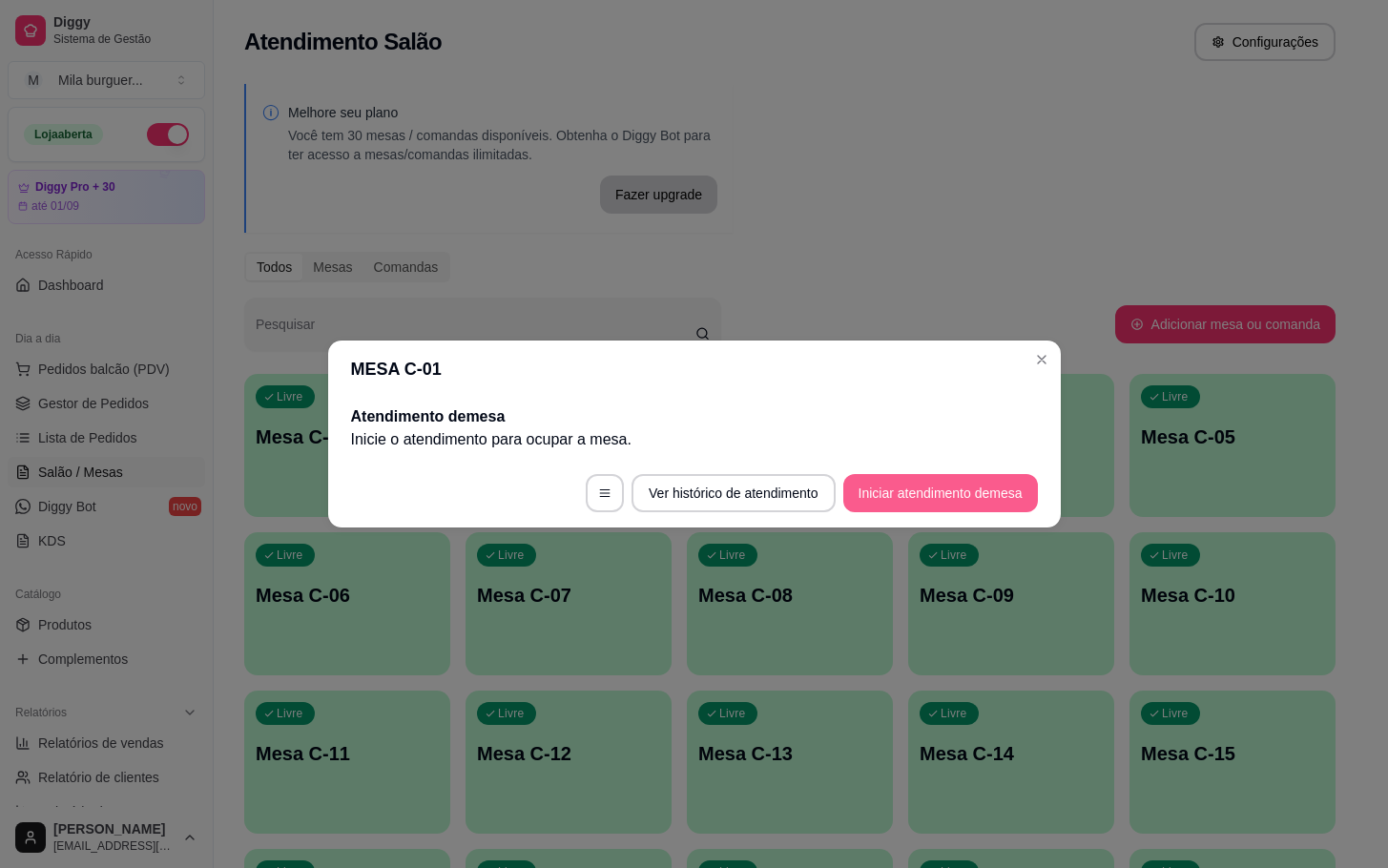
click at [914, 495] on button "Iniciar atendimento de mesa" at bounding box center [940, 493] width 194 height 38
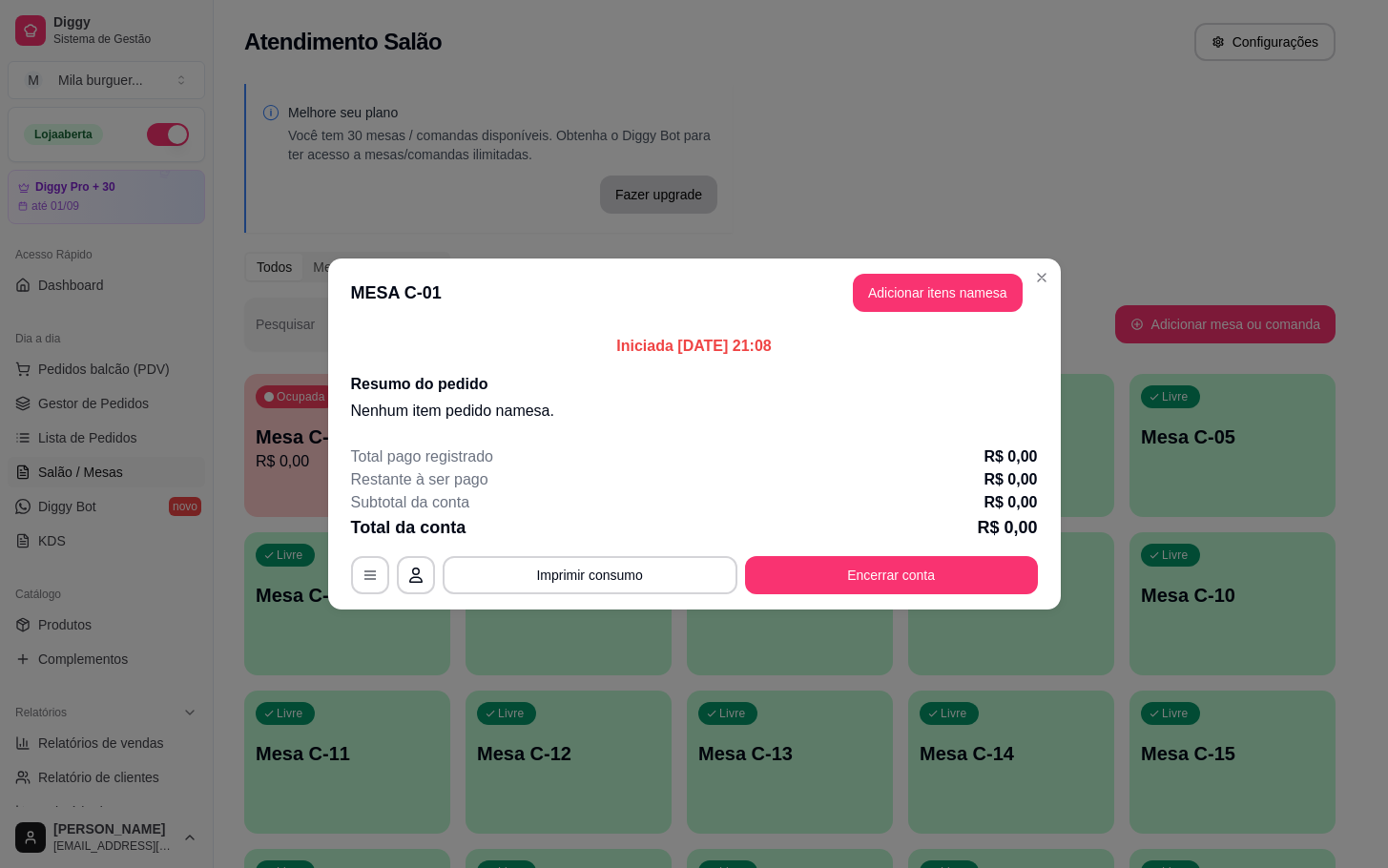
click at [945, 287] on button "Adicionar itens na mesa" at bounding box center [937, 293] width 170 height 38
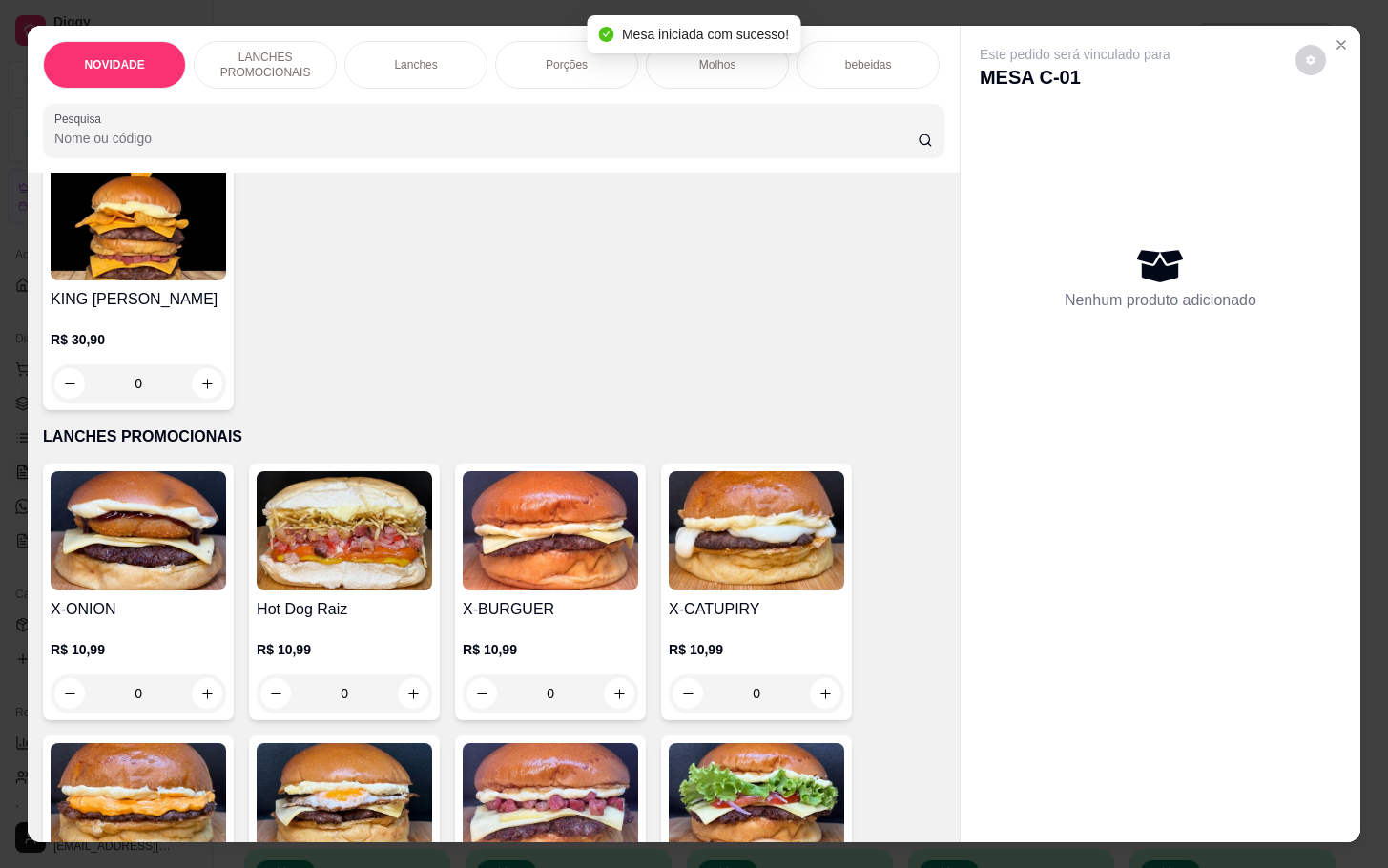
scroll to position [286, 0]
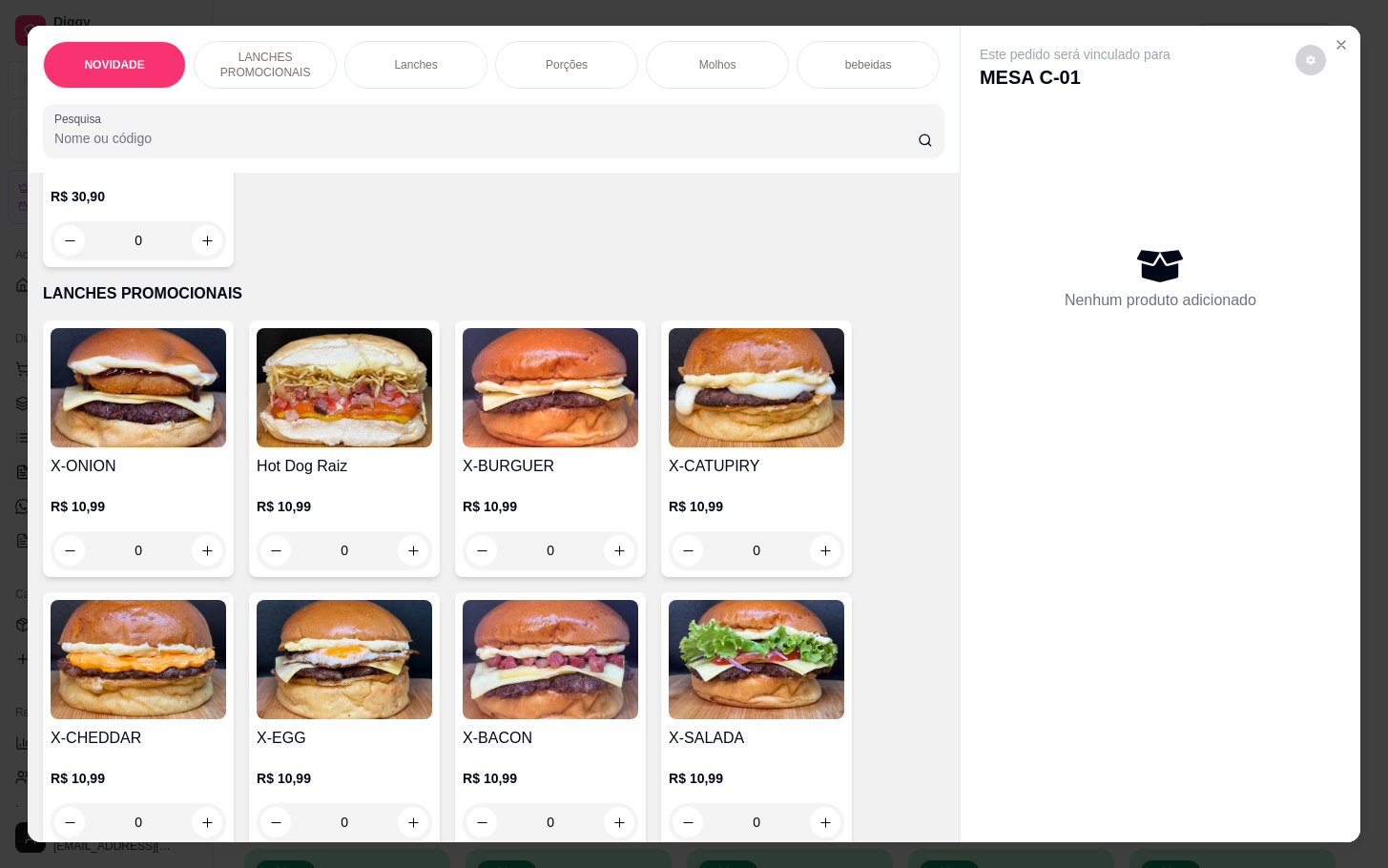
click at [716, 719] on img at bounding box center [756, 659] width 175 height 119
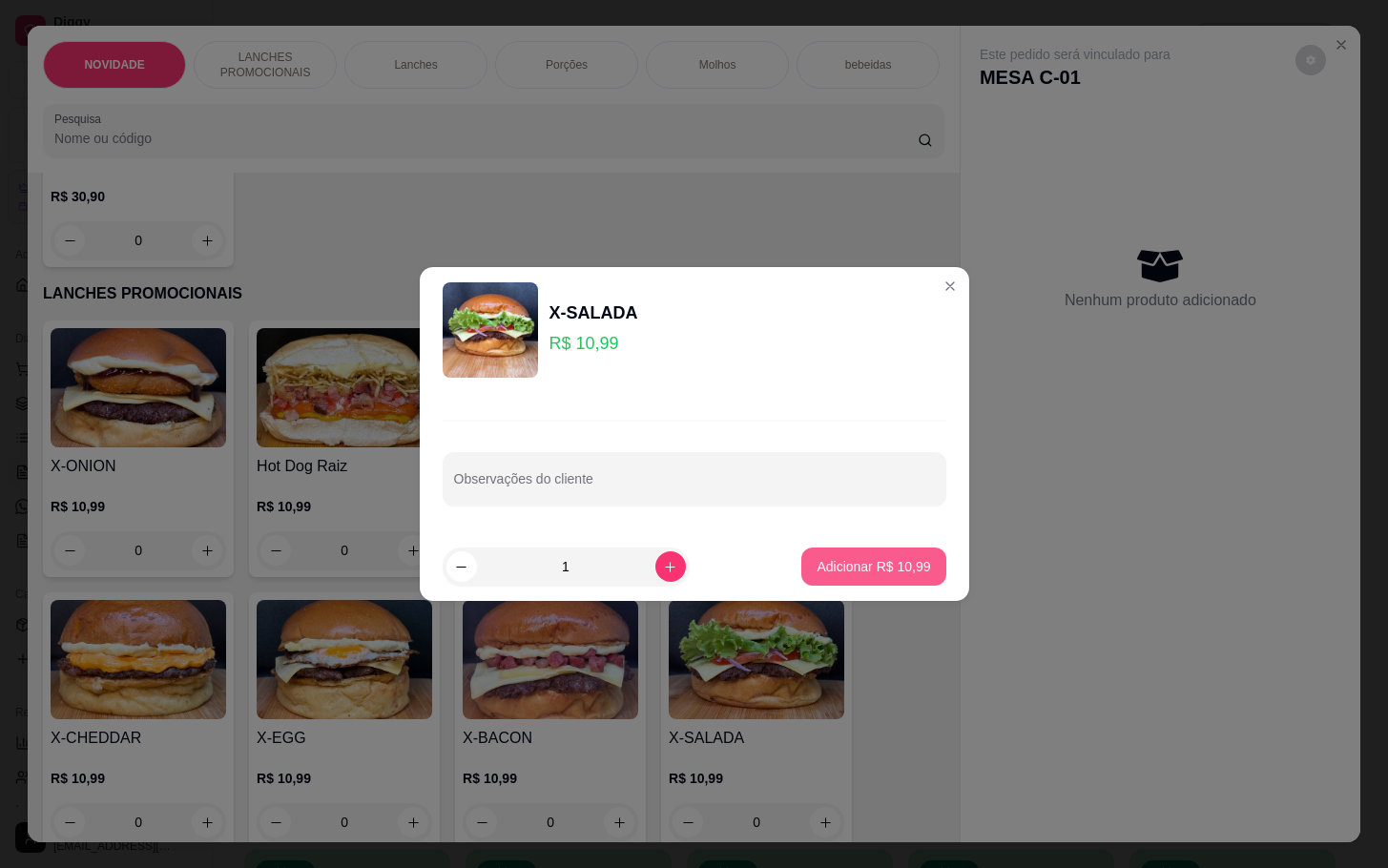
click at [816, 569] on p "Adicionar R$ 10,99" at bounding box center [872, 566] width 113 height 19
type input "1"
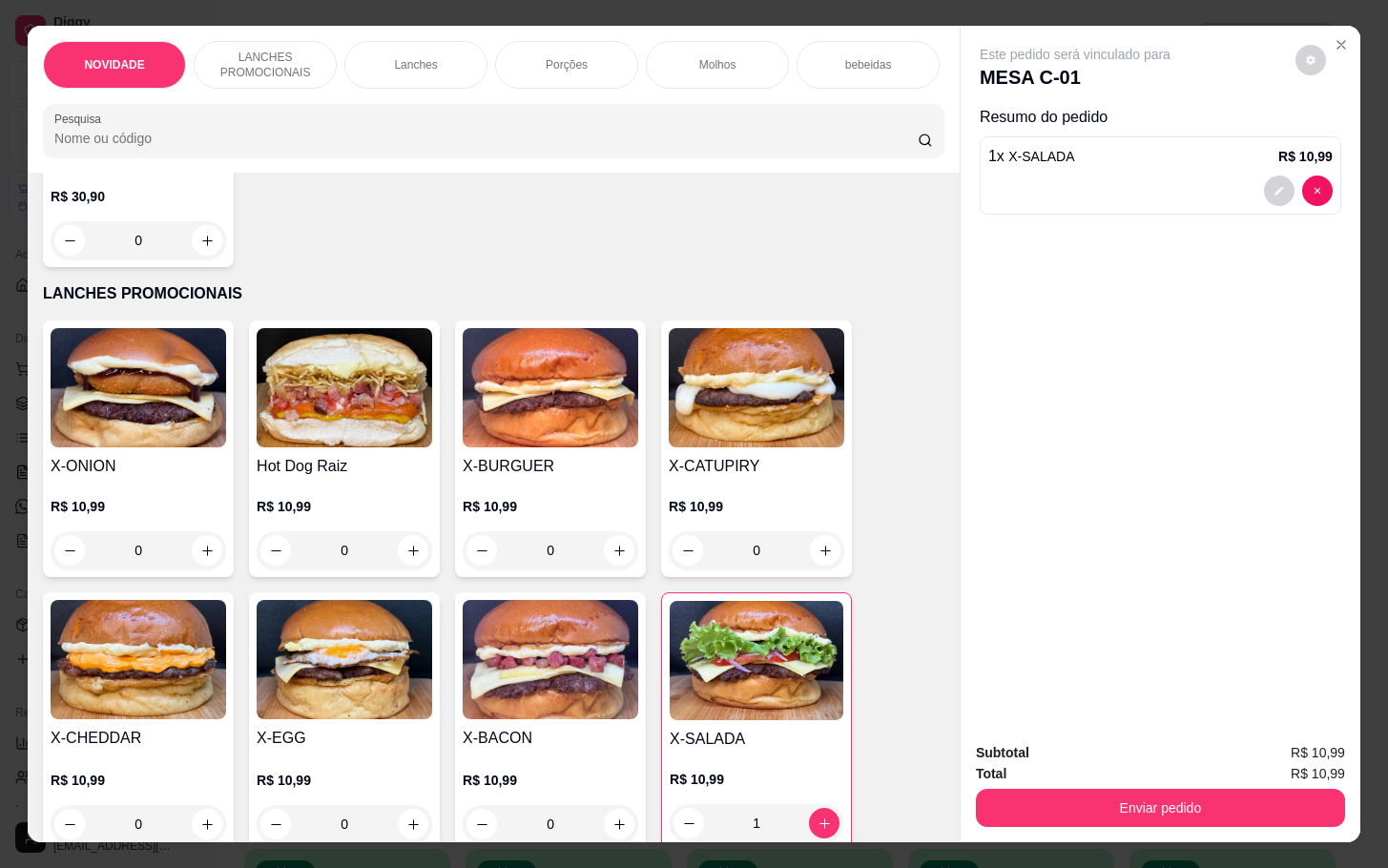
scroll to position [430, 0]
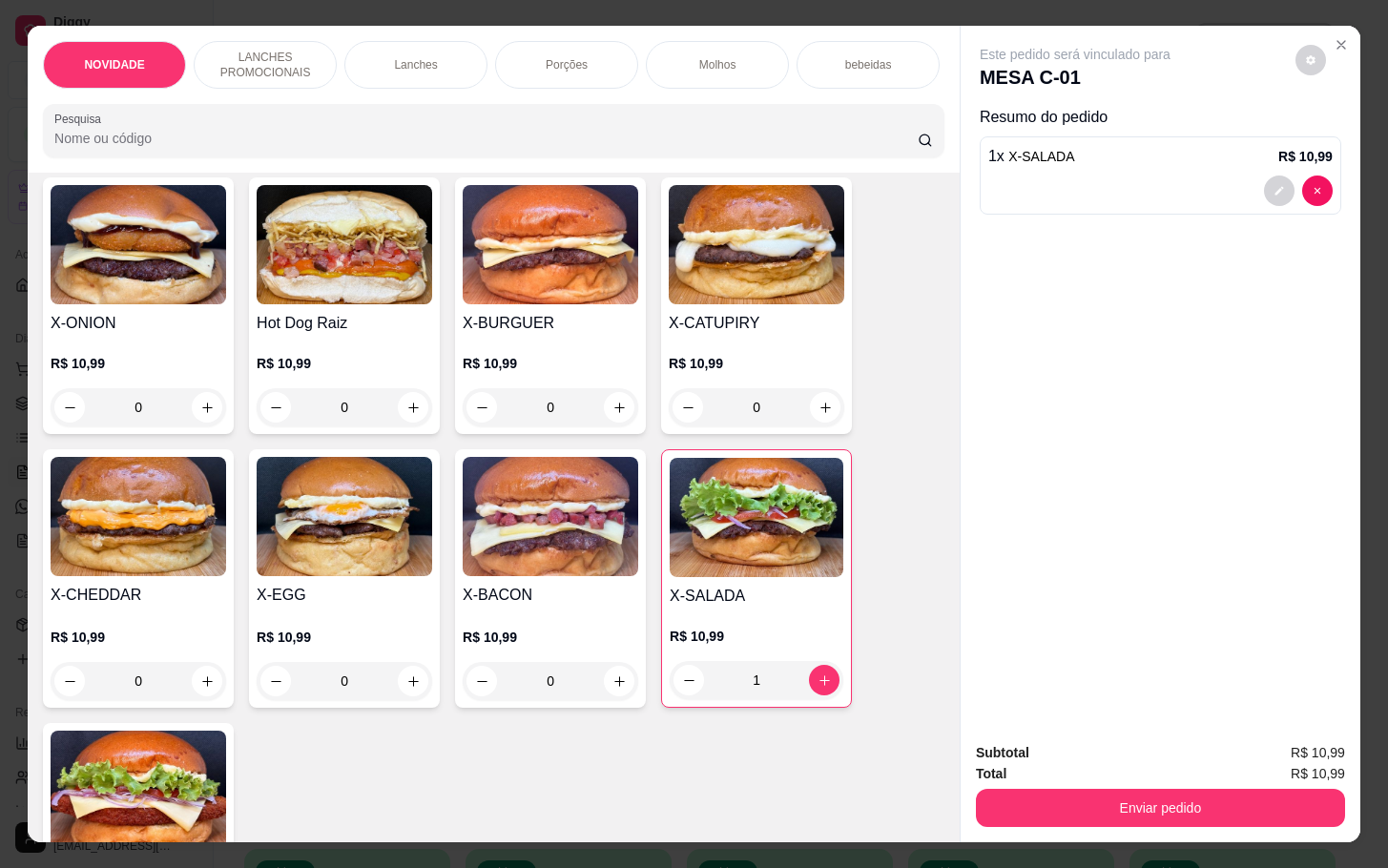
click at [555, 576] on img at bounding box center [550, 516] width 175 height 119
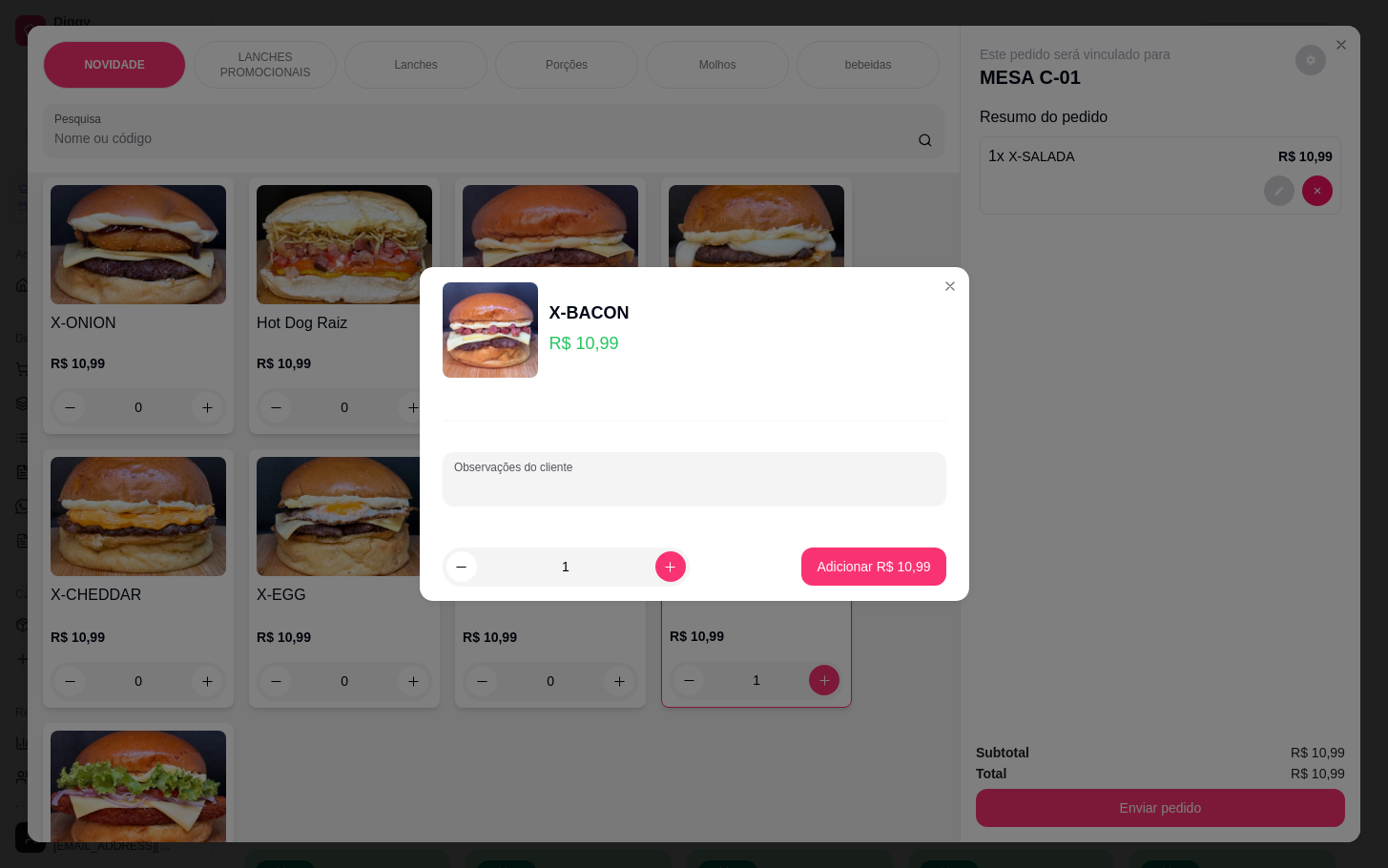
drag, startPoint x: 637, startPoint y: 479, endPoint x: 647, endPoint y: 478, distance: 10.0
click at [647, 478] on input "Observações do cliente" at bounding box center [695, 486] width 481 height 19
type input "sem queijo"
click at [856, 562] on p "Adicionar R$ 10,99" at bounding box center [872, 566] width 113 height 19
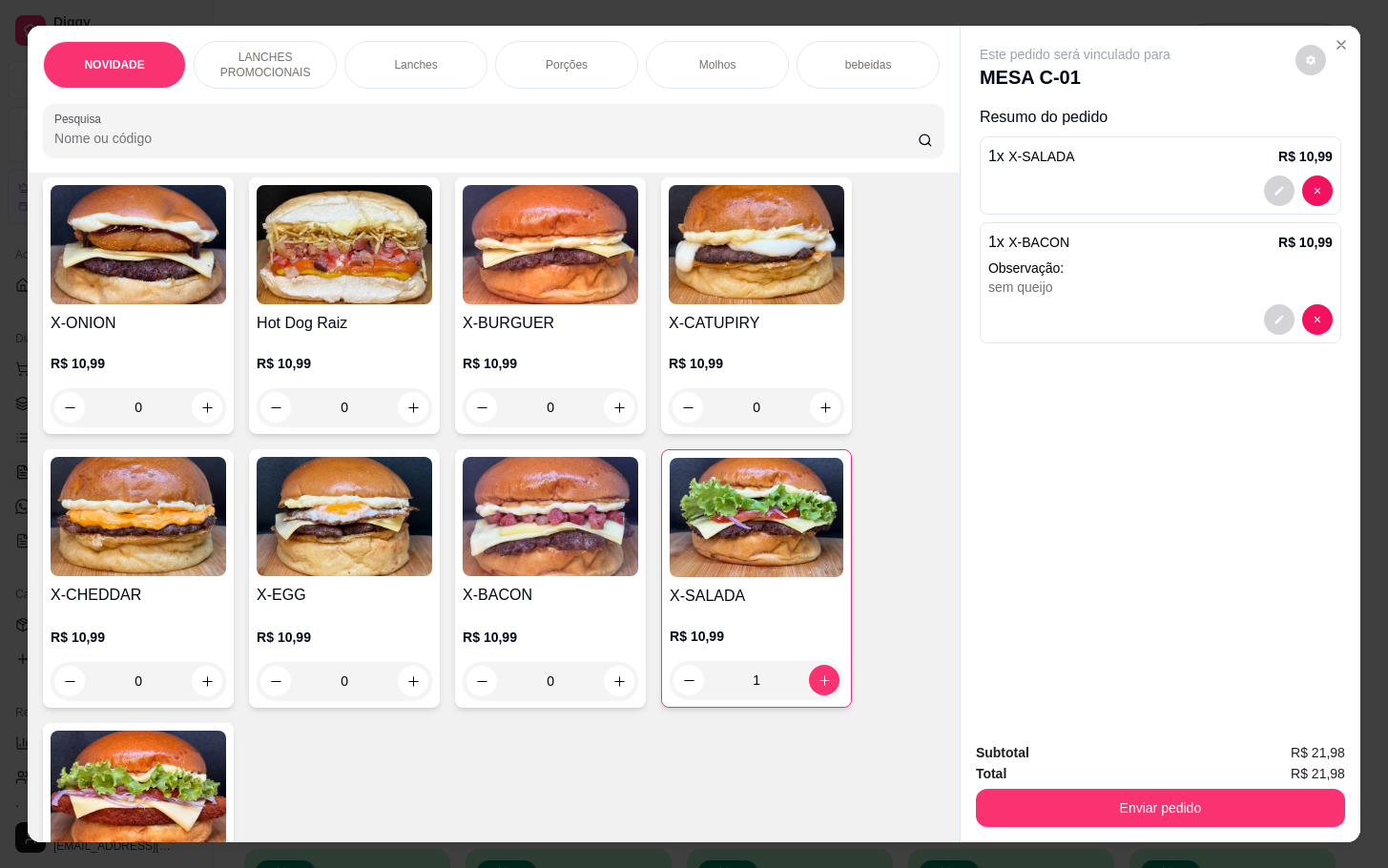
scroll to position [0, 0]
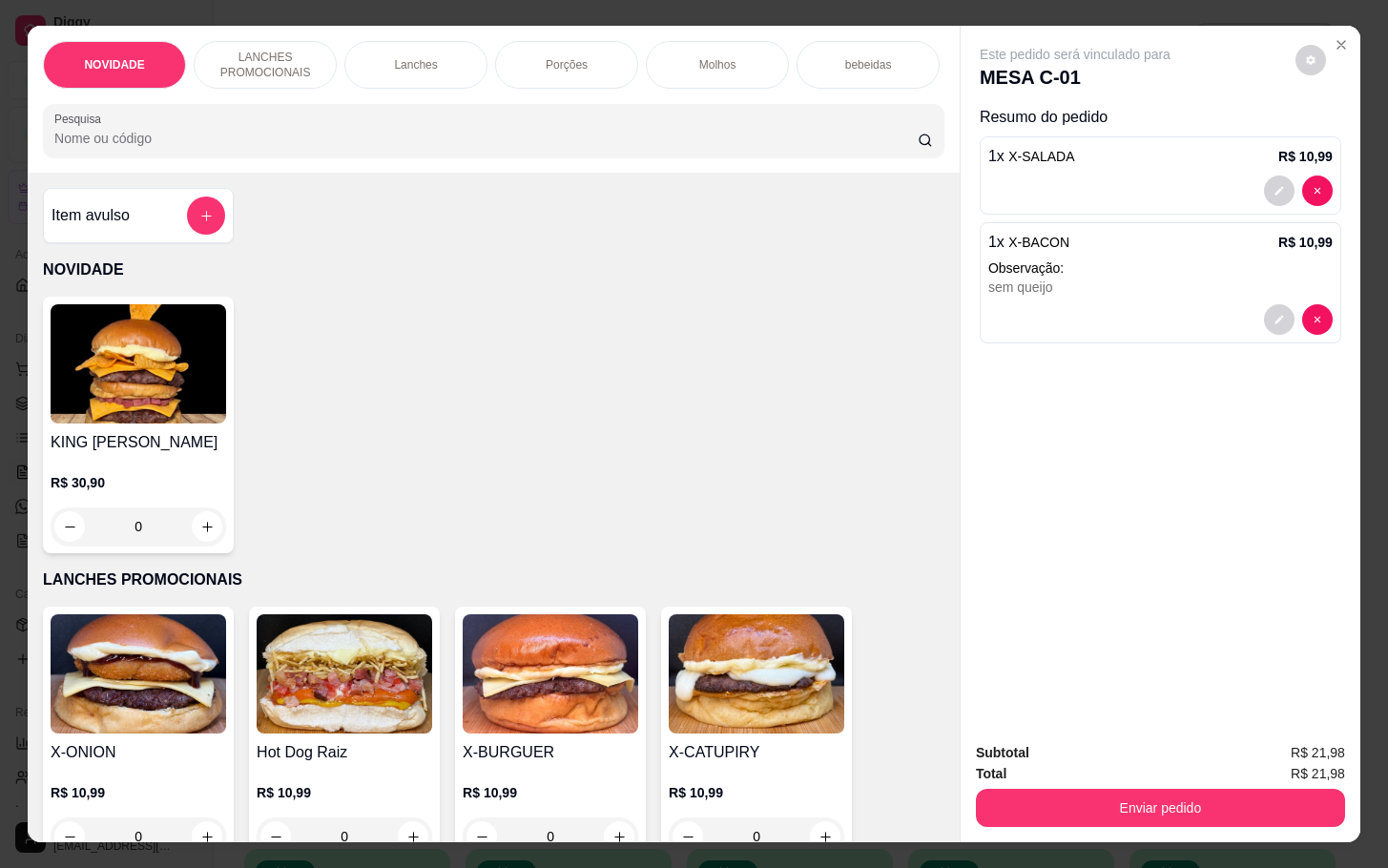
click at [124, 195] on div "Item avulso NOVIDADE KING MILA R$ 30,90 0 LANCHES PROMOCIONAIS X-ONION R$ 10,99…" at bounding box center [494, 506] width 933 height 668
click at [159, 219] on div "Item avulso" at bounding box center [138, 215] width 174 height 38
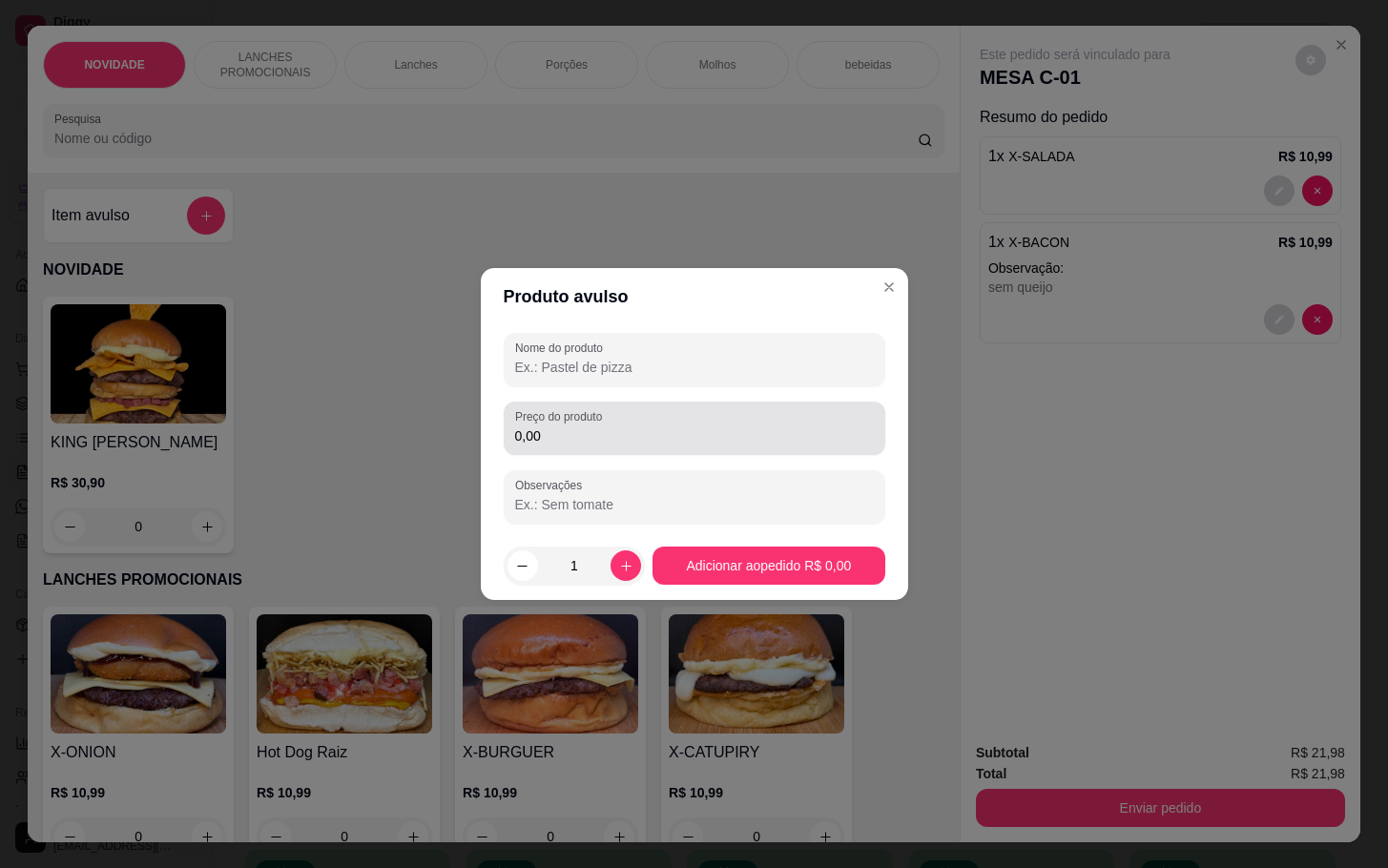
click at [588, 433] on input "0,00" at bounding box center [695, 435] width 359 height 19
type input "5,00"
click at [610, 401] on div "Preço do produto 5,00" at bounding box center [694, 428] width 382 height 53
click at [625, 396] on div "Nome do produto Preço do produto 5,00 Observações" at bounding box center [694, 429] width 382 height 191
click at [647, 387] on div "Nome do produto Preço do produto 5,00 Observações" at bounding box center [694, 429] width 382 height 191
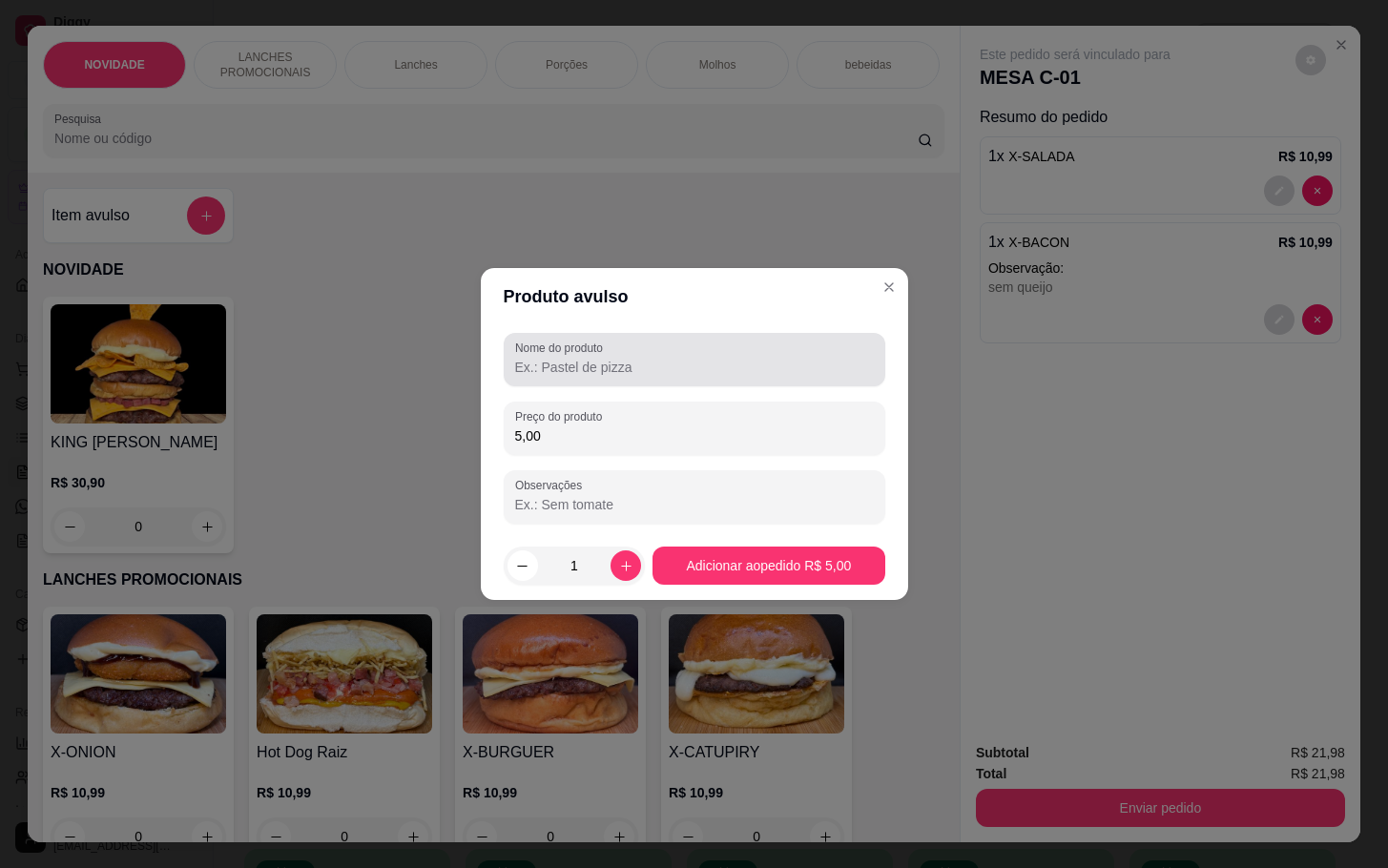
click at [642, 381] on div "Nome do produto" at bounding box center [694, 360] width 382 height 53
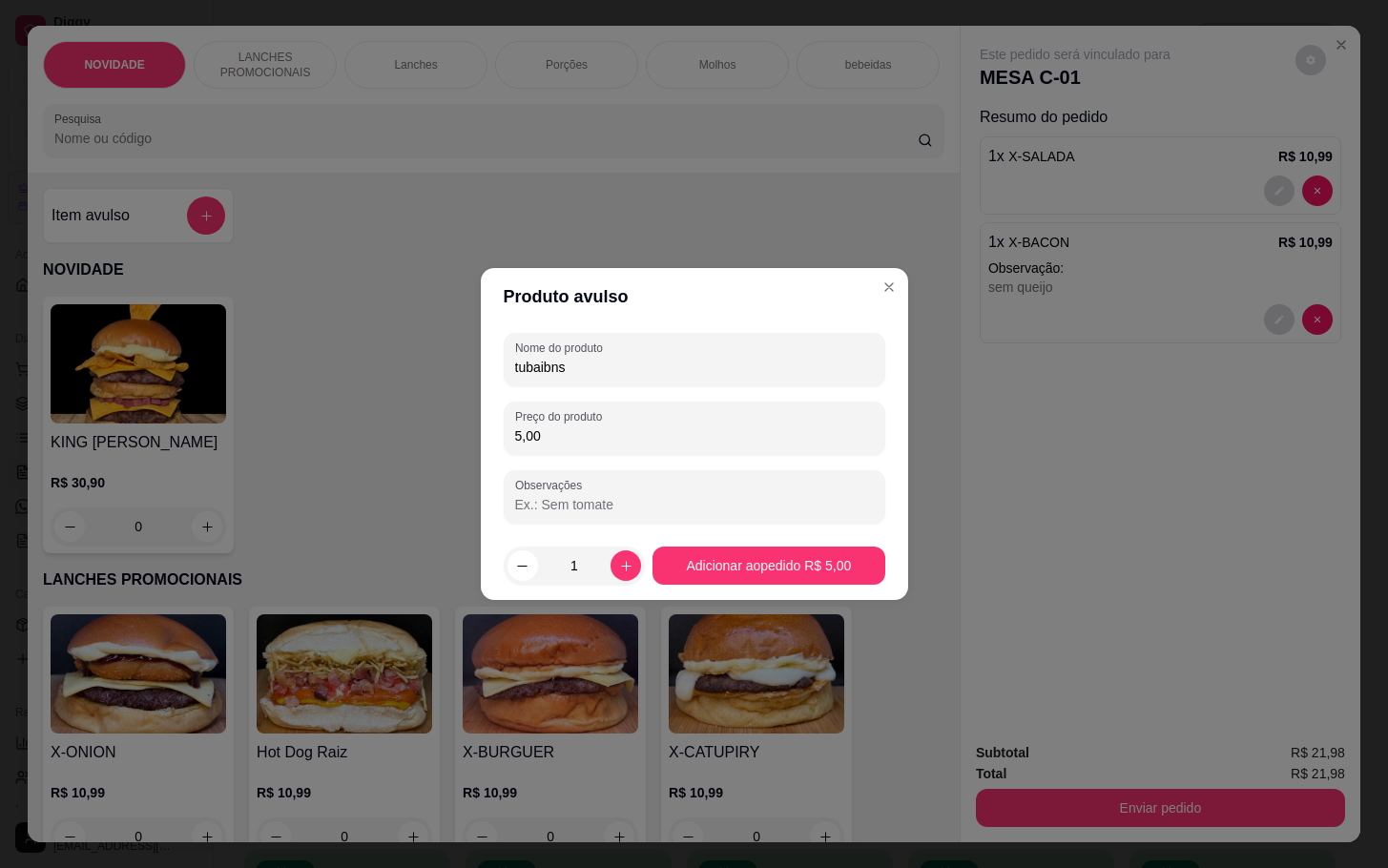
type input "tubaibns"
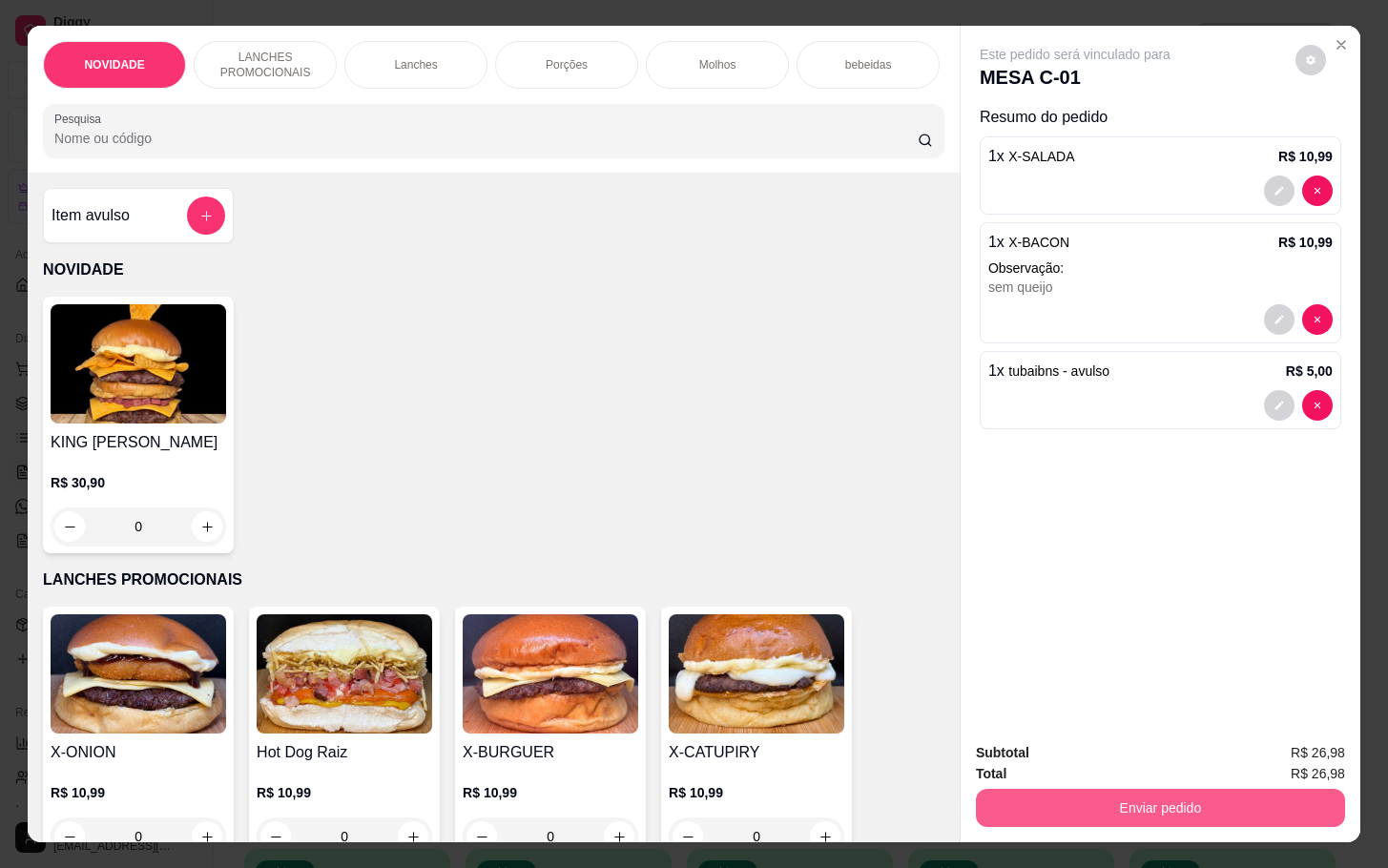
click at [1198, 788] on button "Enviar pedido" at bounding box center [1160, 807] width 370 height 38
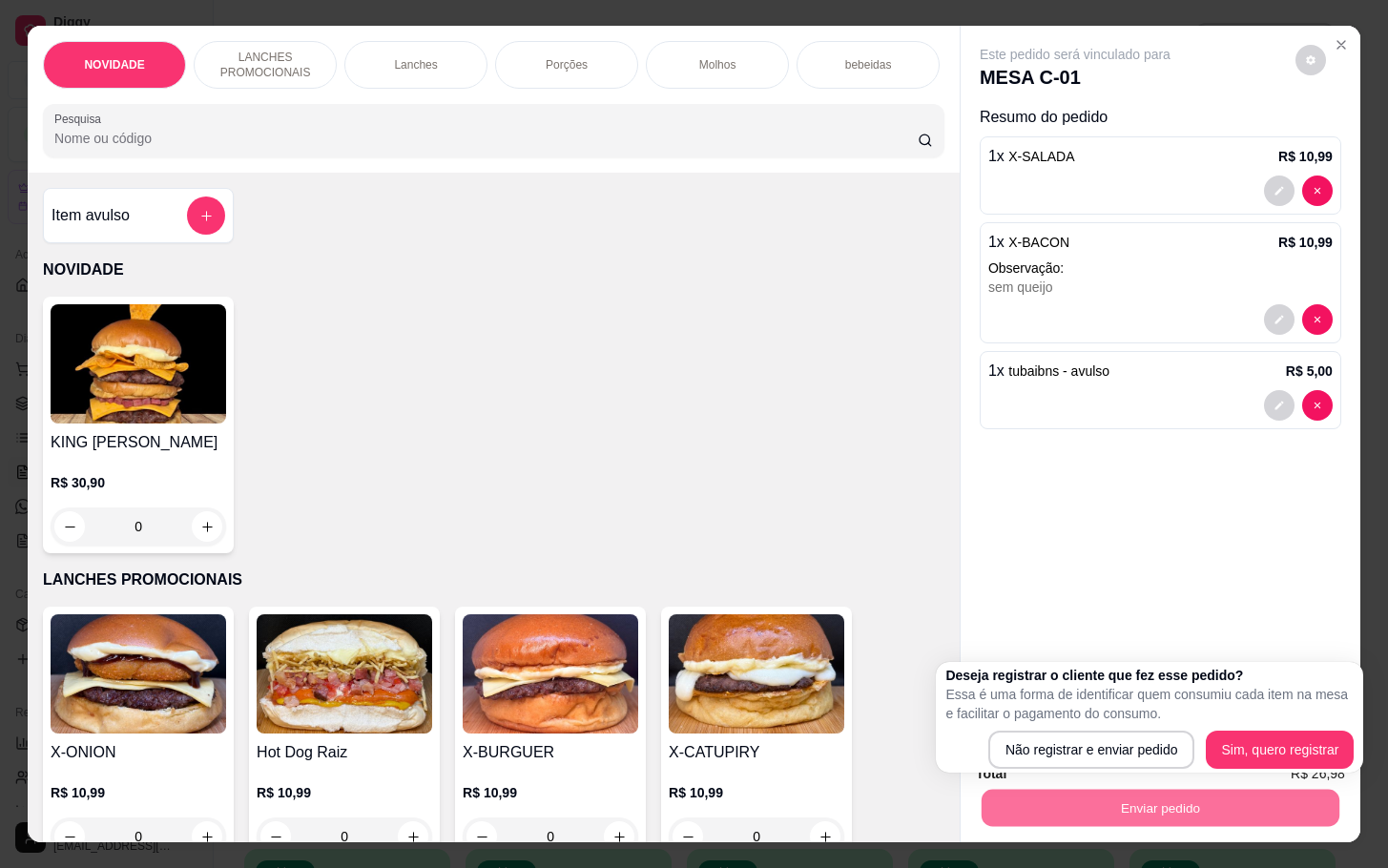
click at [1111, 633] on div "Este pedido será vinculado para MESA C-01 Resumo do pedido 1 x X-SALADA R$ 10,9…" at bounding box center [1161, 375] width 400 height 700
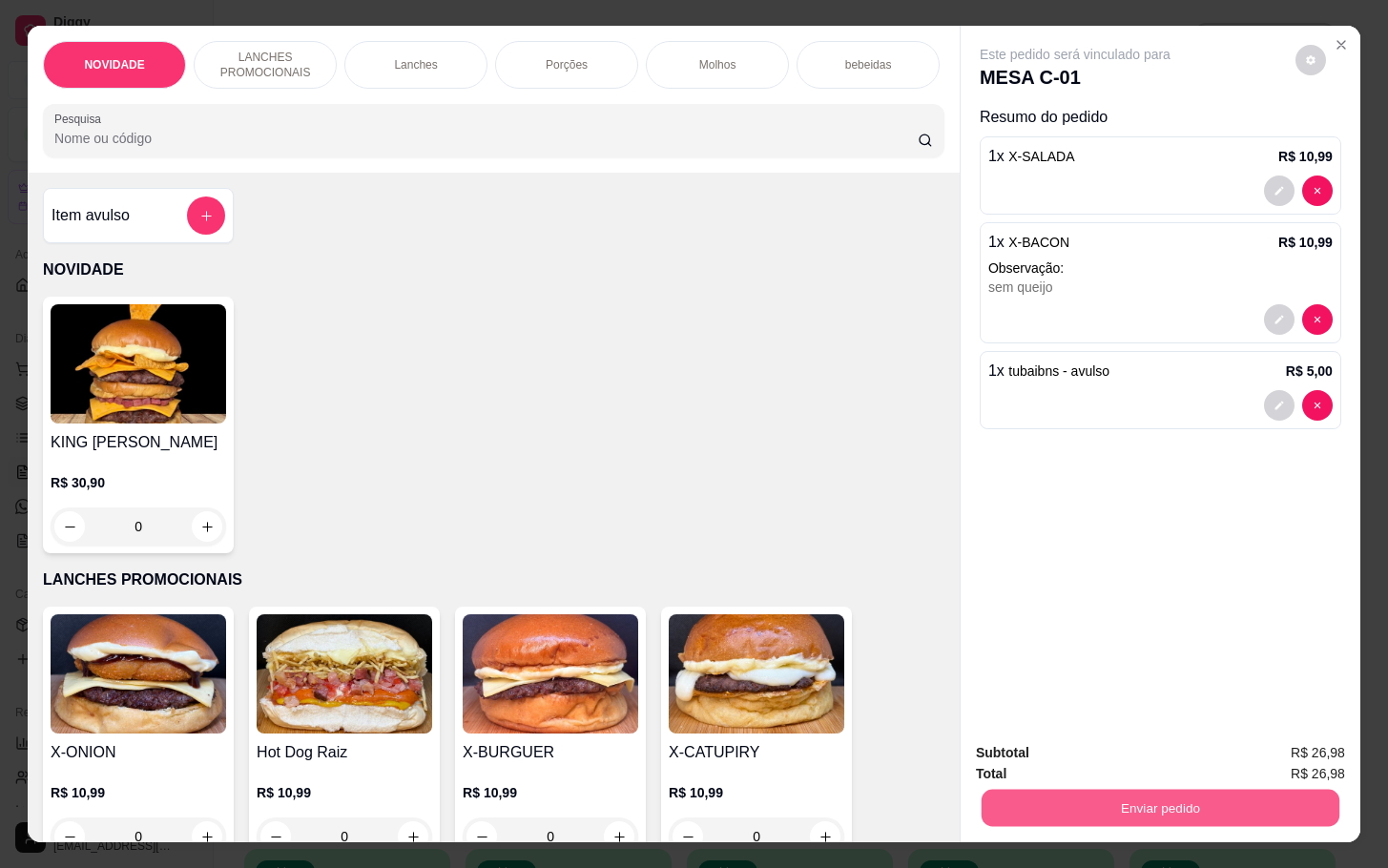
click at [1233, 802] on button "Enviar pedido" at bounding box center [1160, 807] width 358 height 37
click at [1069, 788] on button "Enviar pedido" at bounding box center [1160, 807] width 358 height 37
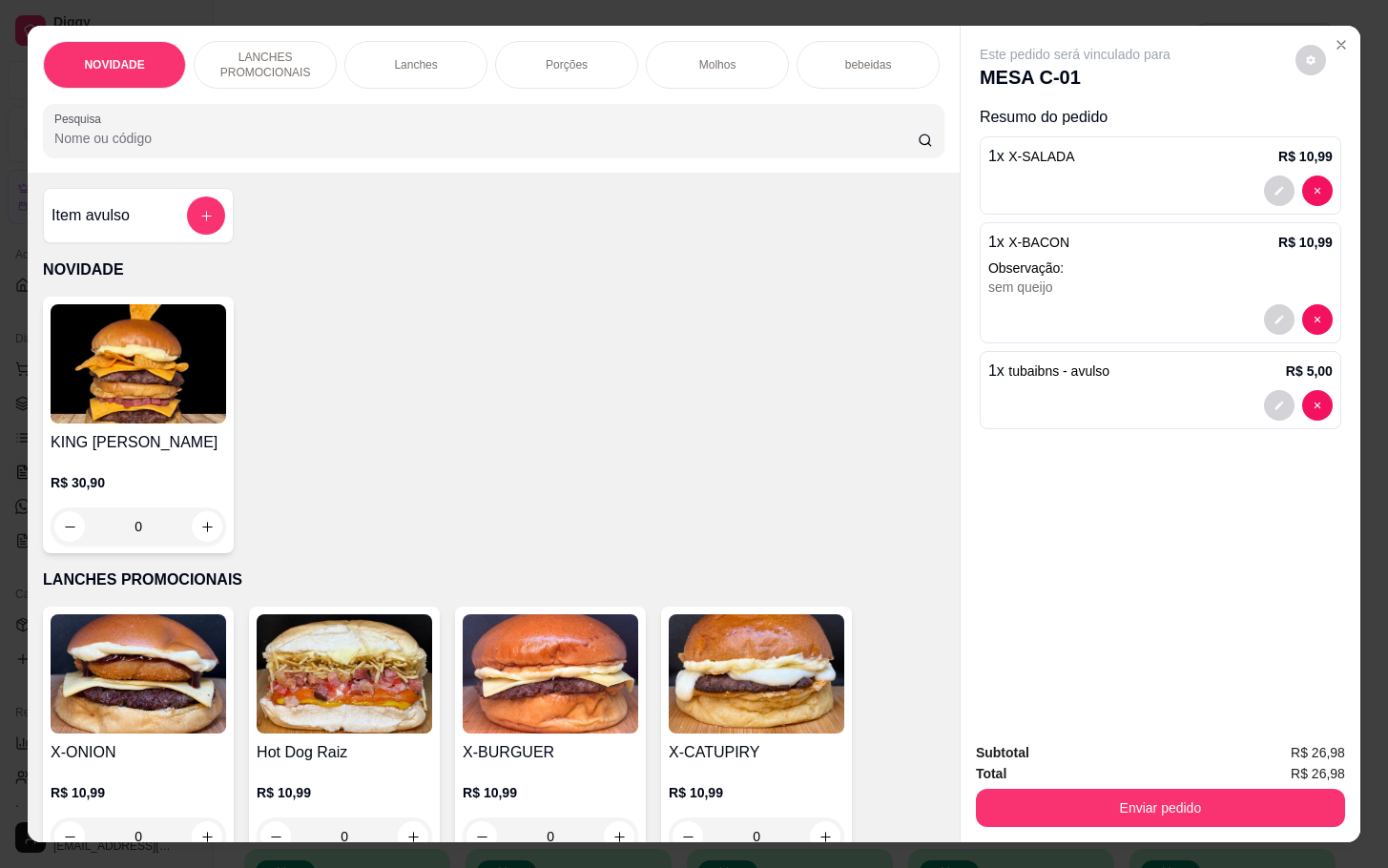
click at [1079, 750] on div "Subtotal R$ 26,98" at bounding box center [1160, 752] width 370 height 21
click at [1096, 788] on button "Enviar pedido" at bounding box center [1160, 807] width 370 height 38
click at [1120, 811] on button "Enviar pedido" at bounding box center [1160, 807] width 370 height 38
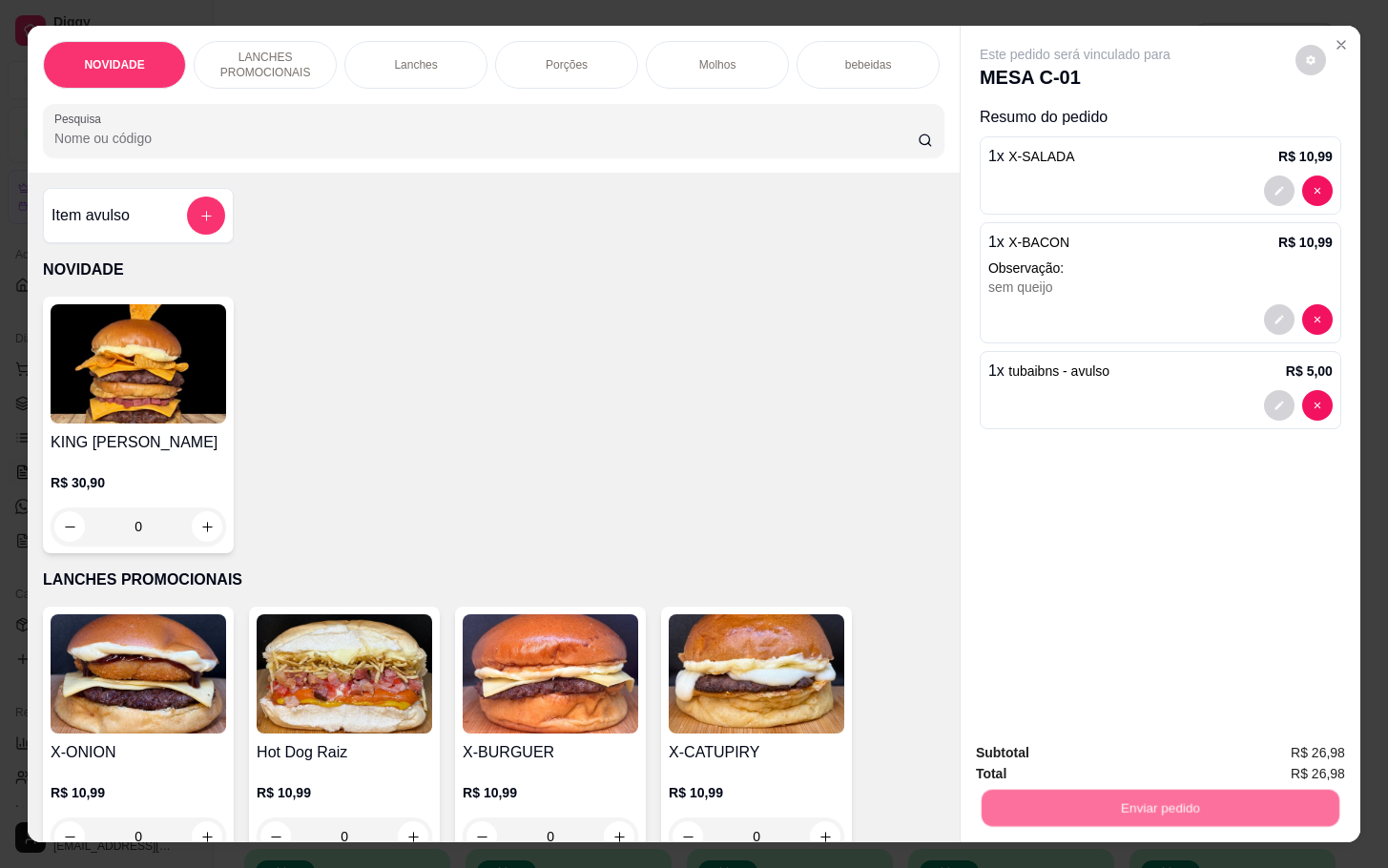
click at [1134, 761] on button "Não registrar e enviar pedido" at bounding box center [1094, 750] width 193 height 35
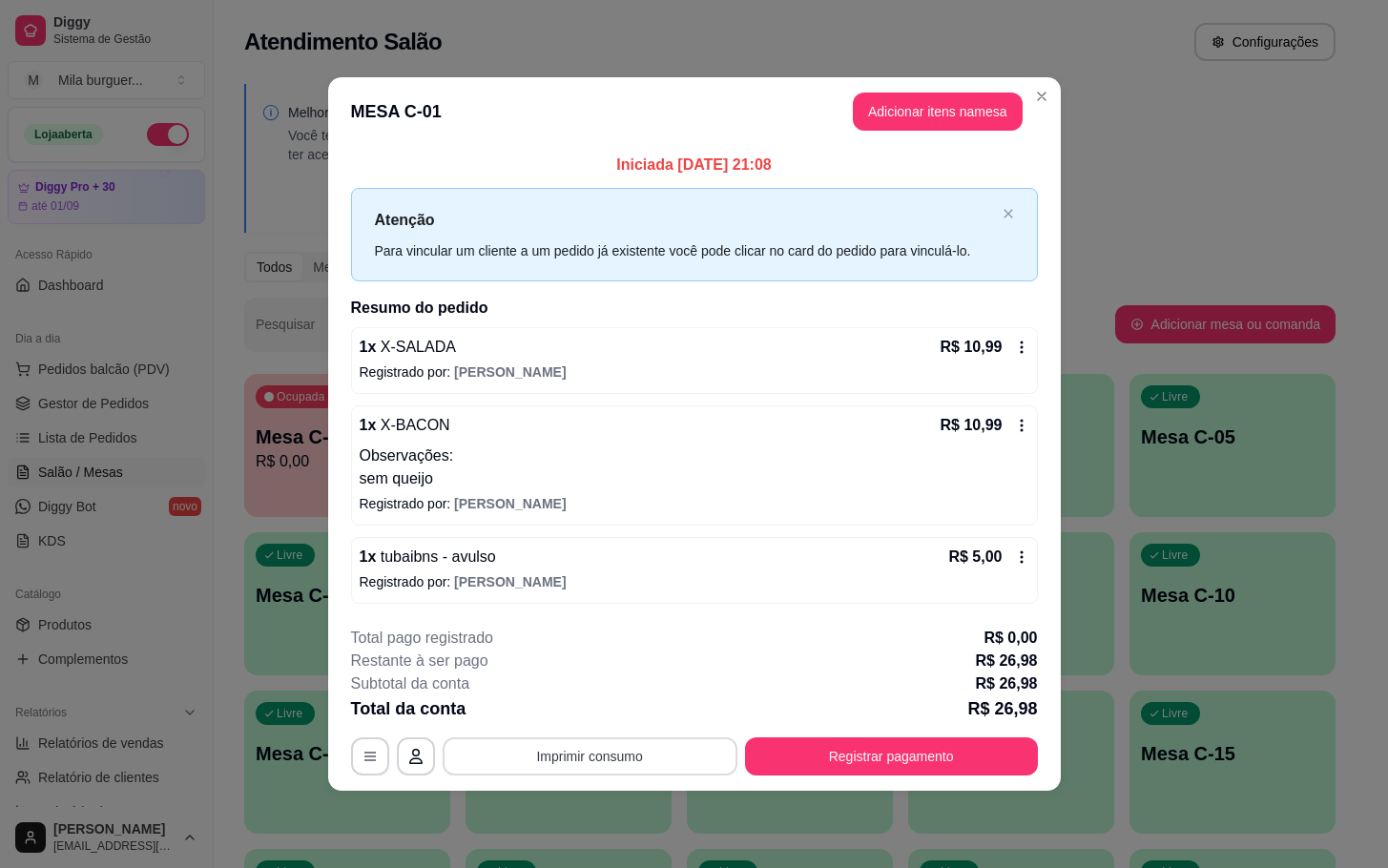
click at [676, 741] on button "Imprimir consumo" at bounding box center [590, 756] width 295 height 38
click at [567, 688] on h4 "Escolha a impressora" at bounding box center [595, 681] width 138 height 19
click at [584, 707] on button "IMPRESSORA" at bounding box center [595, 713] width 138 height 31
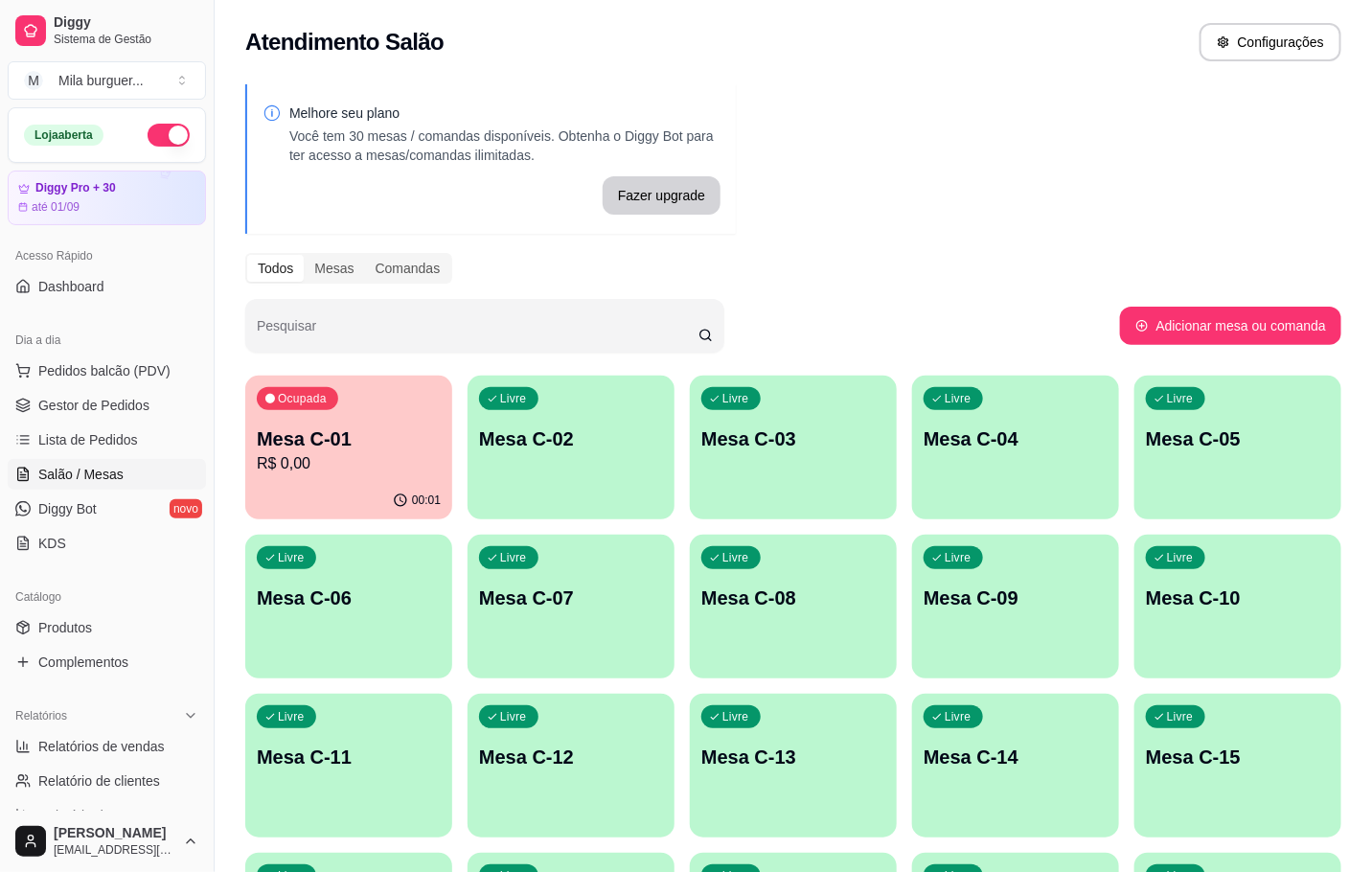
click at [549, 481] on div "Livre Mesa C-02" at bounding box center [570, 436] width 207 height 121
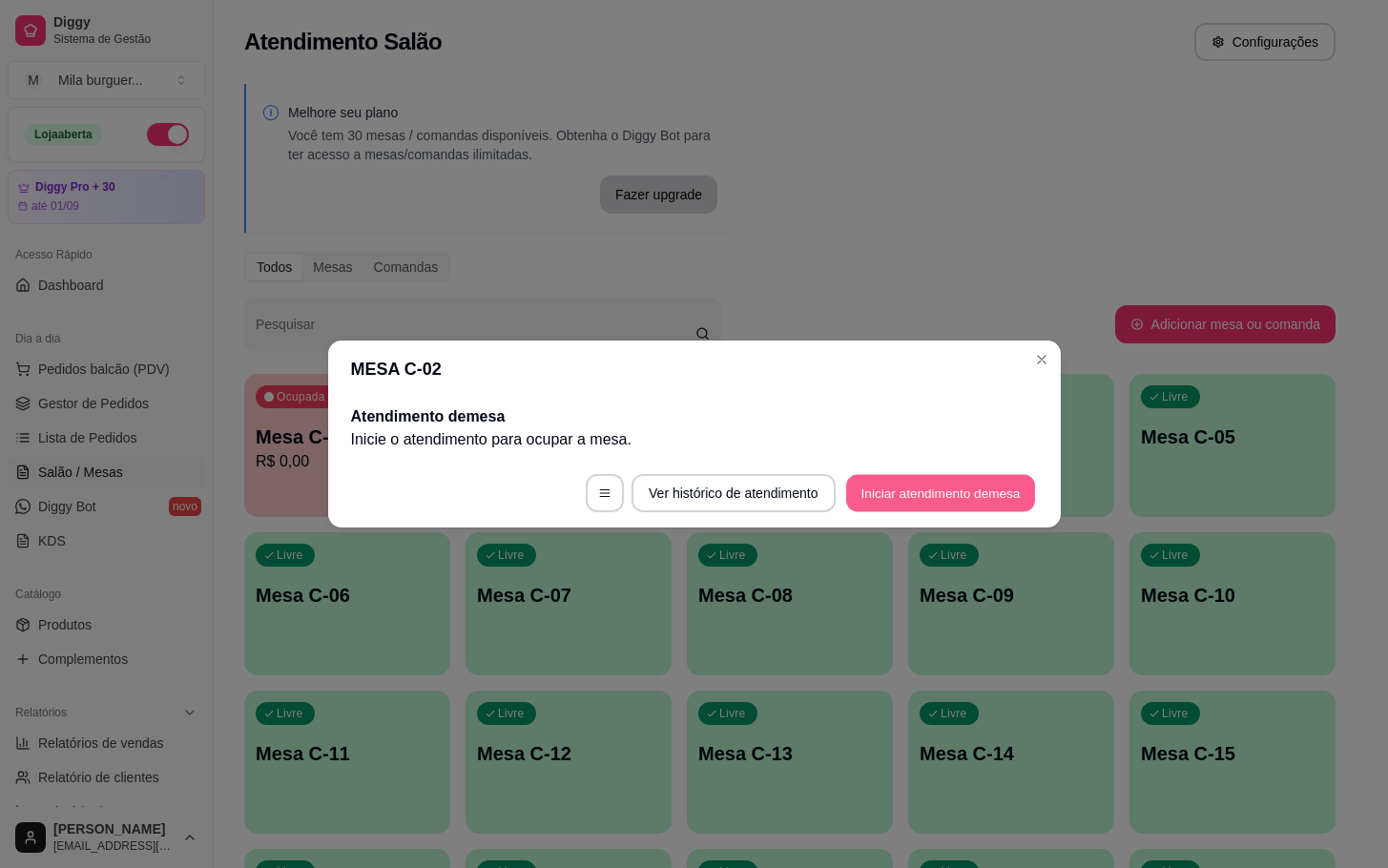
click at [944, 499] on button "Iniciar atendimento de mesa" at bounding box center [940, 494] width 189 height 37
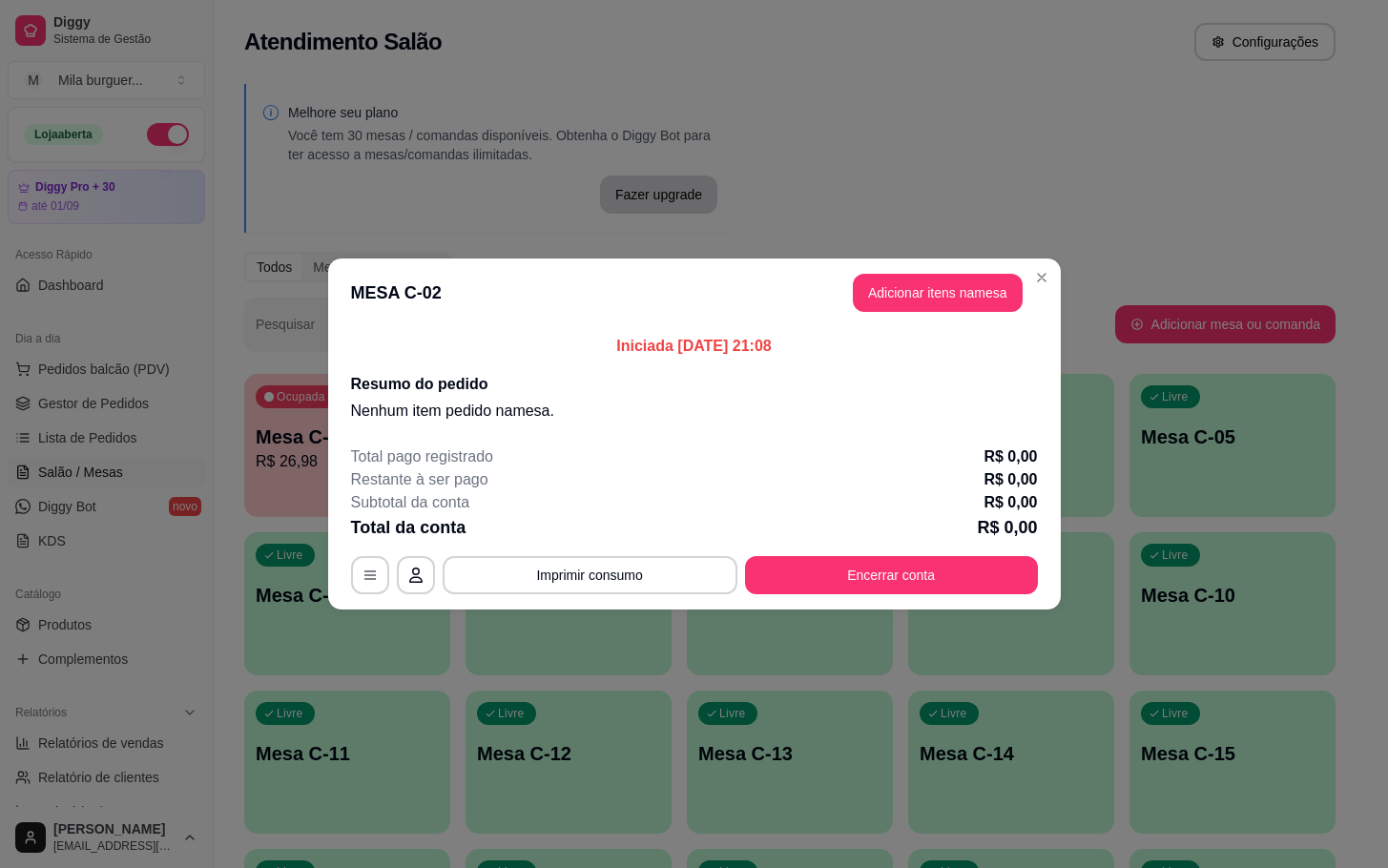
click at [894, 264] on header "MESA C-02 Adicionar itens na mesa" at bounding box center [694, 293] width 732 height 69
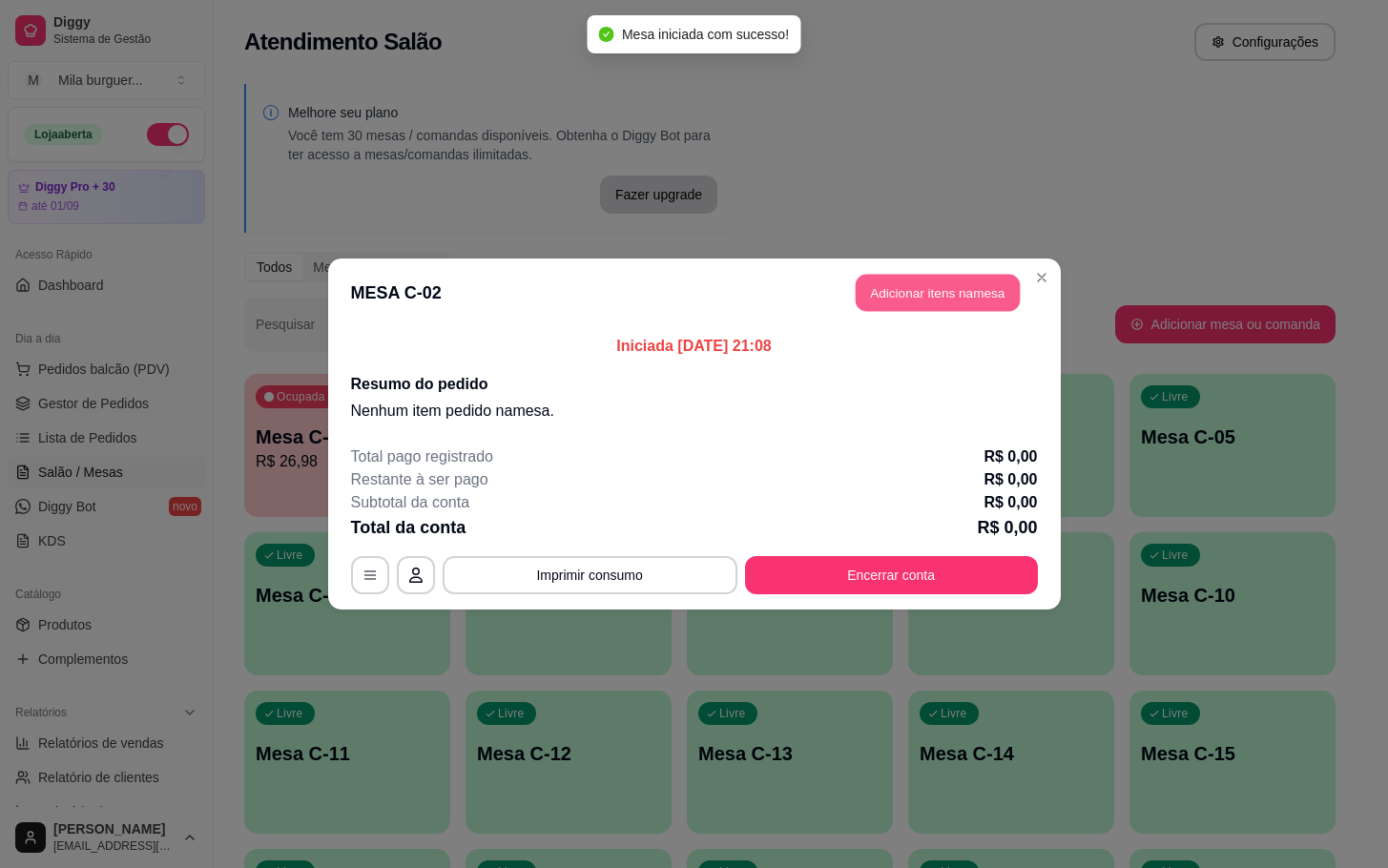
click at [894, 282] on button "Adicionar itens na mesa" at bounding box center [937, 294] width 164 height 37
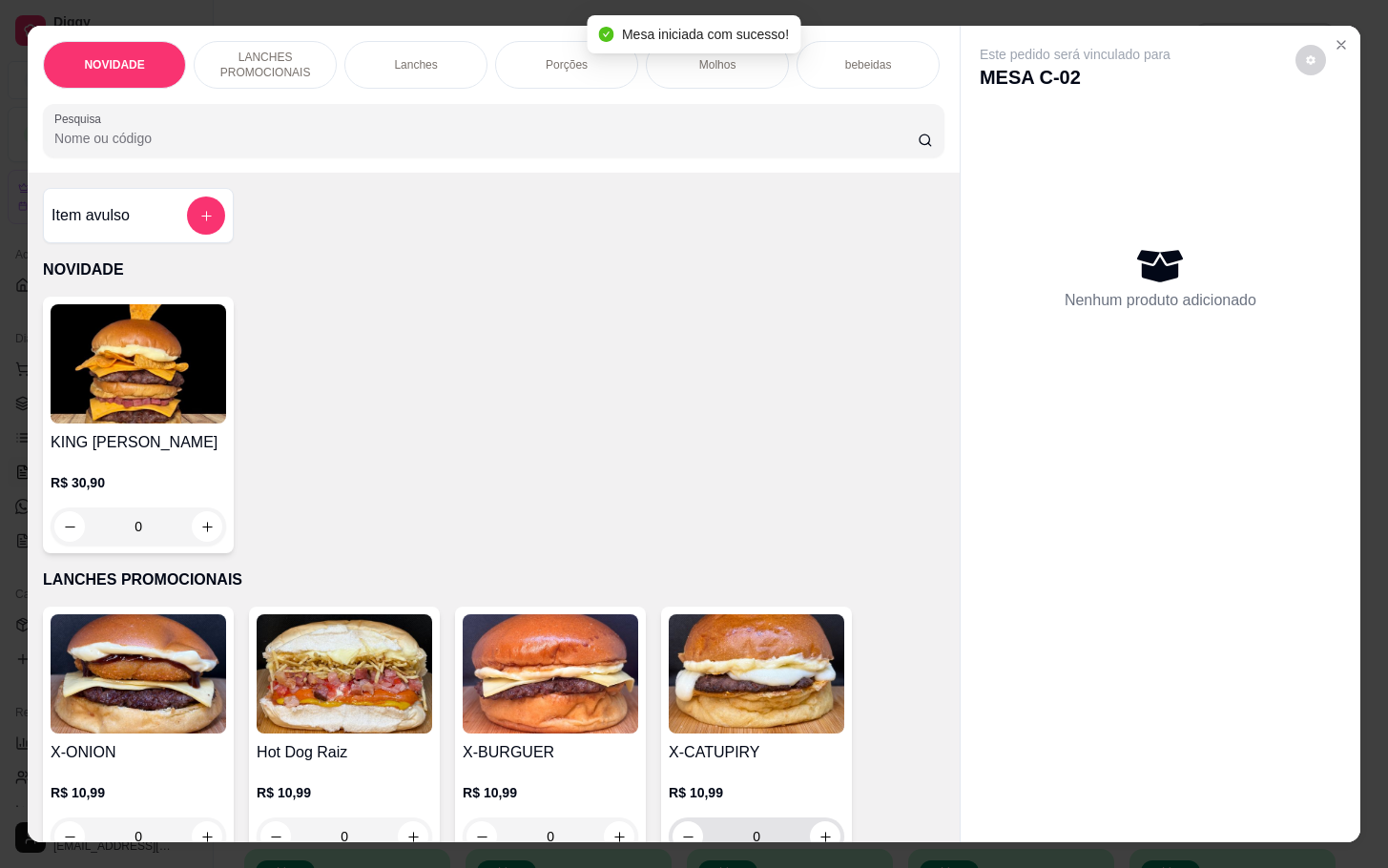
scroll to position [286, 0]
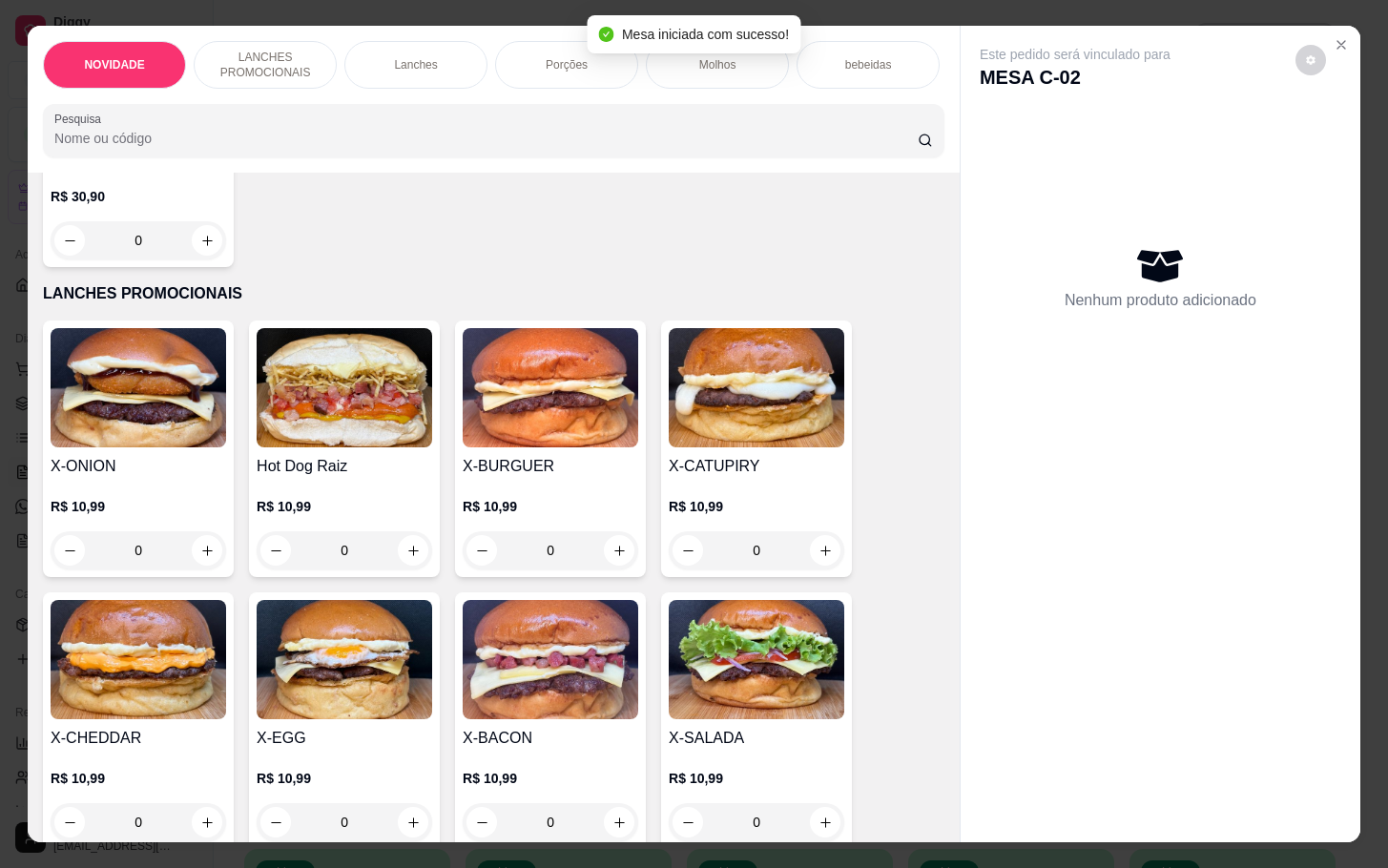
click at [780, 697] on img at bounding box center [756, 659] width 175 height 119
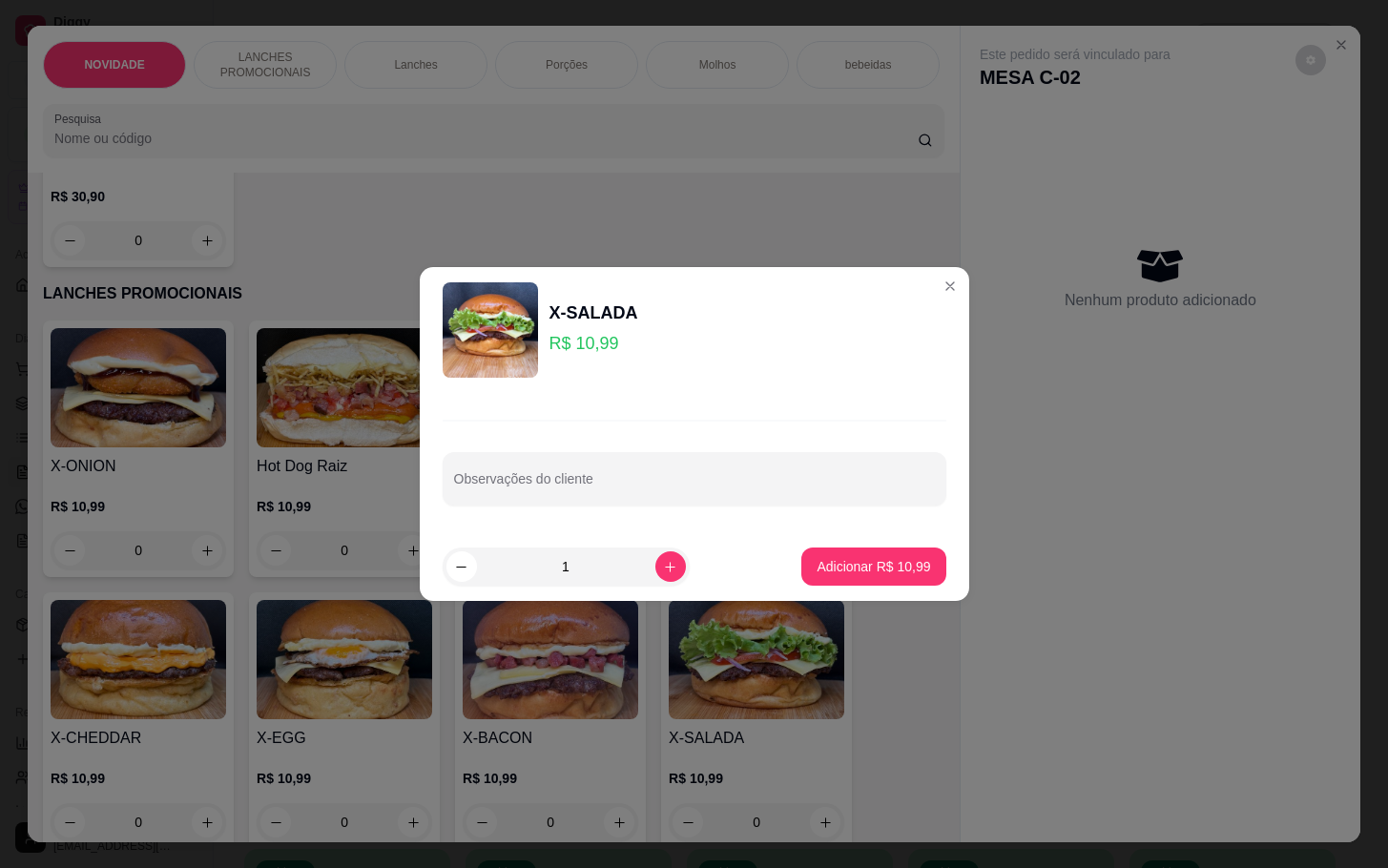
drag, startPoint x: 923, startPoint y: 590, endPoint x: 920, endPoint y: 605, distance: 15.3
click at [929, 598] on footer "1 Adicionar R$ 10,99" at bounding box center [694, 567] width 549 height 69
click at [894, 555] on button "Adicionar R$ 10,99" at bounding box center [874, 567] width 140 height 37
type input "1"
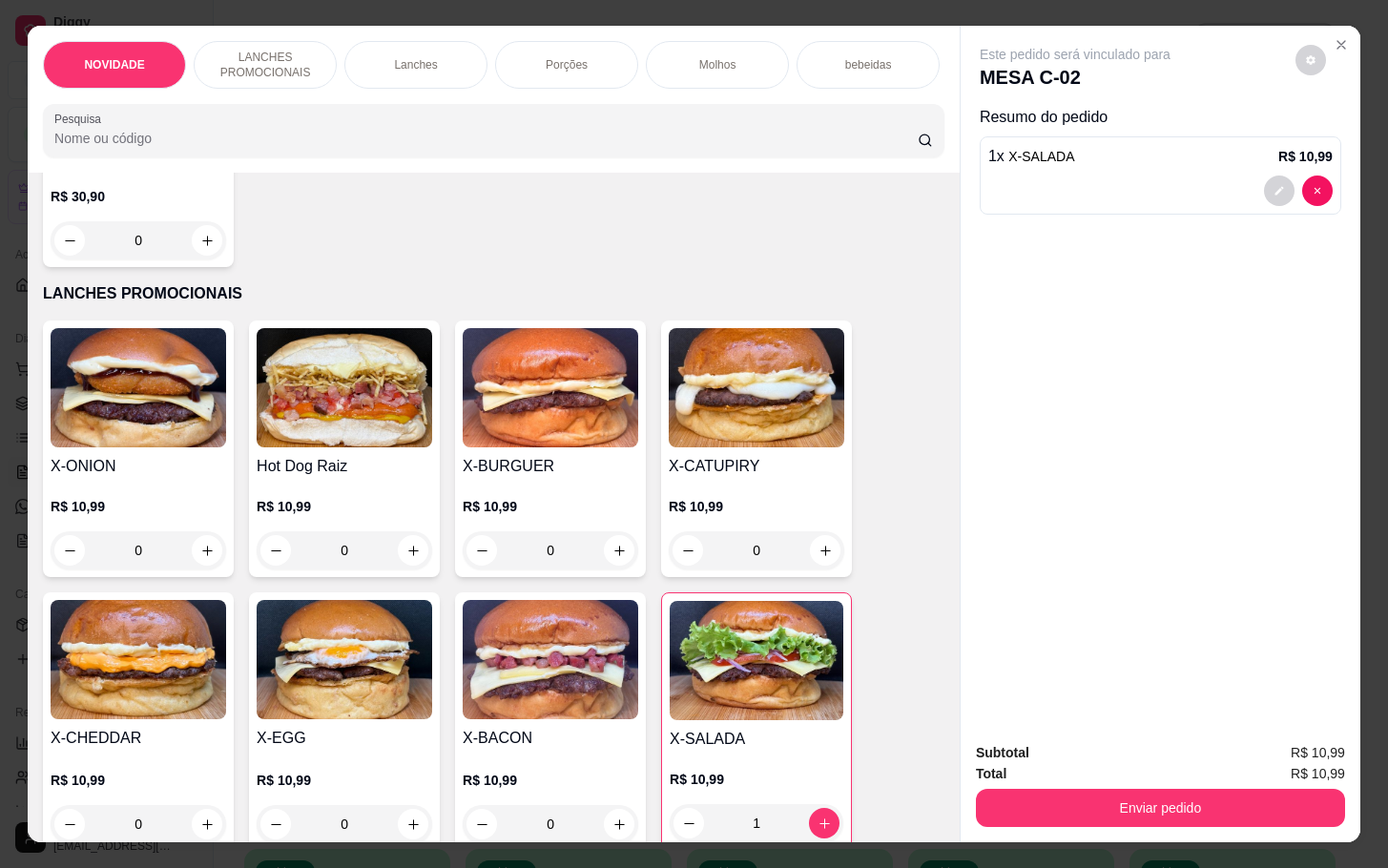
click at [481, 644] on img at bounding box center [550, 659] width 175 height 119
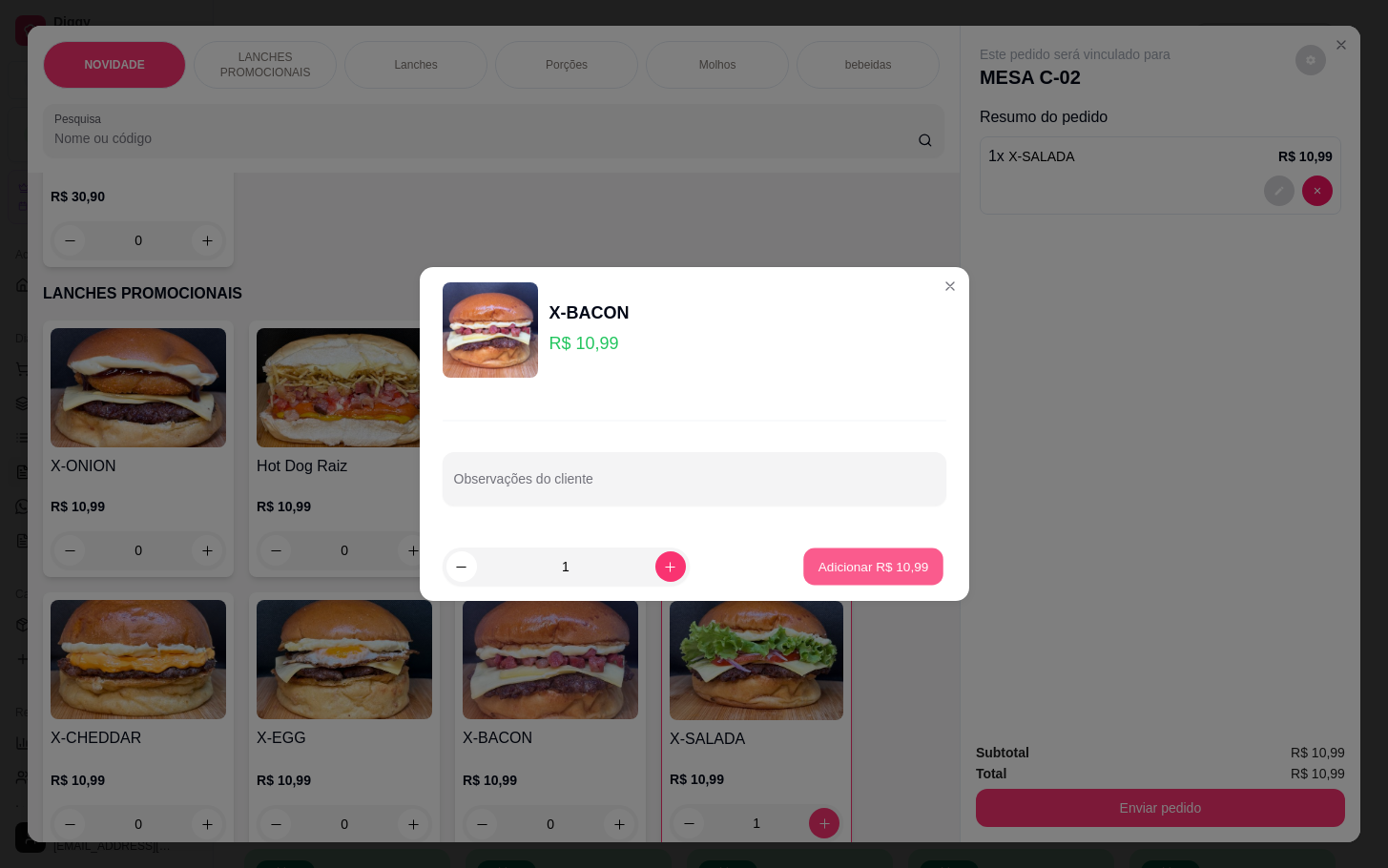
click at [818, 564] on p "Adicionar R$ 10,99" at bounding box center [873, 566] width 110 height 18
type input "1"
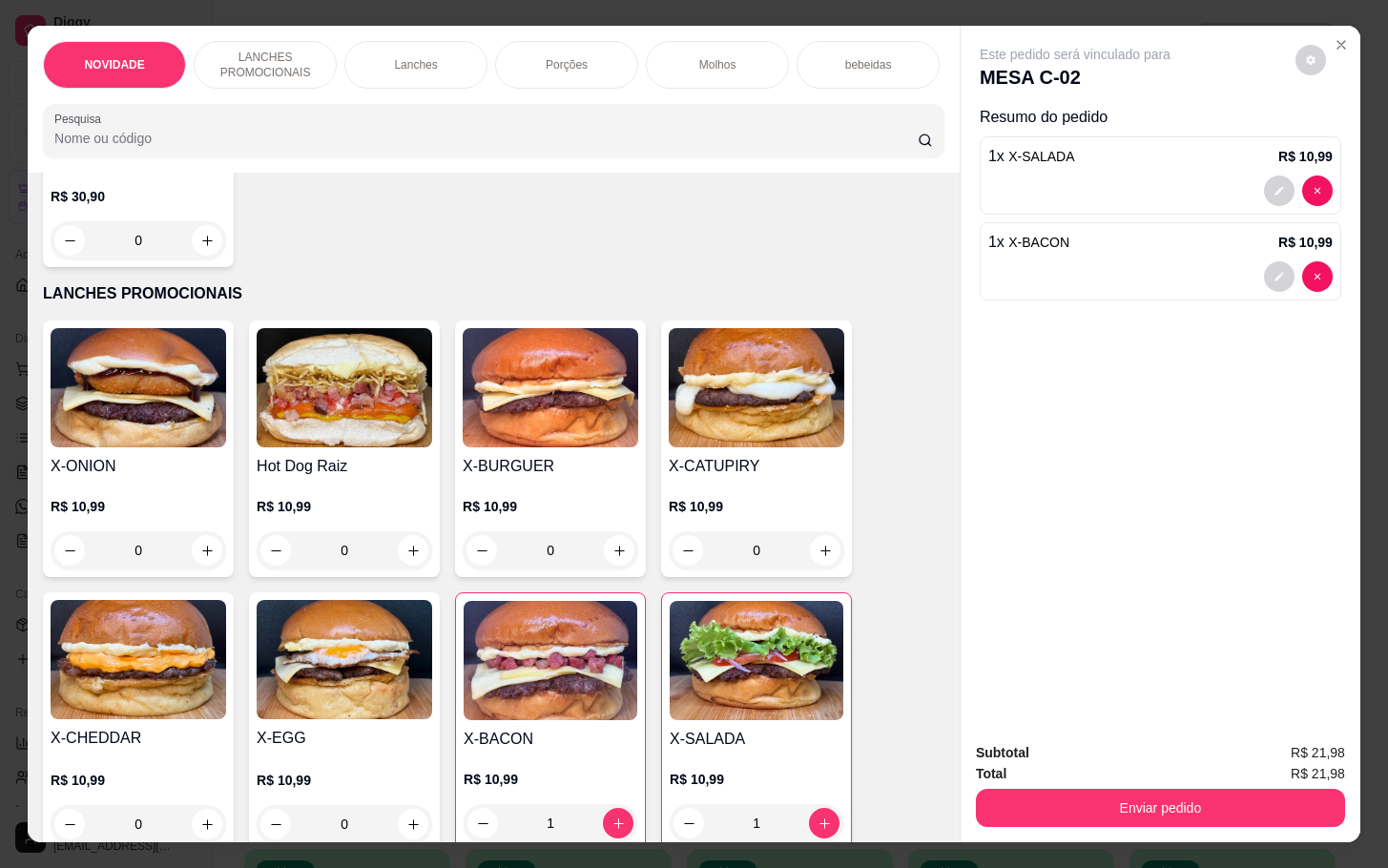
scroll to position [0, 0]
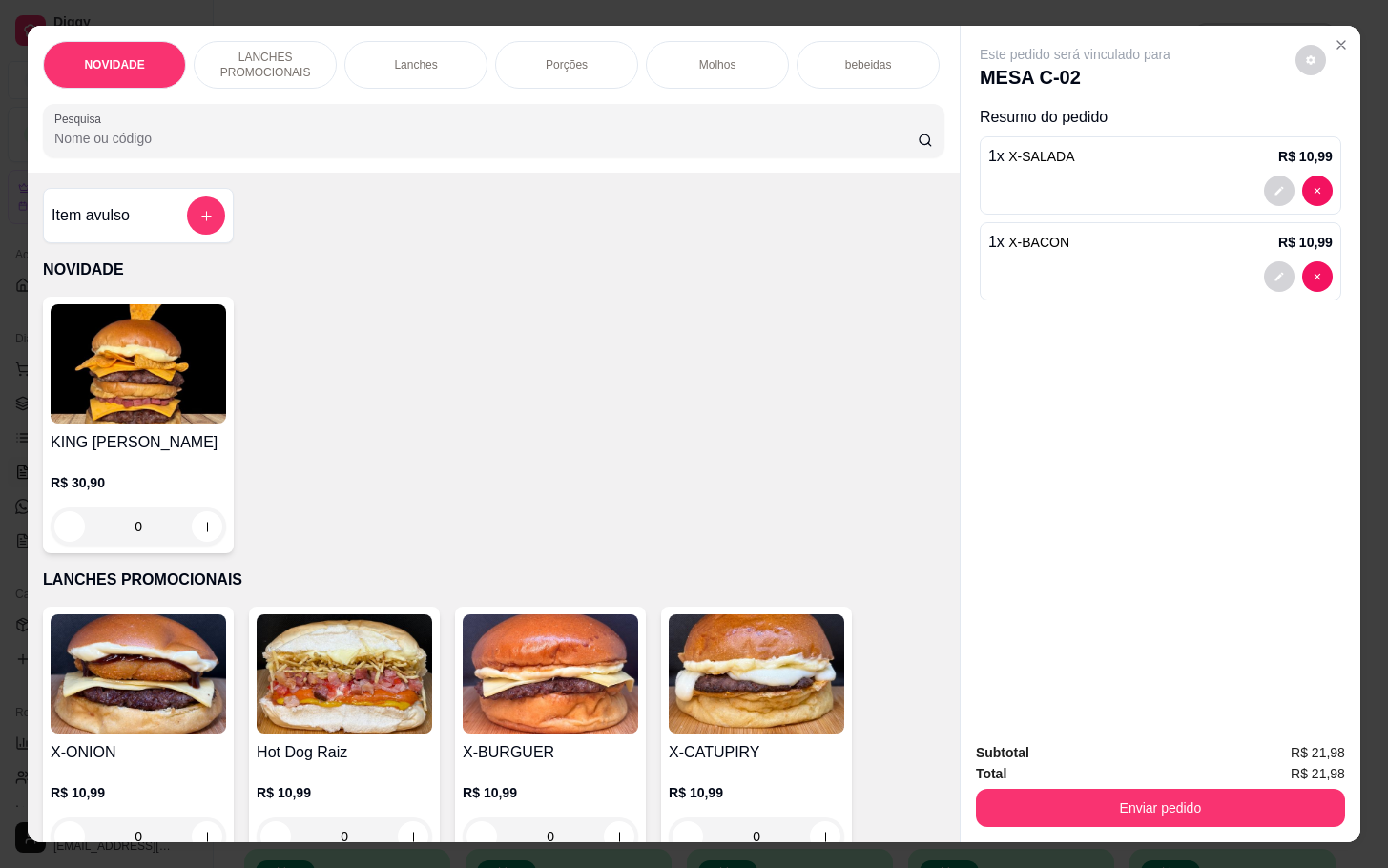
click at [173, 230] on div "Item avulso" at bounding box center [138, 215] width 174 height 38
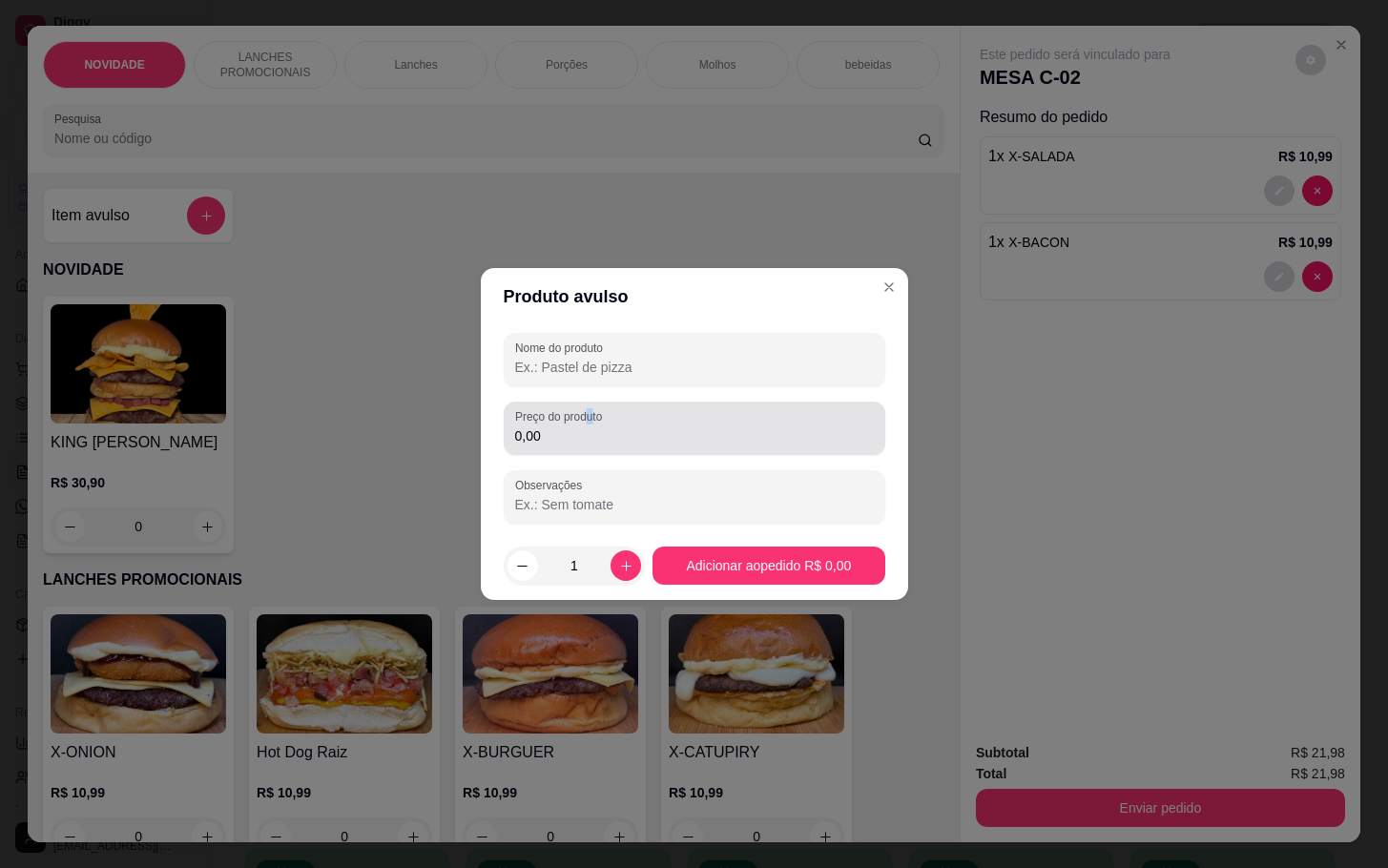
drag, startPoint x: 587, startPoint y: 410, endPoint x: 587, endPoint y: 440, distance: 30.0
click at [592, 410] on label "Preço do produto" at bounding box center [562, 416] width 94 height 16
click at [587, 440] on input "0,00" at bounding box center [695, 435] width 359 height 19
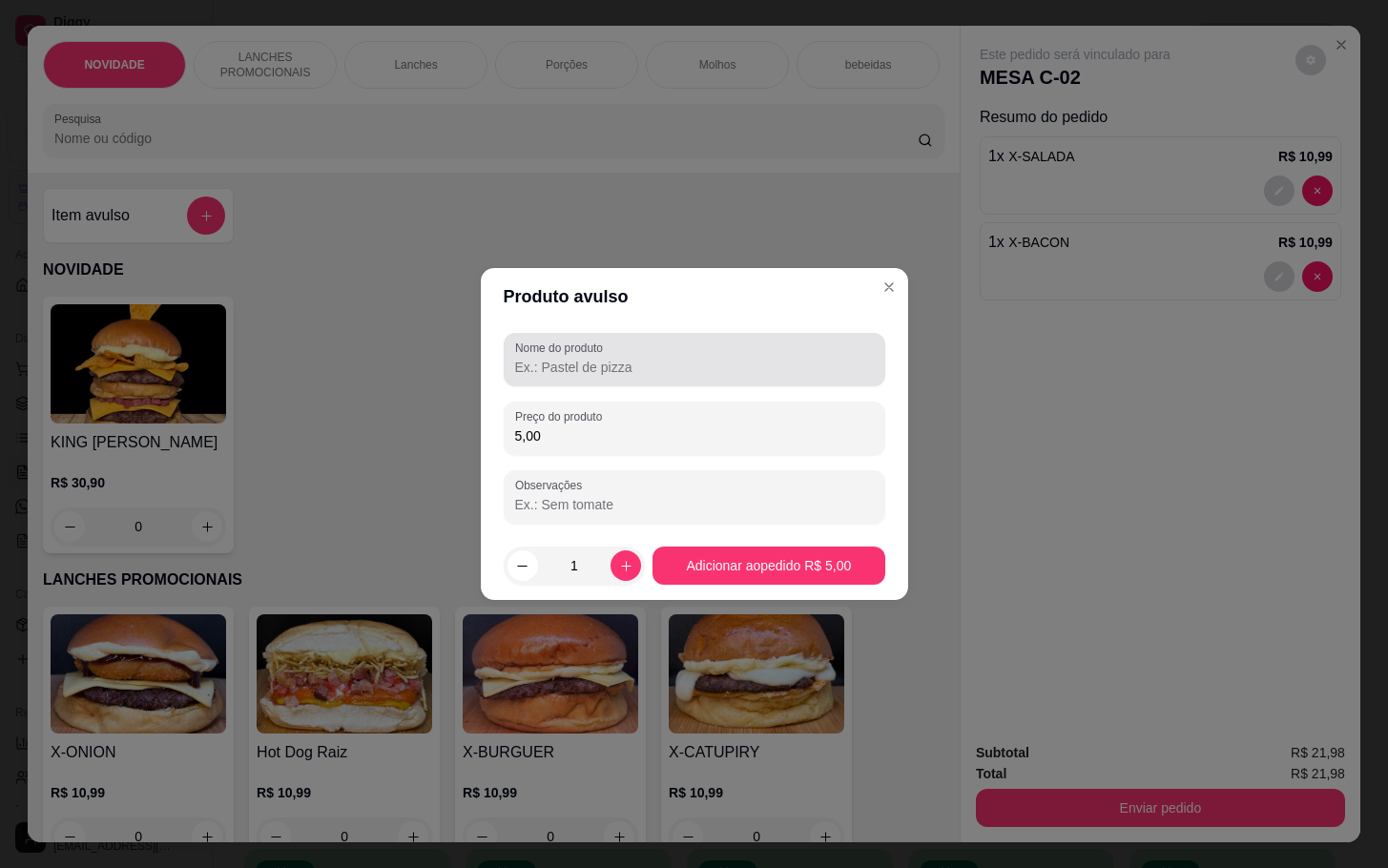
type input "5,00"
click at [607, 346] on label "Nome do produto" at bounding box center [563, 348] width 95 height 16
click at [607, 358] on input "Nome do produto" at bounding box center [695, 367] width 359 height 19
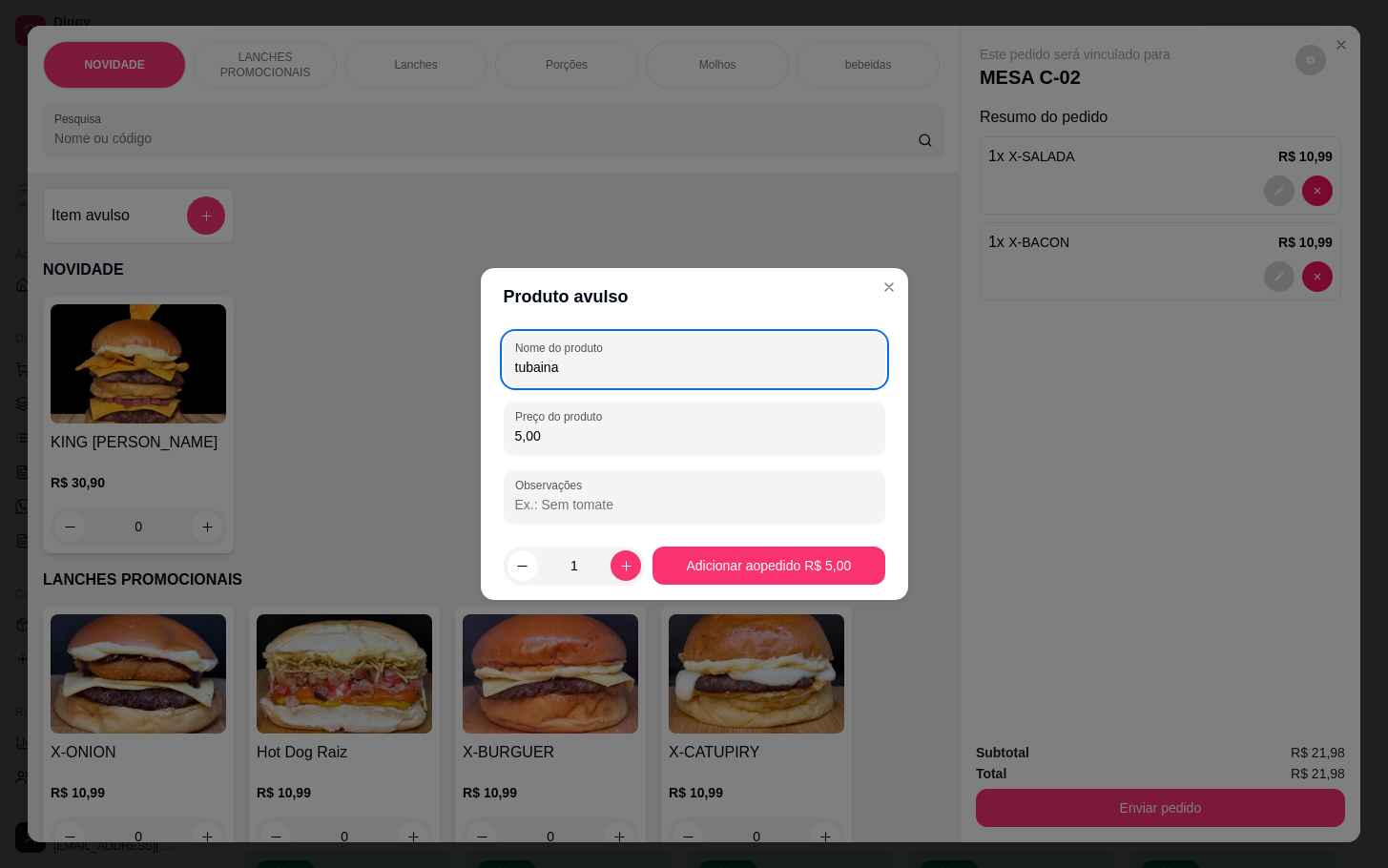
type input "tubaina"
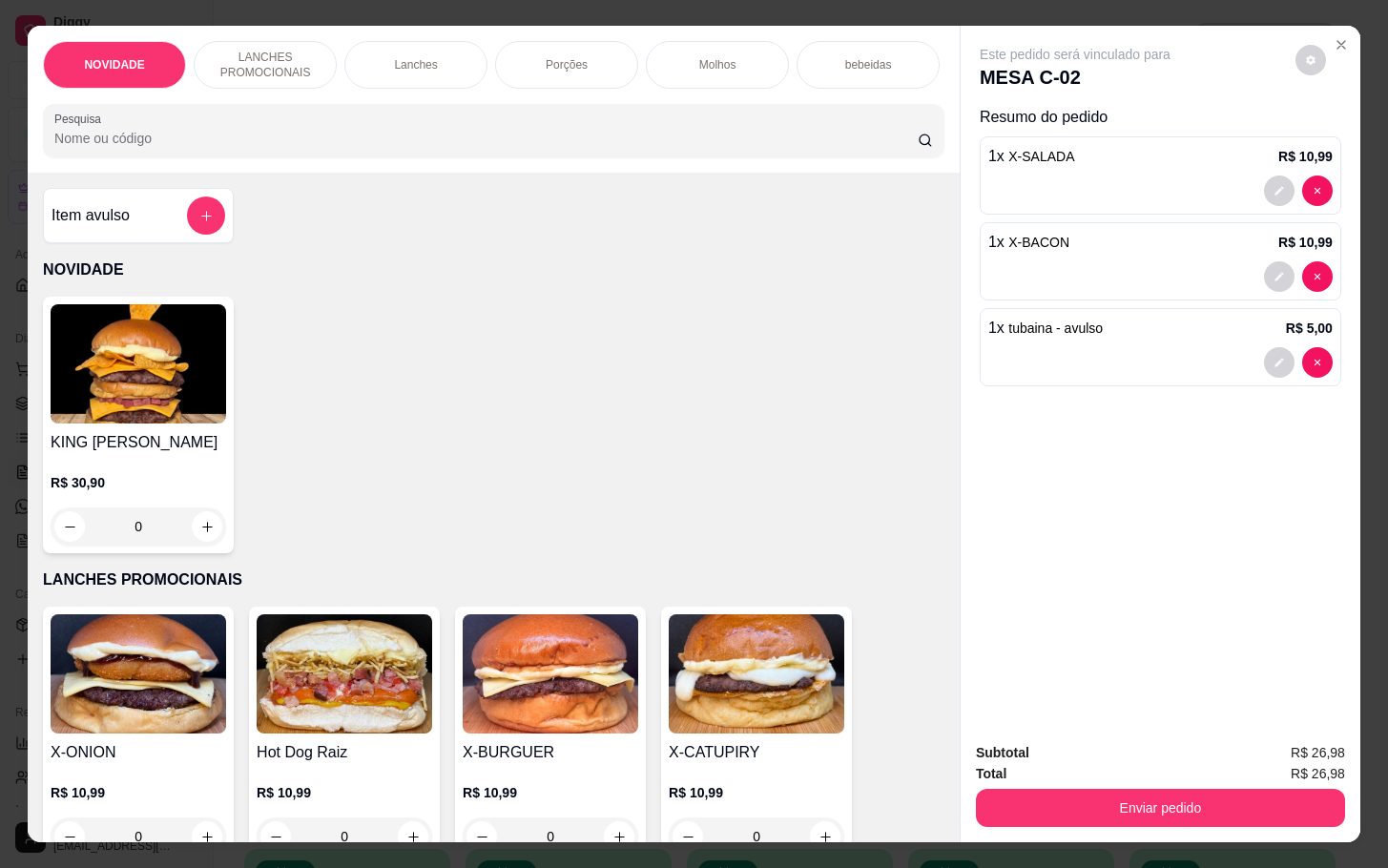
click at [1072, 801] on button "Enviar pedido" at bounding box center [1160, 807] width 370 height 38
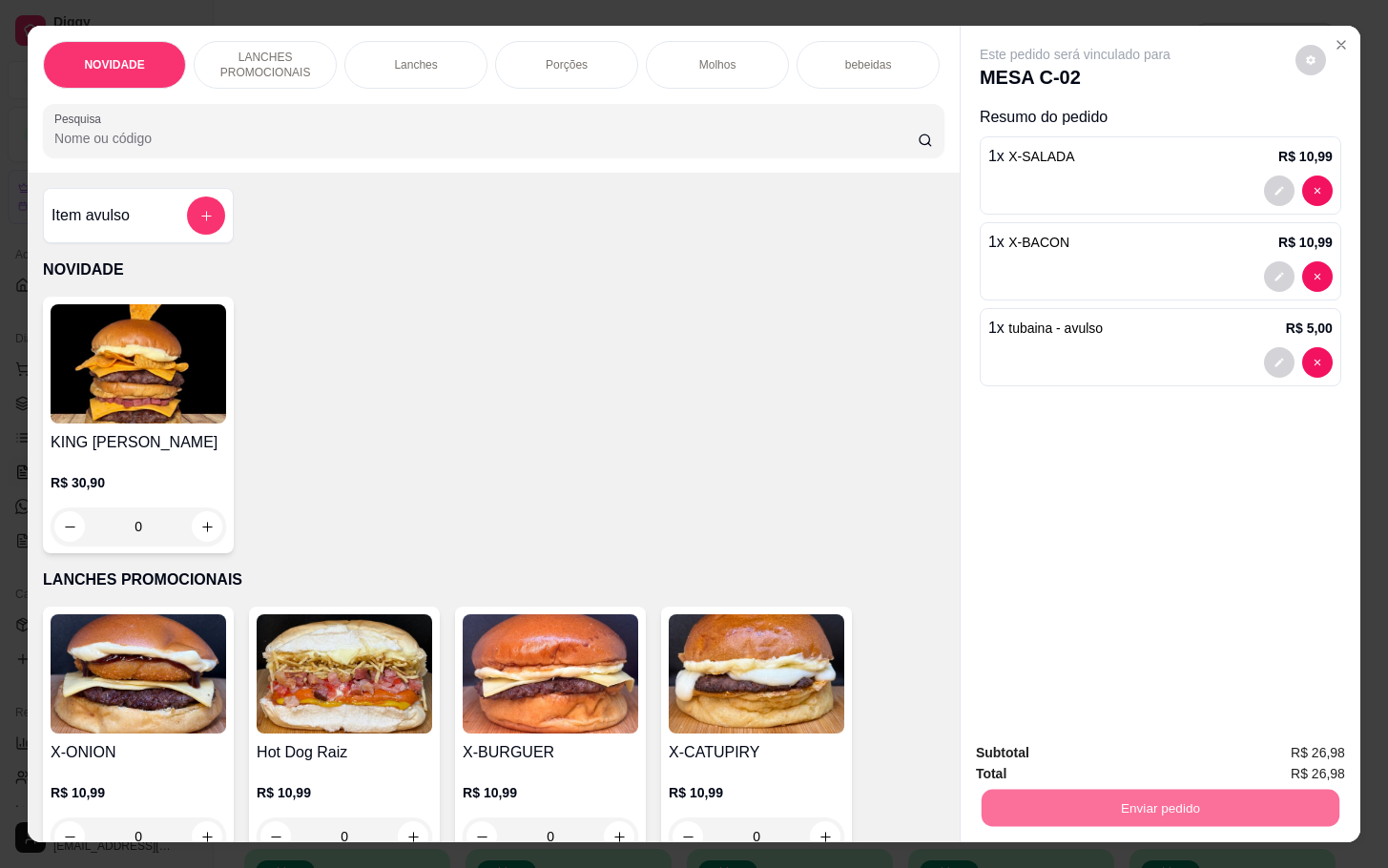
click at [1091, 765] on button "Não registrar e enviar pedido" at bounding box center [1093, 750] width 198 height 36
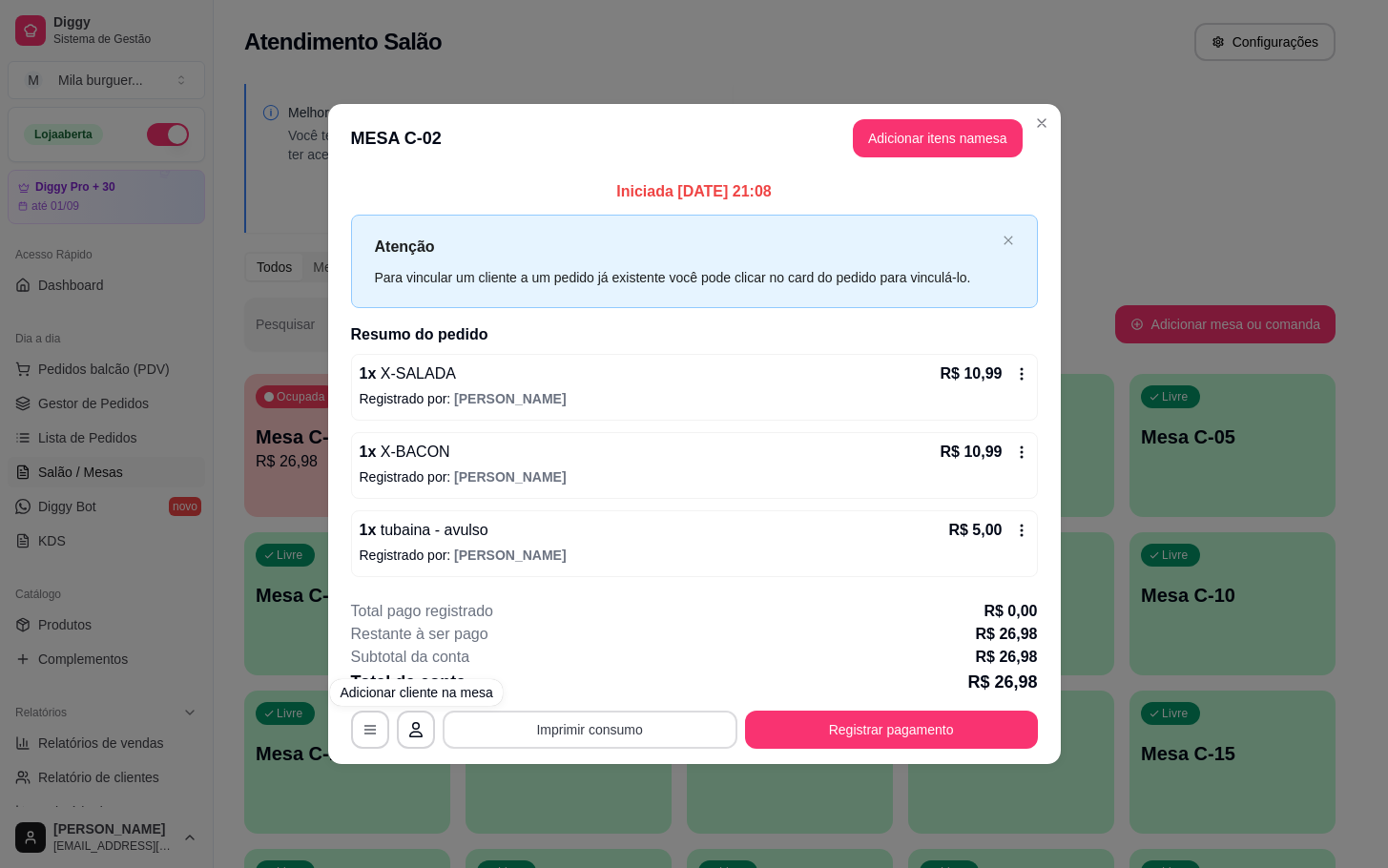
click at [567, 742] on button "Imprimir consumo" at bounding box center [590, 729] width 295 height 38
click at [593, 687] on button "IMPRESSORA" at bounding box center [594, 687] width 133 height 30
